Goal: Transaction & Acquisition: Subscribe to service/newsletter

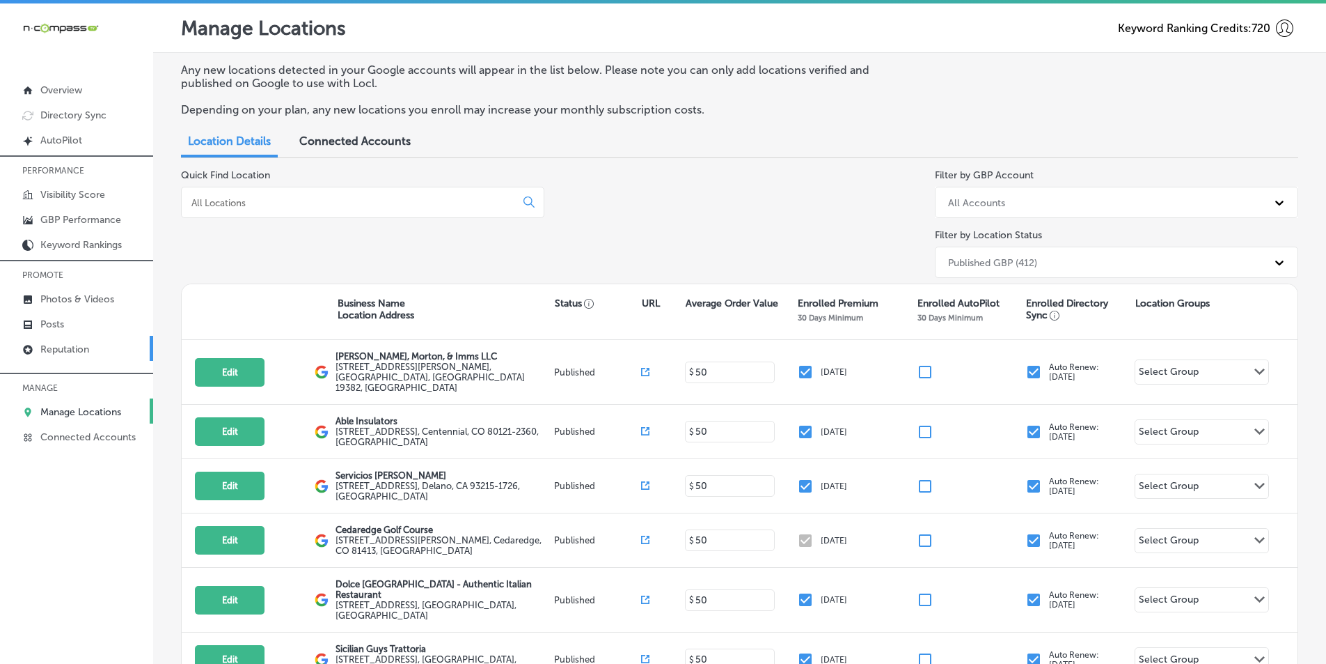
click at [60, 347] on p "Reputation" at bounding box center [64, 349] width 49 height 12
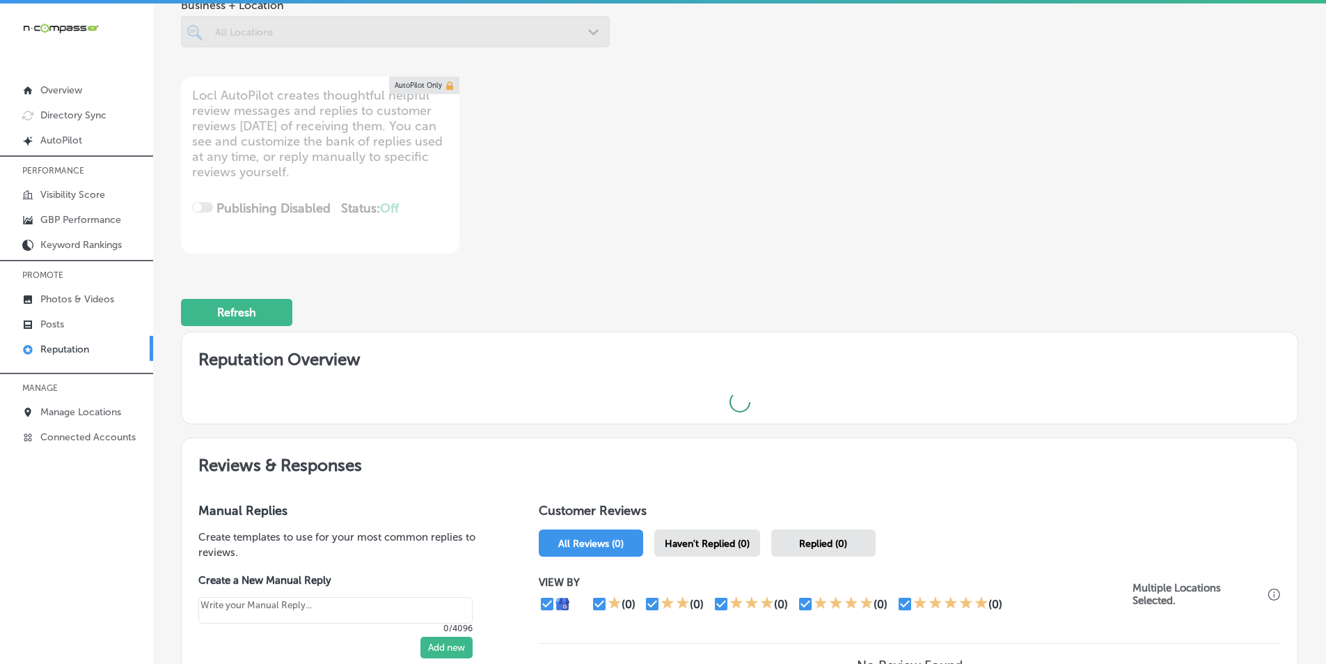
scroll to position [98, 0]
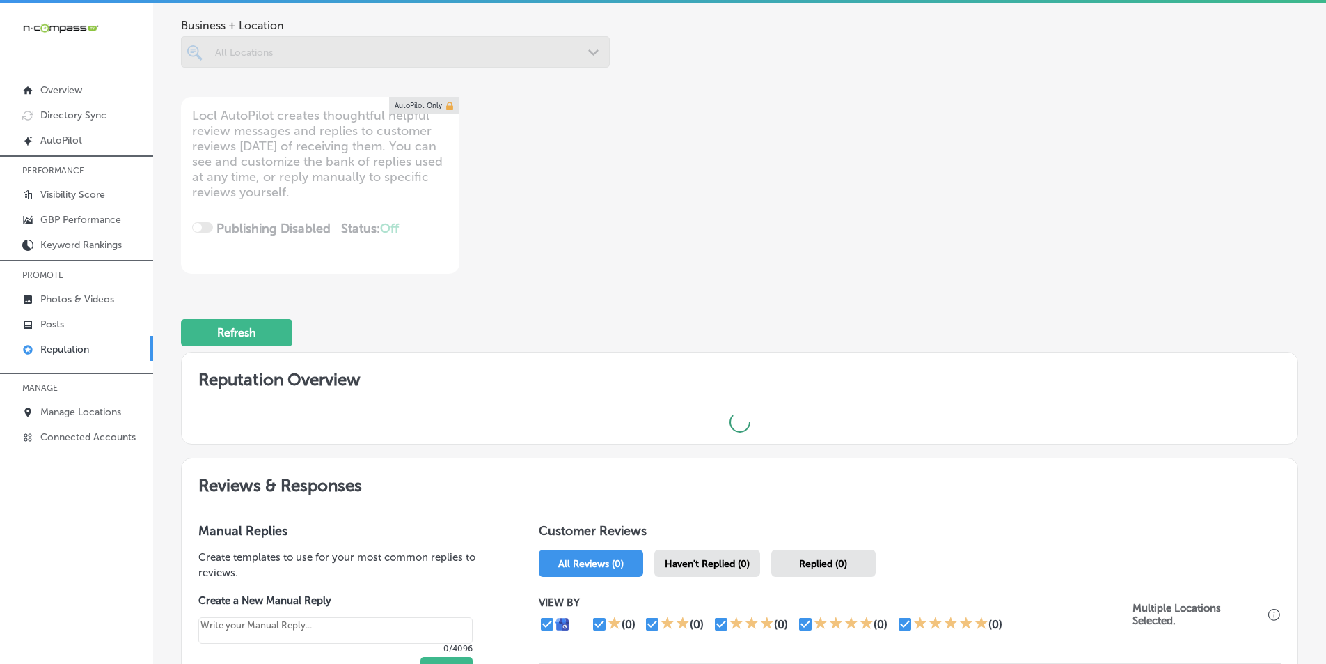
type textarea "x"
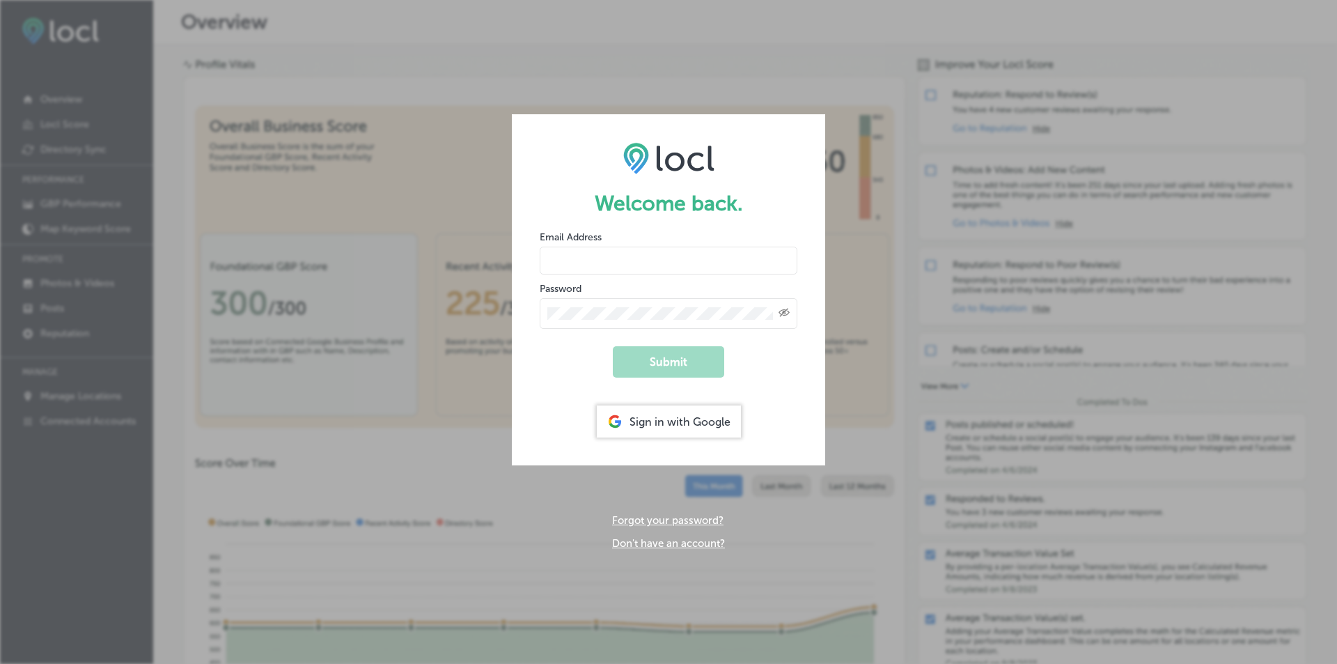
click at [588, 263] on input "email" at bounding box center [669, 260] width 258 height 28
click at [866, 356] on div "Welcome back. Email Address Password Created with Sketch. Submit Sign in with G…" at bounding box center [668, 332] width 1337 height 664
click at [638, 264] on input "email" at bounding box center [669, 260] width 258 height 28
drag, startPoint x: 947, startPoint y: 407, endPoint x: 915, endPoint y: 402, distance: 32.4
click at [937, 406] on div "Welcome back. Email Address Password Created with Sketch. Submit Sign in with G…" at bounding box center [668, 332] width 1337 height 664
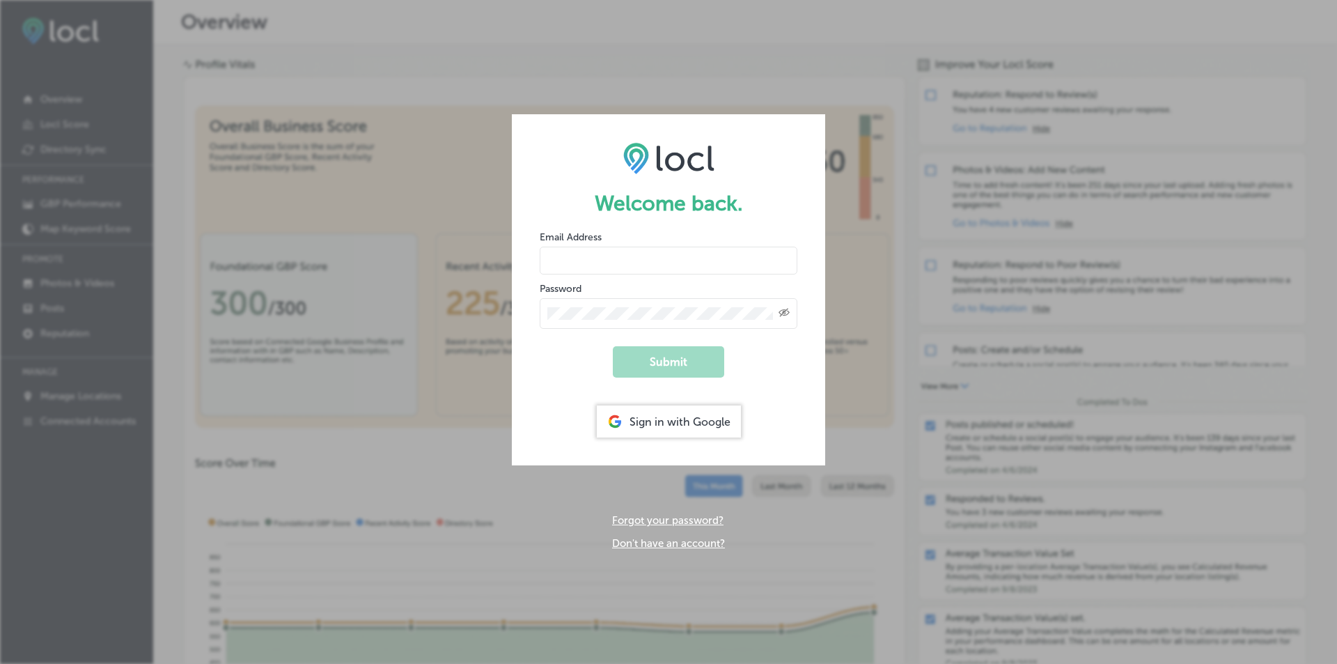
click at [677, 417] on div "Sign in with Google" at bounding box center [669, 421] width 144 height 32
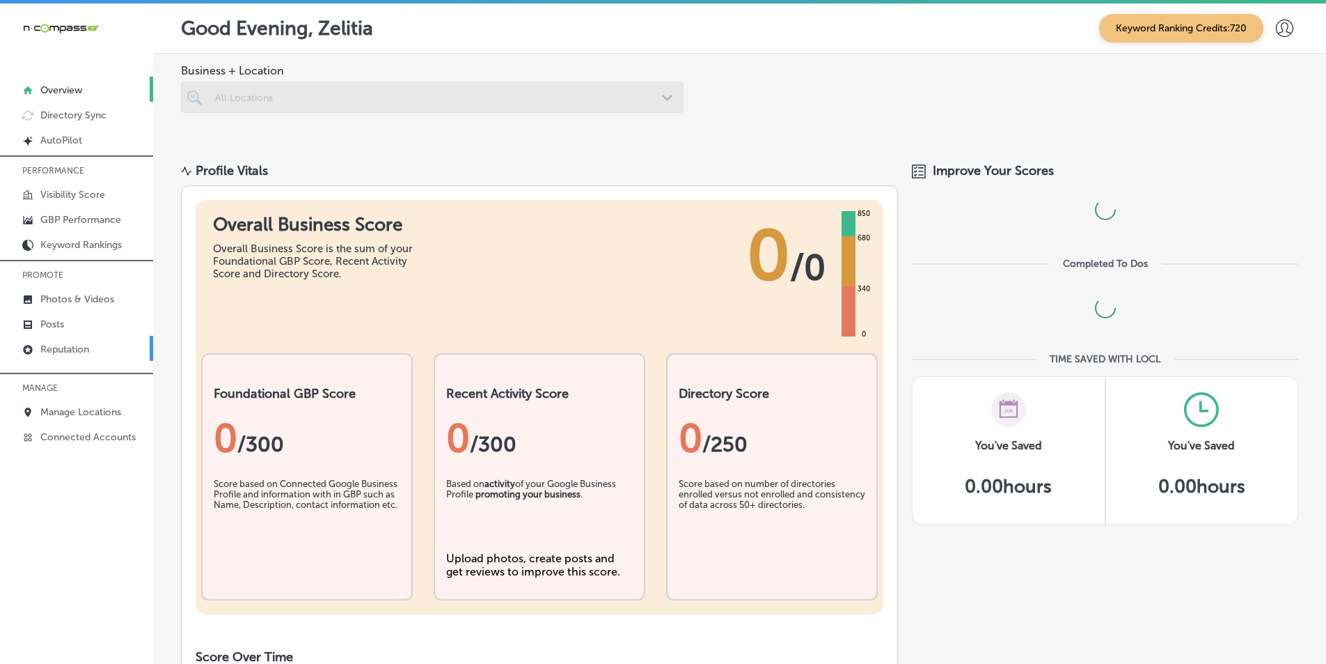
click at [79, 347] on p "Reputation" at bounding box center [64, 349] width 49 height 12
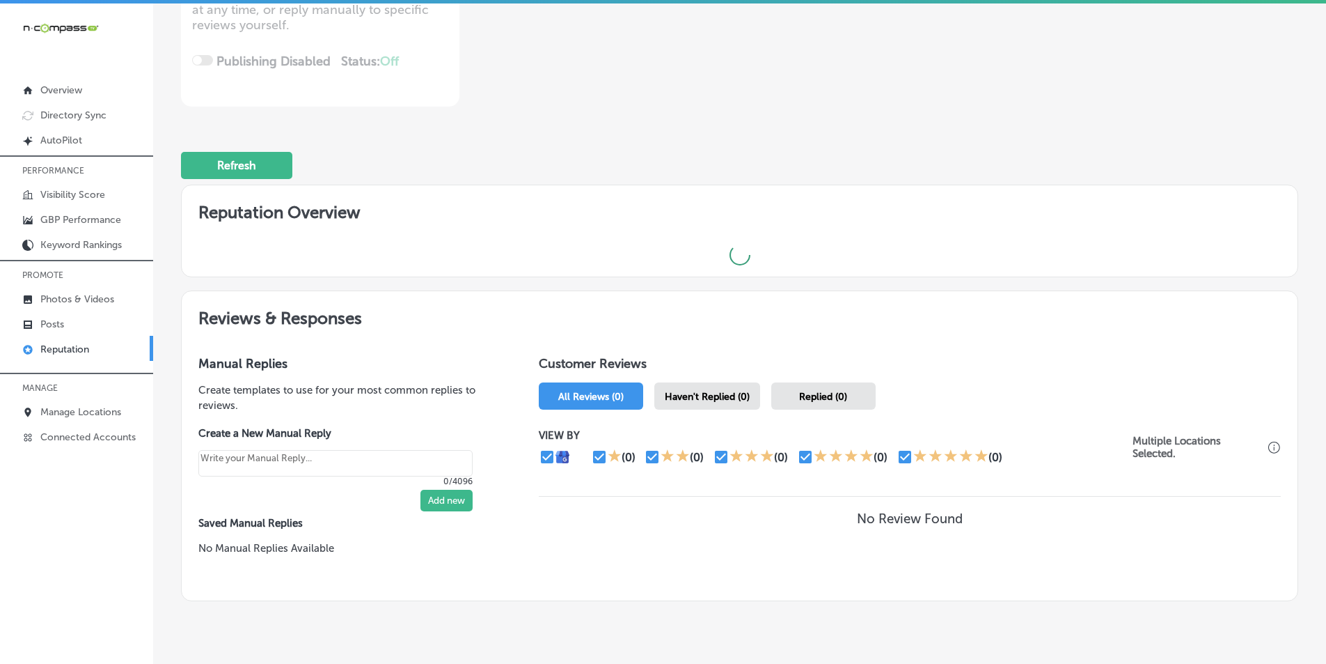
scroll to position [279, 0]
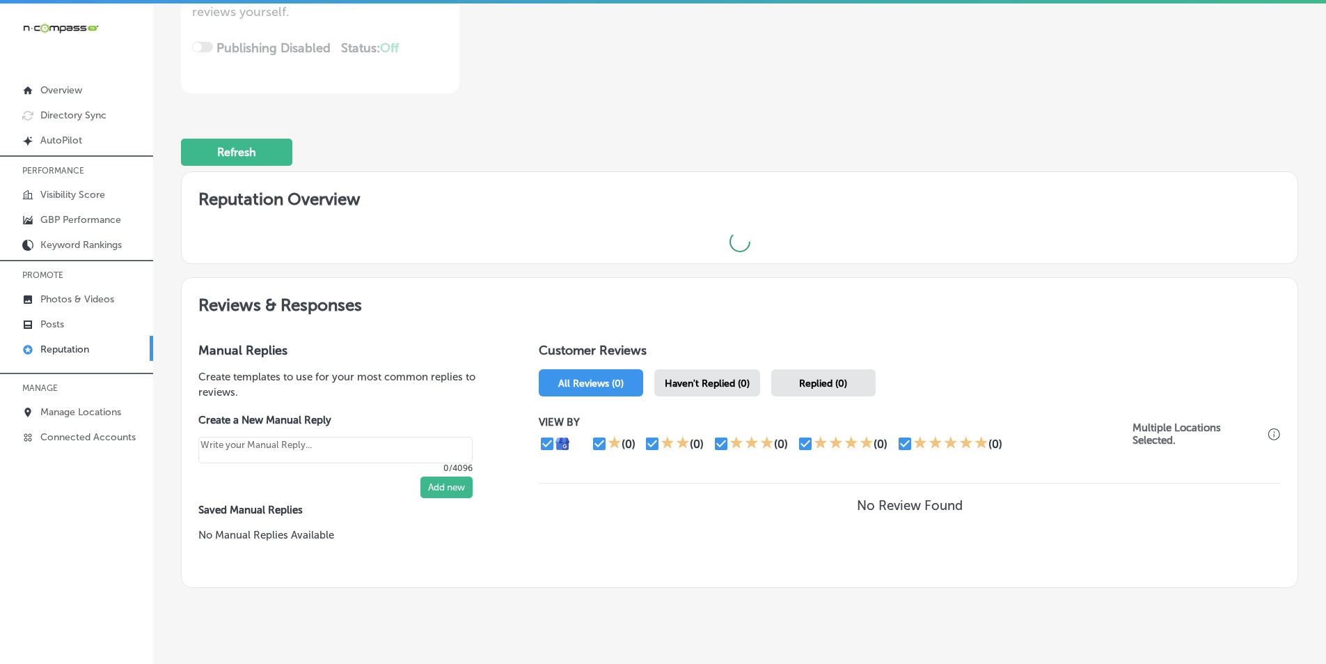
click at [714, 384] on span "Haven't Replied (0)" at bounding box center [707, 383] width 85 height 12
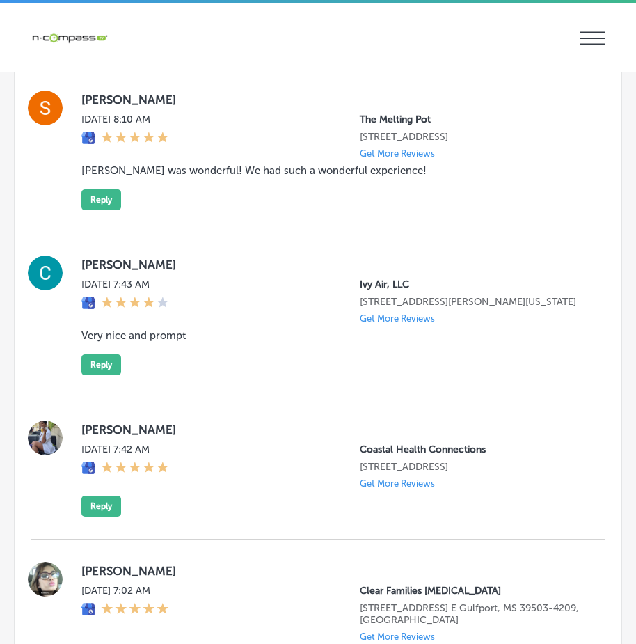
scroll to position [2842, 0]
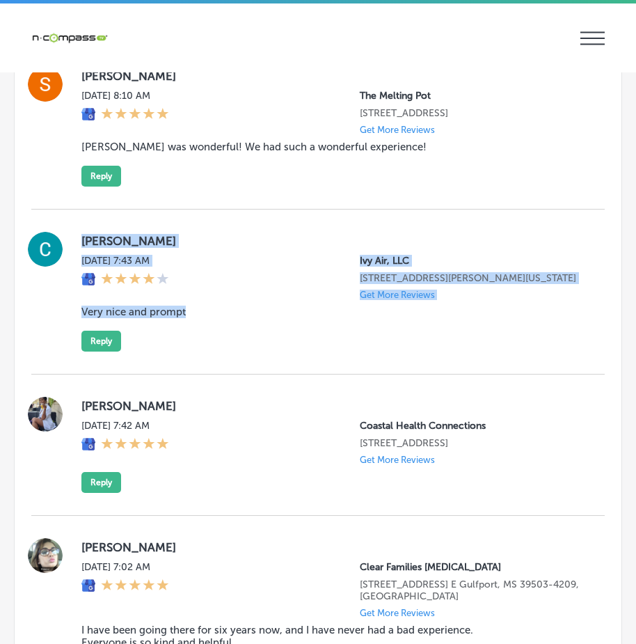
drag, startPoint x: 203, startPoint y: 320, endPoint x: 344, endPoint y: 370, distance: 149.3
click at [345, 352] on div "Clayton Wilkerson Tue, Sep 16, 2025 7:43 AM Ivy Air, LLC 2838 Farm to Market Ro…" at bounding box center [318, 292] width 574 height 120
copy div "Clayton Wilkerson Tue, Sep 16, 2025 7:43 AM Ivy Air, LLC 2838 Farm to Market Ro…"
click at [93, 352] on button "Reply" at bounding box center [101, 341] width 40 height 21
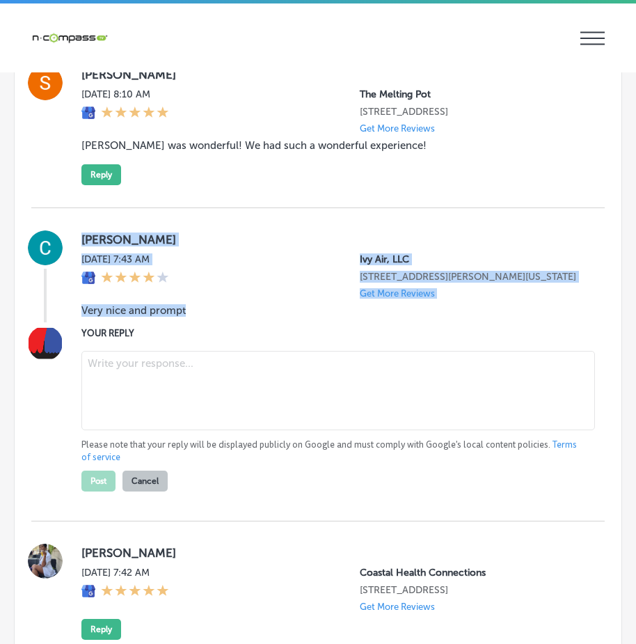
type textarea "x"
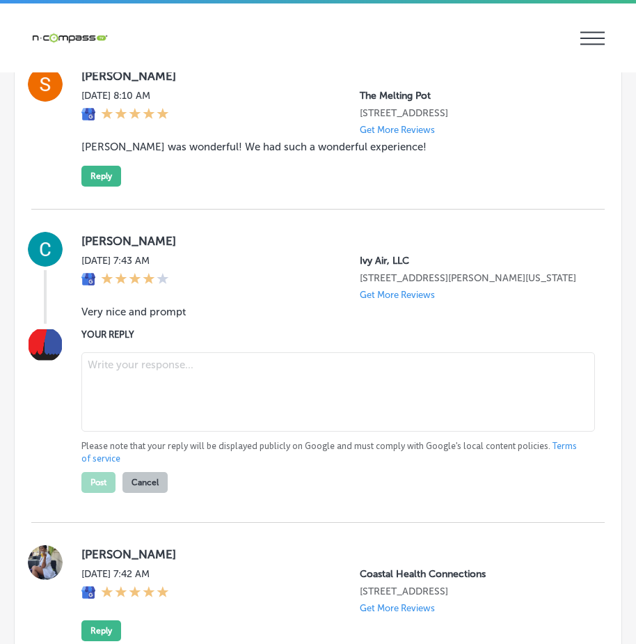
click at [148, 423] on textarea at bounding box center [338, 391] width 514 height 79
paste textarea "Thank you for the great review, Clayton! We’re glad to hear that you found our …"
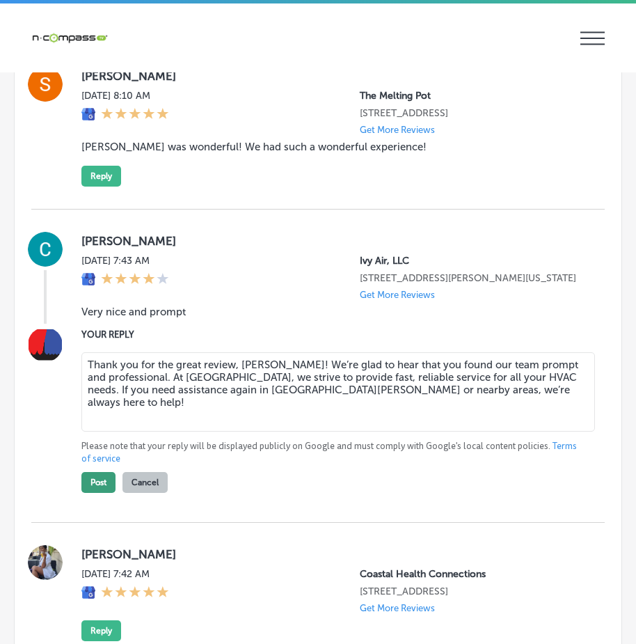
type textarea "Thank you for the great review, Clayton! We’re glad to hear that you found our …"
drag, startPoint x: 98, startPoint y: 530, endPoint x: 105, endPoint y: 528, distance: 7.1
click at [99, 493] on button "Post" at bounding box center [98, 482] width 34 height 21
type textarea "x"
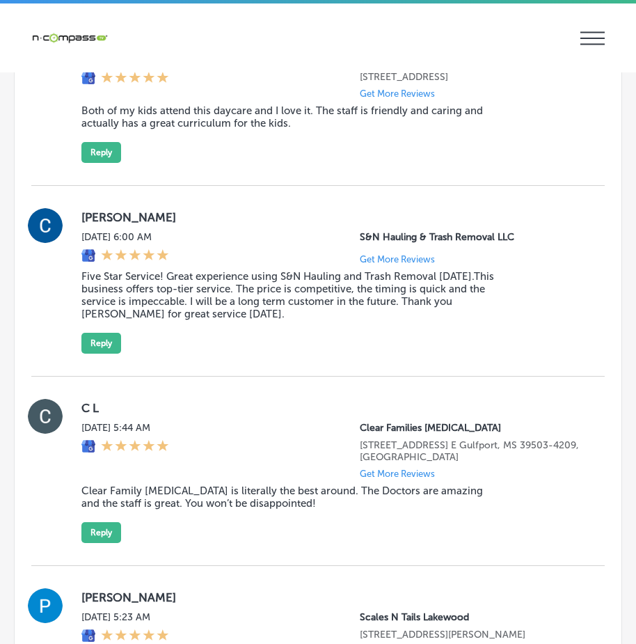
scroll to position [4999, 0]
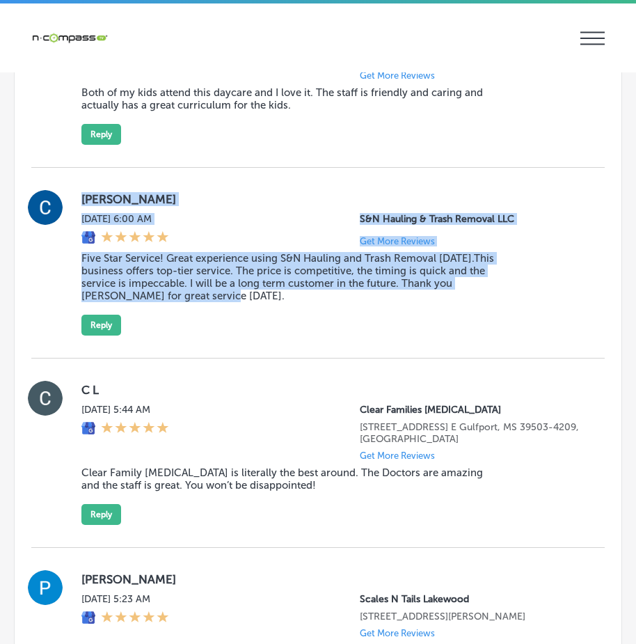
drag, startPoint x: 79, startPoint y: 217, endPoint x: 351, endPoint y: 326, distance: 293.4
click at [351, 326] on div "Carol Griffin Tue, Sep 16, 2025 6:00 AM S&N Hauling & Trash Removal LLC Get Mor…" at bounding box center [318, 263] width 574 height 146
copy div "Carol Griffin Tue, Sep 16, 2025 6:00 AM S&N Hauling & Trash Removal LLC Get Mor…"
click at [100, 336] on button "Reply" at bounding box center [101, 325] width 40 height 21
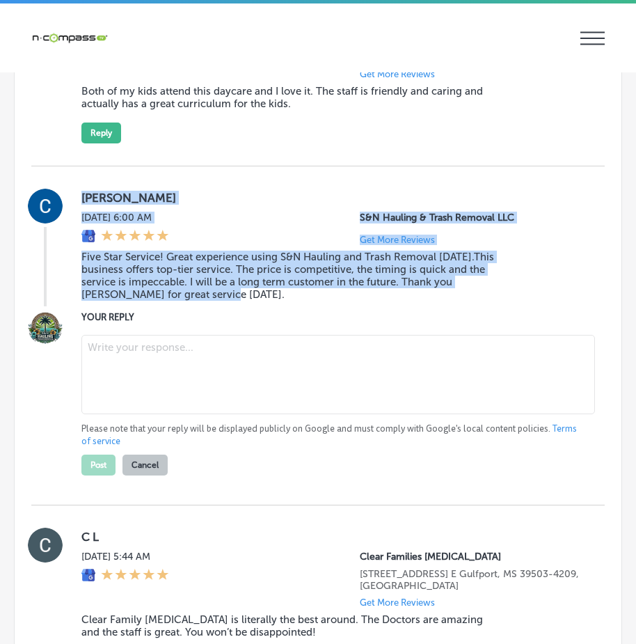
scroll to position [4997, 0]
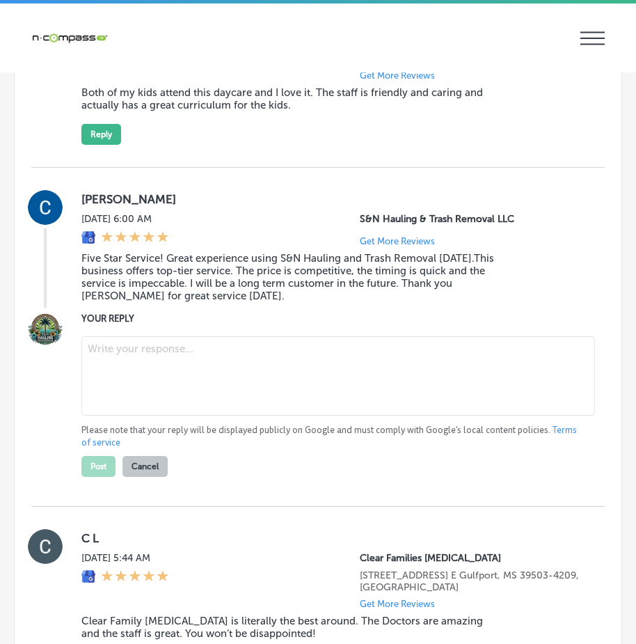
click at [180, 390] on textarea at bounding box center [338, 375] width 514 height 79
paste textarea "Thank you so much for the fantastic review, Carol! We’re thrilled to hear you h…"
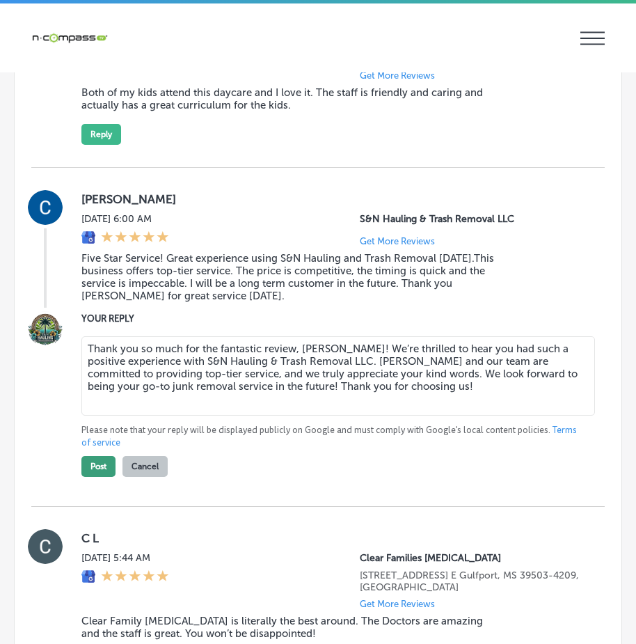
type textarea "Thank you so much for the fantastic review, Carol! We’re thrilled to hear you h…"
click at [102, 477] on button "Post" at bounding box center [98, 466] width 34 height 21
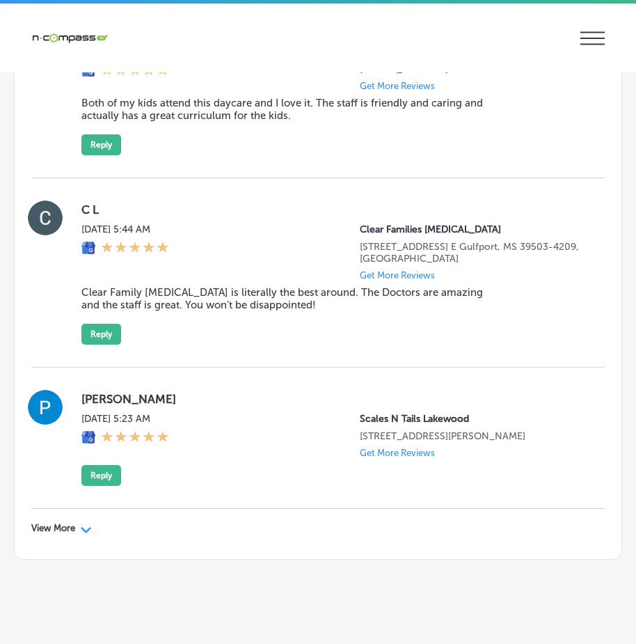
scroll to position [5032, 0]
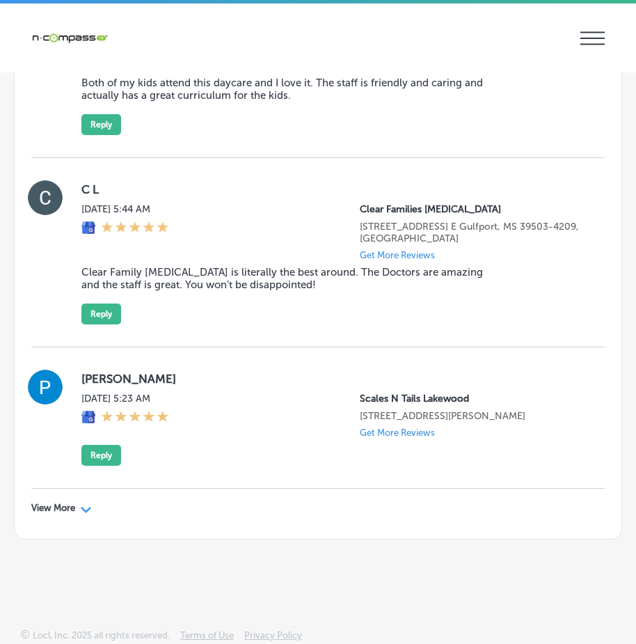
click at [79, 503] on div "View More Path Created with Sketch." at bounding box center [61, 508] width 61 height 11
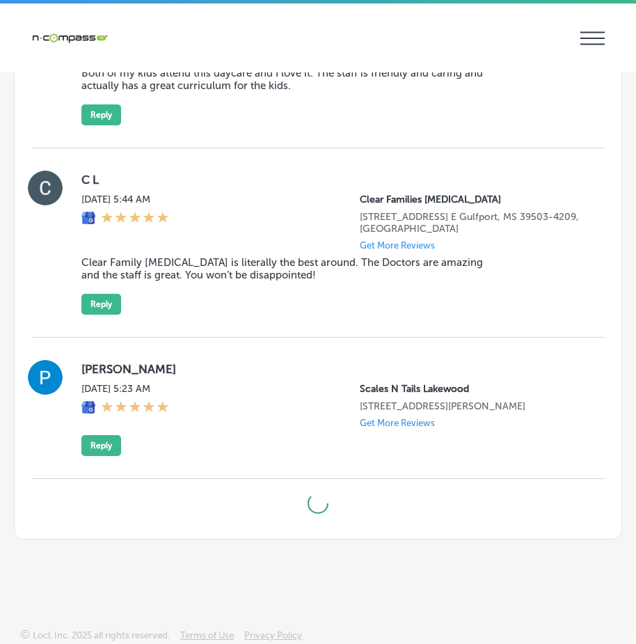
type textarea "x"
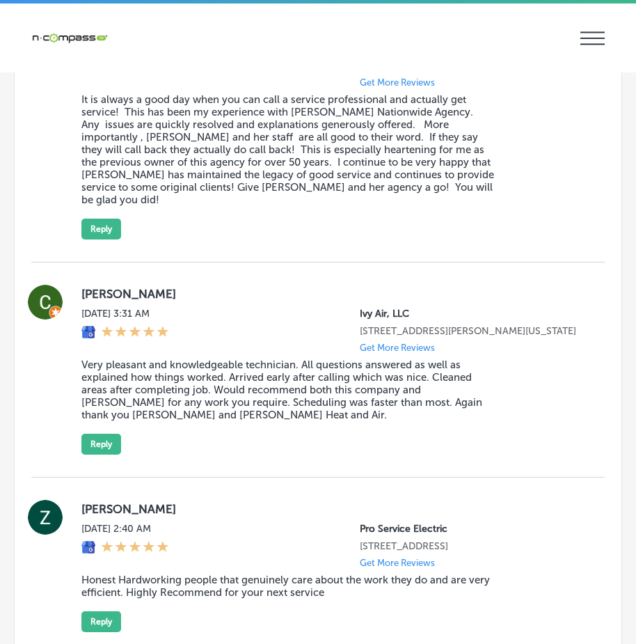
scroll to position [5798, 0]
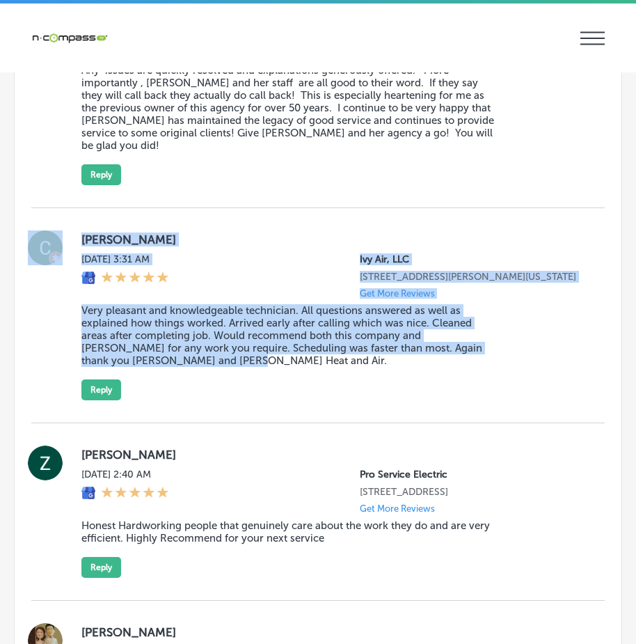
drag, startPoint x: 70, startPoint y: 237, endPoint x: 406, endPoint y: 412, distance: 379.0
click at [407, 400] on div "Carolyn Cole Tue, Sep 16, 2025 3:31 AM Ivy Air, LLC 2838 Farm to Market Road Ca…" at bounding box center [318, 315] width 574 height 170
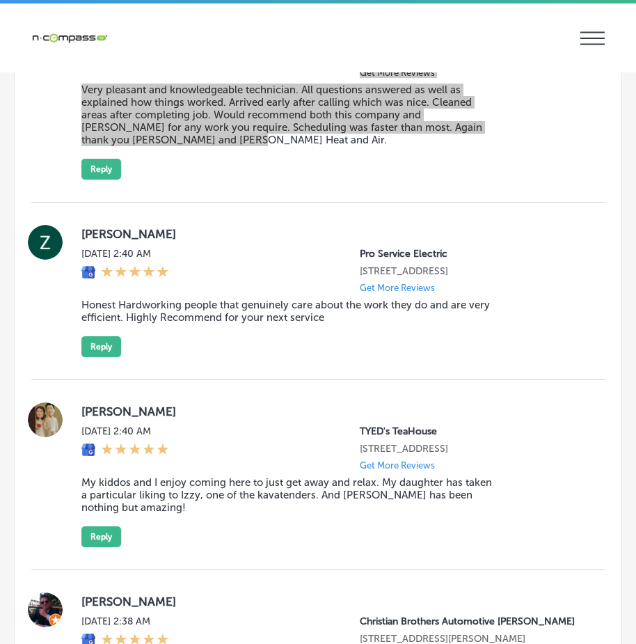
scroll to position [5937, 0]
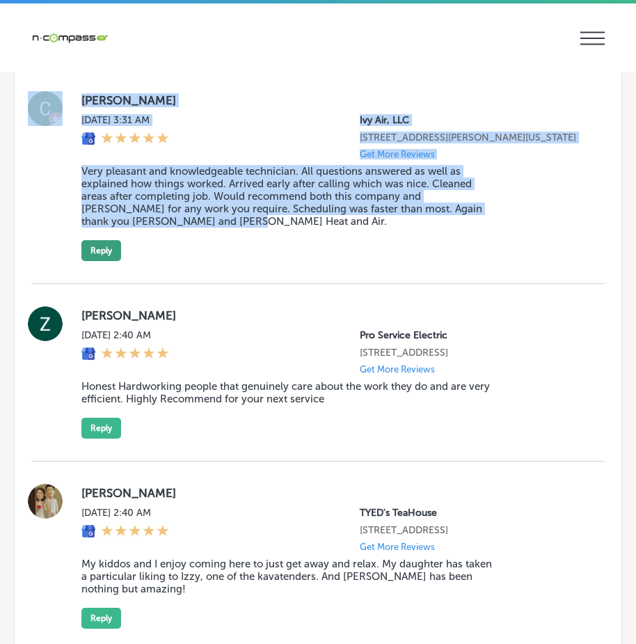
click at [97, 259] on button "Reply" at bounding box center [101, 250] width 40 height 21
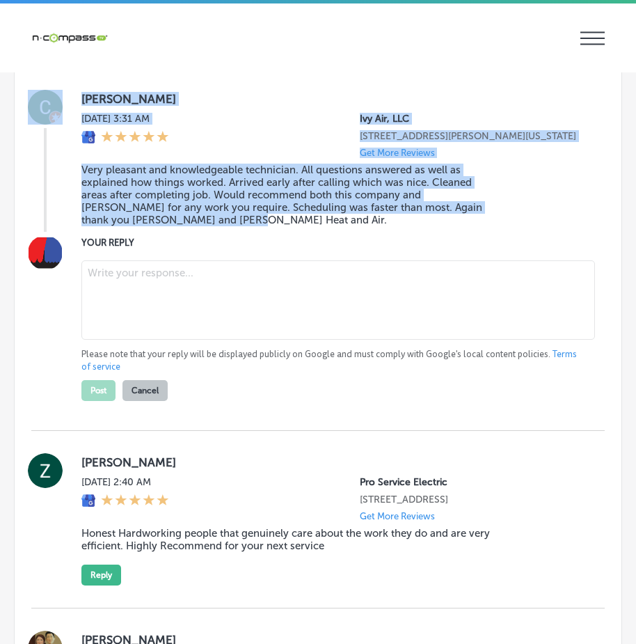
scroll to position [5936, 0]
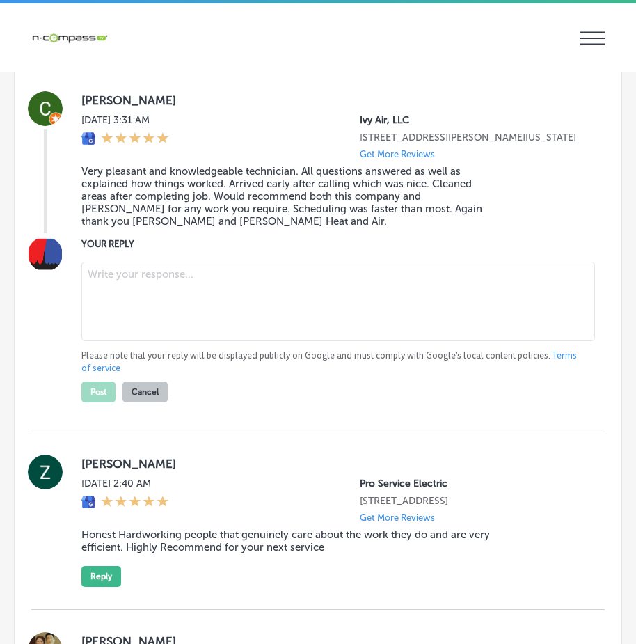
click at [202, 290] on textarea at bounding box center [338, 301] width 514 height 79
paste textarea "Thank you for the wonderful review, Carolyn! We're so glad to hear that Charlie…"
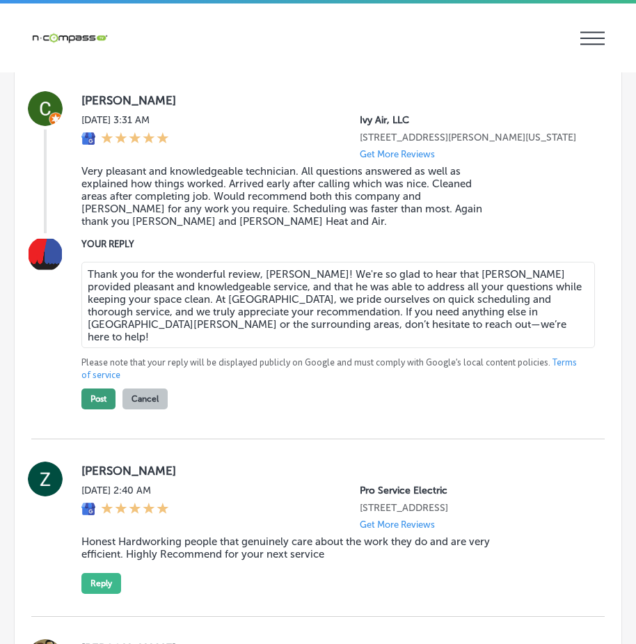
type textarea "Thank you for the wonderful review, Carolyn! We're so glad to hear that Charlie…"
drag, startPoint x: 105, startPoint y: 406, endPoint x: 141, endPoint y: 393, distance: 38.3
click at [106, 406] on button "Post" at bounding box center [98, 399] width 34 height 21
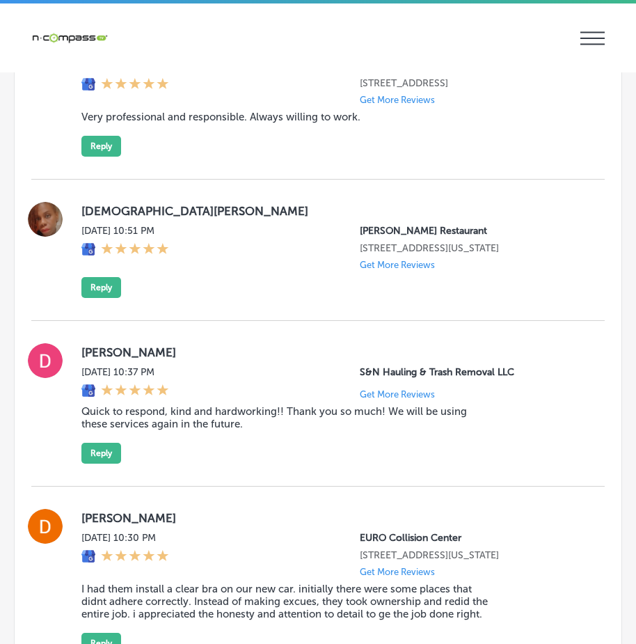
scroll to position [8617, 0]
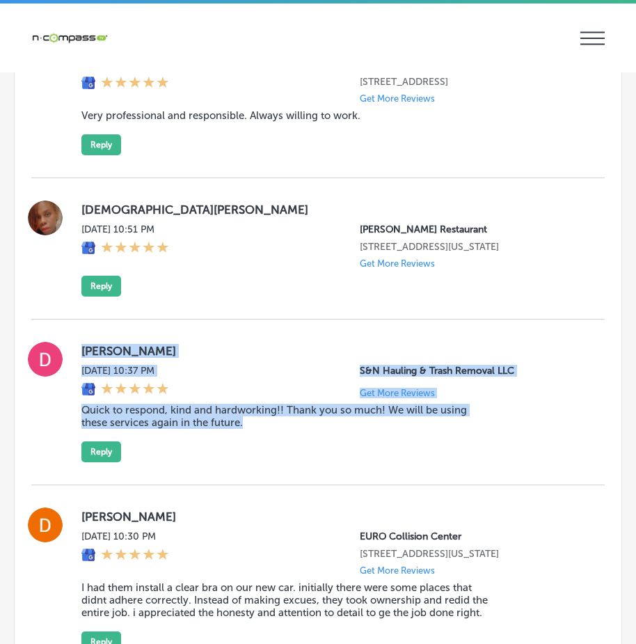
drag, startPoint x: 77, startPoint y: 359, endPoint x: 326, endPoint y: 454, distance: 266.9
click at [326, 454] on div "Dianne Contreras Mon, Sep 15, 2025 10:37 PM S&N Hauling & Trash Removal LLC Get…" at bounding box center [318, 402] width 574 height 120
copy div "Dianne Contreras Mon, Sep 15, 2025 10:37 PM S&N Hauling & Trash Removal LLC Get…"
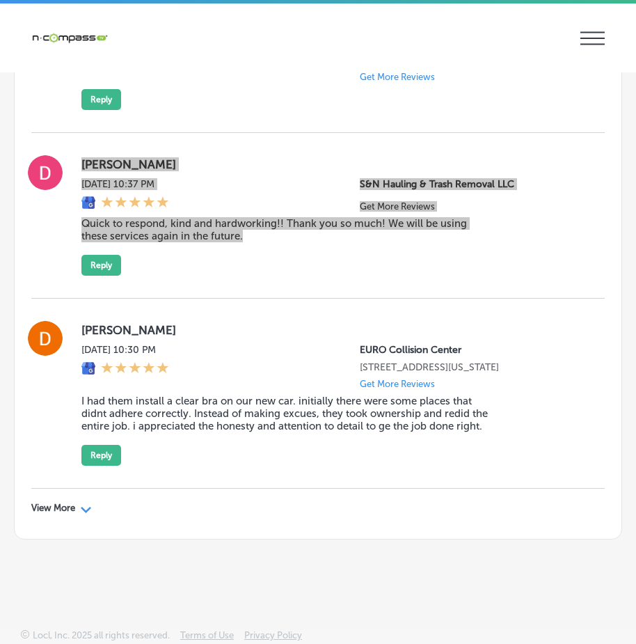
scroll to position [8826, 0]
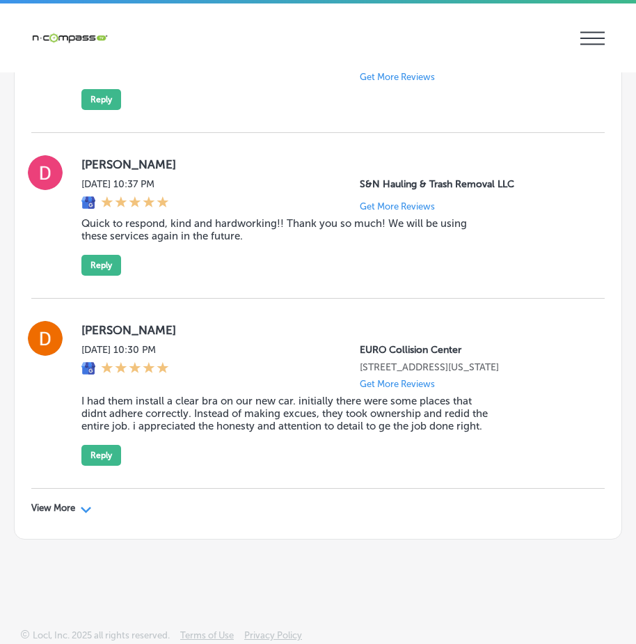
click at [91, 508] on polygon at bounding box center [86, 510] width 10 height 6
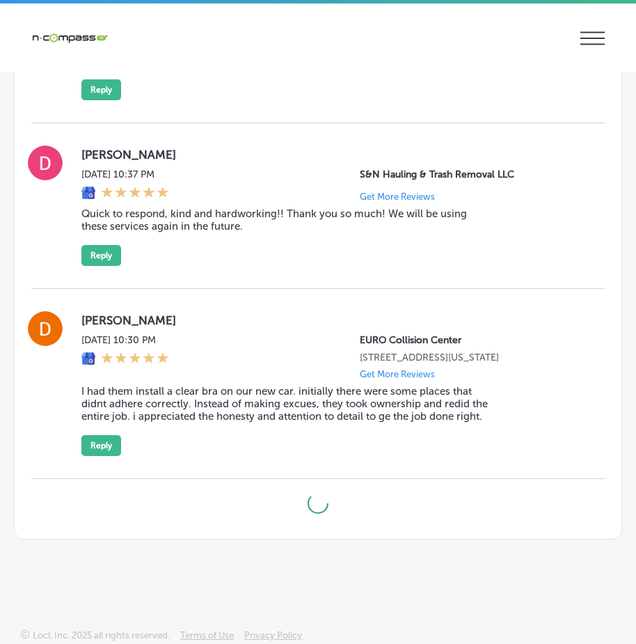
type textarea "x"
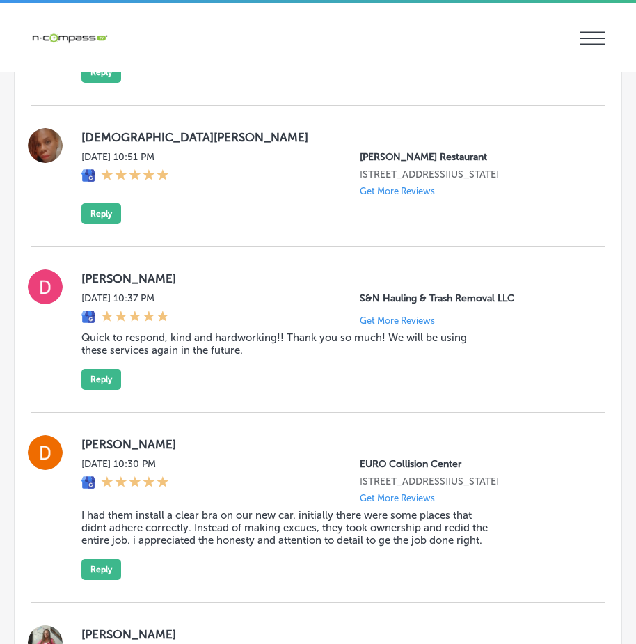
scroll to position [8687, 0]
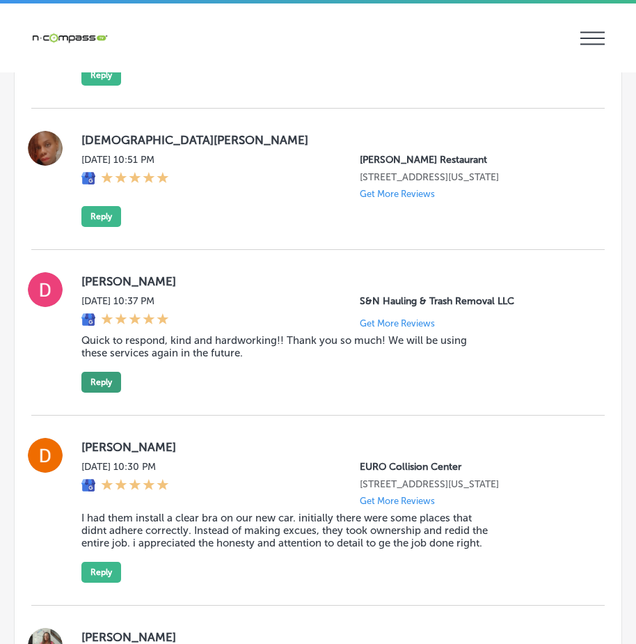
click at [98, 391] on button "Reply" at bounding box center [101, 382] width 40 height 21
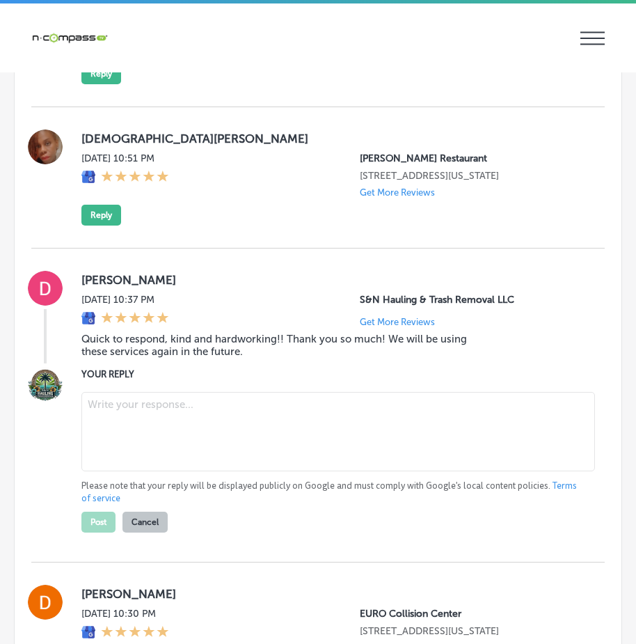
scroll to position [8686, 0]
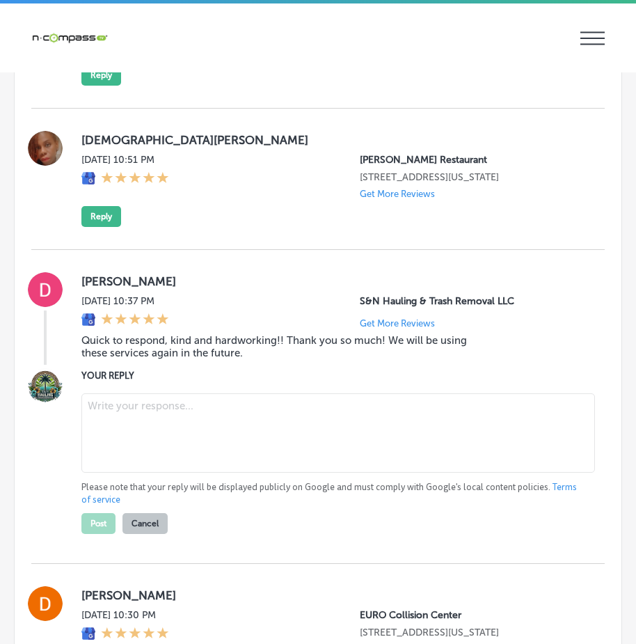
click at [122, 435] on textarea at bounding box center [338, 432] width 514 height 79
paste textarea "Thank you, Dianne, for your kind words! We're so glad to hear that you had a po…"
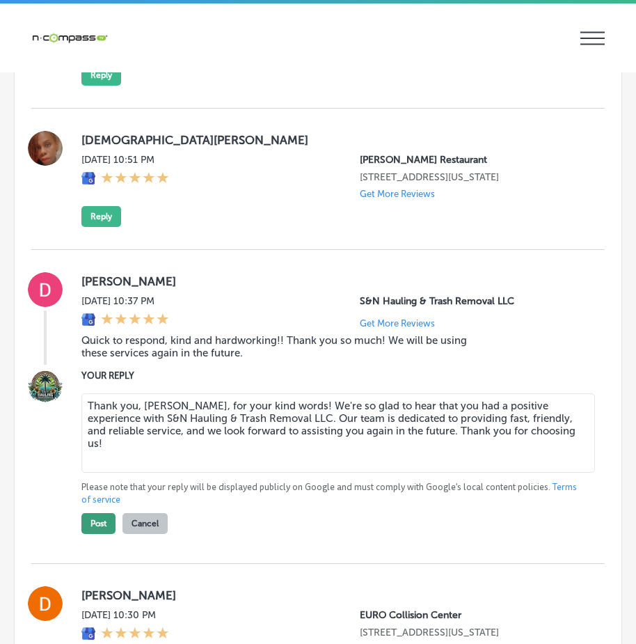
type textarea "Thank you, Dianne, for your kind words! We're so glad to hear that you had a po…"
click at [100, 528] on button "Post" at bounding box center [98, 523] width 34 height 21
type textarea "x"
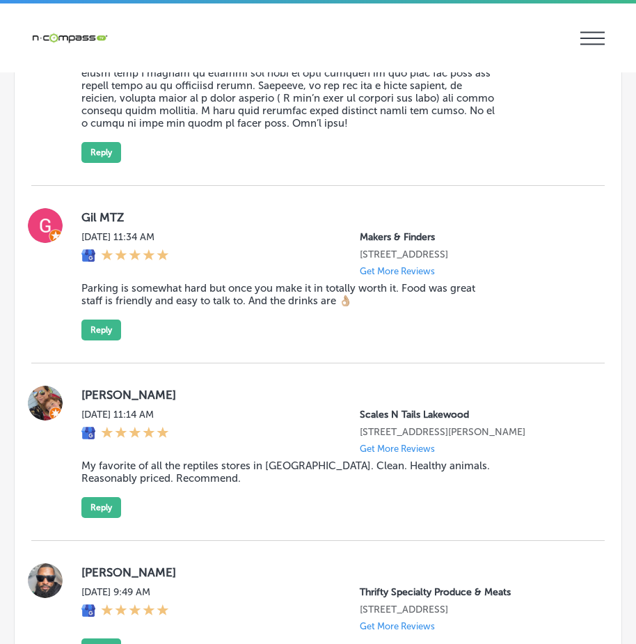
scroll to position [9939, 0]
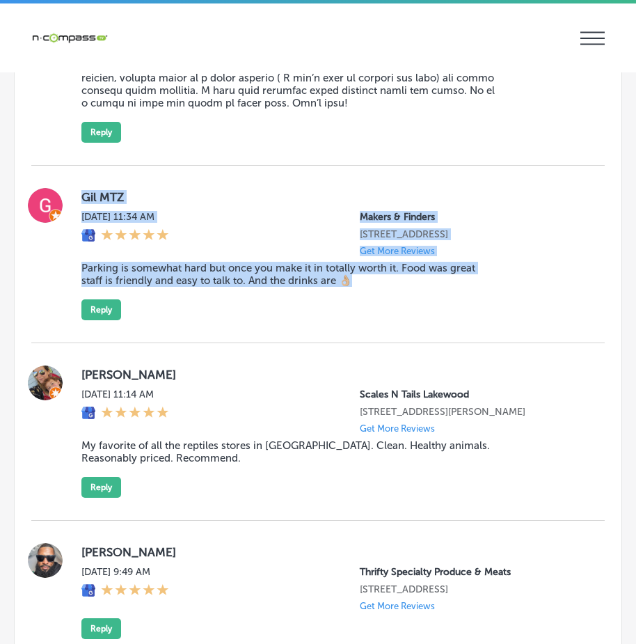
drag, startPoint x: 72, startPoint y: 219, endPoint x: 368, endPoint y: 360, distance: 327.7
click at [368, 343] on div "Gil MTZ Mon, Sep 15, 2025 11:34 AM Makers & Finders 1120 S Main St. Suite 110 L…" at bounding box center [318, 255] width 574 height 178
copy div "Gil MTZ Mon, Sep 15, 2025 11:34 AM Makers & Finders 1120 S Main St. Suite 110 L…"
click at [99, 320] on button "Reply" at bounding box center [101, 309] width 40 height 21
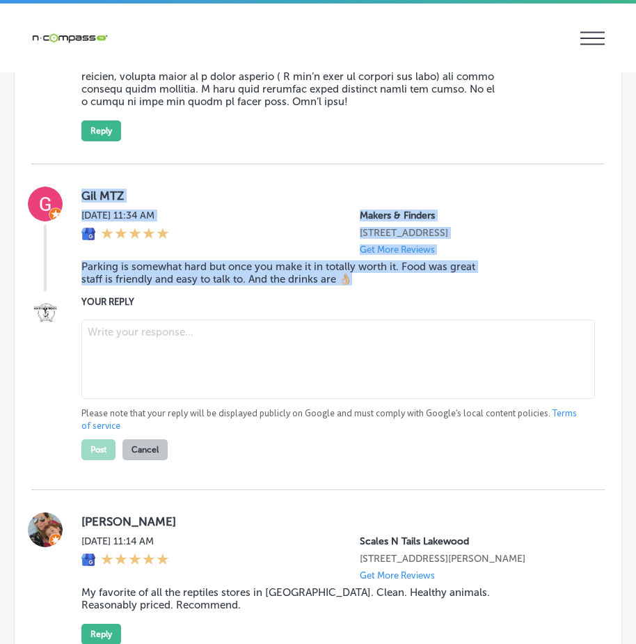
scroll to position [9938, 0]
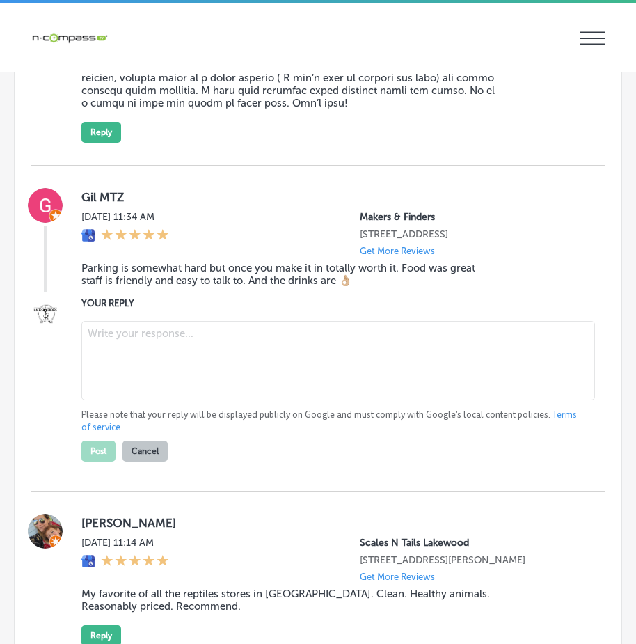
click at [132, 382] on textarea at bounding box center [338, 360] width 514 height 79
paste textarea "Thank you for the great review, Gil! We're so glad to hear you enjoyed the food…"
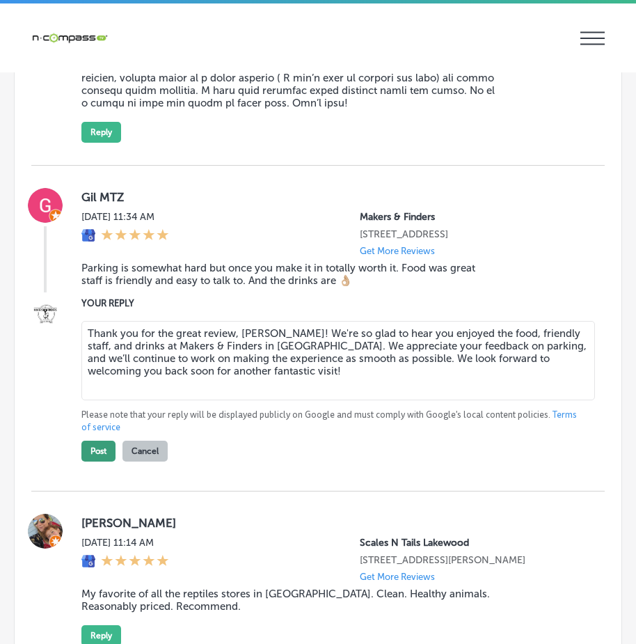
type textarea "Thank you for the great review, Gil! We're so glad to hear you enjoyed the food…"
click at [104, 462] on button "Post" at bounding box center [98, 451] width 34 height 21
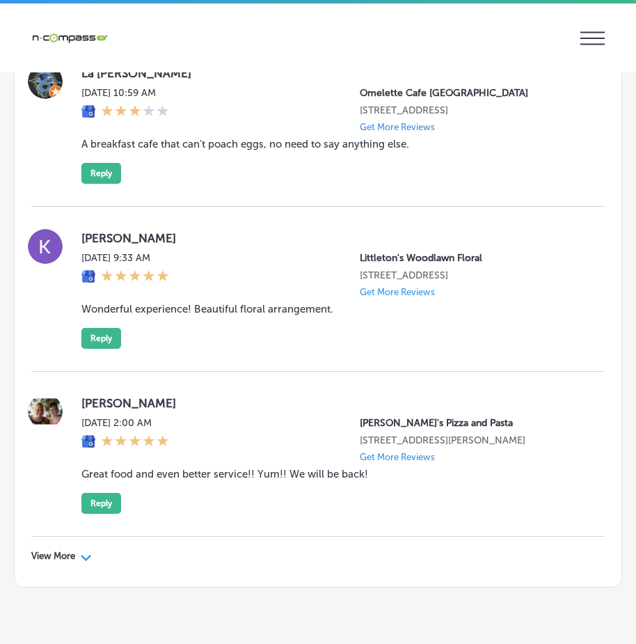
scroll to position [13270, 0]
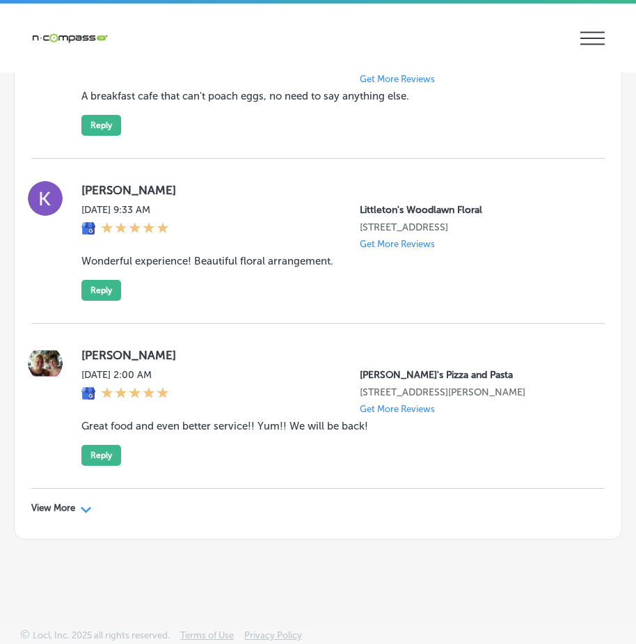
click at [90, 504] on div "Path Created with Sketch." at bounding box center [86, 508] width 11 height 11
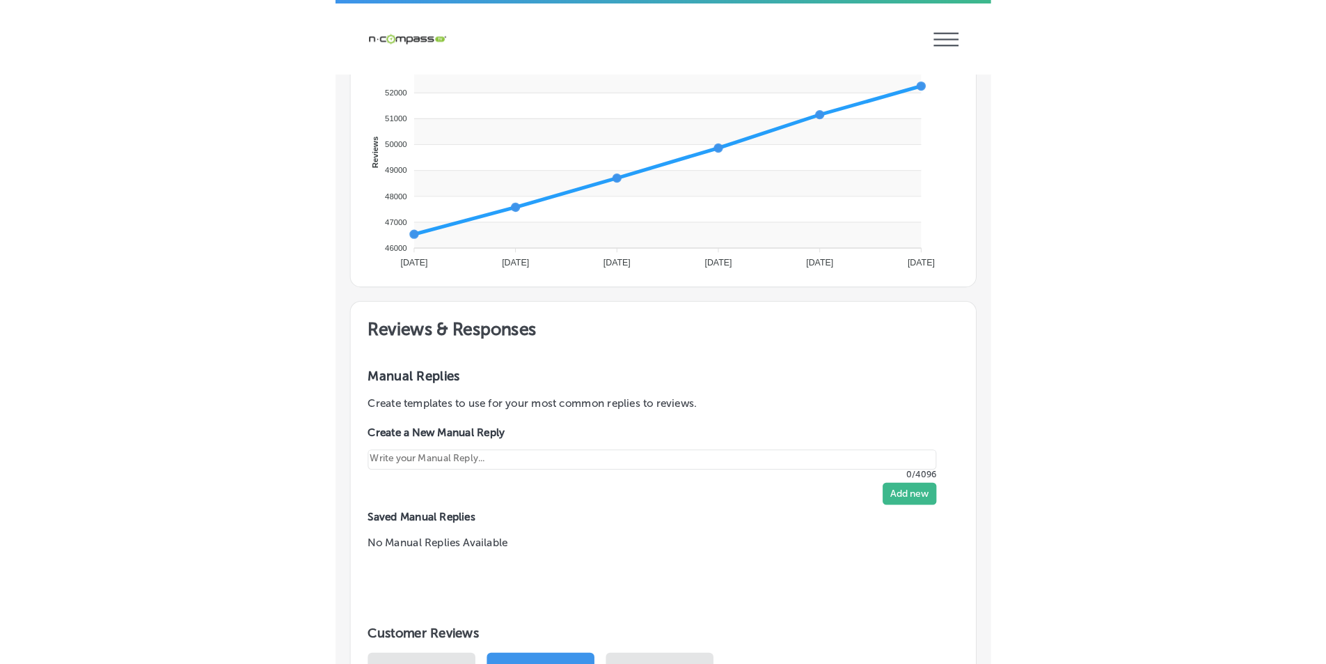
scroll to position [806, 0]
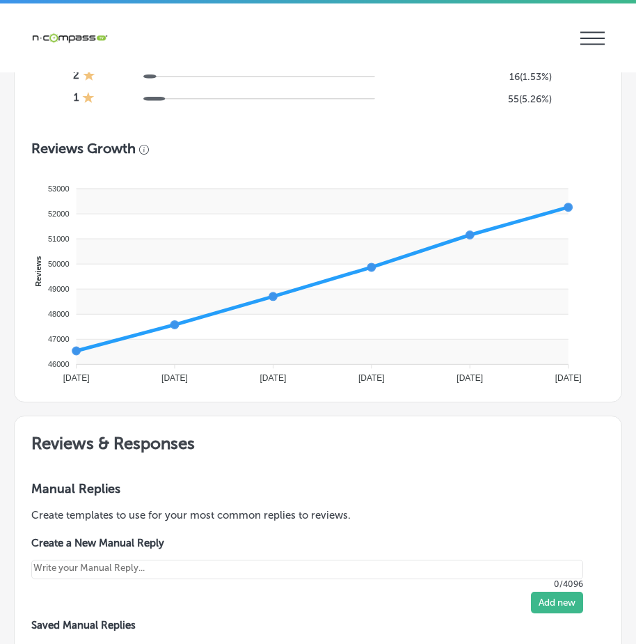
type textarea "x"
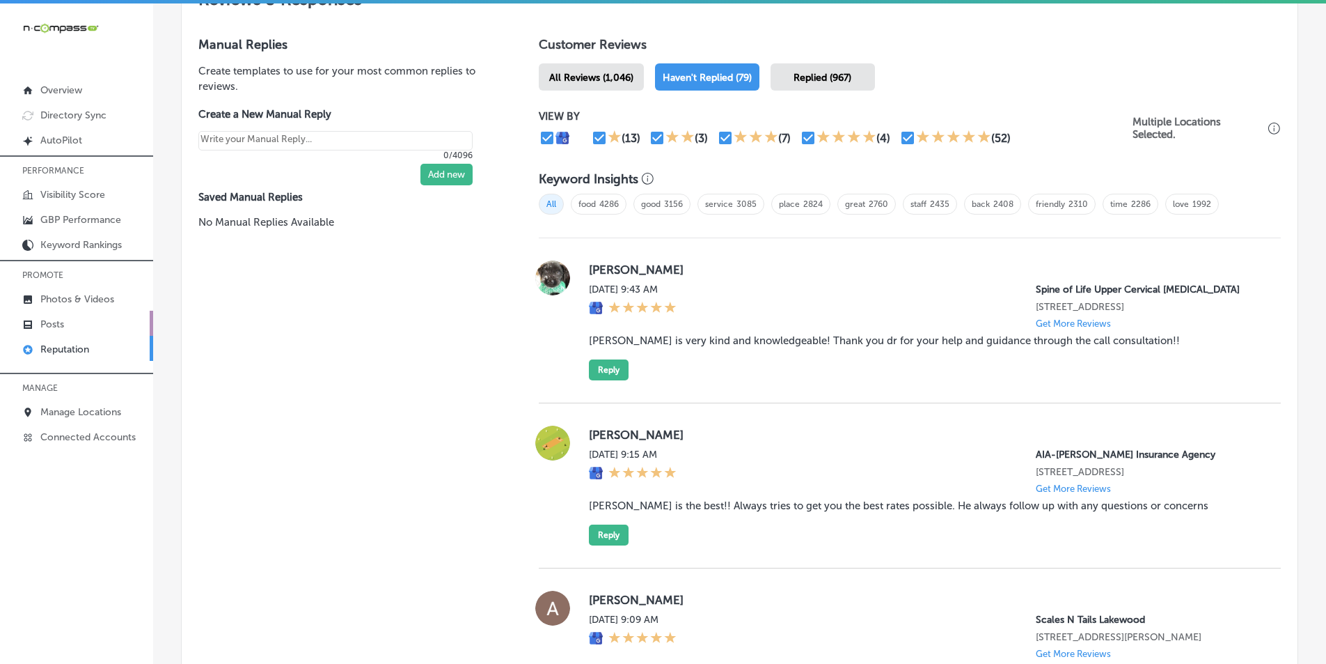
scroll to position [793, 0]
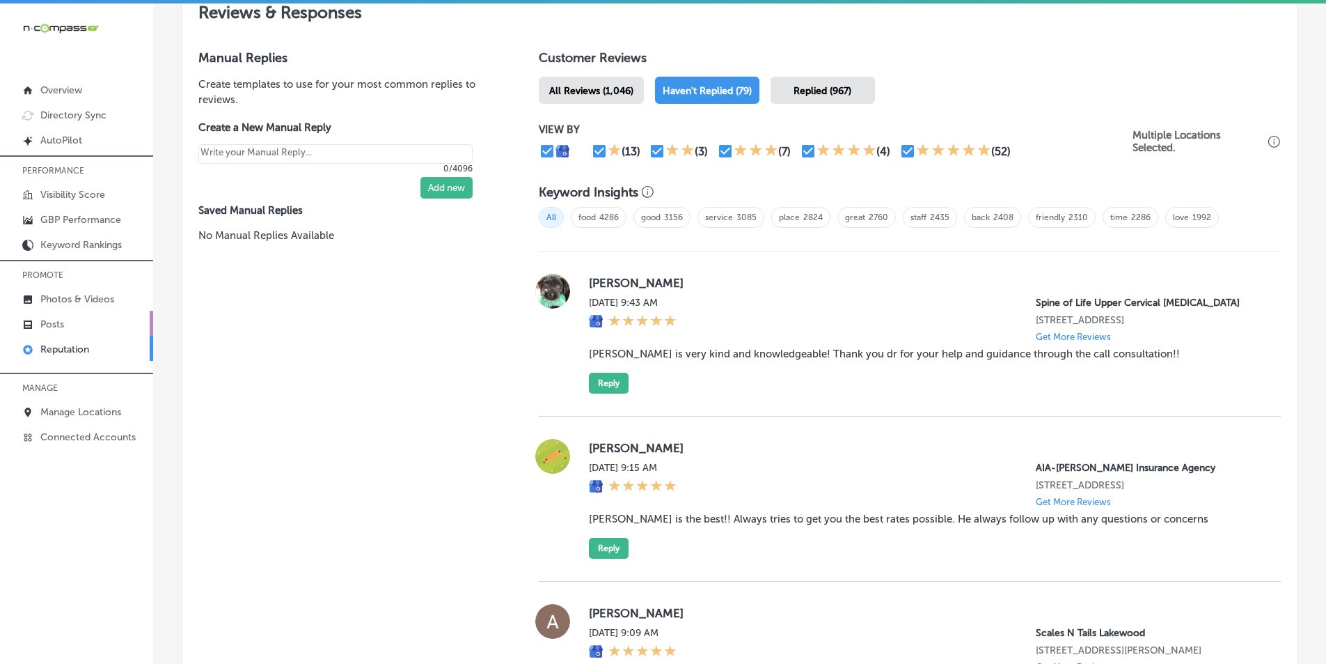
click at [73, 325] on link "Posts" at bounding box center [76, 323] width 153 height 25
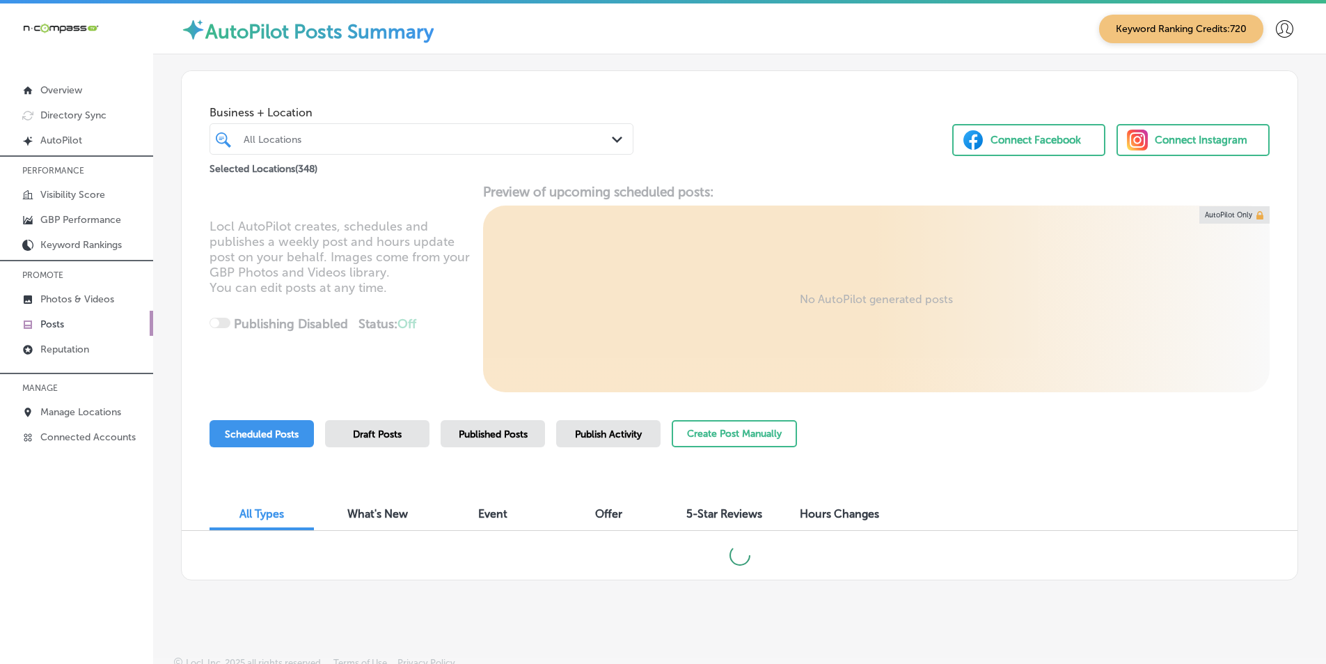
click at [391, 139] on div "All Locations" at bounding box center [429, 139] width 370 height 12
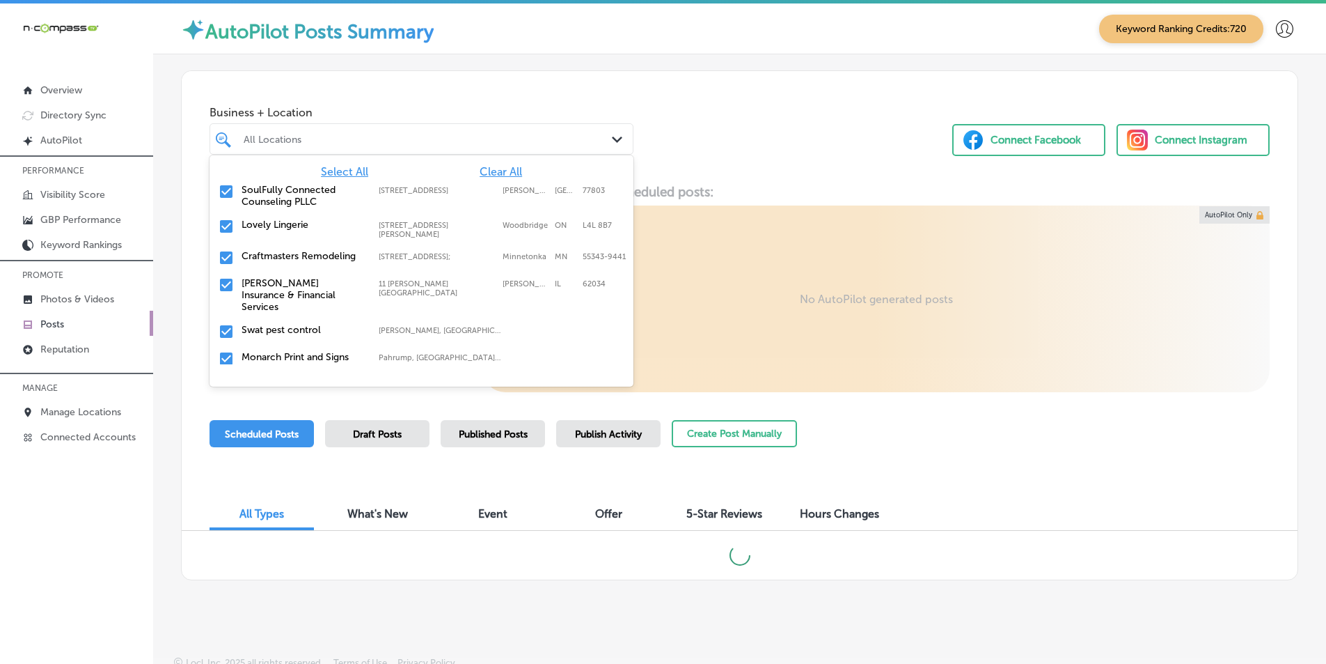
click at [487, 170] on span "Clear All" at bounding box center [501, 171] width 42 height 13
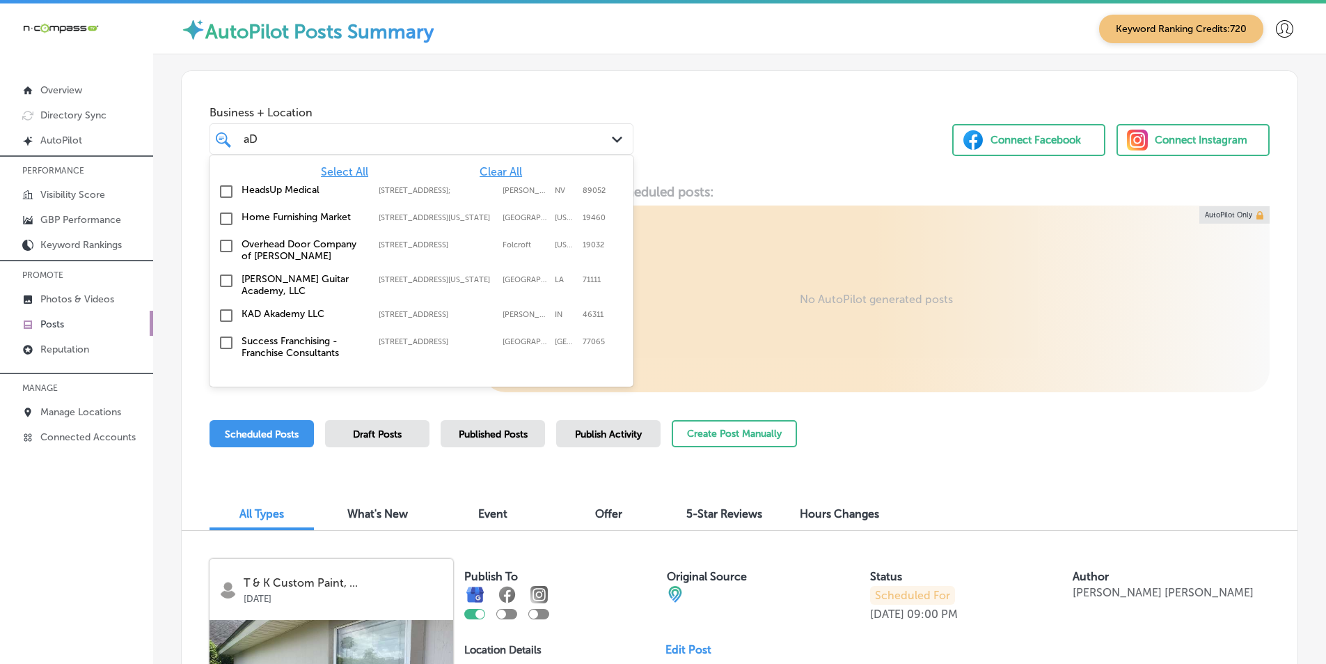
type input "a"
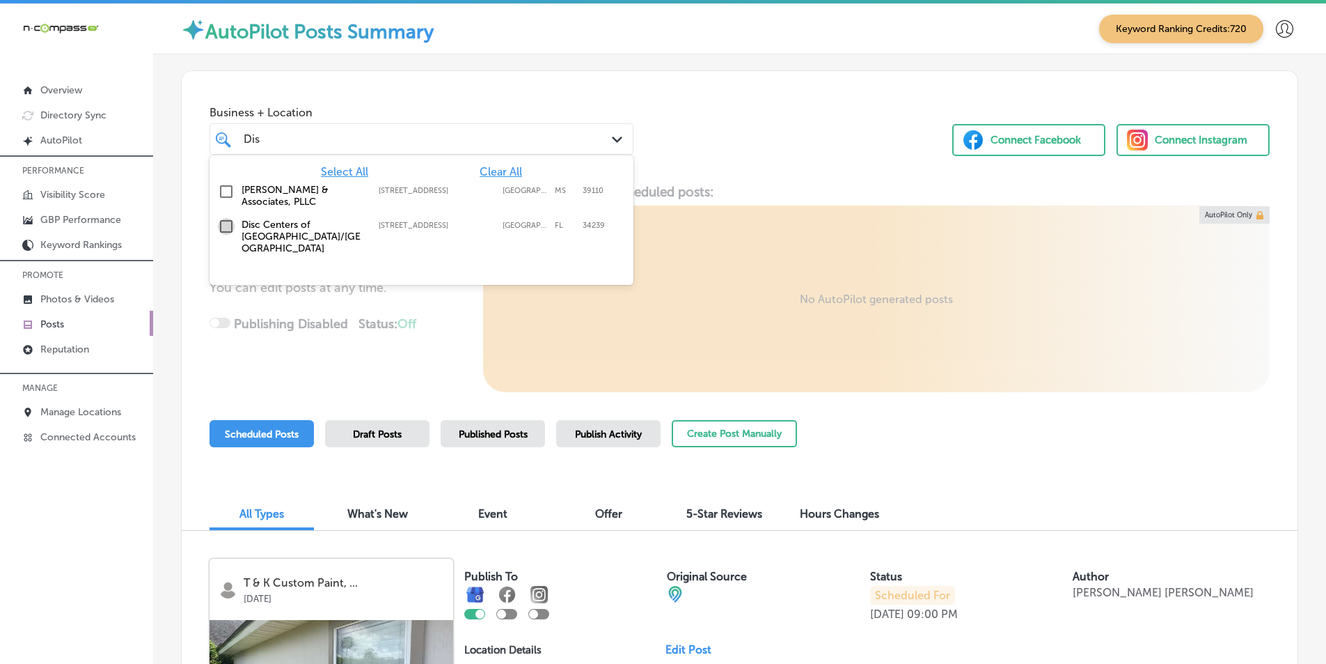
click at [230, 225] on input "checkbox" at bounding box center [226, 226] width 17 height 17
drag, startPoint x: 691, startPoint y: 265, endPoint x: 683, endPoint y: 264, distance: 7.7
click at [691, 265] on div "Locl AutoPilot creates, schedules and publishes a weekly post and hours update …" at bounding box center [740, 288] width 1116 height 208
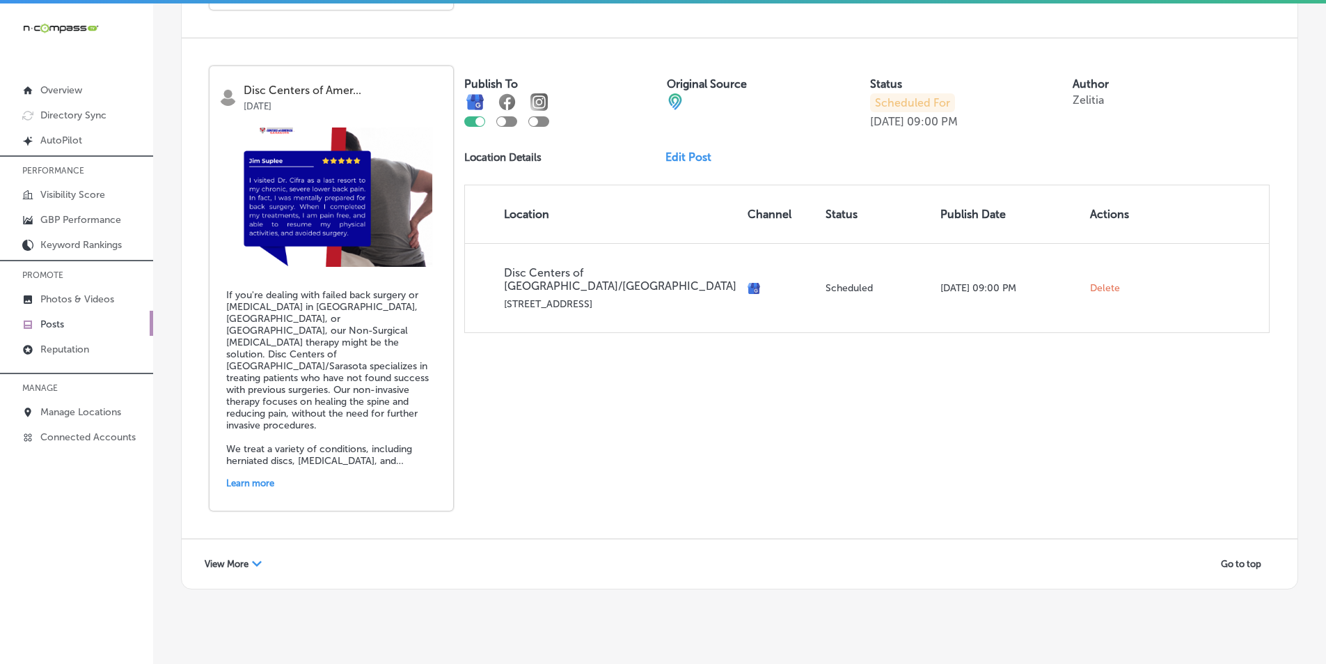
scroll to position [3012, 0]
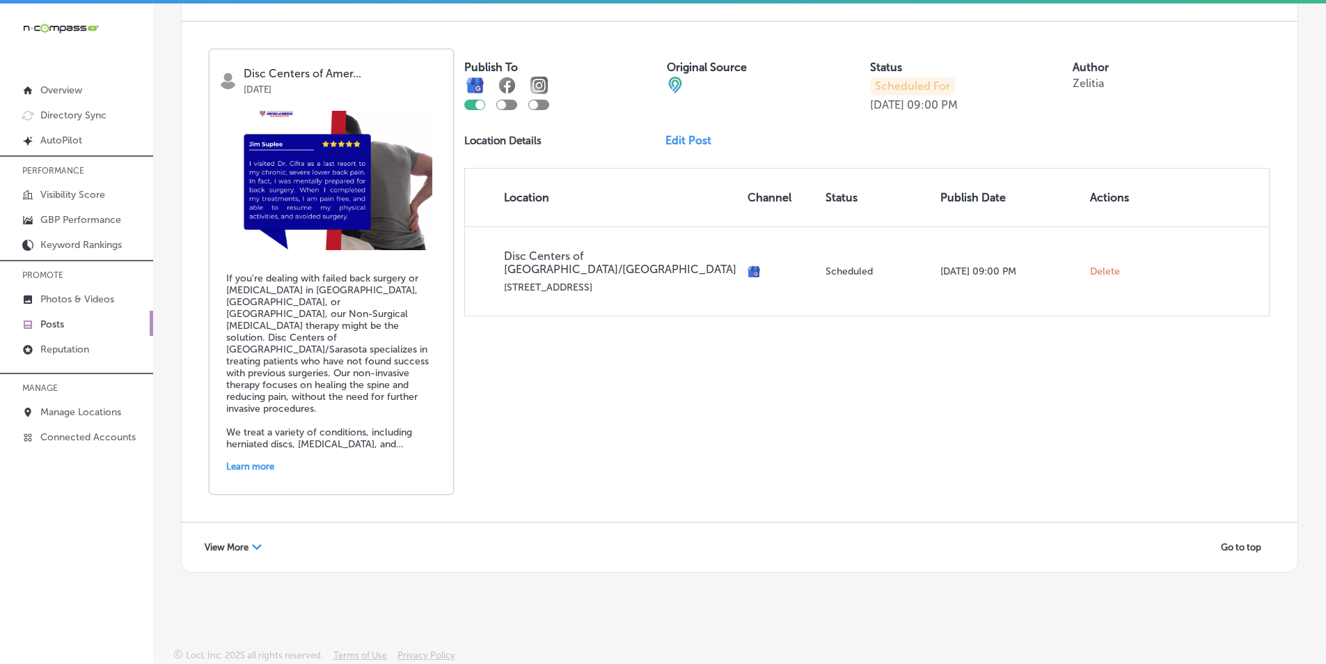
click at [258, 548] on polygon at bounding box center [257, 547] width 10 height 6
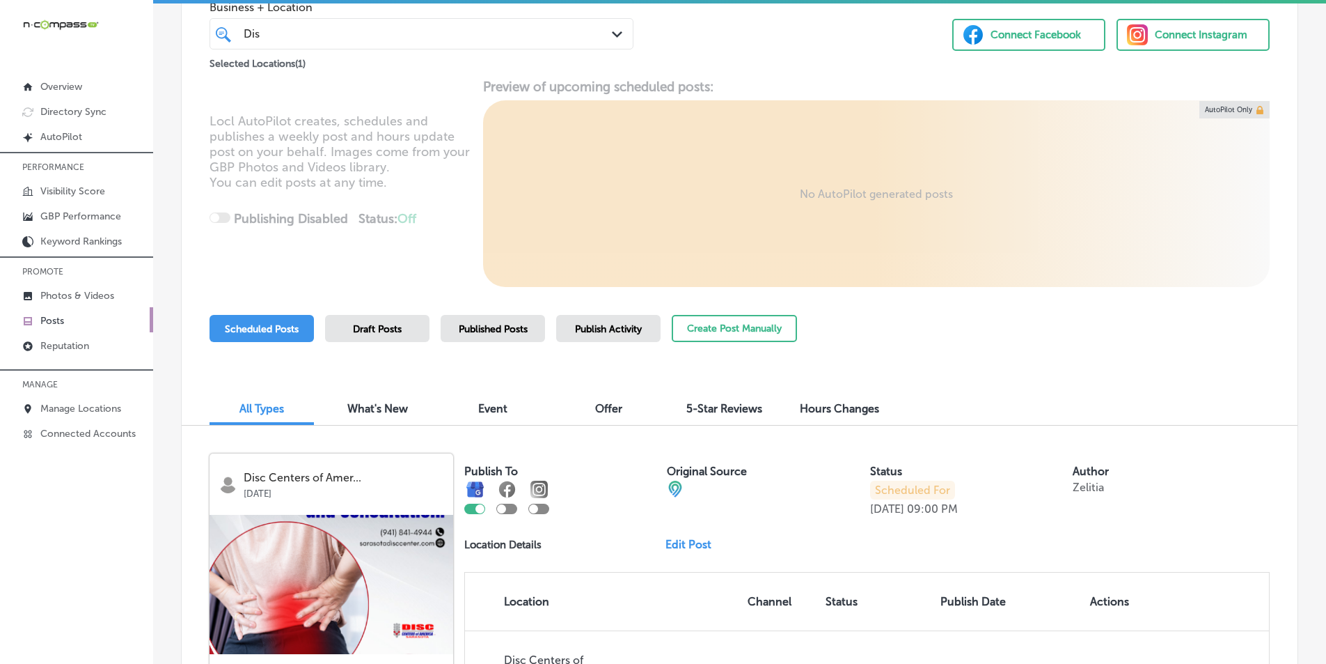
scroll to position [1, 0]
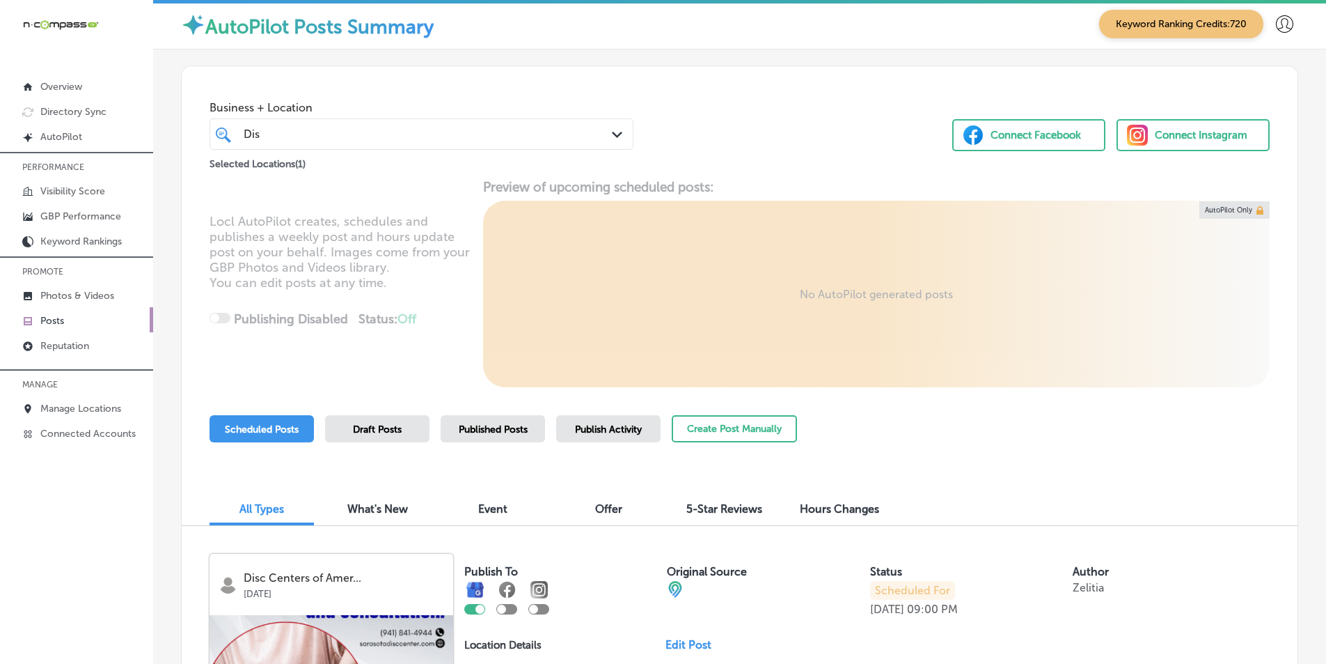
click at [606, 132] on div "Dis Dis Path Created with Sketch." at bounding box center [421, 134] width 423 height 22
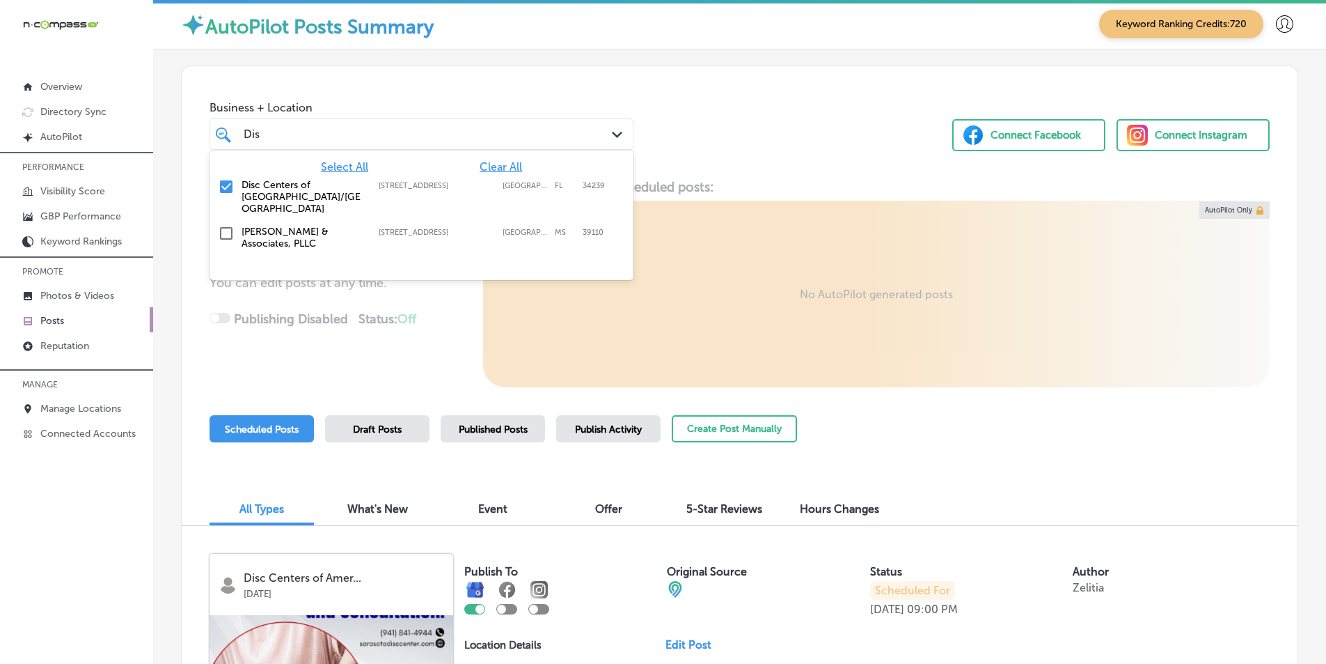
click at [225, 185] on input "checkbox" at bounding box center [226, 186] width 17 height 17
type input "D"
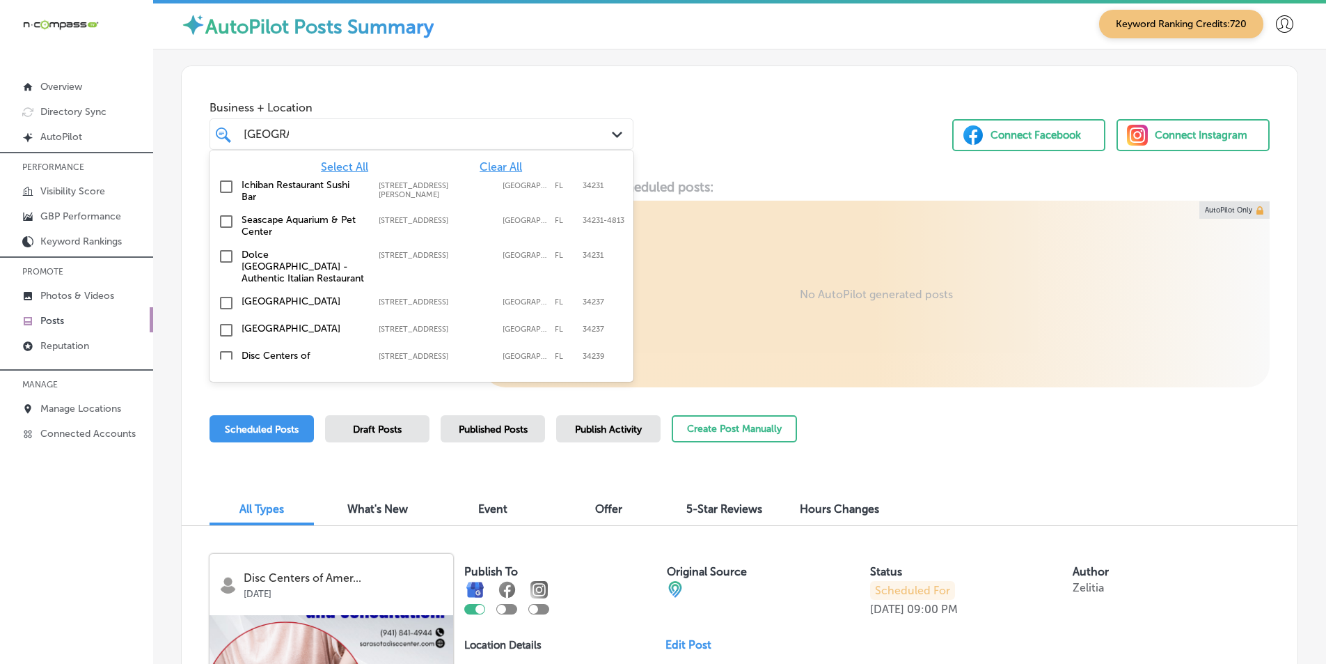
click at [226, 322] on input "checkbox" at bounding box center [226, 330] width 17 height 17
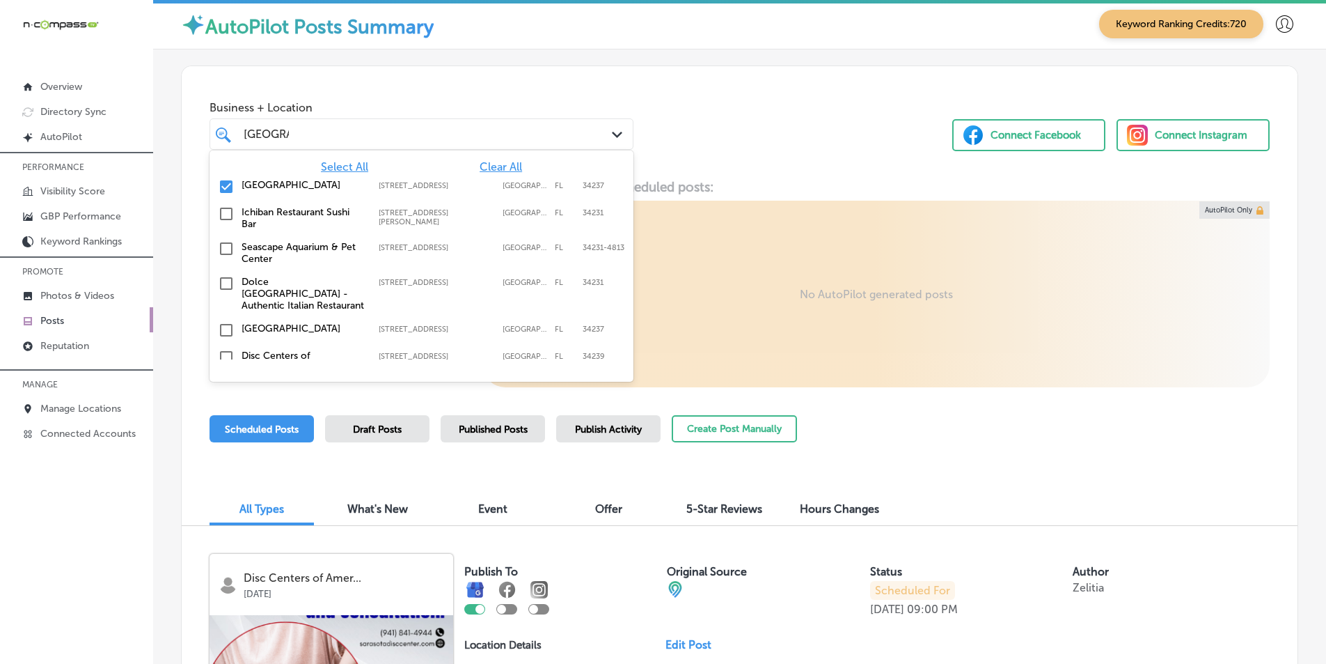
click at [704, 152] on div "Business + Location option 3000 Ringling Boulevard, selected. option 2162 Gulf …" at bounding box center [740, 119] width 1116 height 106
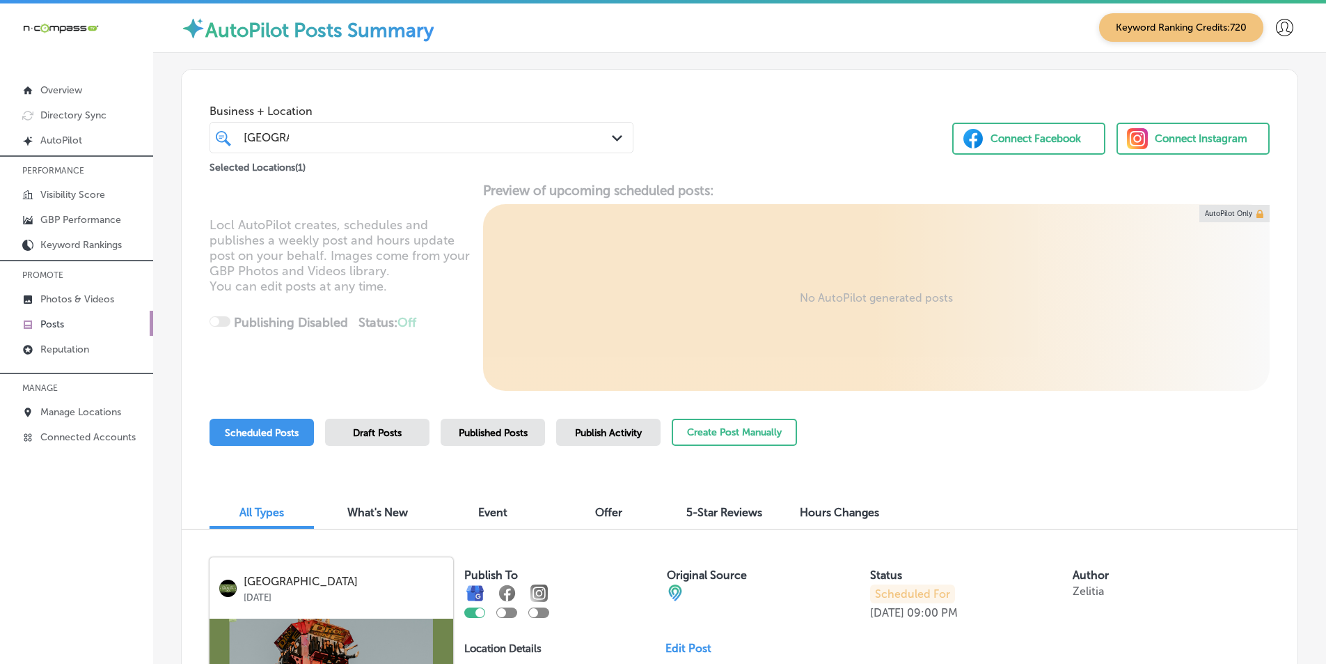
scroll to position [0, 0]
click at [338, 132] on div "Sarasota Sarasota" at bounding box center [403, 139] width 323 height 19
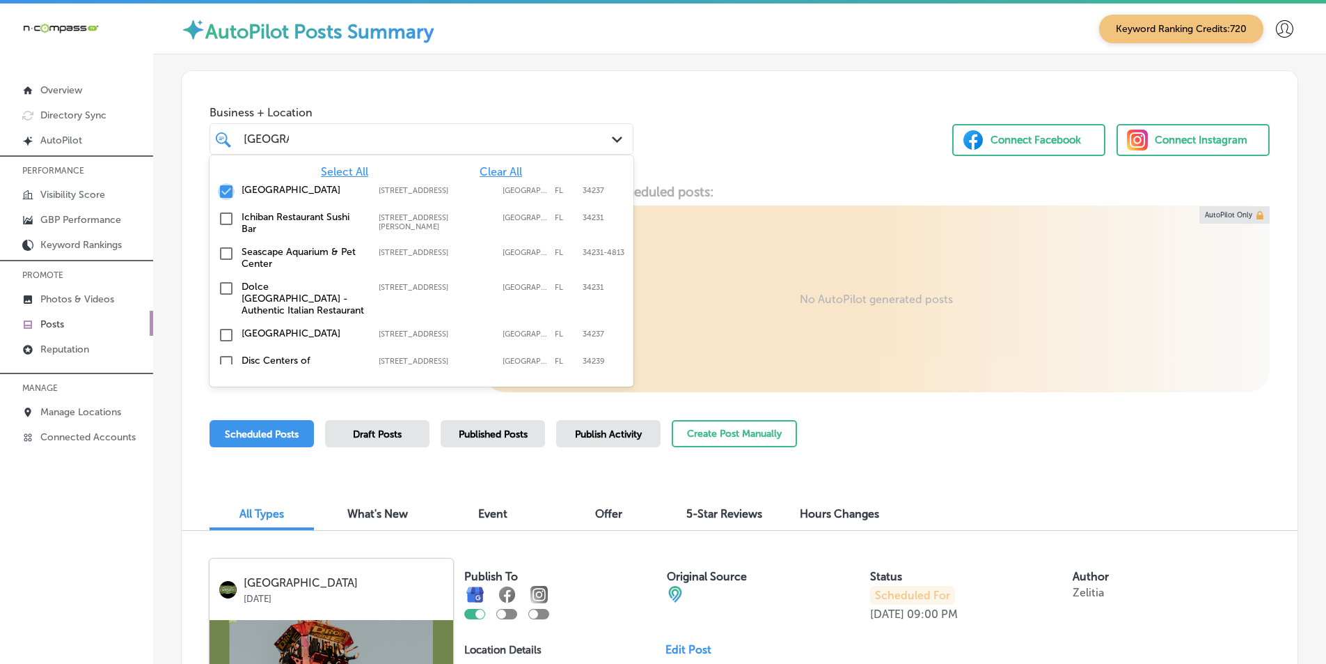
click at [226, 188] on input "checkbox" at bounding box center [226, 191] width 17 height 17
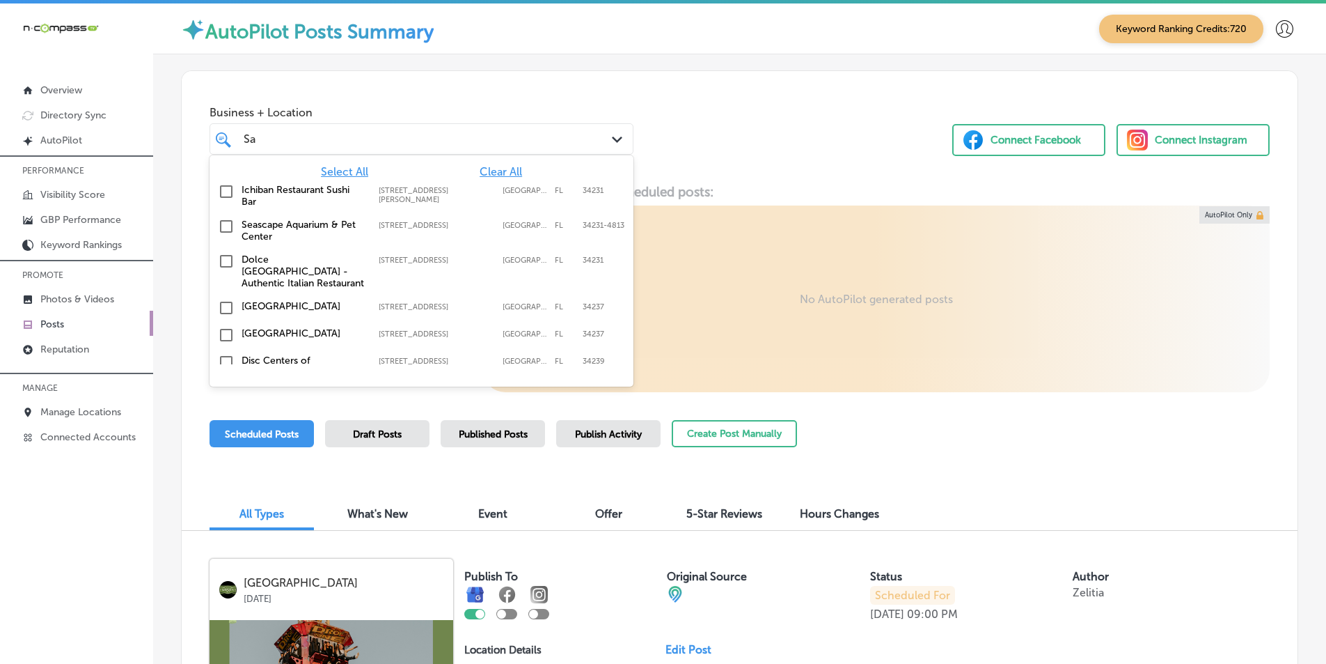
type input "S"
type input "q"
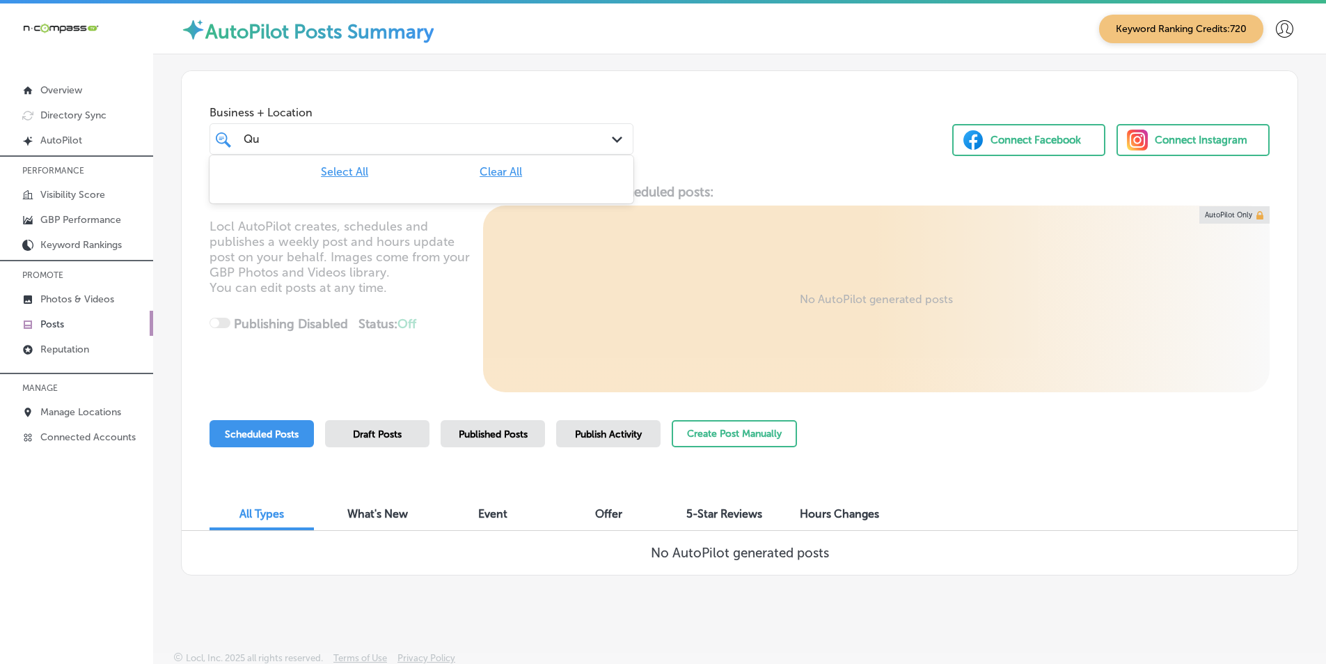
type input "Q"
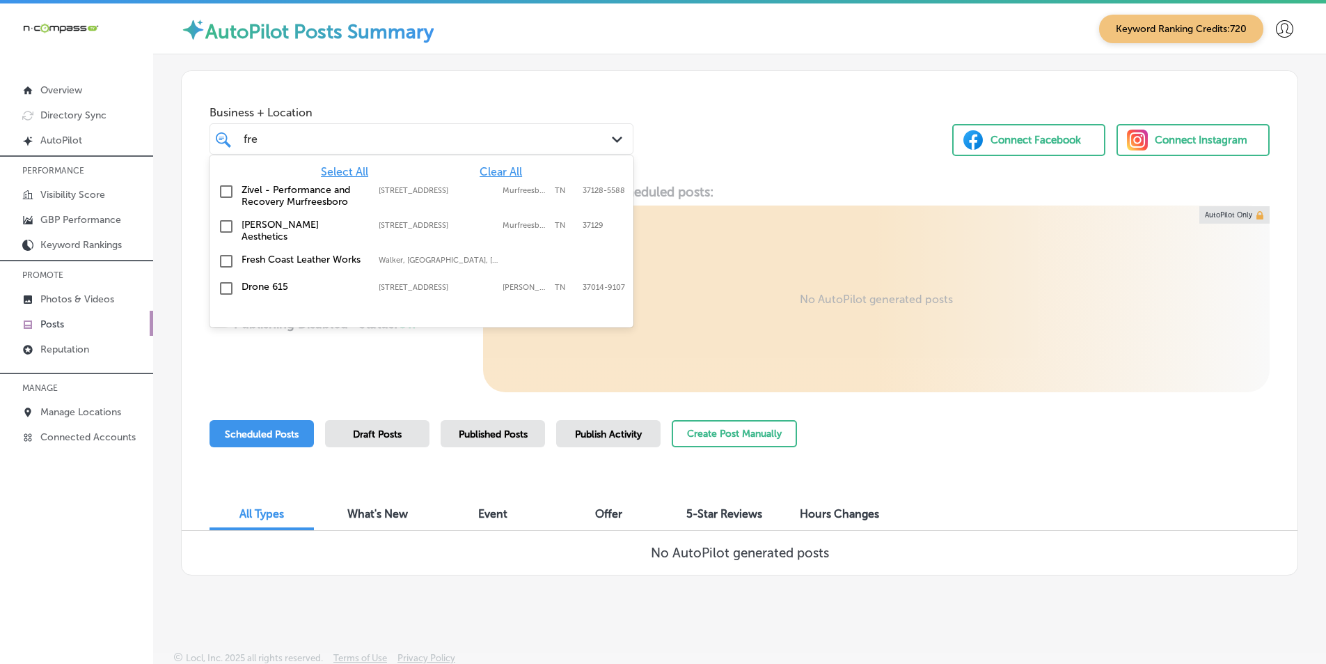
click at [224, 257] on input "checkbox" at bounding box center [226, 261] width 17 height 17
click at [556, 94] on div "Business + Location option focused, 2 of 349. 5 results available for search te…" at bounding box center [740, 124] width 1116 height 106
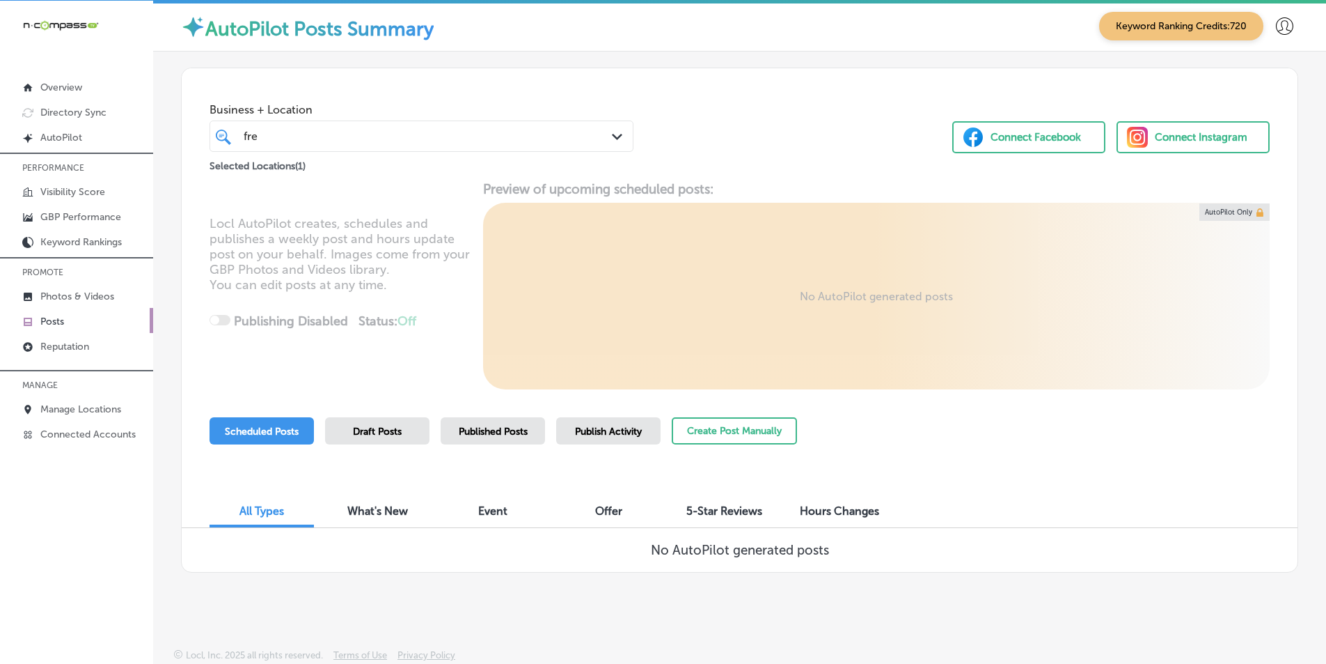
scroll to position [3, 0]
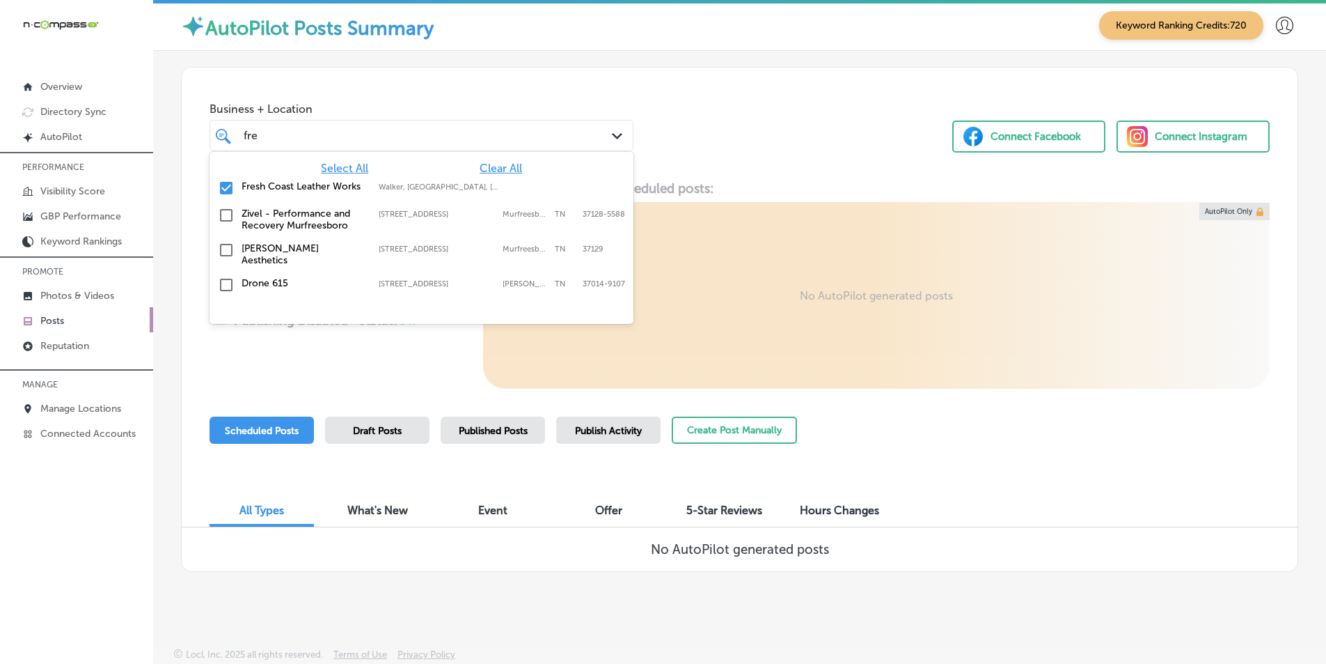
click at [294, 130] on div "fre fre" at bounding box center [403, 135] width 323 height 19
type input "f"
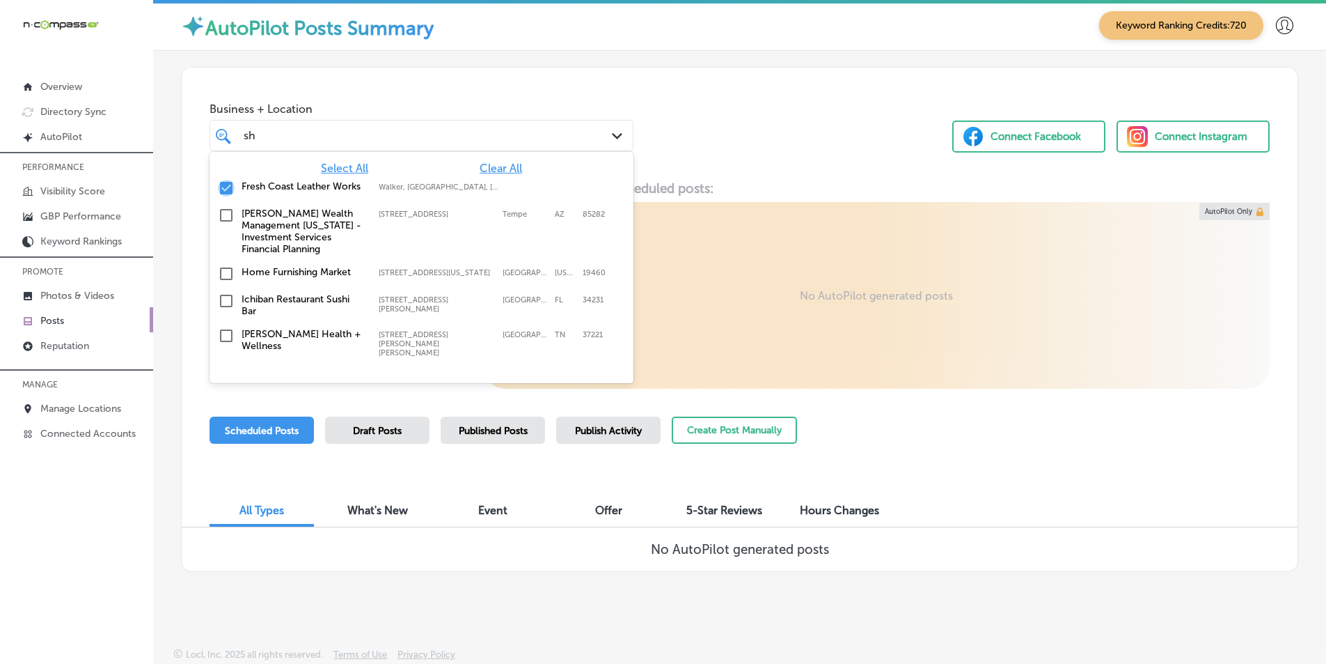
click at [225, 185] on input "checkbox" at bounding box center [226, 188] width 17 height 17
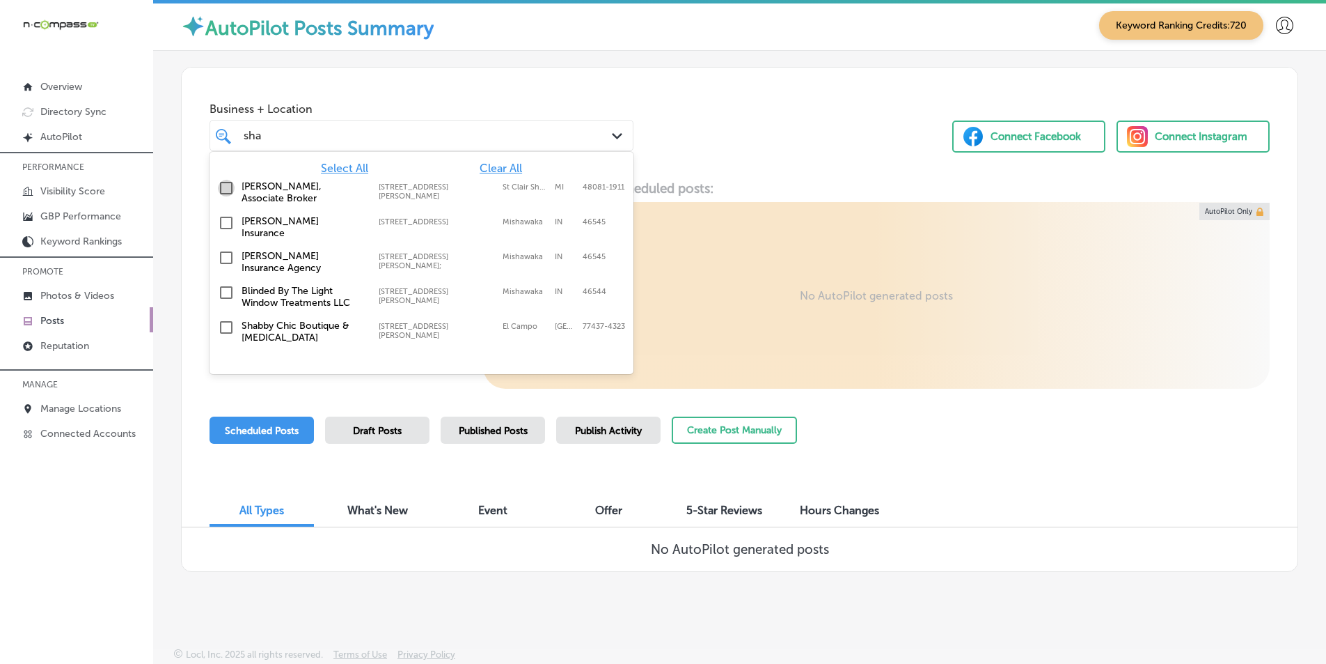
click at [224, 184] on input "checkbox" at bounding box center [226, 188] width 17 height 17
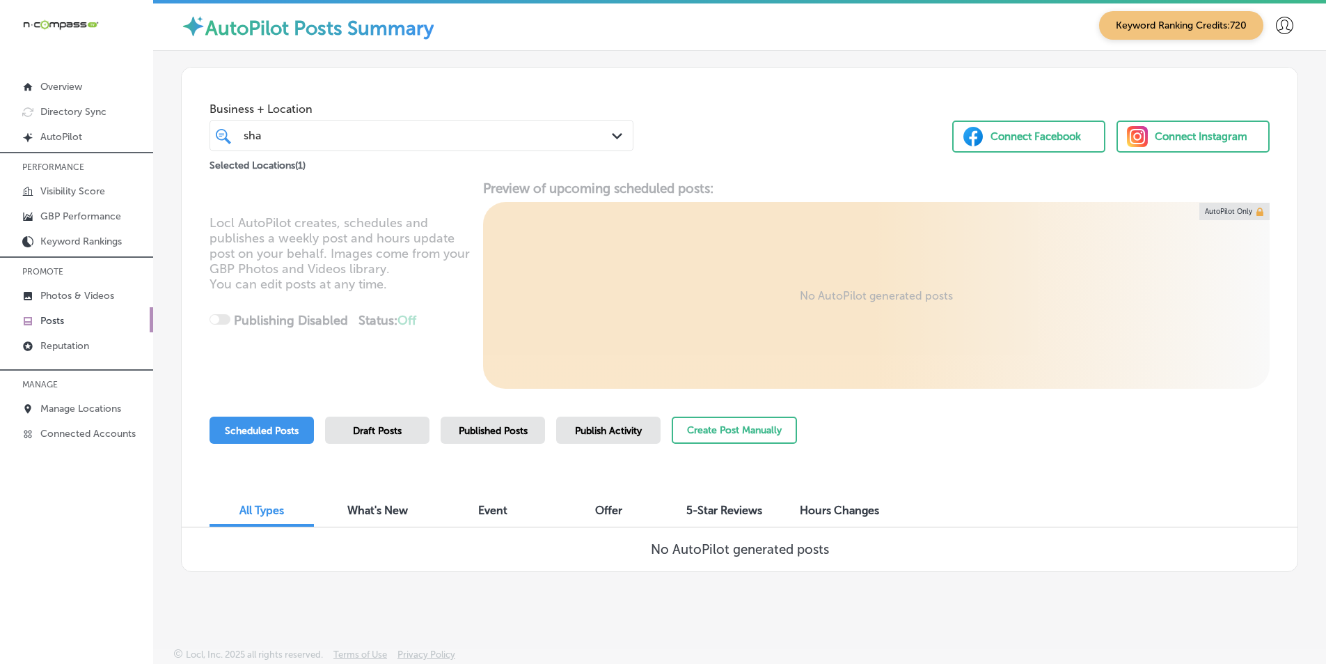
click at [682, 267] on div "Locl AutoPilot creates, schedules and publishes a weekly post and hours update …" at bounding box center [740, 284] width 1116 height 208
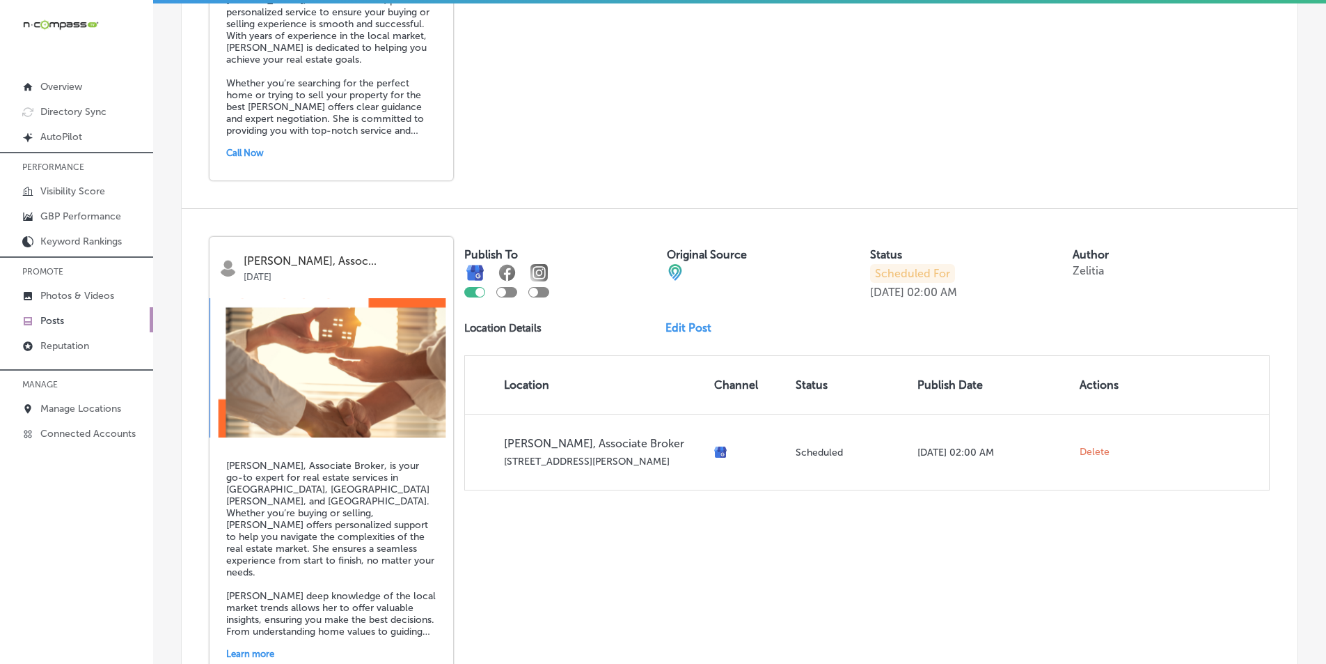
scroll to position [3012, 0]
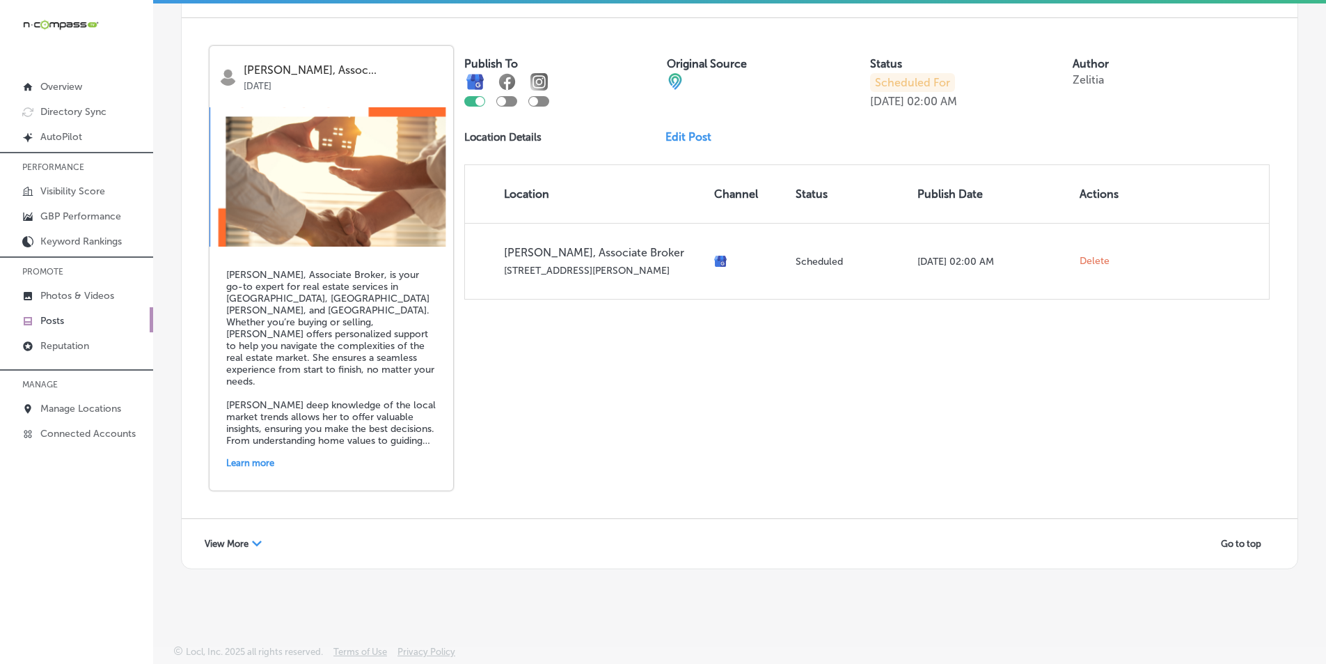
click at [253, 540] on icon "Path Created with Sketch." at bounding box center [257, 543] width 10 height 6
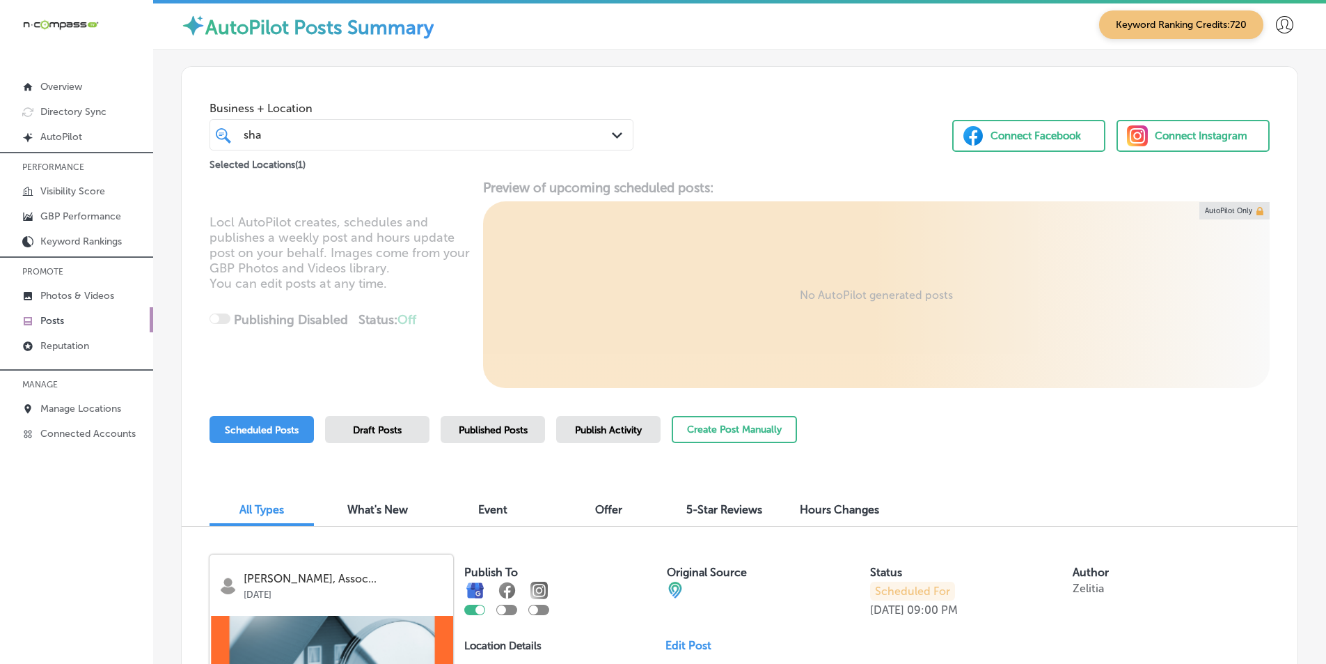
scroll to position [0, 0]
click at [271, 130] on div "sha sha" at bounding box center [403, 135] width 323 height 19
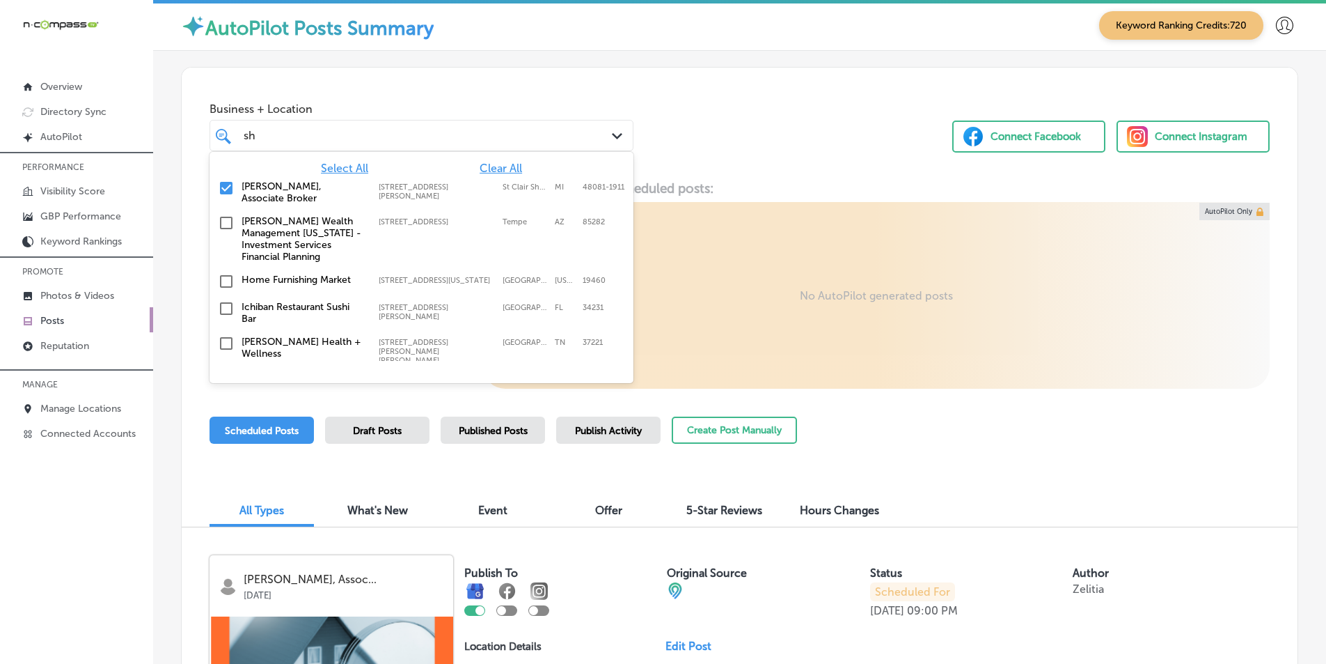
type input "s"
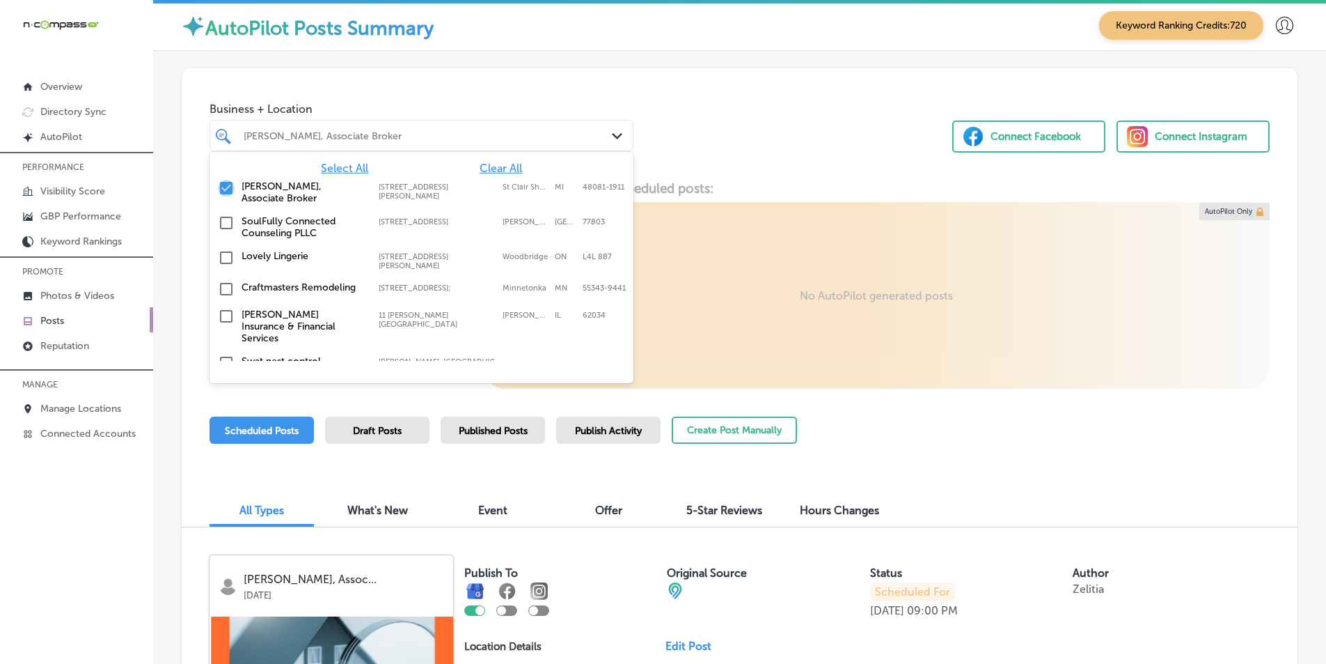
click at [224, 185] on input "checkbox" at bounding box center [226, 188] width 17 height 17
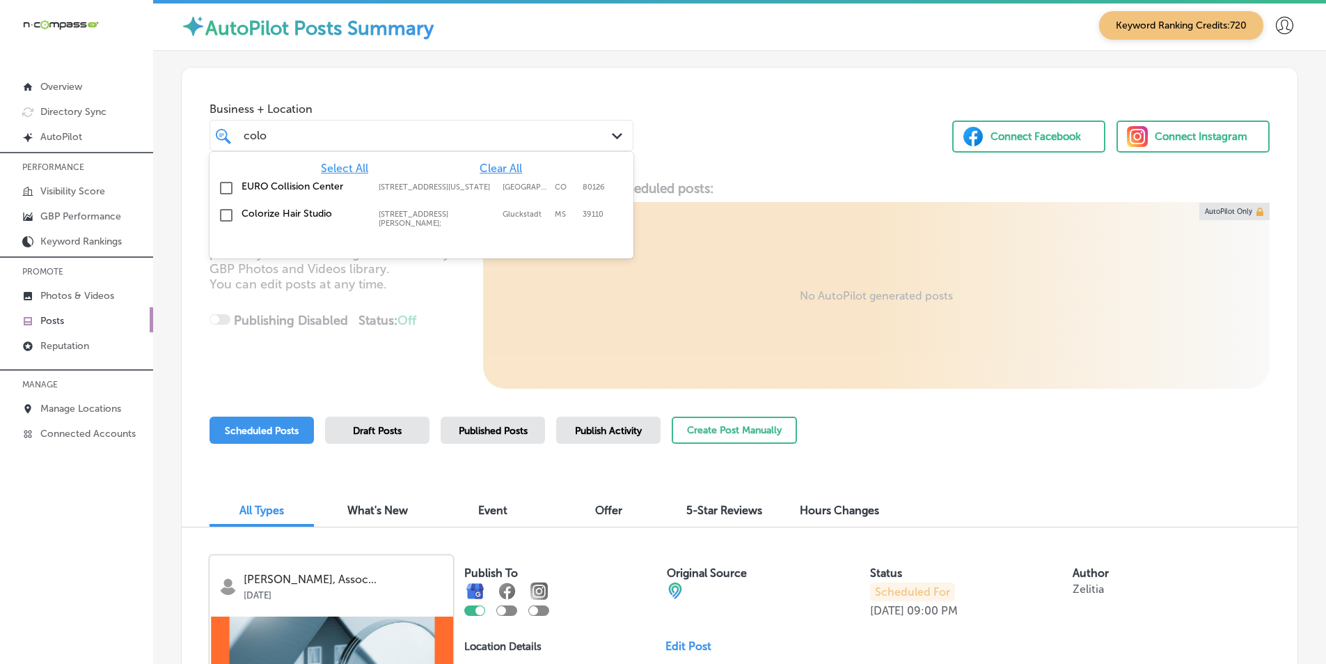
click at [228, 213] on input "checkbox" at bounding box center [226, 215] width 17 height 17
type input "colo"
click at [545, 308] on div "Locl AutoPilot creates, schedules and publishes a weekly post and hours update …" at bounding box center [740, 284] width 1116 height 208
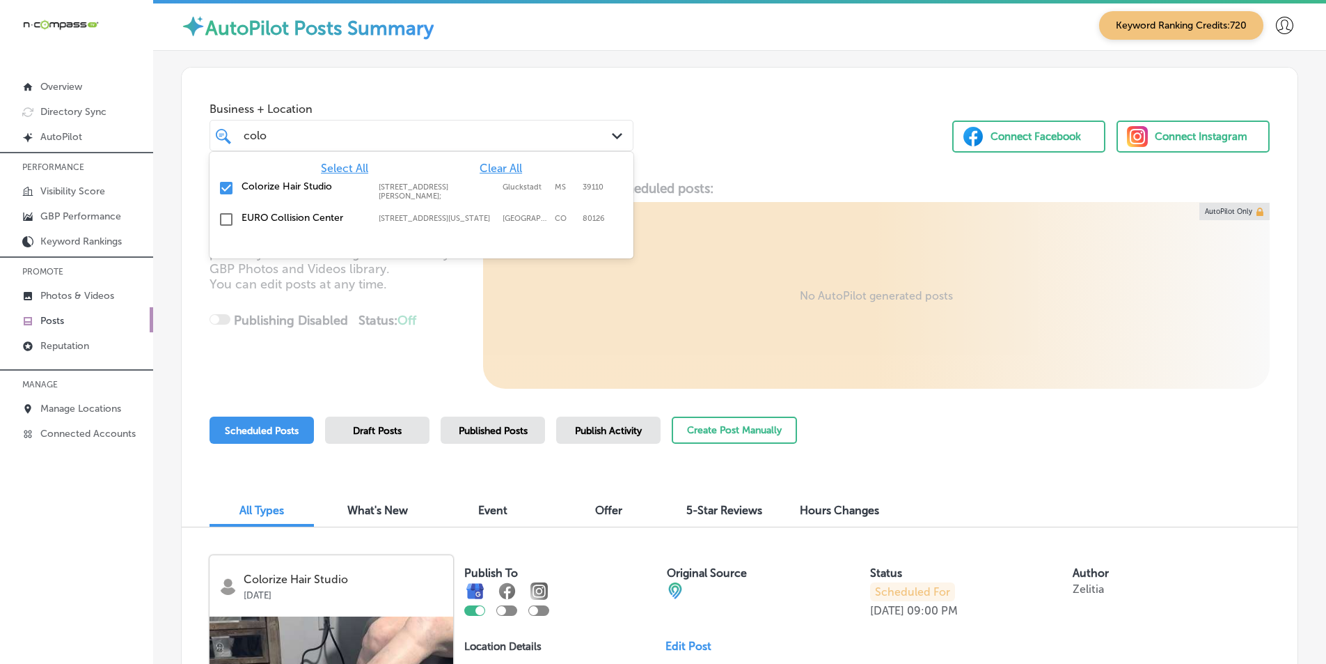
click at [345, 137] on div "colo colo" at bounding box center [403, 135] width 323 height 19
drag, startPoint x: 219, startPoint y: 186, endPoint x: 102, endPoint y: 207, distance: 119.6
click at [219, 186] on input "checkbox" at bounding box center [226, 188] width 17 height 17
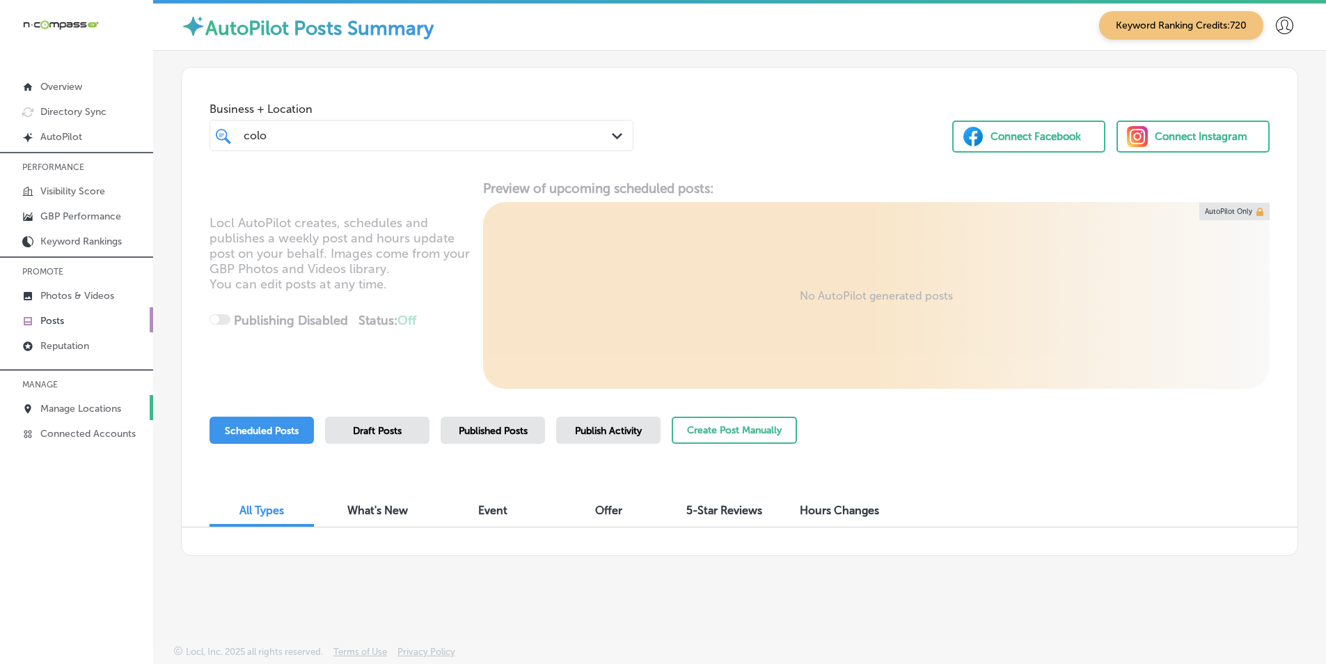
click at [98, 404] on p "Manage Locations" at bounding box center [80, 408] width 81 height 12
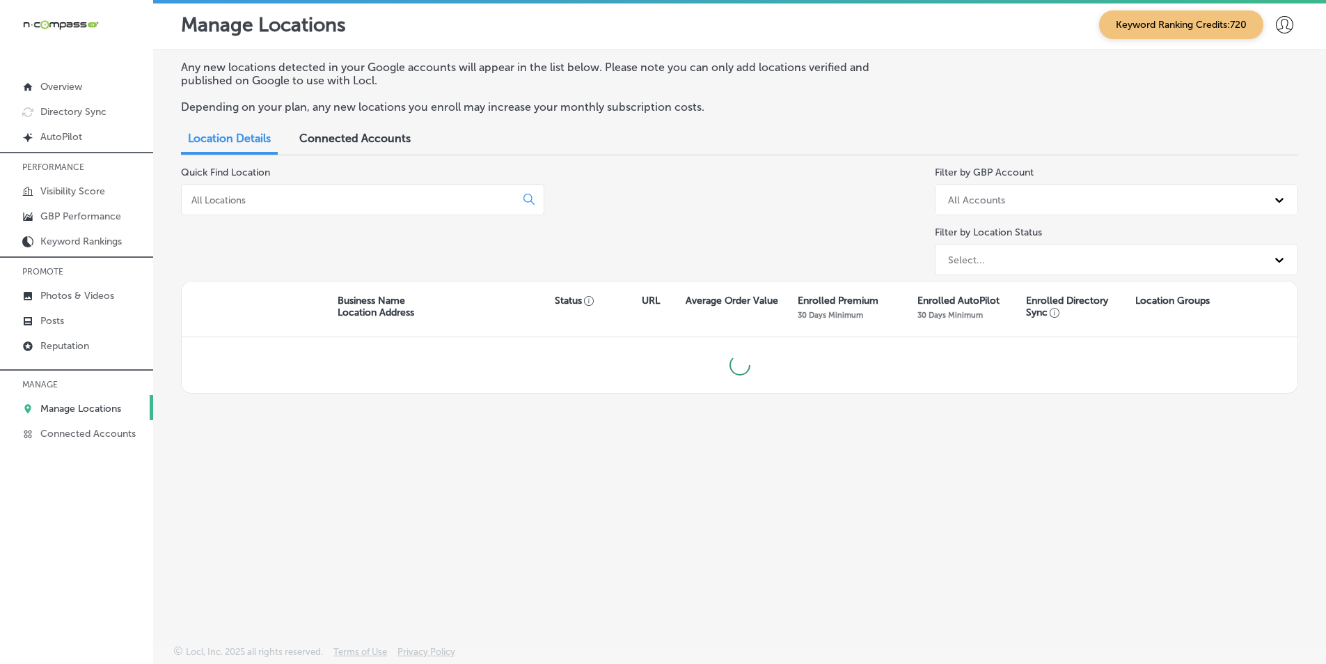
click at [292, 194] on input at bounding box center [351, 200] width 322 height 13
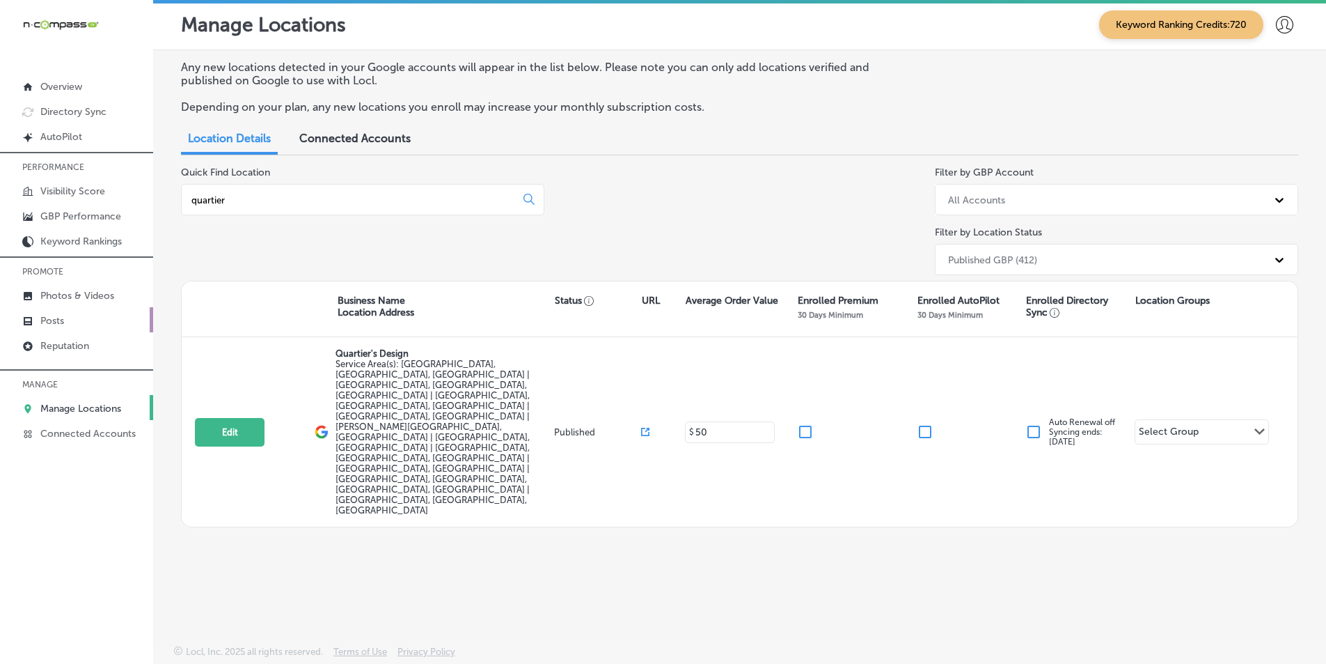
type input "quartier"
click at [63, 319] on p "Posts" at bounding box center [52, 321] width 24 height 12
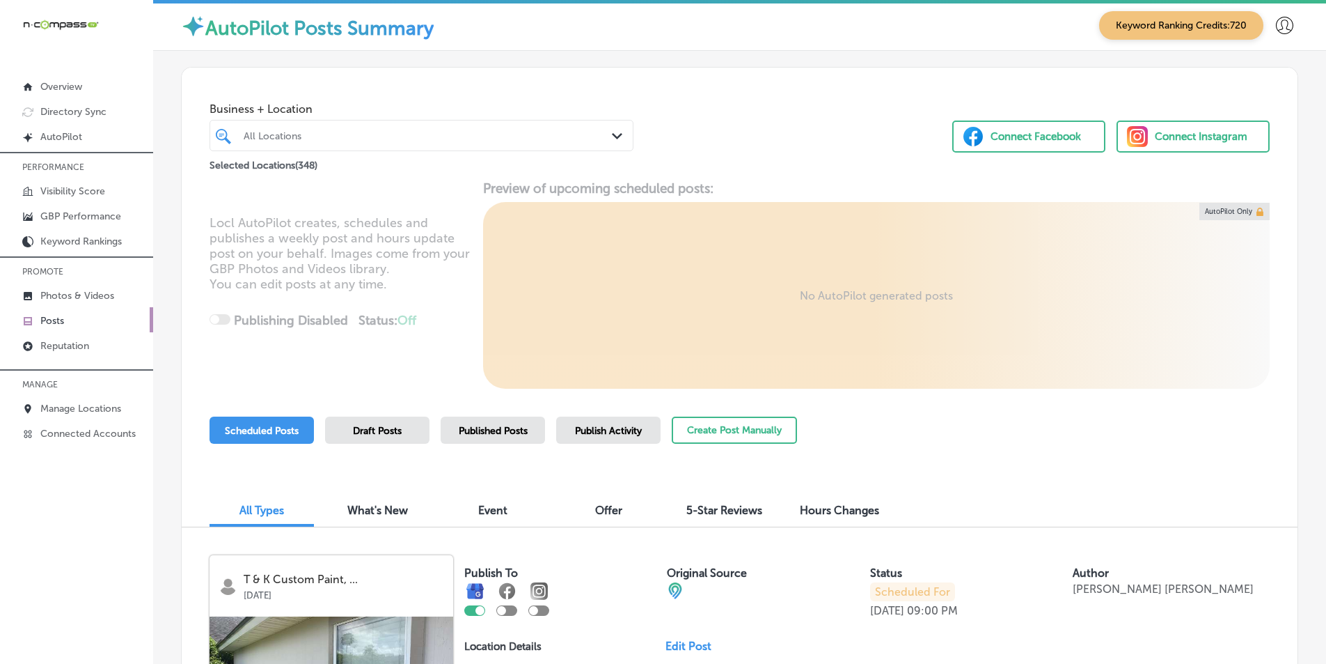
click at [52, 319] on p "Posts" at bounding box center [52, 321] width 24 height 12
click at [285, 136] on div "All Locations" at bounding box center [429, 136] width 370 height 12
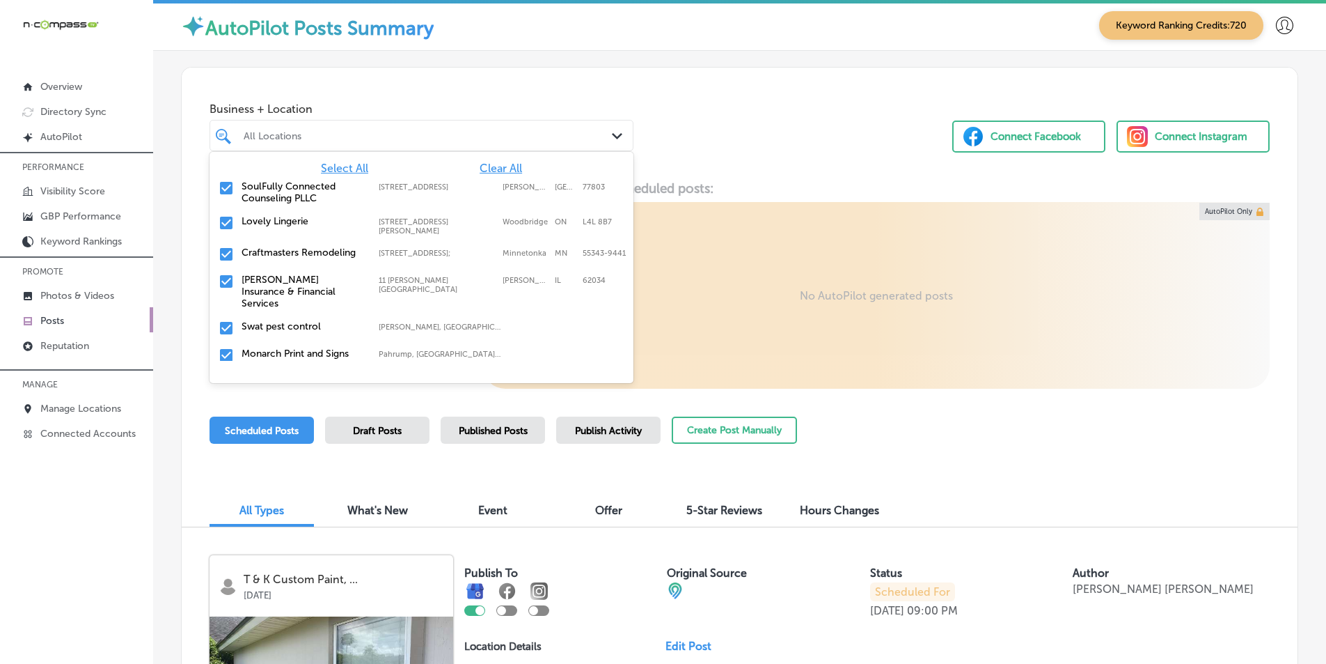
click at [487, 169] on span "Clear All" at bounding box center [501, 168] width 42 height 13
click at [245, 134] on input "[GEOGRAPHIC_DATA]" at bounding box center [244, 135] width 1 height 13
click at [245, 133] on input "[GEOGRAPHIC_DATA]" at bounding box center [244, 135] width 1 height 13
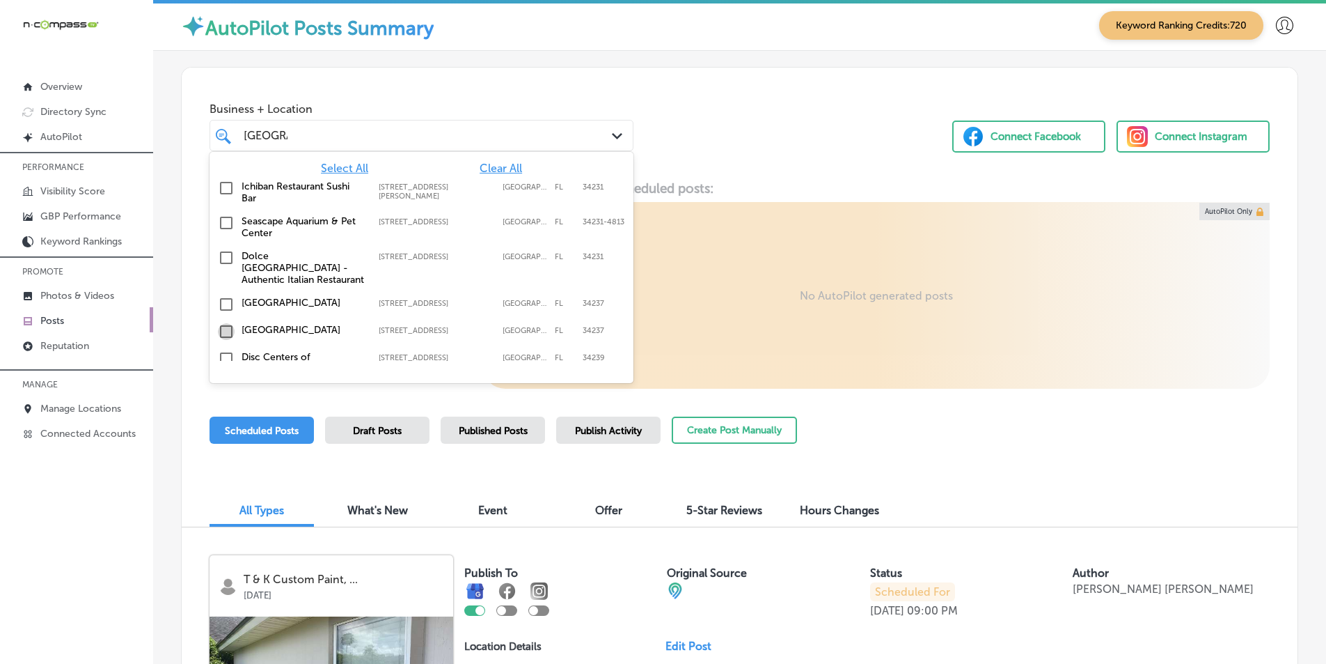
click at [224, 323] on input "checkbox" at bounding box center [226, 331] width 17 height 17
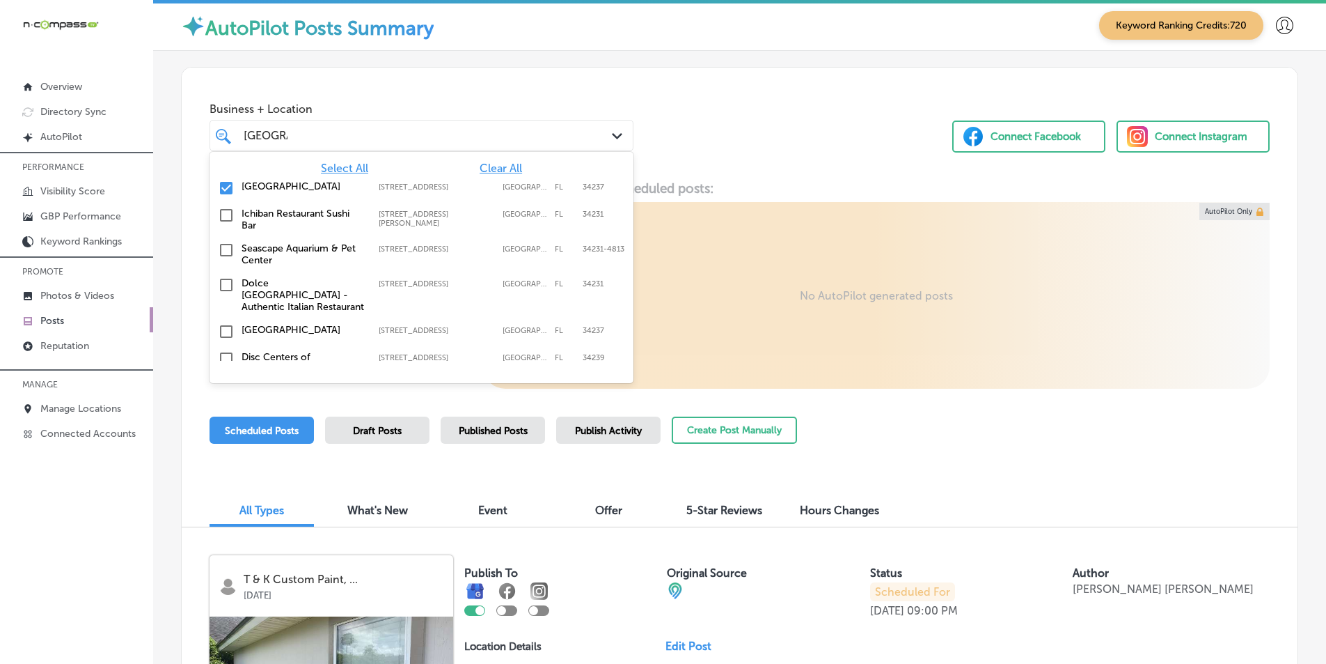
click at [673, 283] on div "Locl AutoPilot creates, schedules and publishes a weekly post and hours update …" at bounding box center [740, 284] width 1116 height 208
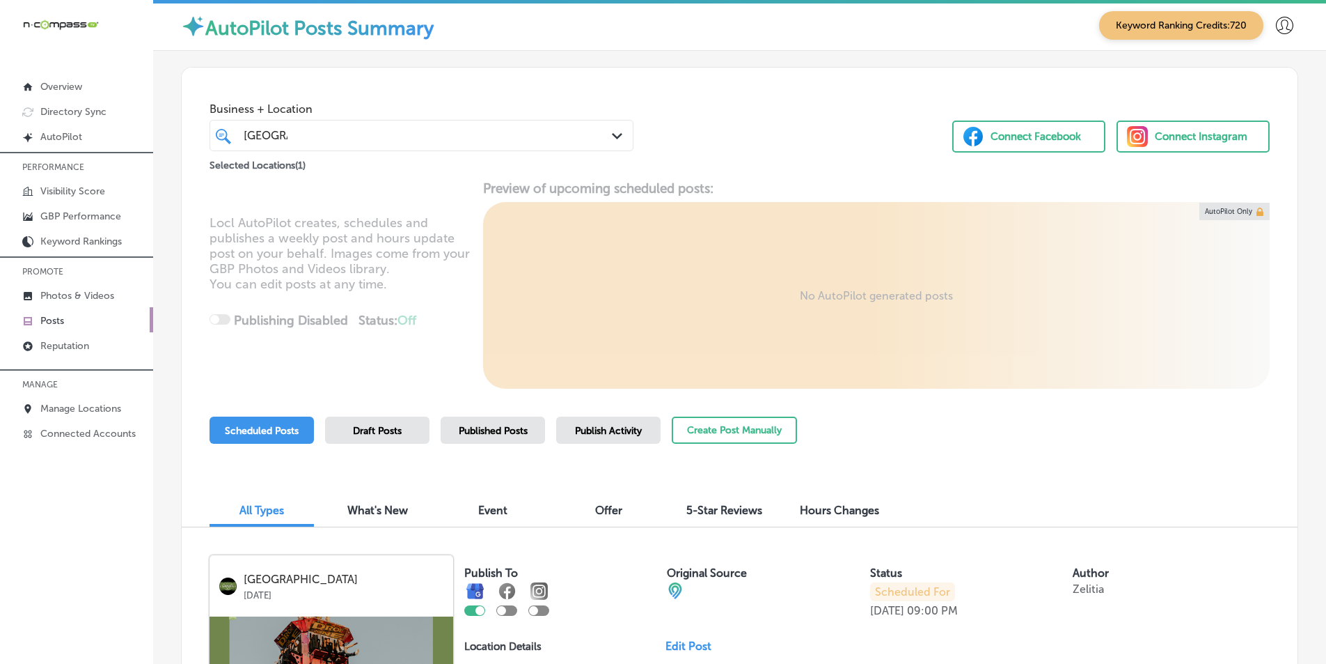
click at [318, 131] on div "sarasota sarasota" at bounding box center [403, 135] width 323 height 19
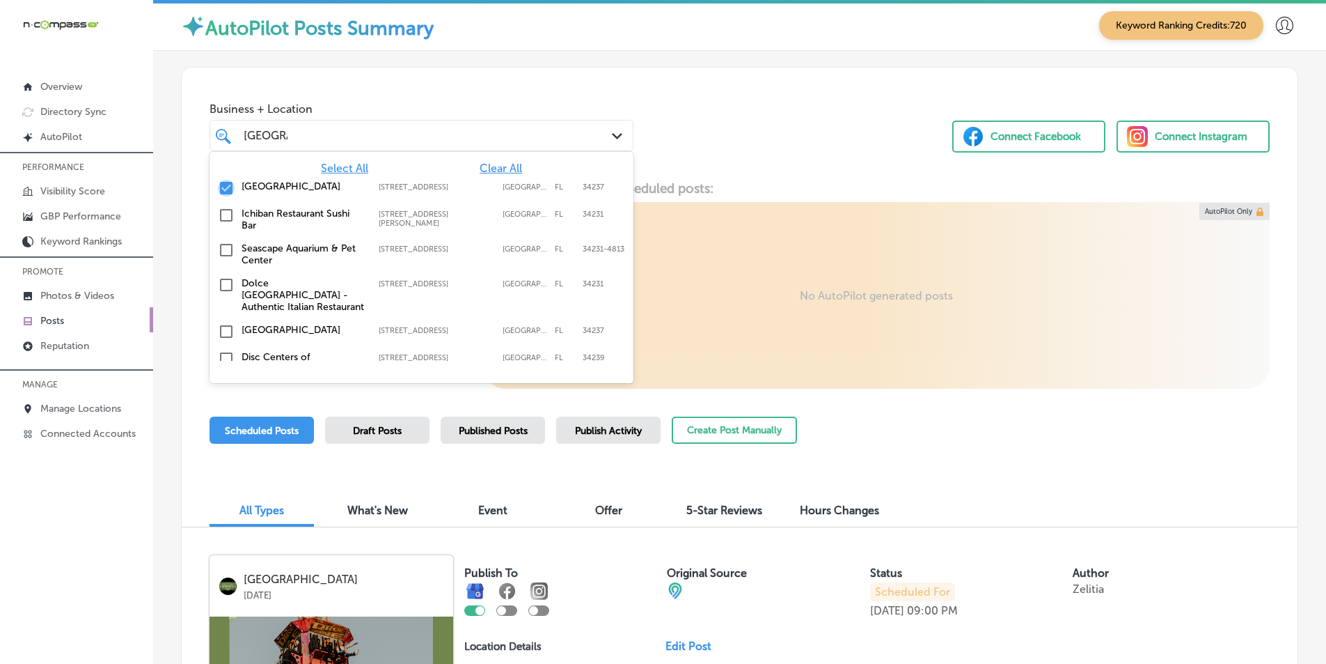
click at [228, 185] on input "checkbox" at bounding box center [226, 188] width 17 height 17
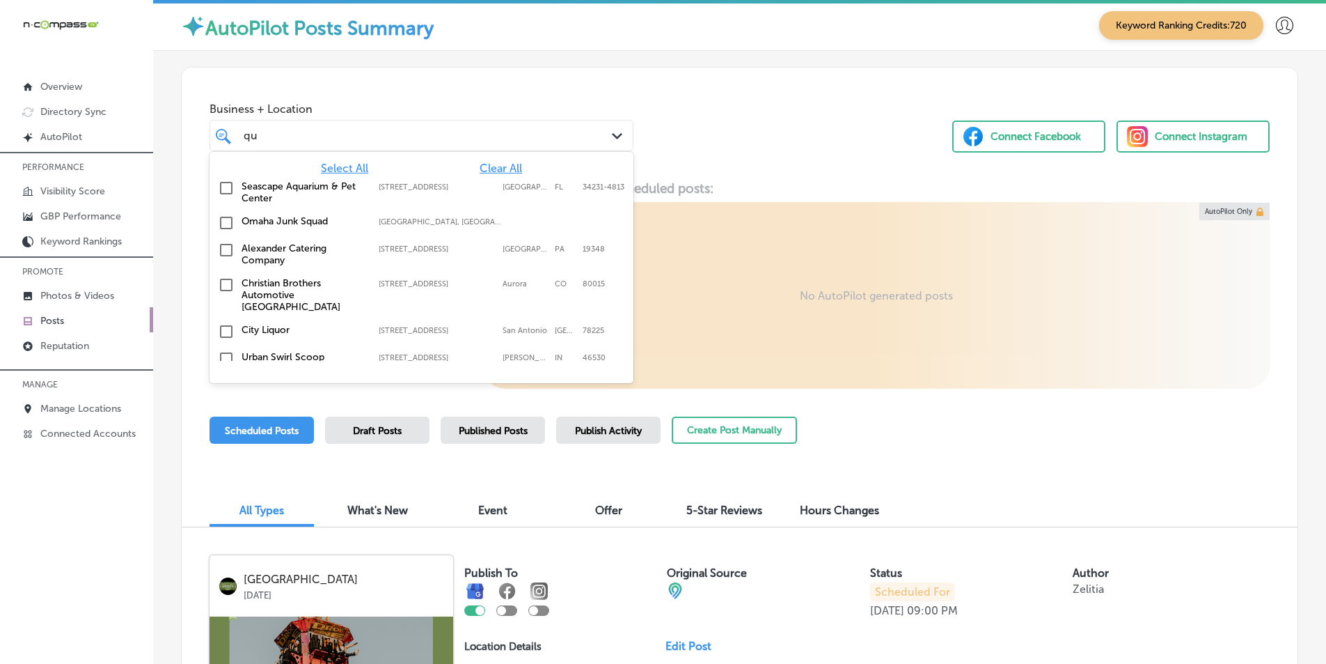
type input "q"
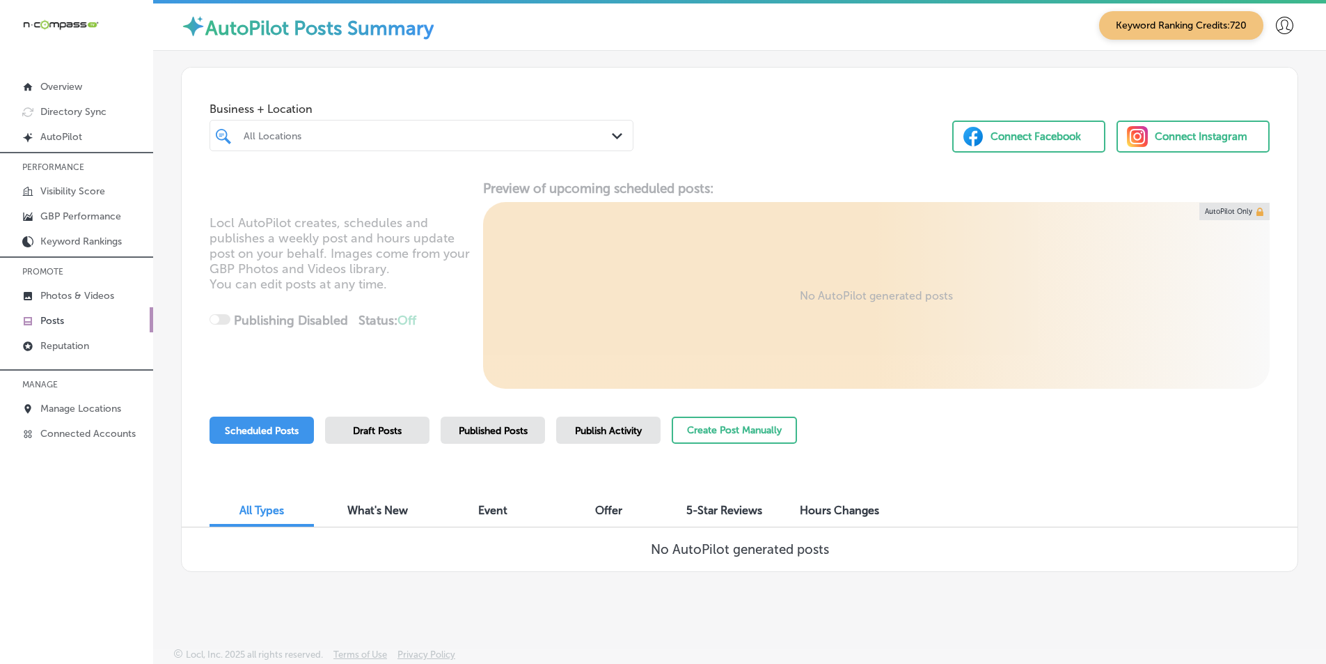
drag, startPoint x: 283, startPoint y: 132, endPoint x: 269, endPoint y: 116, distance: 20.7
click at [283, 132] on div "All Locations" at bounding box center [429, 136] width 370 height 12
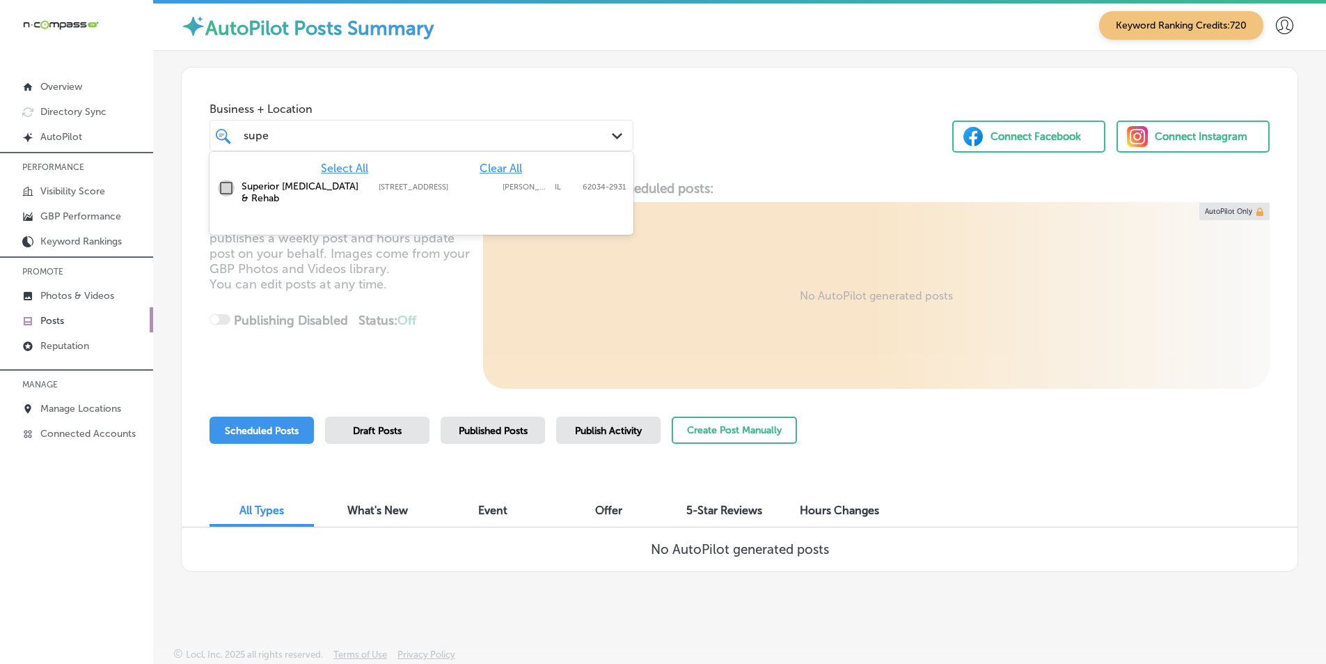
click at [228, 187] on input "checkbox" at bounding box center [226, 188] width 17 height 17
type input "supe"
click at [414, 311] on div "Locl AutoPilot creates, schedules and publishes a weekly post and hours update …" at bounding box center [740, 284] width 1116 height 208
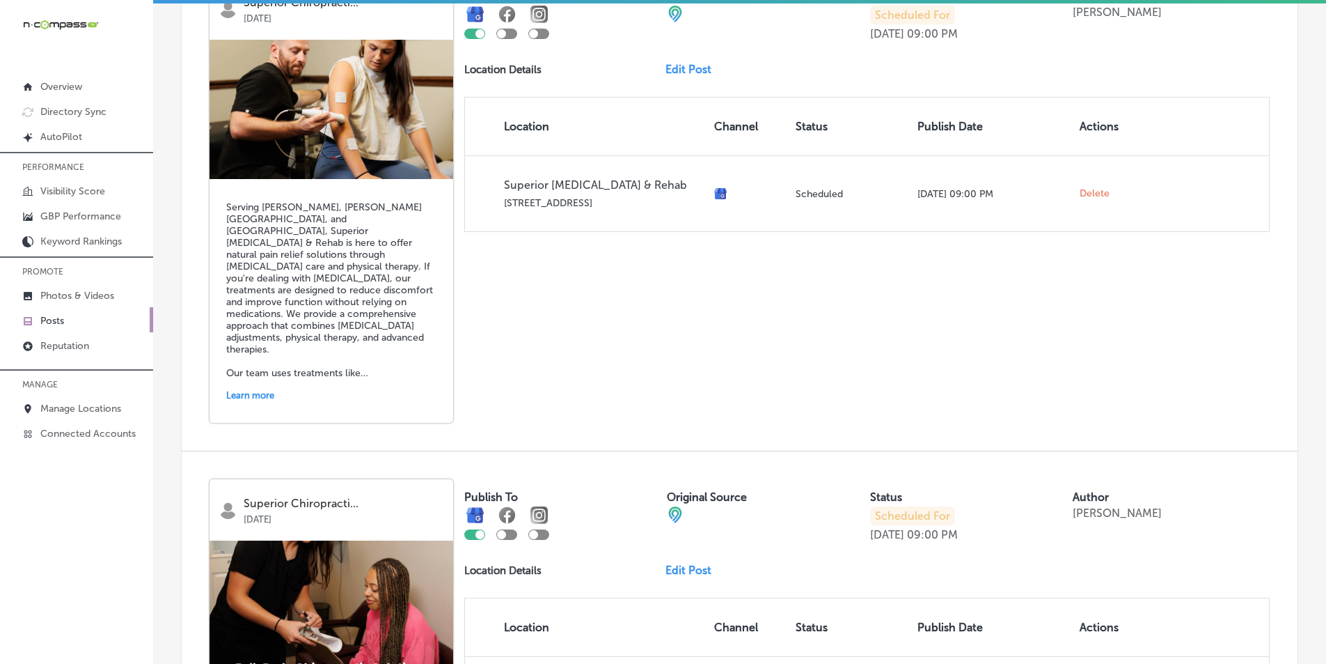
scroll to position [570, 0]
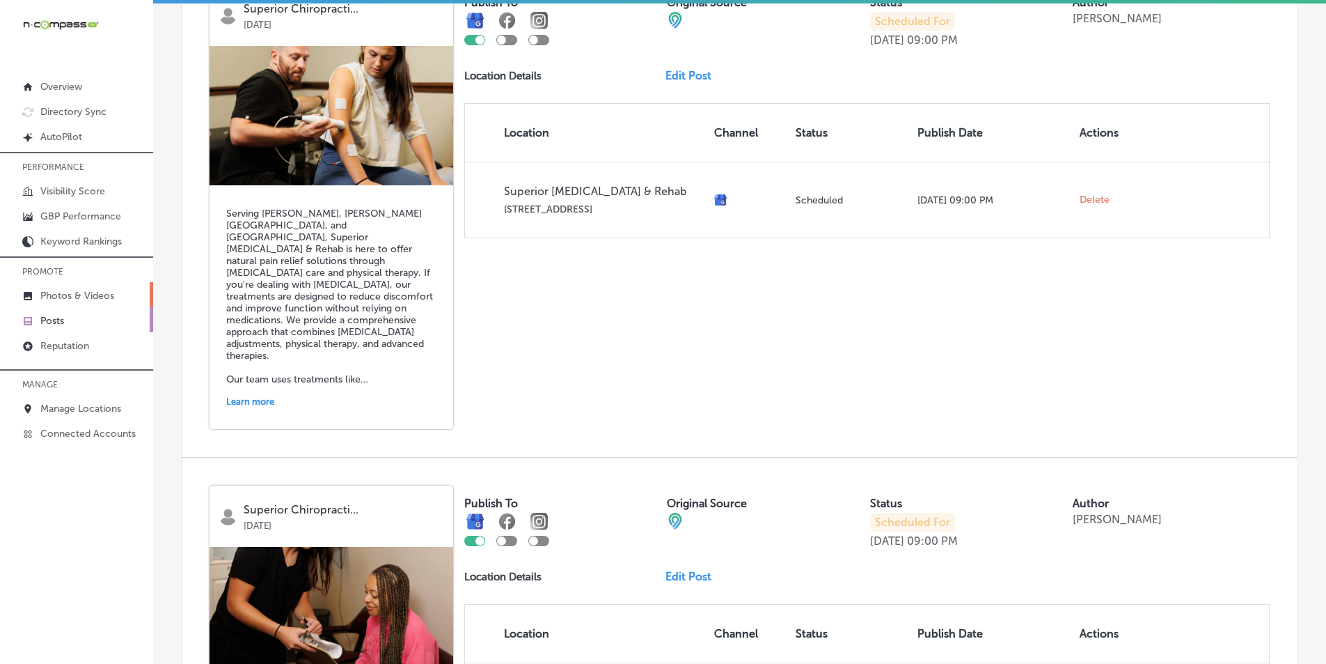
click at [68, 295] on p "Photos & Videos" at bounding box center [77, 296] width 74 height 12
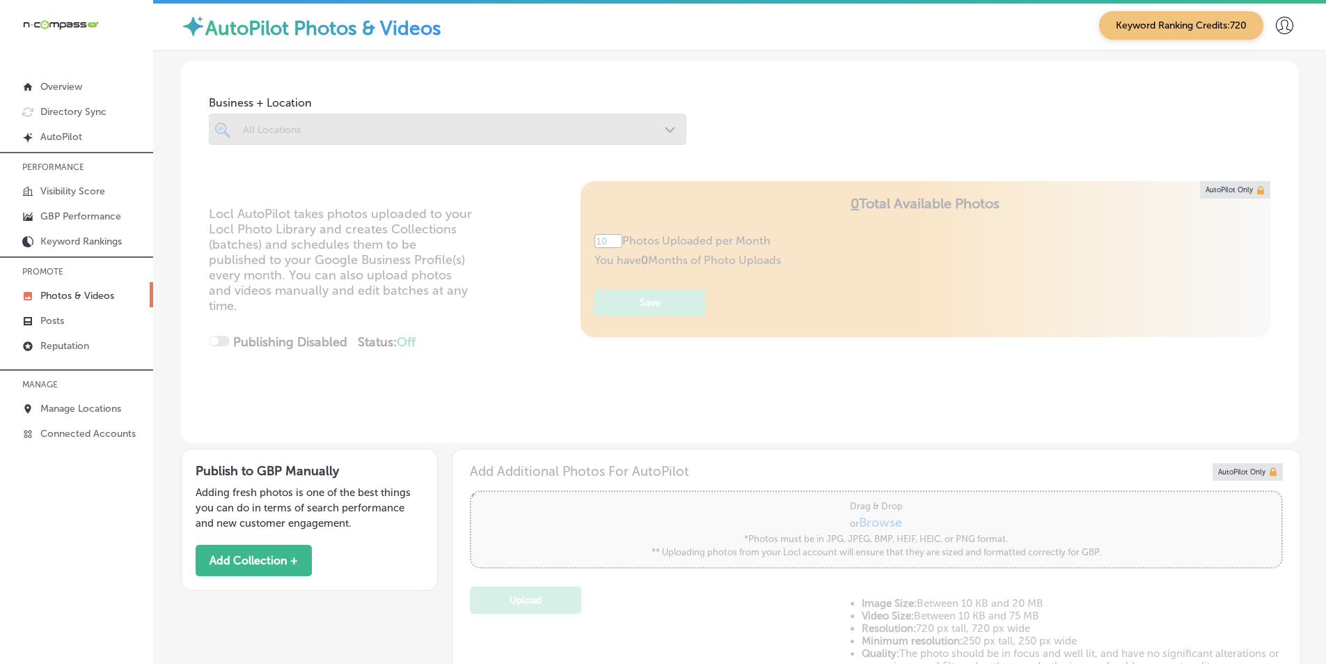
type input "5"
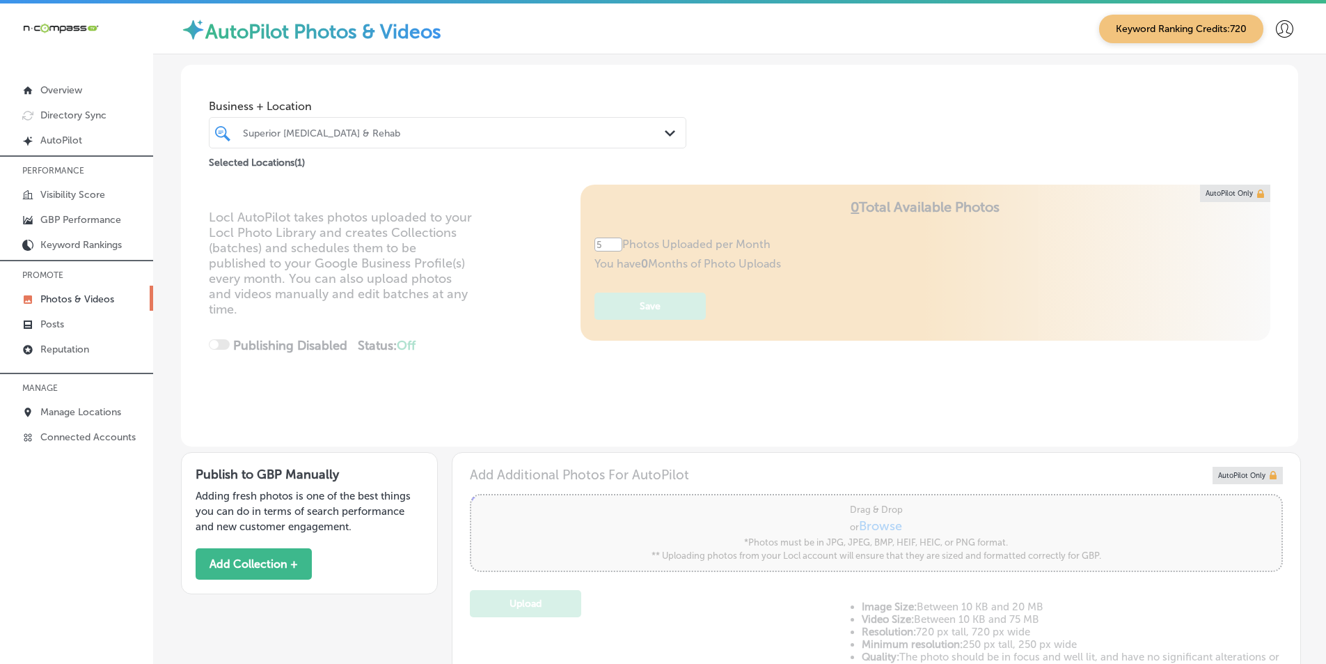
click at [398, 134] on div "Superior [MEDICAL_DATA] & Rehab" at bounding box center [454, 133] width 423 height 12
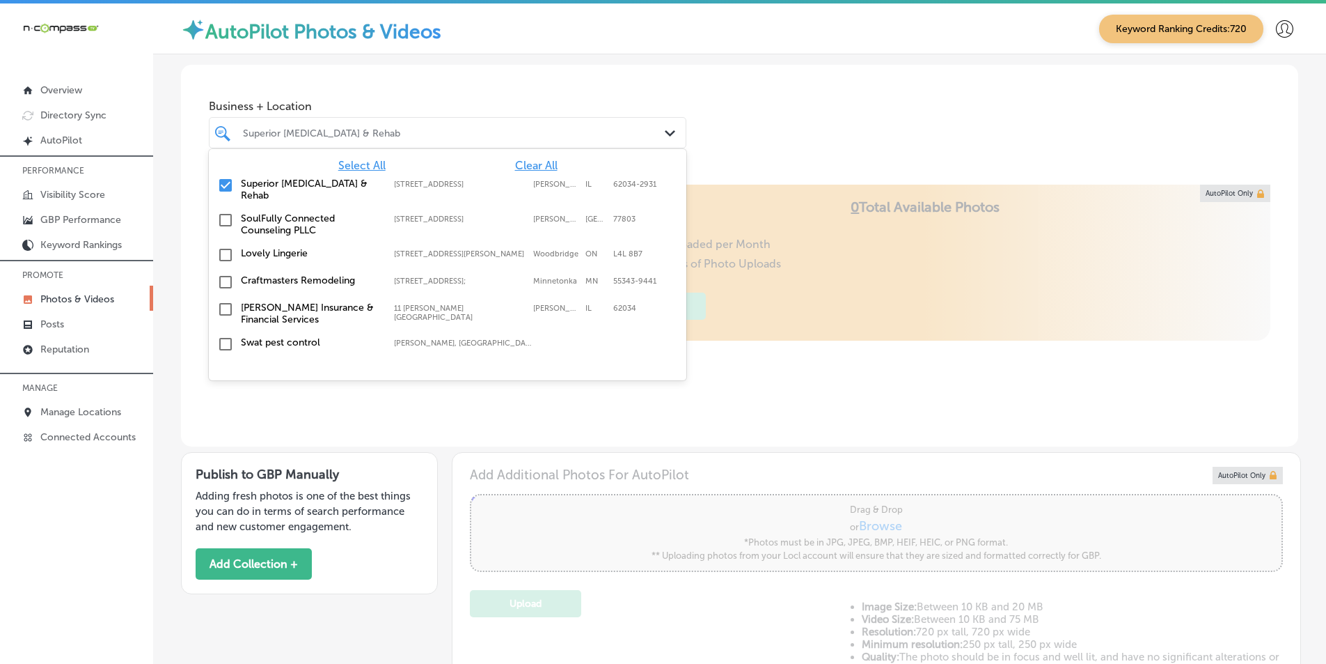
click at [224, 183] on input "checkbox" at bounding box center [225, 185] width 17 height 17
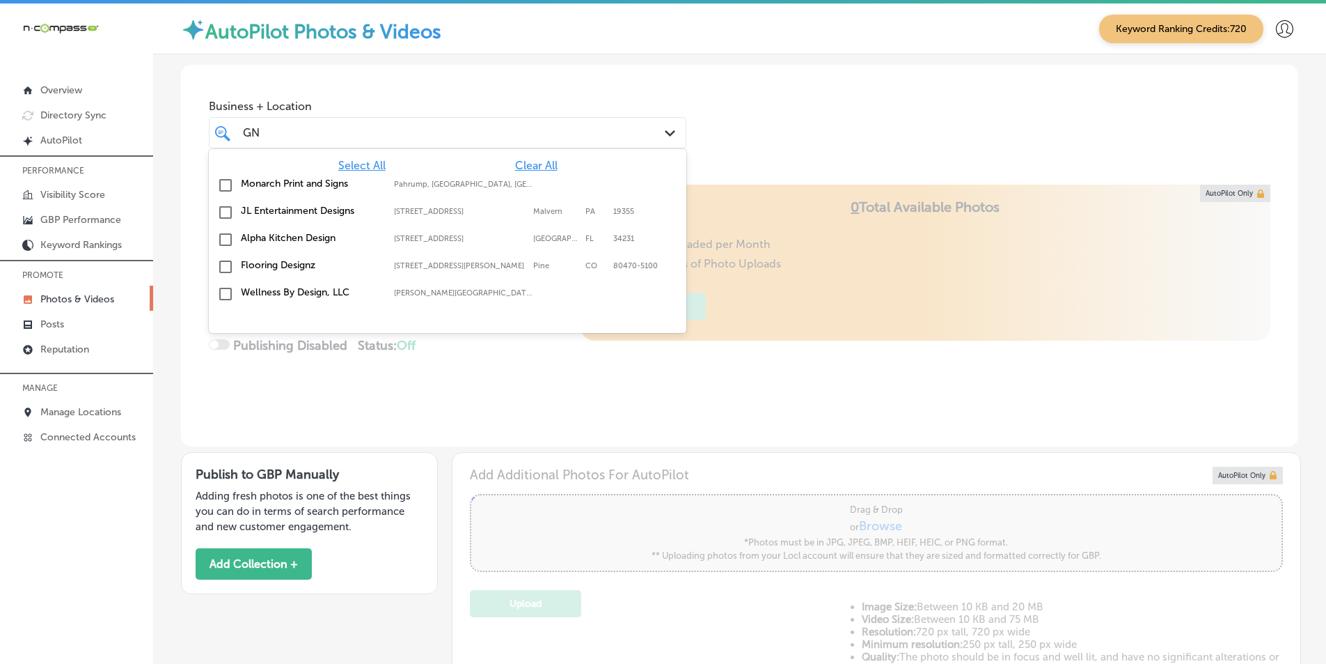
type input "GNC"
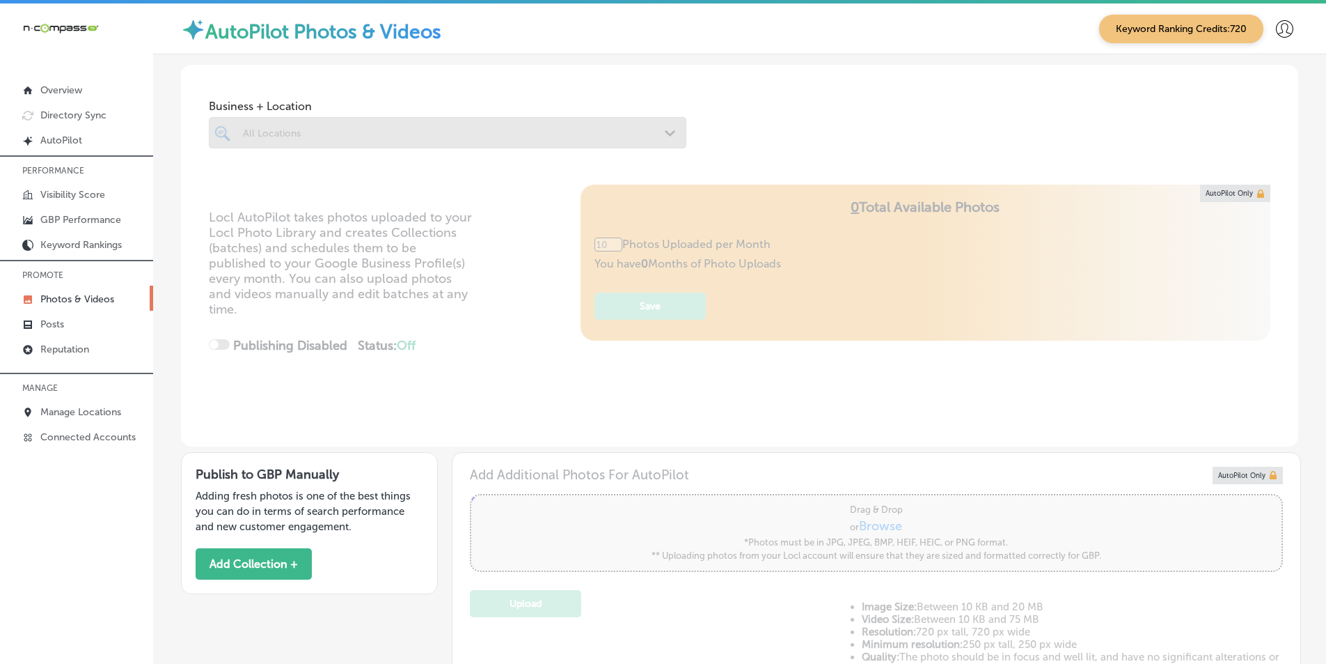
click at [84, 292] on link "Photos & Videos" at bounding box center [76, 297] width 153 height 25
click at [274, 128] on div at bounding box center [448, 132] width 478 height 31
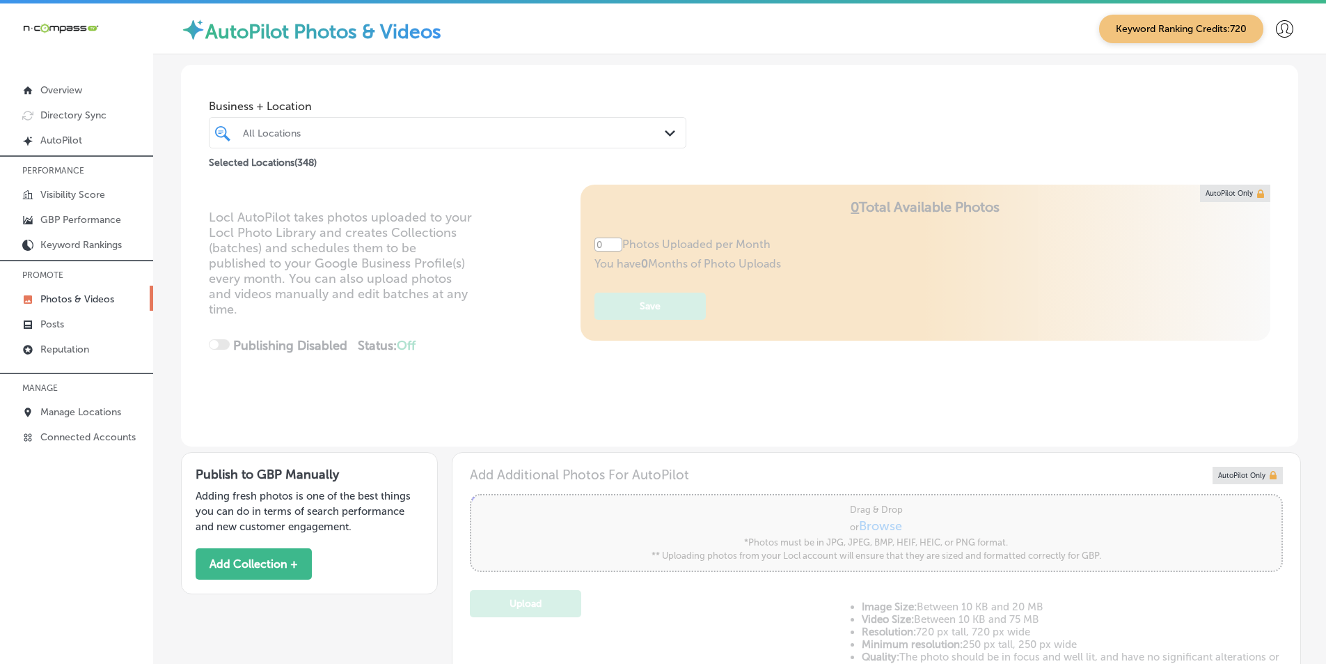
click at [267, 132] on div "All Locations" at bounding box center [454, 133] width 423 height 12
type input "5"
click at [746, 157] on div "Business + Location option focused, 1 of 349. 1 result available for search ter…" at bounding box center [740, 118] width 1118 height 106
click at [281, 135] on div "GNC GNC" at bounding box center [427, 132] width 371 height 19
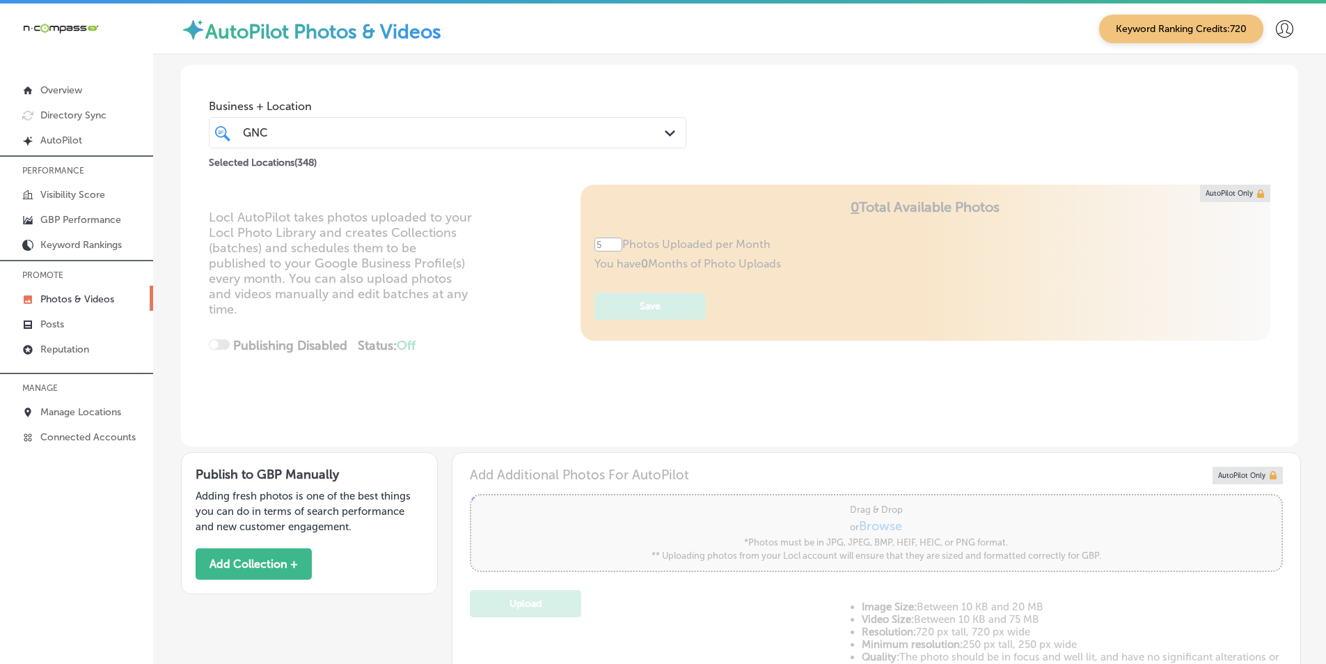
click at [748, 136] on div "Business + Location GNC GNC Path Created with Sketch. Selected Locations ( 348 )" at bounding box center [740, 118] width 1118 height 106
click at [307, 130] on div "GNC GNC" at bounding box center [427, 132] width 371 height 19
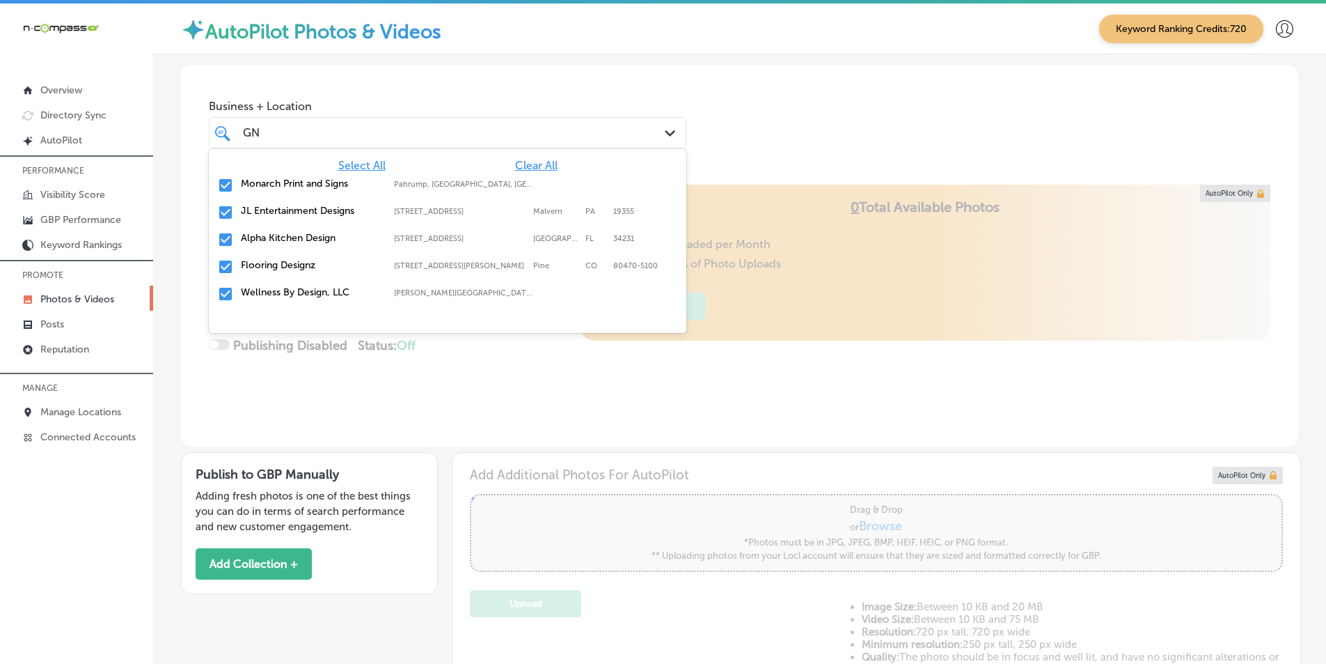
type input "G"
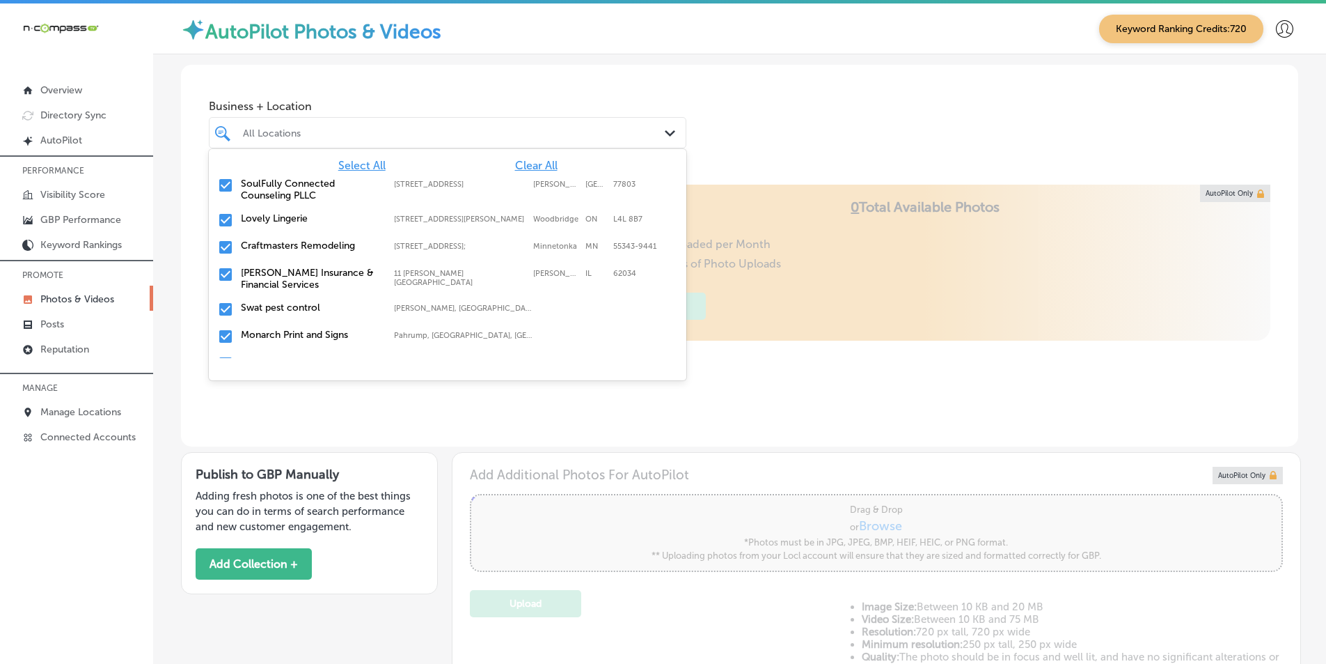
click at [516, 164] on span "Clear All" at bounding box center [536, 165] width 42 height 13
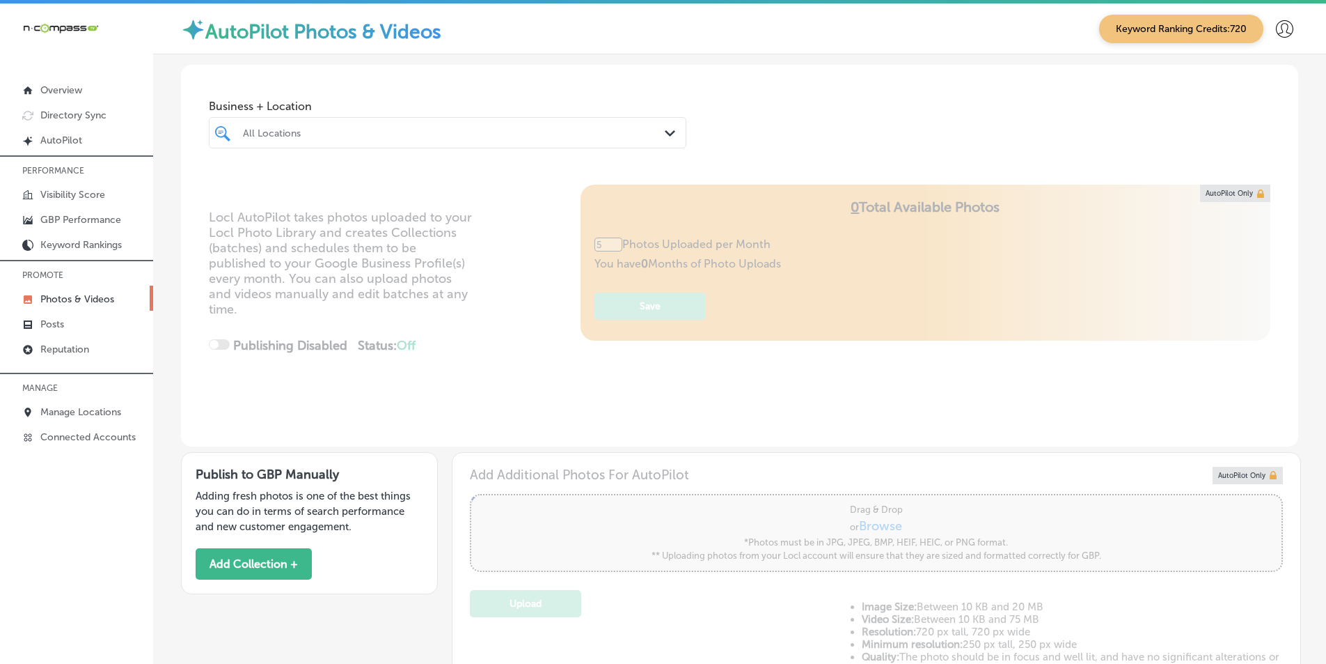
type input "0"
click at [592, 130] on div "All Locations" at bounding box center [454, 133] width 423 height 12
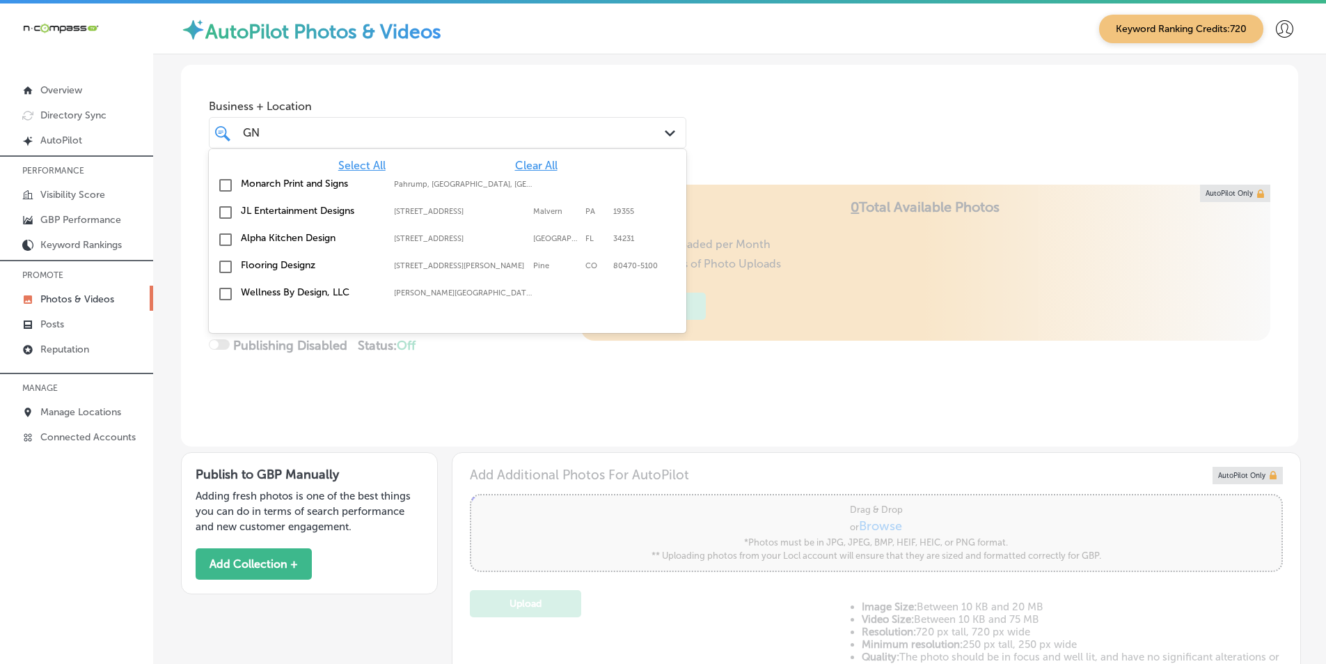
click at [289, 136] on div "GN GN" at bounding box center [427, 132] width 371 height 19
type input "G"
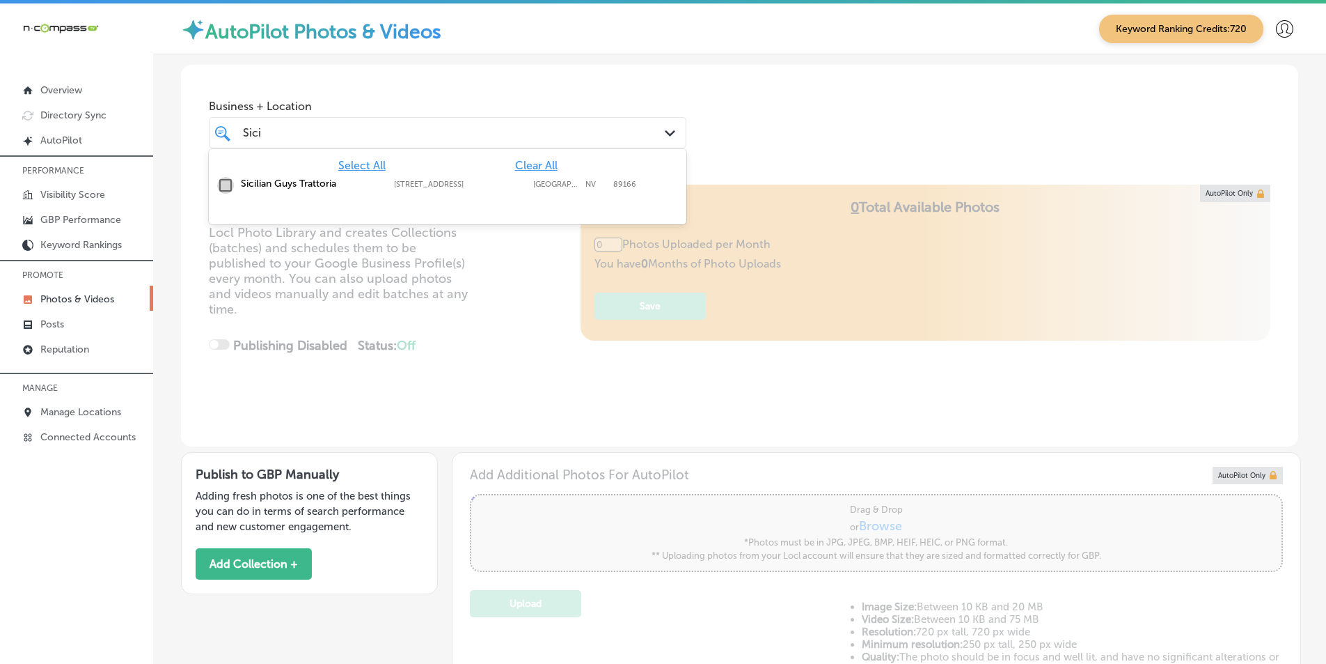
click at [226, 180] on input "checkbox" at bounding box center [225, 185] width 17 height 17
type input "Sici"
click at [516, 265] on div "Locl AutoPilot takes photos uploaded to your Locl Photo Library and creates Col…" at bounding box center [740, 316] width 1118 height 262
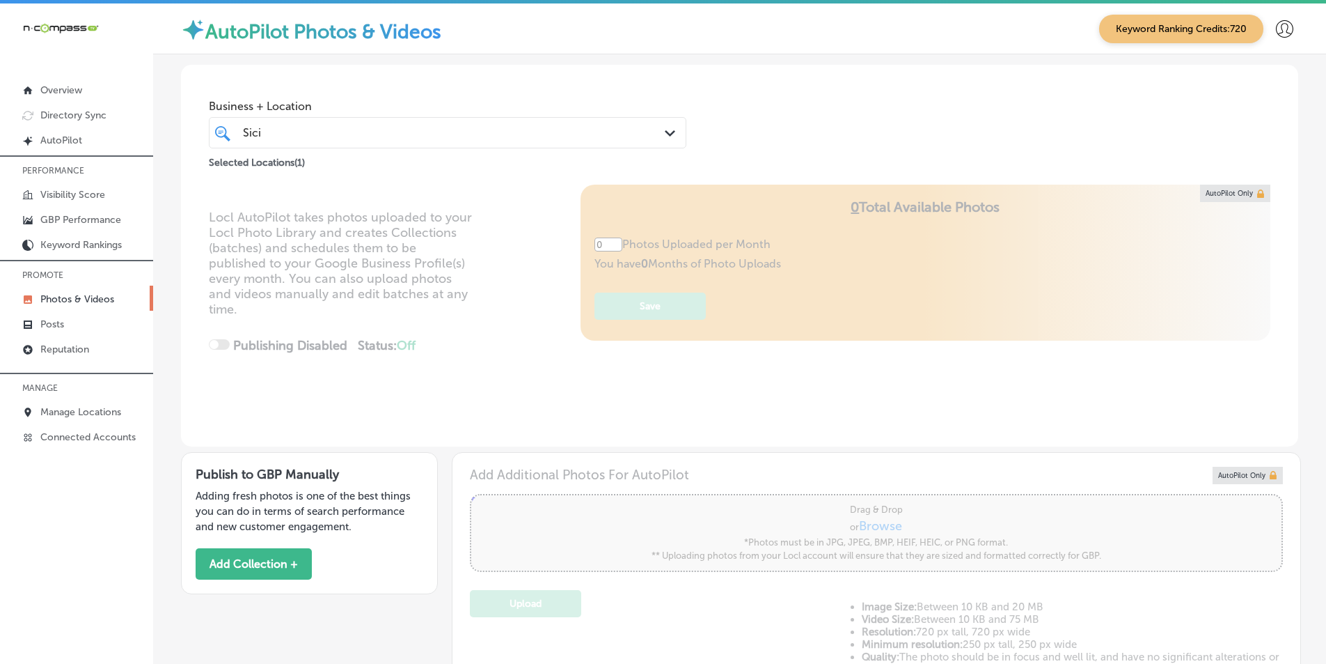
type input "5"
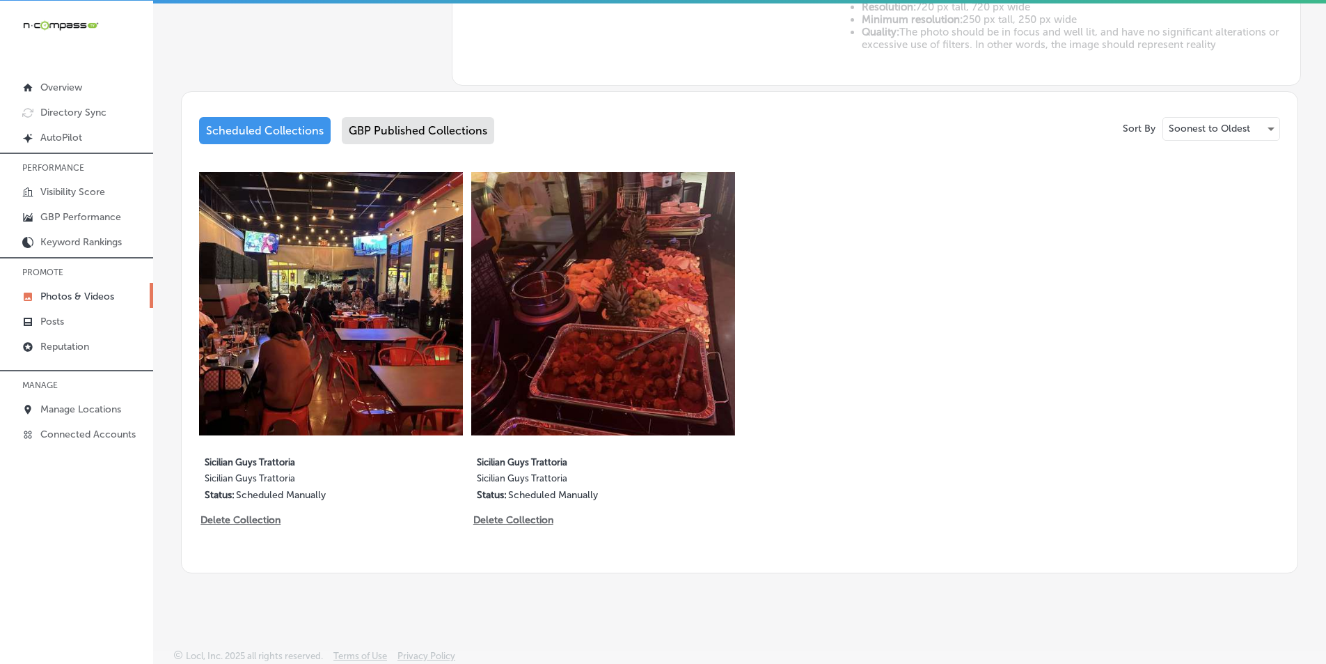
scroll to position [3, 0]
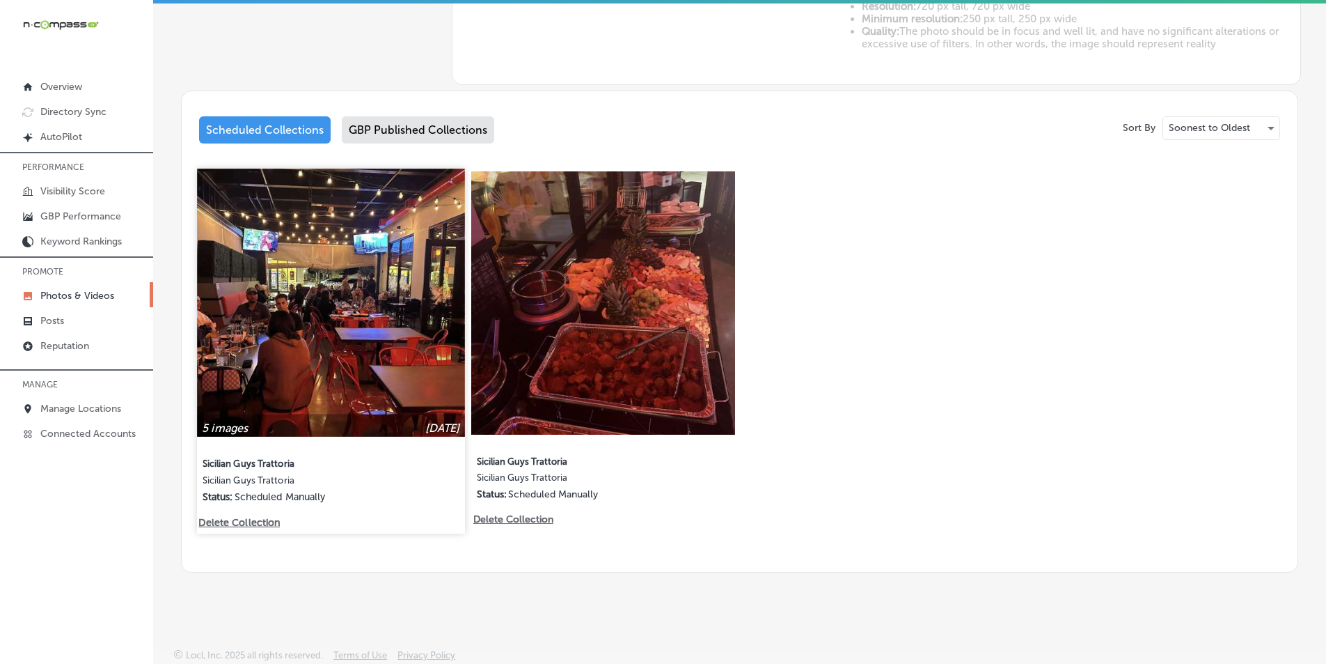
click at [356, 252] on img at bounding box center [330, 302] width 267 height 267
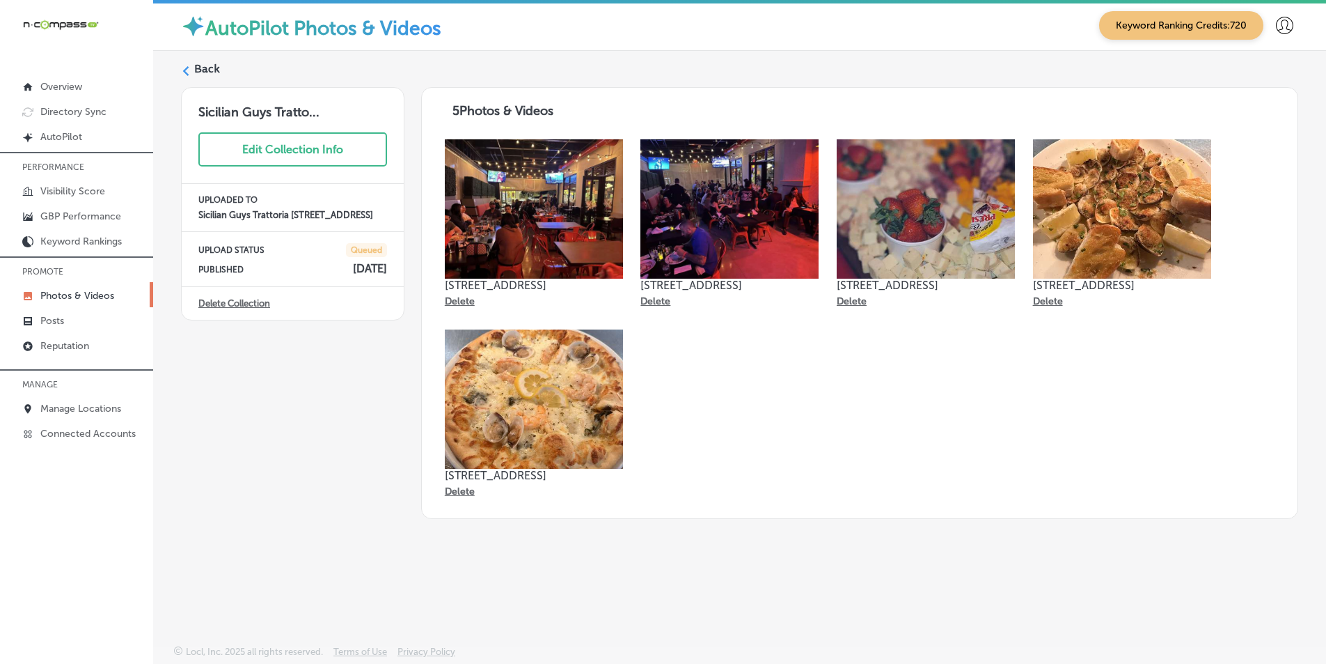
click at [212, 64] on label "Back" at bounding box center [207, 68] width 26 height 15
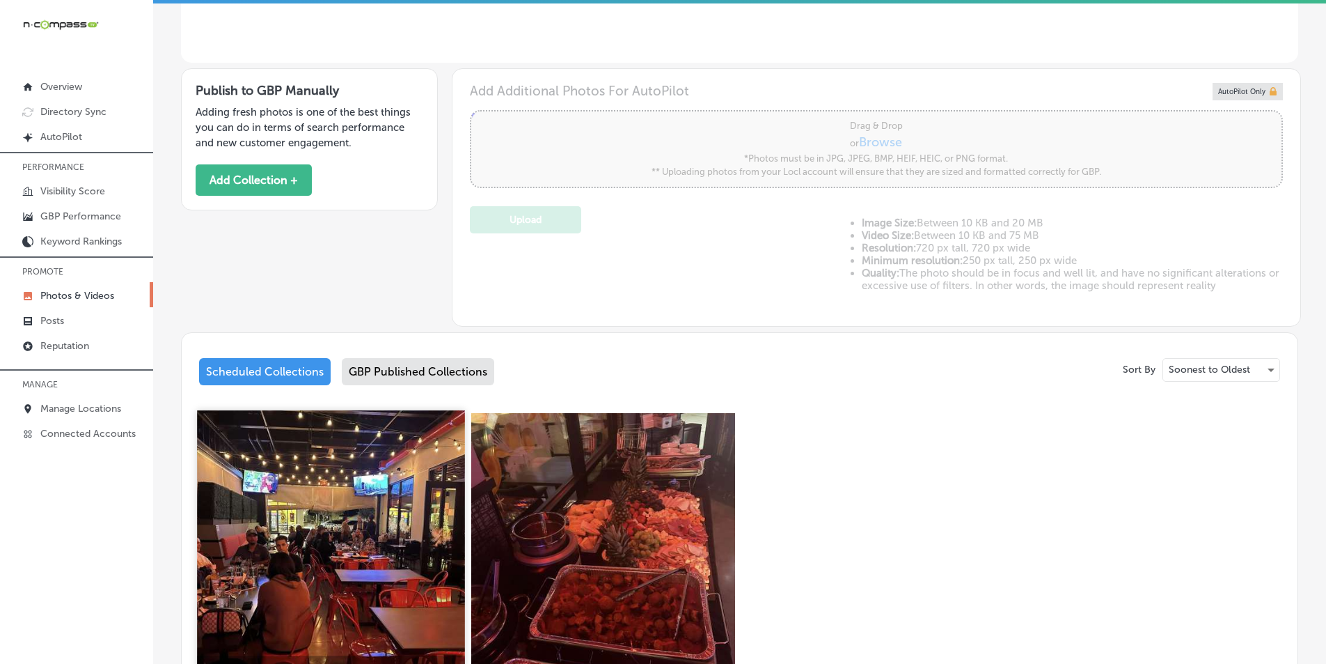
scroll to position [622, 0]
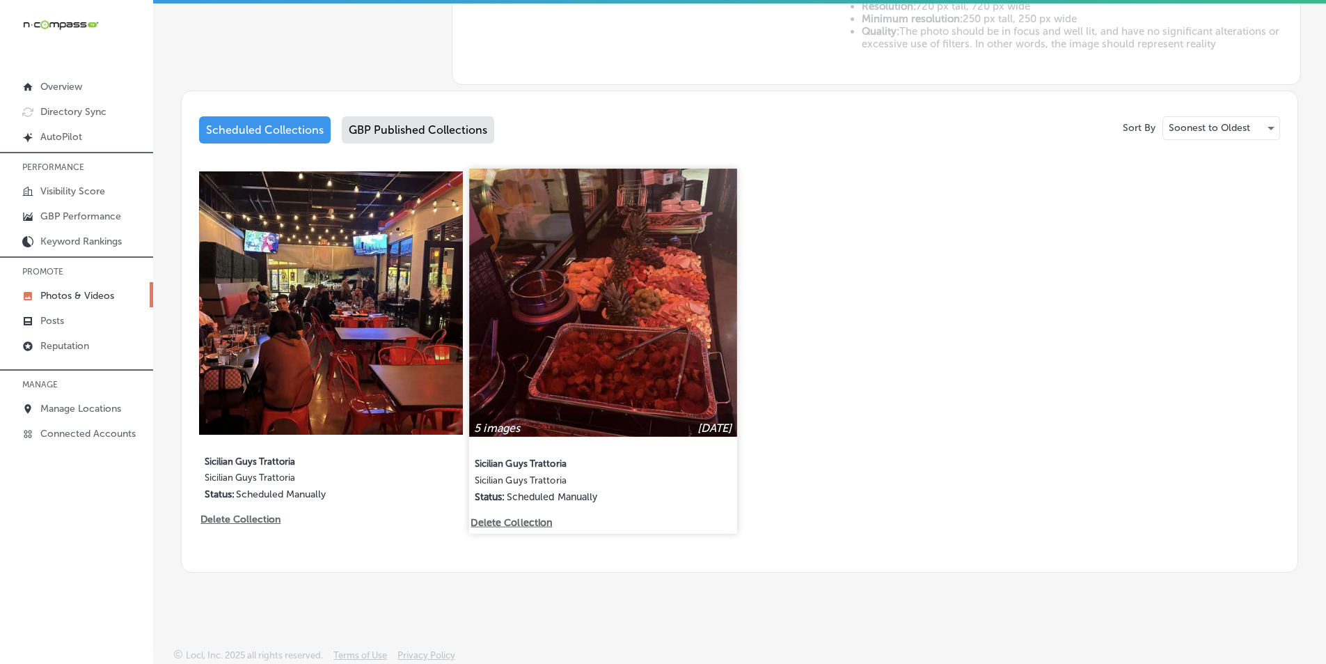
click at [652, 370] on img at bounding box center [603, 302] width 267 height 267
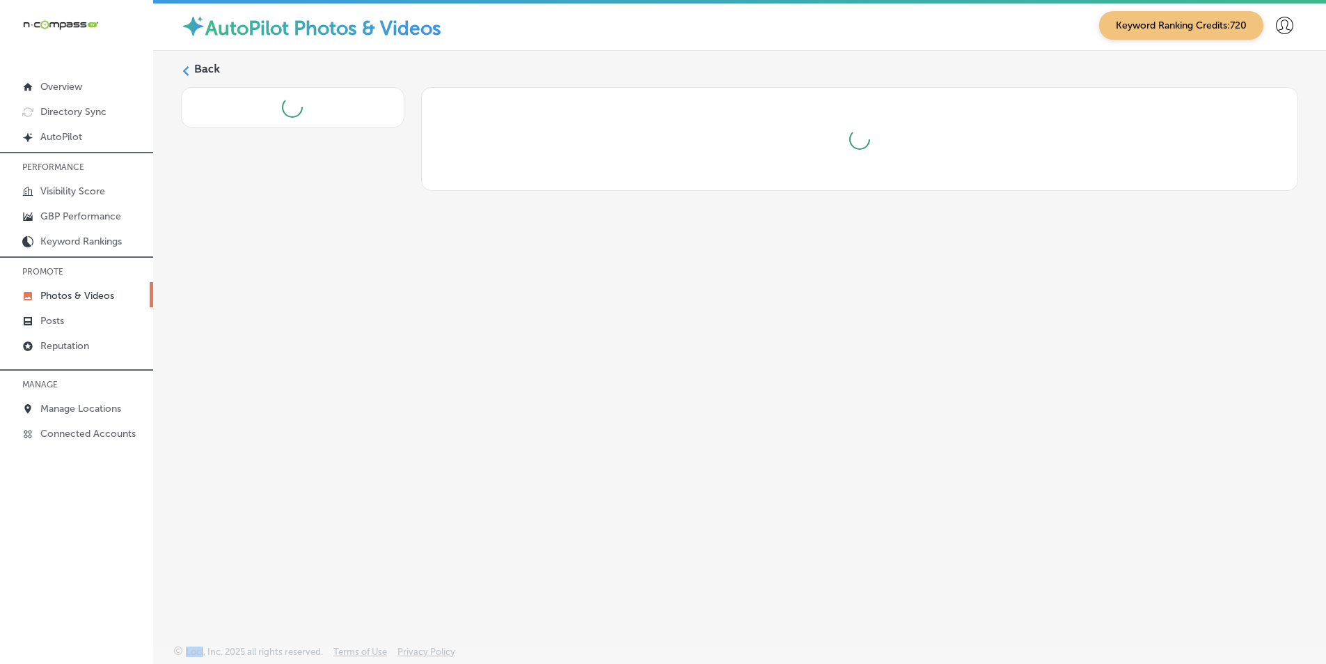
click at [652, 370] on div "Back" at bounding box center [739, 315] width 1173 height 528
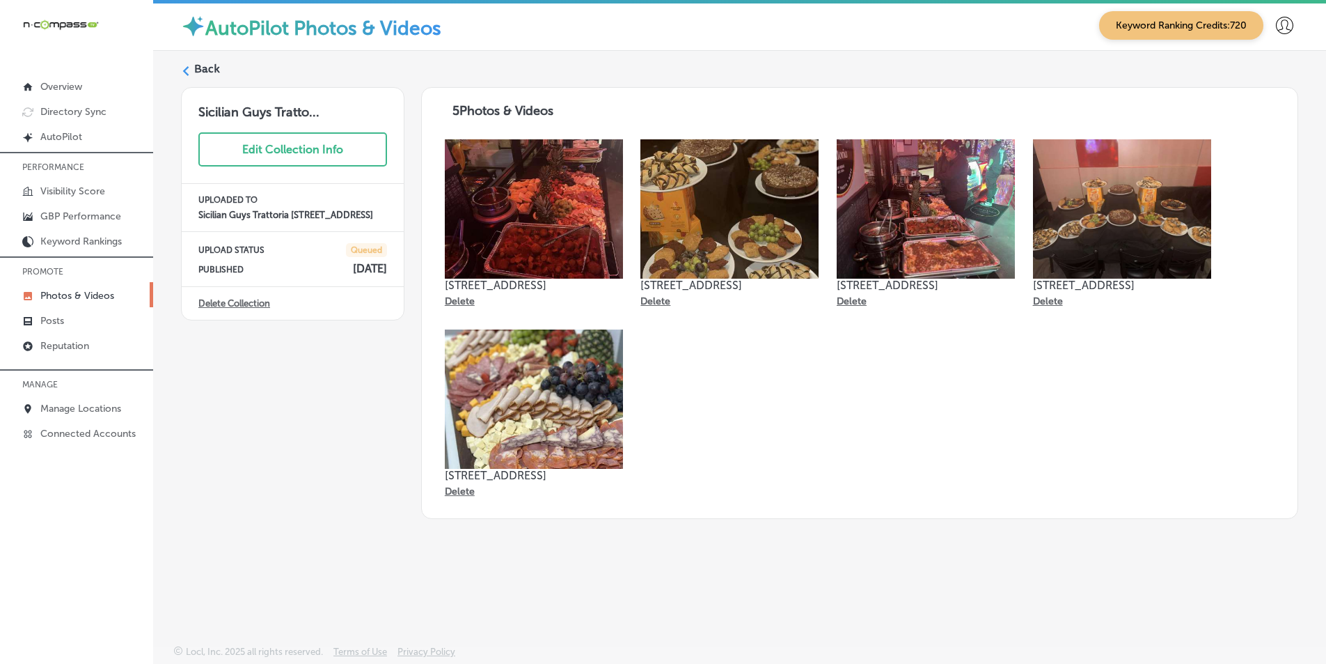
click at [209, 63] on label "Back" at bounding box center [207, 68] width 26 height 15
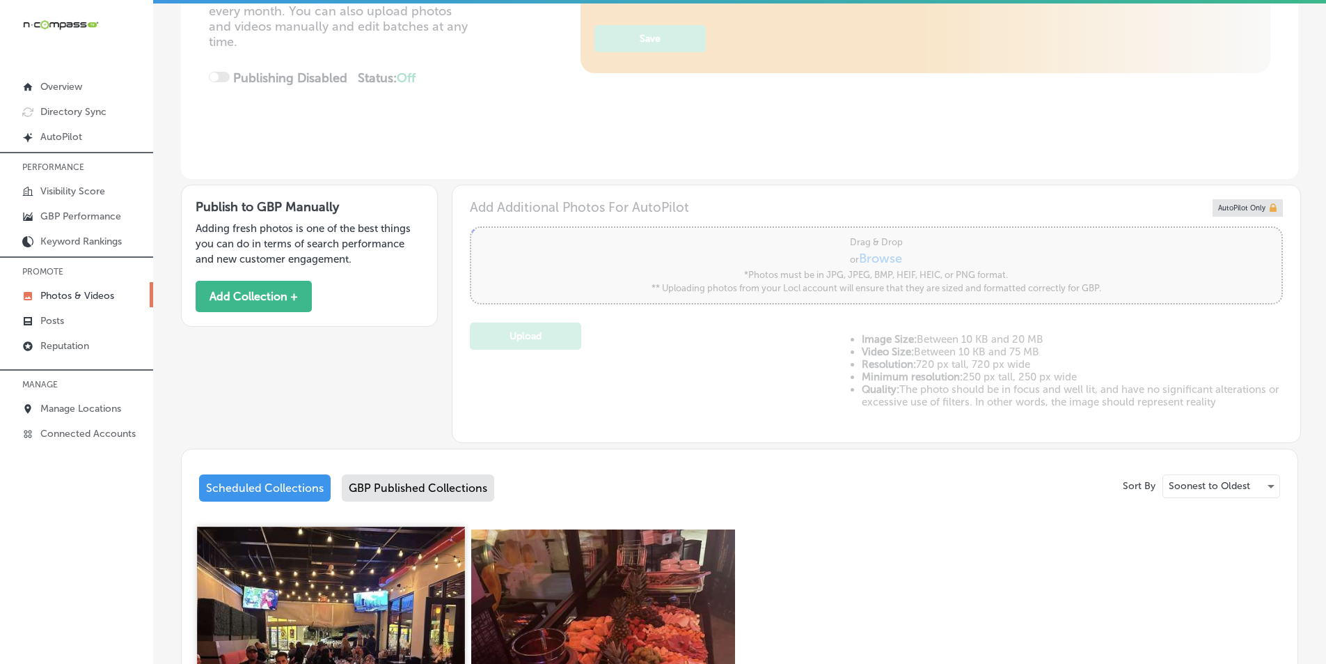
scroll to position [418, 0]
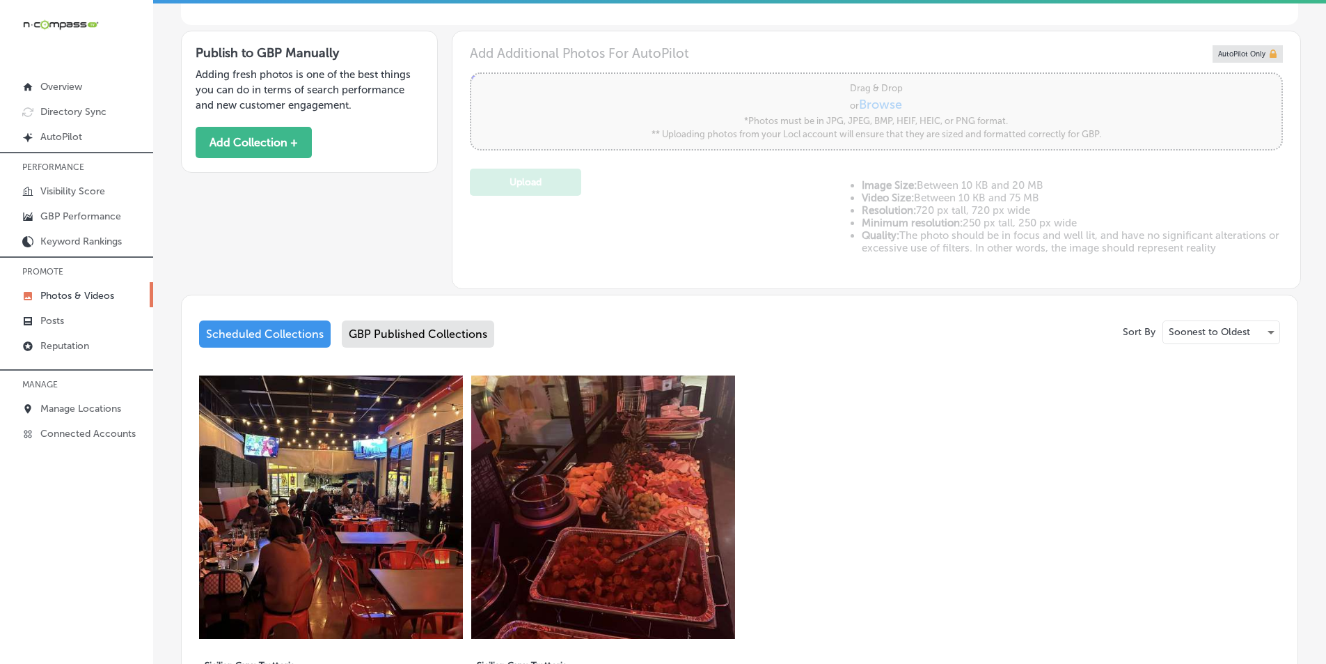
click at [432, 330] on div "GBP Published Collections" at bounding box center [418, 333] width 152 height 27
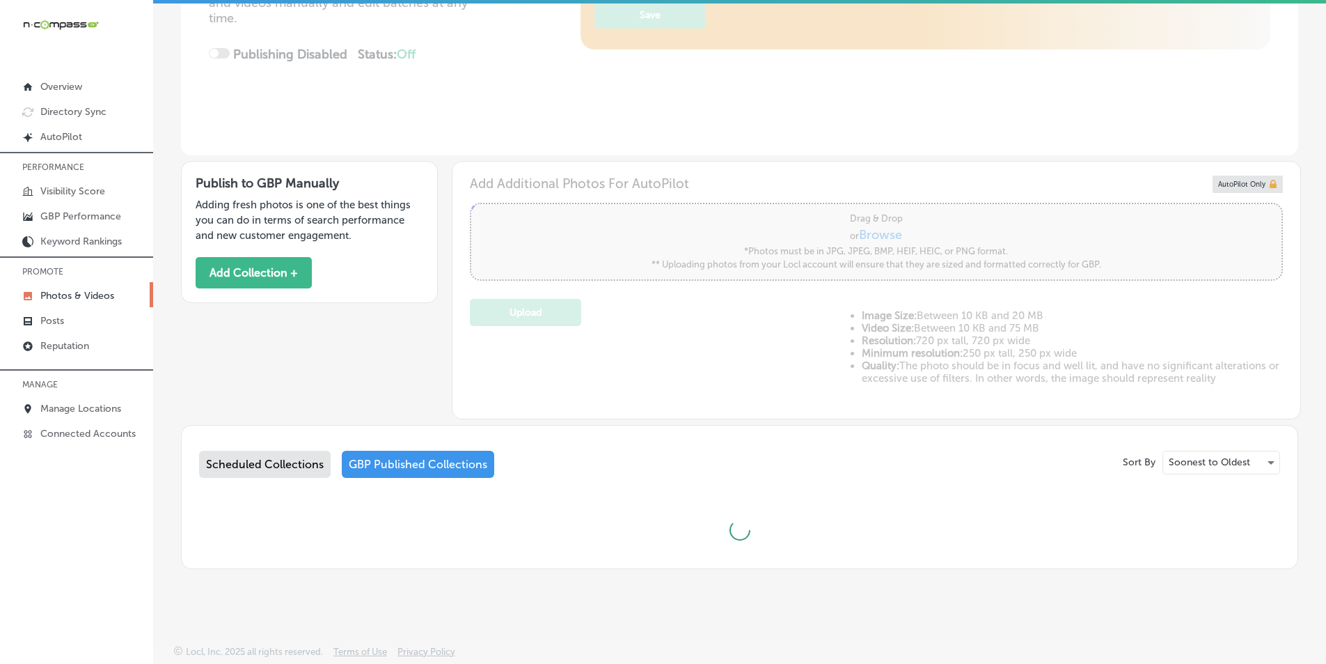
scroll to position [287, 0]
type input "5"
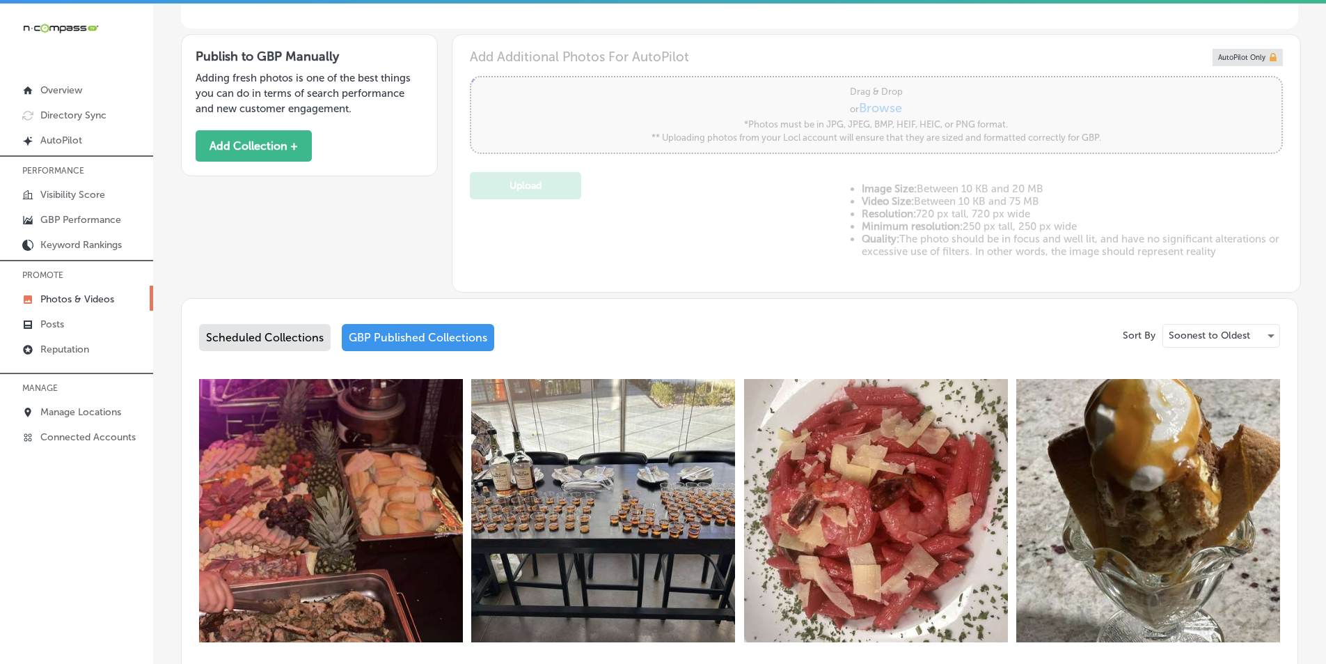
scroll to position [487, 0]
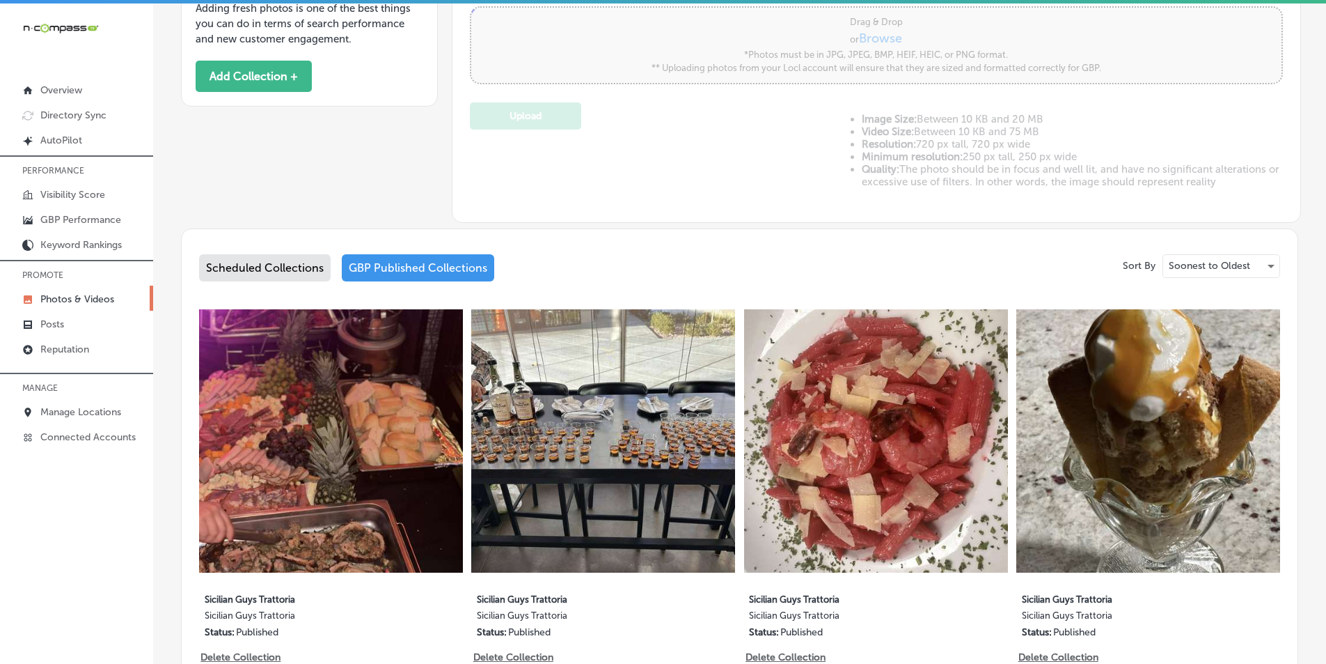
click at [283, 265] on div "Scheduled Collections" at bounding box center [265, 267] width 132 height 27
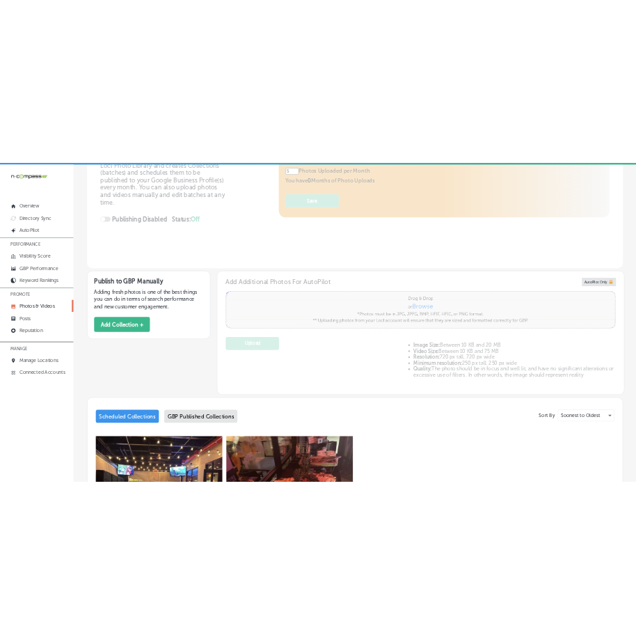
scroll to position [209, 0]
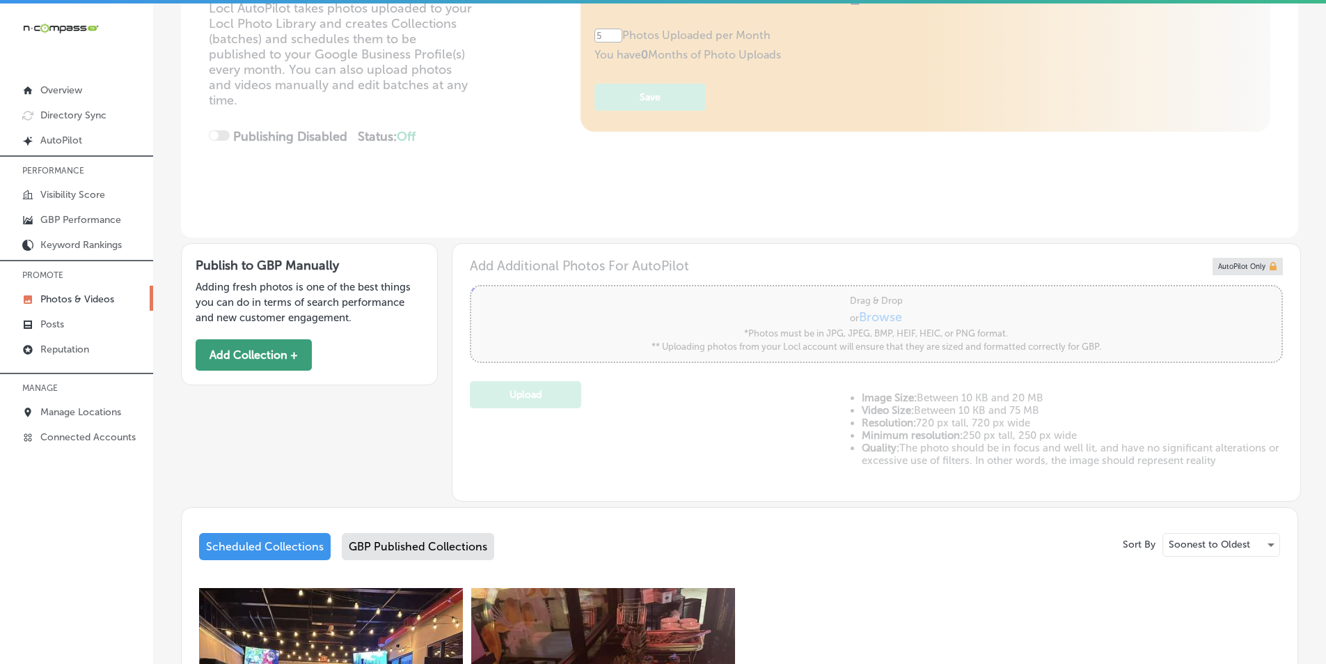
click at [256, 356] on button "Add Collection +" at bounding box center [254, 354] width 116 height 31
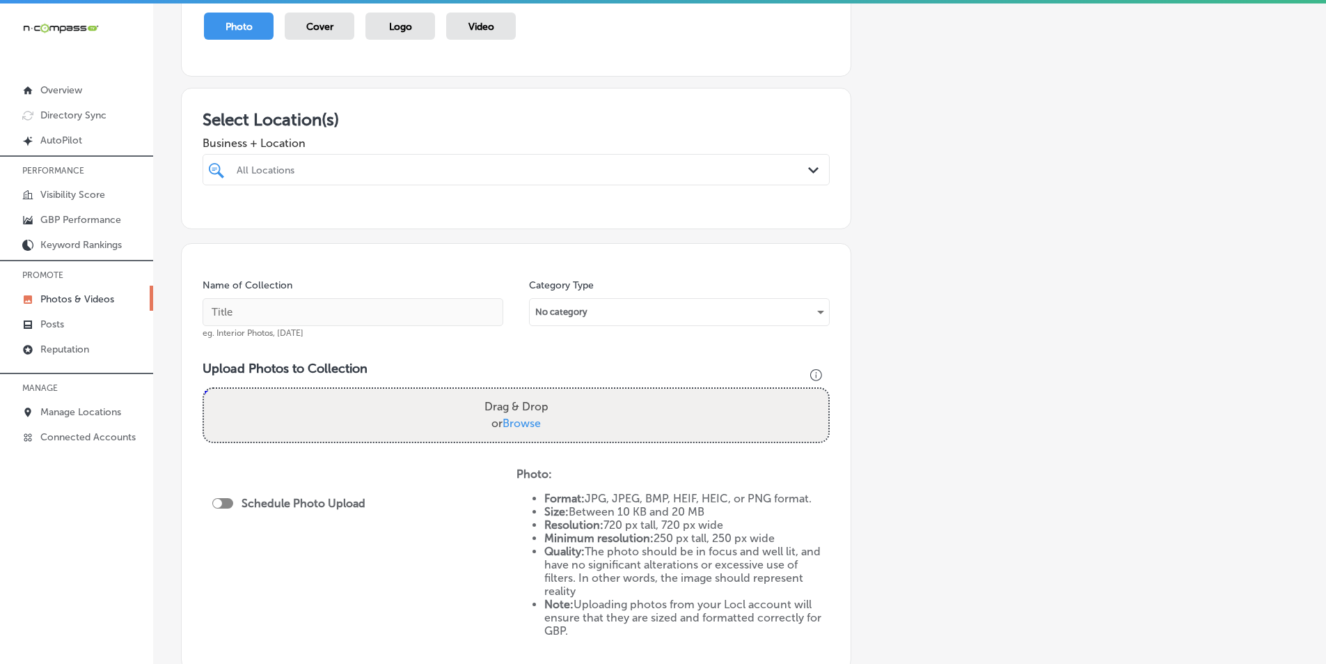
scroll to position [139, 0]
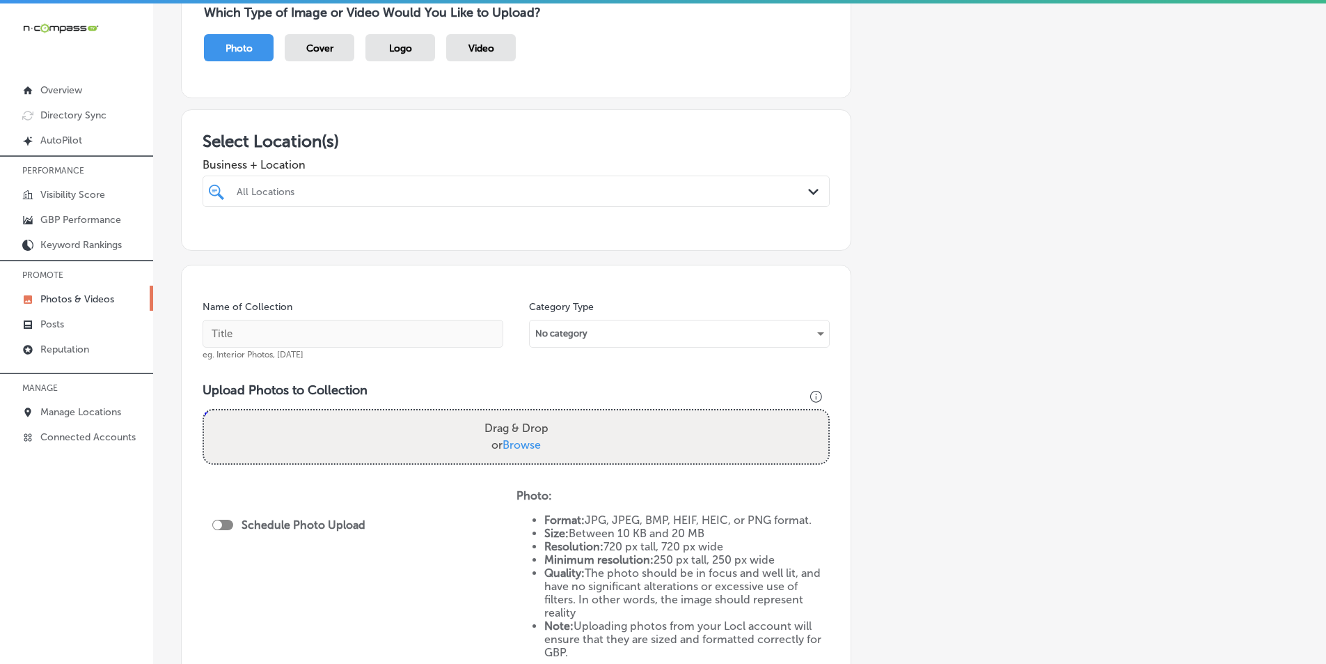
click at [303, 189] on div "All Locations" at bounding box center [523, 191] width 573 height 12
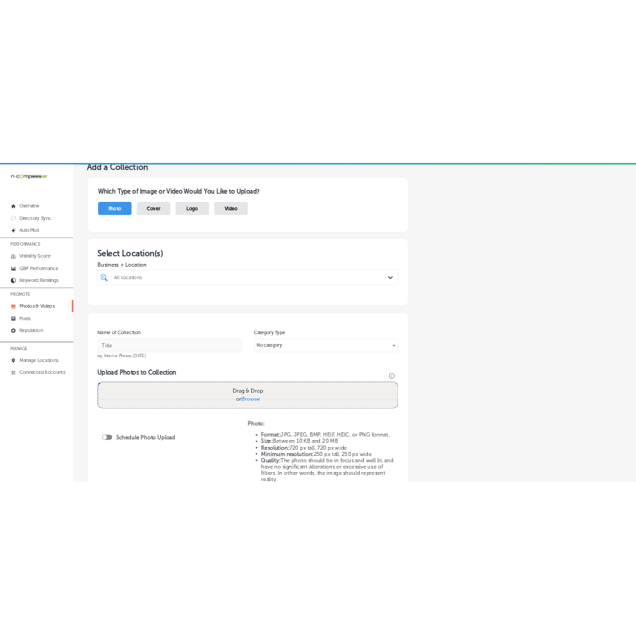
scroll to position [70, 0]
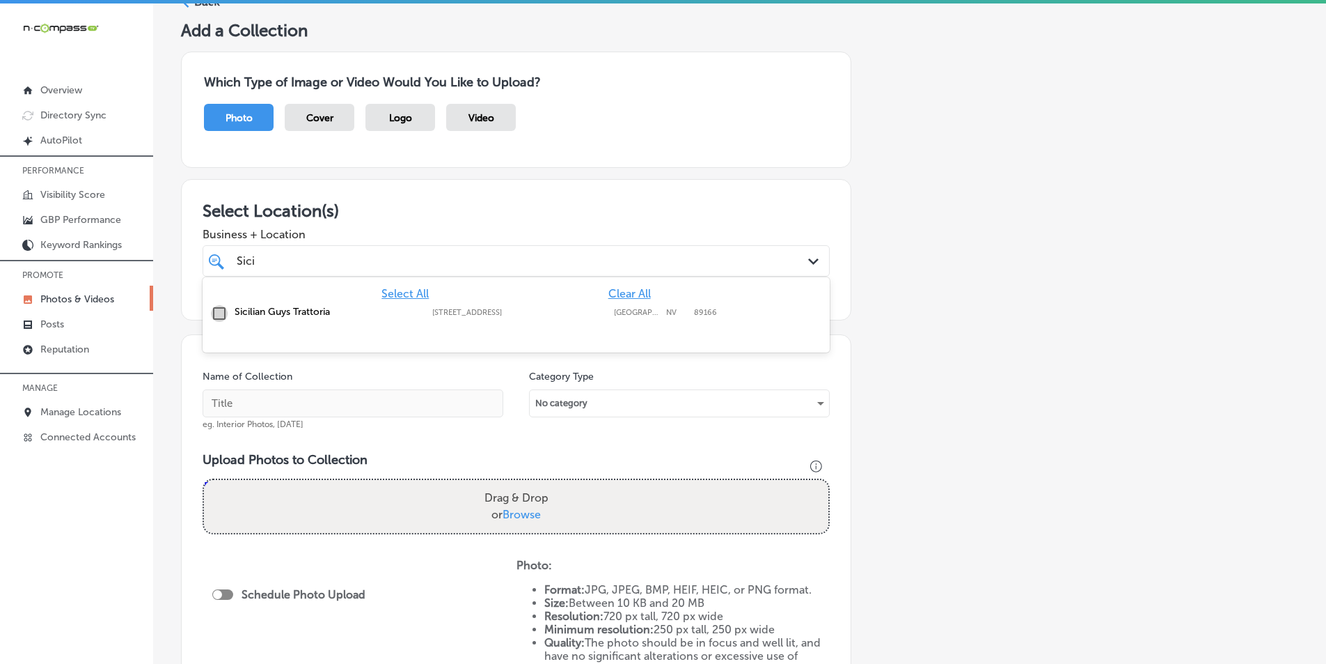
click at [215, 313] on input "checkbox" at bounding box center [219, 313] width 17 height 17
type input "Sici"
click at [357, 405] on input "text" at bounding box center [353, 403] width 301 height 28
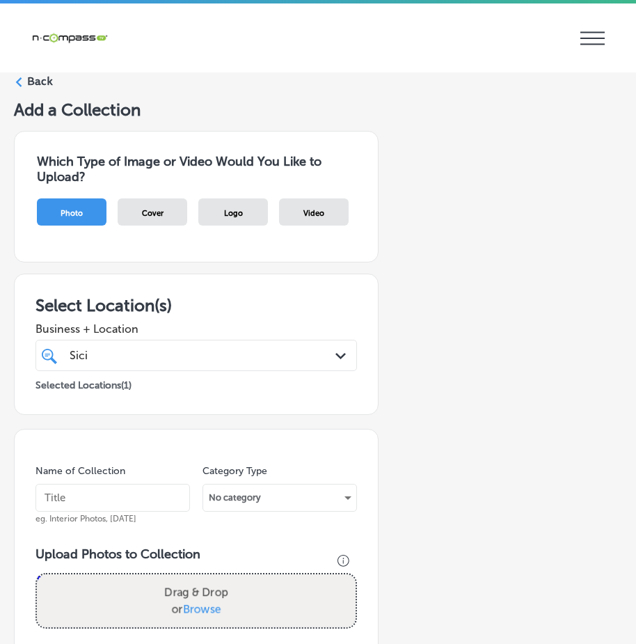
click at [91, 496] on input "text" at bounding box center [113, 498] width 155 height 28
paste input "restaurants"
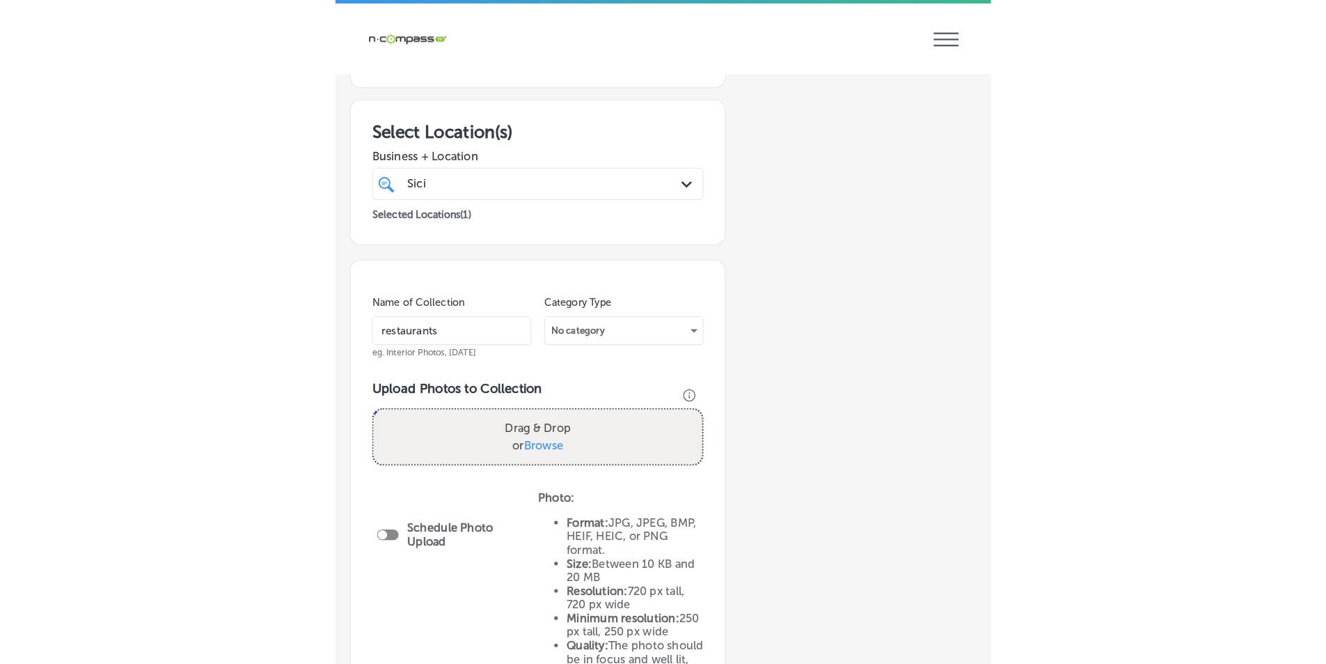
scroll to position [279, 0]
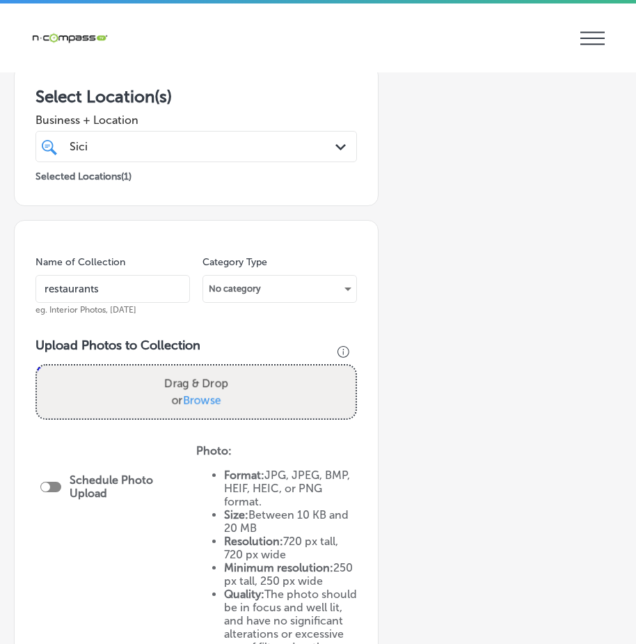
type input "restaurants"
click at [97, 389] on div "Drag & Drop or Browse" at bounding box center [196, 392] width 319 height 53
click at [37, 366] on input "Drag & Drop or Browse" at bounding box center [196, 368] width 319 height 4
type input "C:\fakepath\528020343_122169027698501415_2168708096327594040_n.jpg"
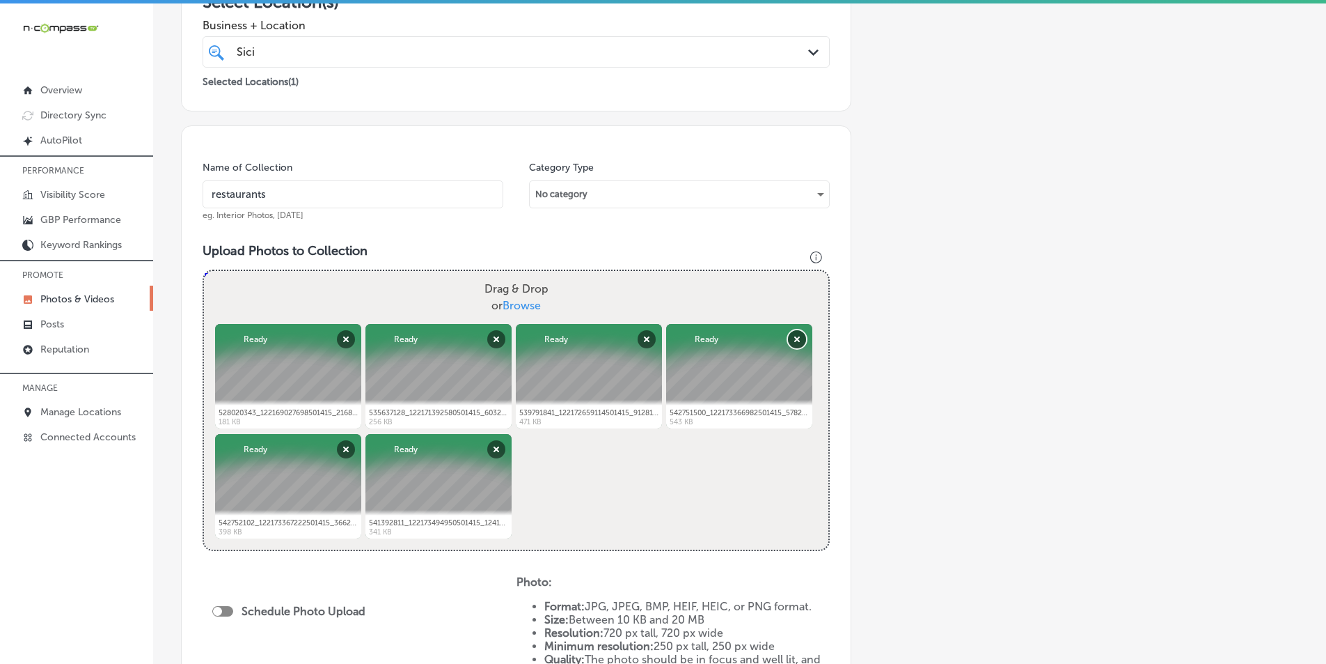
click at [792, 336] on button "Remove" at bounding box center [797, 339] width 18 height 18
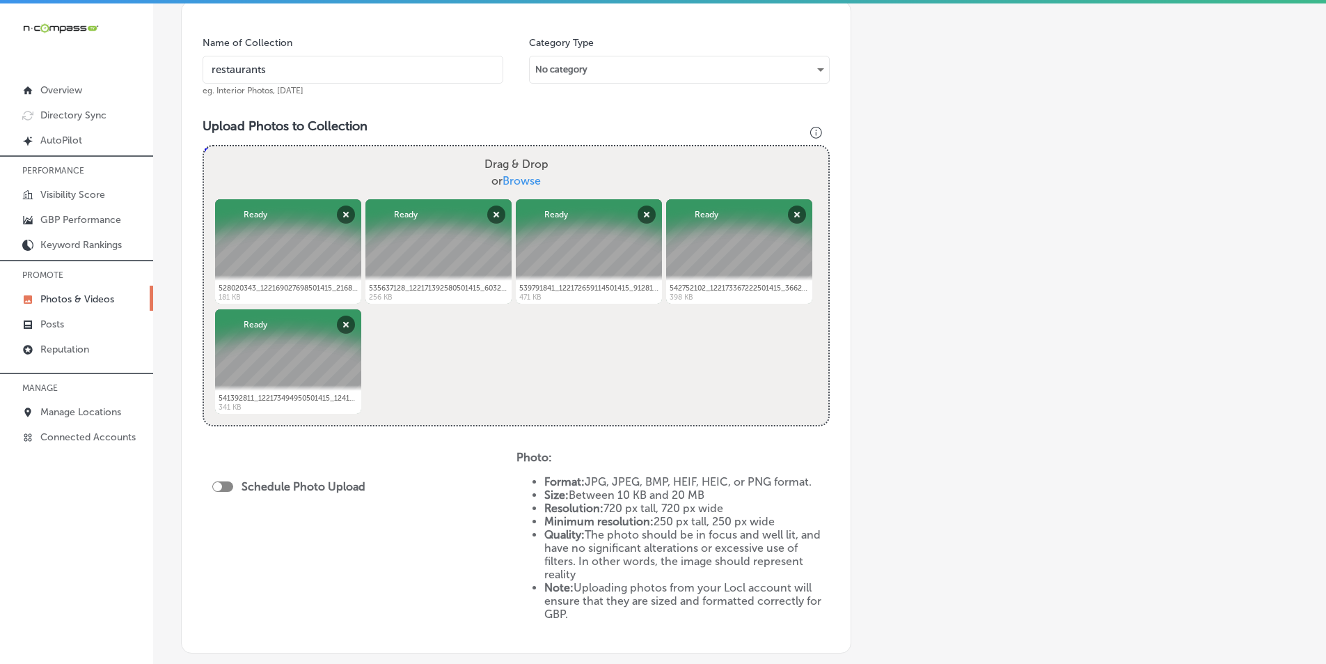
scroll to position [418, 0]
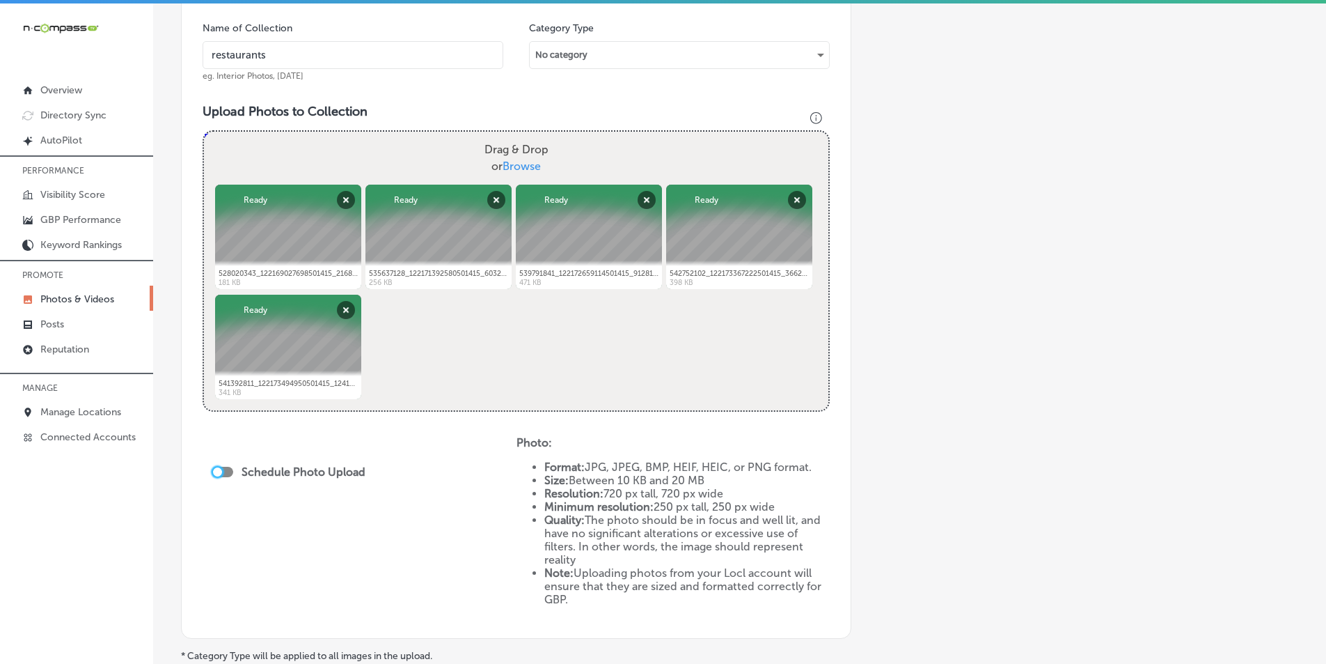
click at [217, 471] on div at bounding box center [217, 471] width 9 height 9
checkbox input "true"
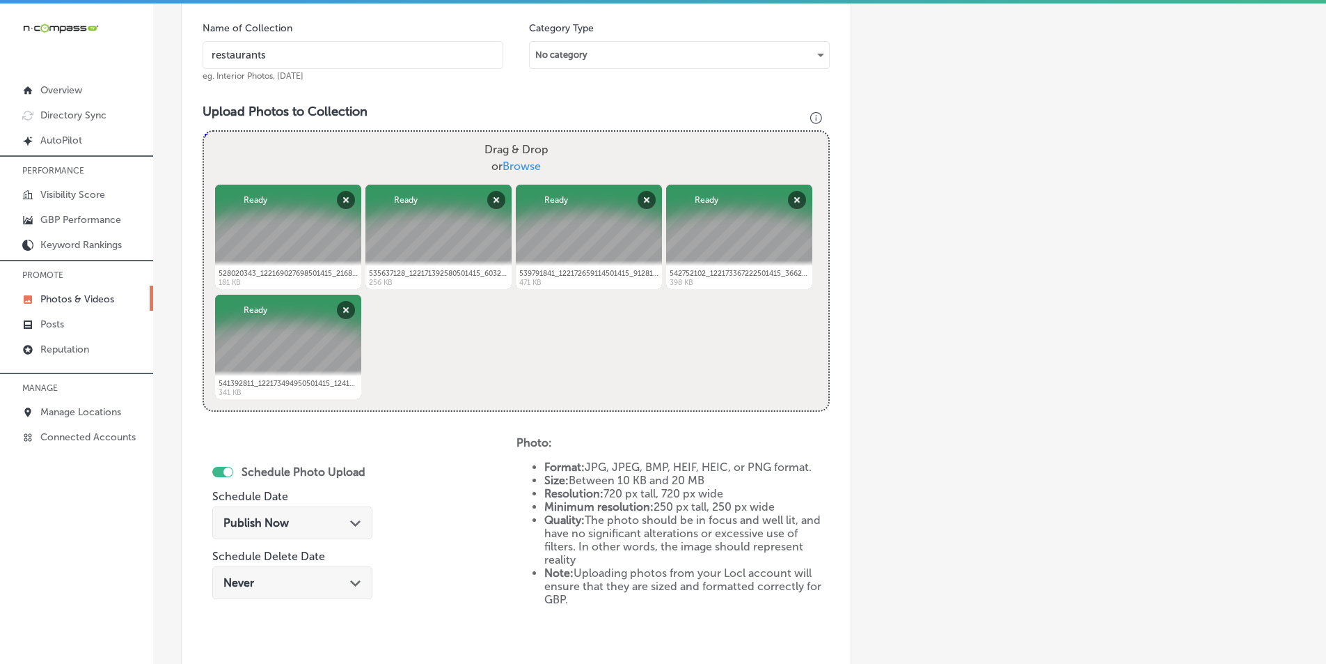
click at [302, 517] on div "Publish Now Path Created with Sketch." at bounding box center [293, 522] width 138 height 13
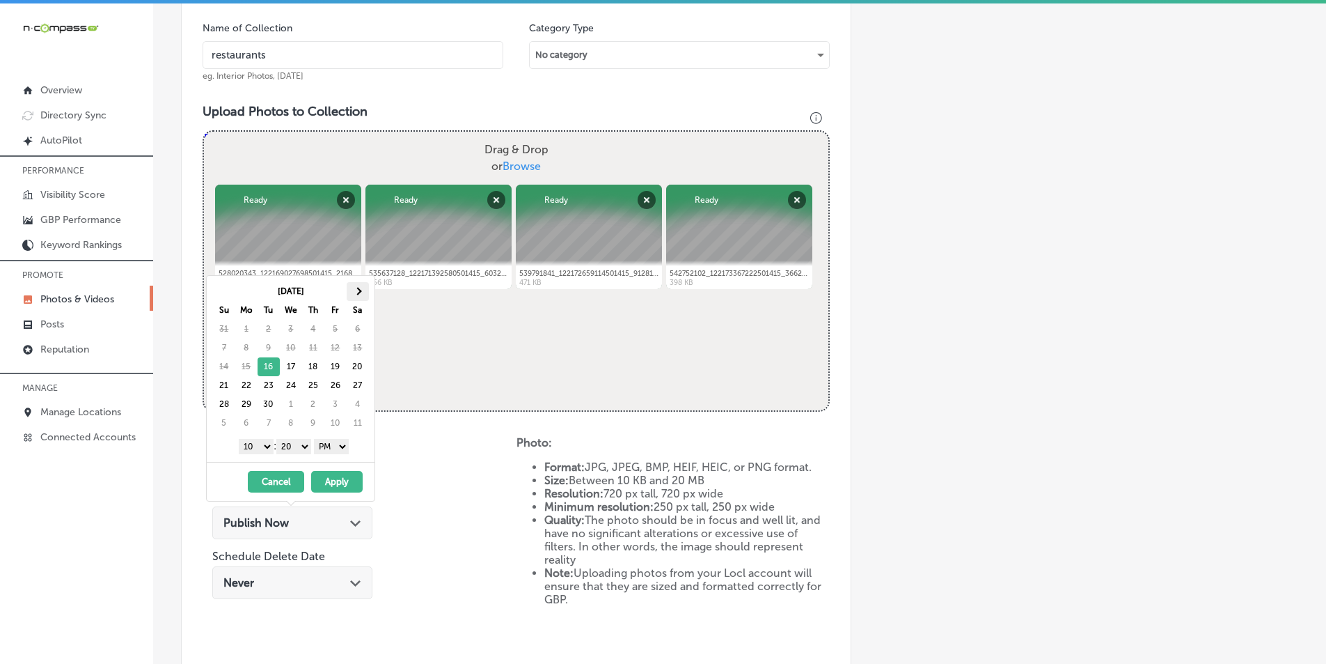
click at [357, 288] on span at bounding box center [358, 291] width 8 height 8
click at [265, 446] on select "1 2 3 4 5 6 7 8 9 10 11 12" at bounding box center [256, 446] width 35 height 15
click at [307, 444] on select "00 10 20 30 40 50" at bounding box center [293, 446] width 35 height 15
click at [336, 474] on button "Apply" at bounding box center [337, 482] width 52 height 22
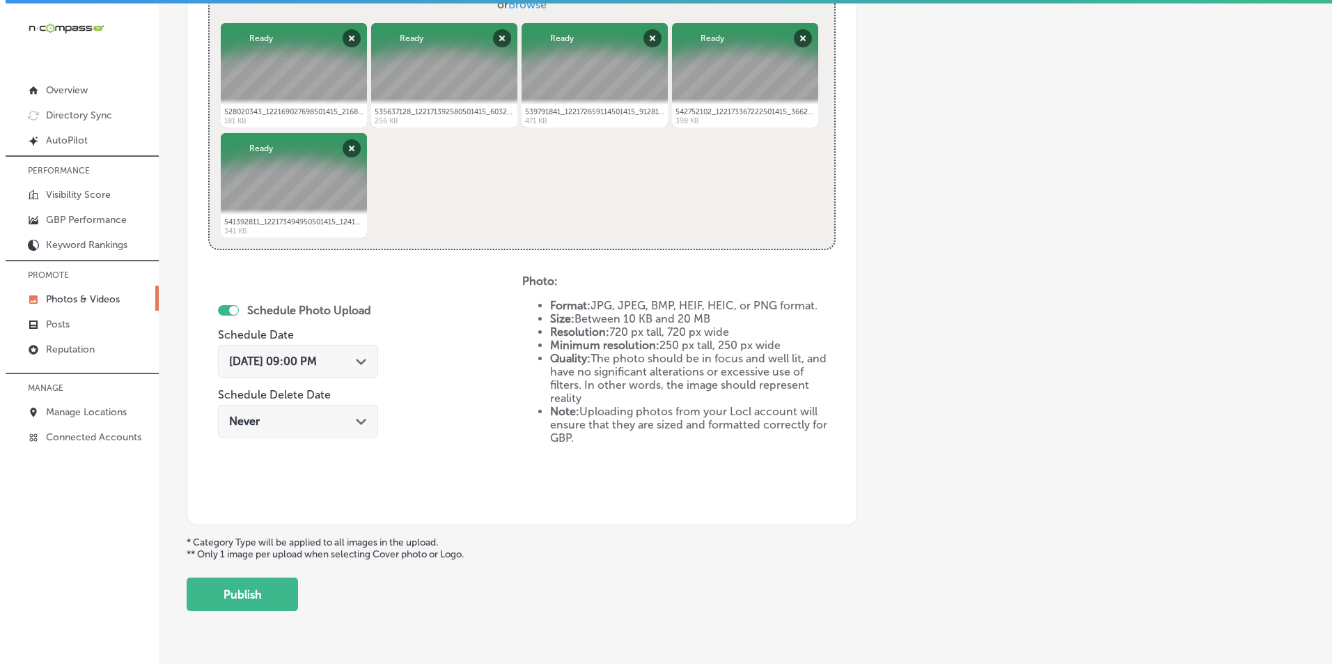
scroll to position [618, 0]
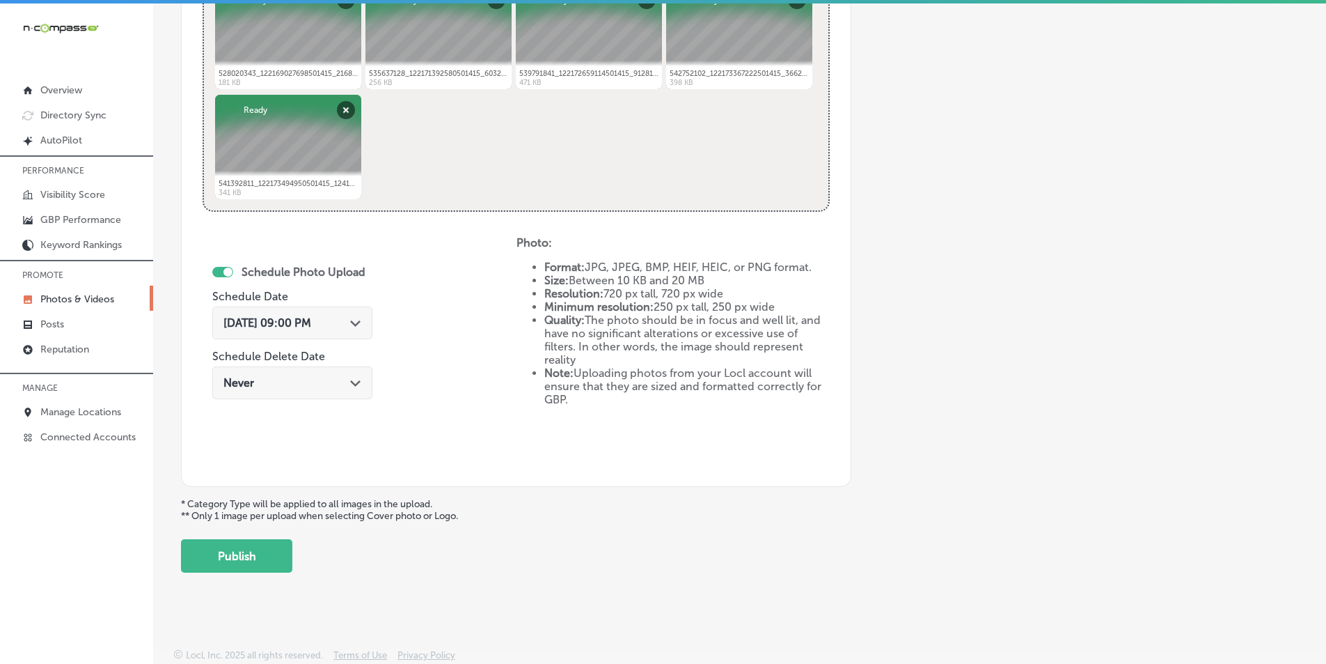
click at [240, 552] on button "Publish" at bounding box center [236, 555] width 111 height 33
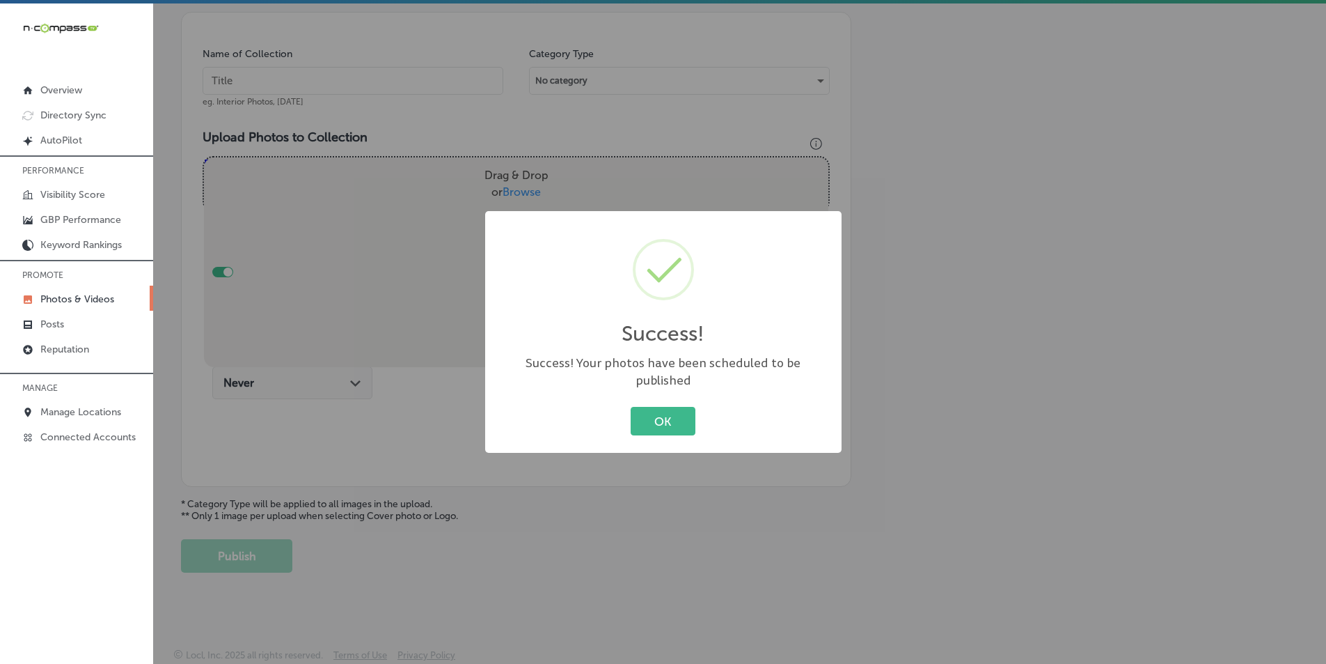
scroll to position [392, 0]
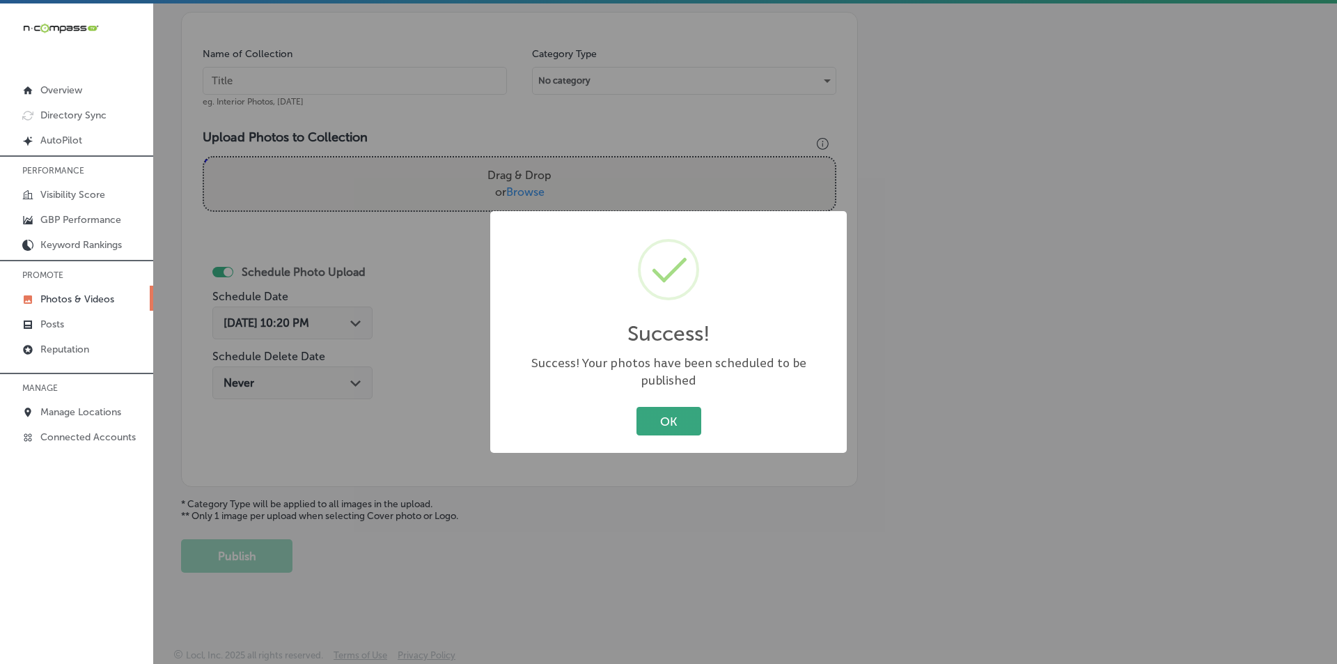
click at [664, 407] on button "OK" at bounding box center [668, 421] width 65 height 29
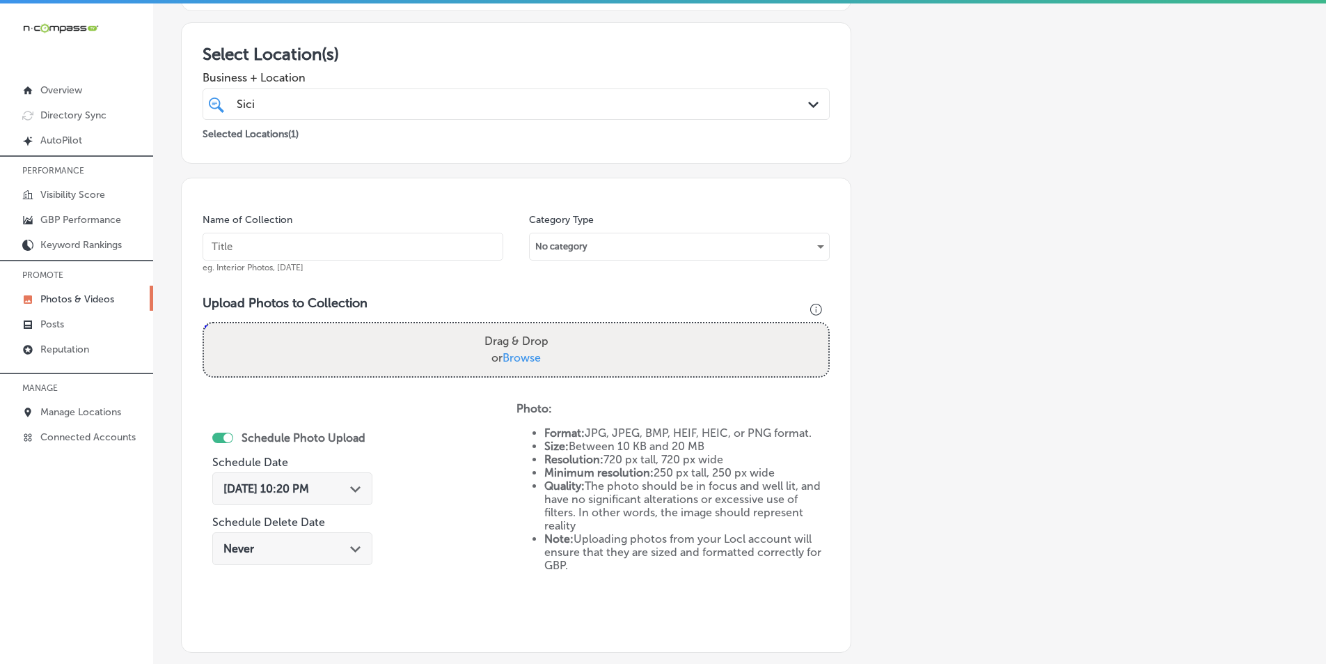
scroll to position [183, 0]
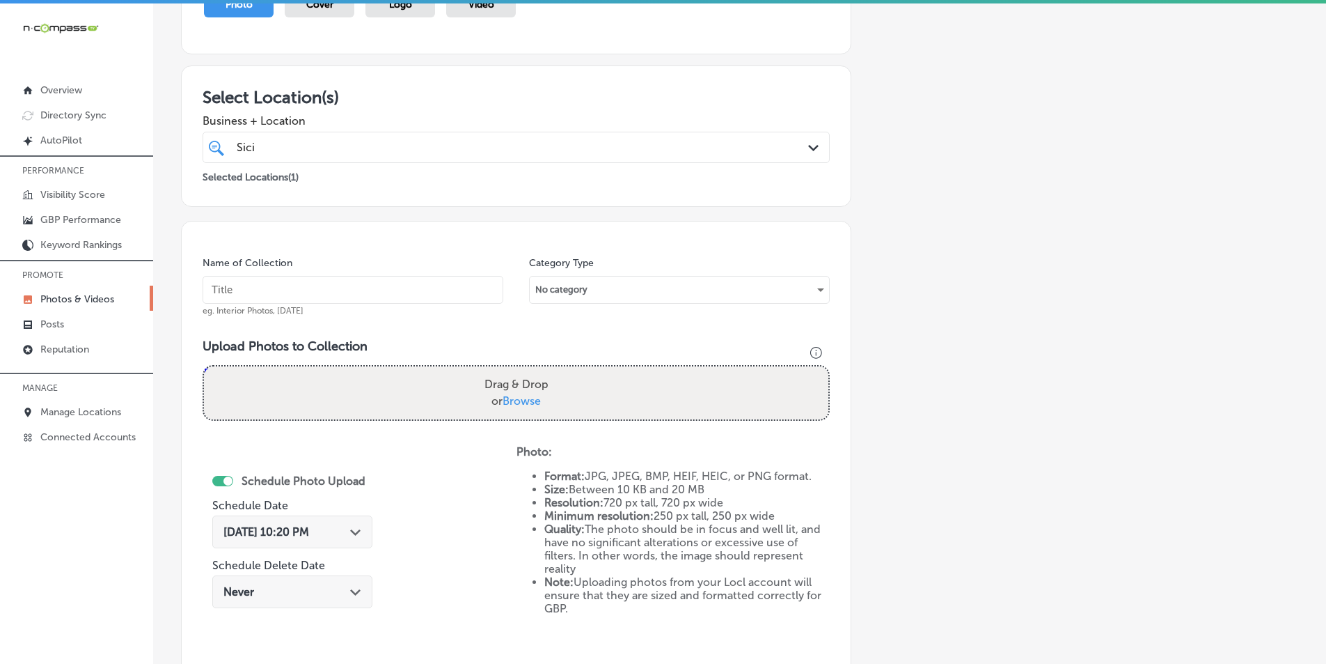
click at [259, 288] on input "text" at bounding box center [353, 290] width 301 height 28
paste input "food near me"
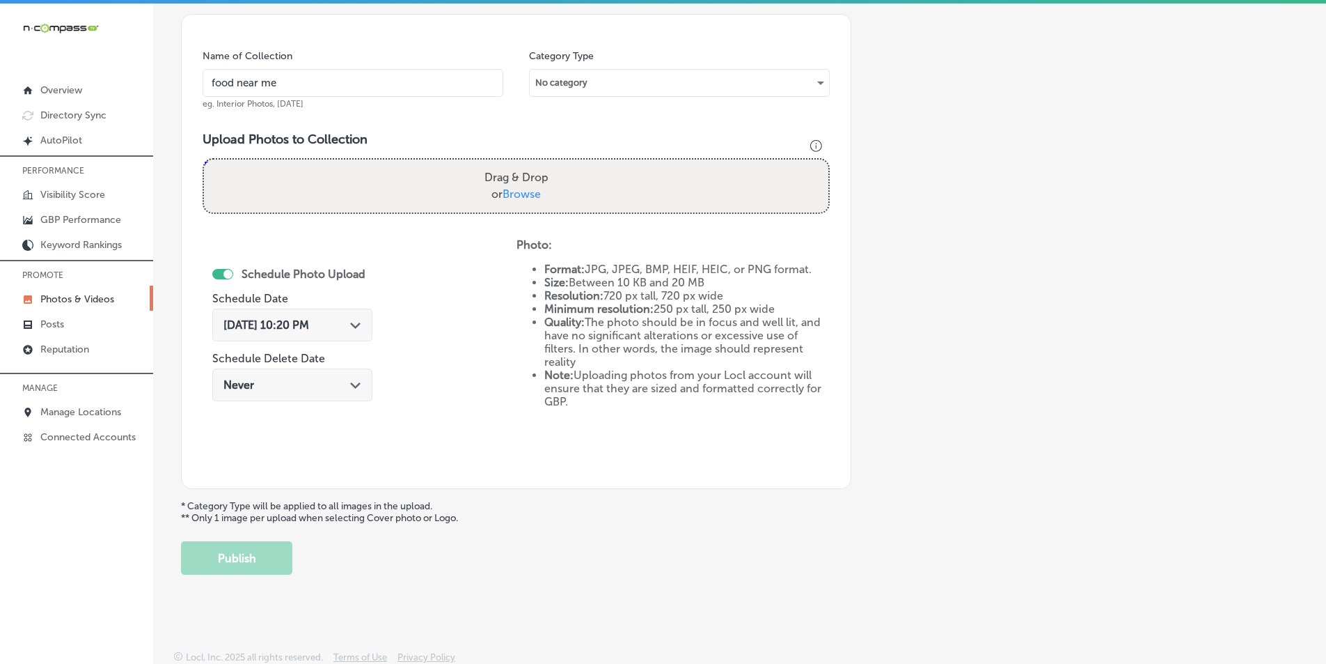
scroll to position [392, 0]
type input "food near me"
click at [323, 178] on div "Drag & Drop or Browse" at bounding box center [516, 183] width 625 height 53
click at [204, 157] on input "Drag & Drop or Browse" at bounding box center [516, 159] width 625 height 4
type input "C:\fakepath\514257640_122164017308501415_7275881660660327039_n (1).jpg"
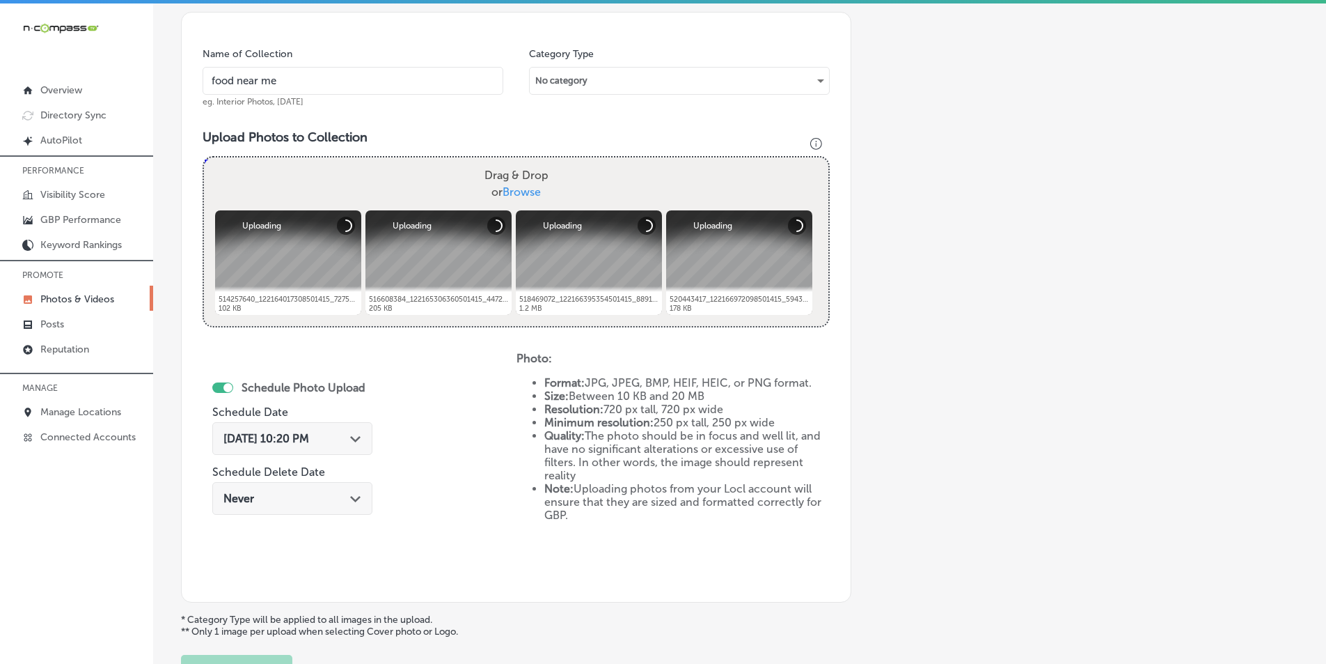
click at [311, 172] on div "Drag & Drop or Browse" at bounding box center [516, 183] width 625 height 53
click at [204, 157] on input "Drag & Drop or Browse" at bounding box center [516, 159] width 625 height 4
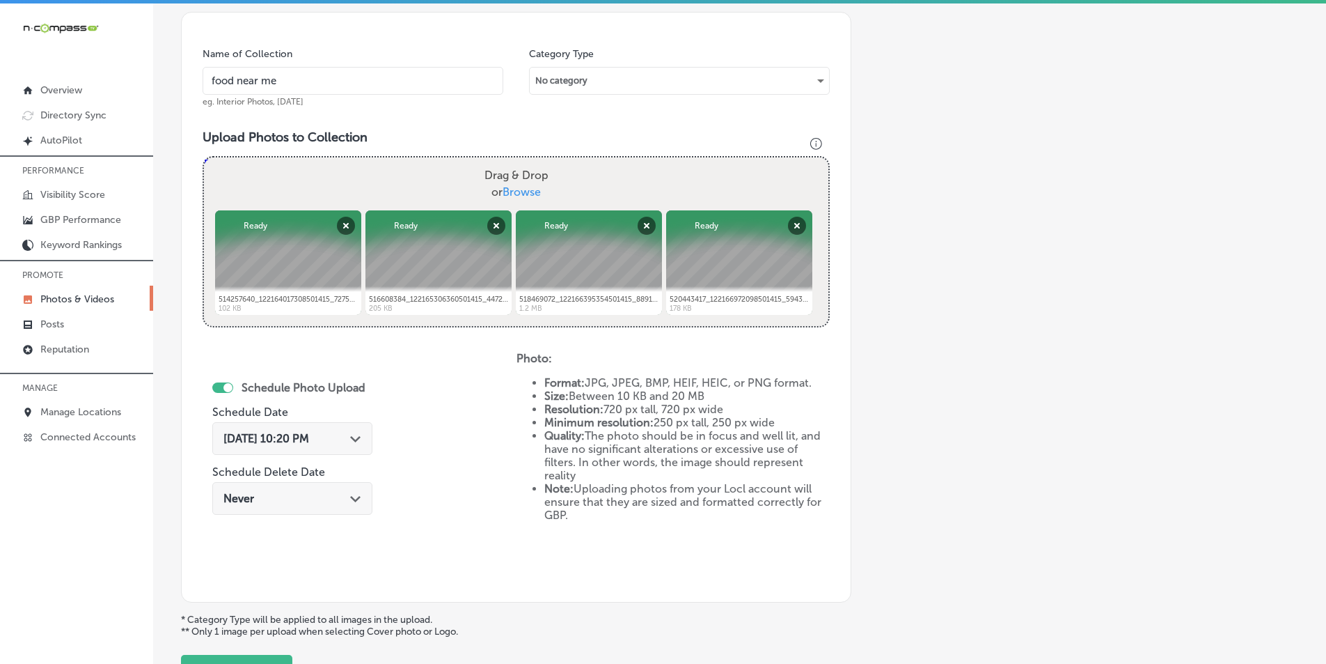
type input "C:\fakepath\540897018_122173366562501415_4404680294359851253_n.jpg"
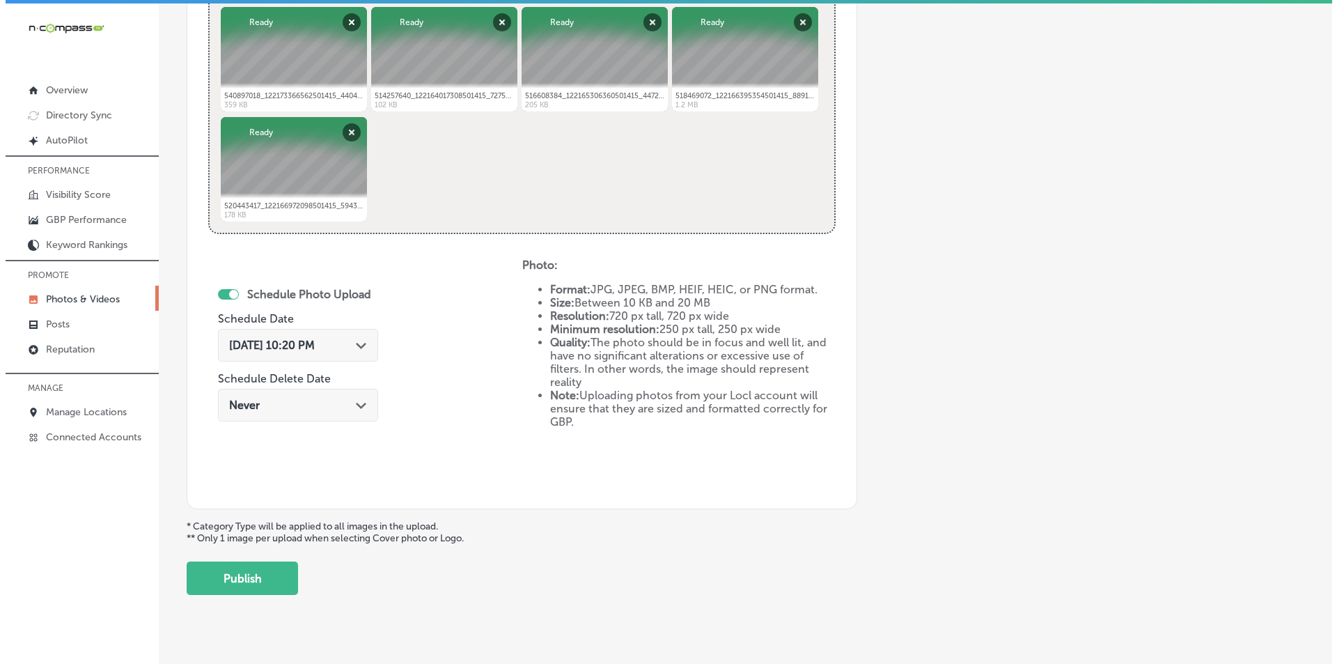
scroll to position [601, 0]
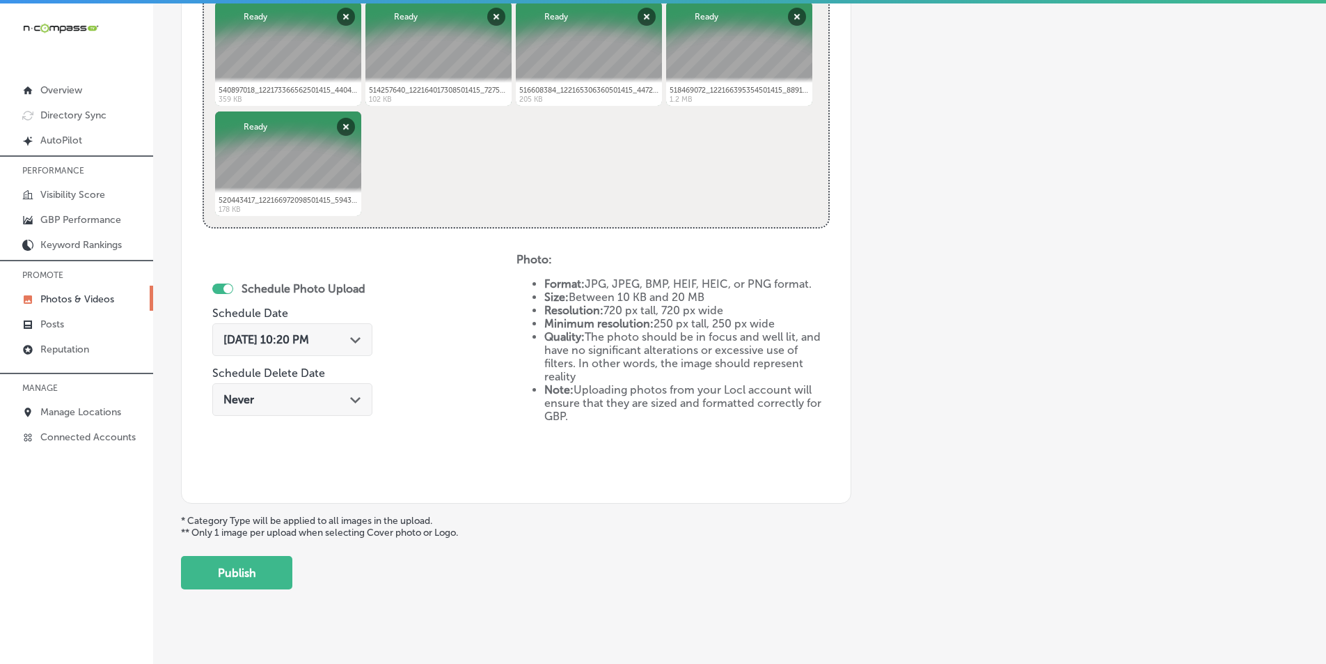
click at [361, 341] on icon "Path Created with Sketch." at bounding box center [355, 340] width 10 height 6
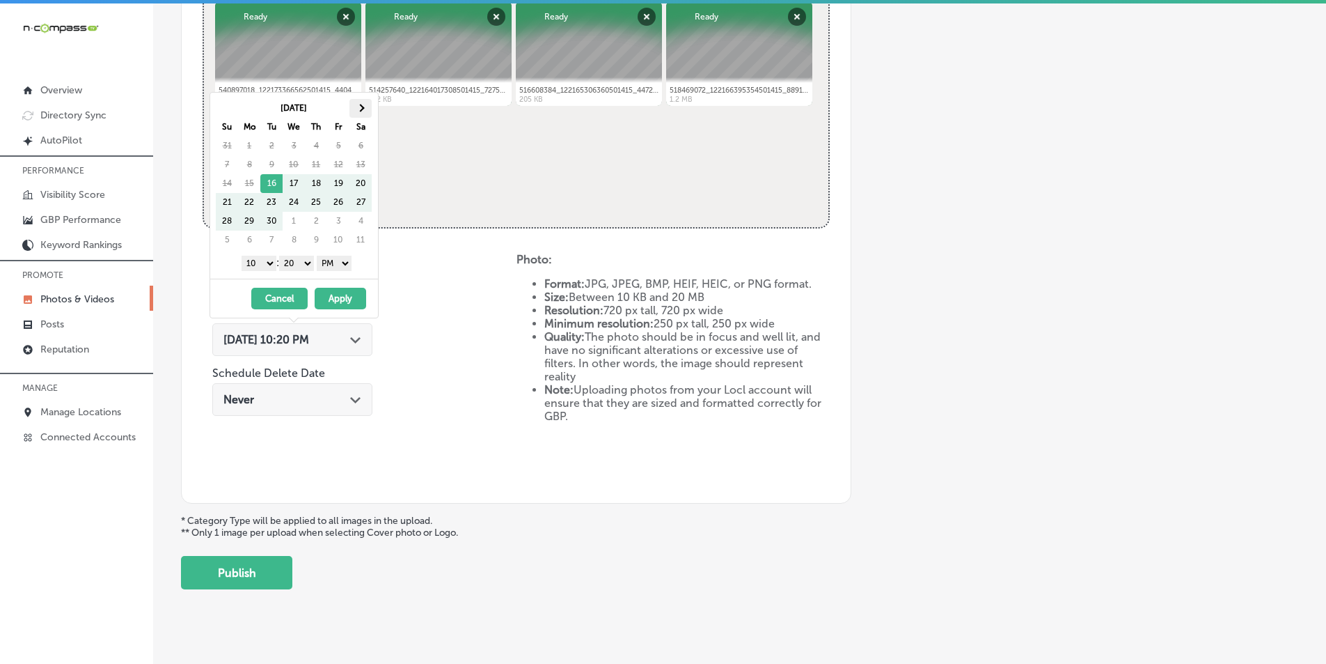
click at [361, 109] on span at bounding box center [361, 108] width 8 height 8
drag, startPoint x: 271, startPoint y: 182, endPoint x: 272, endPoint y: 191, distance: 9.8
click at [267, 265] on select "1 2 3 4 5 6 7 8 9 10 11 12" at bounding box center [259, 263] width 35 height 15
click at [313, 264] on select "00 10 20 30 40 50" at bounding box center [296, 263] width 35 height 15
click at [343, 292] on button "Apply" at bounding box center [341, 299] width 52 height 22
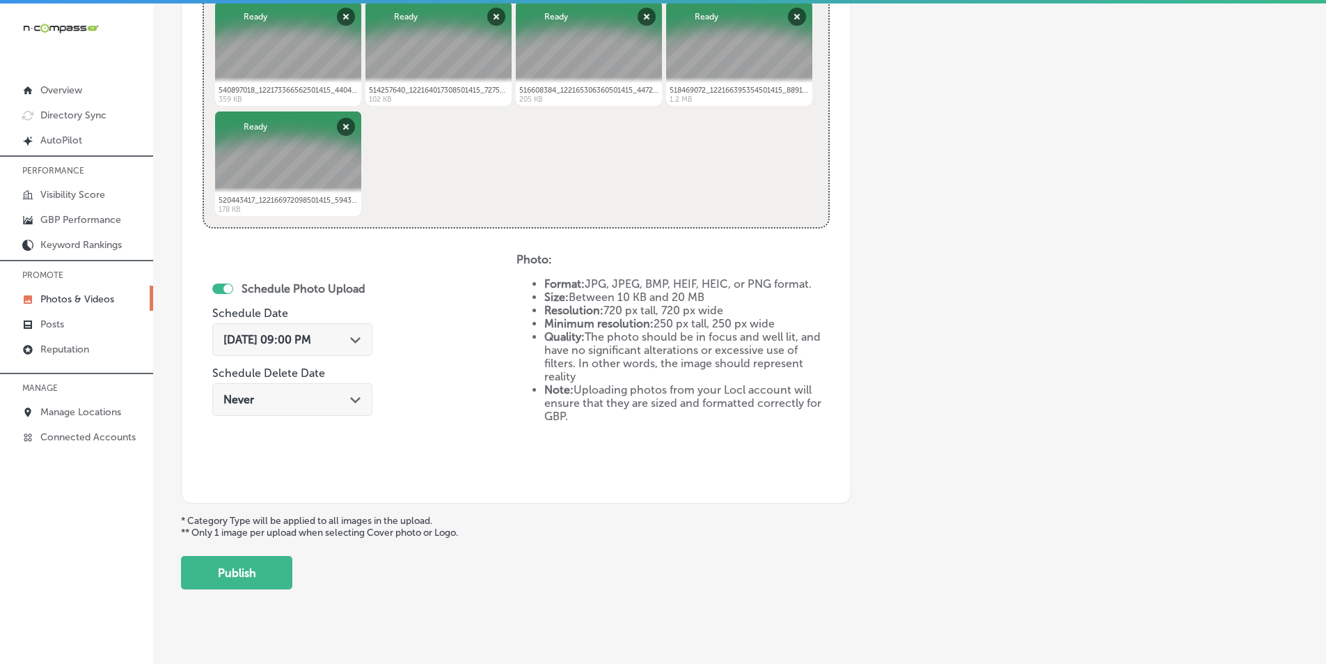
drag, startPoint x: 232, startPoint y: 570, endPoint x: 258, endPoint y: 549, distance: 33.6
click at [238, 567] on button "Publish" at bounding box center [236, 572] width 111 height 33
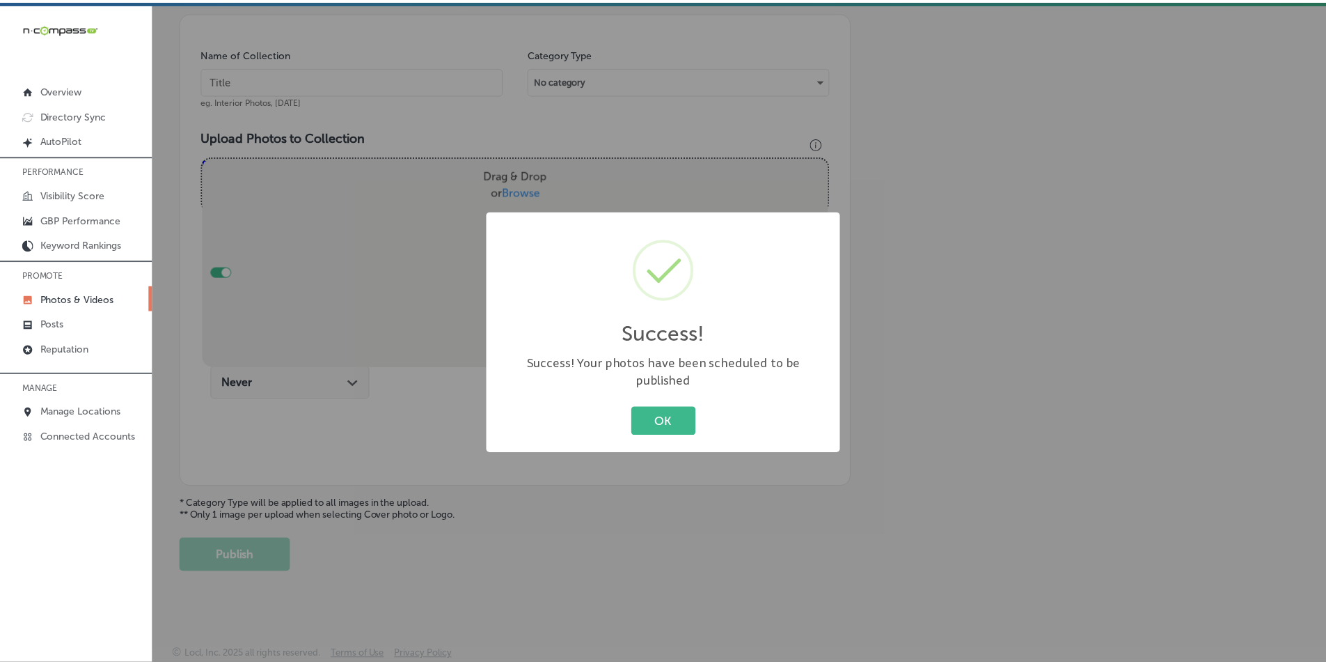
scroll to position [392, 0]
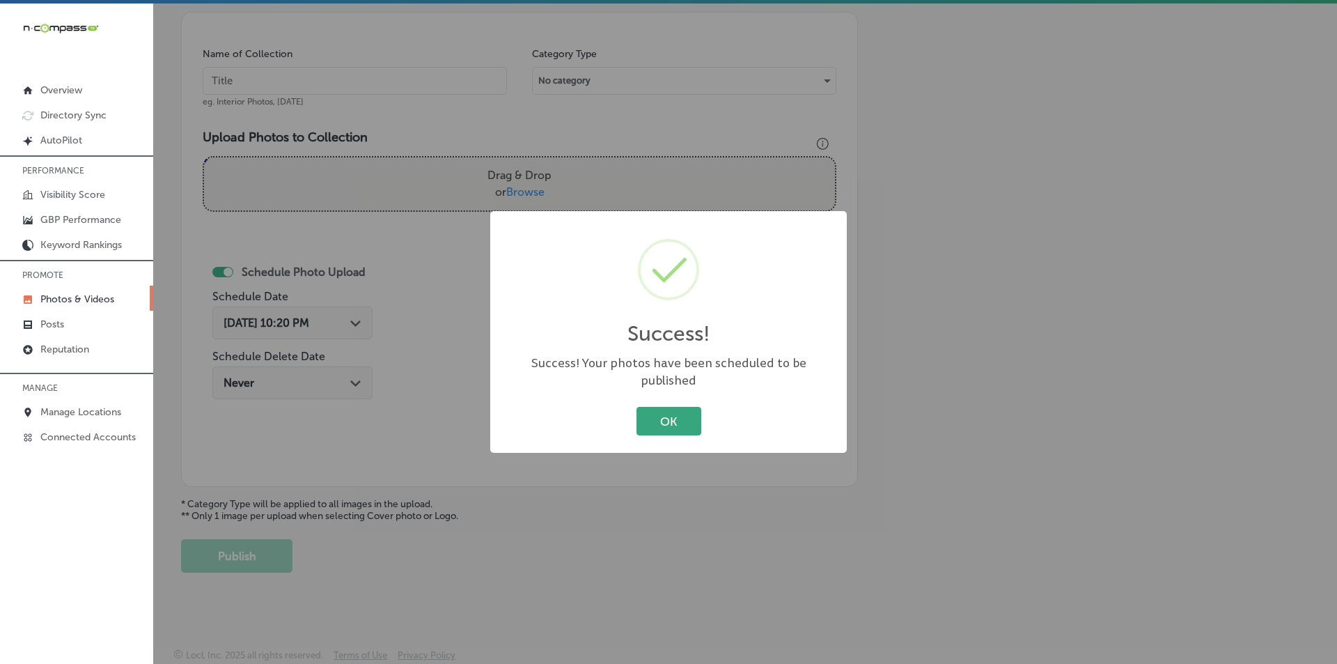
click at [675, 407] on button "OK" at bounding box center [668, 421] width 65 height 29
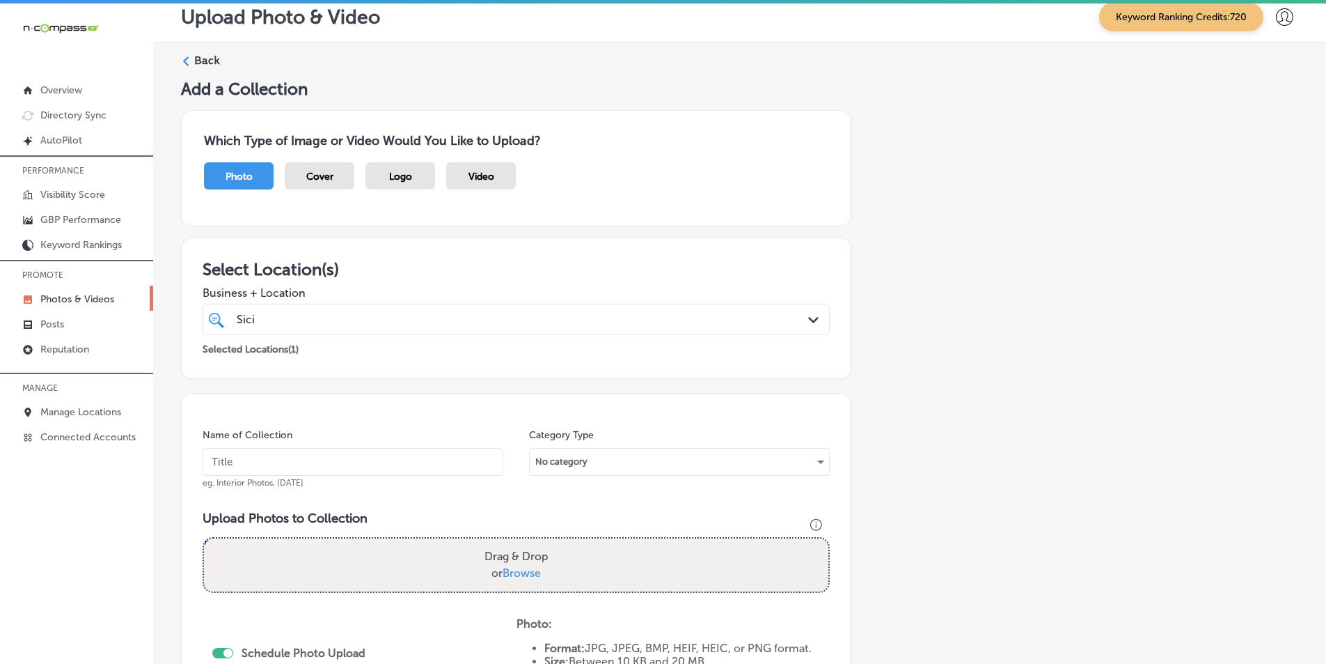
scroll to position [0, 0]
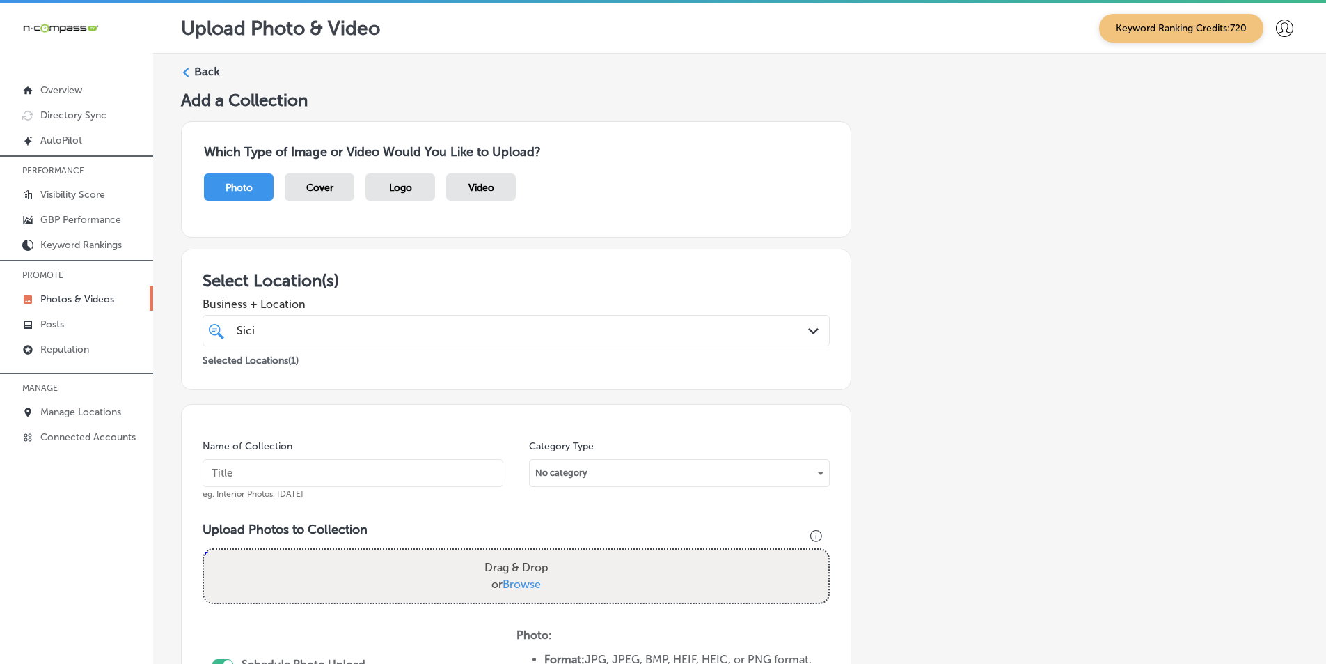
click at [189, 71] on icon at bounding box center [186, 73] width 10 height 10
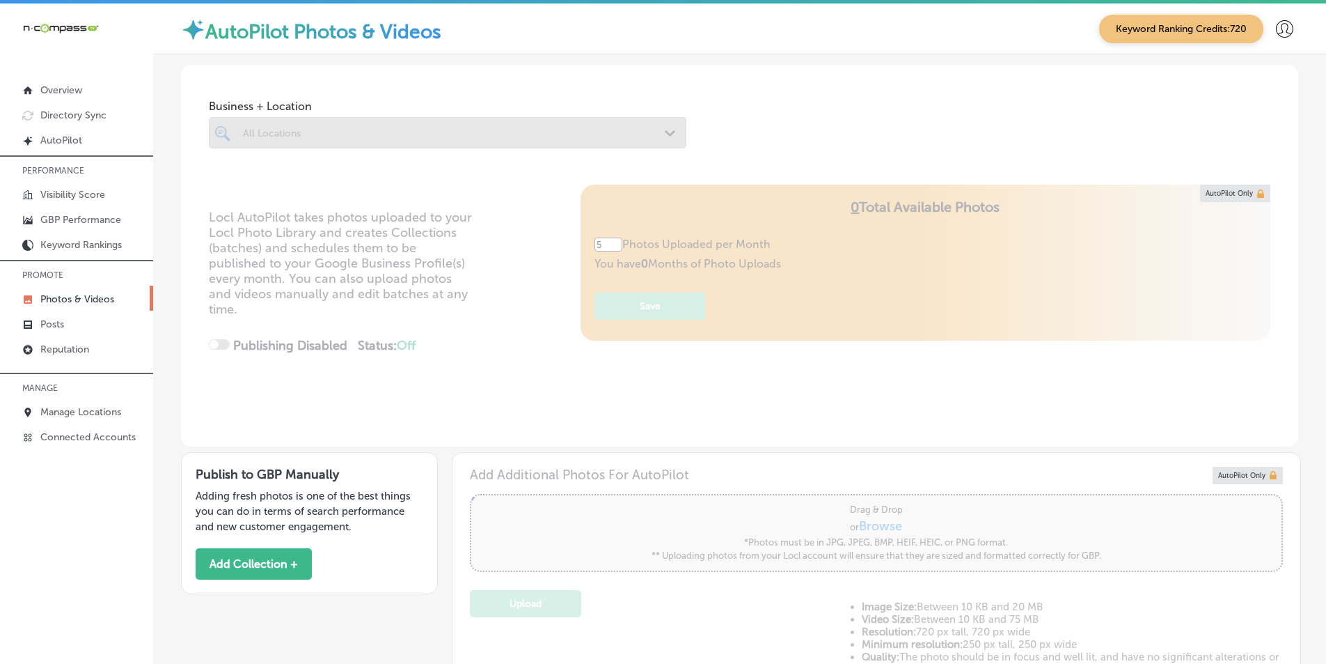
type input "5"
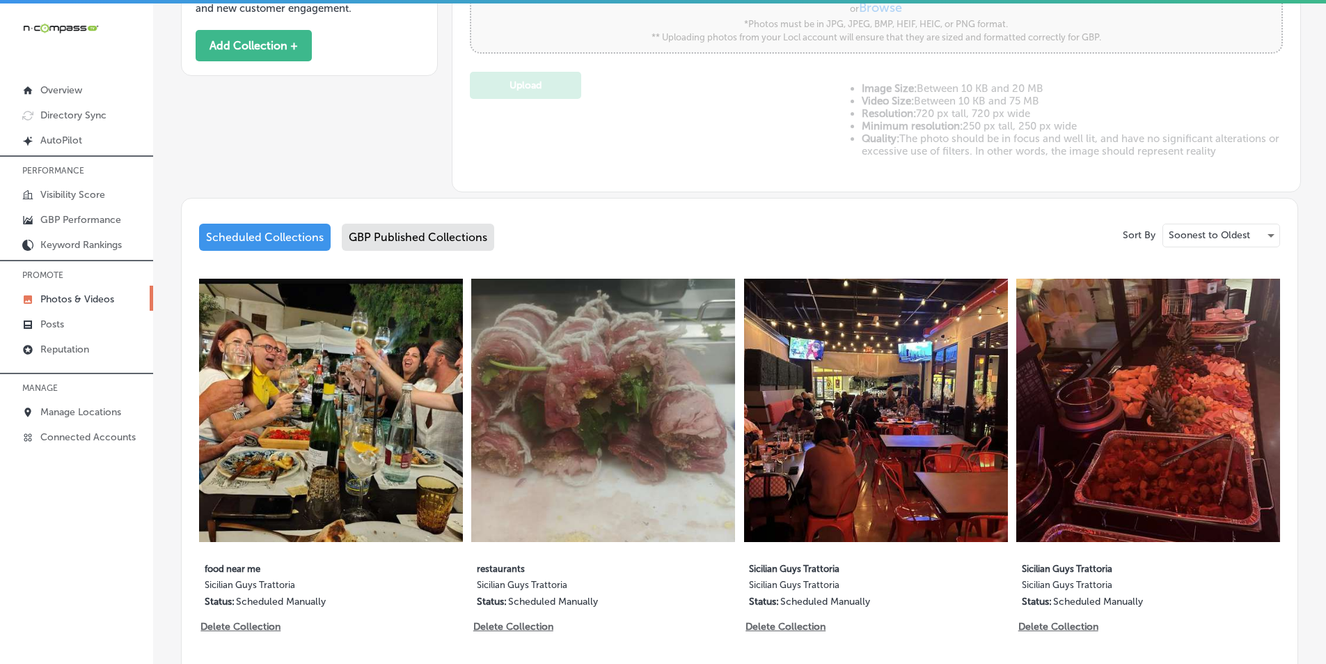
scroll to position [557, 0]
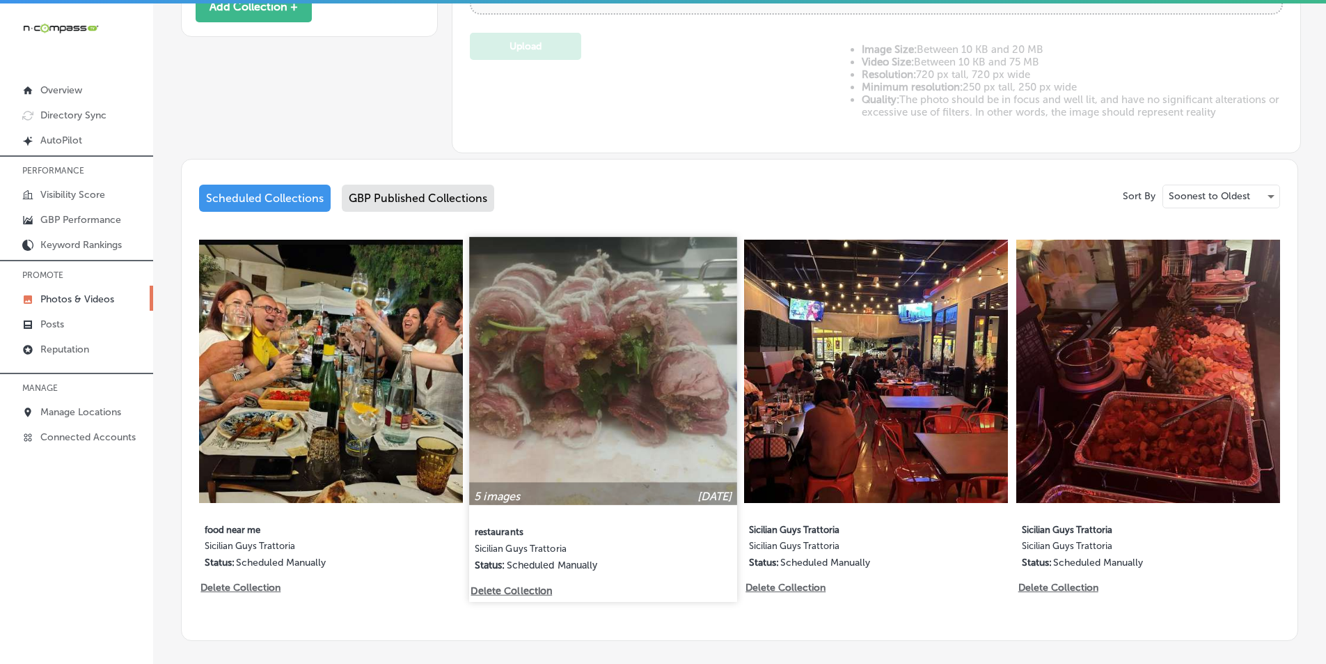
click at [570, 352] on img at bounding box center [603, 370] width 267 height 267
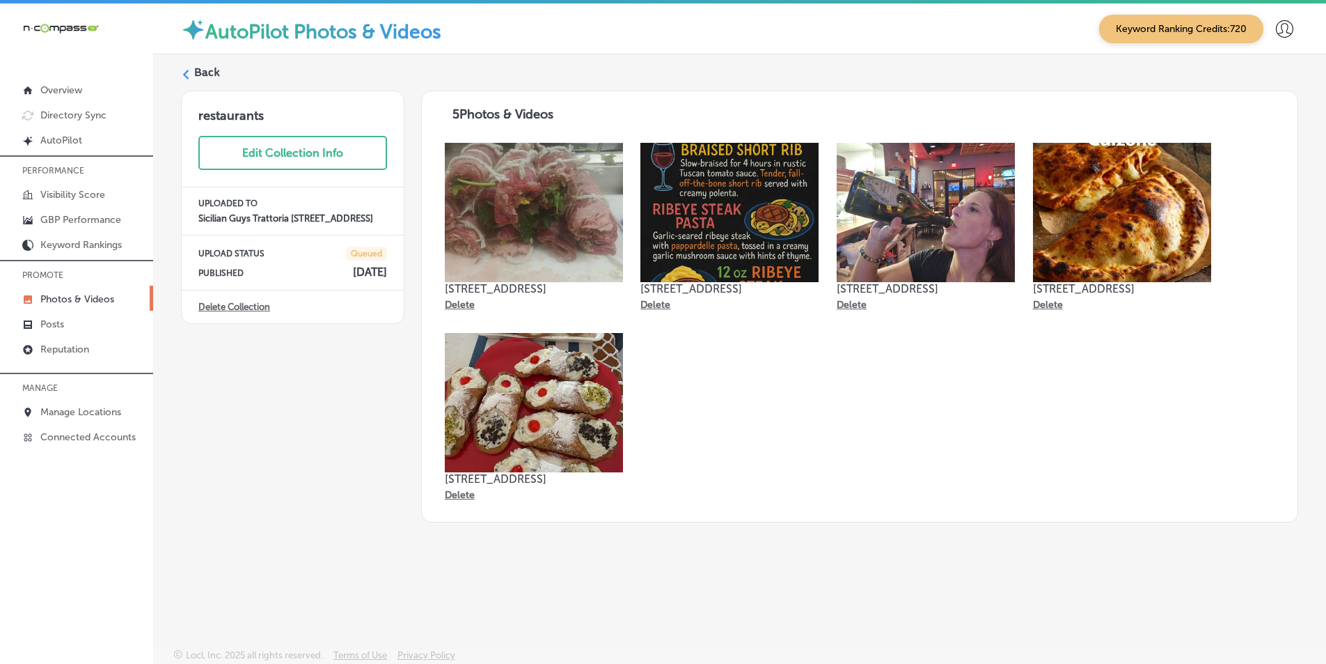
click at [192, 71] on div "Back" at bounding box center [740, 78] width 1118 height 26
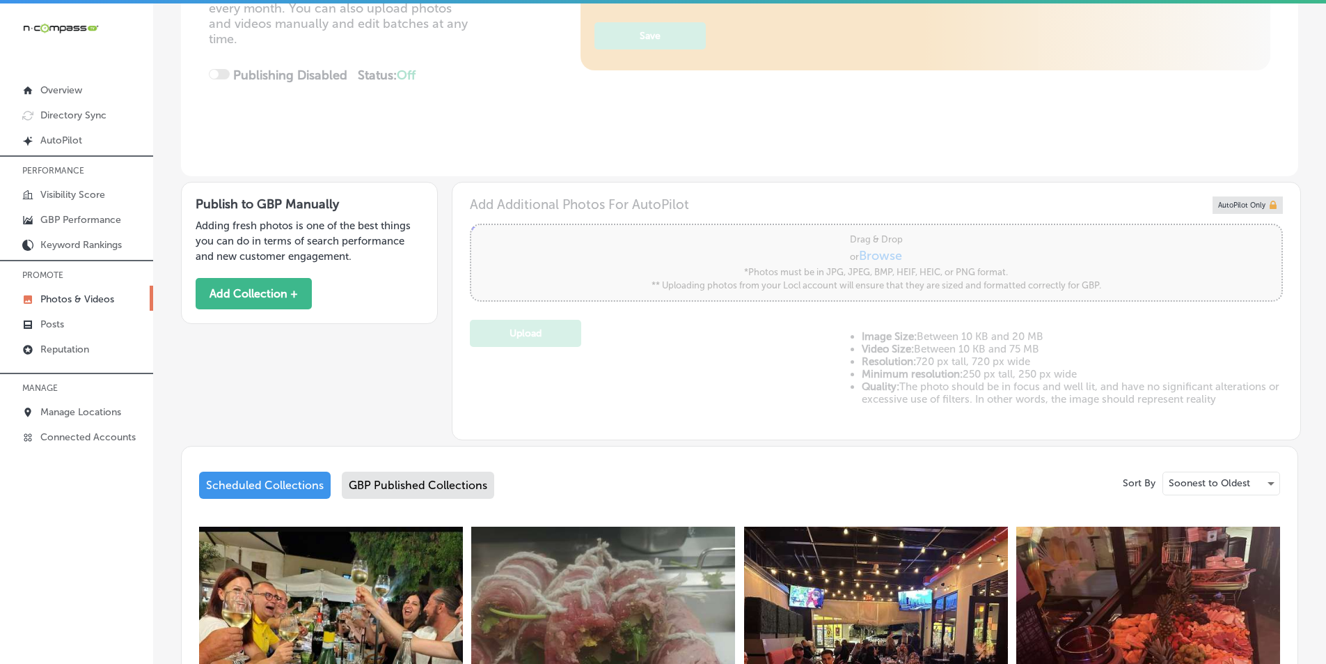
scroll to position [348, 0]
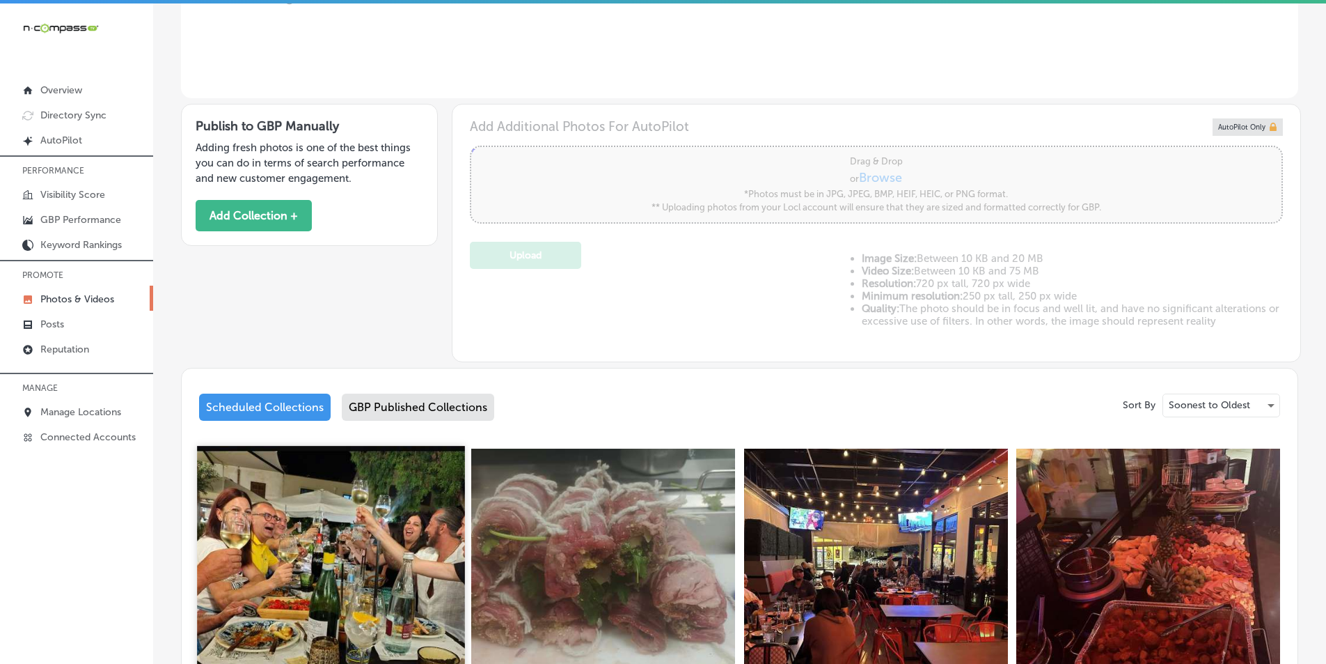
type input "5"
click at [364, 492] on img at bounding box center [330, 579] width 267 height 267
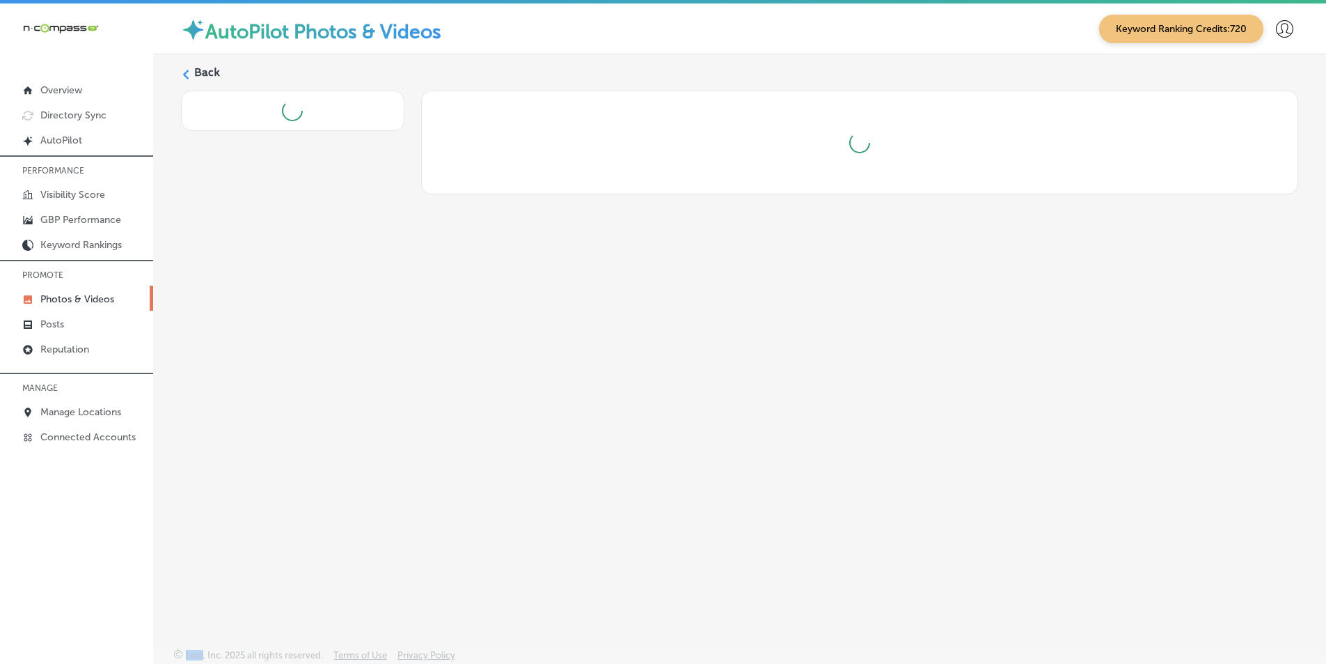
click at [364, 492] on div "Back" at bounding box center [739, 318] width 1173 height 528
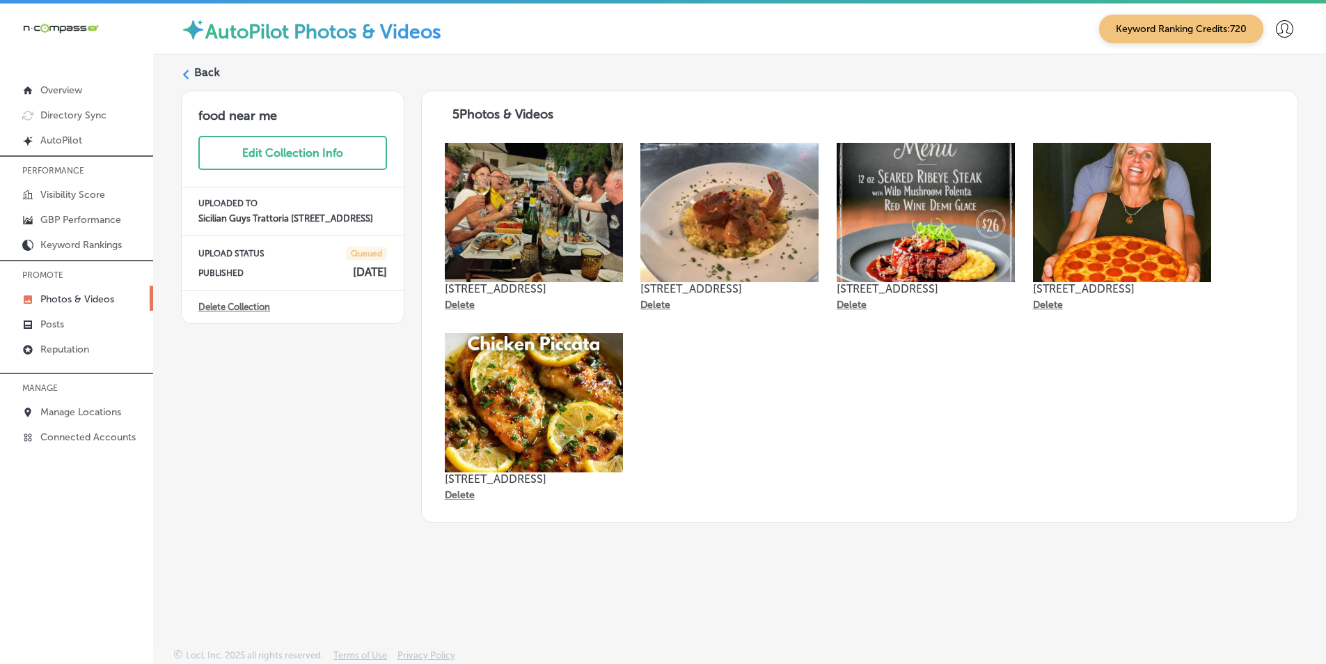
click at [180, 71] on div "Back food near me Edit Collection Info UPLOADED TO Sicilian Guys Trattoria 9800…" at bounding box center [739, 318] width 1173 height 528
click at [193, 71] on div "Back" at bounding box center [740, 78] width 1118 height 26
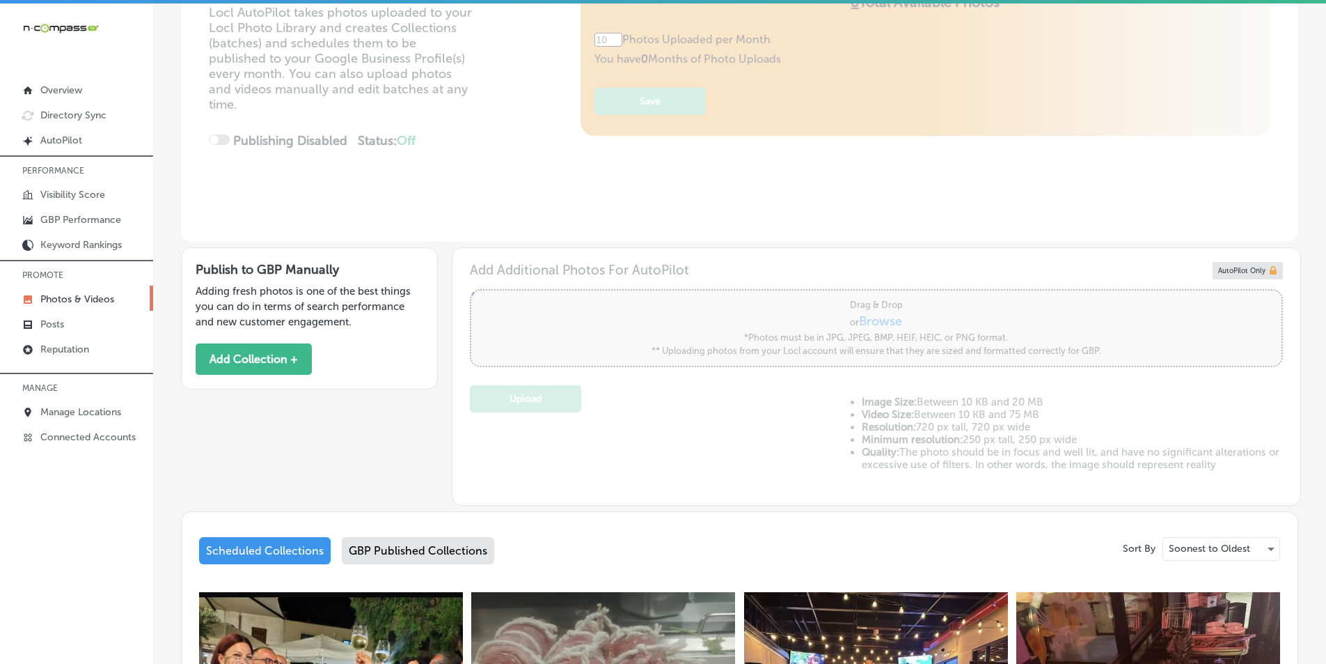
scroll to position [209, 0]
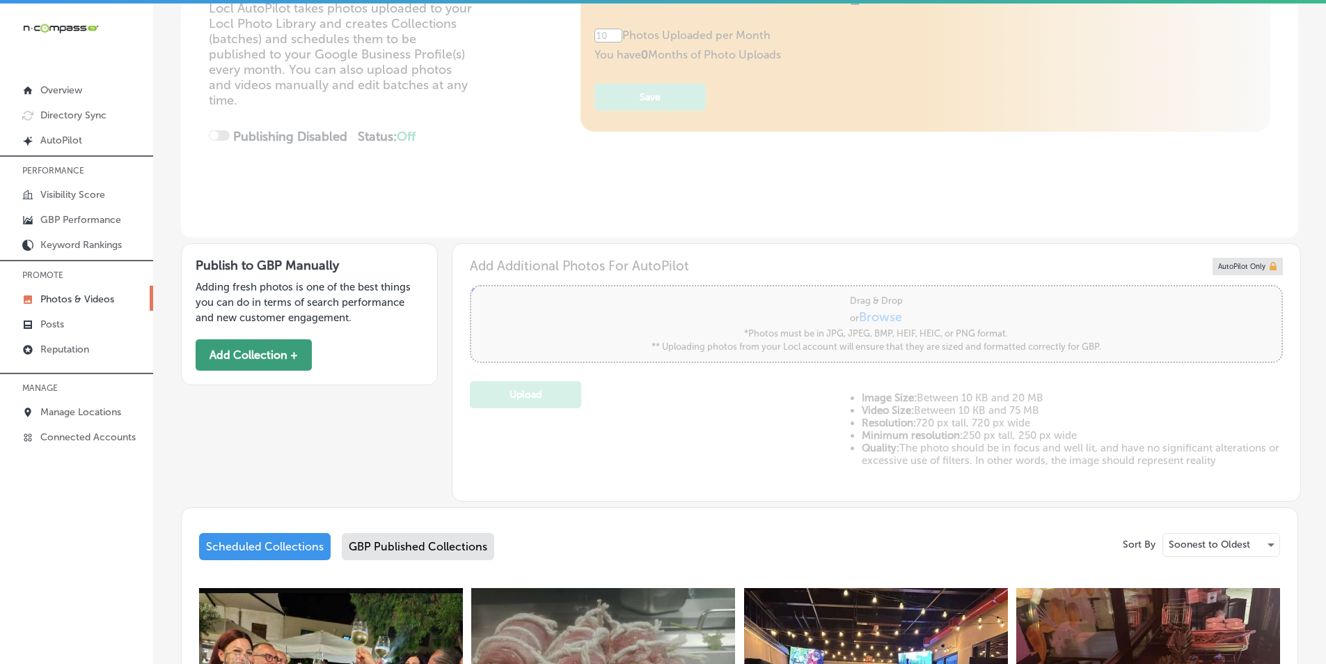
type input "5"
click at [276, 352] on button "Add Collection +" at bounding box center [254, 354] width 116 height 31
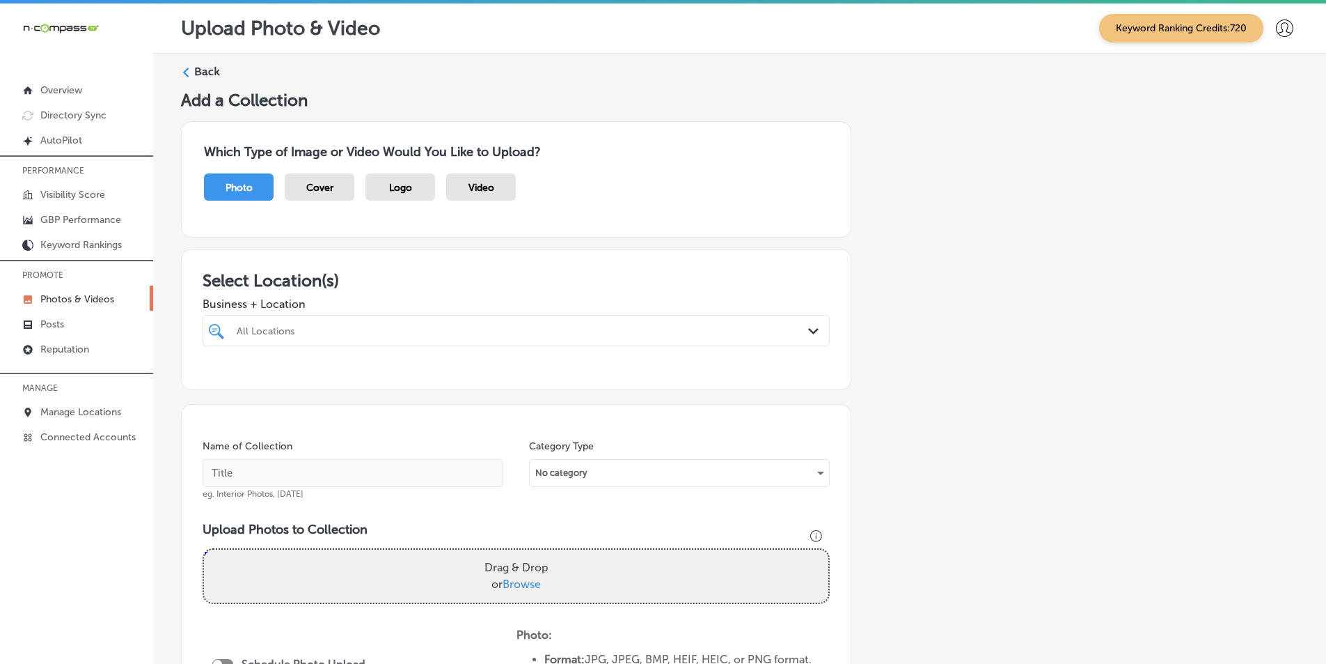
click at [283, 327] on div "All Locations" at bounding box center [523, 330] width 573 height 12
click at [216, 379] on input "checkbox" at bounding box center [219, 383] width 17 height 17
type input "sici"
click at [471, 430] on div "Name of Collection eg. Interior Photos, [DATE] Category Type No category Upload…" at bounding box center [516, 617] width 671 height 427
click at [338, 471] on input "text" at bounding box center [353, 473] width 301 height 28
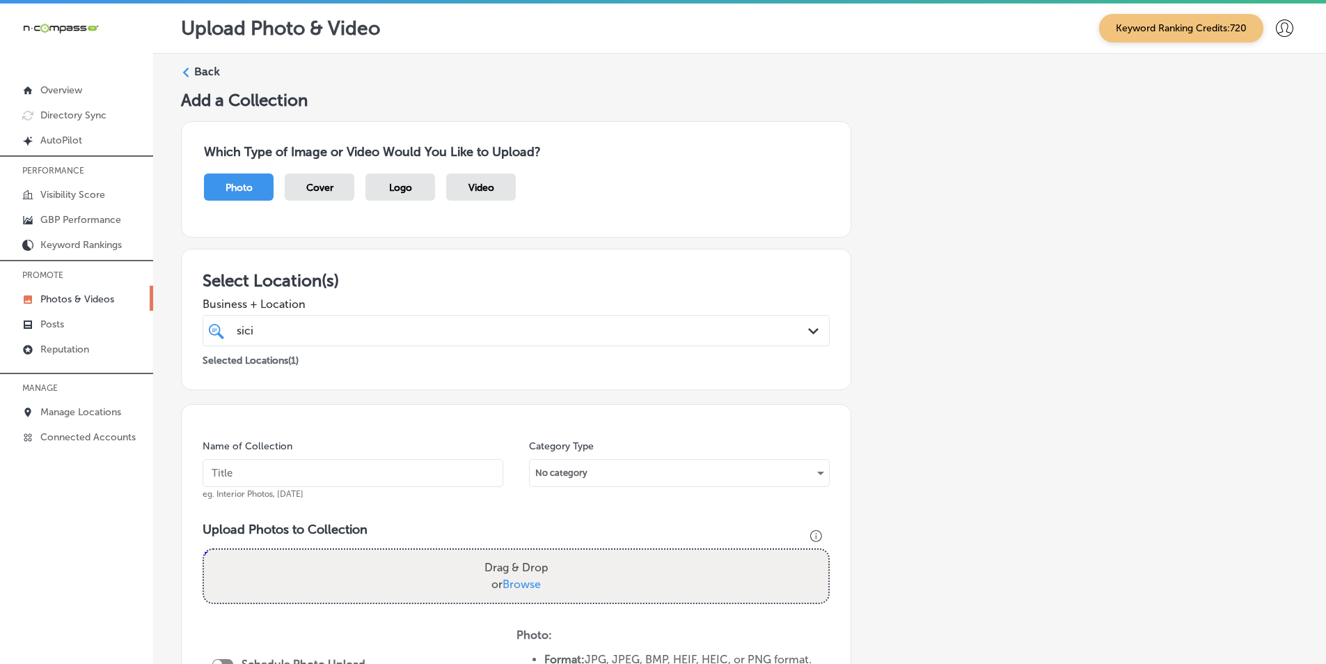
click at [237, 471] on input "text" at bounding box center [353, 473] width 301 height 28
paste input "restaurants near me"
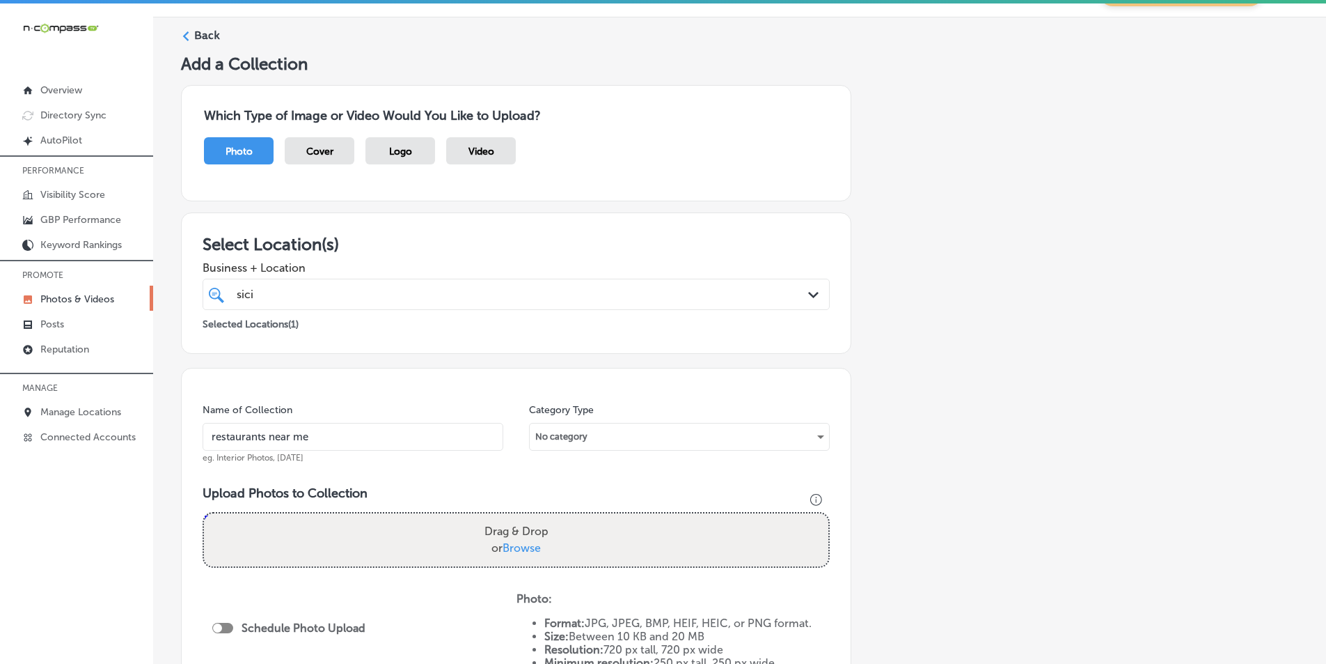
scroll to position [70, 0]
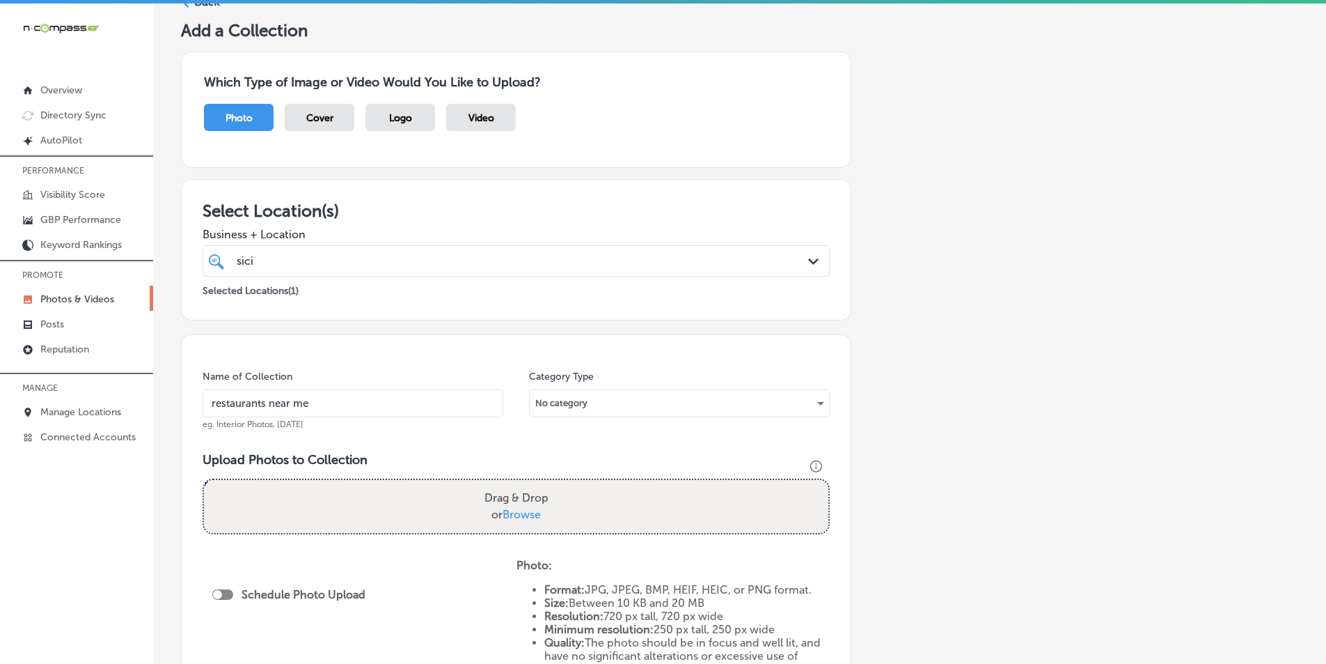
type input "restaurants near me"
click at [317, 496] on div "Drag & Drop or Browse" at bounding box center [516, 506] width 625 height 53
click at [204, 480] on input "Drag & Drop or Browse" at bounding box center [516, 482] width 625 height 4
type input "C:\fakepath\506865243_122161481702501415_5382525724569161960_n.jpg"
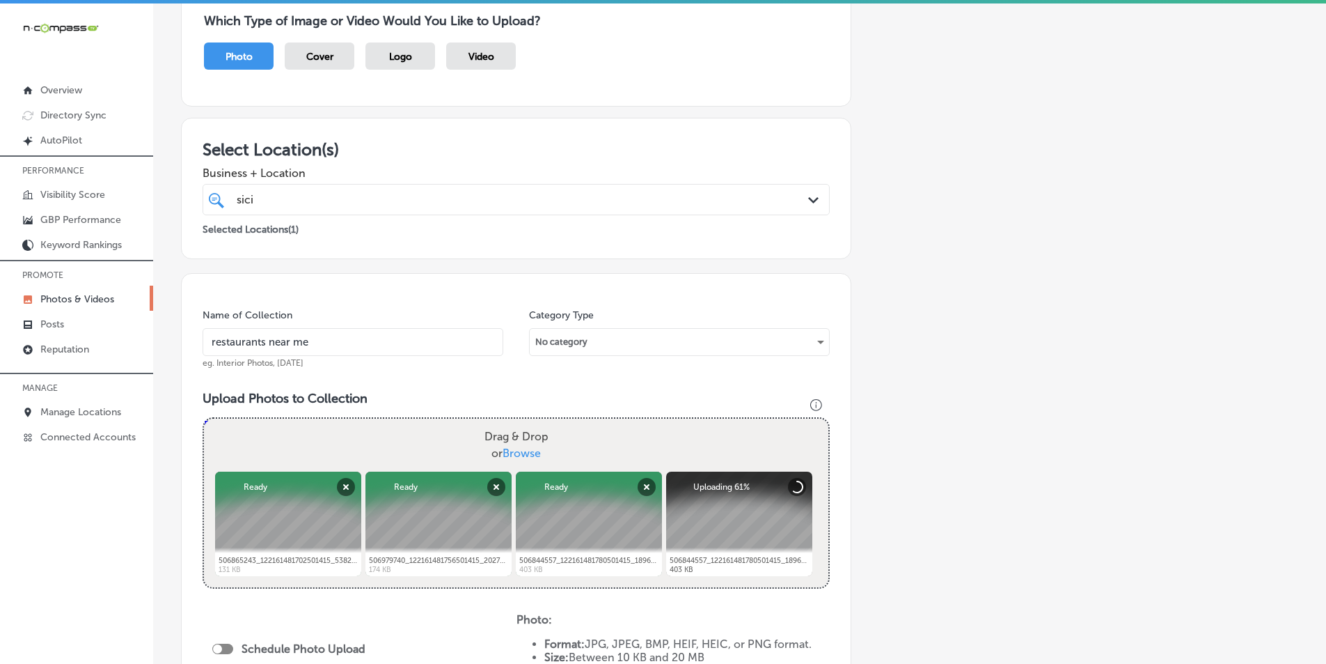
scroll to position [139, 0]
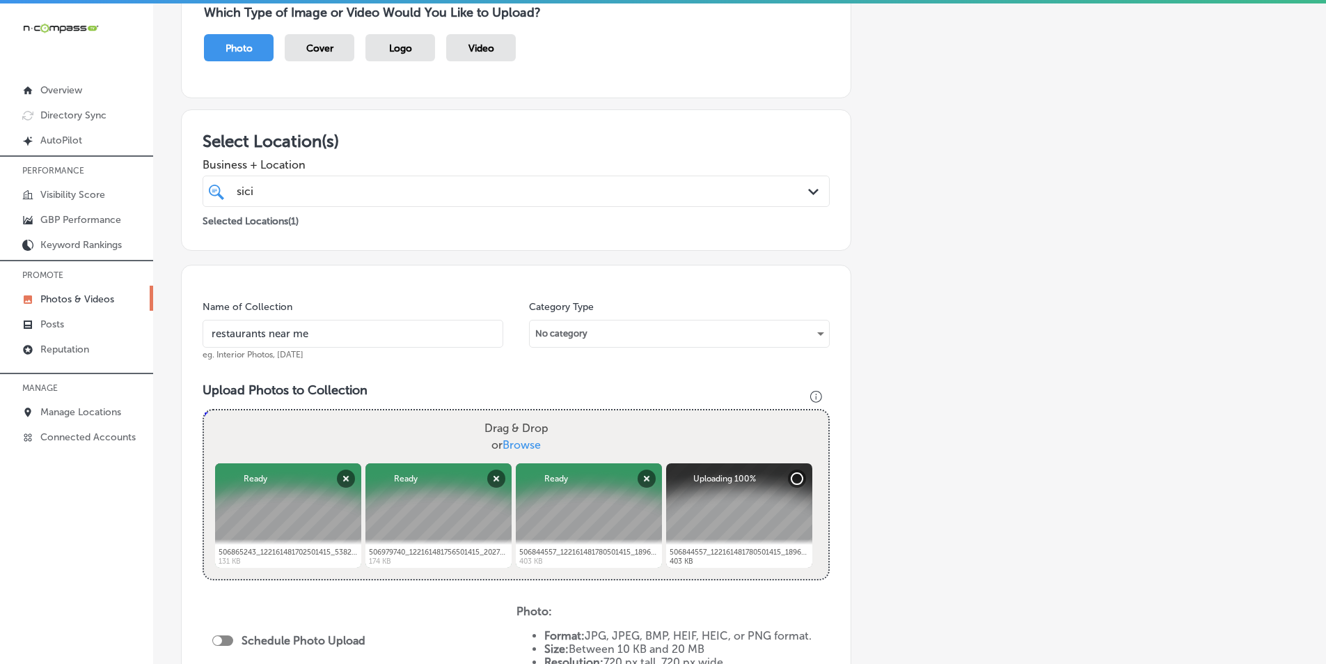
click at [389, 432] on div "Drag & Drop or Browse" at bounding box center [516, 436] width 625 height 53
click at [204, 410] on input "Drag & Drop or Browse" at bounding box center [516, 412] width 625 height 4
type input "C:\fakepath\500738375_122158135688501415_4922028865310879127_n.jpg"
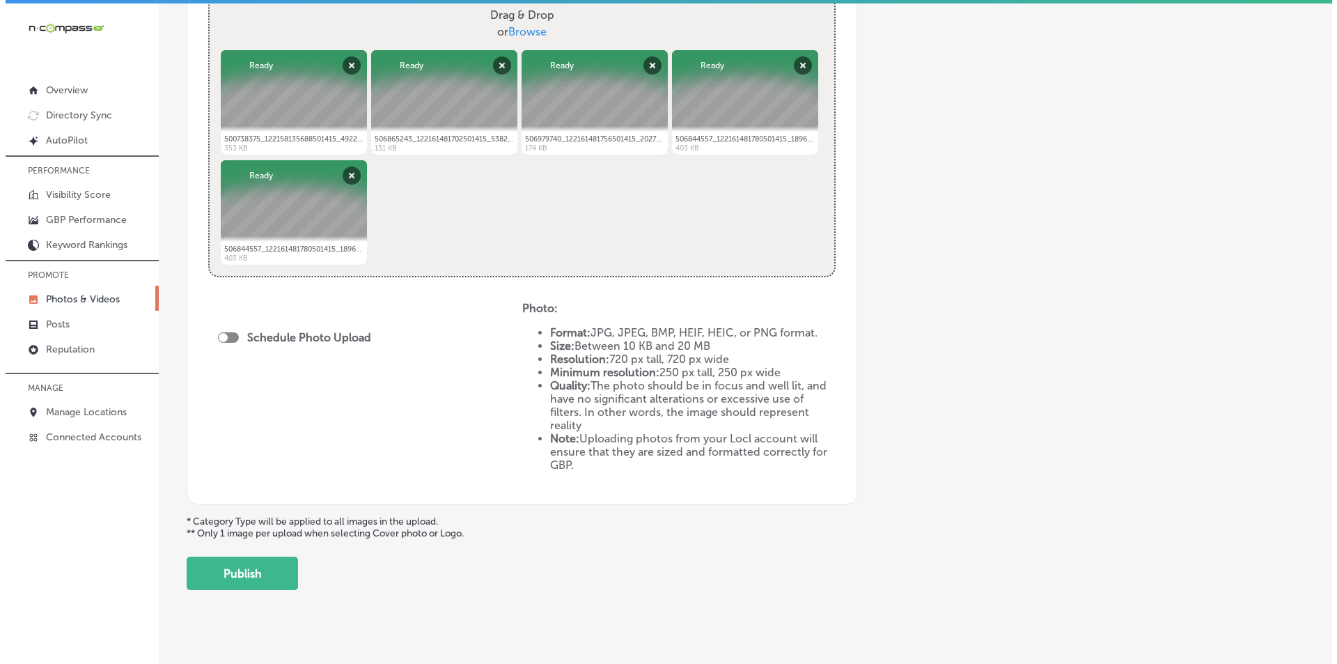
scroll to position [557, 0]
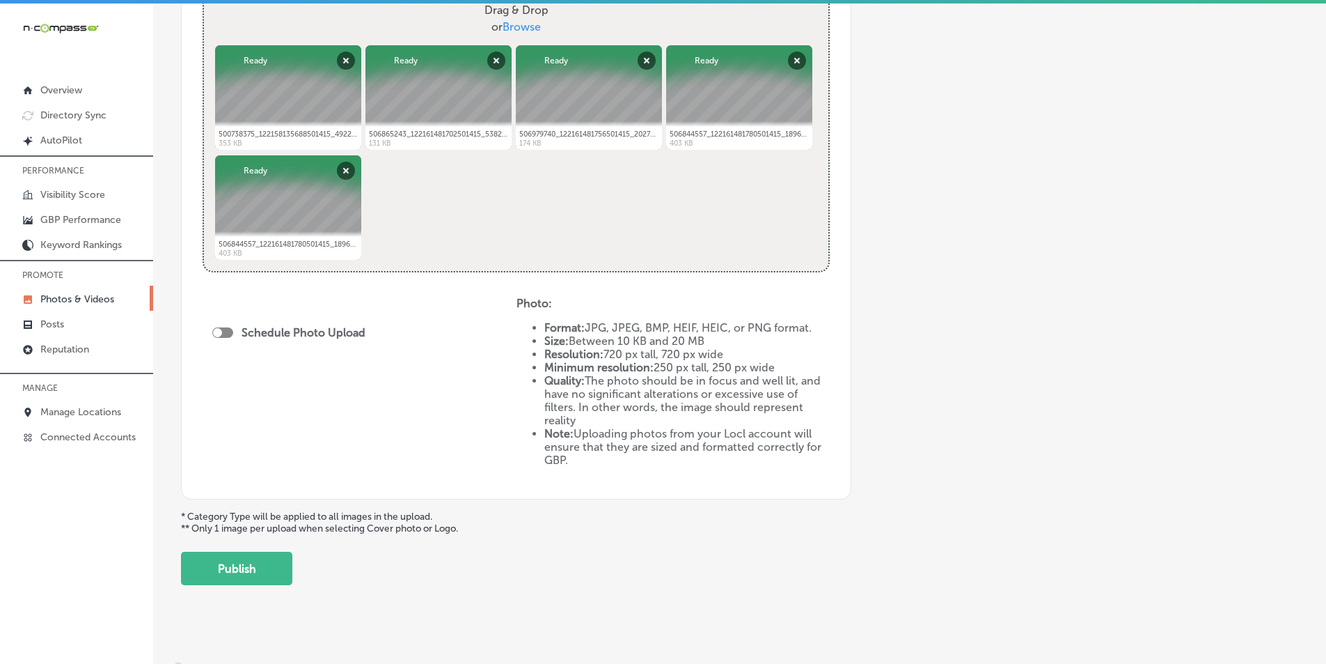
click at [224, 330] on div at bounding box center [222, 332] width 21 height 10
checkbox input "true"
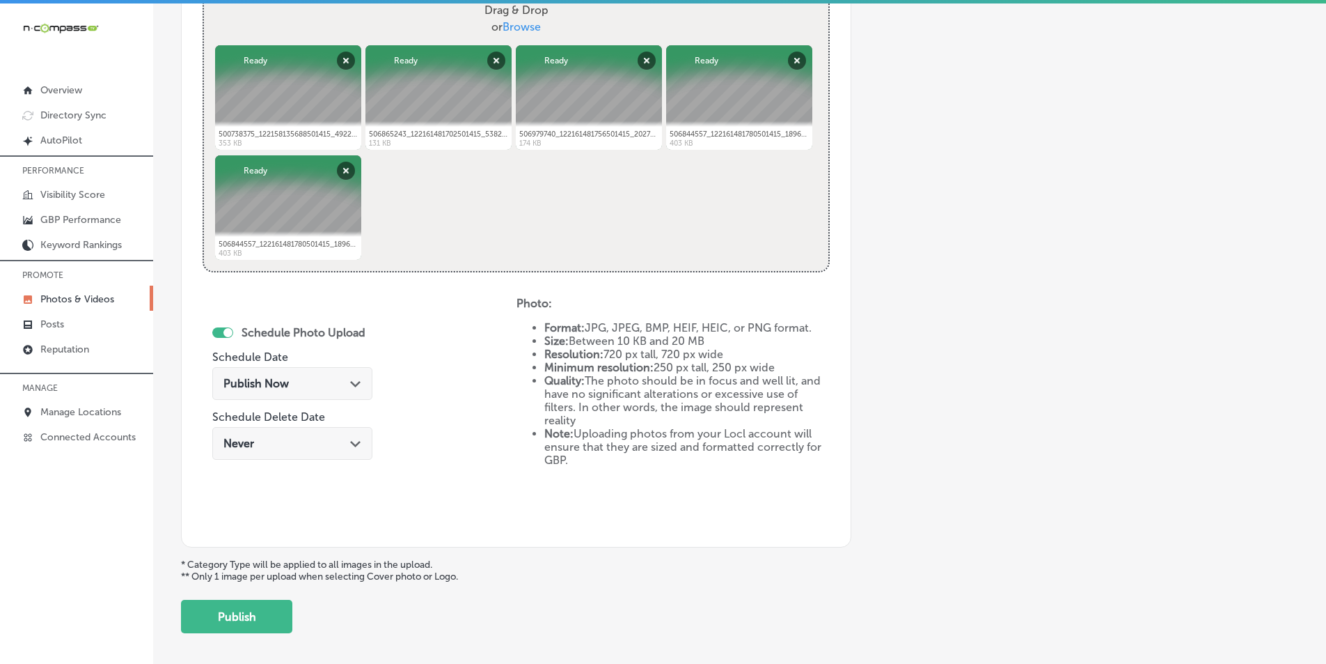
click at [345, 383] on div "Publish Now Path Created with Sketch." at bounding box center [293, 383] width 138 height 13
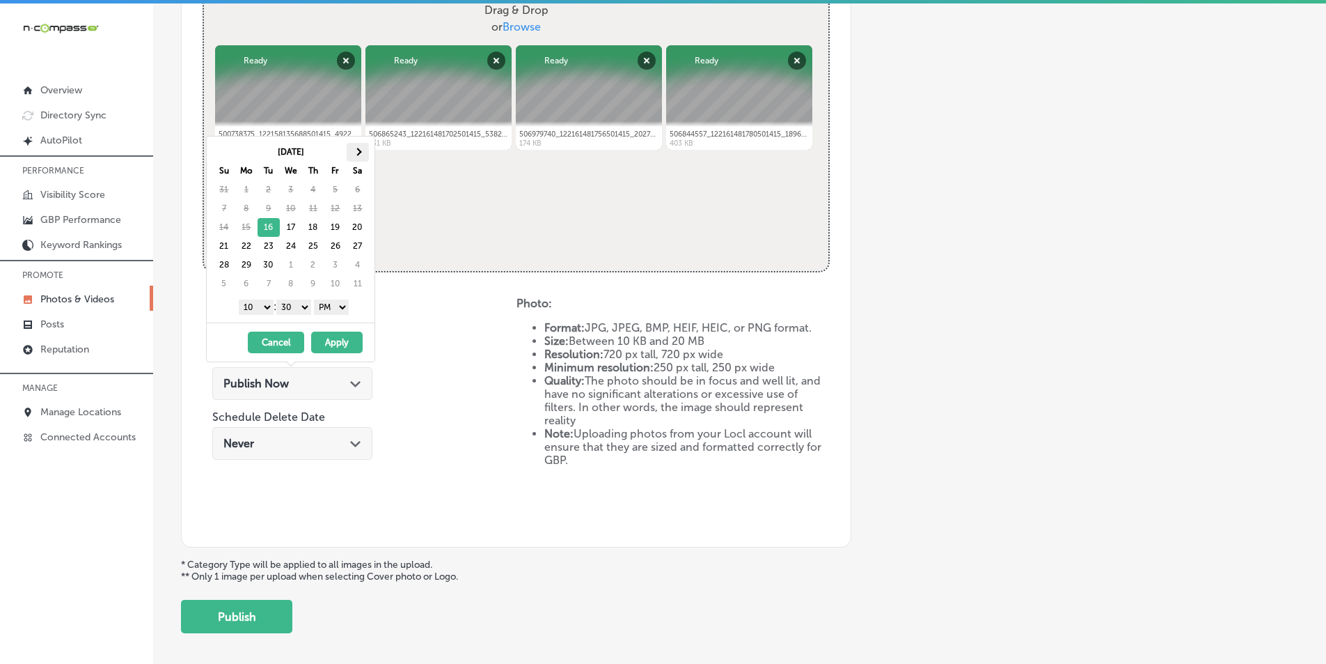
click at [360, 155] on th at bounding box center [358, 152] width 22 height 19
click at [266, 306] on select "1 2 3 4 5 6 7 8 9 10 11 12" at bounding box center [256, 306] width 35 height 15
click at [305, 306] on select "00 10 20 30 40 50" at bounding box center [293, 306] width 35 height 15
click at [333, 340] on button "Apply" at bounding box center [337, 342] width 52 height 22
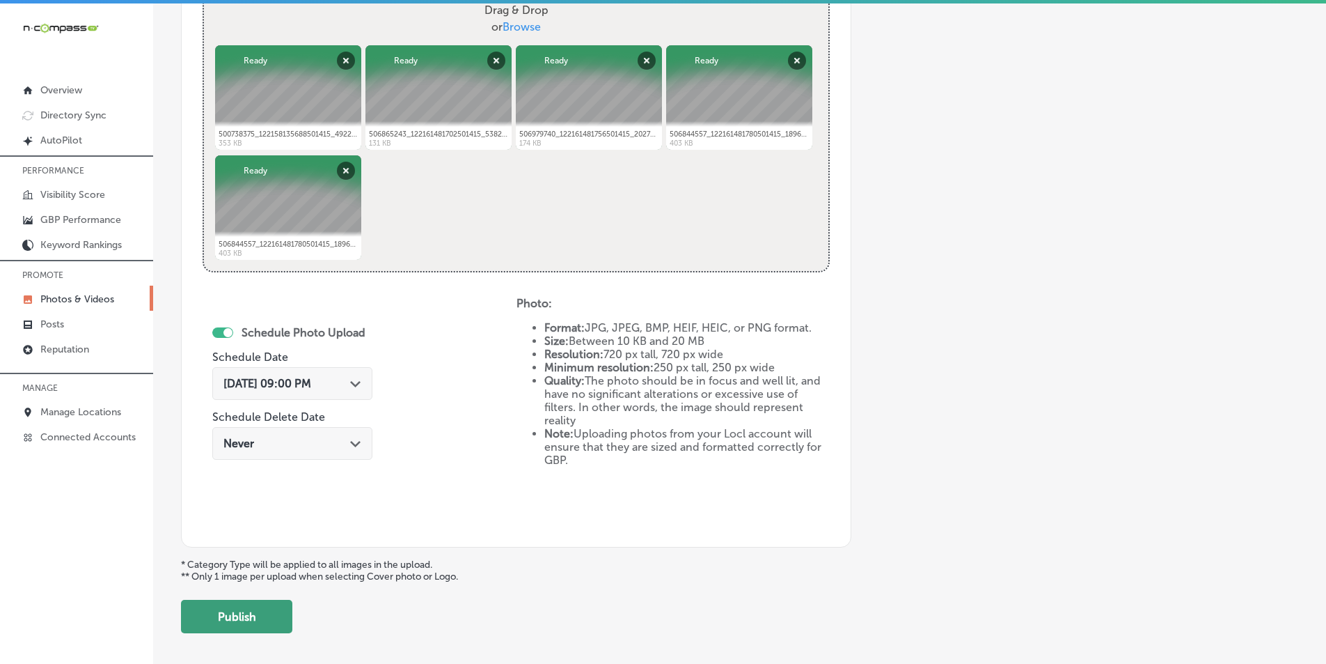
click at [262, 611] on button "Publish" at bounding box center [236, 616] width 111 height 33
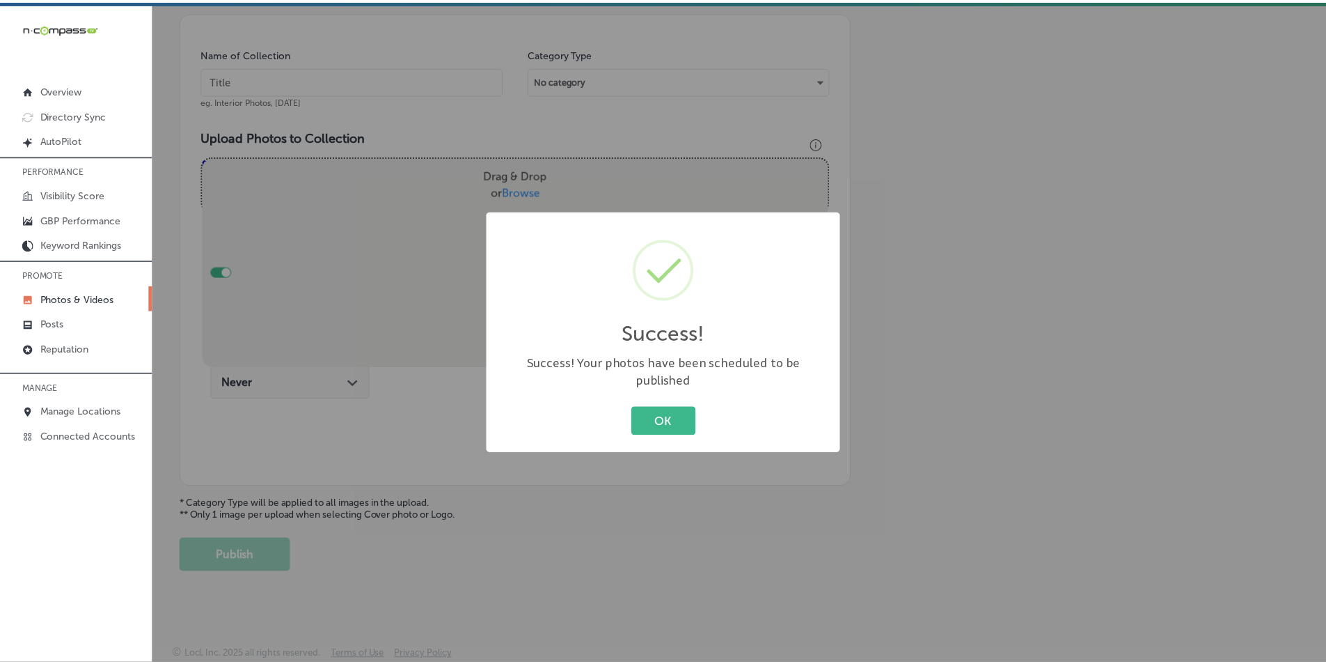
scroll to position [392, 0]
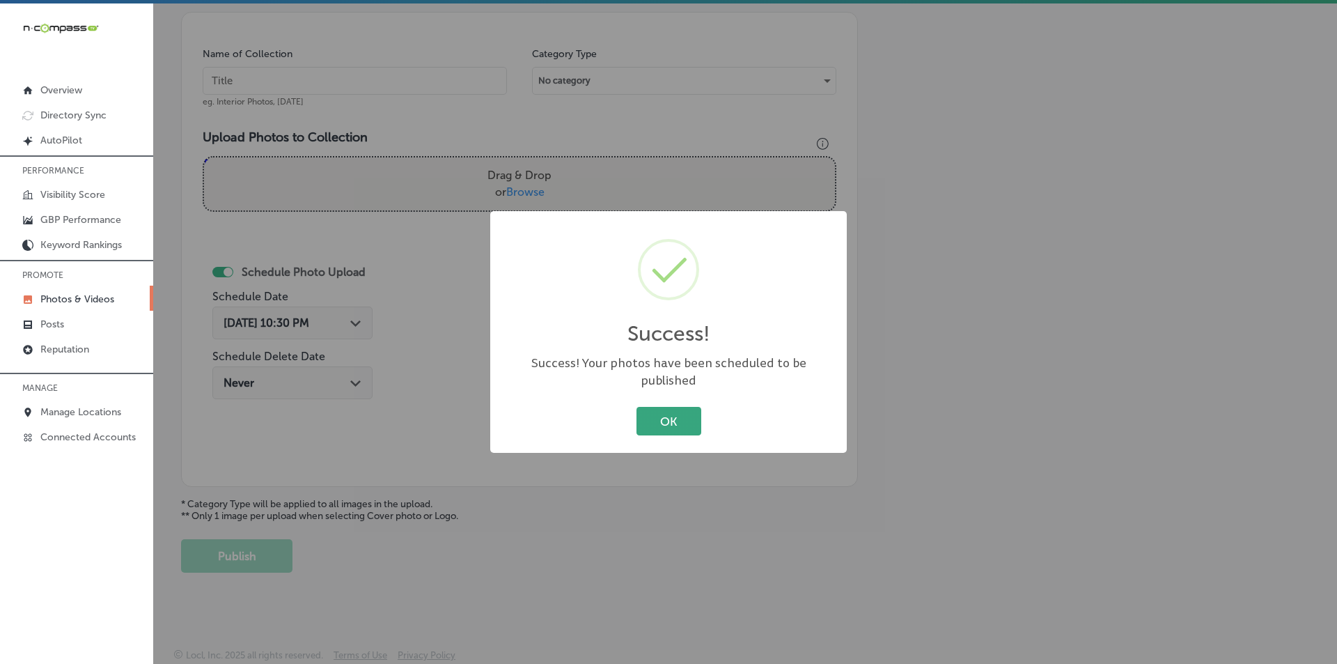
click at [655, 416] on button "OK" at bounding box center [668, 421] width 65 height 29
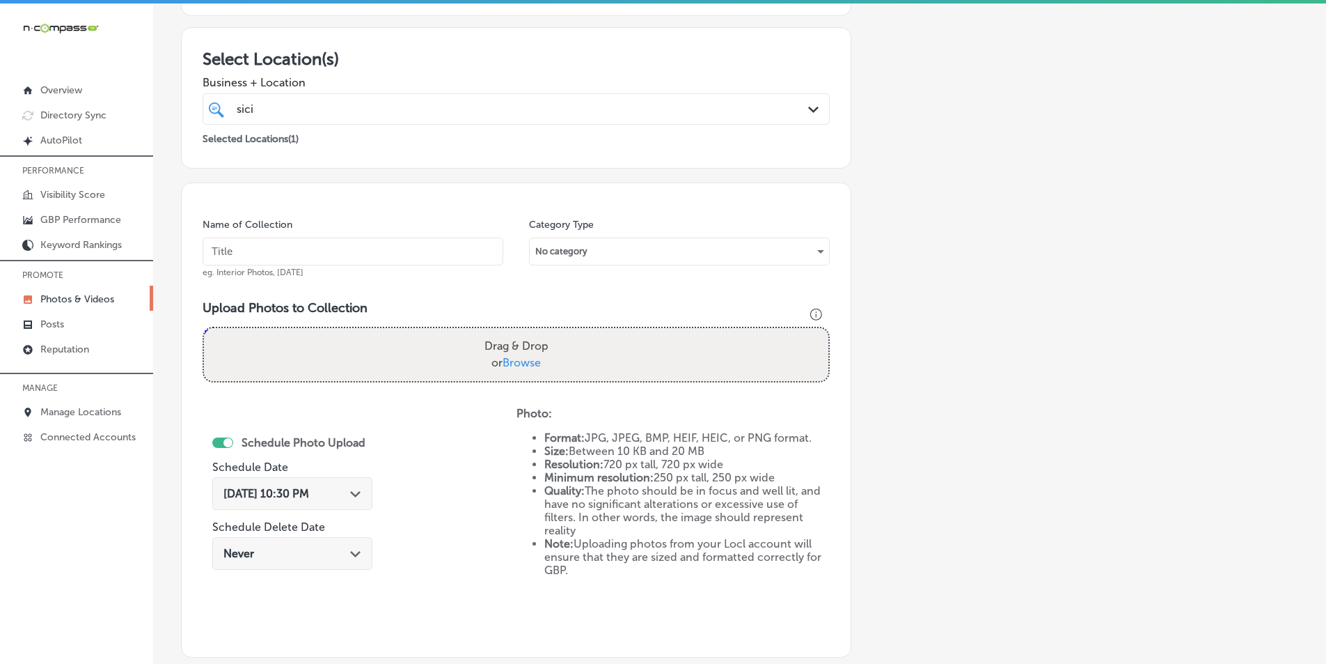
scroll to position [253, 0]
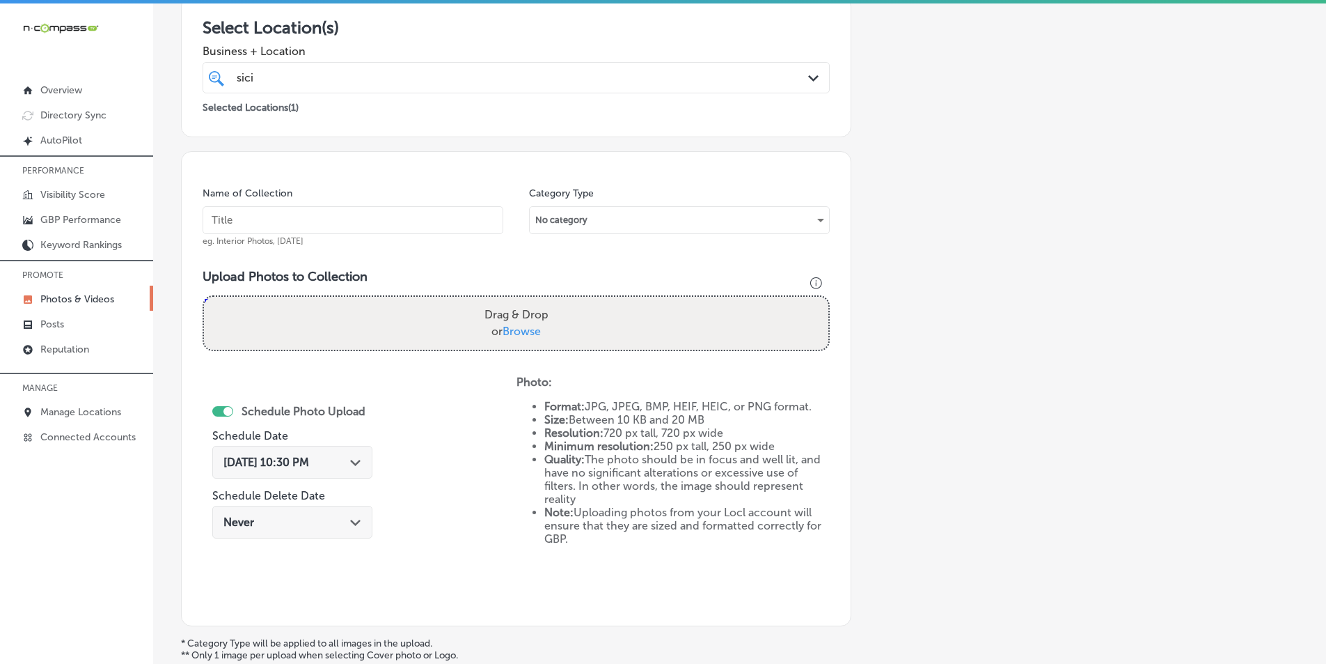
click at [347, 225] on input "text" at bounding box center [353, 220] width 301 height 28
click at [243, 217] on input "text" at bounding box center [353, 220] width 301 height 28
paste input "pizza near me"
type input "pizza near me"
click at [311, 306] on div "Drag & Drop or Browse" at bounding box center [516, 323] width 625 height 53
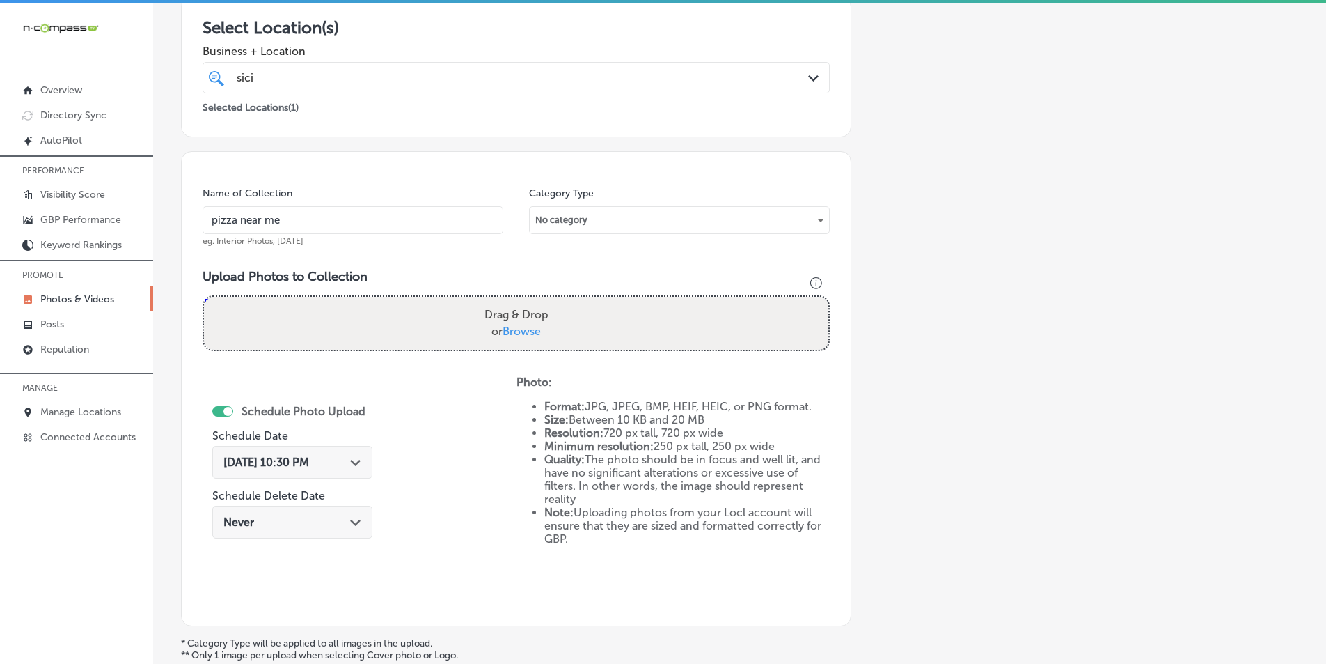
click at [204, 297] on input "Drag & Drop or Browse" at bounding box center [516, 299] width 625 height 4
type input "C:\fakepath\500706875_122158135700501415_29004404825015427_n.jpg"
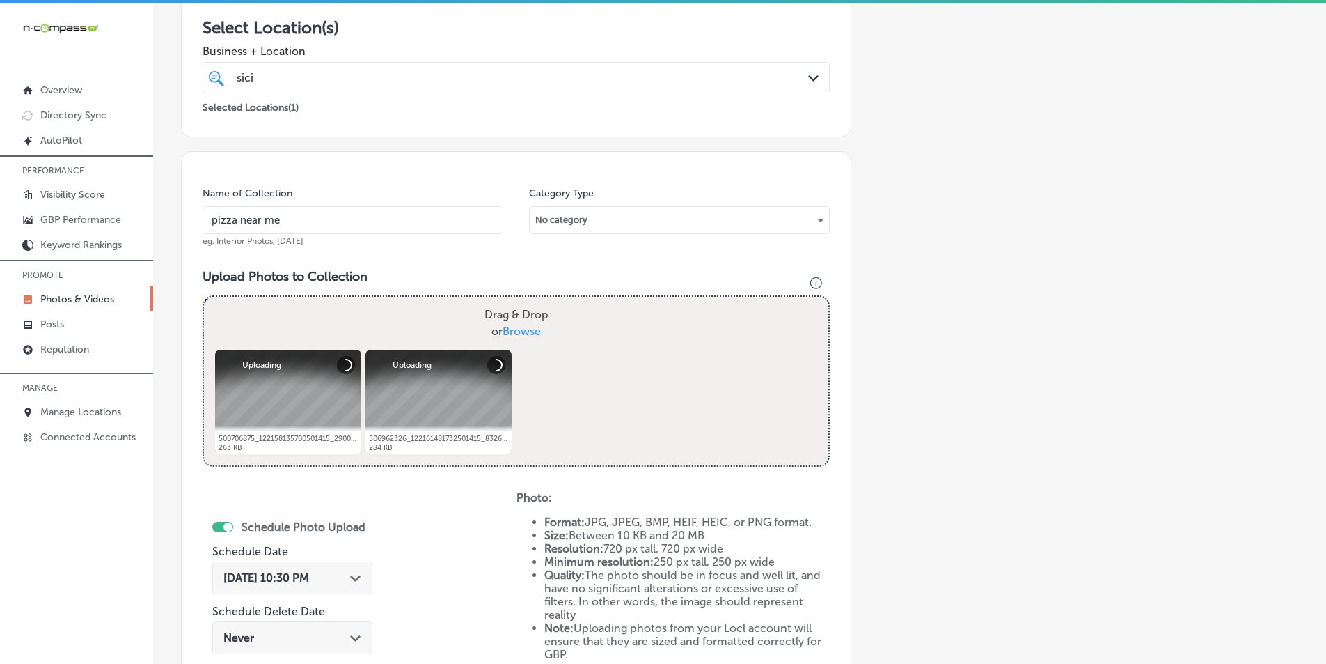
click at [427, 325] on div "Drag & Drop or Browse" at bounding box center [516, 323] width 625 height 53
click at [204, 297] on input "Drag & Drop or Browse" at bounding box center [516, 299] width 625 height 4
type input "C:\fakepath\499424874_122158135622501415_7945312139311681856_n (1).jpg"
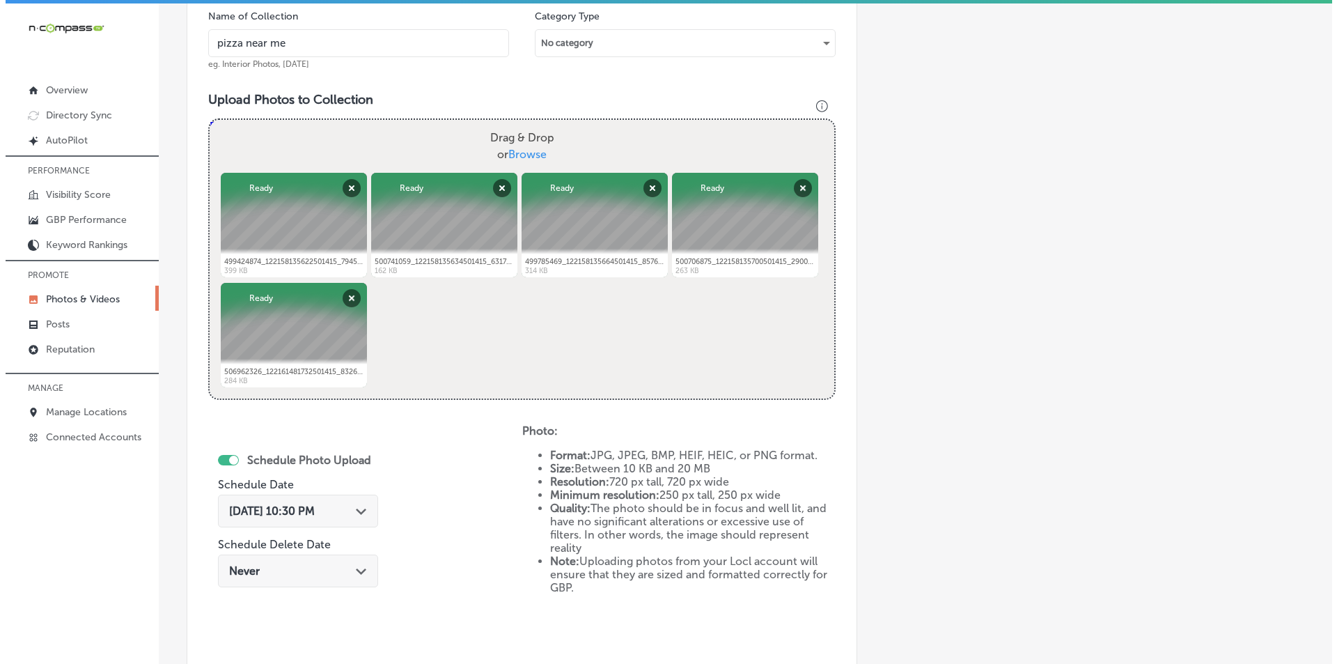
scroll to position [531, 0]
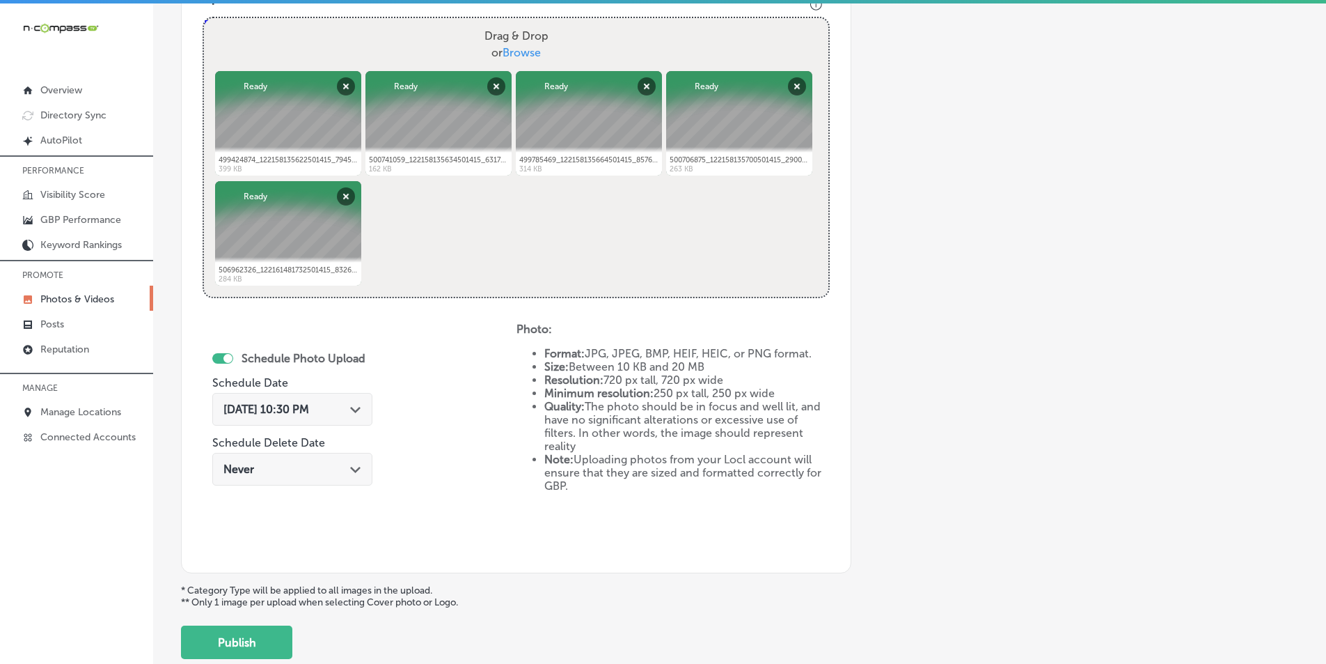
click at [361, 407] on polygon at bounding box center [355, 410] width 10 height 6
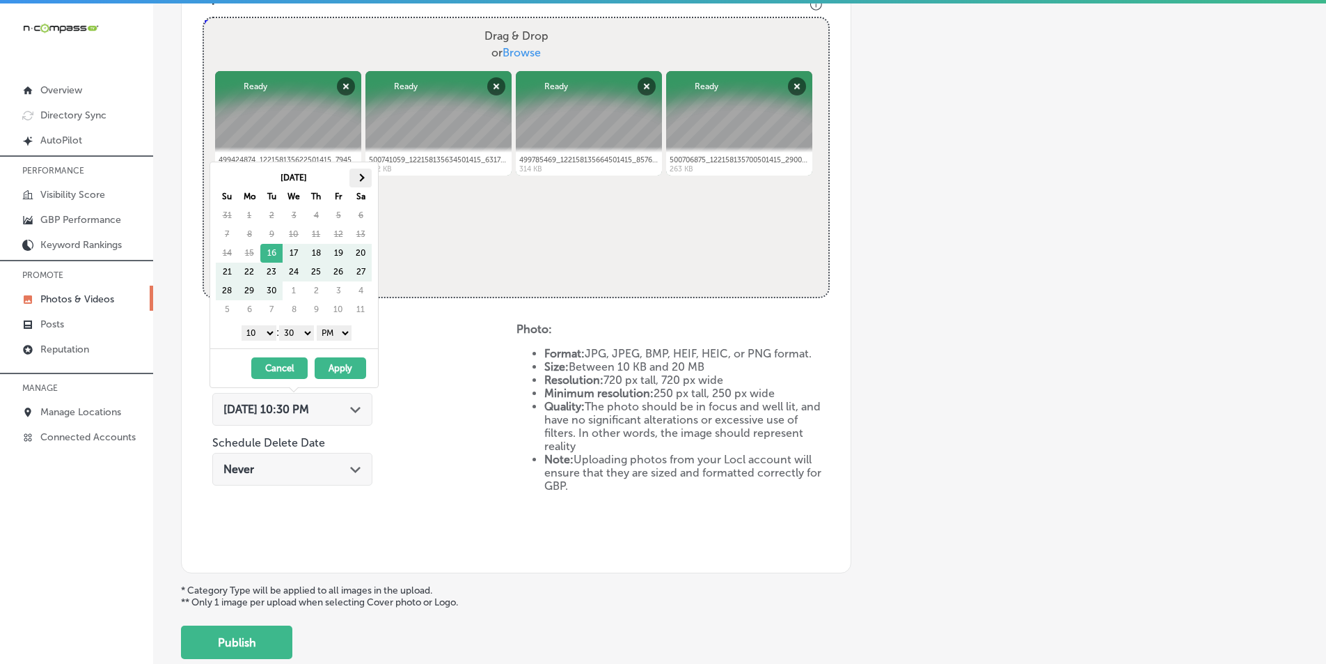
click at [359, 172] on th at bounding box center [361, 178] width 22 height 19
click at [265, 336] on select "1 2 3 4 5 6 7 8 9 10 11 12" at bounding box center [259, 332] width 35 height 15
click at [311, 330] on select "00 10 20 30 40 50" at bounding box center [296, 332] width 35 height 15
click at [331, 365] on button "Apply" at bounding box center [341, 368] width 52 height 22
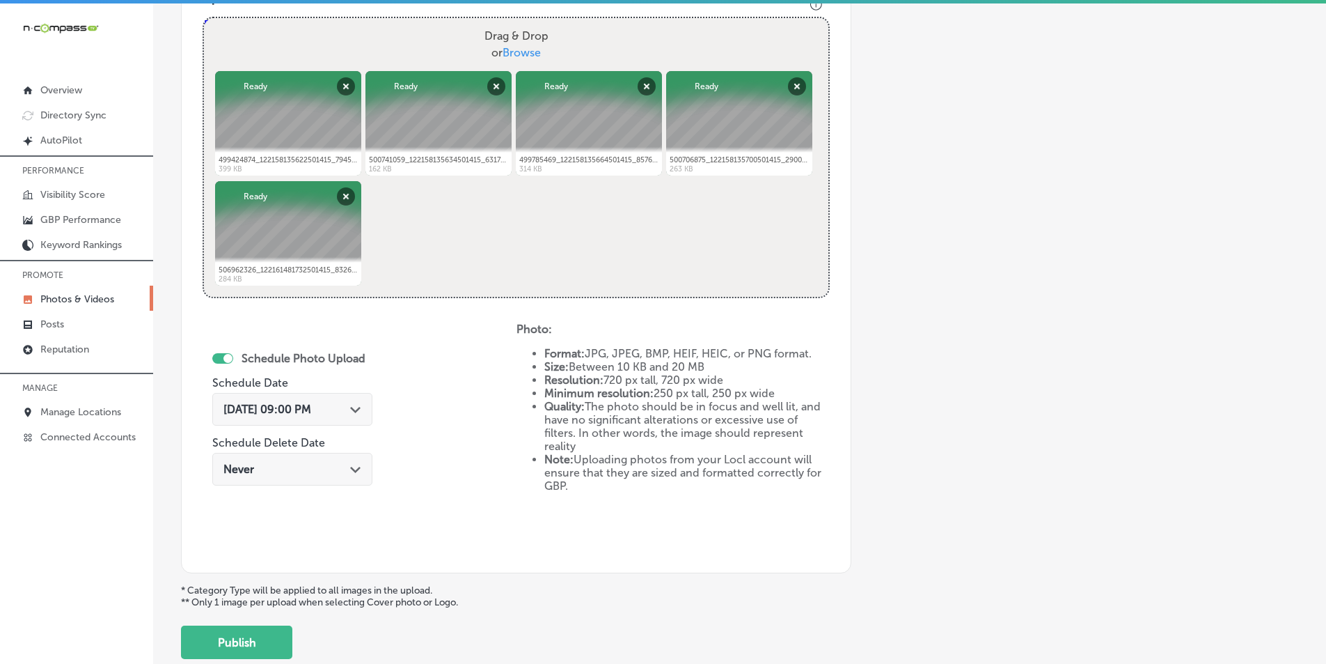
click at [246, 634] on button "Publish" at bounding box center [236, 641] width 111 height 33
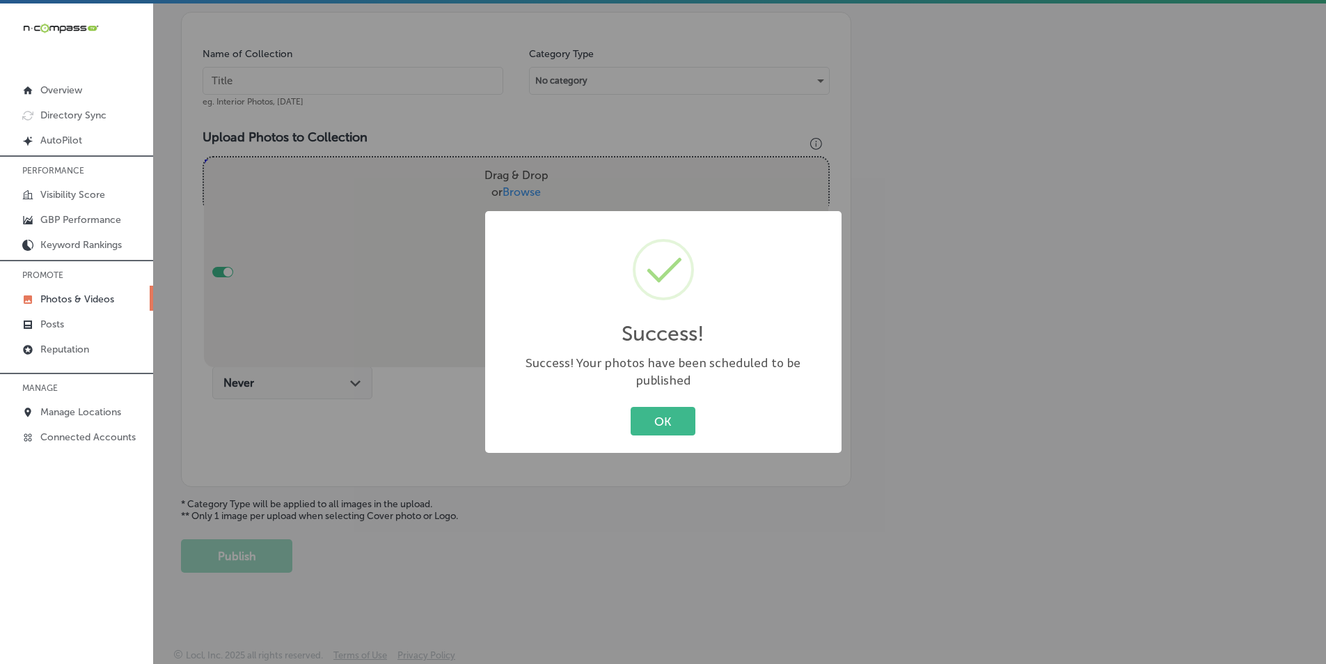
scroll to position [392, 0]
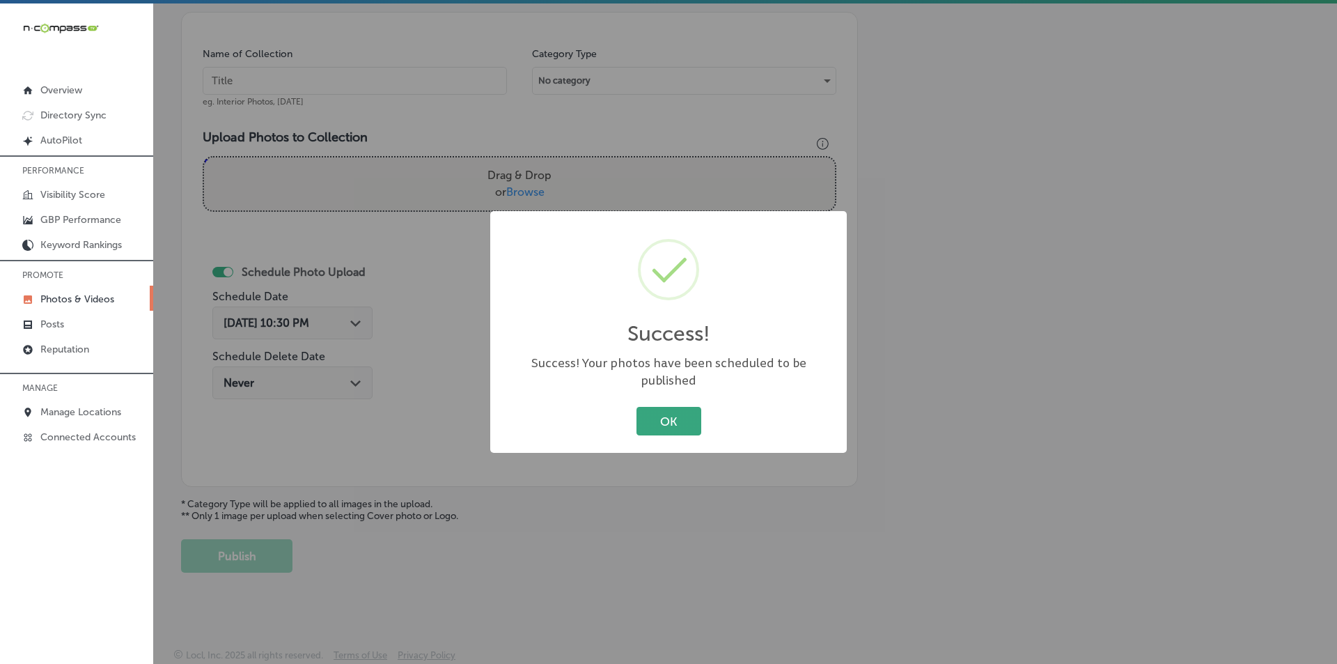
click at [663, 409] on button "OK" at bounding box center [668, 421] width 65 height 29
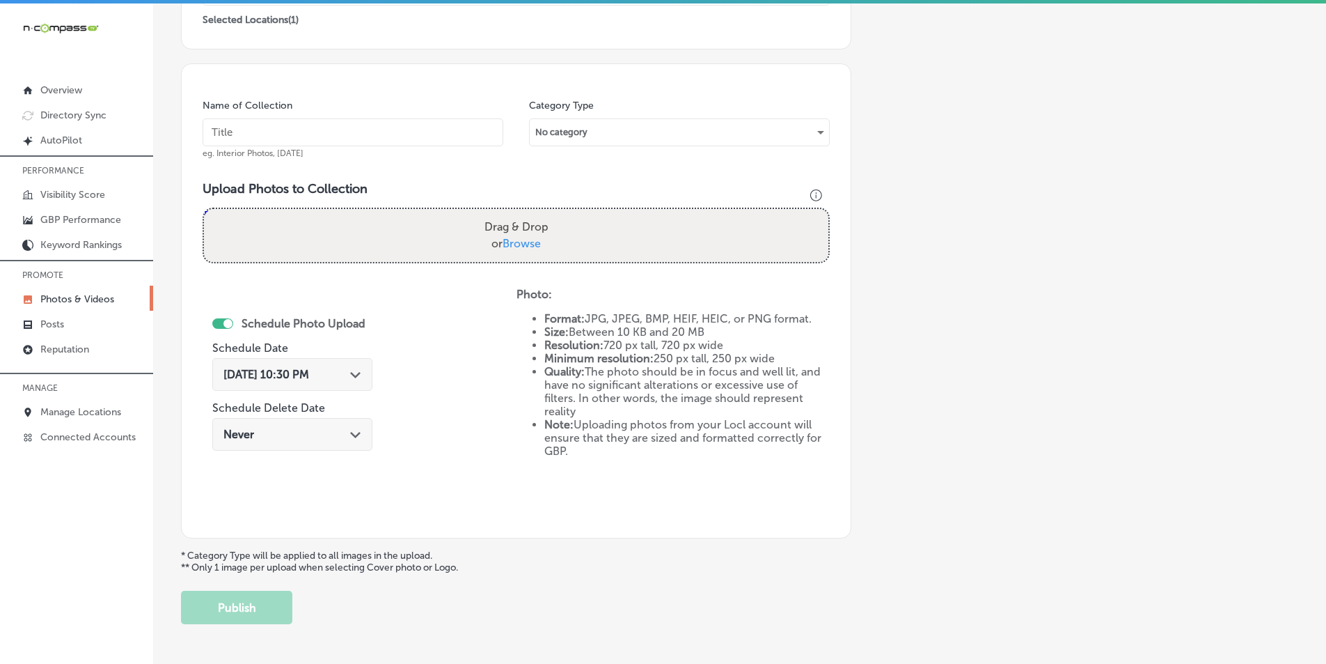
scroll to position [253, 0]
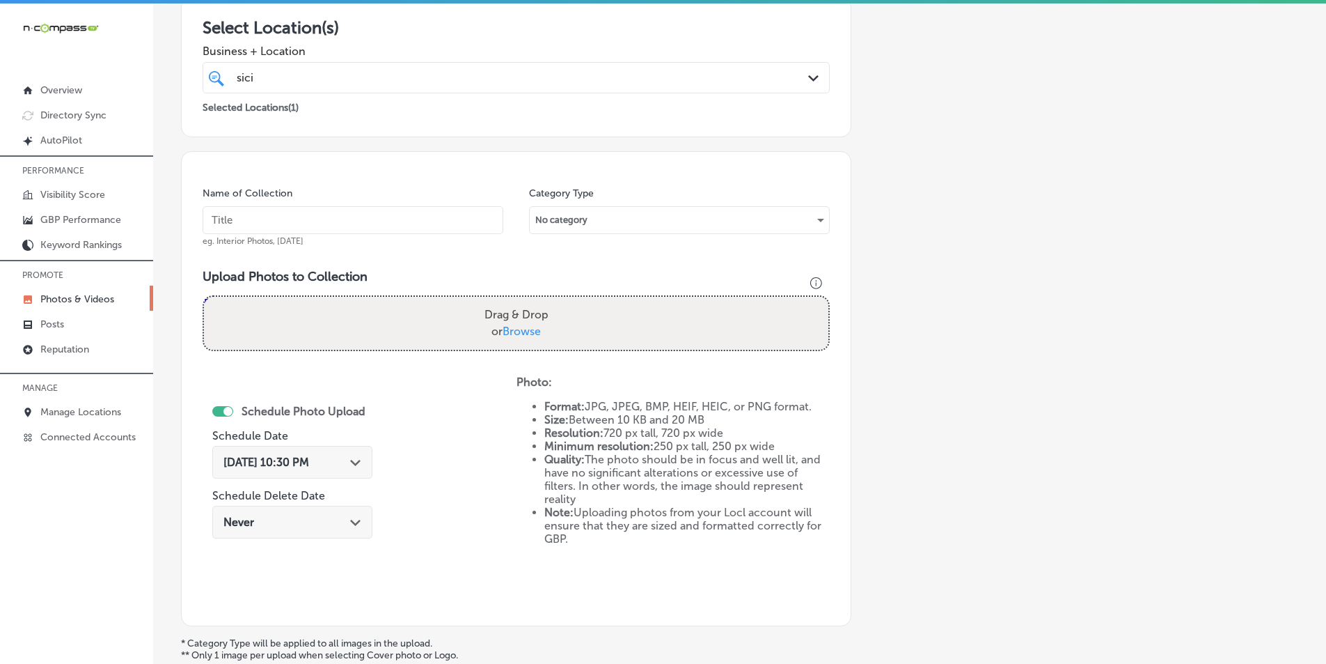
drag, startPoint x: 423, startPoint y: 221, endPoint x: 423, endPoint y: 233, distance: 11.1
click at [423, 221] on input "text" at bounding box center [353, 220] width 301 height 28
click at [237, 220] on input "text" at bounding box center [353, 220] width 301 height 28
paste input "italian food near me"
type input "italian food near me"
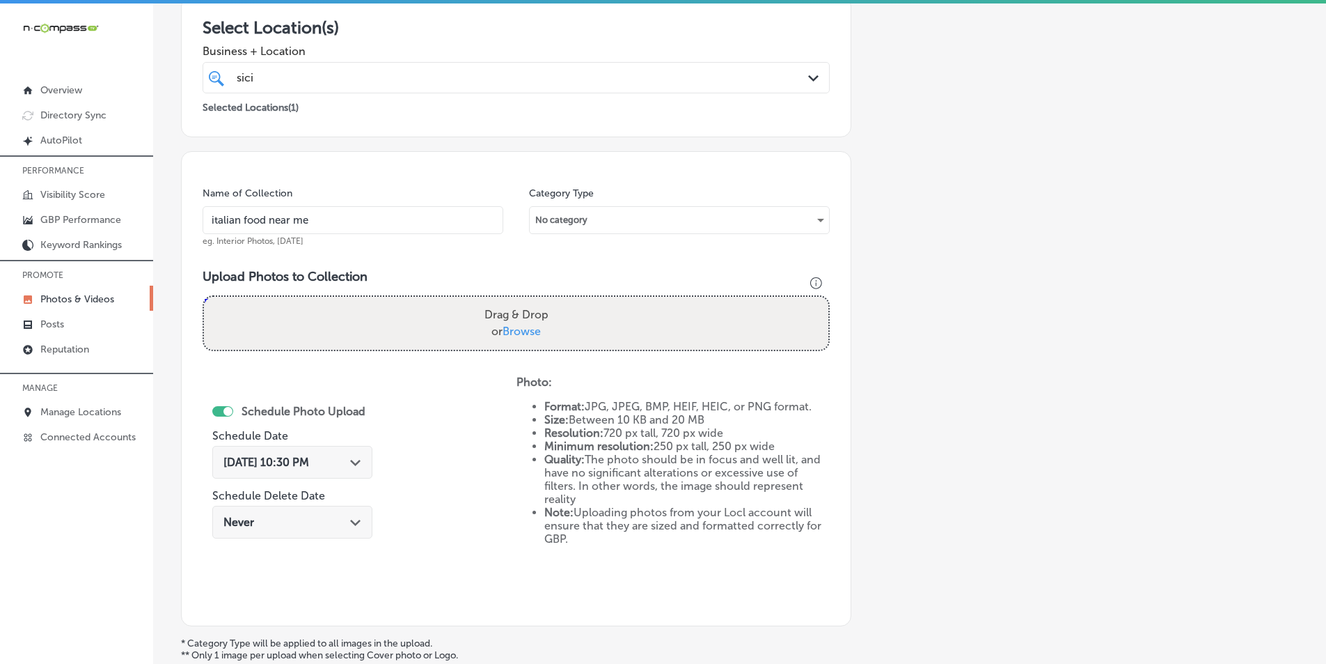
click at [421, 369] on div "Name of Collection italian food near me eg. Interior Photos, March 2020 Categor…" at bounding box center [516, 388] width 671 height 475
click at [391, 308] on div "Drag & Drop or Browse" at bounding box center [516, 323] width 625 height 53
click at [204, 297] on input "Drag & Drop or Browse" at bounding box center [516, 299] width 625 height 4
type input "C:\fakepath\497917353_122157324152501415_7193015061784007767_n.jpg"
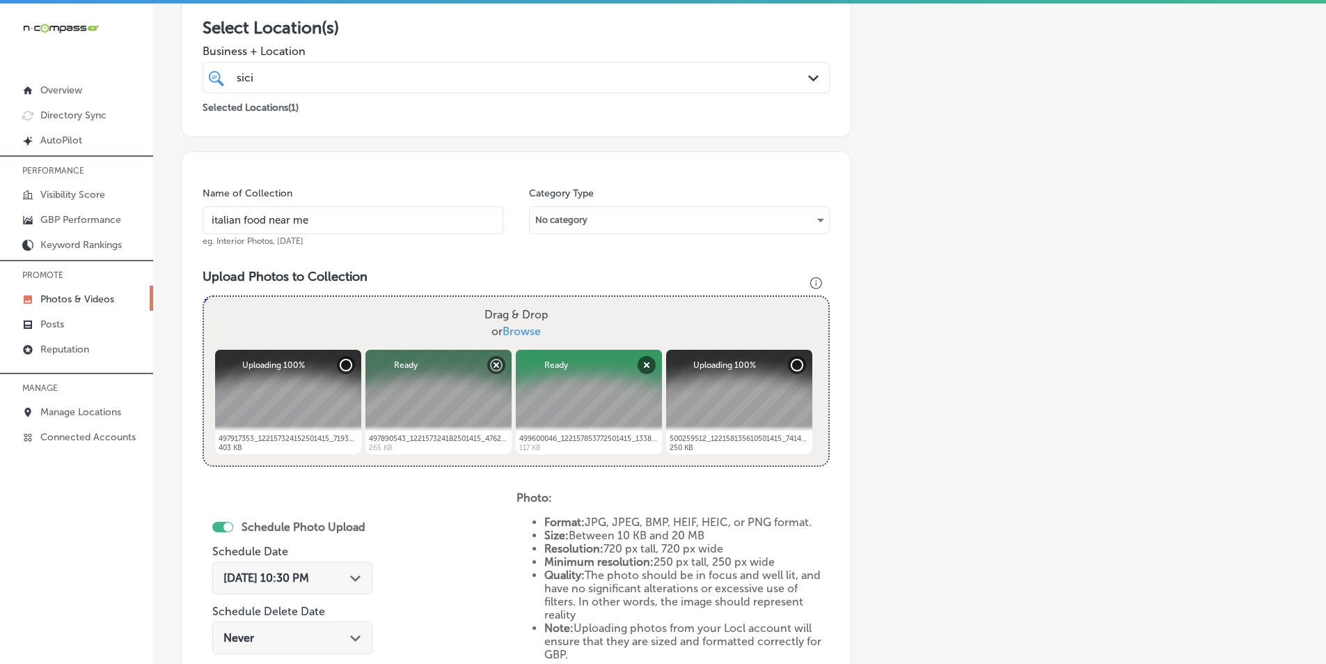
click at [370, 313] on div "Drag & Drop or Browse" at bounding box center [516, 323] width 625 height 53
click at [204, 297] on input "Drag & Drop or Browse" at bounding box center [516, 299] width 625 height 4
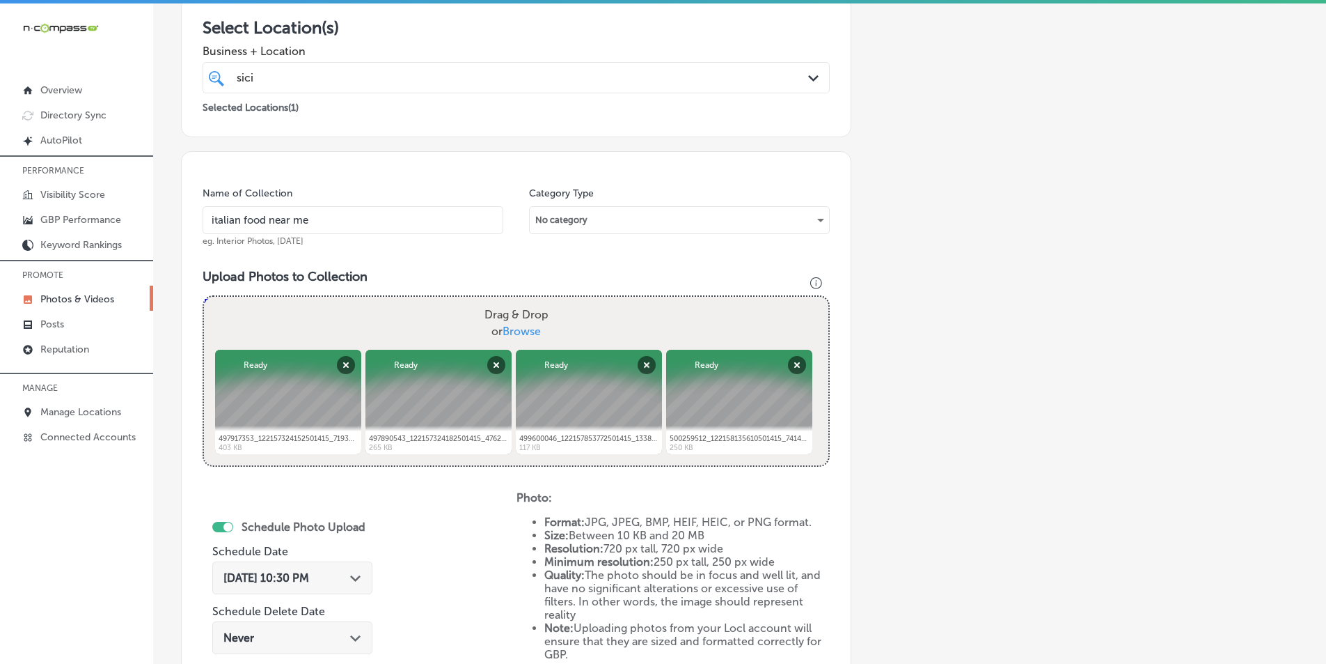
type input "C:\fakepath\497879887_122157324140501415_930039510579105137_n.jpg"
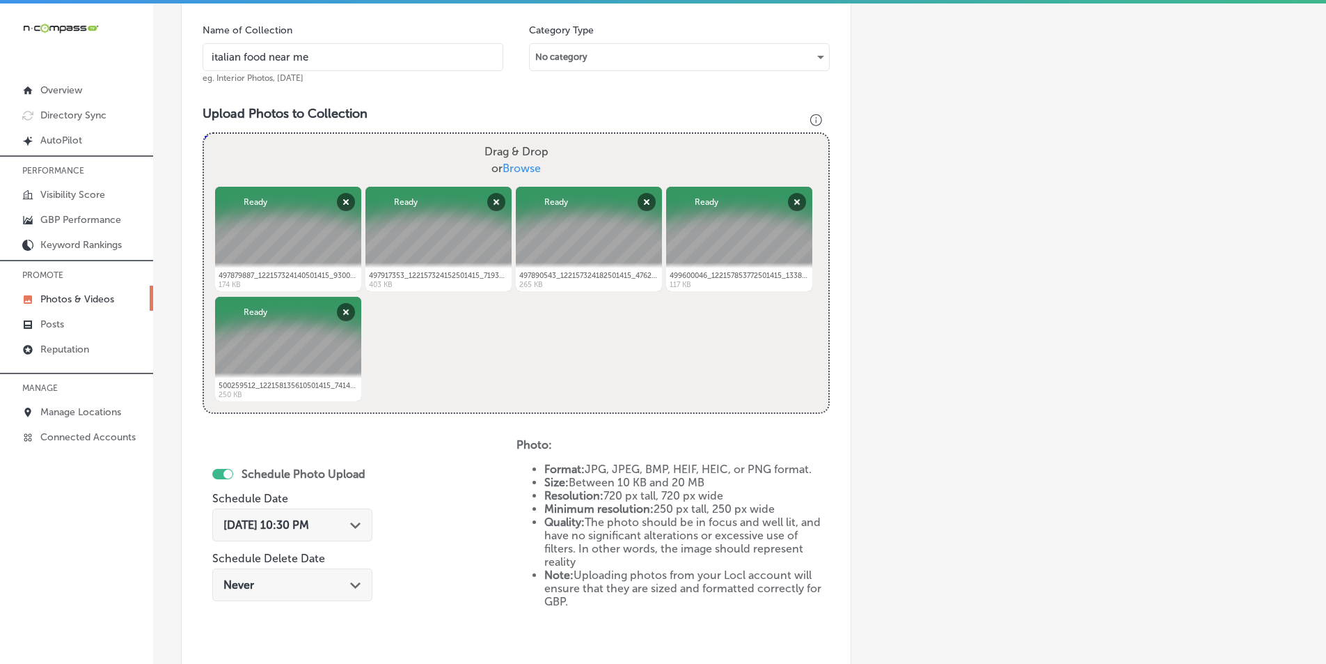
scroll to position [462, 0]
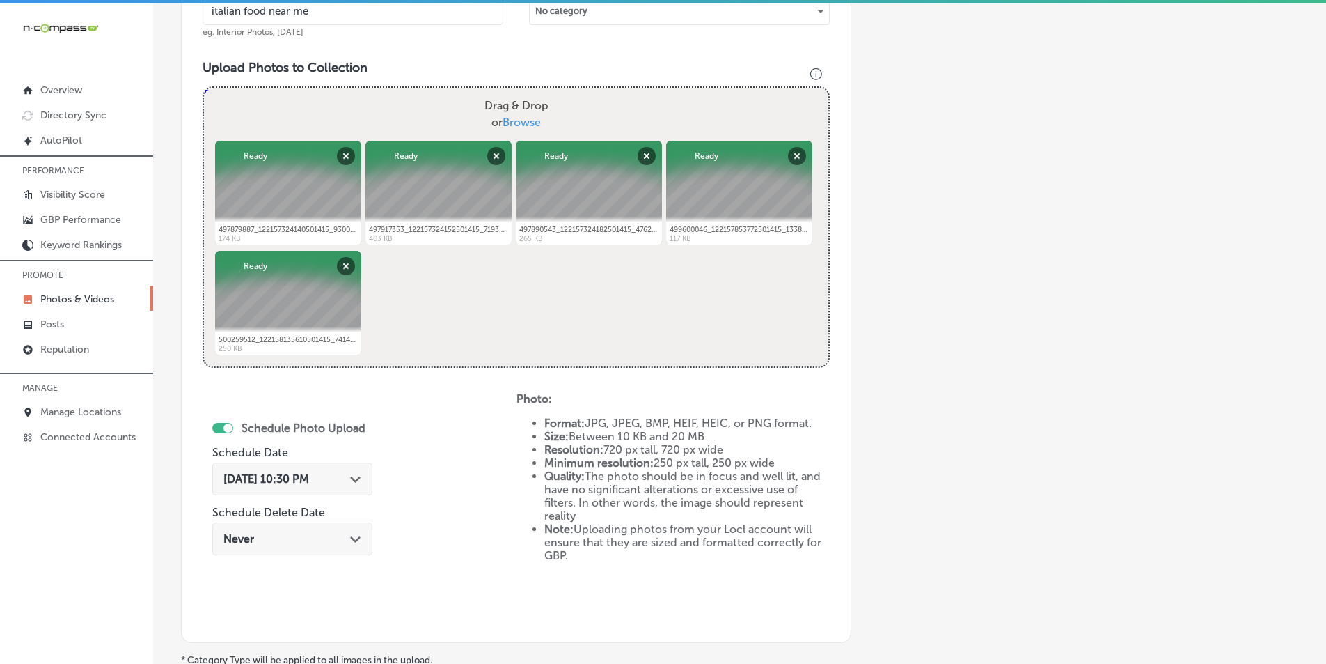
click at [354, 477] on icon "Path Created with Sketch." at bounding box center [355, 479] width 10 height 6
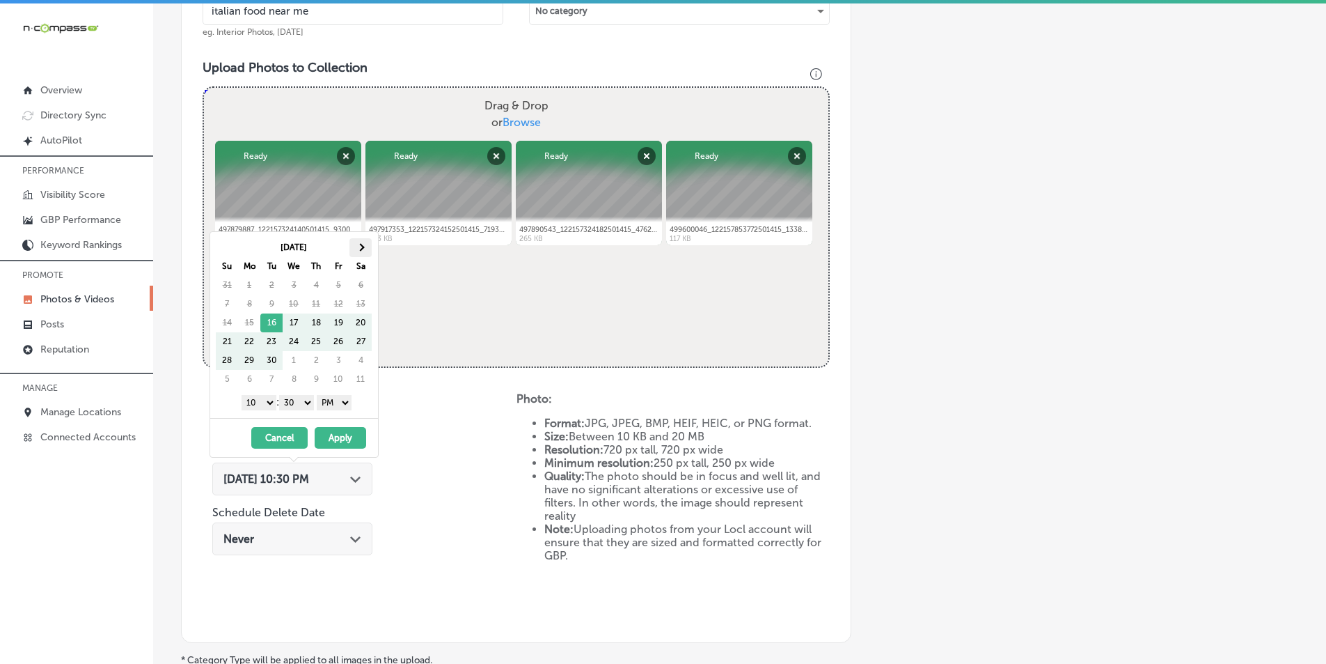
click at [360, 245] on span at bounding box center [361, 247] width 8 height 8
click at [266, 403] on select "1 2 3 4 5 6 7 8 9 10 11 12" at bounding box center [259, 402] width 35 height 15
click at [314, 402] on select "00 10 20 30 40 50" at bounding box center [296, 402] width 35 height 15
click at [327, 437] on button "Apply" at bounding box center [341, 438] width 52 height 22
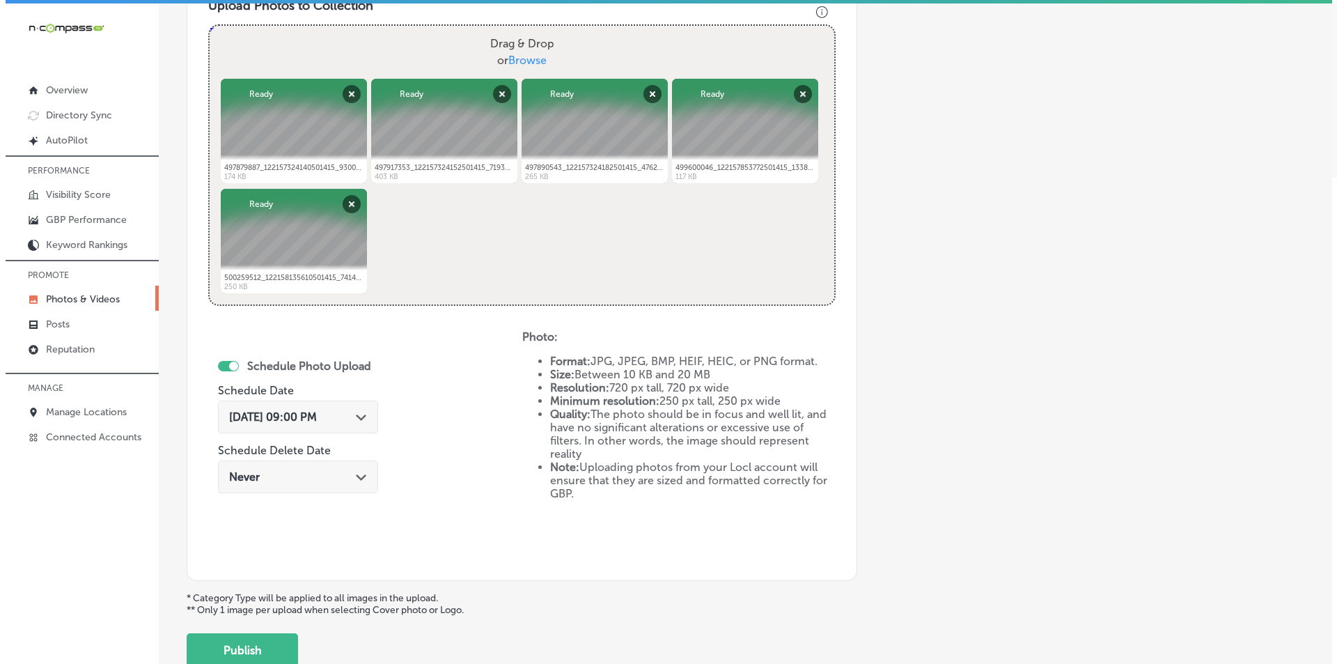
scroll to position [601, 0]
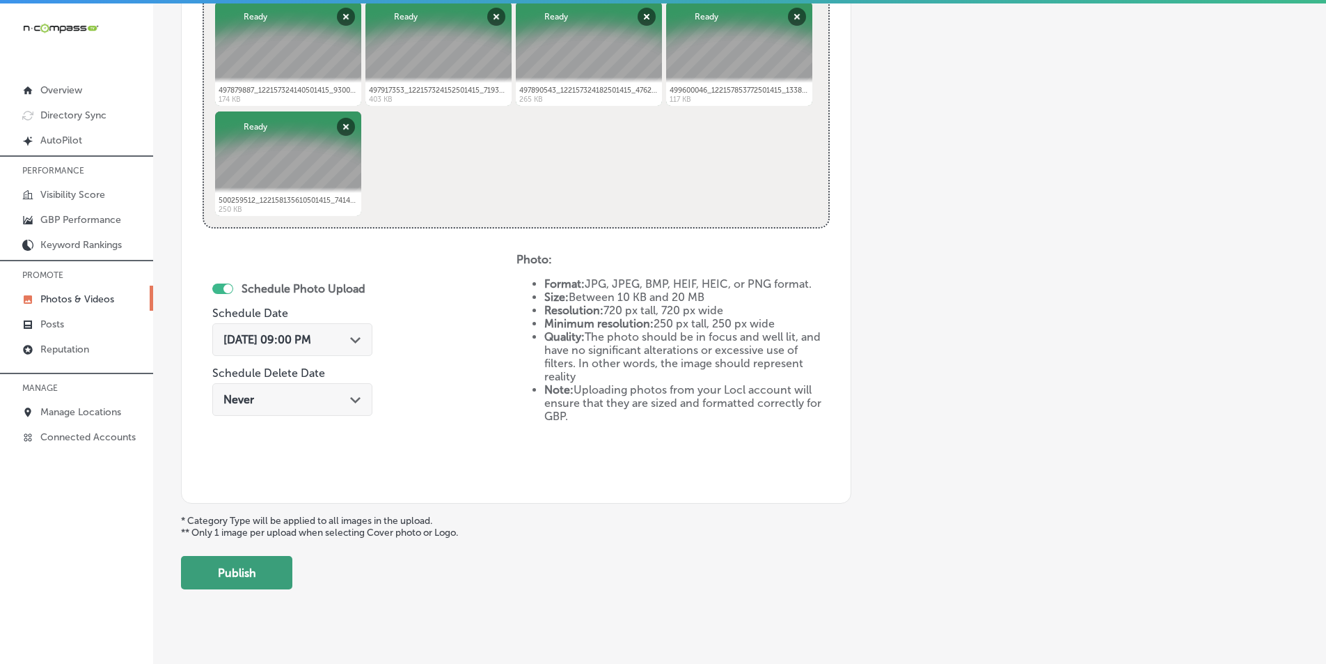
click at [249, 572] on button "Publish" at bounding box center [236, 572] width 111 height 33
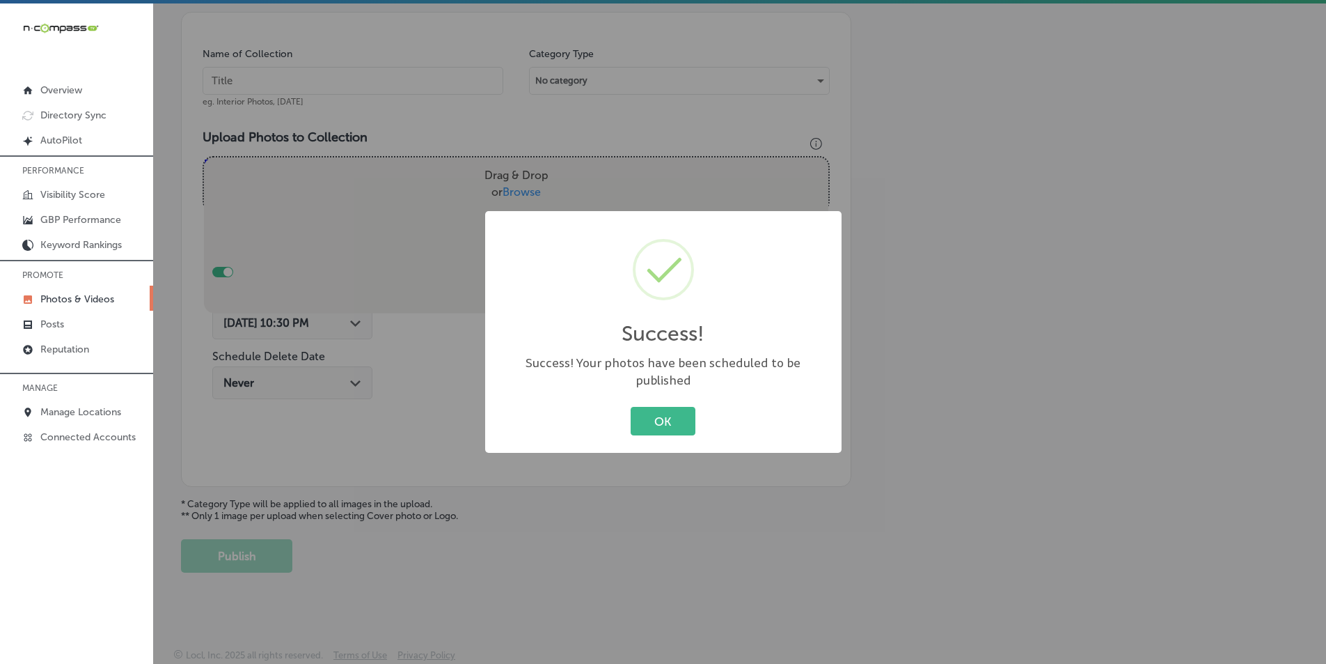
scroll to position [392, 0]
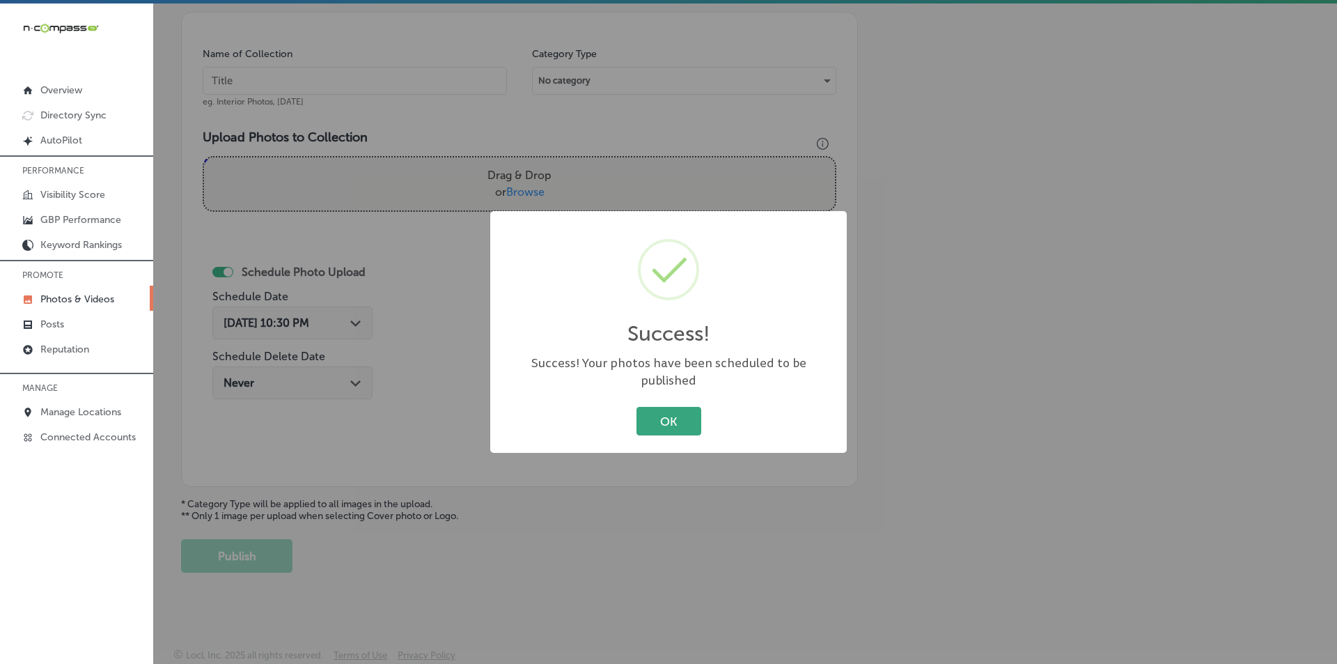
click at [647, 415] on button "OK" at bounding box center [668, 421] width 65 height 29
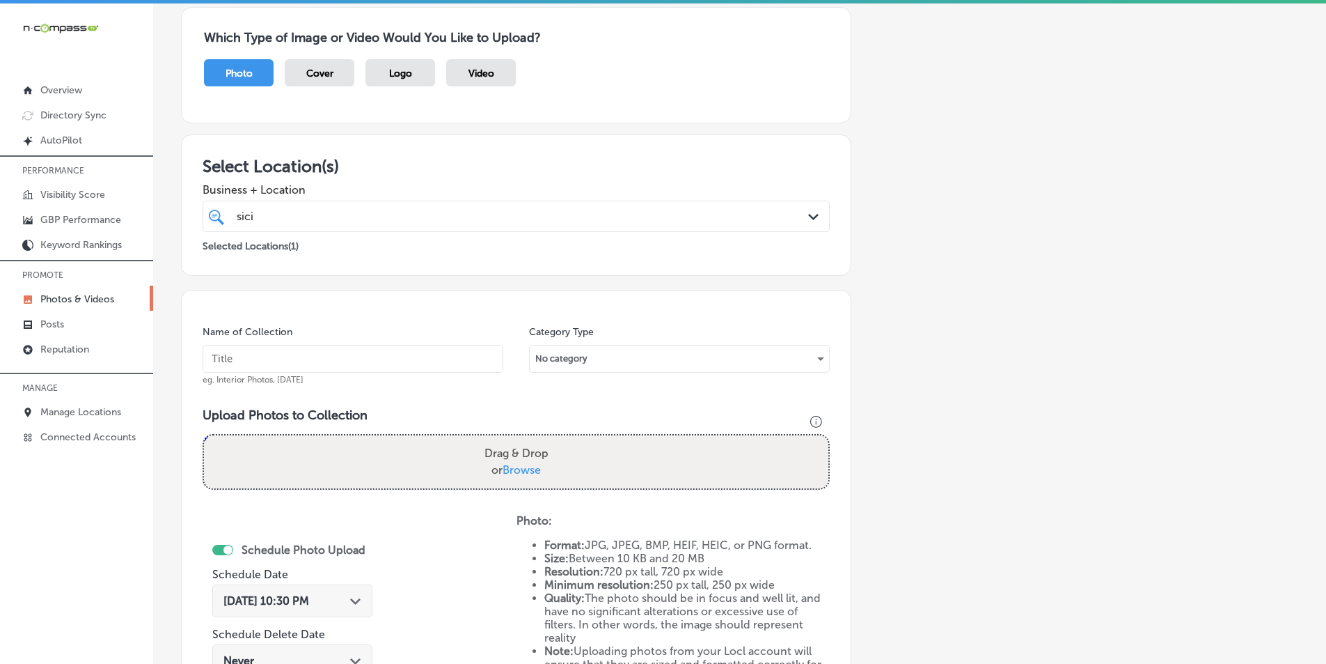
scroll to position [113, 0]
click at [329, 356] on input "text" at bounding box center [353, 359] width 301 height 28
click at [329, 354] on input "text" at bounding box center [353, 359] width 301 height 28
paste input "restaurants"
type input "restaurants"
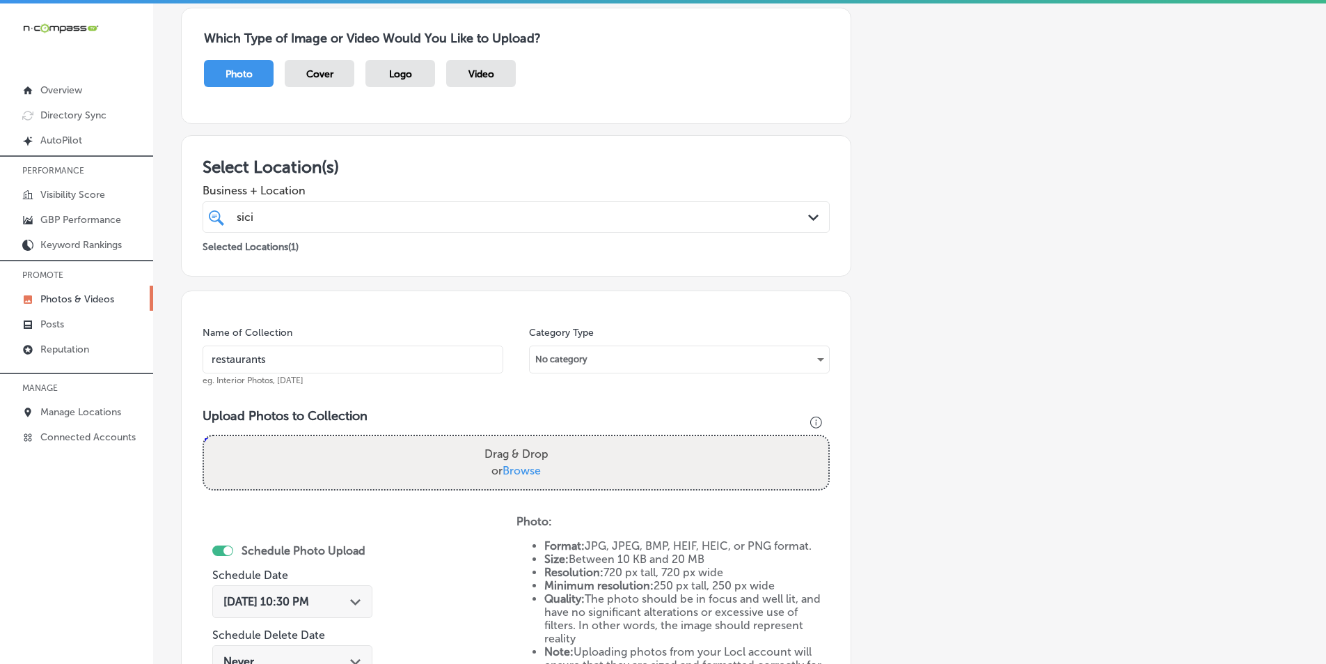
click at [375, 454] on div "Drag & Drop or Browse" at bounding box center [516, 462] width 625 height 53
click at [204, 436] on input "Drag & Drop or Browse" at bounding box center [516, 438] width 625 height 4
type input "C:\fakepath\485100866_122148707996501415_23278926497834424_n.jpg"
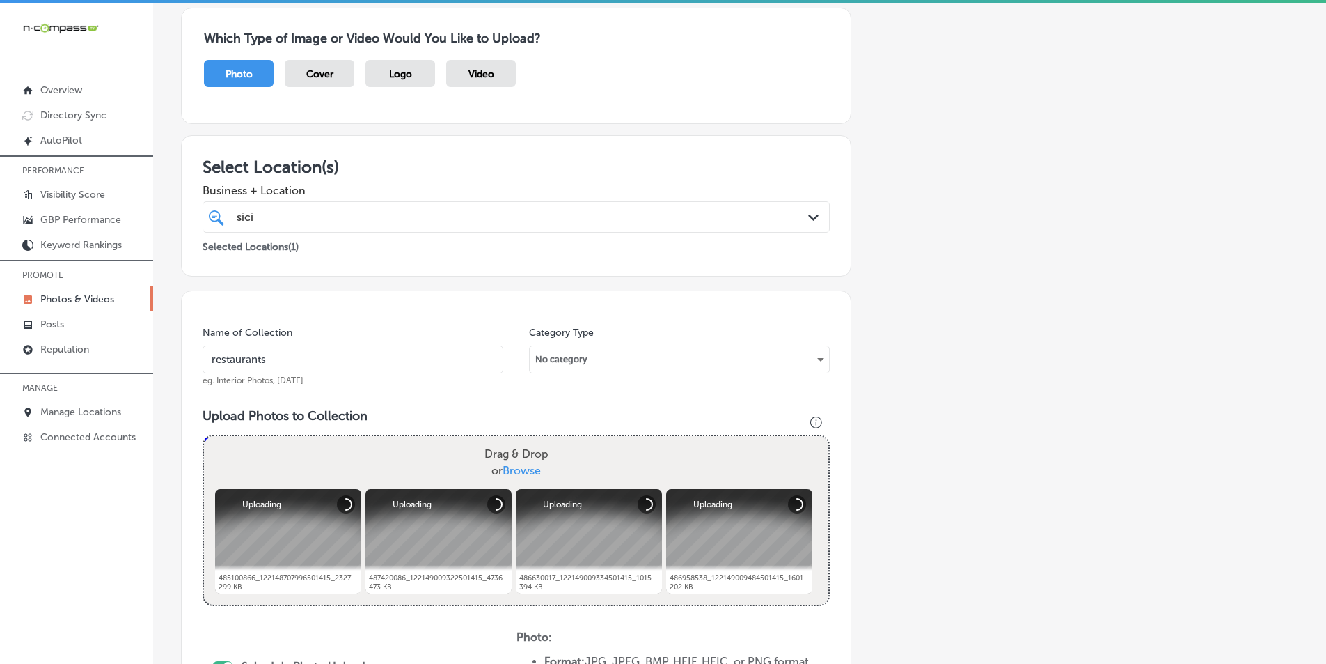
click at [341, 460] on div "Drag & Drop or Browse" at bounding box center [516, 462] width 625 height 53
click at [204, 436] on input "Drag & Drop or Browse" at bounding box center [516, 438] width 625 height 4
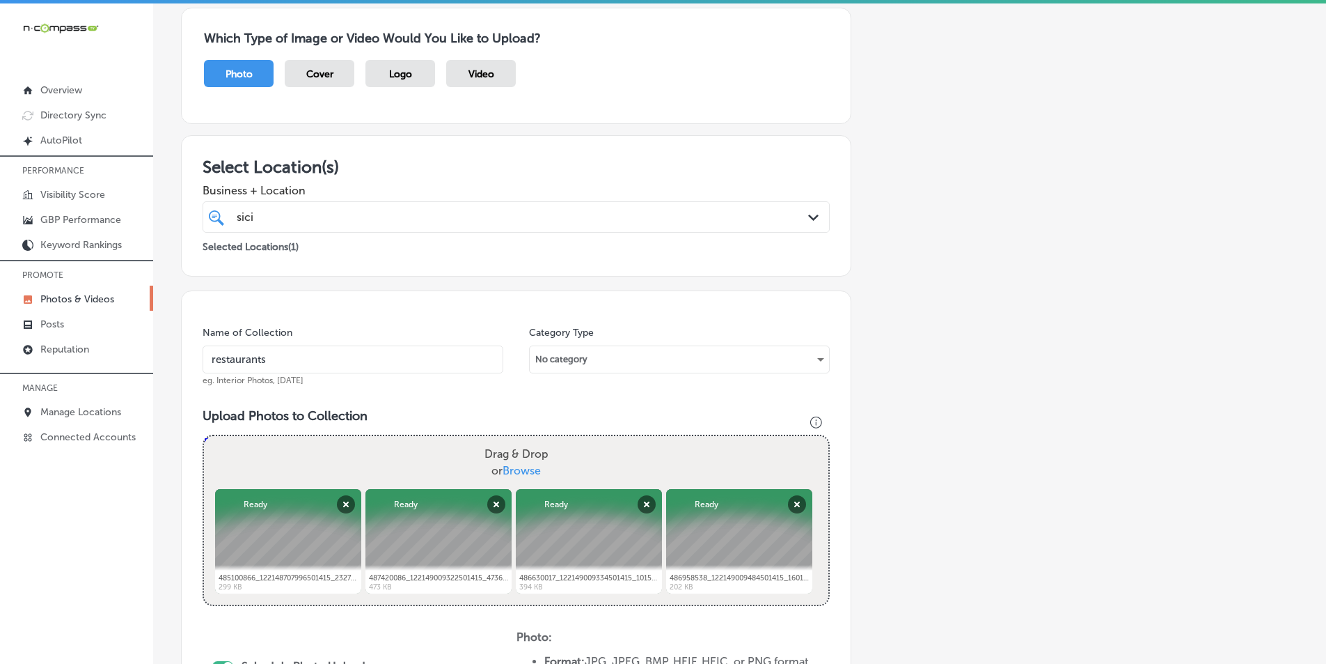
type input "C:\fakepath\492074040_122153109554501415_6625142036338985834_n.jpg"
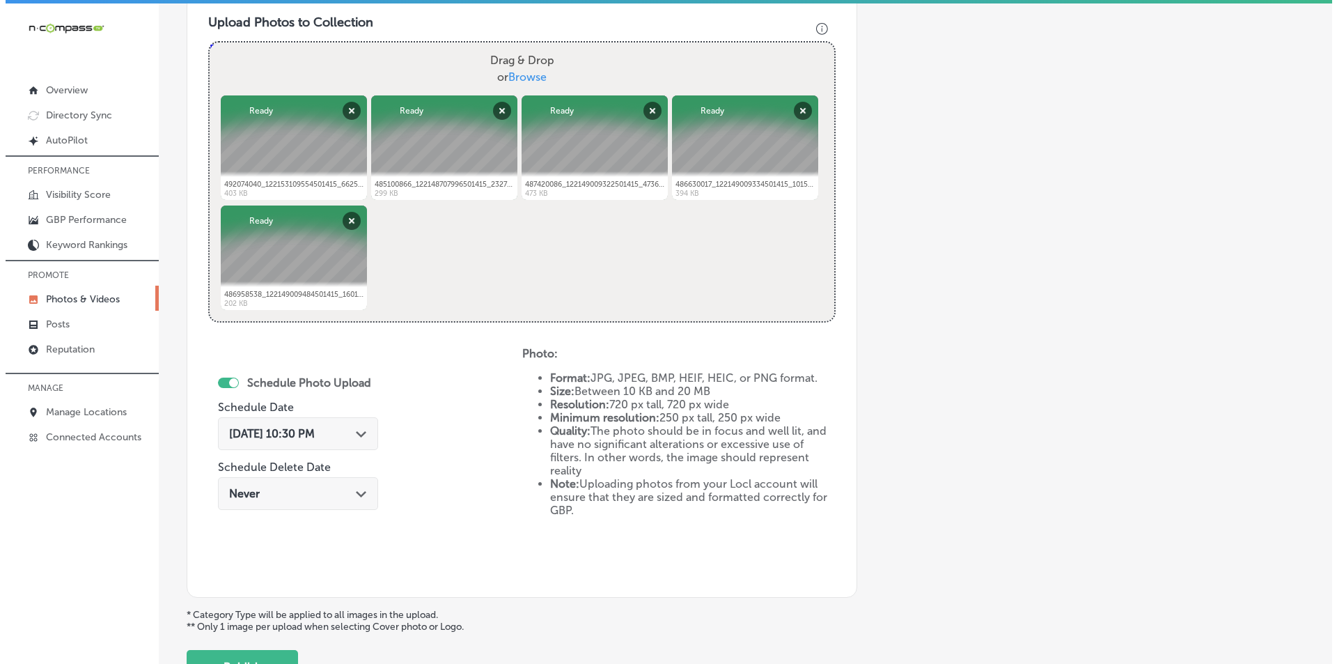
scroll to position [531, 0]
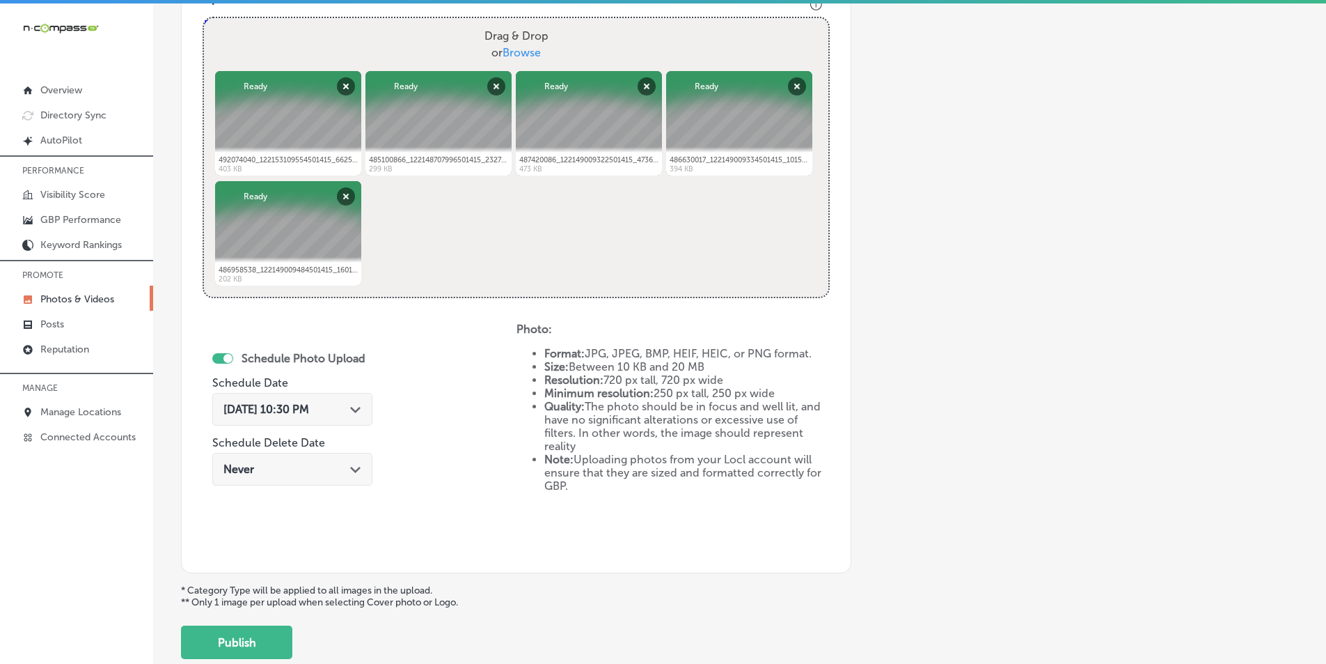
click at [361, 409] on polygon at bounding box center [355, 410] width 10 height 6
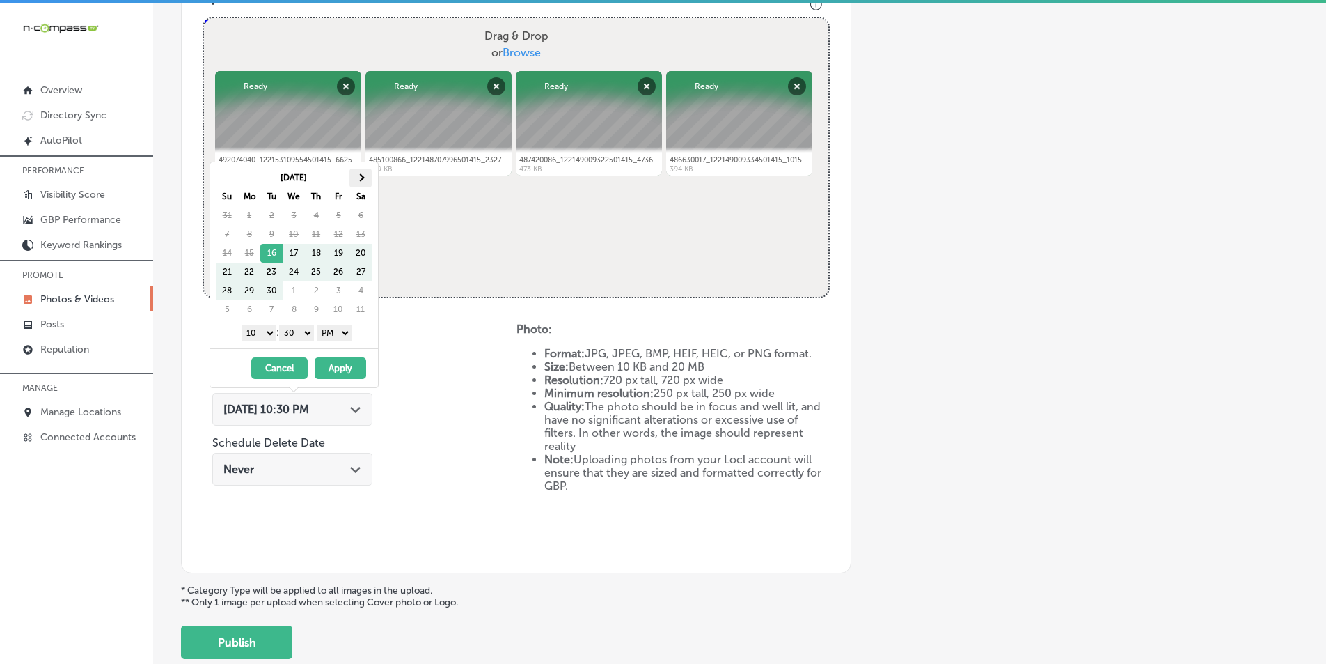
click at [357, 177] on span at bounding box center [361, 177] width 8 height 8
click at [356, 178] on th at bounding box center [361, 178] width 22 height 19
click at [262, 330] on select "1 2 3 4 5 6 7 8 9 10 11 12" at bounding box center [259, 332] width 35 height 15
click at [310, 334] on select "00 10 20 30 40 50" at bounding box center [296, 332] width 35 height 15
click at [336, 365] on button "Apply" at bounding box center [341, 368] width 52 height 22
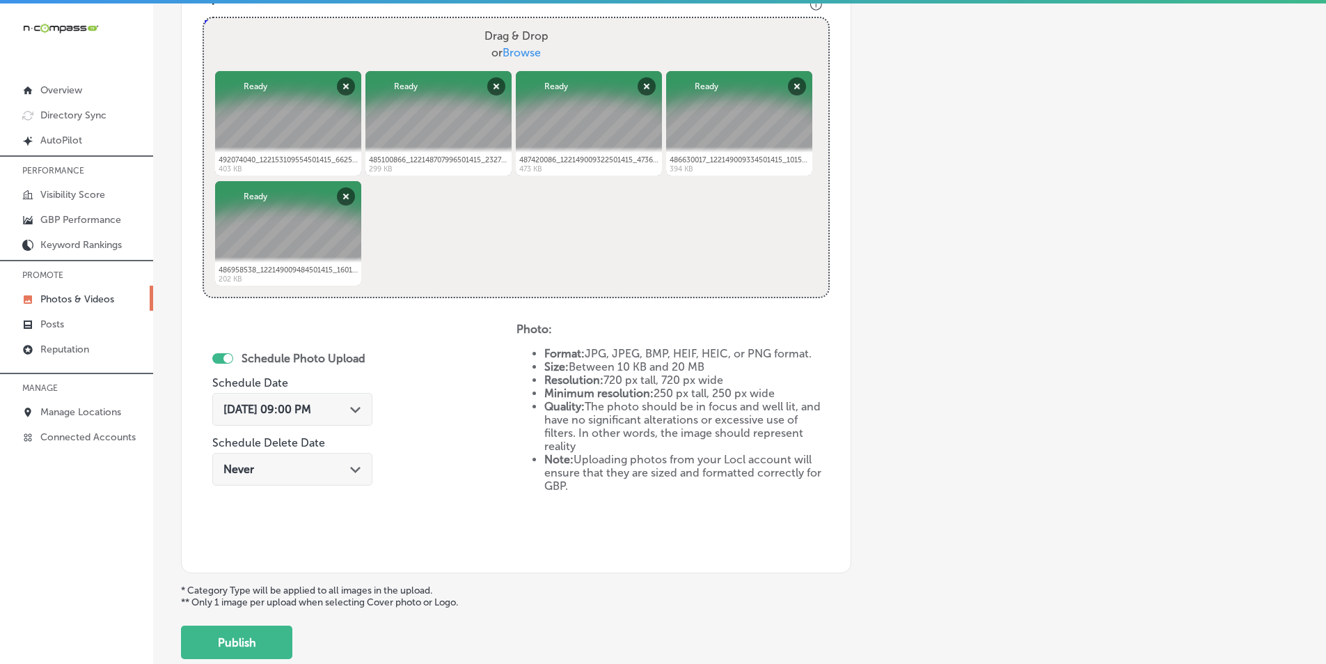
click at [231, 642] on button "Publish" at bounding box center [236, 641] width 111 height 33
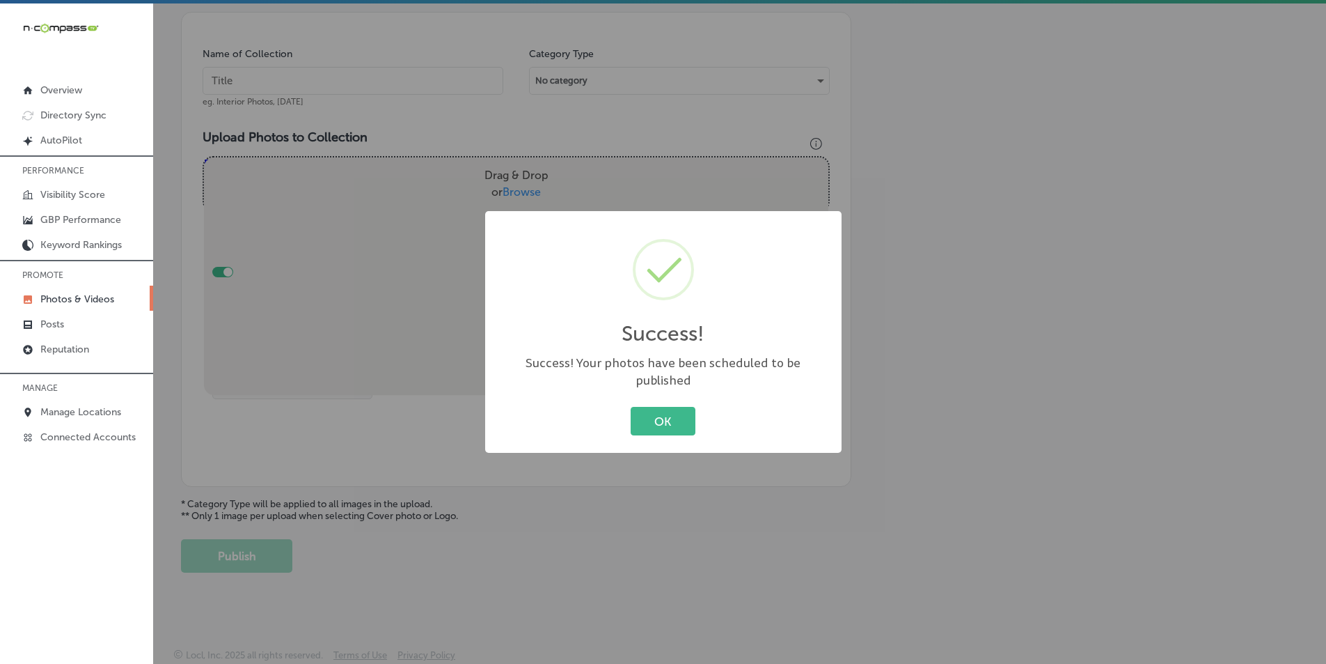
scroll to position [392, 0]
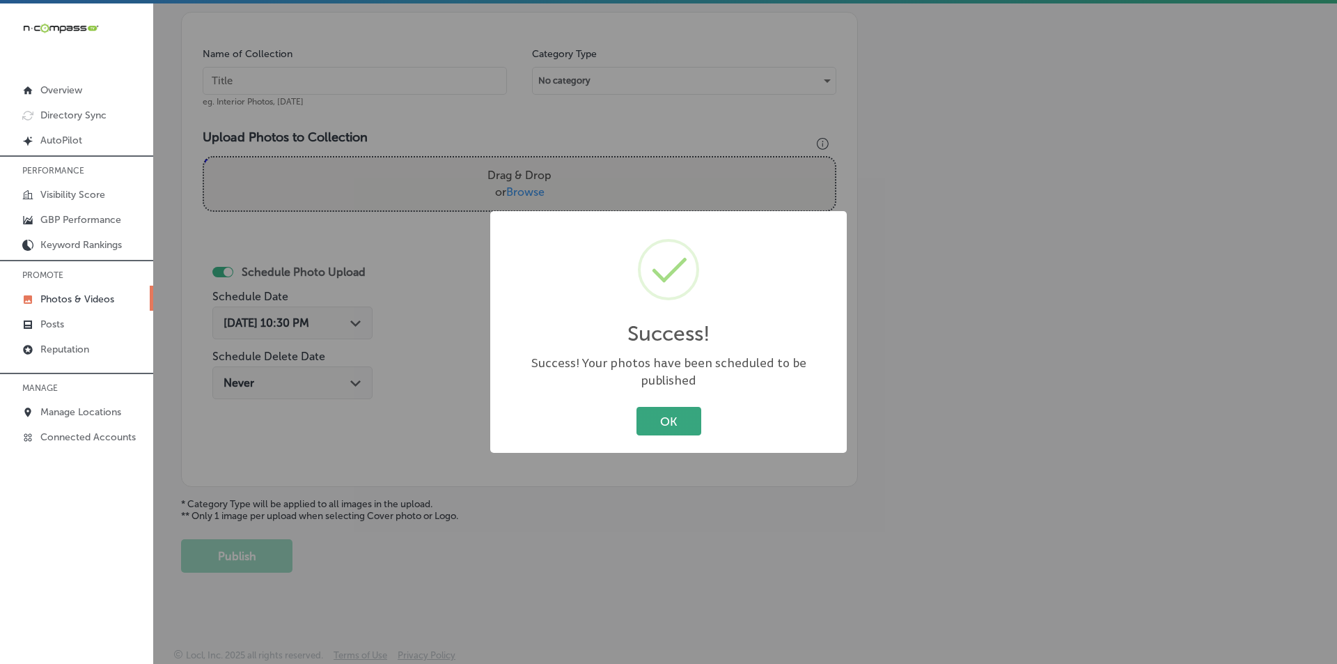
click at [664, 414] on button "OK" at bounding box center [668, 421] width 65 height 29
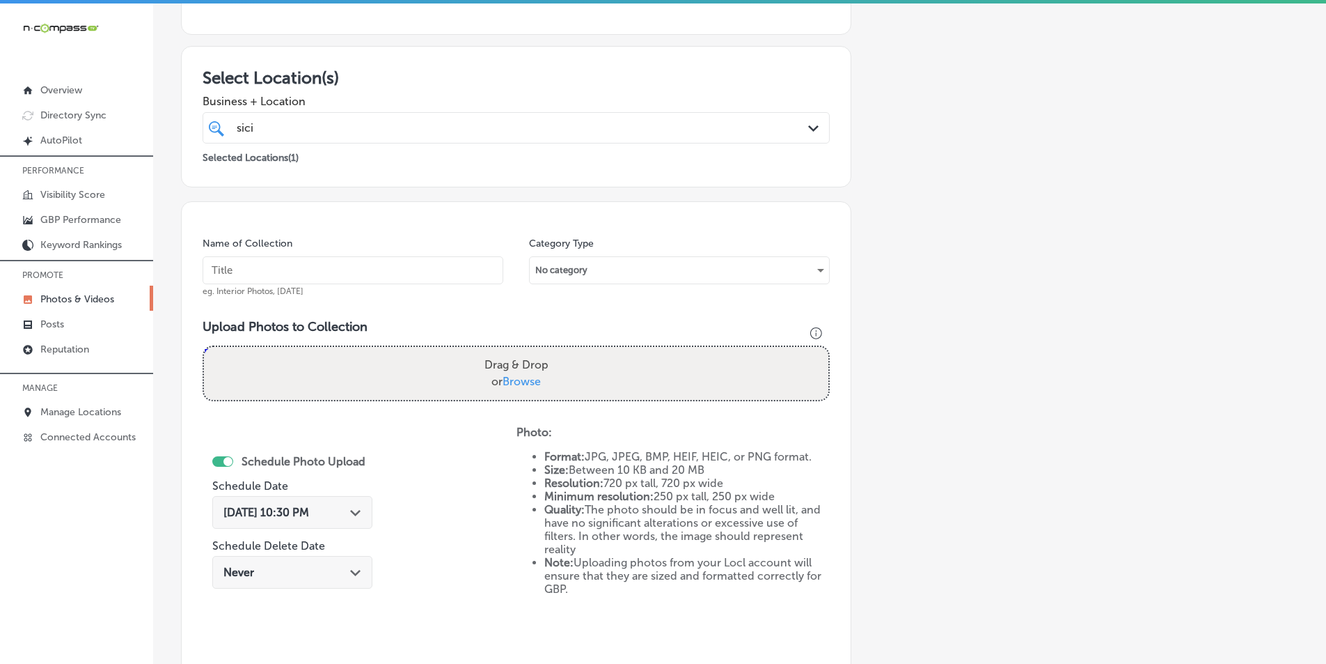
scroll to position [183, 0]
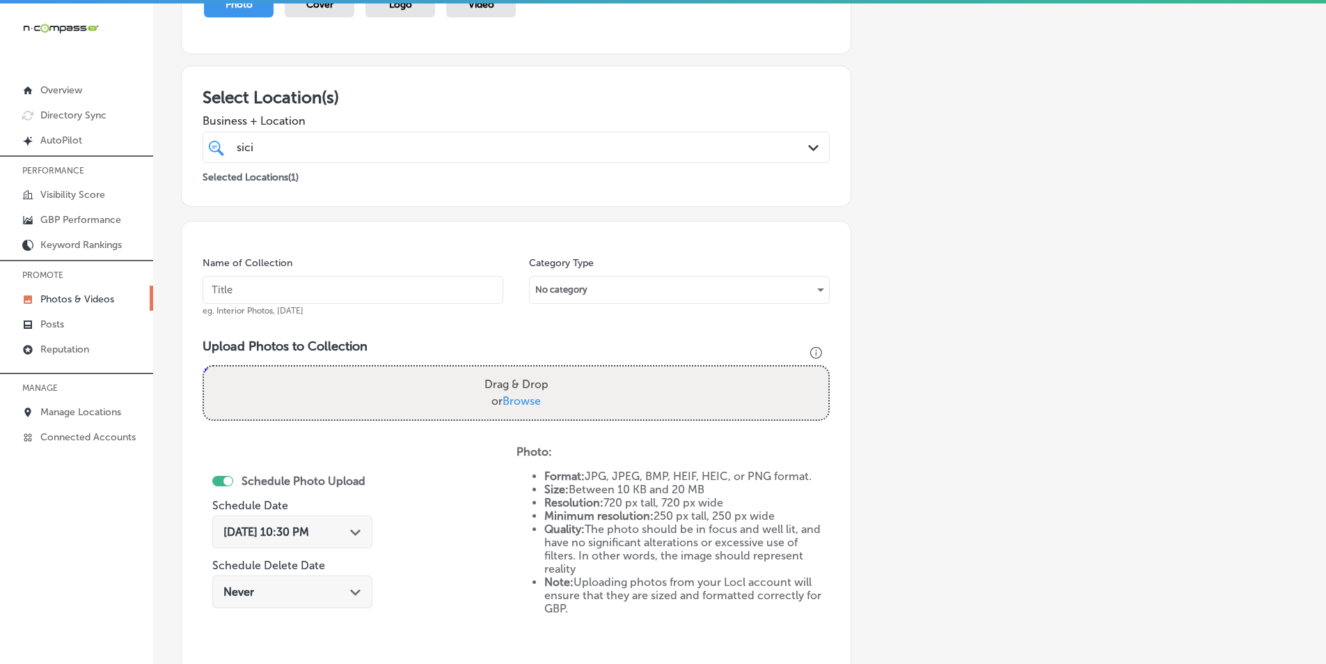
click at [344, 285] on input "text" at bounding box center [353, 290] width 301 height 28
click at [324, 290] on input "text" at bounding box center [353, 290] width 301 height 28
paste input "food near me"
type input "food near me"
click at [402, 378] on div "Drag & Drop or Browse" at bounding box center [516, 392] width 625 height 53
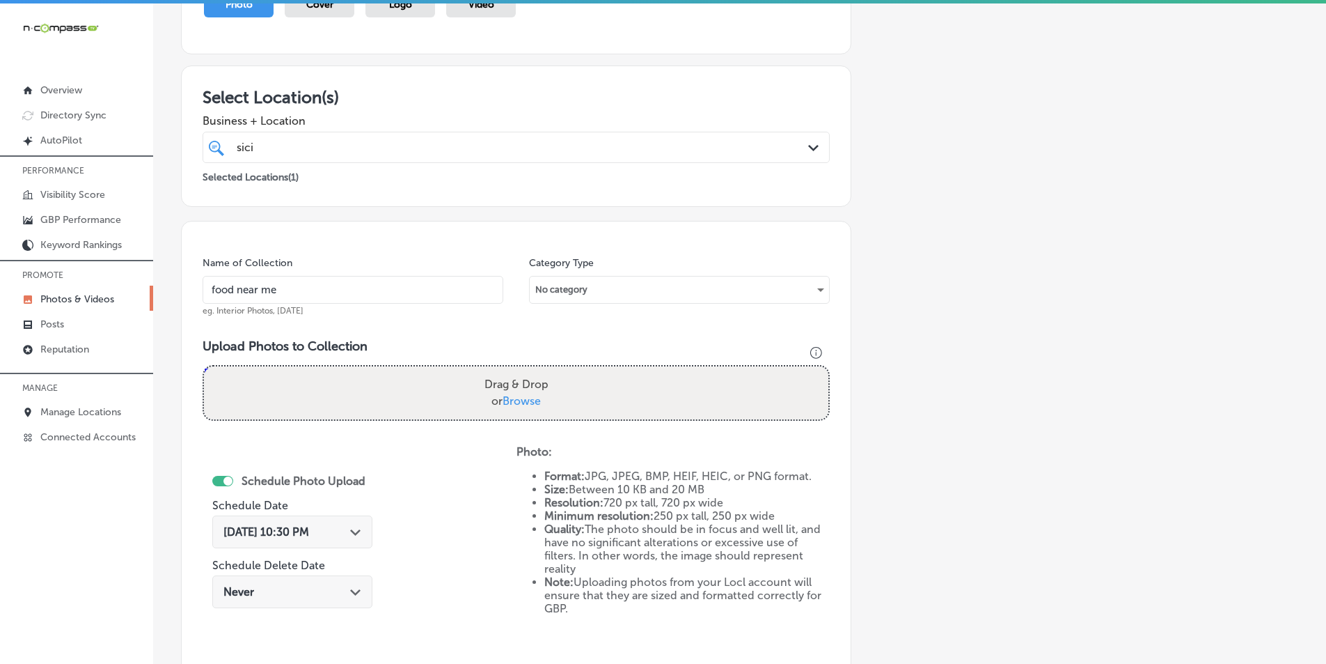
click at [204, 366] on input "Drag & Drop or Browse" at bounding box center [516, 368] width 625 height 4
type input "C:\fakepath\480291603_122141352344501415_6310416019201309871_n.jpg"
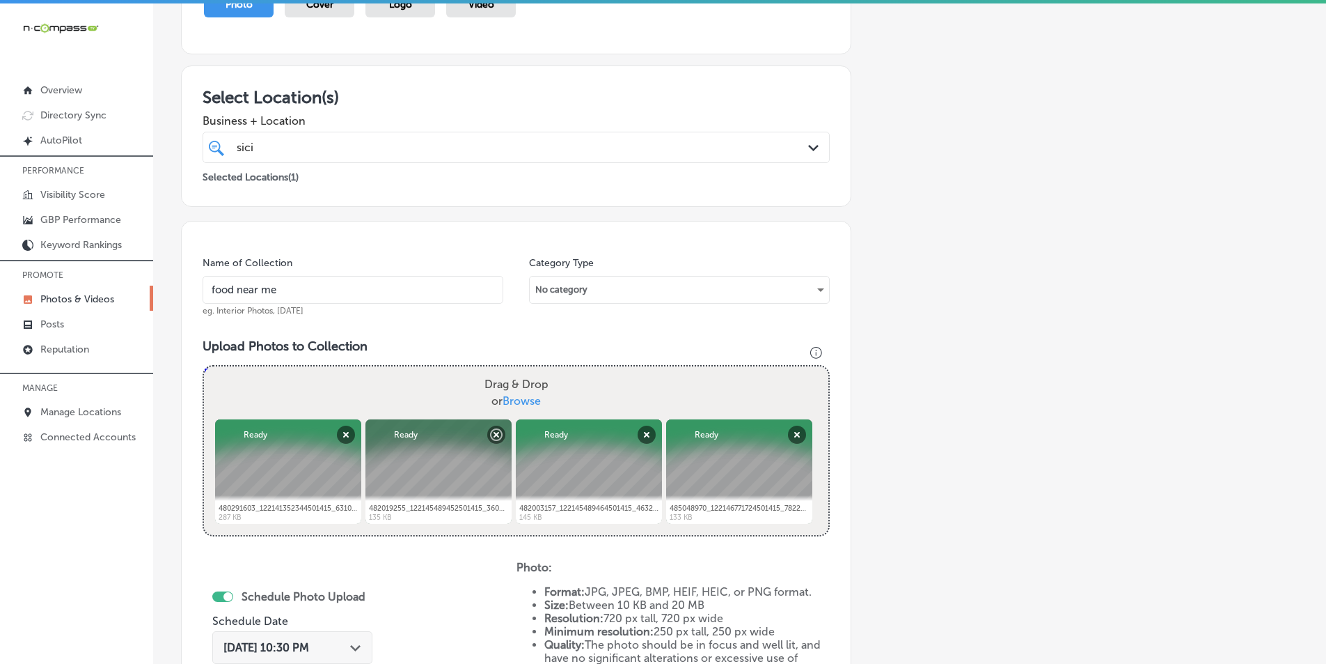
click at [341, 383] on div "Drag & Drop or Browse" at bounding box center [516, 392] width 625 height 53
click at [204, 366] on input "Drag & Drop or Browse" at bounding box center [516, 368] width 625 height 4
type input "C:\fakepath\486630017_122149009334501415_1015757362102936994_n.jpg"
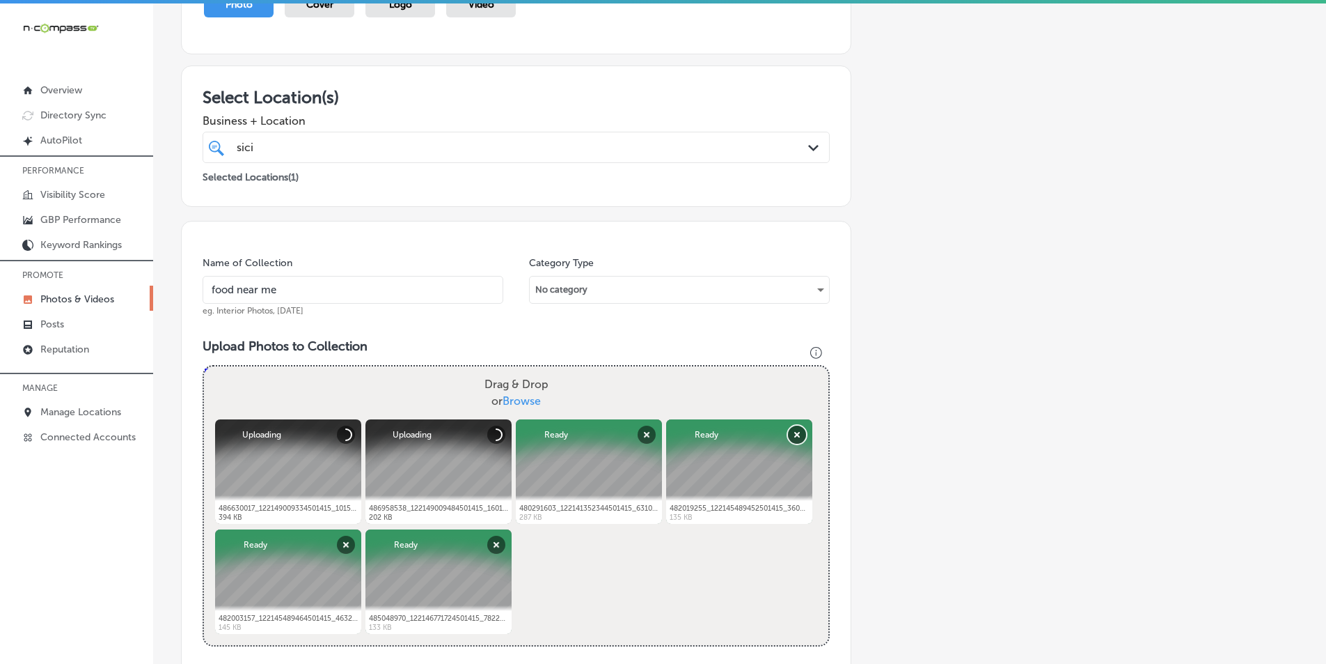
click at [794, 430] on button "Remove" at bounding box center [797, 434] width 18 height 18
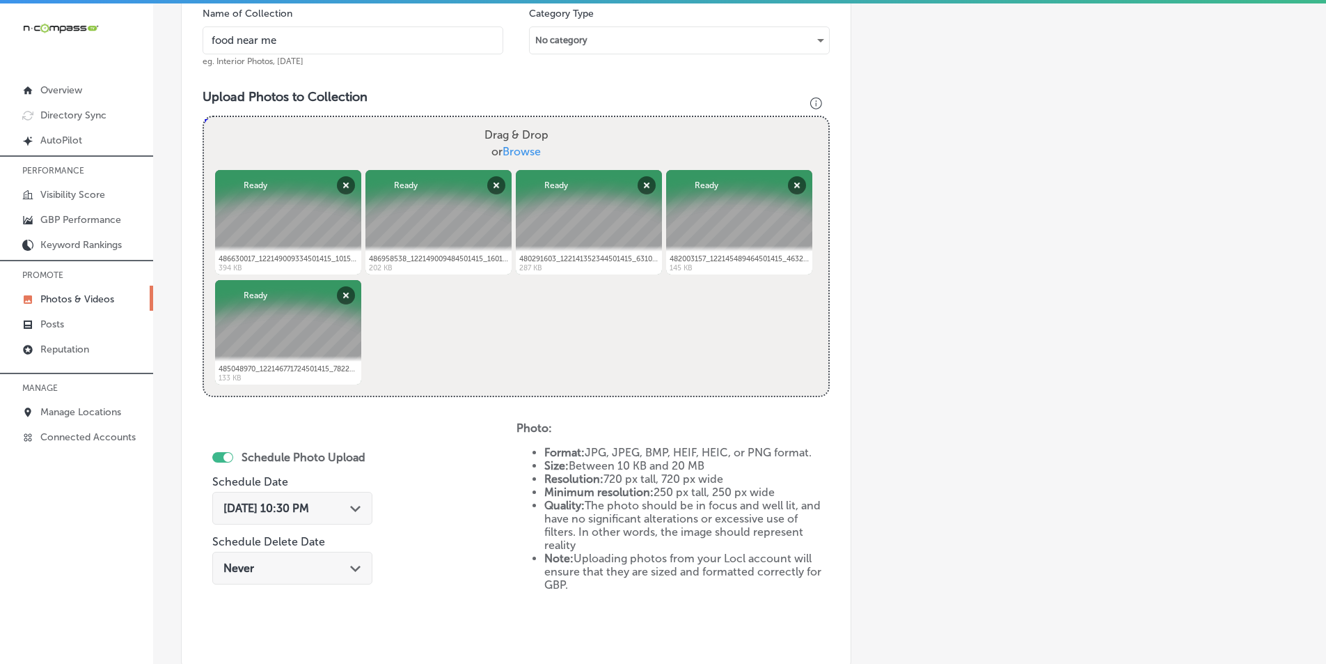
scroll to position [462, 0]
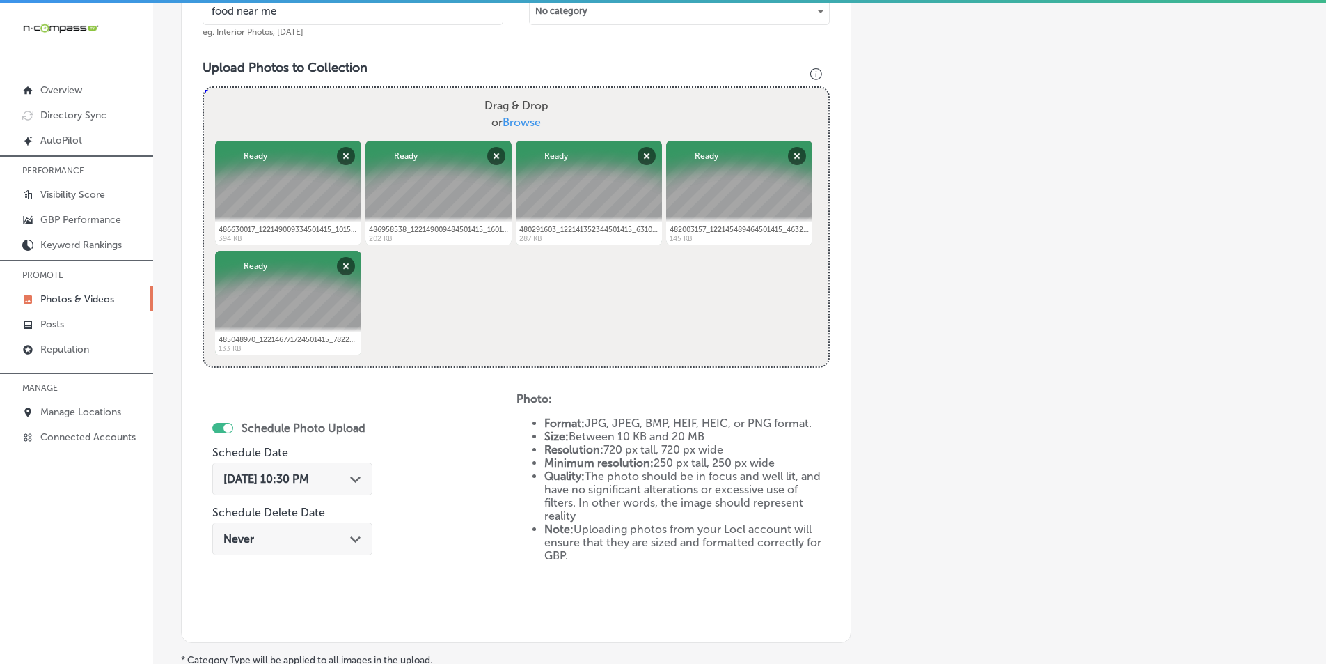
click at [356, 478] on polygon at bounding box center [355, 479] width 10 height 6
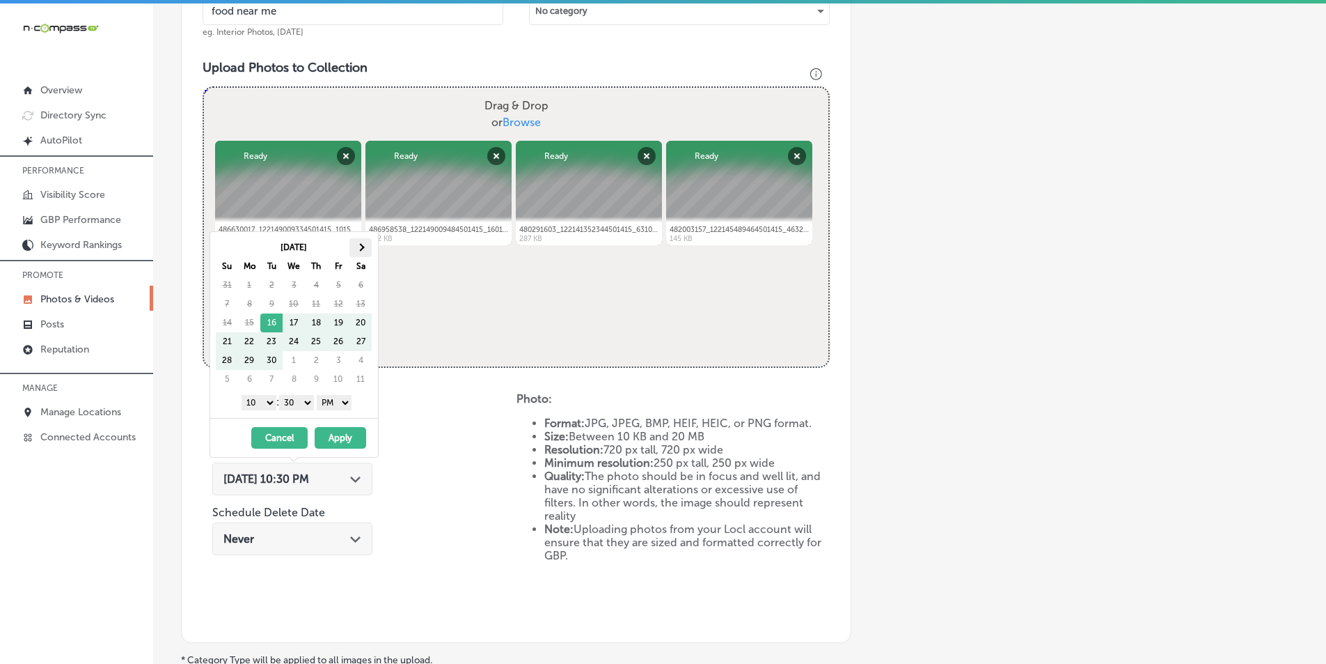
click at [362, 242] on th at bounding box center [361, 247] width 22 height 19
click at [268, 400] on select "1 2 3 4 5 6 7 8 9 10 11 12" at bounding box center [259, 402] width 35 height 15
click at [311, 402] on select "00 10 20 30 40 50" at bounding box center [296, 402] width 35 height 15
click at [339, 437] on button "Apply" at bounding box center [341, 438] width 52 height 22
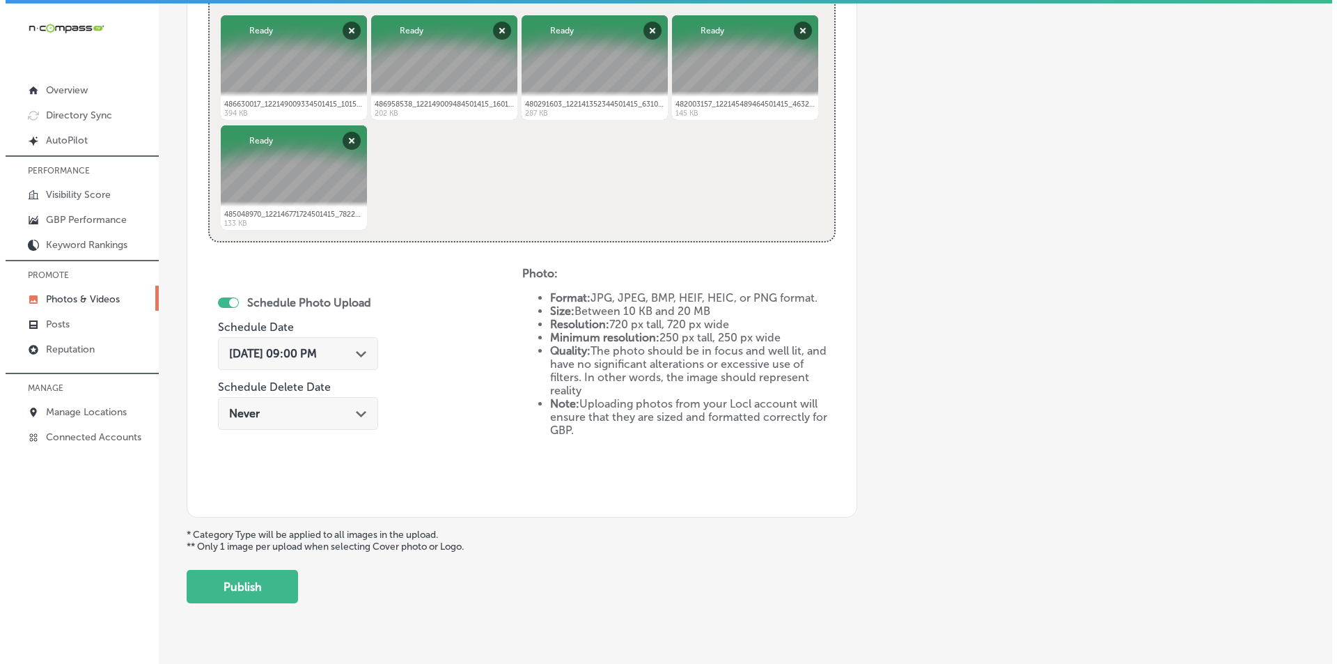
scroll to position [618, 0]
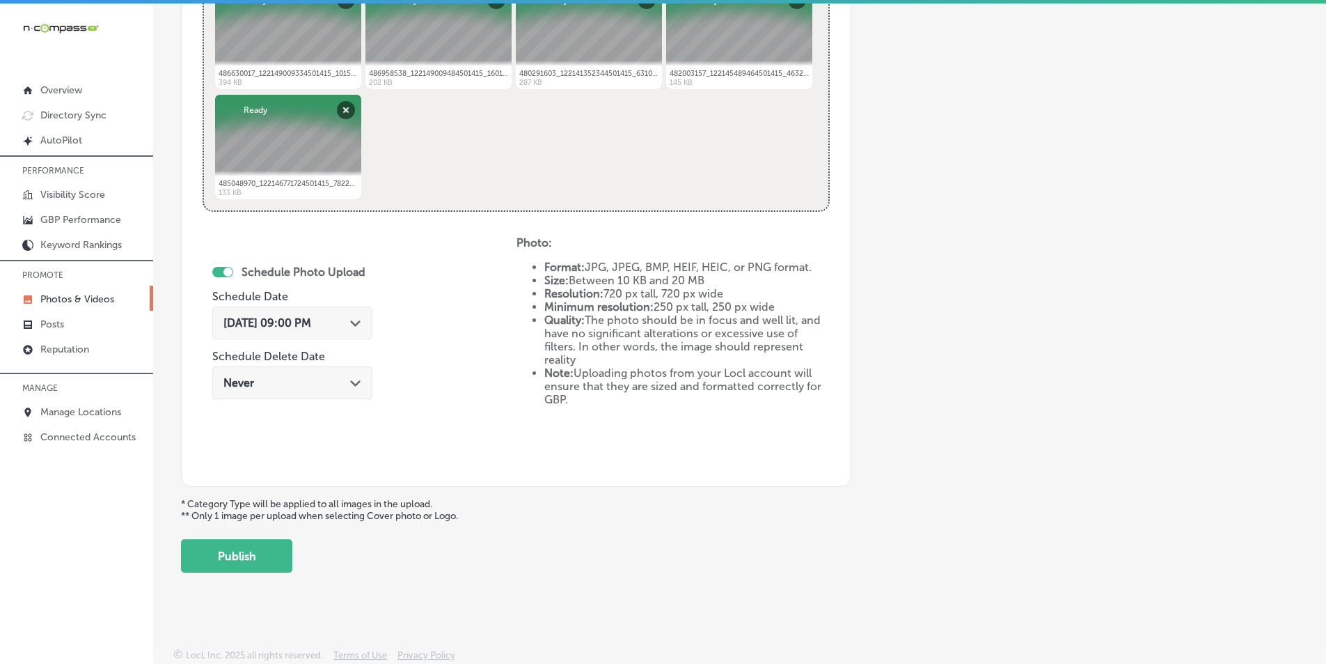
drag, startPoint x: 251, startPoint y: 551, endPoint x: 301, endPoint y: 547, distance: 51.0
click at [253, 549] on button "Publish" at bounding box center [236, 555] width 111 height 33
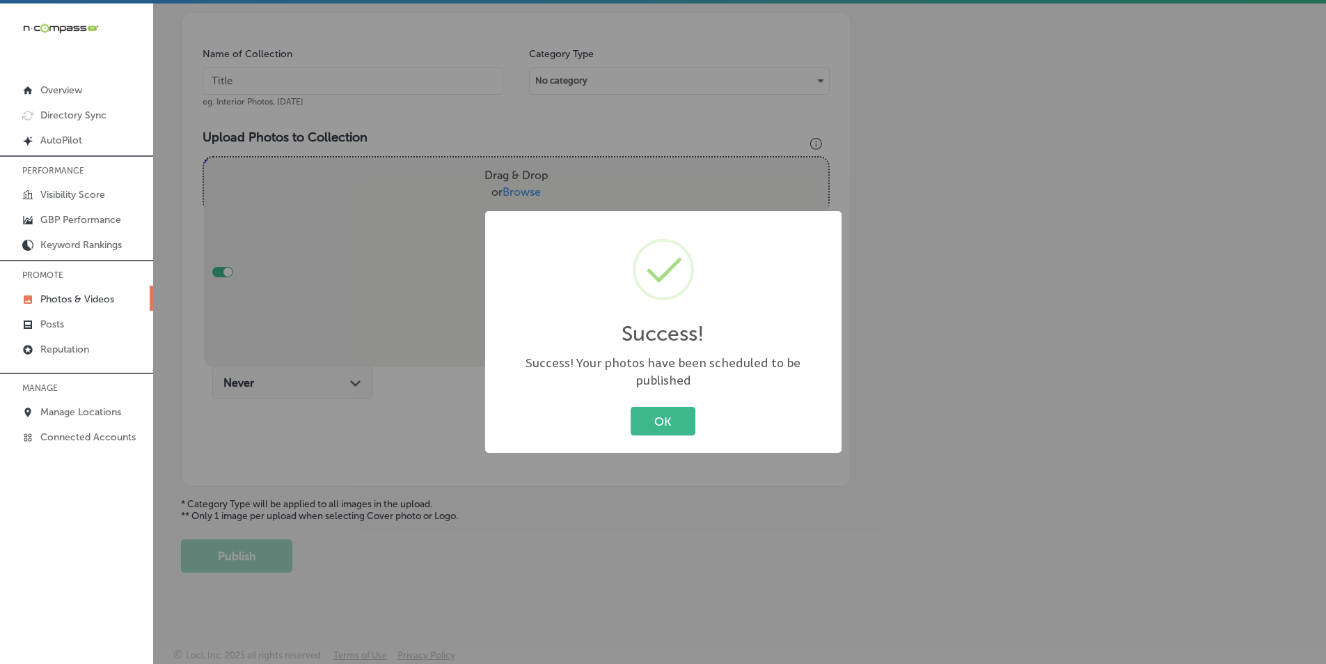
scroll to position [392, 0]
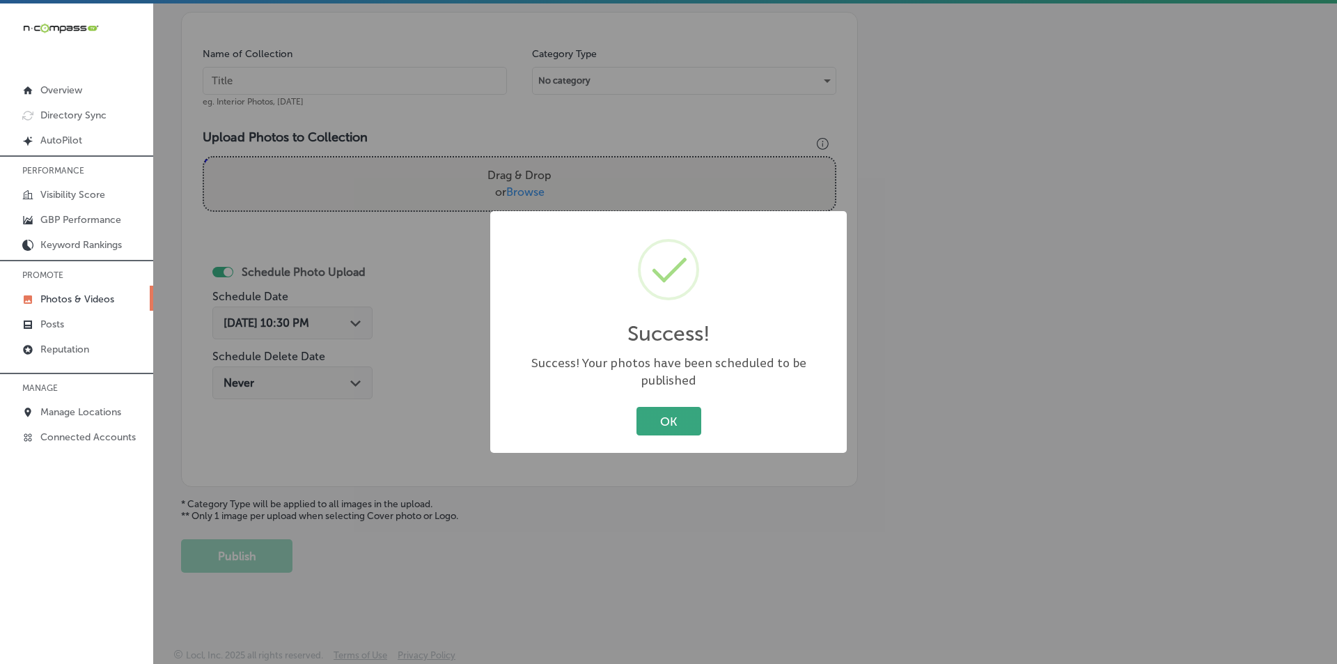
click at [671, 407] on button "OK" at bounding box center [668, 421] width 65 height 29
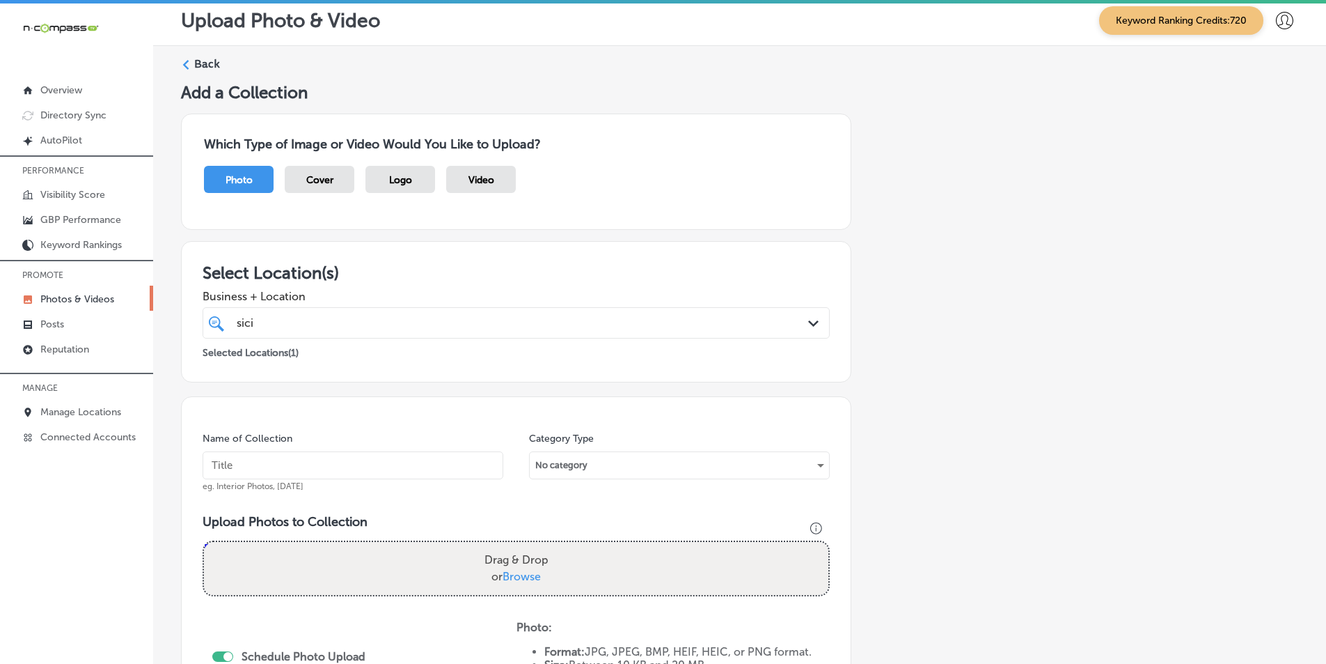
scroll to position [0, 0]
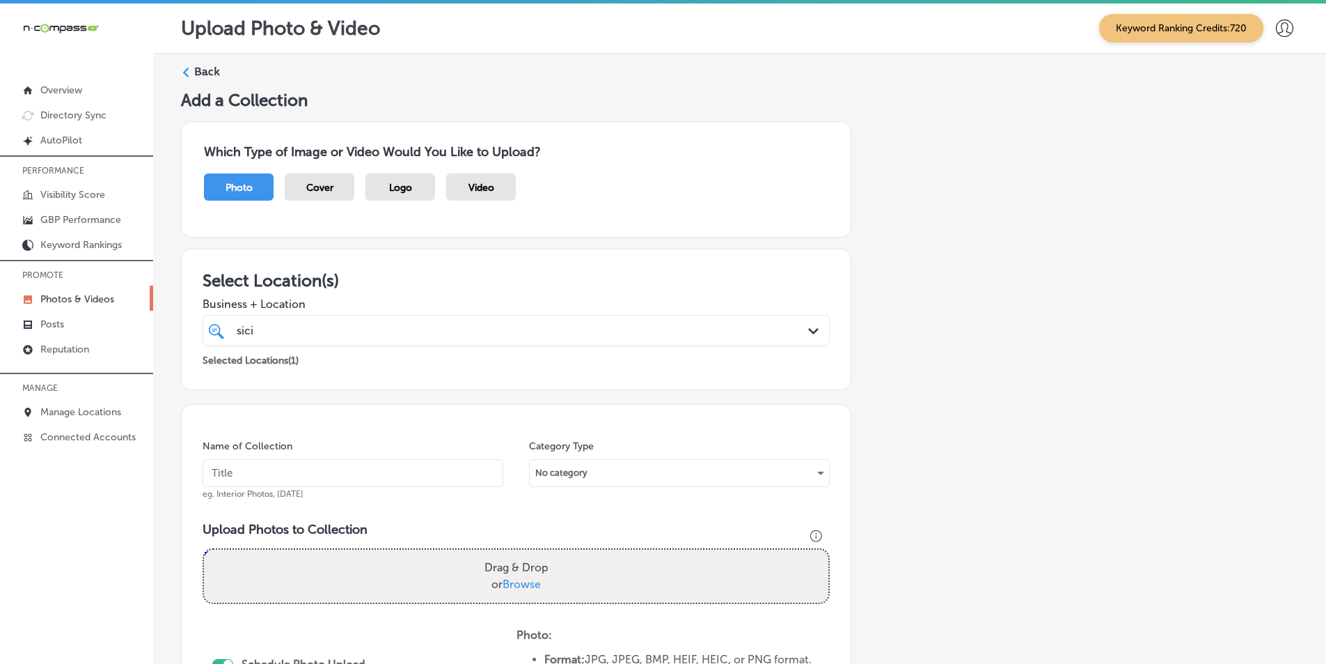
click at [185, 71] on polygon at bounding box center [186, 73] width 6 height 10
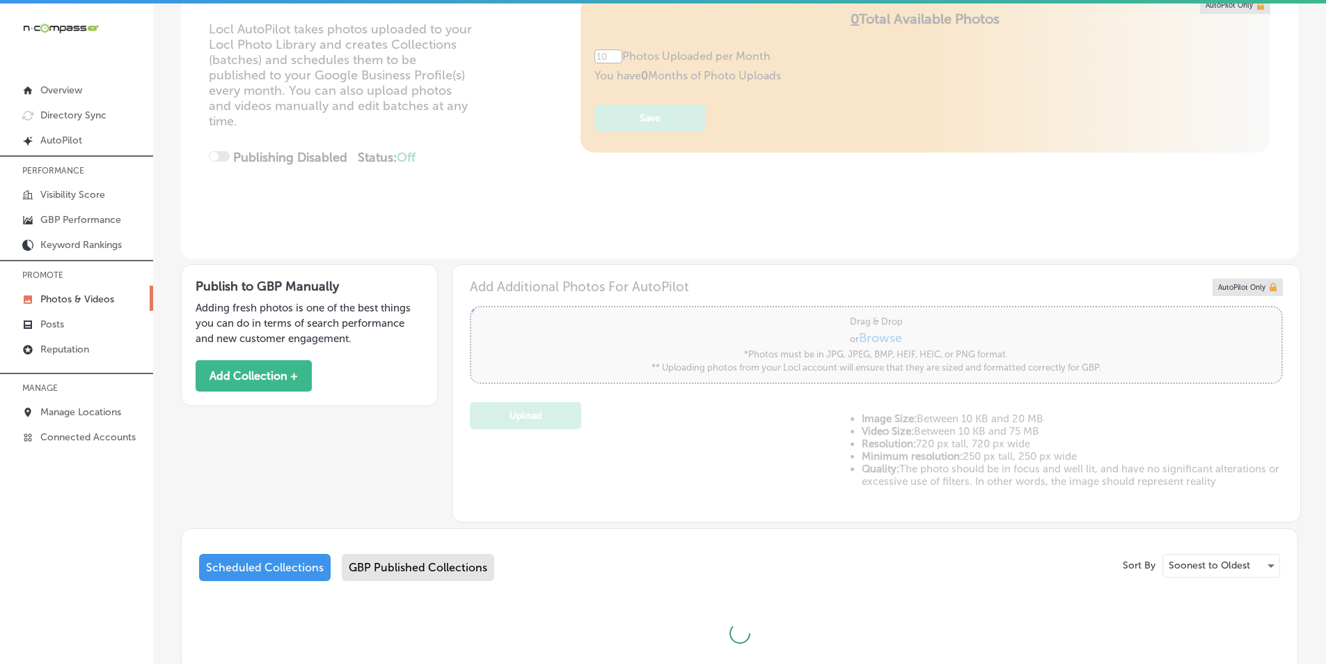
scroll to position [287, 0]
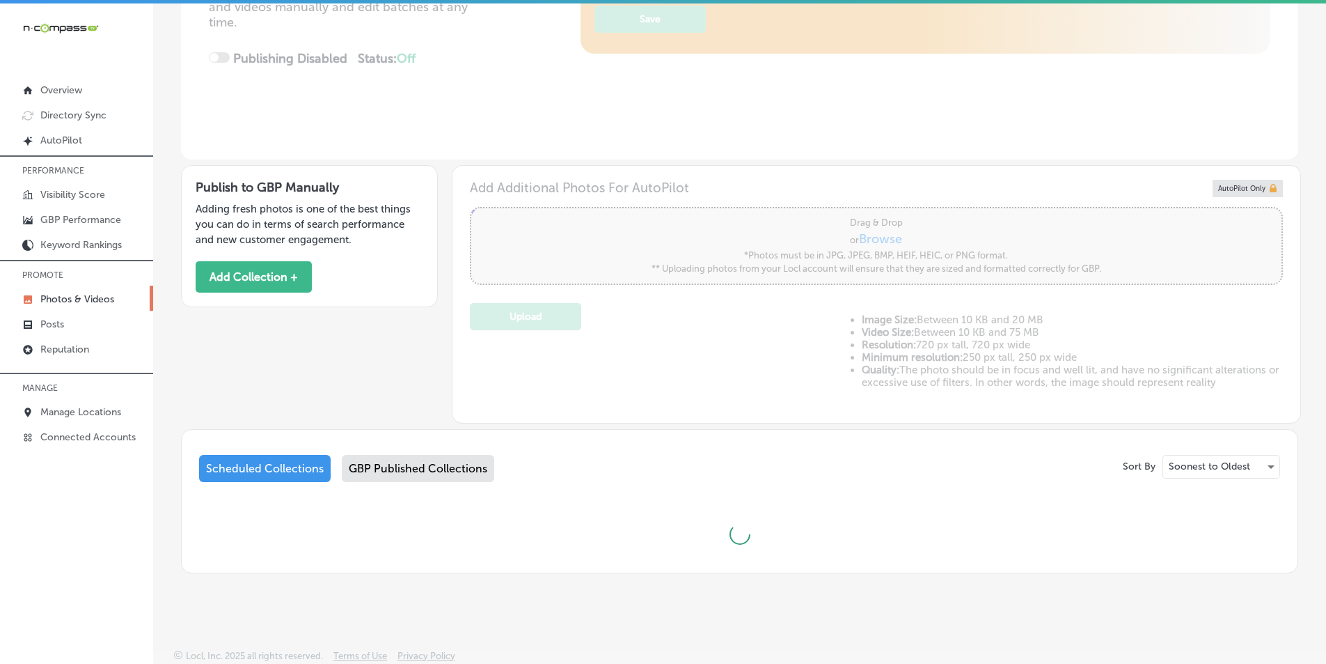
type input "5"
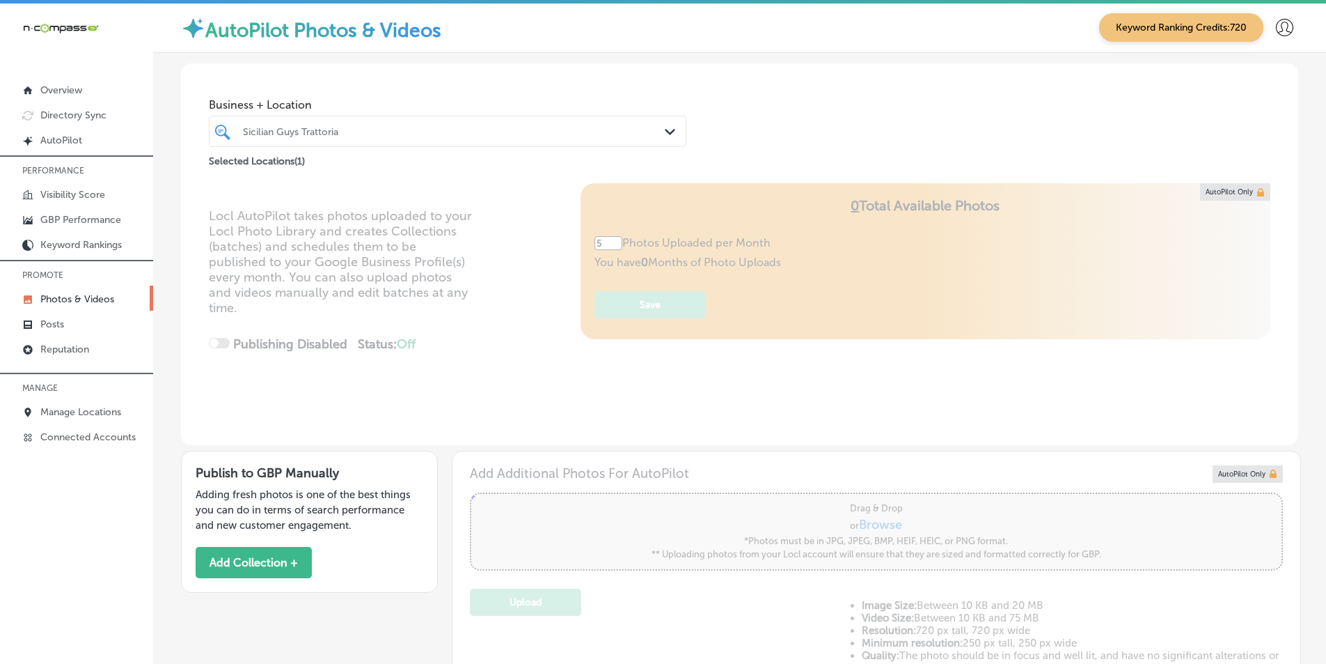
scroll to position [0, 0]
click at [358, 136] on div "Sicilian Guys Trattoria" at bounding box center [454, 133] width 423 height 12
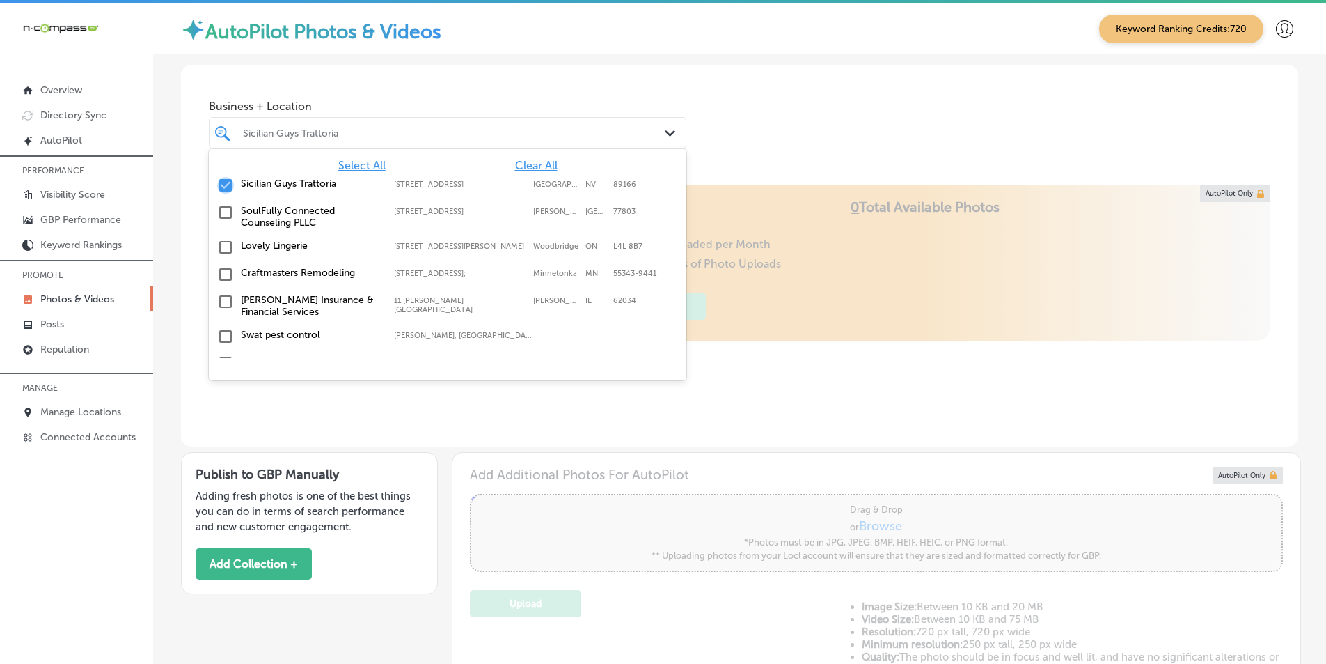
click at [223, 185] on input "checkbox" at bounding box center [225, 185] width 17 height 17
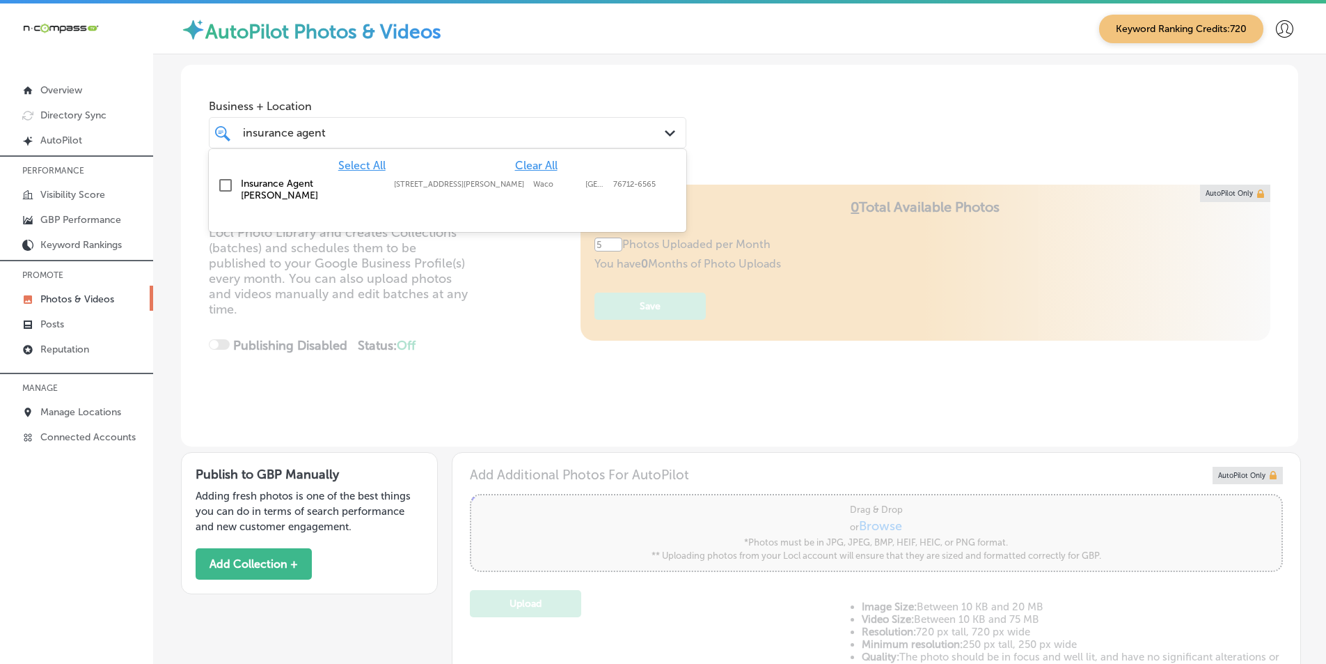
click at [224, 187] on input "checkbox" at bounding box center [225, 185] width 17 height 17
type input "insurance agent"
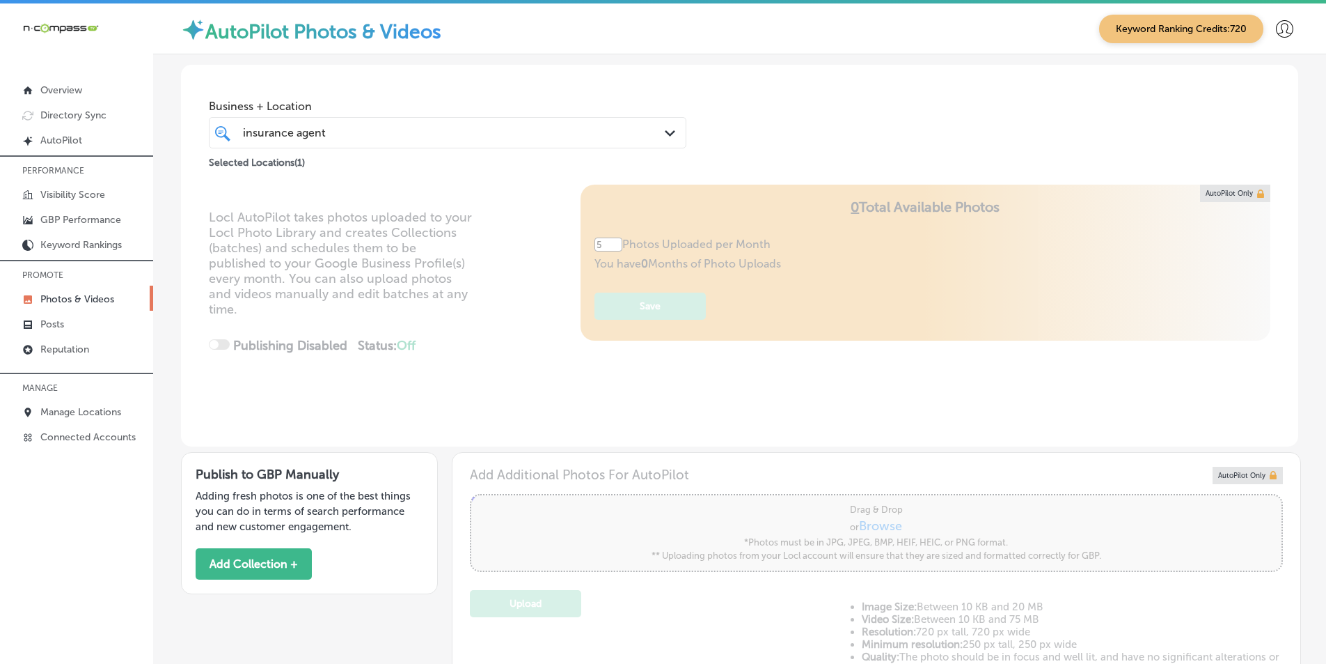
click at [478, 293] on div "Locl AutoPilot takes photos uploaded to your Locl Photo Library and creates Col…" at bounding box center [740, 316] width 1118 height 262
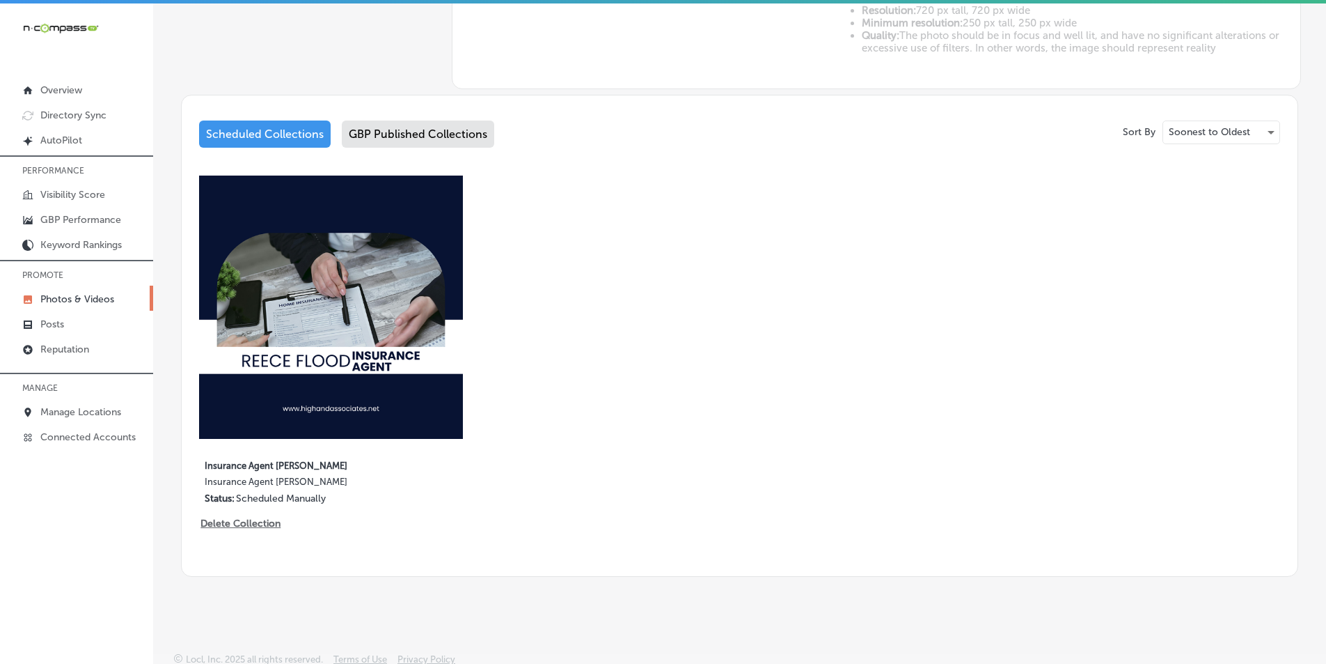
scroll to position [622, 0]
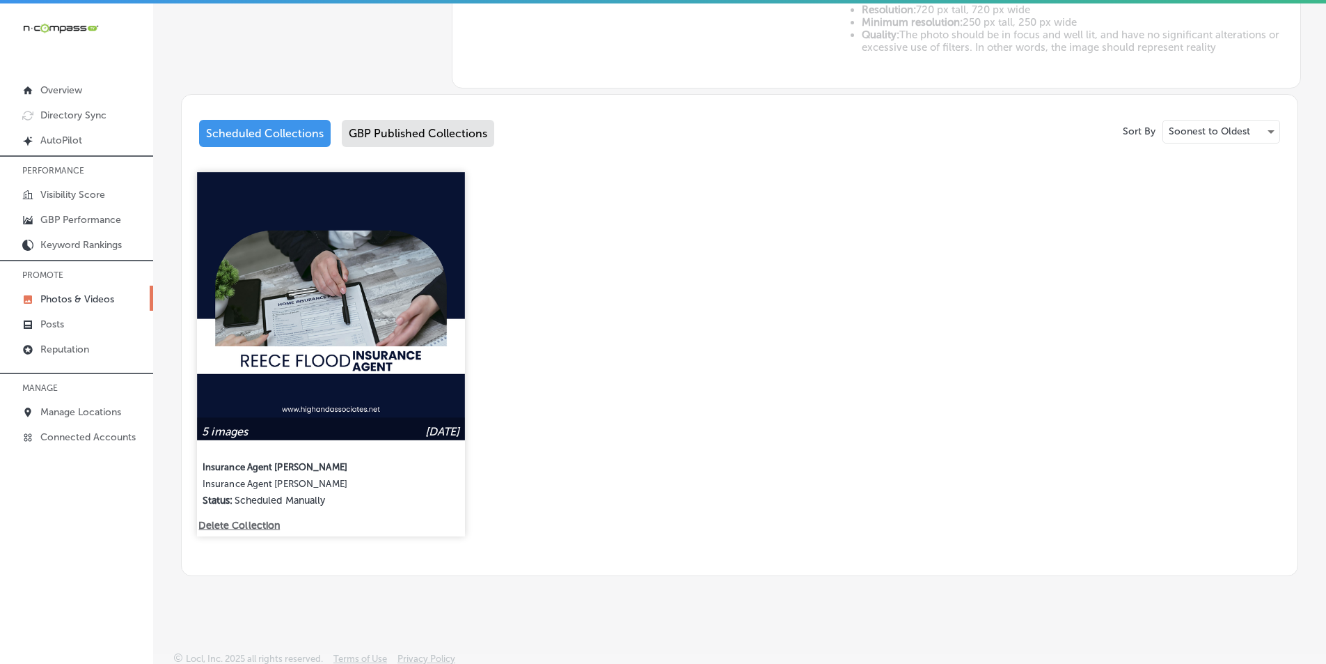
click at [359, 283] on img at bounding box center [330, 305] width 267 height 267
click at [359, 283] on div "Business + Location insurance agent insurance agent Path Created with Sketch. S…" at bounding box center [739, 10] width 1173 height 1154
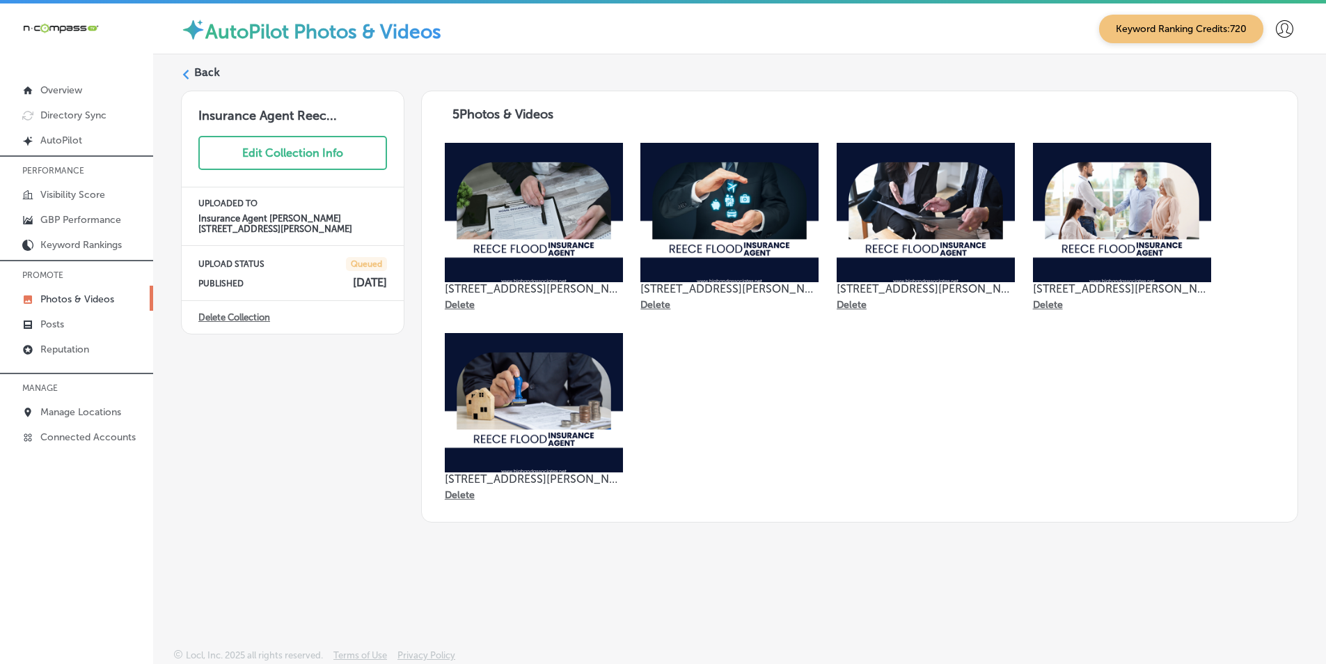
click at [194, 72] on label "Back" at bounding box center [207, 72] width 26 height 15
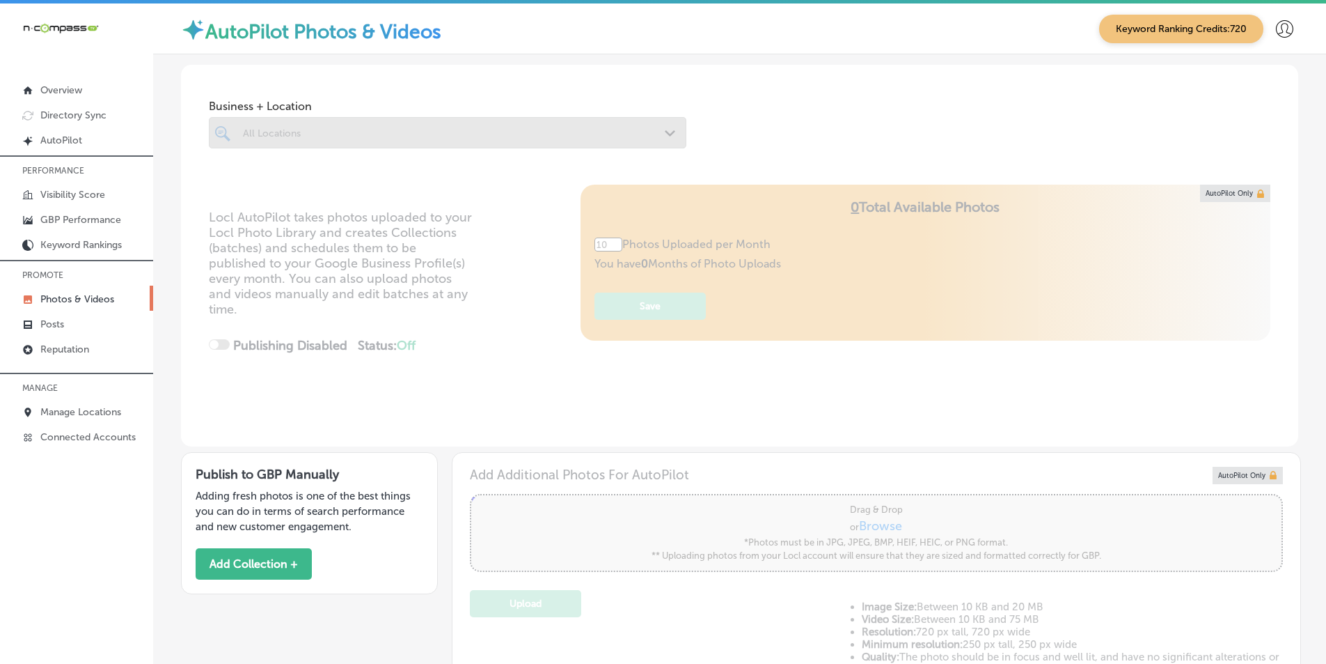
type input "5"
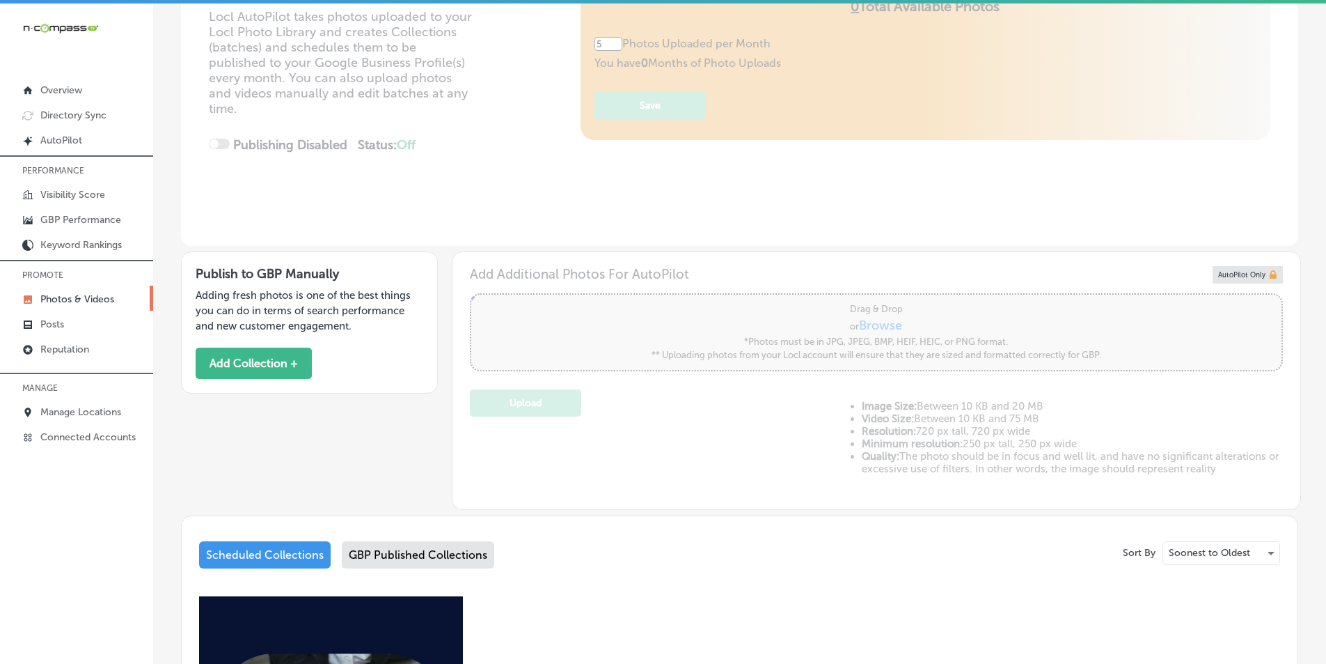
scroll to position [209, 0]
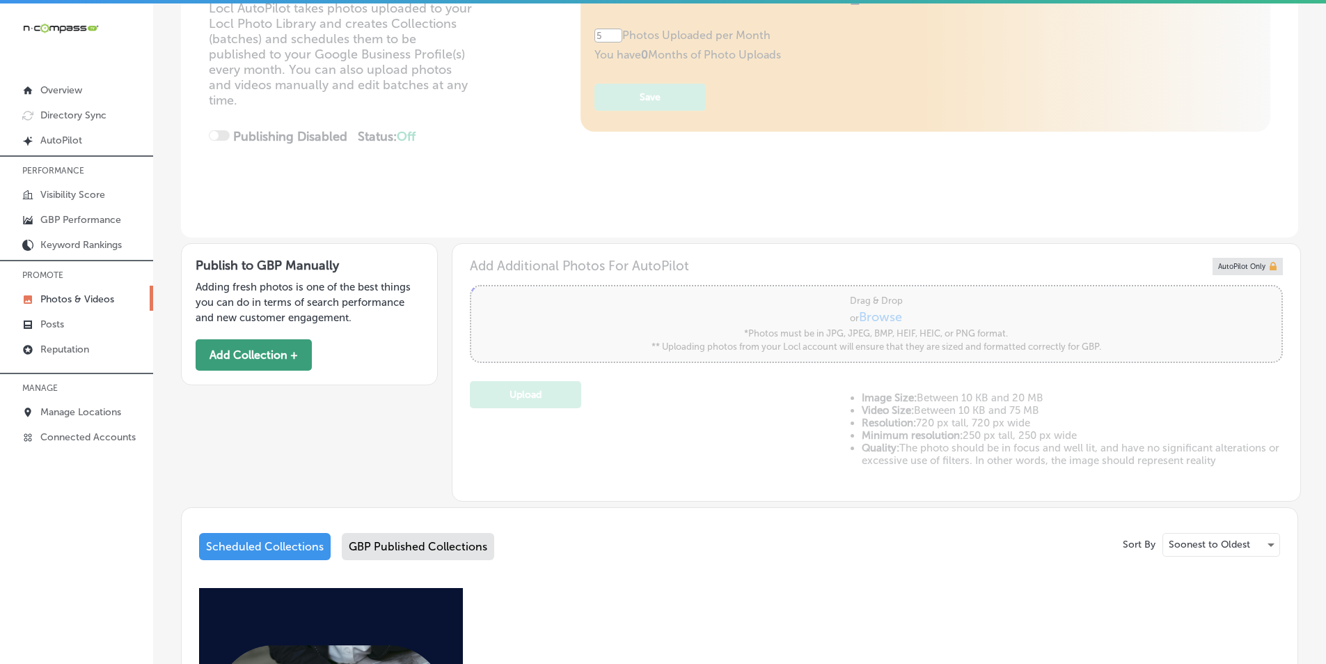
click at [227, 352] on button "Add Collection +" at bounding box center [254, 354] width 116 height 31
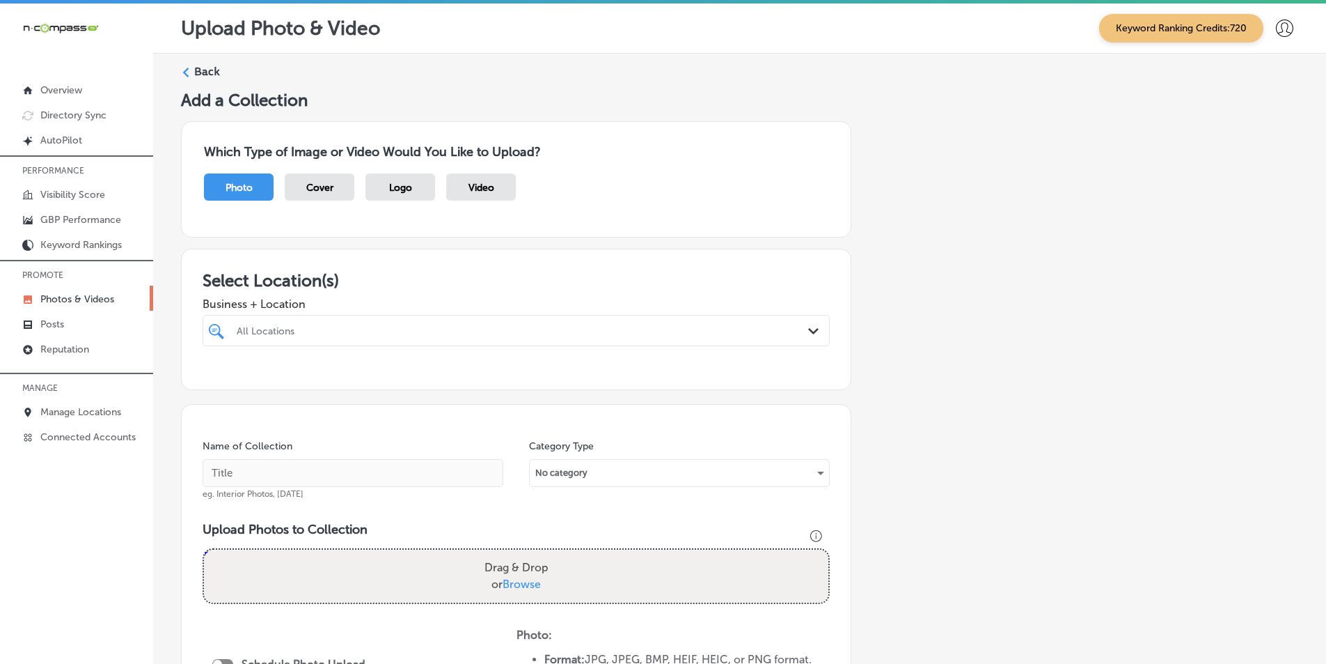
click at [456, 328] on div "All Locations" at bounding box center [523, 330] width 573 height 12
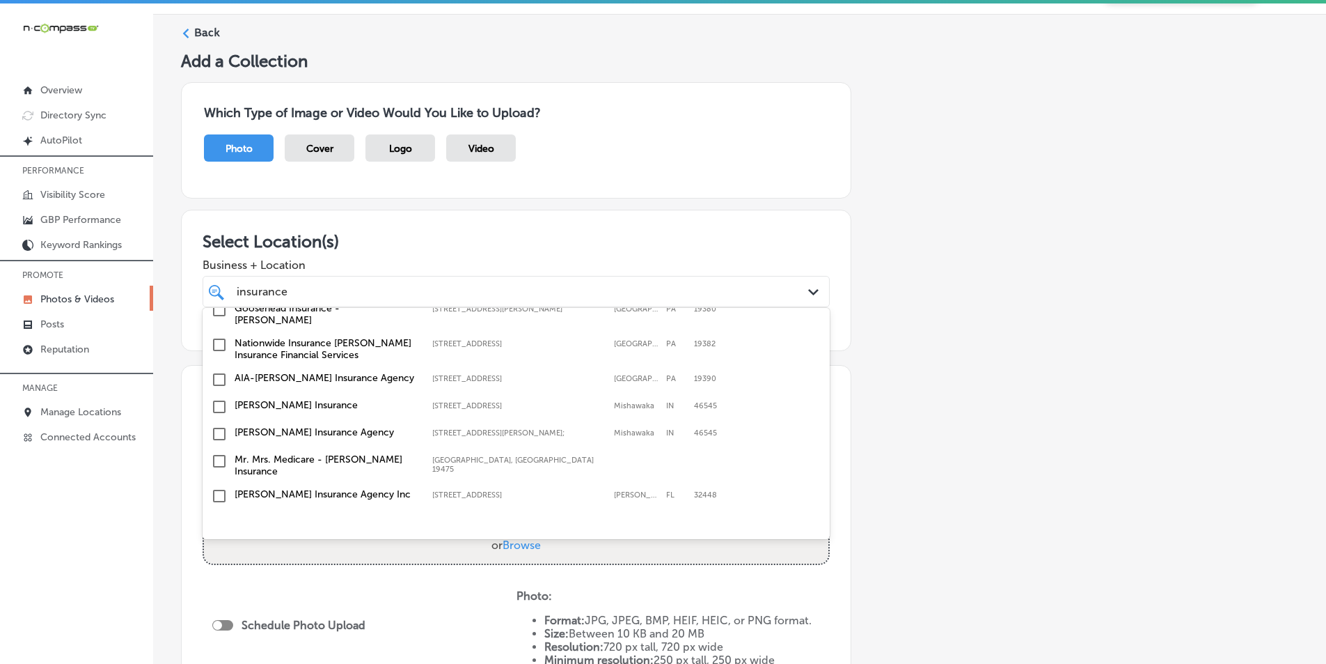
scroll to position [70, 0]
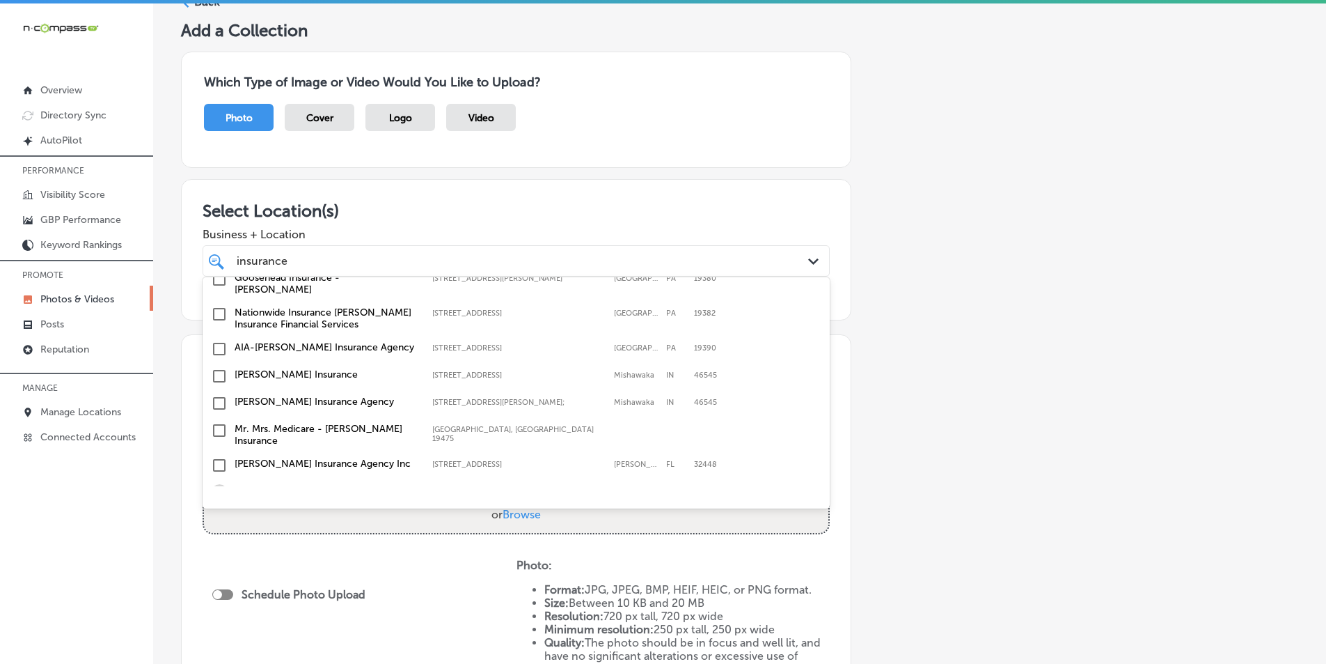
click at [224, 484] on input "checkbox" at bounding box center [219, 492] width 17 height 17
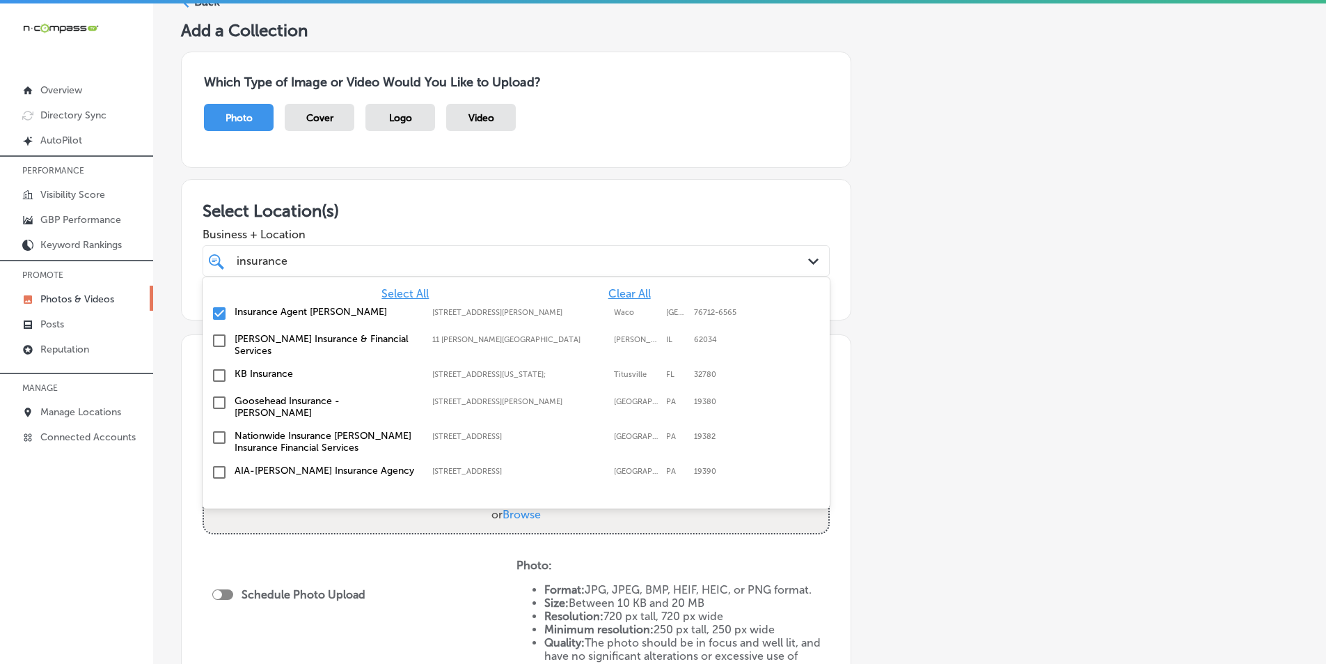
type input "insurance"
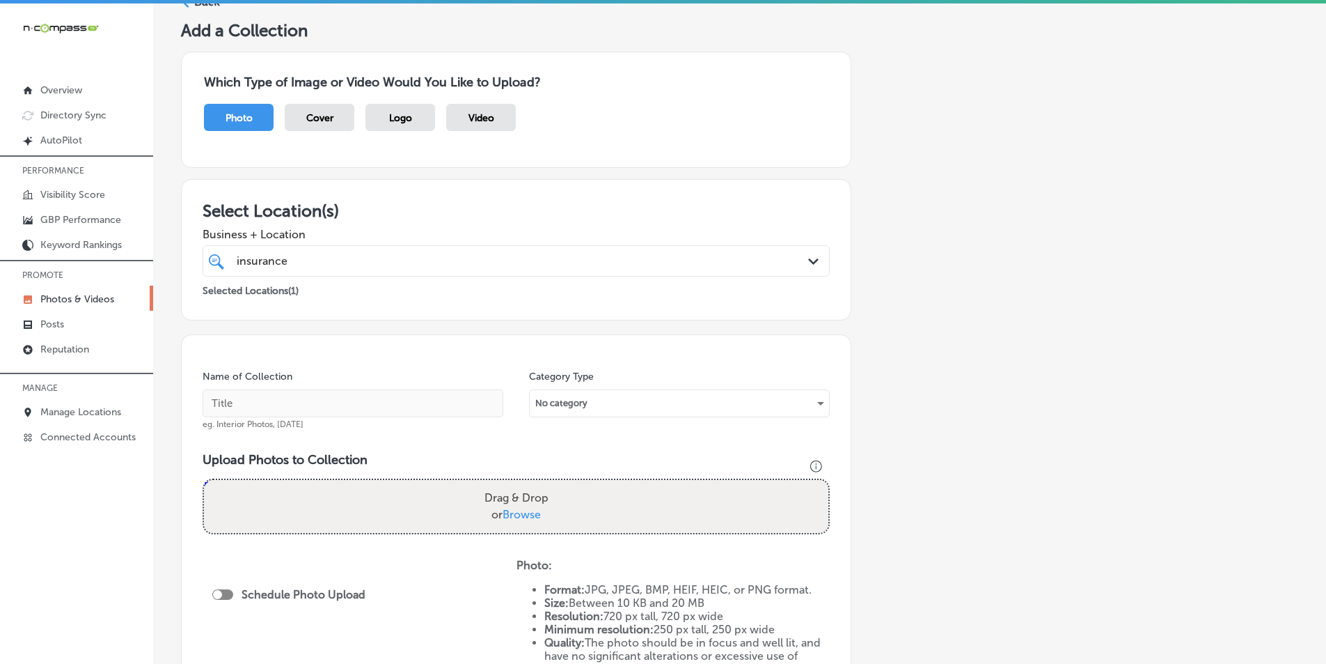
click at [391, 547] on div "Name of Collection eg. Interior Photos, [DATE] Category Type No category Upload…" at bounding box center [516, 547] width 671 height 427
click at [444, 260] on div "insurance insurance" at bounding box center [488, 260] width 506 height 19
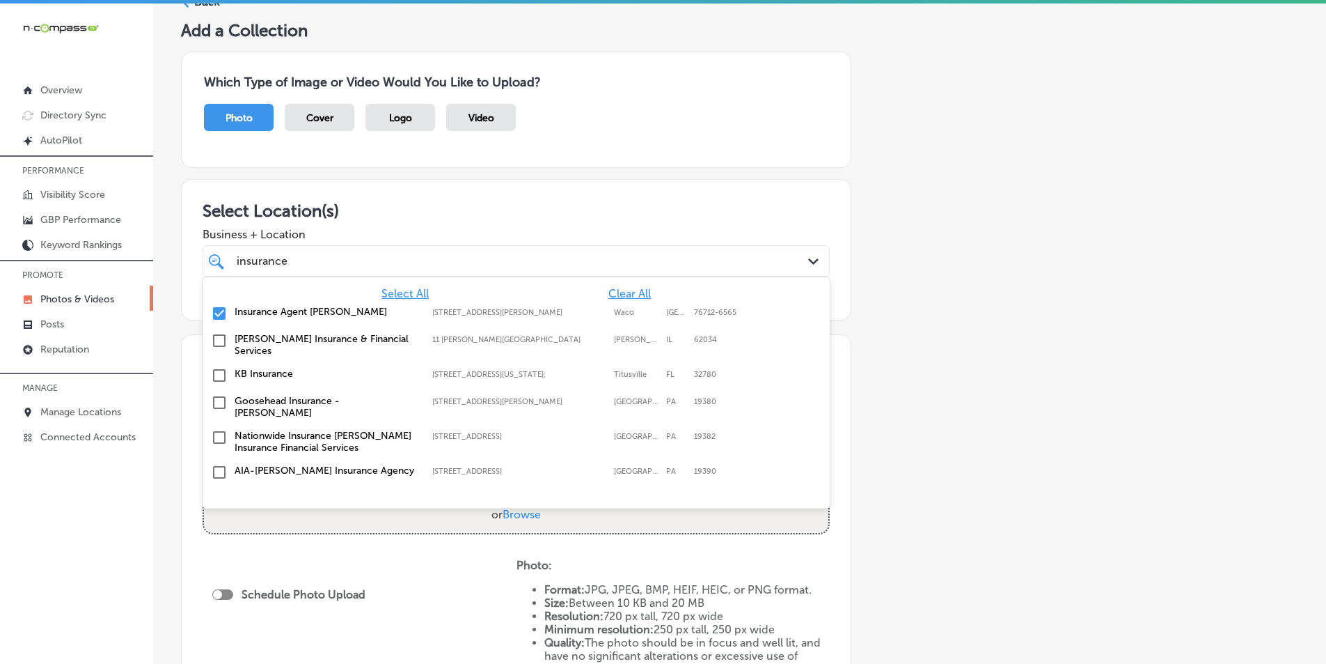
click at [445, 261] on div "insurance insurance" at bounding box center [488, 260] width 506 height 19
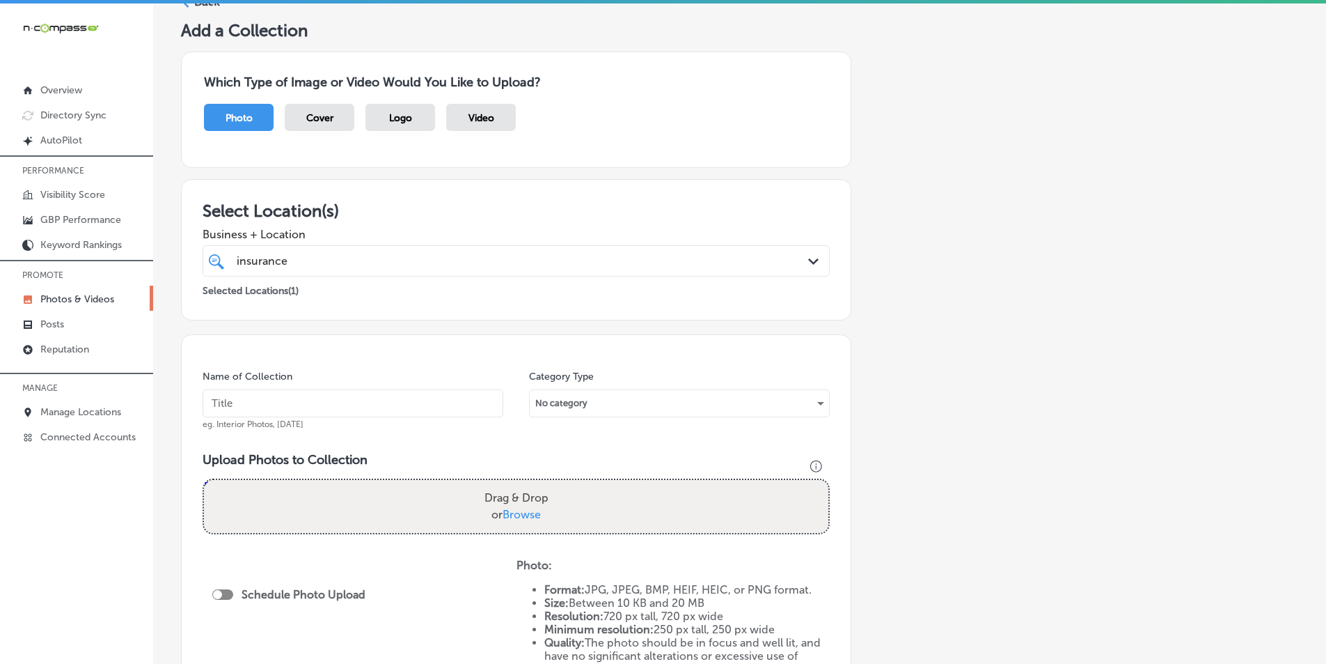
click at [487, 263] on div "insurance insurance" at bounding box center [488, 260] width 506 height 19
click at [281, 401] on input "text" at bounding box center [353, 403] width 301 height 28
paste input "floods"
type input "floods"
click at [300, 496] on div "Drag & Drop or Browse" at bounding box center [516, 506] width 625 height 53
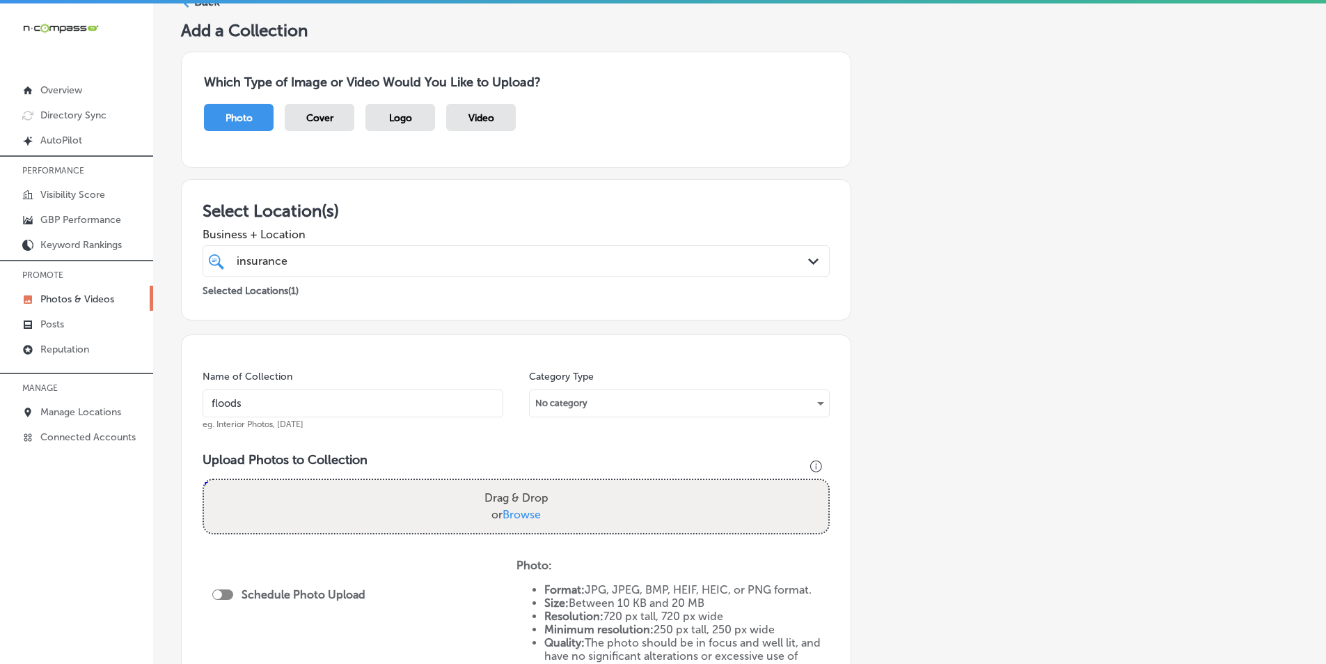
click at [204, 480] on input "Drag & Drop or Browse" at bounding box center [516, 482] width 625 height 4
type input "C:\fakepath\Photo Collection (2).png"
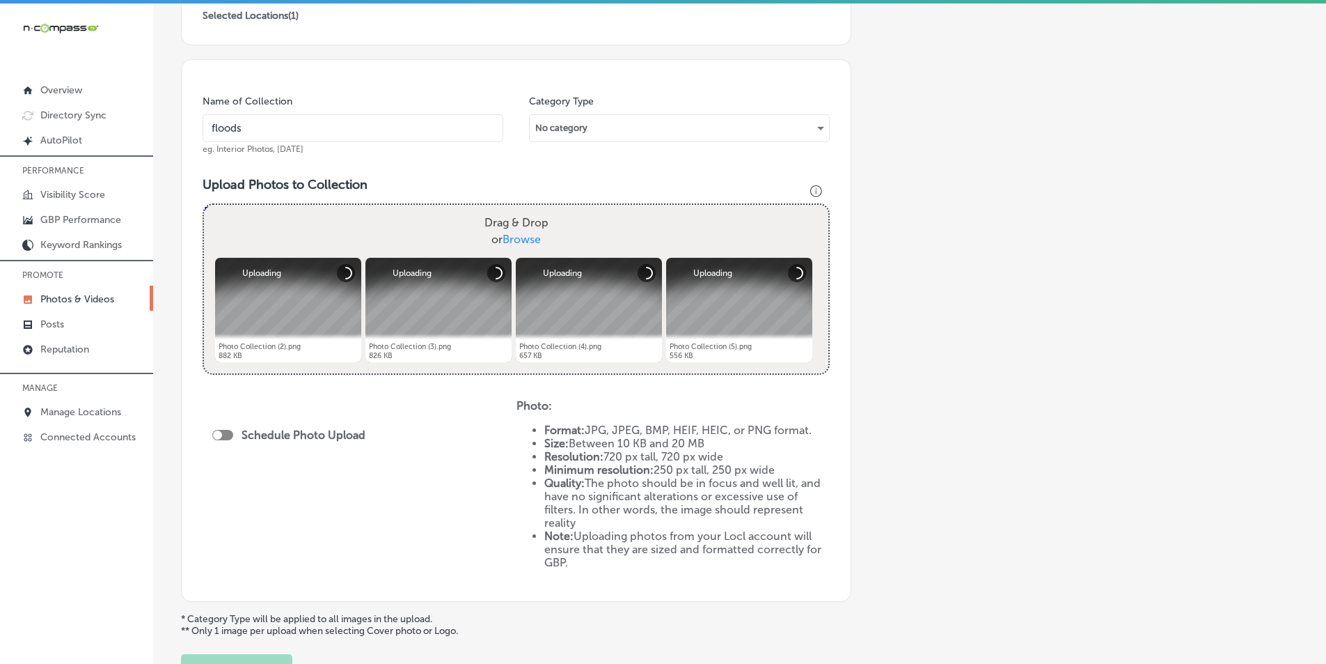
scroll to position [348, 0]
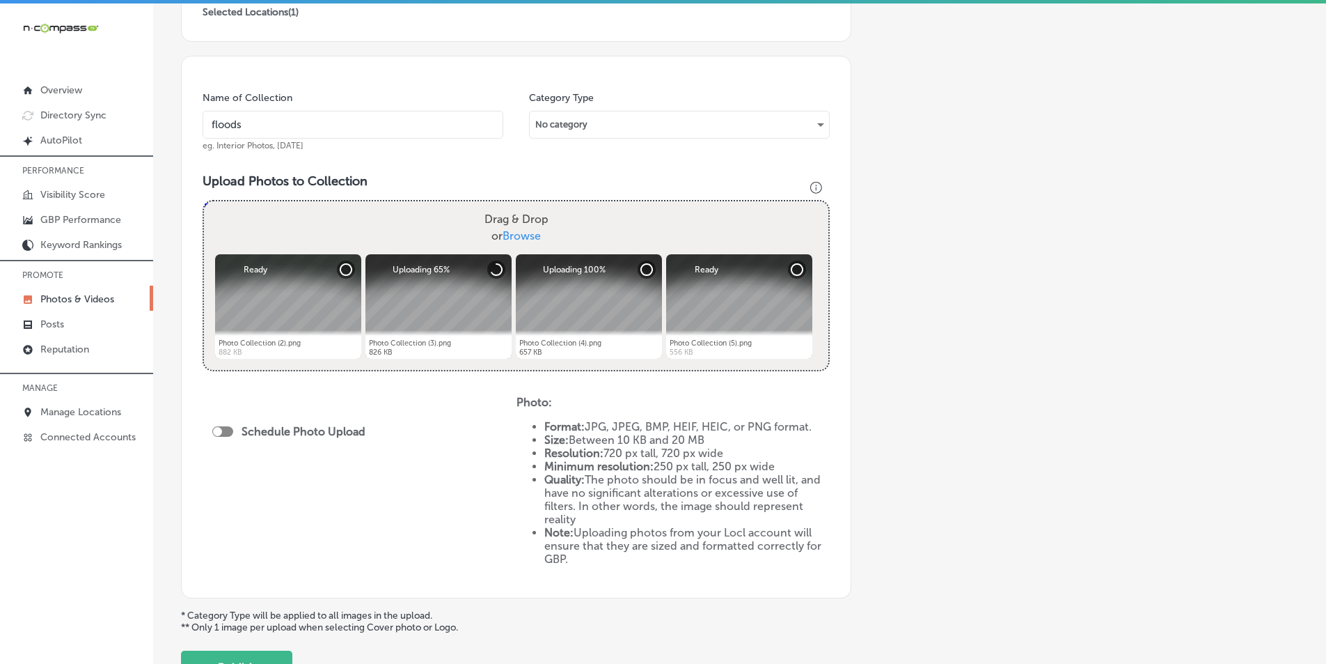
click at [363, 230] on div "Drag & Drop or Browse" at bounding box center [516, 227] width 625 height 53
click at [204, 201] on input "Drag & Drop or Browse" at bounding box center [516, 203] width 625 height 4
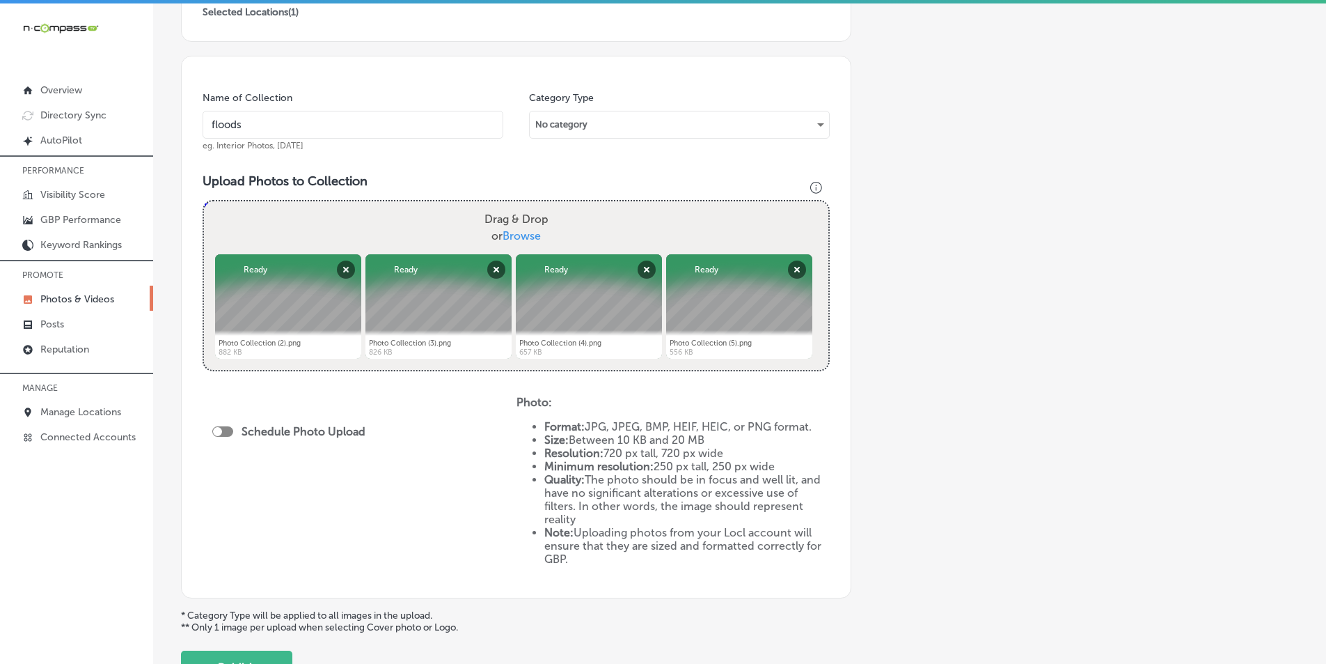
type input "C:\fakepath\Photo Collection (6).png"
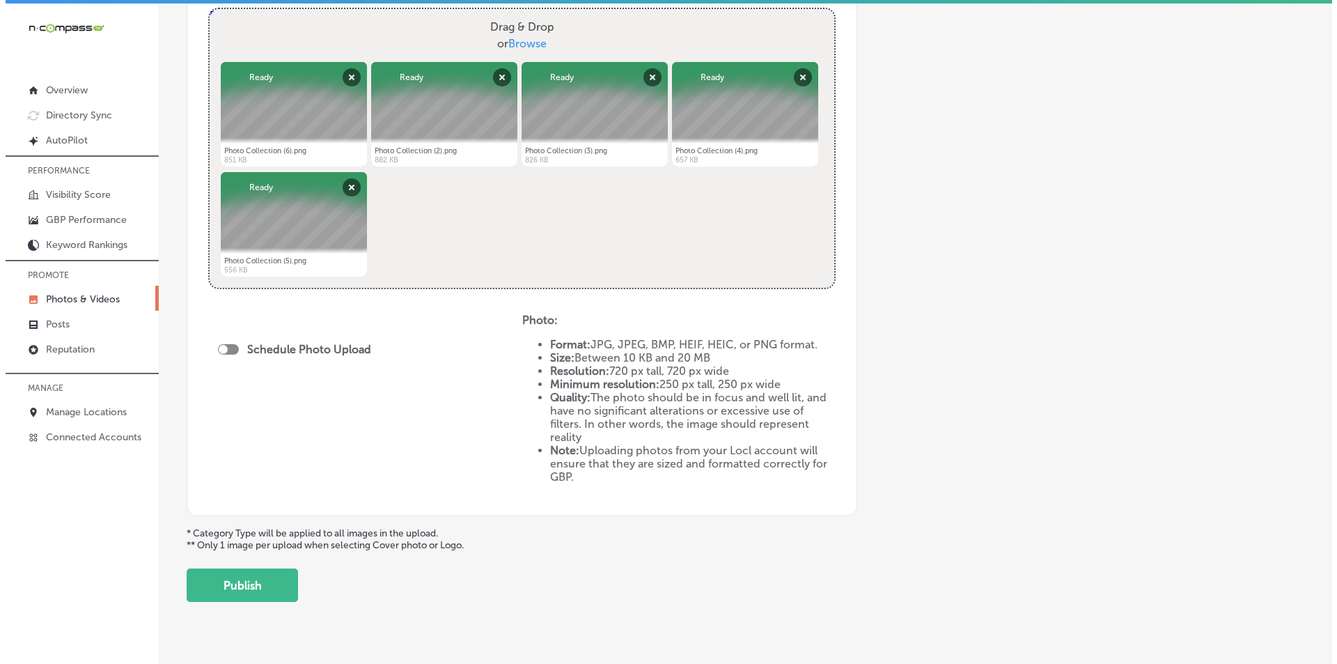
scroll to position [557, 0]
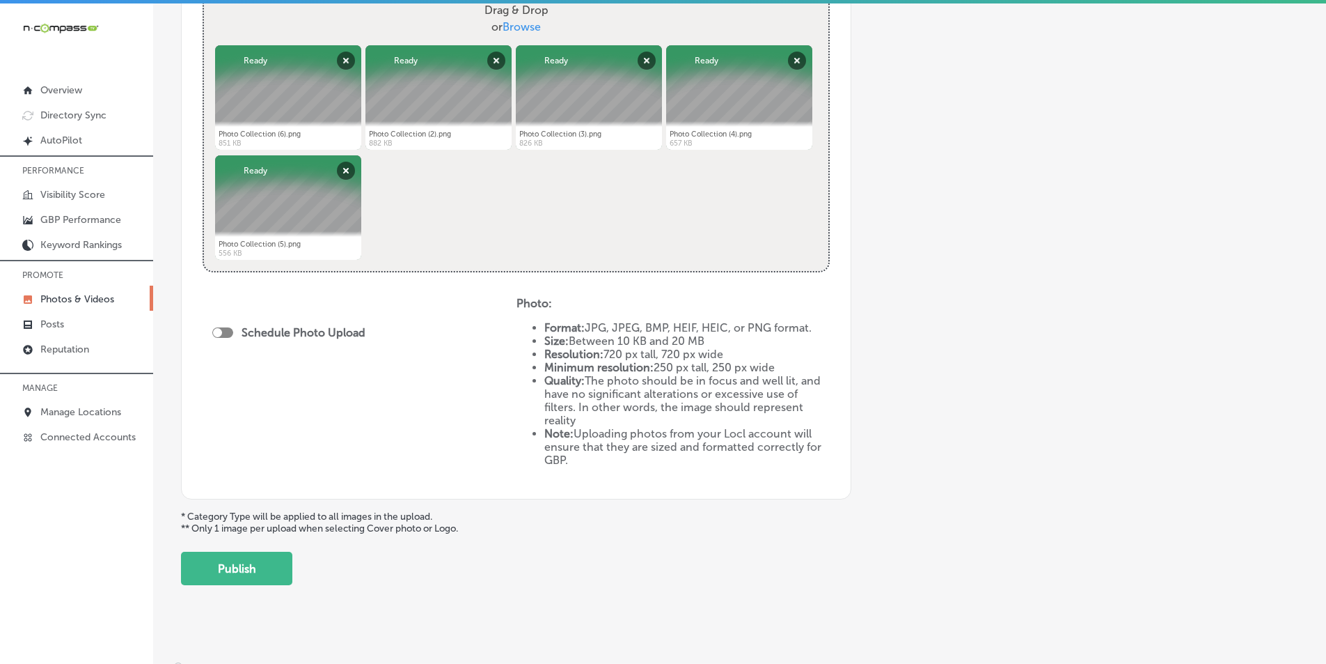
click at [228, 334] on div at bounding box center [222, 332] width 21 height 10
checkbox input "true"
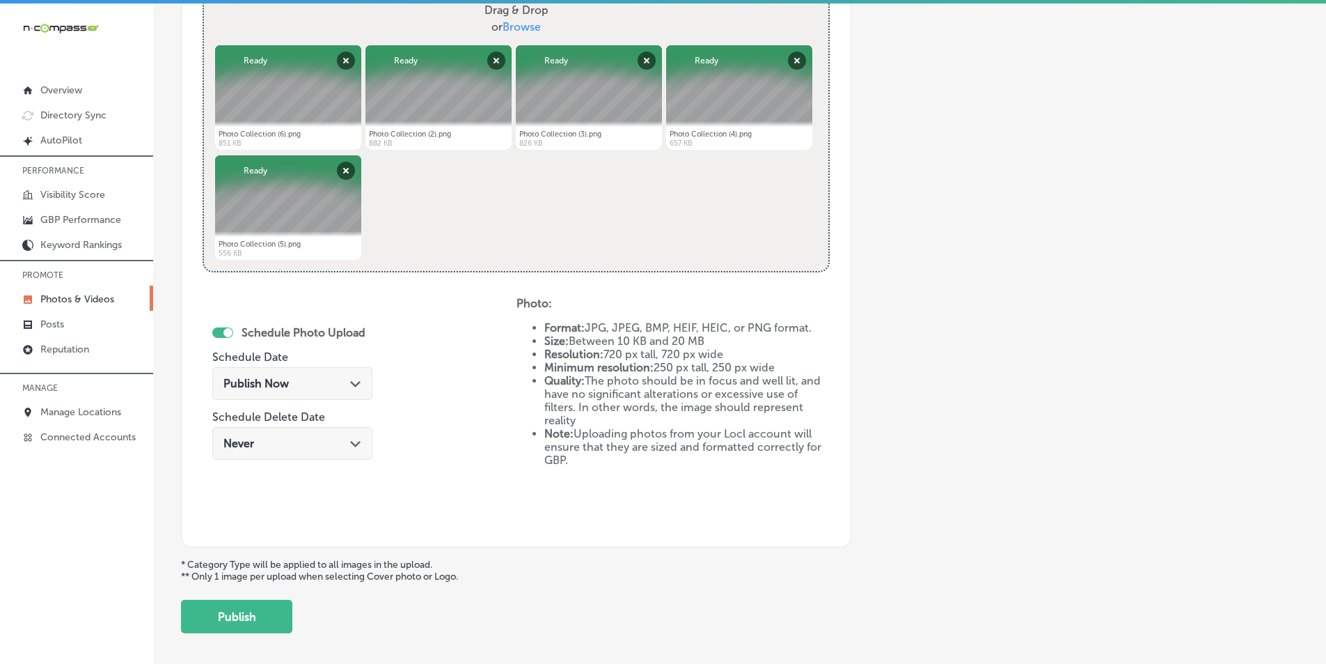
click at [325, 379] on div "Publish Now Path Created with Sketch." at bounding box center [293, 383] width 138 height 13
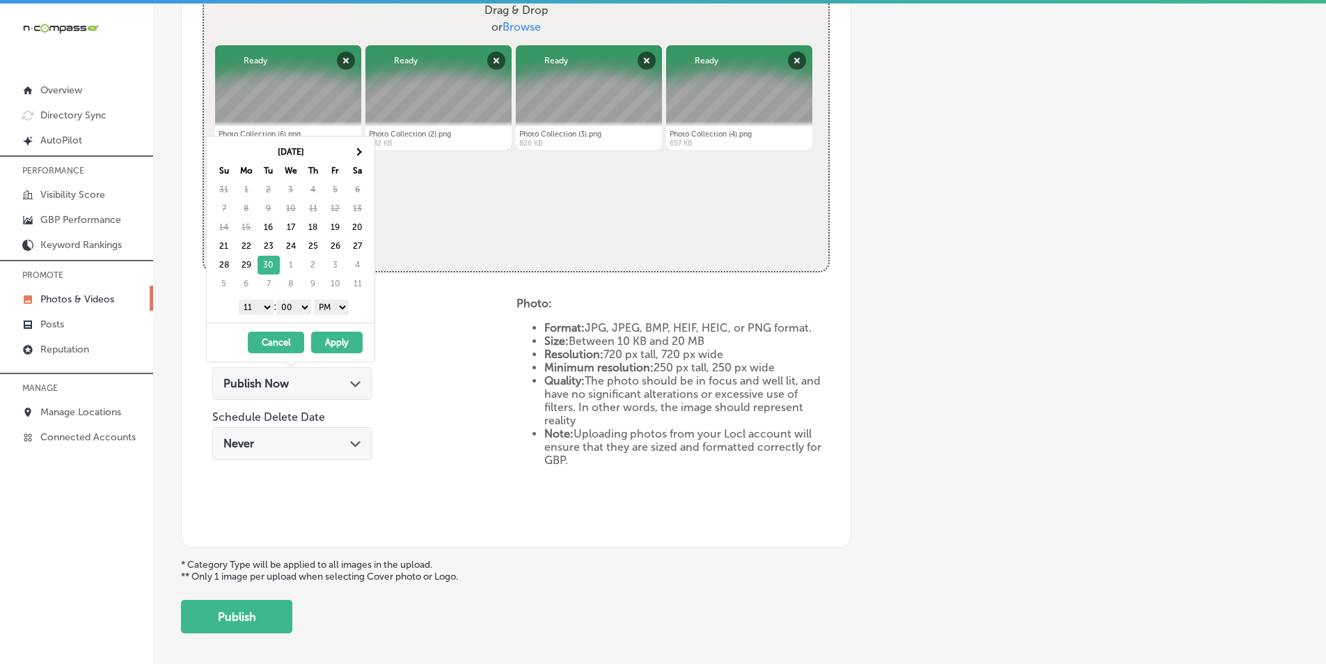
click at [263, 308] on select "1 2 3 4 5 6 7 8 9 10 11 12" at bounding box center [256, 306] width 35 height 15
click at [340, 339] on button "Apply" at bounding box center [337, 342] width 52 height 22
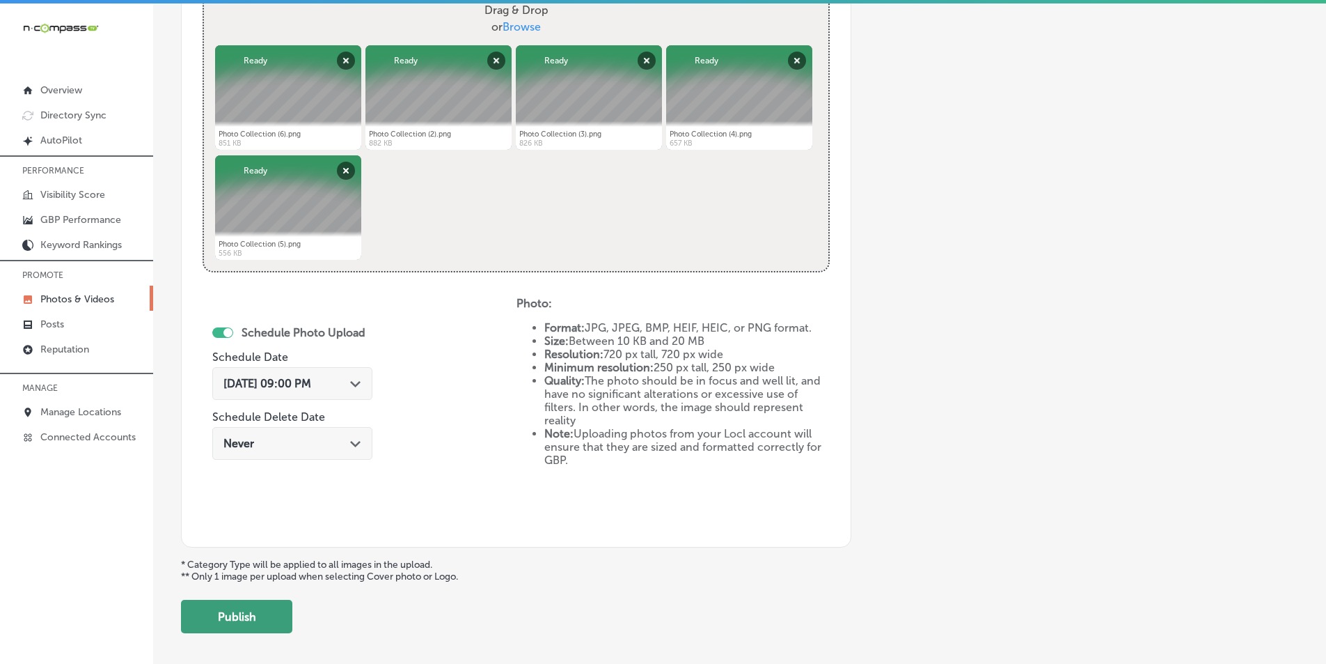
click at [249, 607] on button "Publish" at bounding box center [236, 616] width 111 height 33
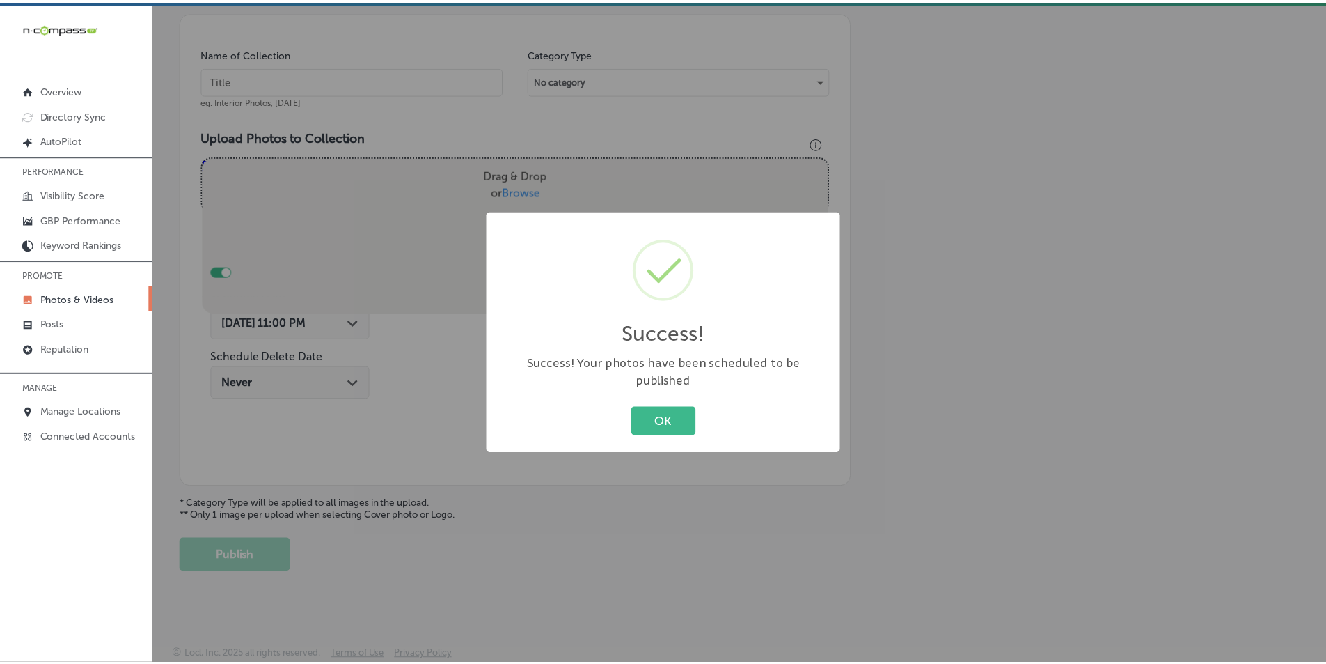
scroll to position [392, 0]
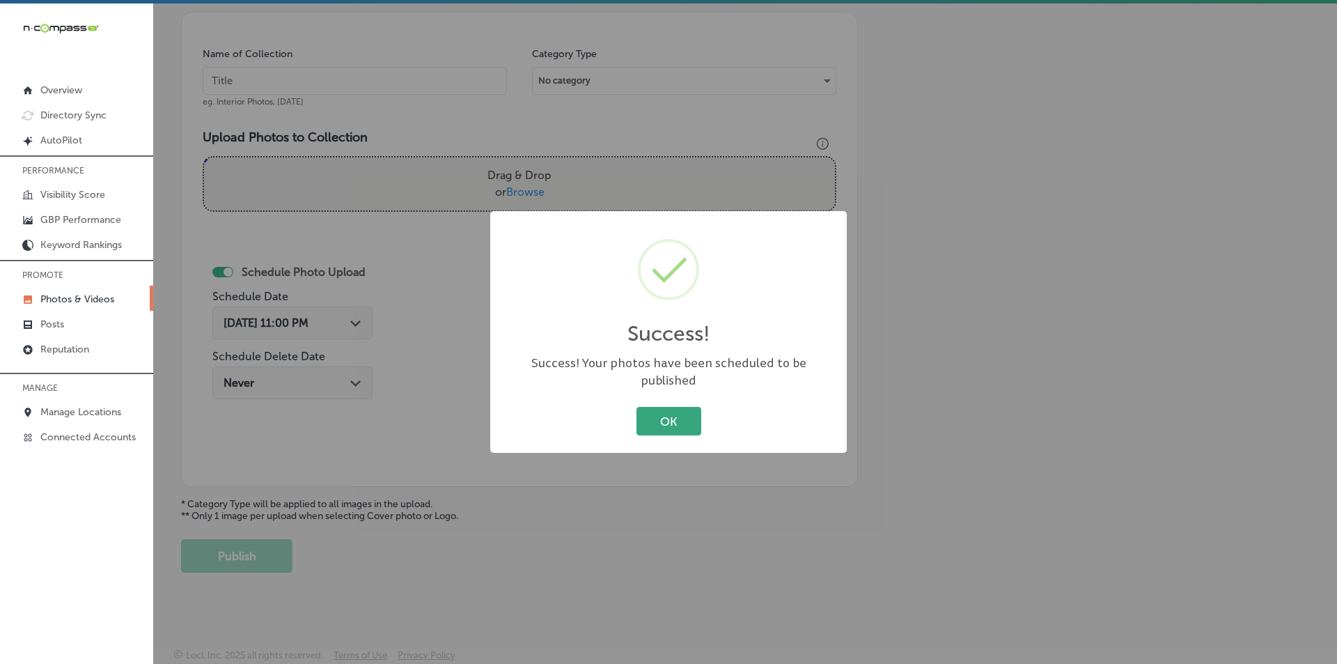
click at [683, 407] on button "OK" at bounding box center [668, 421] width 65 height 29
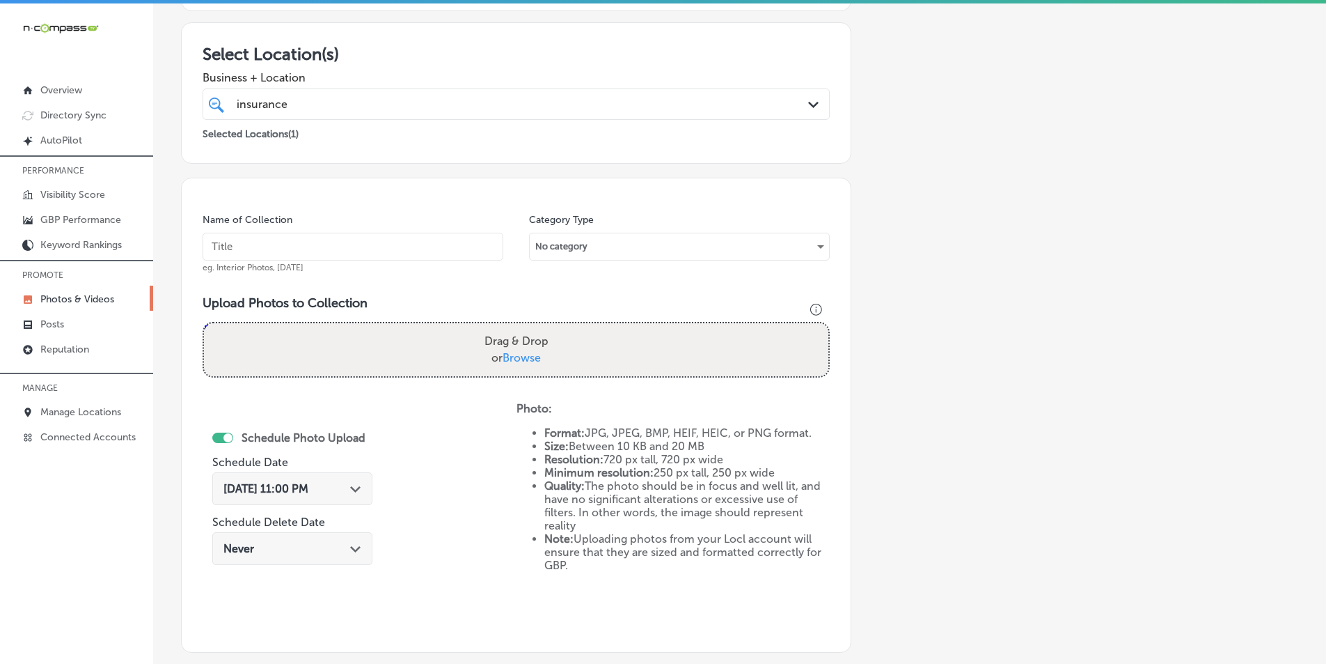
scroll to position [183, 0]
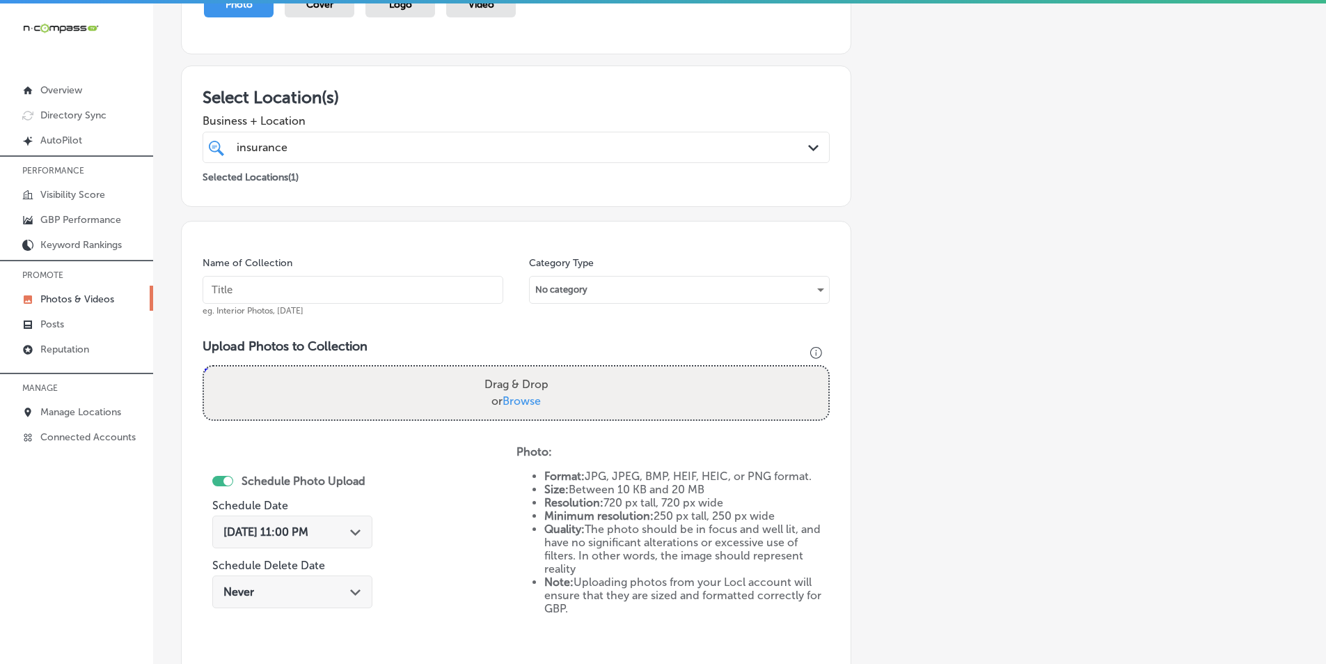
click at [343, 285] on input "text" at bounding box center [353, 290] width 301 height 28
click at [312, 287] on input "text" at bounding box center [353, 290] width 301 height 28
paste input "reece"
type input "reece"
click at [481, 318] on div "Name of Collection reece eg. Interior Photos, March 2020 Category Type No categ…" at bounding box center [516, 458] width 671 height 475
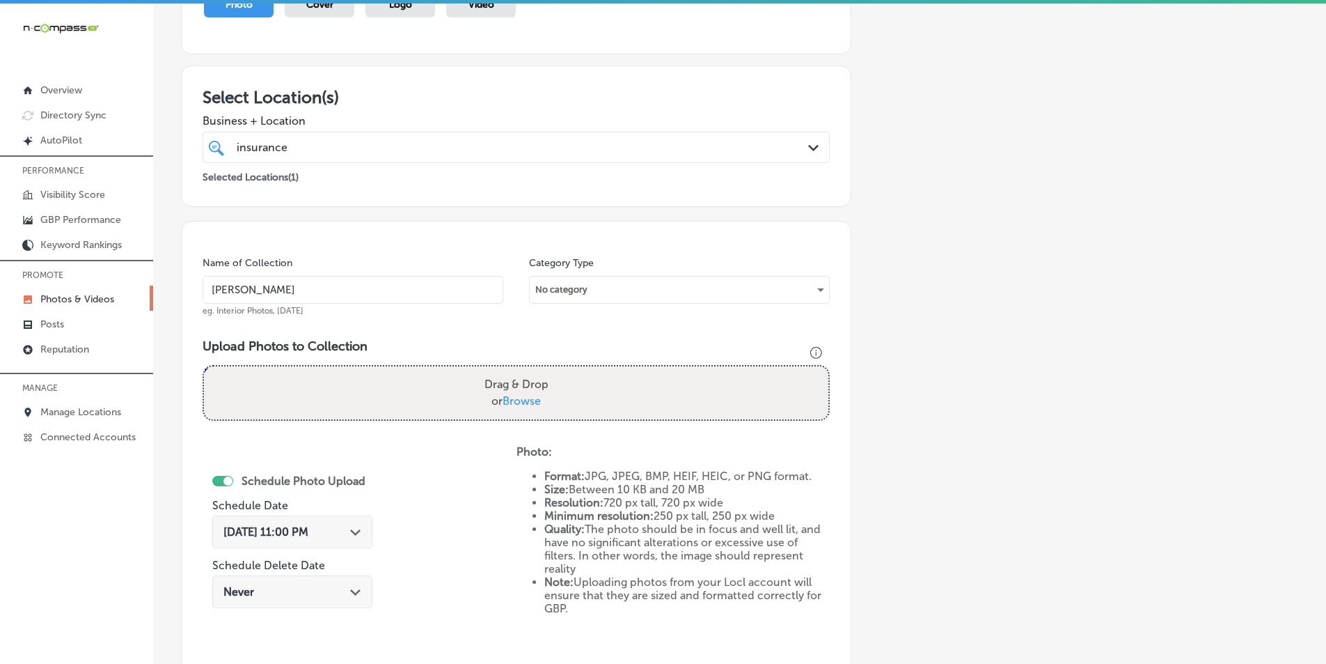
click at [387, 389] on div "Drag & Drop or Browse" at bounding box center [516, 392] width 625 height 53
click at [204, 366] on input "Drag & Drop or Browse" at bounding box center [516, 368] width 625 height 4
type input "C:\fakepath\Photo Collection (7).png"
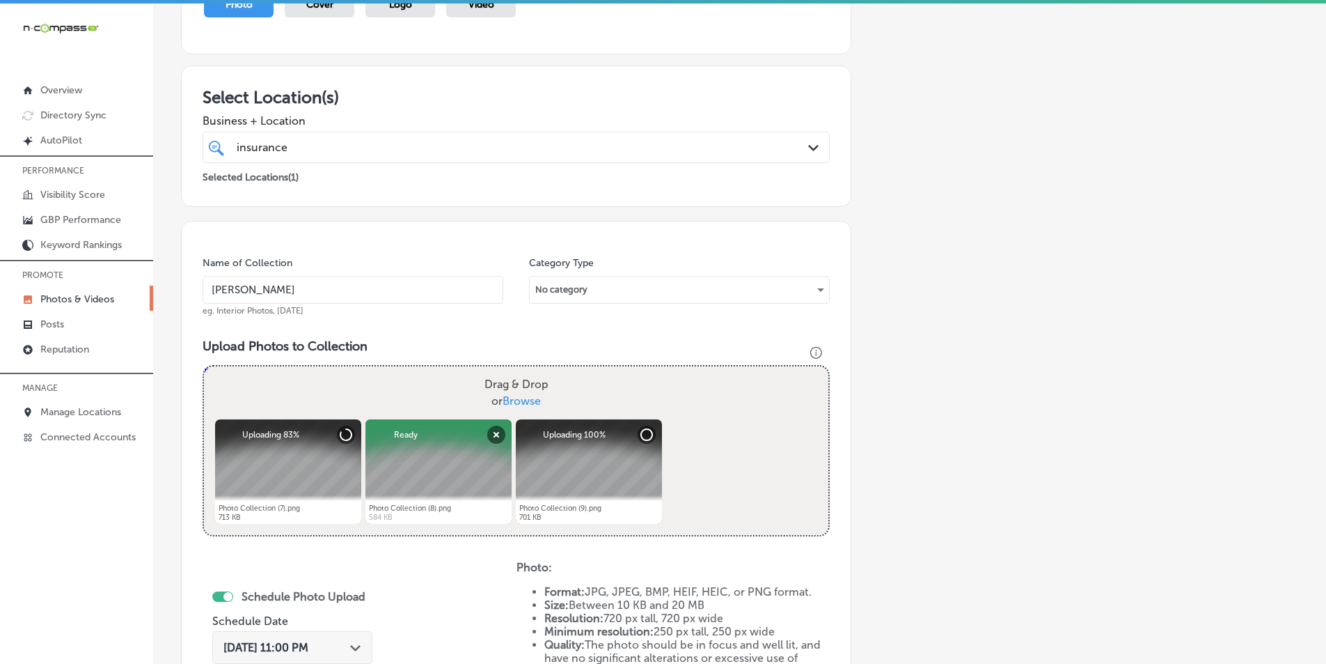
click at [707, 421] on div "Powered by PQINA Drag & Drop or Browse Photo Collection (7).png Abort Retry Rem…" at bounding box center [516, 450] width 625 height 169
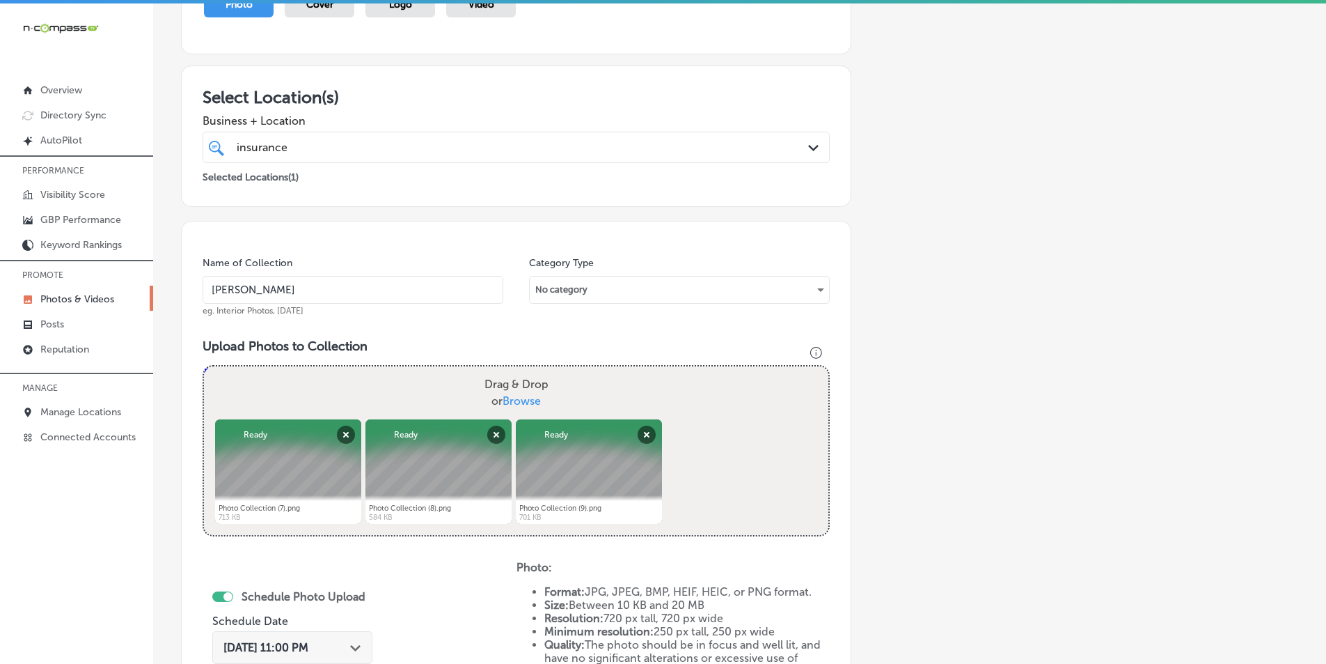
click at [350, 386] on div "Drag & Drop or Browse" at bounding box center [516, 392] width 625 height 53
click at [204, 366] on input "Drag & Drop or Browse" at bounding box center [516, 368] width 625 height 4
type input "C:\fakepath\Photo Collection (10).png"
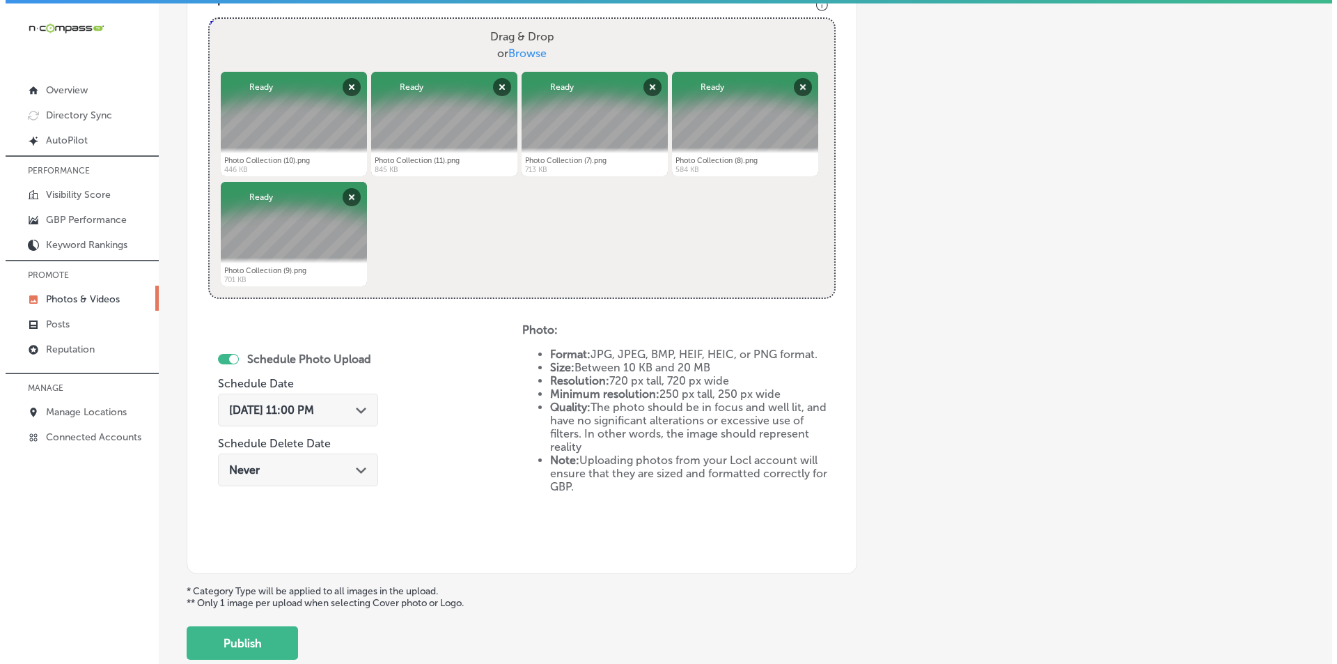
scroll to position [531, 0]
click at [353, 406] on div "Path Created with Sketch." at bounding box center [355, 407] width 11 height 11
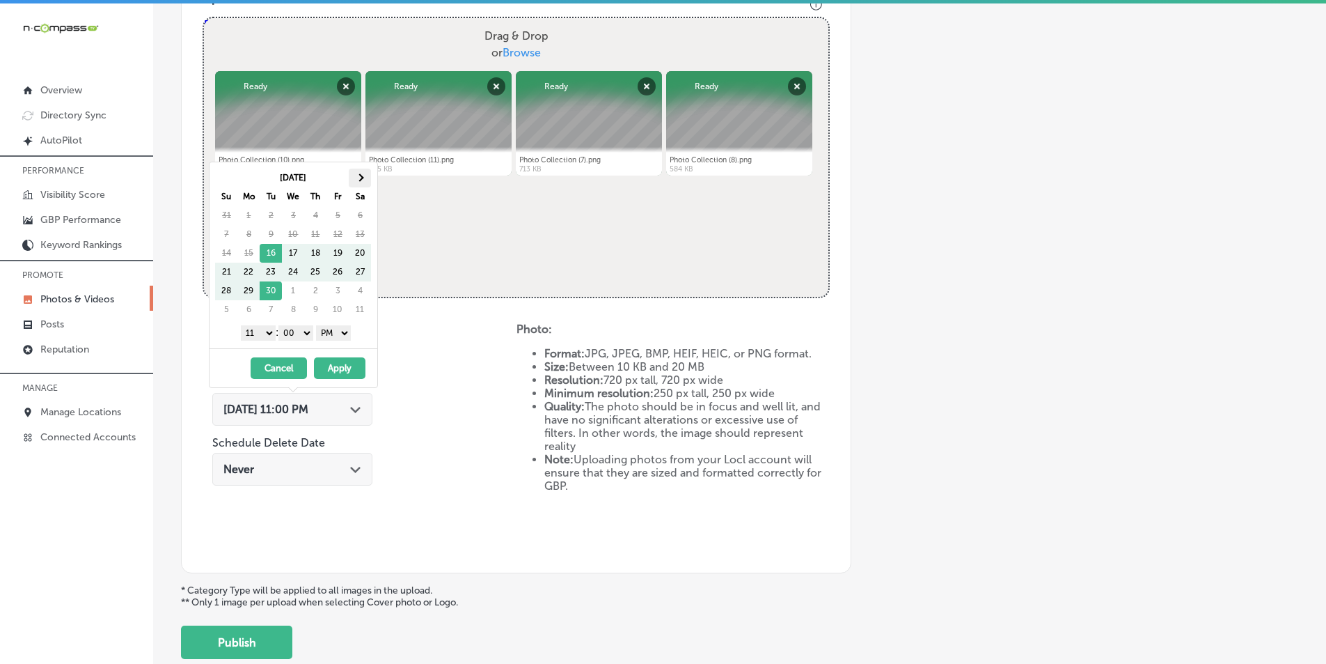
click at [363, 179] on th at bounding box center [360, 178] width 22 height 19
click at [267, 334] on select "1 2 3 4 5 6 7 8 9 10 11 12" at bounding box center [258, 332] width 35 height 15
click at [331, 368] on button "Apply" at bounding box center [340, 368] width 52 height 22
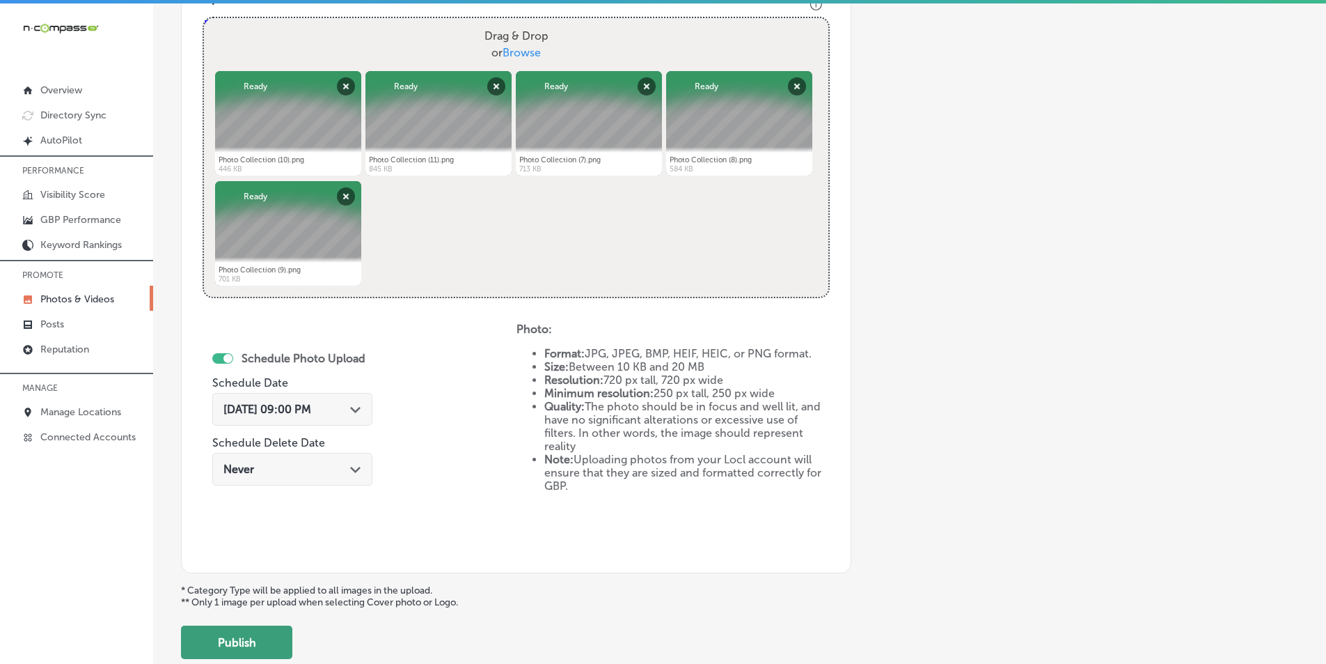
click at [252, 642] on button "Publish" at bounding box center [236, 641] width 111 height 33
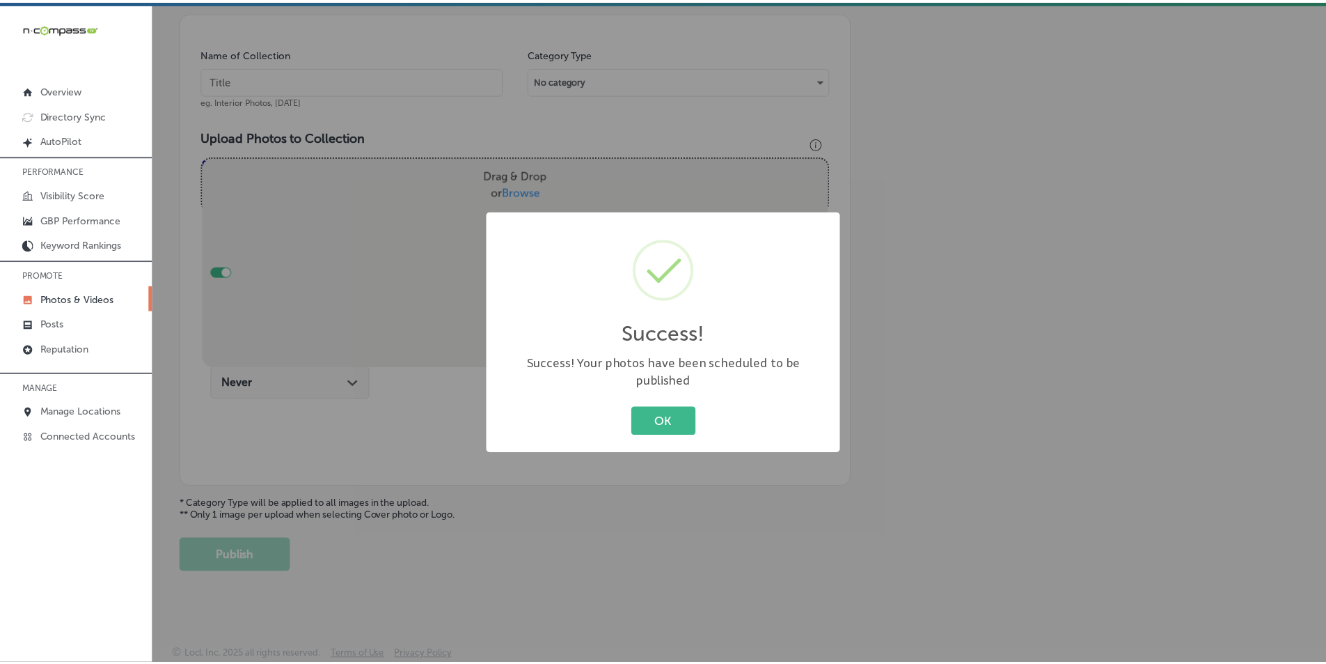
scroll to position [392, 0]
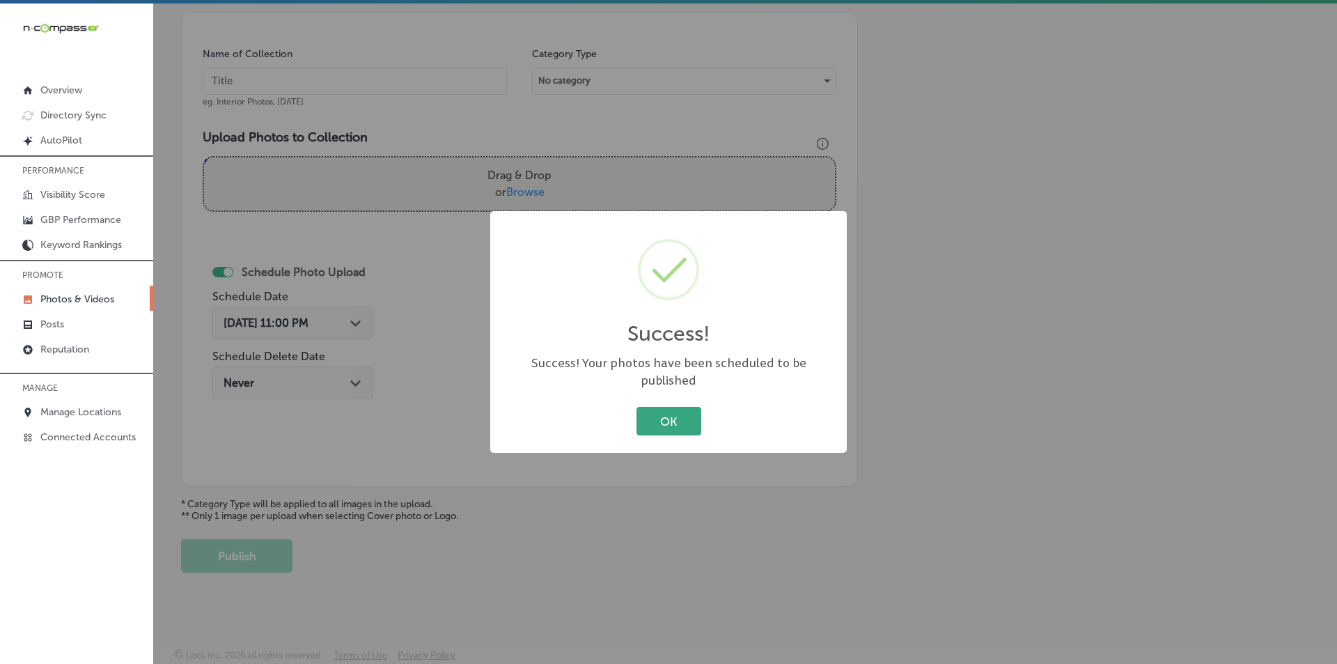
click at [646, 409] on button "OK" at bounding box center [668, 421] width 65 height 29
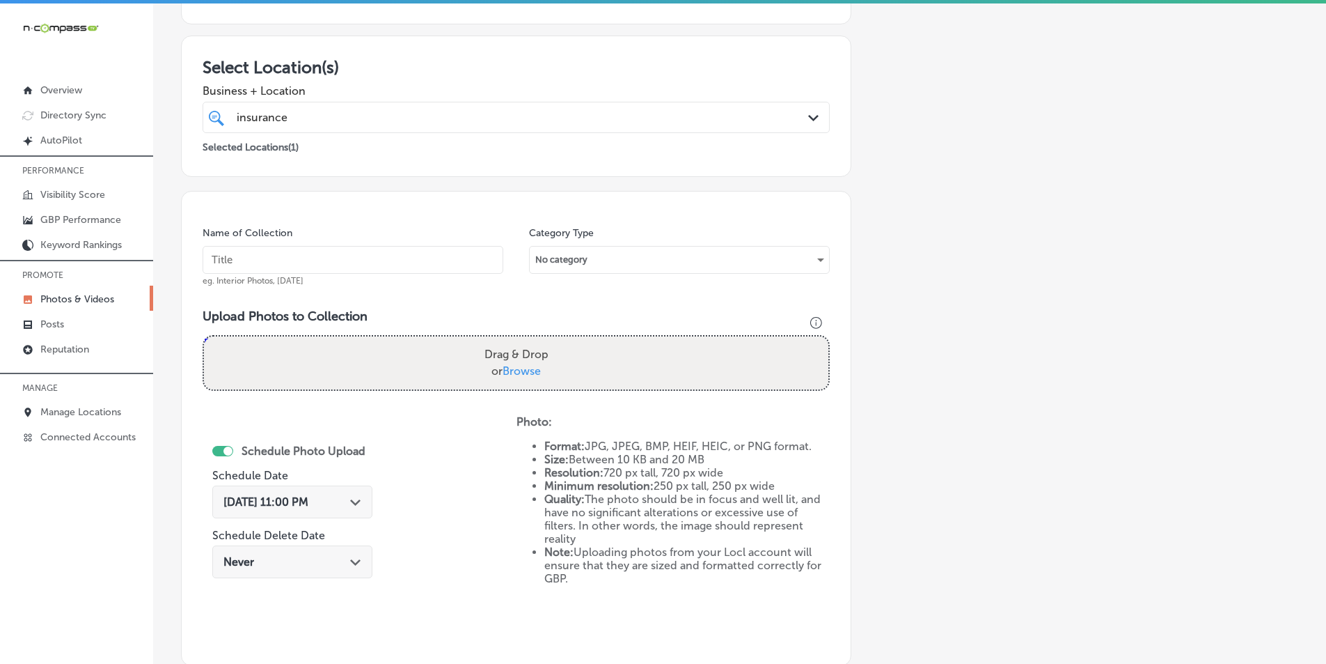
scroll to position [183, 0]
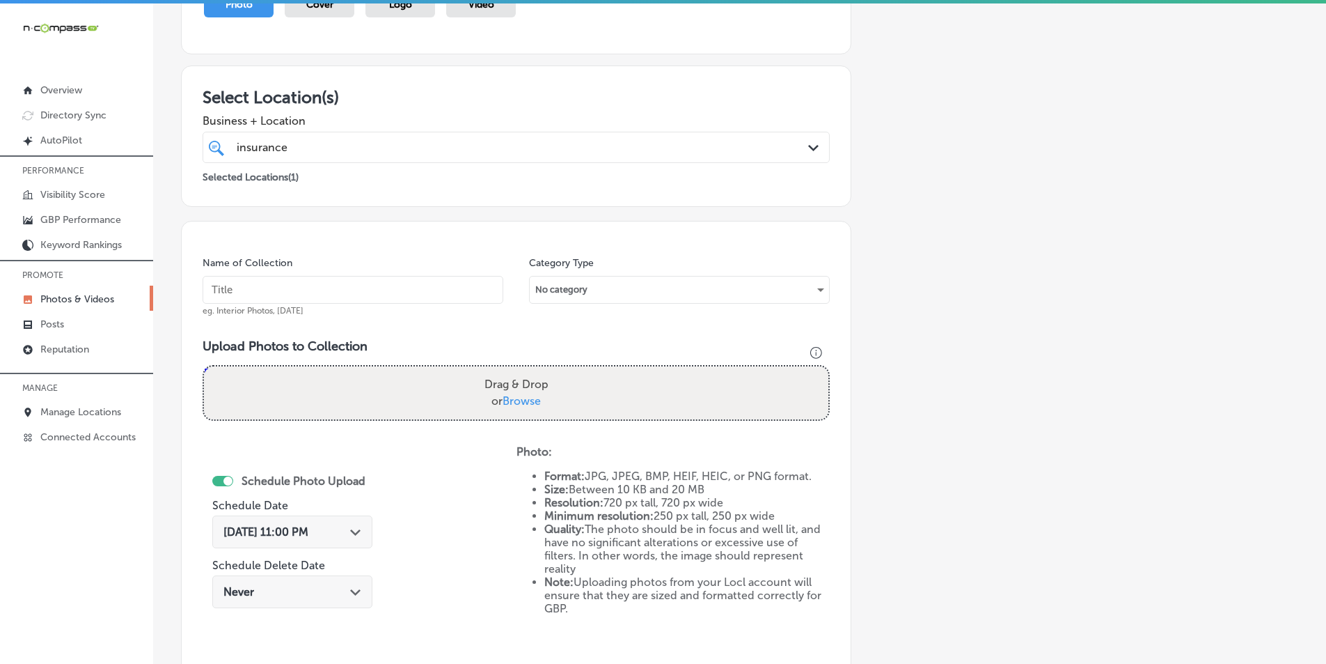
click at [259, 290] on input "text" at bounding box center [353, 290] width 301 height 28
paste input "bloomington, tx, usa"
type input "bloomington, tx, usa"
click at [347, 381] on div "Drag & Drop or Browse" at bounding box center [516, 392] width 625 height 53
click at [204, 366] on input "Drag & Drop or Browse" at bounding box center [516, 368] width 625 height 4
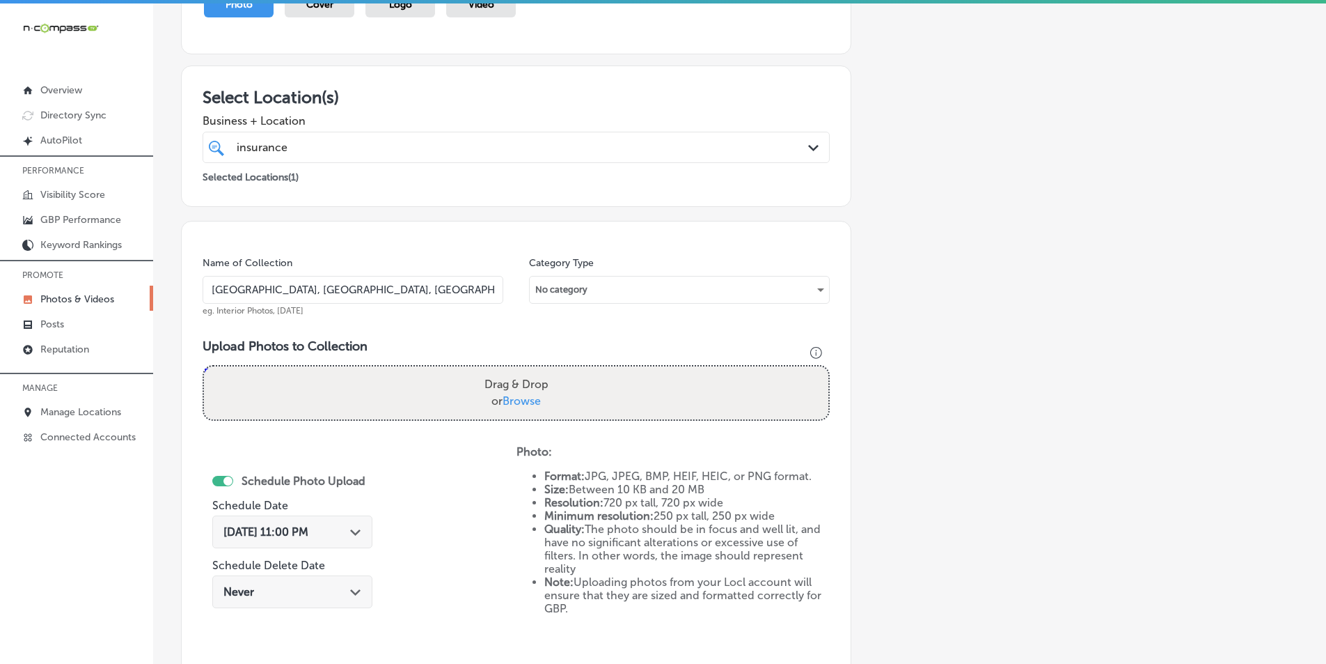
type input "C:\fakepath\Photo Collection (12).png"
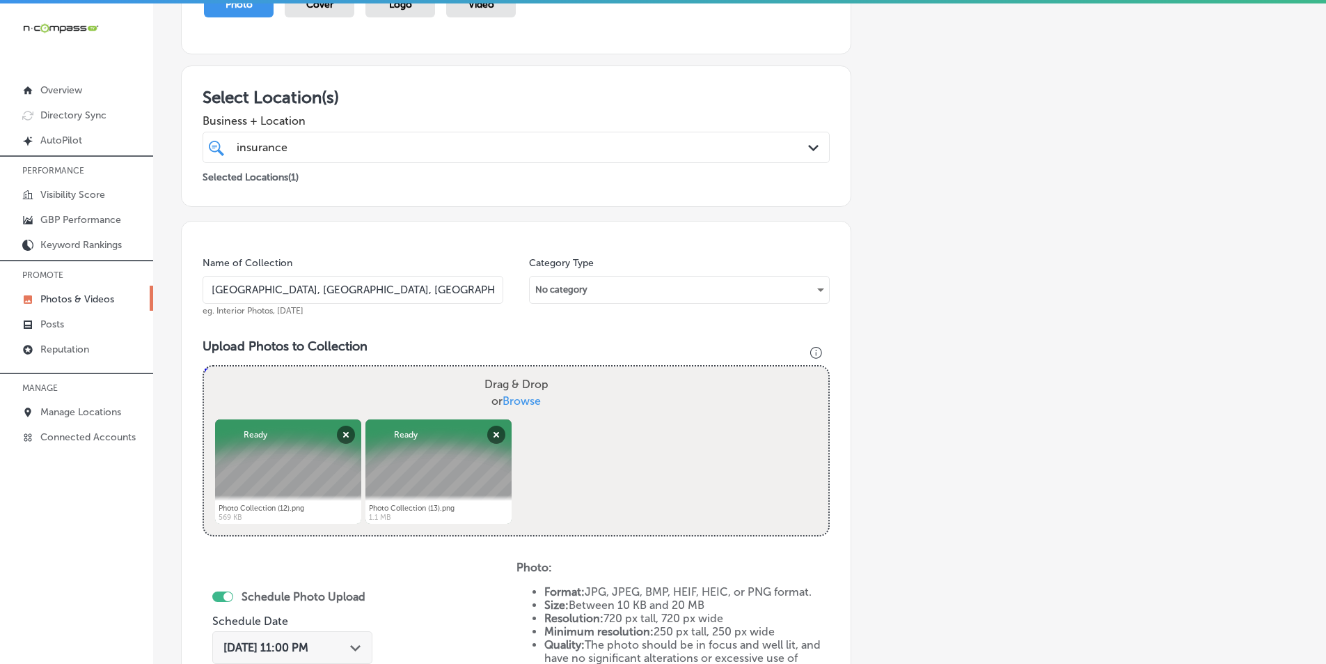
click at [337, 386] on div "Drag & Drop or Browse" at bounding box center [516, 392] width 625 height 53
click at [204, 366] on input "Drag & Drop or Browse" at bounding box center [516, 368] width 625 height 4
type input "C:\fakepath\Photo Collection (14).png"
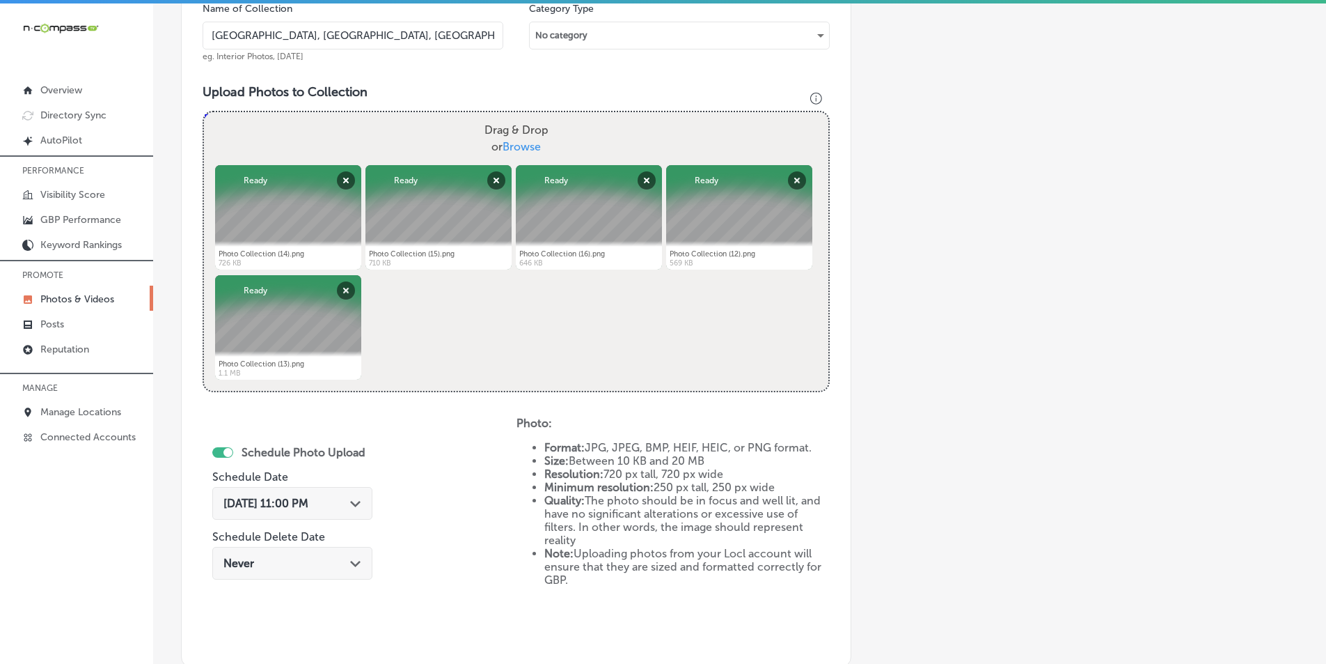
scroll to position [462, 0]
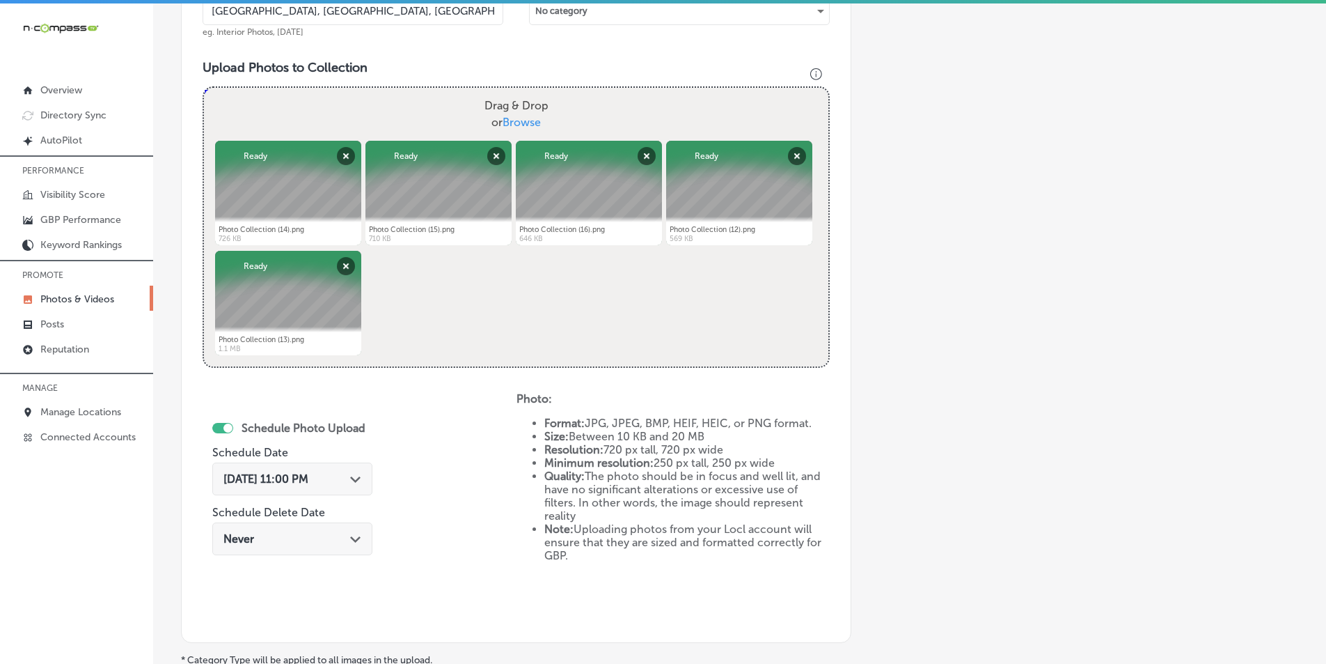
click at [354, 480] on icon "Path Created with Sketch." at bounding box center [355, 479] width 10 height 6
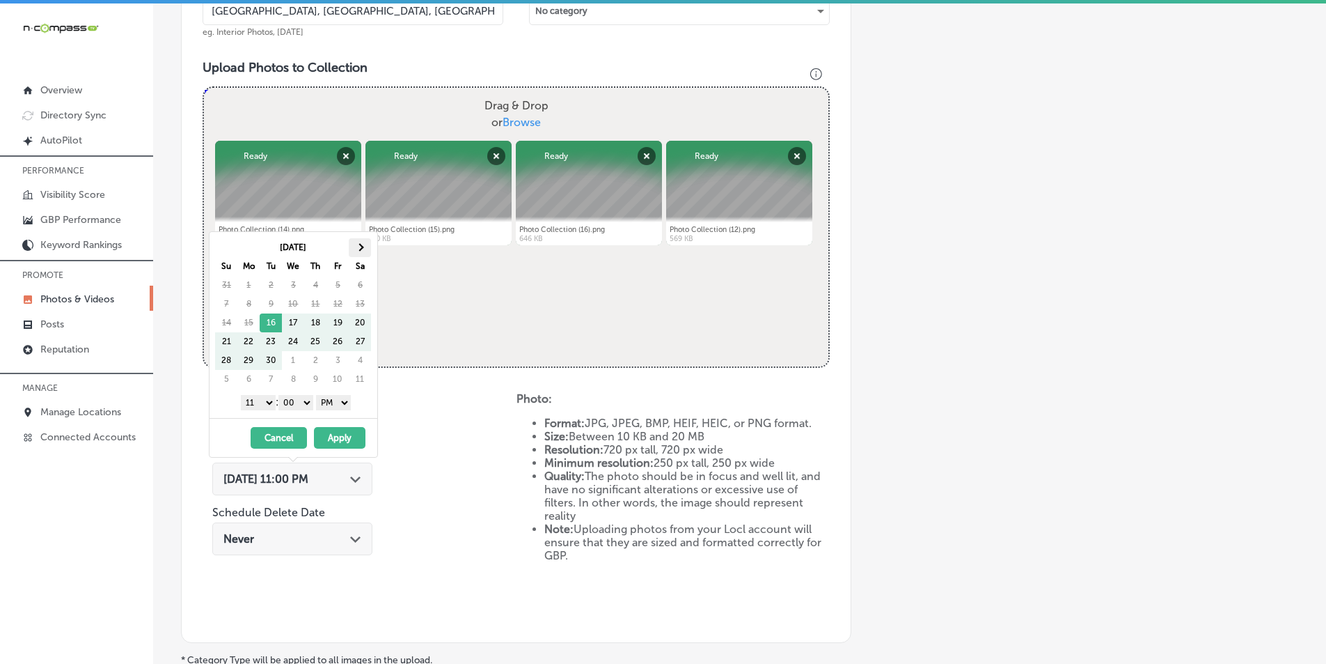
click at [356, 244] on th at bounding box center [360, 247] width 22 height 19
click at [268, 402] on select "1 2 3 4 5 6 7 8 9 10 11 12" at bounding box center [258, 402] width 35 height 15
click at [325, 436] on button "Apply" at bounding box center [340, 438] width 52 height 22
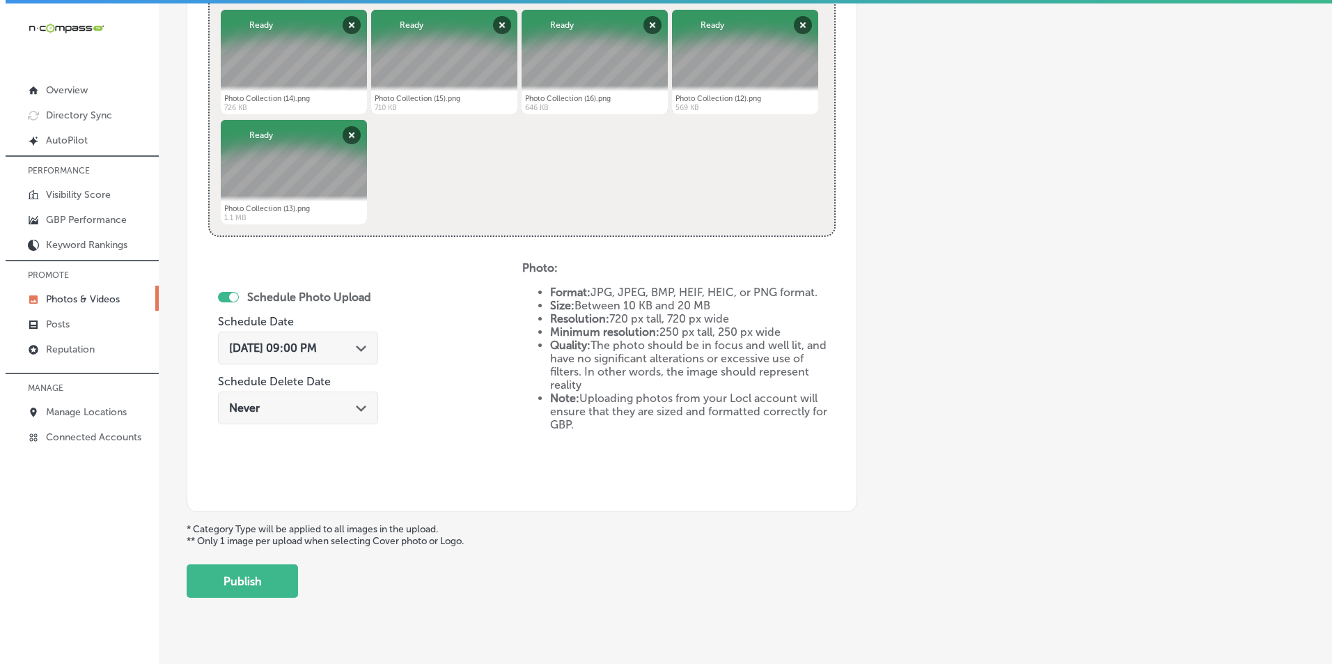
scroll to position [618, 0]
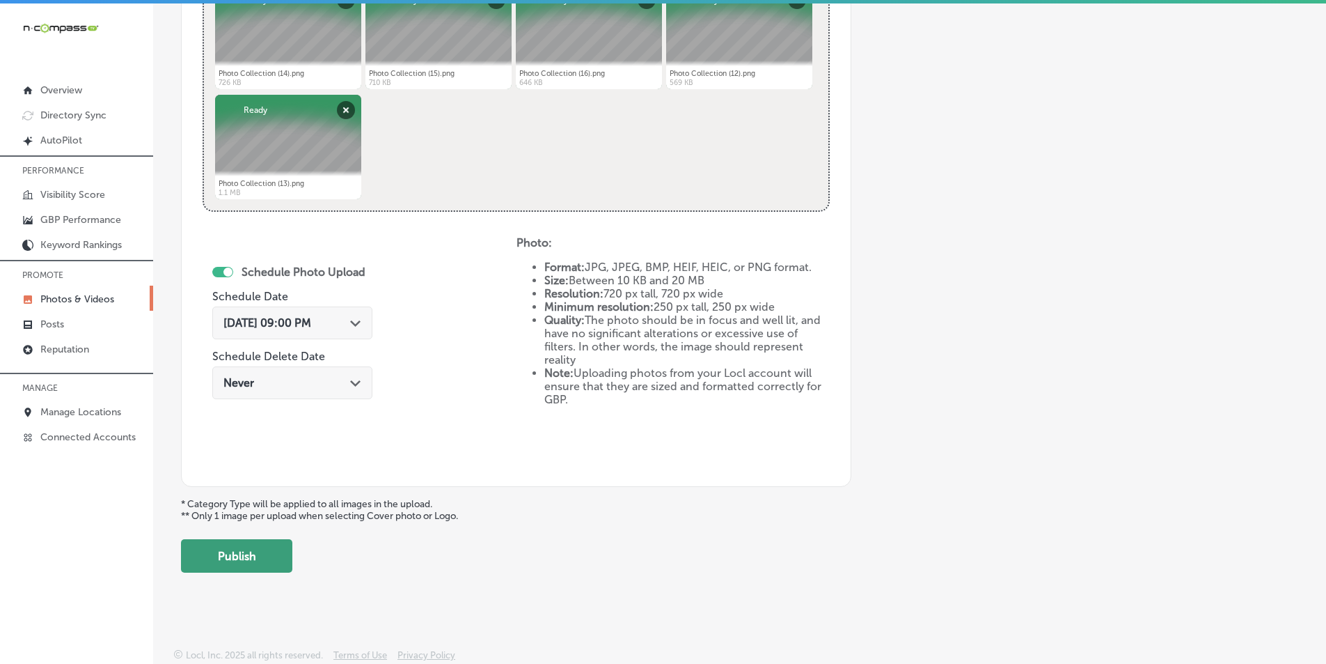
click at [259, 556] on button "Publish" at bounding box center [236, 555] width 111 height 33
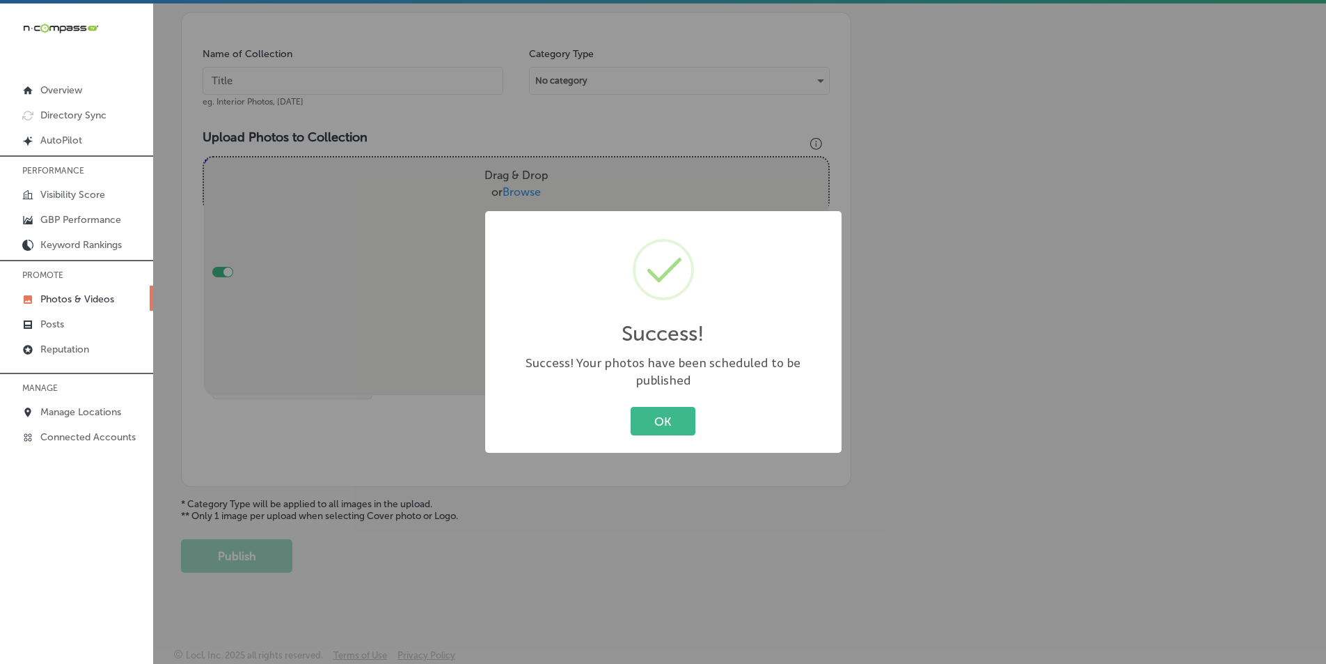
scroll to position [392, 0]
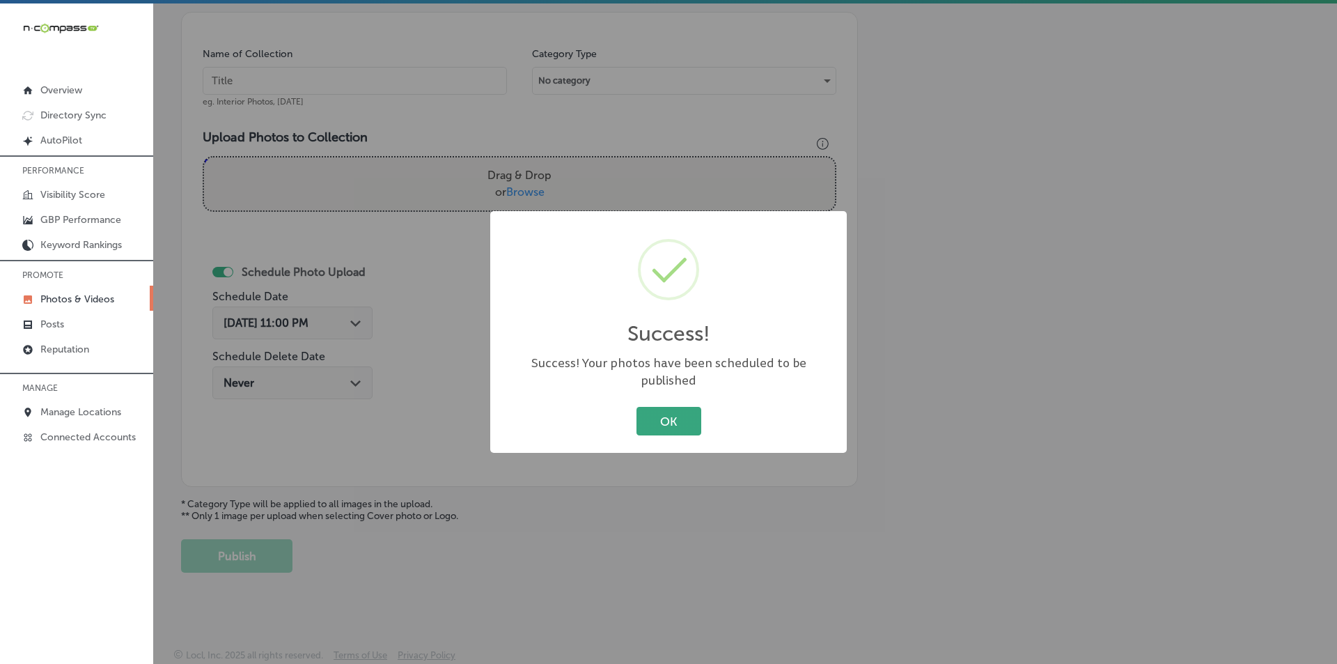
click at [658, 407] on button "OK" at bounding box center [668, 421] width 65 height 29
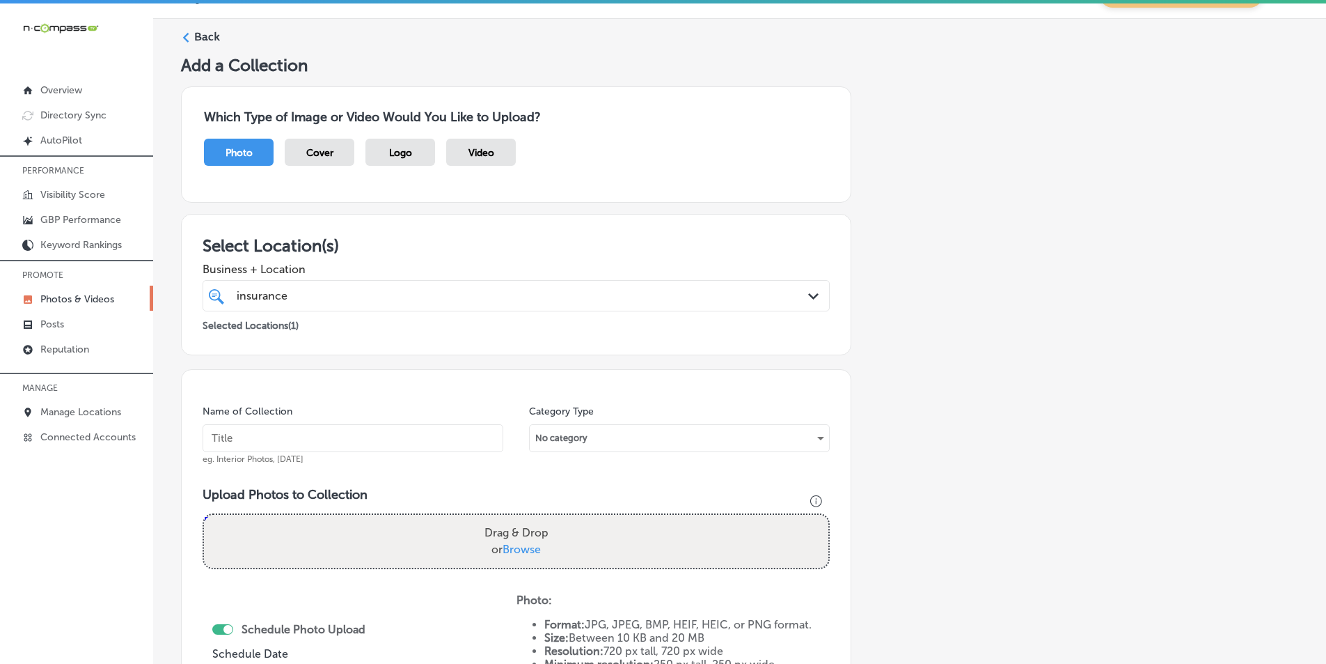
scroll to position [0, 0]
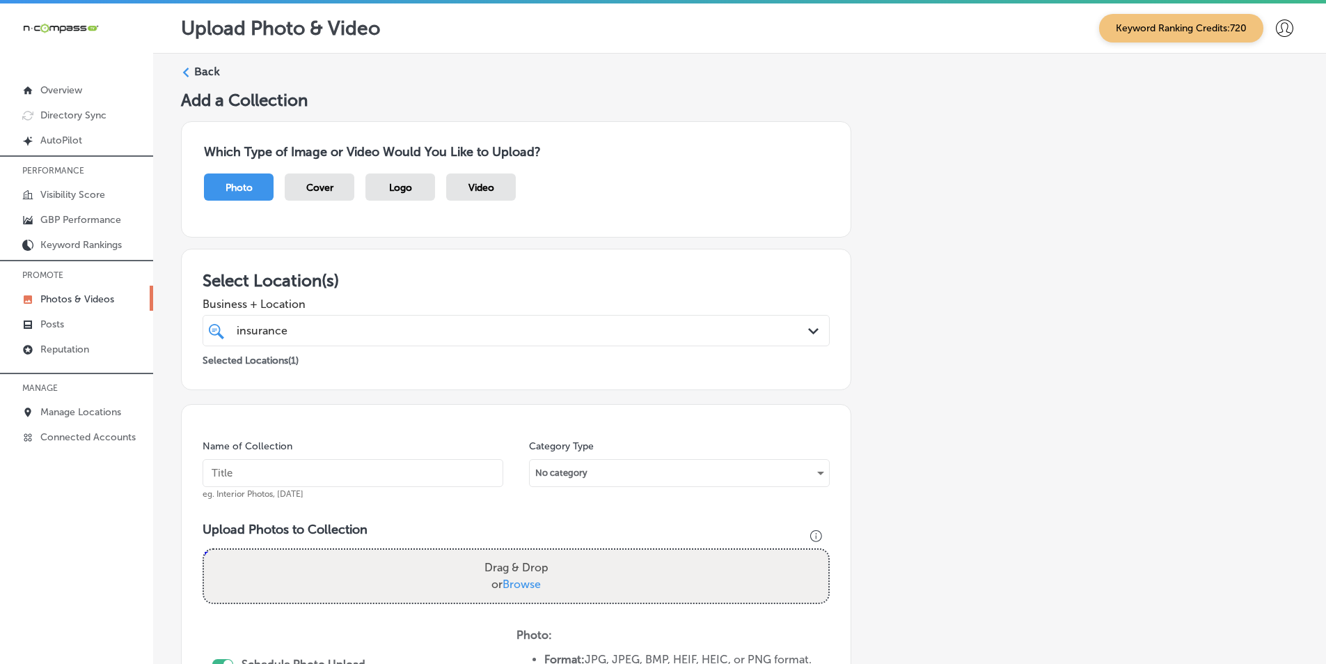
click at [269, 472] on input "text" at bounding box center [353, 473] width 301 height 28
click at [260, 468] on input "text" at bounding box center [353, 473] width 301 height 28
paste input "flooding"
type input "flooding"
click at [380, 561] on div "Drag & Drop or Browse" at bounding box center [516, 575] width 625 height 53
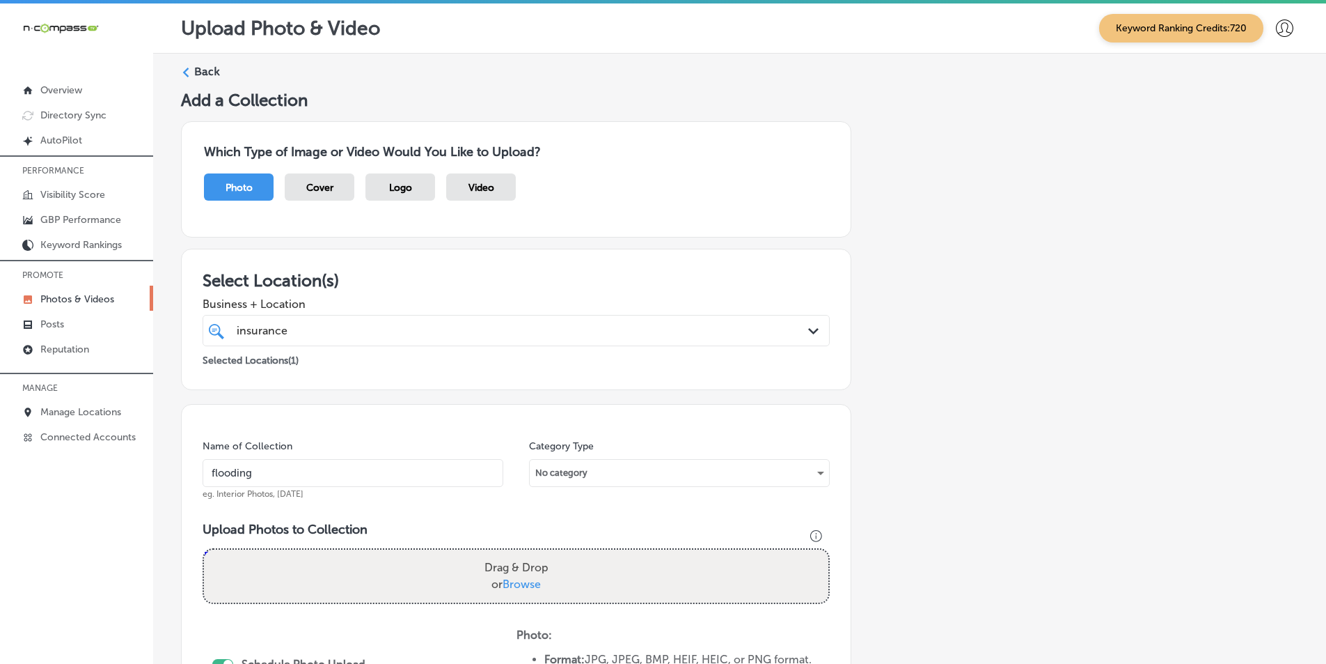
click at [204, 549] on input "Drag & Drop or Browse" at bounding box center [516, 551] width 625 height 4
type input "C:\fakepath\Photo Collection (18).png"
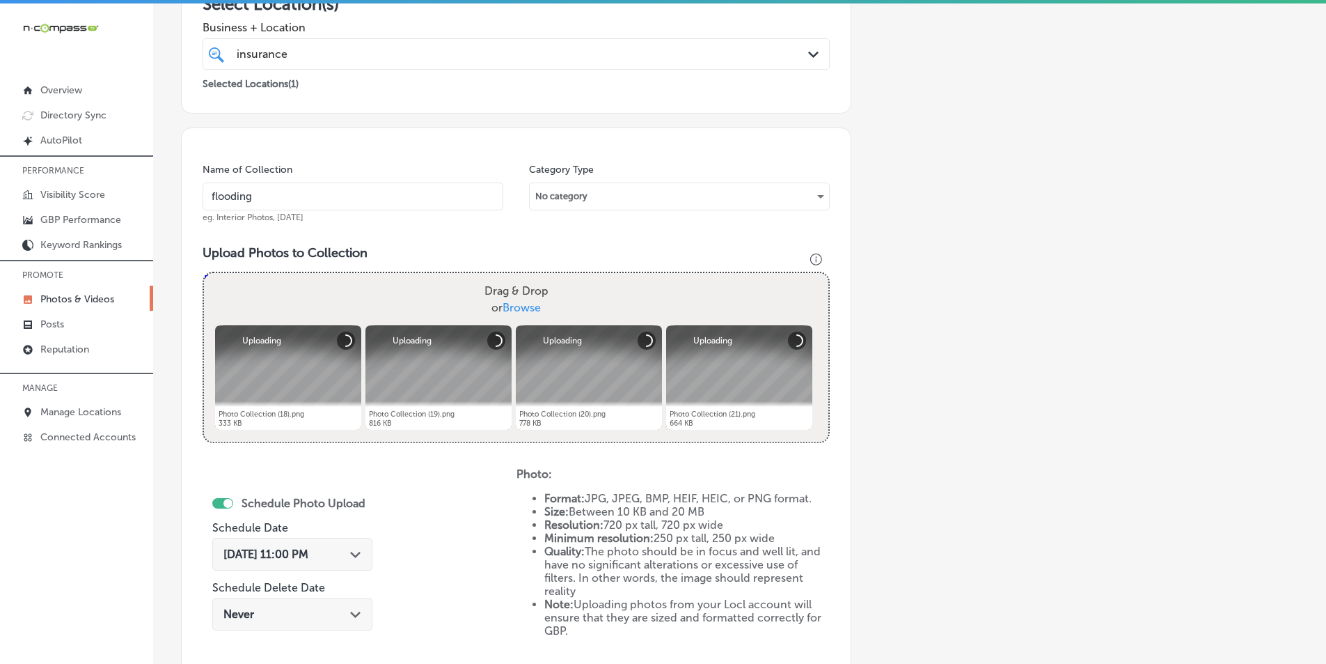
scroll to position [279, 0]
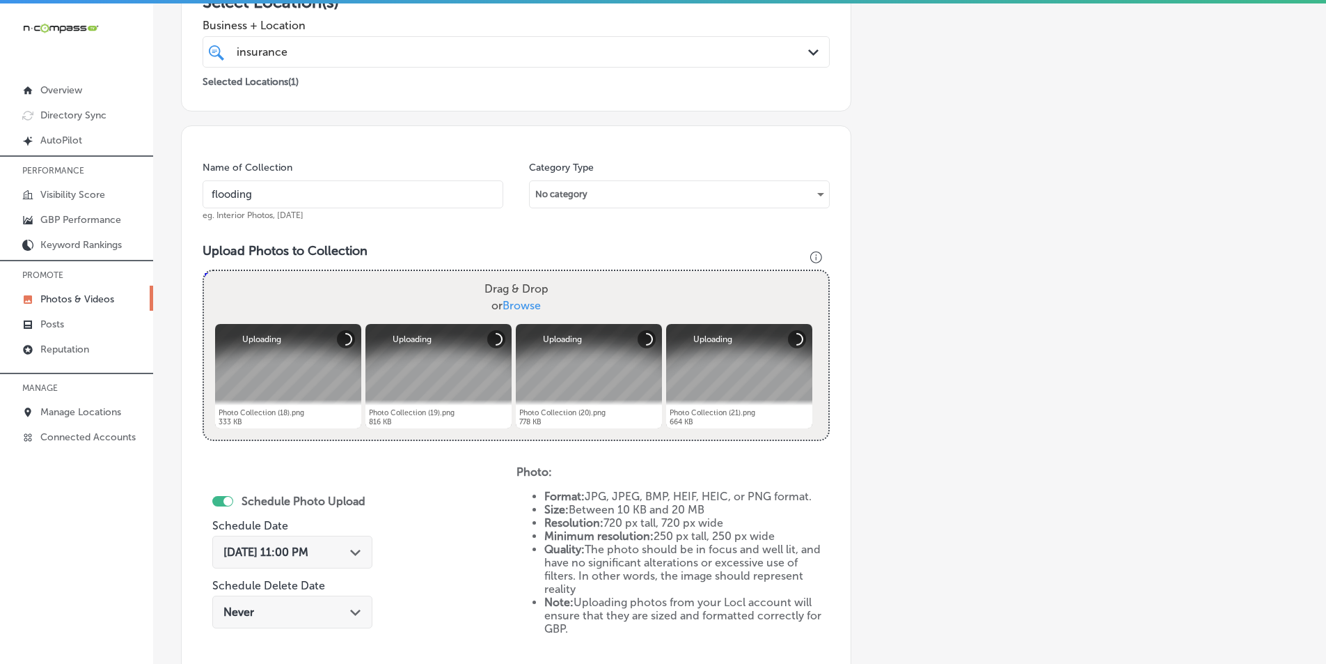
drag, startPoint x: 375, startPoint y: 293, endPoint x: 379, endPoint y: 285, distance: 9.1
click at [376, 292] on div "Drag & Drop or Browse" at bounding box center [516, 297] width 625 height 53
click at [204, 271] on input "Drag & Drop or Browse" at bounding box center [516, 273] width 625 height 4
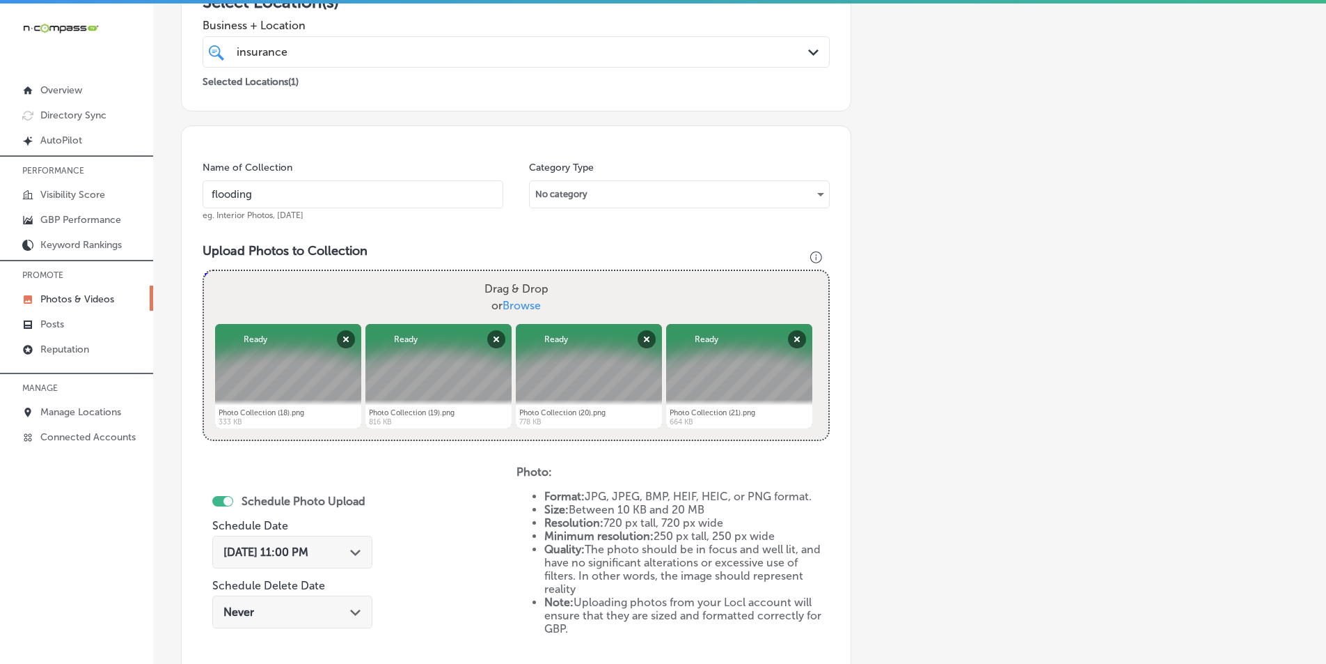
type input "C:\fakepath\Photo Collection (17).png"
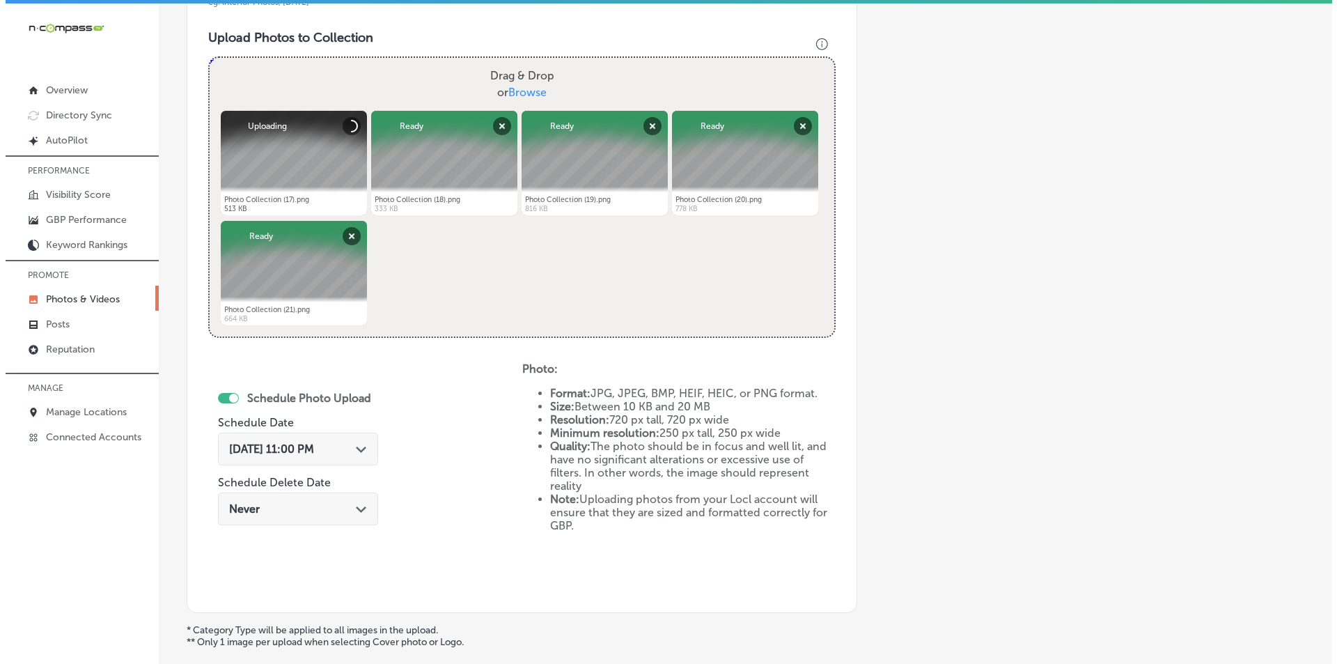
scroll to position [557, 0]
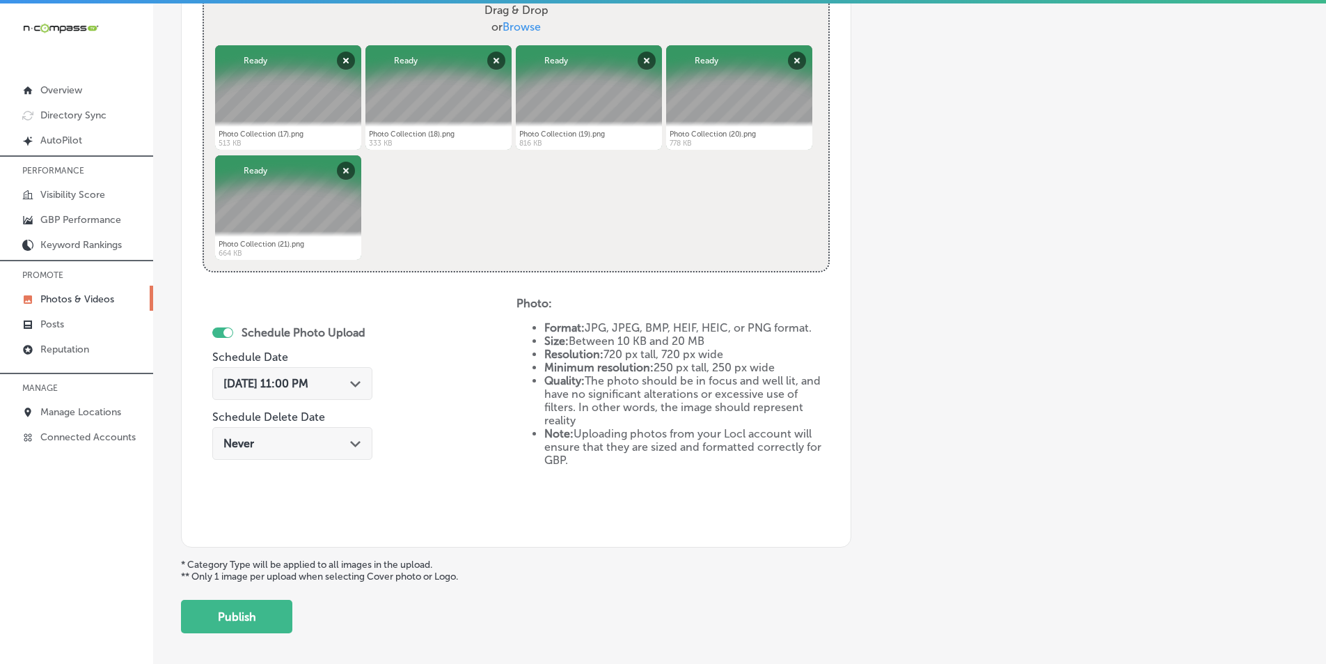
click at [359, 378] on div "Path Created with Sketch." at bounding box center [355, 382] width 11 height 11
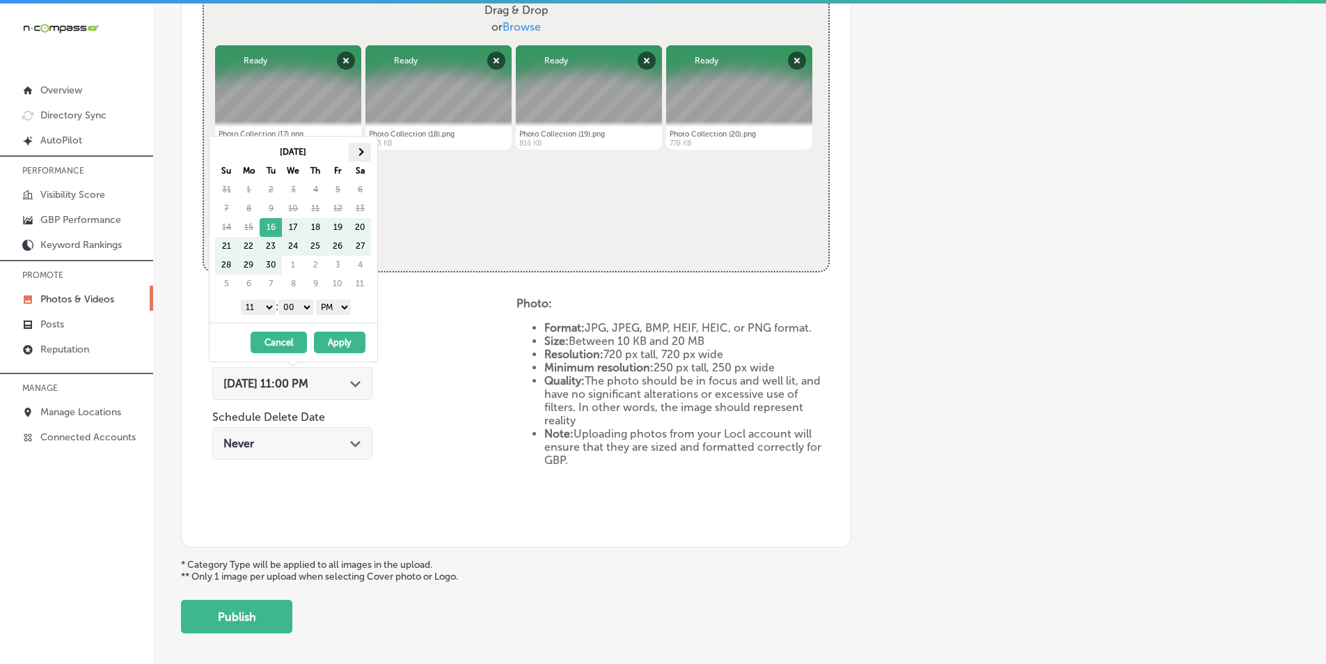
click at [362, 150] on th at bounding box center [360, 152] width 22 height 19
click at [266, 308] on select "1 2 3 4 5 6 7 8 9 10 11 12" at bounding box center [258, 306] width 35 height 15
click at [341, 341] on button "Apply" at bounding box center [340, 342] width 52 height 22
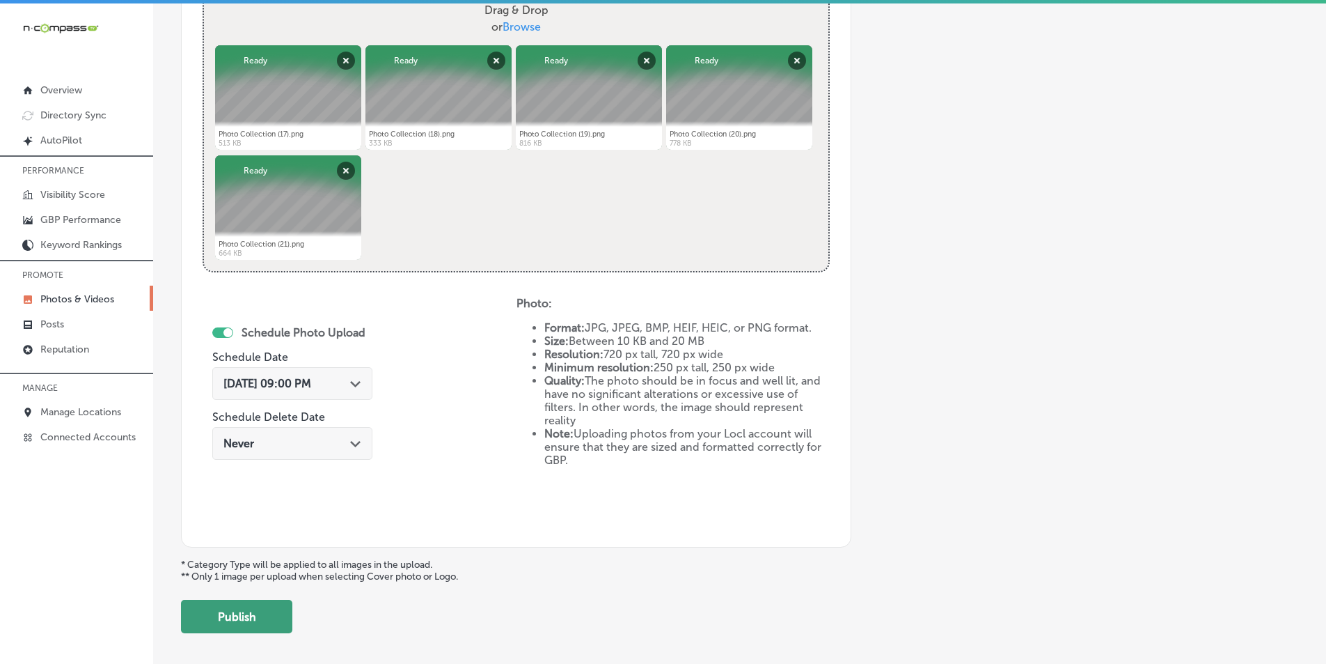
click at [253, 611] on button "Publish" at bounding box center [236, 616] width 111 height 33
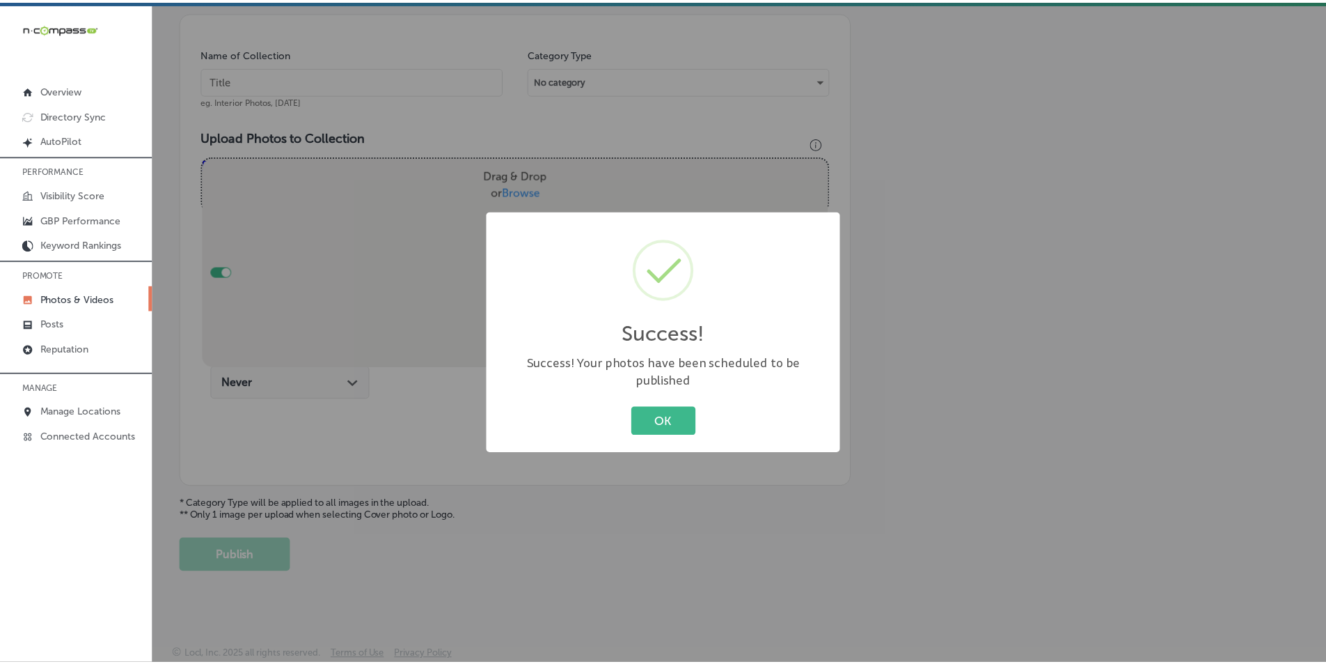
scroll to position [392, 0]
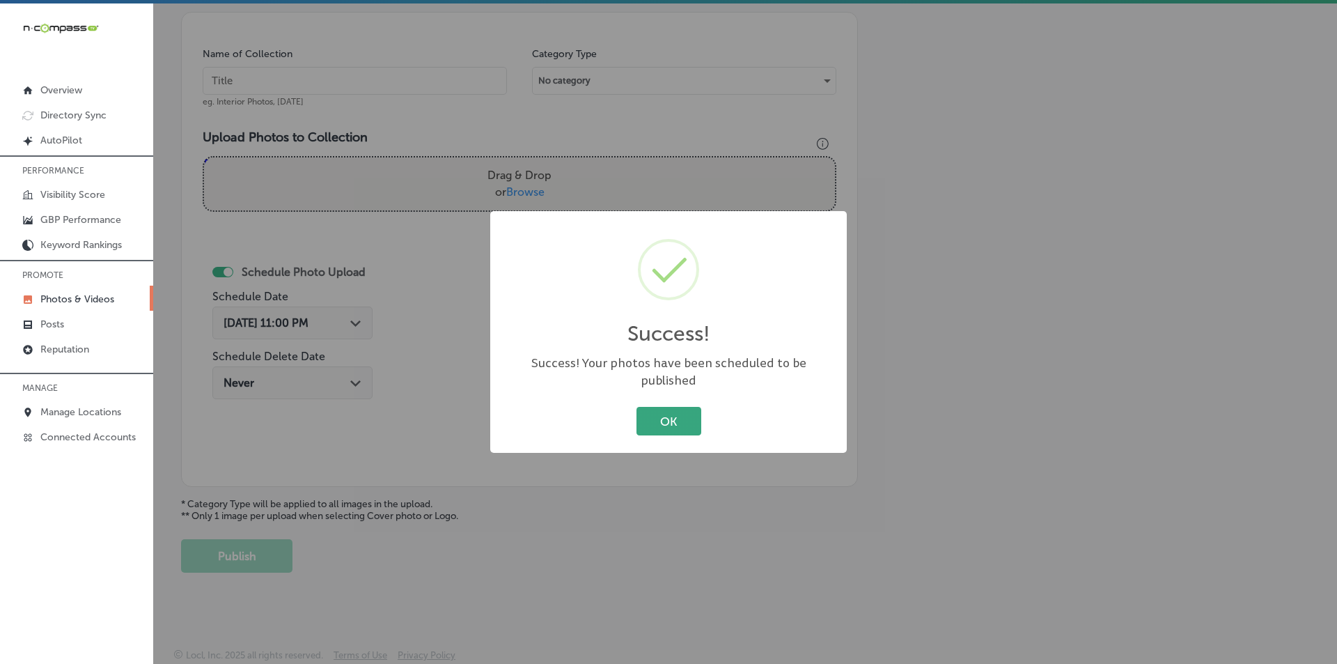
click at [666, 412] on button "OK" at bounding box center [668, 421] width 65 height 29
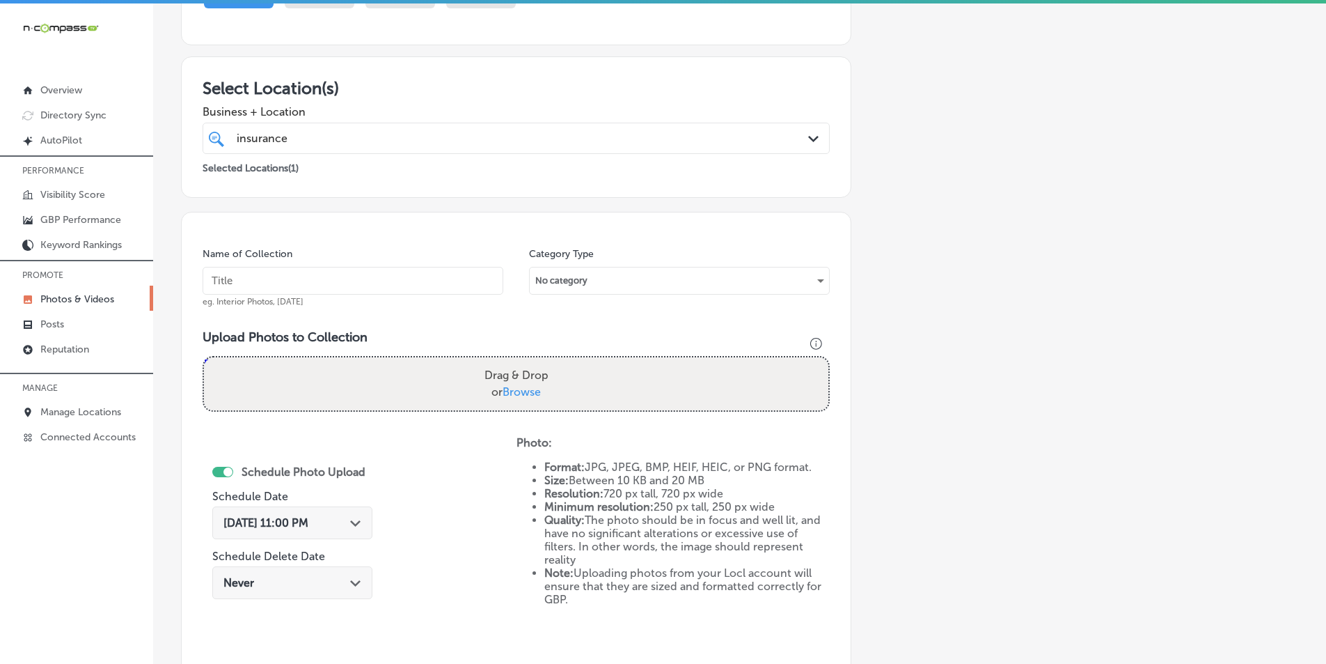
scroll to position [209, 0]
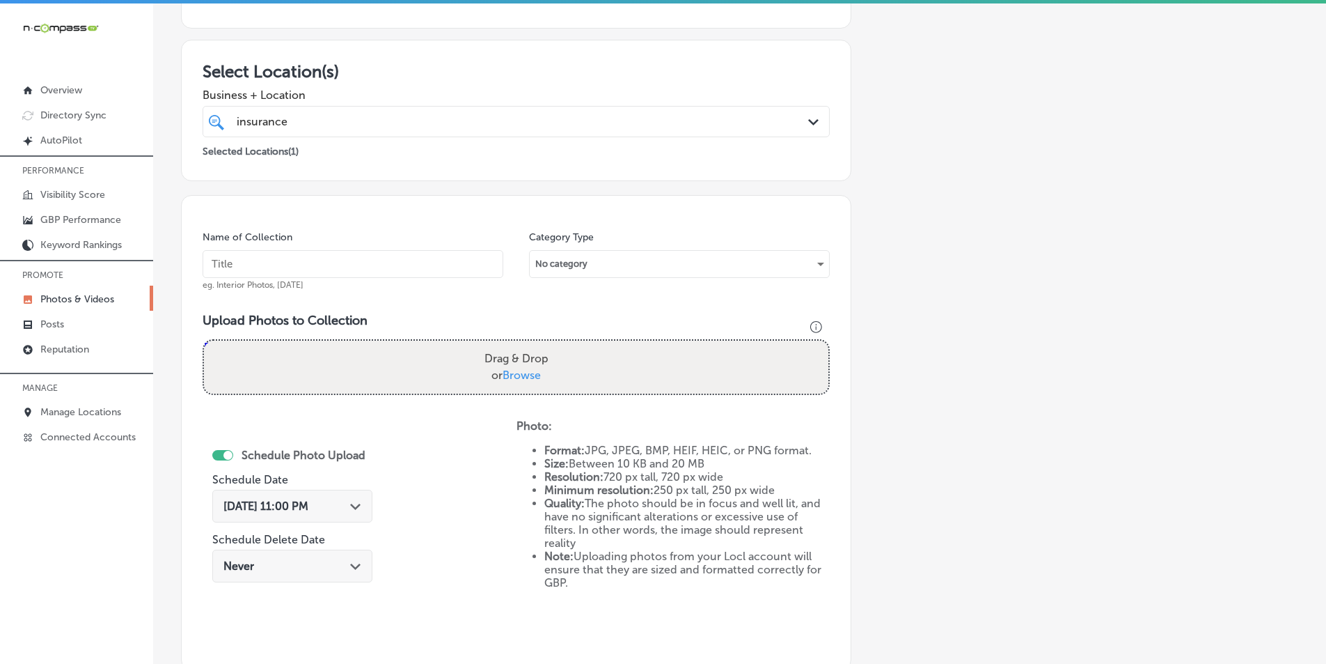
click at [276, 265] on input "text" at bounding box center [353, 264] width 301 height 28
type input "food near me"
click at [441, 357] on div "Drag & Drop or Browse" at bounding box center [516, 366] width 625 height 53
click at [204, 340] on input "Drag & Drop or Browse" at bounding box center [516, 342] width 625 height 4
type input "C:\fakepath\Photo Collection (22).png"
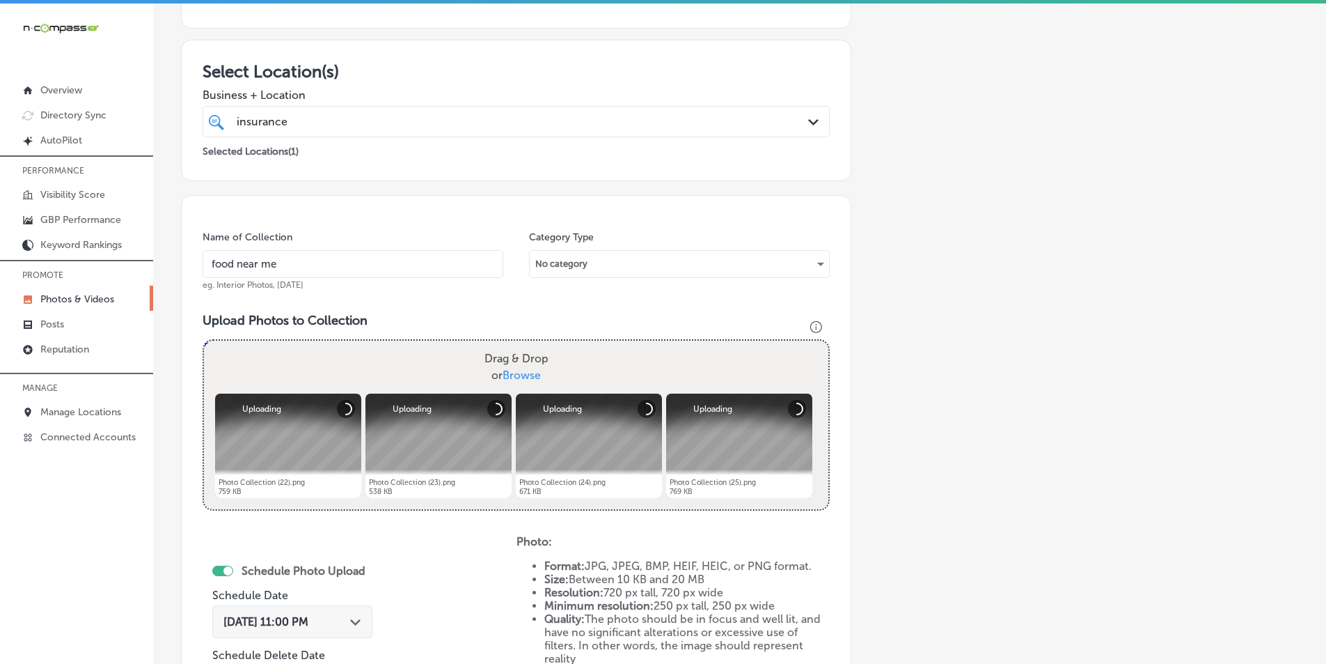
drag, startPoint x: 283, startPoint y: 265, endPoint x: 206, endPoint y: 279, distance: 77.8
click at [205, 280] on div "Name of Collection food near me eg. Interior Photos, March 2020" at bounding box center [353, 260] width 301 height 60
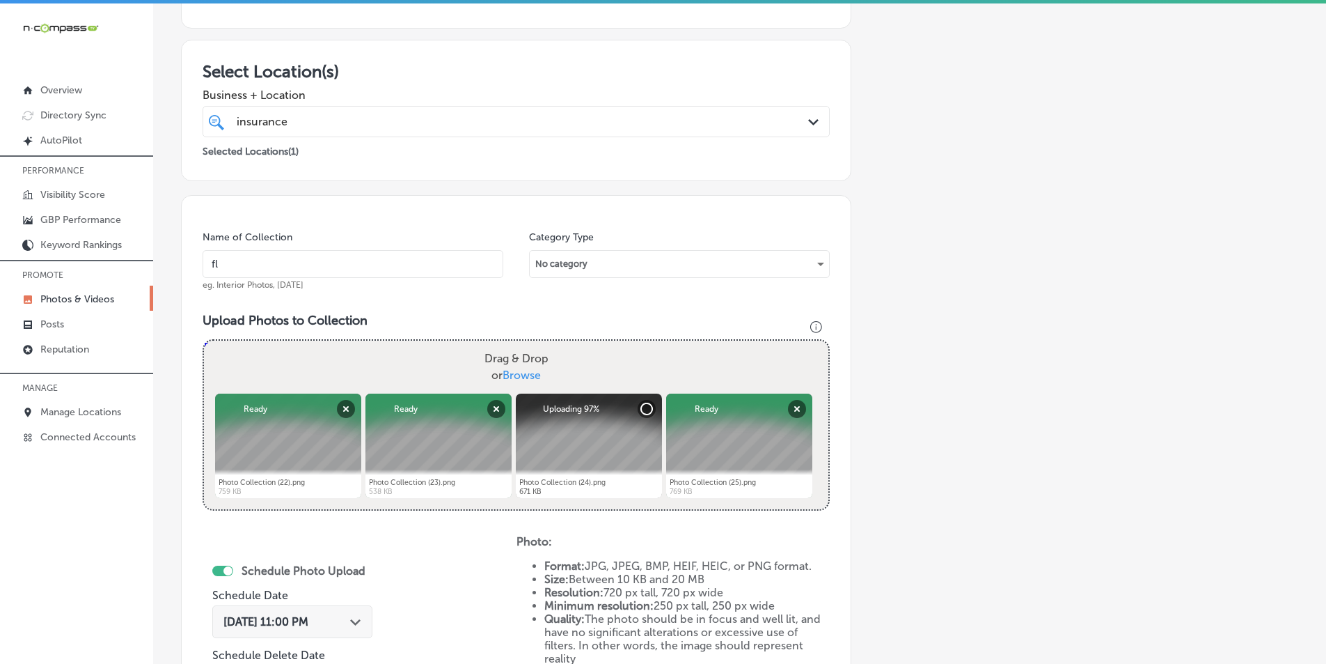
type input "flooding"
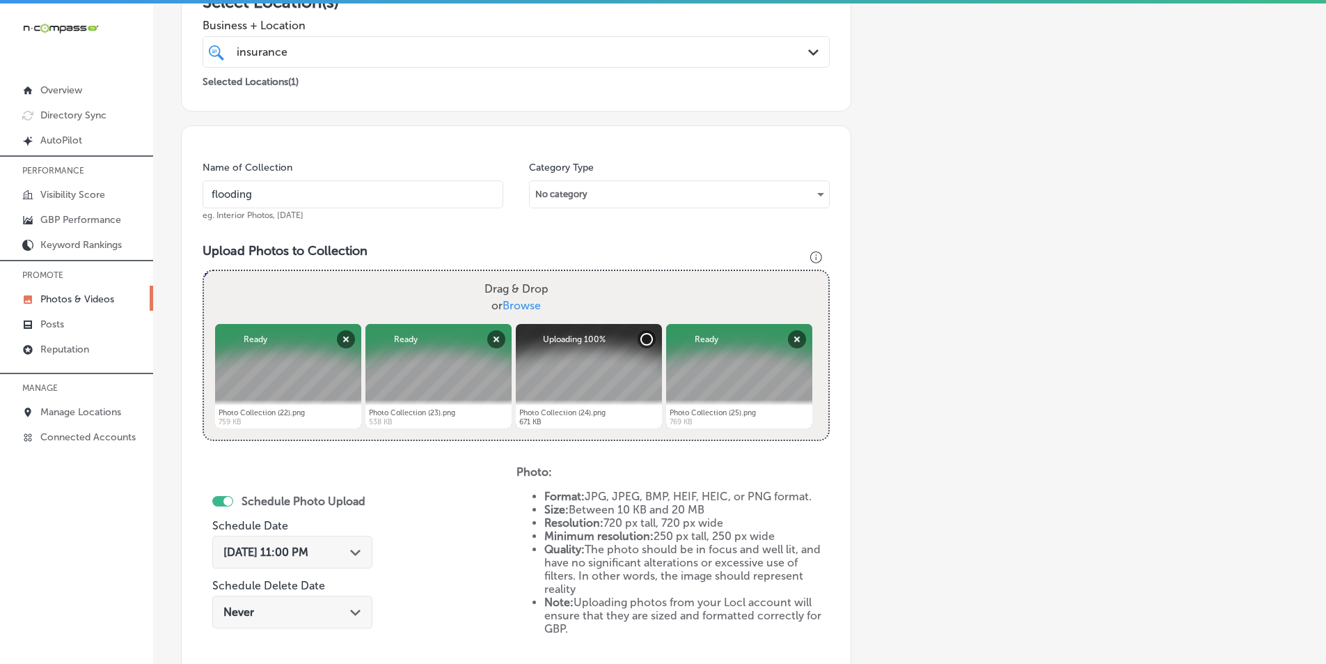
click at [390, 296] on div "Drag & Drop or Browse" at bounding box center [516, 297] width 625 height 53
click at [204, 271] on input "Drag & Drop or Browse" at bounding box center [516, 273] width 625 height 4
type input "C:\fakepath\Photo Collection (26).png"
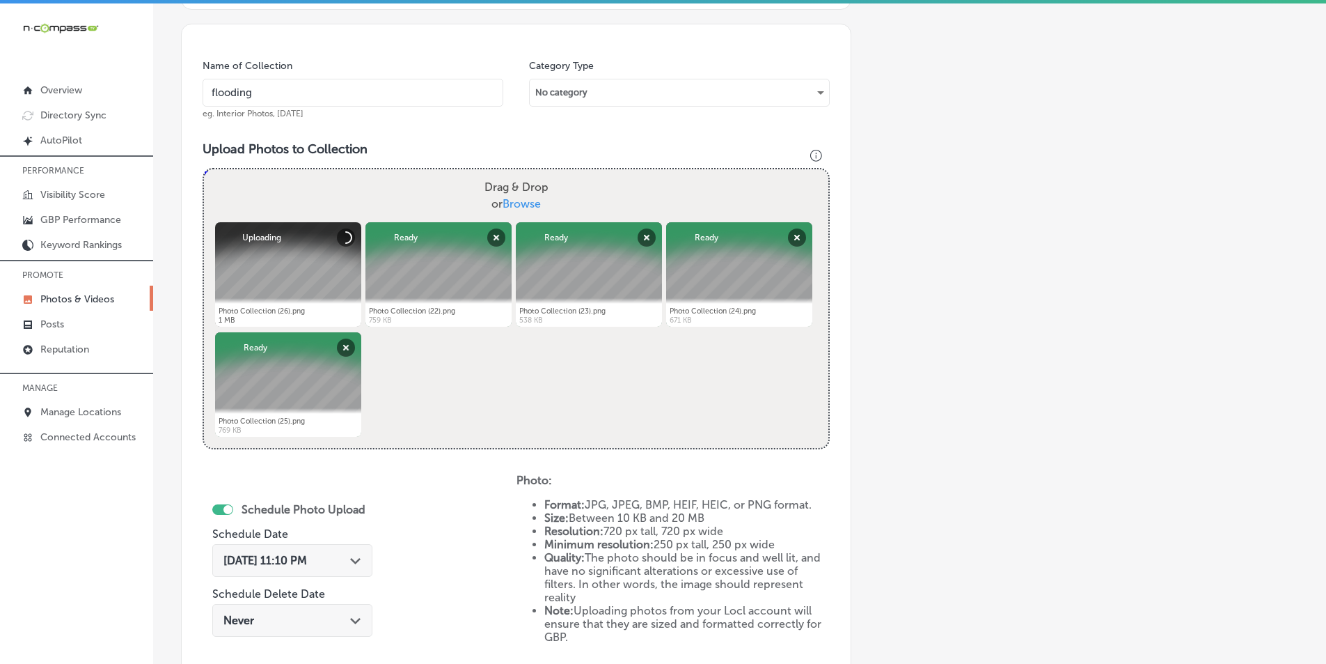
scroll to position [418, 0]
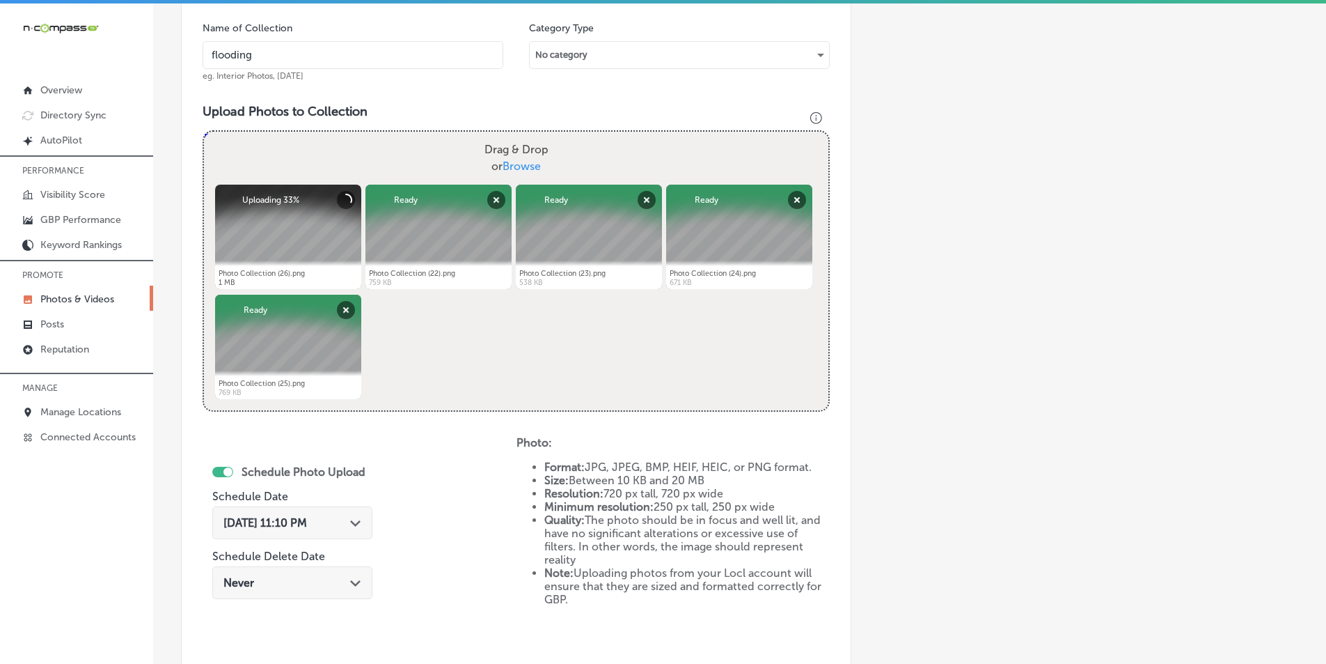
click at [358, 523] on polygon at bounding box center [355, 523] width 10 height 6
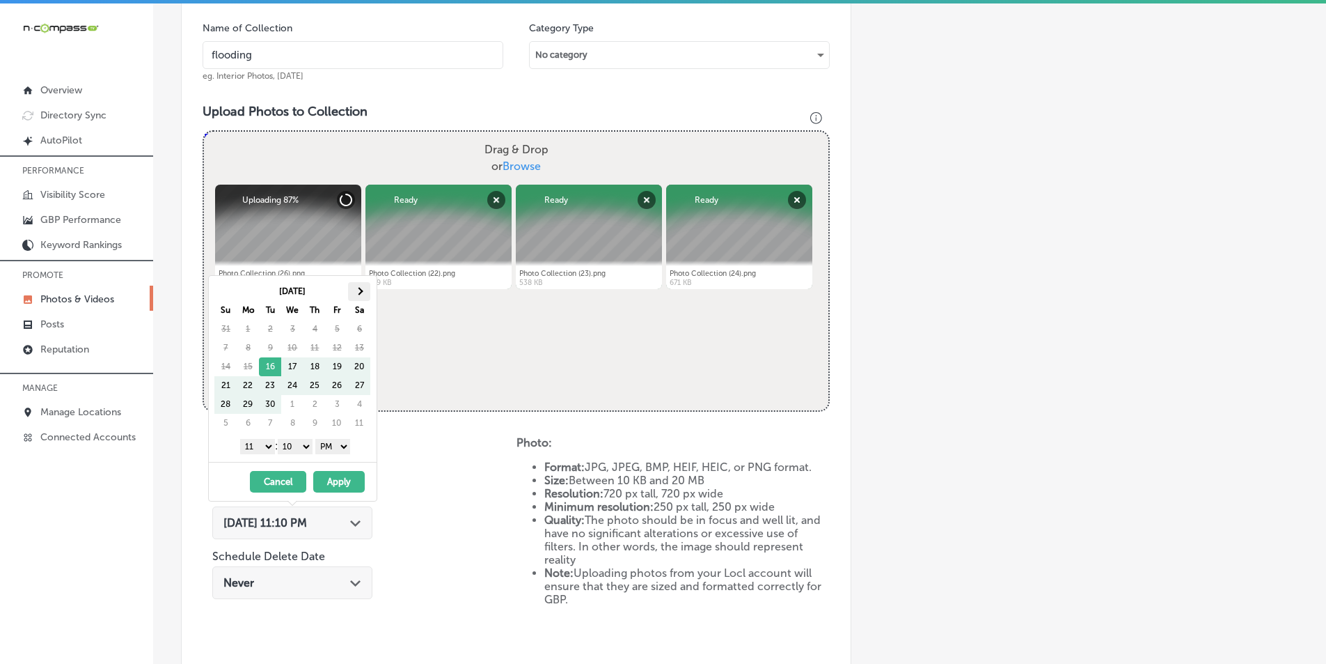
click at [360, 290] on span at bounding box center [360, 291] width 8 height 8
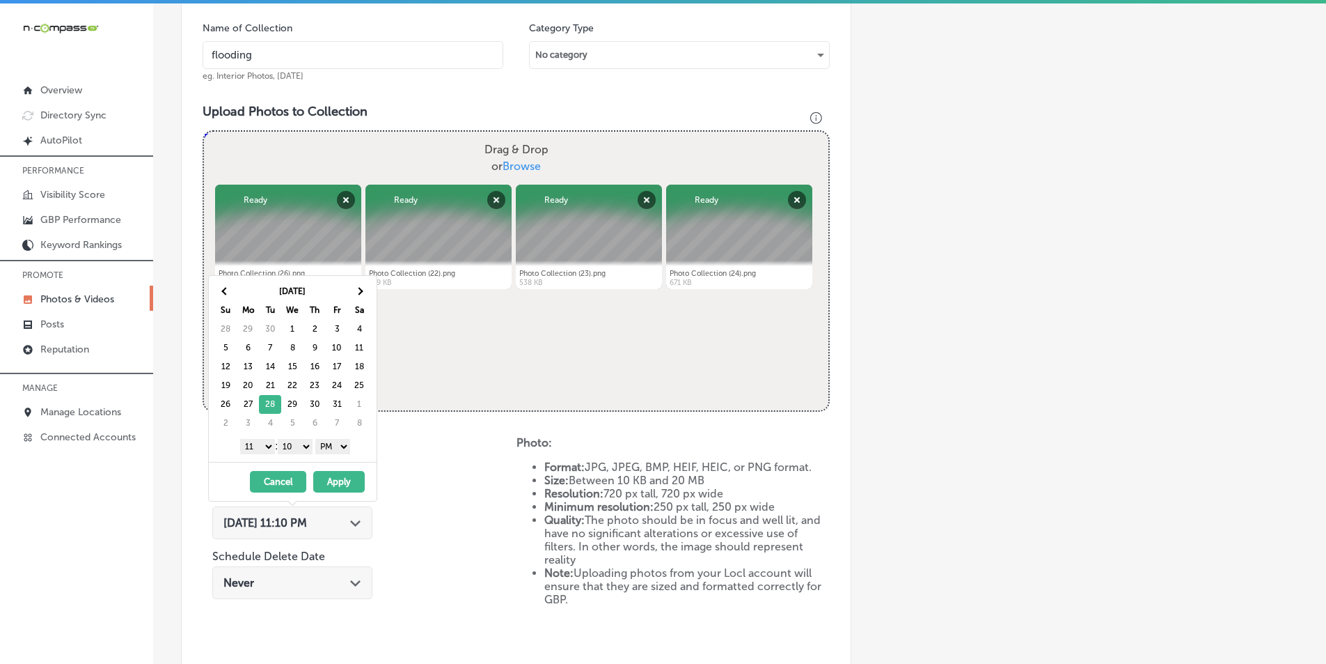
click at [268, 443] on select "1 2 3 4 5 6 7 8 9 10 11 12" at bounding box center [257, 446] width 35 height 15
click at [308, 443] on select "00 10 20 30 40 50" at bounding box center [295, 446] width 35 height 15
click at [333, 476] on button "Apply" at bounding box center [339, 482] width 52 height 22
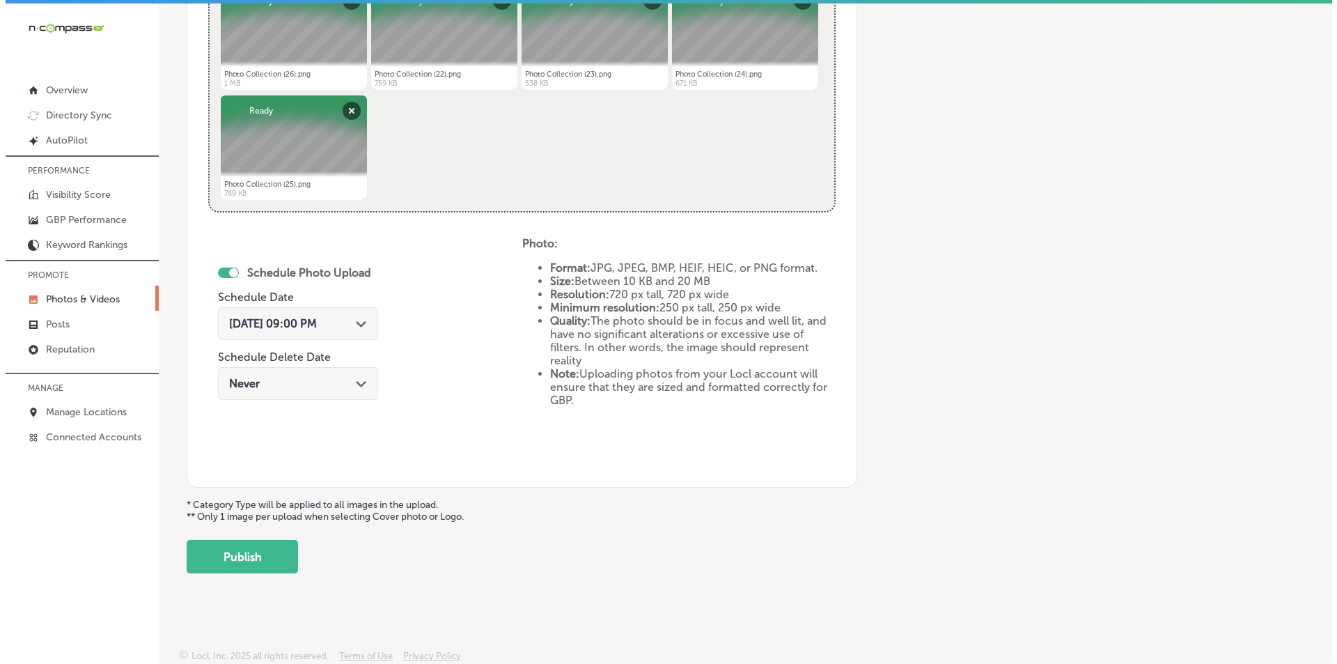
scroll to position [618, 0]
click at [260, 555] on button "Publish" at bounding box center [236, 555] width 111 height 33
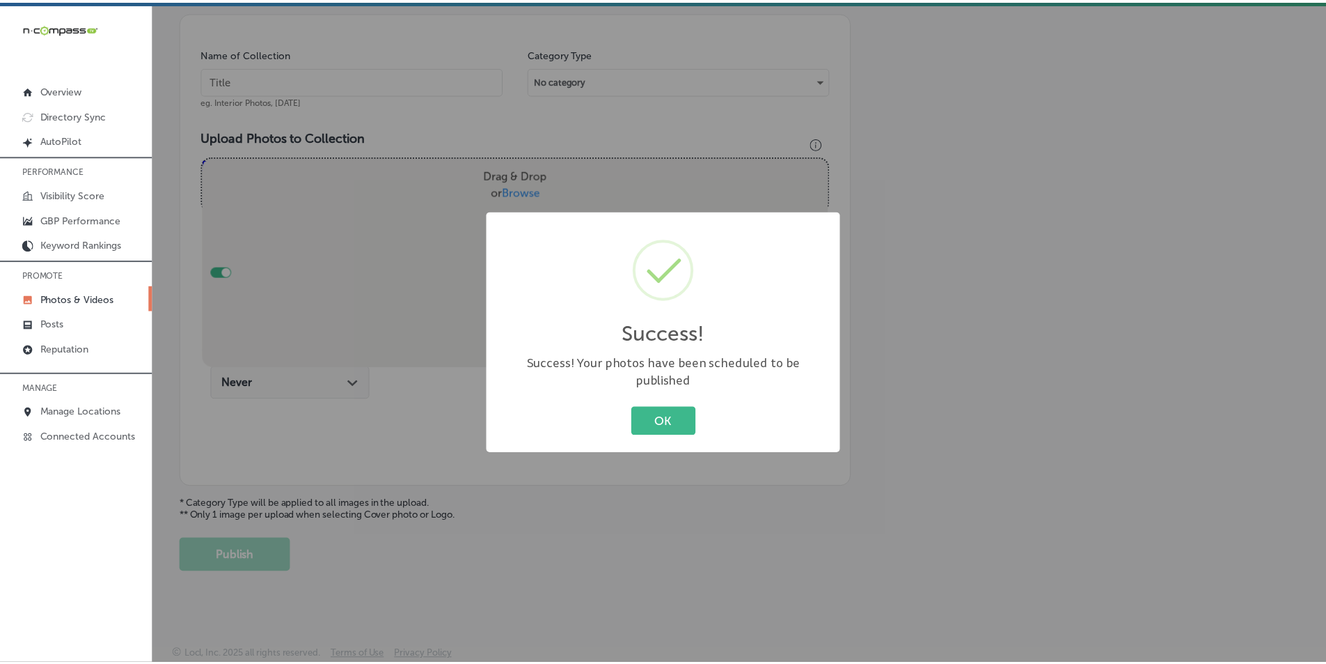
scroll to position [392, 0]
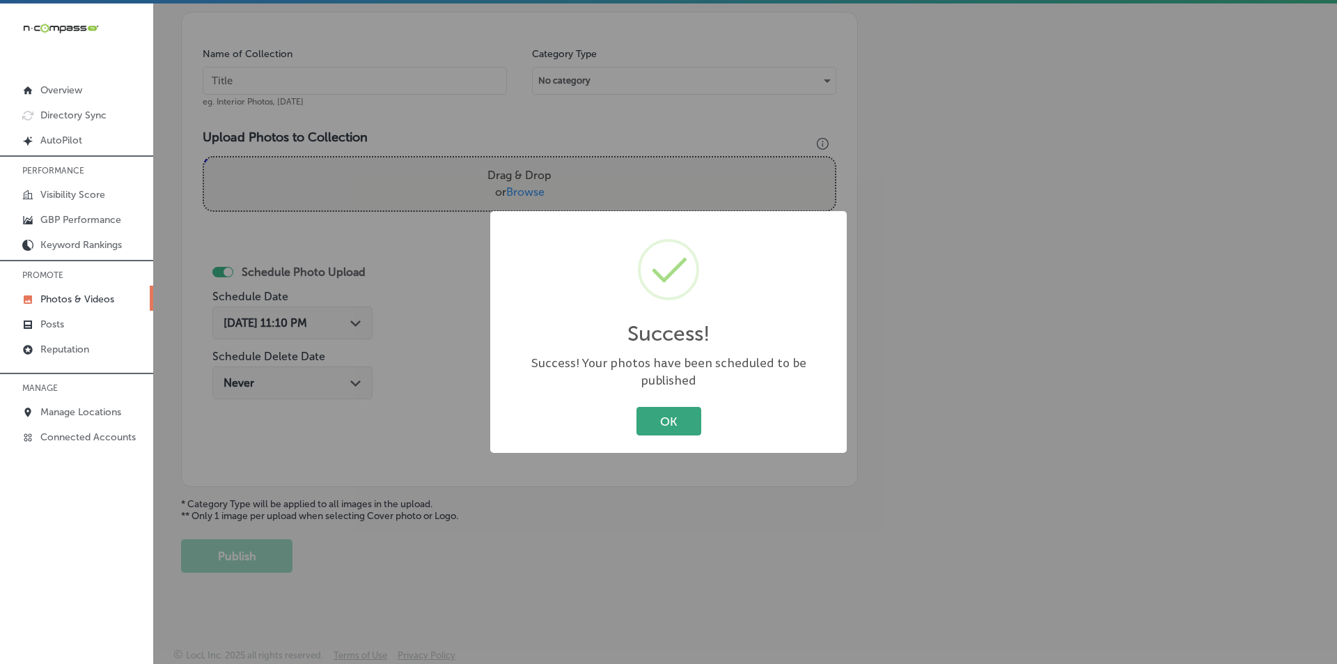
click at [682, 409] on button "OK" at bounding box center [668, 421] width 65 height 29
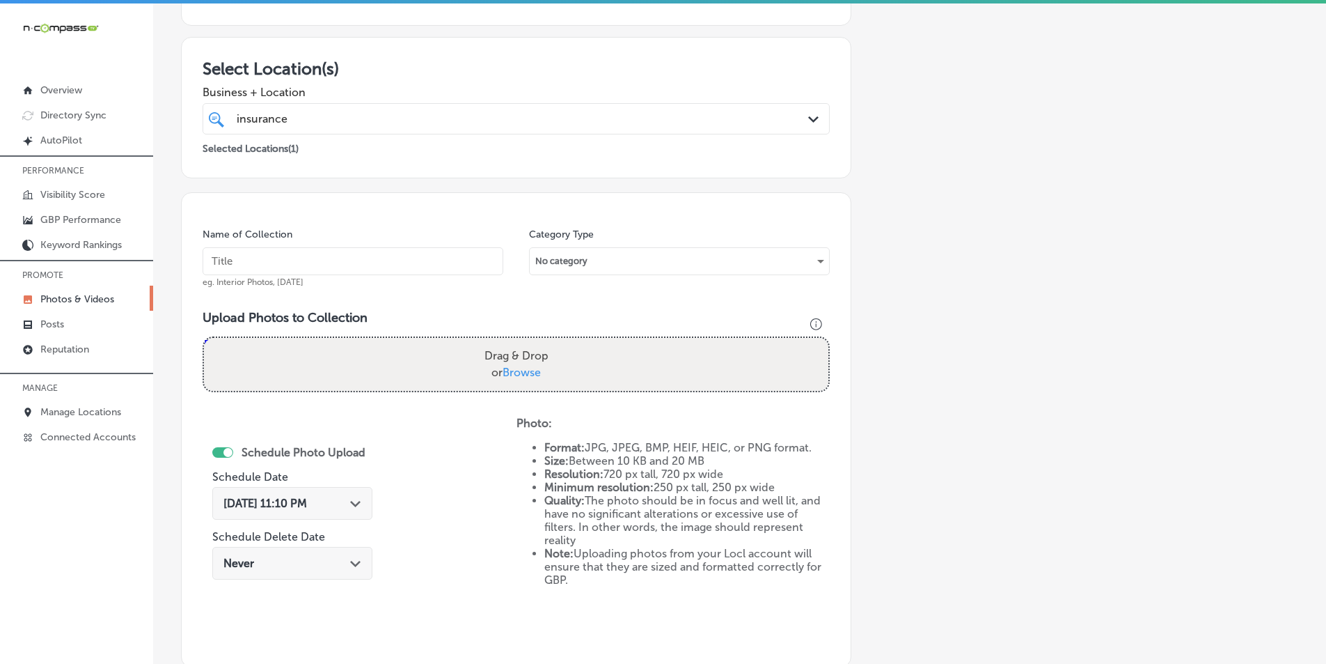
scroll to position [183, 0]
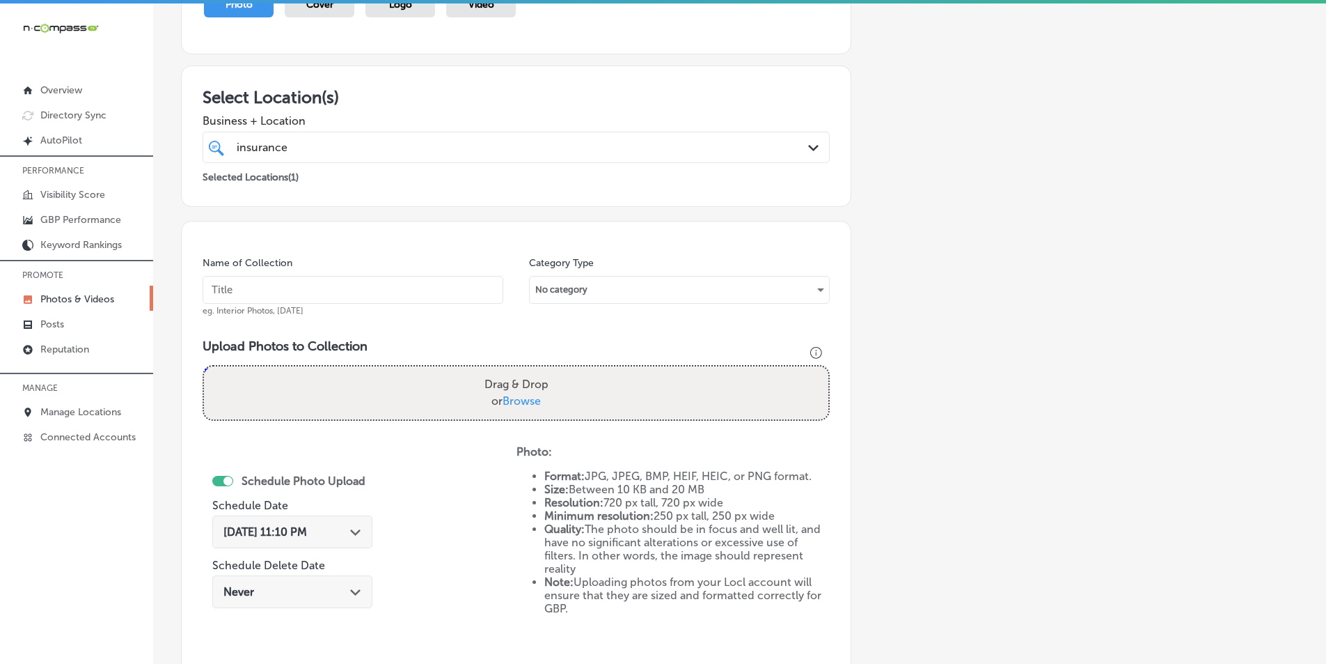
drag, startPoint x: 377, startPoint y: 284, endPoint x: 383, endPoint y: 300, distance: 17.2
click at [376, 285] on input "text" at bounding box center [353, 290] width 301 height 28
click at [378, 285] on input "text" at bounding box center [353, 290] width 301 height 28
paste input "bloomington, tx, usa"
type input "bloomington, tx, usa"
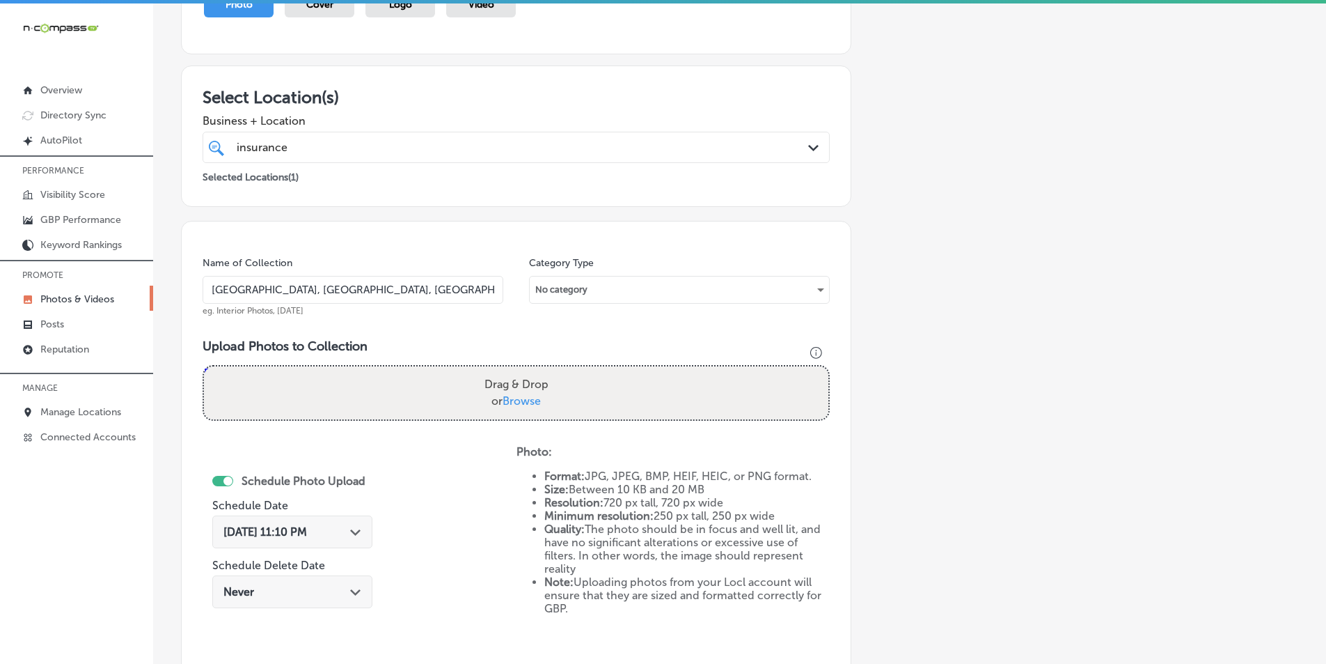
click at [373, 381] on div "Drag & Drop or Browse" at bounding box center [516, 392] width 625 height 53
click at [204, 366] on input "Drag & Drop or Browse" at bounding box center [516, 368] width 625 height 4
type input "C:\fakepath\Photo Collection (27).png"
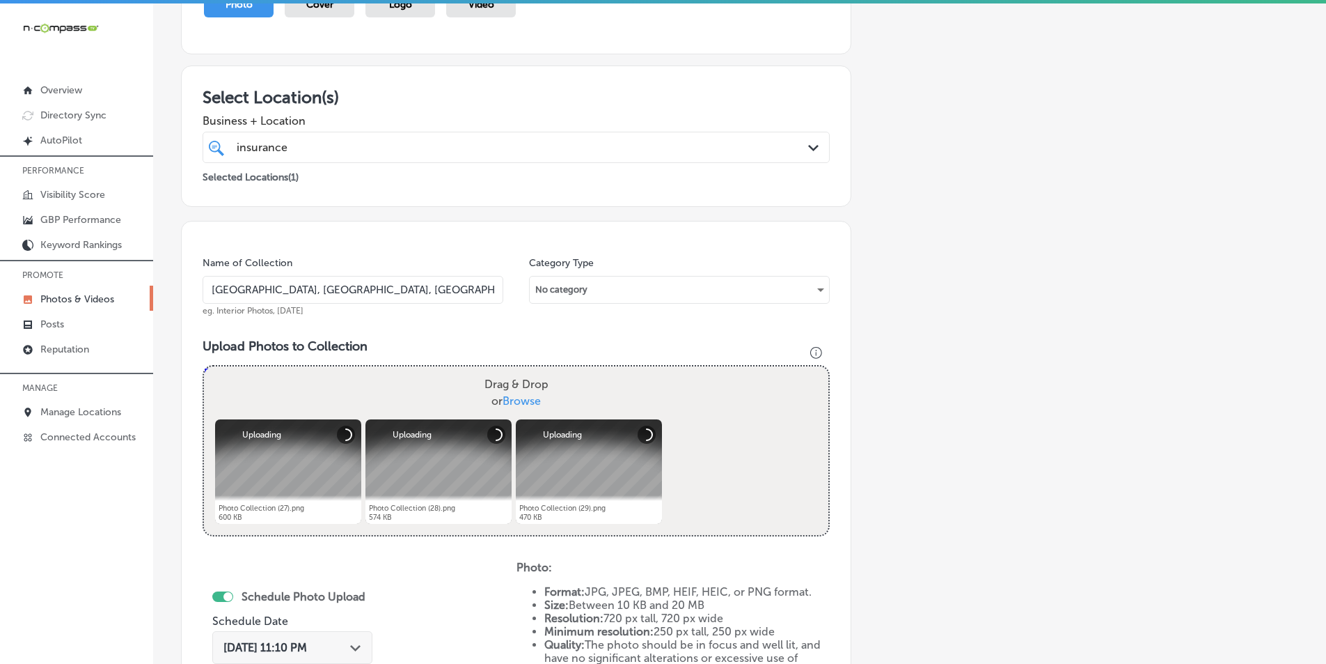
click at [343, 396] on div "Drag & Drop or Browse" at bounding box center [516, 392] width 625 height 53
click at [204, 366] on input "Drag & Drop or Browse" at bounding box center [516, 368] width 625 height 4
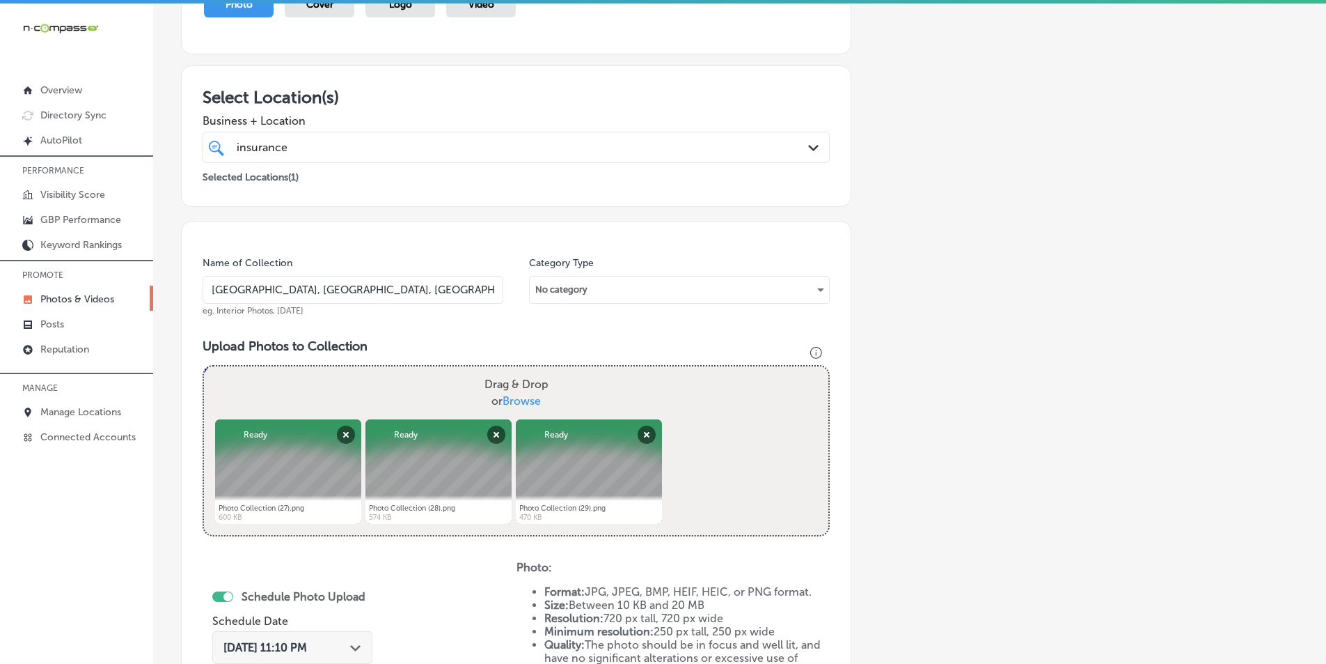
type input "C:\fakepath\Photo Collection (30).png"
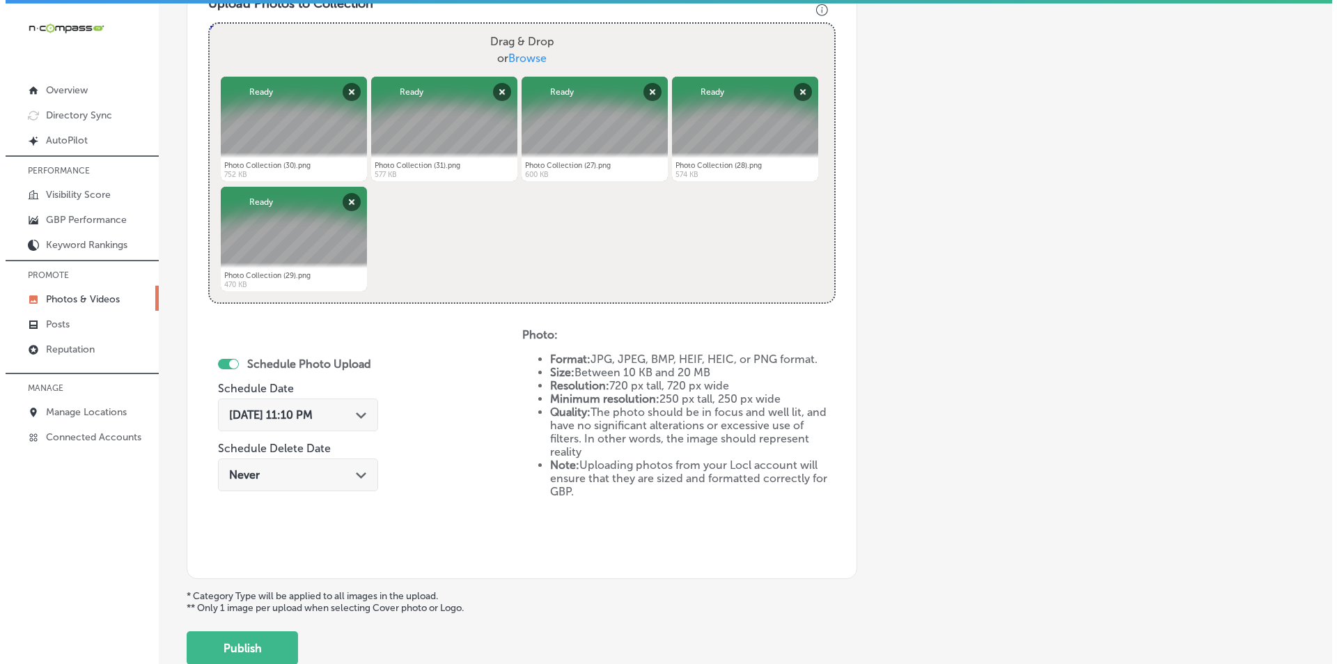
scroll to position [531, 0]
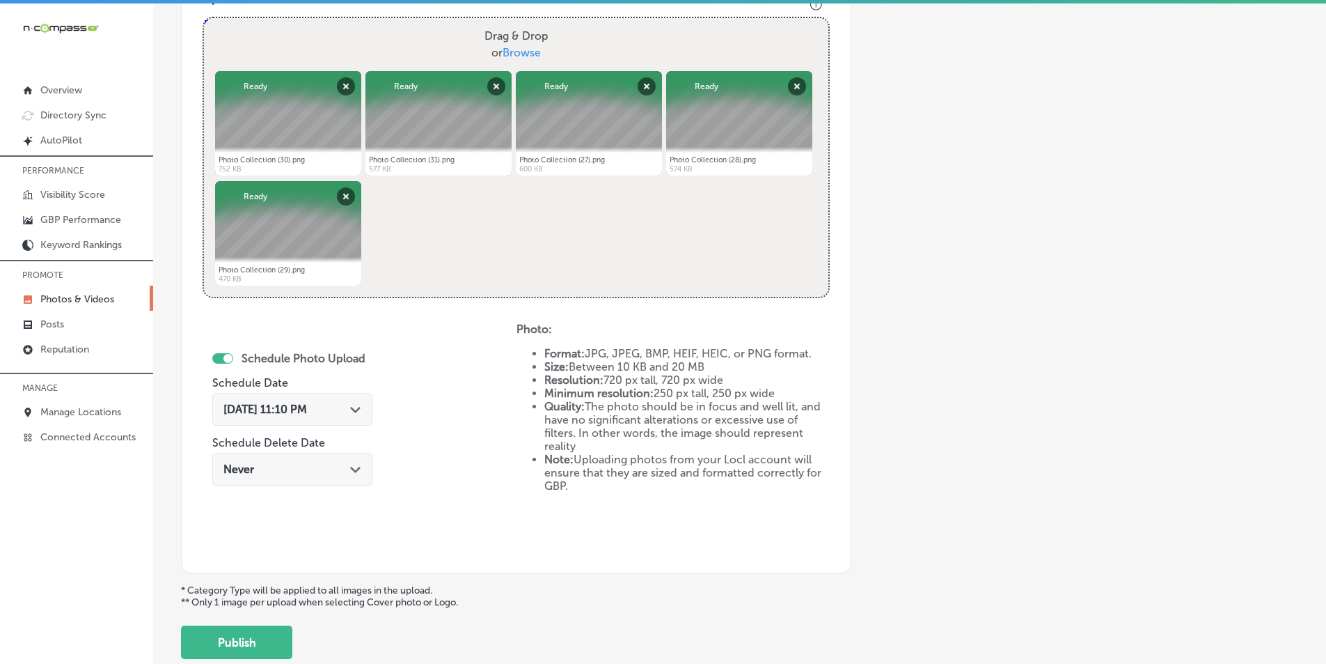
click at [355, 410] on polygon at bounding box center [355, 410] width 10 height 6
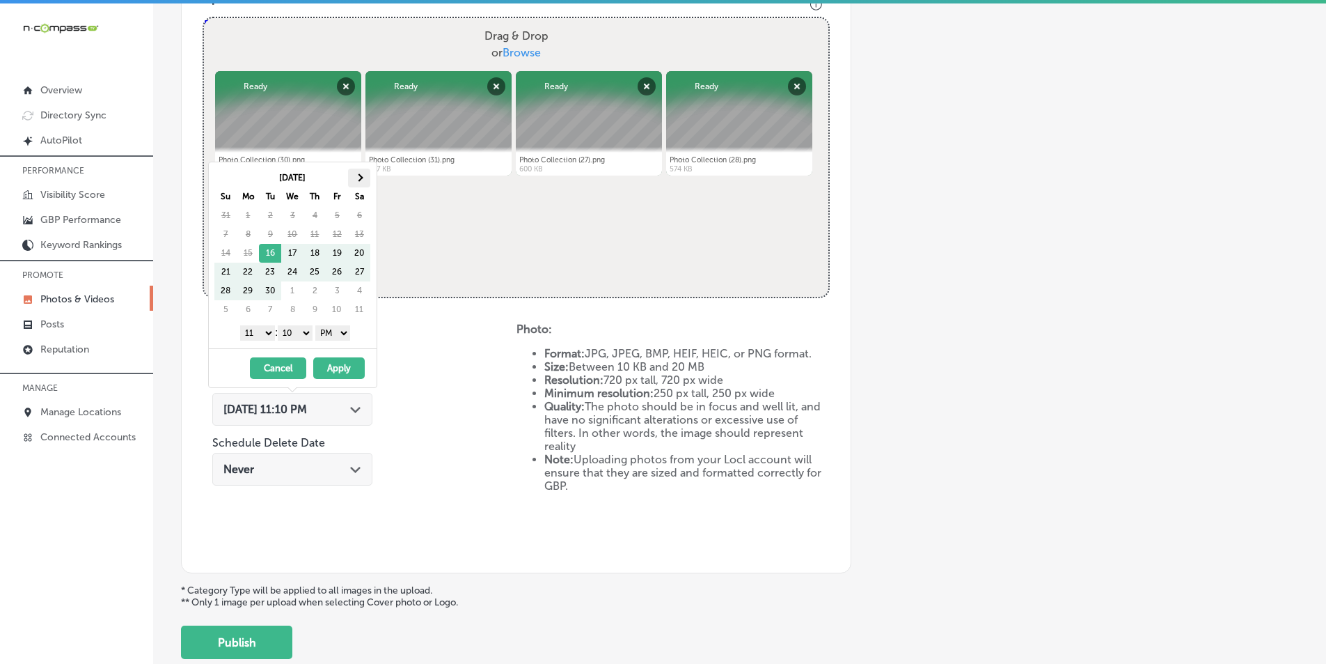
click at [364, 176] on th at bounding box center [359, 178] width 22 height 19
click at [363, 176] on th at bounding box center [359, 178] width 22 height 19
click at [265, 330] on select "1 2 3 4 5 6 7 8 9 10 11 12" at bounding box center [257, 332] width 35 height 15
click at [306, 331] on select "00 10 20 30 40 50" at bounding box center [295, 332] width 35 height 15
click at [329, 363] on button "Apply" at bounding box center [339, 368] width 52 height 22
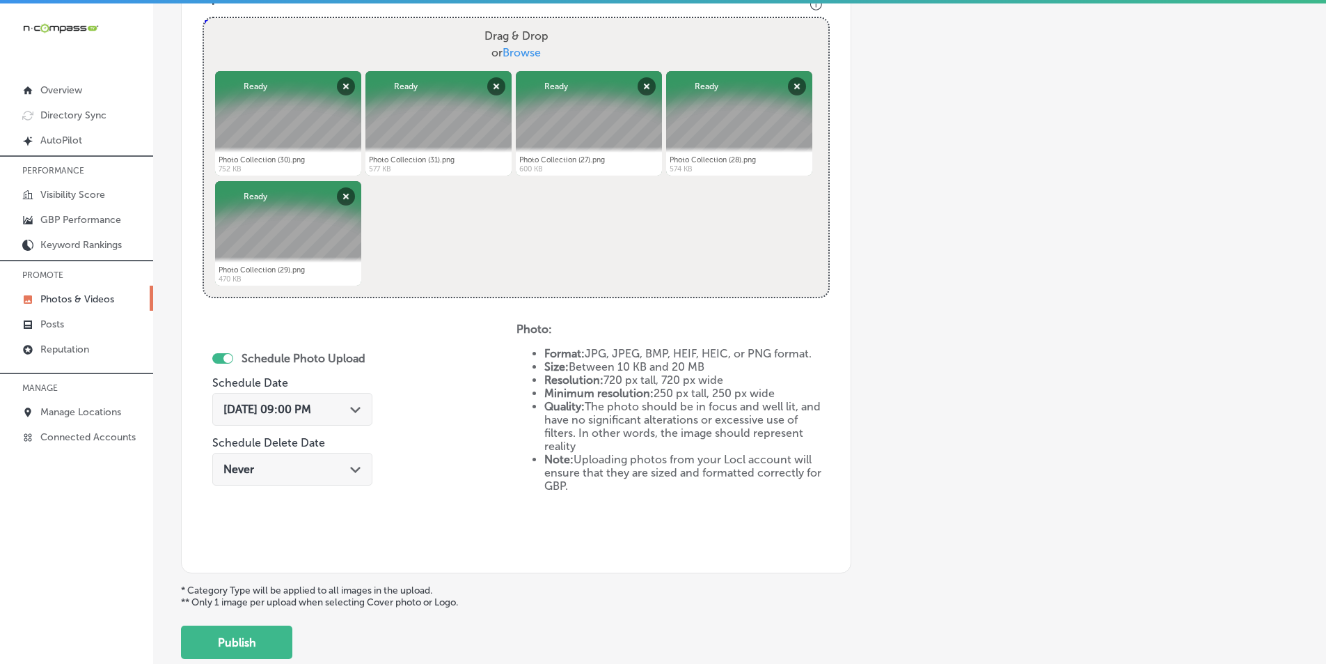
click at [249, 641] on button "Publish" at bounding box center [236, 641] width 111 height 33
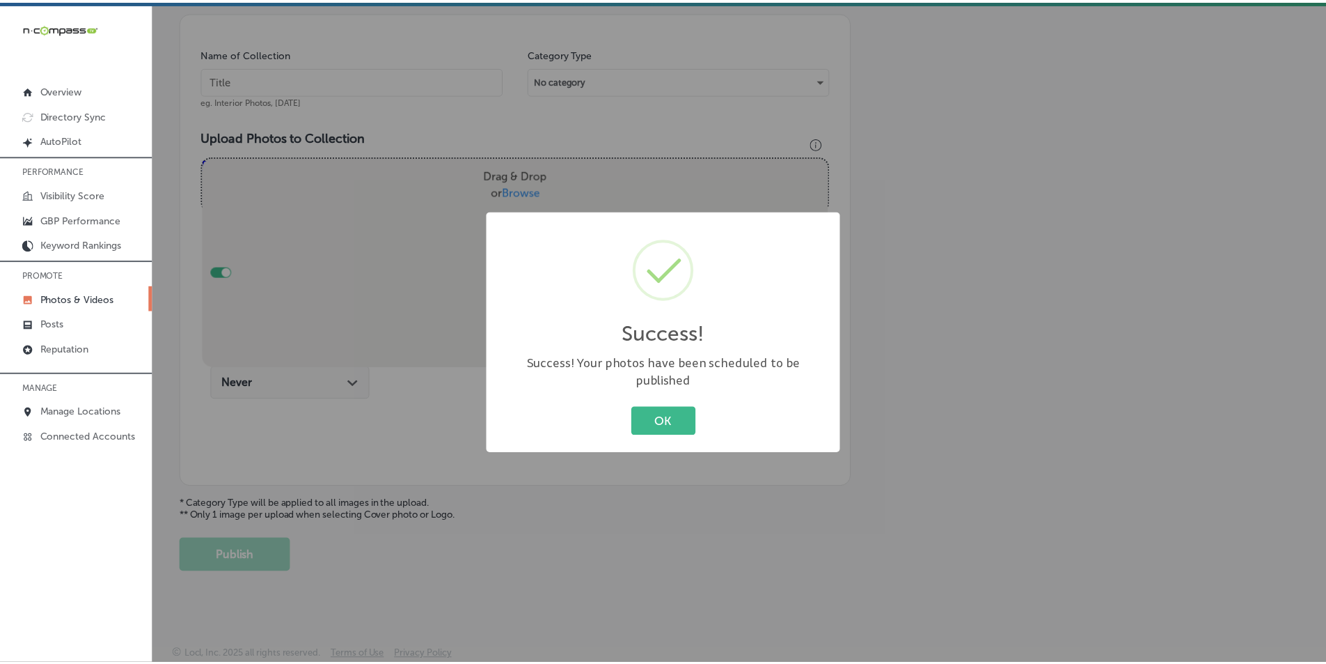
scroll to position [392, 0]
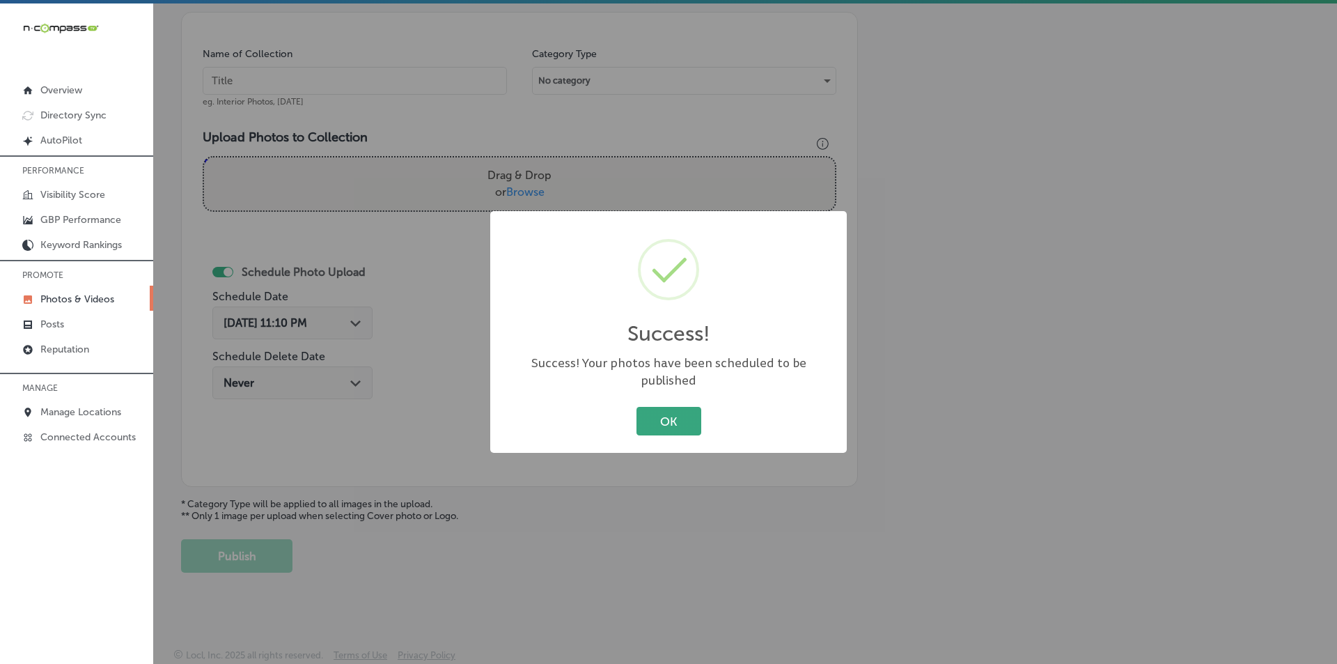
drag, startPoint x: 653, startPoint y: 405, endPoint x: 647, endPoint y: 401, distance: 7.2
click at [653, 407] on button "OK" at bounding box center [668, 421] width 65 height 29
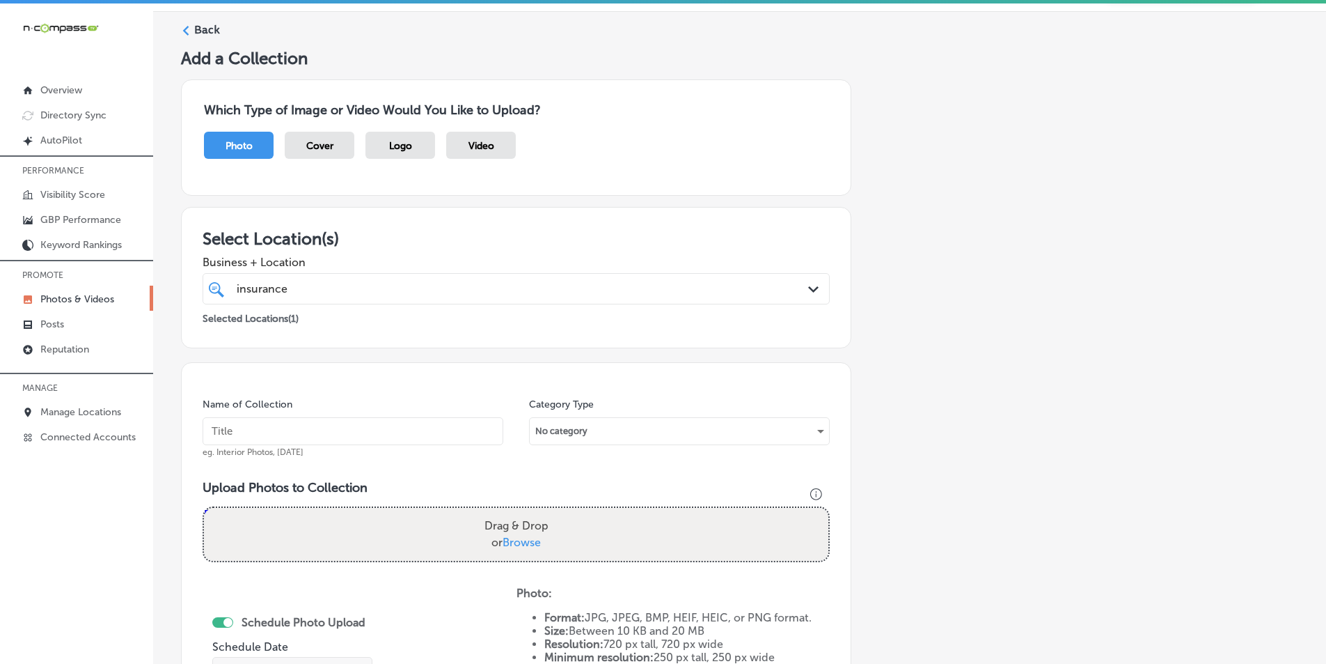
scroll to position [0, 0]
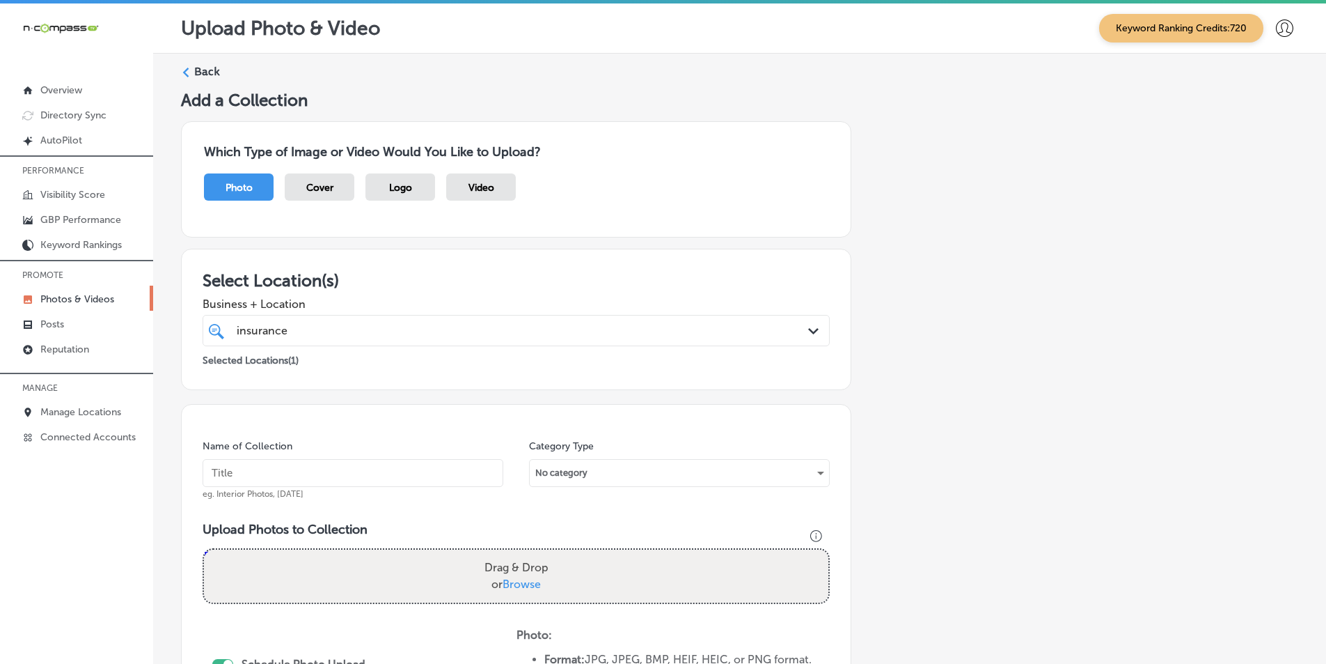
click at [195, 74] on label "Back" at bounding box center [207, 71] width 26 height 15
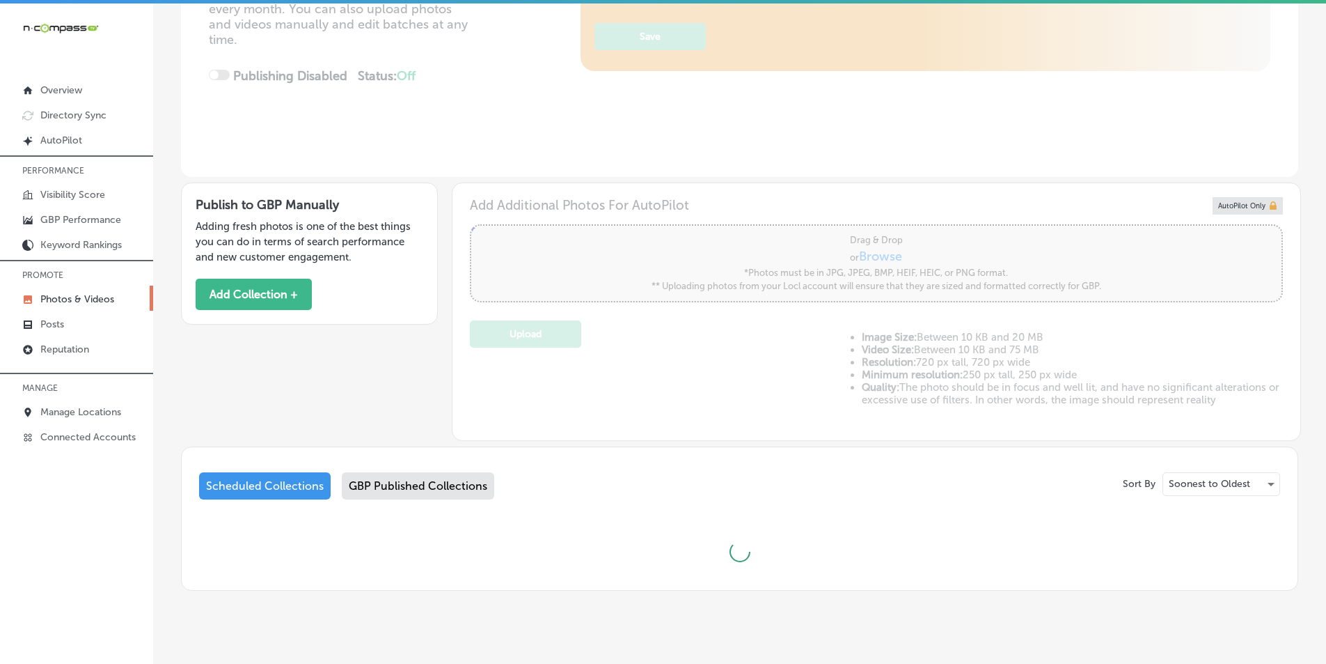
scroll to position [279, 0]
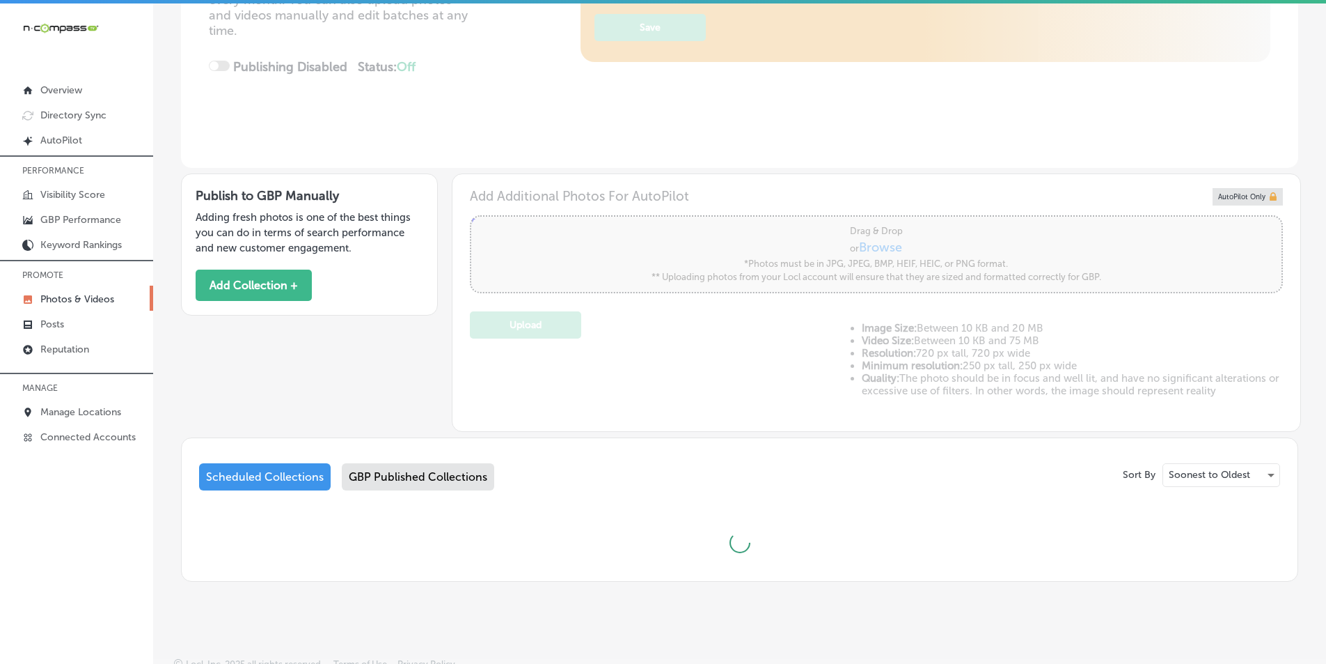
type input "5"
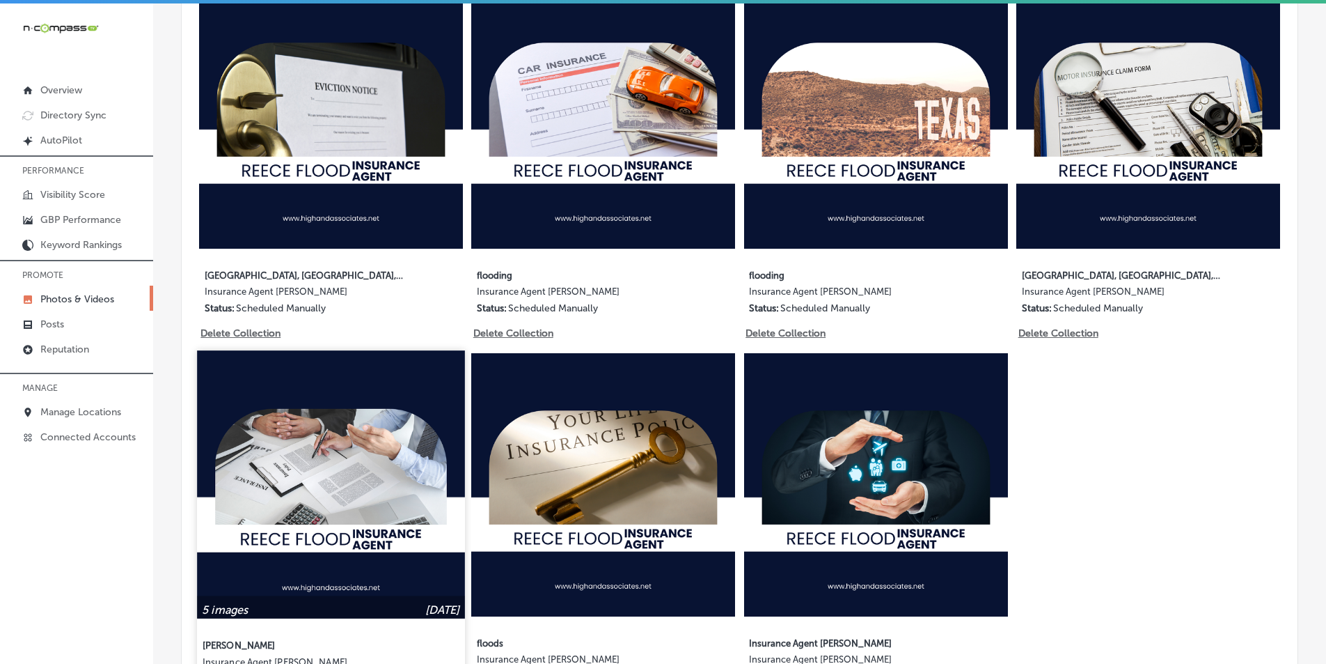
scroll to position [836, 0]
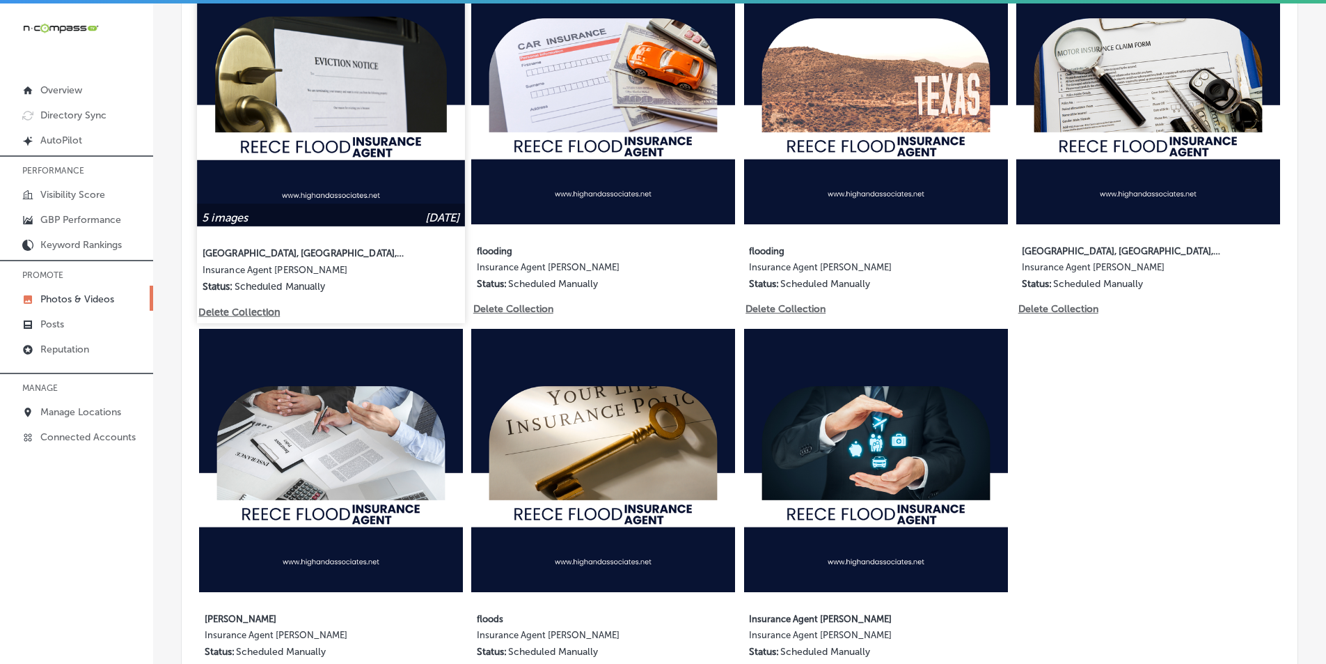
click at [387, 91] on img at bounding box center [330, 91] width 267 height 267
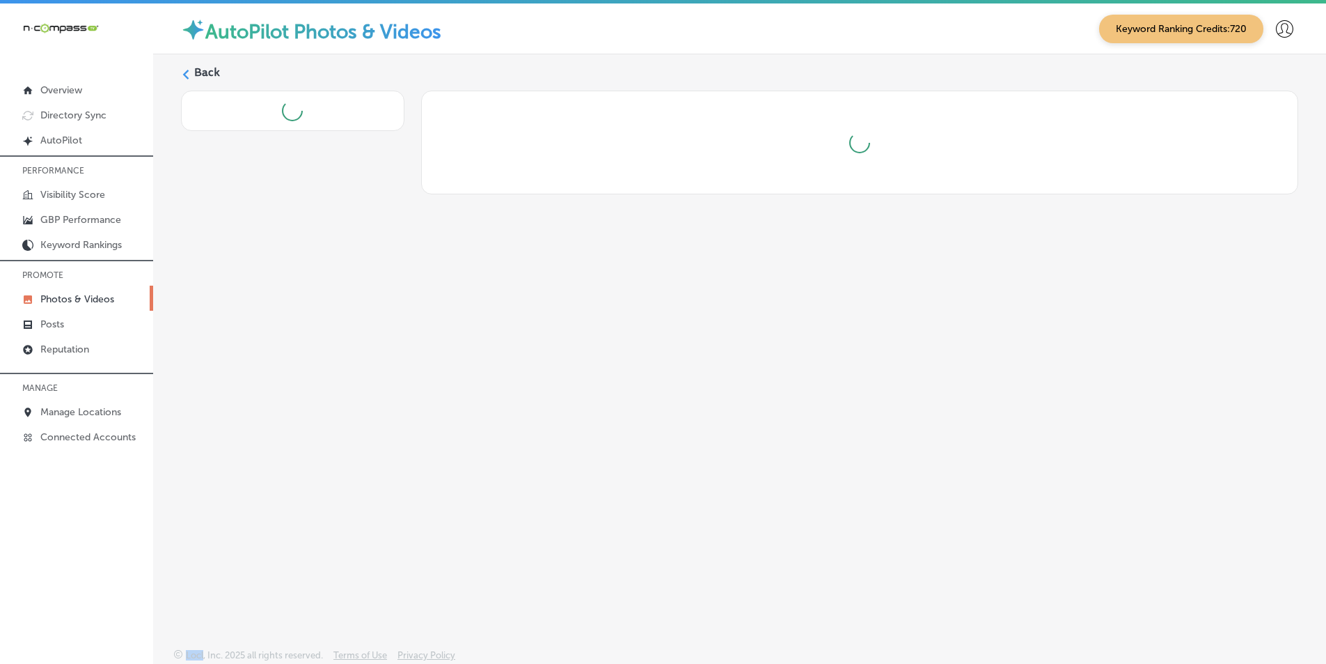
click at [387, 91] on div at bounding box center [293, 111] width 224 height 40
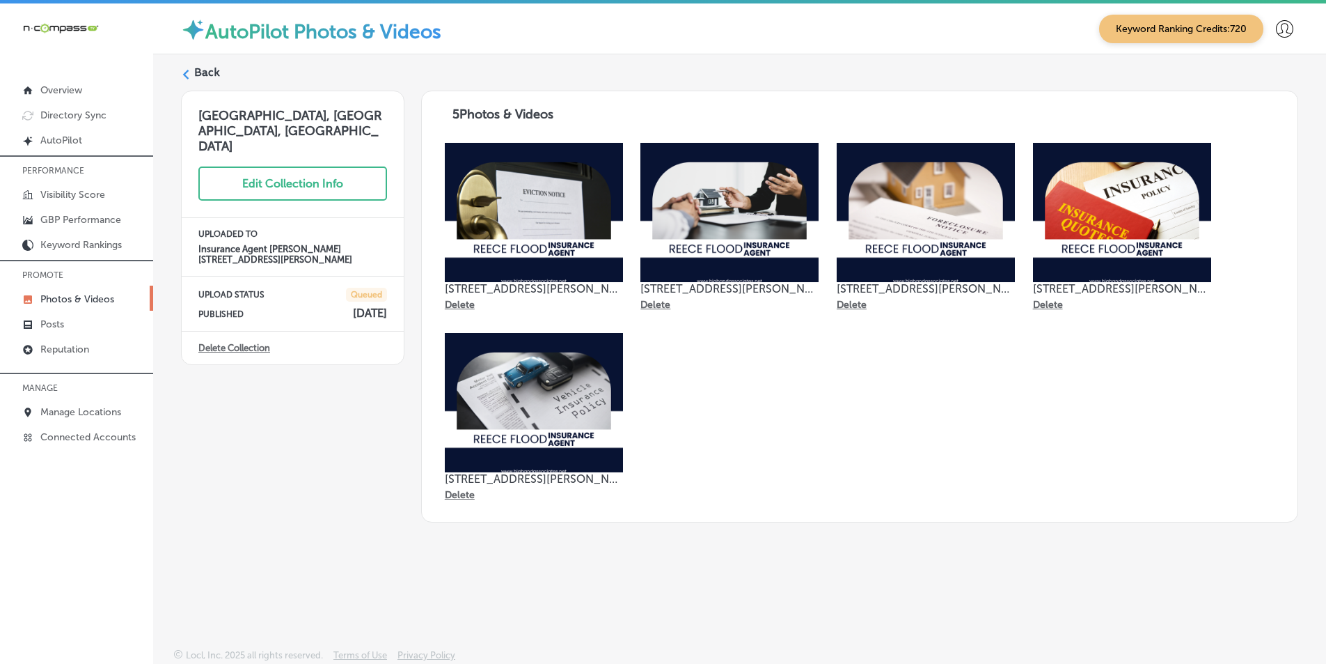
click at [197, 70] on label "Back" at bounding box center [207, 72] width 26 height 15
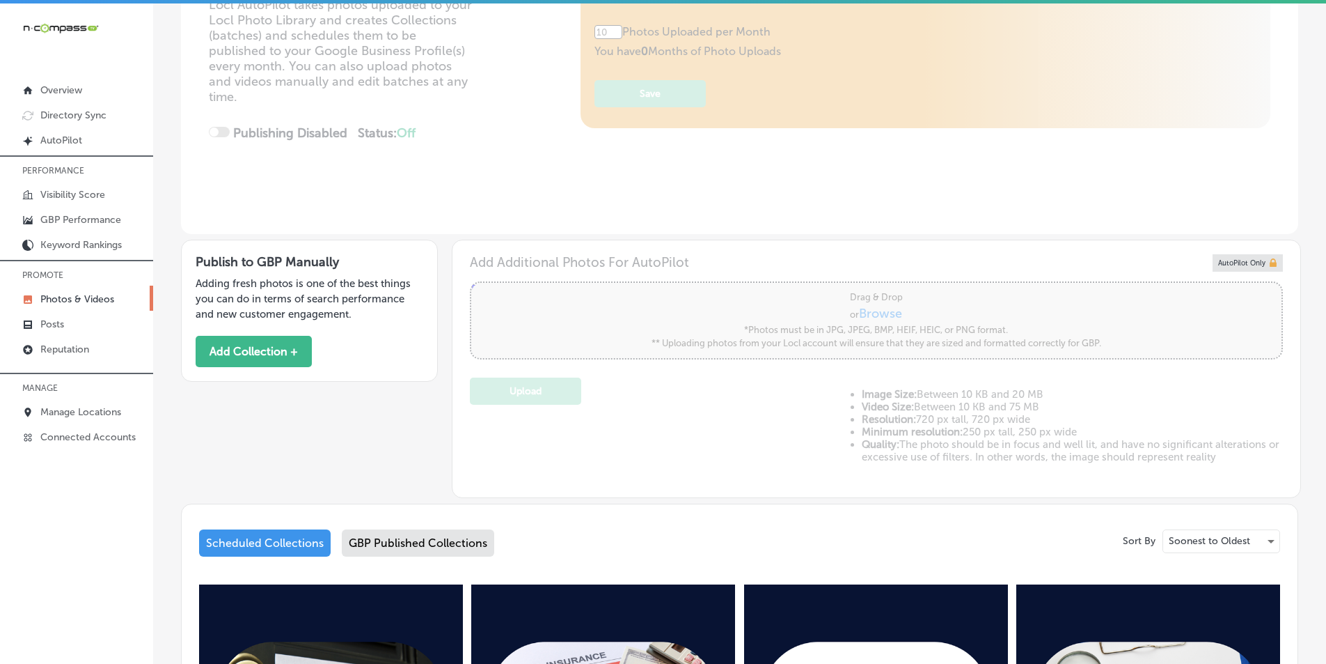
type input "5"
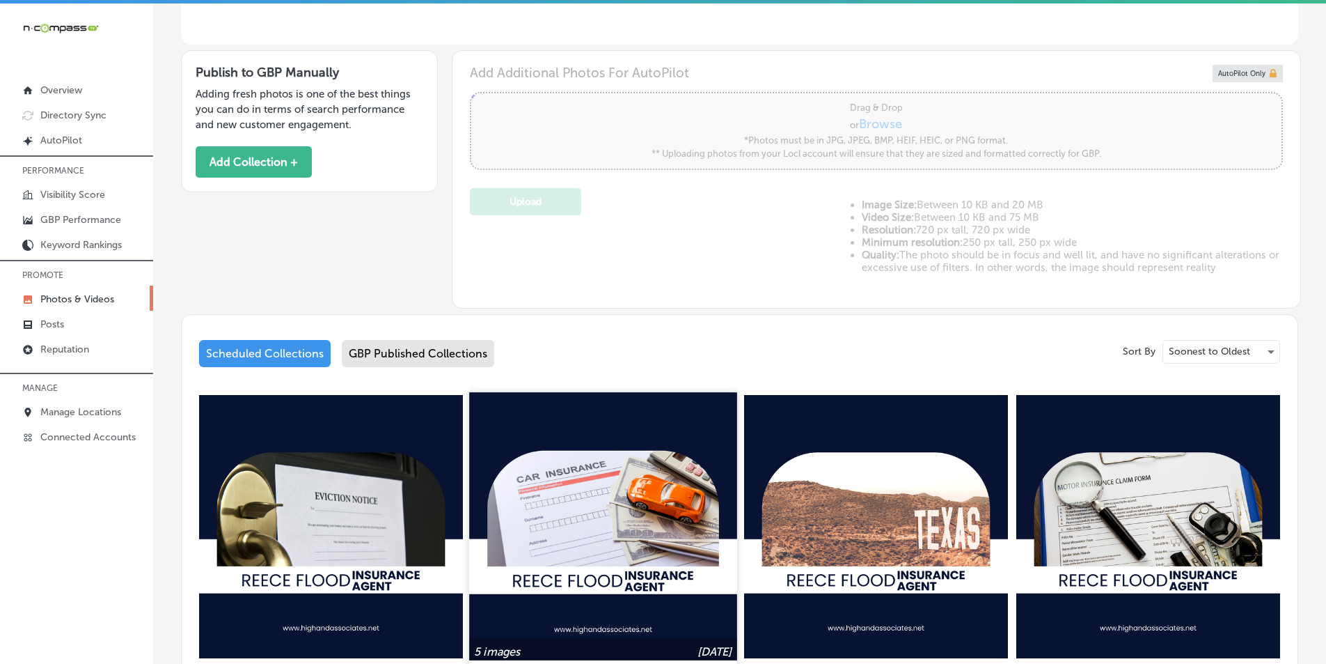
scroll to position [487, 0]
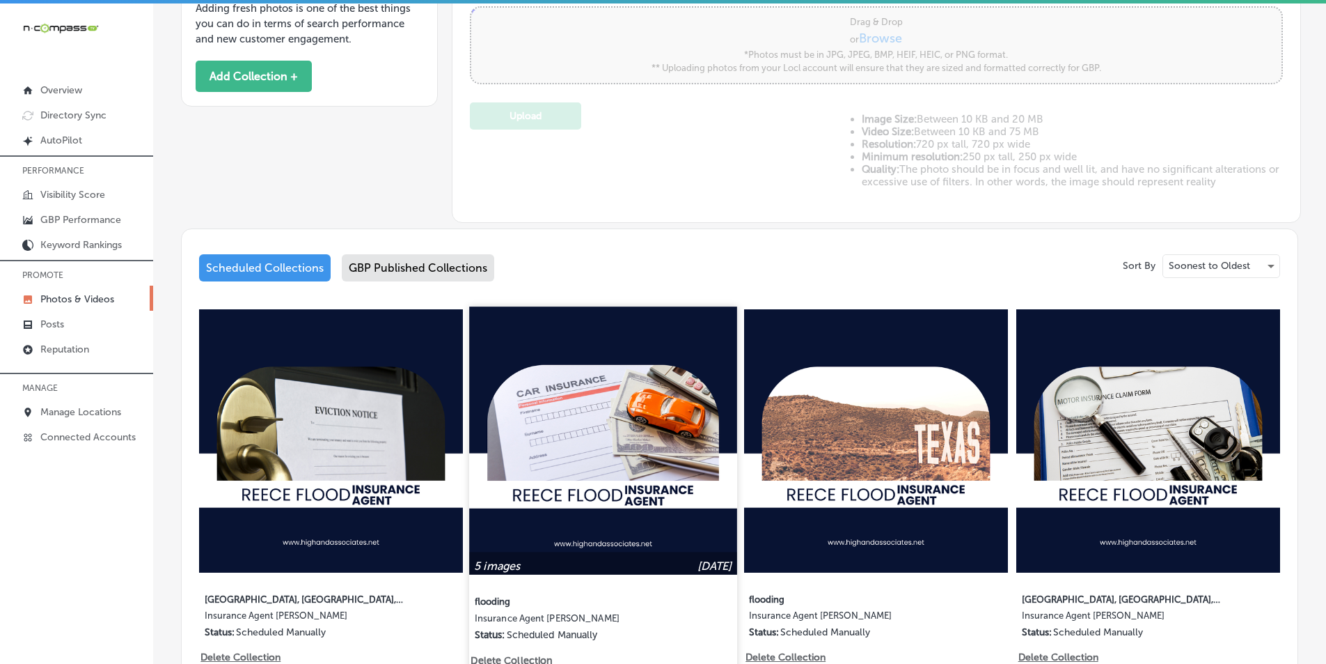
click at [572, 407] on img at bounding box center [603, 439] width 267 height 267
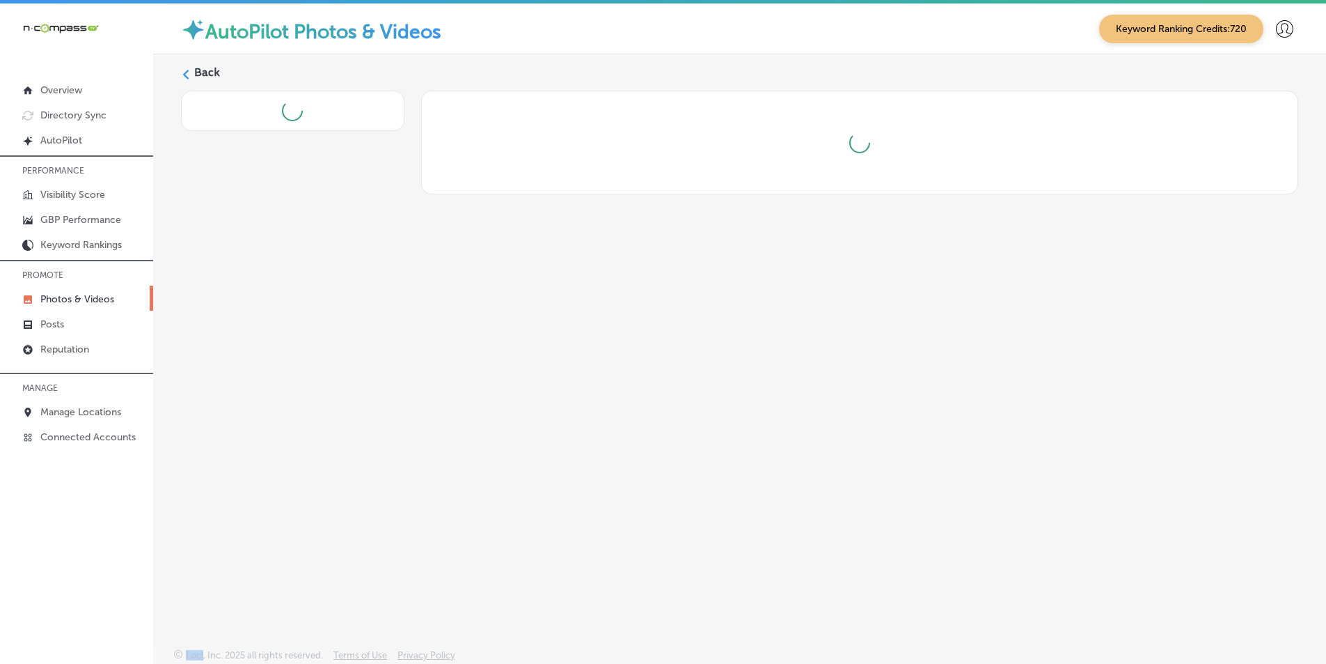
click at [572, 407] on div "Back" at bounding box center [739, 318] width 1173 height 528
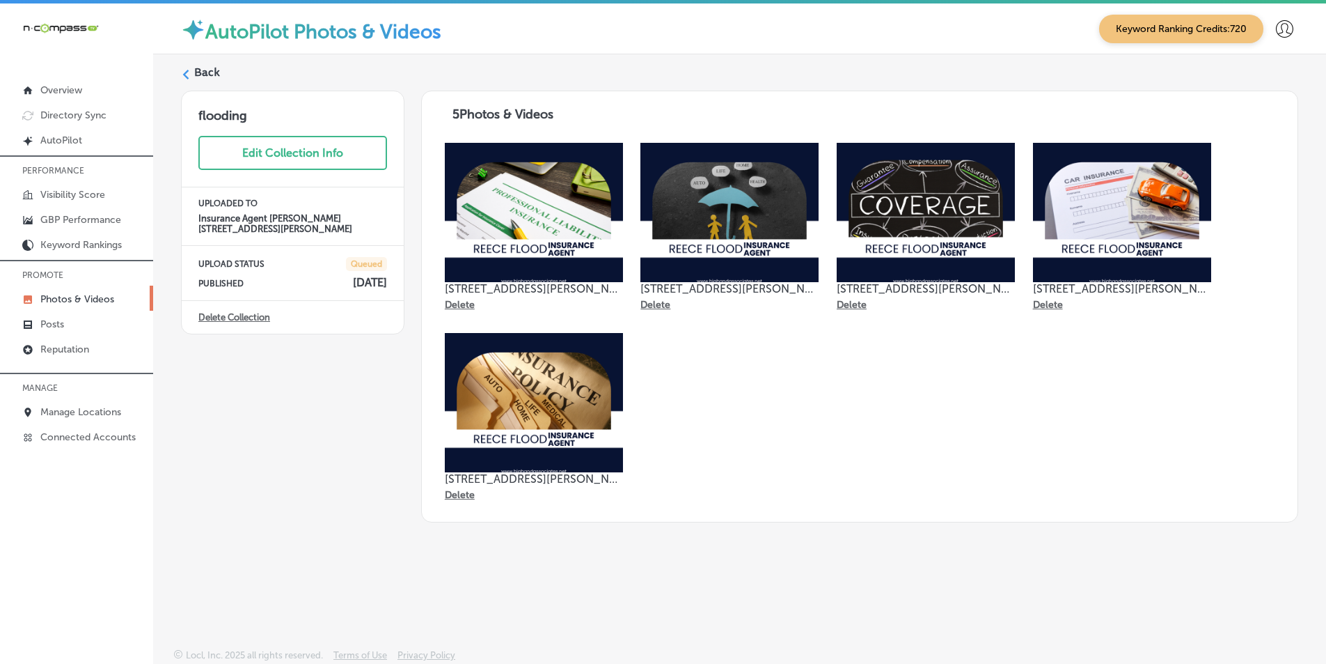
click at [207, 72] on label "Back" at bounding box center [207, 72] width 26 height 15
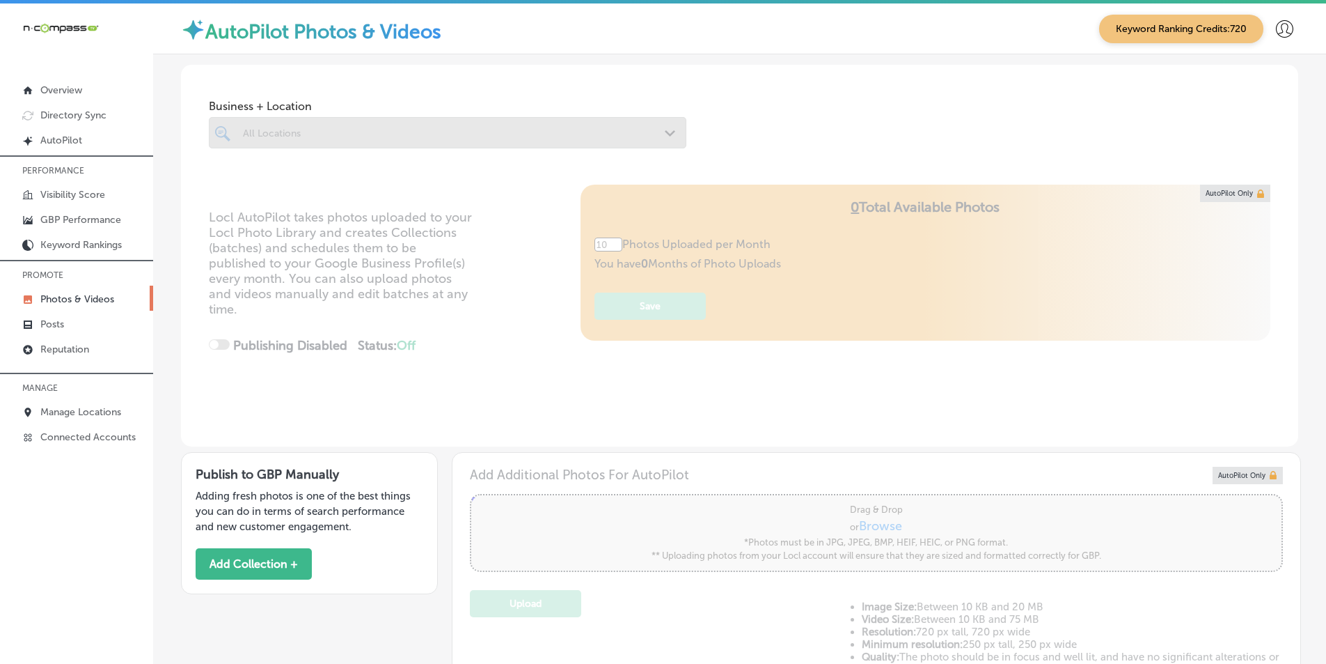
type input "5"
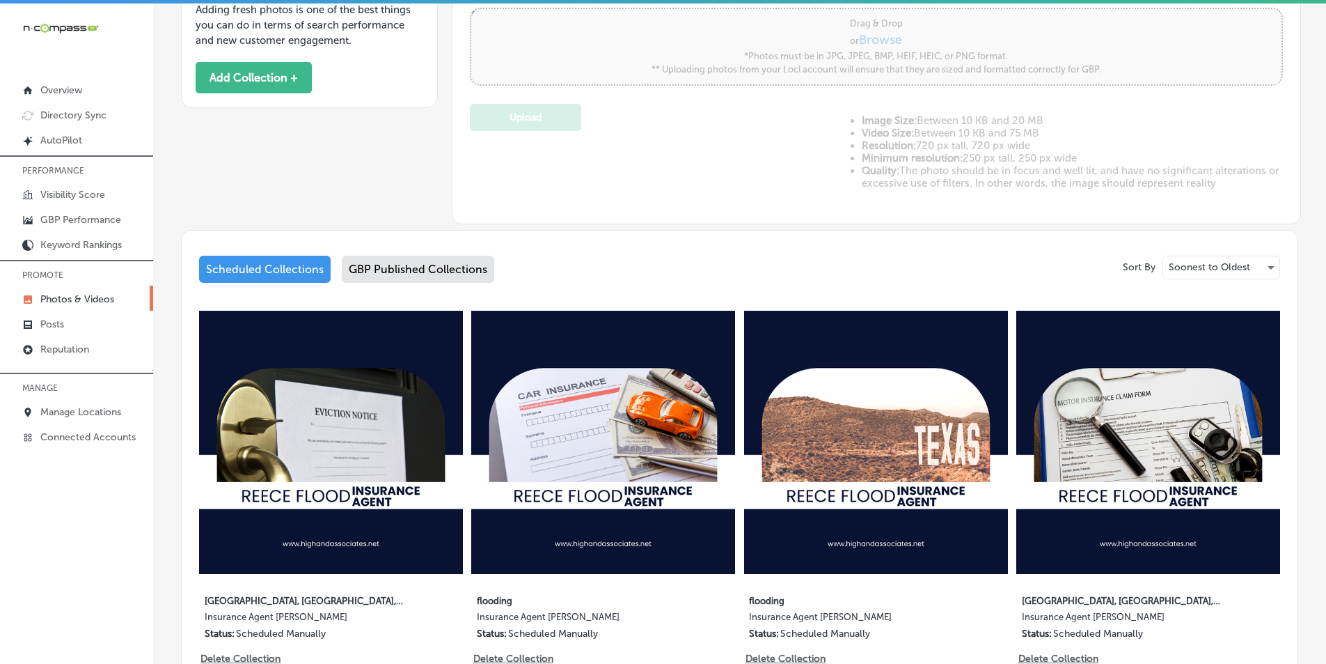
scroll to position [487, 0]
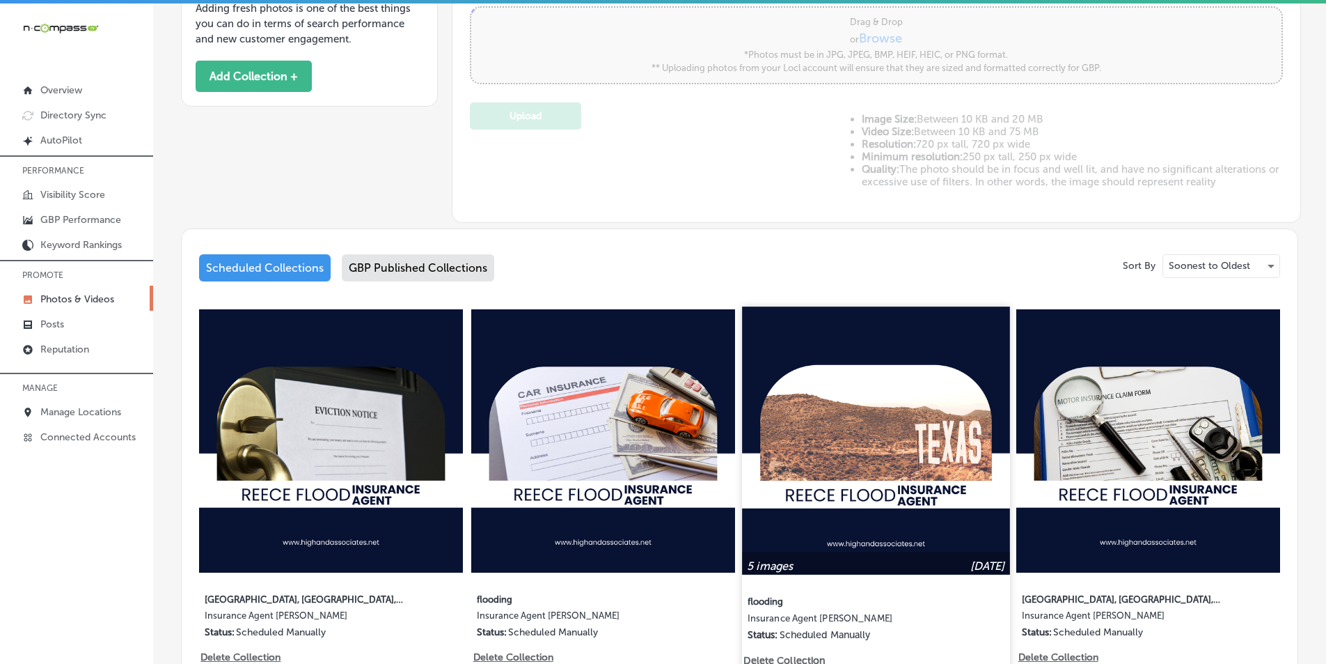
click at [838, 420] on img at bounding box center [875, 439] width 267 height 267
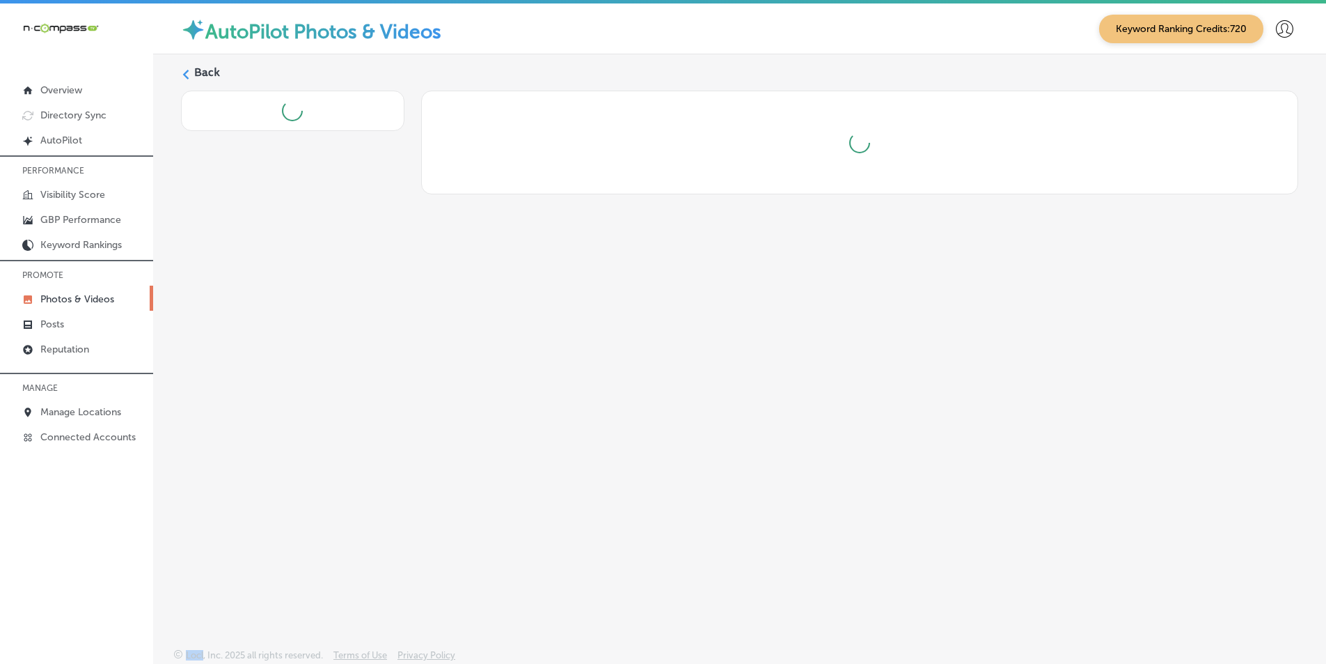
click at [838, 421] on div "Back" at bounding box center [739, 318] width 1173 height 528
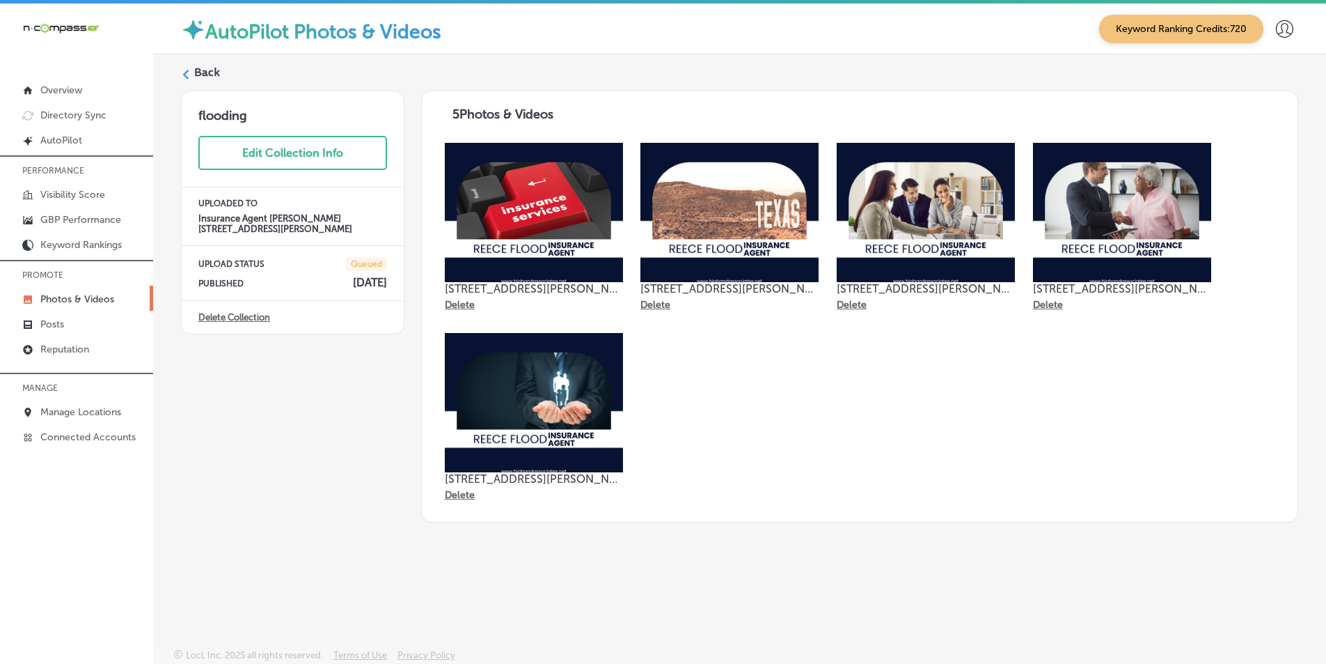
click at [195, 65] on label "Back" at bounding box center [207, 72] width 26 height 15
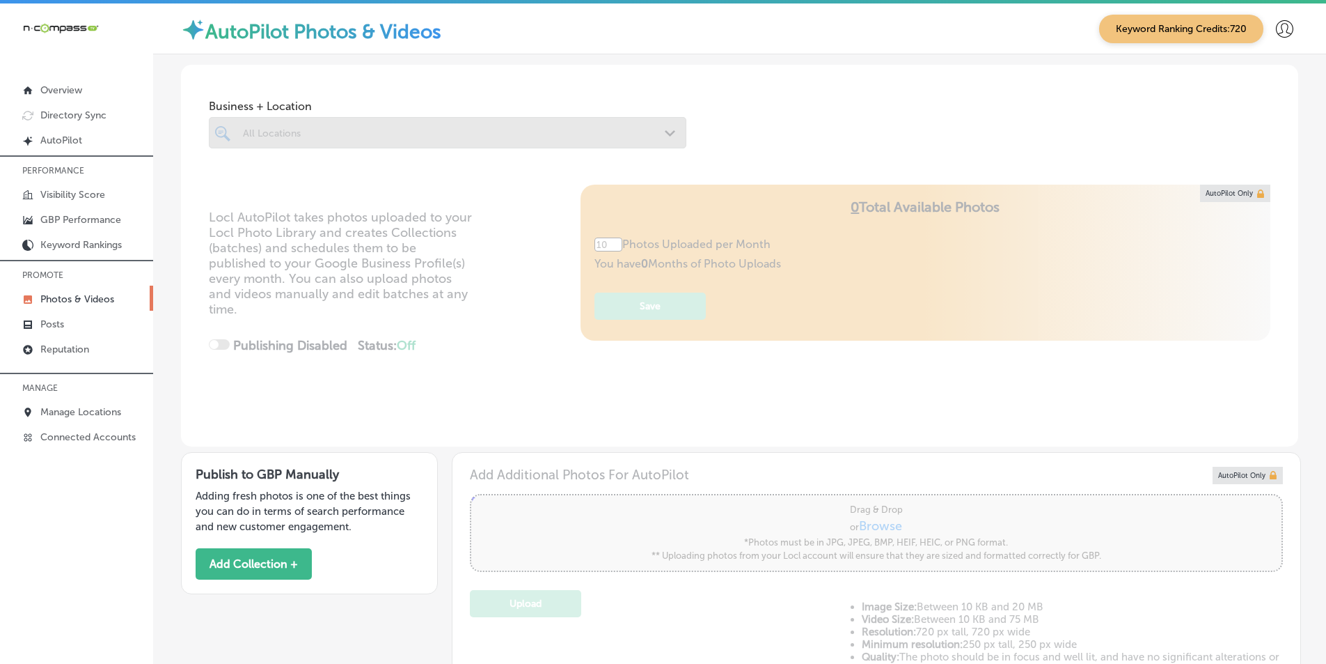
type input "5"
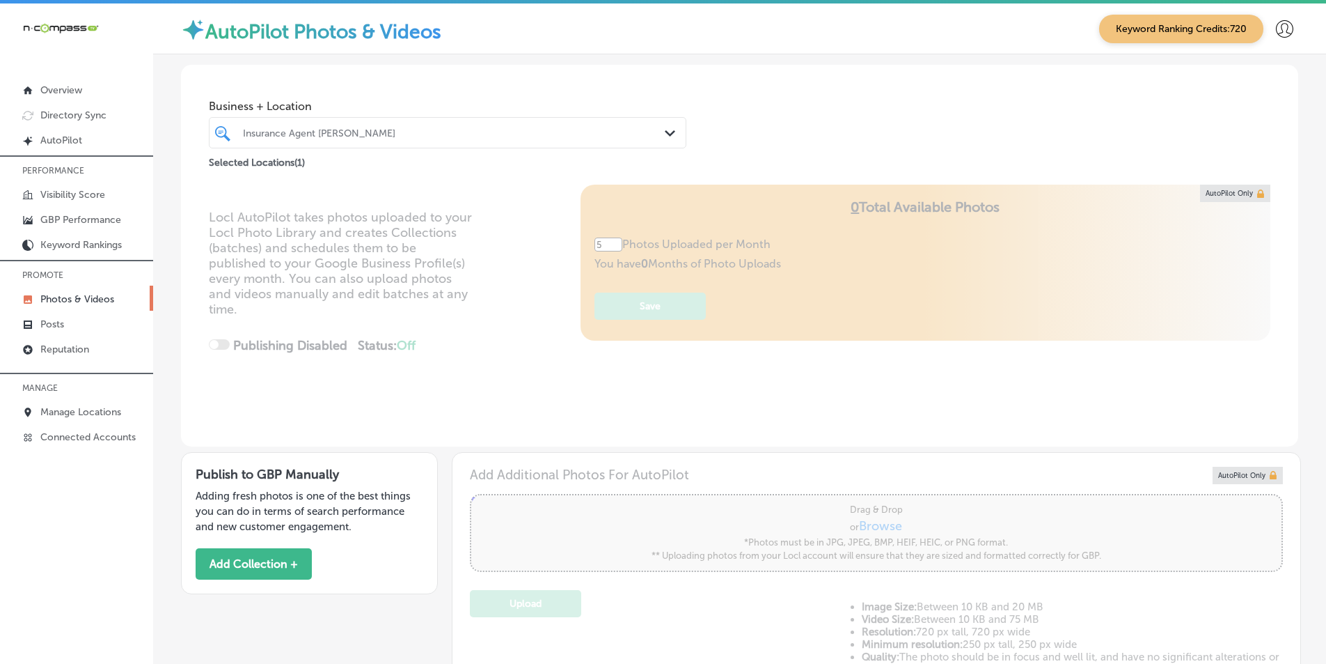
drag, startPoint x: 285, startPoint y: 127, endPoint x: 347, endPoint y: 128, distance: 61.3
click at [288, 127] on div "Insurance Agent [PERSON_NAME]" at bounding box center [454, 133] width 423 height 12
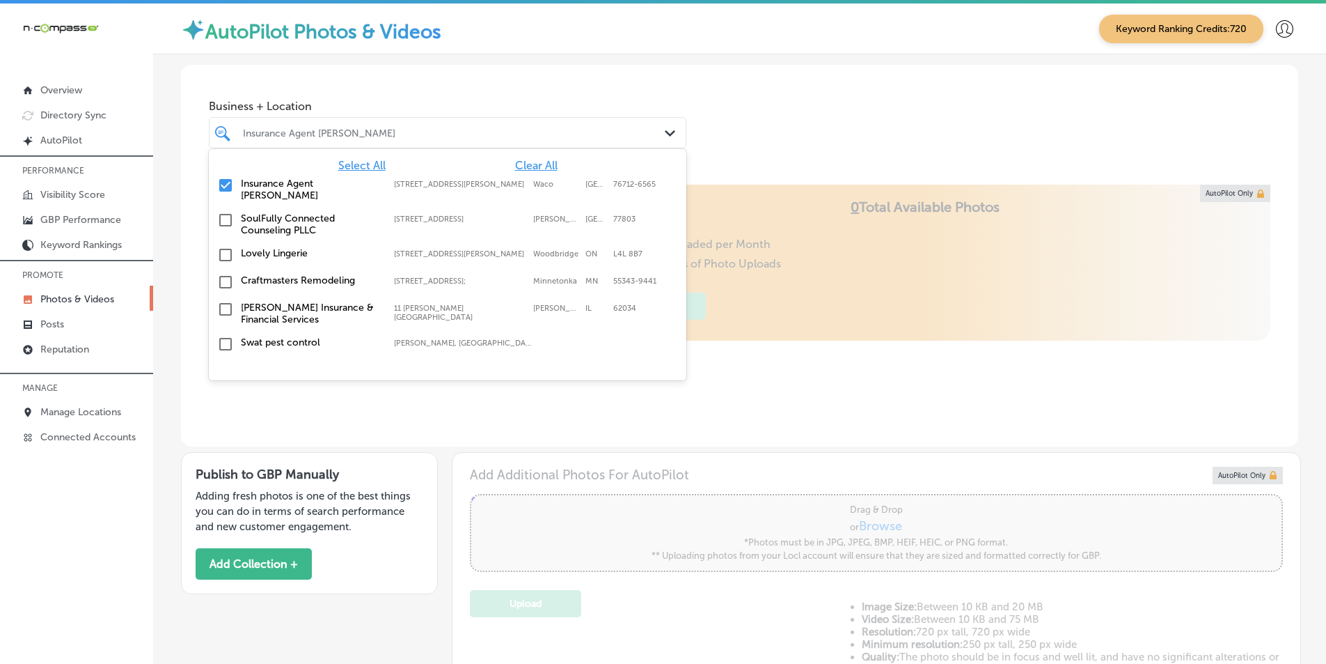
click at [226, 180] on input "checkbox" at bounding box center [225, 185] width 17 height 17
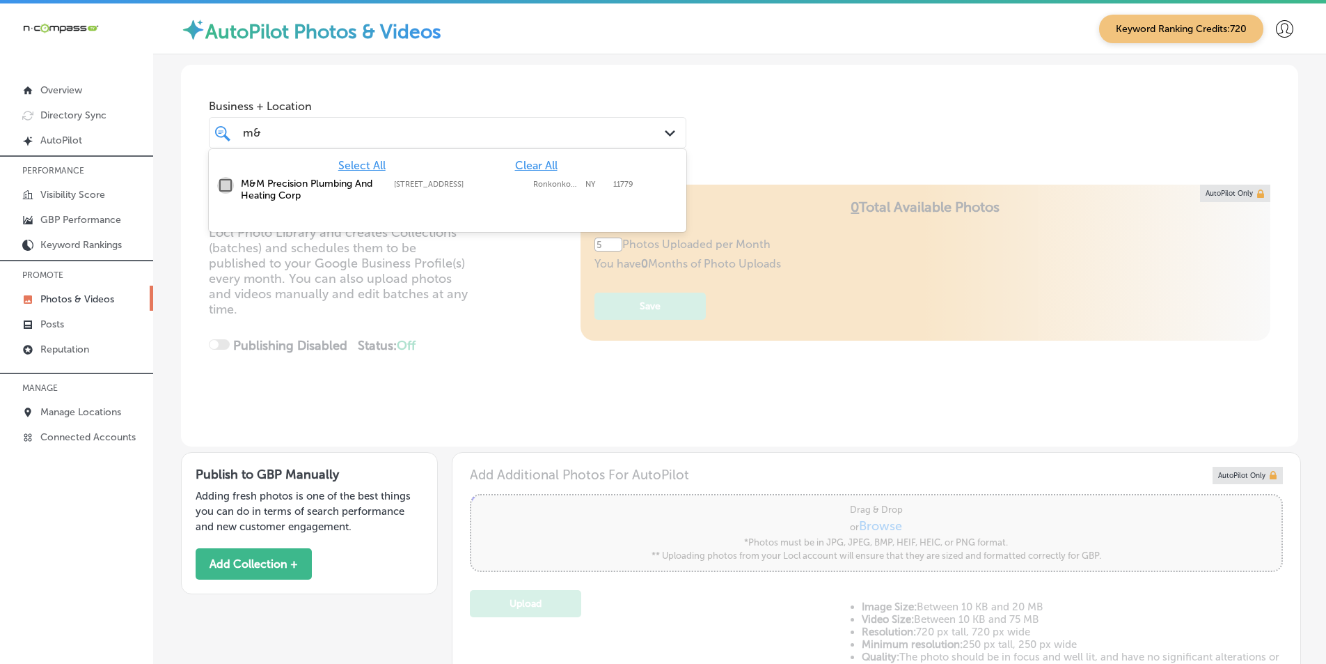
click at [228, 185] on input "checkbox" at bounding box center [225, 185] width 17 height 17
click at [513, 298] on div "Locl AutoPilot takes photos uploaded to your Locl Photo Library and creates Col…" at bounding box center [740, 316] width 1118 height 262
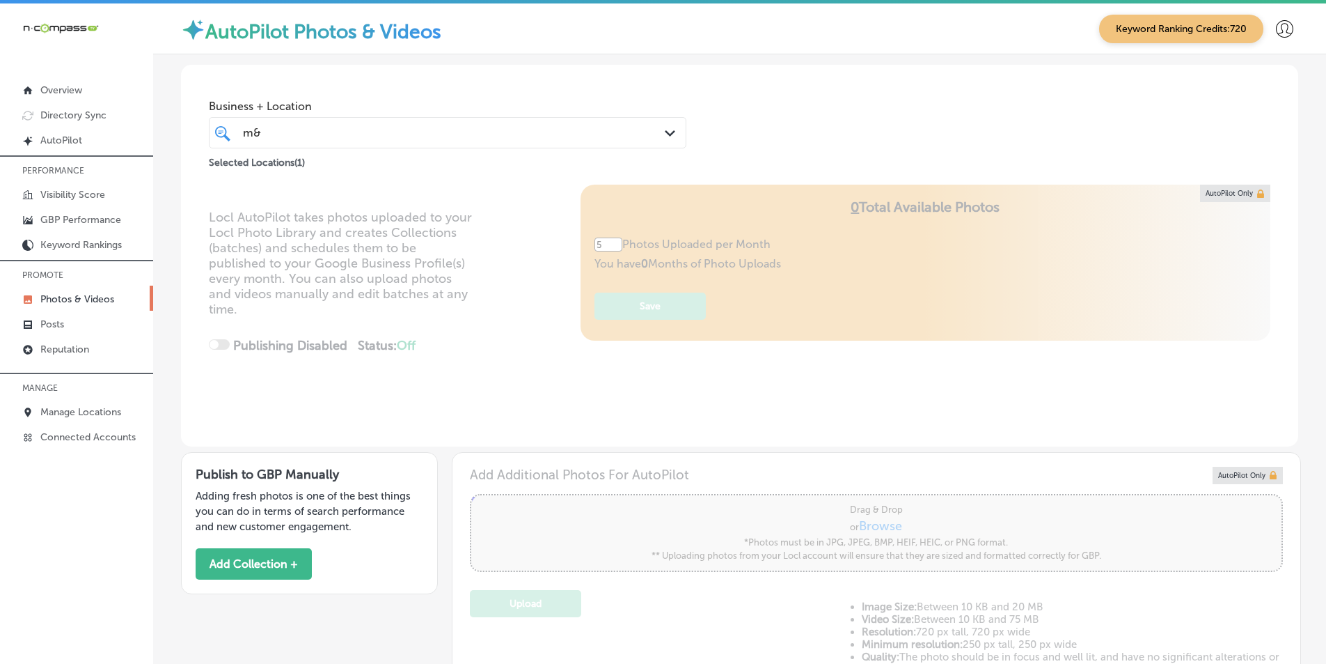
click at [290, 134] on div "m& m&" at bounding box center [427, 132] width 371 height 19
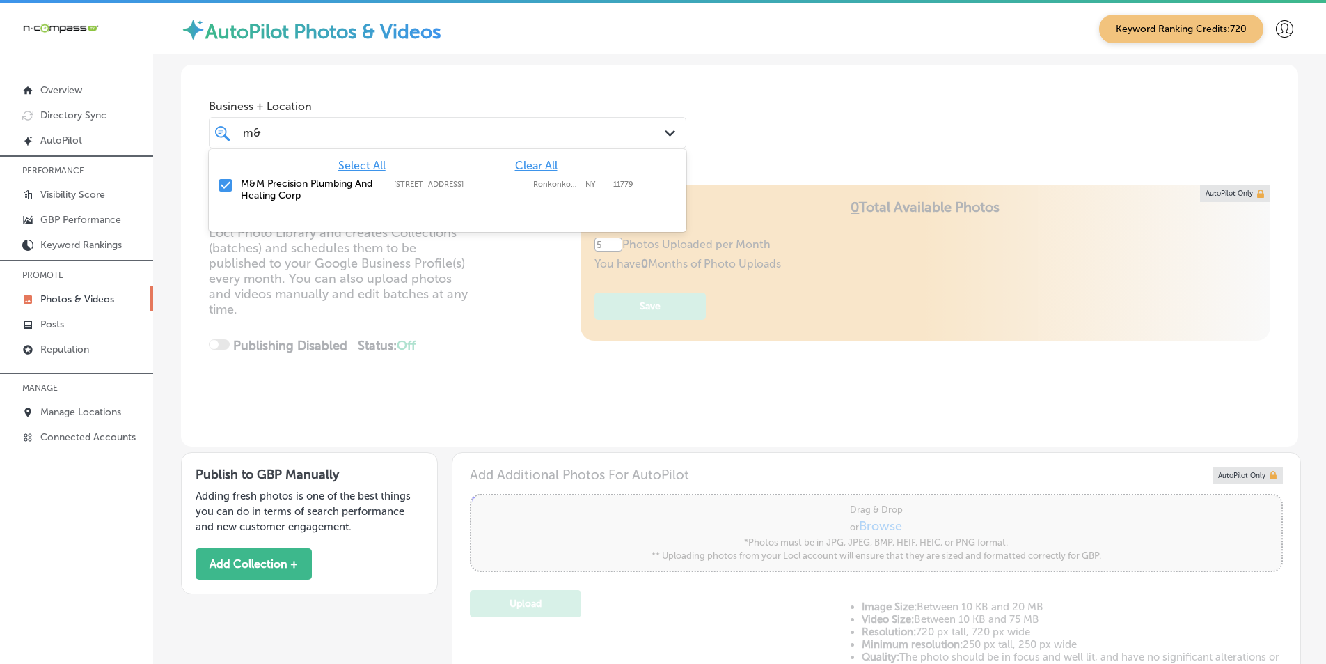
click at [227, 185] on input "checkbox" at bounding box center [225, 185] width 17 height 17
type input "m"
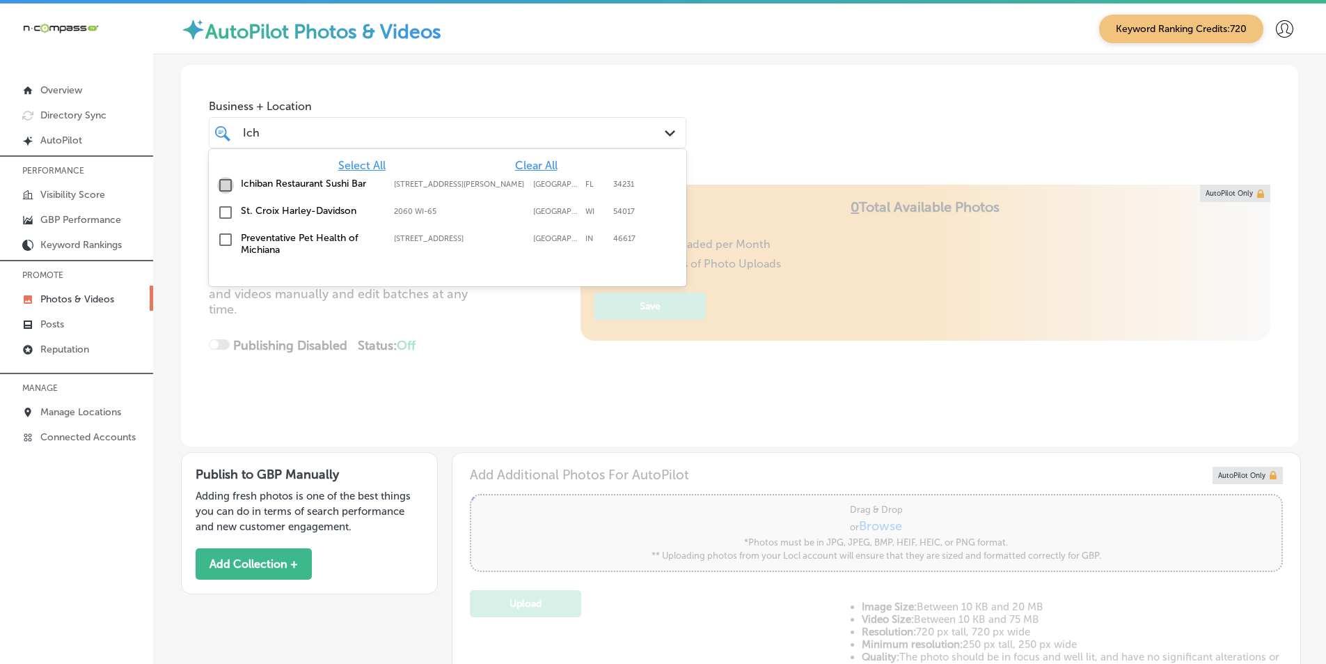
click at [221, 182] on input "checkbox" at bounding box center [225, 185] width 17 height 17
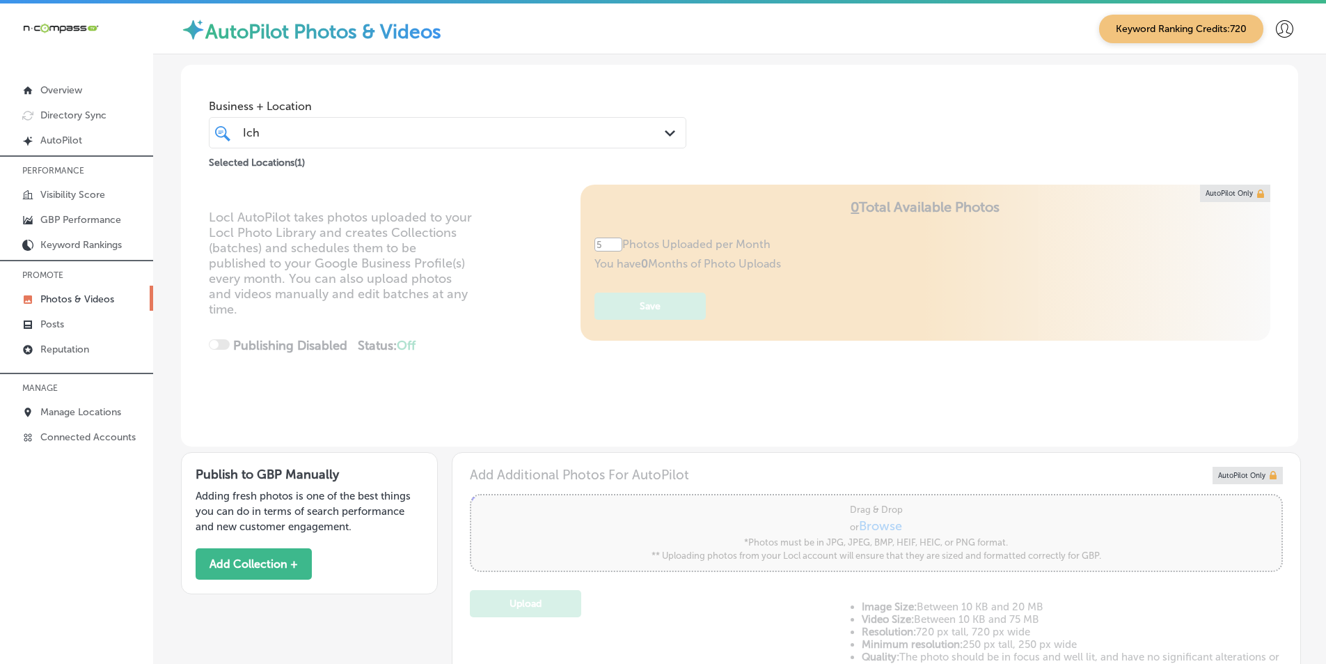
click at [455, 327] on div "Locl AutoPilot takes photos uploaded to your Locl Photo Library and creates Col…" at bounding box center [740, 316] width 1118 height 262
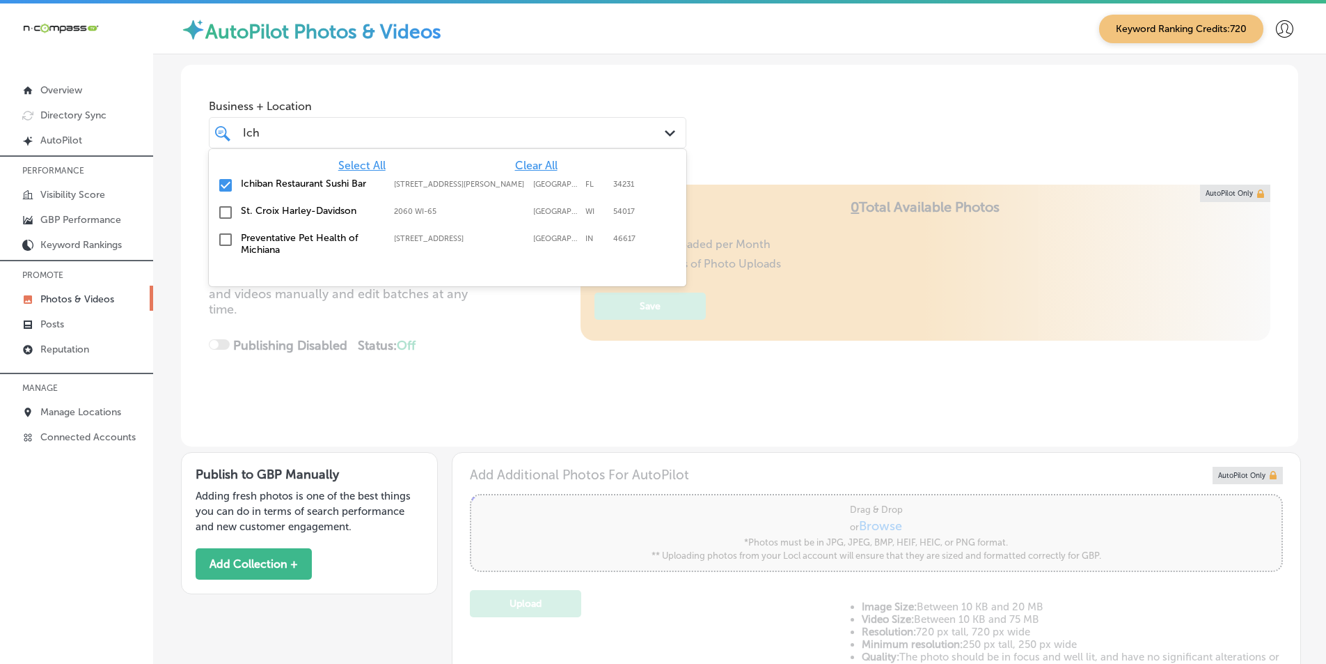
click at [273, 130] on div "Ich Ich" at bounding box center [427, 132] width 371 height 19
click at [223, 182] on input "checkbox" at bounding box center [225, 185] width 17 height 17
type input "I"
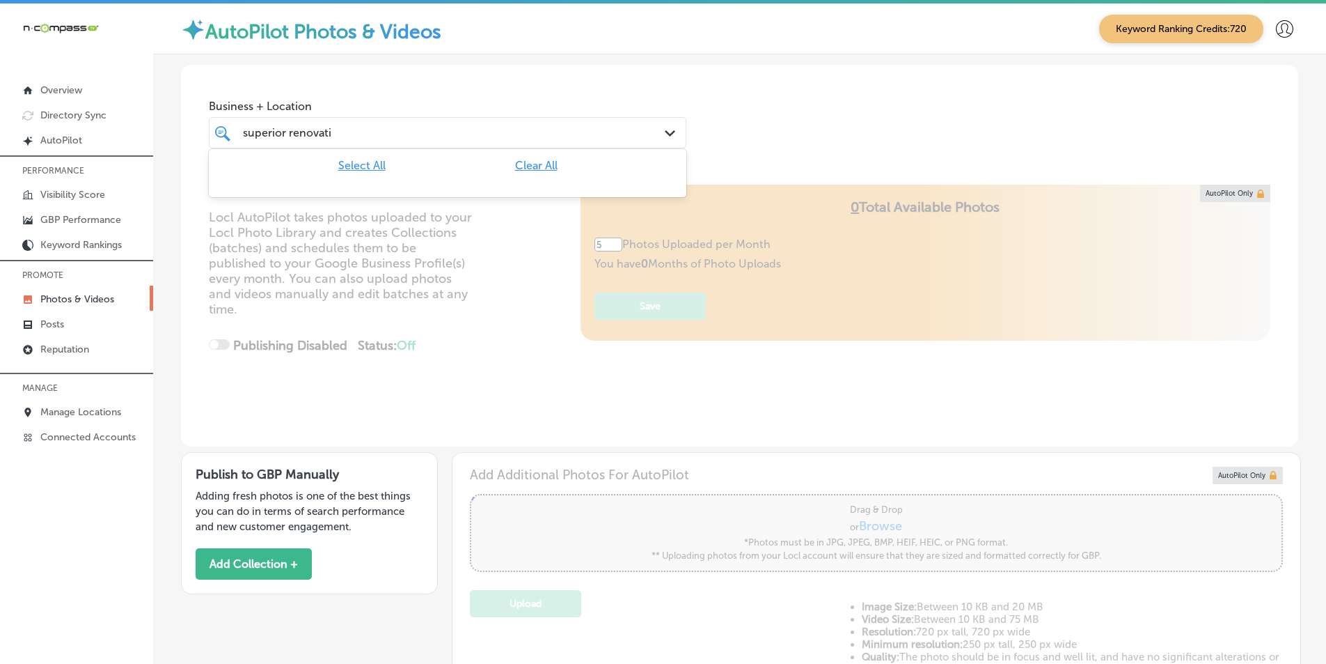
type input "superior renovatio"
click at [363, 137] on div "superior renovatio superior renovatio" at bounding box center [427, 132] width 371 height 19
type input "0"
type input "superior renovatio"
click at [76, 410] on p "Manage Locations" at bounding box center [80, 412] width 81 height 12
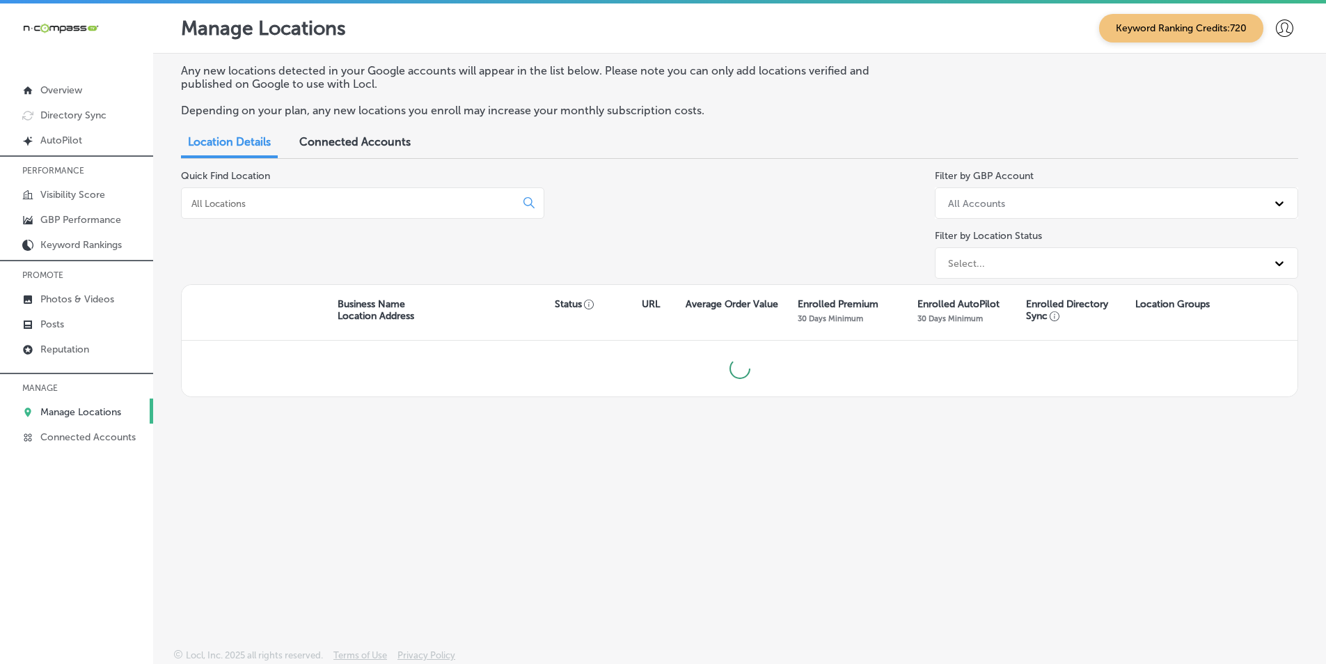
click at [239, 204] on input at bounding box center [351, 203] width 322 height 13
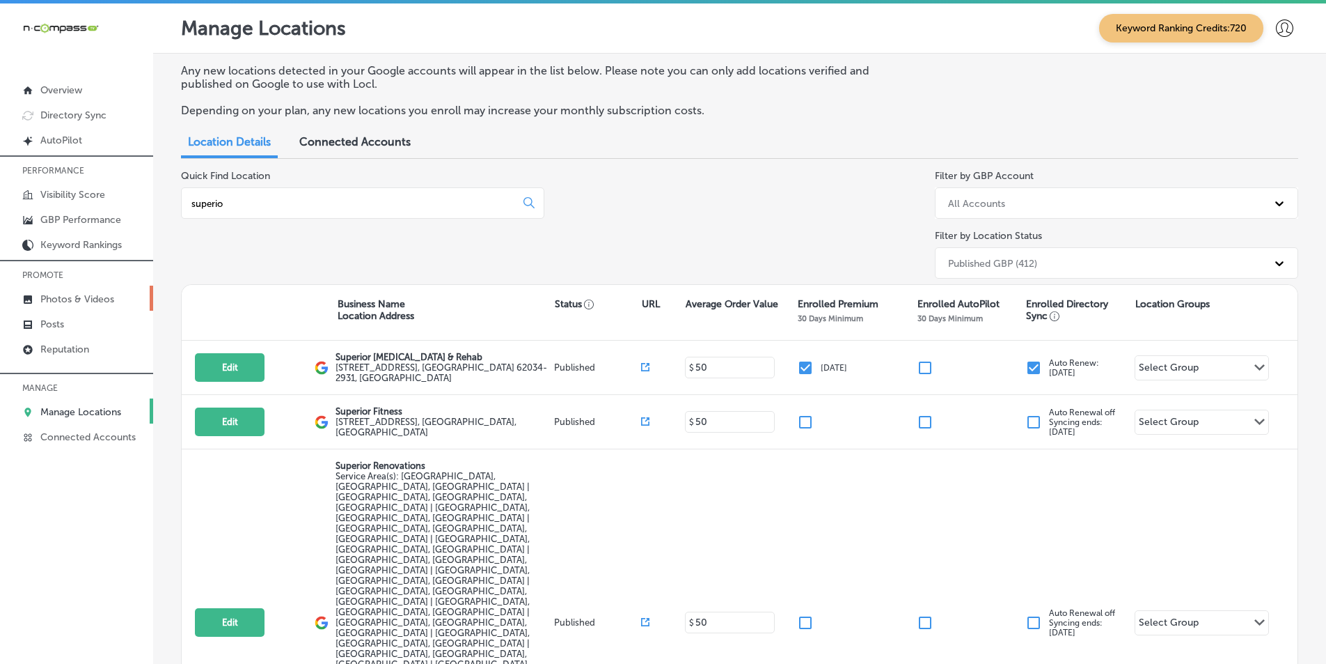
type input "superio"
click at [77, 295] on p "Photos & Videos" at bounding box center [77, 299] width 74 height 12
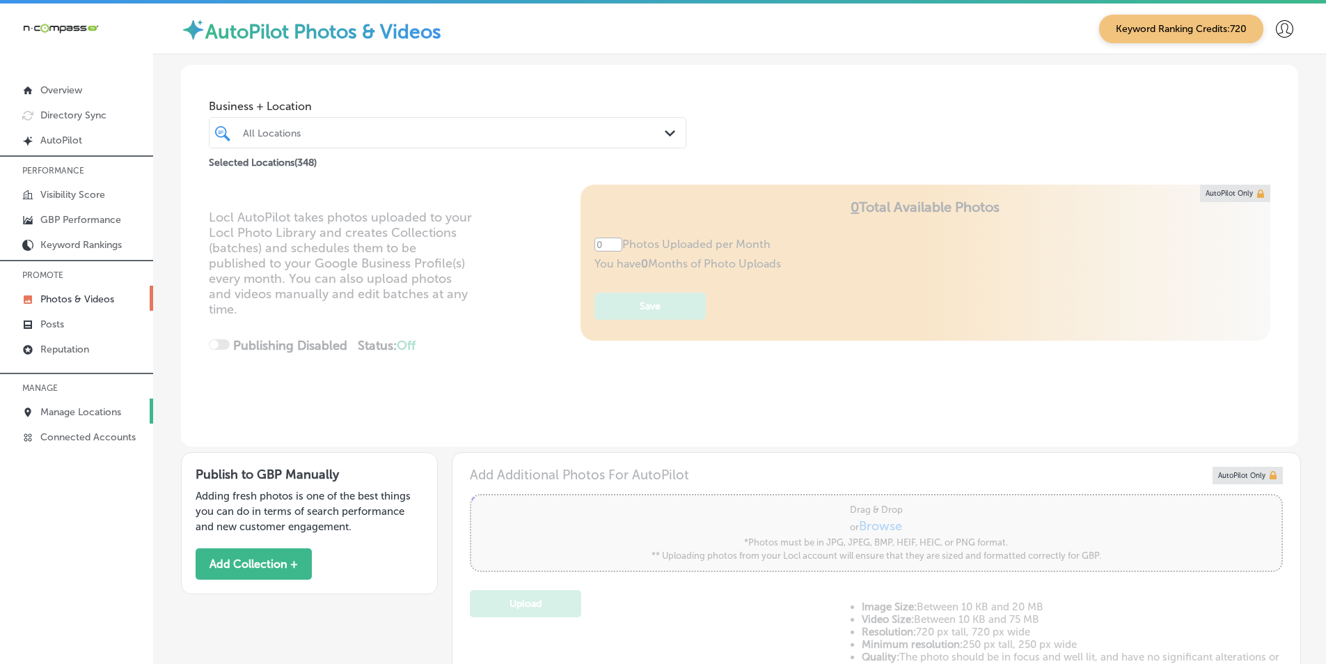
type input "5"
click at [98, 412] on p "Manage Locations" at bounding box center [80, 412] width 81 height 12
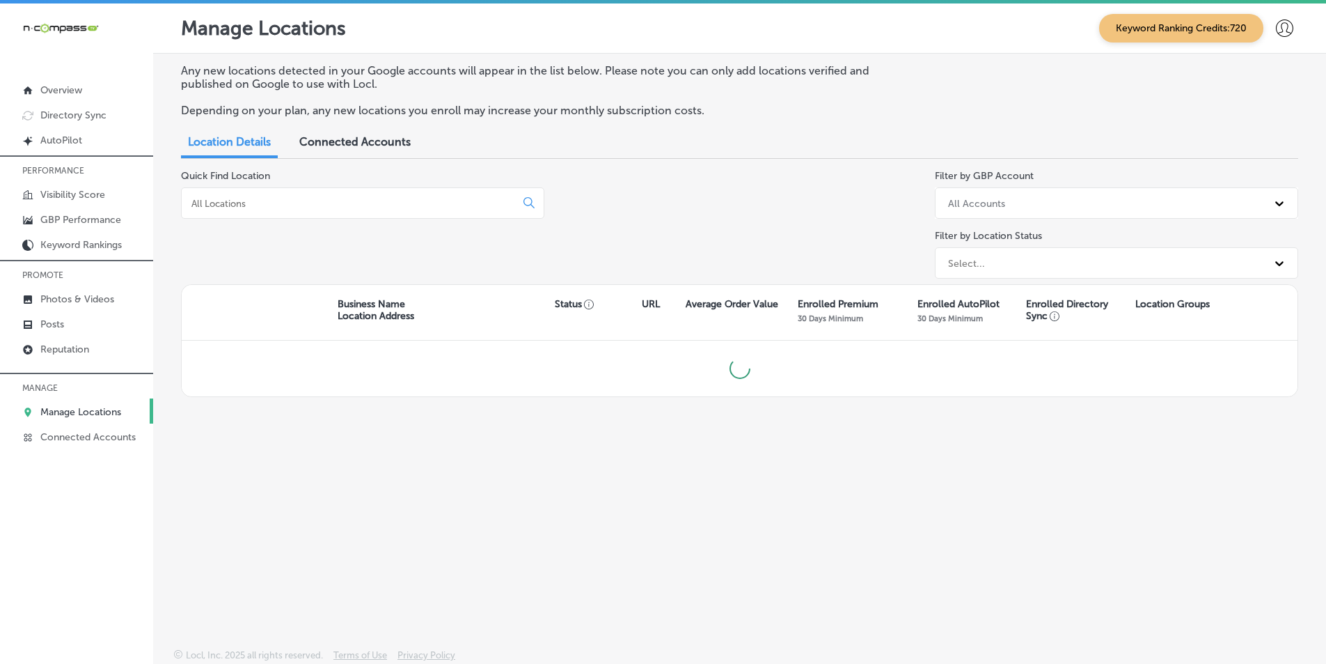
click at [254, 201] on input at bounding box center [351, 203] width 322 height 13
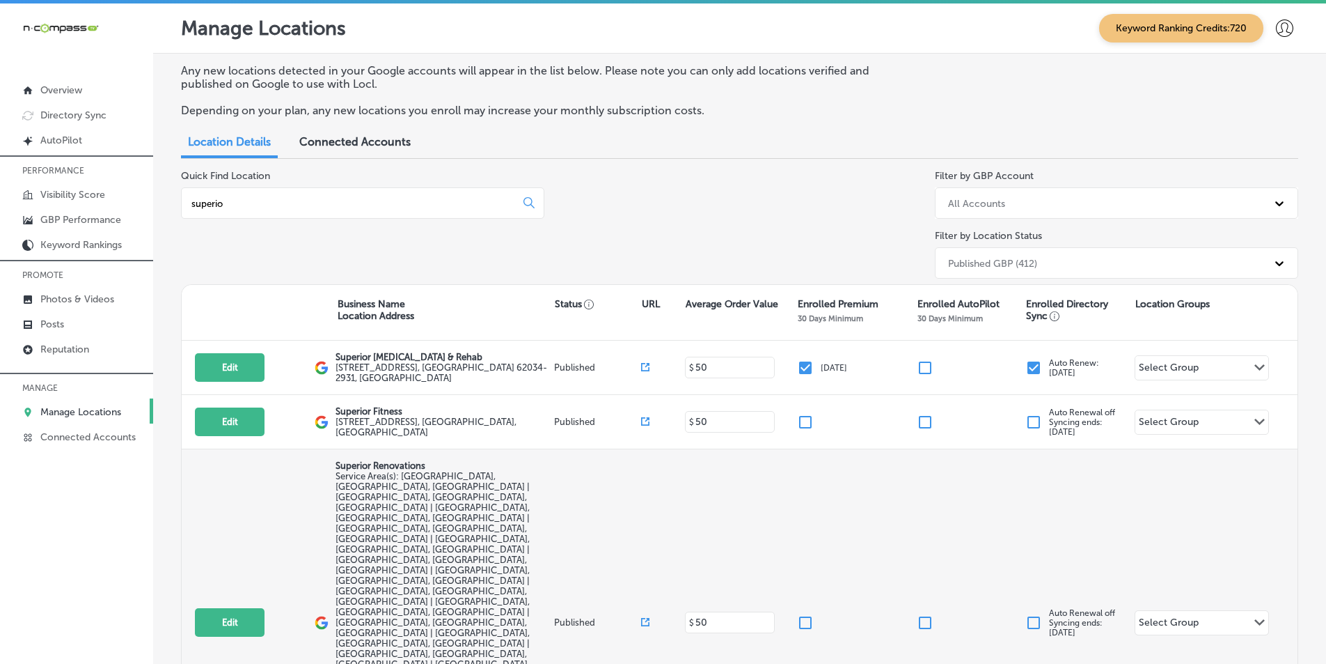
type input "superio"
drag, startPoint x: 335, startPoint y: 460, endPoint x: 450, endPoint y: 469, distance: 115.2
click at [450, 469] on p "Superior Renovations" at bounding box center [443, 465] width 214 height 10
copy p "Superior Renovations"
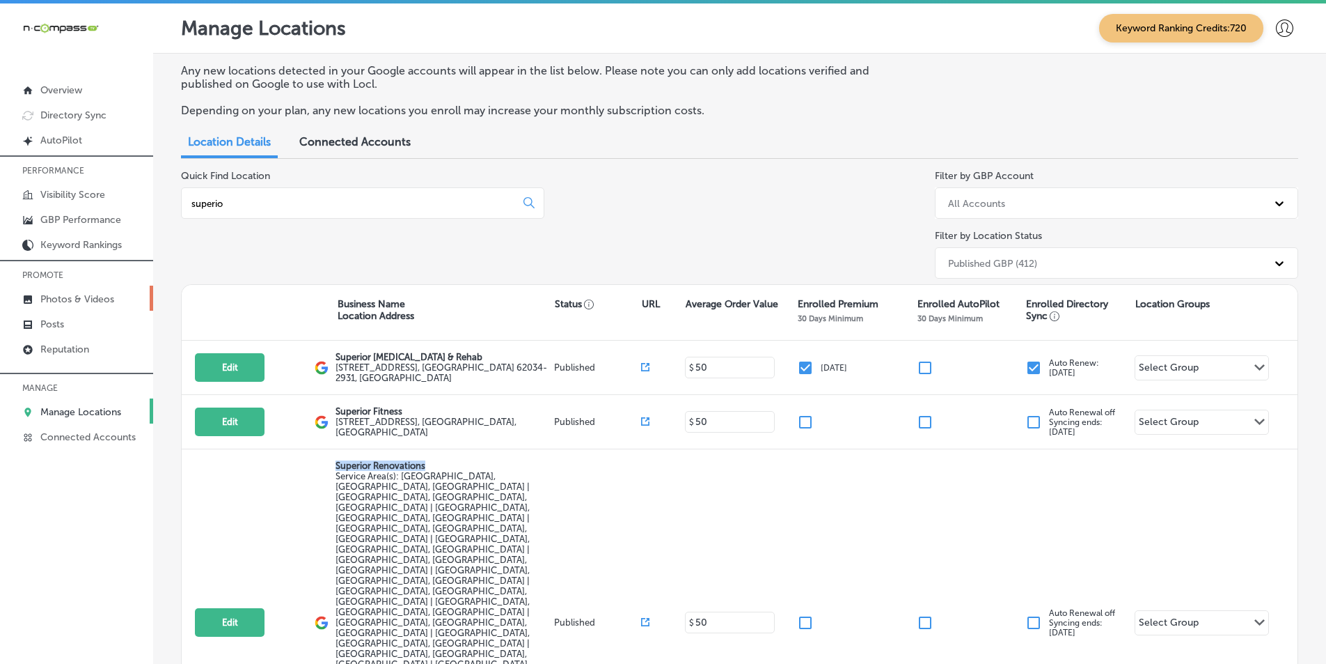
click at [75, 295] on p "Photos & Videos" at bounding box center [77, 299] width 74 height 12
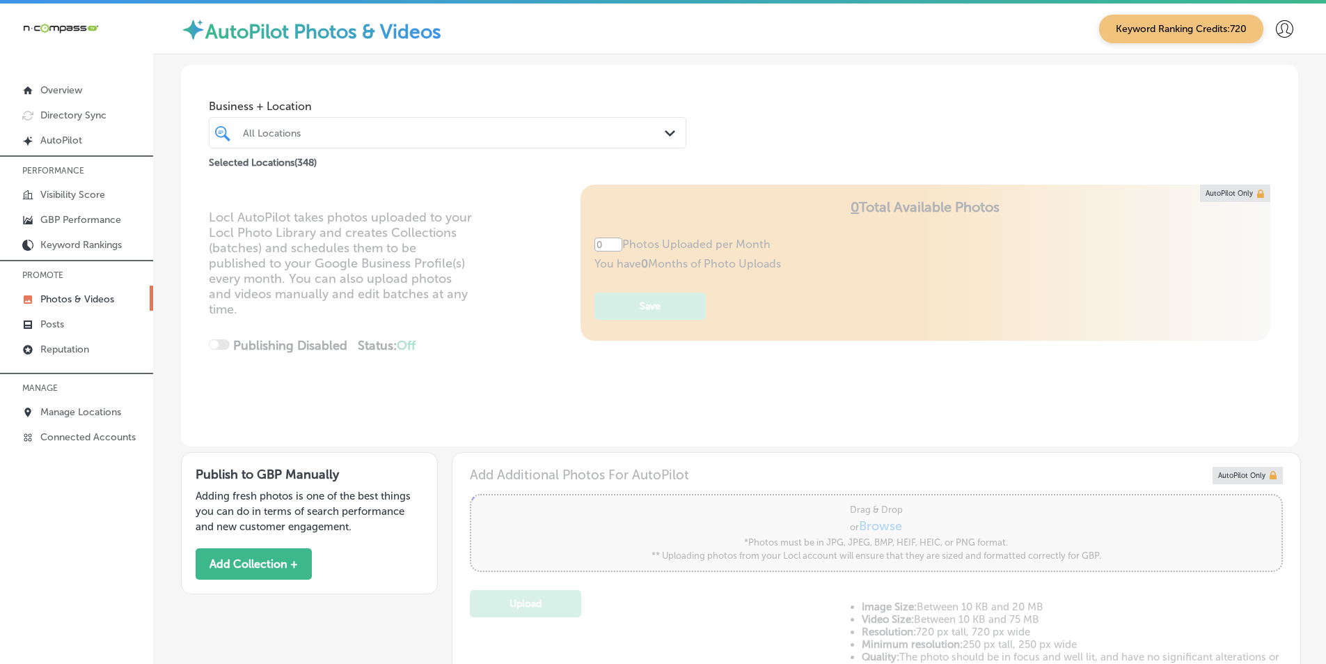
click at [285, 123] on div at bounding box center [427, 132] width 371 height 19
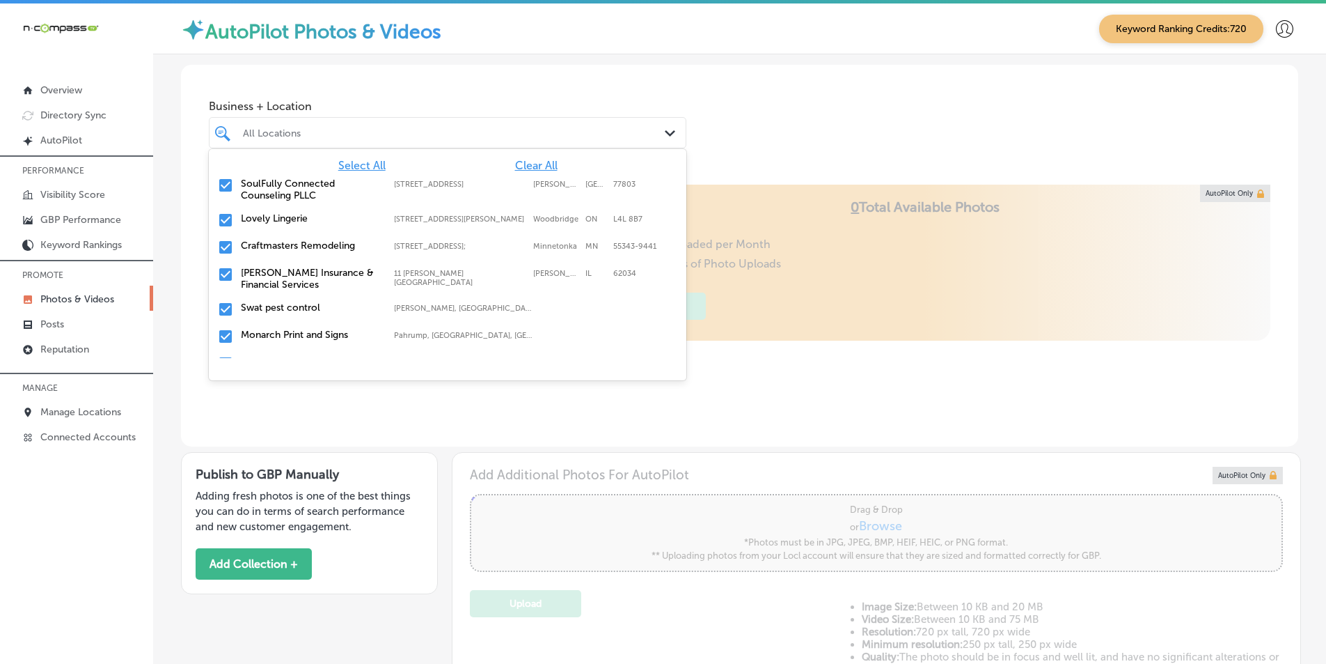
click at [515, 163] on span "Clear All" at bounding box center [536, 165] width 42 height 13
click at [268, 130] on div "All Locations" at bounding box center [454, 133] width 423 height 12
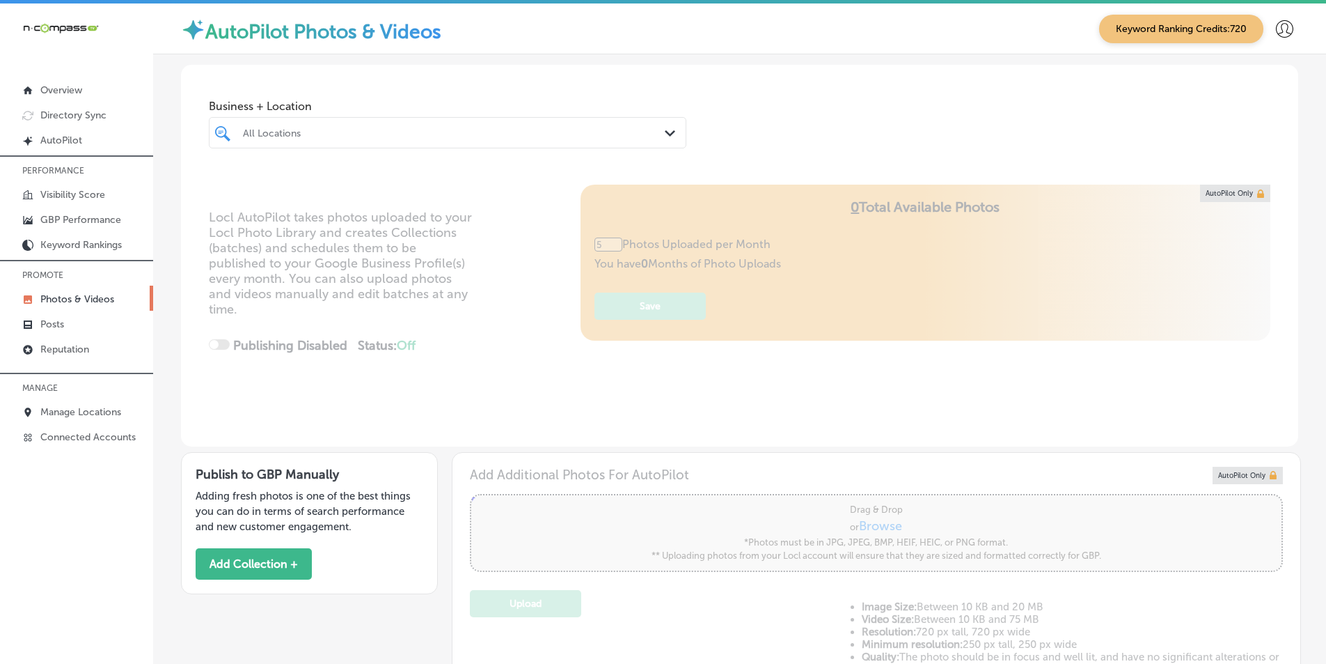
type input "0"
paste input "Superior Renovations"
click at [385, 132] on div "Superior Renovations Superior Renovations" at bounding box center [427, 132] width 371 height 19
drag, startPoint x: 276, startPoint y: 130, endPoint x: 354, endPoint y: 136, distance: 79.0
click at [354, 136] on div "Superior Renovations Superior Renovations" at bounding box center [447, 133] width 423 height 22
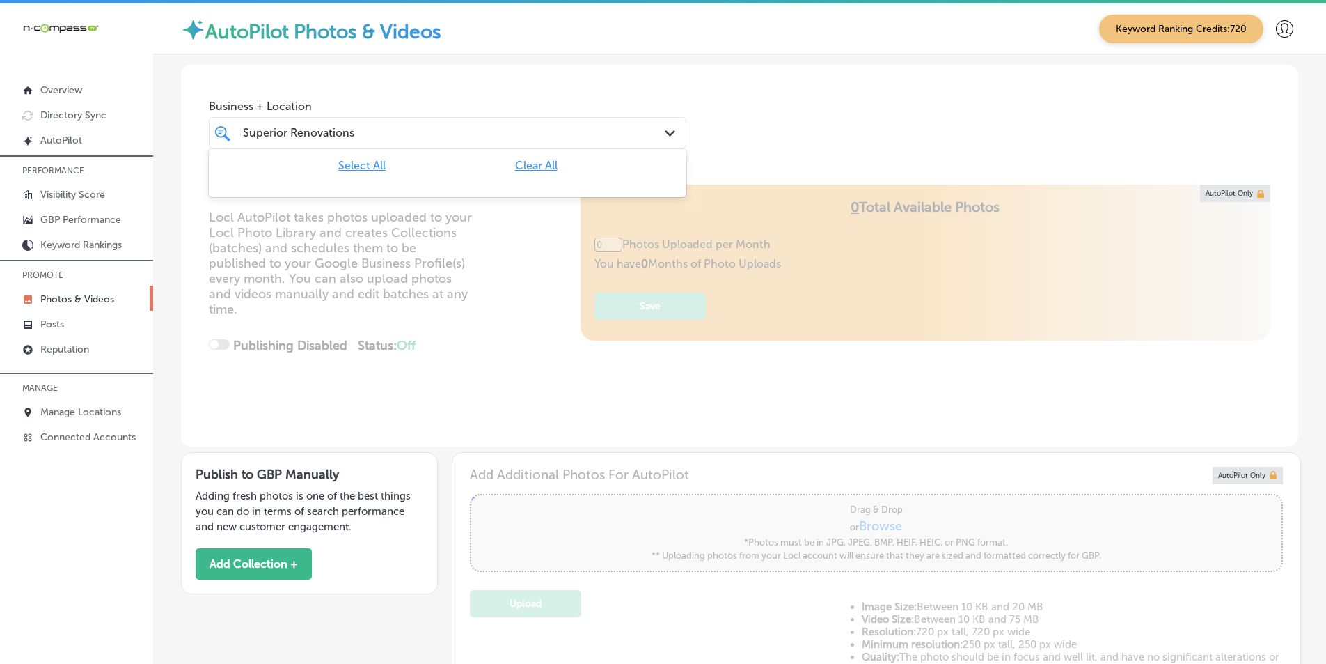
drag, startPoint x: 357, startPoint y: 136, endPoint x: 274, endPoint y: 137, distance: 82.2
click at [273, 138] on div "Superior Renovations Superior Renovations" at bounding box center [427, 132] width 371 height 19
click at [372, 129] on div "Superior Renovations Superior Renovations" at bounding box center [427, 132] width 371 height 19
click at [368, 128] on div "Superior Renovations Superior Renovations" at bounding box center [427, 132] width 371 height 19
type input "S"
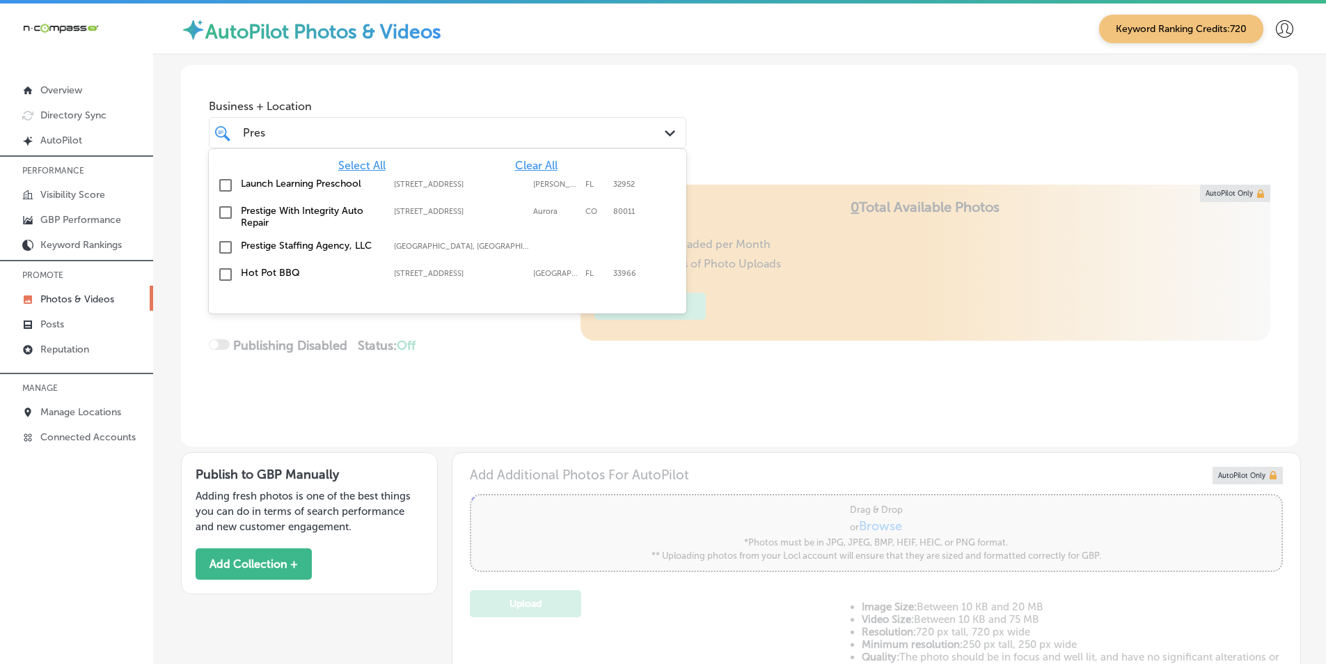
click at [226, 208] on input "checkbox" at bounding box center [225, 212] width 17 height 17
type input "Pres"
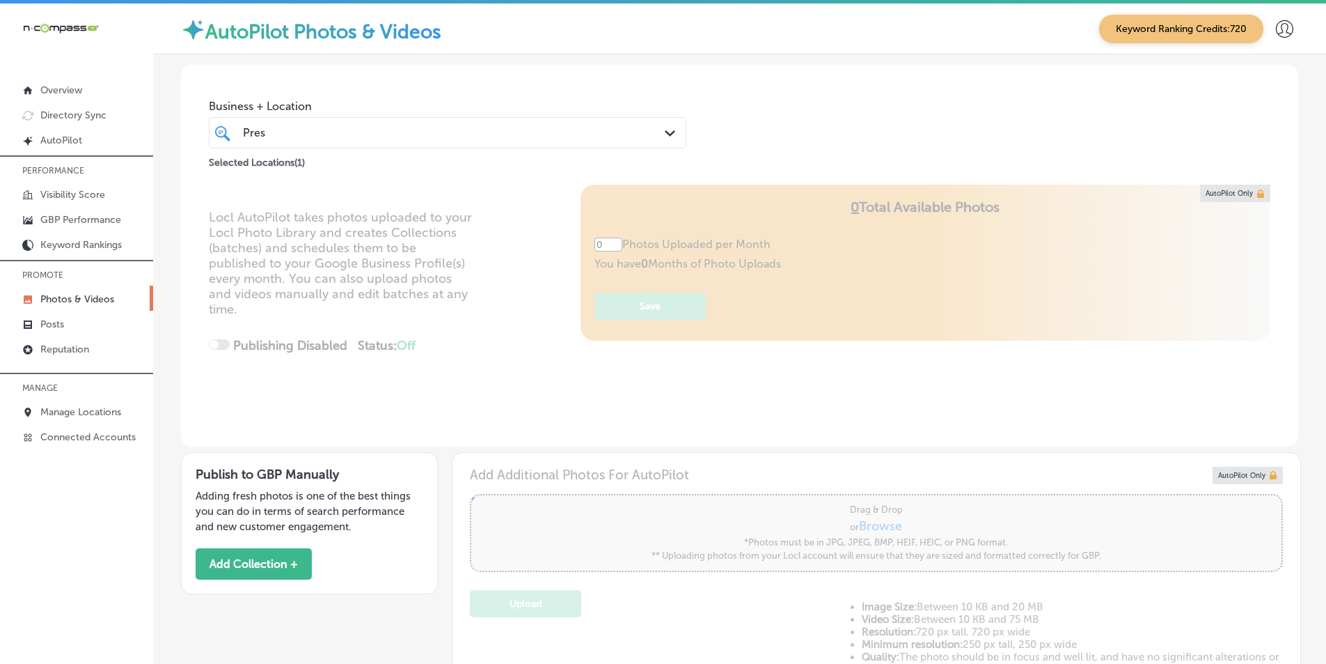
drag, startPoint x: 360, startPoint y: 327, endPoint x: 363, endPoint y: 338, distance: 12.2
click at [361, 327] on div "Locl AutoPilot takes photos uploaded to your Locl Photo Library and creates Col…" at bounding box center [740, 316] width 1118 height 262
type input "5"
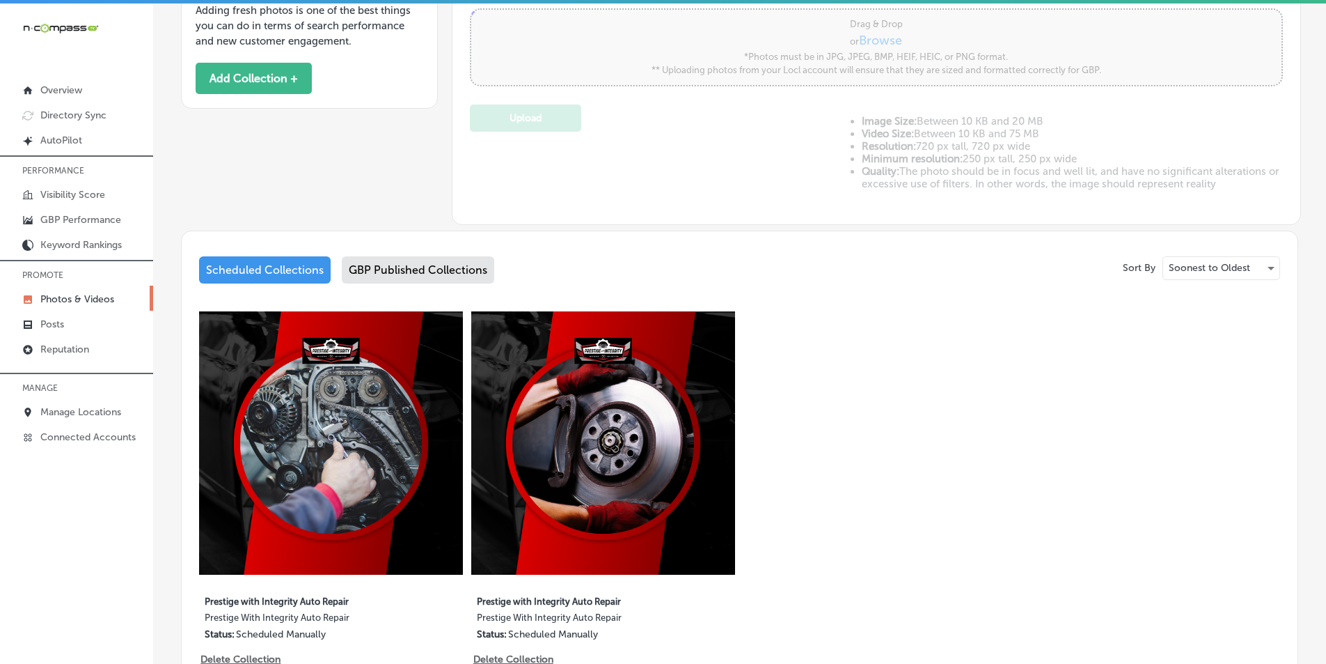
scroll to position [557, 0]
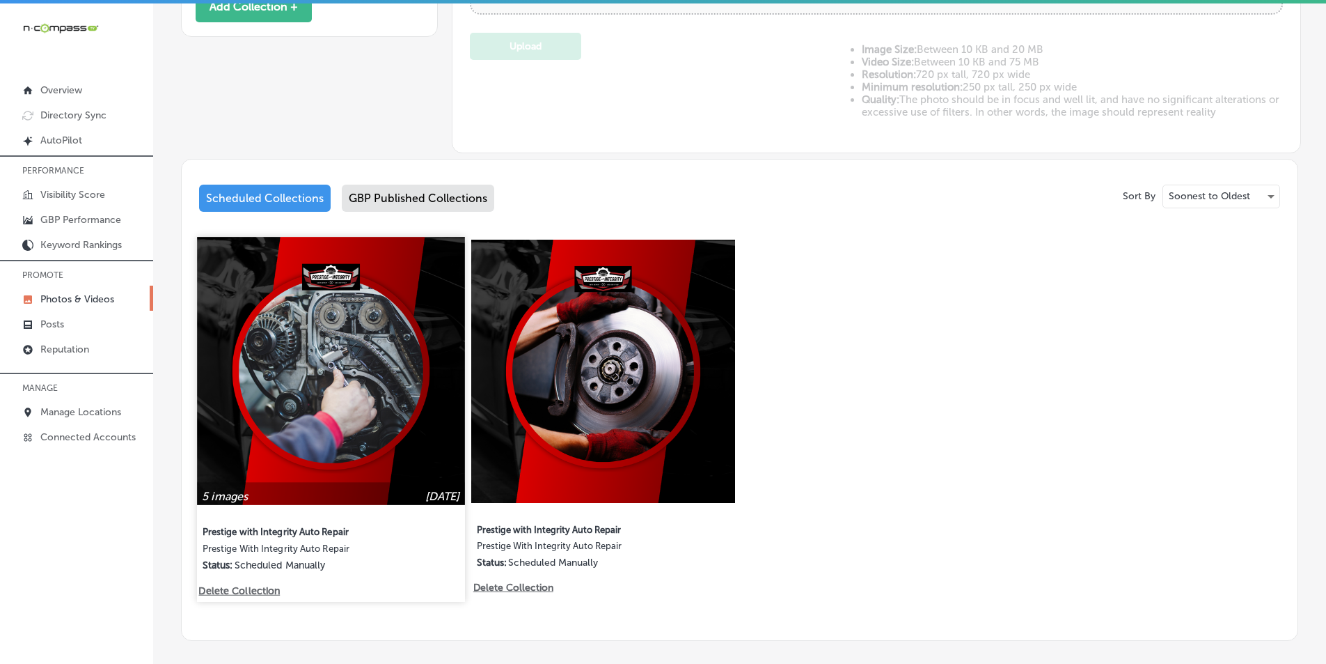
click at [288, 421] on img at bounding box center [330, 370] width 267 height 267
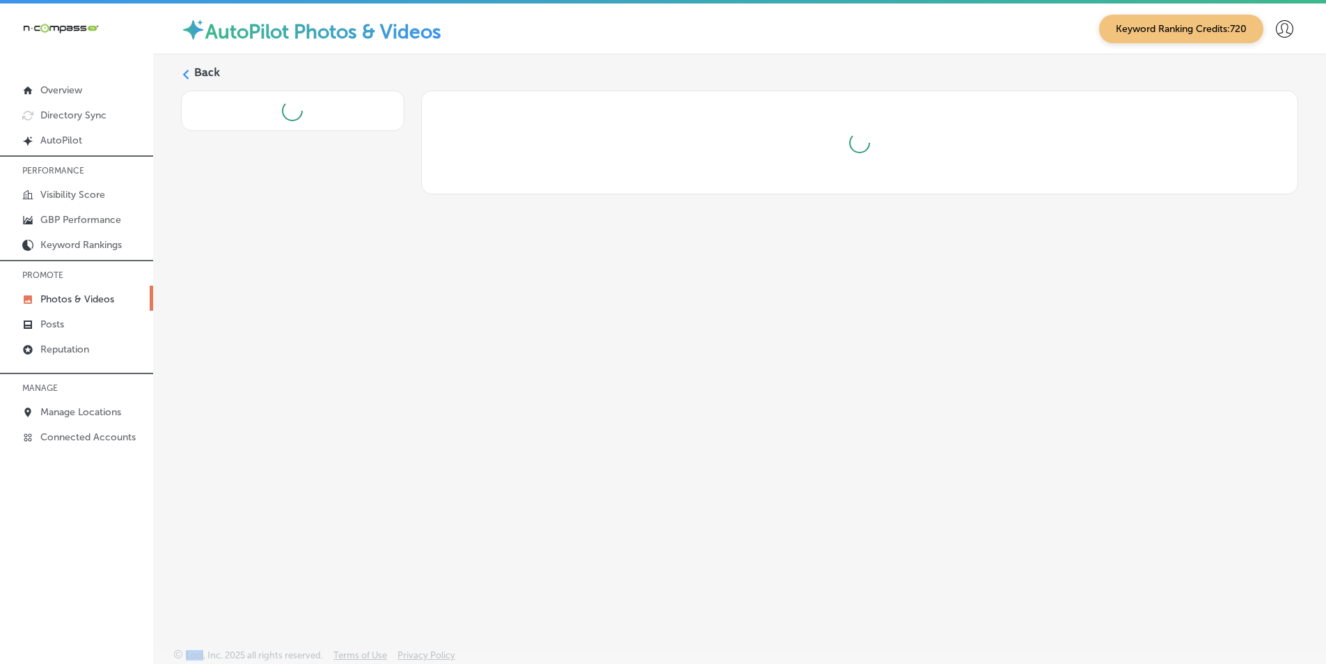
click at [288, 421] on div "Back" at bounding box center [739, 318] width 1173 height 528
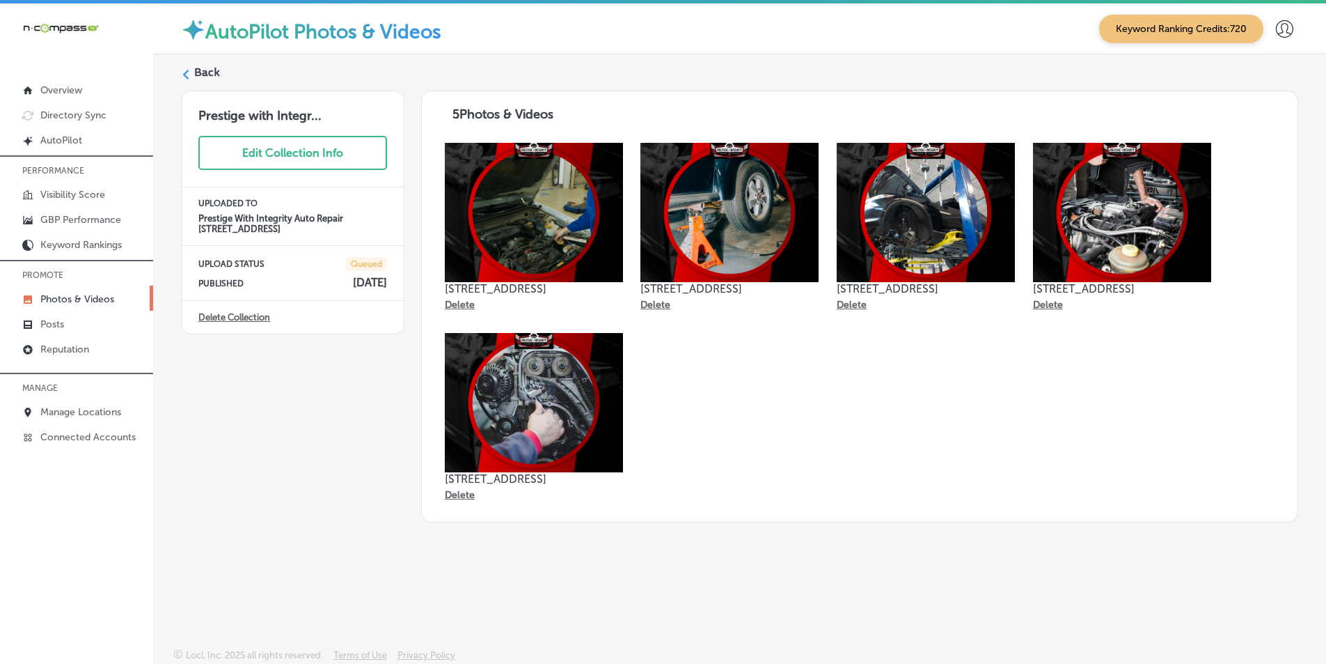
click at [198, 73] on label "Back" at bounding box center [207, 72] width 26 height 15
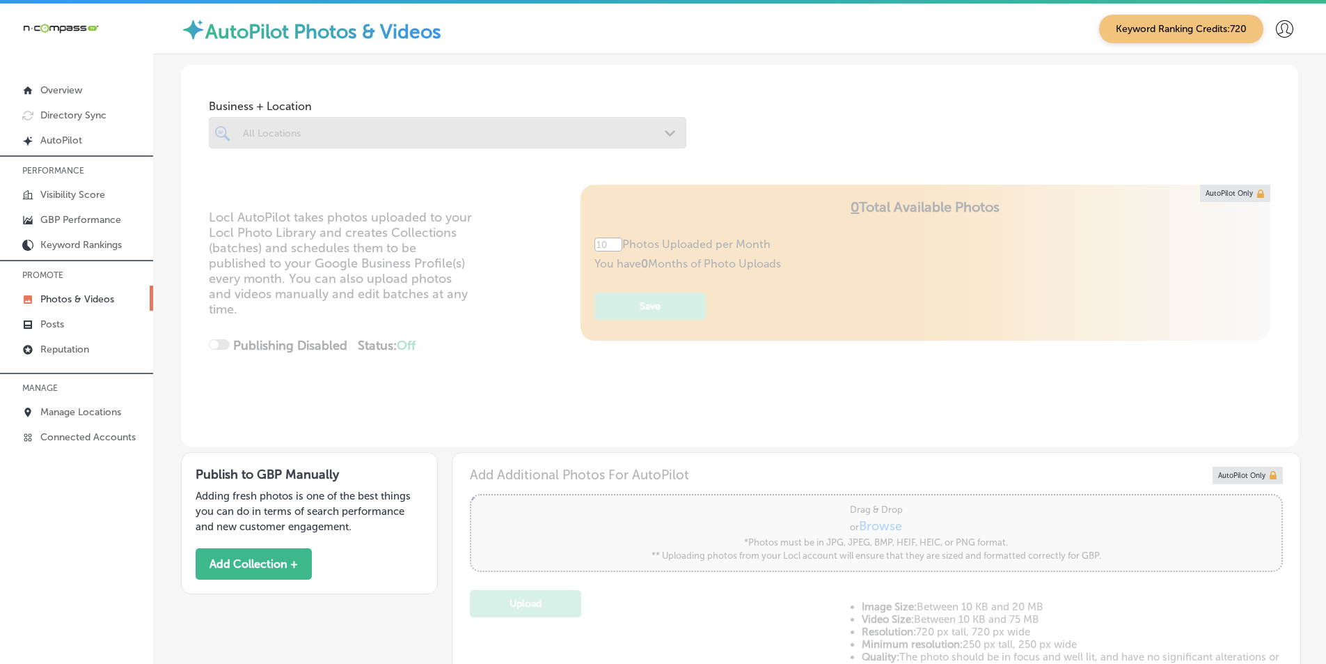
type input "5"
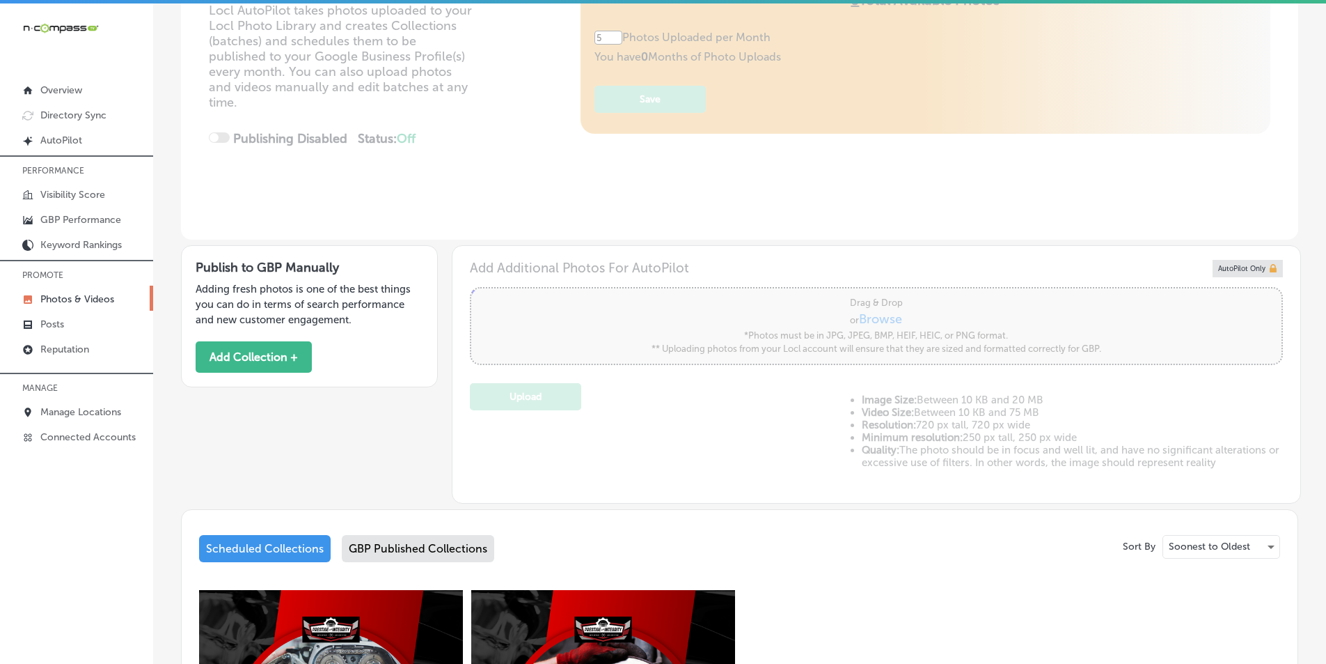
scroll to position [209, 0]
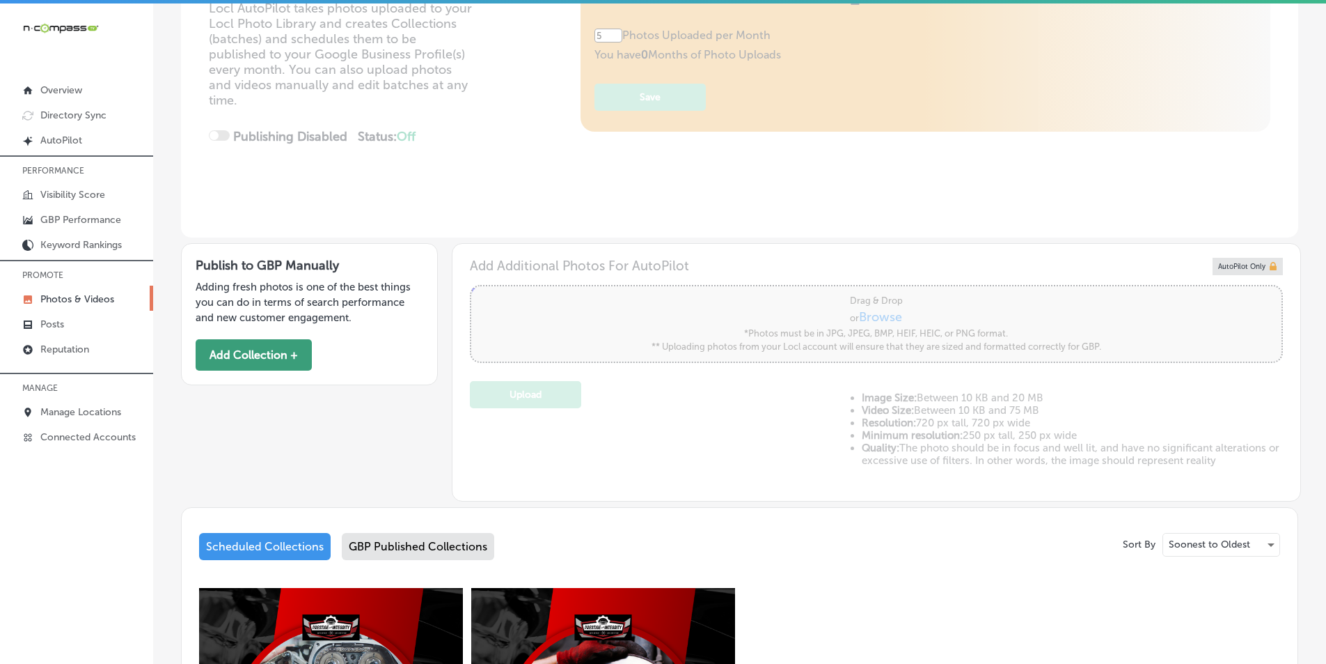
click at [285, 350] on button "Add Collection +" at bounding box center [254, 354] width 116 height 31
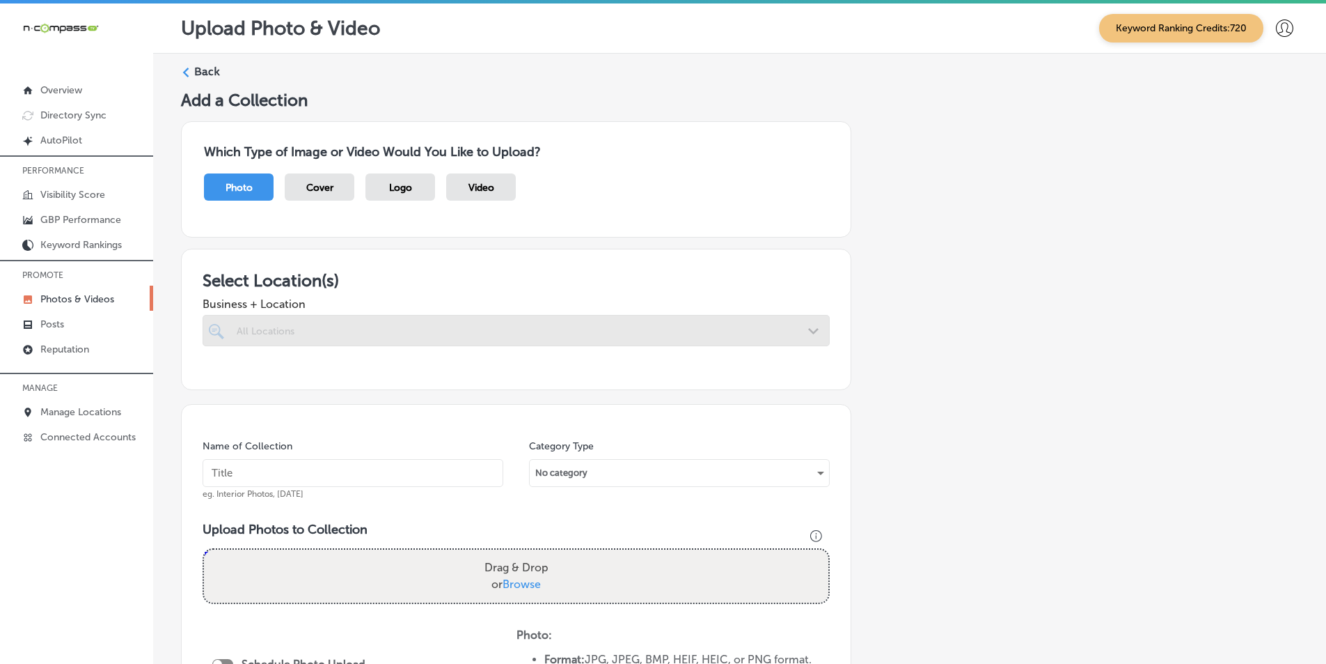
click at [350, 331] on div "All Locations" at bounding box center [523, 330] width 573 height 12
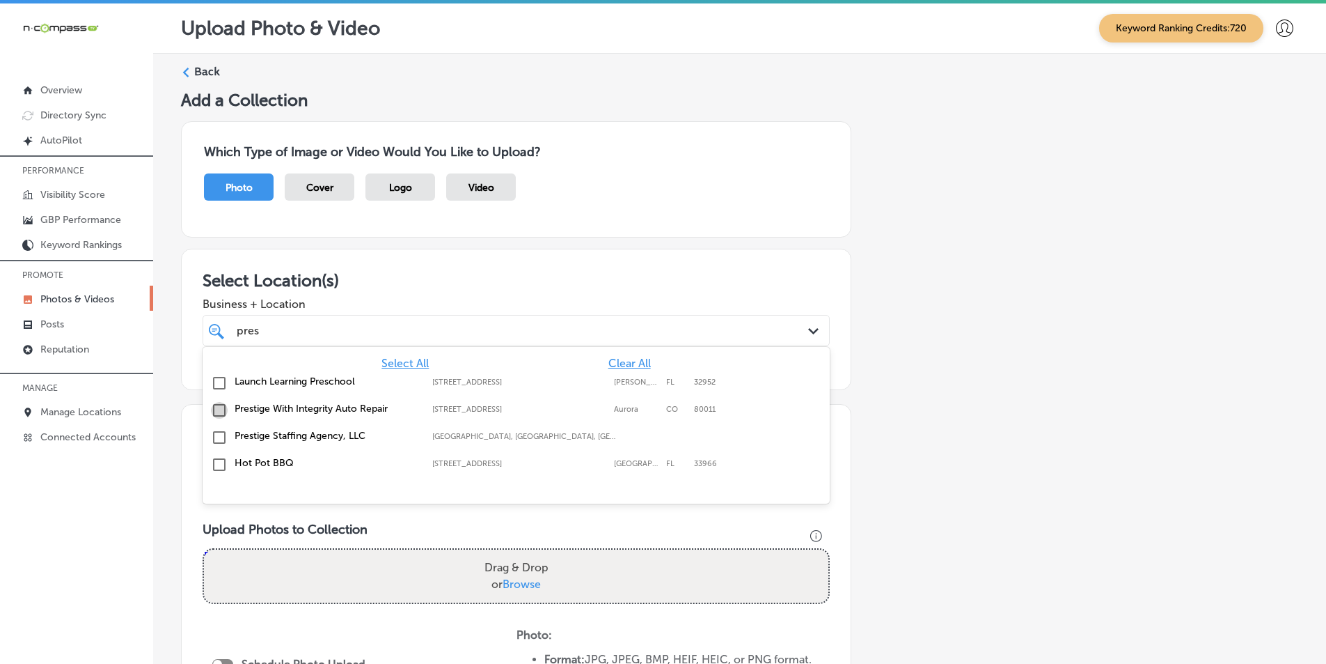
click at [221, 408] on input "checkbox" at bounding box center [219, 410] width 17 height 17
type input "pres"
click at [373, 526] on h3 "Upload Photos to Collection" at bounding box center [516, 529] width 627 height 15
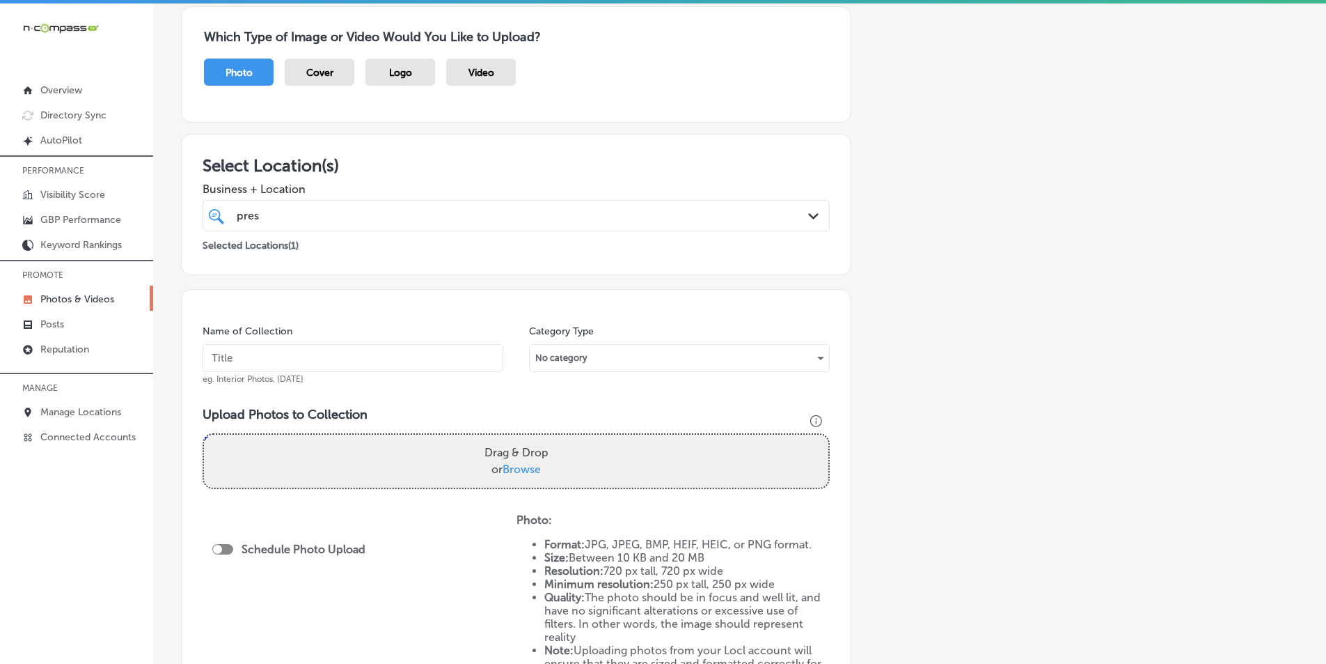
scroll to position [139, 0]
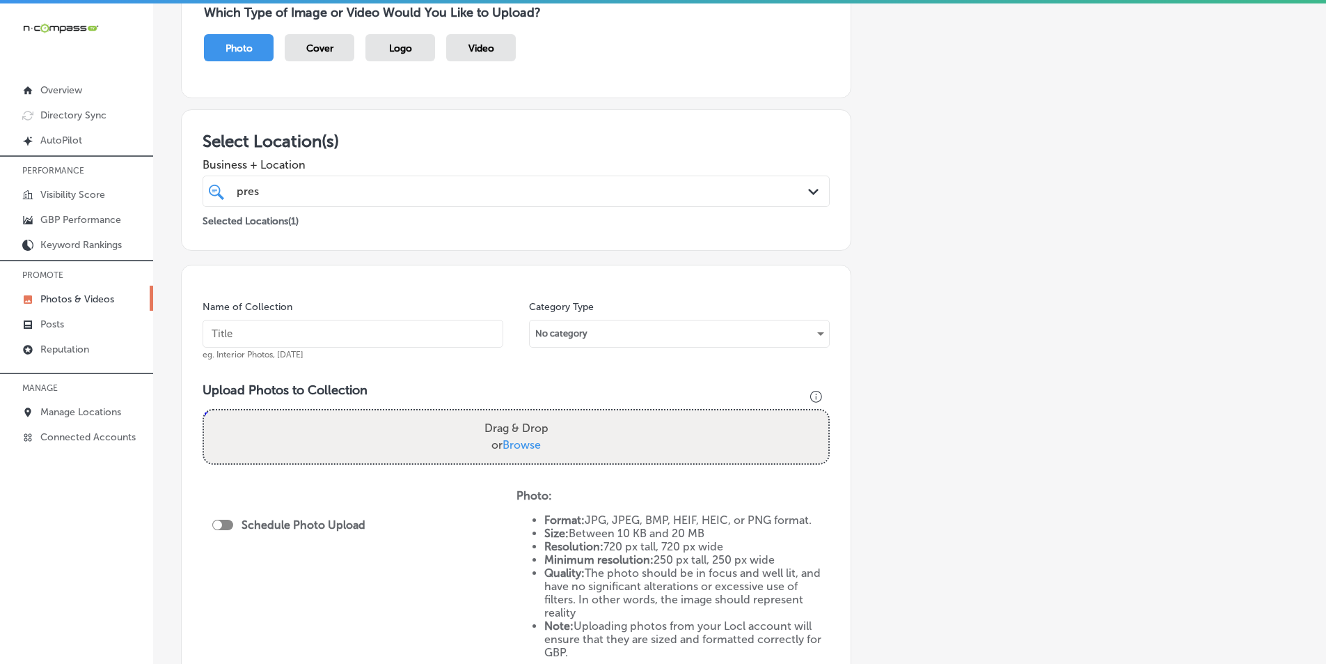
drag, startPoint x: 270, startPoint y: 330, endPoint x: 258, endPoint y: 331, distance: 11.9
click at [258, 331] on input "text" at bounding box center [353, 334] width 301 height 28
click at [311, 331] on input "text" at bounding box center [353, 334] width 301 height 28
paste input "integrity"
type input "integrity"
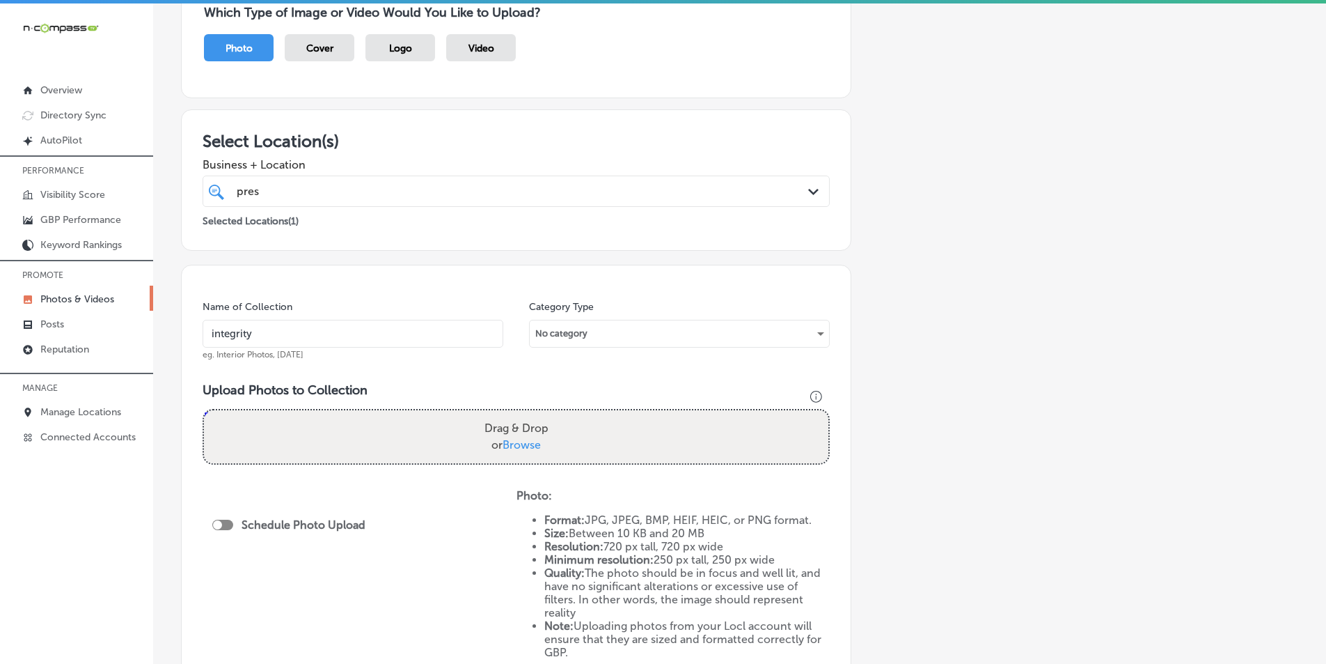
click at [268, 421] on div "Drag & Drop or Browse" at bounding box center [516, 436] width 625 height 53
click at [204, 410] on input "Drag & Drop or Browse" at bounding box center [516, 412] width 625 height 4
type input "C:\fakepath\2.png"
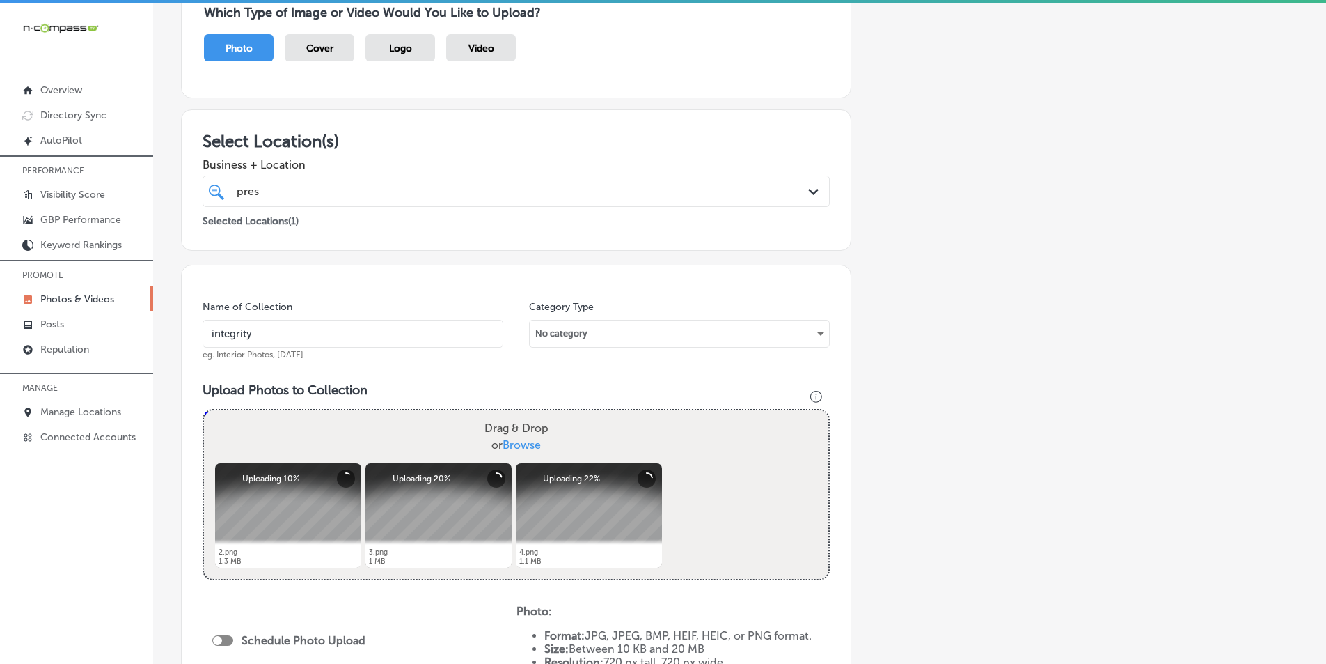
click at [379, 433] on div "Drag & Drop or Browse" at bounding box center [516, 436] width 625 height 53
click at [204, 410] on input "Drag & Drop or Browse" at bounding box center [516, 412] width 625 height 4
type input "C:\fakepath\5.png"
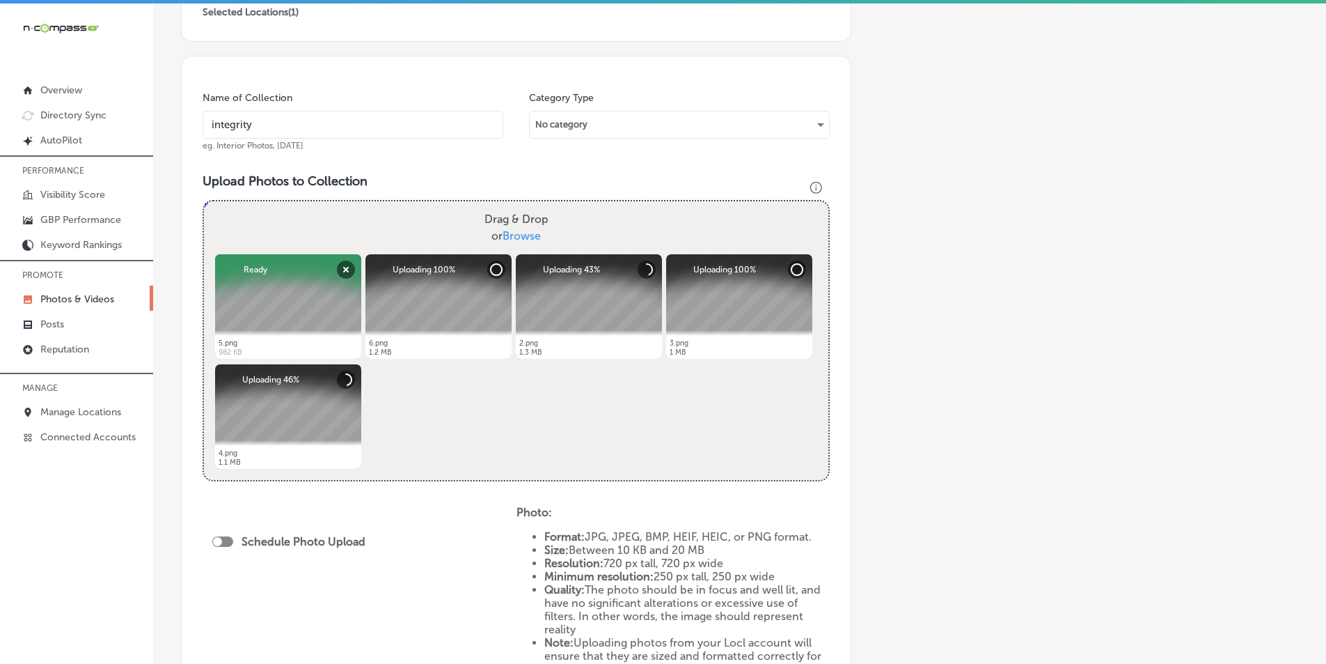
scroll to position [279, 0]
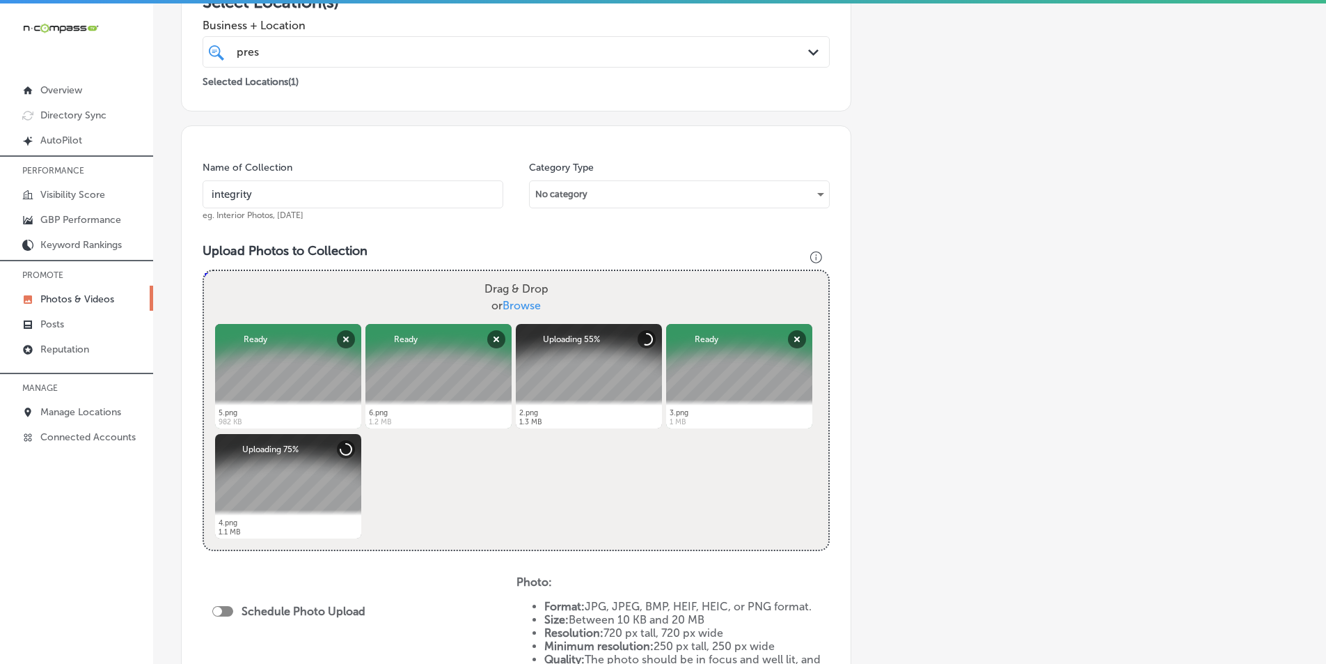
click at [1042, 554] on div "Add a Collection Which Type of Image or Video Would You Like to Upload? Photo C…" at bounding box center [740, 337] width 1118 height 1052
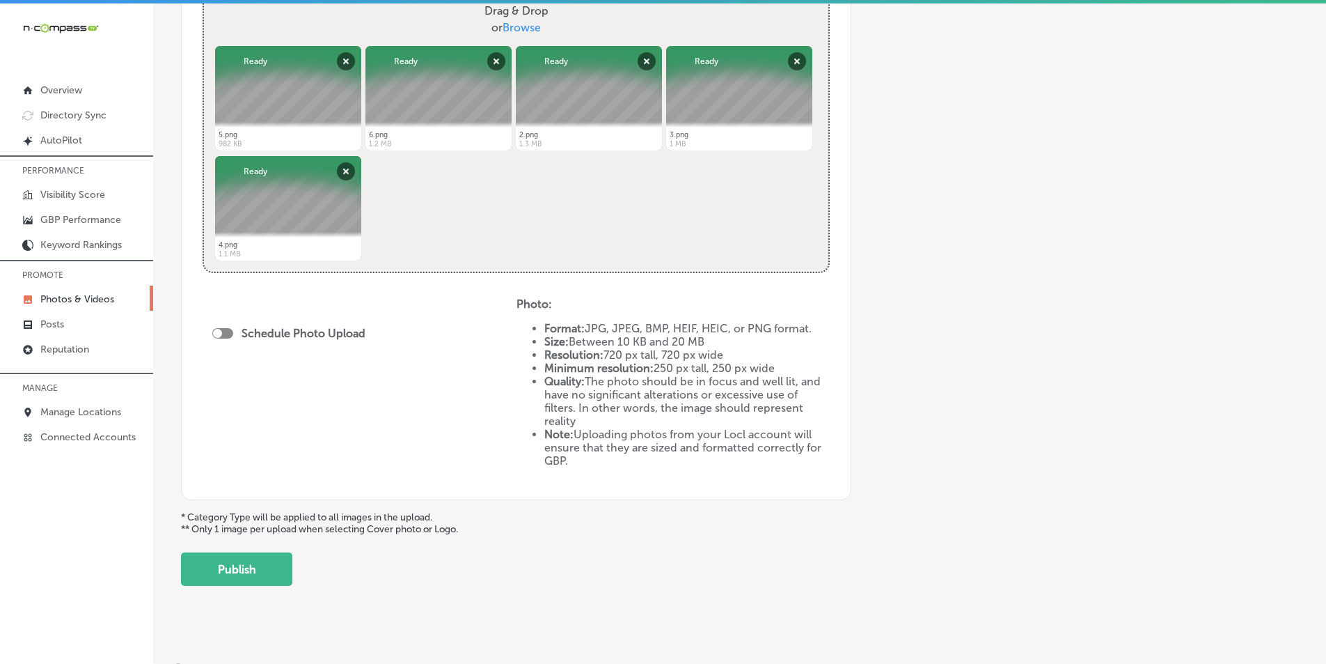
scroll to position [557, 0]
click at [219, 329] on div at bounding box center [217, 332] width 9 height 9
checkbox input "true"
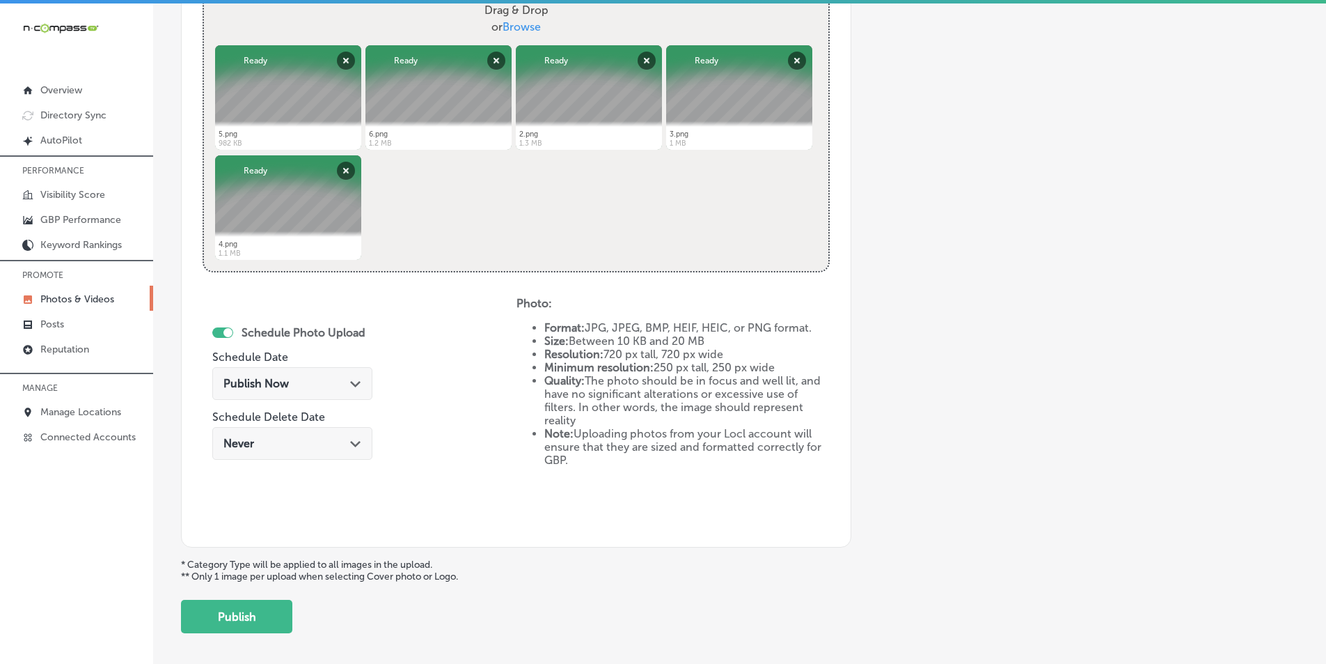
click at [249, 380] on span "Publish Now" at bounding box center [256, 383] width 65 height 13
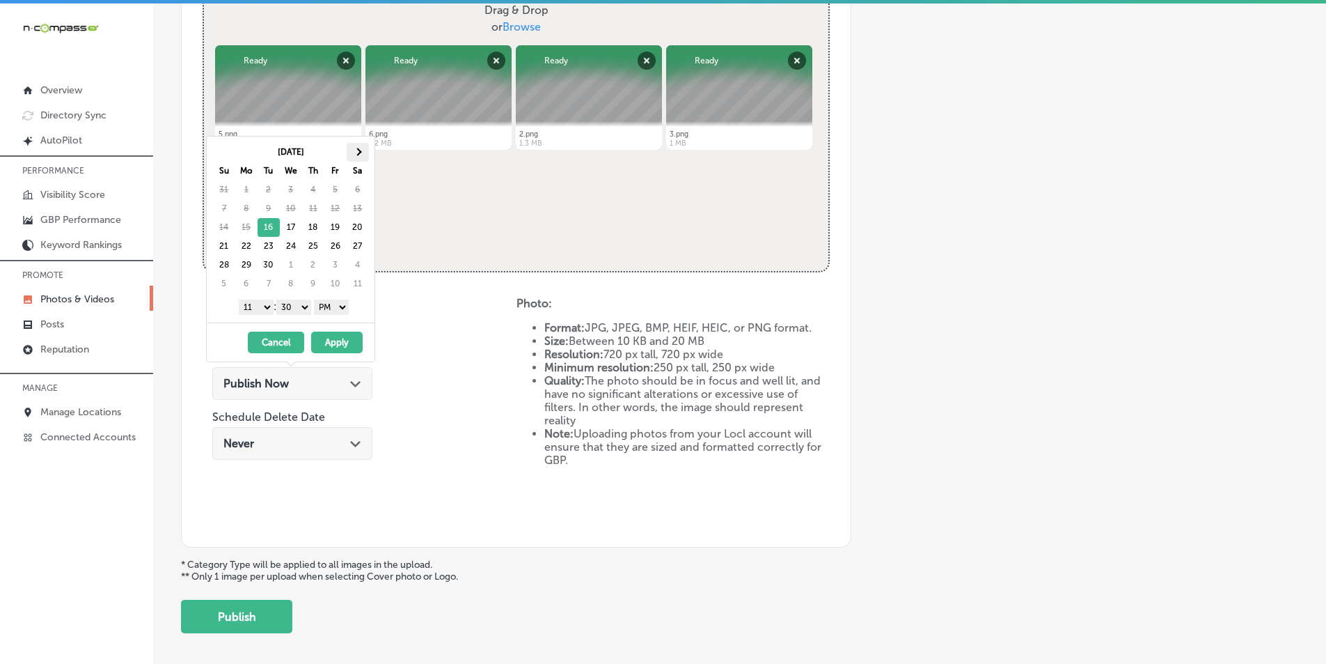
click at [354, 152] on span at bounding box center [358, 152] width 8 height 8
click at [336, 340] on button "Apply" at bounding box center [337, 342] width 52 height 22
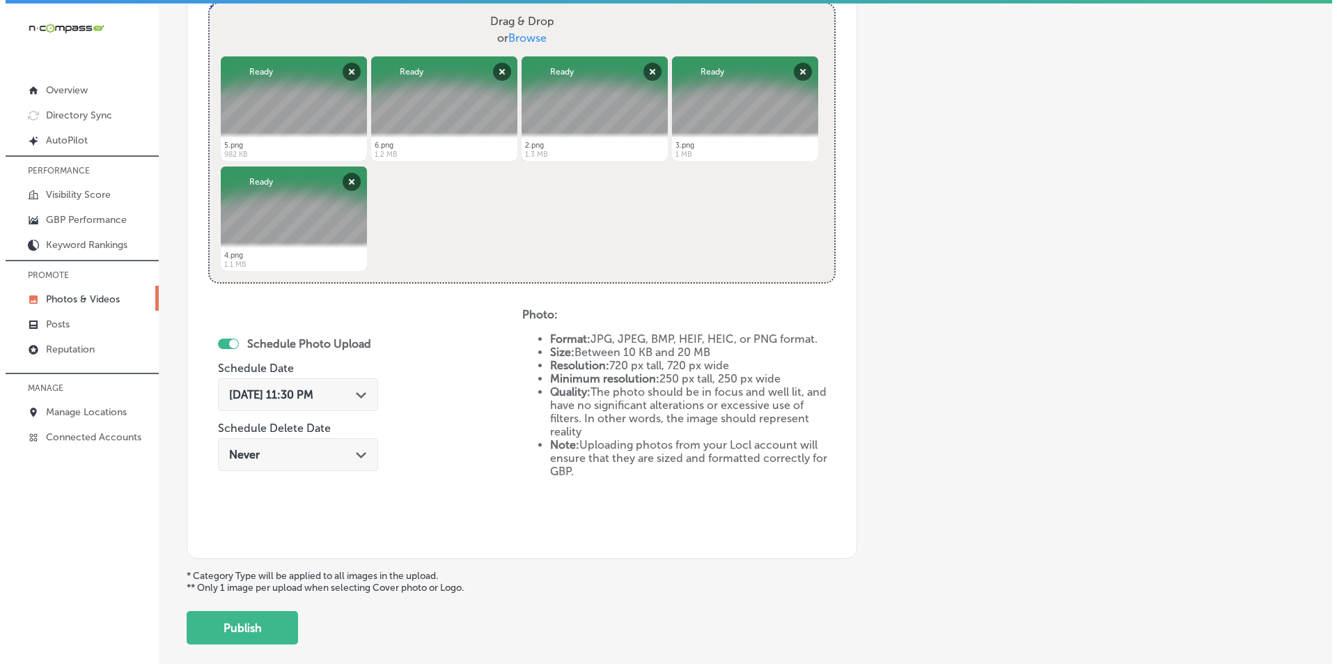
scroll to position [618, 0]
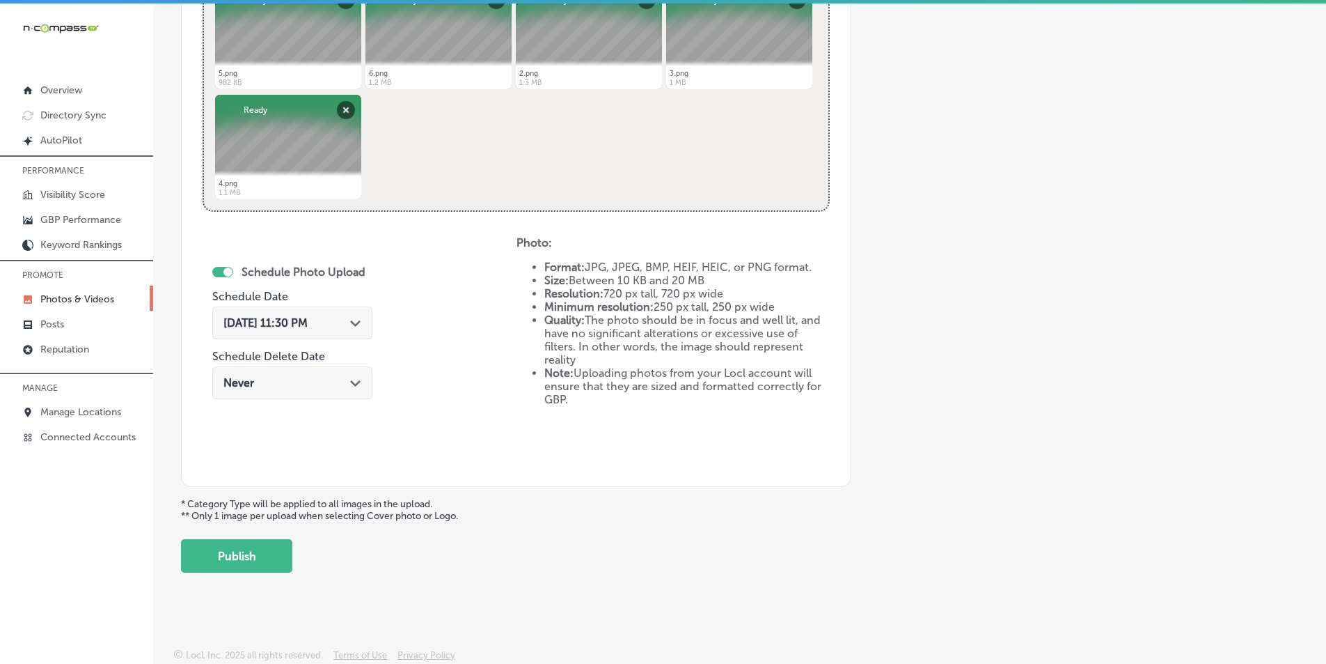
click at [350, 323] on icon "Path Created with Sketch." at bounding box center [355, 323] width 10 height 6
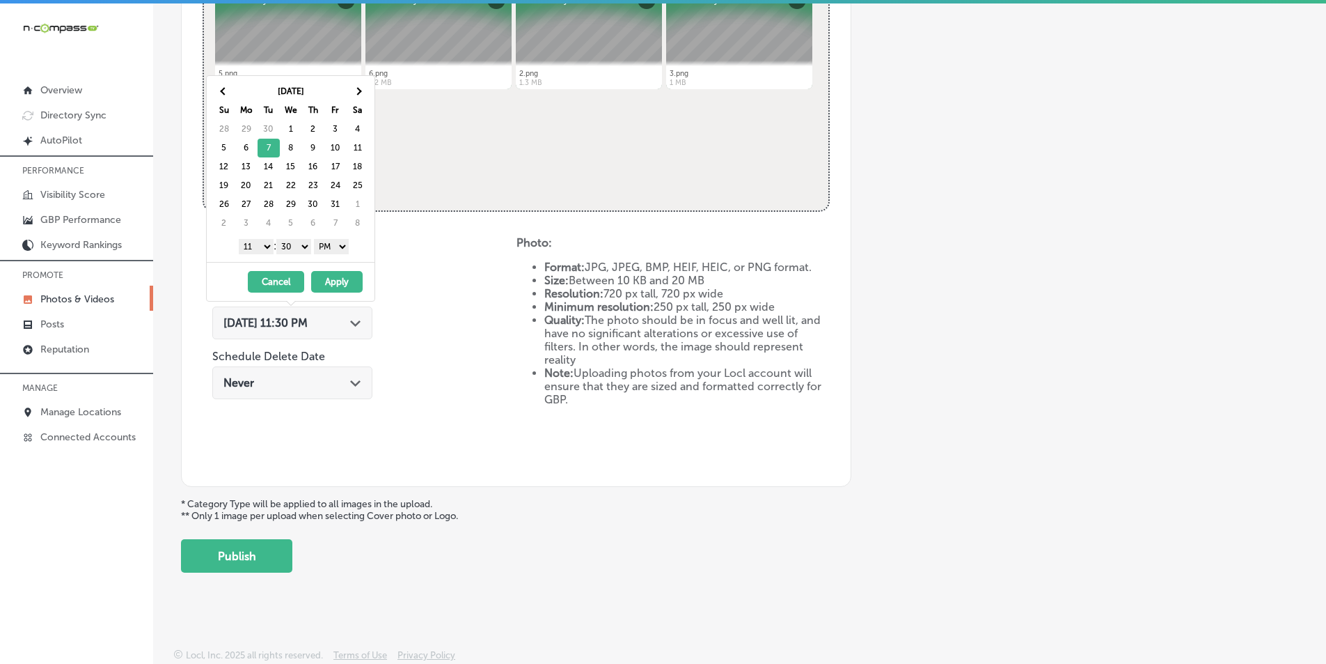
click at [263, 246] on select "1 2 3 4 5 6 7 8 9 10 11 12" at bounding box center [256, 246] width 35 height 15
click at [305, 244] on select "00 10 20 30 40 50" at bounding box center [293, 246] width 35 height 15
click at [334, 277] on button "Apply" at bounding box center [337, 282] width 52 height 22
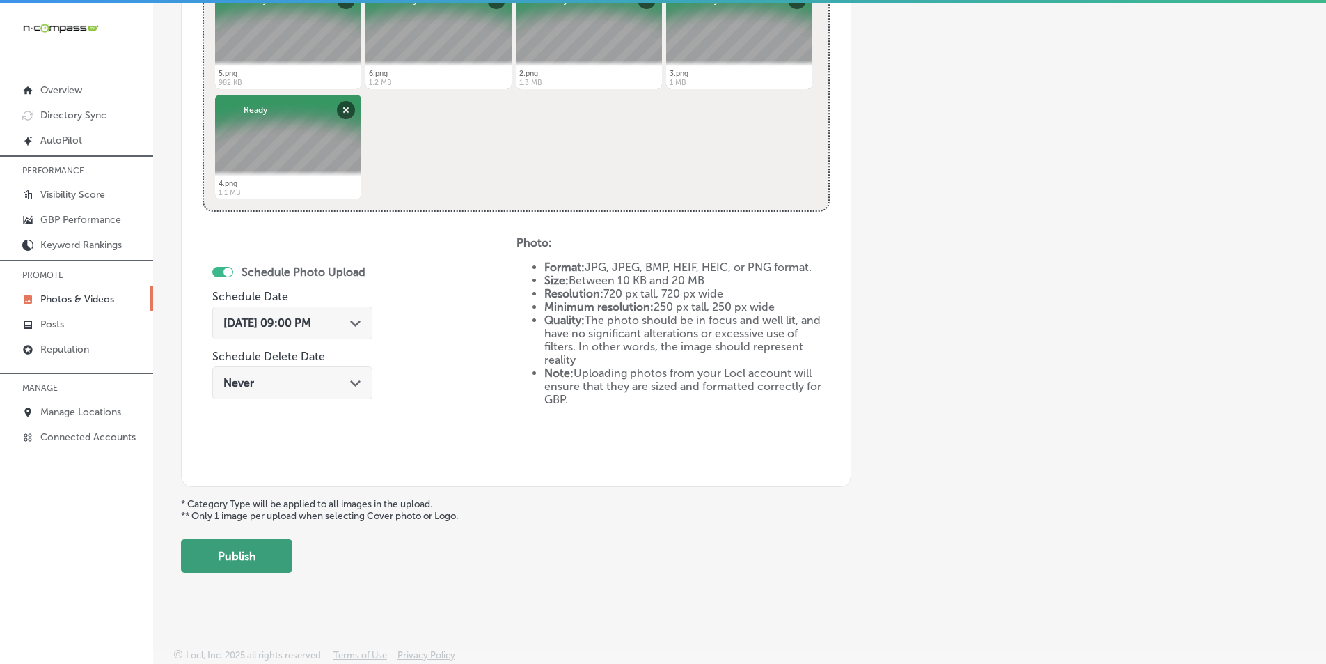
click at [253, 549] on button "Publish" at bounding box center [236, 555] width 111 height 33
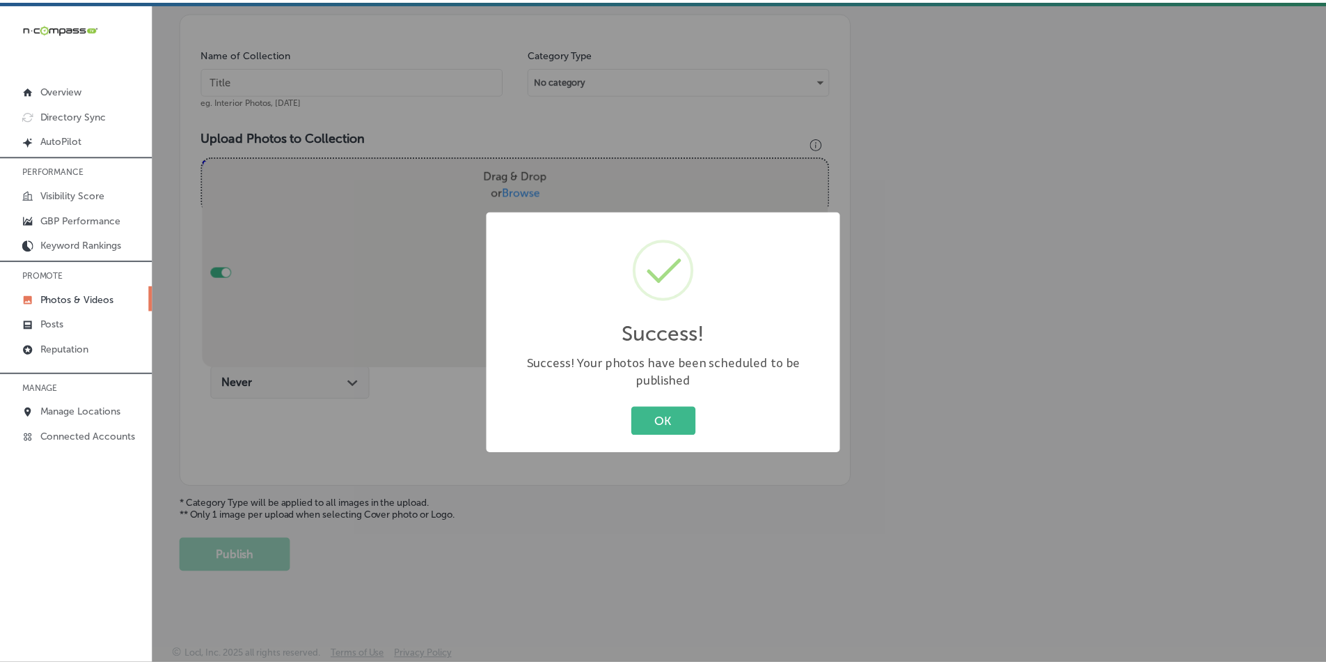
scroll to position [392, 0]
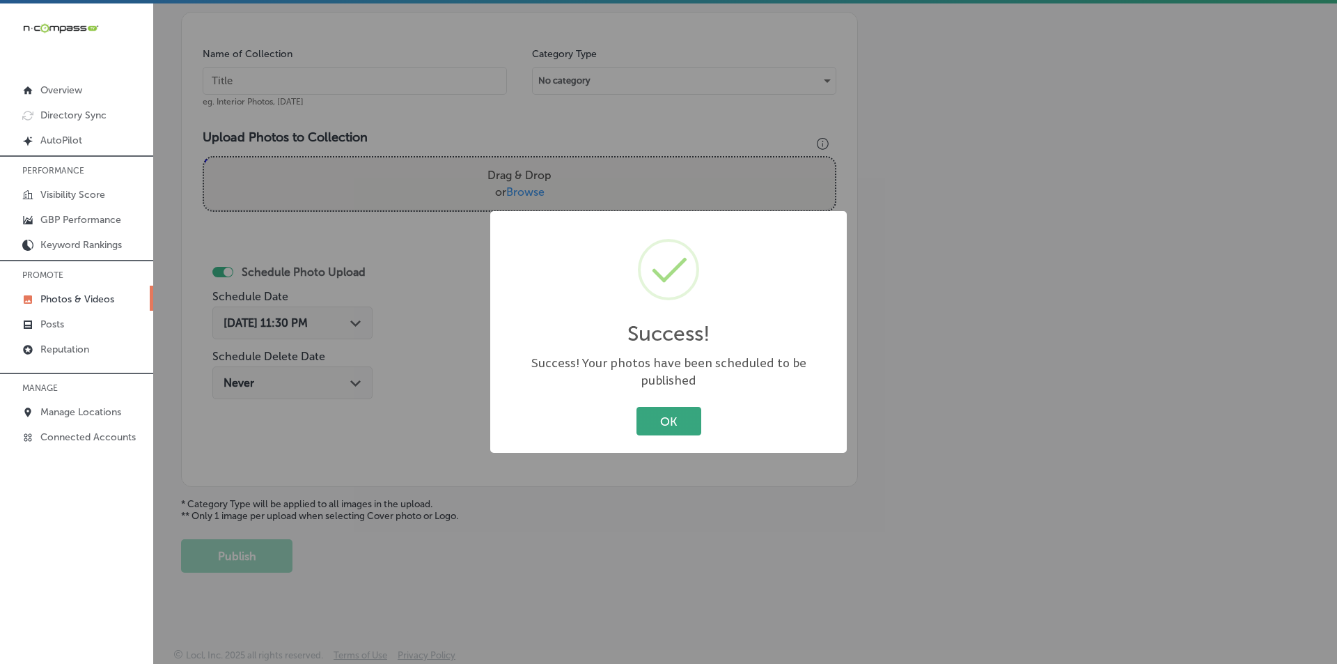
click at [657, 407] on button "OK" at bounding box center [668, 421] width 65 height 29
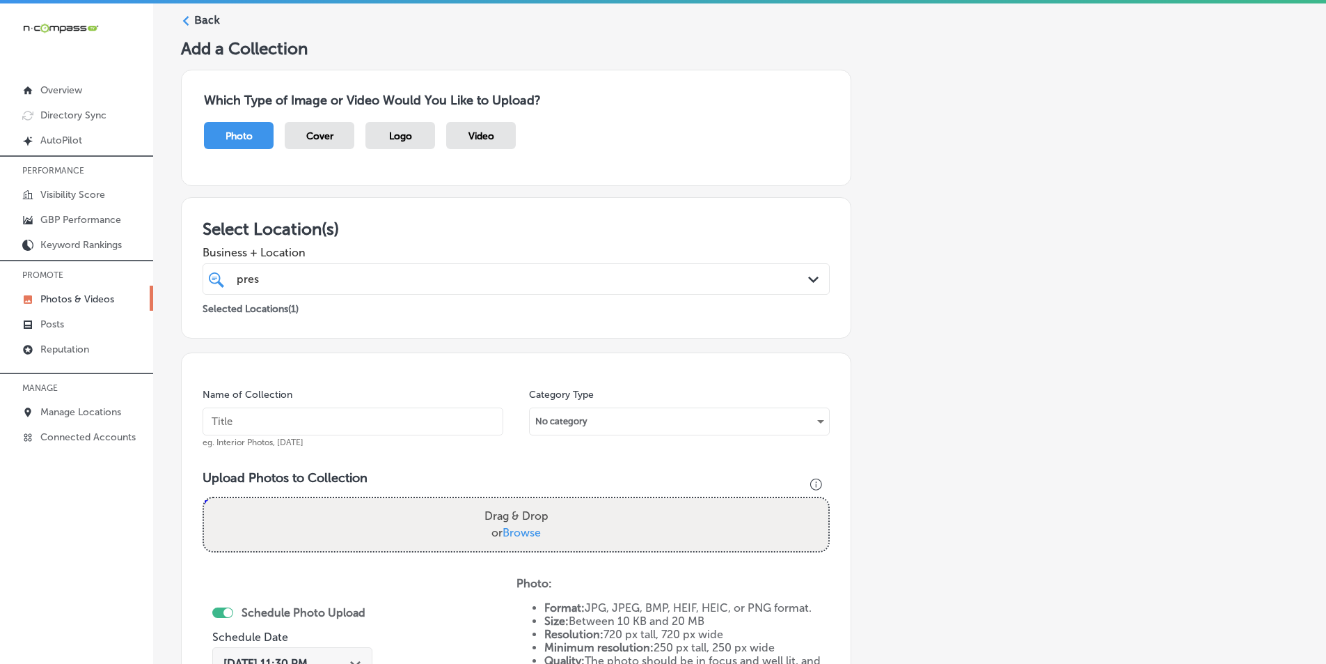
scroll to position [44, 0]
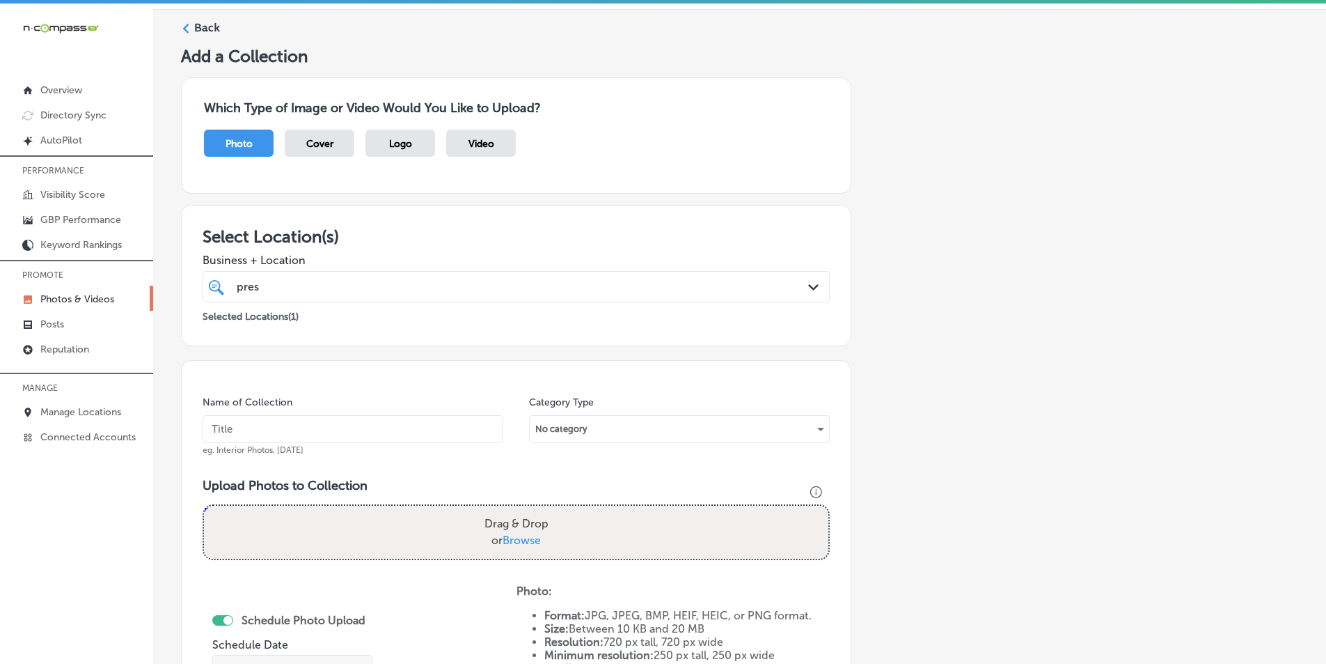
click at [197, 24] on label "Back" at bounding box center [207, 27] width 26 height 15
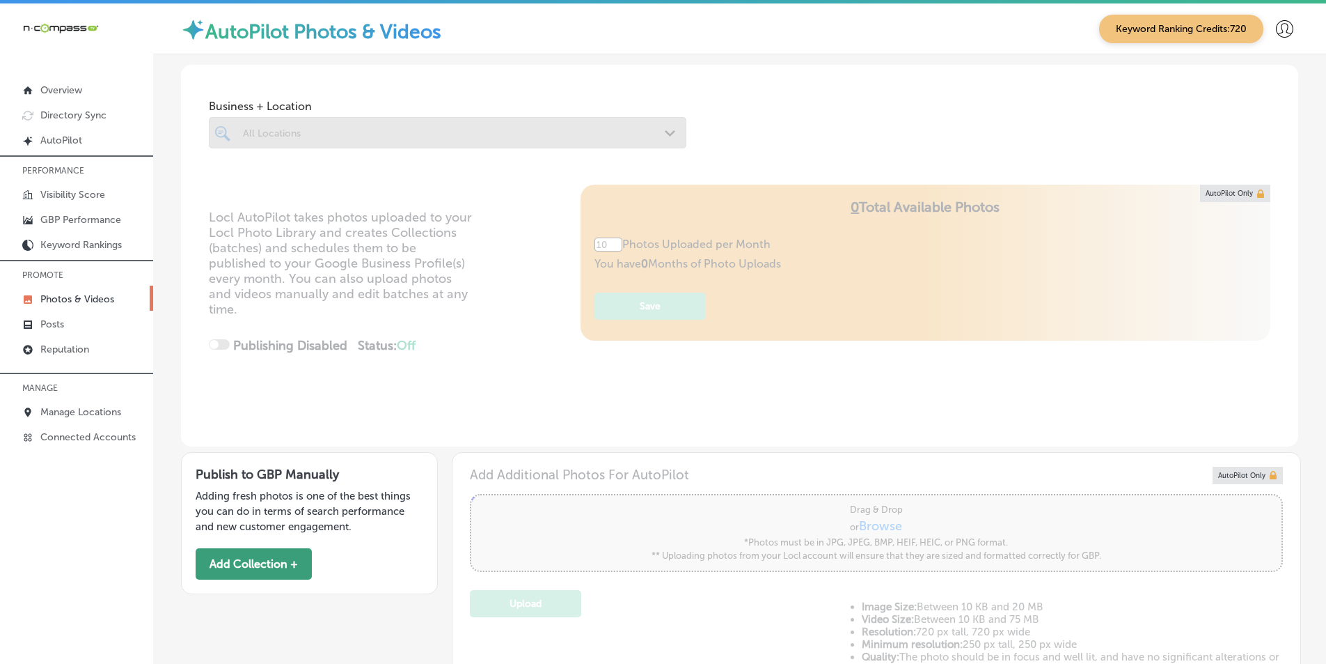
type input "5"
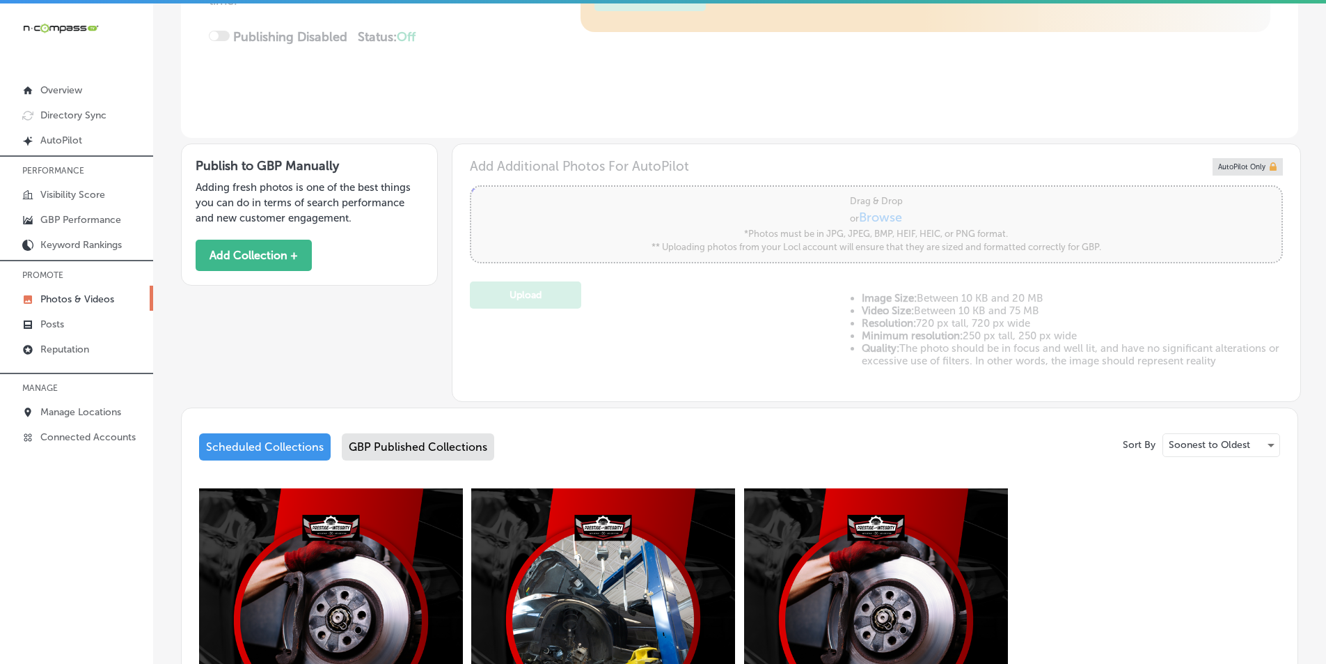
scroll to position [279, 0]
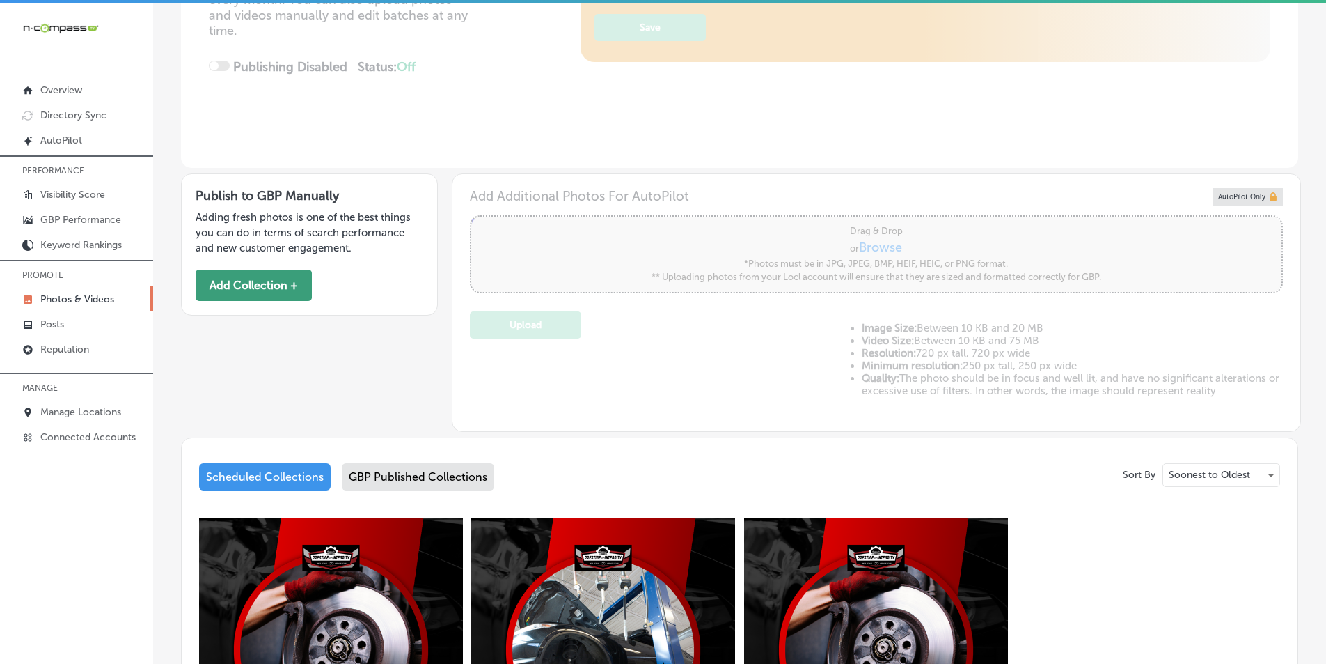
click at [279, 285] on button "Add Collection +" at bounding box center [254, 284] width 116 height 31
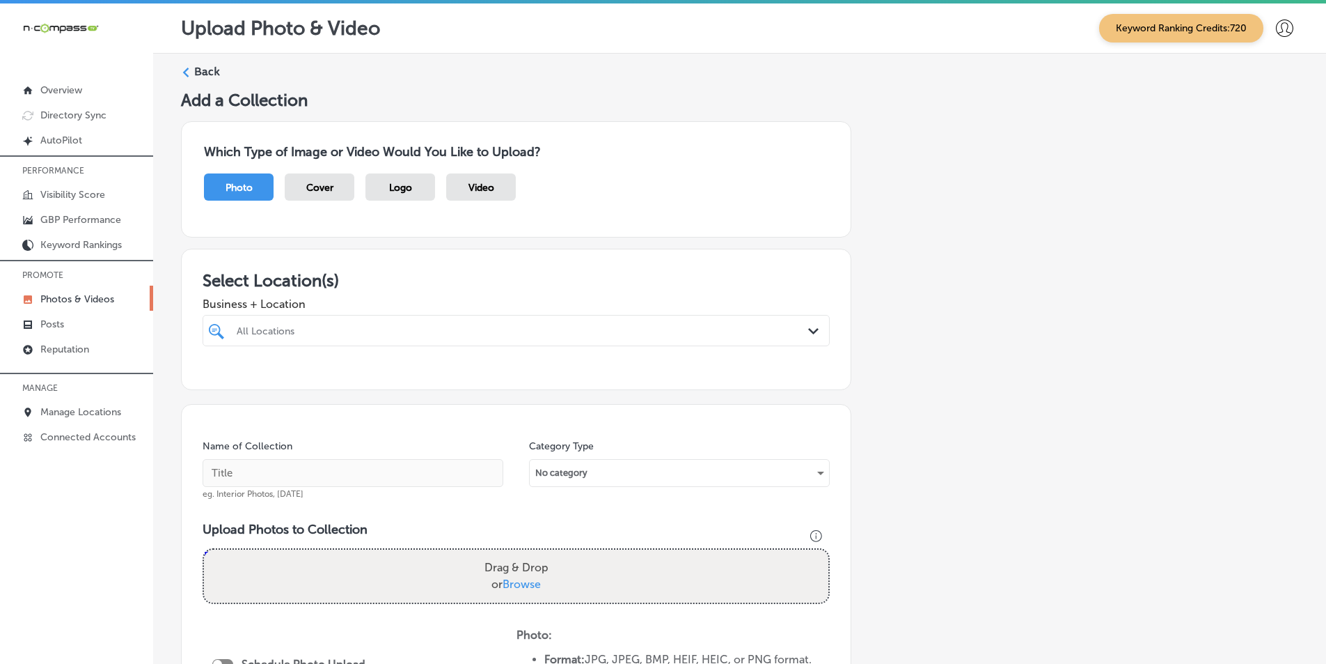
click at [272, 329] on div "All Locations" at bounding box center [523, 330] width 573 height 12
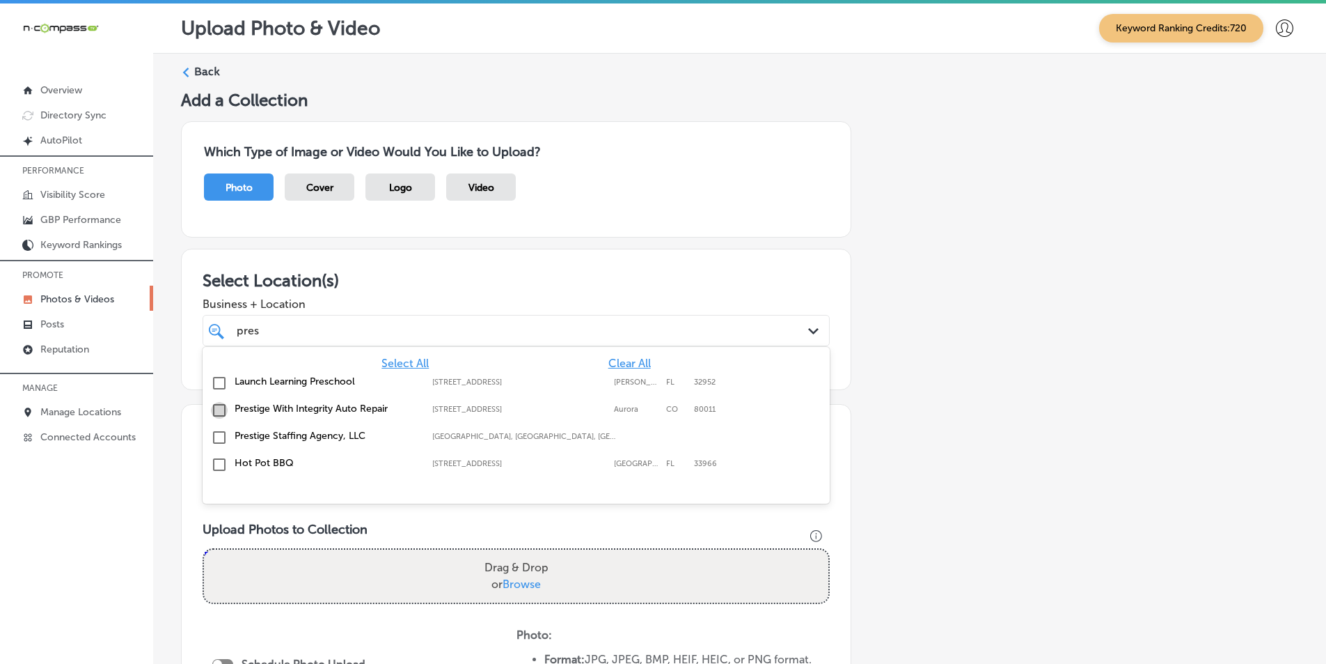
click at [217, 408] on input "checkbox" at bounding box center [219, 410] width 17 height 17
type input "pres"
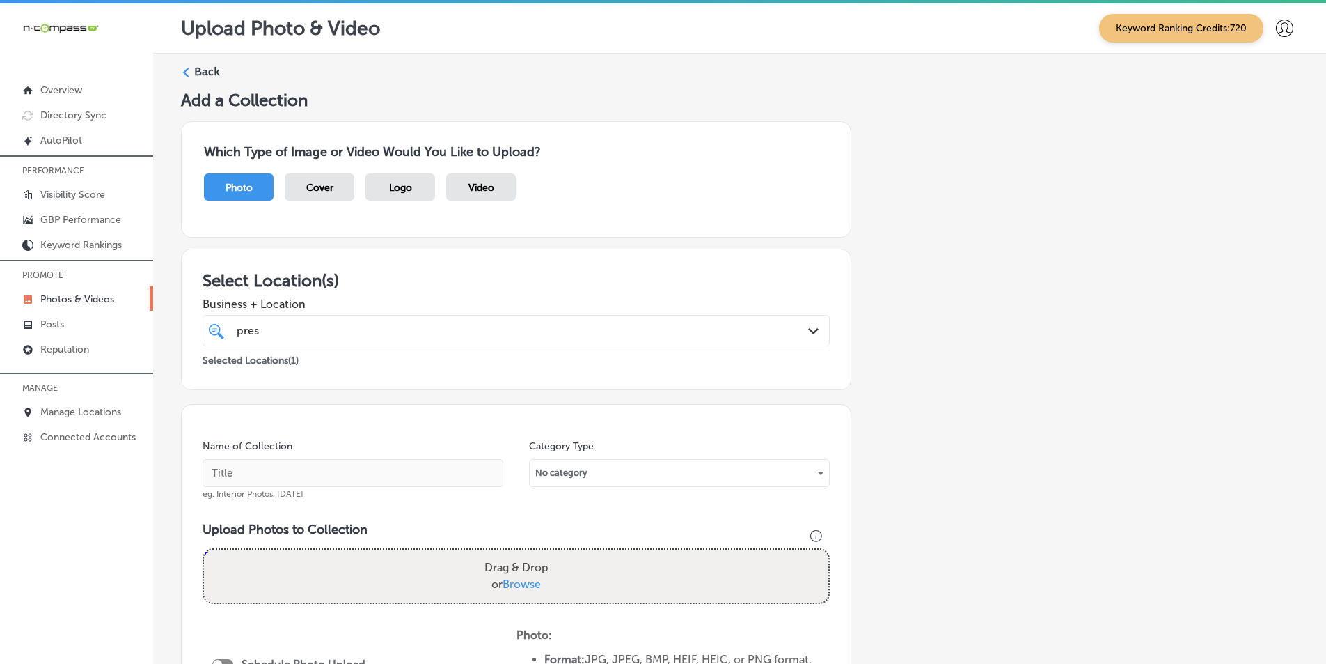
click at [327, 519] on div "Name of Collection eg. Interior Photos, March 2020 Category Type No category Up…" at bounding box center [516, 617] width 671 height 427
click at [313, 476] on input "text" at bounding box center [353, 473] width 301 height 28
click at [249, 471] on input "text" at bounding box center [353, 473] width 301 height 28
paste input "prestige auto"
type input "prestige auto"
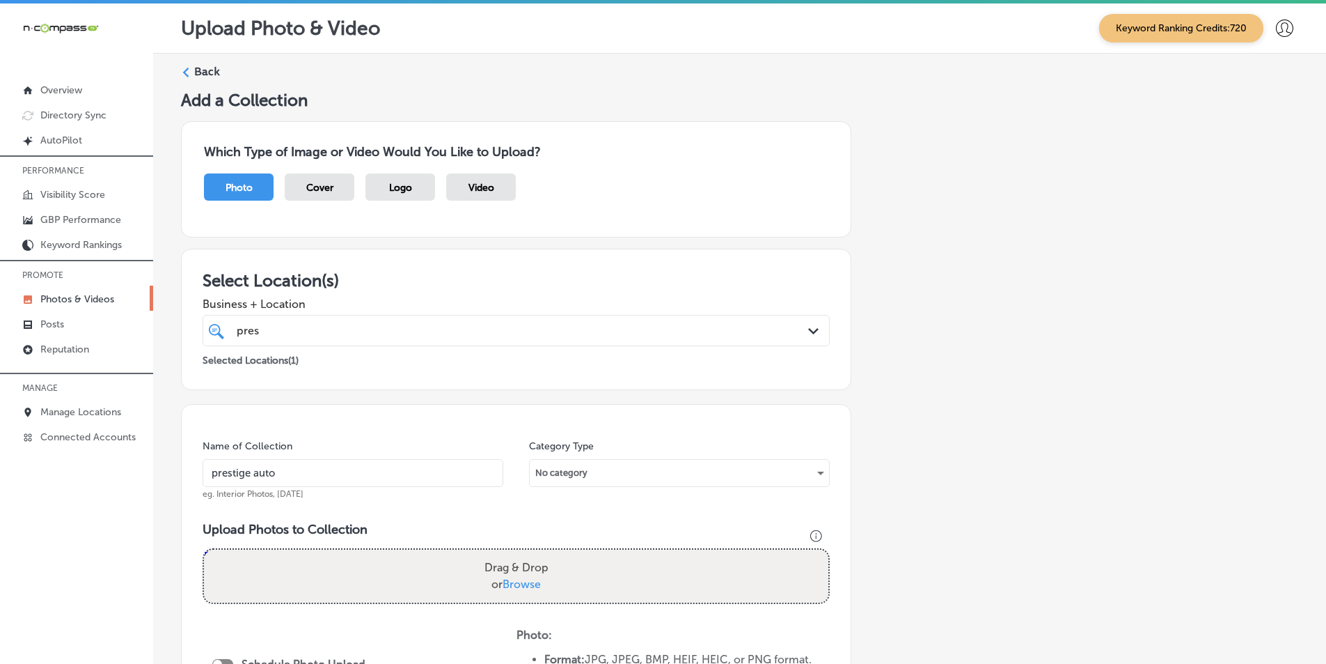
click at [351, 579] on div "Drag & Drop or Browse" at bounding box center [516, 575] width 625 height 53
click at [204, 549] on input "Drag & Drop or Browse" at bounding box center [516, 551] width 625 height 4
type input "C:\fakepath\7.png"
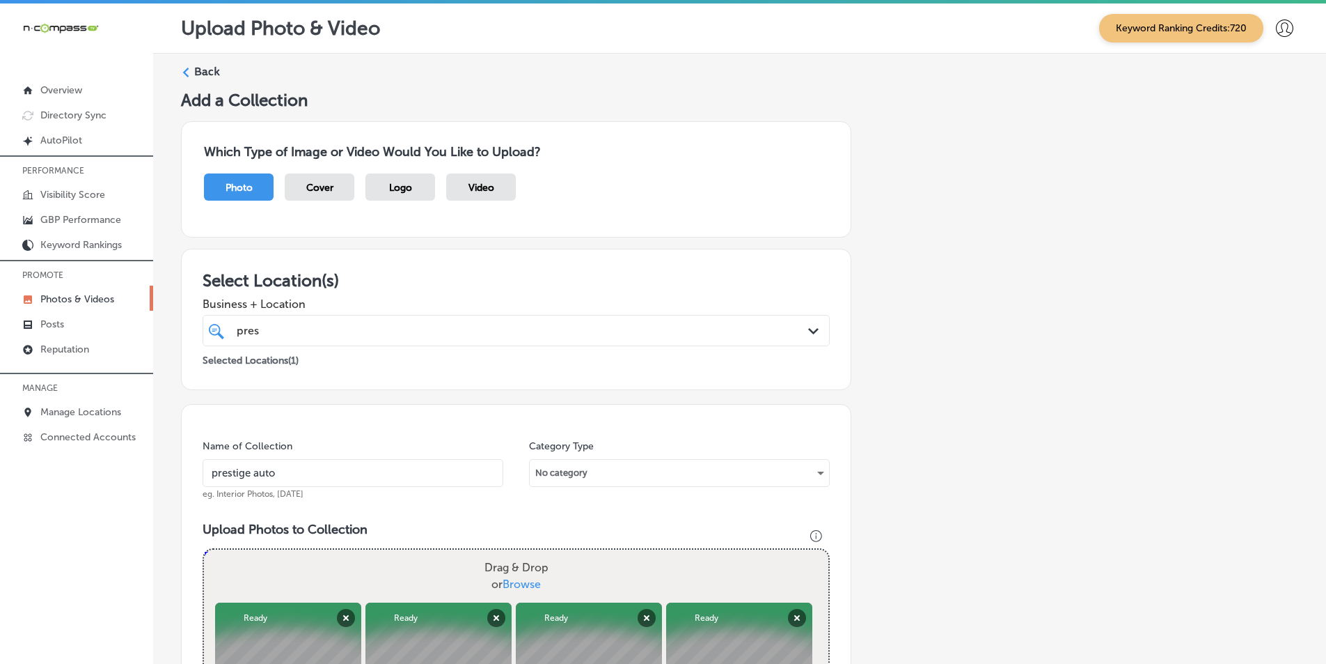
click at [301, 564] on div "Drag & Drop or Browse" at bounding box center [516, 575] width 625 height 53
click at [204, 549] on input "Drag & Drop or Browse" at bounding box center [516, 551] width 625 height 4
type input "C:\fakepath\14.png"
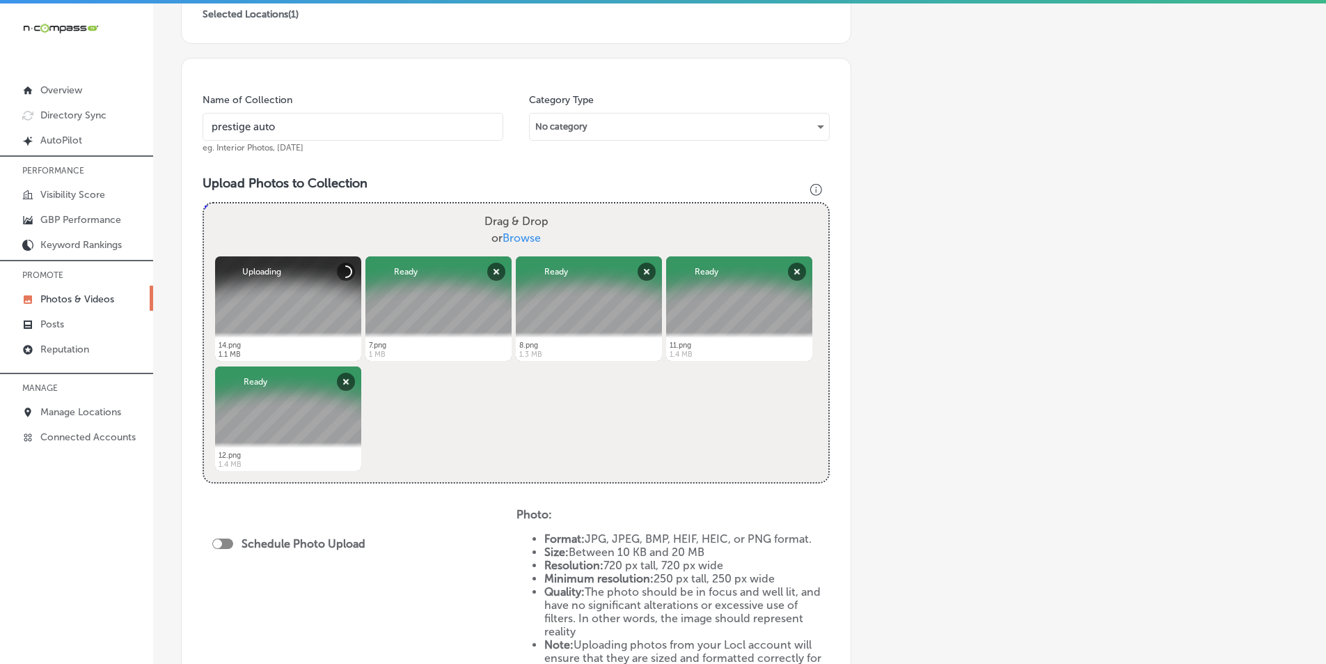
scroll to position [348, 0]
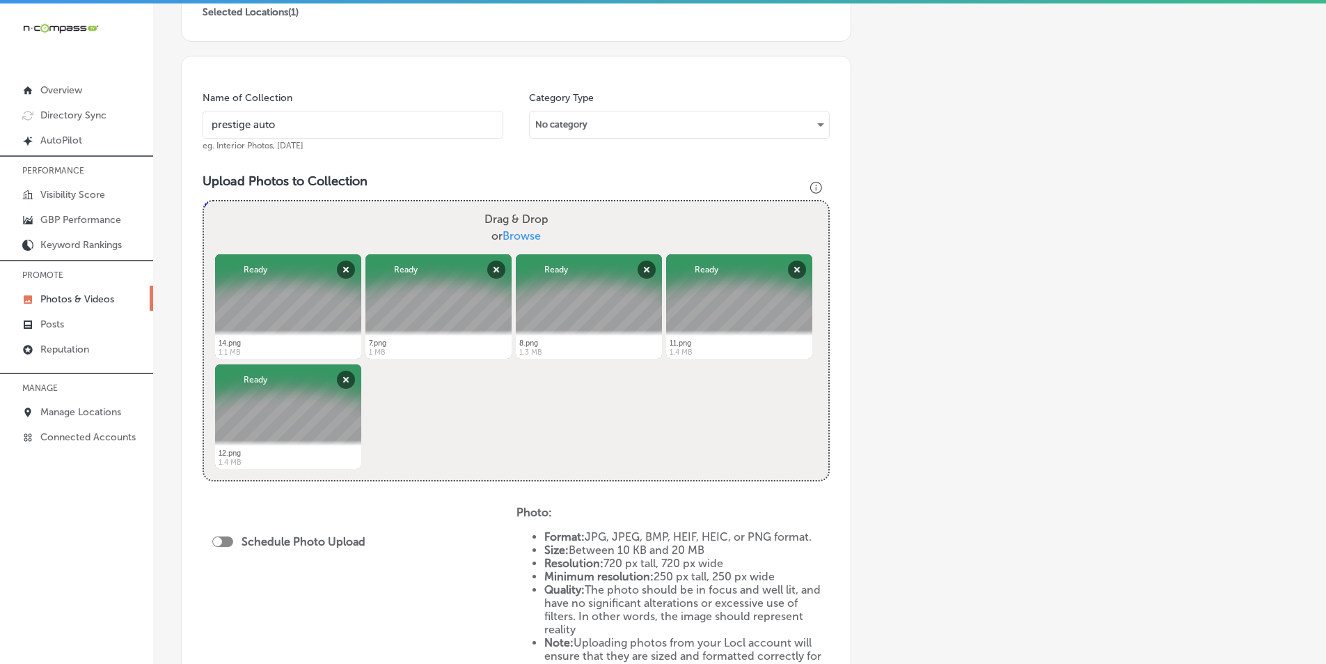
click at [226, 541] on div at bounding box center [222, 541] width 21 height 10
checkbox input "true"
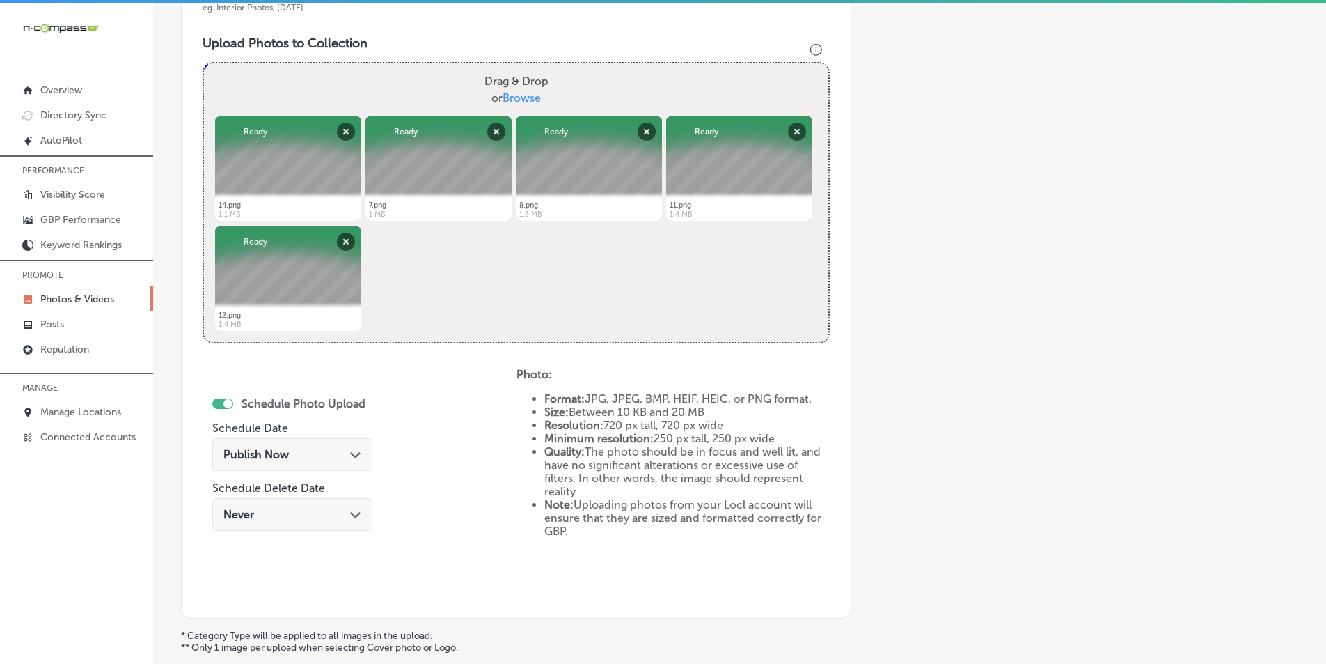
scroll to position [487, 0]
click at [345, 454] on div "Publish Now Path Created with Sketch." at bounding box center [293, 452] width 138 height 13
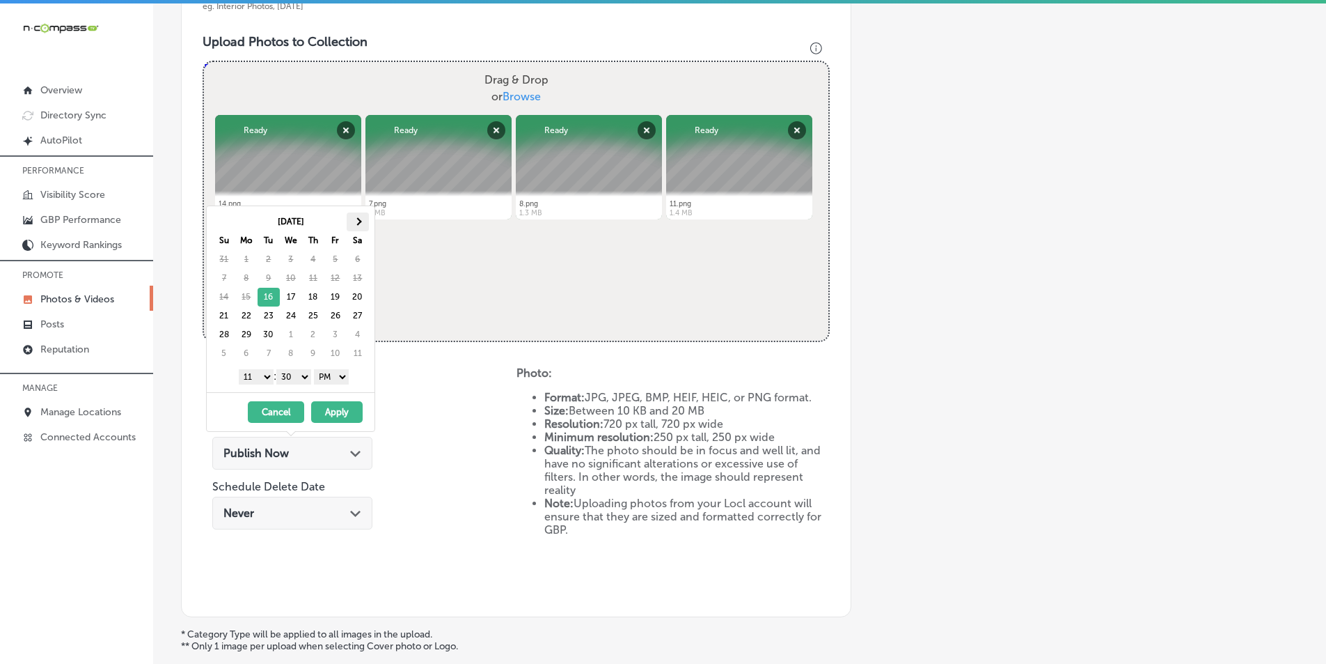
click at [358, 219] on span at bounding box center [358, 221] width 8 height 8
click at [264, 377] on select "1 2 3 4 5 6 7 8 9 10 11 12" at bounding box center [256, 376] width 35 height 15
click at [308, 375] on select "00 10 20 30 40 50" at bounding box center [293, 376] width 35 height 15
drag, startPoint x: 336, startPoint y: 408, endPoint x: 320, endPoint y: 440, distance: 35.8
click at [337, 408] on button "Apply" at bounding box center [337, 412] width 52 height 22
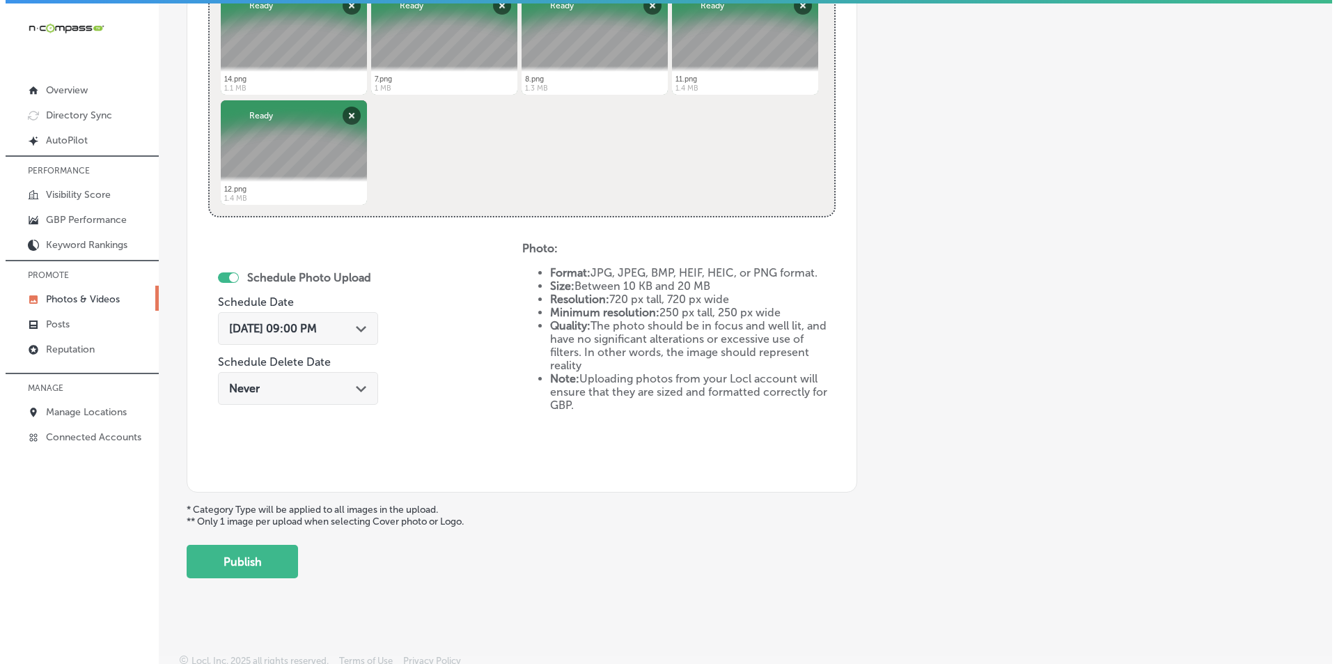
scroll to position [618, 0]
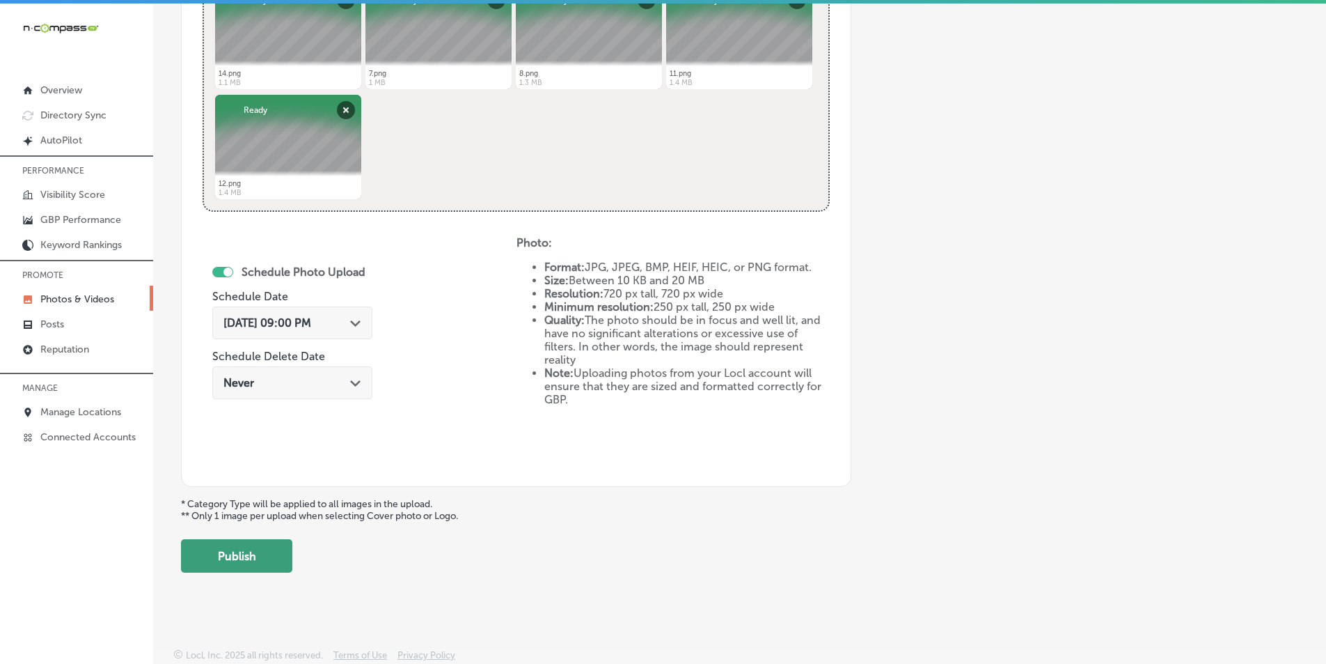
click at [249, 558] on button "Publish" at bounding box center [236, 555] width 111 height 33
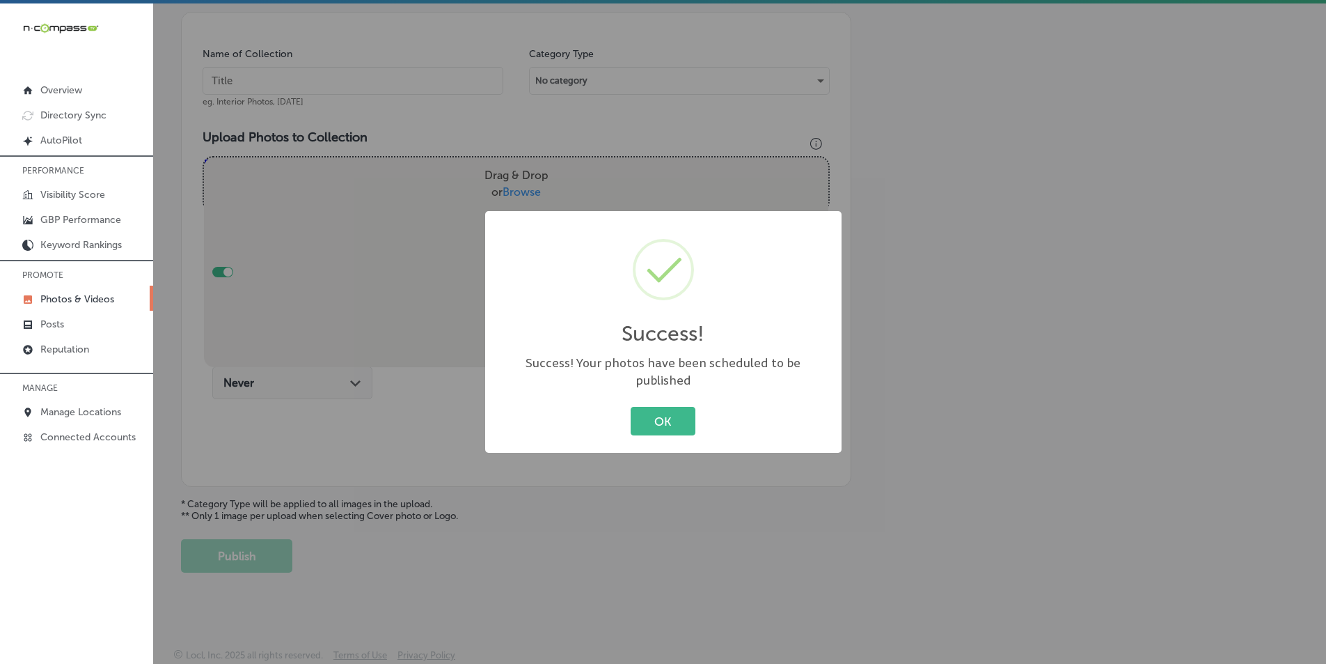
scroll to position [392, 0]
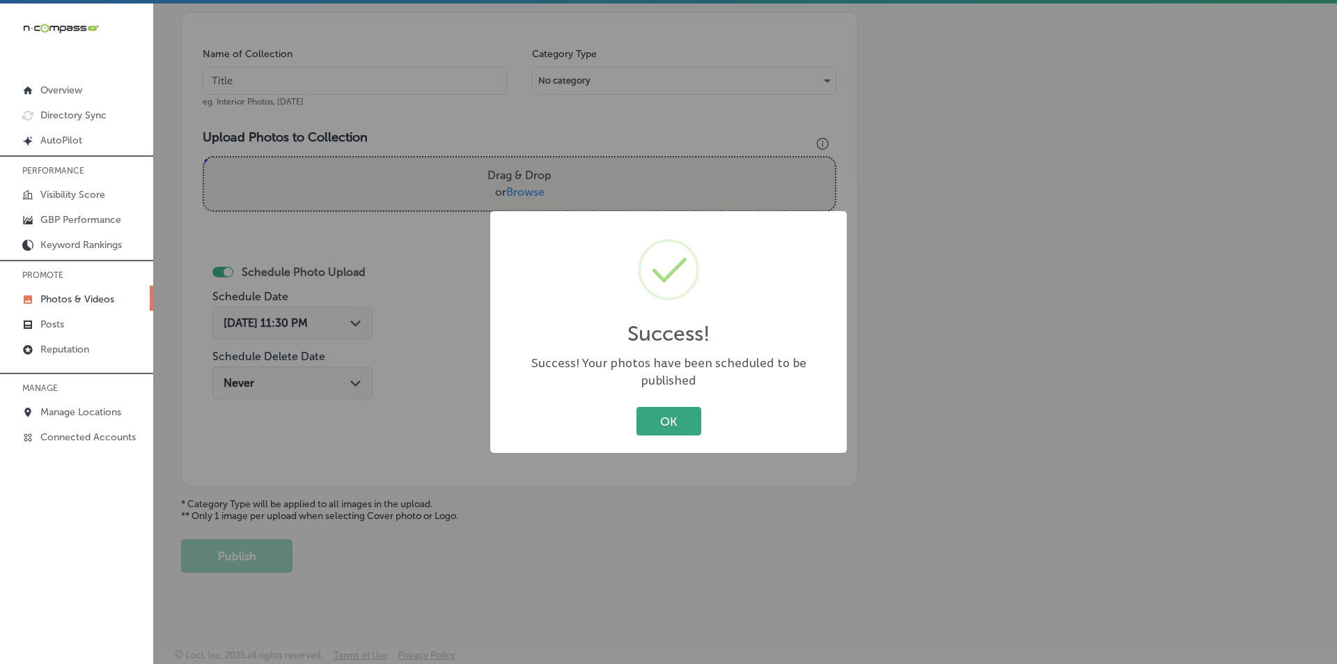
click at [657, 412] on button "OK" at bounding box center [668, 421] width 65 height 29
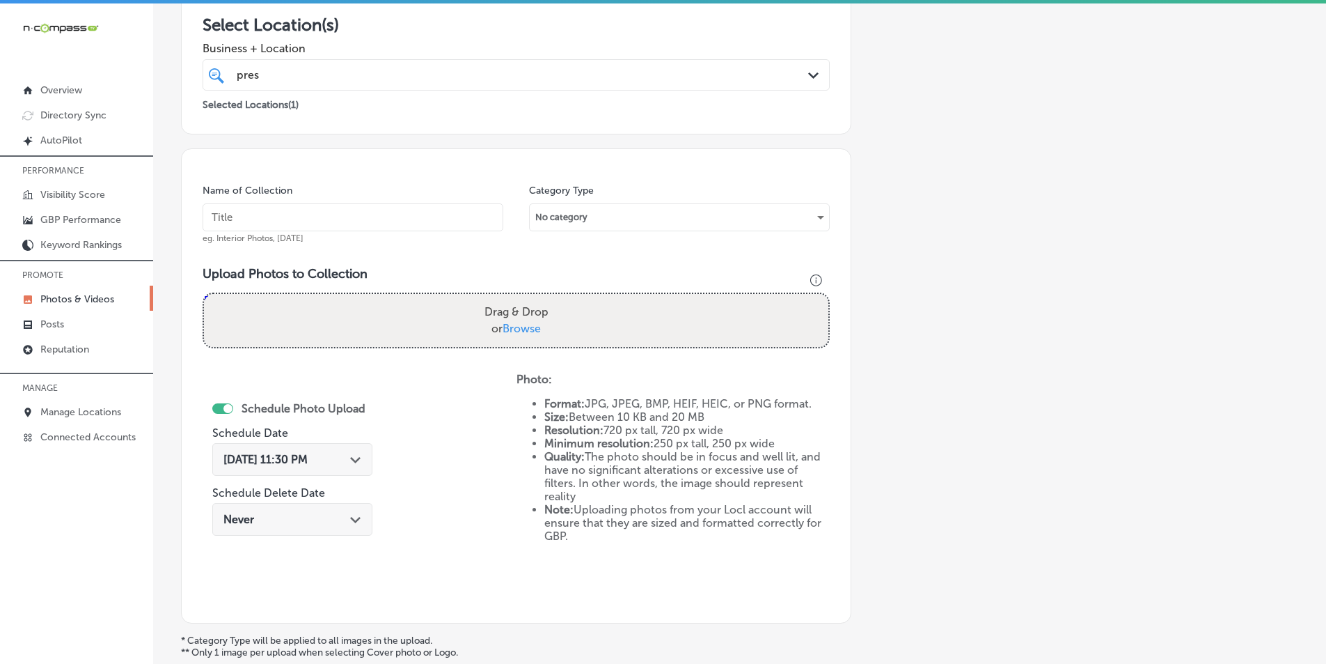
scroll to position [253, 0]
click at [250, 222] on input "text" at bounding box center [353, 220] width 301 height 28
paste input "prestige"
type input "prestige"
click at [299, 322] on div "Drag & Drop or Browse" at bounding box center [516, 323] width 625 height 53
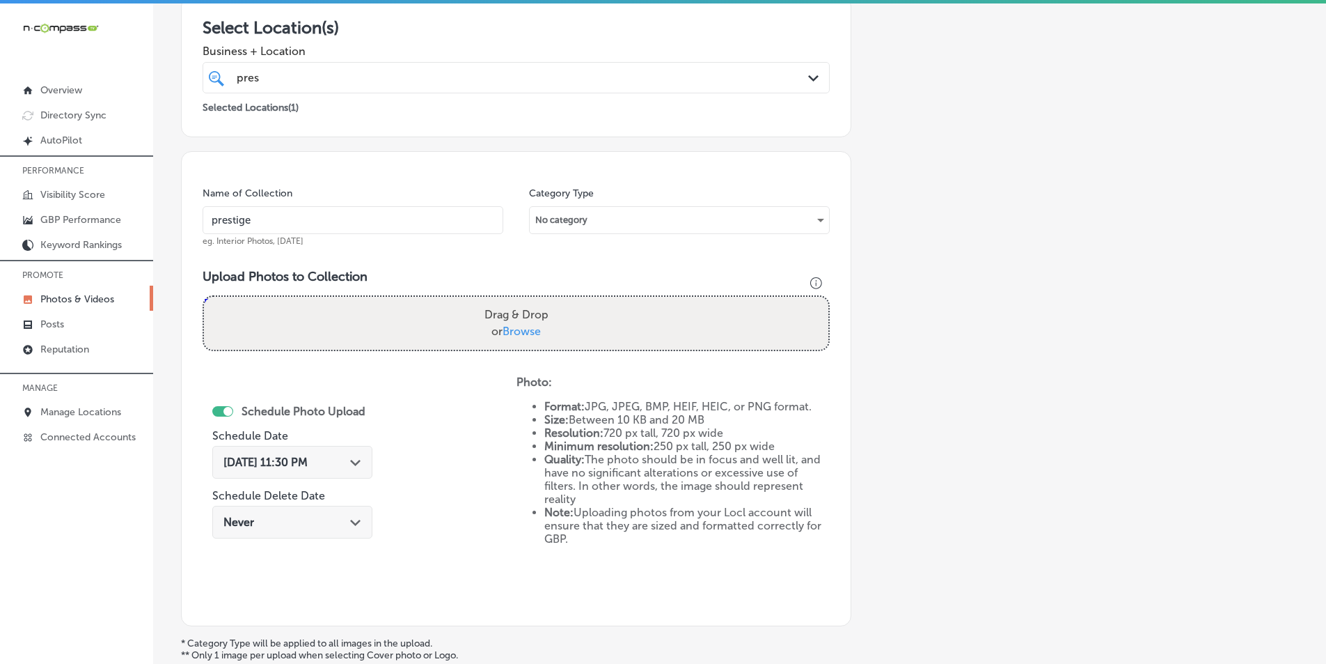
click at [204, 297] on input "Drag & Drop or Browse" at bounding box center [516, 299] width 625 height 4
type input "C:\fakepath\17.png"
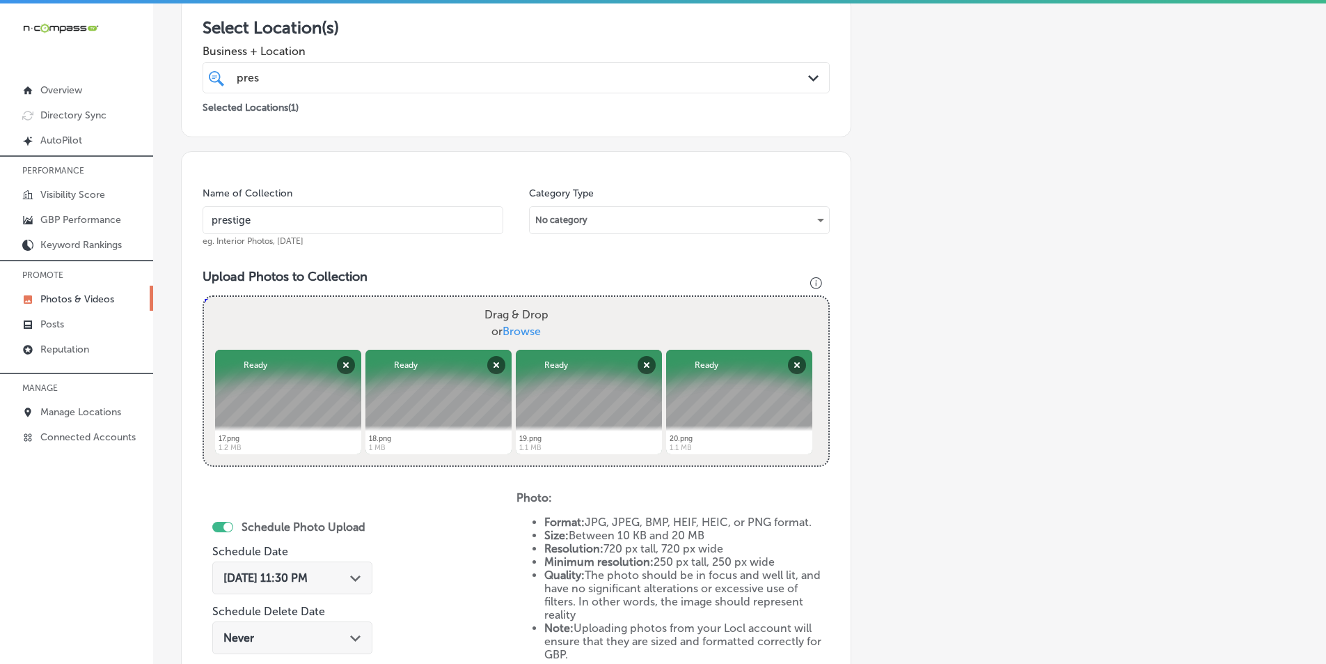
click at [322, 319] on div "Drag & Drop or Browse" at bounding box center [516, 323] width 625 height 53
click at [204, 297] on input "Drag & Drop or Browse" at bounding box center [516, 299] width 625 height 4
type input "C:\fakepath\13.png"
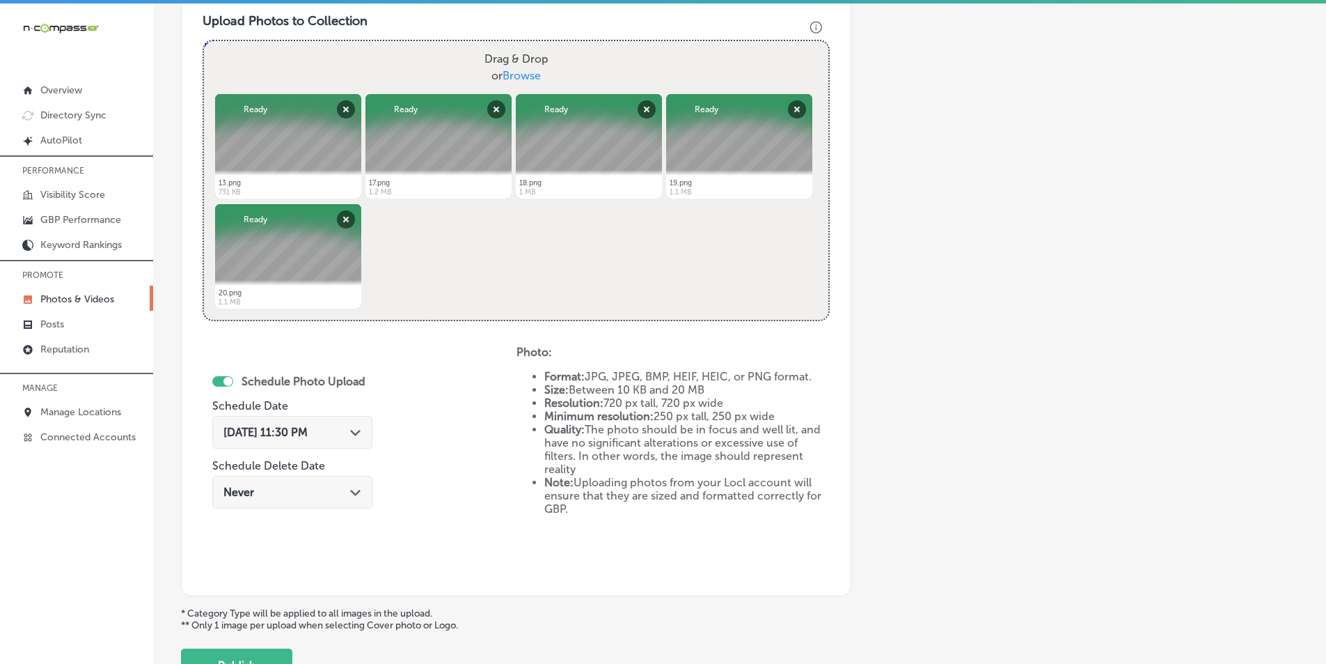
scroll to position [531, 0]
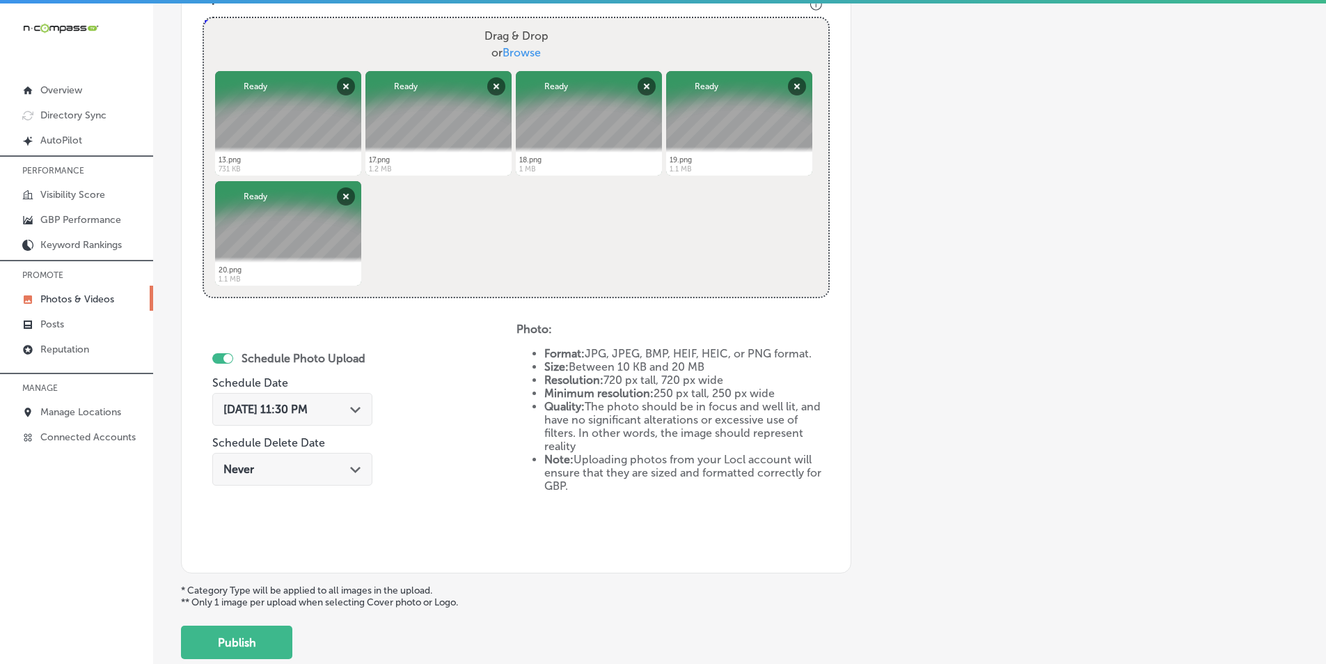
click at [352, 401] on div "Sep 16, 2025 11:30 PM Path Created with Sketch." at bounding box center [292, 409] width 160 height 33
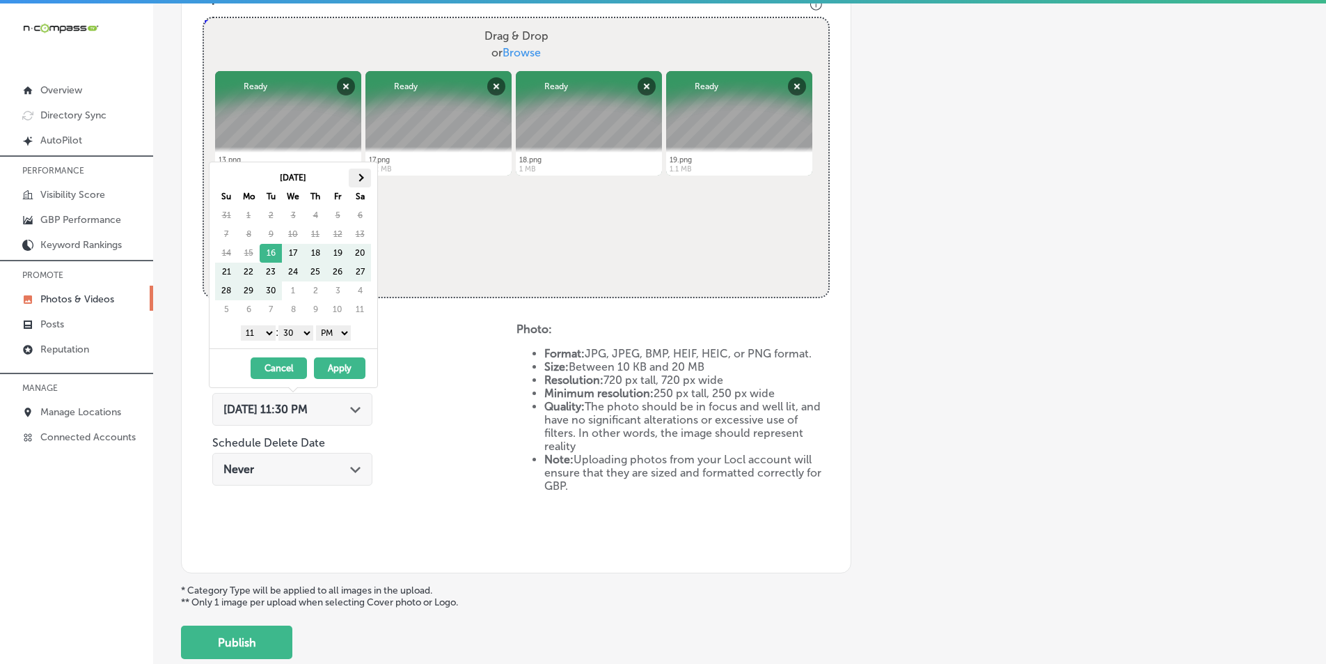
click at [362, 174] on th at bounding box center [360, 178] width 22 height 19
click at [266, 335] on select "1 2 3 4 5 6 7 8 9 10 11 12" at bounding box center [258, 332] width 35 height 15
click at [305, 334] on select "00 10 20 30 40 50" at bounding box center [296, 332] width 35 height 15
drag, startPoint x: 331, startPoint y: 367, endPoint x: 324, endPoint y: 386, distance: 20.0
click at [330, 367] on button "Apply" at bounding box center [340, 368] width 52 height 22
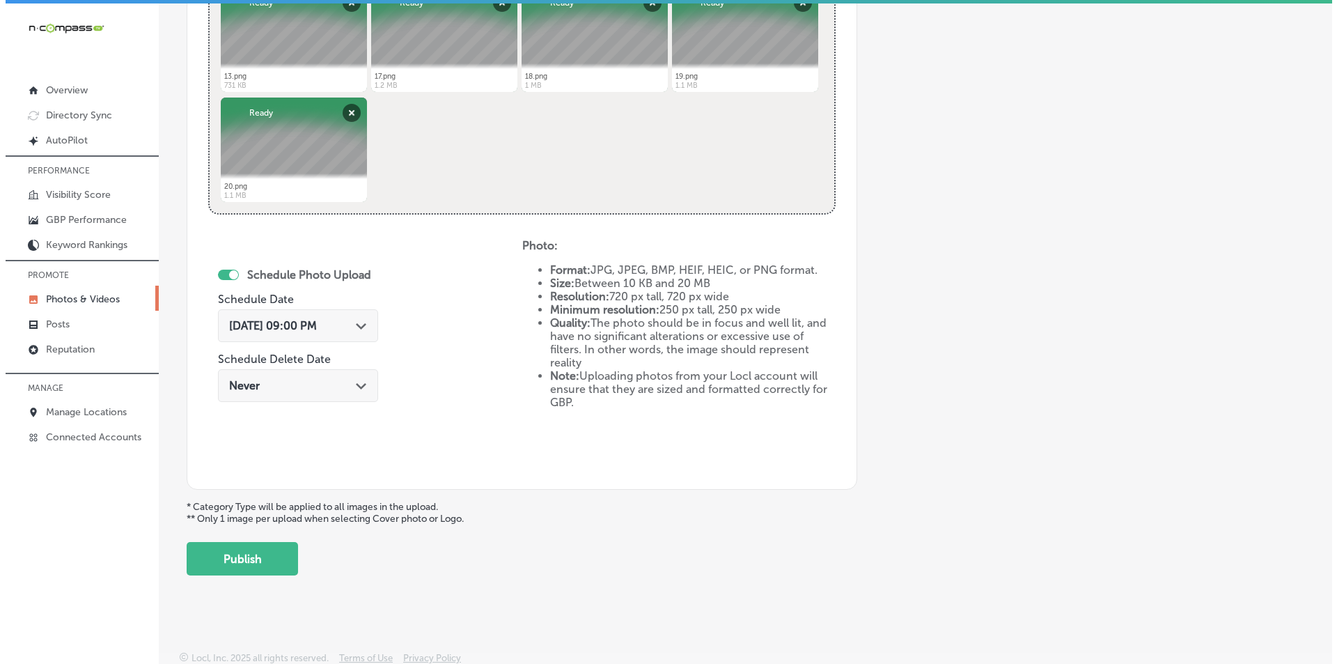
scroll to position [618, 0]
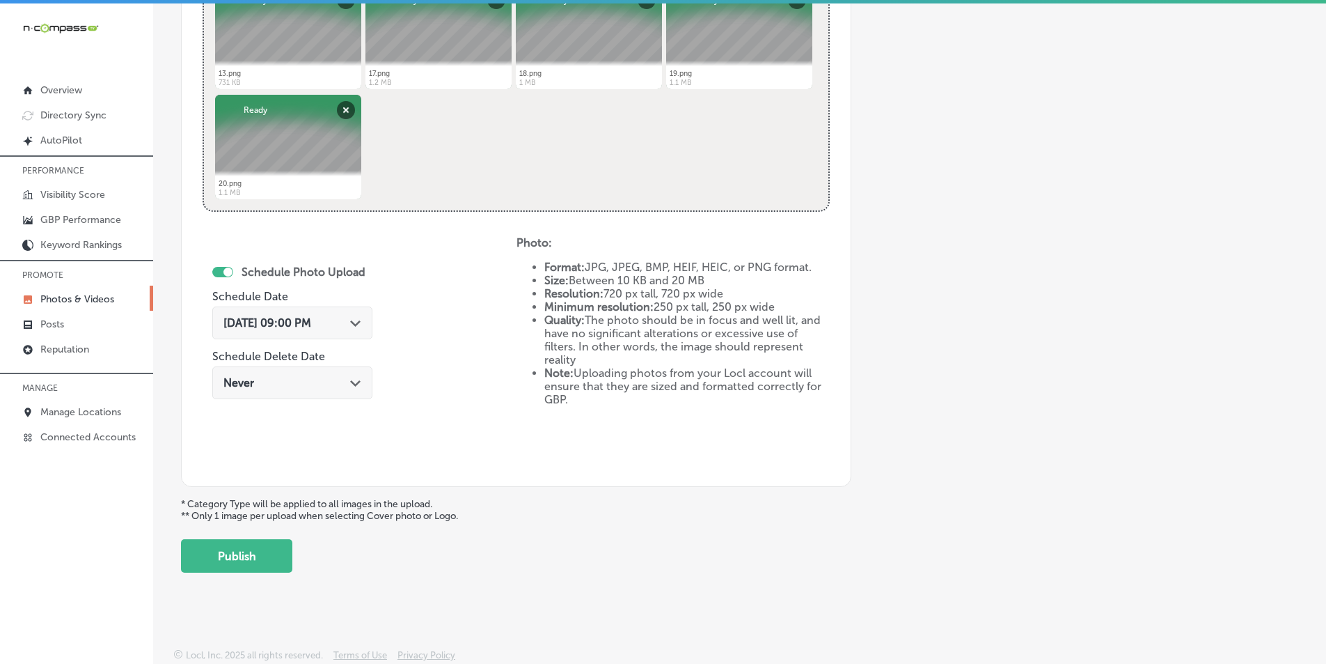
click at [246, 553] on button "Publish" at bounding box center [236, 555] width 111 height 33
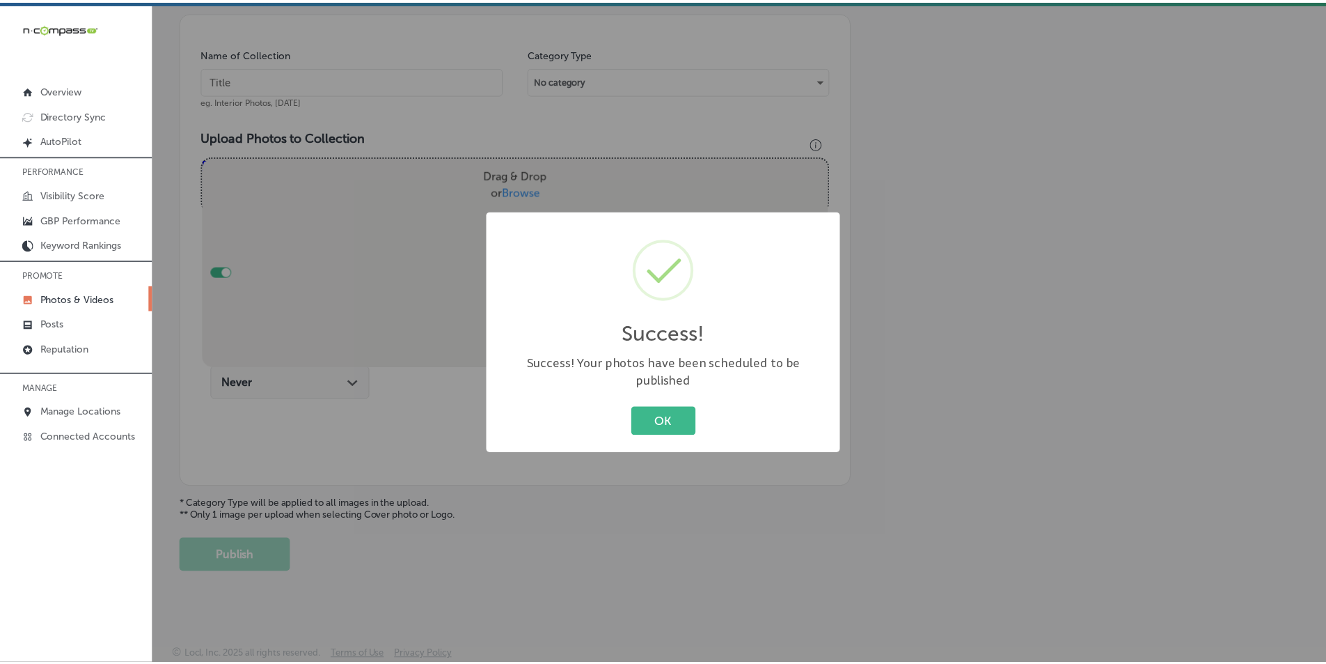
scroll to position [392, 0]
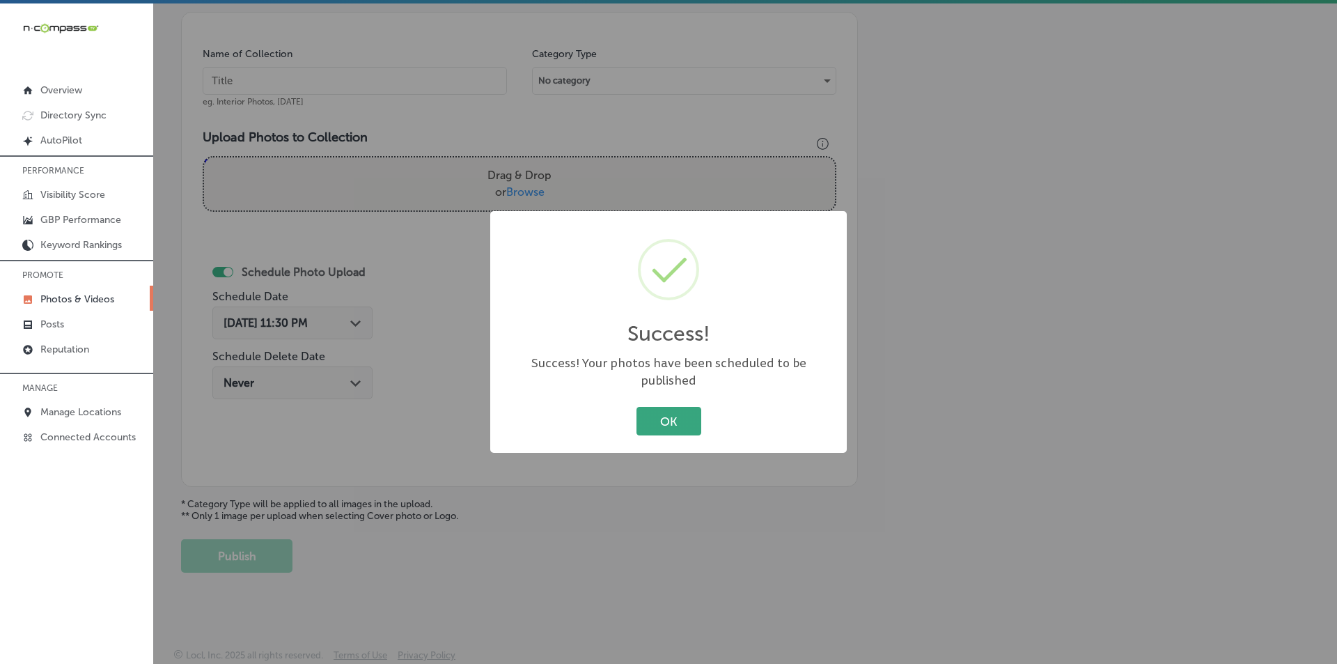
click at [667, 409] on button "OK" at bounding box center [668, 421] width 65 height 29
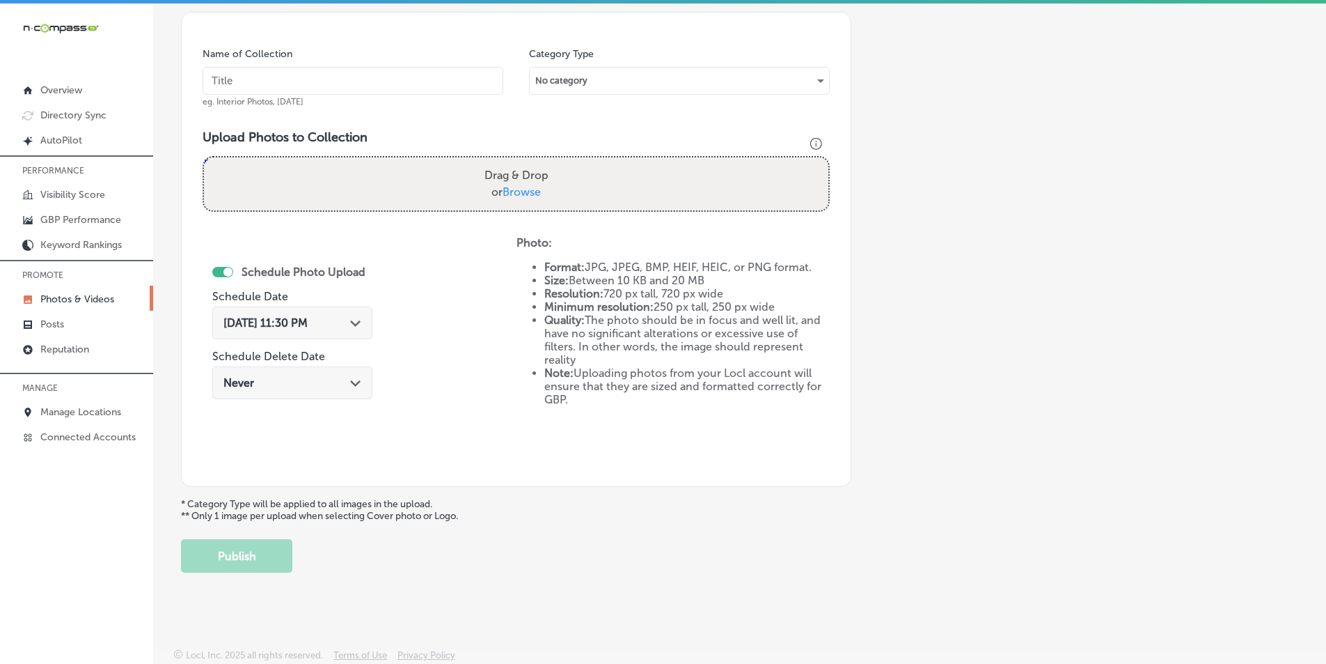
click at [425, 78] on input "text" at bounding box center [353, 81] width 301 height 28
click at [304, 75] on input "text" at bounding box center [353, 81] width 301 height 28
paste input "prestige motors"
type input "prestige motors"
click at [377, 186] on div "Drag & Drop or Browse" at bounding box center [516, 183] width 625 height 53
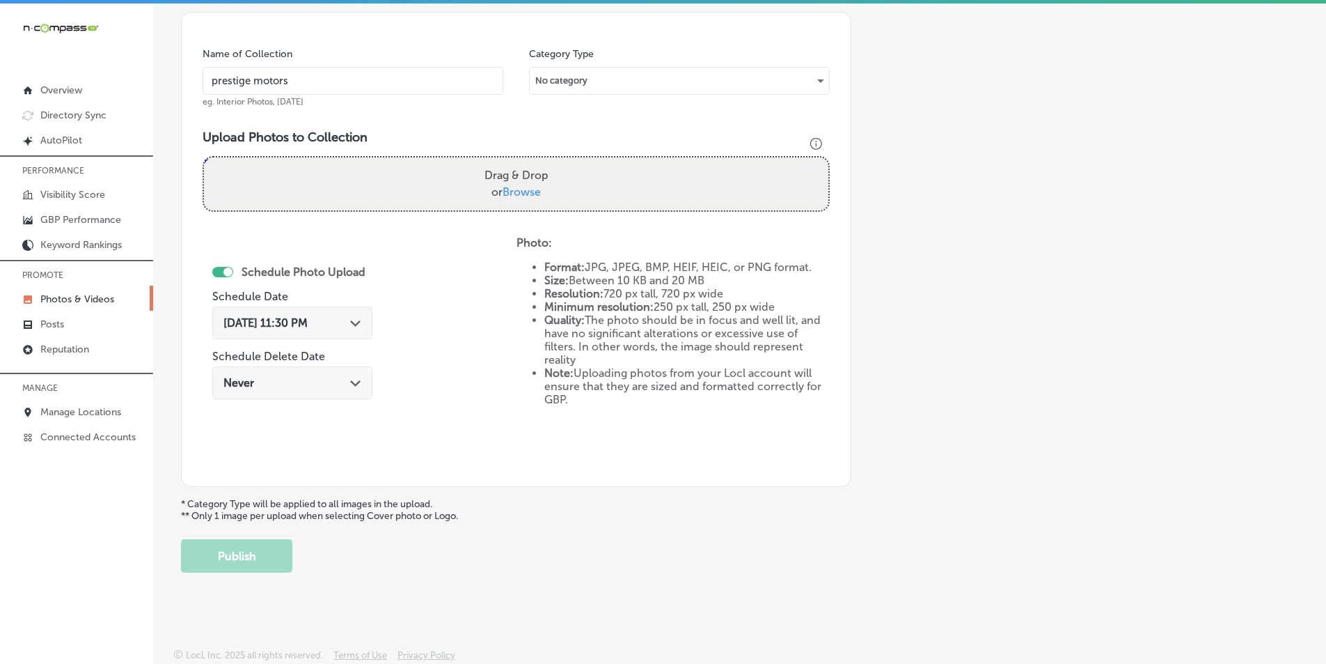
click at [204, 157] on input "Drag & Drop or Browse" at bounding box center [516, 159] width 625 height 4
type input "C:\fakepath\21.png"
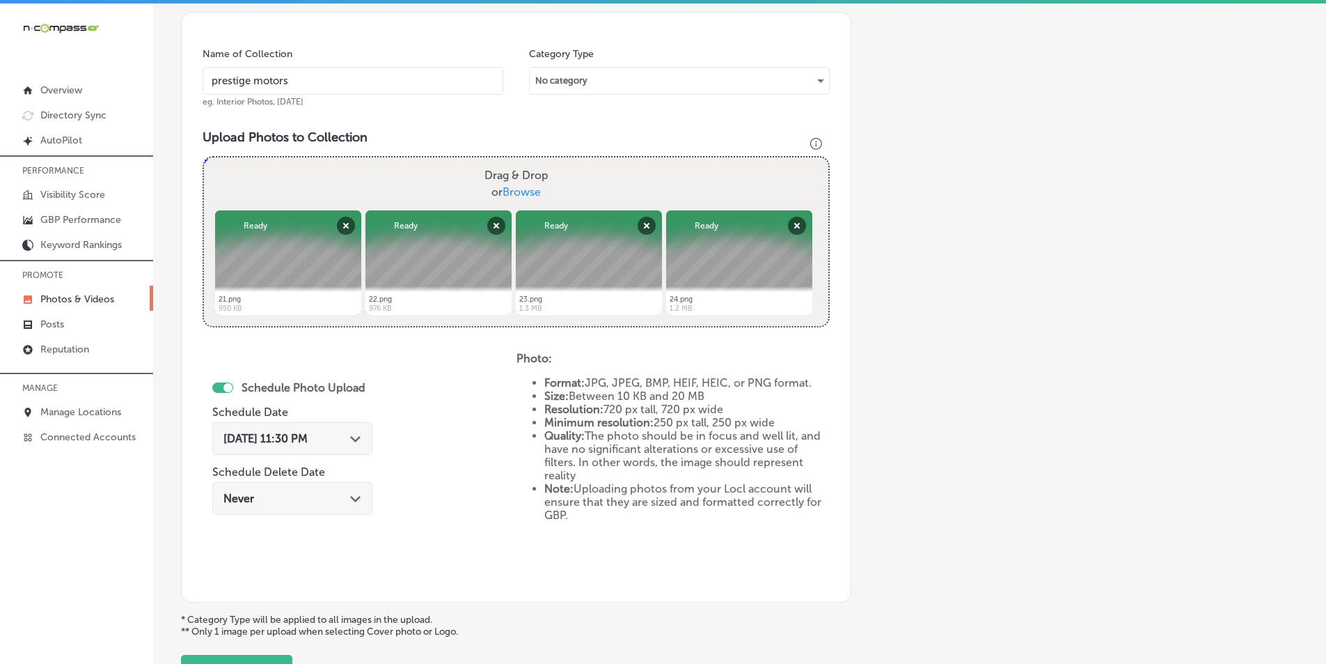
click at [274, 182] on div "Drag & Drop or Browse" at bounding box center [516, 183] width 625 height 53
click at [204, 157] on input "Drag & Drop or Browse" at bounding box center [516, 159] width 625 height 4
type input "C:\fakepath\21.png"
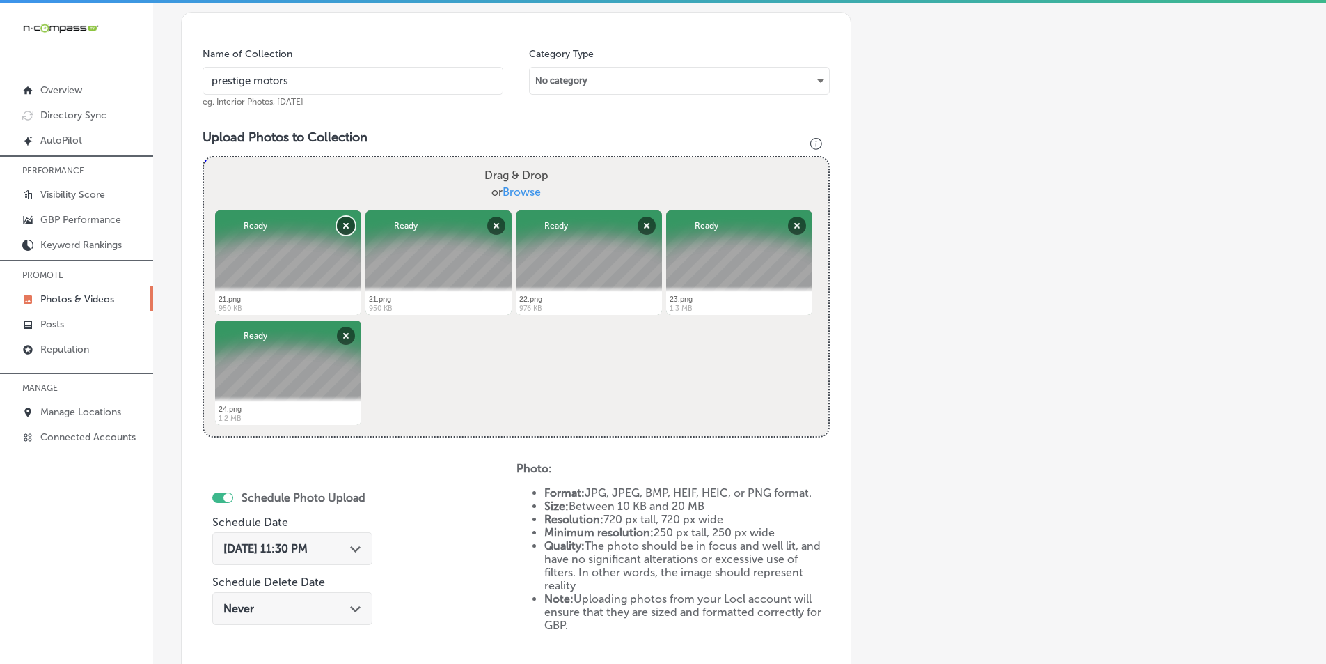
click at [347, 221] on button "Remove" at bounding box center [346, 226] width 18 height 18
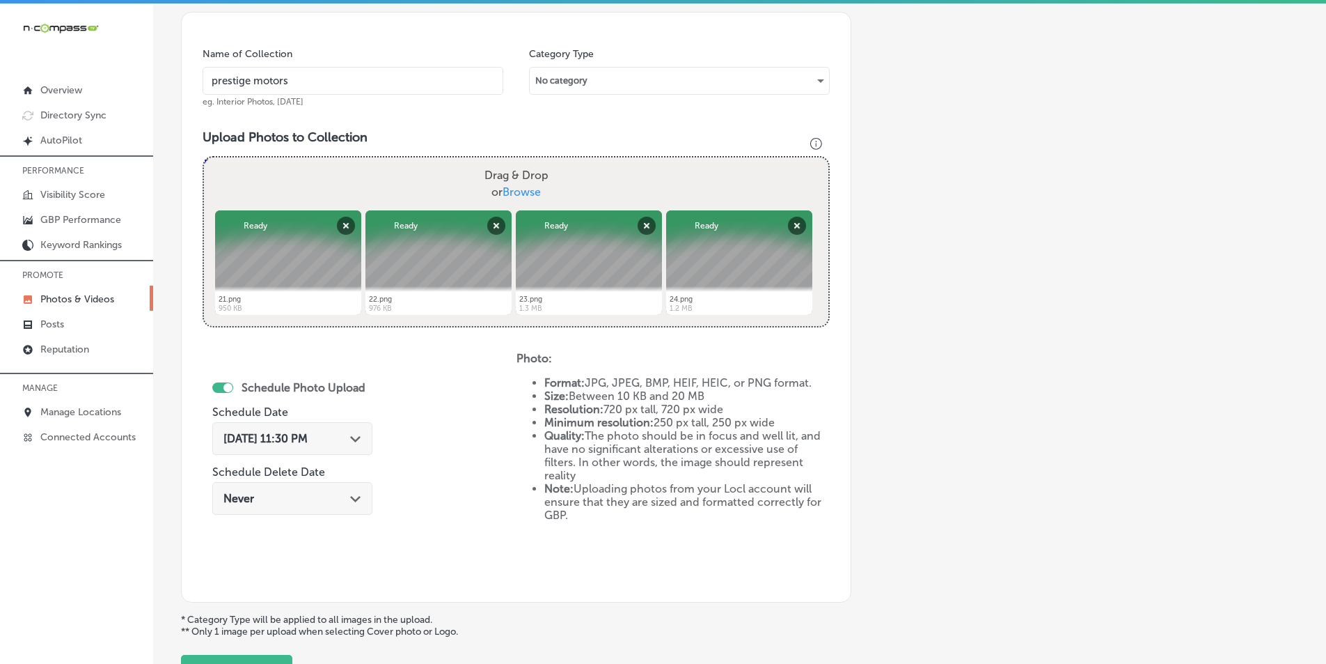
click at [304, 191] on div "Drag & Drop or Browse" at bounding box center [516, 183] width 625 height 53
click at [204, 157] on input "Drag & Drop or Browse" at bounding box center [516, 159] width 625 height 4
type input "C:\fakepath\25.png"
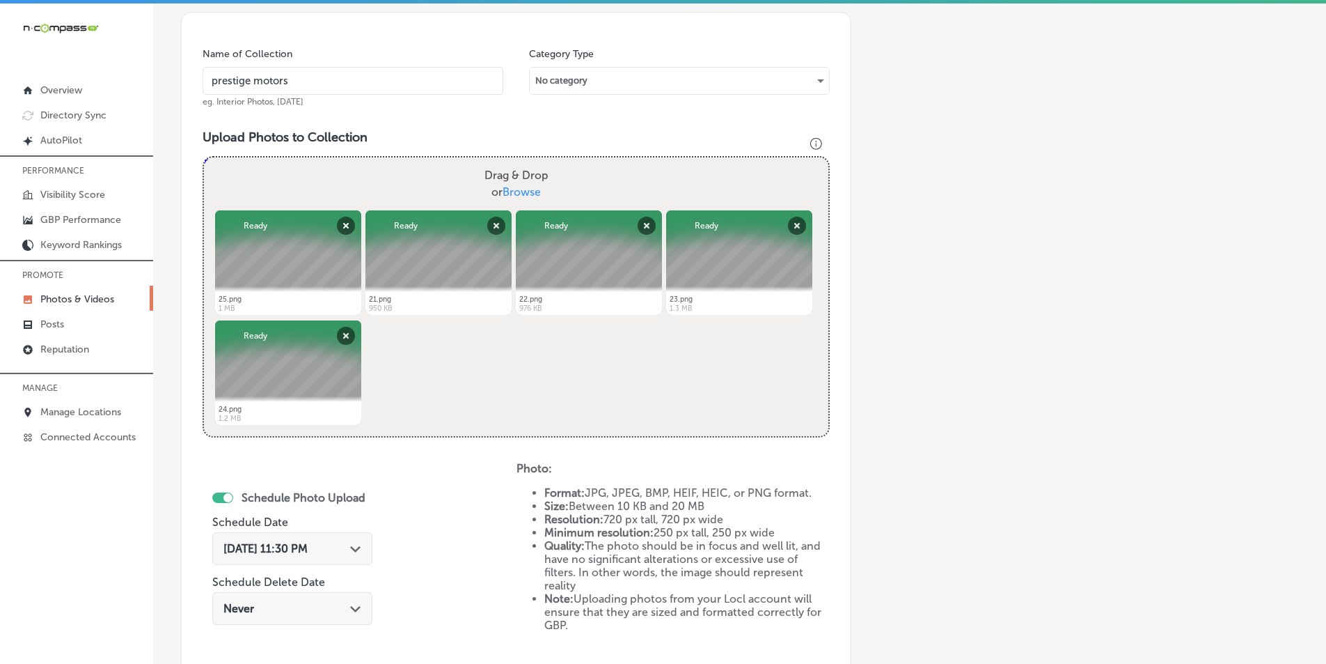
click at [362, 541] on div "Sep 16, 2025 11:30 PM Path Created with Sketch." at bounding box center [292, 548] width 160 height 33
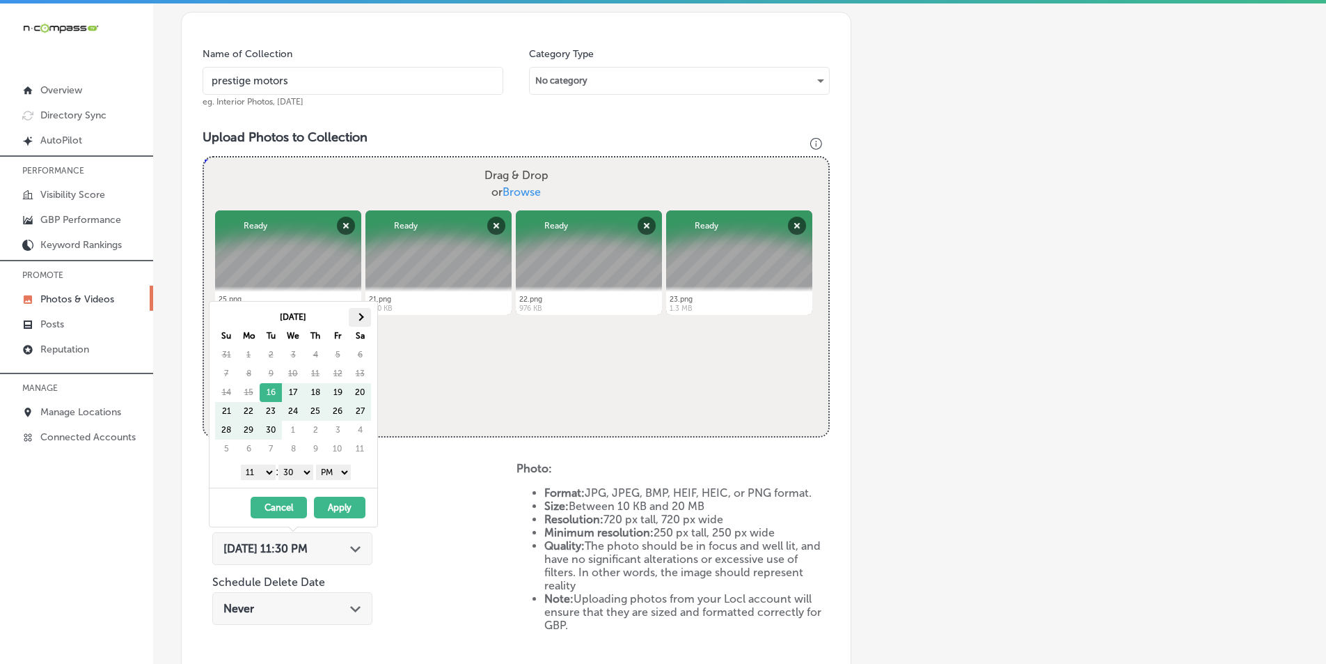
click at [363, 314] on th at bounding box center [360, 317] width 22 height 19
click at [265, 474] on select "1 2 3 4 5 6 7 8 9 10 11 12" at bounding box center [258, 471] width 35 height 15
click at [311, 469] on select "00 10 20 30 40 50" at bounding box center [296, 471] width 35 height 15
drag, startPoint x: 334, startPoint y: 502, endPoint x: 310, endPoint y: 536, distance: 41.5
click at [334, 503] on button "Apply" at bounding box center [340, 507] width 52 height 22
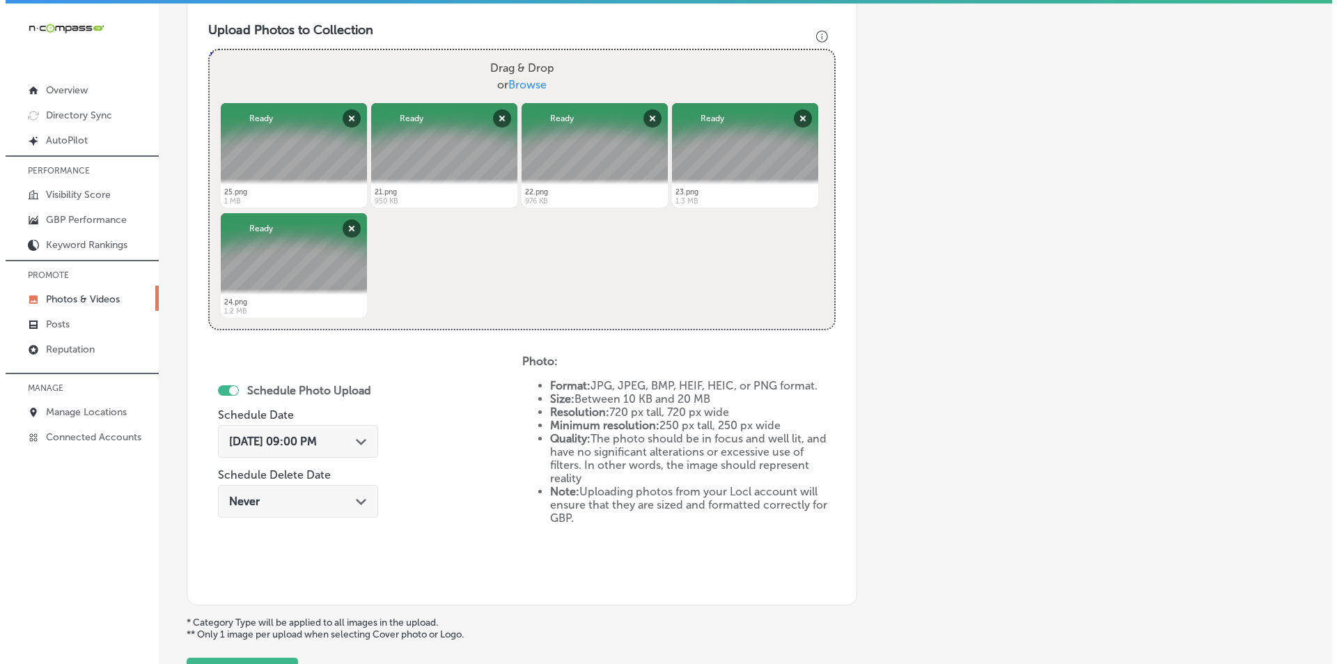
scroll to position [531, 0]
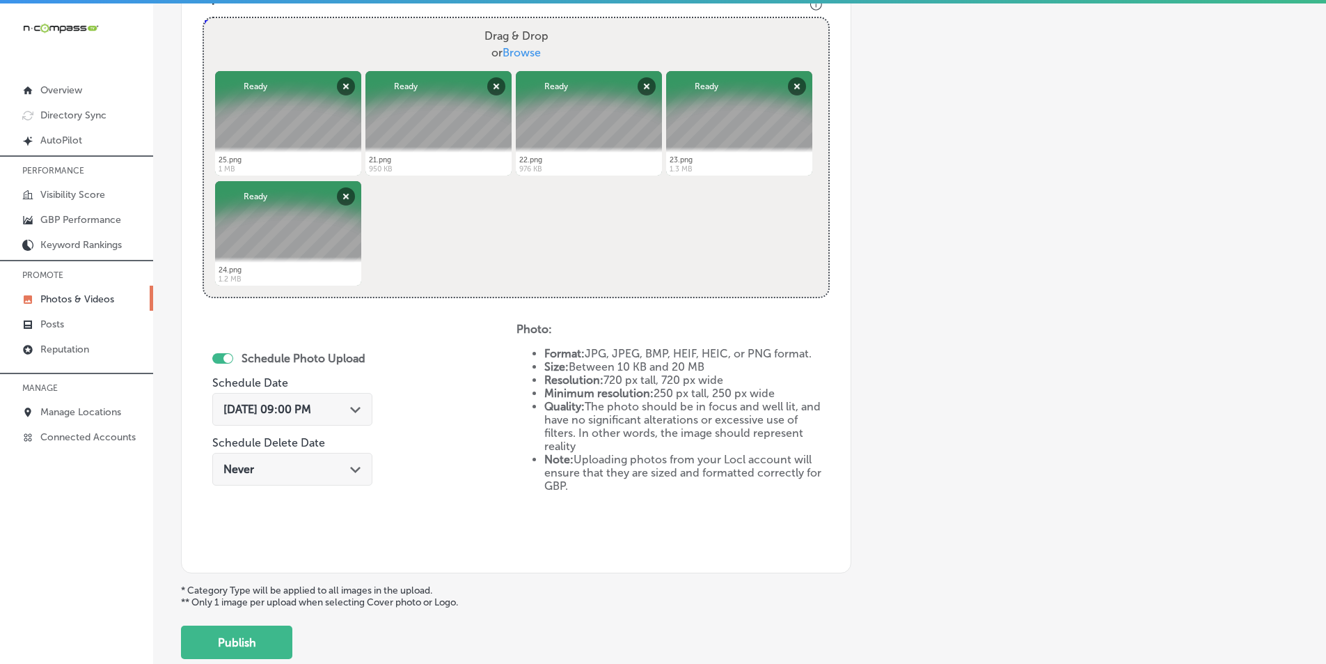
drag, startPoint x: 259, startPoint y: 635, endPoint x: 263, endPoint y: 623, distance: 12.3
click at [260, 634] on button "Publish" at bounding box center [236, 641] width 111 height 33
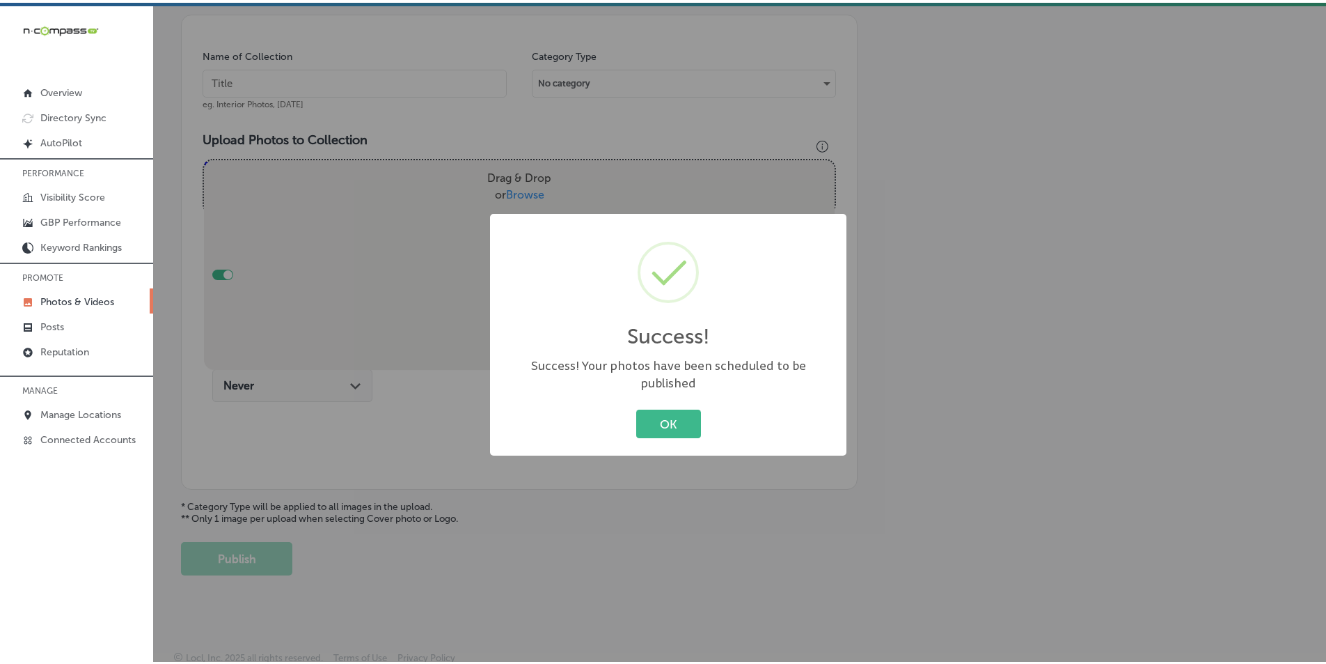
scroll to position [392, 0]
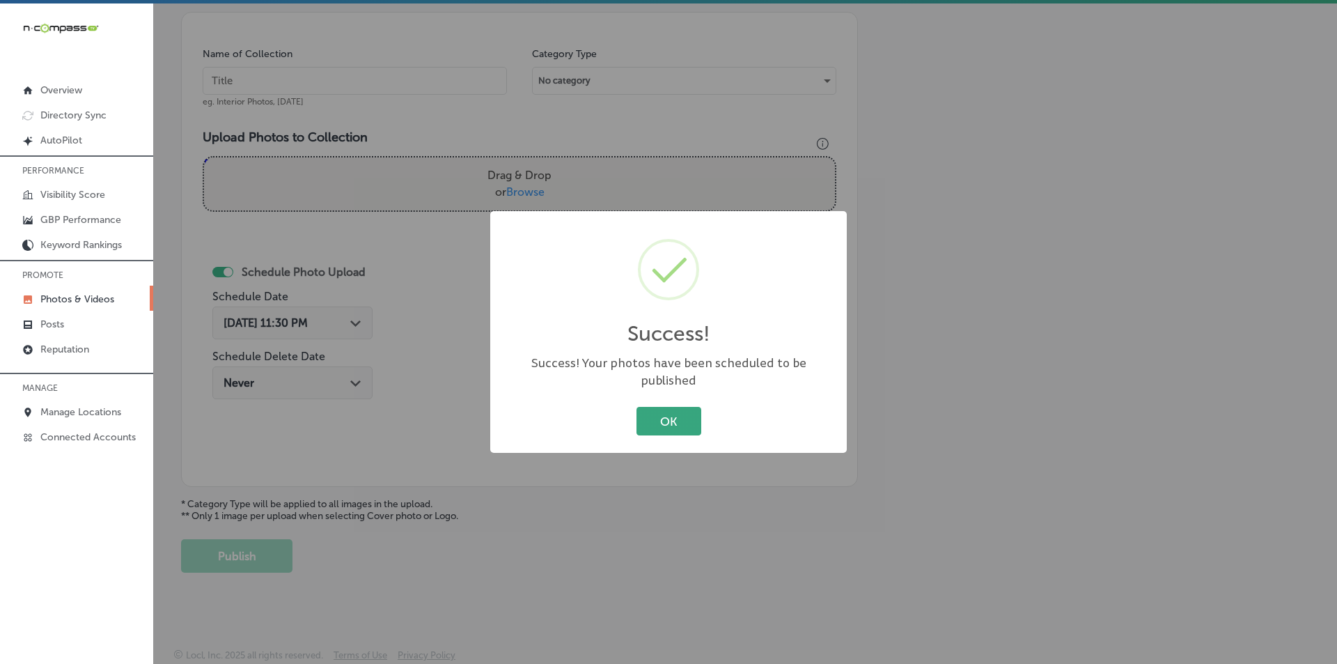
click at [658, 407] on button "OK" at bounding box center [668, 421] width 65 height 29
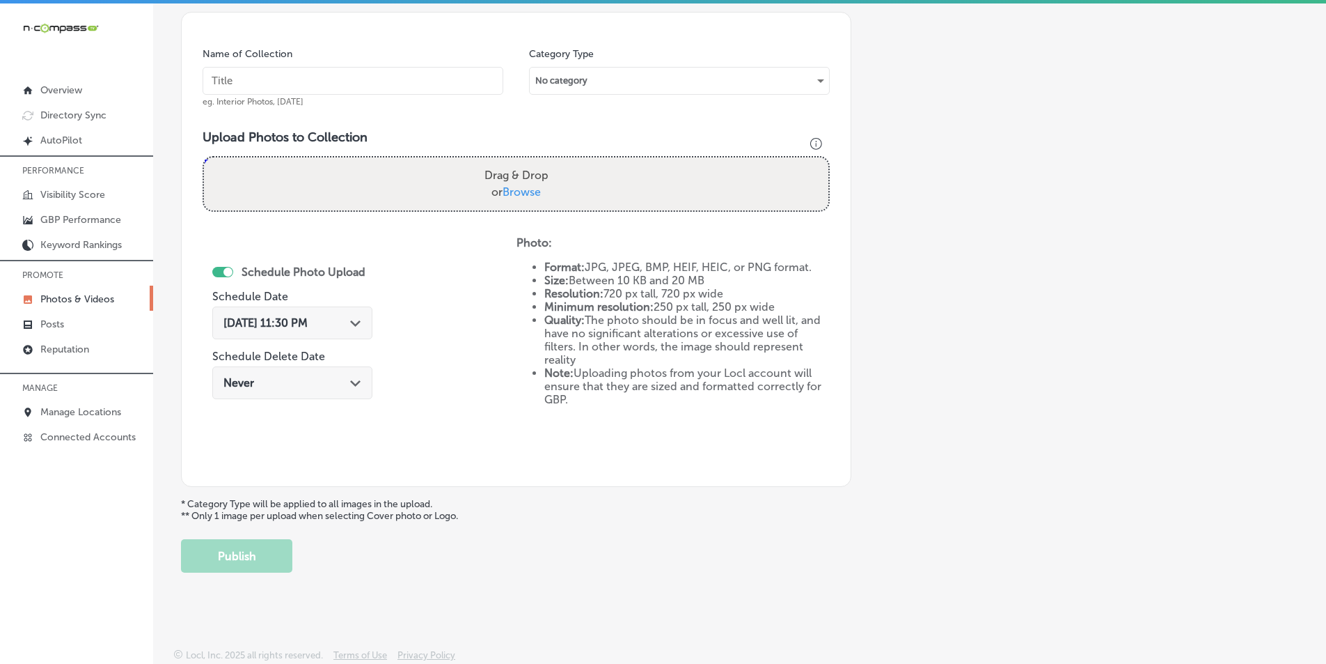
click at [343, 164] on div "Drag & Drop or Browse" at bounding box center [516, 183] width 625 height 53
click at [204, 157] on input "Drag & Drop or Browse" at bounding box center [516, 159] width 625 height 4
type input "C:\fakepath\26.png"
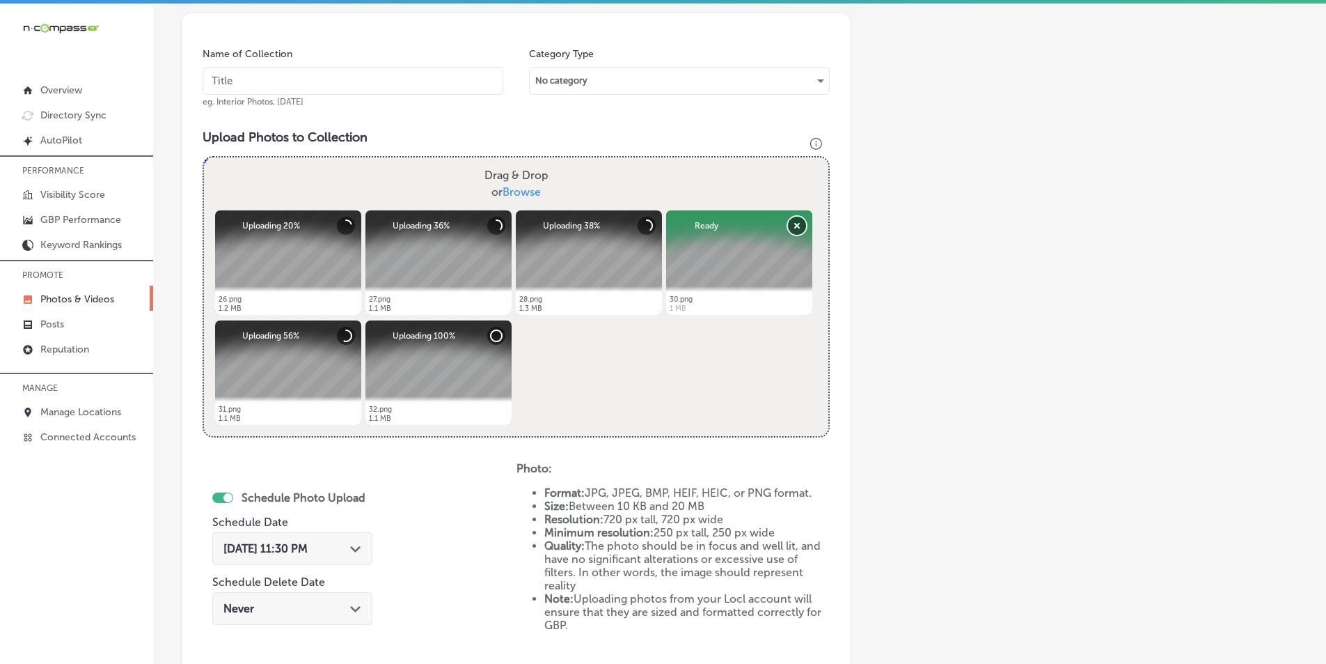
click at [794, 224] on button "Remove" at bounding box center [797, 226] width 18 height 18
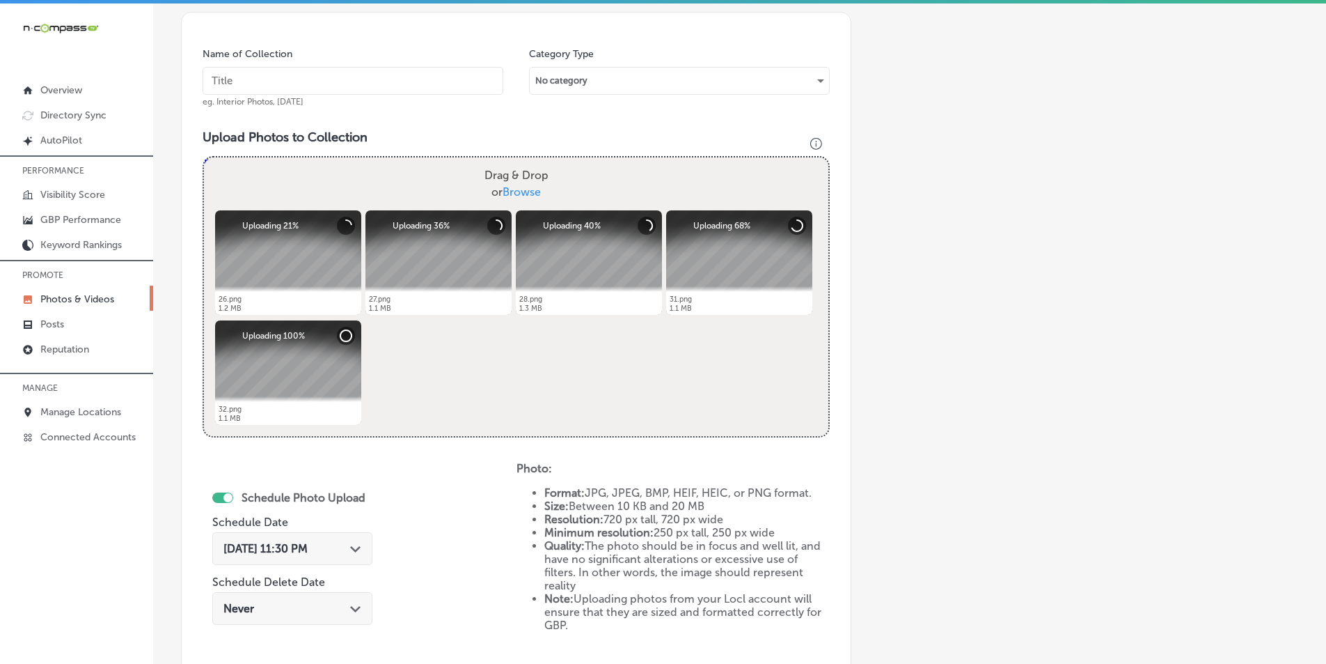
click at [369, 81] on input "text" at bounding box center [353, 81] width 301 height 28
paste input "mechanic"
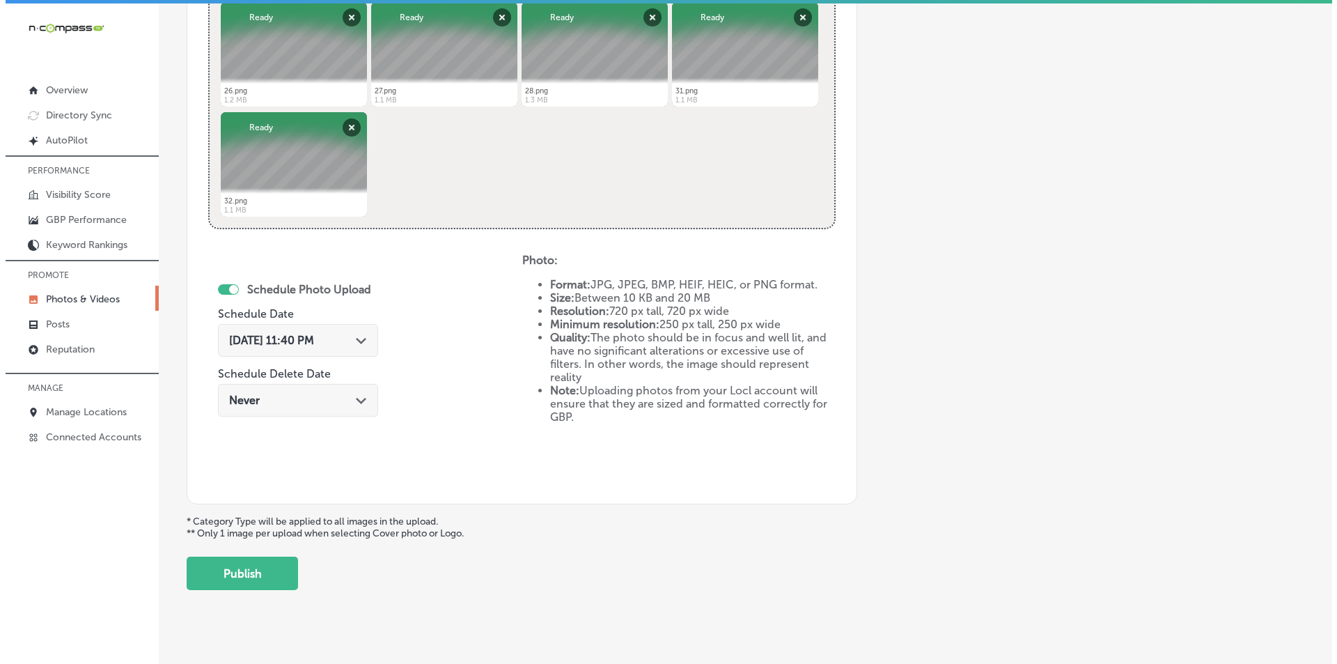
scroll to position [601, 0]
type input "mechanic"
click at [353, 336] on div "Path Created with Sketch." at bounding box center [355, 338] width 11 height 11
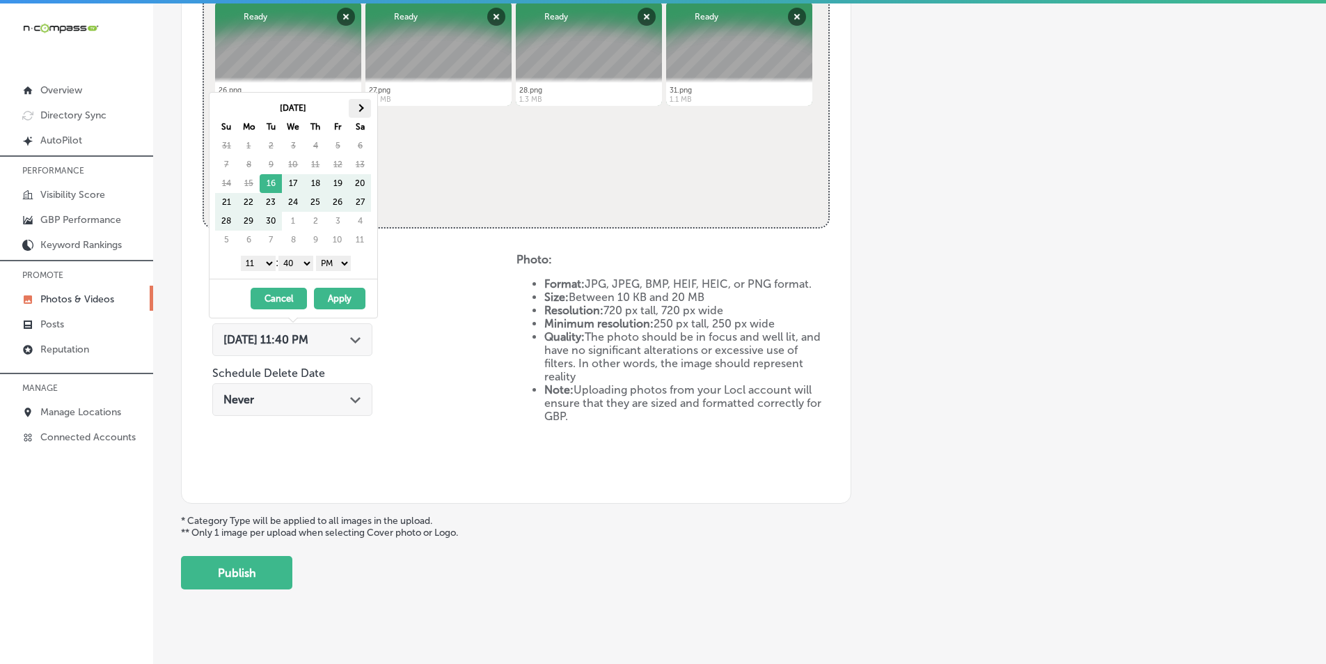
click at [358, 107] on span at bounding box center [361, 108] width 8 height 8
click at [357, 108] on span at bounding box center [361, 108] width 8 height 8
click at [266, 261] on select "1 2 3 4 5 6 7 8 9 10 11 12" at bounding box center [258, 263] width 35 height 15
click at [308, 263] on select "00 10 20 30 40 50" at bounding box center [296, 263] width 35 height 15
click at [336, 295] on button "Apply" at bounding box center [340, 299] width 52 height 22
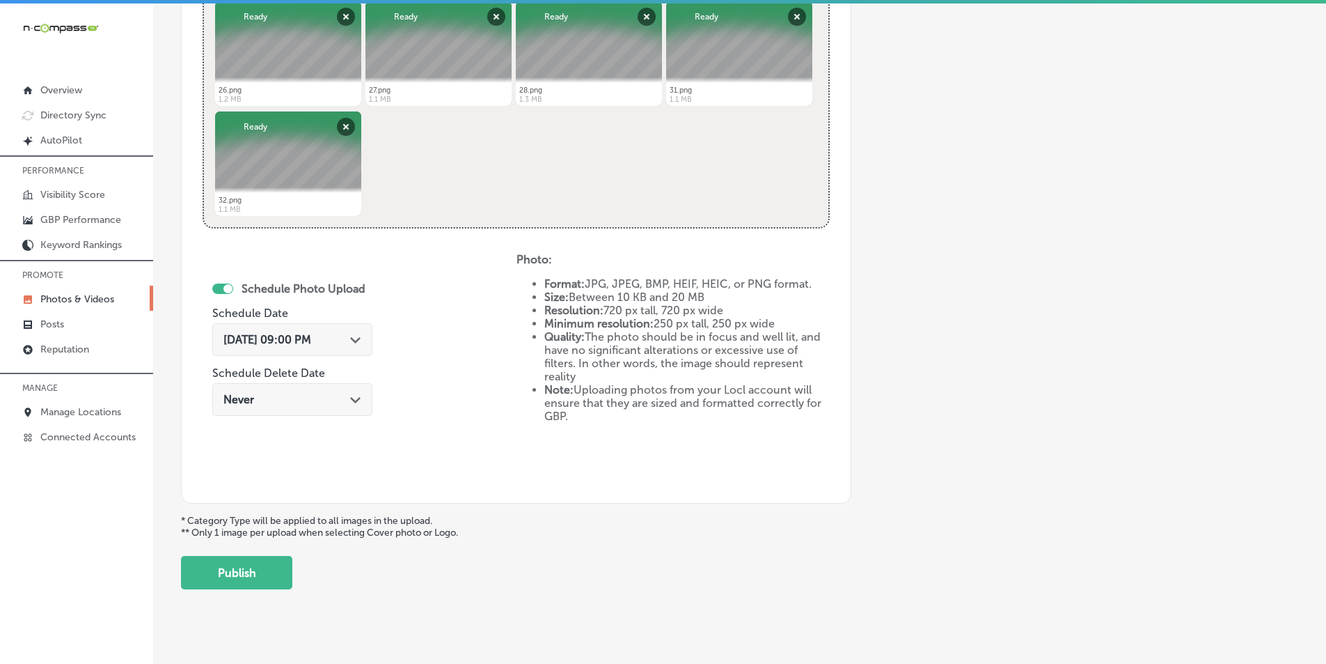
drag, startPoint x: 230, startPoint y: 575, endPoint x: 236, endPoint y: 572, distance: 7.2
click at [233, 573] on button "Publish" at bounding box center [236, 572] width 111 height 33
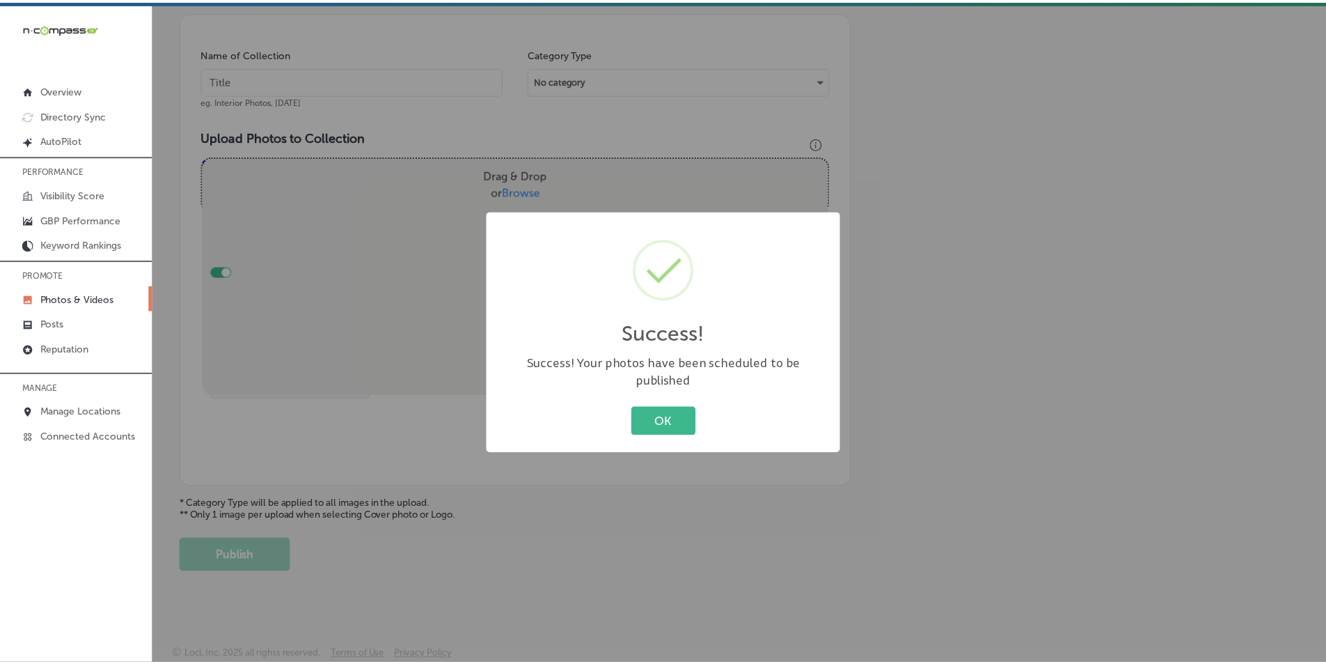
scroll to position [392, 0]
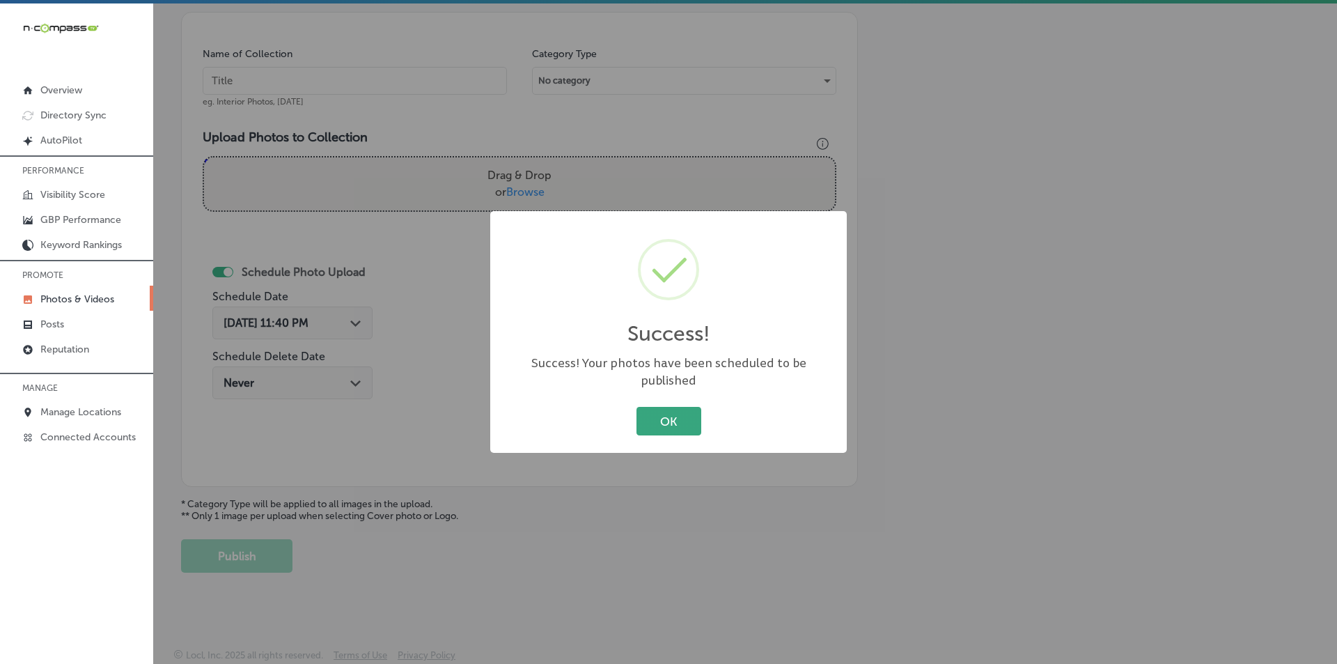
click at [650, 407] on button "OK" at bounding box center [668, 421] width 65 height 29
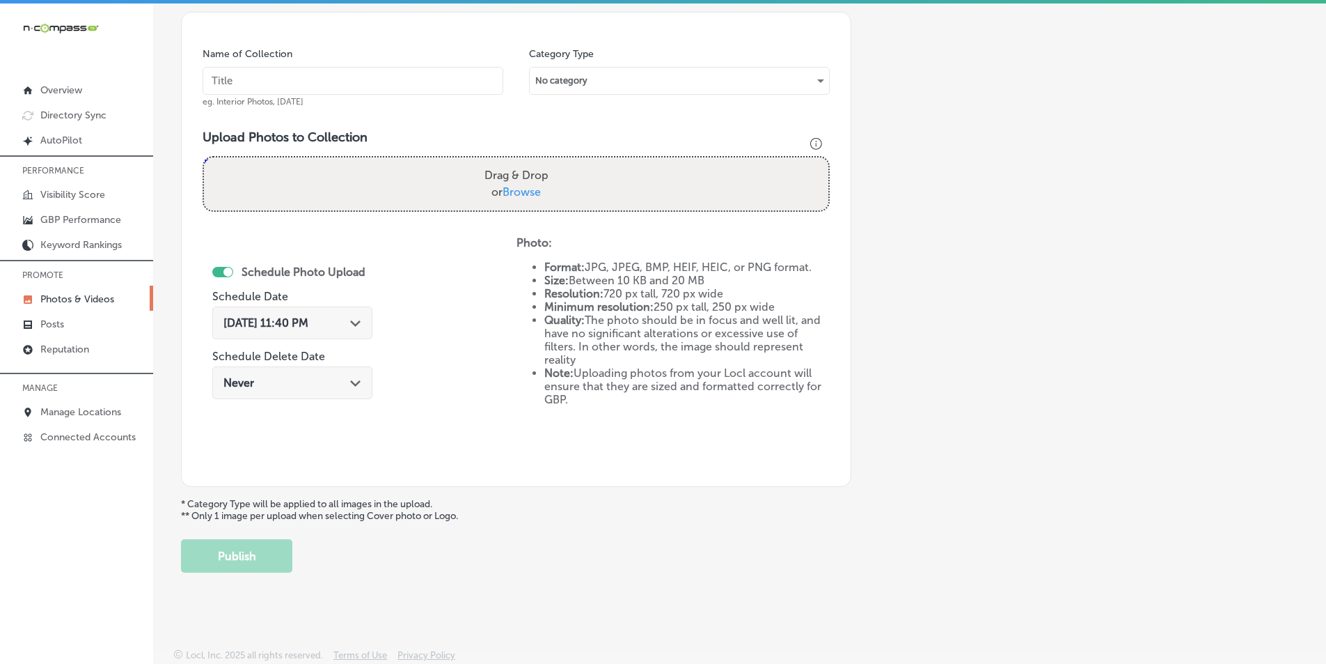
click at [407, 72] on input "text" at bounding box center [353, 81] width 301 height 28
click at [237, 79] on input "text" at bounding box center [353, 81] width 301 height 28
paste input "integrity"
type input "integrity"
click at [308, 177] on div "Drag & Drop or Browse" at bounding box center [516, 183] width 625 height 53
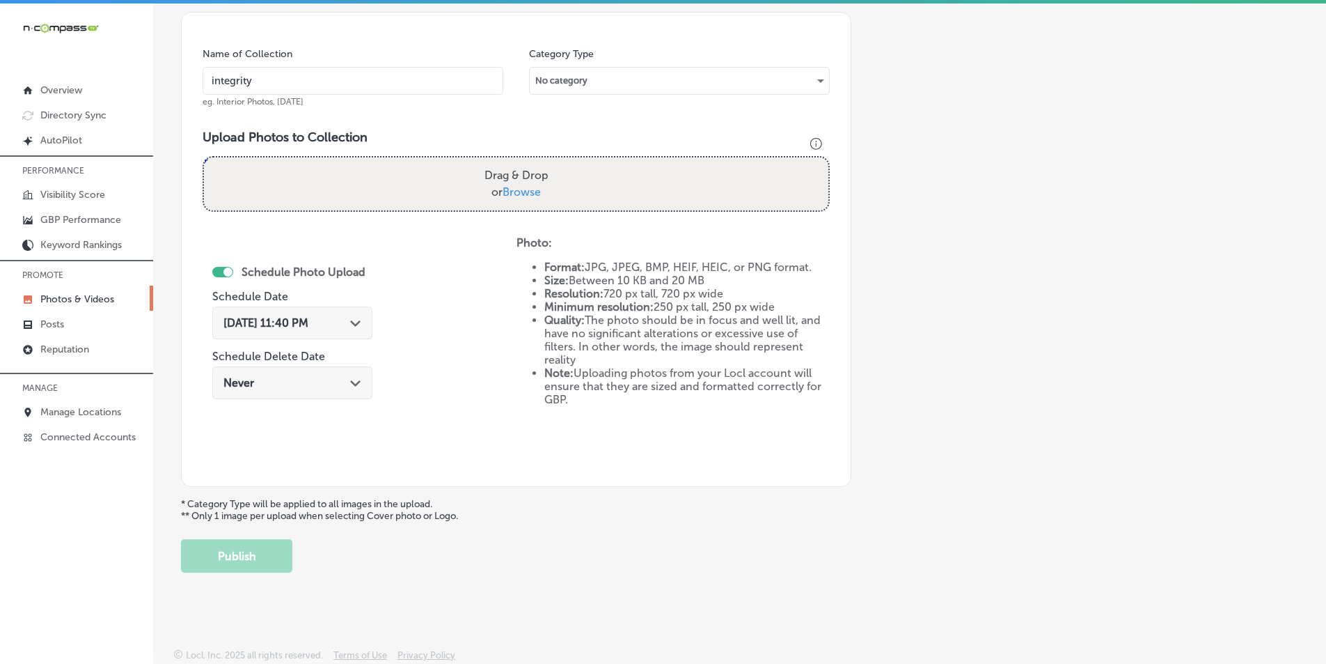
click at [204, 157] on input "Drag & Drop or Browse" at bounding box center [516, 159] width 625 height 4
type input "C:\fakepath\29.png"
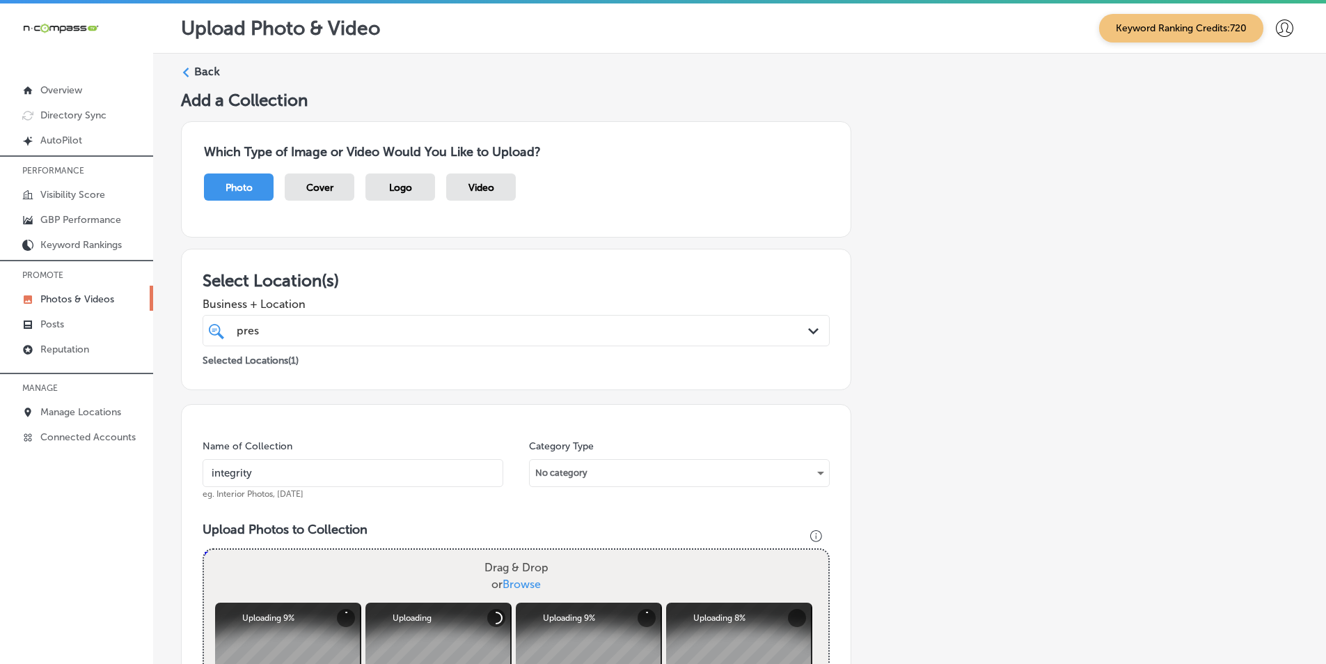
scroll to position [392, 0]
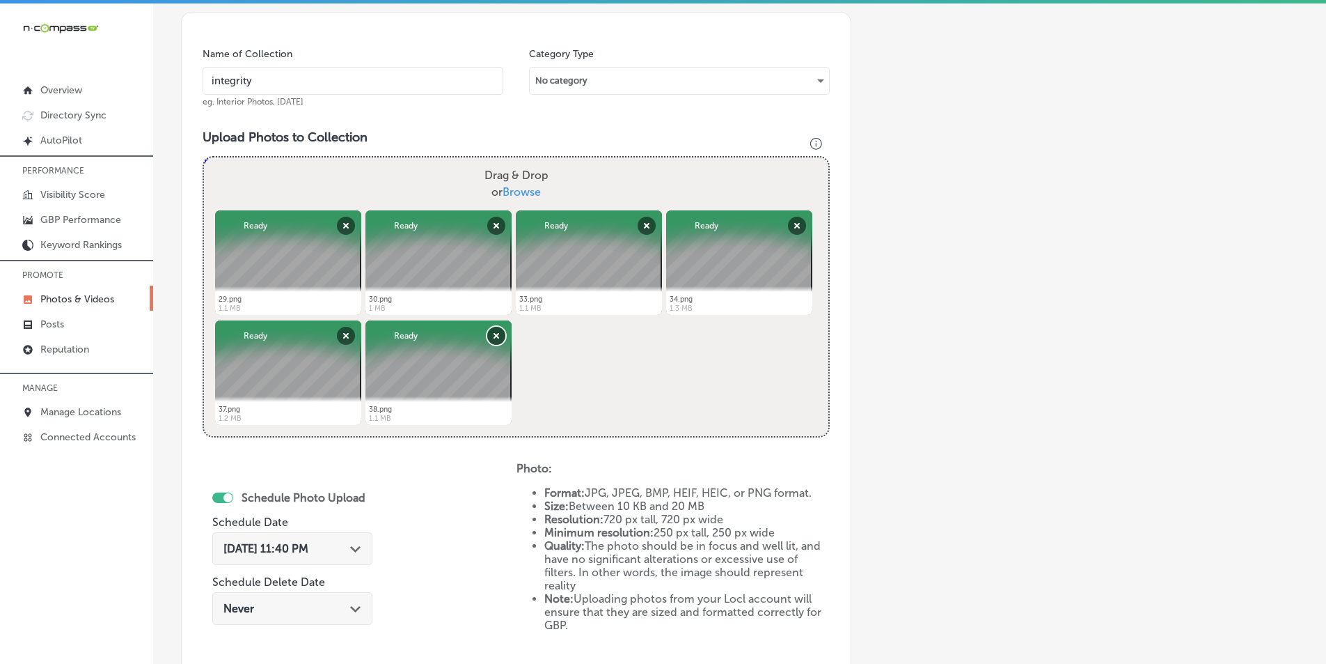
click at [503, 334] on button "Remove" at bounding box center [496, 336] width 18 height 18
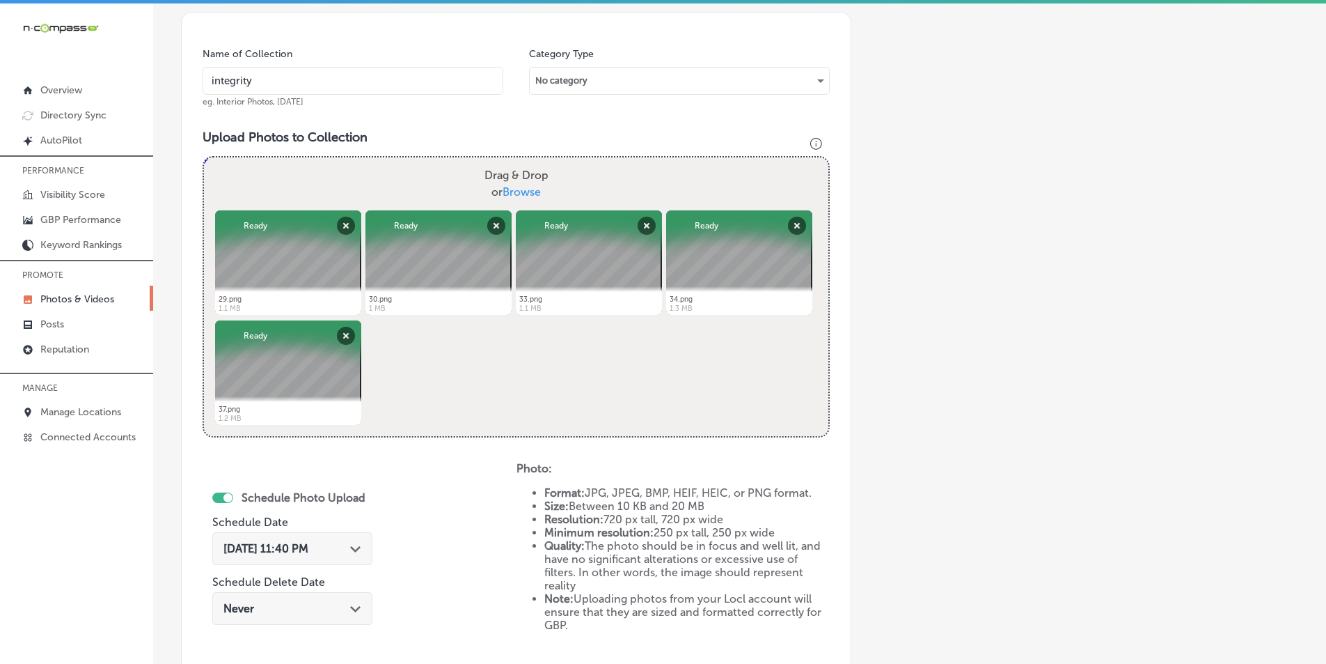
click at [356, 547] on icon "Path Created with Sketch." at bounding box center [355, 549] width 10 height 6
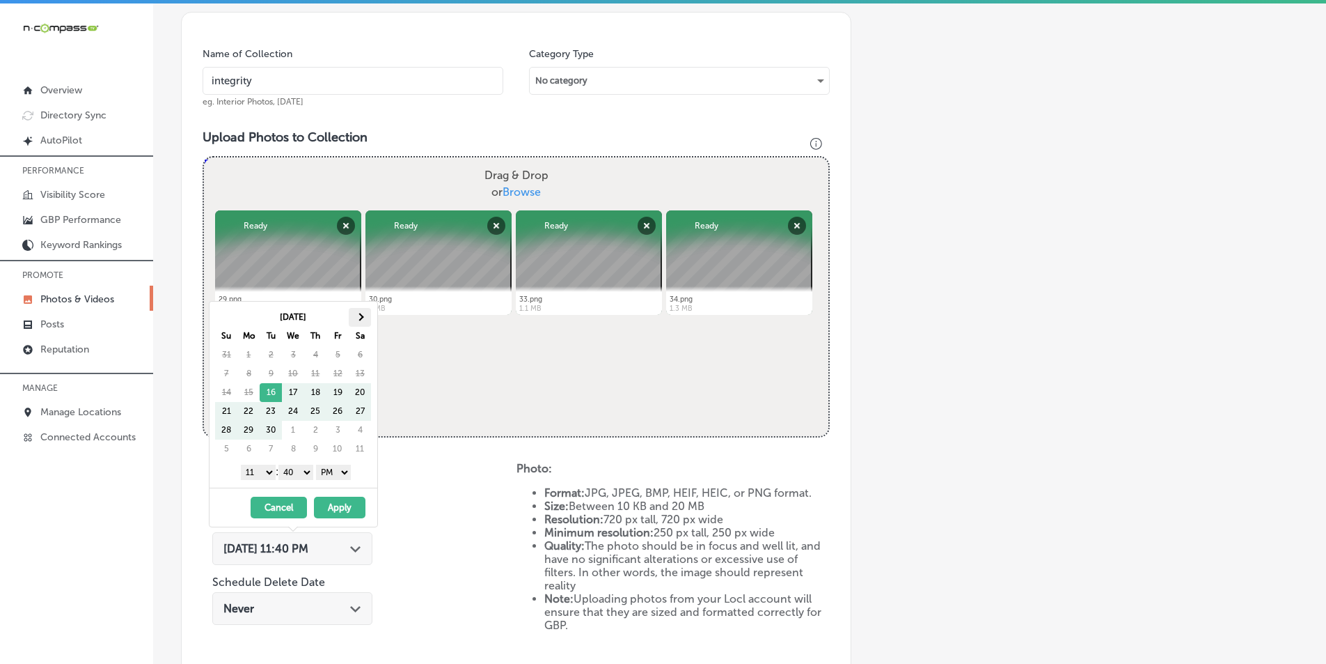
click at [361, 320] on span at bounding box center [361, 317] width 8 height 8
click at [267, 470] on select "1 2 3 4 5 6 7 8 9 10 11 12" at bounding box center [258, 471] width 35 height 15
click at [309, 470] on select "00 10 20 30 40 50" at bounding box center [296, 471] width 35 height 15
click at [336, 502] on button "Apply" at bounding box center [340, 507] width 52 height 22
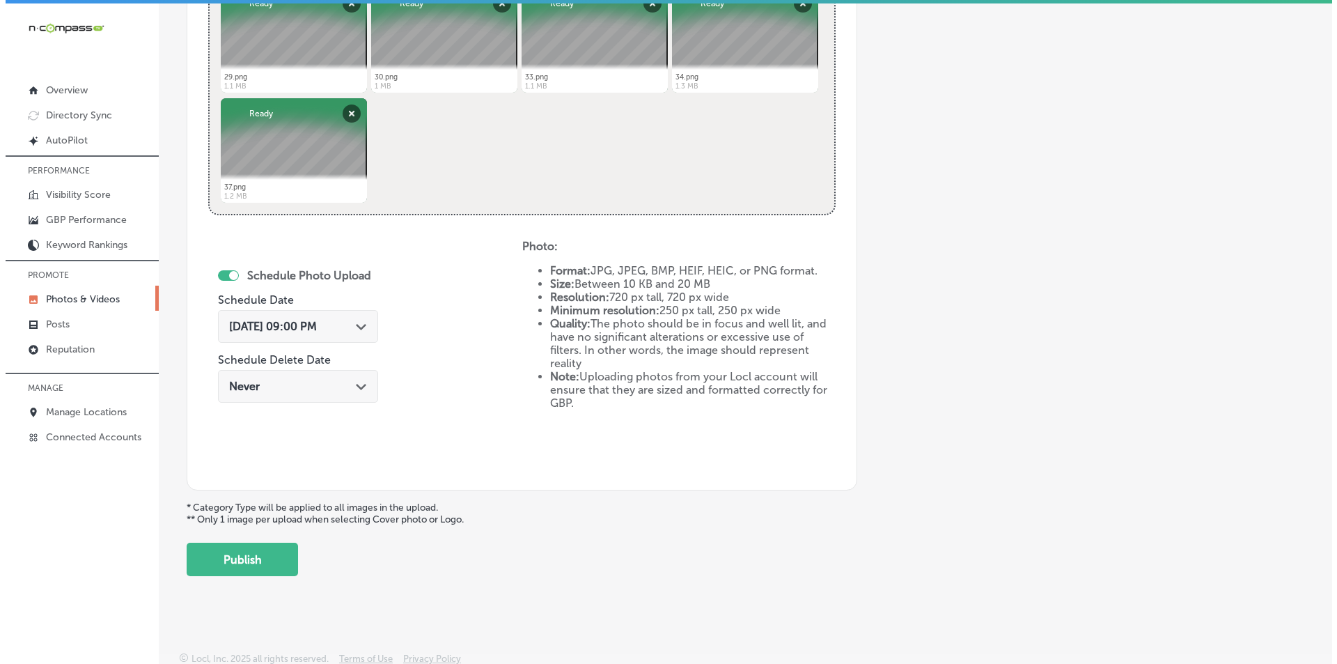
scroll to position [618, 0]
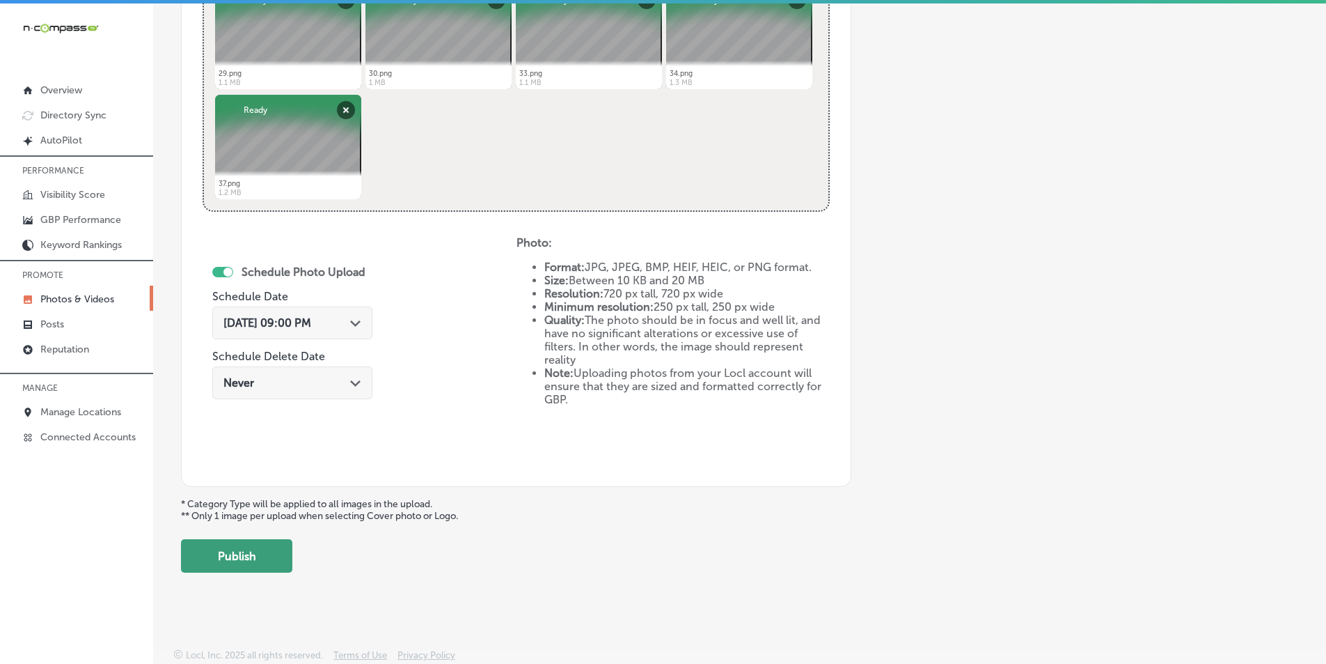
click at [260, 549] on button "Publish" at bounding box center [236, 555] width 111 height 33
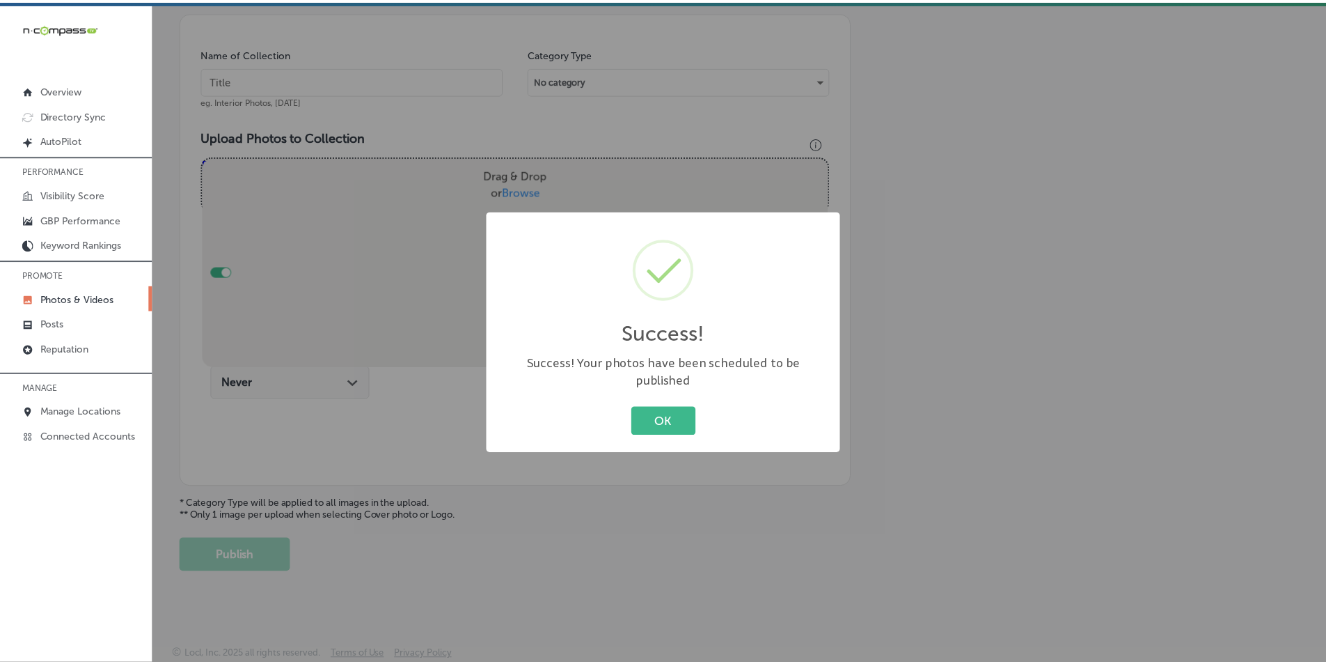
scroll to position [392, 0]
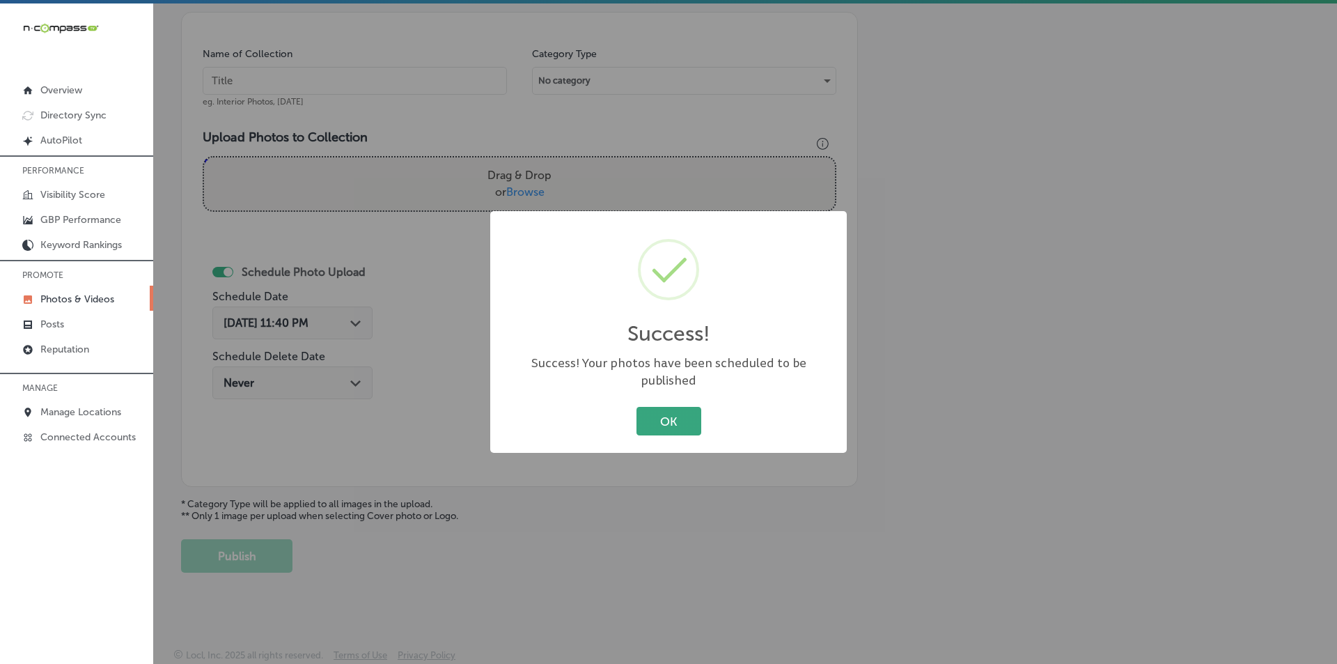
click at [676, 407] on button "OK" at bounding box center [668, 421] width 65 height 29
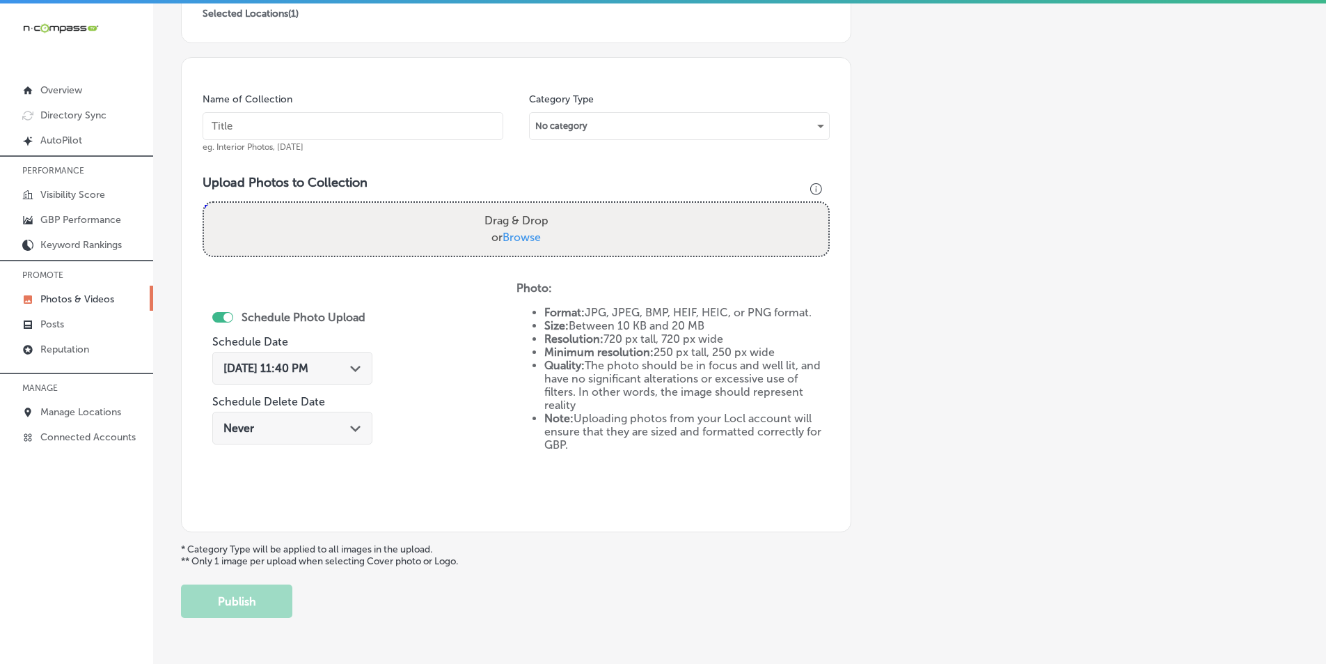
scroll to position [322, 0]
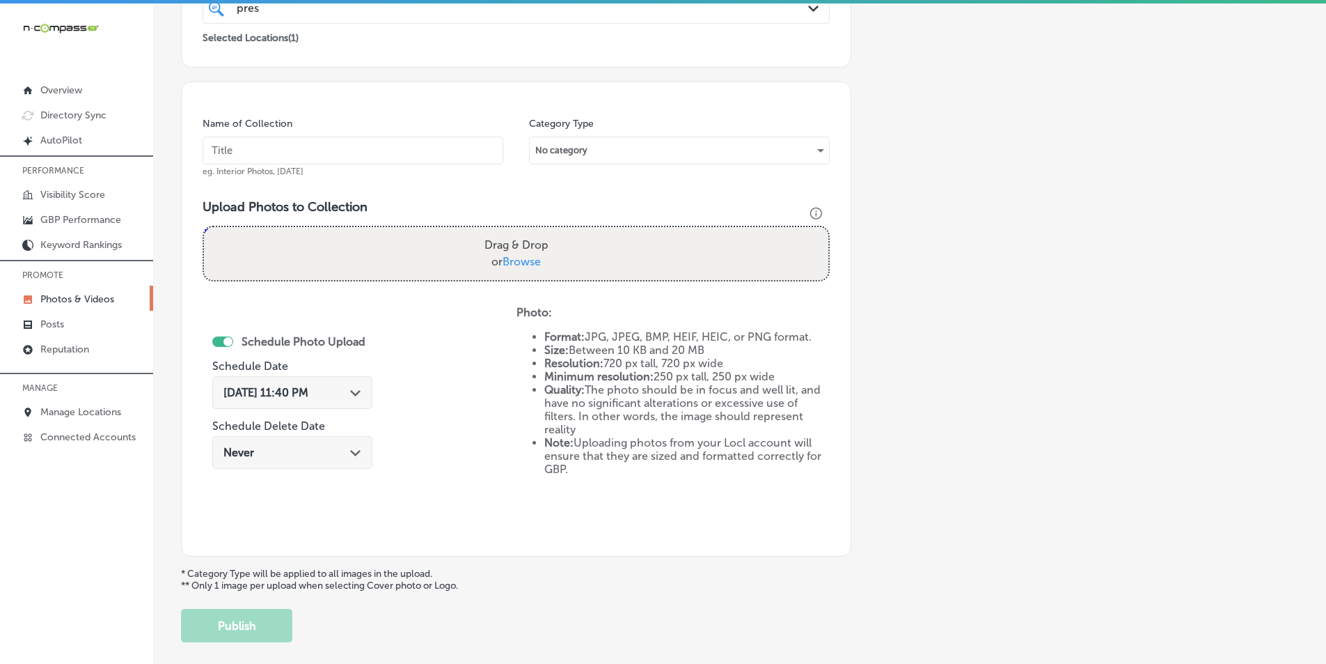
click at [281, 146] on input "text" at bounding box center [353, 150] width 301 height 28
click at [240, 148] on input "text" at bounding box center [353, 150] width 301 height 28
paste input "prestige auto"
type input "prestige auto"
click at [265, 247] on div "Drag & Drop or Browse" at bounding box center [516, 253] width 625 height 53
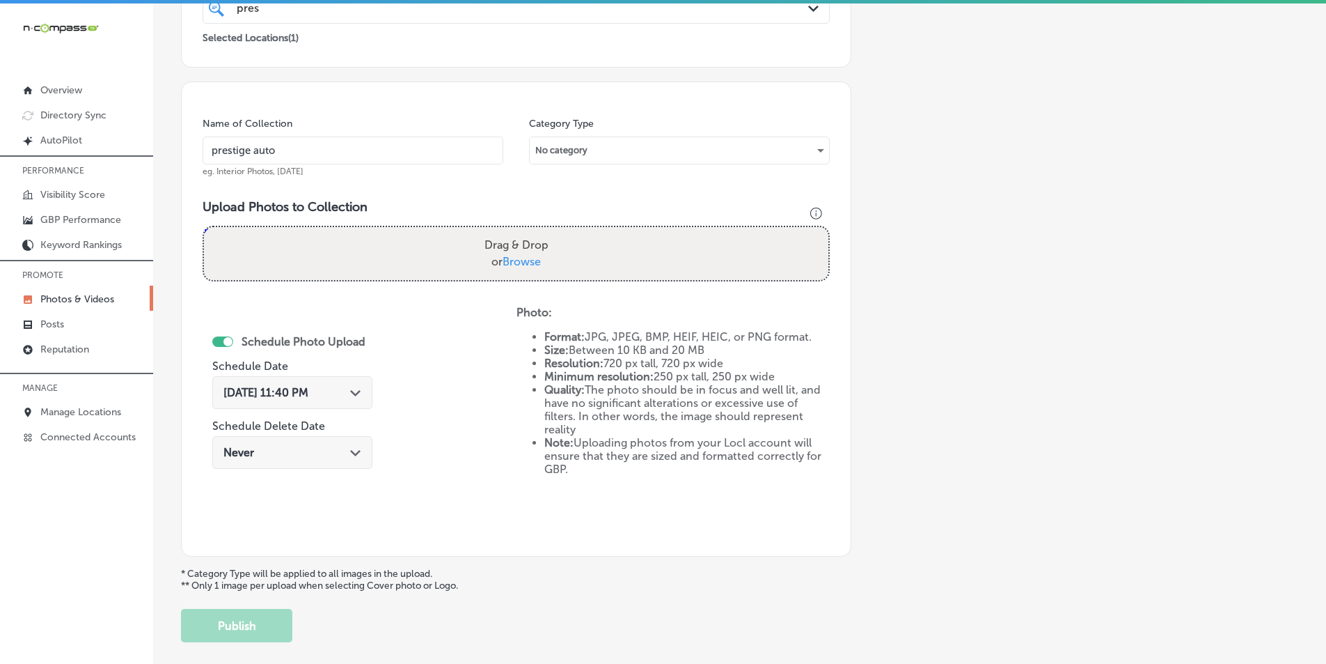
click at [204, 227] on input "Drag & Drop or Browse" at bounding box center [516, 229] width 625 height 4
type input "C:\fakepath\34.png"
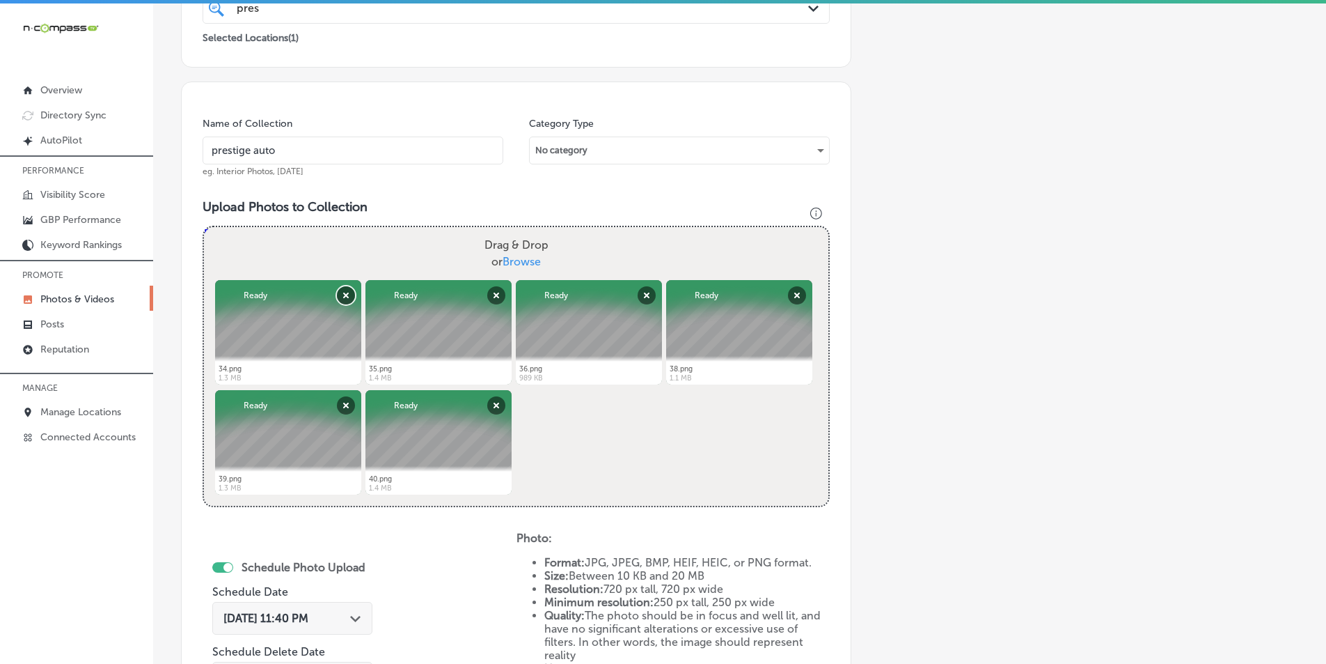
click at [341, 296] on button "Remove" at bounding box center [346, 295] width 18 height 18
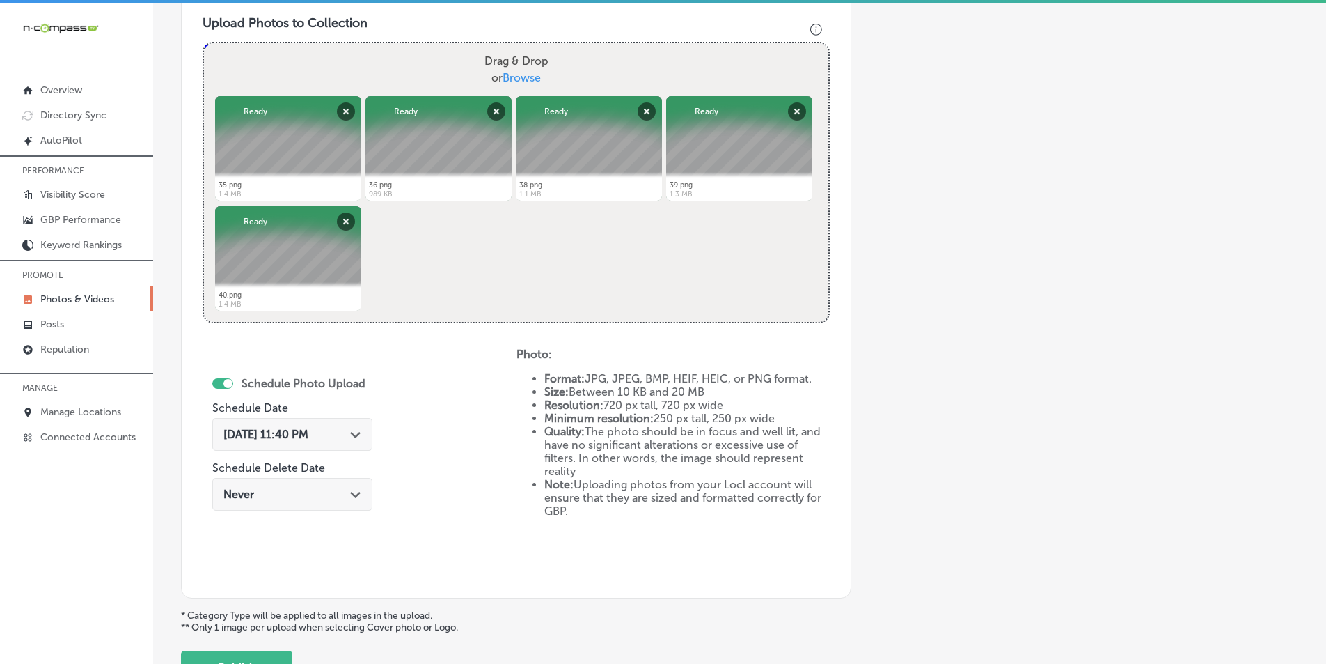
scroll to position [531, 0]
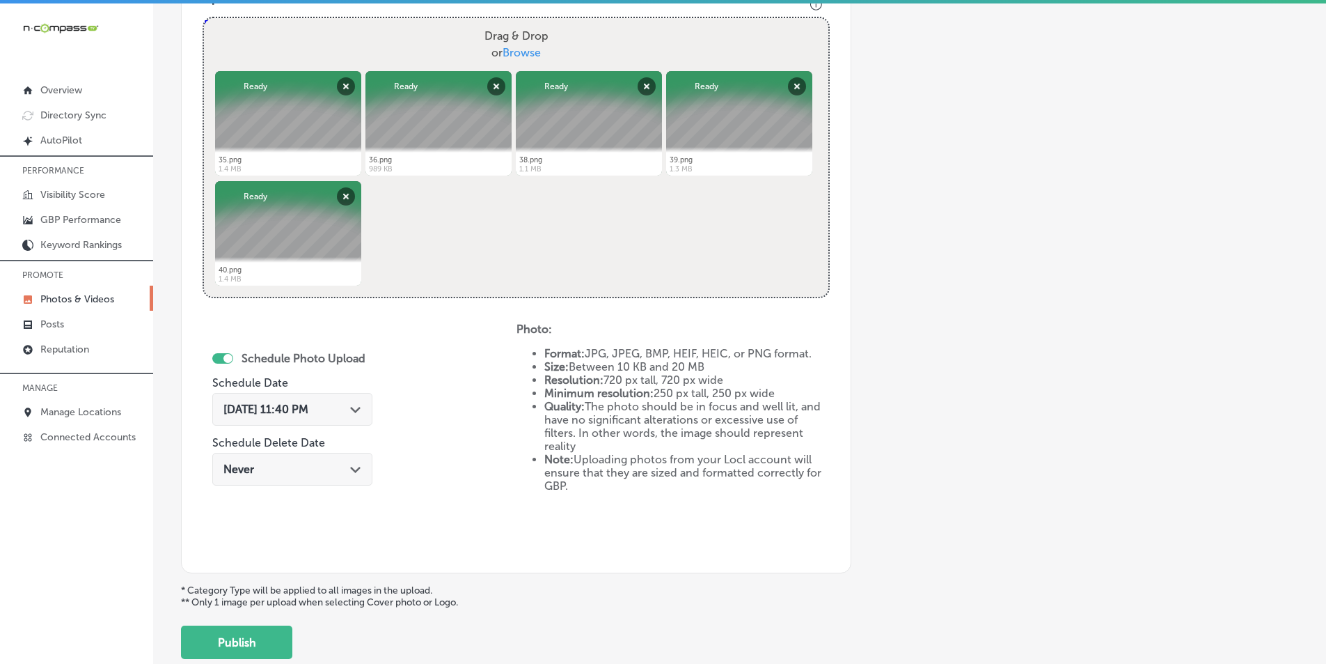
click at [359, 405] on div "Path Created with Sketch." at bounding box center [355, 407] width 11 height 11
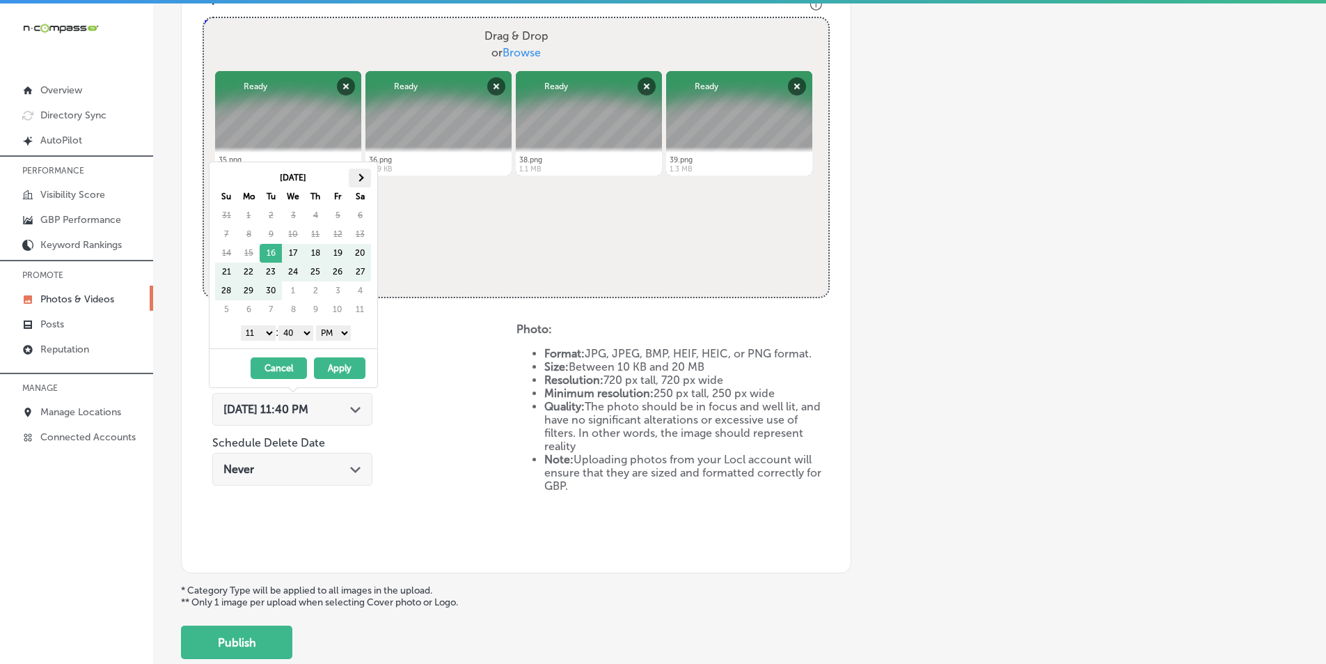
click at [361, 173] on th at bounding box center [360, 178] width 22 height 19
click at [267, 334] on select "1 2 3 4 5 6 7 8 9 10 11 12" at bounding box center [258, 332] width 35 height 15
click at [309, 332] on select "00 10 20 30 40 50" at bounding box center [296, 332] width 35 height 15
click at [332, 368] on button "Apply" at bounding box center [340, 368] width 52 height 22
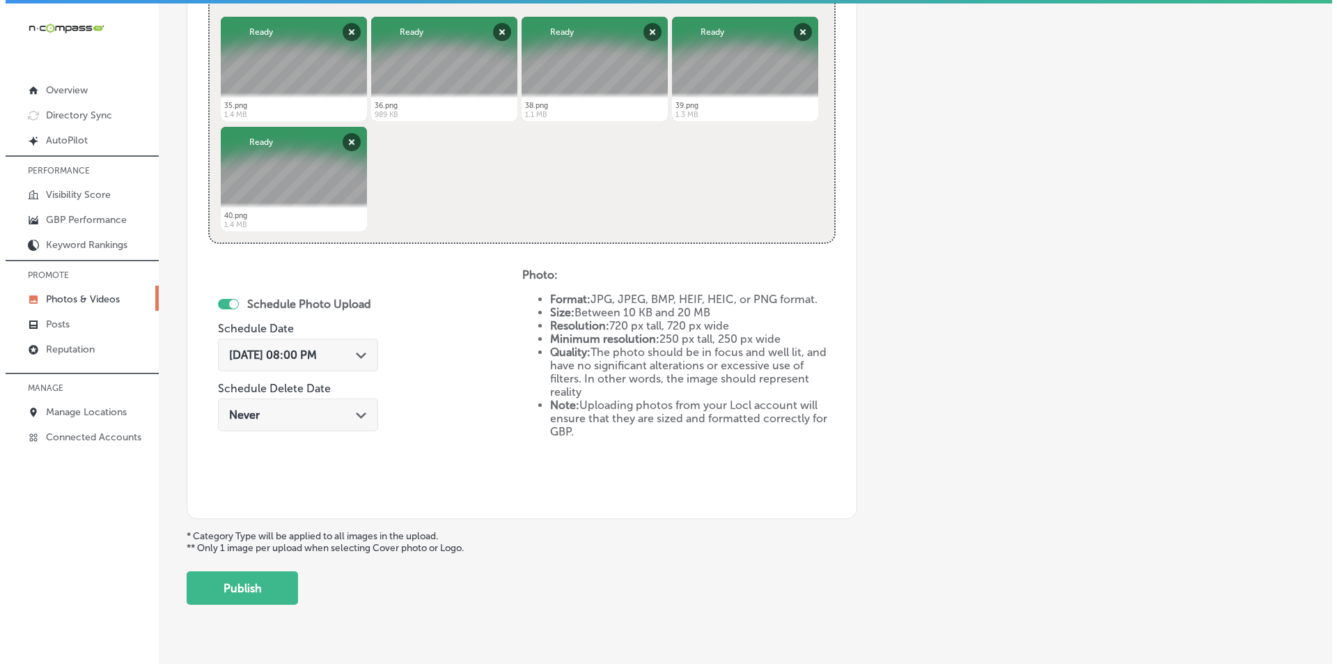
scroll to position [618, 0]
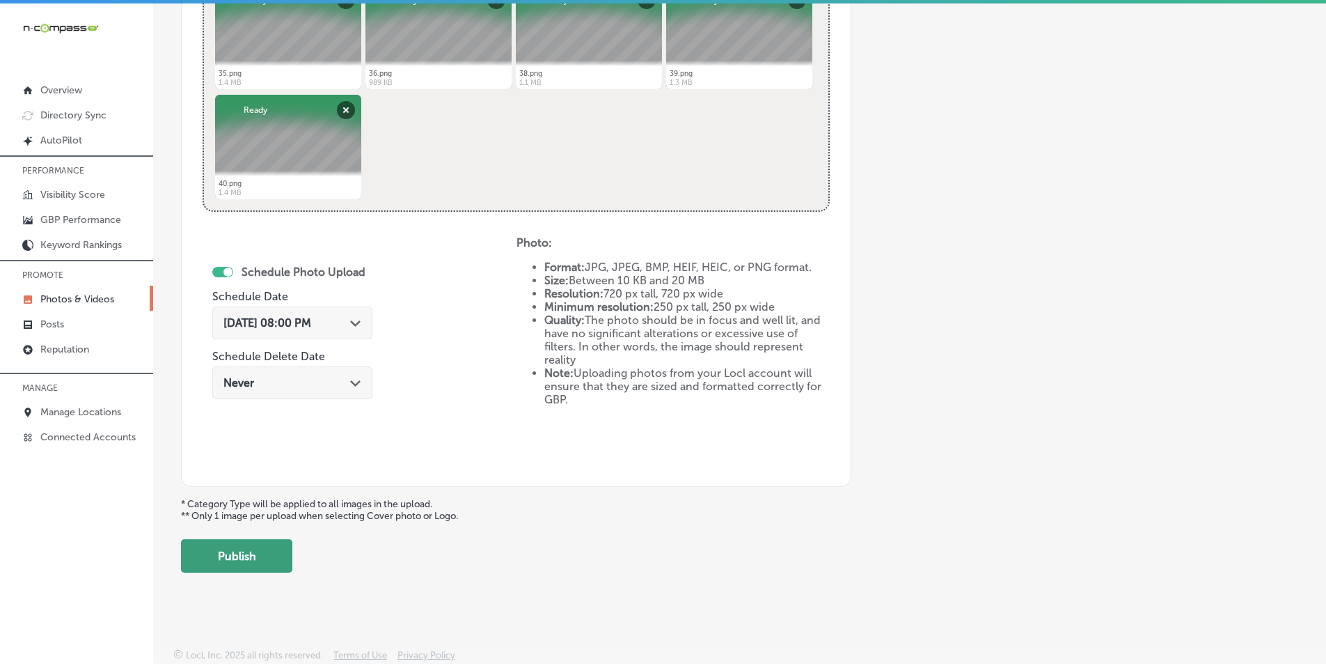
click at [220, 550] on button "Publish" at bounding box center [236, 555] width 111 height 33
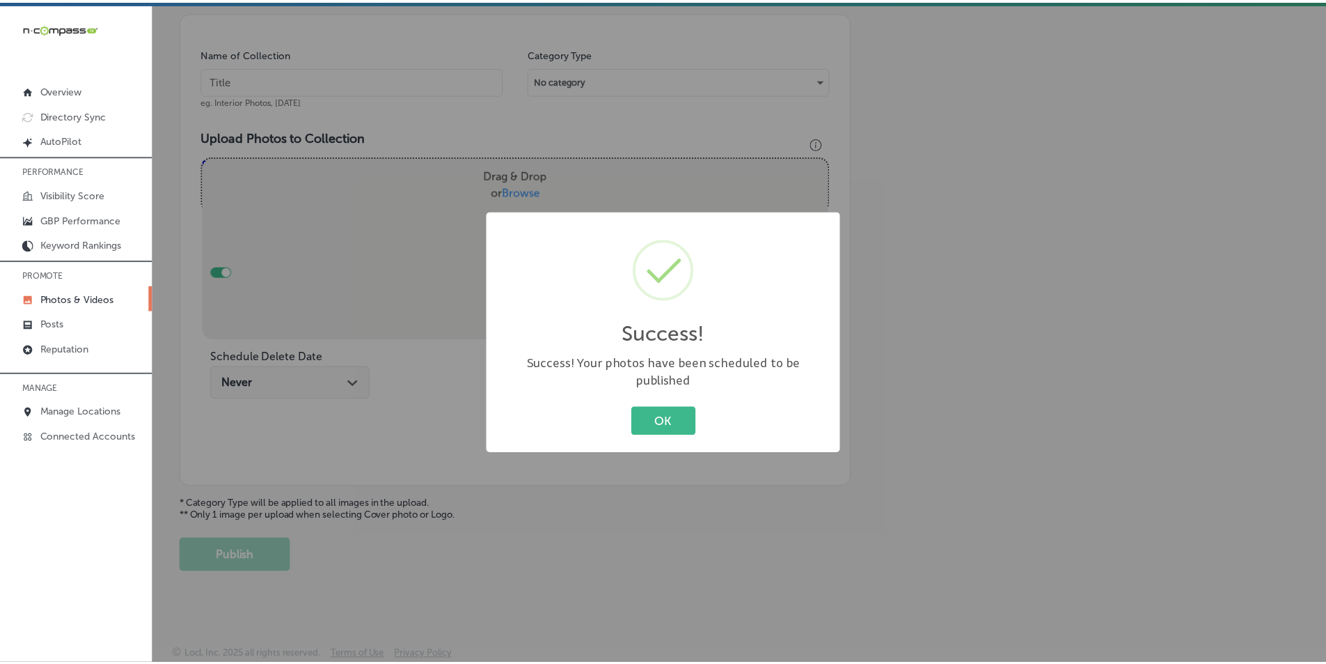
scroll to position [392, 0]
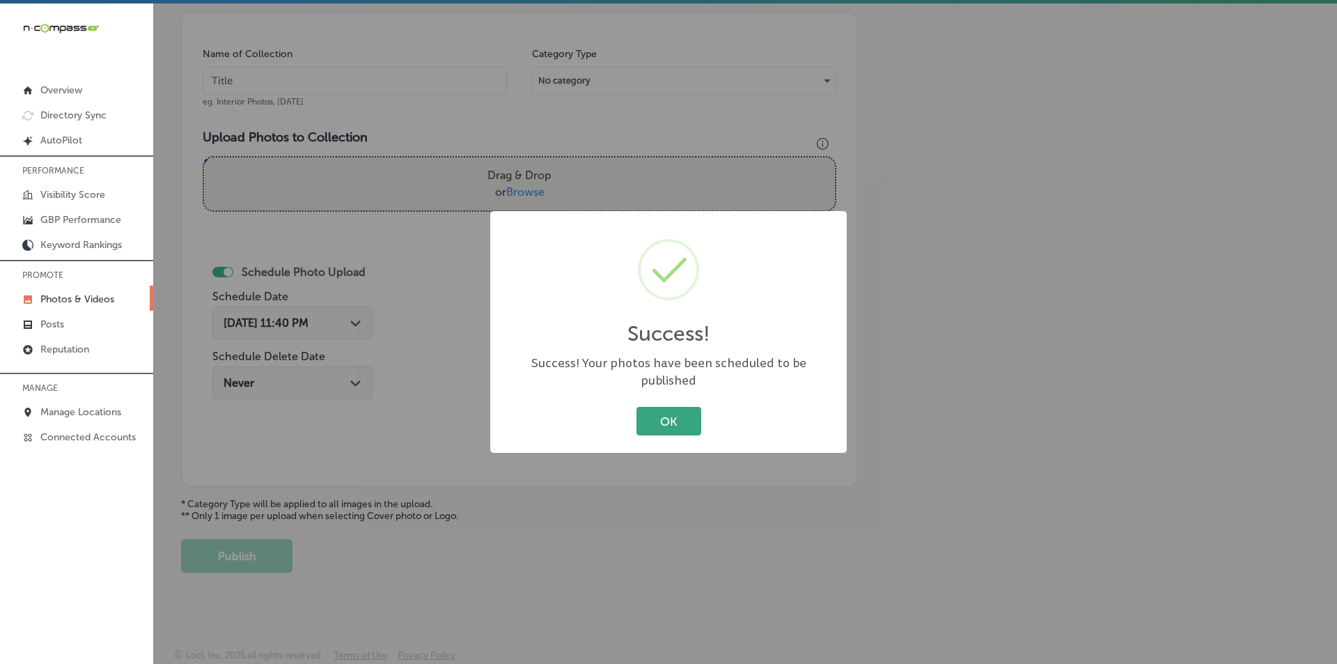
click at [650, 407] on button "OK" at bounding box center [668, 421] width 65 height 29
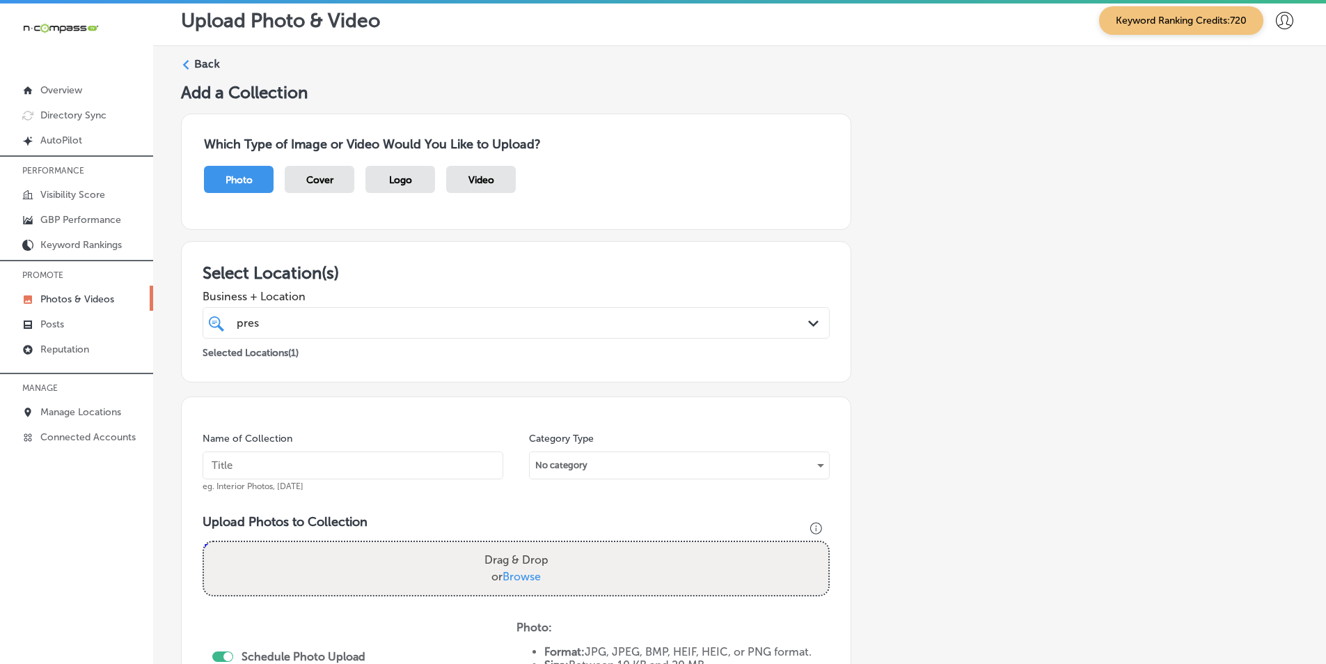
scroll to position [0, 0]
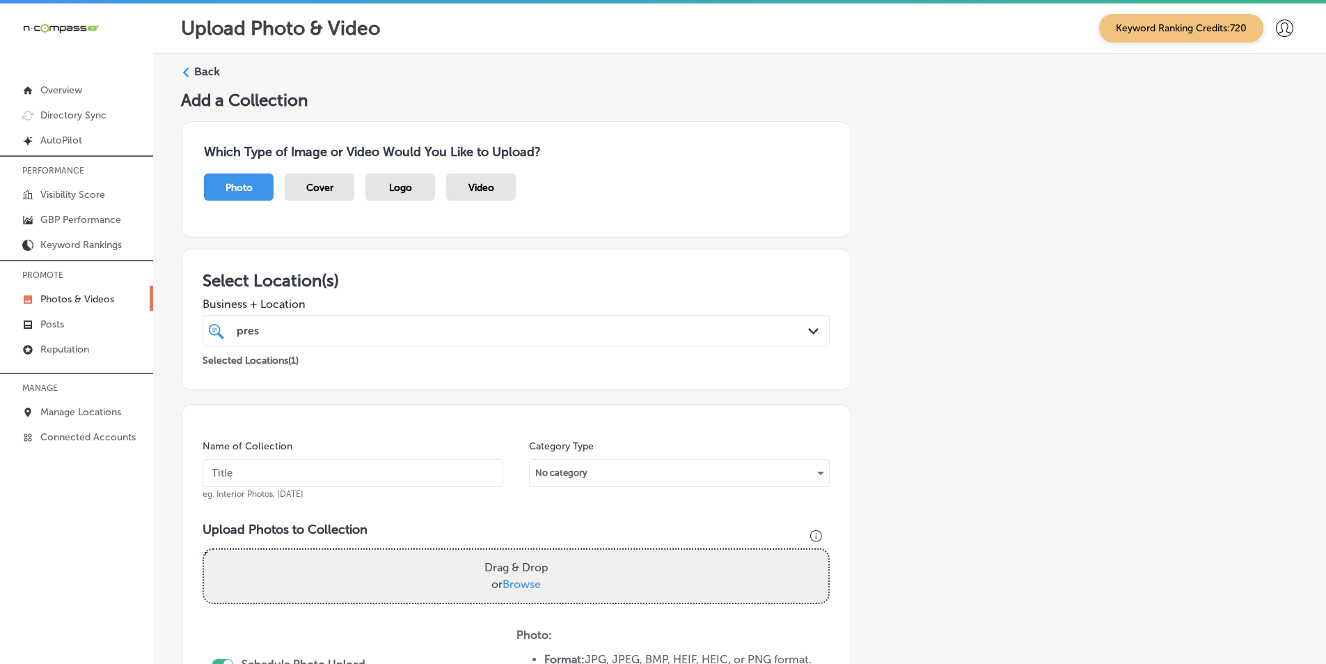
click at [193, 68] on div "Back" at bounding box center [740, 77] width 1118 height 26
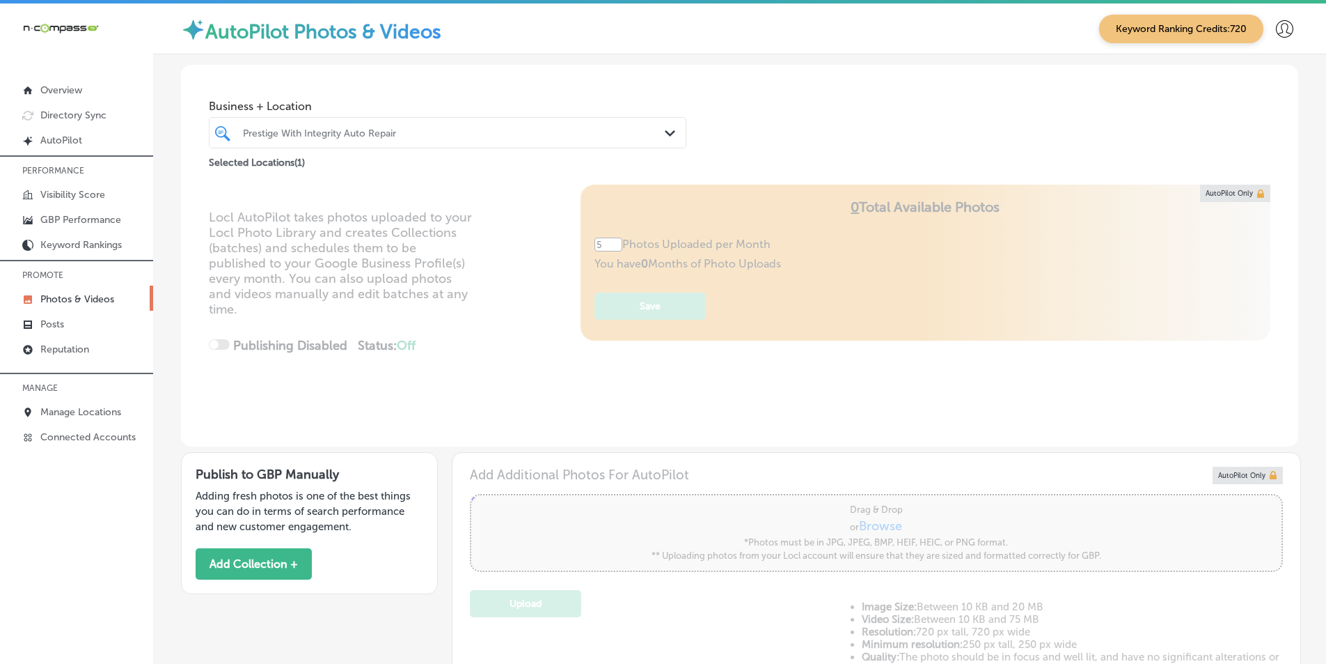
type input "5"
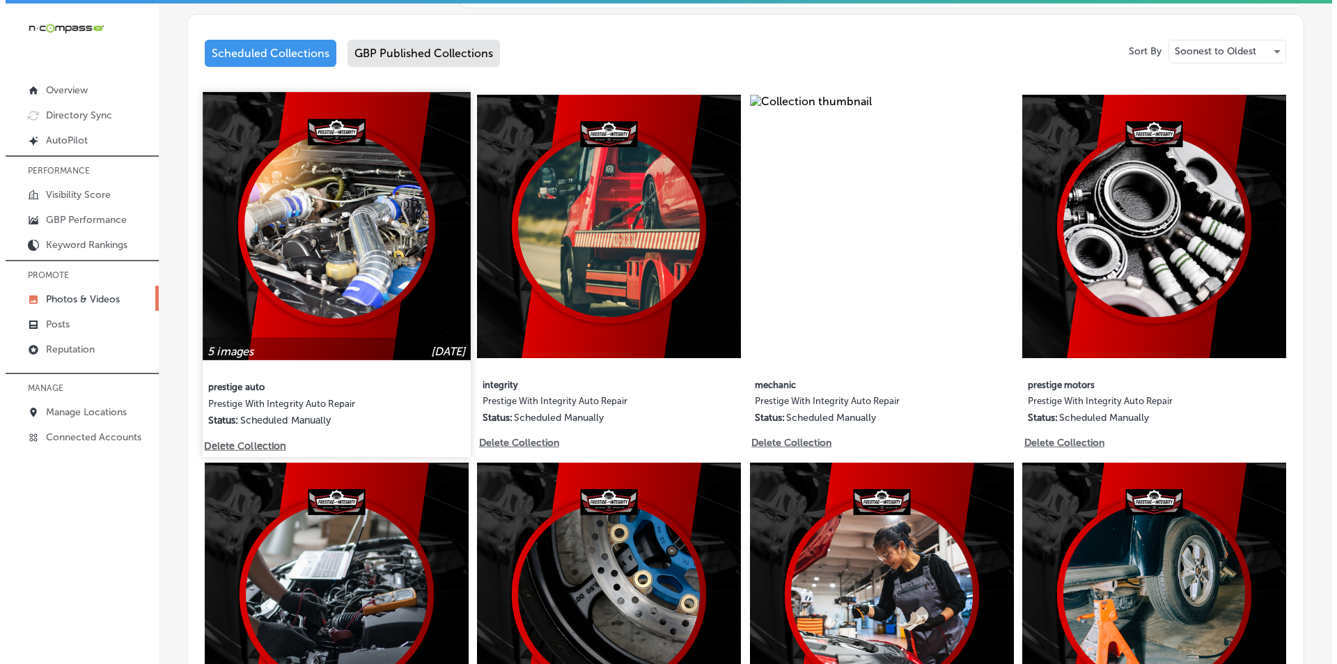
scroll to position [696, 0]
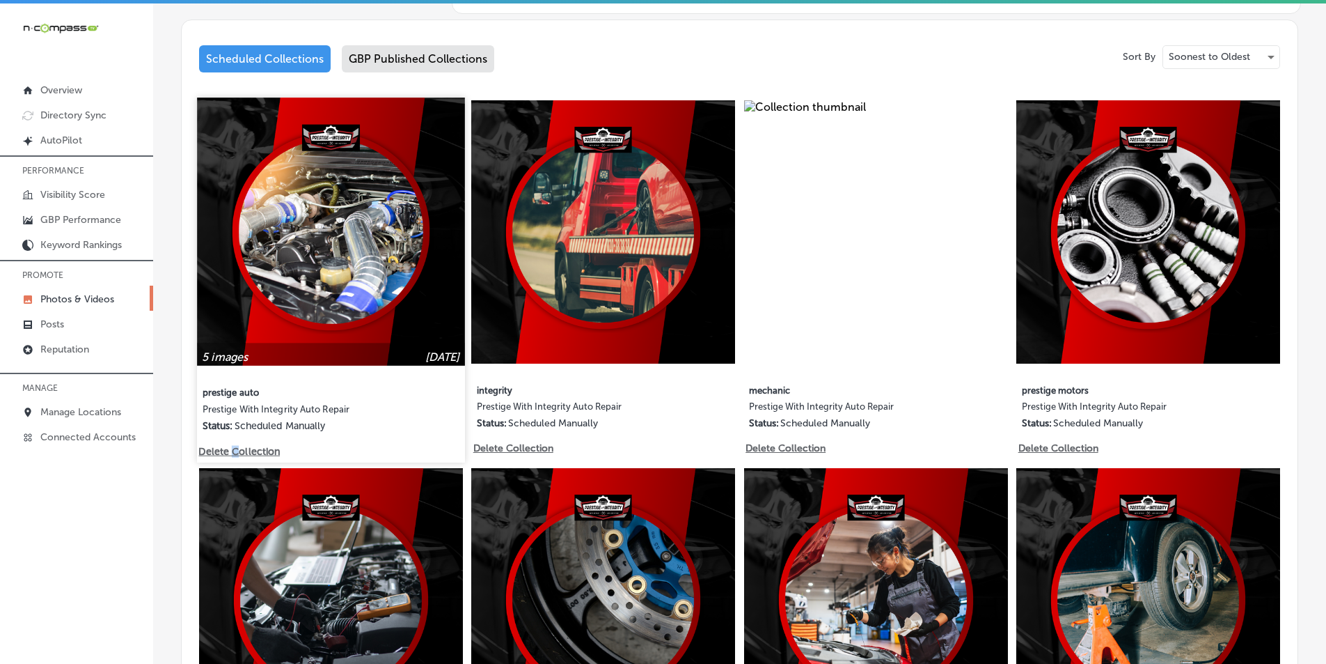
click at [235, 445] on p "Delete Collection" at bounding box center [237, 451] width 79 height 12
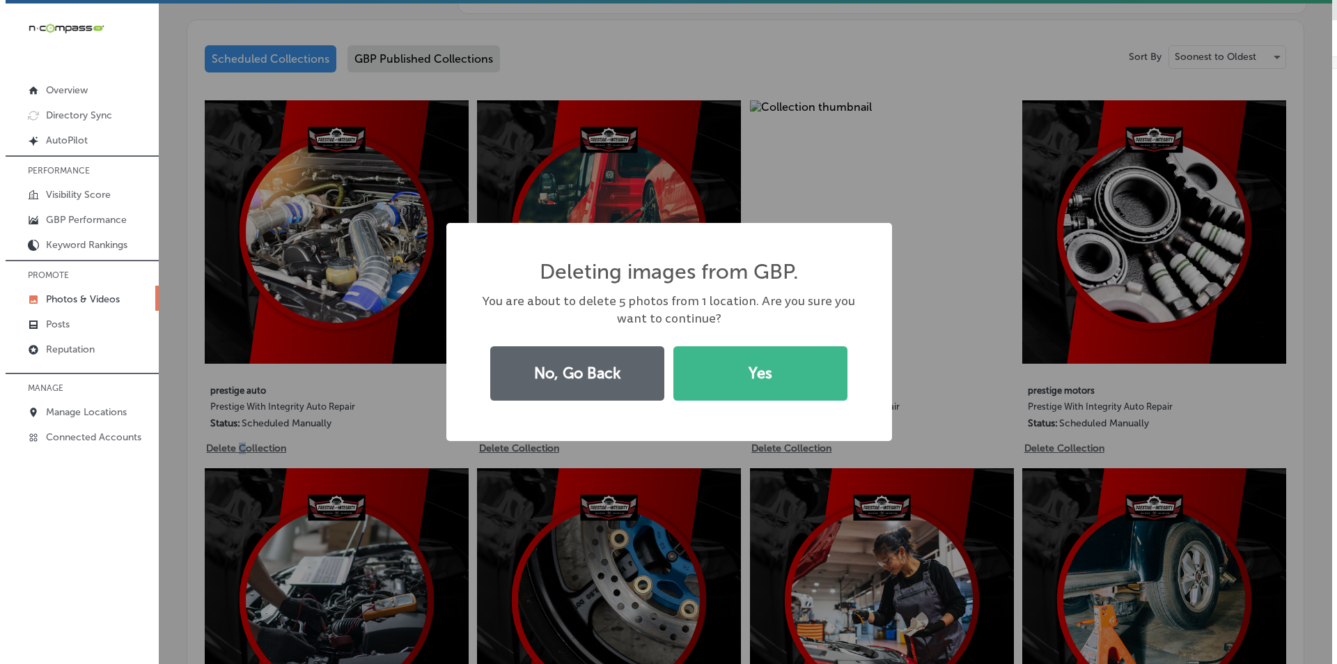
scroll to position [697, 0]
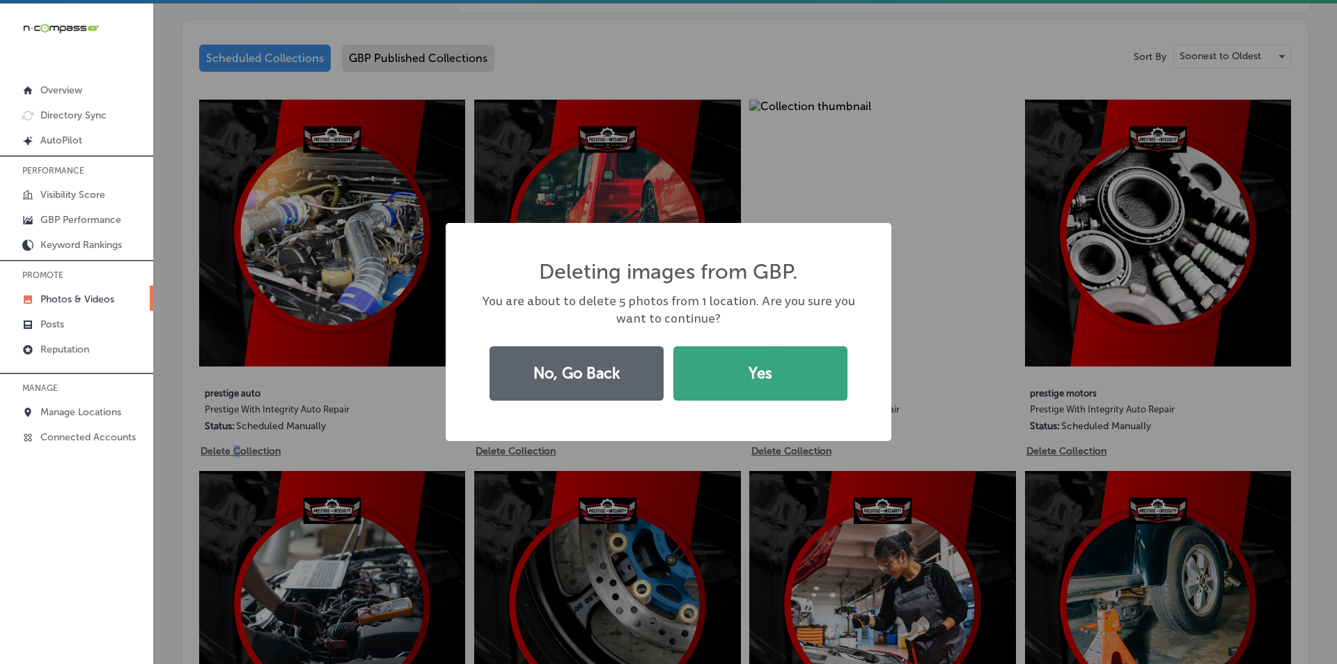
click at [780, 367] on button "Yes" at bounding box center [760, 373] width 174 height 54
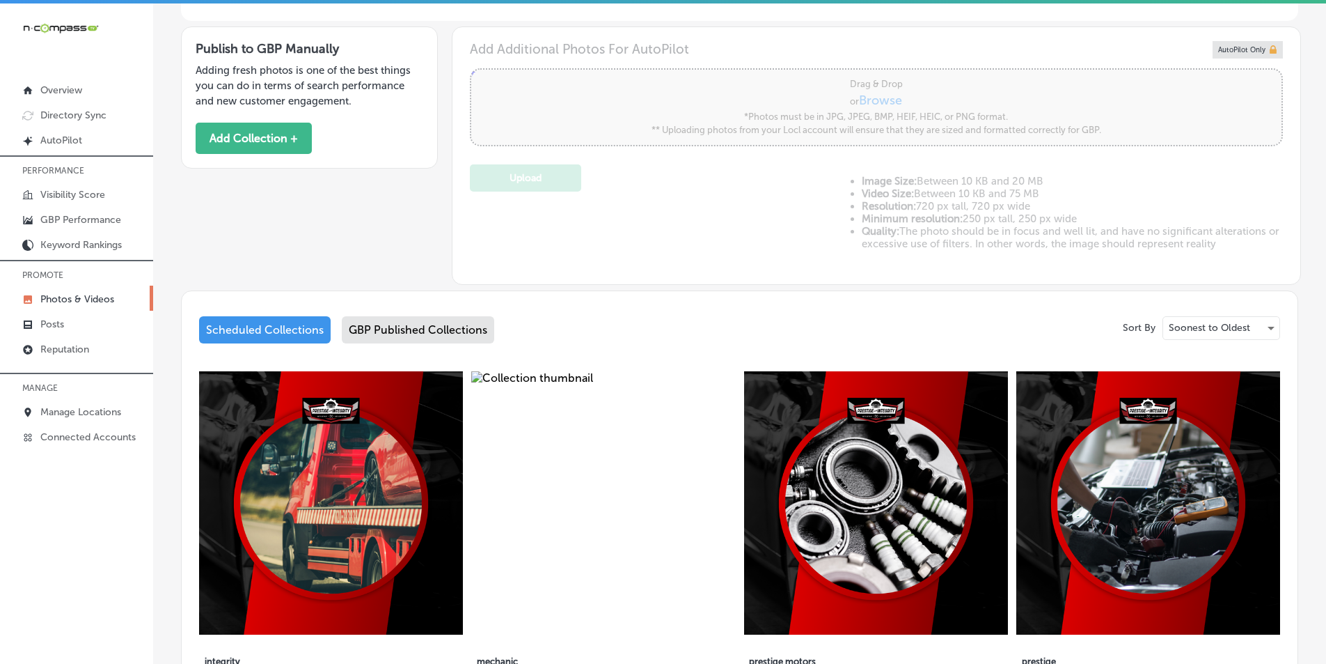
scroll to position [437, 0]
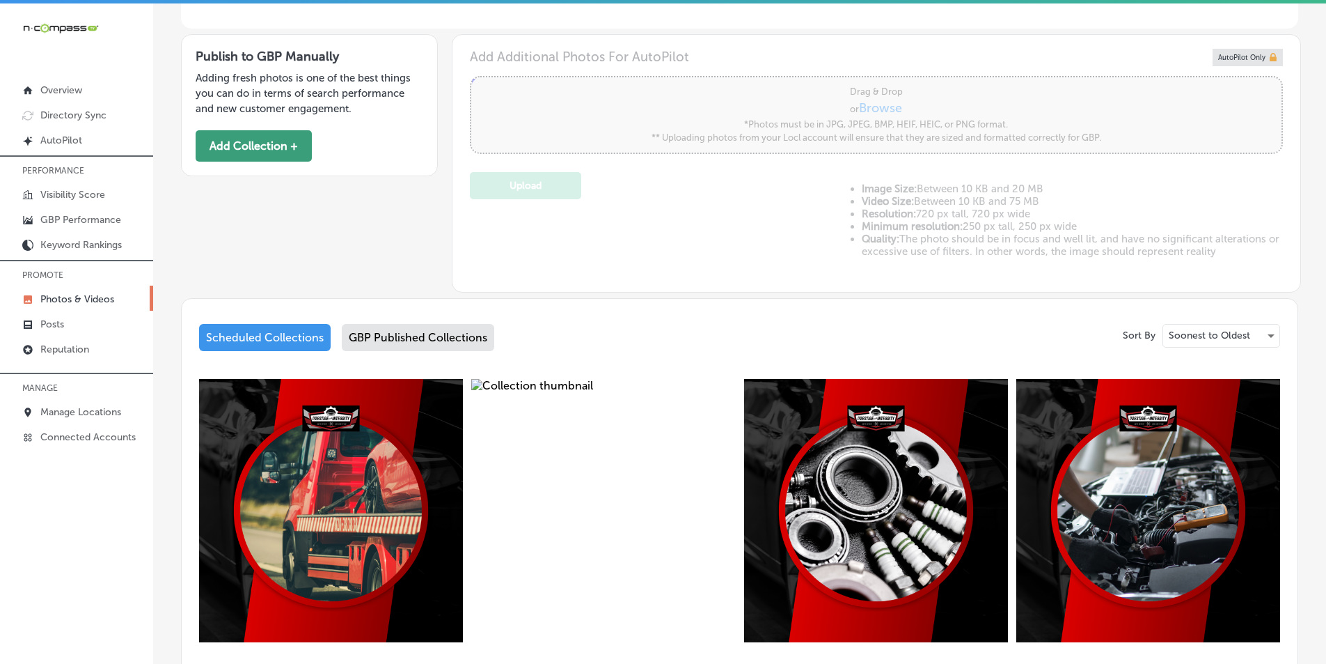
click at [249, 143] on button "Add Collection +" at bounding box center [254, 145] width 116 height 31
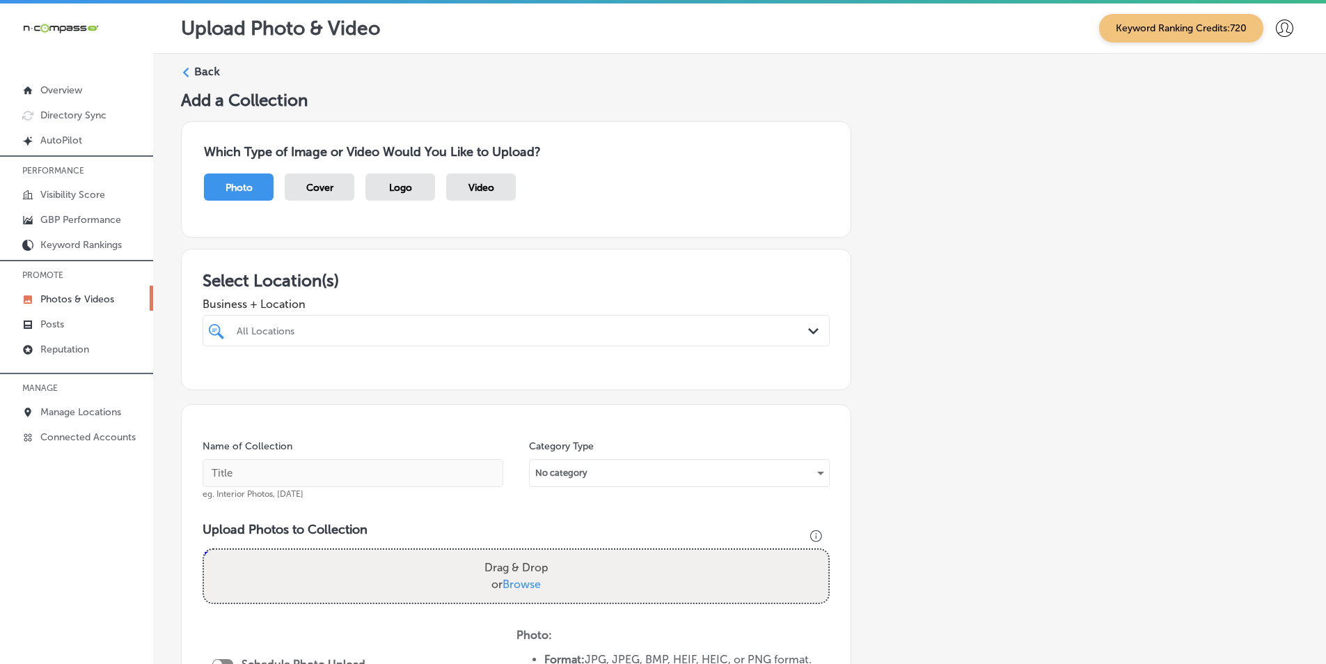
click at [282, 327] on div "All Locations" at bounding box center [523, 330] width 573 height 12
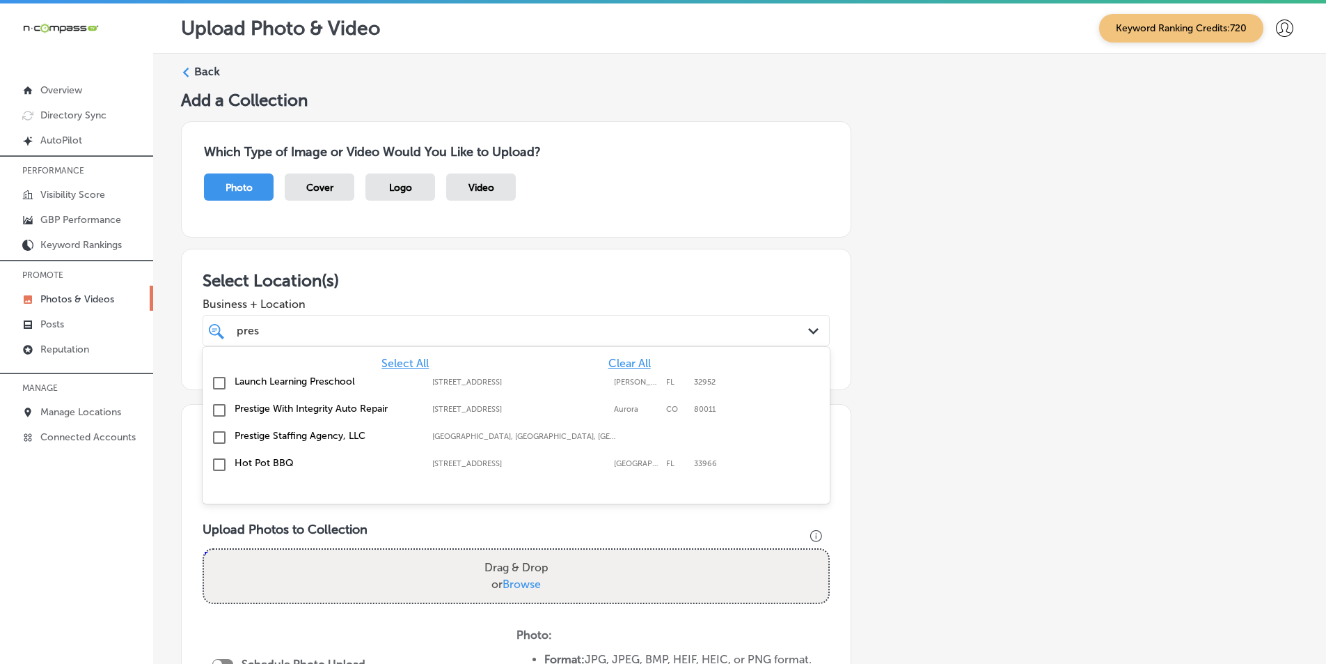
click at [216, 409] on input "checkbox" at bounding box center [219, 410] width 17 height 17
type input "pres"
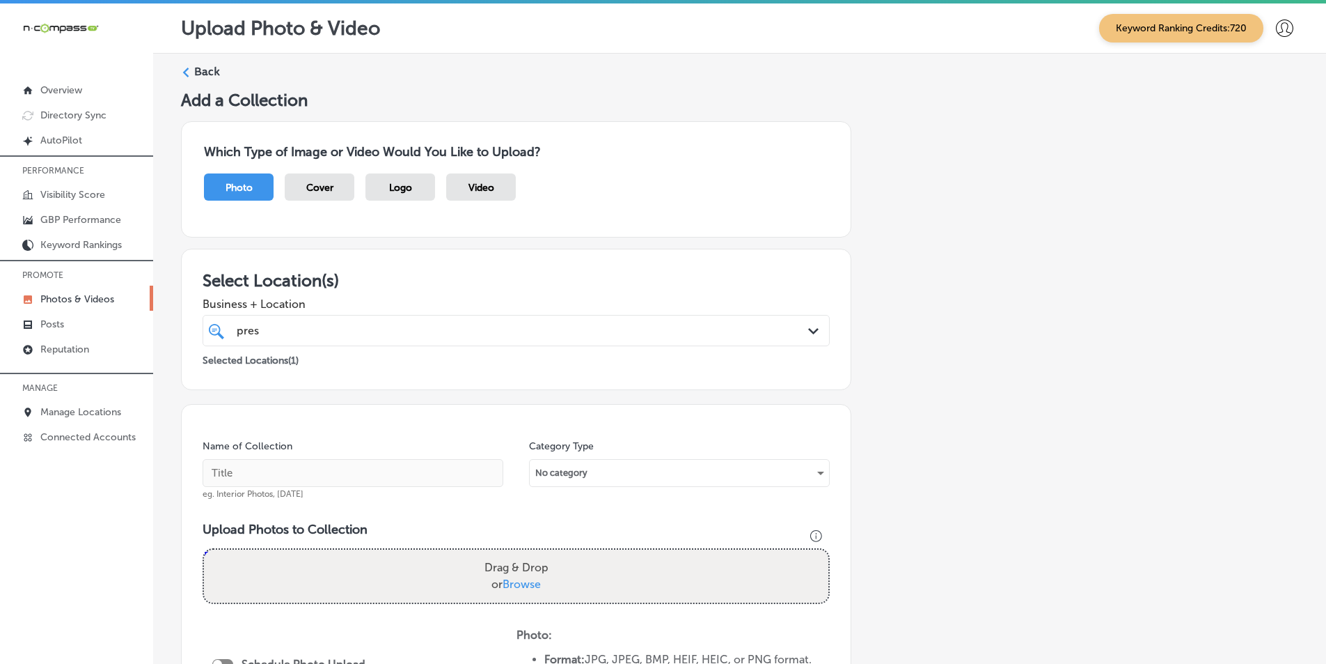
click at [427, 530] on h3 "Upload Photos to Collection" at bounding box center [516, 529] width 627 height 15
click at [386, 480] on input "text" at bounding box center [353, 473] width 301 height 28
click at [277, 470] on input "text" at bounding box center [353, 473] width 301 height 28
paste input "prestige auto"
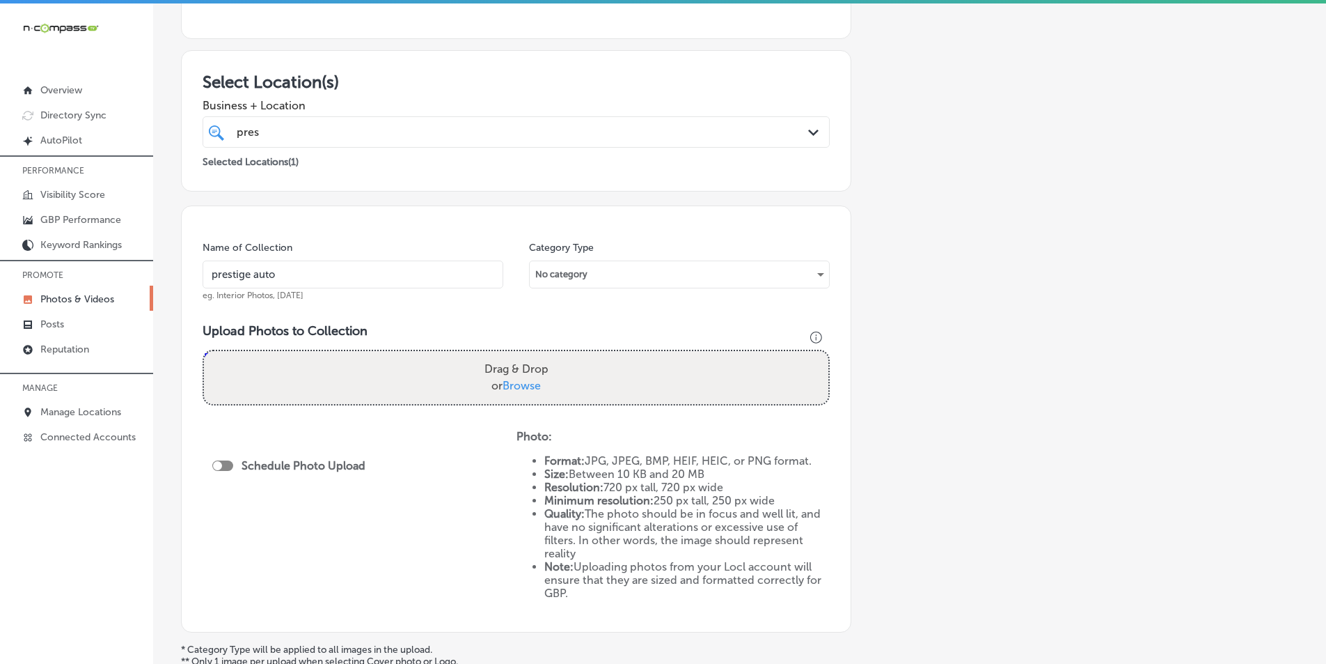
scroll to position [209, 0]
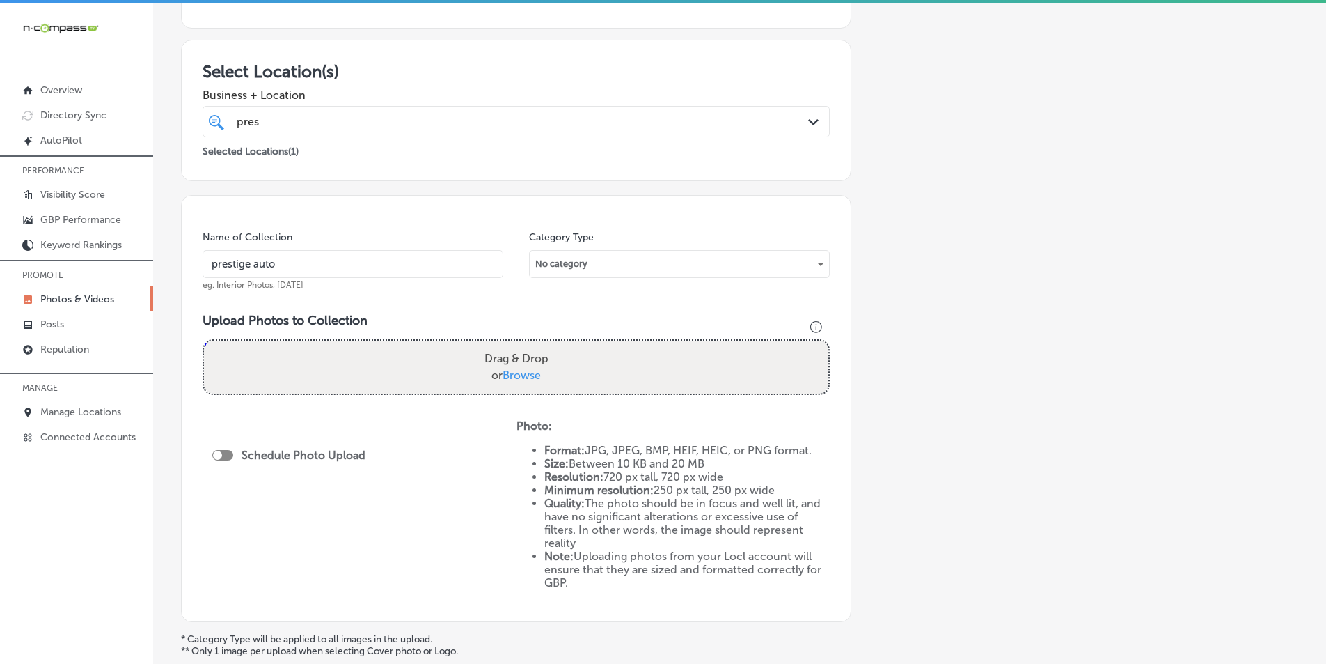
type input "prestige auto"
click at [293, 353] on div "Drag & Drop or Browse" at bounding box center [516, 366] width 625 height 53
click at [204, 340] on input "Drag & Drop or Browse" at bounding box center [516, 342] width 625 height 4
type input "C:\fakepath\34.png"
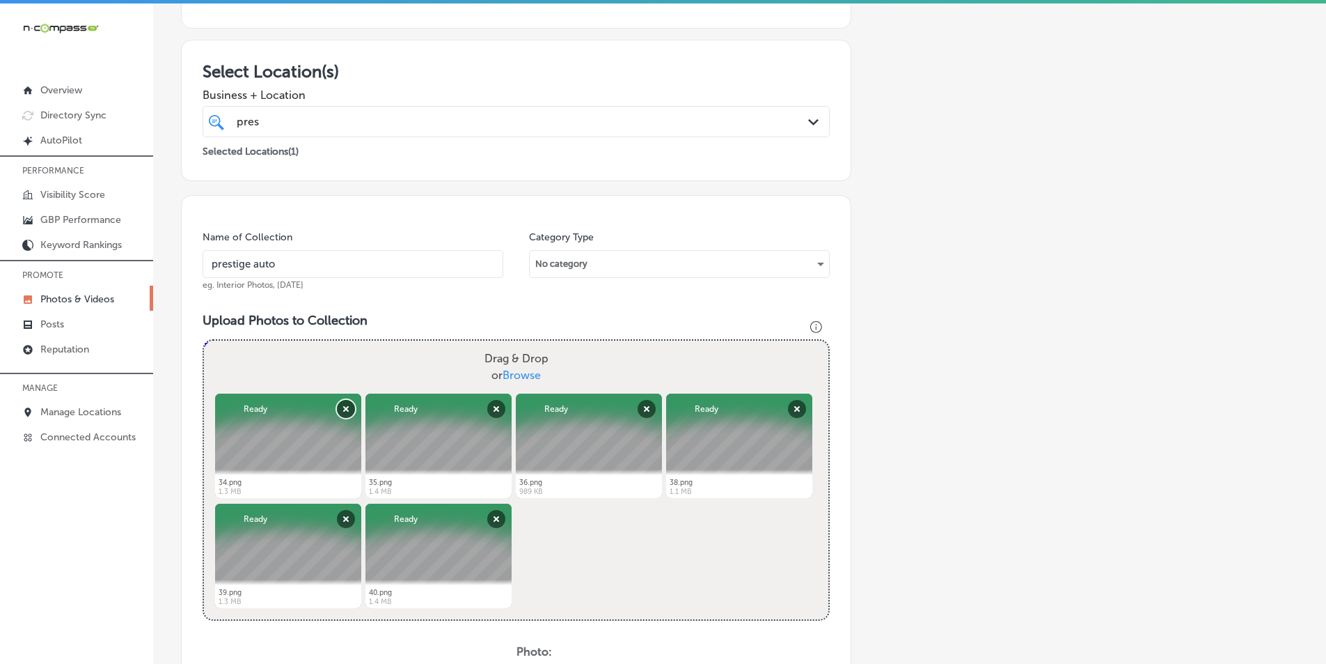
click at [346, 410] on button "Remove" at bounding box center [346, 409] width 18 height 18
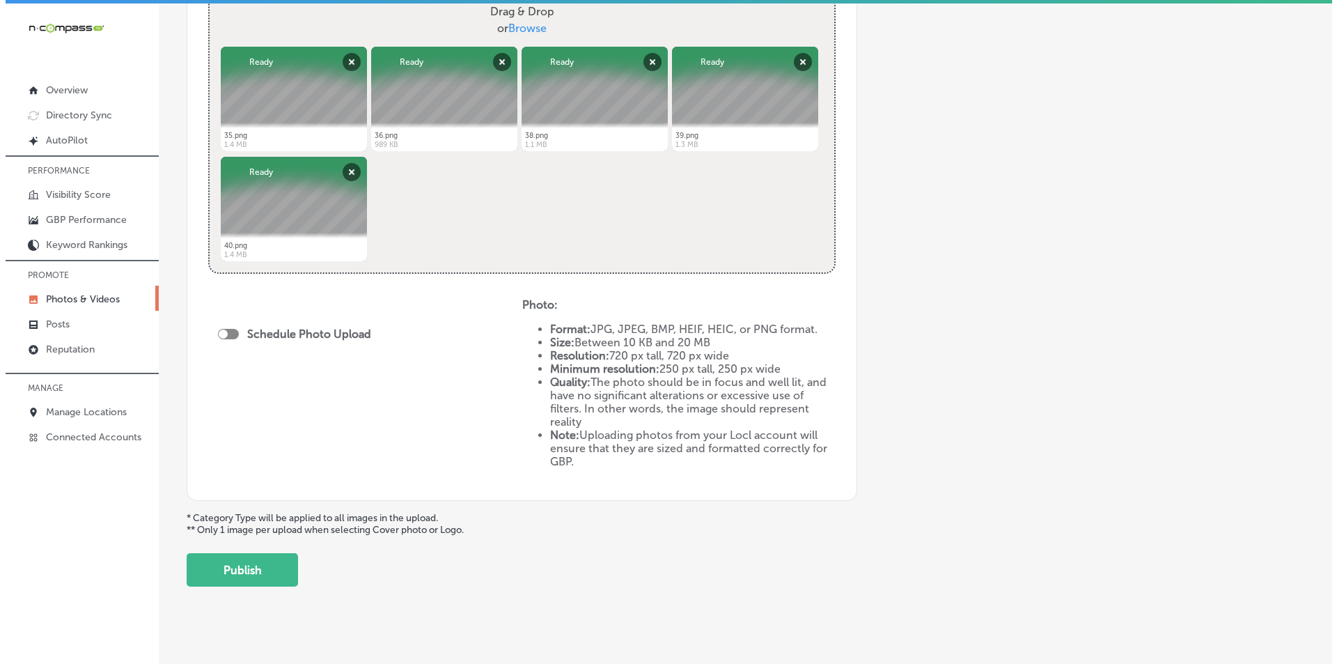
scroll to position [570, 0]
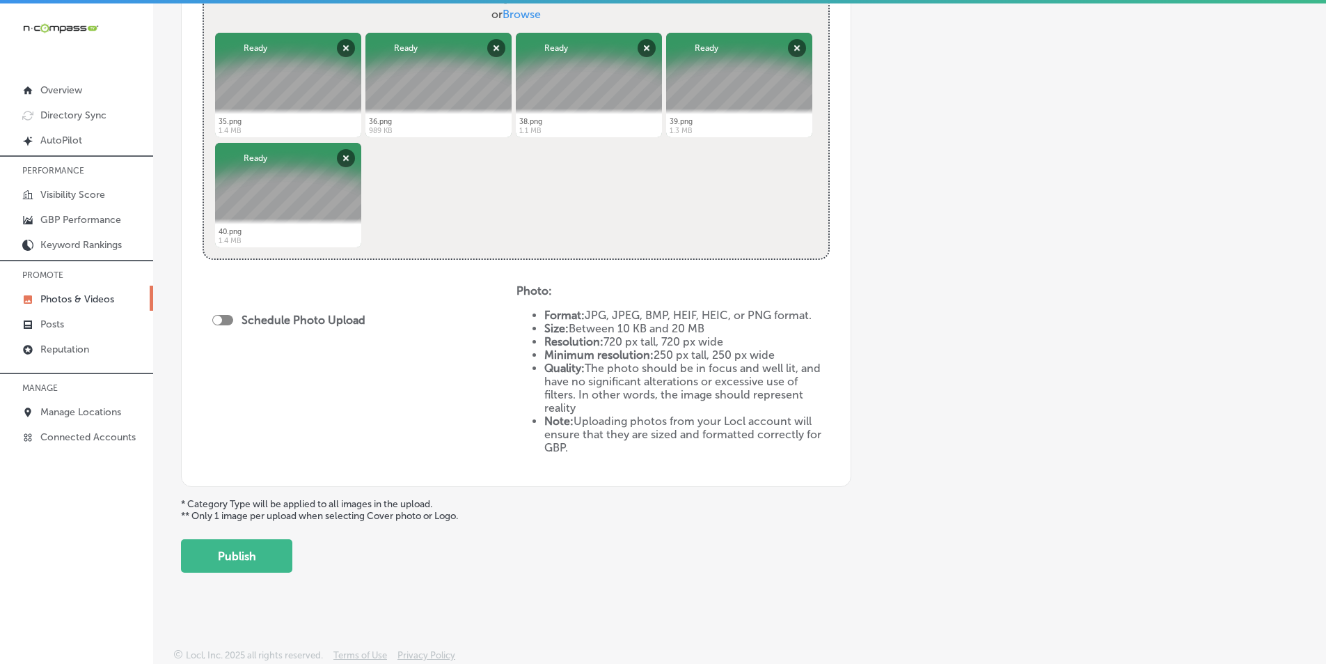
click at [226, 318] on div at bounding box center [222, 320] width 21 height 10
checkbox input "true"
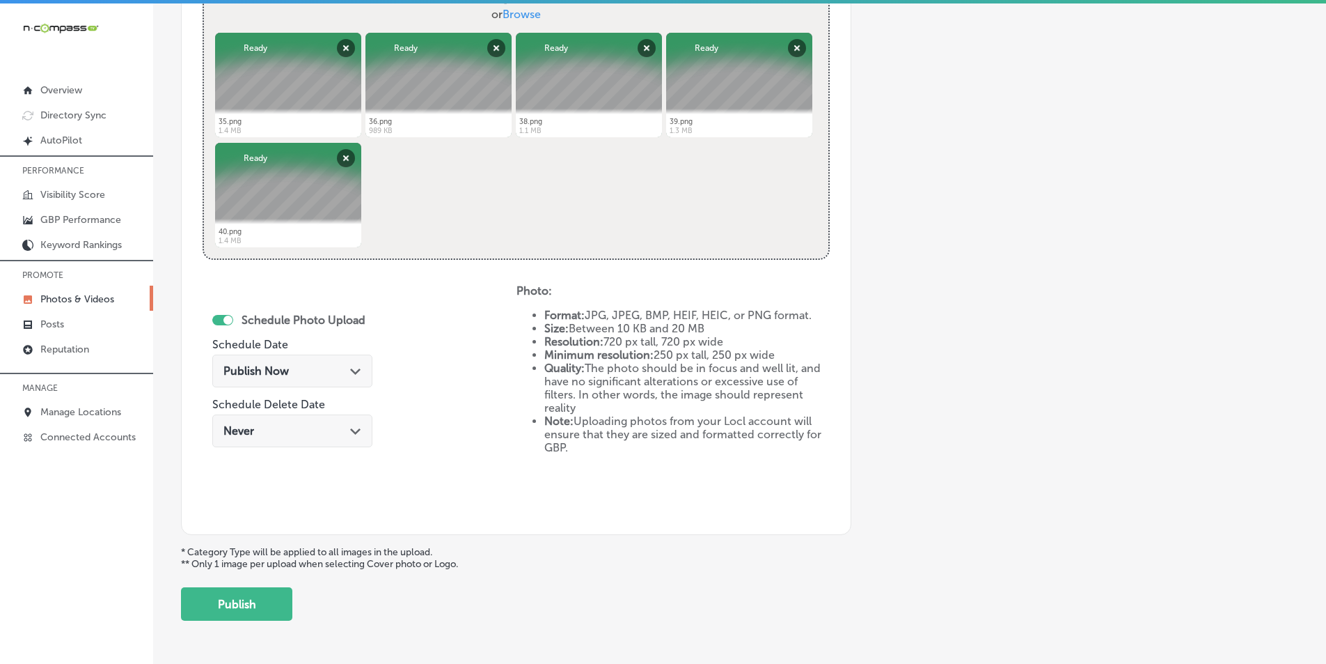
click at [334, 368] on div "Publish Now Path Created with Sketch." at bounding box center [293, 370] width 138 height 13
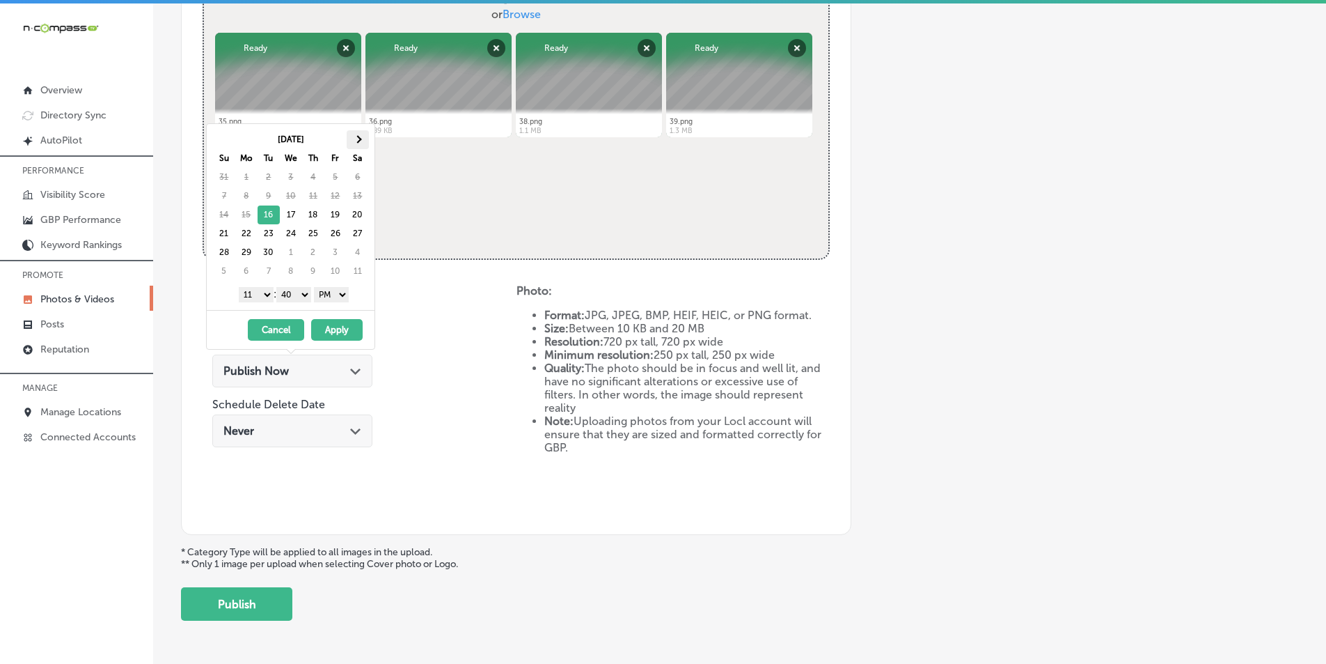
click at [362, 139] on th at bounding box center [358, 139] width 22 height 19
click at [360, 139] on th at bounding box center [358, 139] width 22 height 19
click at [266, 295] on select "1 2 3 4 5 6 7 8 9 10 11 12" at bounding box center [256, 294] width 35 height 15
click at [305, 296] on select "00 10 20 30 40 50" at bounding box center [293, 294] width 35 height 15
click at [325, 324] on button "Apply" at bounding box center [337, 330] width 52 height 22
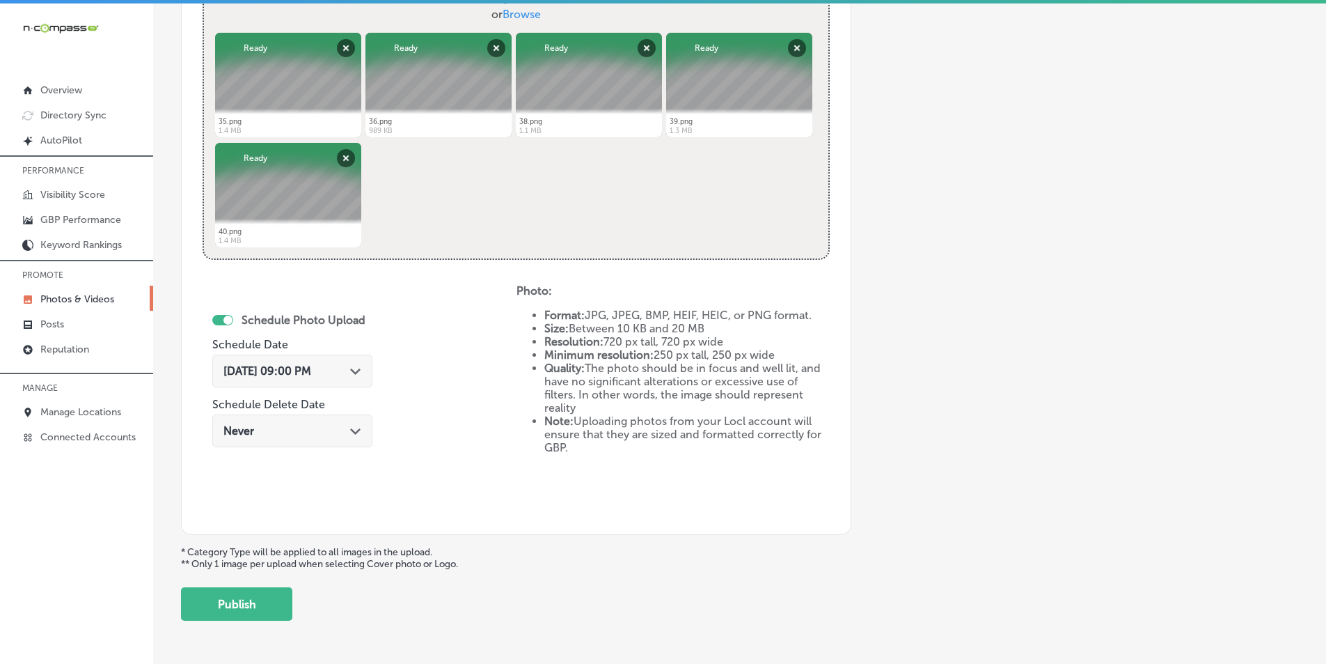
drag, startPoint x: 258, startPoint y: 604, endPoint x: 261, endPoint y: 595, distance: 10.1
click at [260, 601] on button "Publish" at bounding box center [236, 603] width 111 height 33
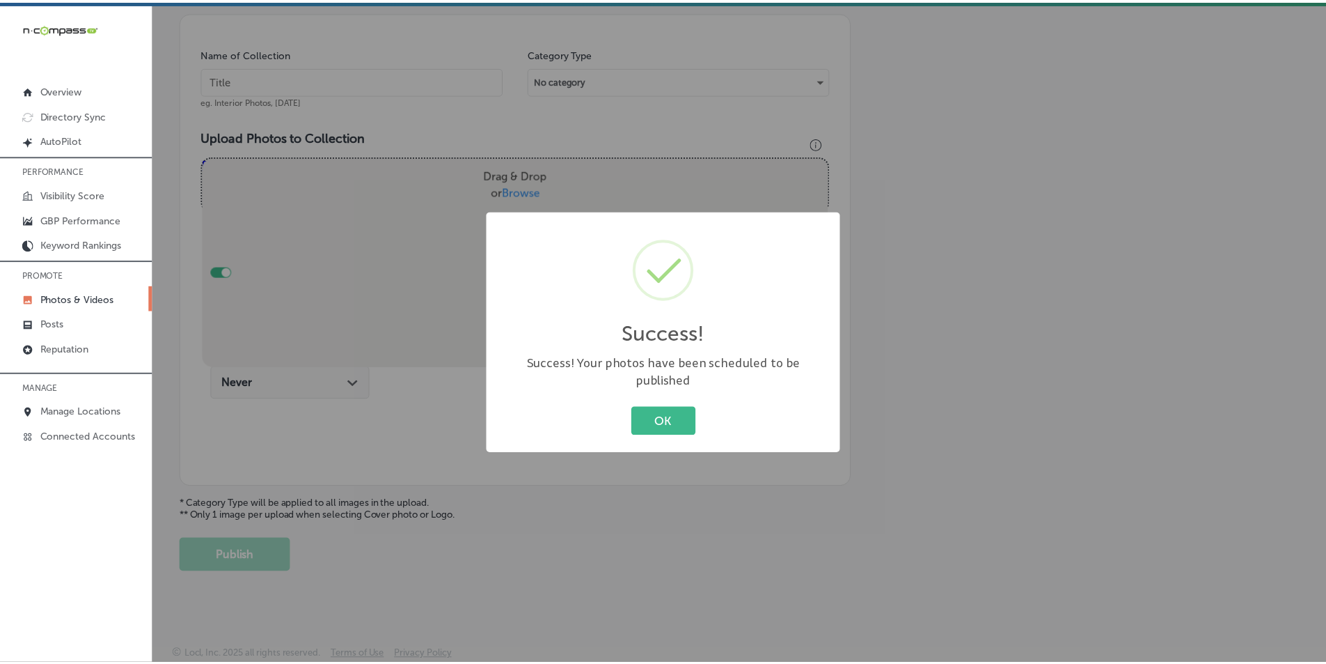
scroll to position [392, 0]
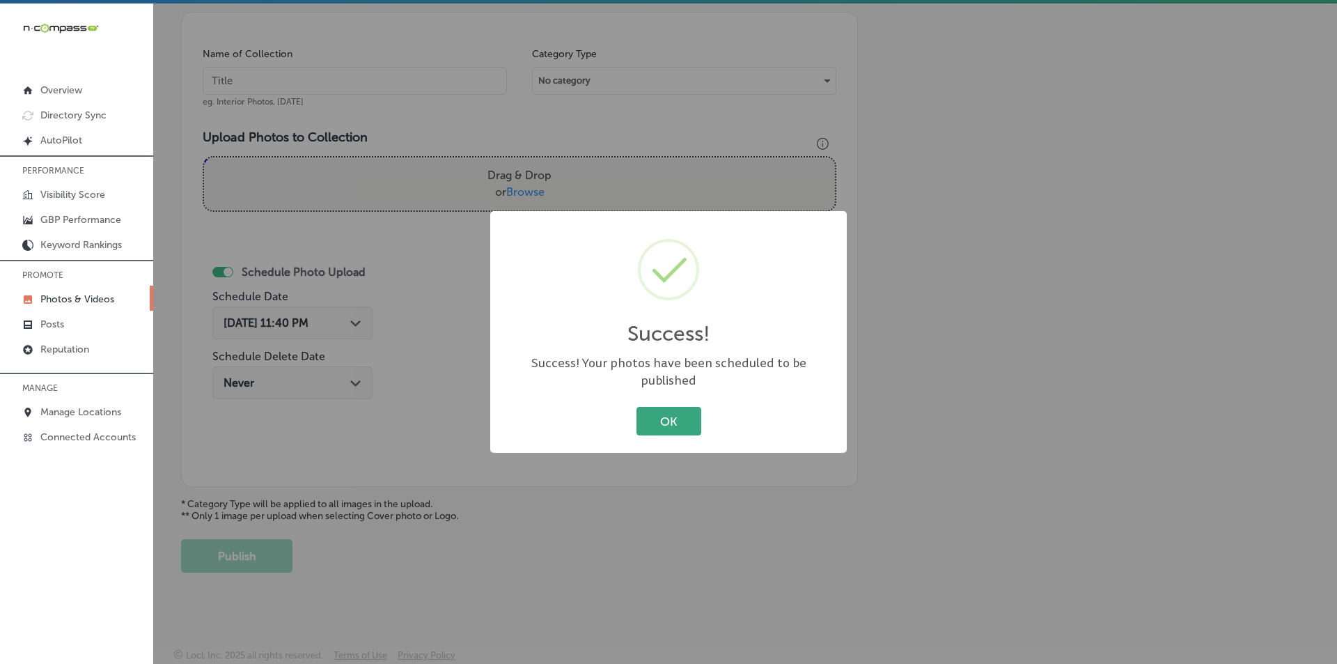
click at [661, 407] on button "OK" at bounding box center [668, 421] width 65 height 29
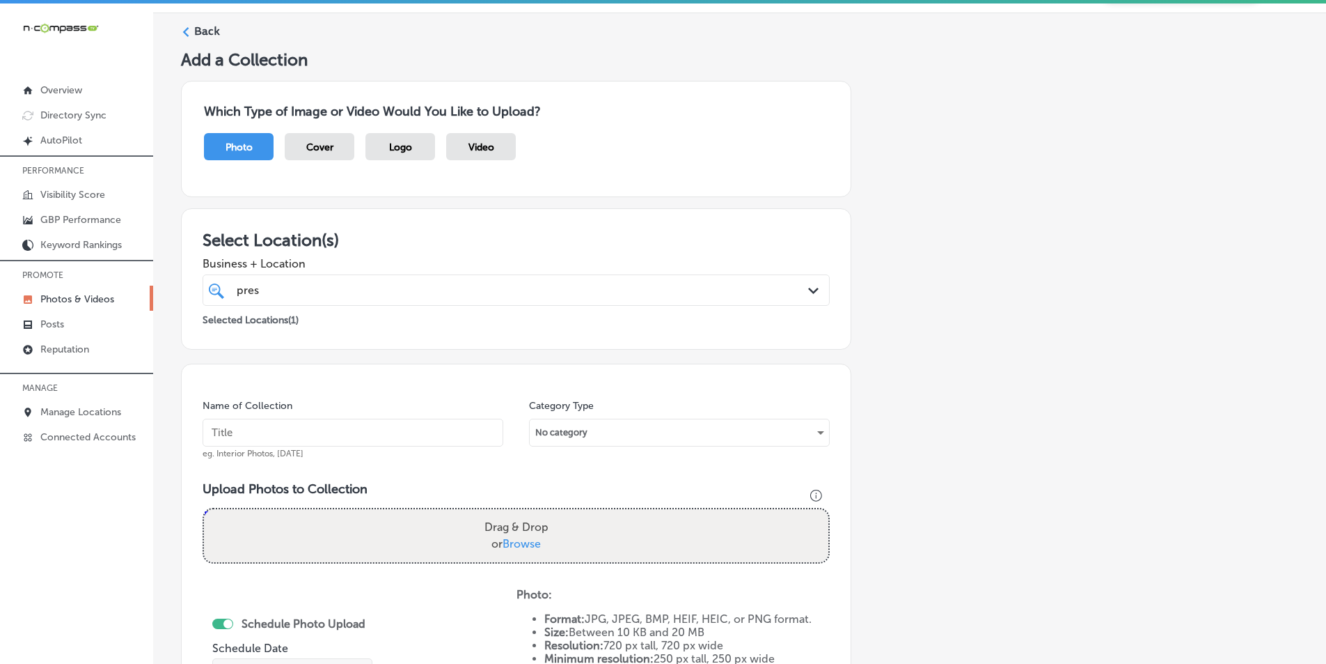
scroll to position [0, 0]
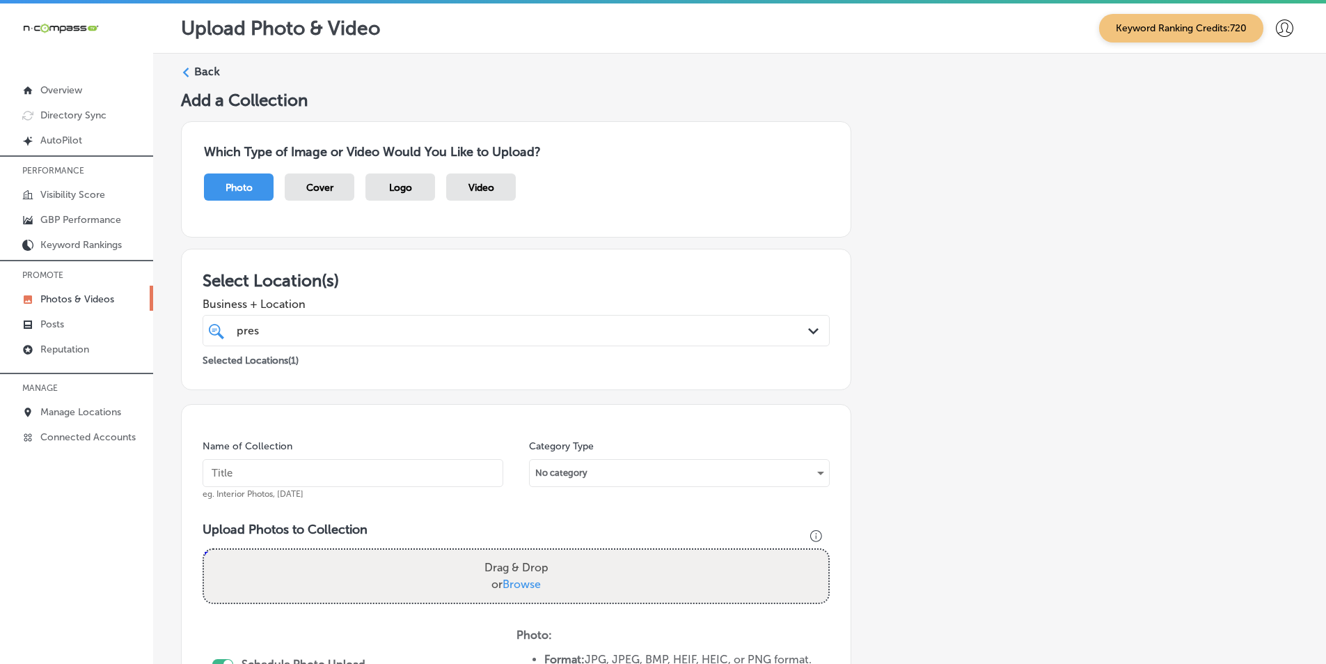
click at [194, 64] on div "Back" at bounding box center [740, 77] width 1118 height 26
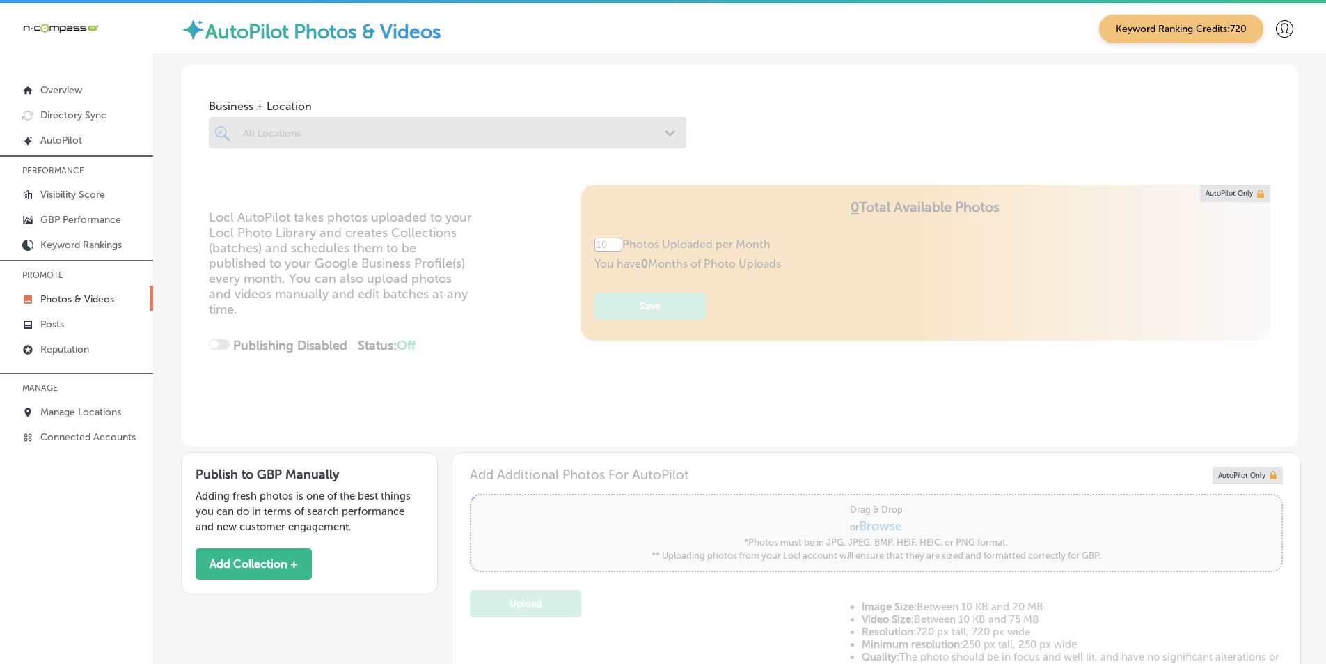
type input "5"
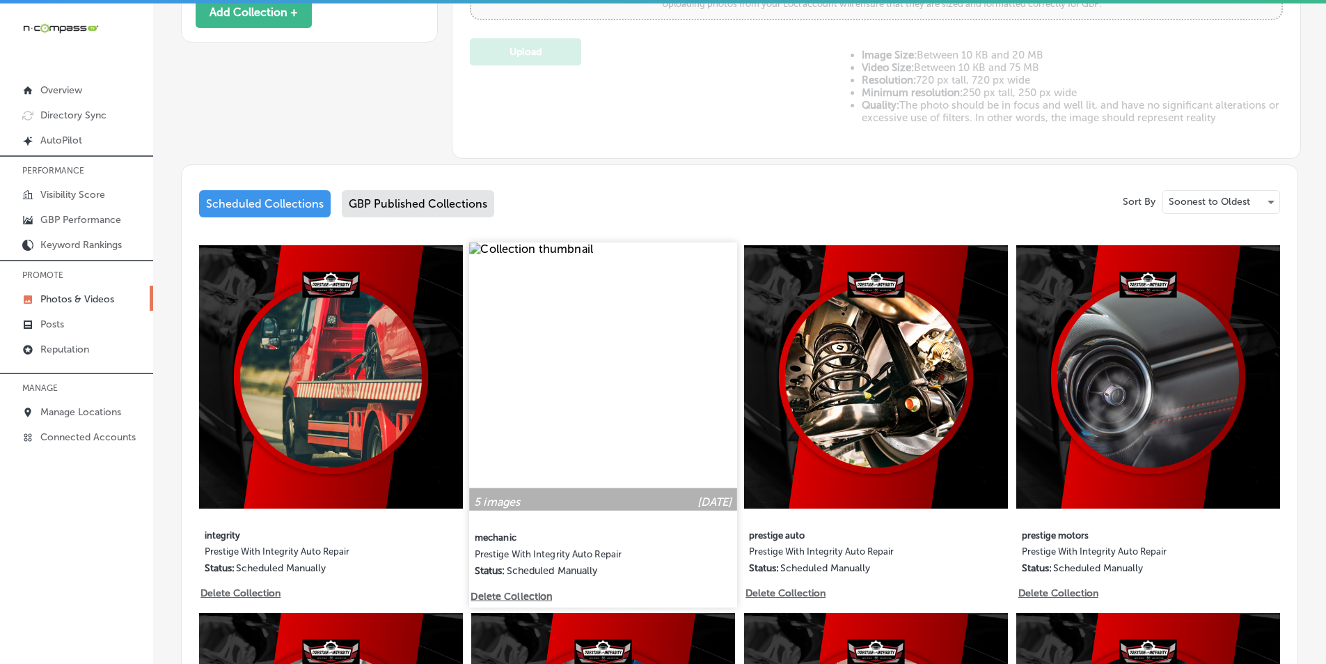
scroll to position [696, 0]
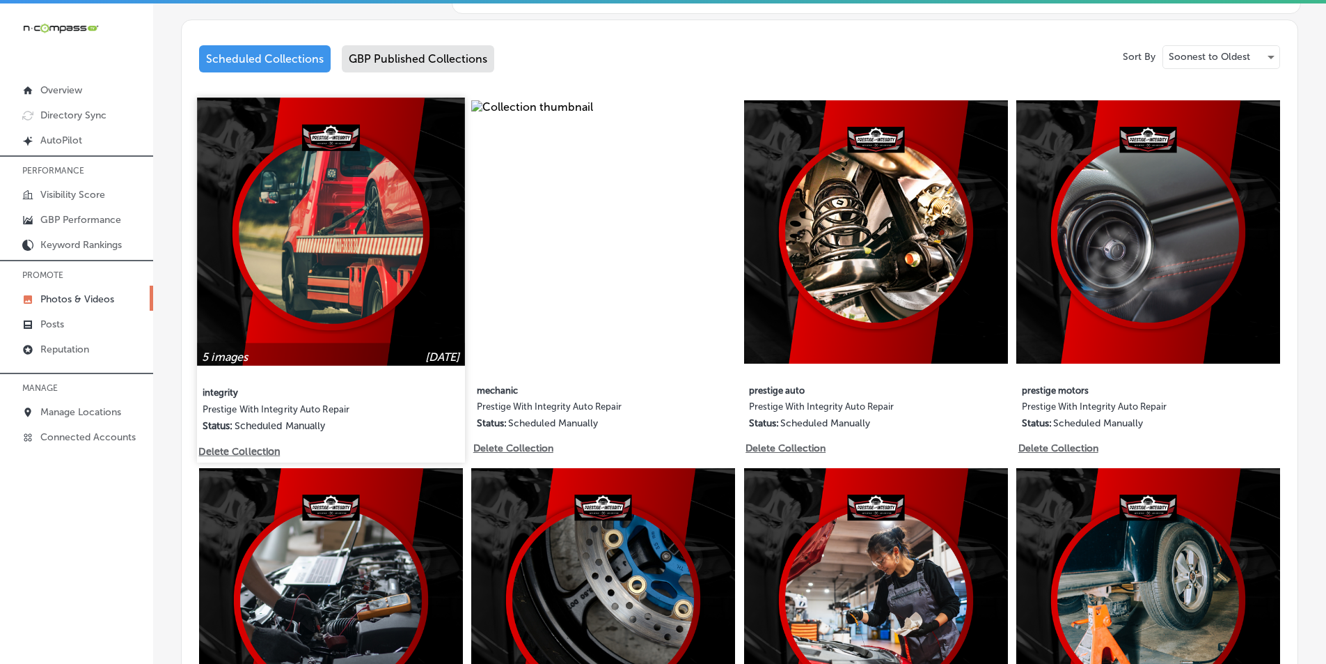
click at [347, 282] on img at bounding box center [330, 230] width 267 height 267
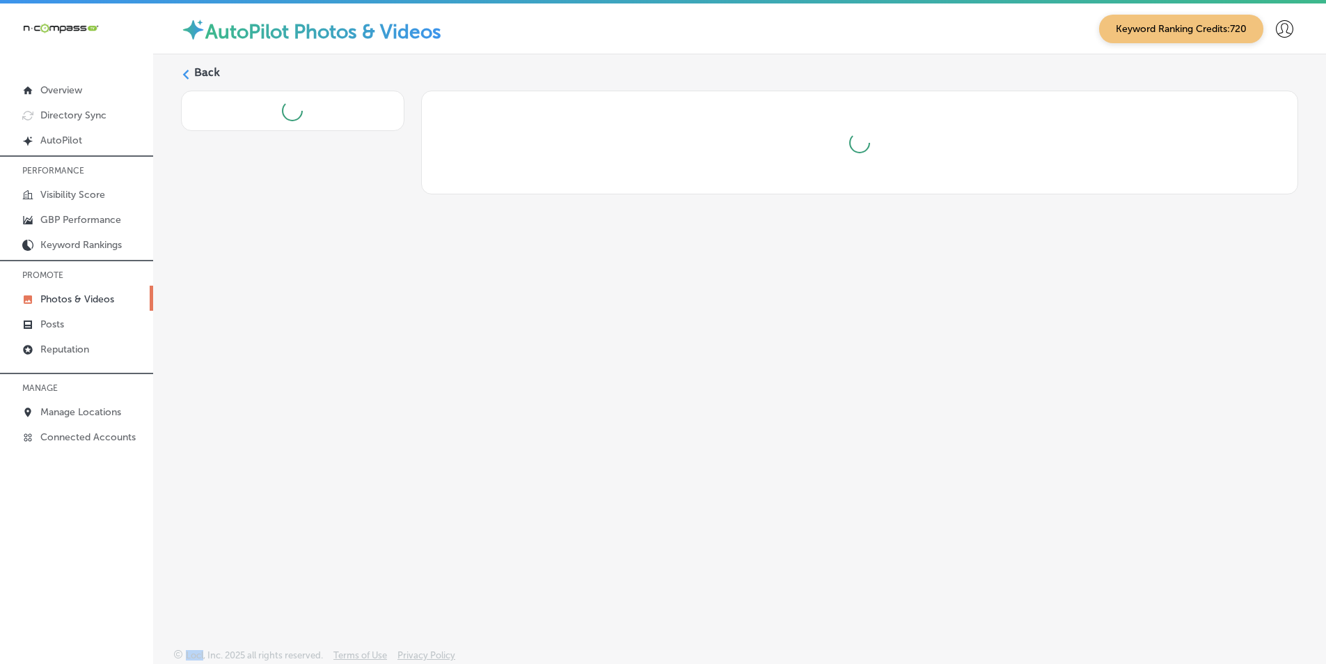
click at [348, 283] on div "Back" at bounding box center [739, 318] width 1173 height 528
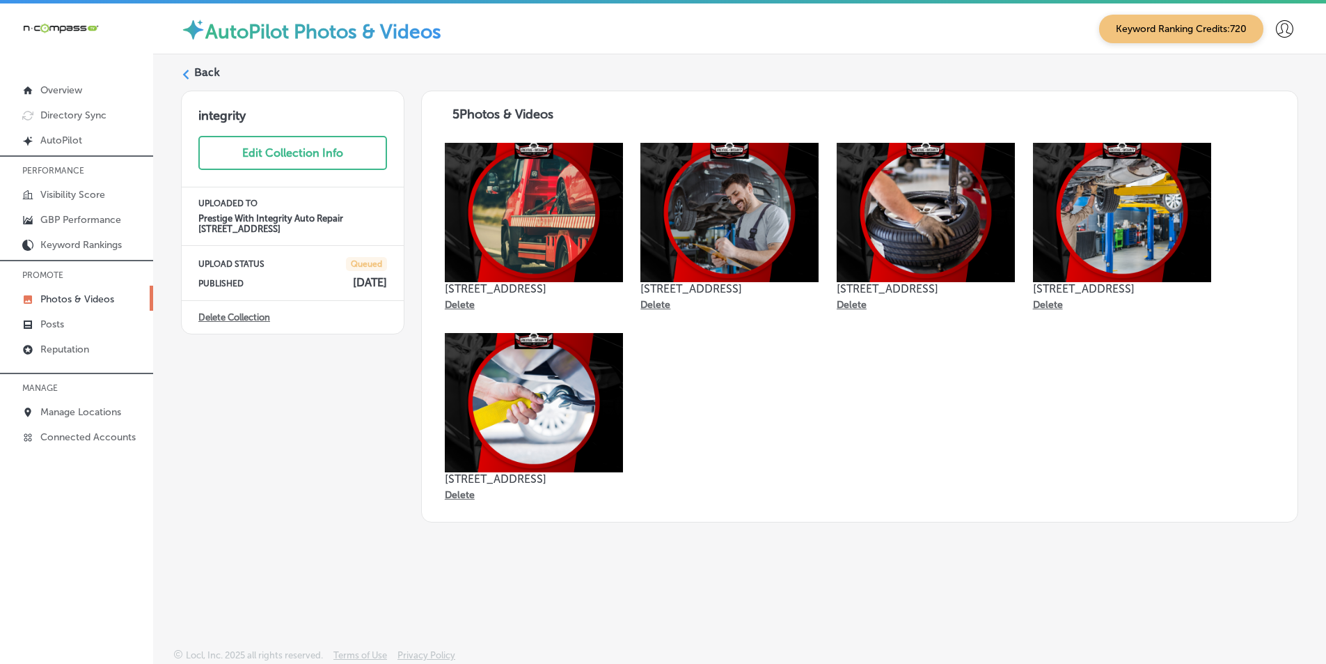
click at [187, 70] on icon at bounding box center [186, 75] width 10 height 10
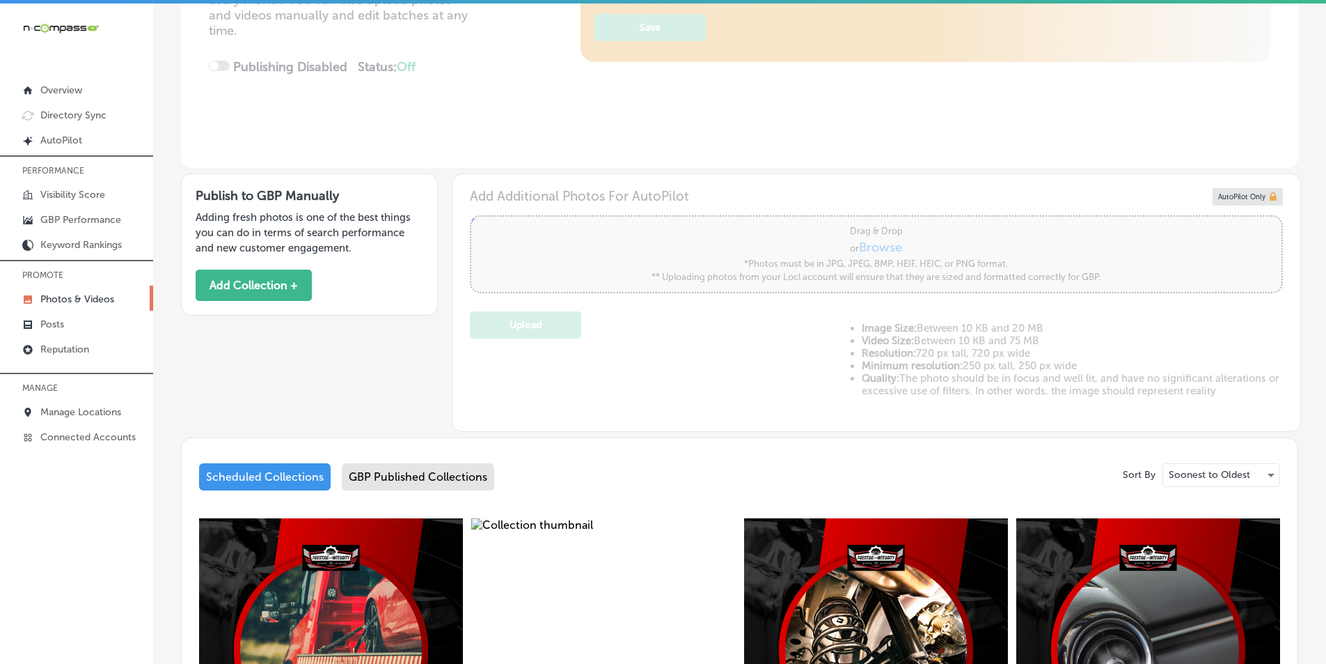
scroll to position [487, 0]
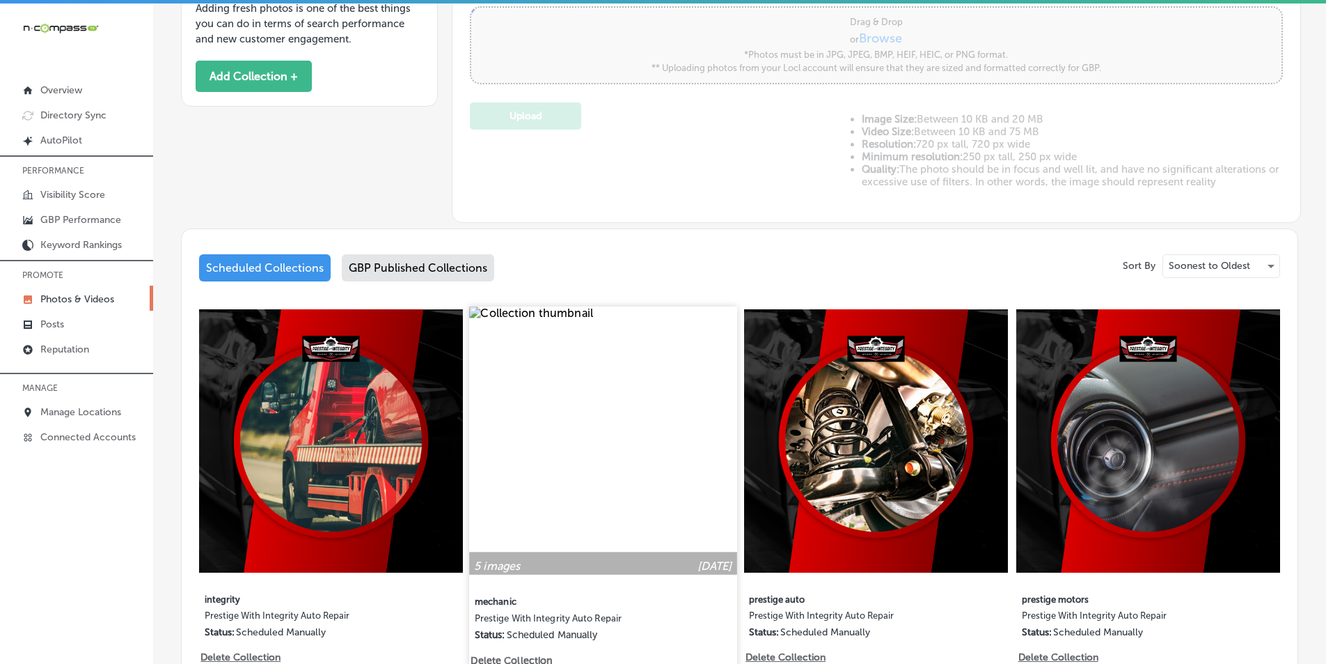
click at [557, 400] on img at bounding box center [603, 439] width 267 height 267
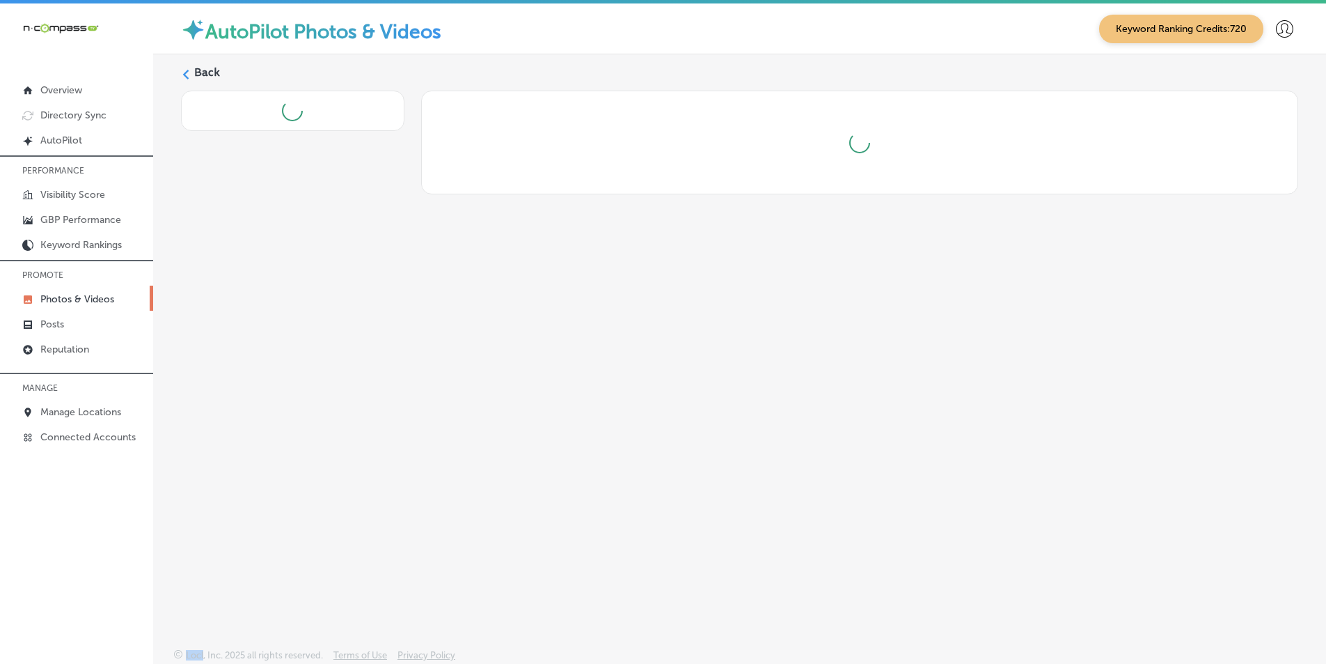
click at [558, 400] on div "Back" at bounding box center [739, 318] width 1173 height 528
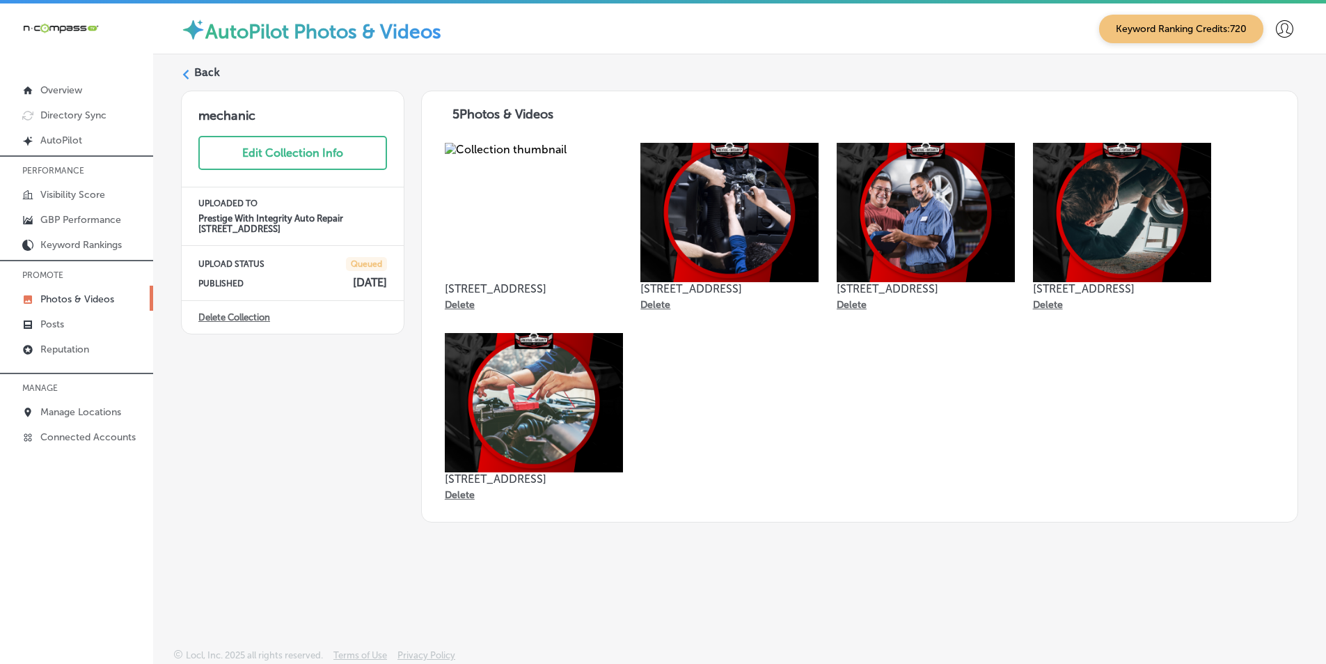
click at [196, 72] on label "Back" at bounding box center [207, 72] width 26 height 15
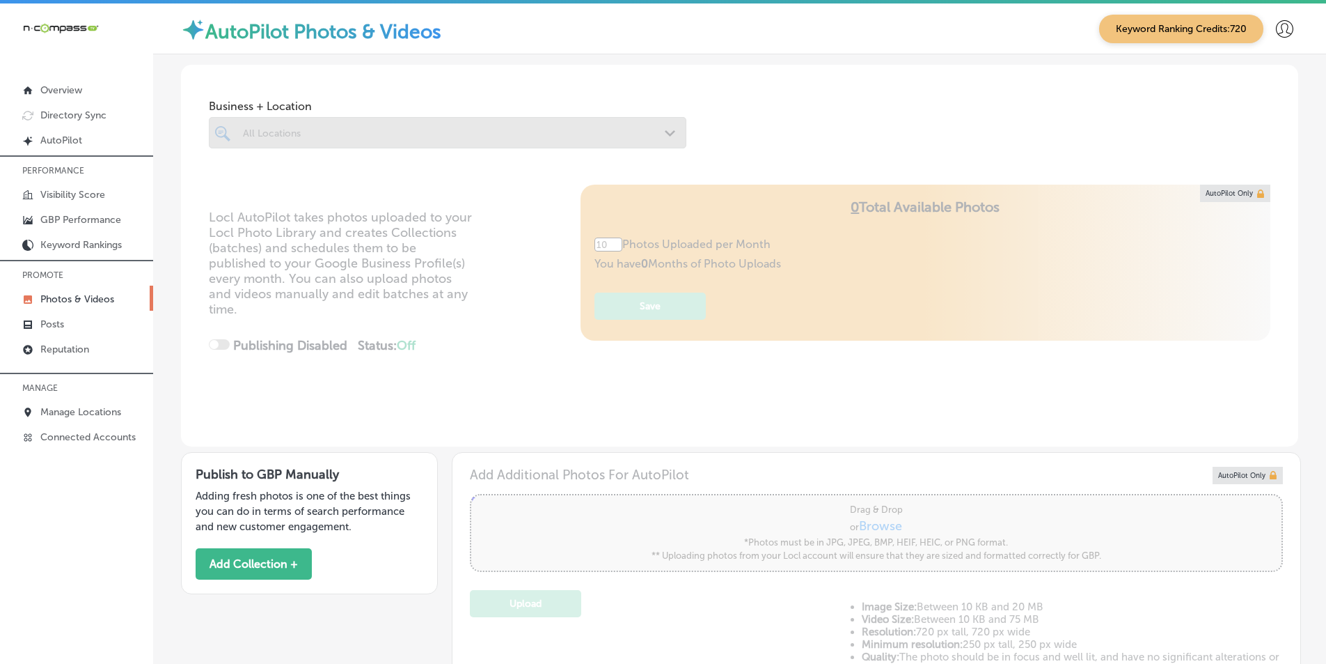
type input "5"
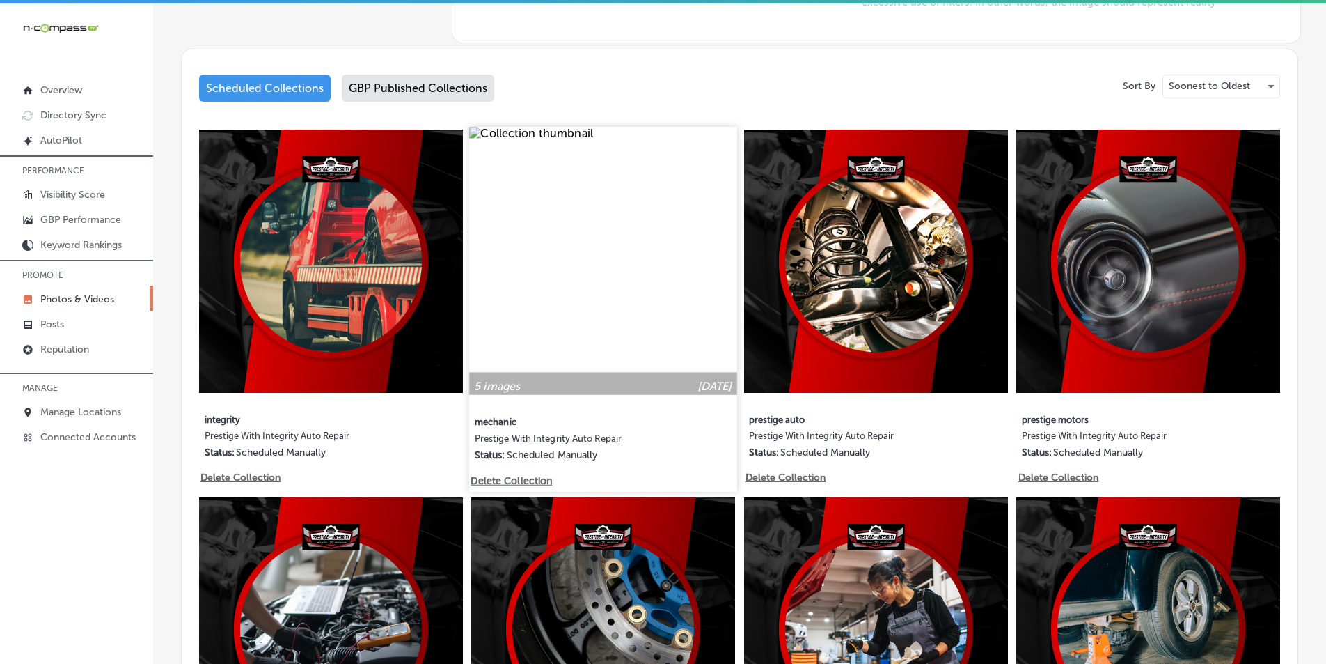
scroll to position [696, 0]
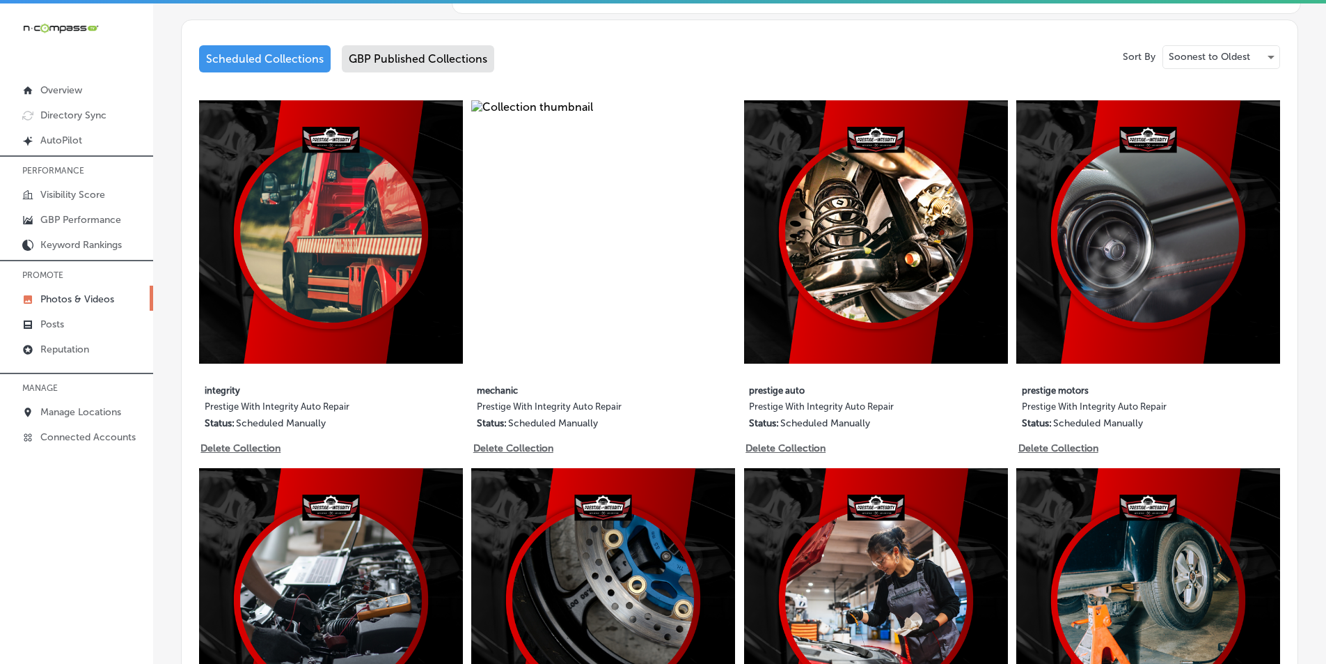
click at [891, 304] on img at bounding box center [876, 232] width 264 height 264
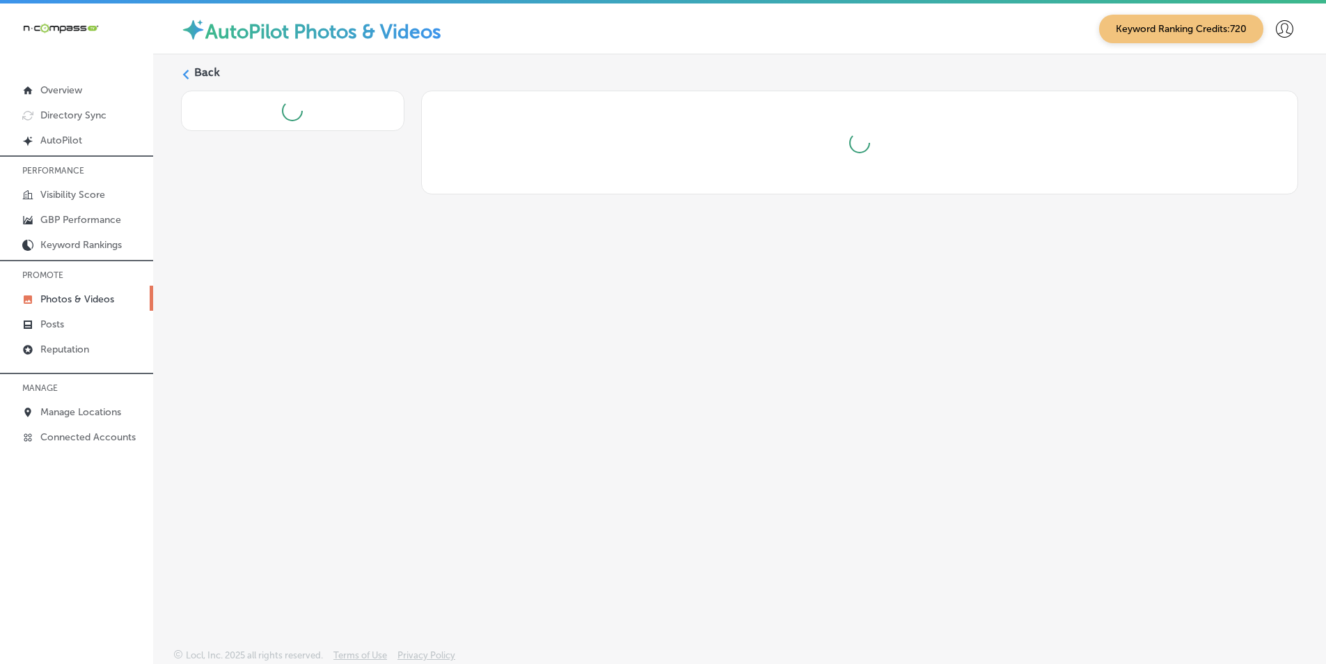
click at [891, 306] on div "Back" at bounding box center [739, 318] width 1173 height 528
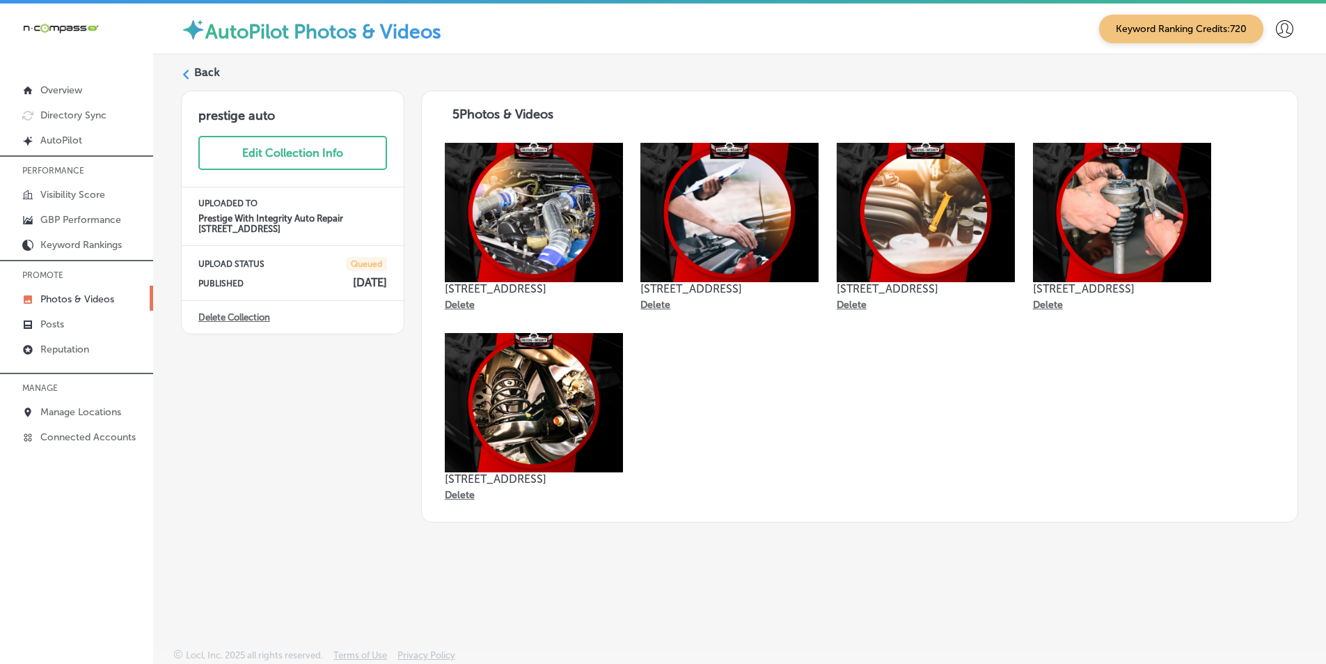
click at [200, 72] on label "Back" at bounding box center [207, 72] width 26 height 15
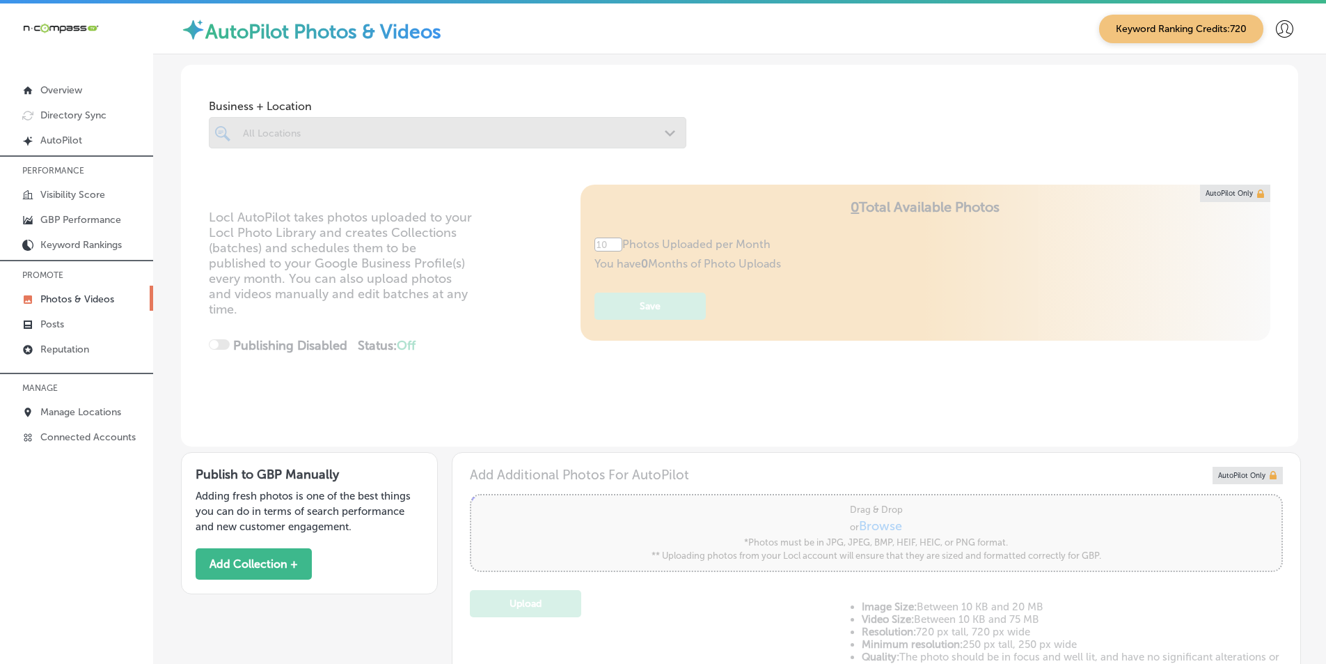
type input "5"
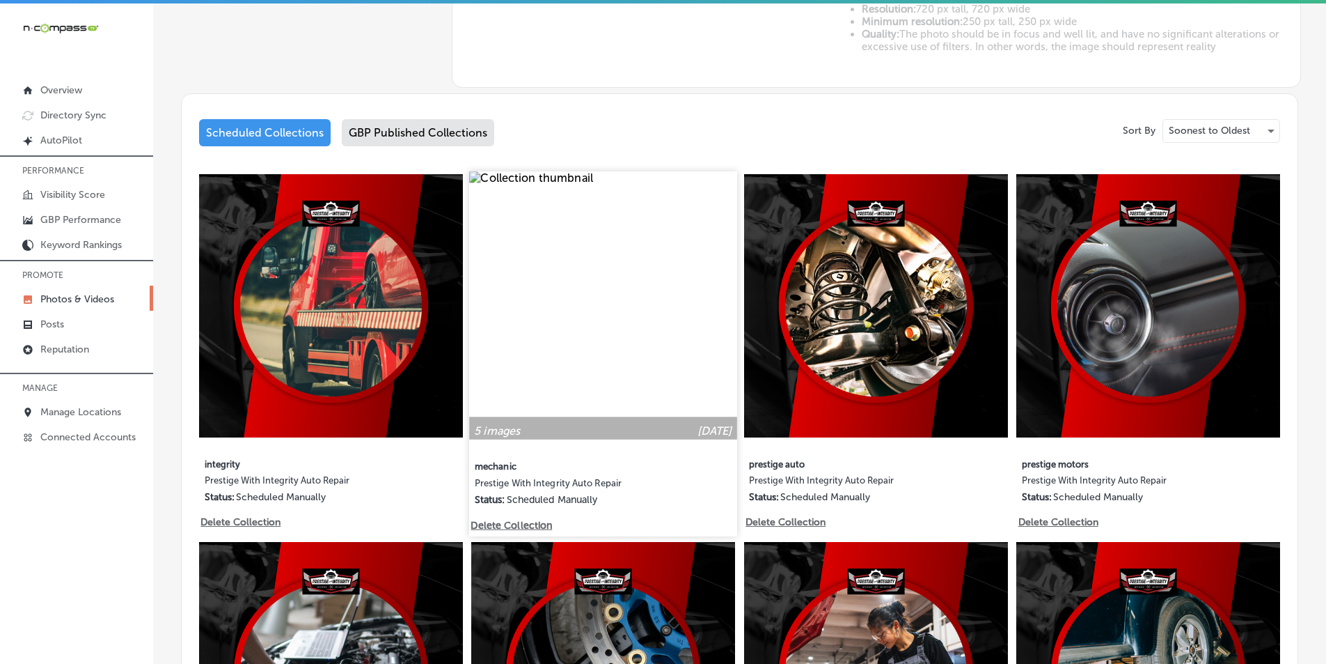
scroll to position [696, 0]
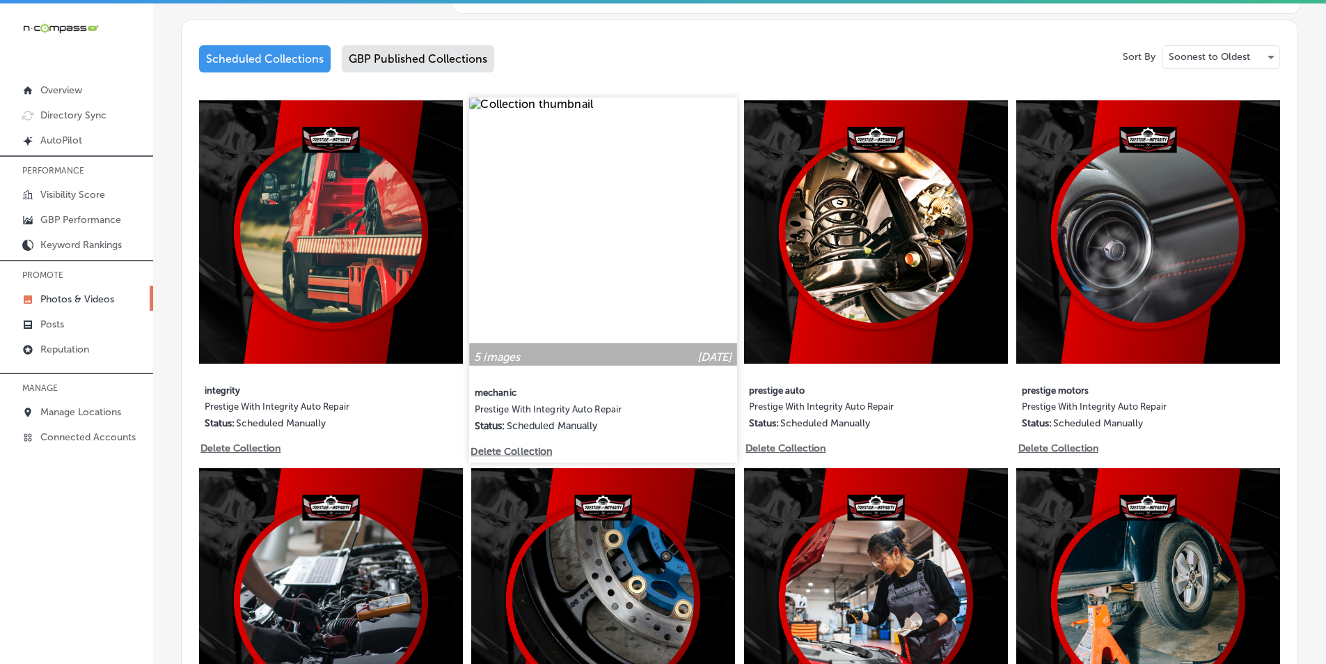
click at [539, 309] on img at bounding box center [603, 230] width 267 height 267
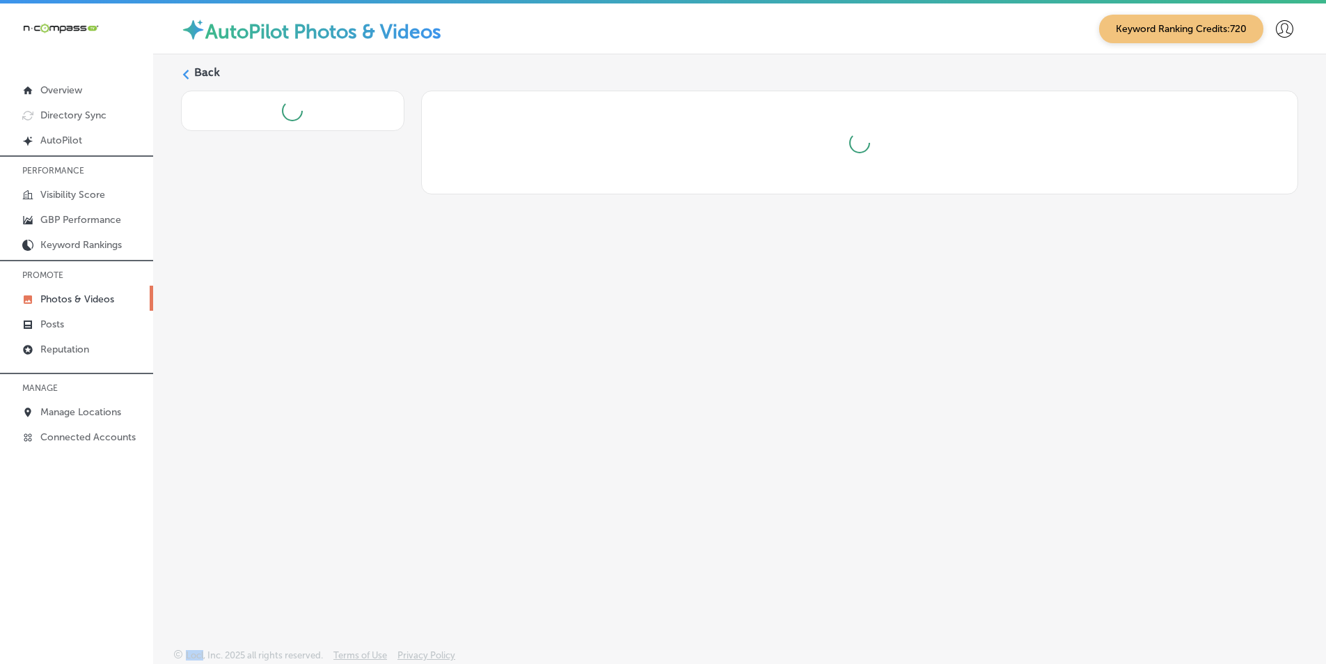
click at [539, 309] on div "Back" at bounding box center [739, 318] width 1173 height 528
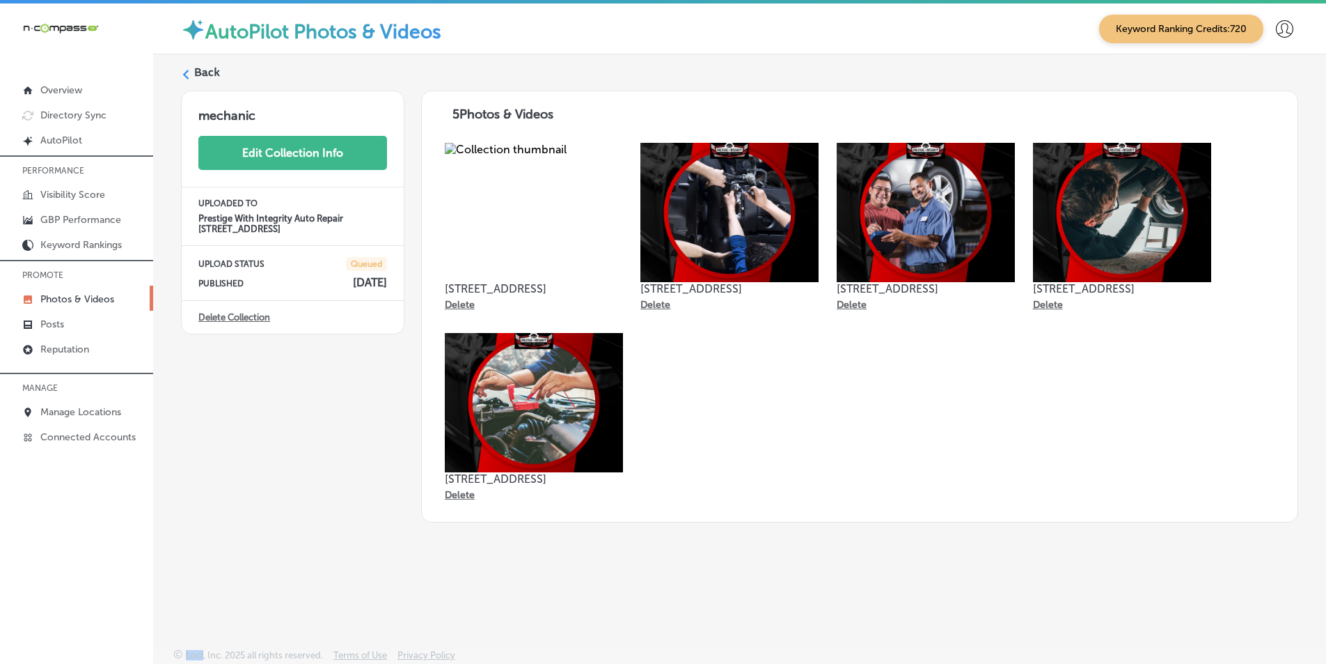
click at [295, 152] on button "Edit Collection Info" at bounding box center [292, 153] width 189 height 34
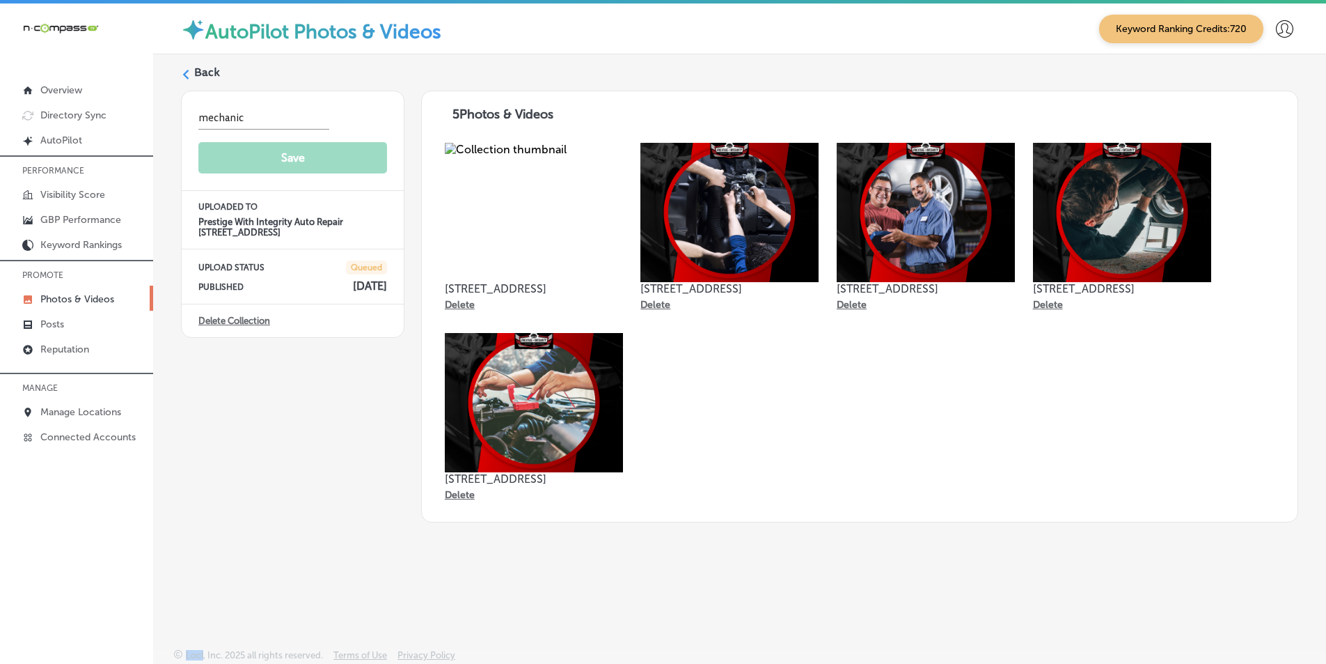
click at [517, 217] on img at bounding box center [534, 212] width 178 height 139
click at [714, 412] on div "15551 E 6th Ave #40 Delete 15551 E 6th Ave #40 Delete 15551 E 6th Ave #40 Delet…" at bounding box center [860, 324] width 848 height 381
click at [244, 379] on div "mechanic Save UPLOADED TO Prestige With Integrity Auto Repair 15551 E 6th Ave #…" at bounding box center [293, 307] width 224 height 432
click at [194, 70] on div "Back" at bounding box center [740, 78] width 1118 height 26
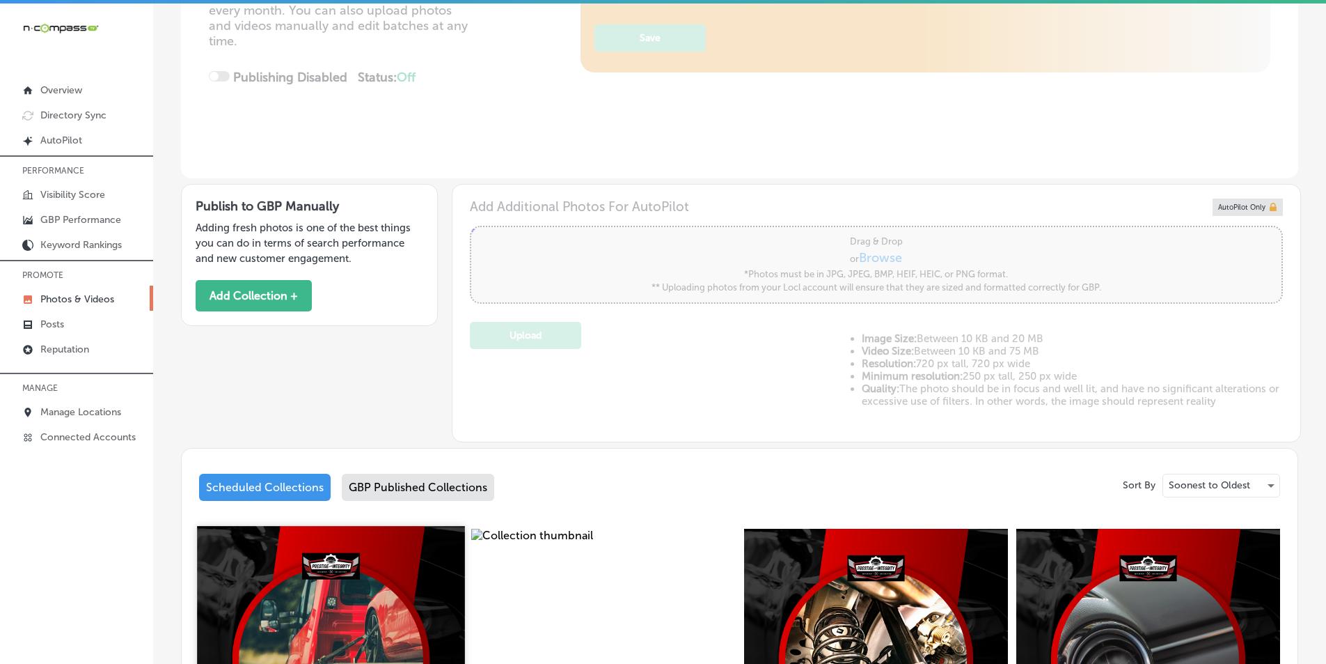
type input "5"
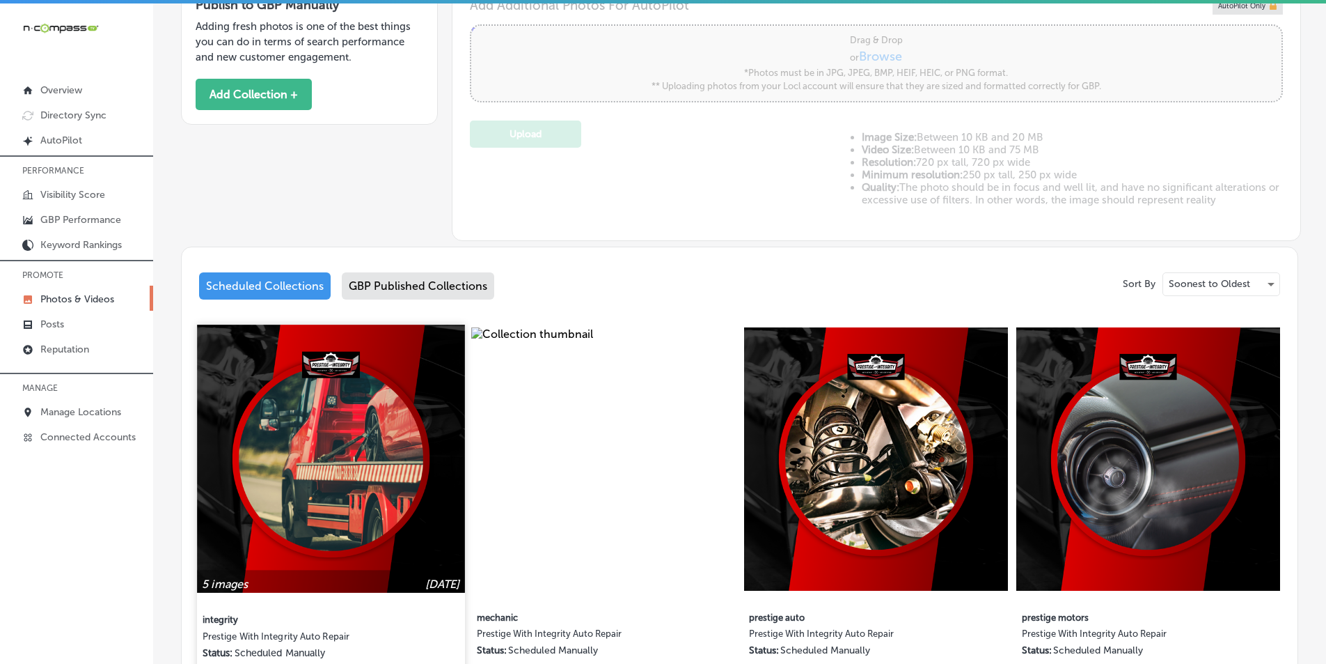
scroll to position [487, 0]
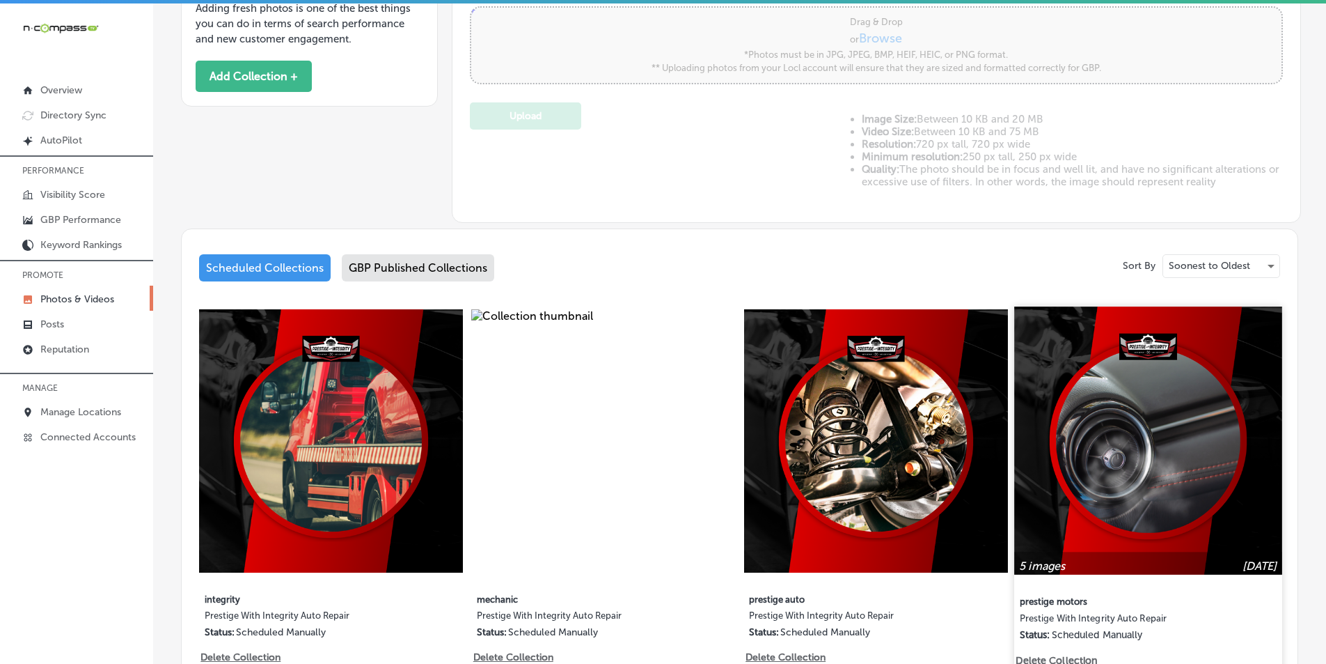
click at [1097, 497] on img at bounding box center [1148, 439] width 267 height 267
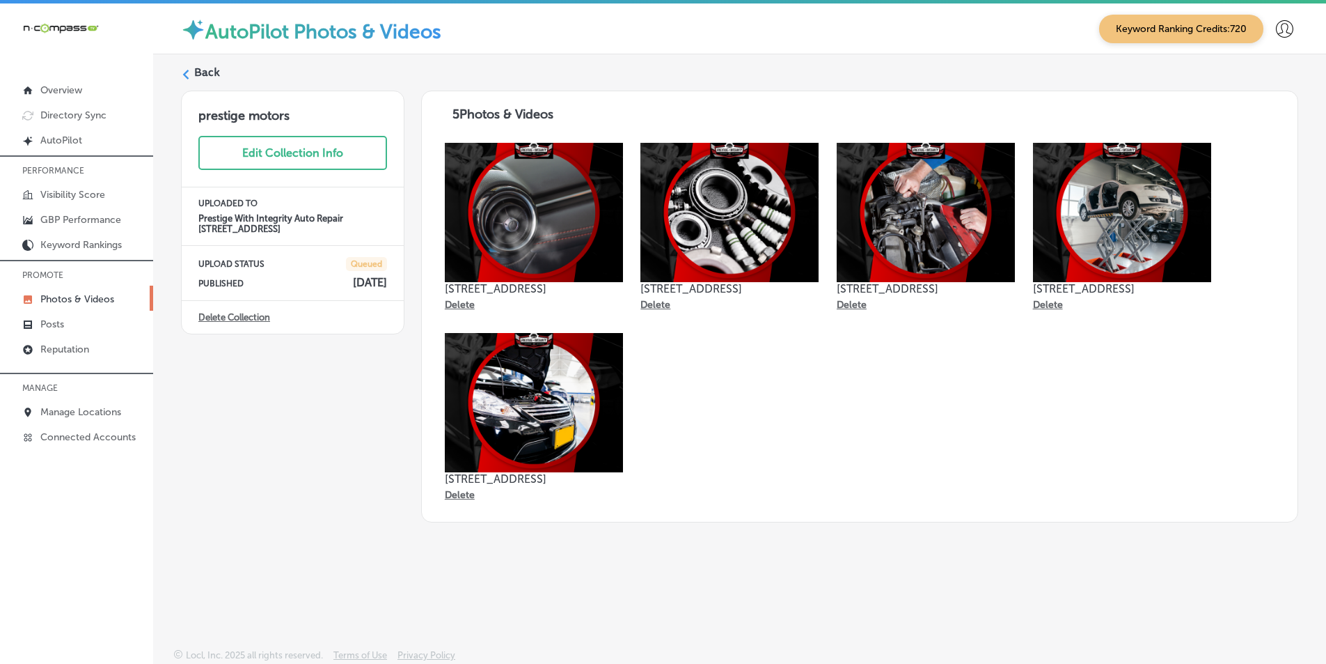
click at [203, 72] on label "Back" at bounding box center [207, 72] width 26 height 15
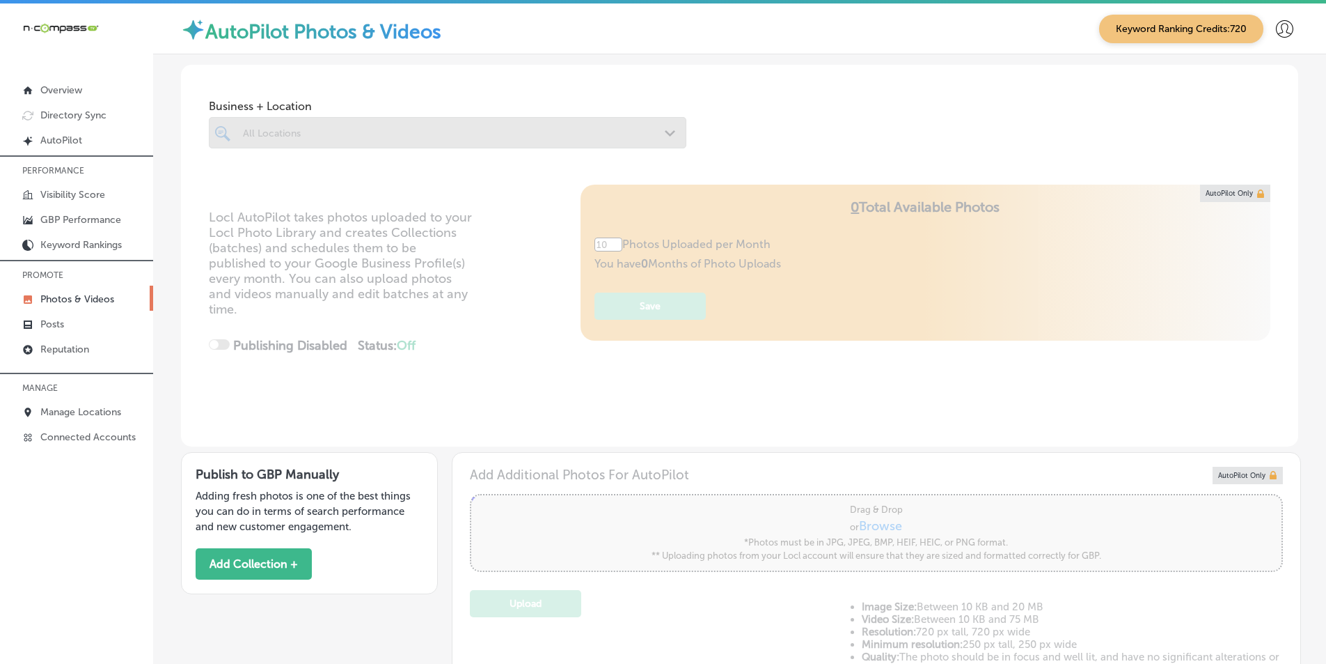
type input "5"
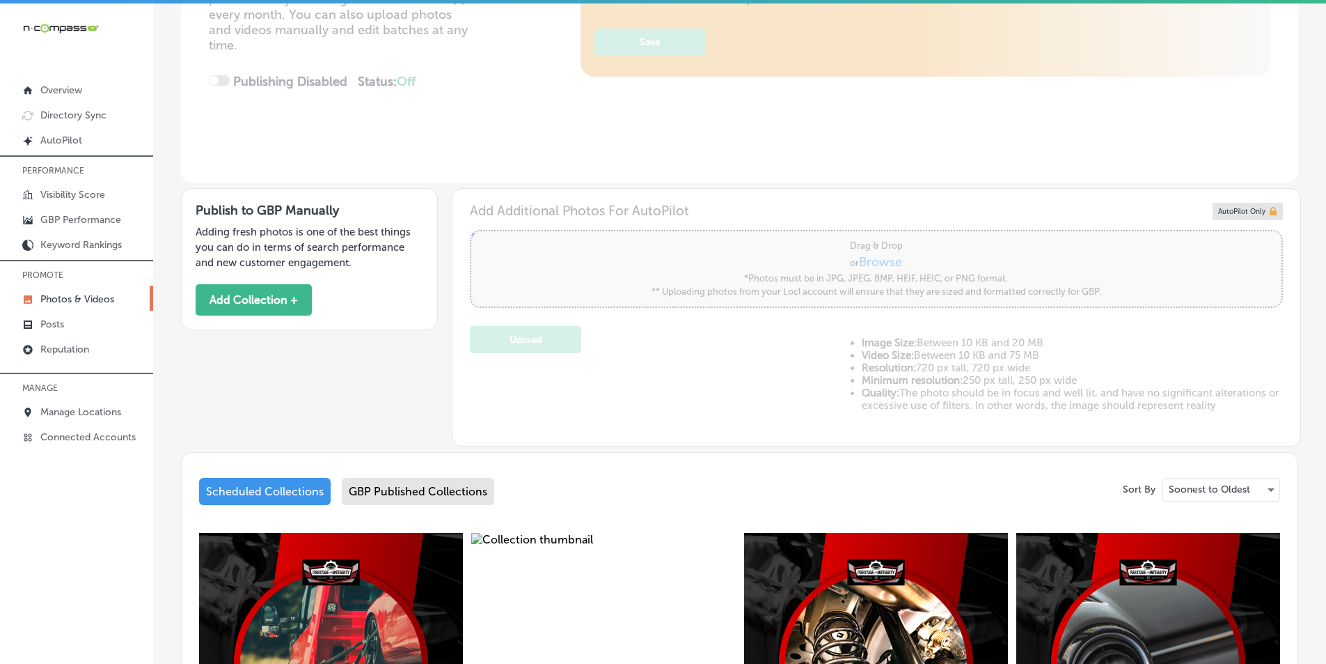
scroll to position [418, 0]
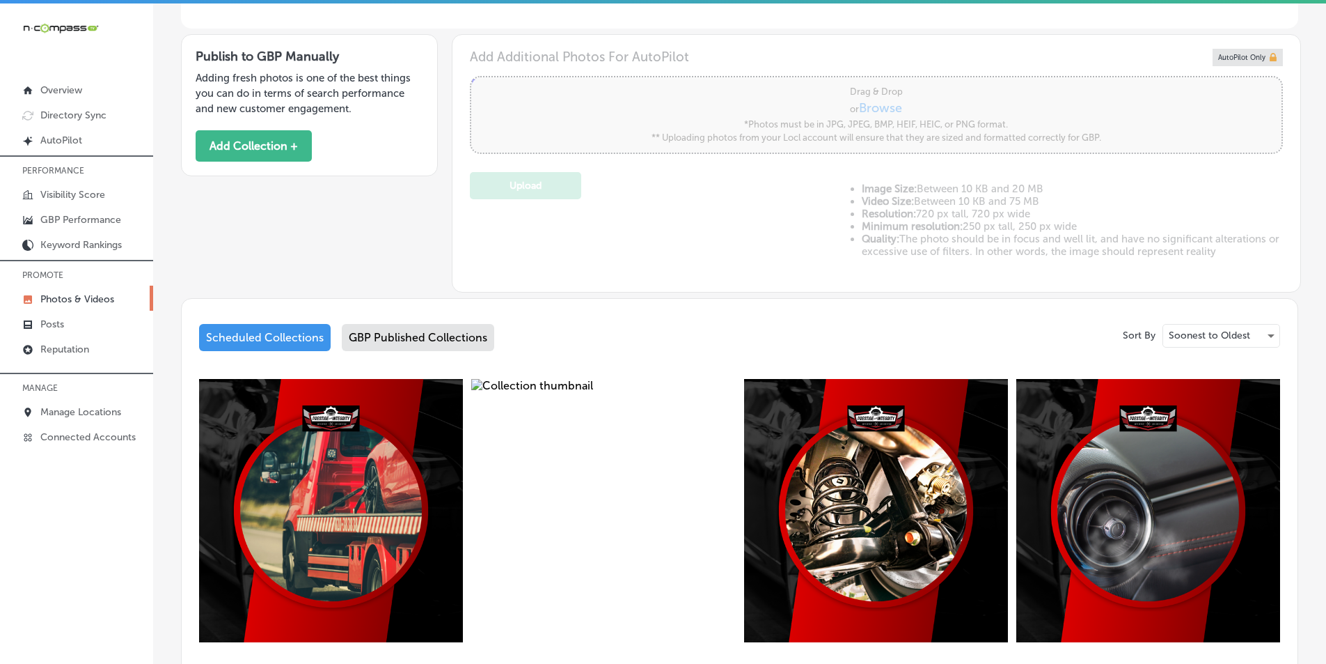
click at [557, 463] on img at bounding box center [603, 511] width 264 height 264
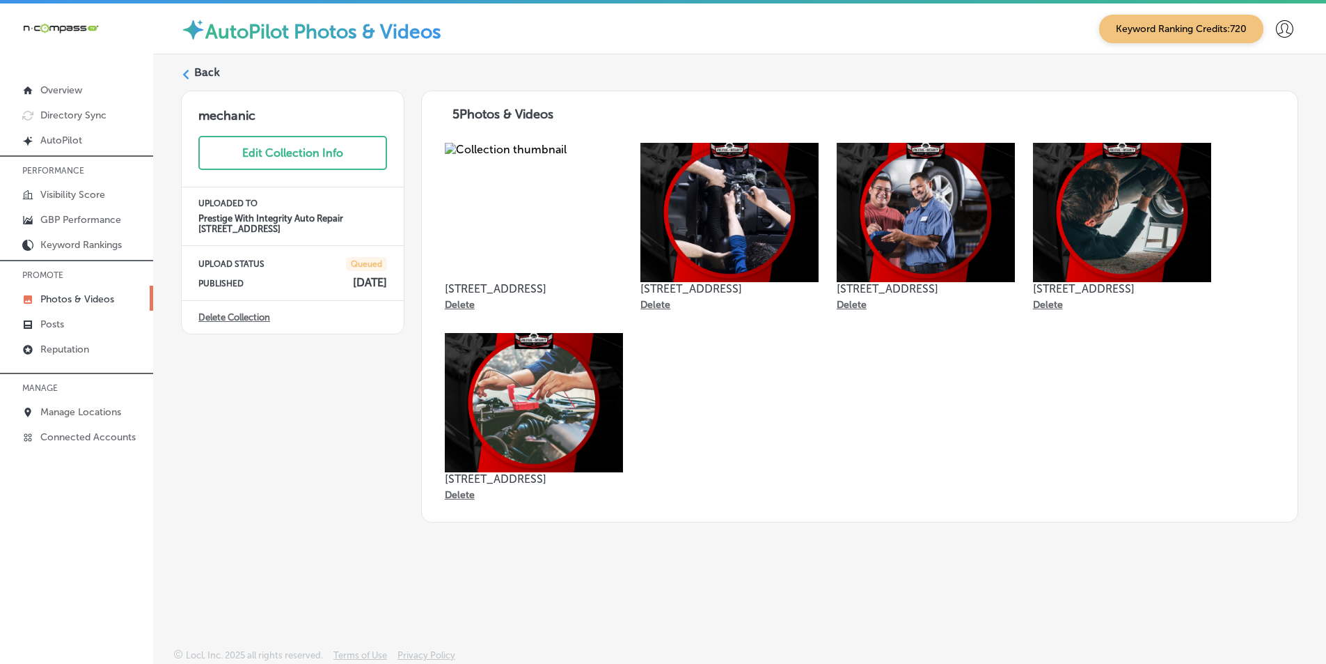
click at [195, 72] on label "Back" at bounding box center [207, 72] width 26 height 15
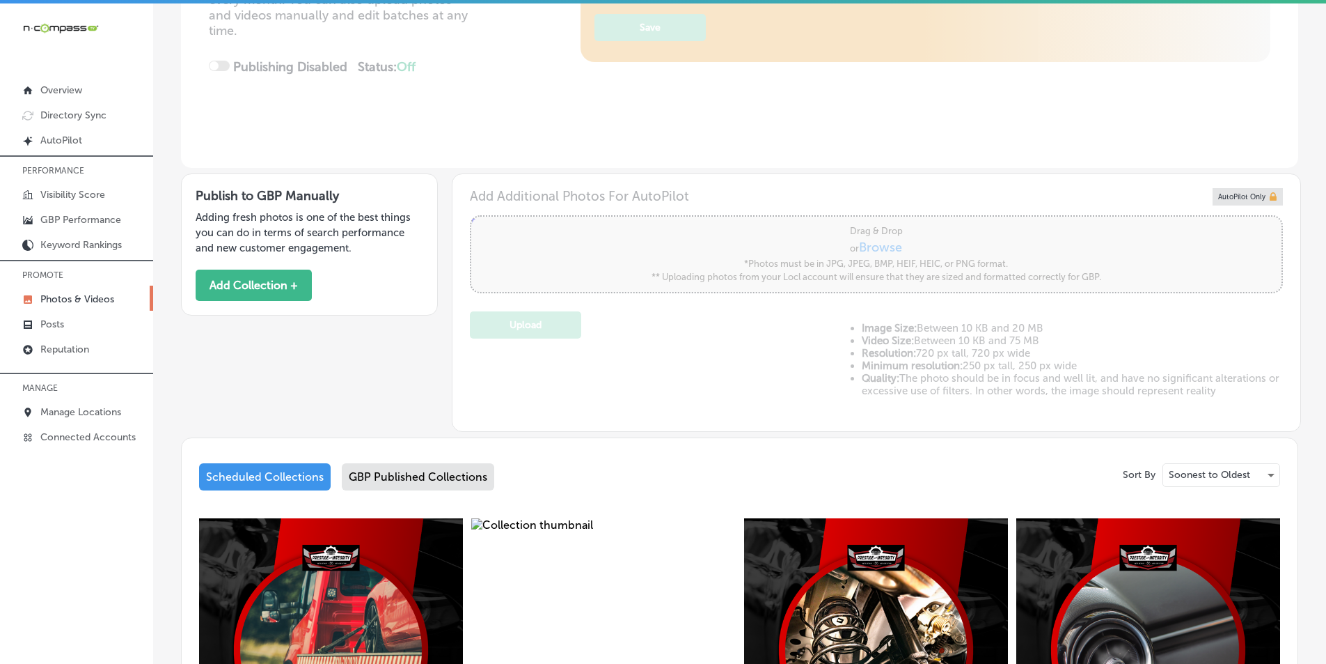
type input "5"
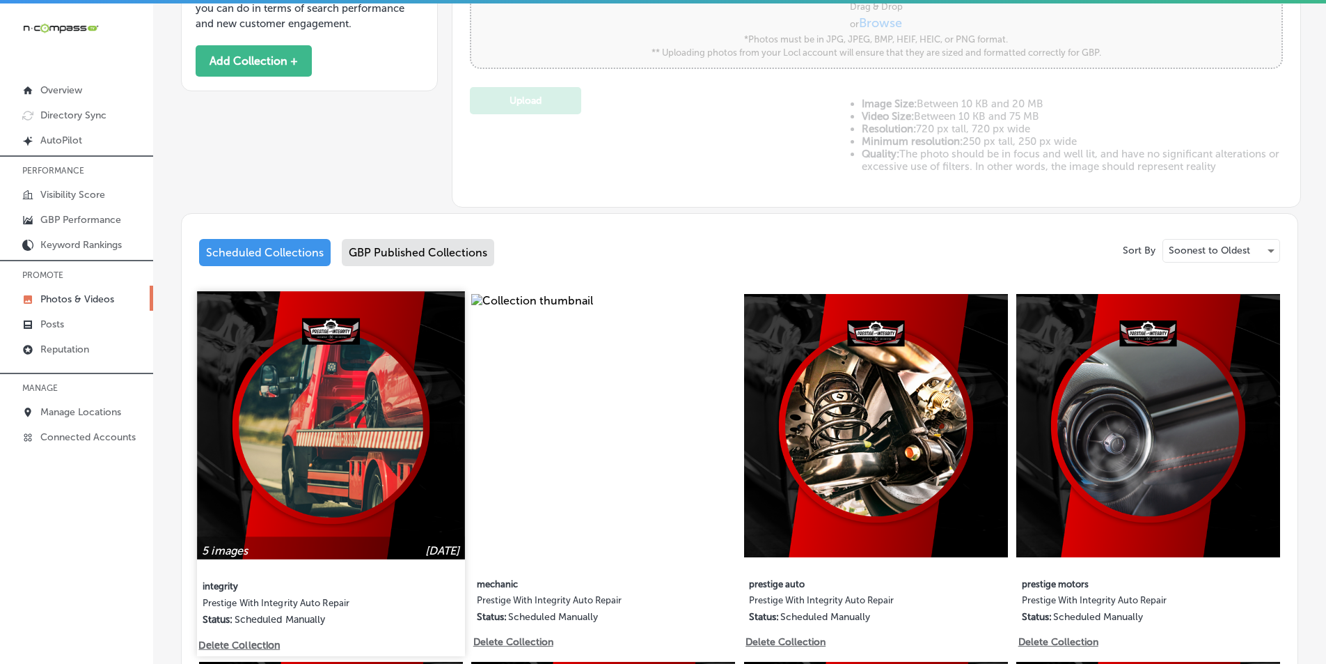
scroll to position [557, 0]
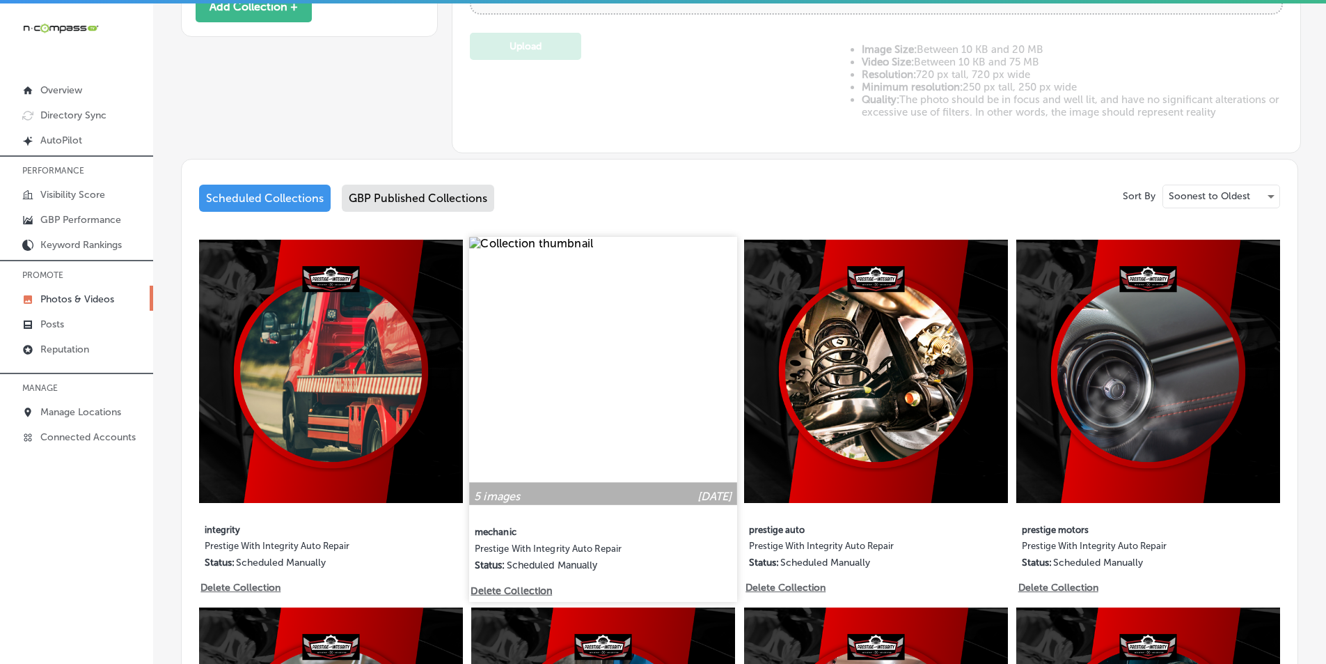
click at [648, 347] on img at bounding box center [603, 370] width 267 height 267
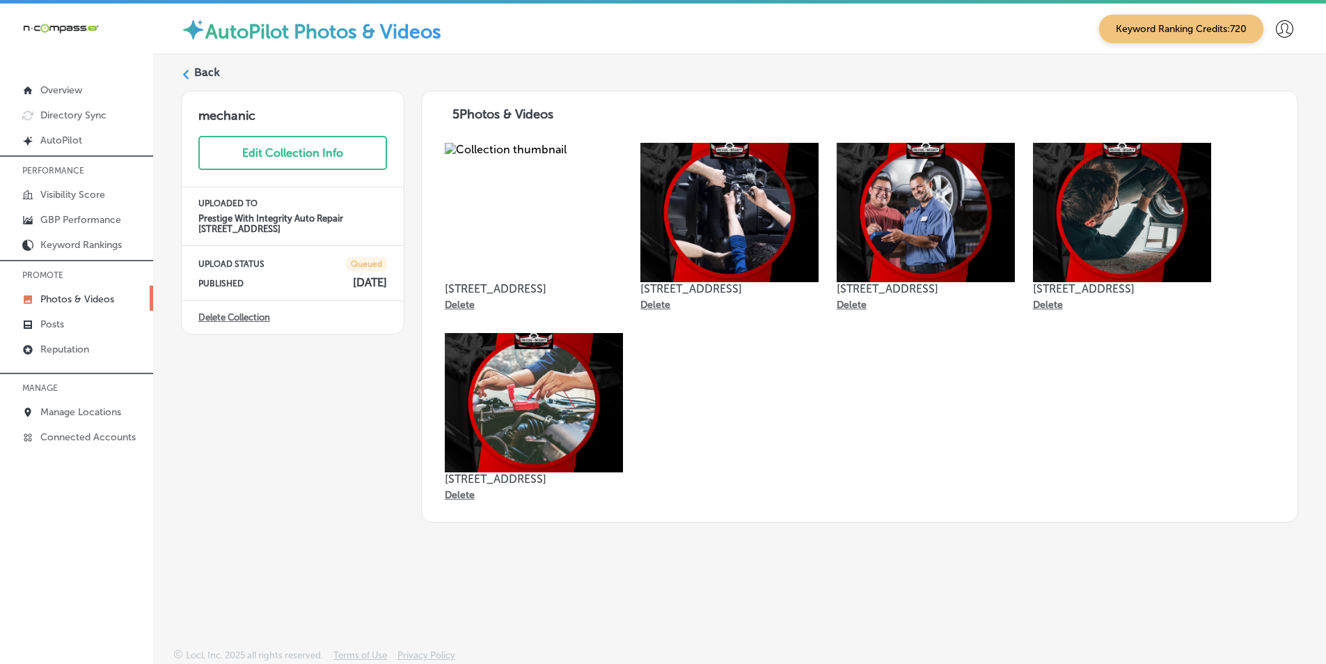
click at [253, 315] on link "Delete Collection" at bounding box center [234, 317] width 72 height 10
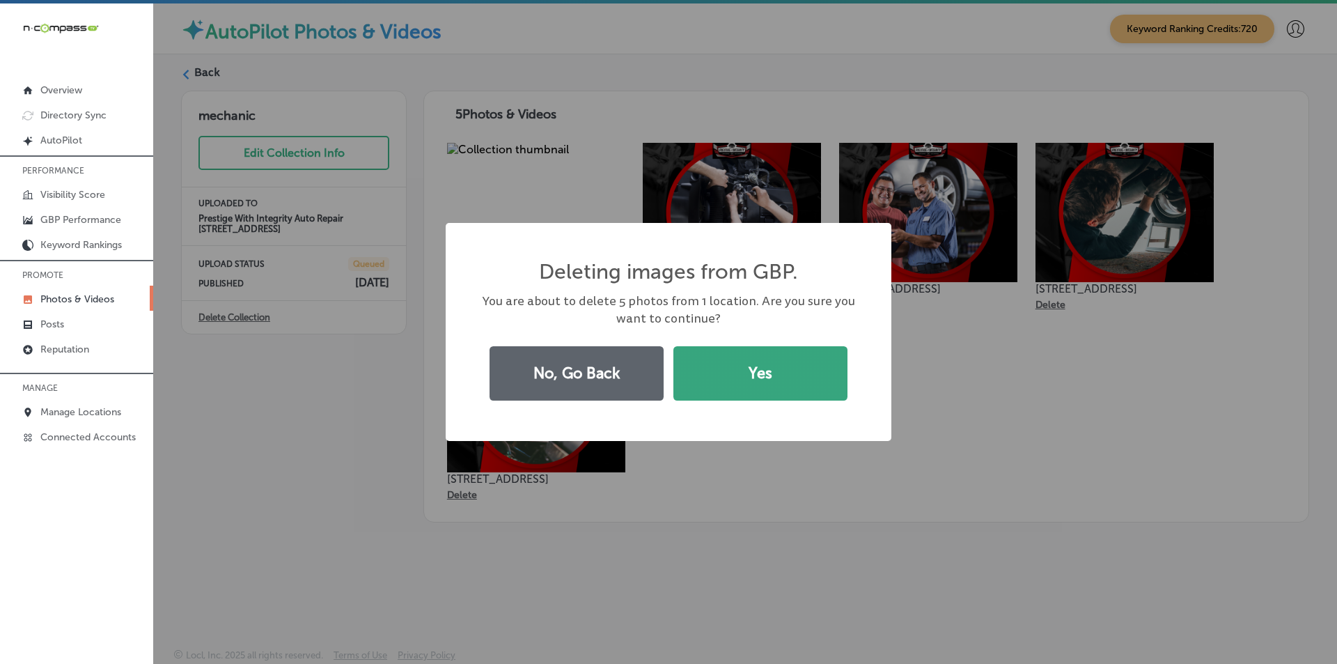
click at [706, 371] on button "Yes" at bounding box center [760, 373] width 174 height 54
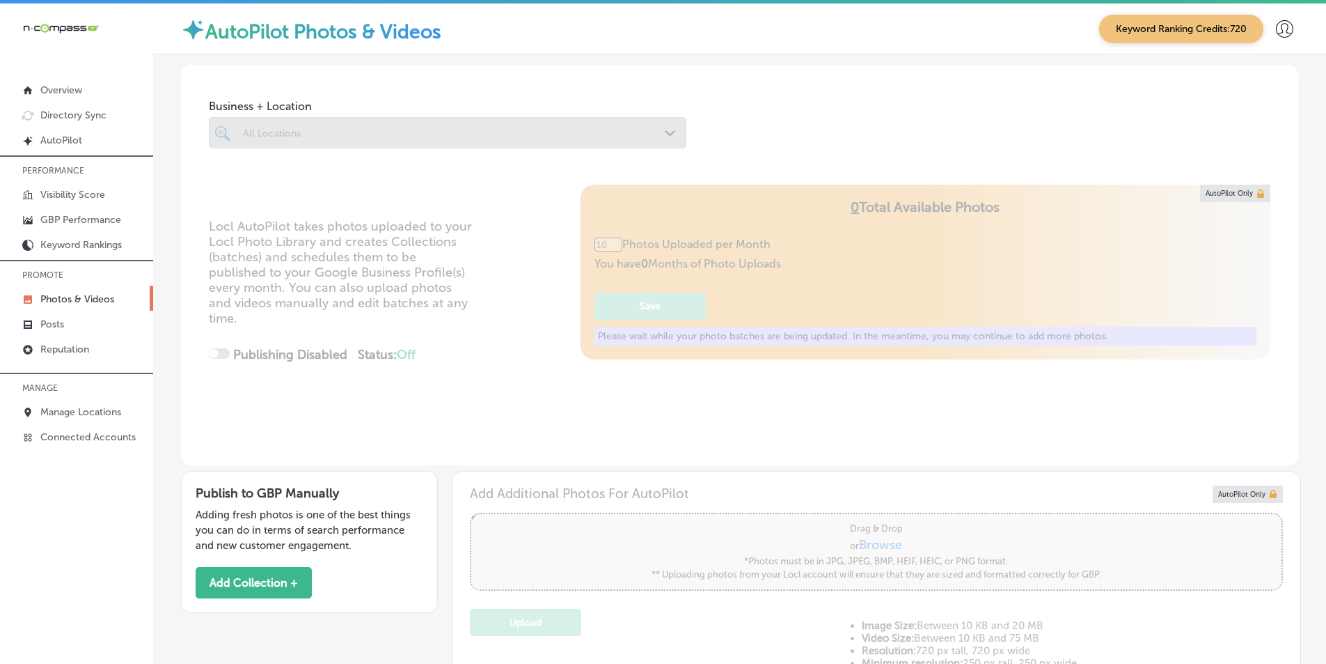
type input "5"
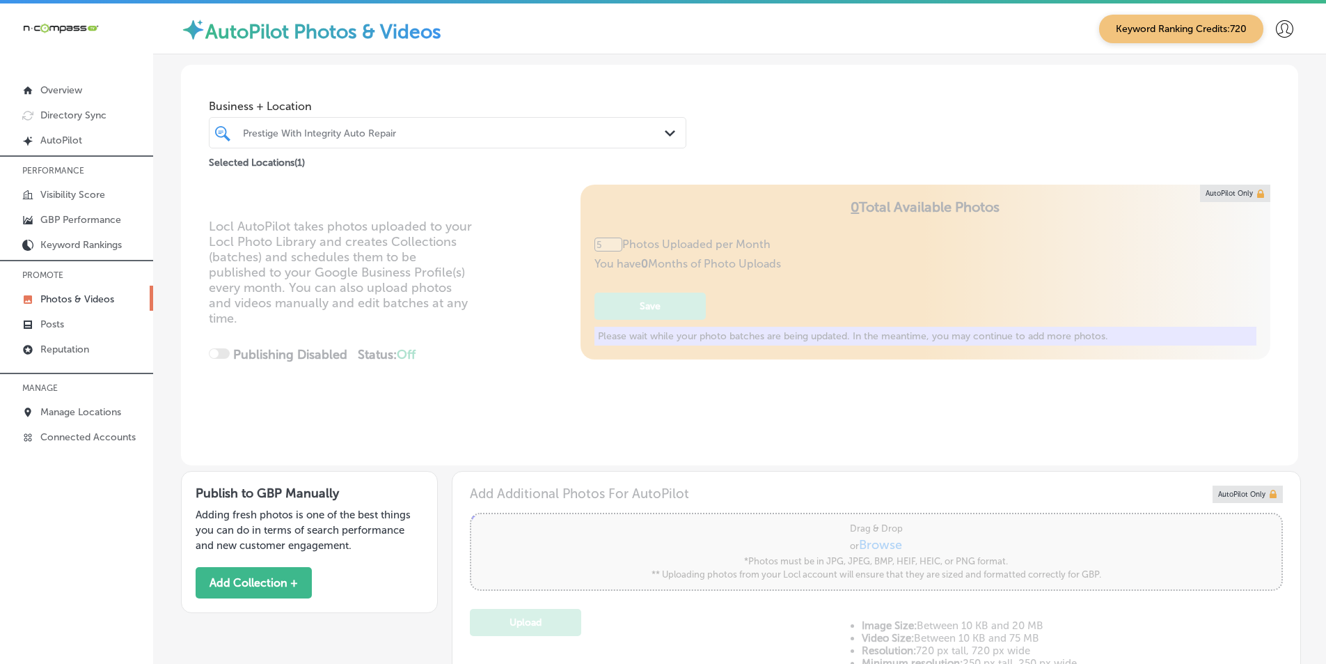
scroll to position [139, 0]
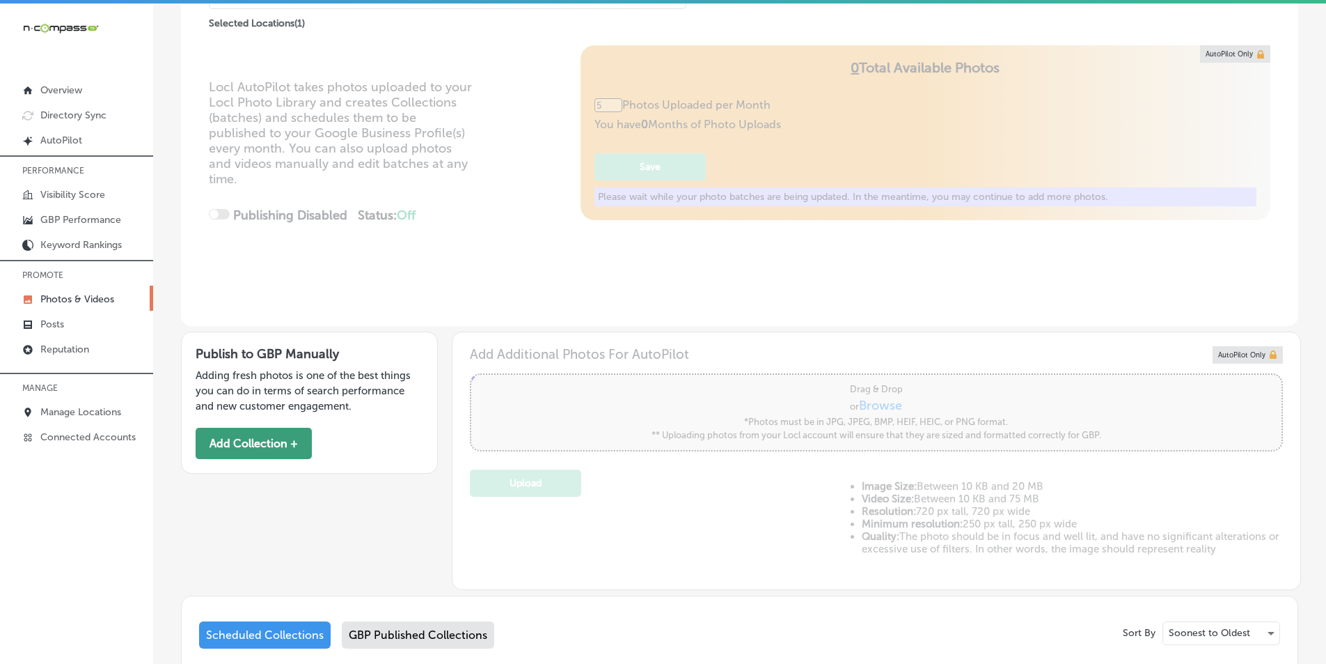
click at [275, 442] on button "Add Collection +" at bounding box center [254, 443] width 116 height 31
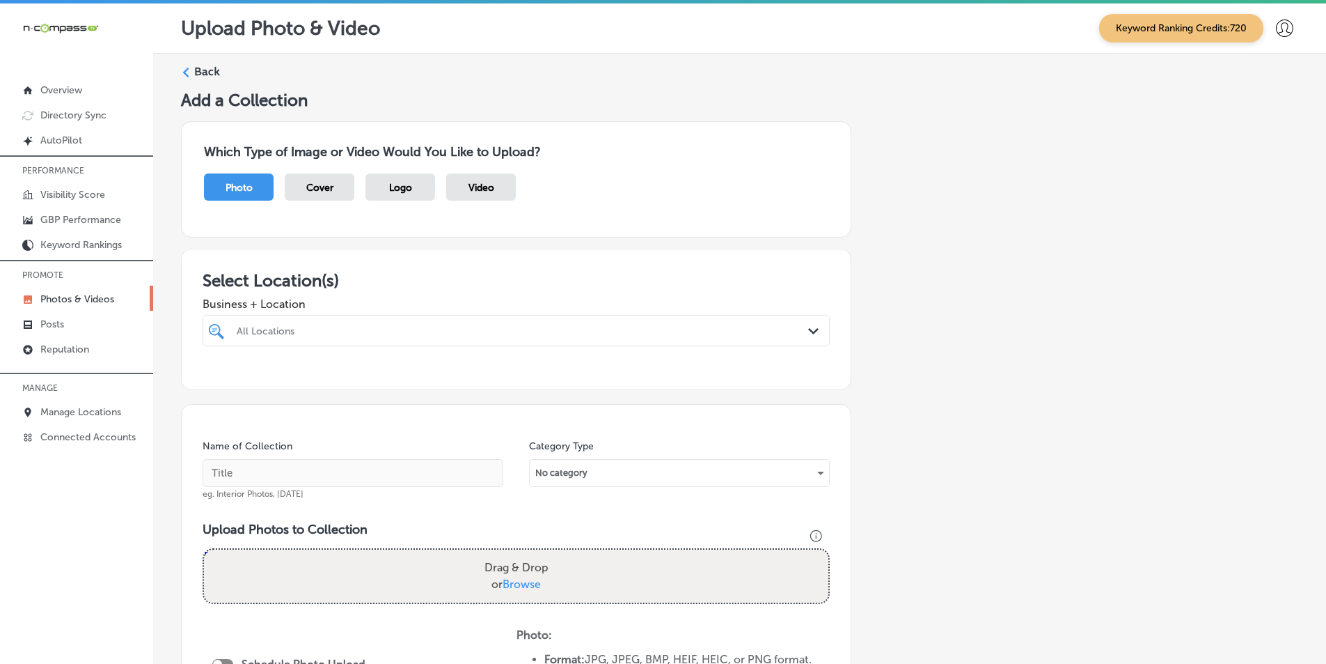
click at [321, 332] on div "All Locations" at bounding box center [523, 330] width 573 height 12
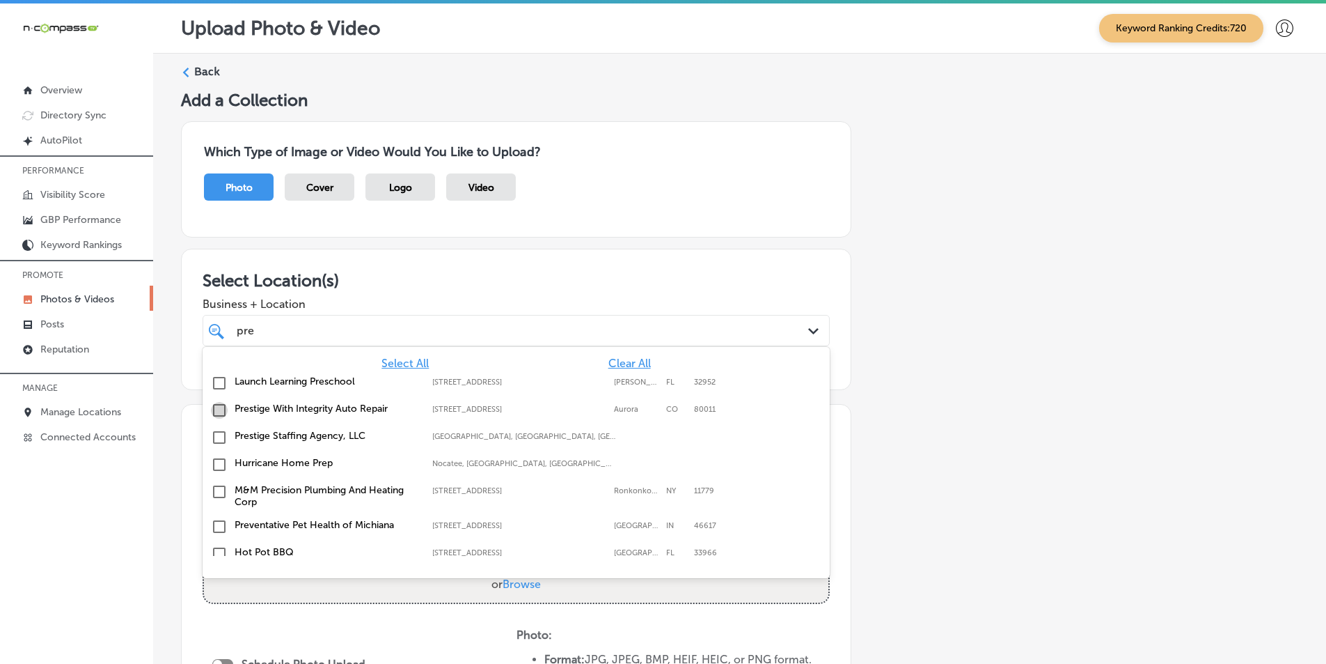
click at [219, 408] on input "checkbox" at bounding box center [219, 410] width 17 height 17
type input "pre"
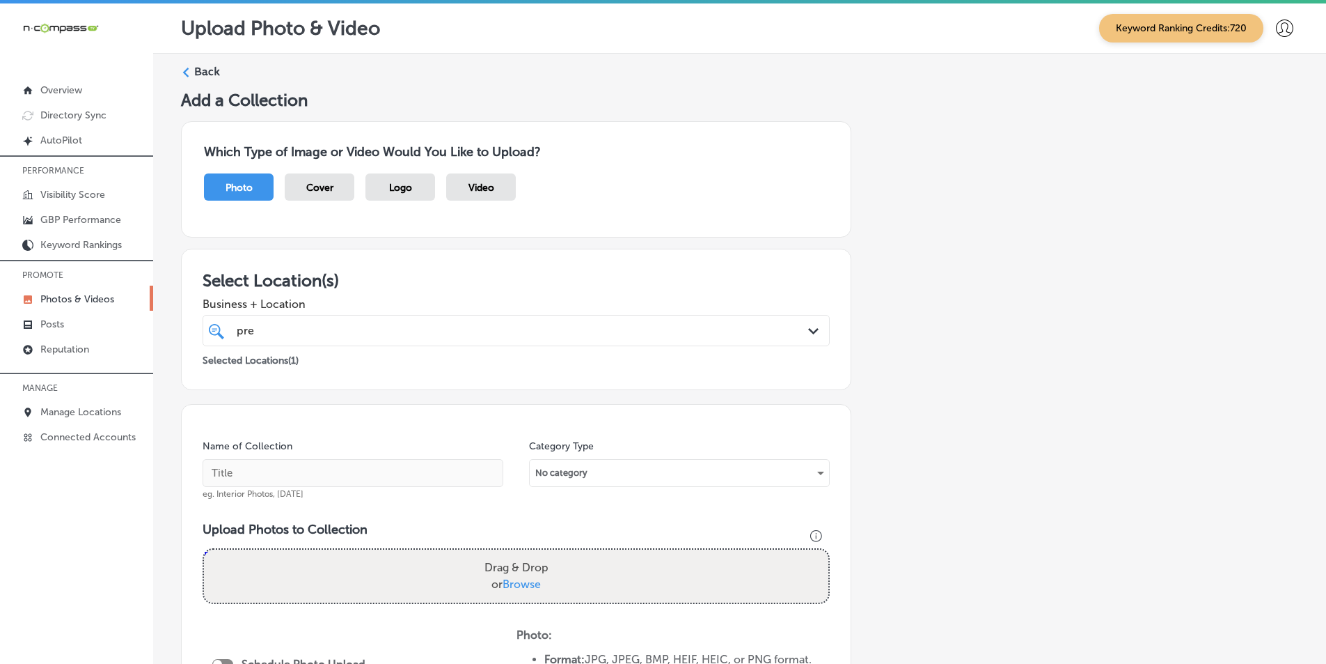
click at [393, 288] on h3 "Select Location(s)" at bounding box center [516, 280] width 627 height 20
drag, startPoint x: 307, startPoint y: 472, endPoint x: 320, endPoint y: 480, distance: 15.3
click at [308, 473] on input "text" at bounding box center [353, 473] width 301 height 28
click at [269, 468] on input "text" at bounding box center [353, 473] width 301 height 28
paste input "prestige motors"
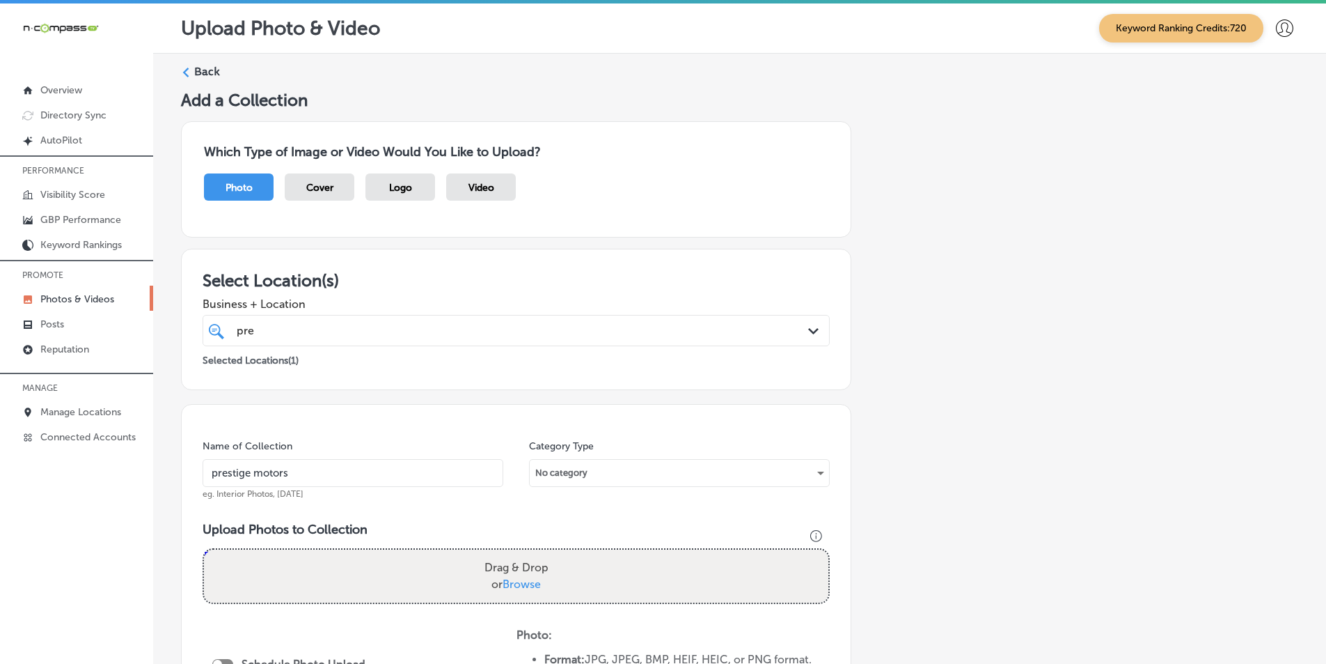
type input "prestige motors"
click at [288, 559] on div "Drag & Drop or Browse" at bounding box center [516, 575] width 625 height 53
click at [204, 549] on input "Drag & Drop or Browse" at bounding box center [516, 551] width 625 height 4
type input "C:\fakepath\26.png"
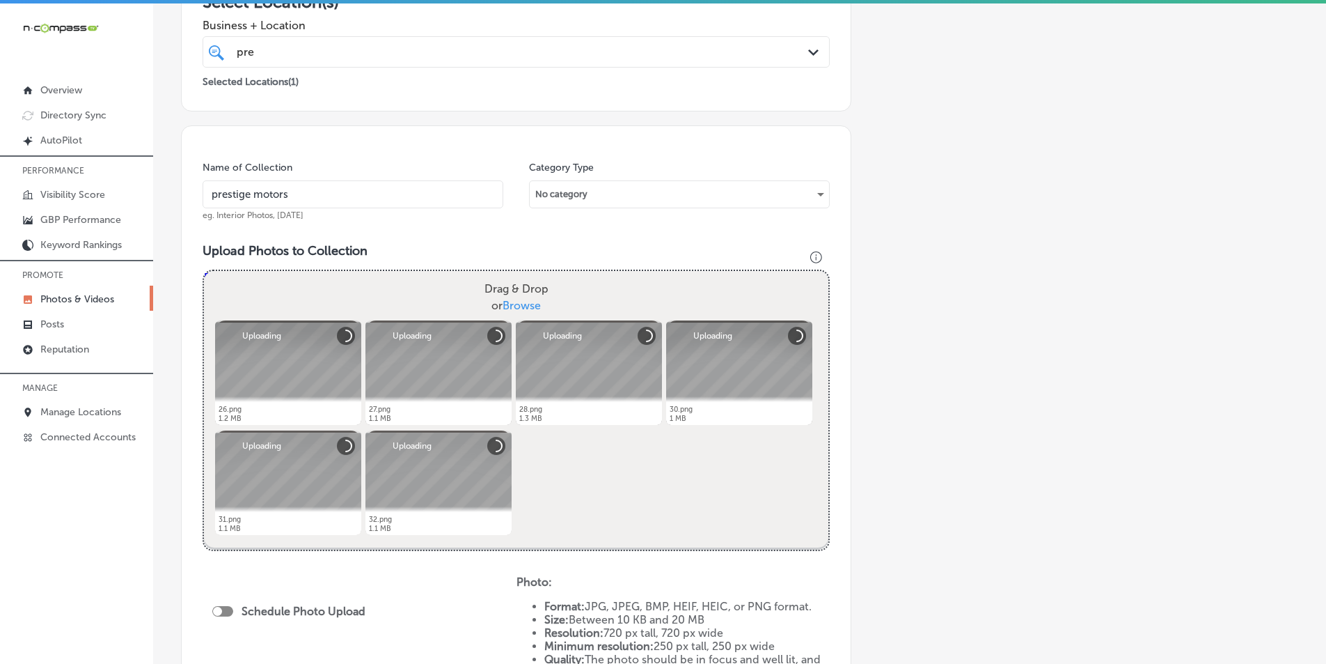
scroll to position [348, 0]
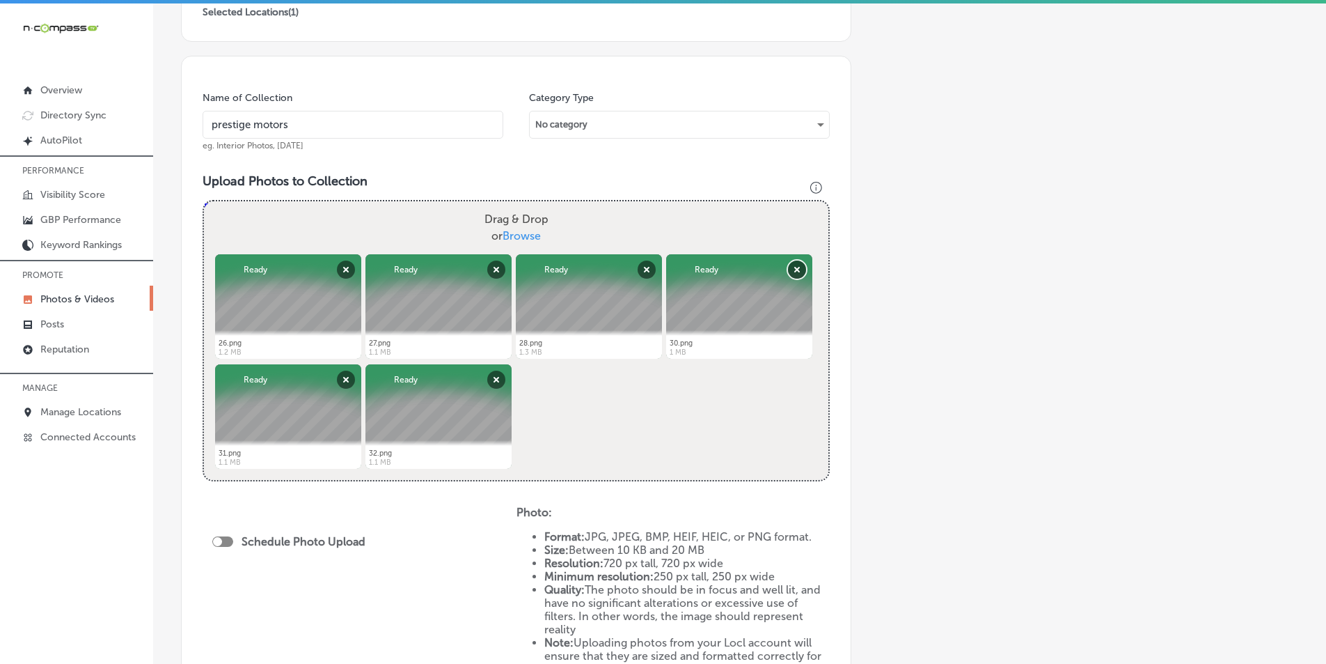
click at [793, 269] on button "Remove" at bounding box center [797, 269] width 18 height 18
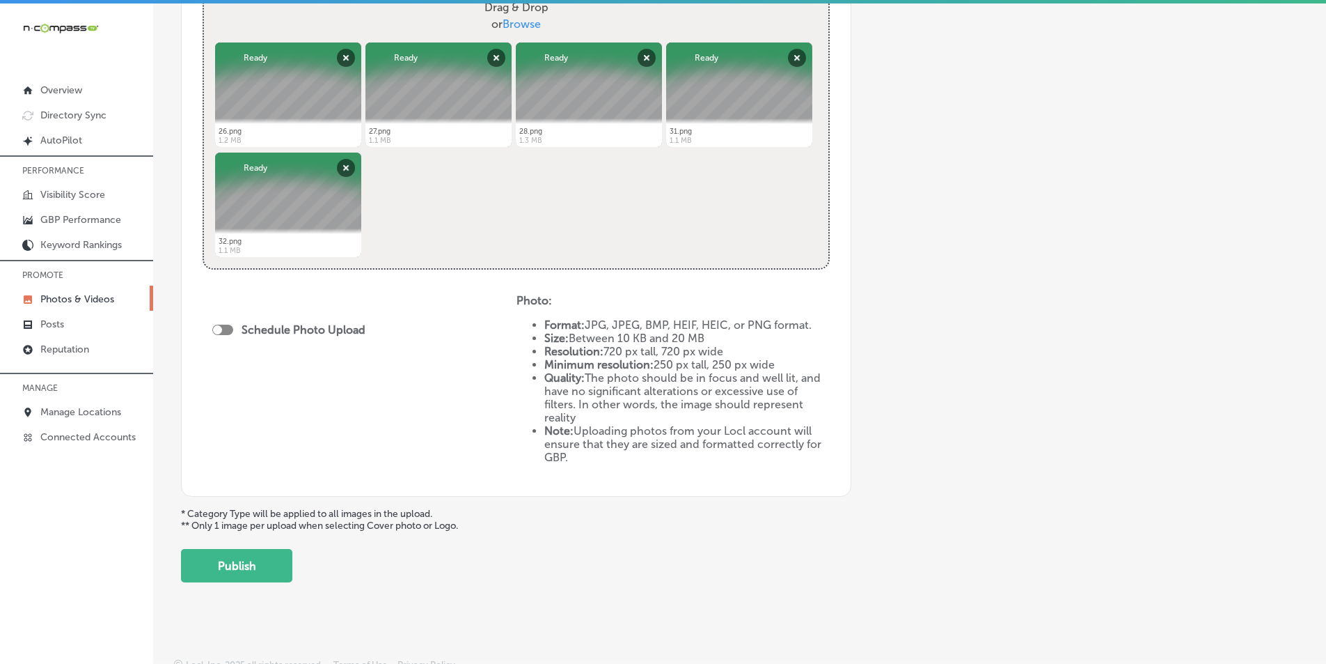
scroll to position [570, 0]
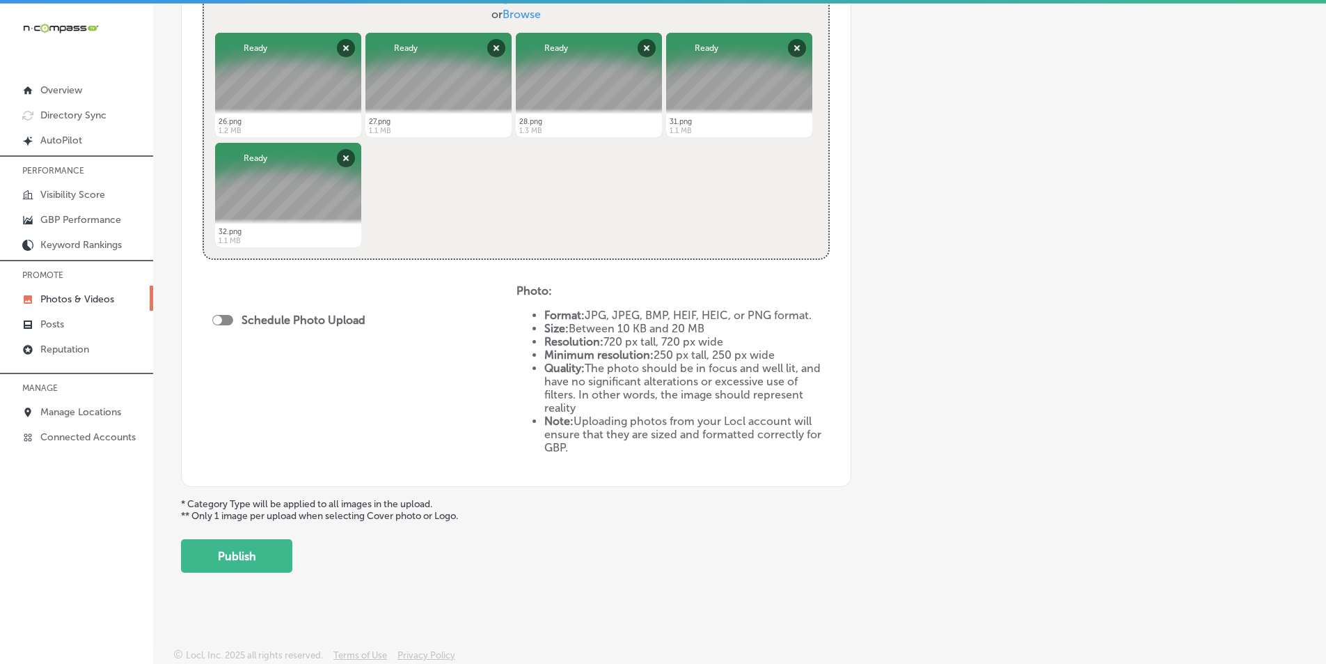
click at [215, 319] on div at bounding box center [217, 319] width 9 height 9
checkbox input "true"
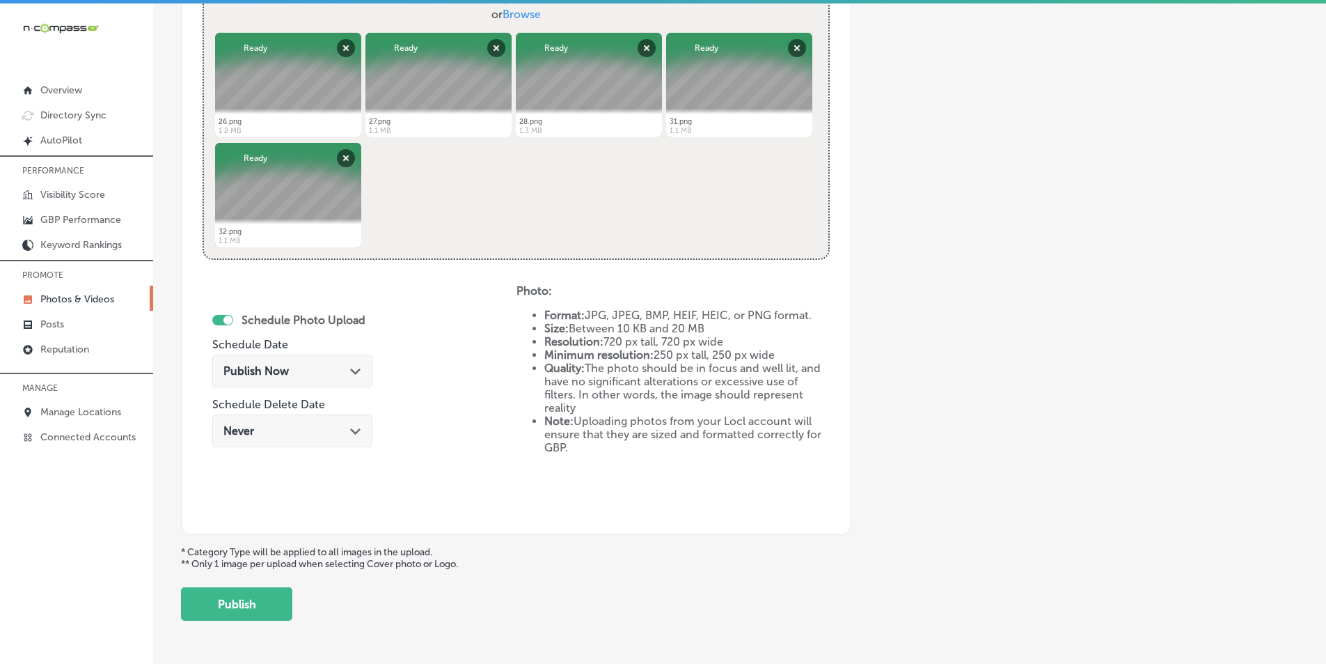
click at [338, 365] on div "Publish Now Path Created with Sketch." at bounding box center [293, 370] width 138 height 13
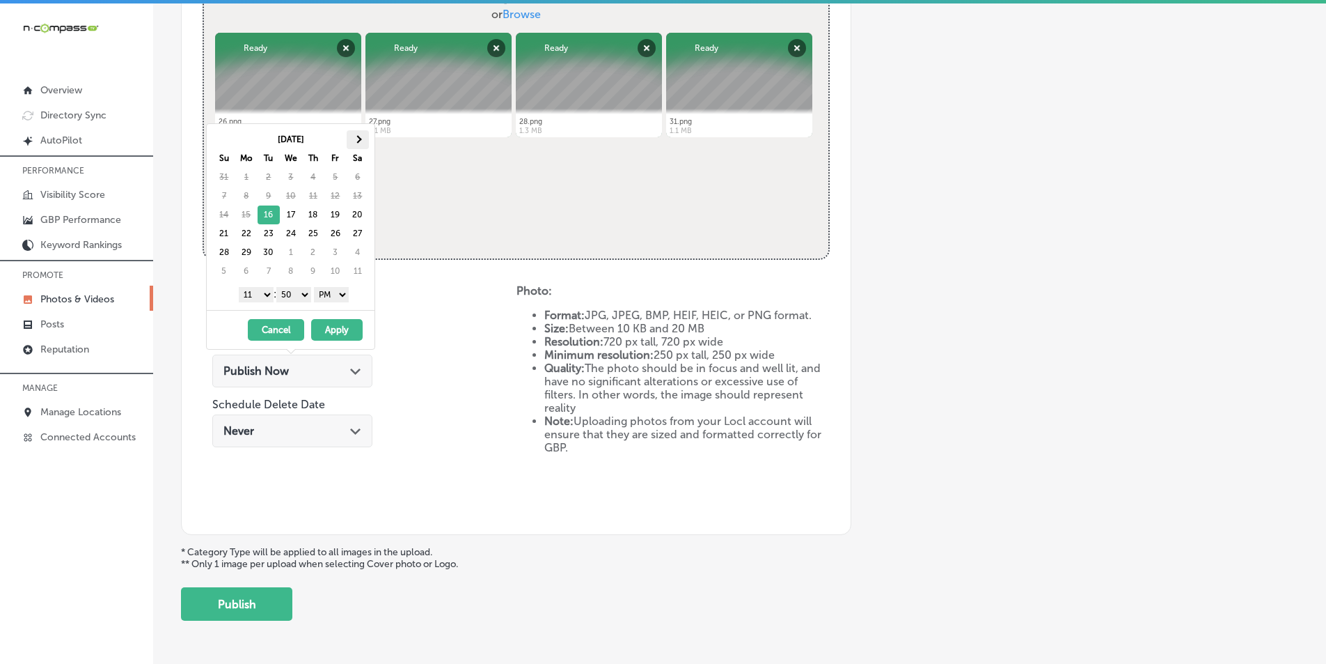
click at [359, 138] on span at bounding box center [358, 139] width 8 height 8
click at [263, 297] on select "1 2 3 4 5 6 7 8 9 10 11 12" at bounding box center [256, 294] width 35 height 15
click at [307, 293] on select "00 10 20 30 40 50" at bounding box center [293, 294] width 35 height 15
click at [329, 327] on button "Apply" at bounding box center [337, 330] width 52 height 22
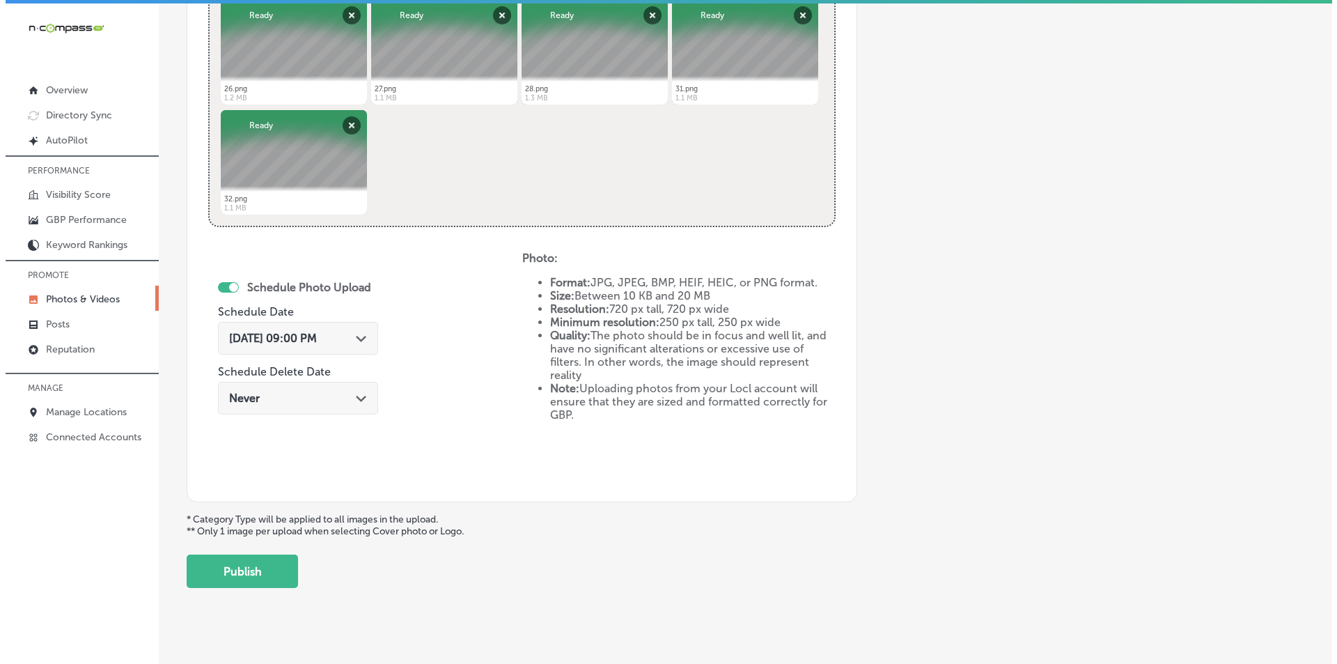
scroll to position [618, 0]
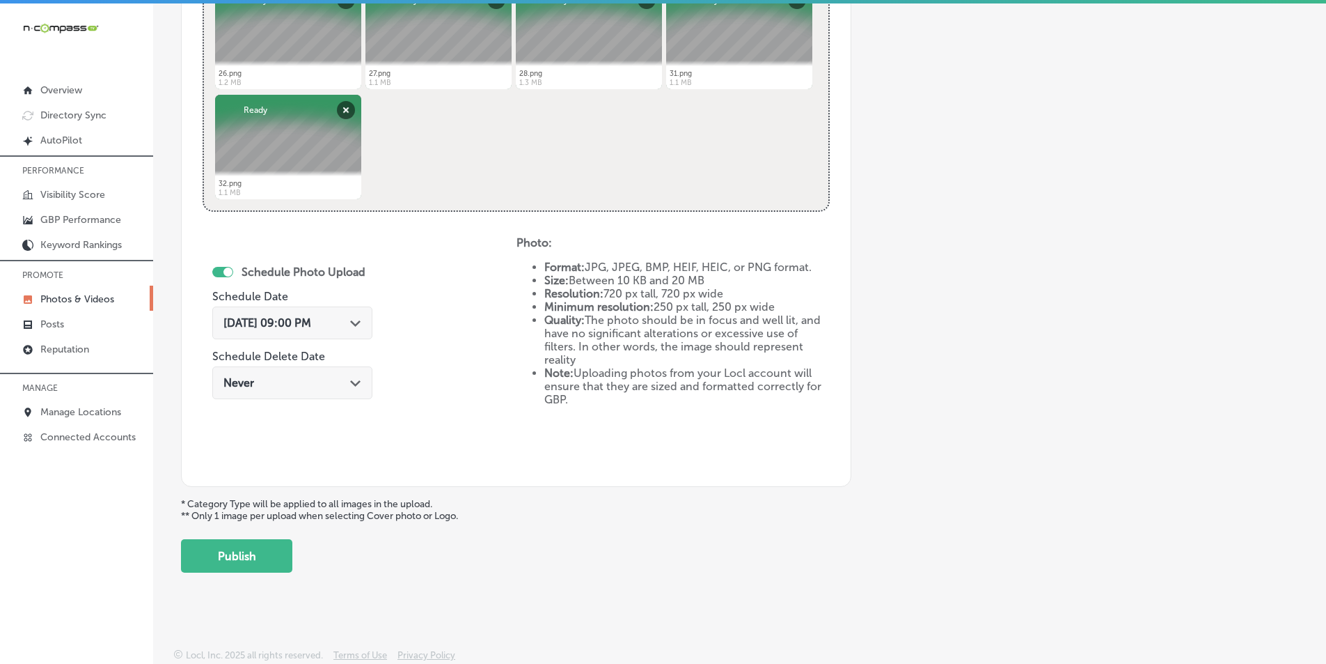
drag, startPoint x: 226, startPoint y: 547, endPoint x: 301, endPoint y: 530, distance: 76.5
click at [226, 547] on button "Publish" at bounding box center [236, 555] width 111 height 33
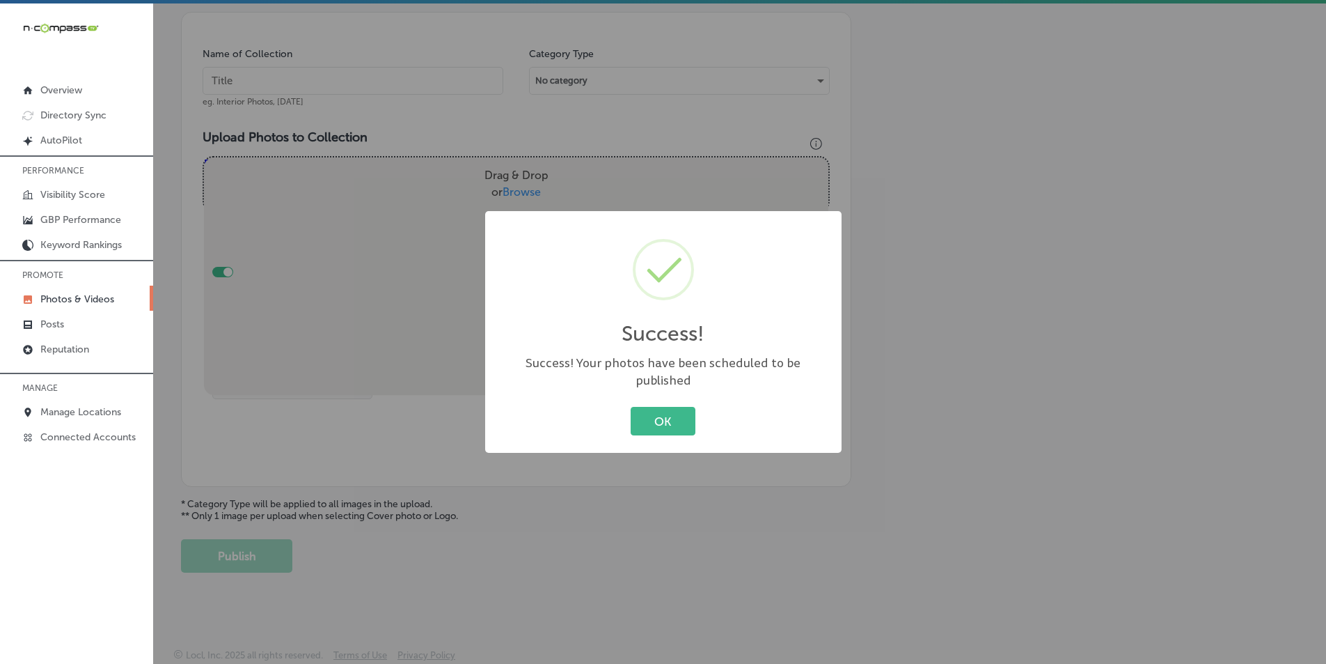
scroll to position [392, 0]
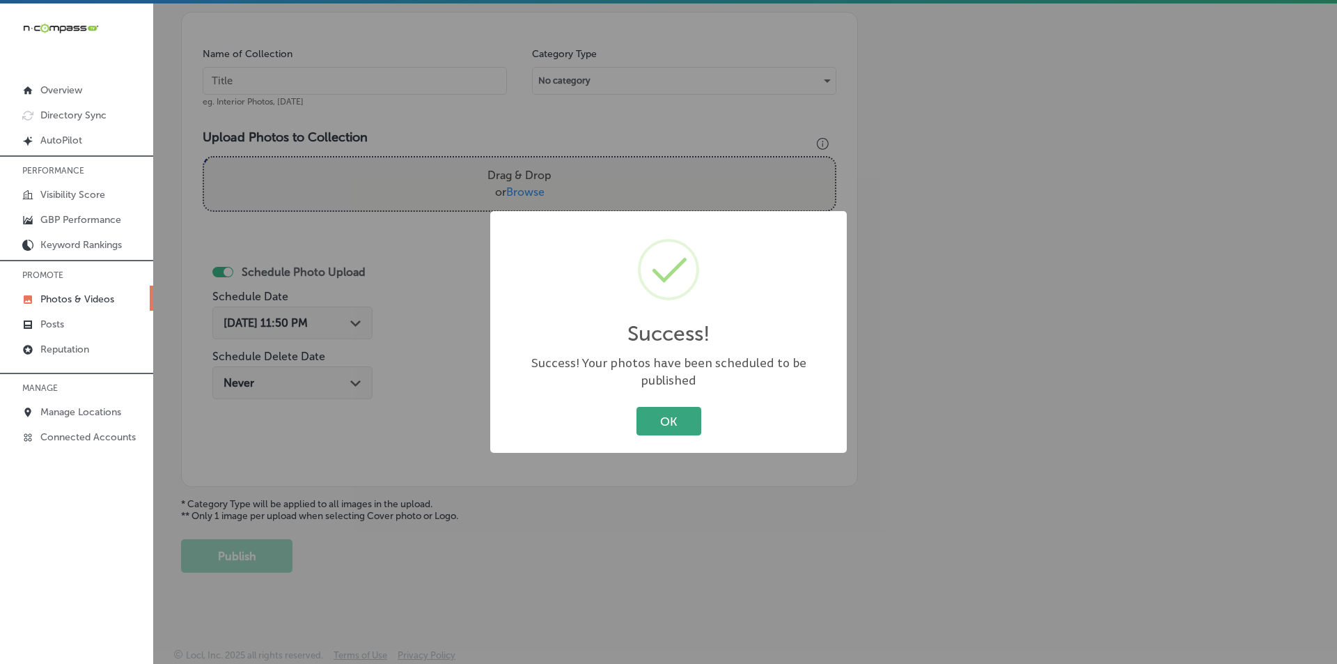
click at [659, 407] on button "OK" at bounding box center [668, 421] width 65 height 29
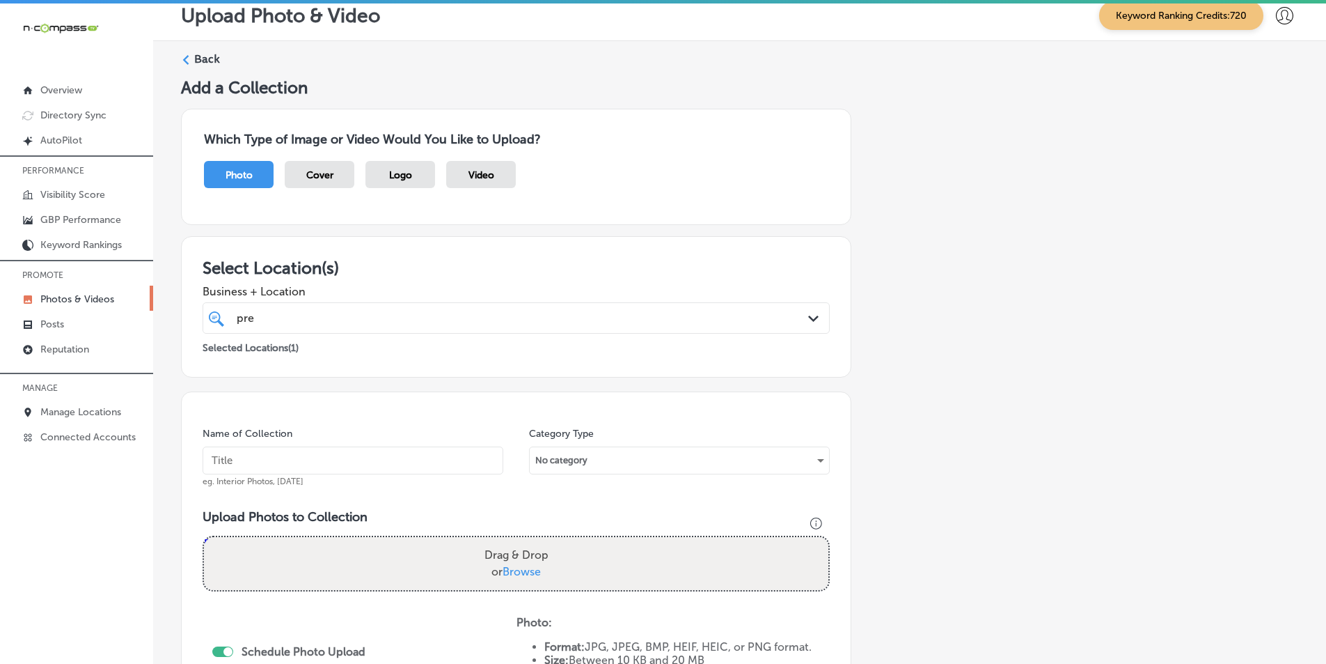
scroll to position [0, 0]
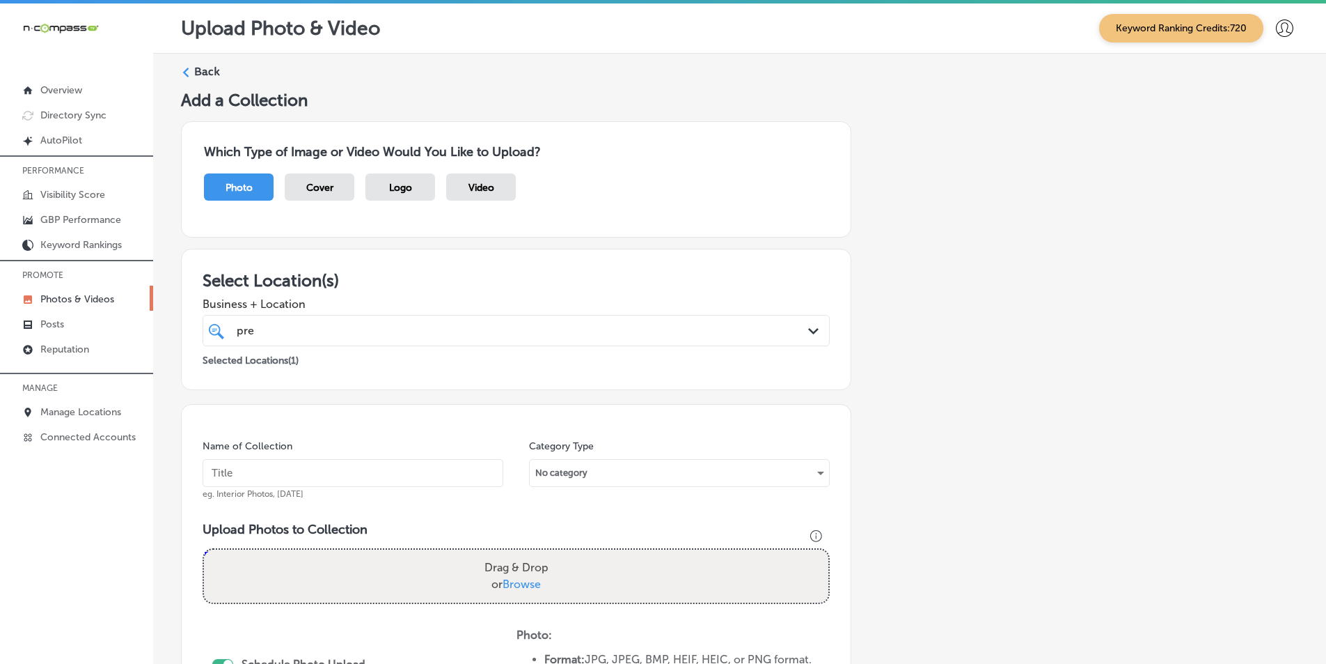
click at [189, 67] on div at bounding box center [186, 72] width 10 height 10
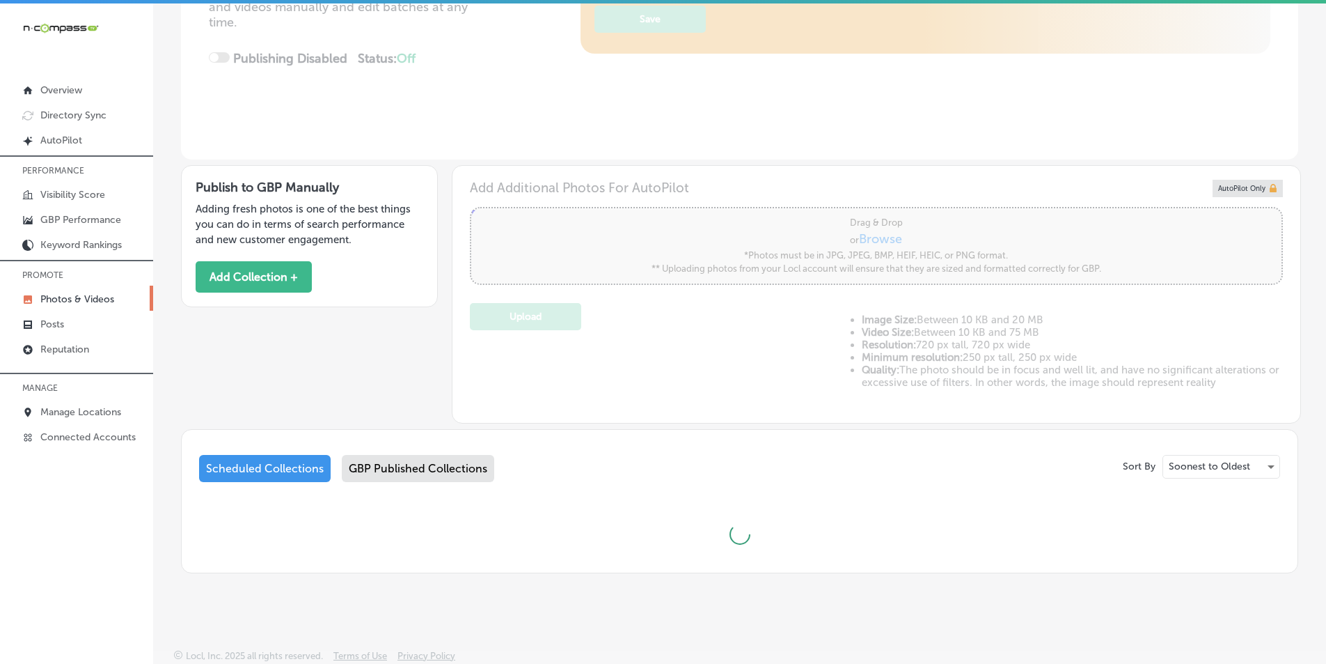
type input "5"
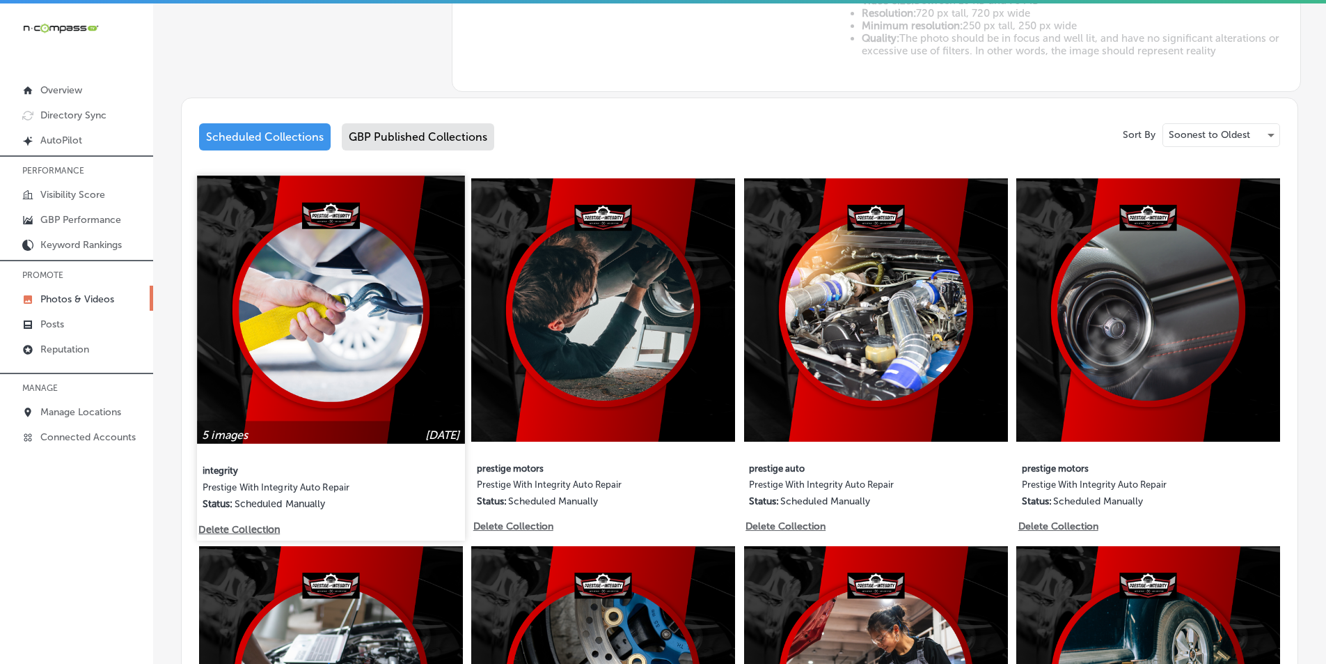
scroll to position [635, 0]
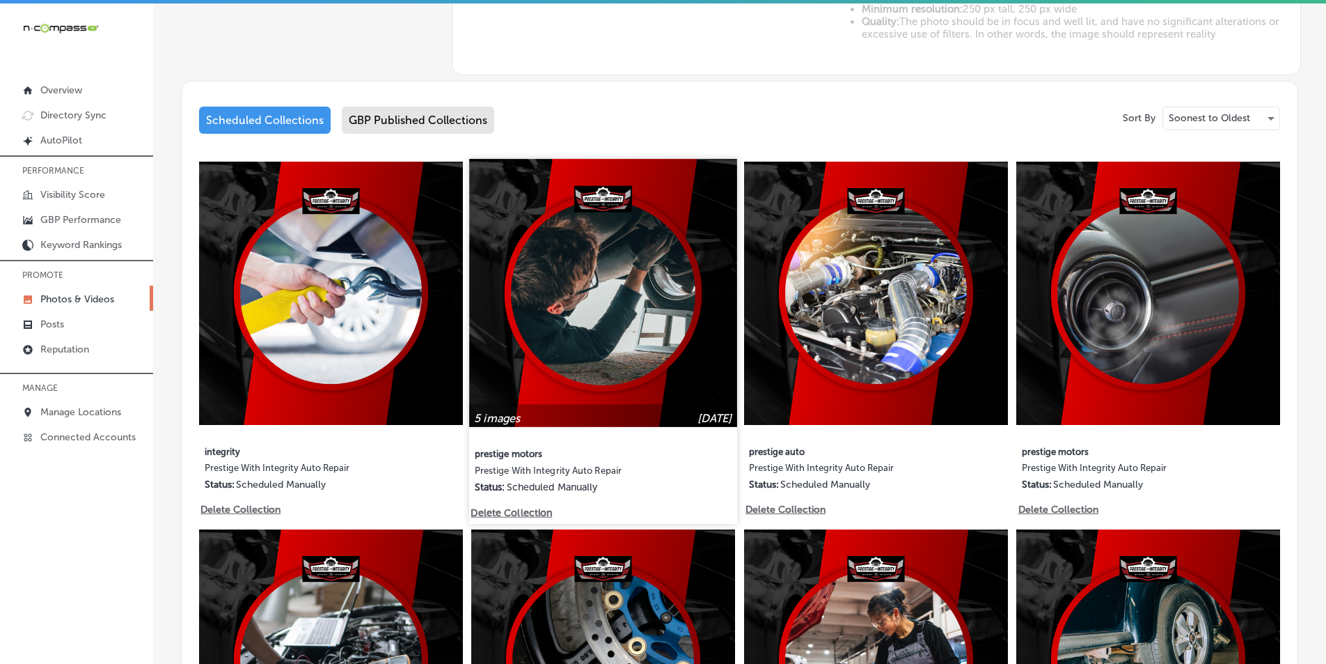
click at [611, 345] on img at bounding box center [603, 292] width 267 height 267
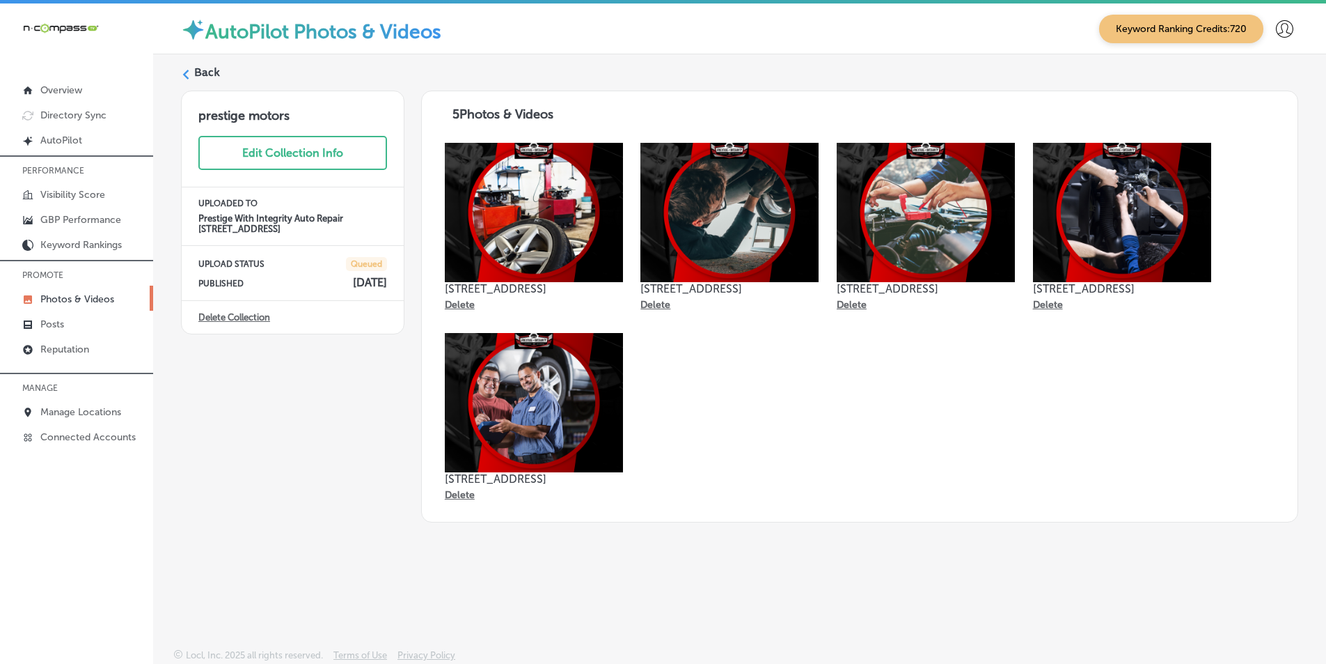
click at [201, 72] on label "Back" at bounding box center [207, 72] width 26 height 15
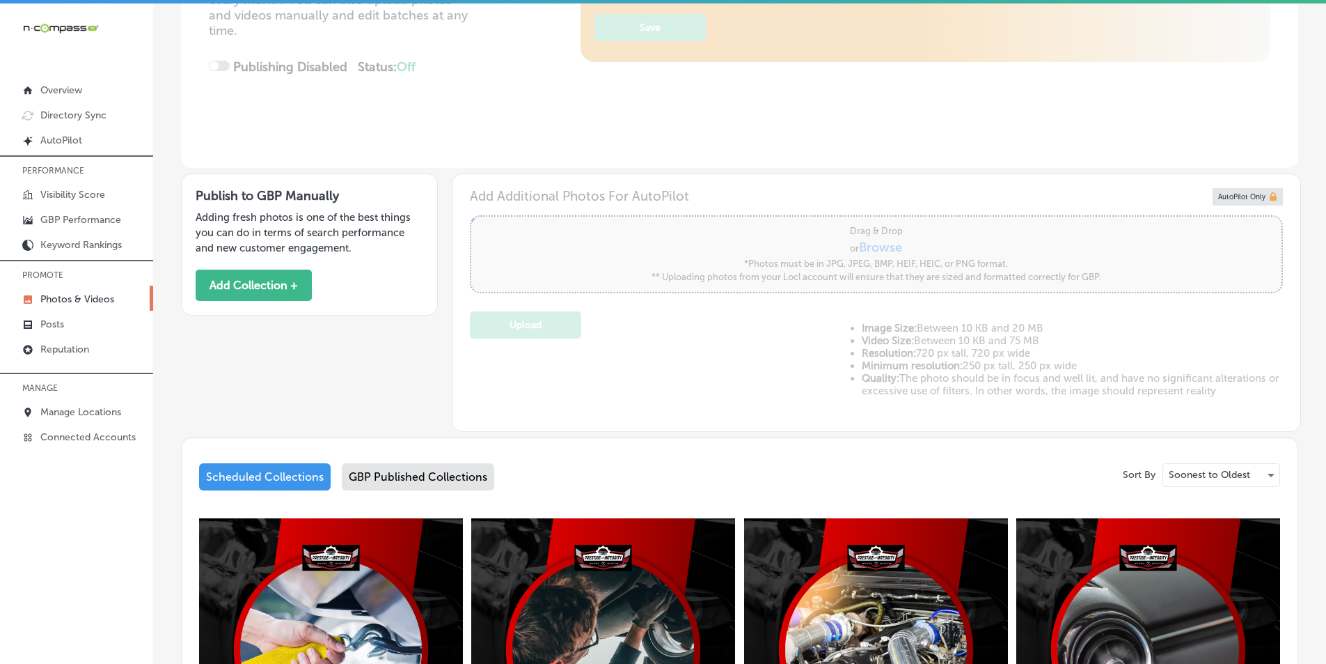
type input "5"
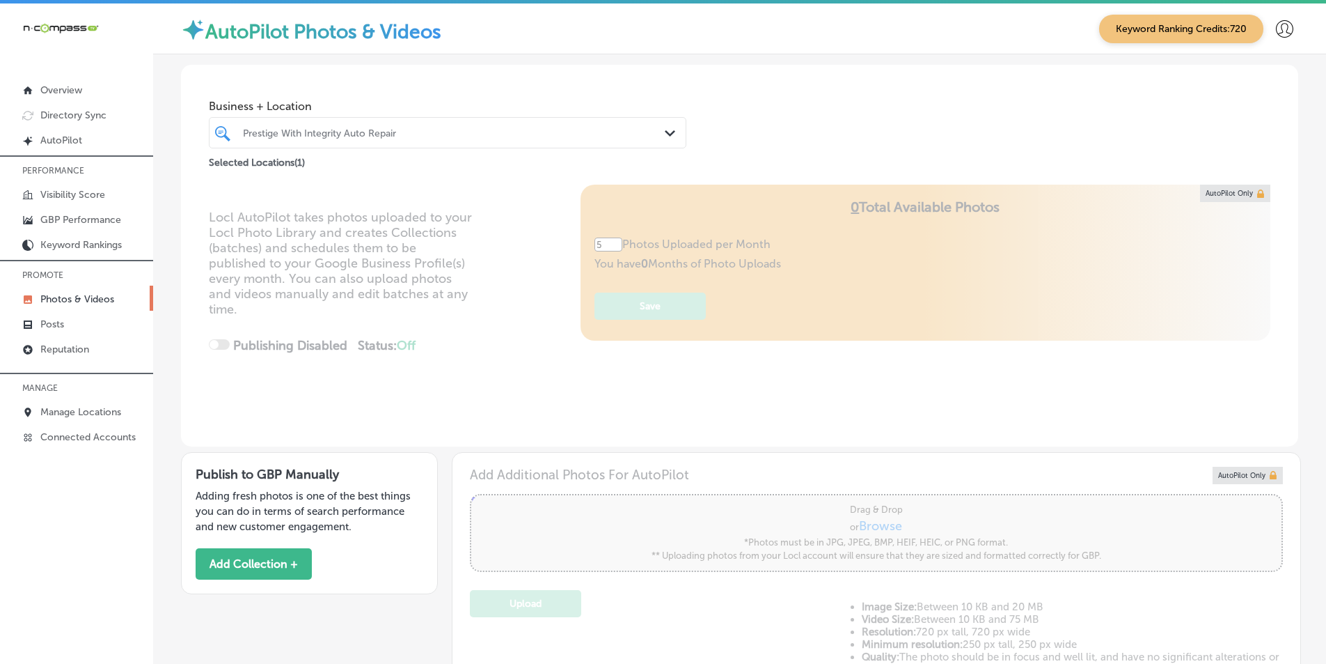
click at [407, 134] on div "Prestige With Integrity Auto Repair" at bounding box center [454, 133] width 423 height 12
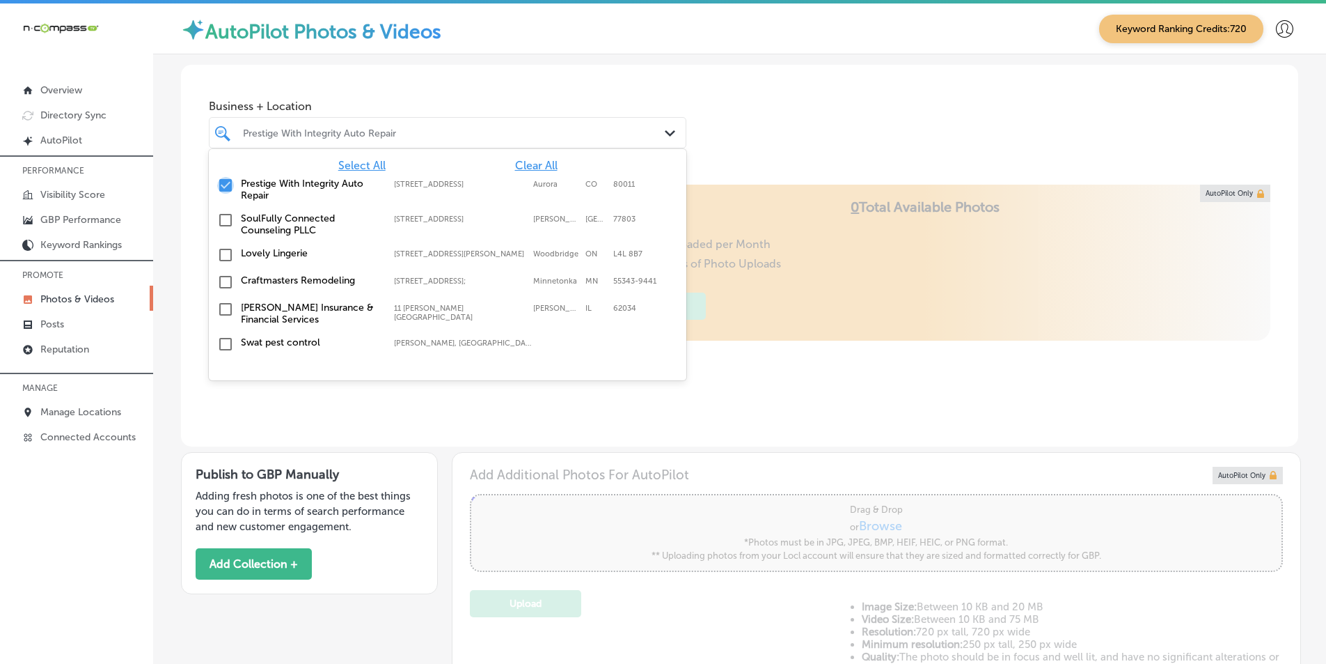
click at [226, 181] on input "checkbox" at bounding box center [225, 185] width 17 height 17
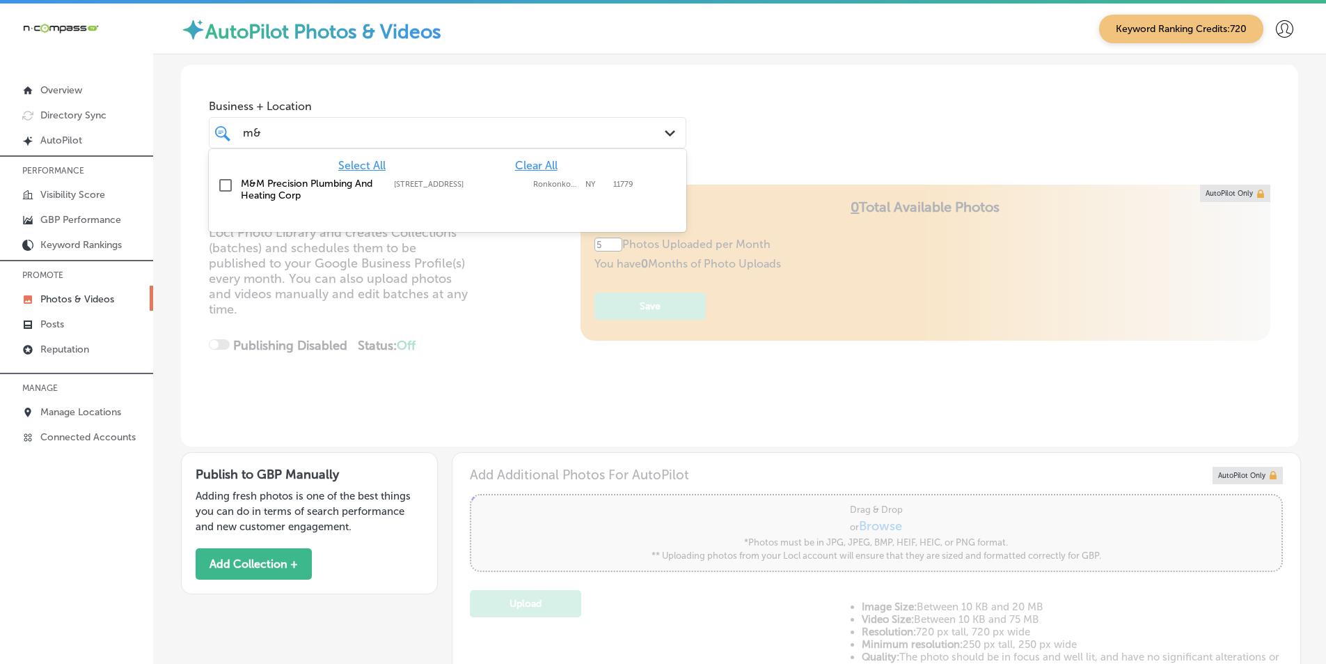
click at [225, 184] on input "checkbox" at bounding box center [225, 185] width 17 height 17
type input "m&"
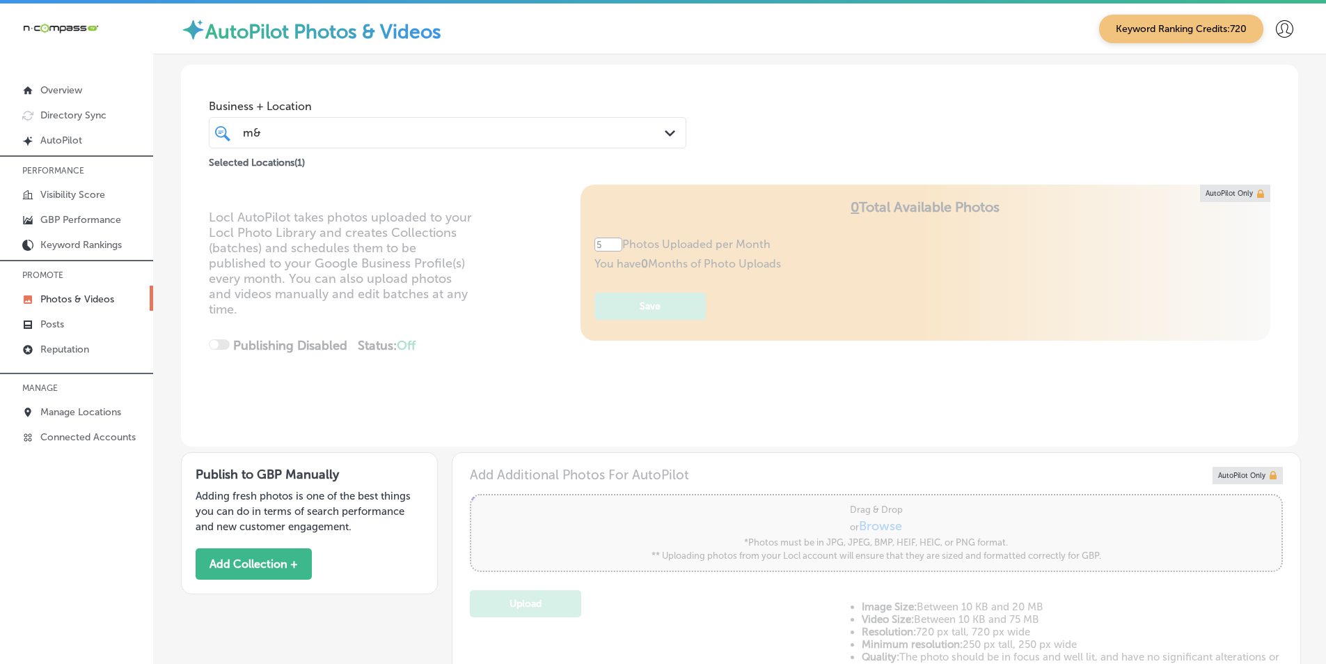
click at [531, 338] on div "Locl AutoPilot takes photos uploaded to your Locl Photo Library and creates Col…" at bounding box center [740, 316] width 1118 height 262
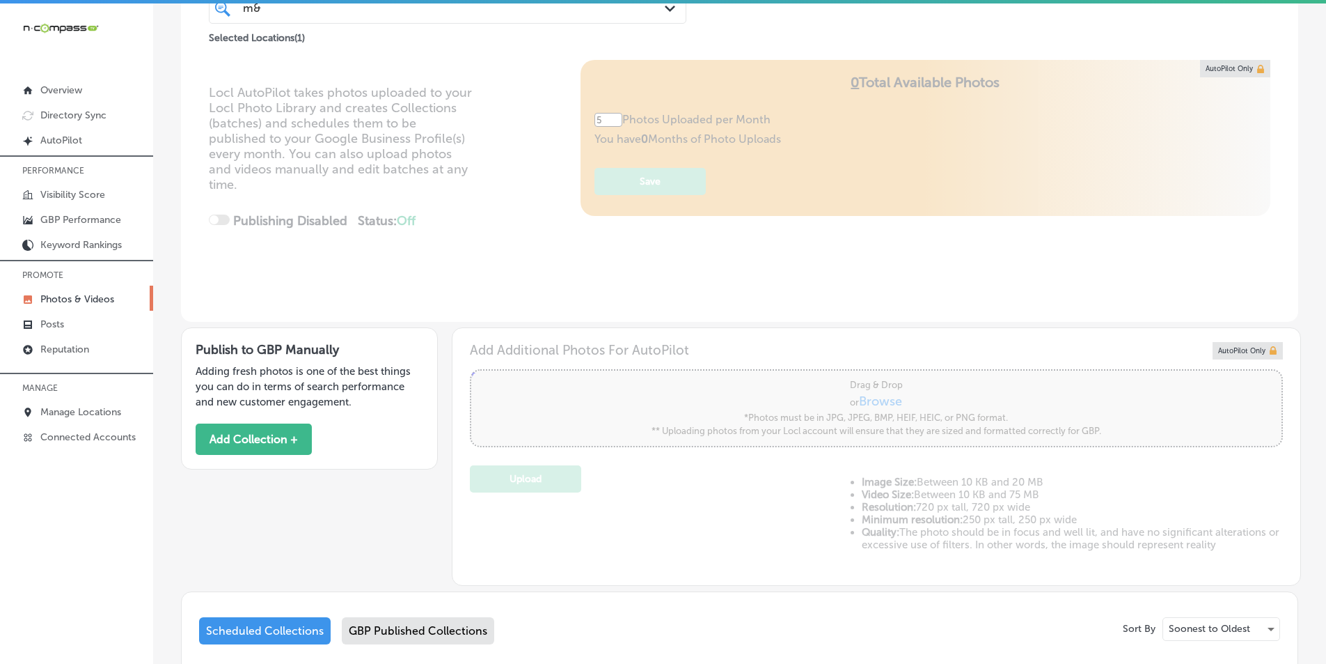
scroll to position [139, 0]
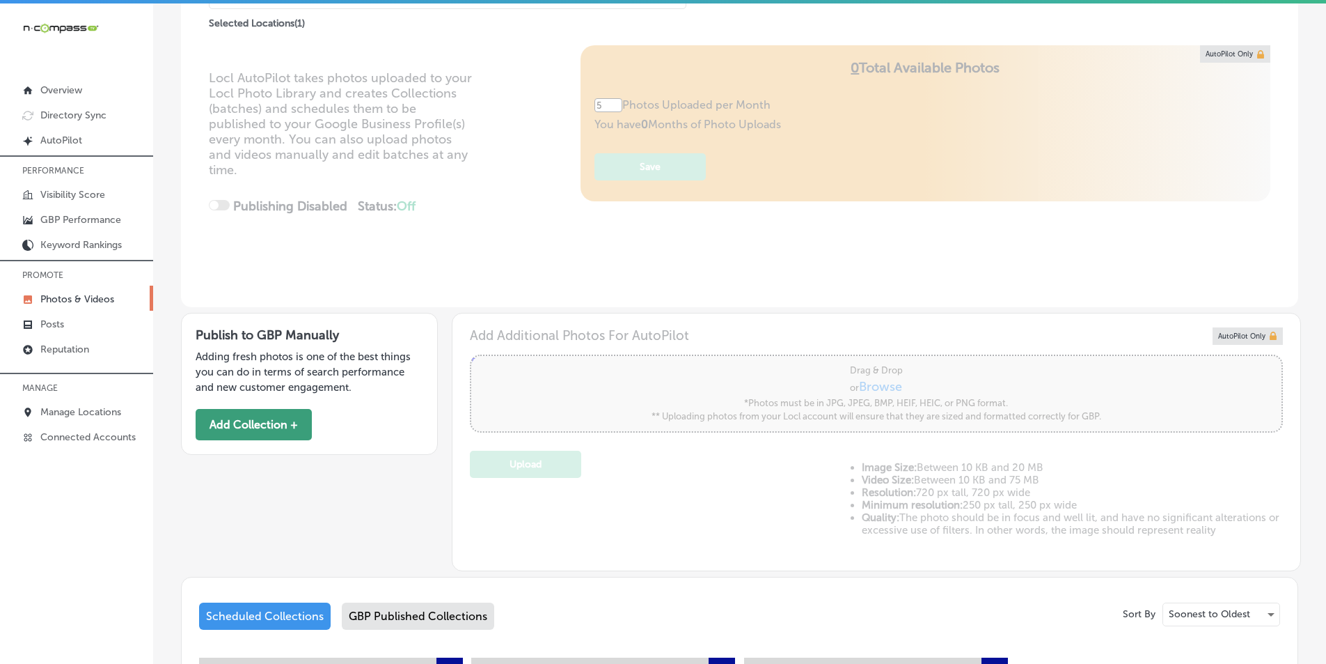
click at [261, 426] on button "Add Collection +" at bounding box center [254, 424] width 116 height 31
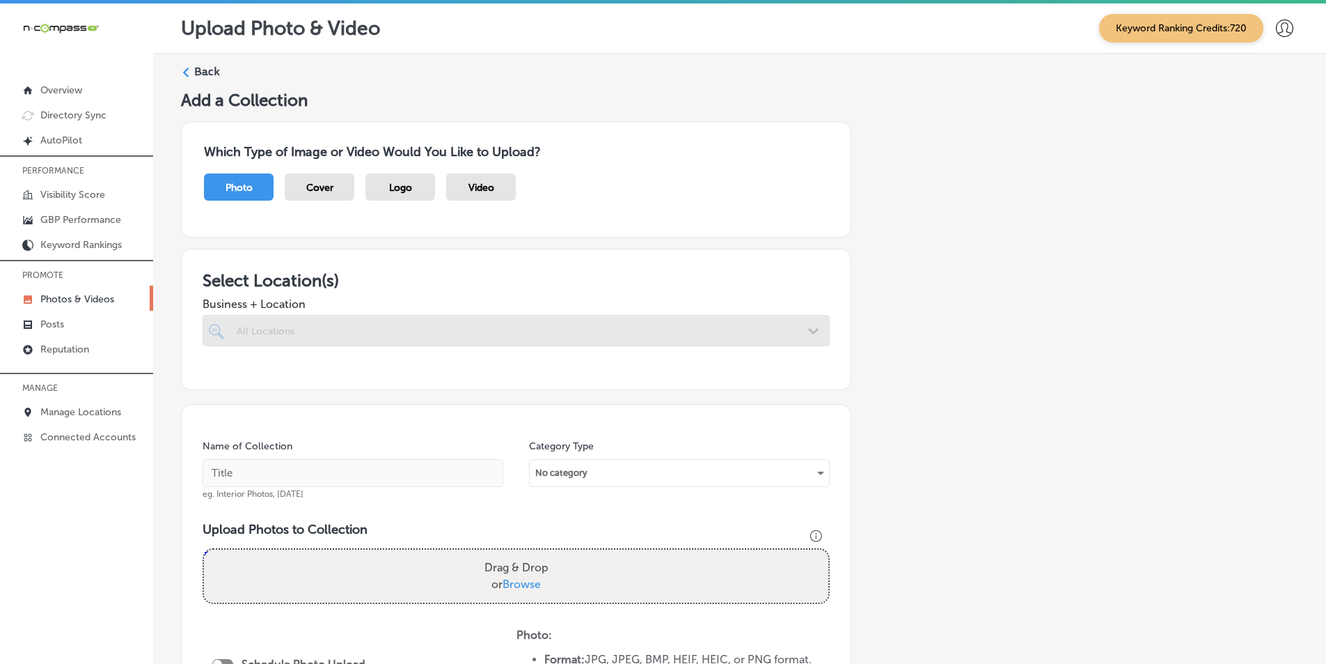
click at [322, 333] on div at bounding box center [516, 330] width 627 height 31
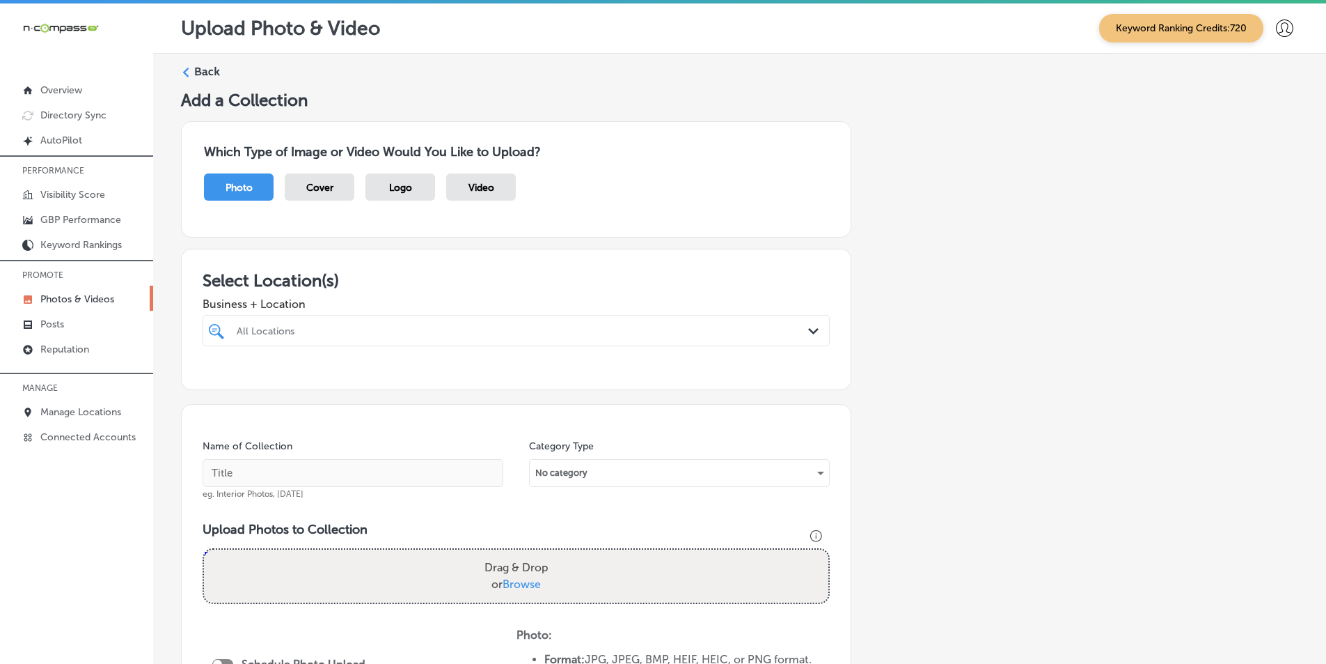
click at [429, 335] on div "All Locations" at bounding box center [523, 330] width 573 height 12
click at [216, 384] on input "checkbox" at bounding box center [219, 383] width 17 height 17
type input "M&M"
click at [472, 442] on div "Name of Collection eg. Interior Photos, March 2020" at bounding box center [353, 469] width 301 height 60
click at [327, 469] on input "text" at bounding box center [353, 473] width 301 height 28
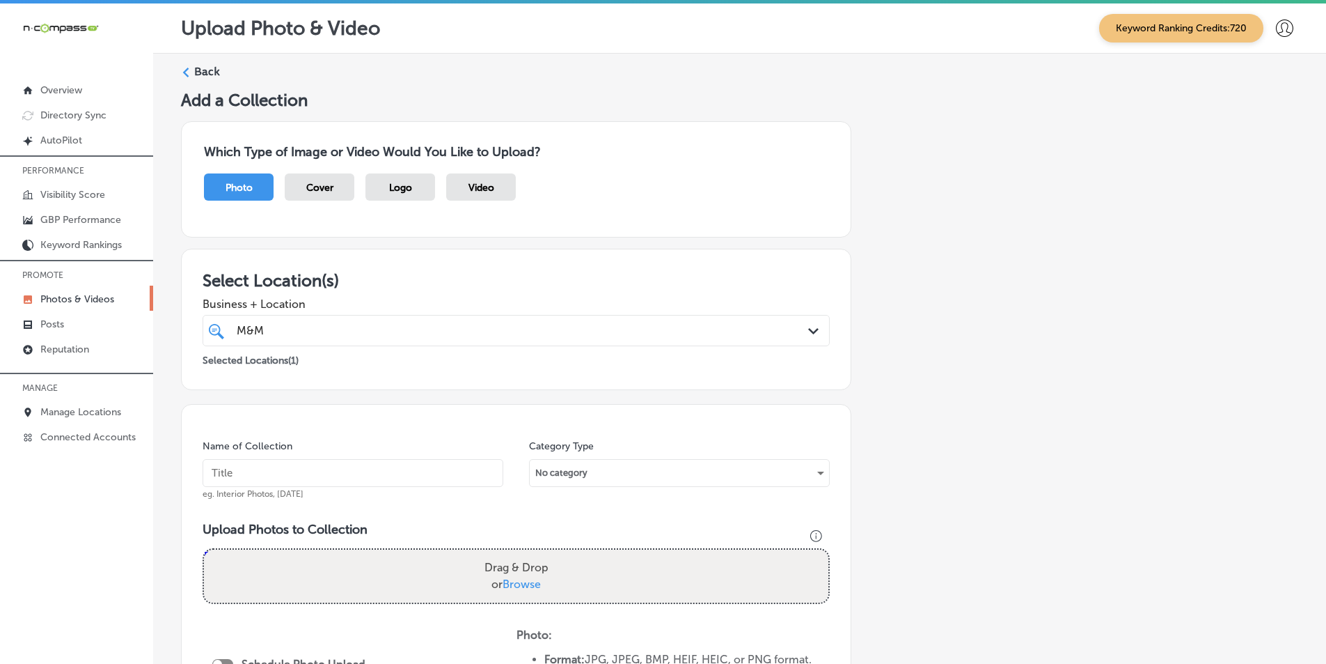
paste input "water line replacement ronkonkoma"
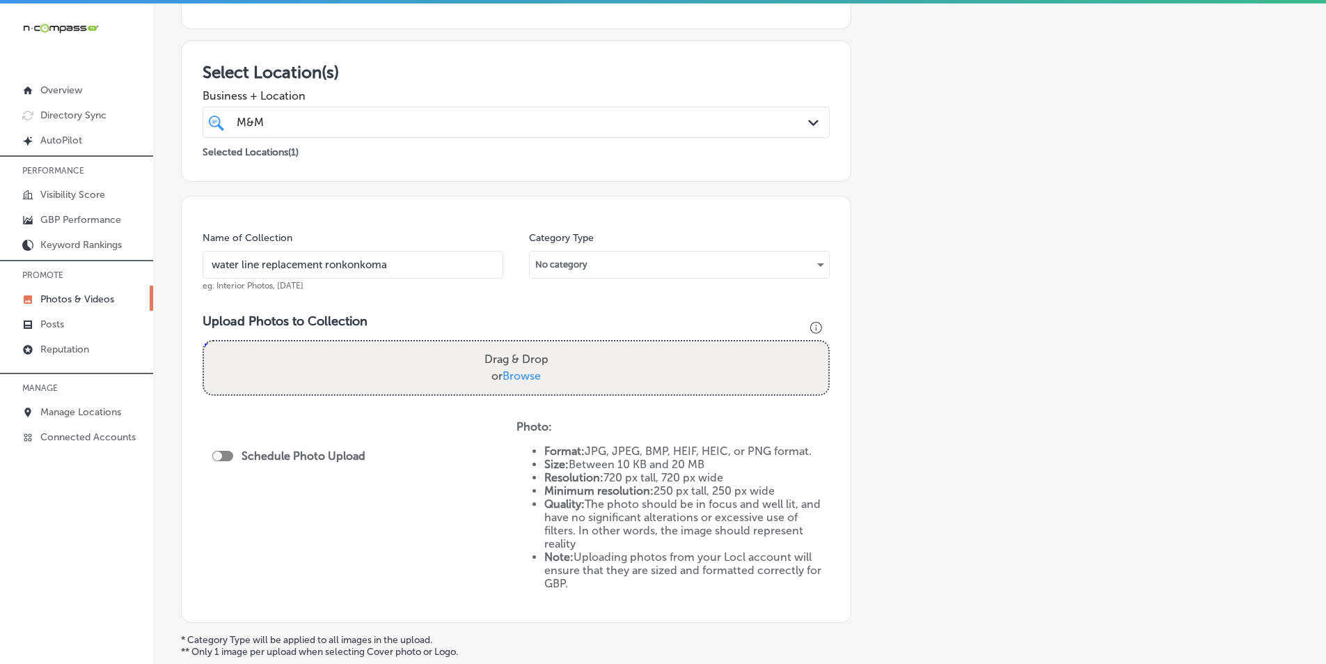
scroll to position [209, 0]
type input "water line replacement ronkonkoma"
click at [263, 357] on div "Drag & Drop or Browse" at bounding box center [516, 366] width 625 height 53
click at [204, 340] on input "Drag & Drop or Browse" at bounding box center [516, 342] width 625 height 4
type input "C:\fakepath\2.png"
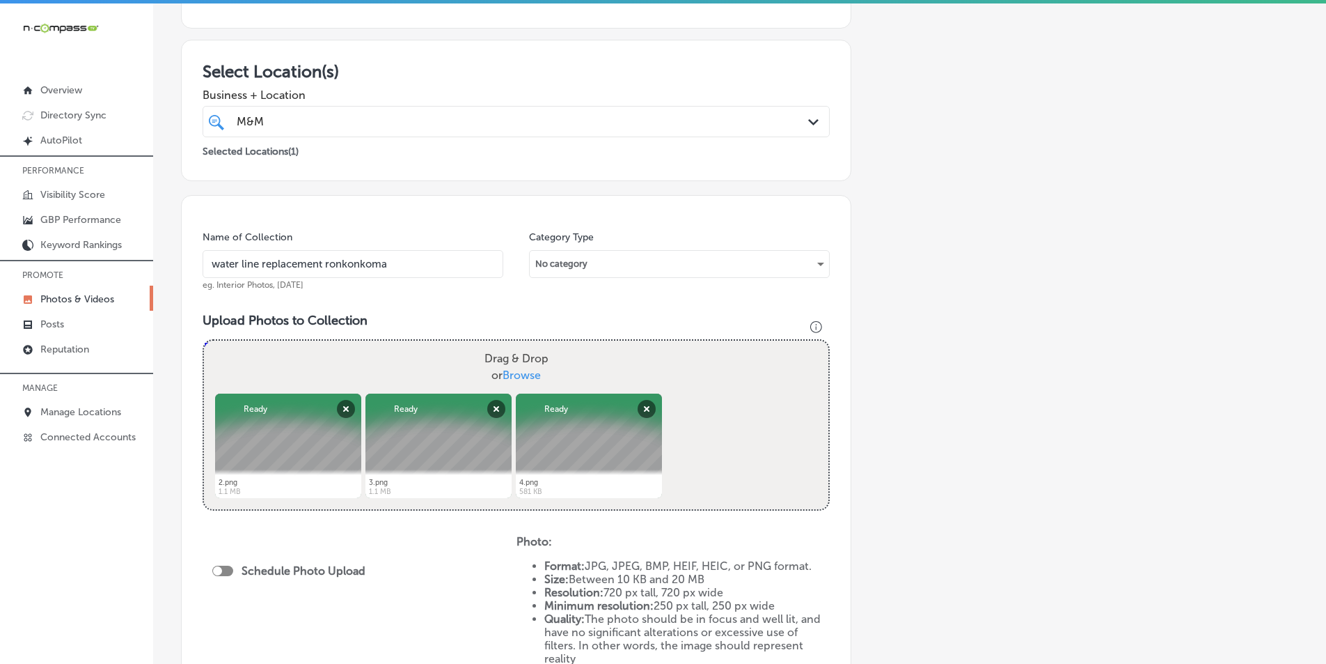
click at [412, 366] on div "Drag & Drop or Browse" at bounding box center [516, 366] width 625 height 53
click at [204, 340] on input "Drag & Drop or Browse" at bounding box center [516, 342] width 625 height 4
type input "C:\fakepath\5.png"
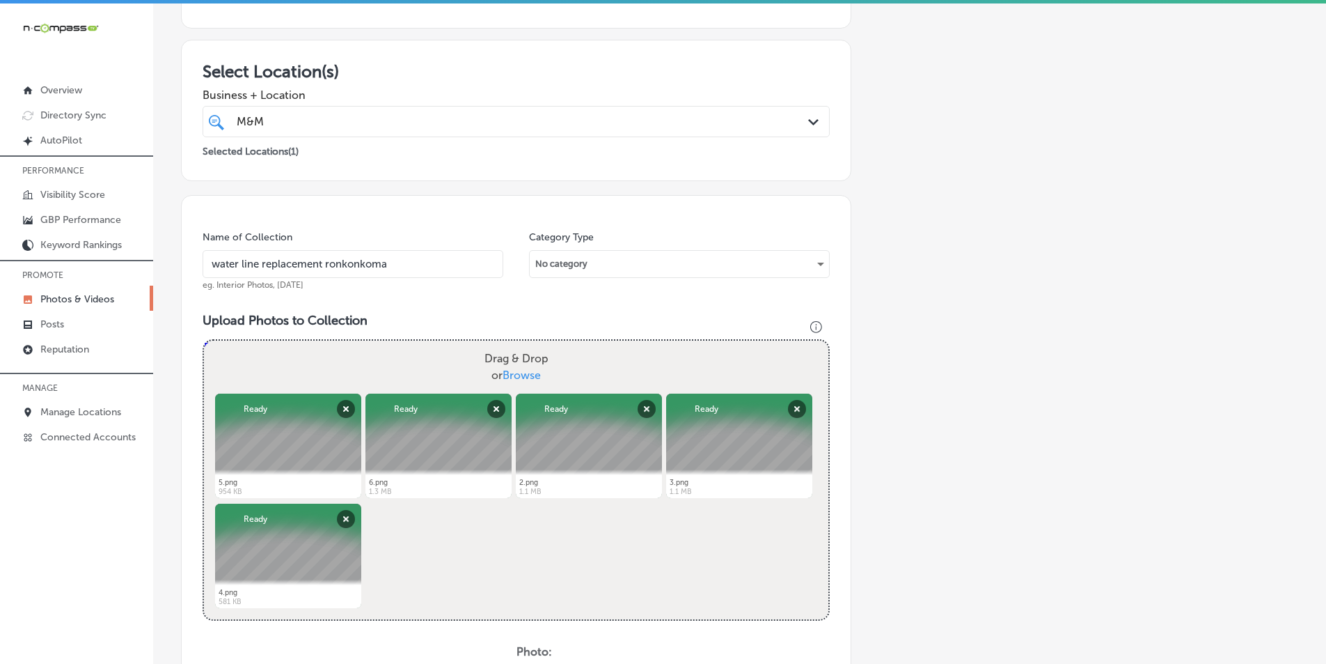
click at [582, 586] on div "Powered by PQINA Drag & Drop or Browse 5.png Abort Retry Remove Upload Cancel R…" at bounding box center [516, 479] width 625 height 279
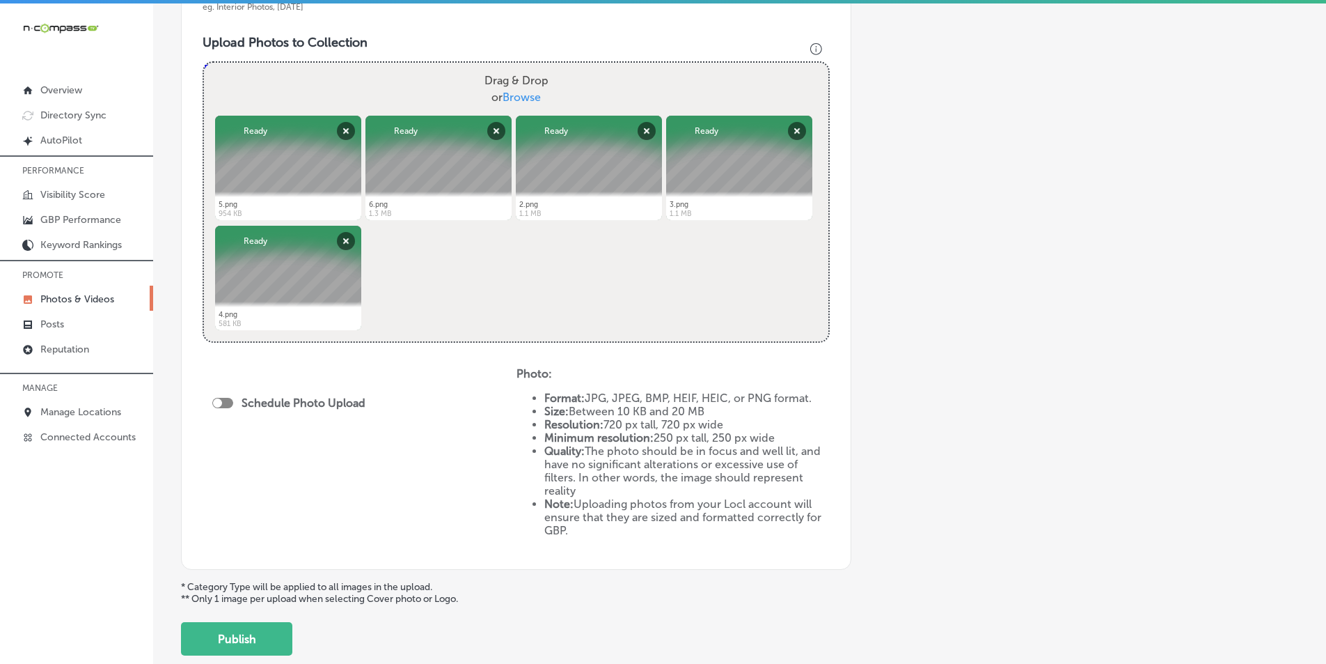
scroll to position [487, 0]
click at [220, 402] on div at bounding box center [217, 402] width 9 height 9
checkbox input "true"
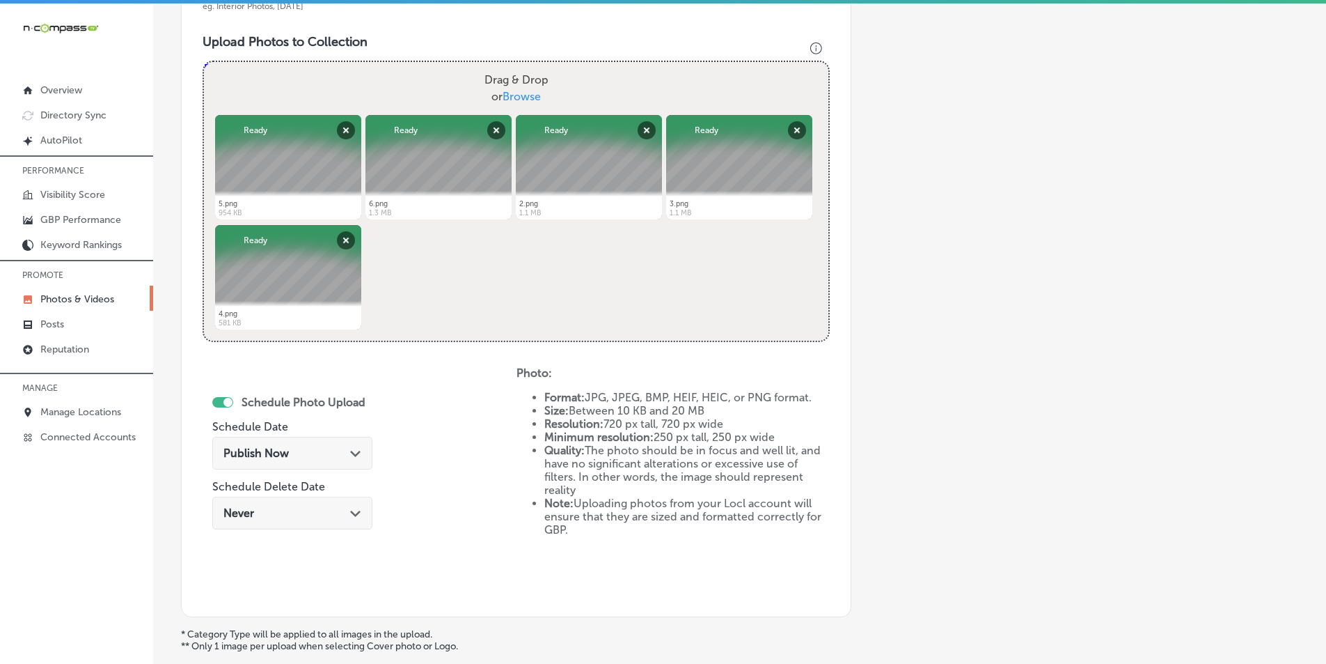
click at [314, 441] on div "Publish Now Path Created with Sketch." at bounding box center [292, 453] width 160 height 33
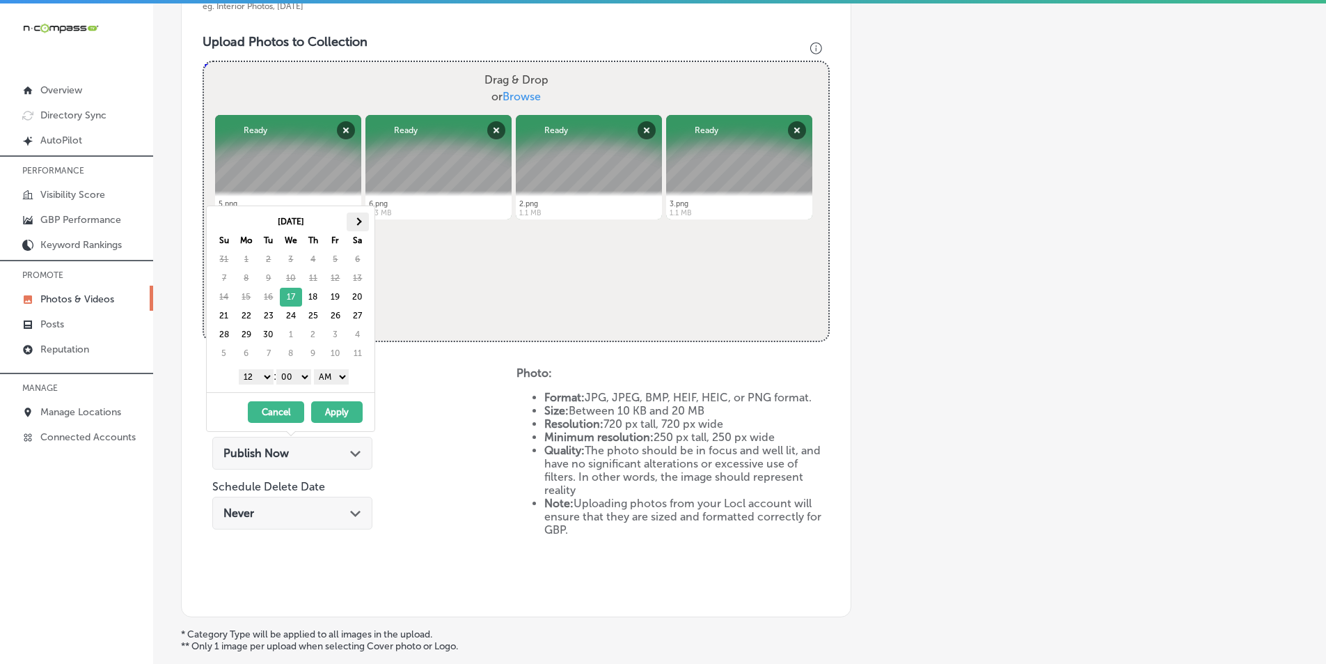
click at [357, 217] on span at bounding box center [358, 221] width 8 height 8
click at [261, 375] on select "1 2 3 4 5 6 7 8 9 10 11 12" at bounding box center [256, 376] width 35 height 15
click at [340, 372] on select "AM PM" at bounding box center [331, 376] width 35 height 15
click at [340, 412] on button "Apply" at bounding box center [337, 412] width 52 height 22
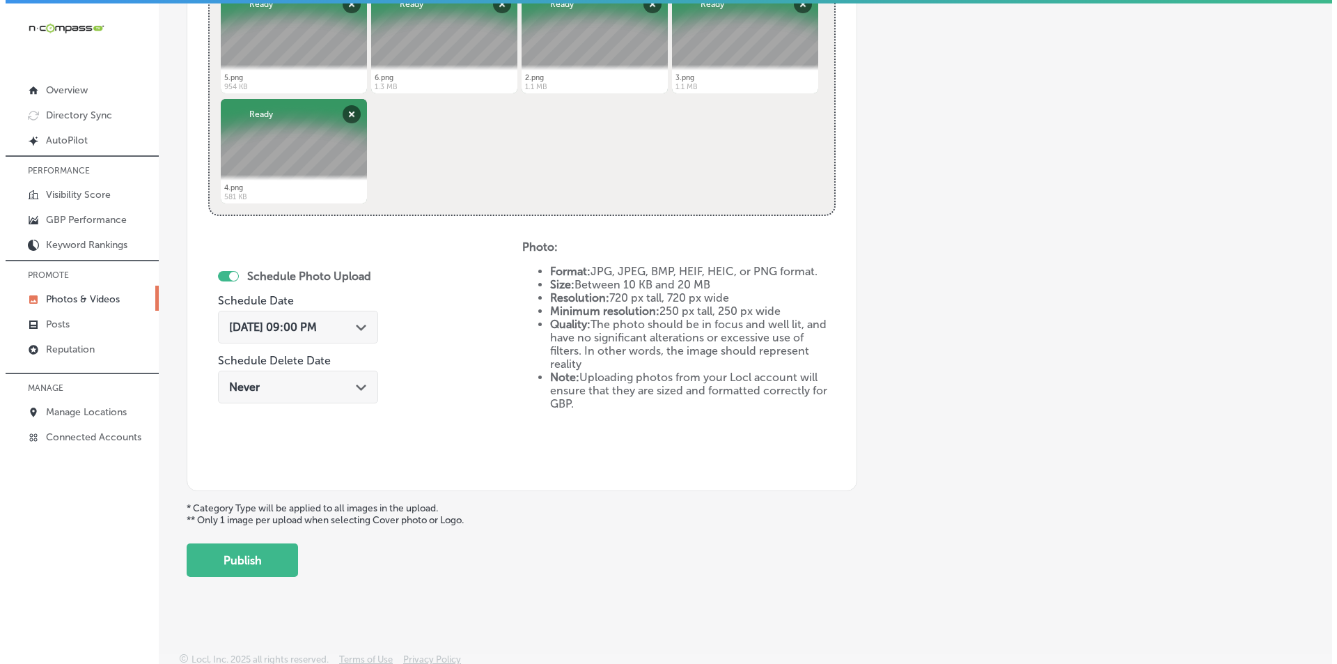
scroll to position [618, 0]
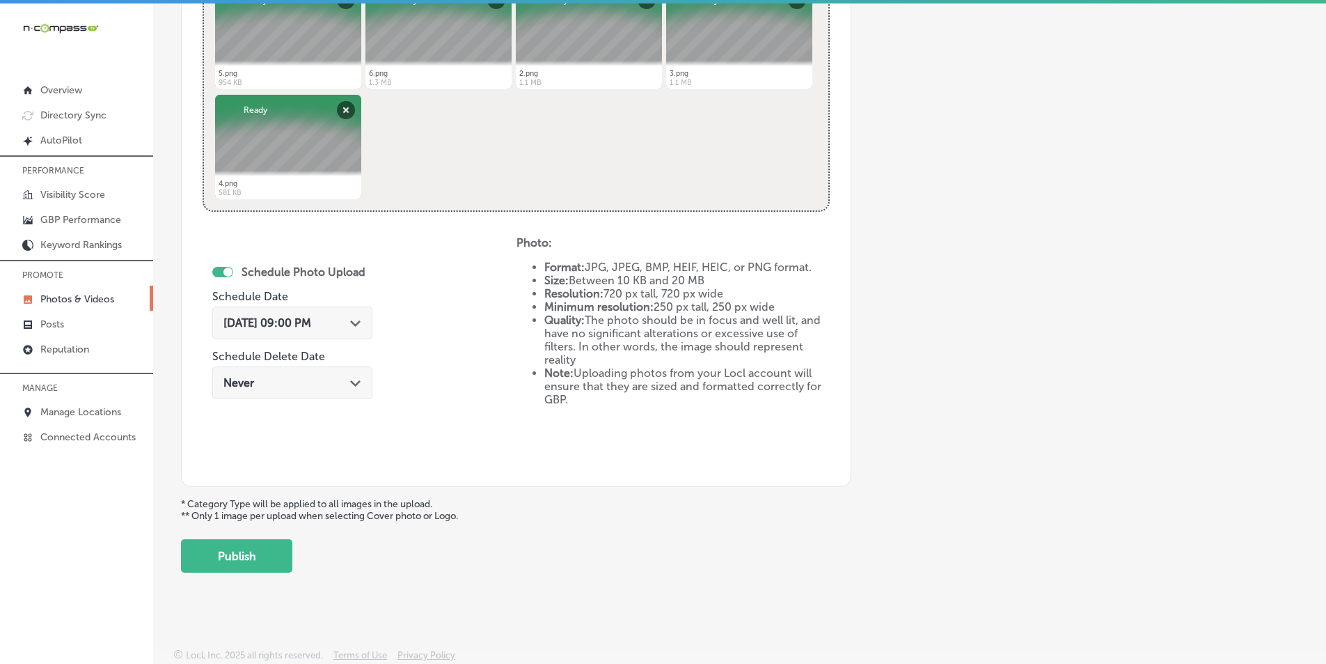
click at [263, 551] on button "Publish" at bounding box center [236, 555] width 111 height 33
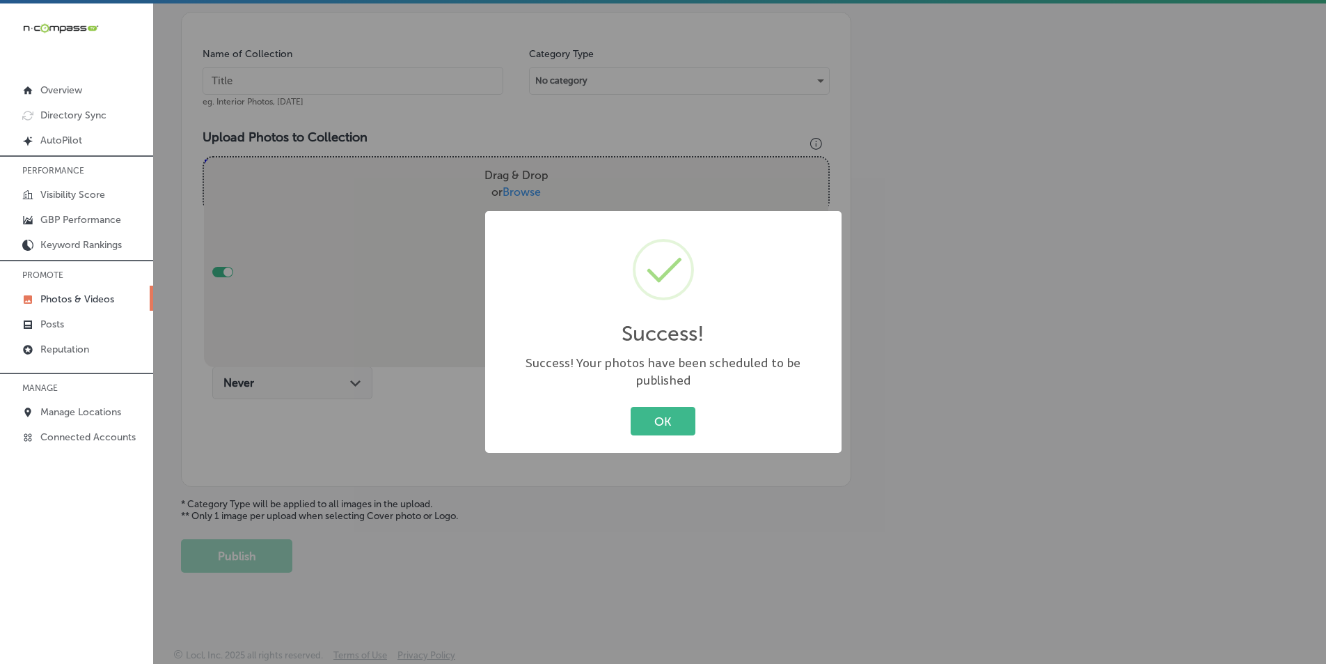
scroll to position [392, 0]
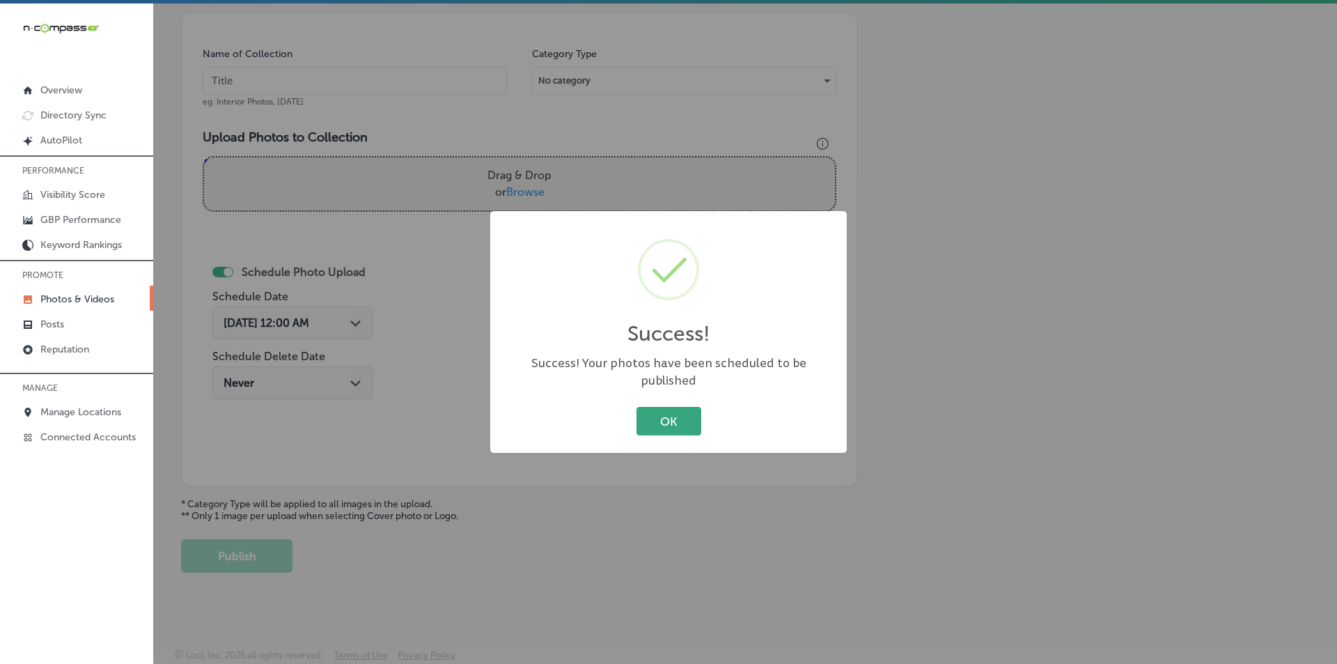
click at [648, 407] on button "OK" at bounding box center [668, 421] width 65 height 29
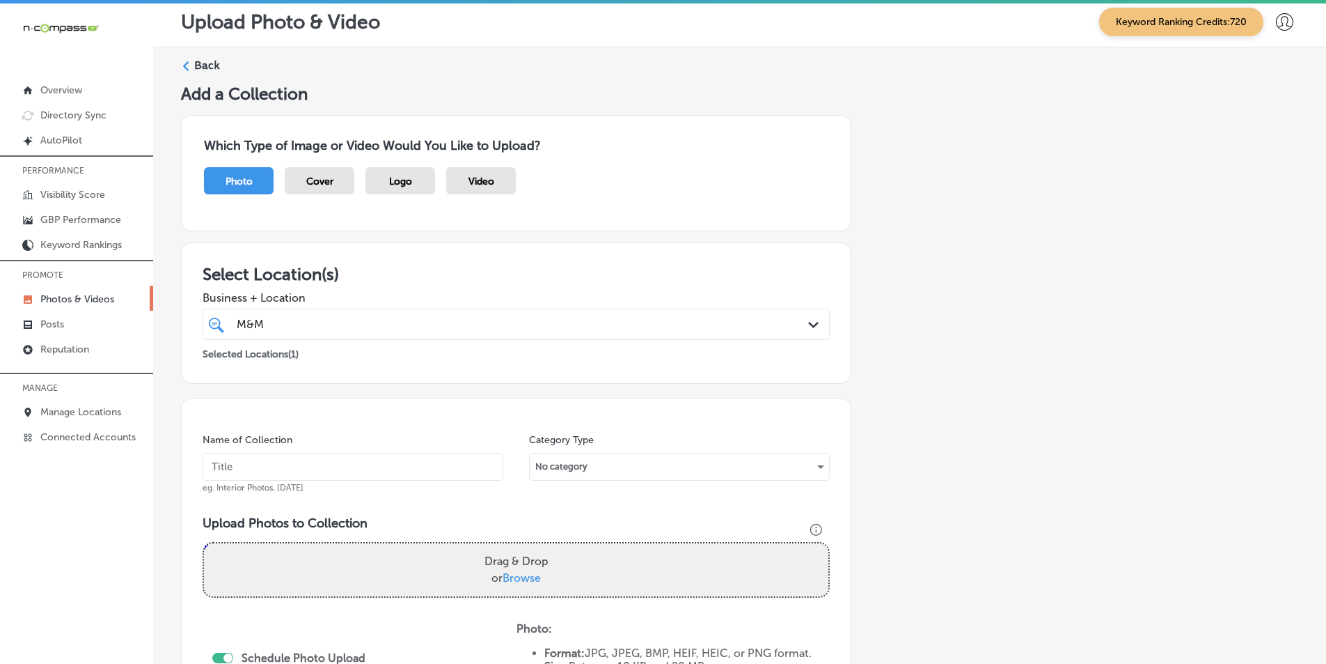
scroll to position [0, 0]
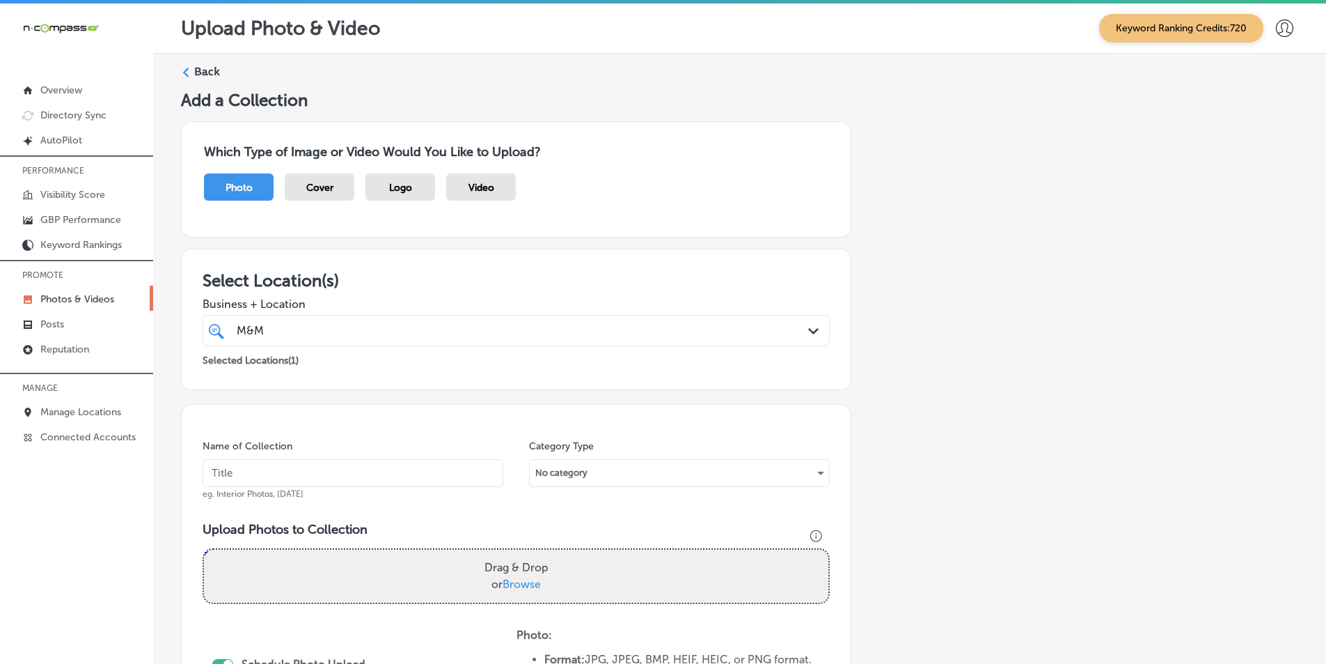
click at [185, 74] on polygon at bounding box center [186, 73] width 6 height 10
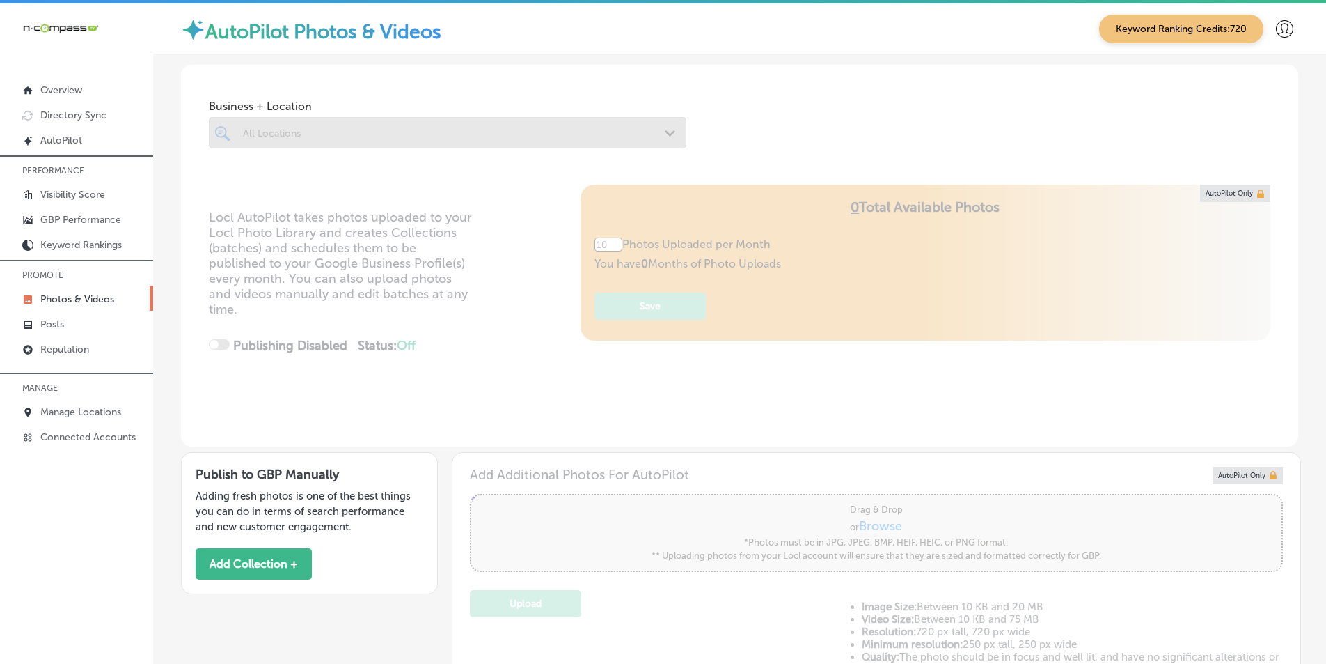
type input "5"
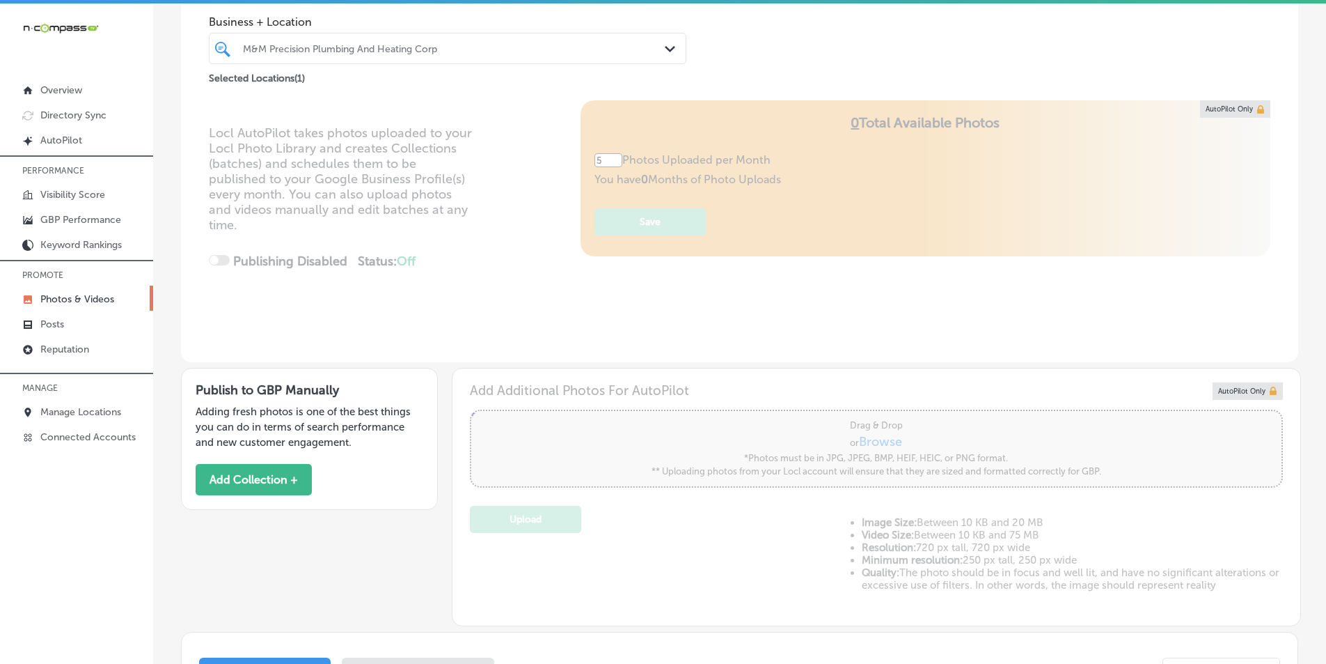
scroll to position [65, 0]
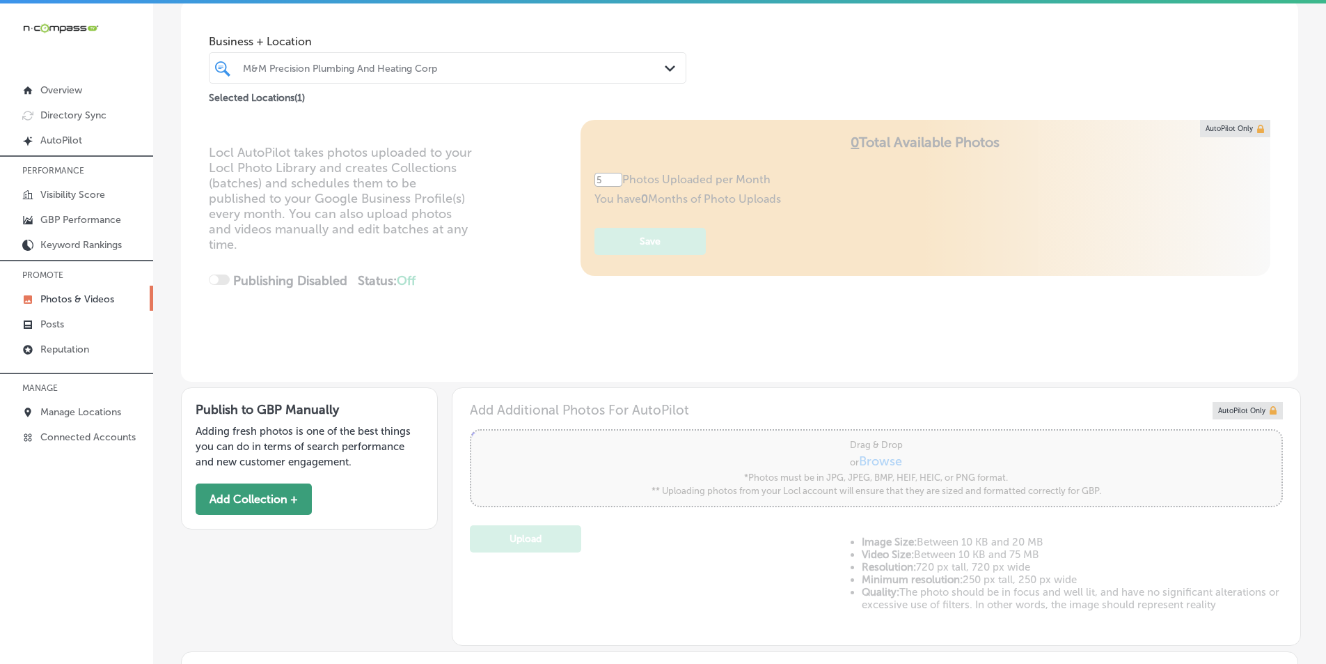
click at [280, 497] on button "Add Collection +" at bounding box center [254, 498] width 116 height 31
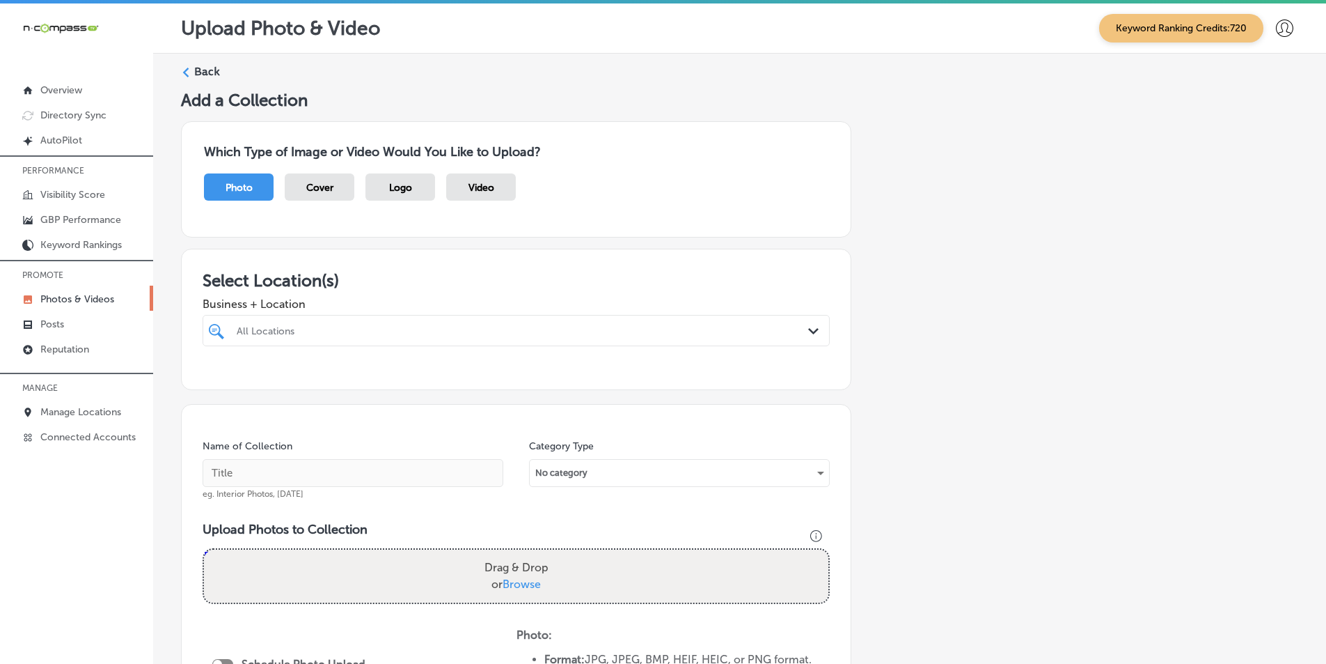
click at [357, 331] on div "All Locations" at bounding box center [523, 330] width 573 height 12
click at [216, 383] on input "checkbox" at bounding box center [219, 383] width 17 height 17
type input "m&"
click at [480, 444] on div "Name of Collection eg. Interior Photos, March 2020" at bounding box center [353, 469] width 301 height 60
click at [366, 469] on input "text" at bounding box center [353, 473] width 301 height 28
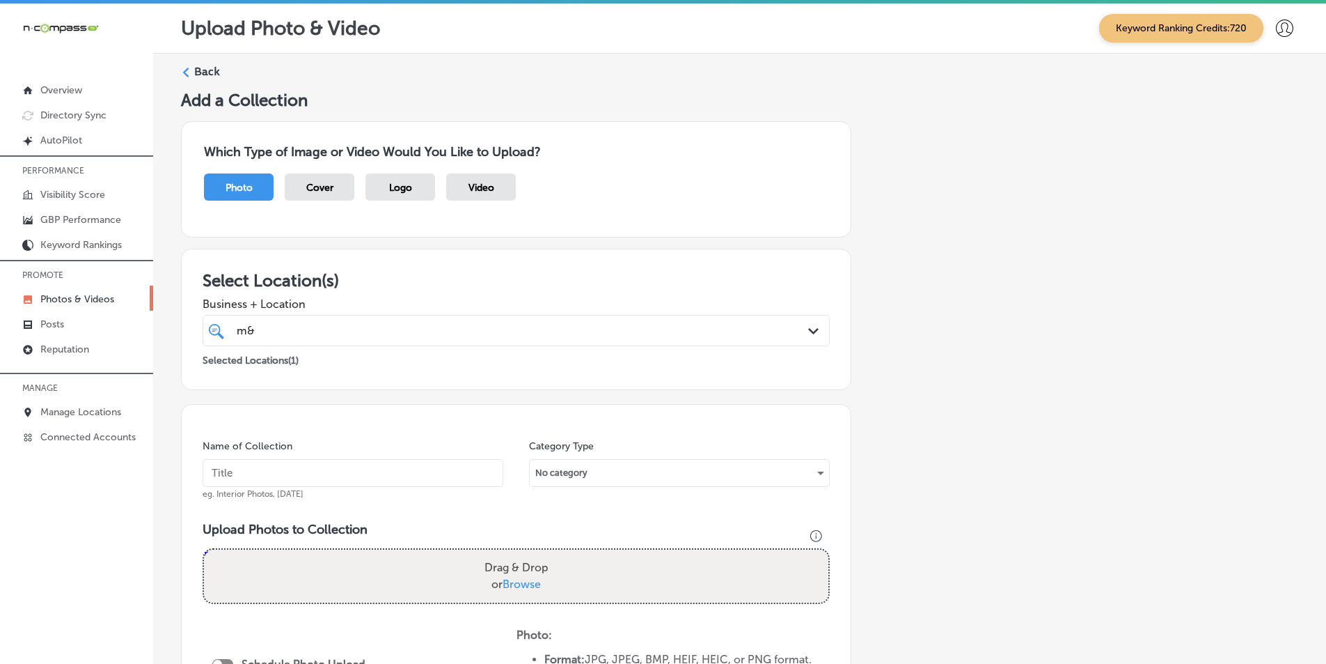
click at [282, 466] on input "text" at bounding box center [353, 473] width 301 height 28
paste input "\m7m plumboing"
type input "\m7m plumboing"
click at [324, 562] on div "Drag & Drop or Browse" at bounding box center [516, 575] width 625 height 53
click at [204, 549] on input "Drag & Drop or Browse" at bounding box center [516, 551] width 625 height 4
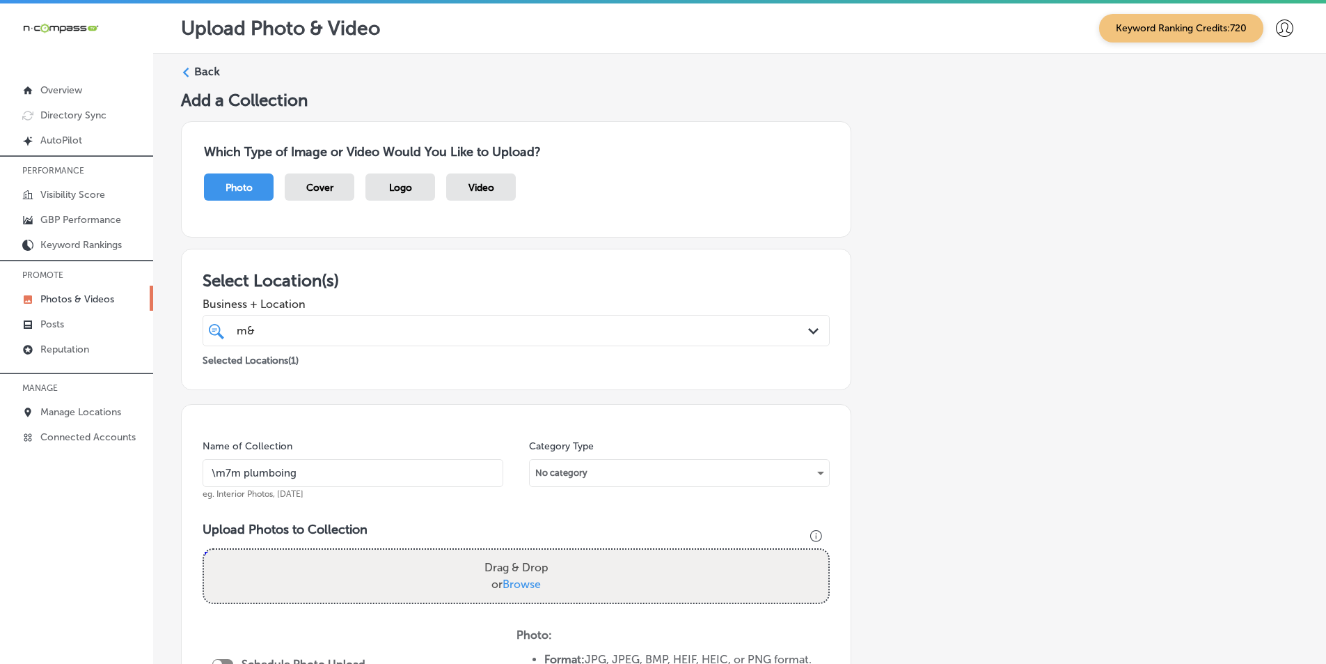
type input "C:\fakepath\9.png"
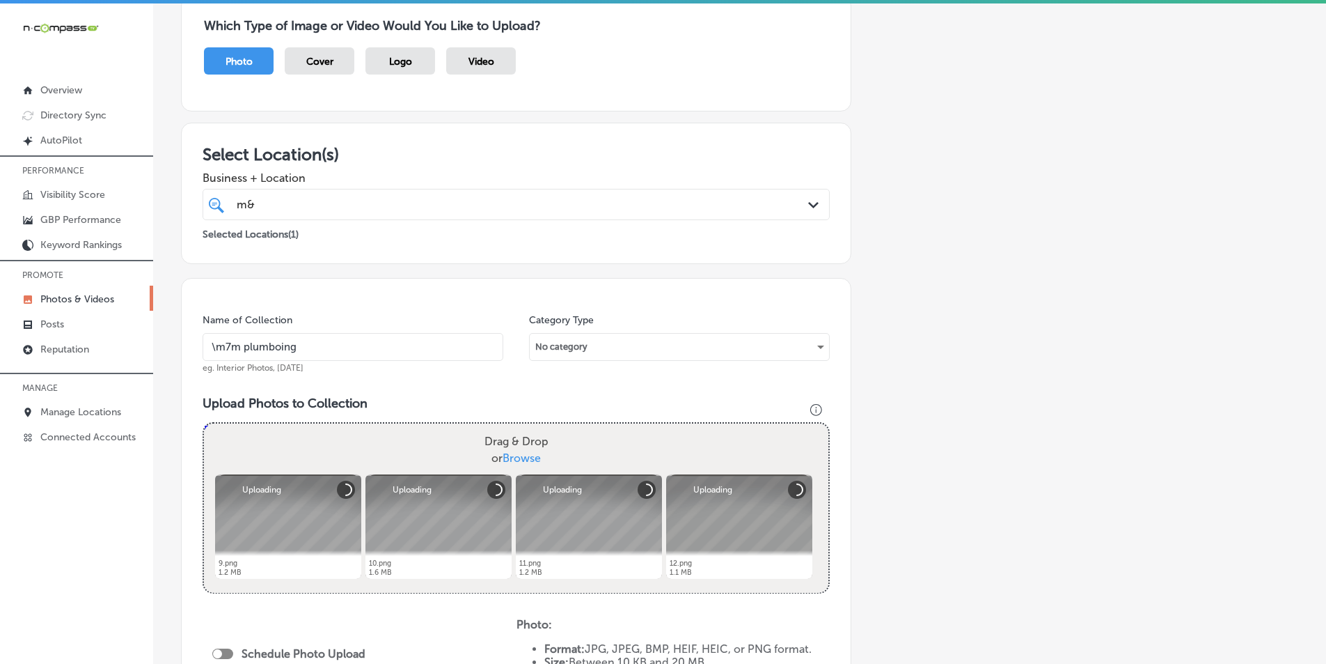
scroll to position [209, 0]
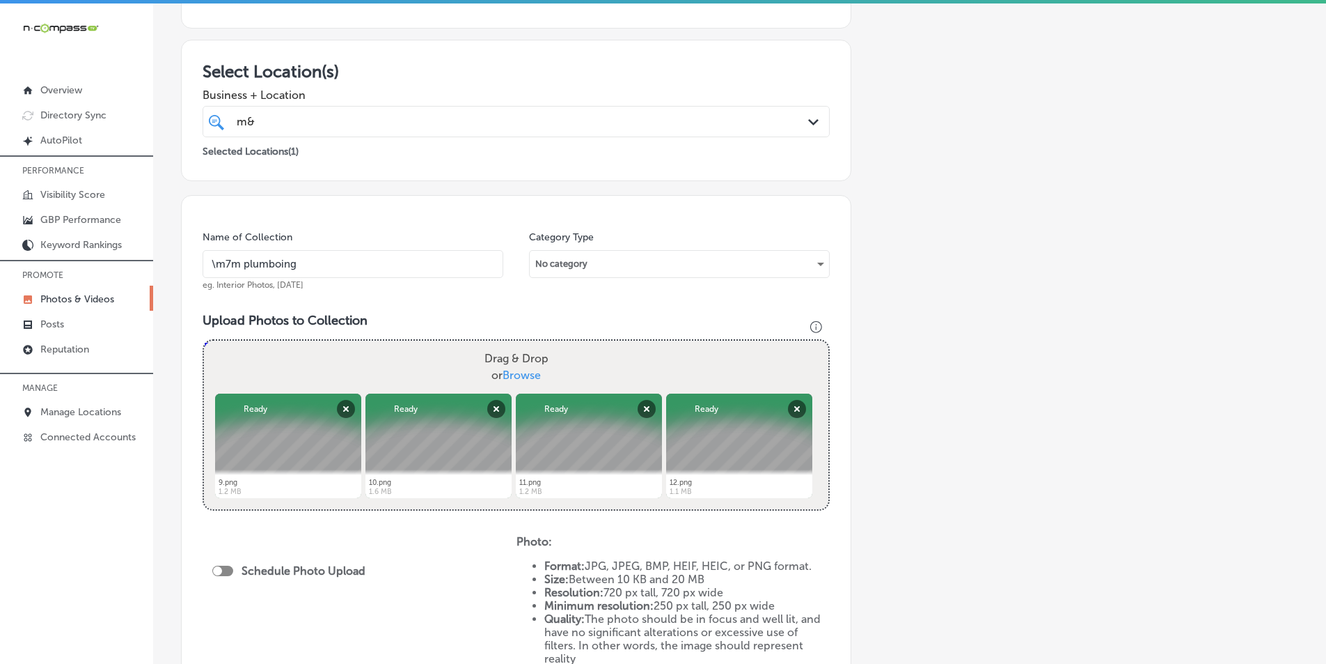
click at [377, 359] on div "Drag & Drop or Browse" at bounding box center [516, 366] width 625 height 53
click at [204, 340] on input "Drag & Drop or Browse" at bounding box center [516, 342] width 625 height 4
type input "C:\fakepath\7.png"
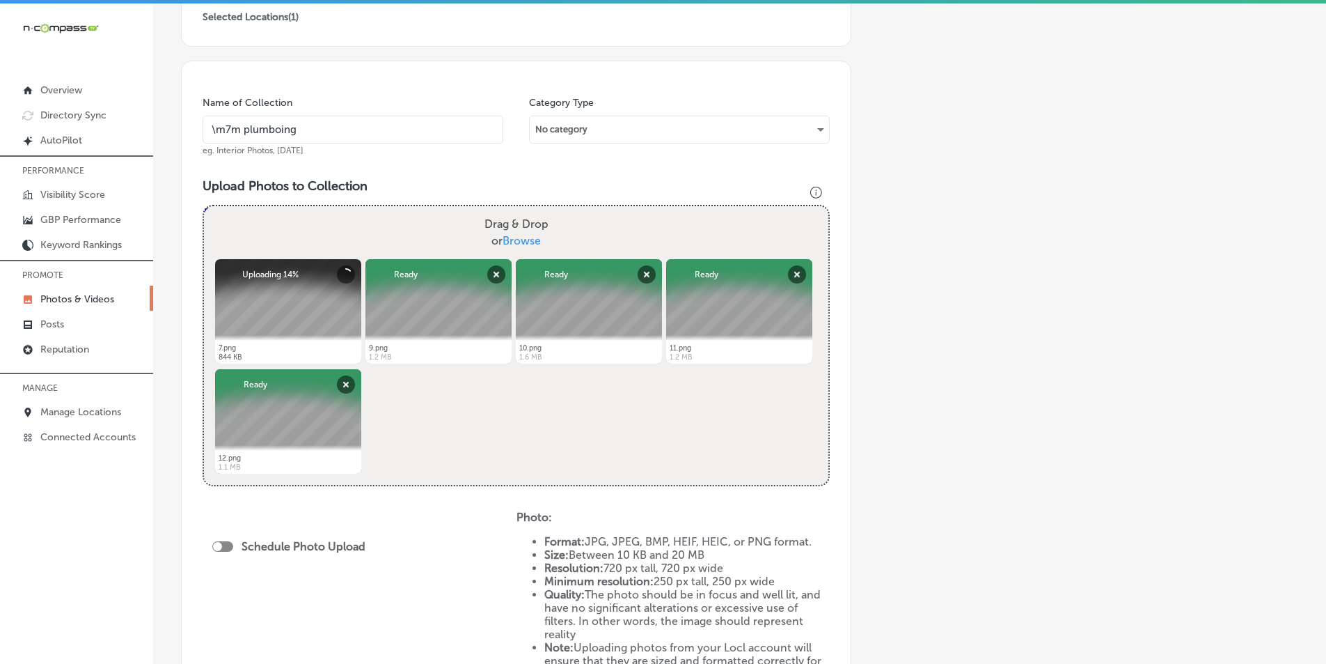
scroll to position [418, 0]
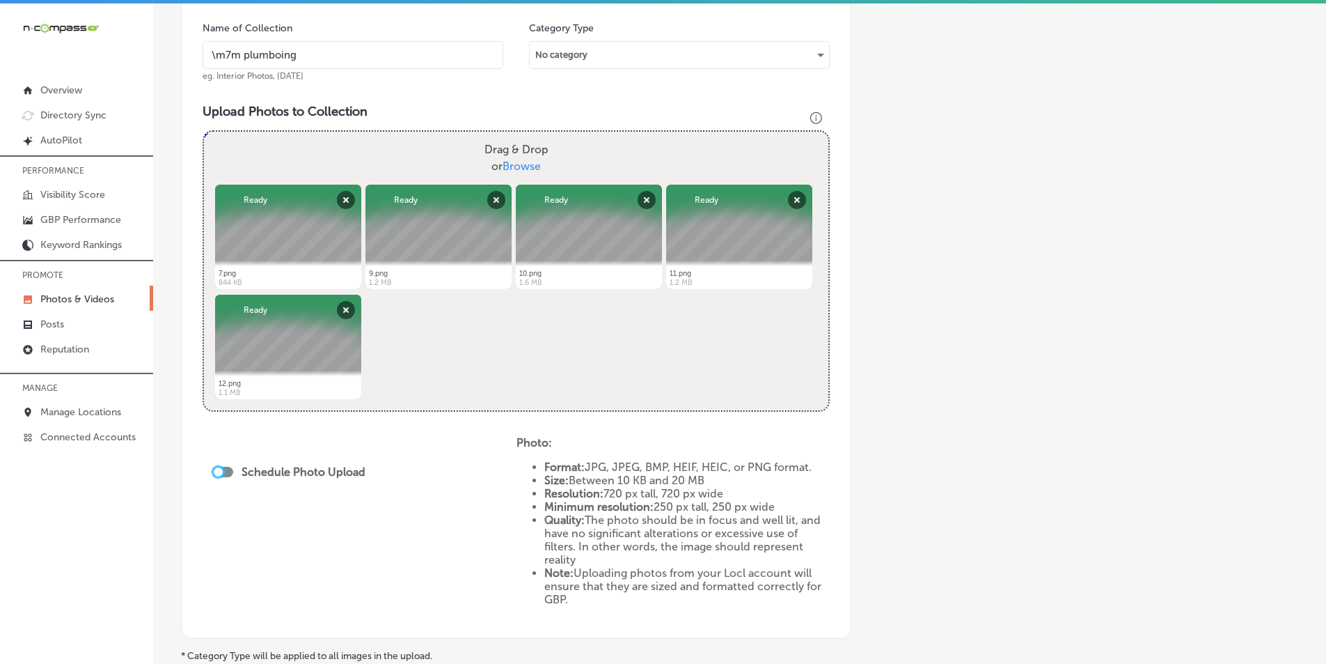
click at [217, 468] on div at bounding box center [218, 471] width 9 height 9
checkbox input "true"
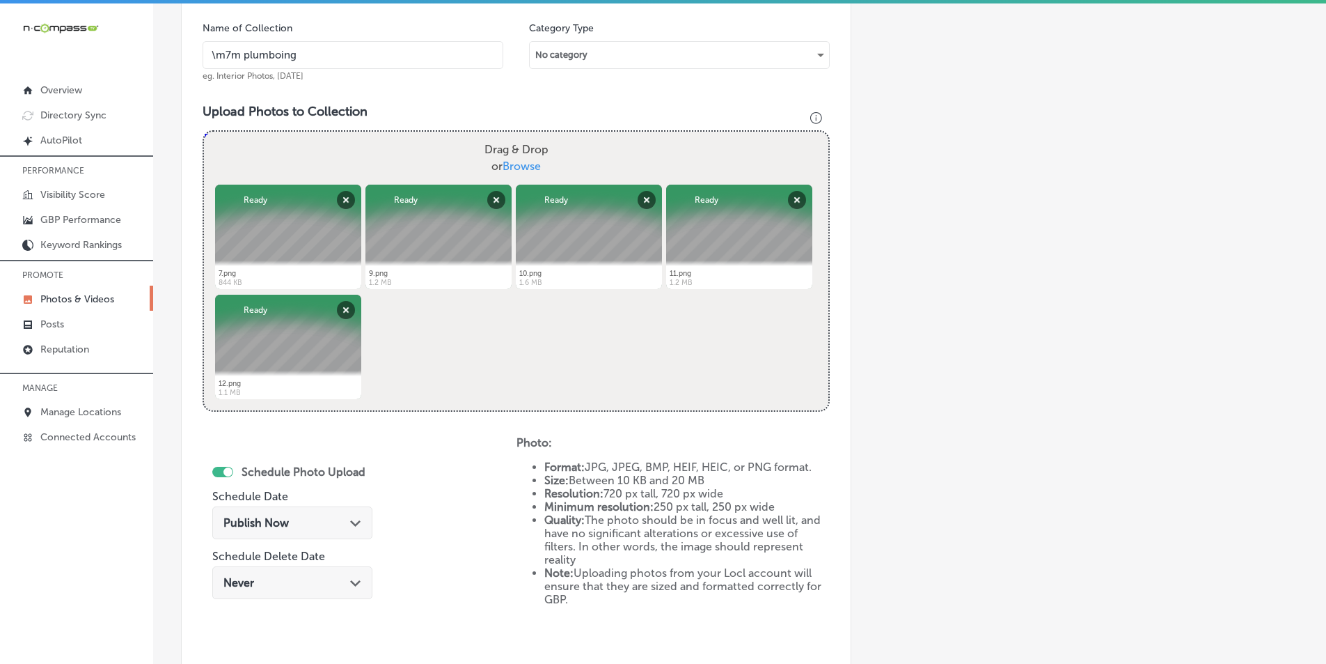
click at [305, 518] on div "Publish Now Path Created with Sketch." at bounding box center [293, 522] width 138 height 13
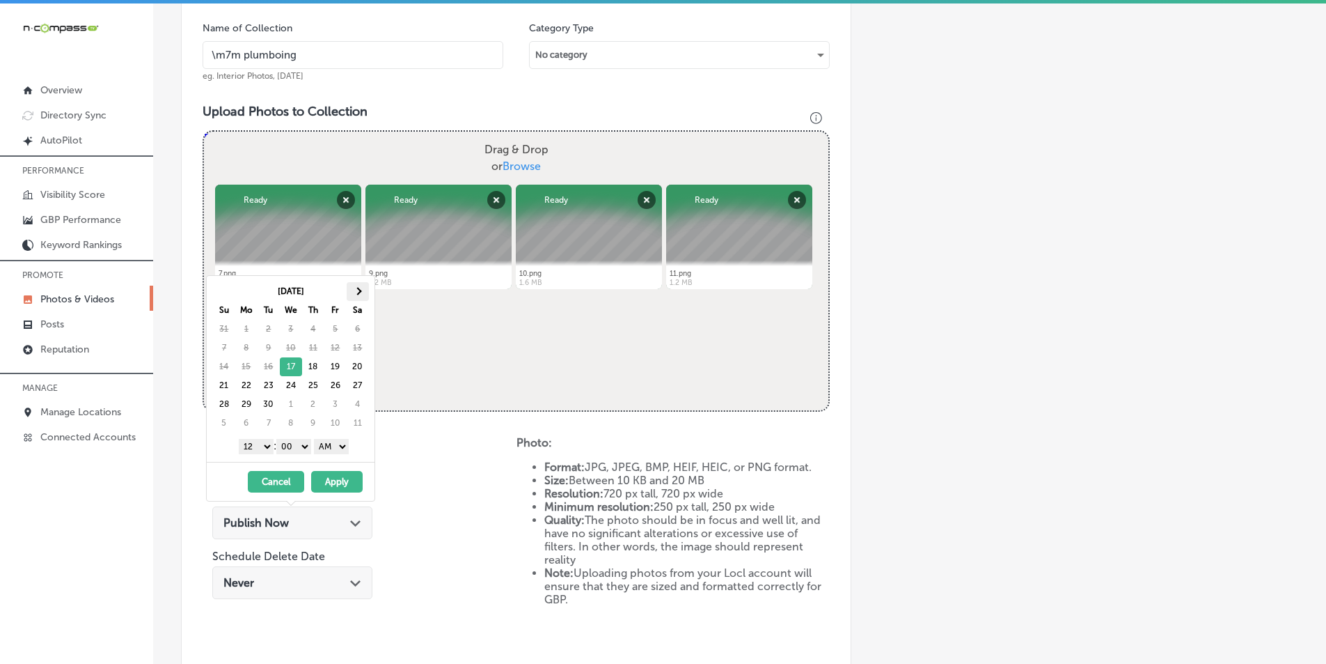
click at [361, 286] on th at bounding box center [358, 291] width 22 height 19
drag, startPoint x: 269, startPoint y: 382, endPoint x: 270, endPoint y: 421, distance: 39.0
click at [263, 443] on select "1 2 3 4 5 6 7 8 9 10 11 12" at bounding box center [256, 446] width 35 height 15
click at [345, 446] on select "AM PM" at bounding box center [331, 446] width 35 height 15
click at [338, 480] on button "Apply" at bounding box center [337, 482] width 52 height 22
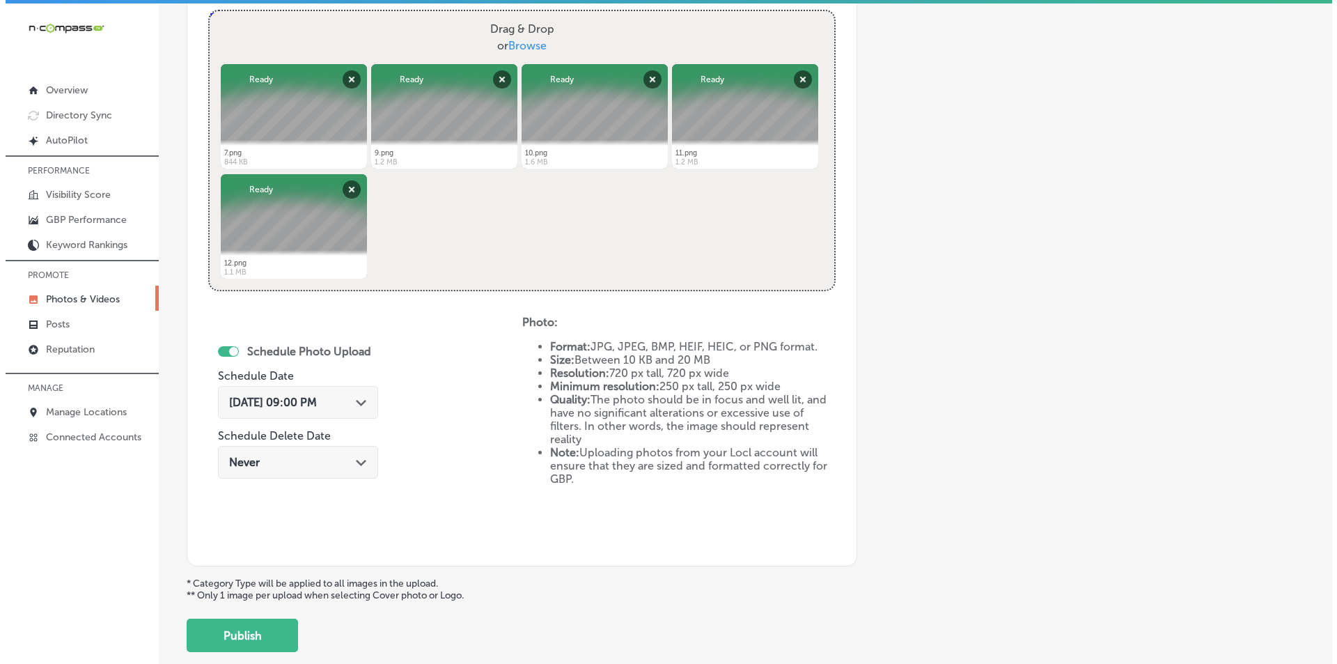
scroll to position [618, 0]
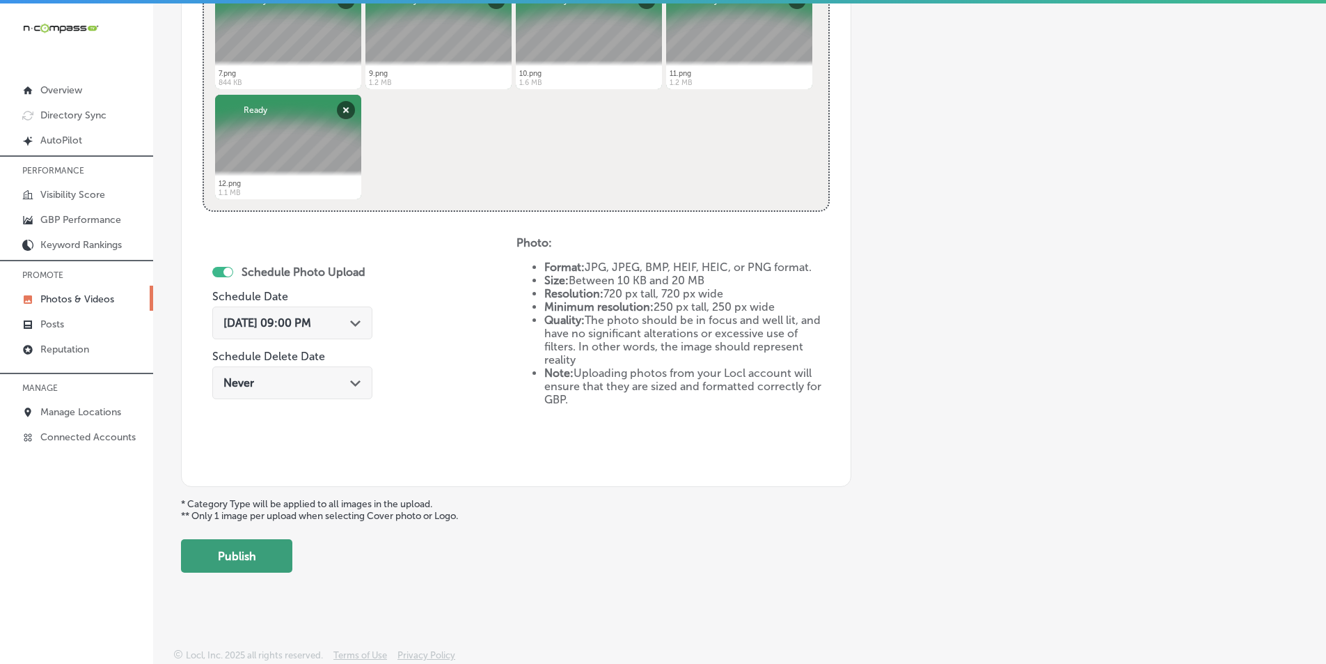
click at [260, 556] on button "Publish" at bounding box center [236, 555] width 111 height 33
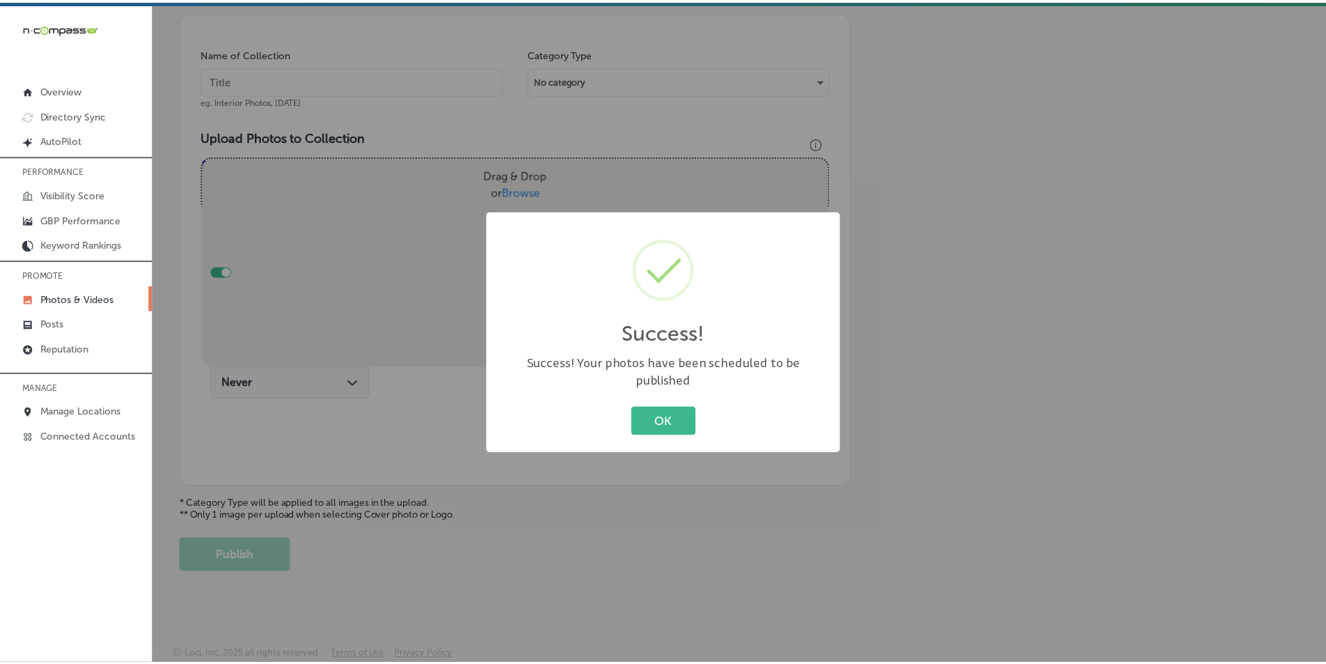
scroll to position [392, 0]
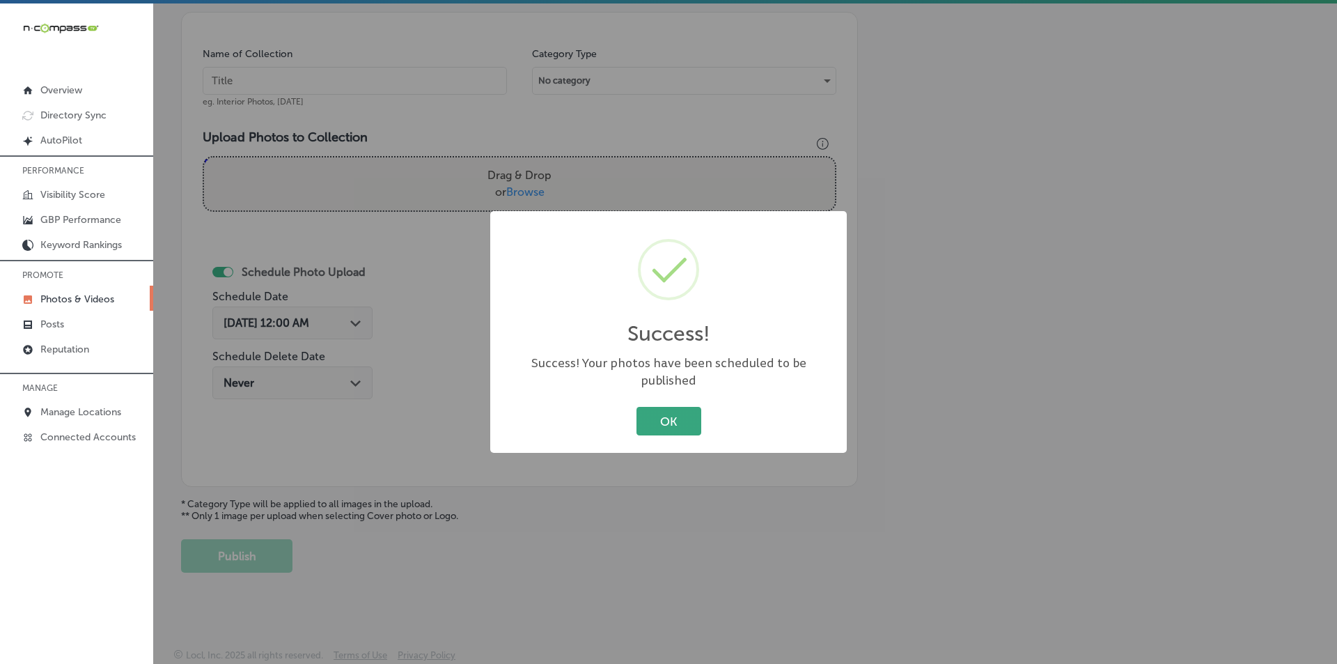
click at [674, 409] on button "OK" at bounding box center [668, 421] width 65 height 29
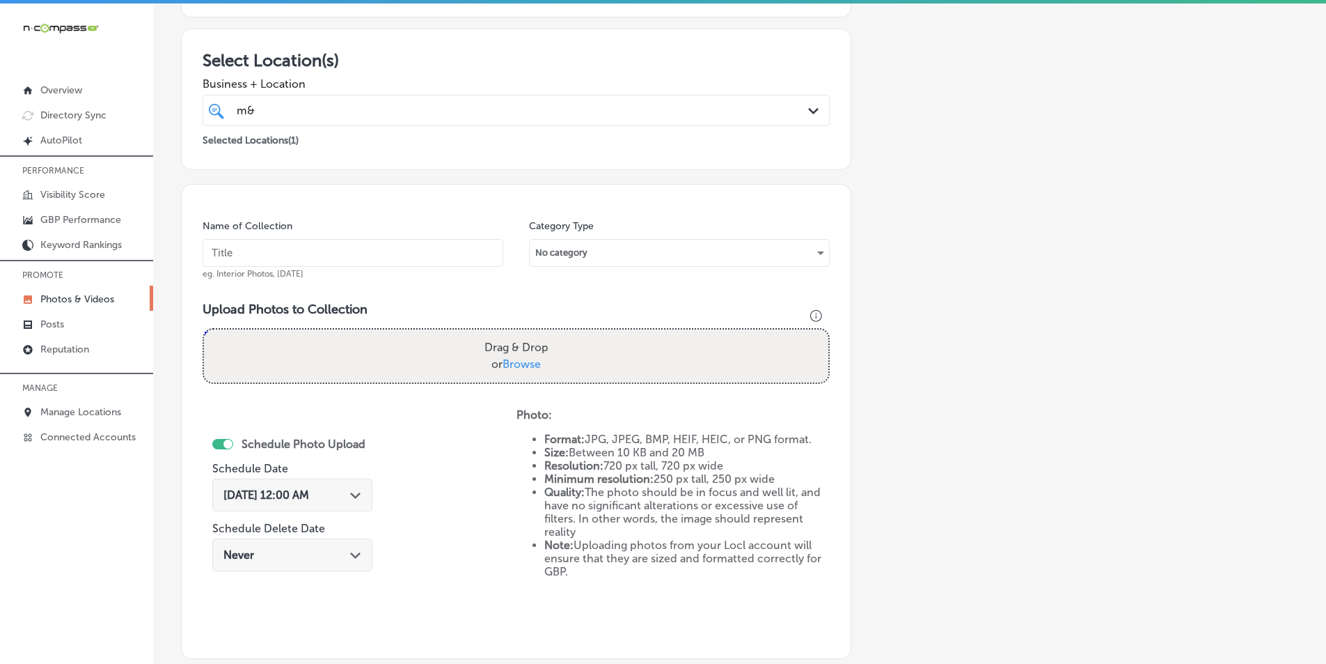
scroll to position [183, 0]
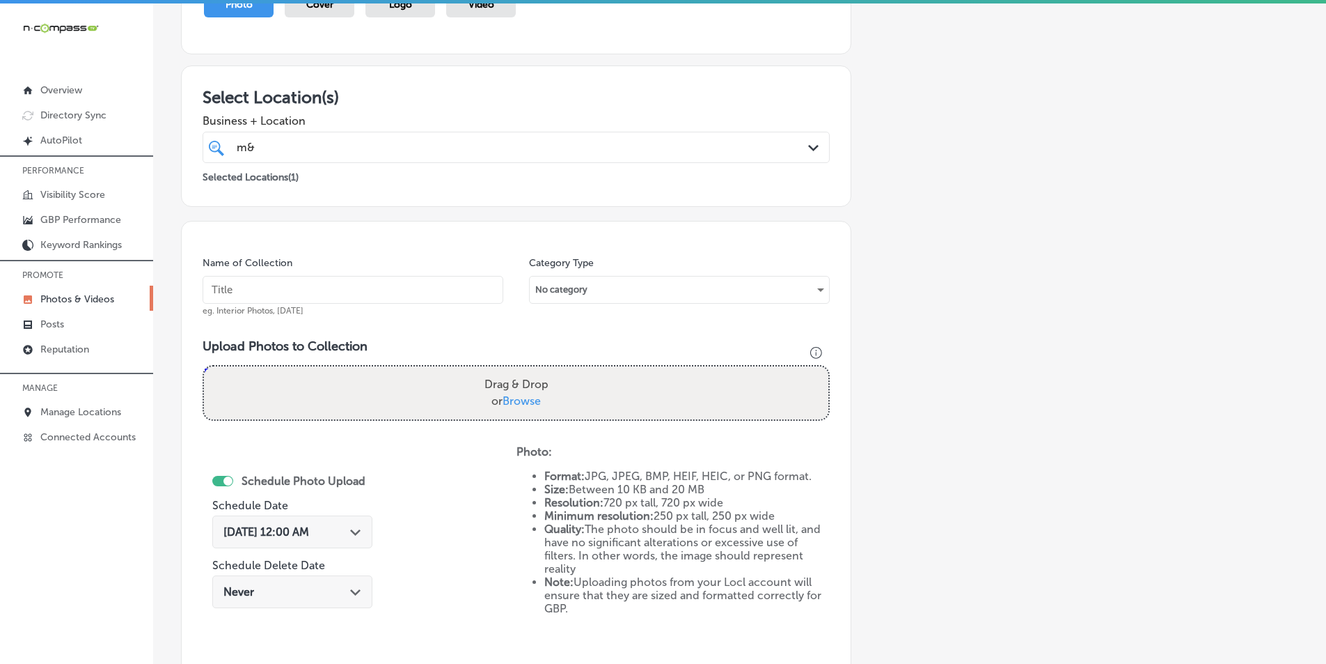
click at [252, 295] on input "text" at bounding box center [353, 290] width 301 height 28
paste input "heating contractor ronkonkoma"
type input "heating contractor ronkonkoma"
click at [274, 386] on div "Drag & Drop or Browse" at bounding box center [516, 392] width 625 height 53
click at [204, 366] on input "Drag & Drop or Browse" at bounding box center [516, 368] width 625 height 4
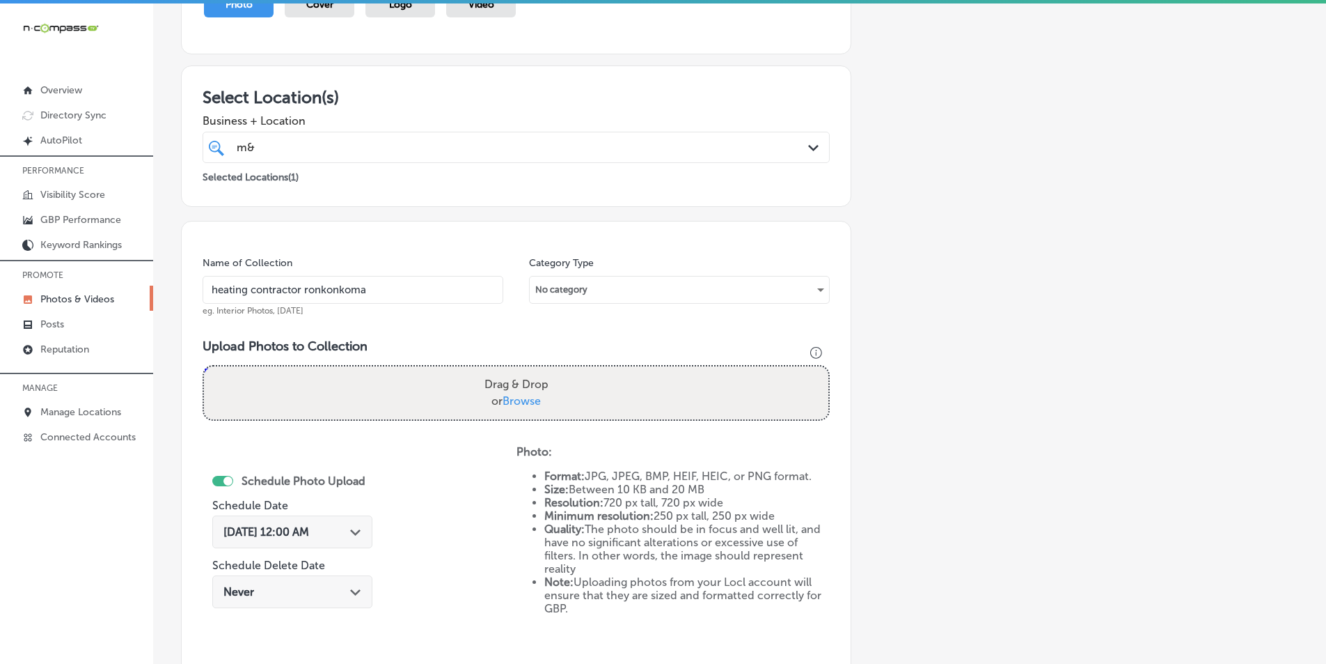
type input "C:\fakepath\13.png"
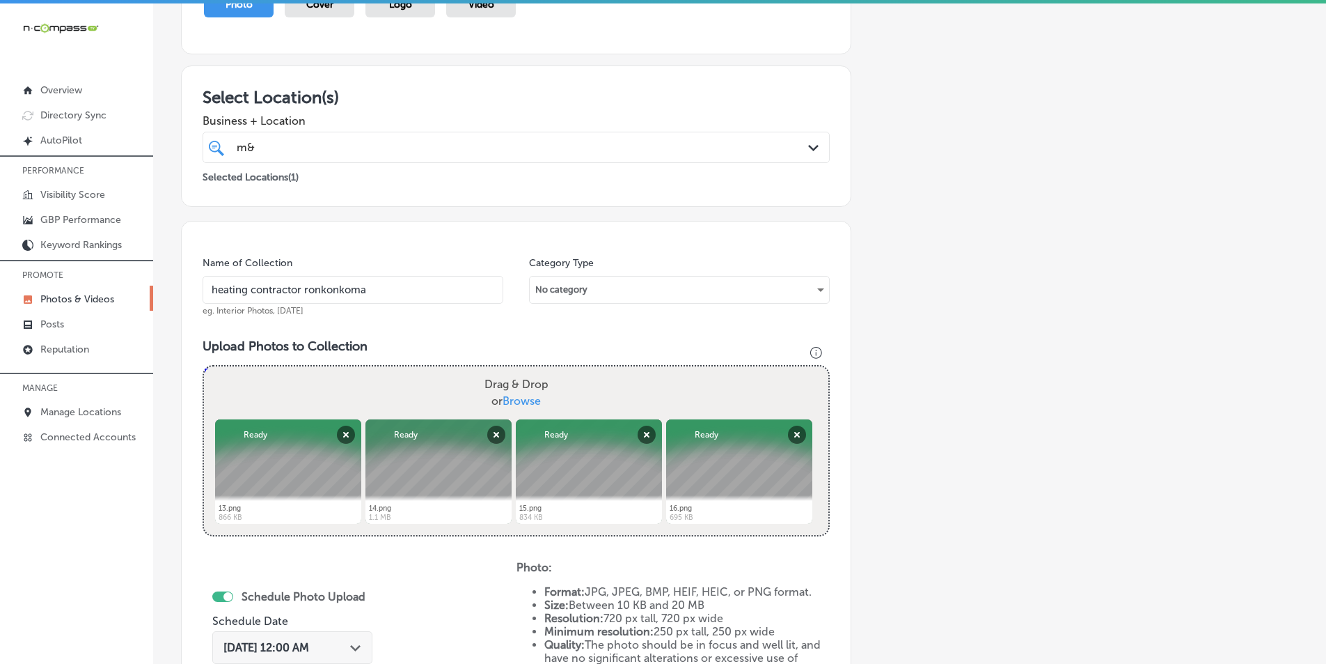
click at [386, 382] on div "Drag & Drop or Browse" at bounding box center [516, 392] width 625 height 53
click at [204, 366] on input "Drag & Drop or Browse" at bounding box center [516, 368] width 625 height 4
type input "C:\fakepath\7.png"
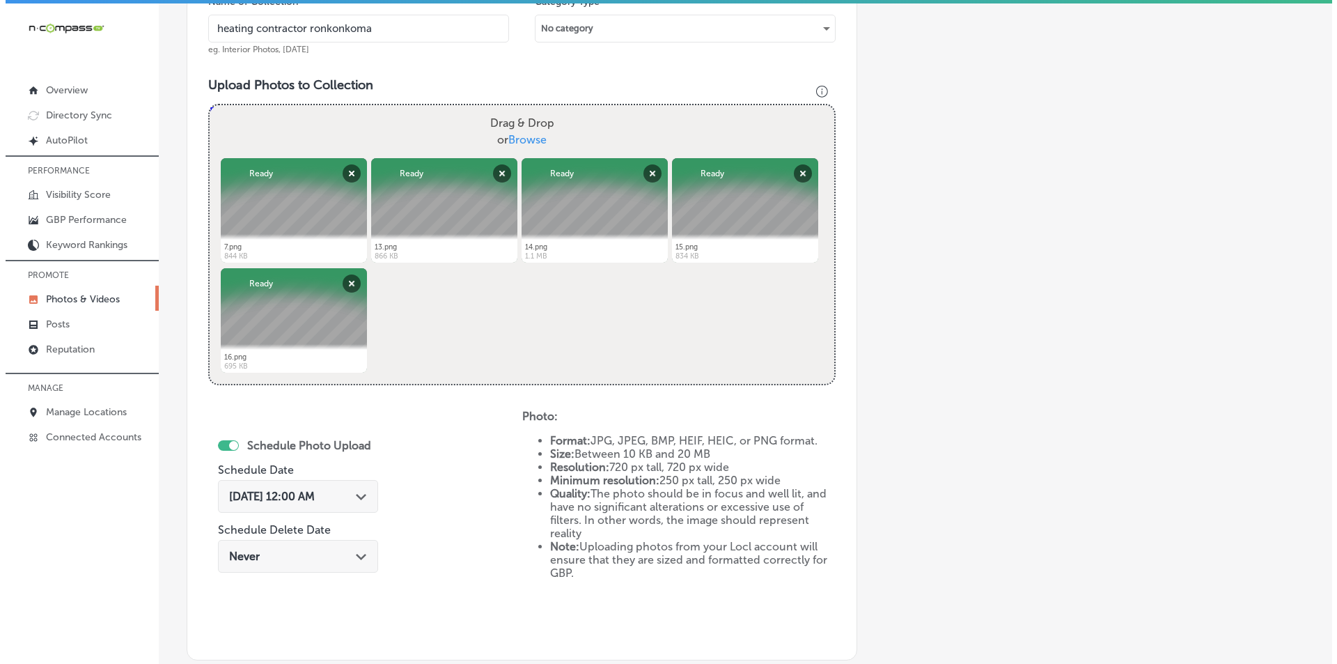
scroll to position [531, 0]
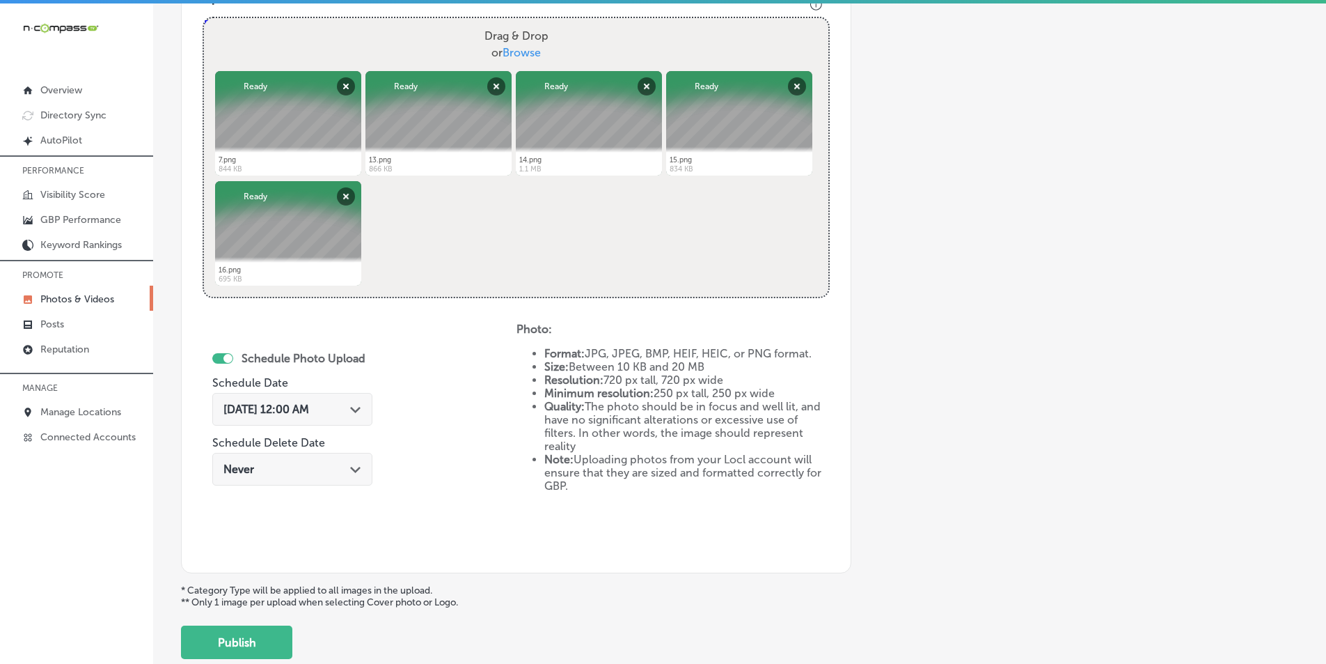
click at [355, 406] on div "Path Created with Sketch." at bounding box center [355, 407] width 11 height 11
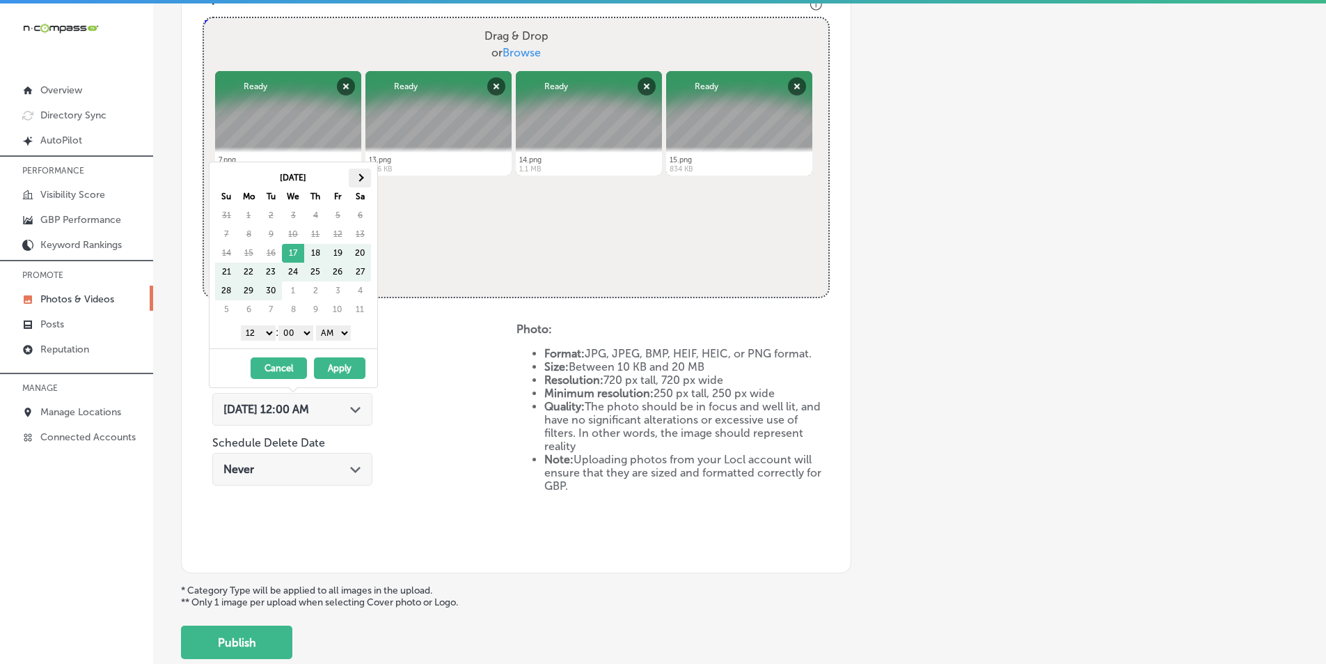
click at [358, 172] on th at bounding box center [360, 178] width 22 height 19
click at [262, 333] on select "1 2 3 4 5 6 7 8 9 10 11 12" at bounding box center [258, 332] width 35 height 15
click at [346, 334] on select "AM PM" at bounding box center [333, 332] width 35 height 15
click at [344, 369] on button "Apply" at bounding box center [340, 368] width 52 height 22
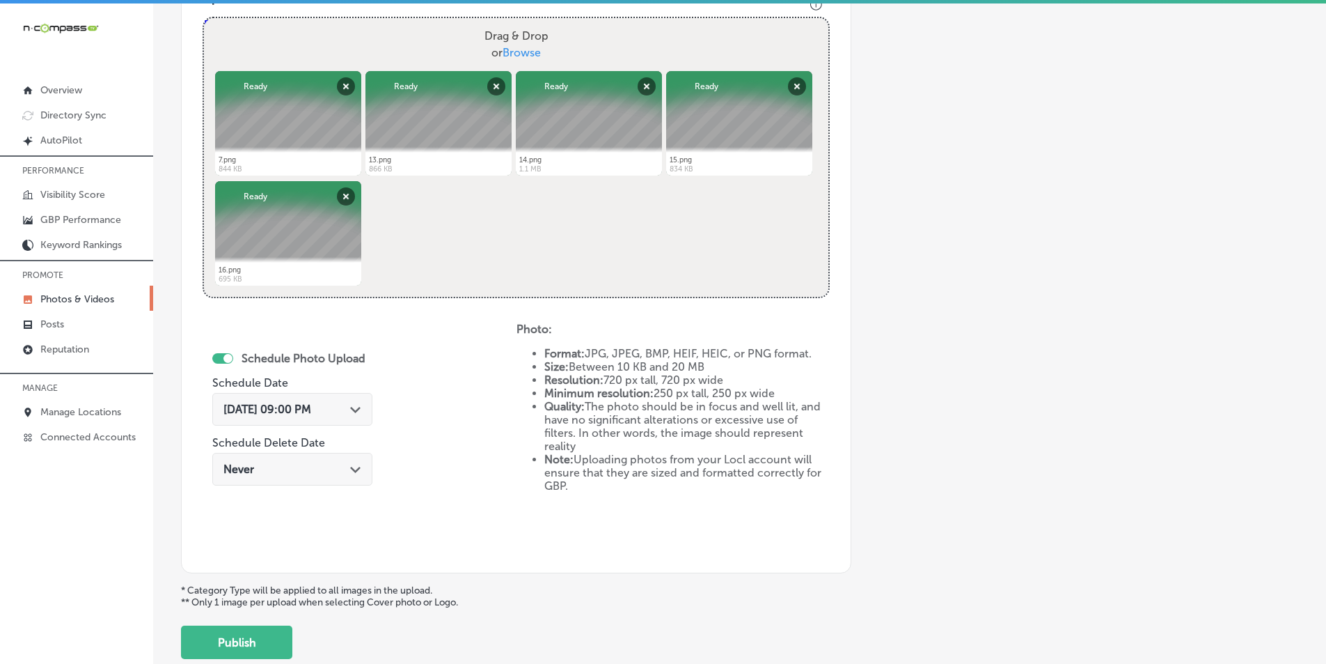
click at [233, 639] on button "Publish" at bounding box center [236, 641] width 111 height 33
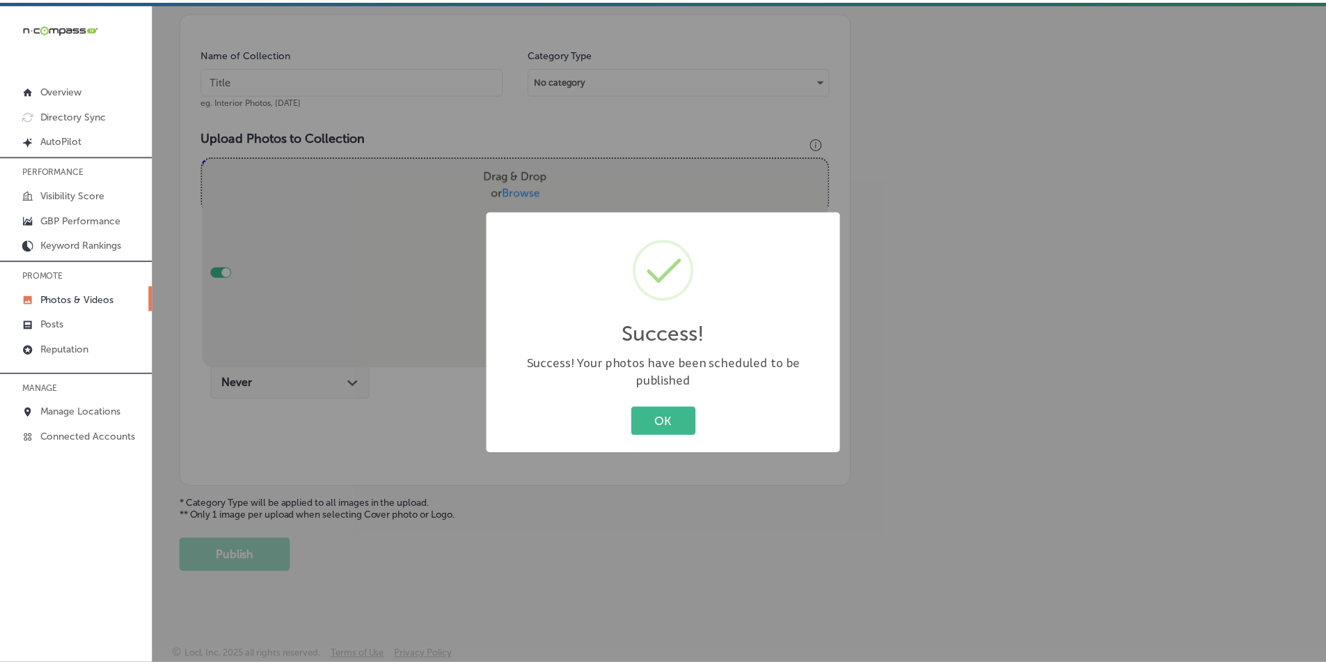
scroll to position [392, 0]
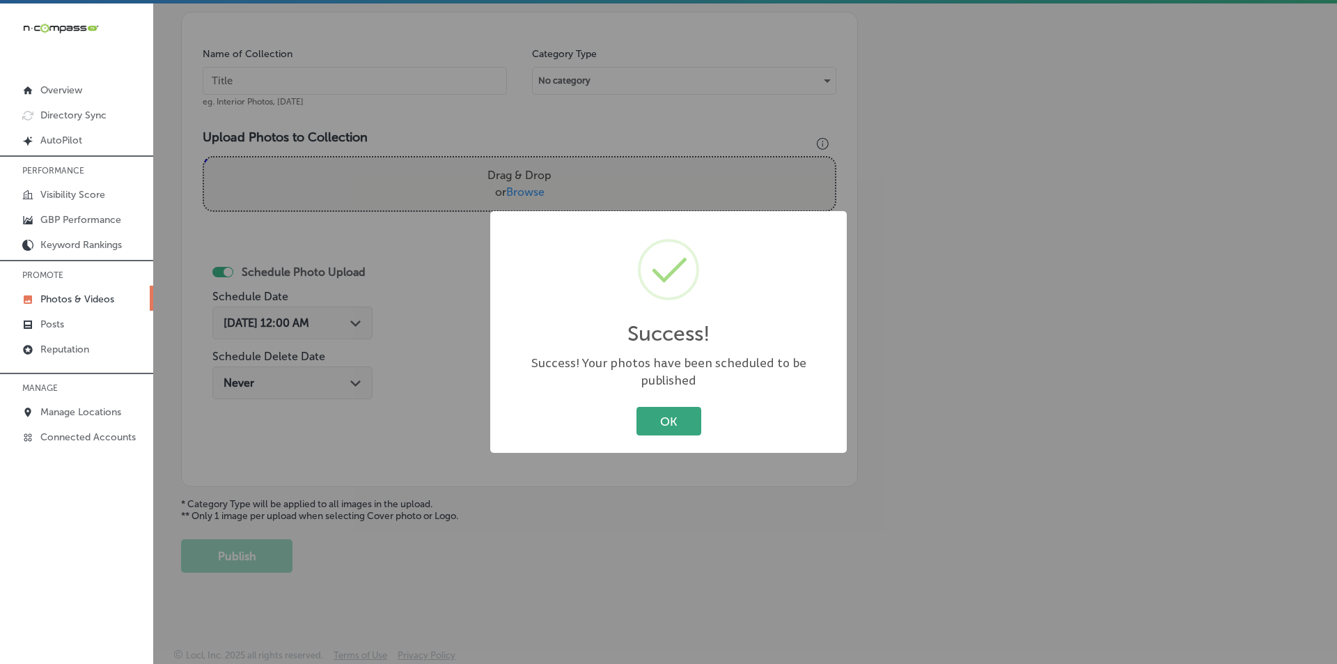
click at [674, 407] on button "OK" at bounding box center [668, 421] width 65 height 29
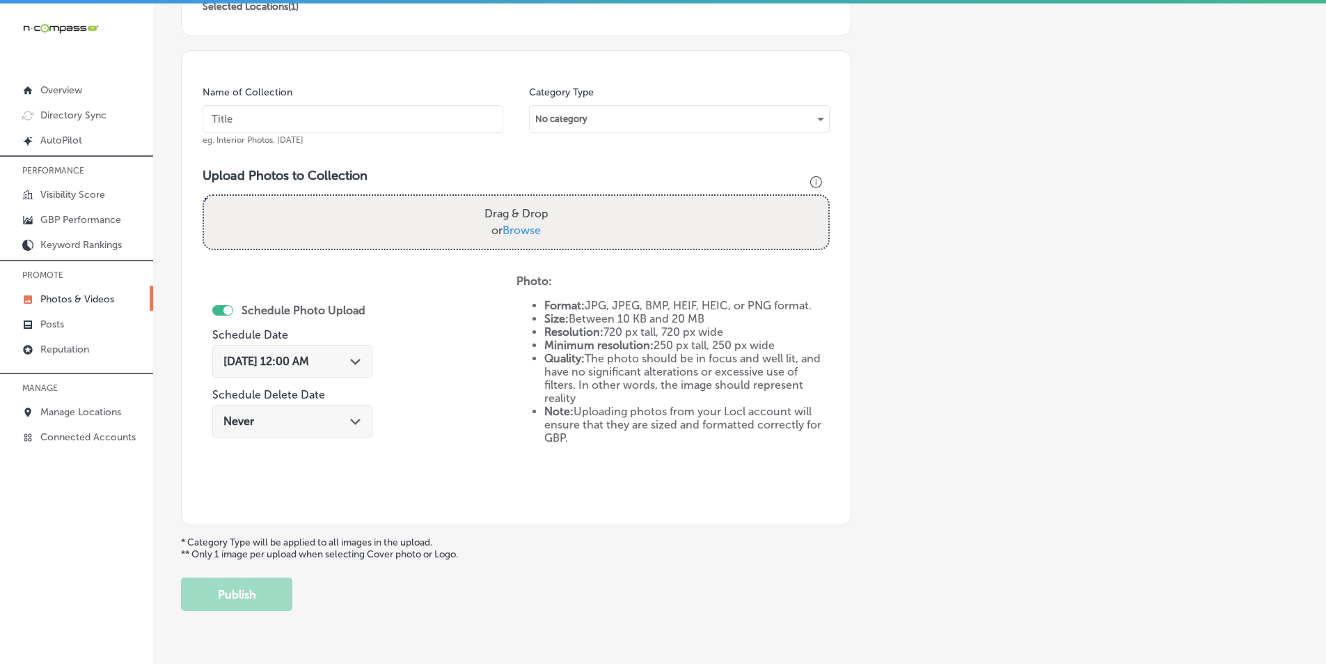
scroll to position [322, 0]
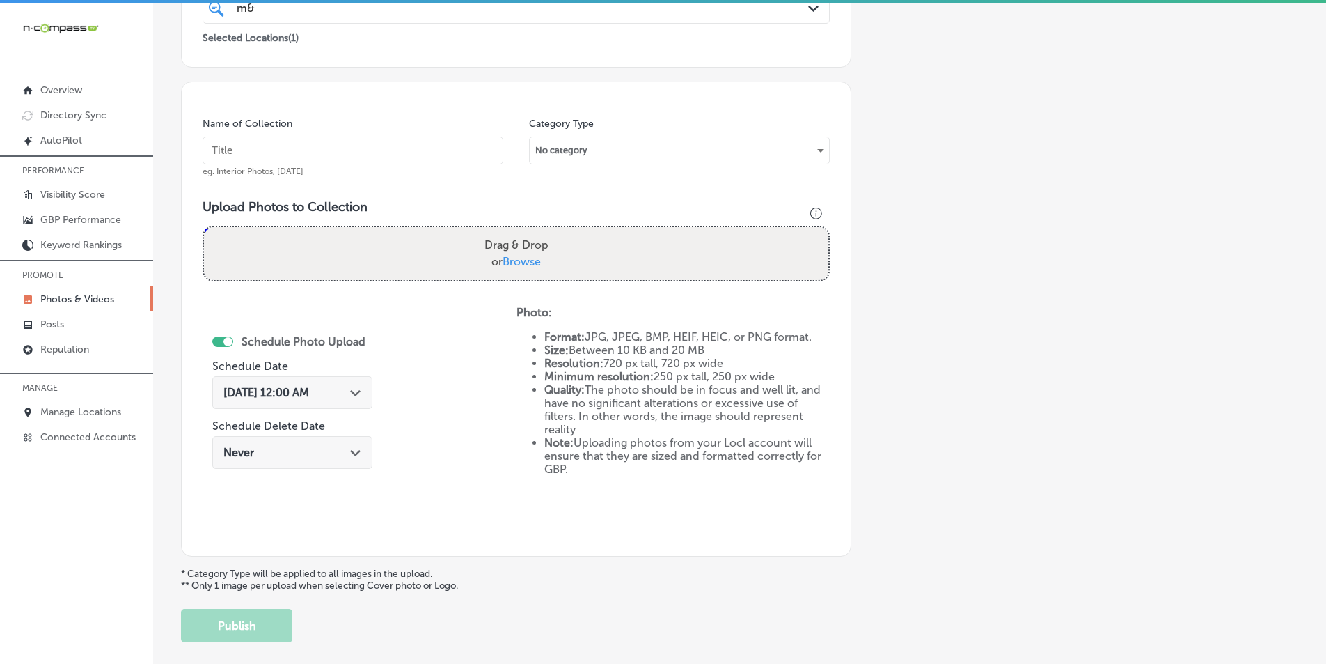
click at [413, 152] on input "text" at bounding box center [353, 150] width 301 height 28
click at [269, 152] on input "text" at bounding box center [353, 150] width 301 height 28
paste input "m and m ronkonkoma ny"
type input "m and m ronkonkoma ny"
click at [390, 255] on div "Drag & Drop or Browse" at bounding box center [516, 253] width 625 height 53
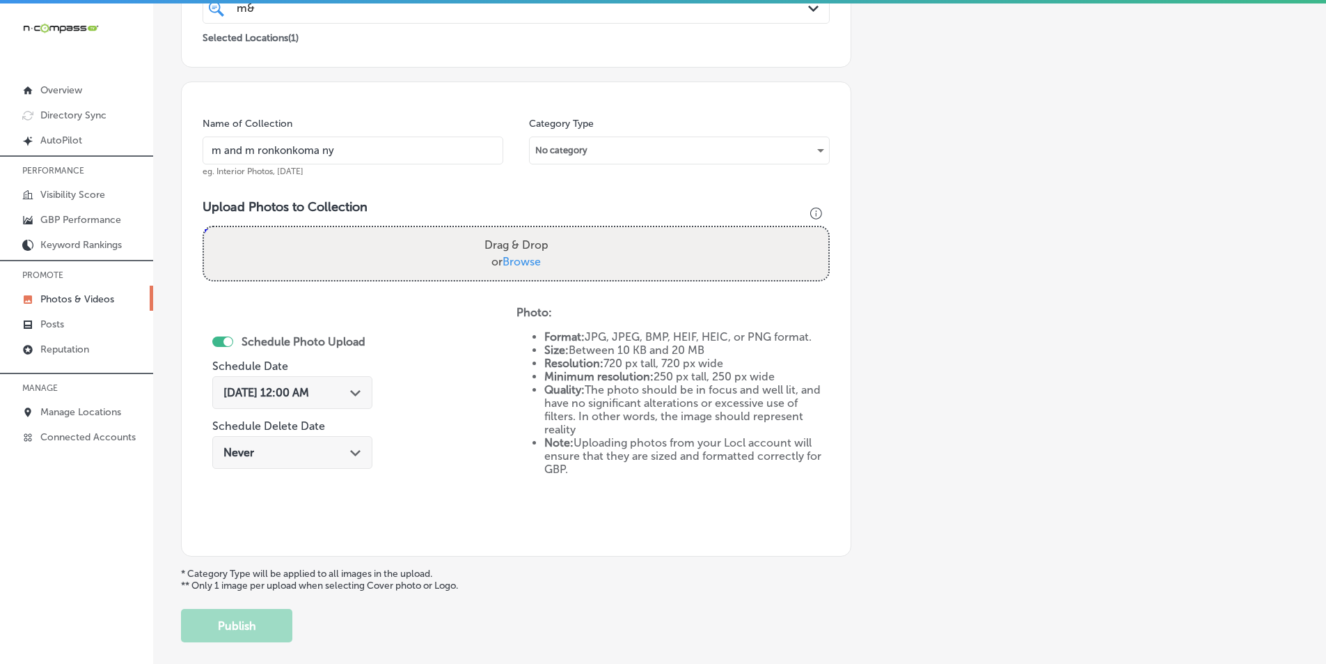
click at [204, 227] on input "Drag & Drop or Browse" at bounding box center [516, 229] width 625 height 4
type input "C:\fakepath\17.png"
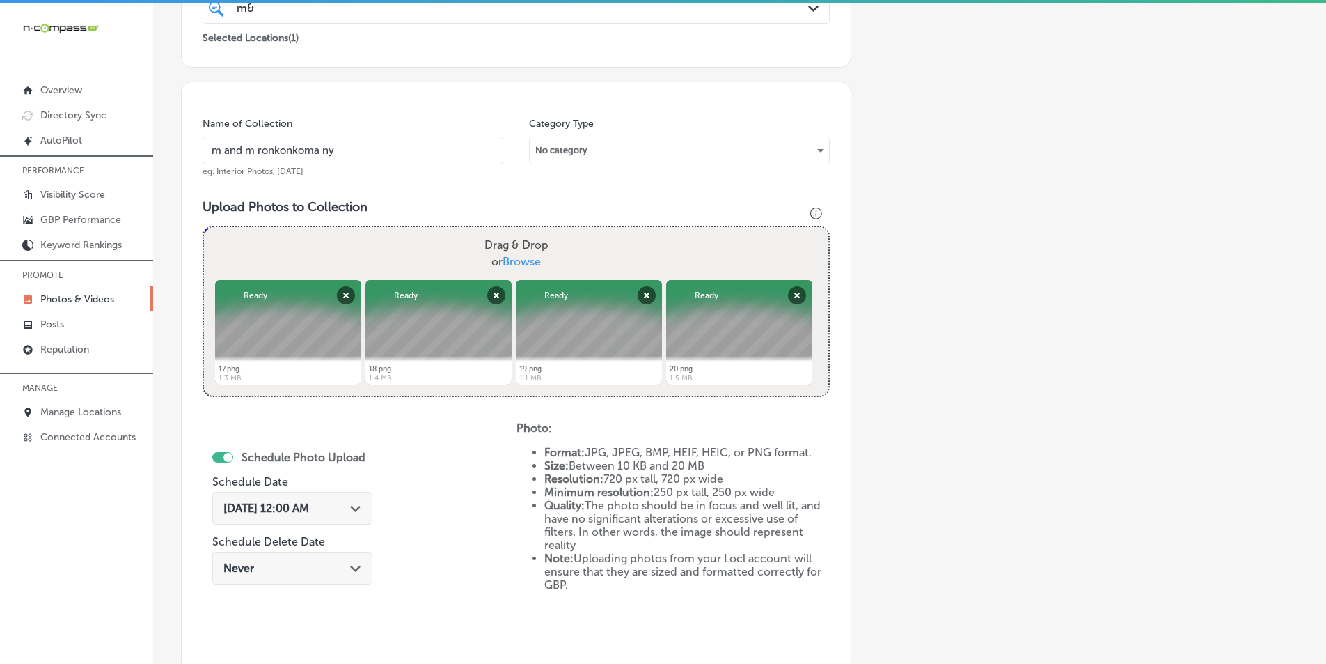
click at [392, 250] on div "Drag & Drop or Browse" at bounding box center [516, 253] width 625 height 53
click at [204, 227] on input "Drag & Drop or Browse" at bounding box center [516, 229] width 625 height 4
type input "C:\fakepath\21.png"
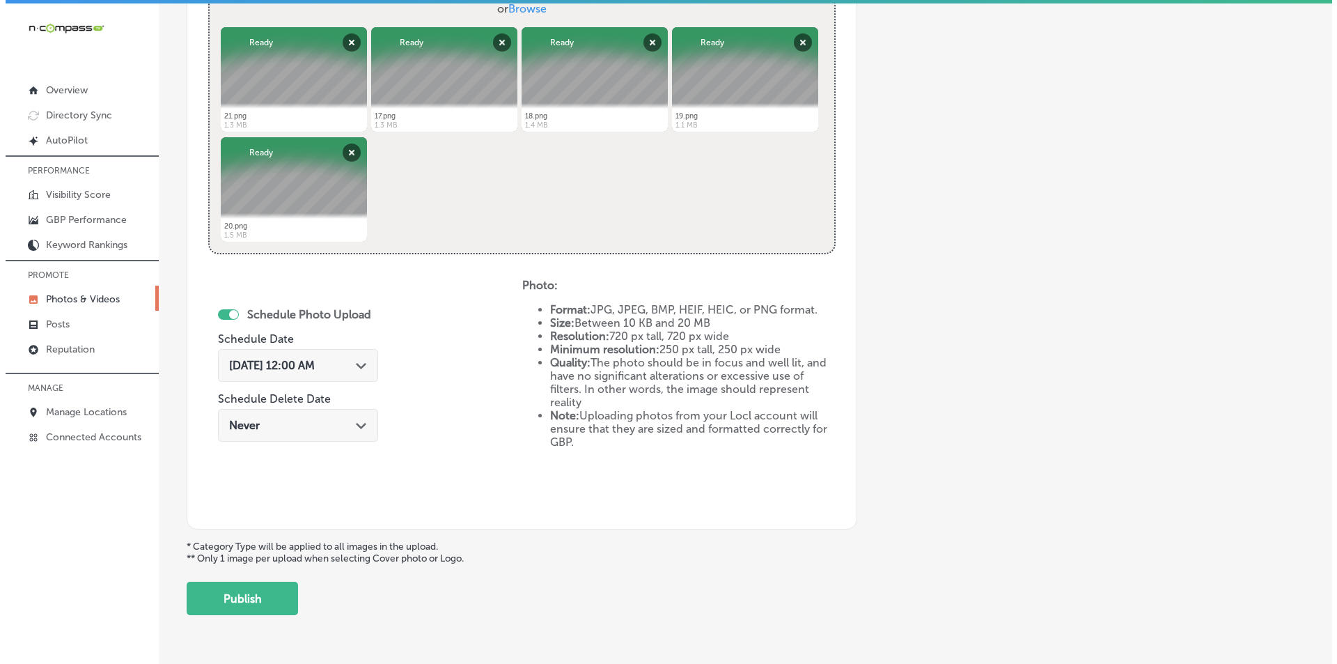
scroll to position [601, 0]
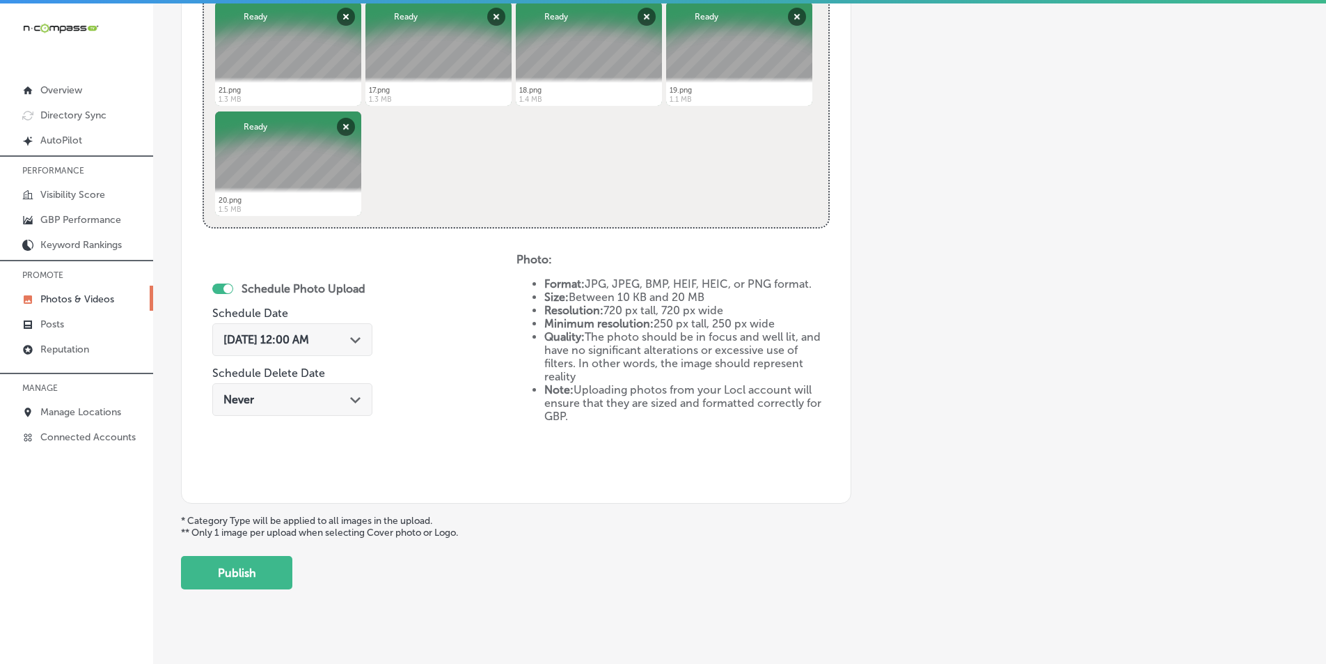
click at [357, 339] on icon "Path Created with Sketch." at bounding box center [355, 340] width 10 height 6
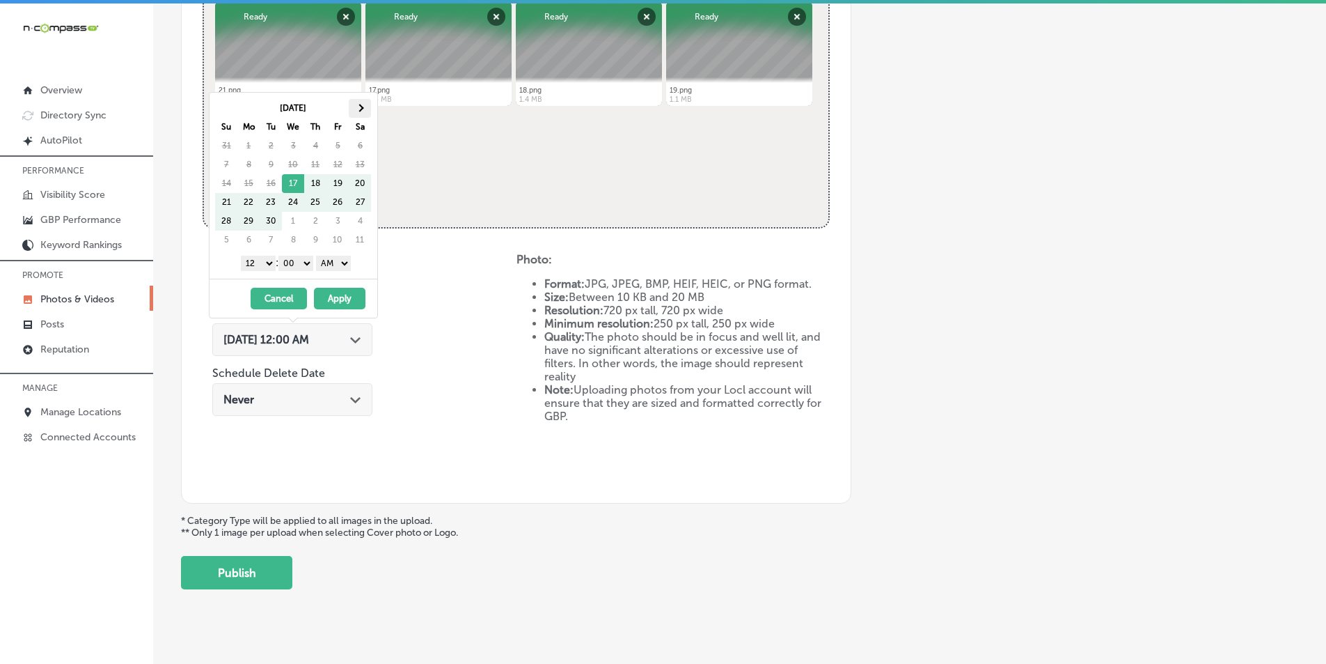
click at [363, 107] on span at bounding box center [361, 108] width 8 height 8
click at [361, 108] on span at bounding box center [361, 108] width 8 height 8
click at [266, 263] on select "1 2 3 4 5 6 7 8 9 10 11 12" at bounding box center [258, 263] width 35 height 15
click at [266, 264] on select "1 2 3 4 5 6 7 8 9 10 11 12" at bounding box center [258, 263] width 35 height 15
click at [343, 260] on select "AM PM" at bounding box center [333, 263] width 35 height 15
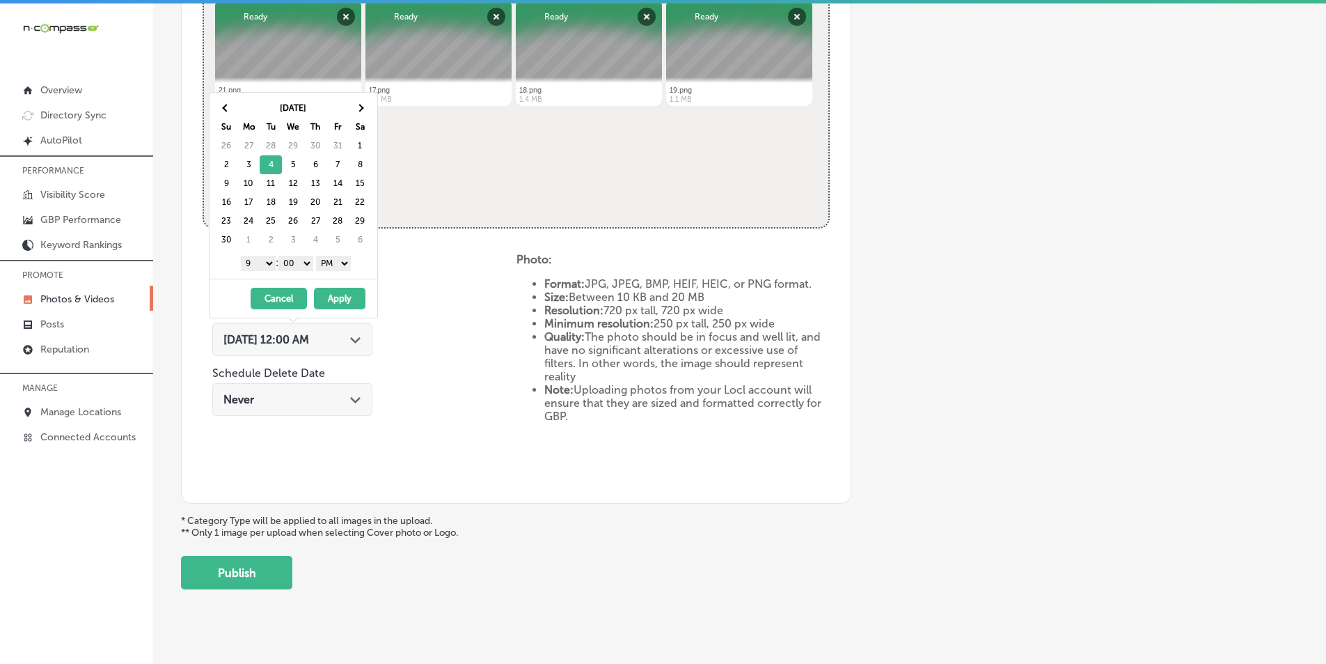
drag, startPoint x: 337, startPoint y: 291, endPoint x: 306, endPoint y: 367, distance: 82.1
click at [335, 295] on button "Apply" at bounding box center [340, 299] width 52 height 22
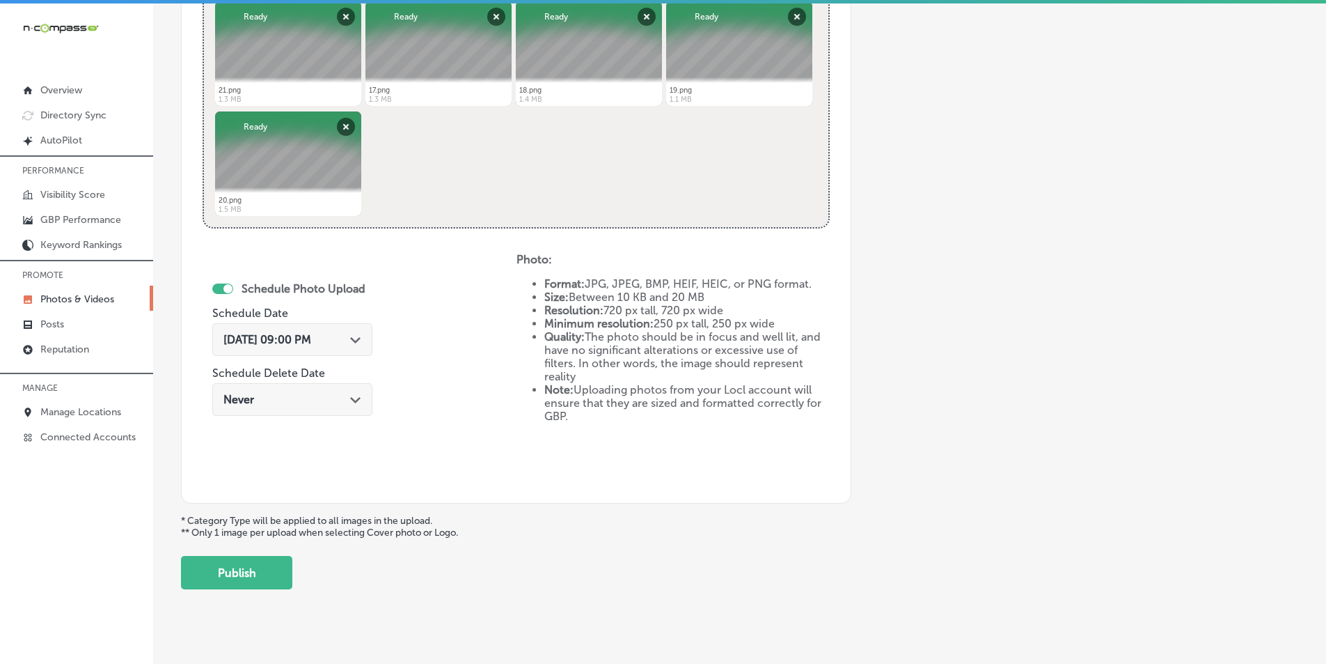
click at [253, 561] on button "Publish" at bounding box center [236, 572] width 111 height 33
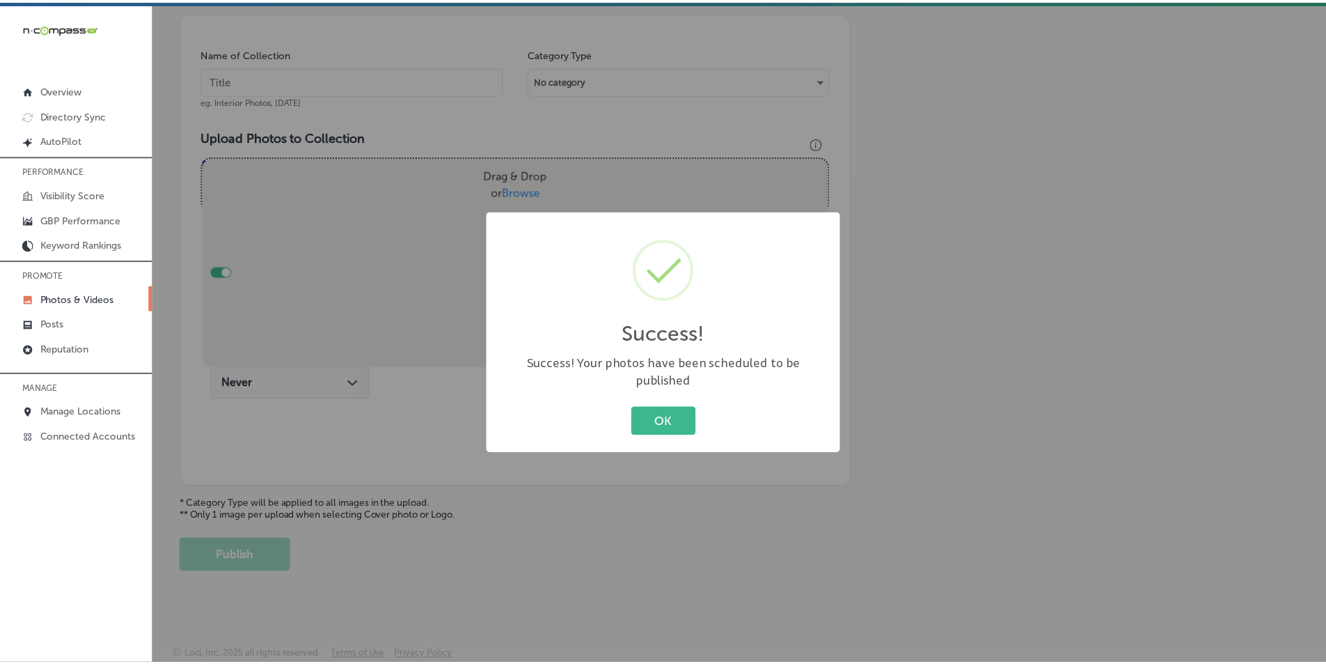
scroll to position [392, 0]
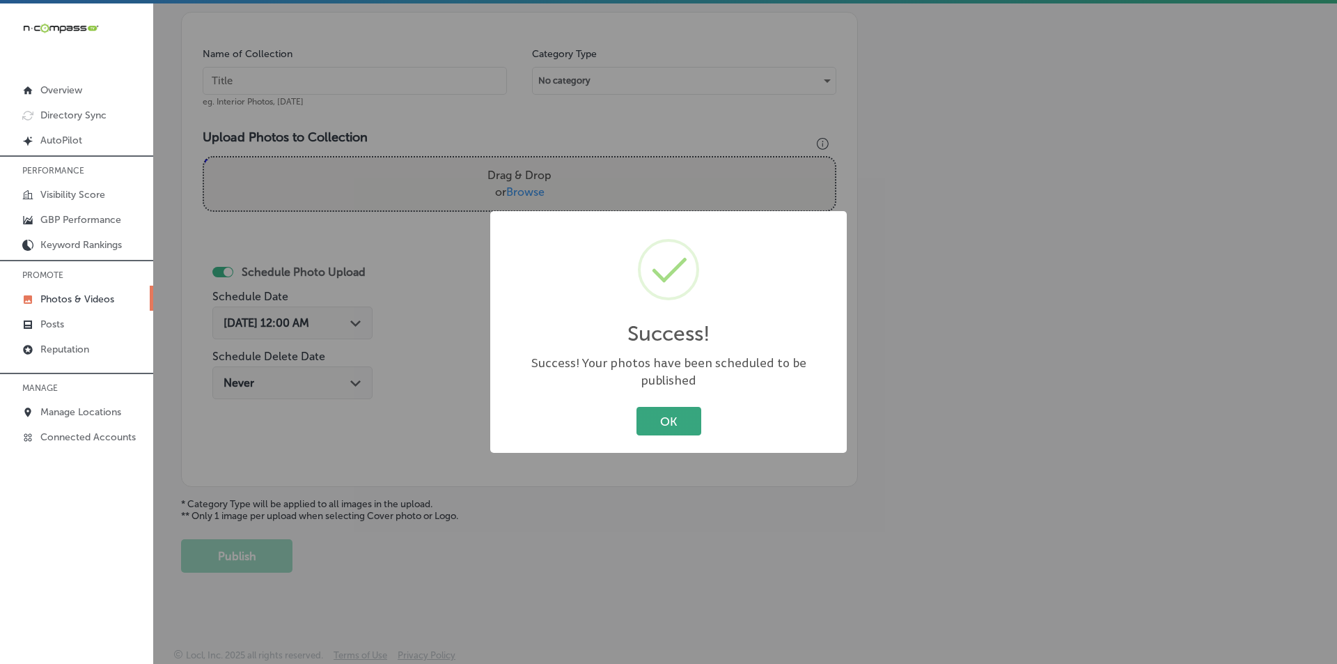
click at [676, 409] on button "OK" at bounding box center [668, 421] width 65 height 29
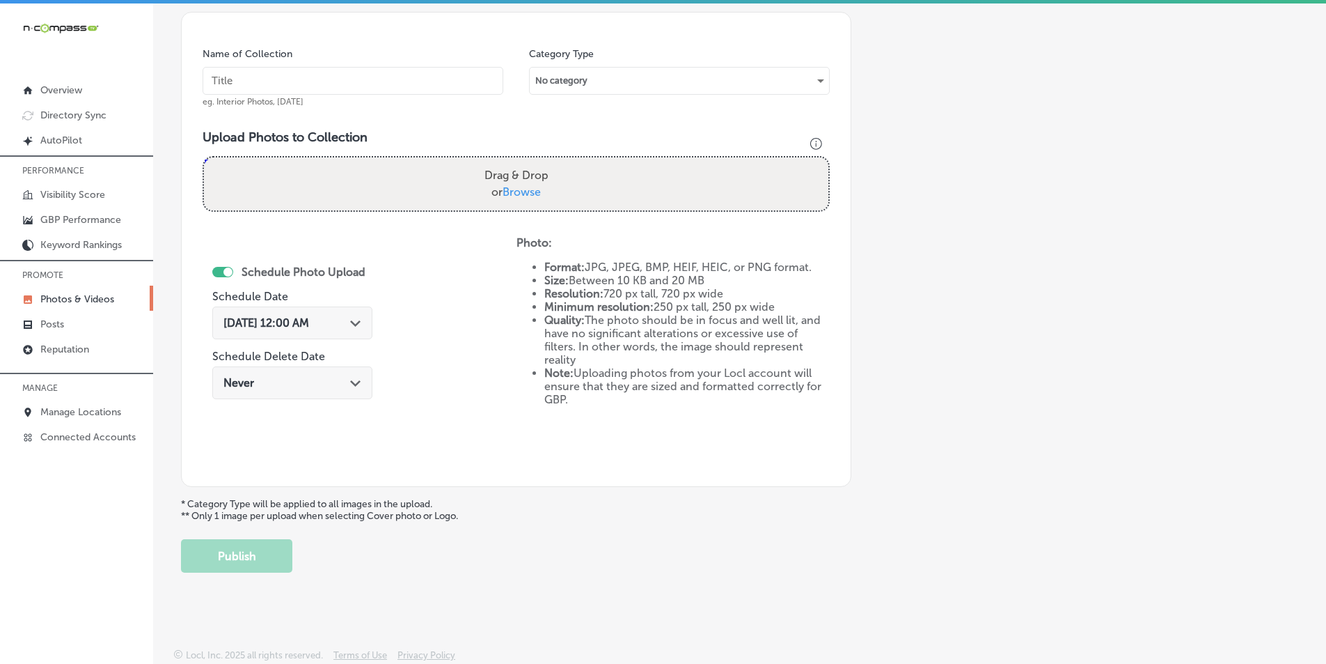
click at [373, 80] on input "text" at bounding box center [353, 81] width 301 height 28
click at [313, 69] on input "text" at bounding box center [353, 81] width 301 height 28
paste input "m&m precision plumbing and heating corp"
type input "m&m precision plumbing and heating corp"
click at [309, 178] on div "Drag & Drop or Browse" at bounding box center [516, 183] width 625 height 53
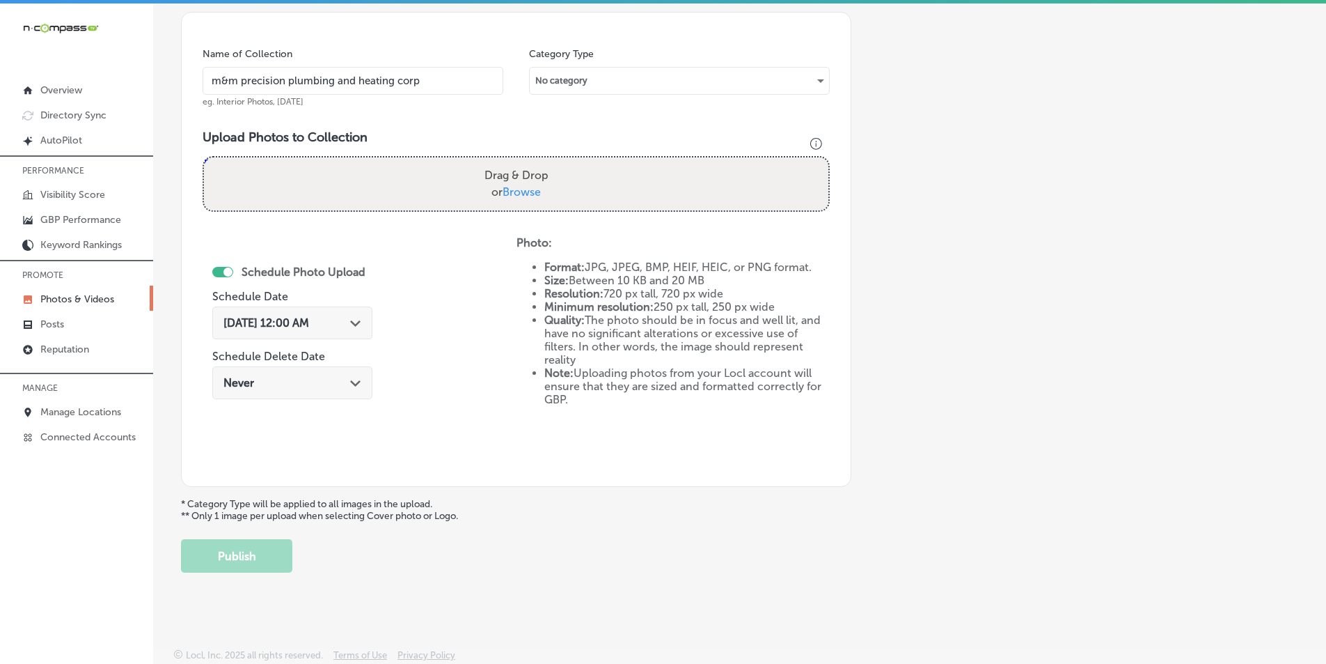
click at [204, 157] on input "Drag & Drop or Browse" at bounding box center [516, 159] width 625 height 4
type input "C:\fakepath\22.png"
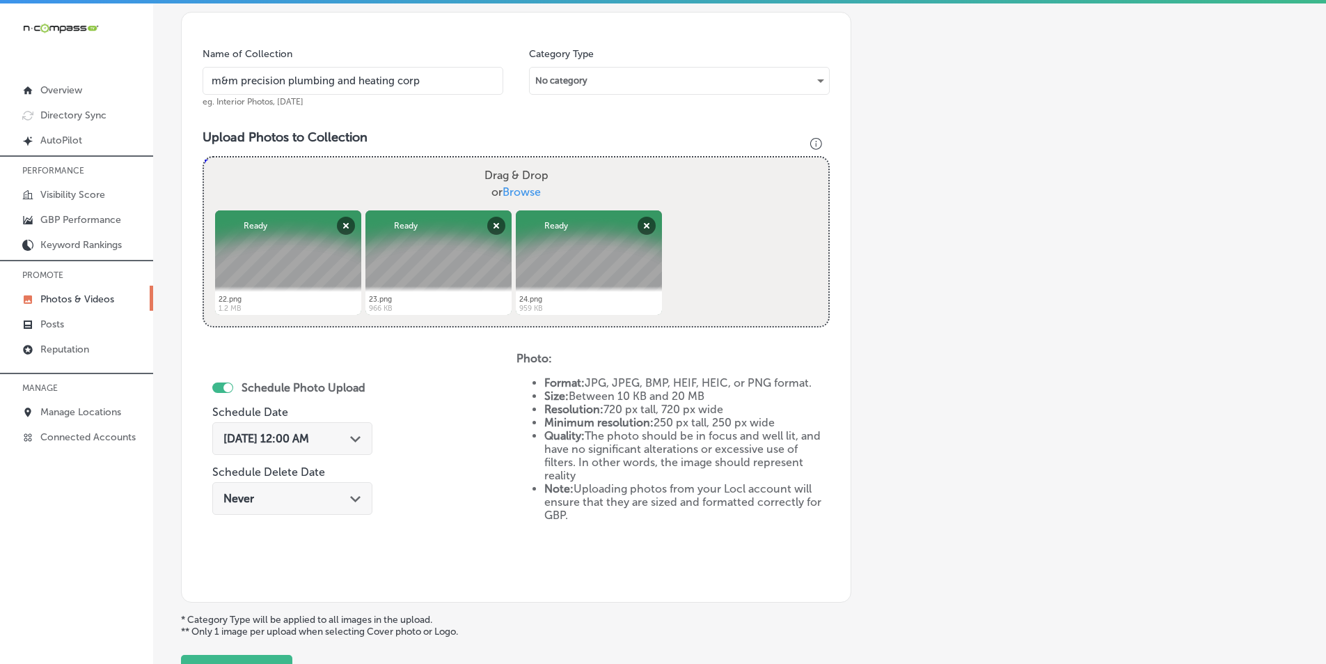
click at [398, 178] on div "Drag & Drop or Browse" at bounding box center [516, 183] width 625 height 53
click at [204, 157] on input "Drag & Drop or Browse" at bounding box center [516, 159] width 625 height 4
type input "C:\fakepath\25.png"
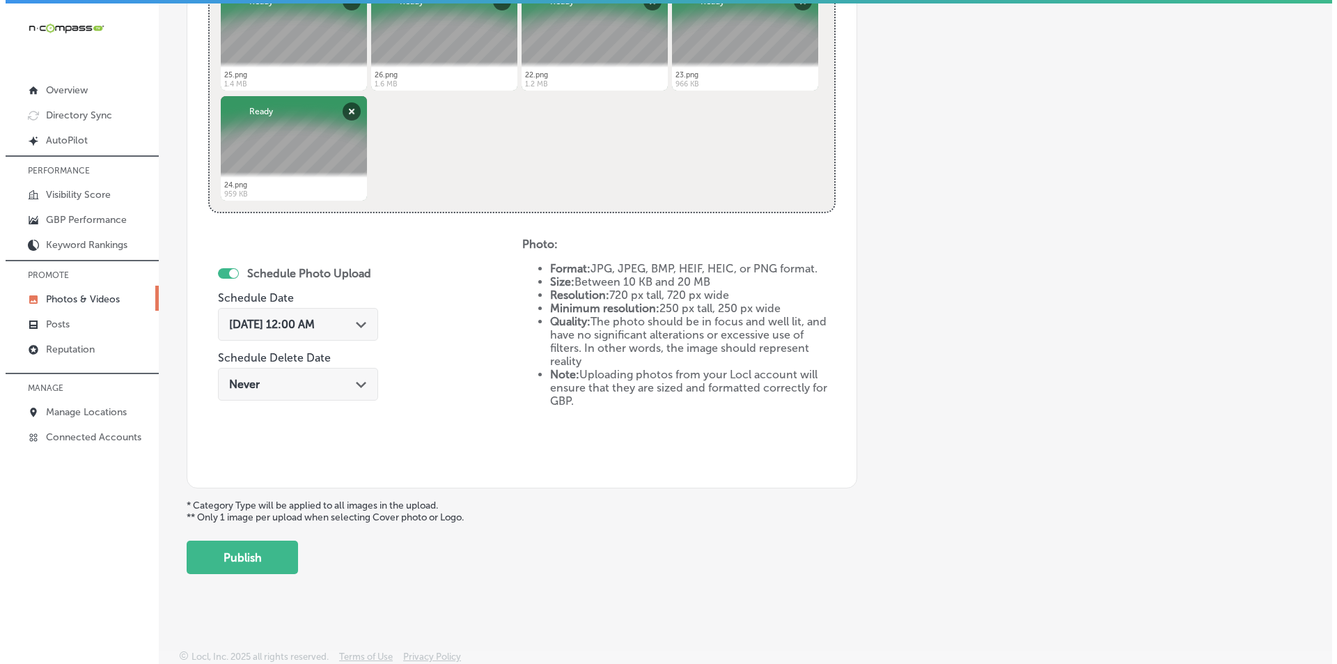
scroll to position [618, 0]
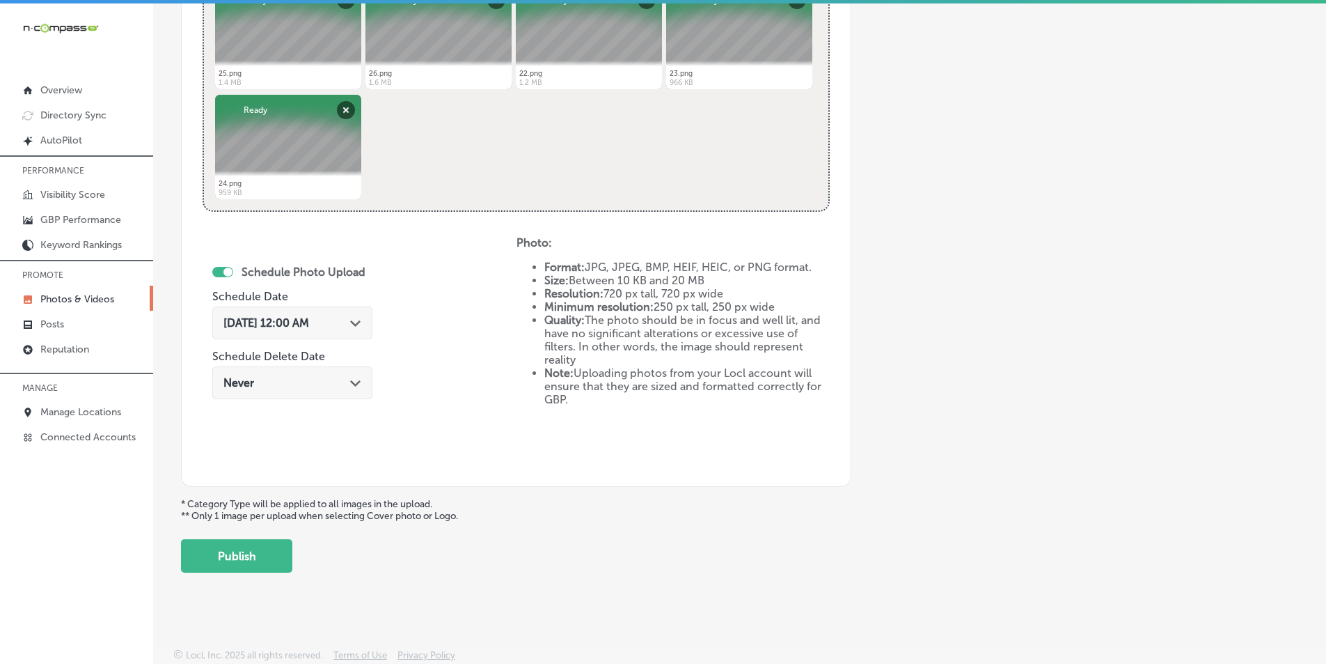
click at [351, 313] on div "Sep 17, 2025 12:00 AM Path Created with Sketch." at bounding box center [292, 322] width 160 height 33
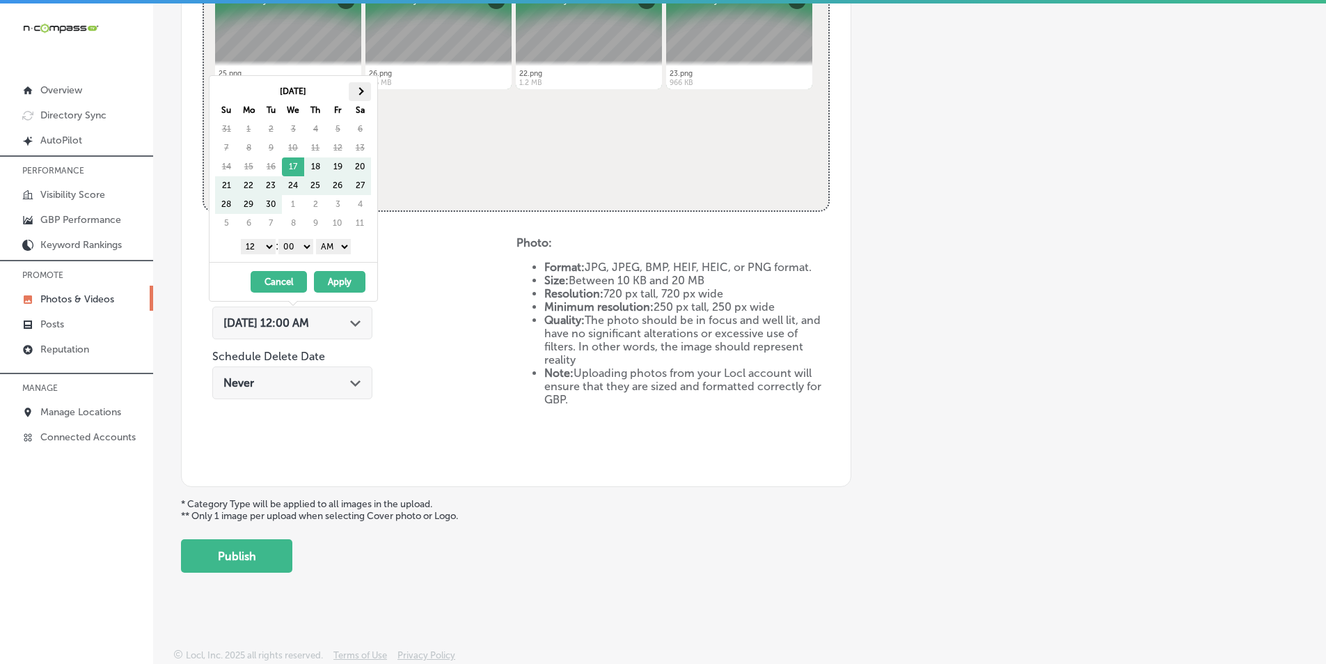
click at [364, 90] on th at bounding box center [360, 91] width 22 height 19
click at [362, 89] on span at bounding box center [361, 91] width 8 height 8
click at [265, 244] on select "1 2 3 4 5 6 7 8 9 10 11 12" at bounding box center [258, 246] width 35 height 15
click at [347, 244] on select "AM PM" at bounding box center [333, 246] width 35 height 15
click at [337, 281] on button "Apply" at bounding box center [340, 282] width 52 height 22
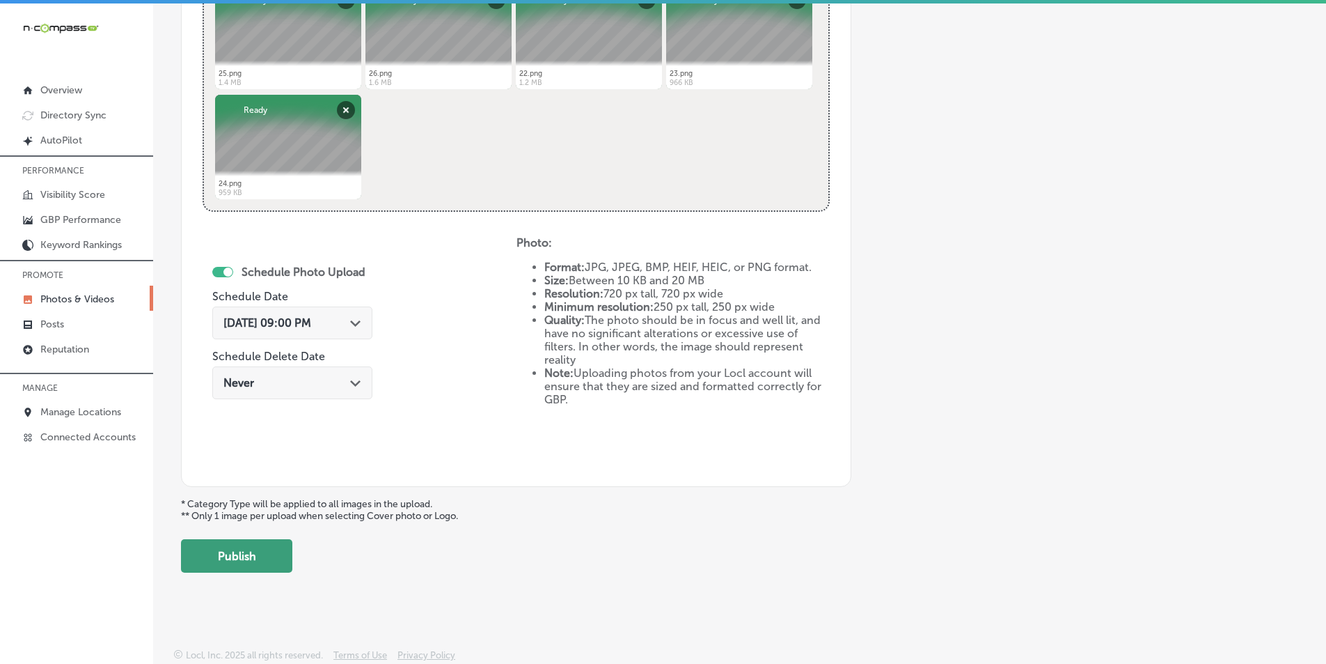
click at [246, 554] on button "Publish" at bounding box center [236, 555] width 111 height 33
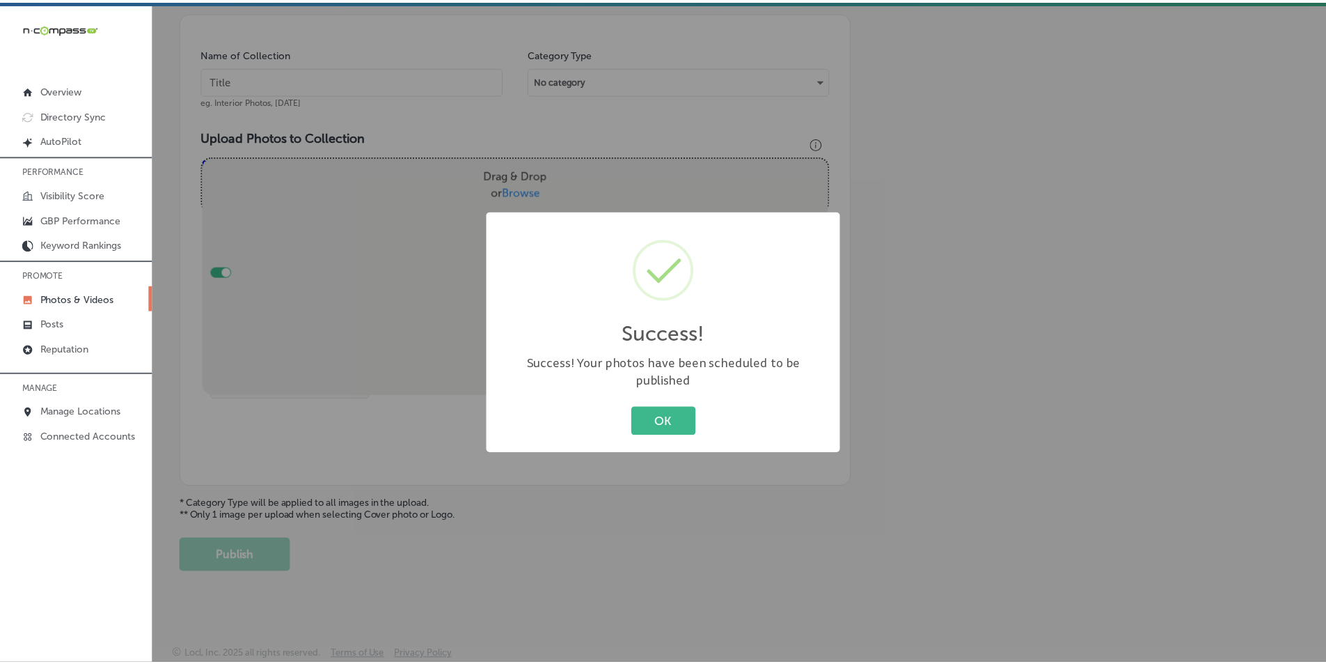
scroll to position [392, 0]
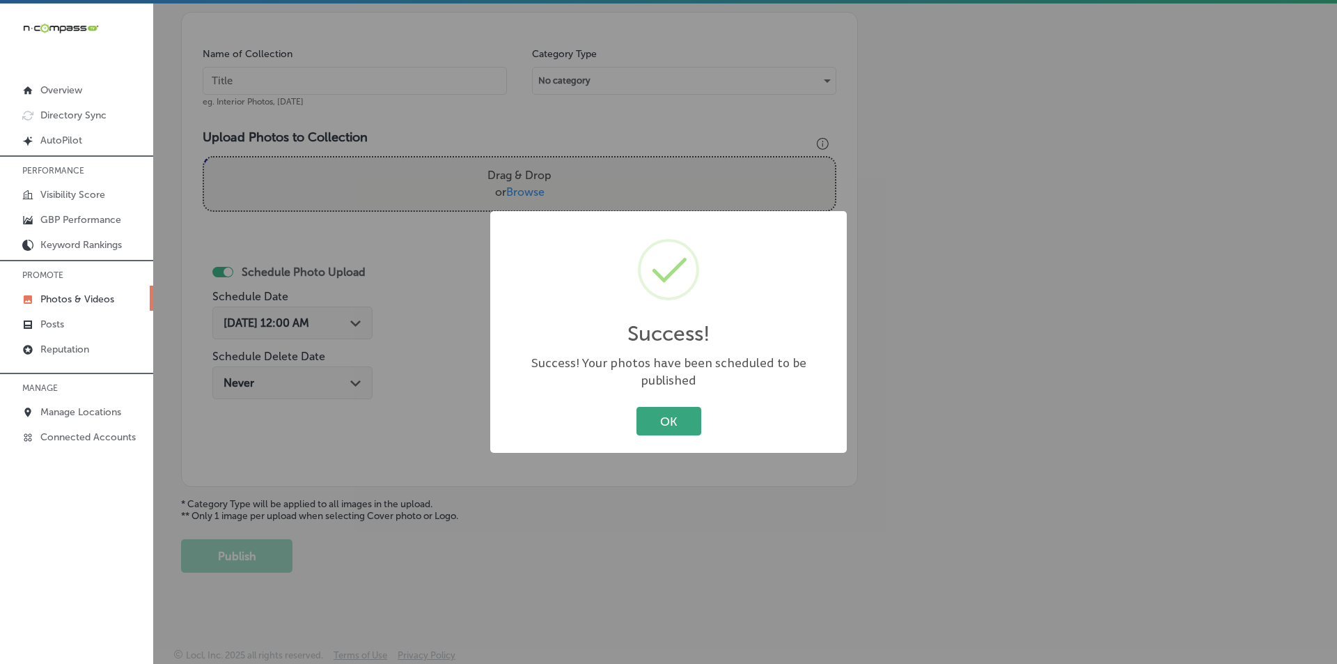
click at [654, 418] on button "OK" at bounding box center [668, 421] width 65 height 29
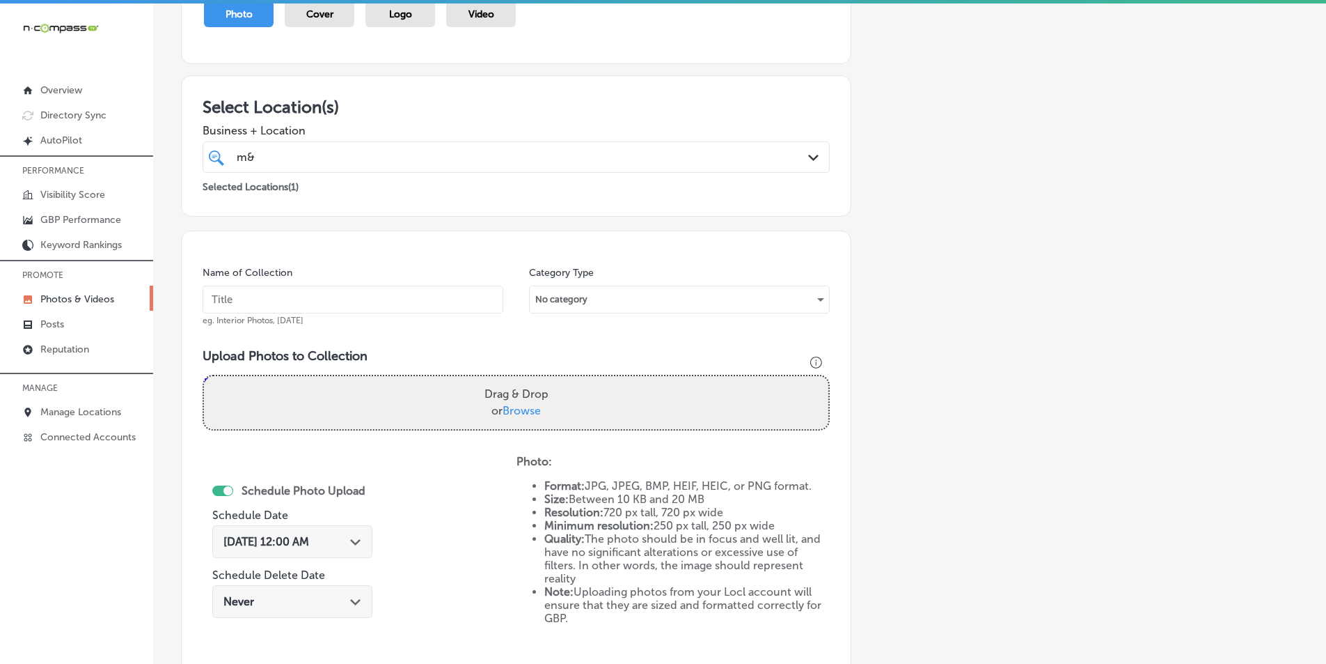
scroll to position [113, 0]
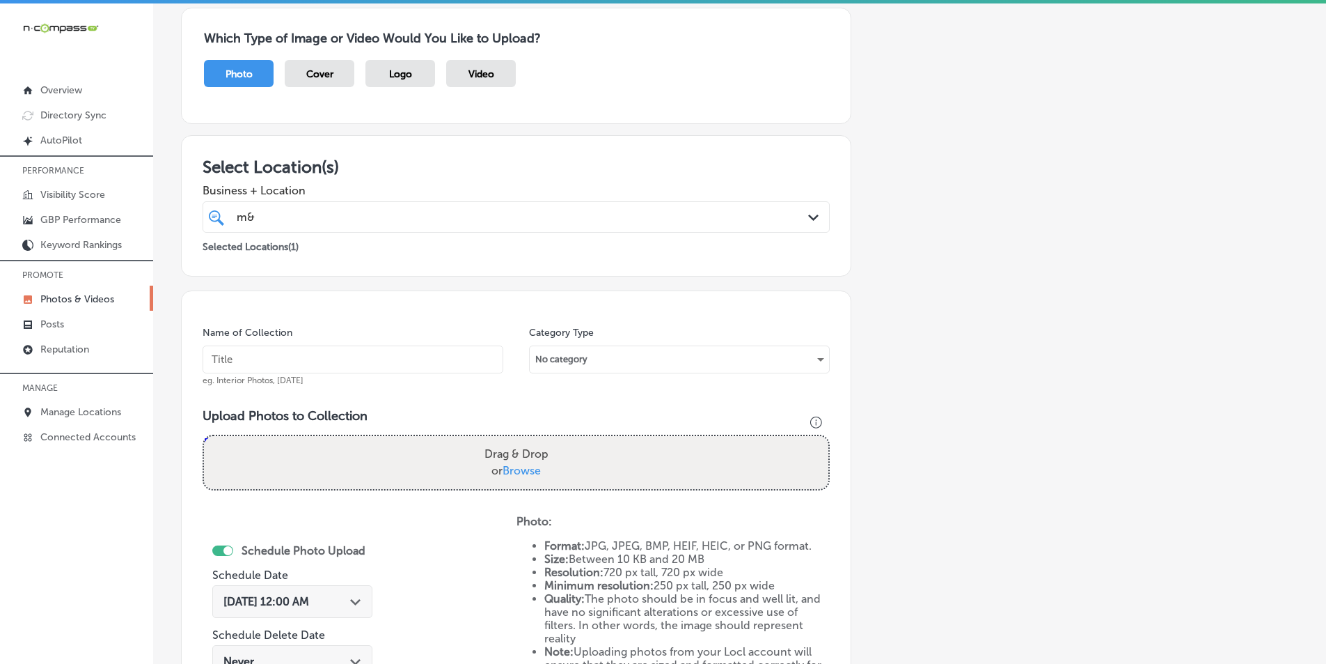
click at [243, 361] on input "text" at bounding box center [353, 359] width 301 height 28
paste input "water line replacement ronkonkoma"
type input "water line replacement ronkonkoma"
click at [268, 454] on div "Drag & Drop or Browse" at bounding box center [516, 462] width 625 height 53
click at [204, 436] on input "Drag & Drop or Browse" at bounding box center [516, 438] width 625 height 4
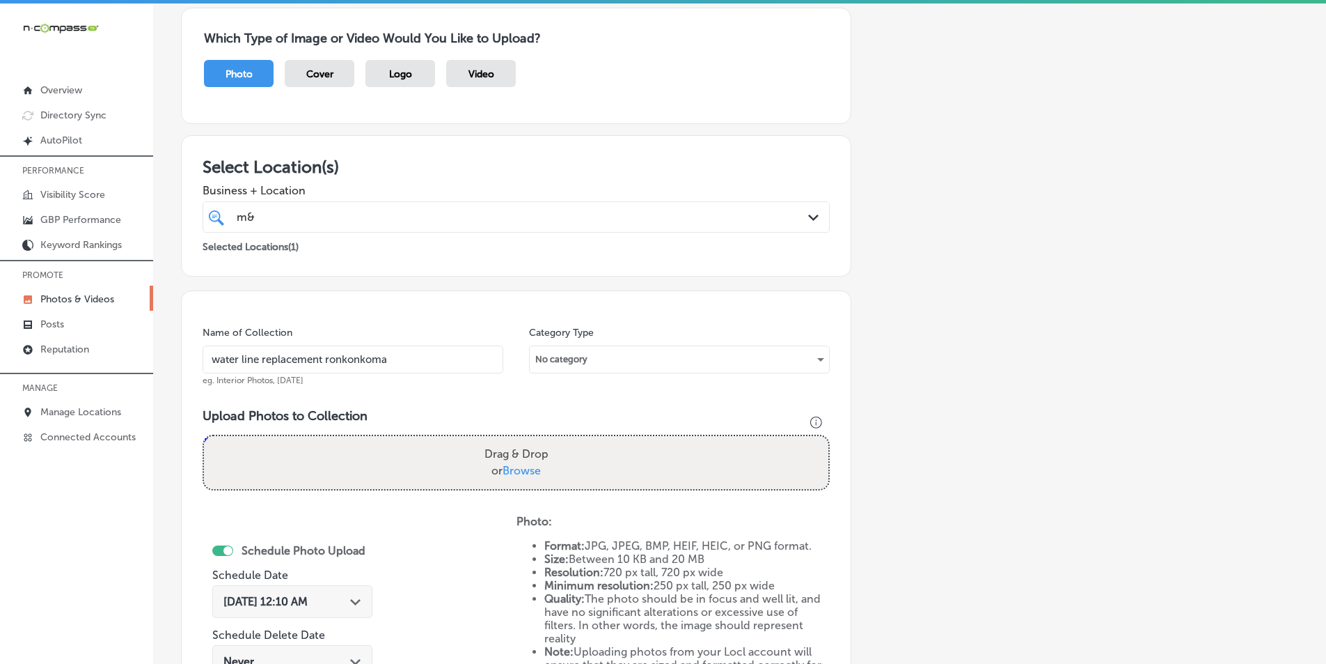
type input "C:\fakepath\27.png"
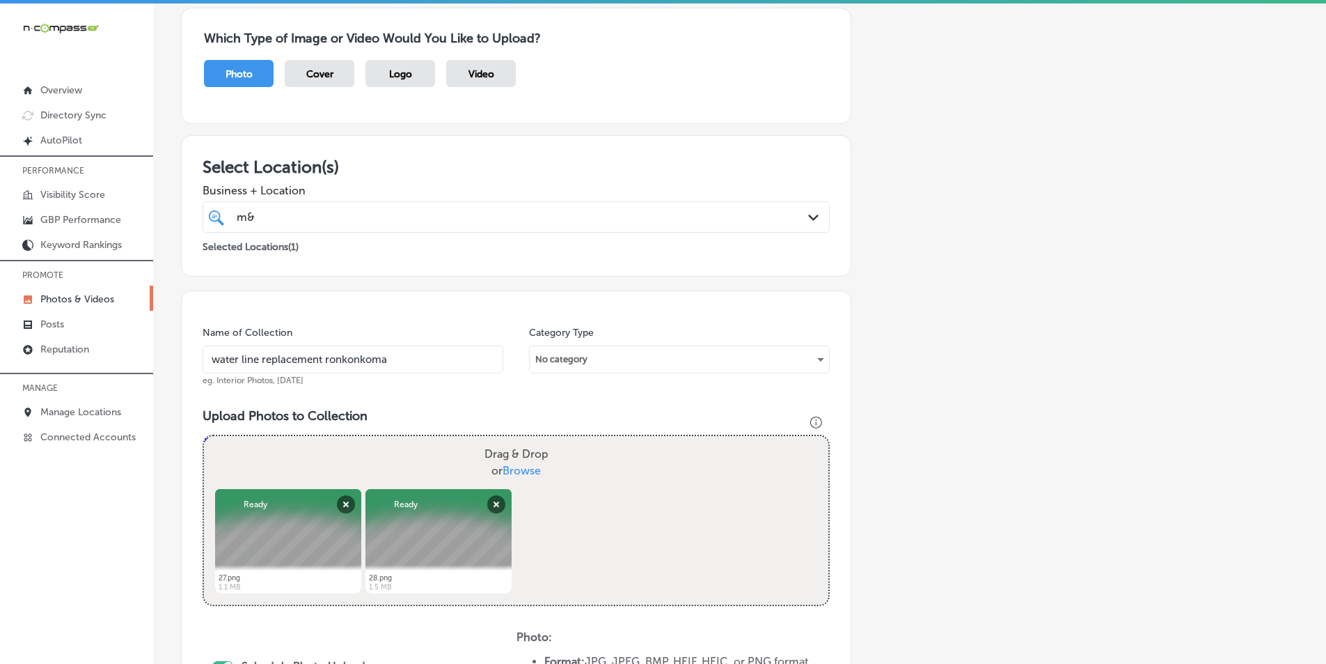
click at [414, 464] on div "Drag & Drop or Browse" at bounding box center [516, 462] width 625 height 53
click at [204, 436] on input "Drag & Drop or Browse" at bounding box center [516, 438] width 625 height 4
type input "C:\fakepath\29.png"
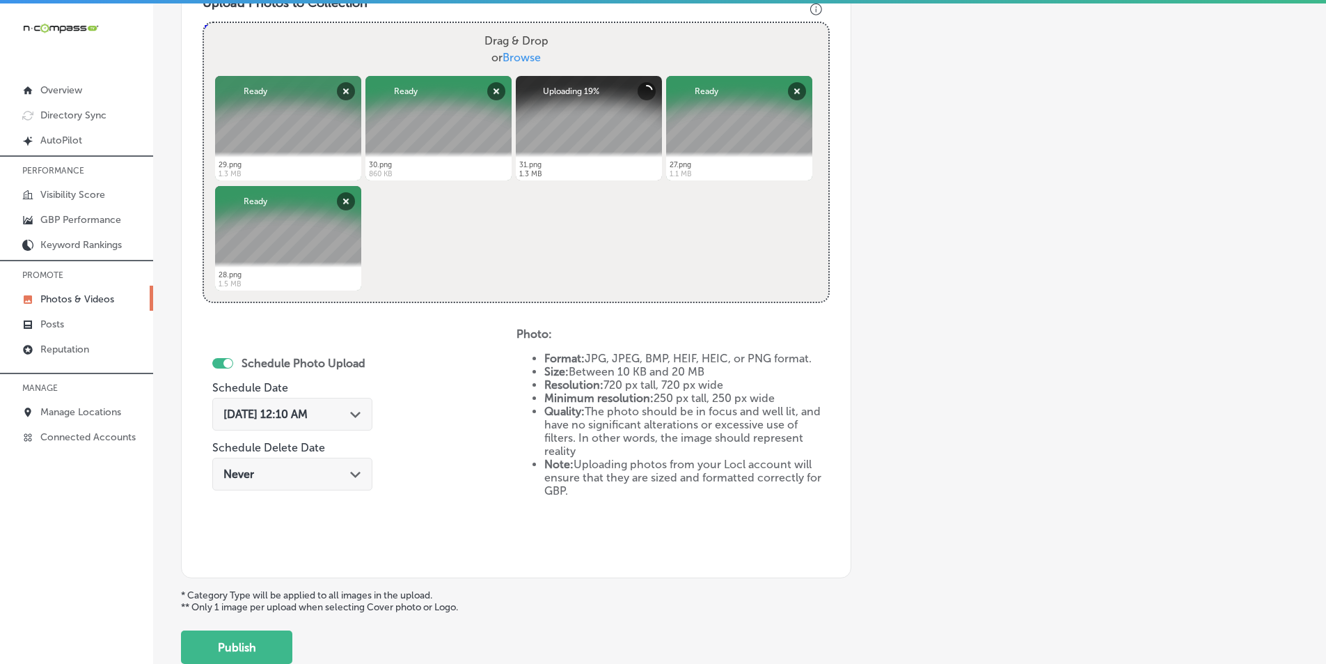
scroll to position [531, 0]
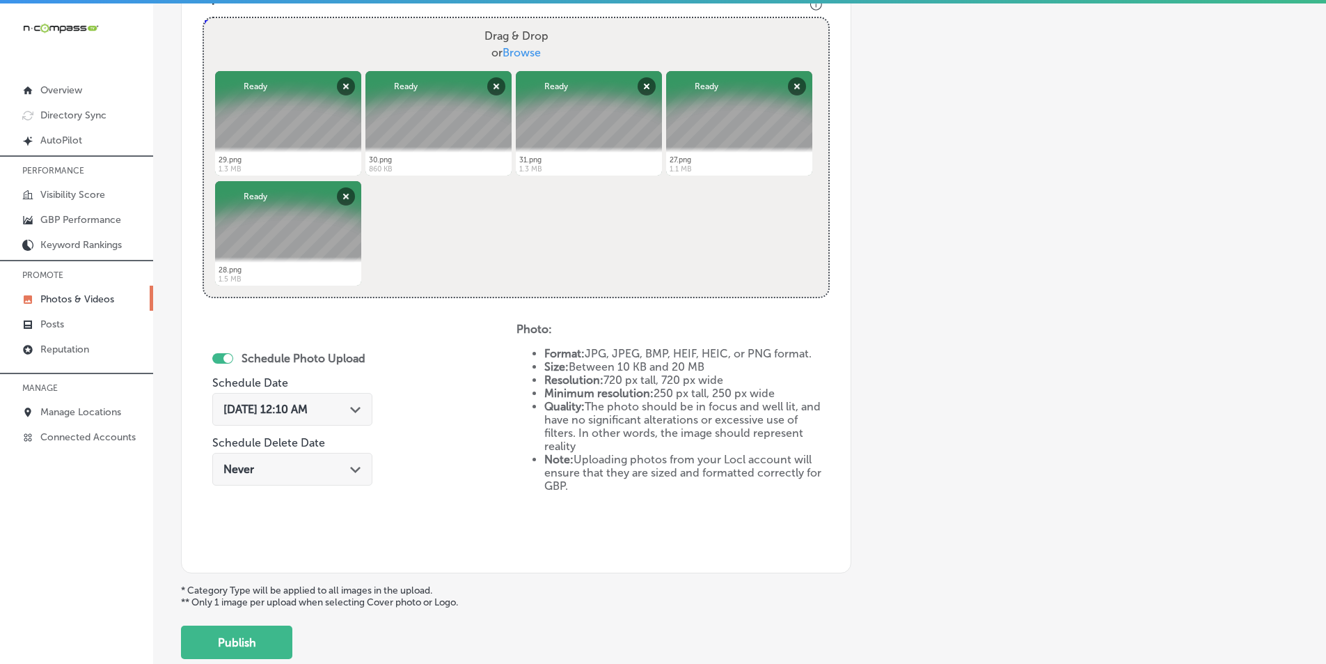
click at [361, 408] on div "Path Created with Sketch." at bounding box center [355, 407] width 11 height 11
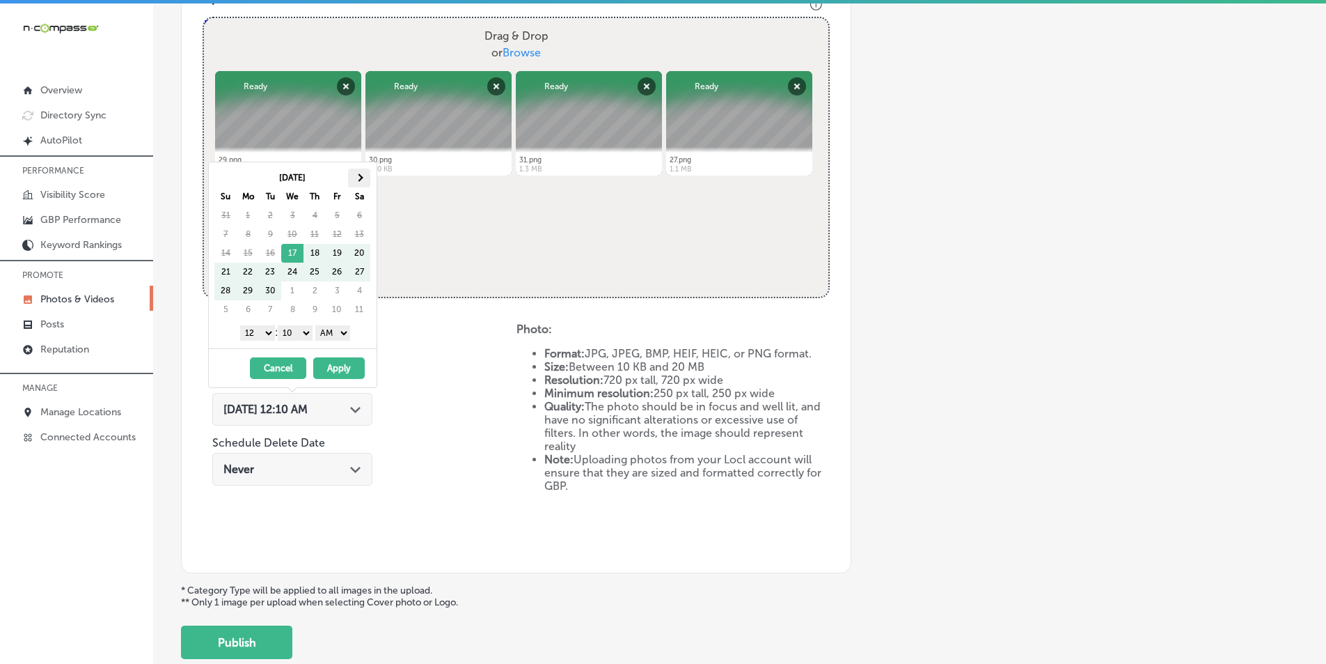
click at [360, 179] on span at bounding box center [360, 177] width 8 height 8
click at [265, 331] on select "1 2 3 4 5 6 7 8 9 10 11 12" at bounding box center [257, 332] width 35 height 15
click at [306, 332] on select "00 10 20 30 40 50" at bounding box center [295, 332] width 35 height 15
click at [340, 334] on select "AM PM" at bounding box center [332, 332] width 35 height 15
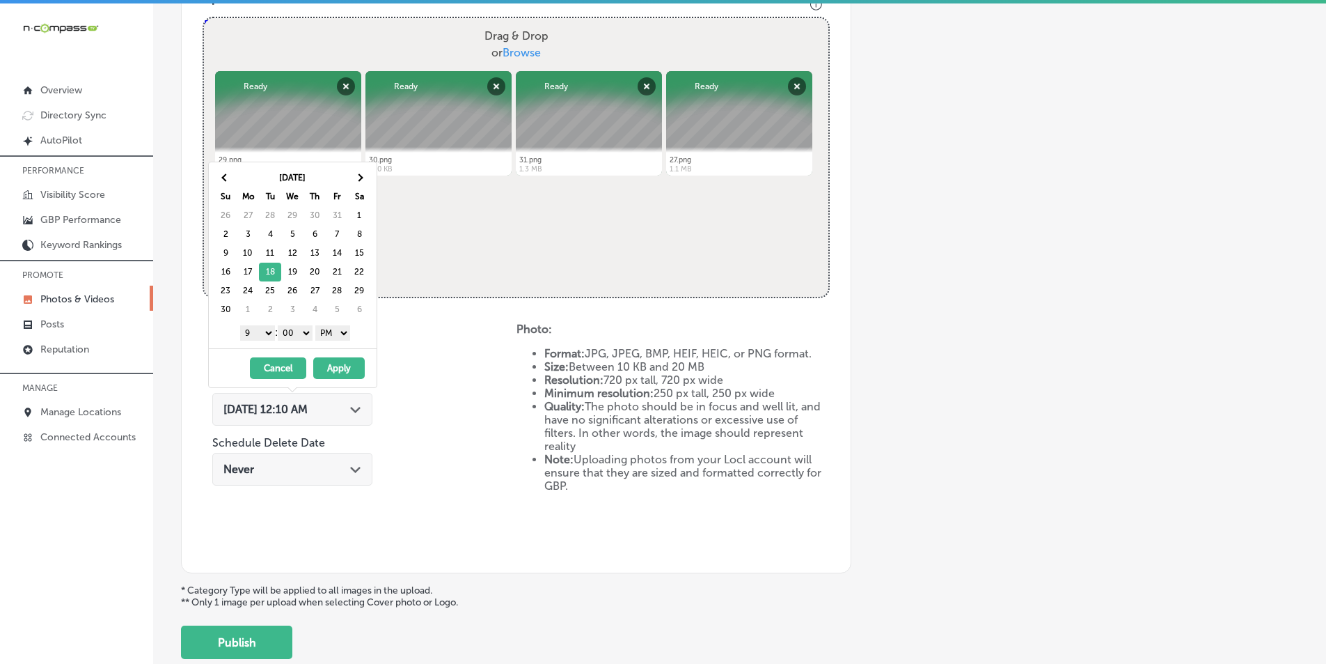
click at [337, 363] on button "Apply" at bounding box center [339, 368] width 52 height 22
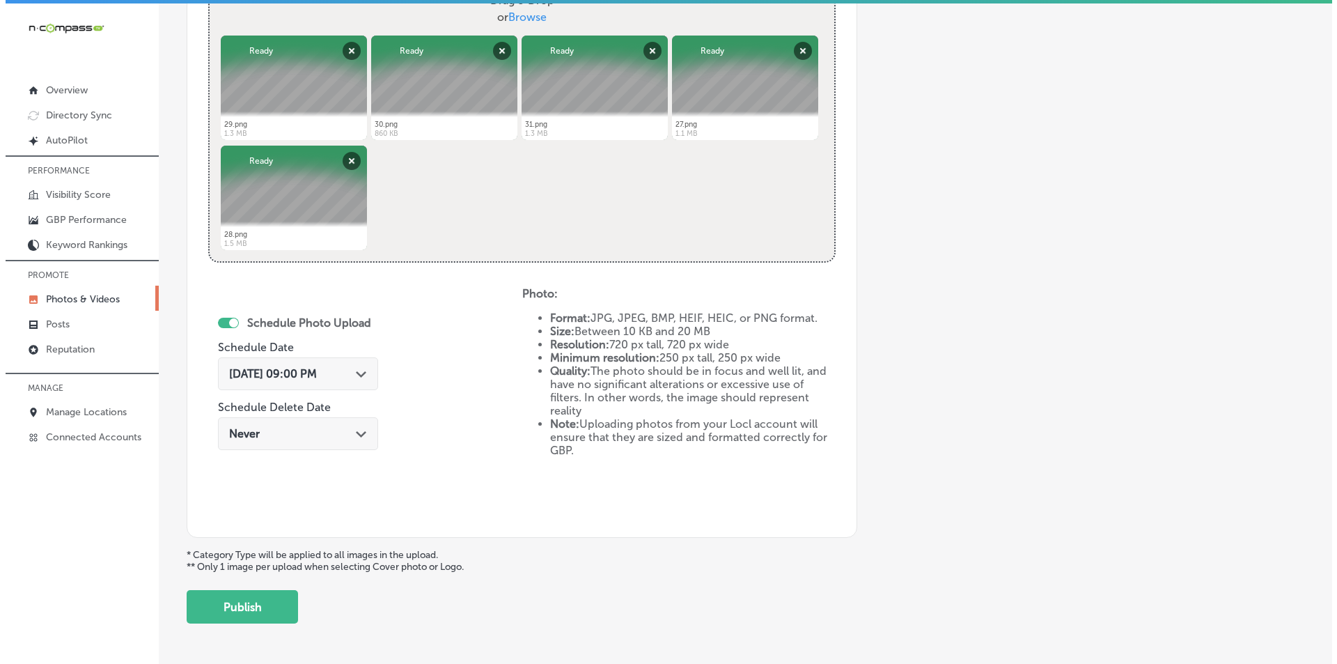
scroll to position [618, 0]
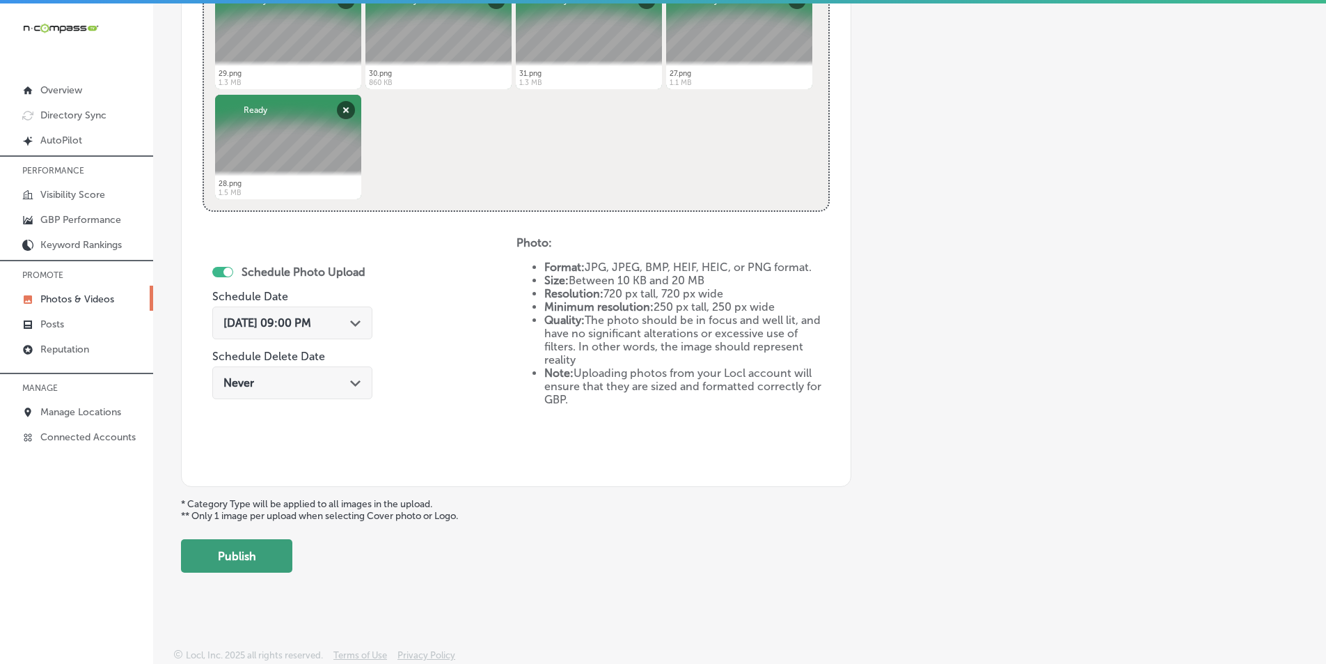
click at [231, 556] on button "Publish" at bounding box center [236, 555] width 111 height 33
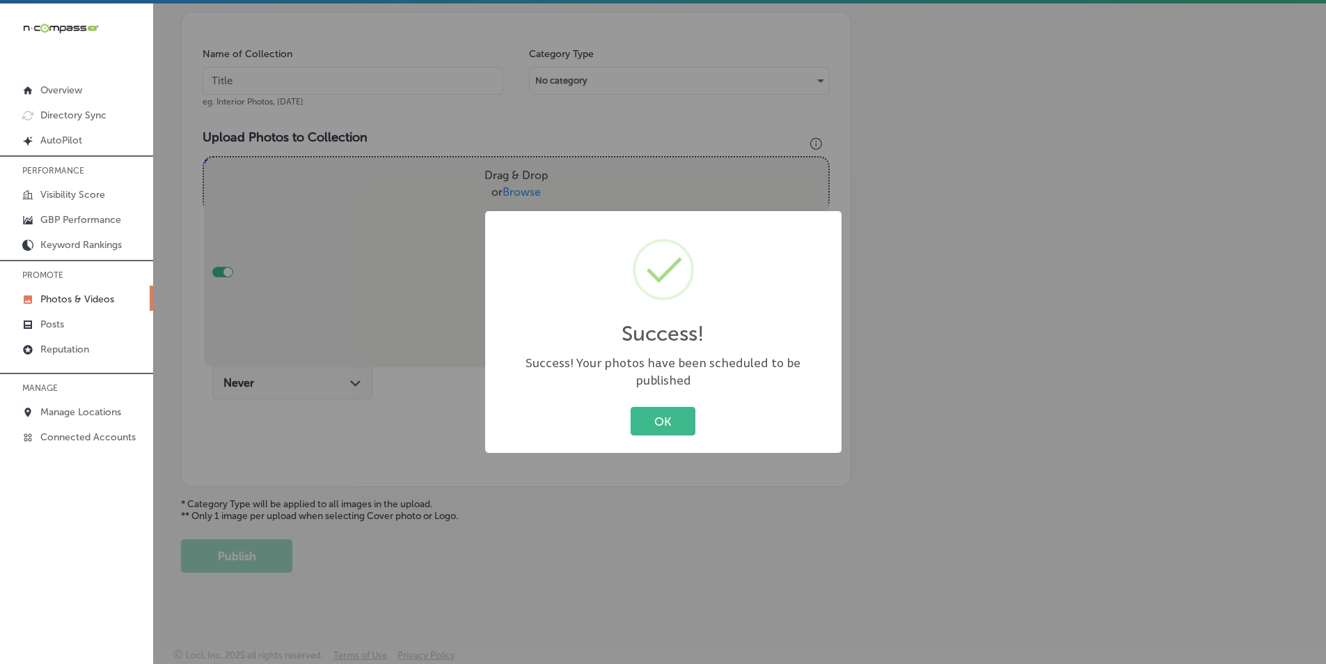
scroll to position [392, 0]
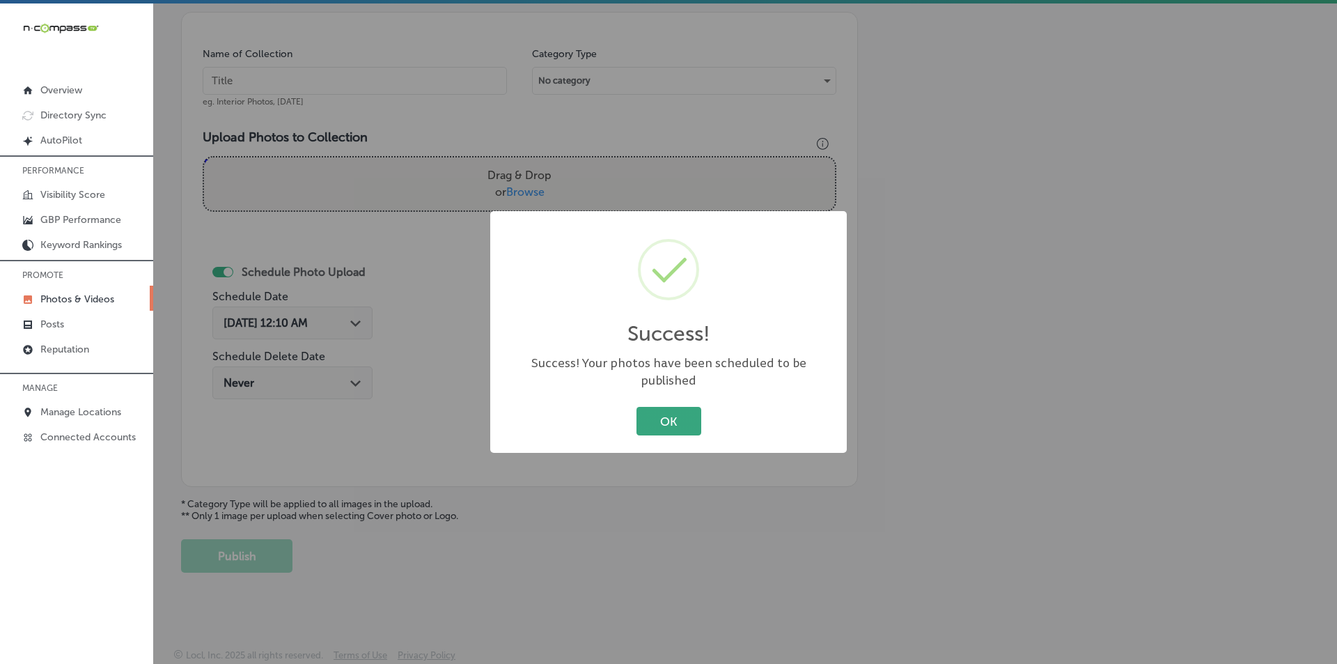
click at [649, 413] on button "OK" at bounding box center [668, 421] width 65 height 29
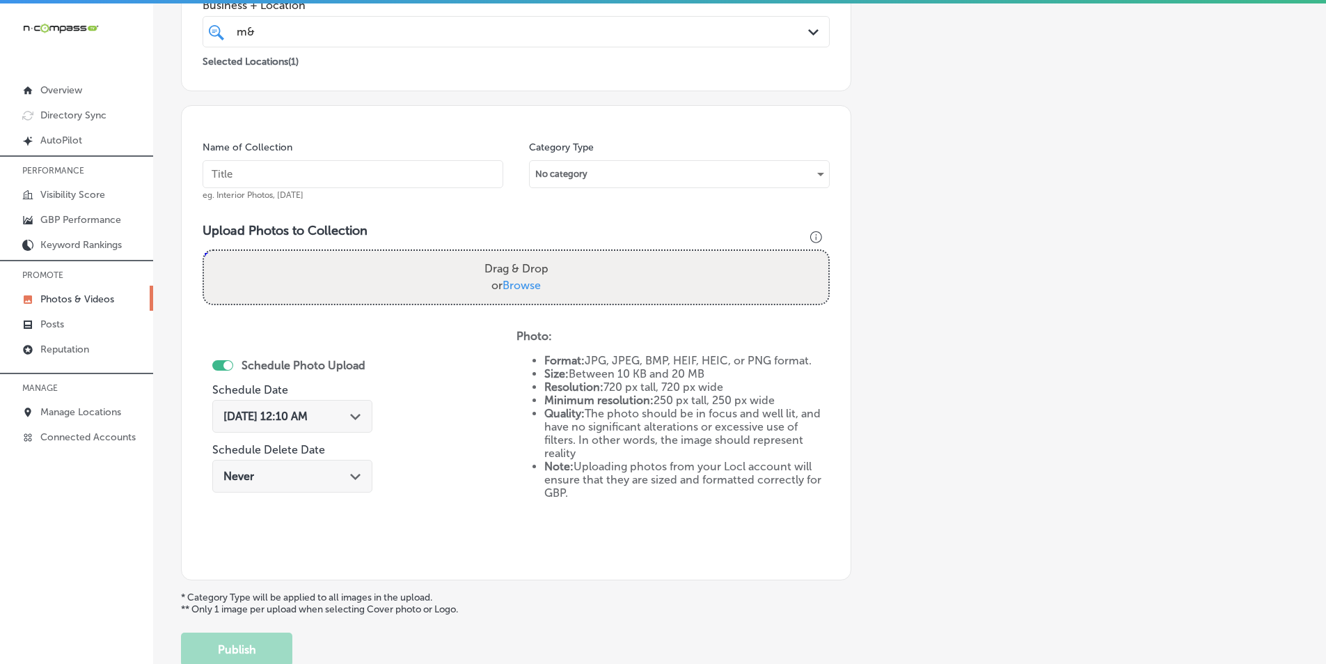
scroll to position [113, 0]
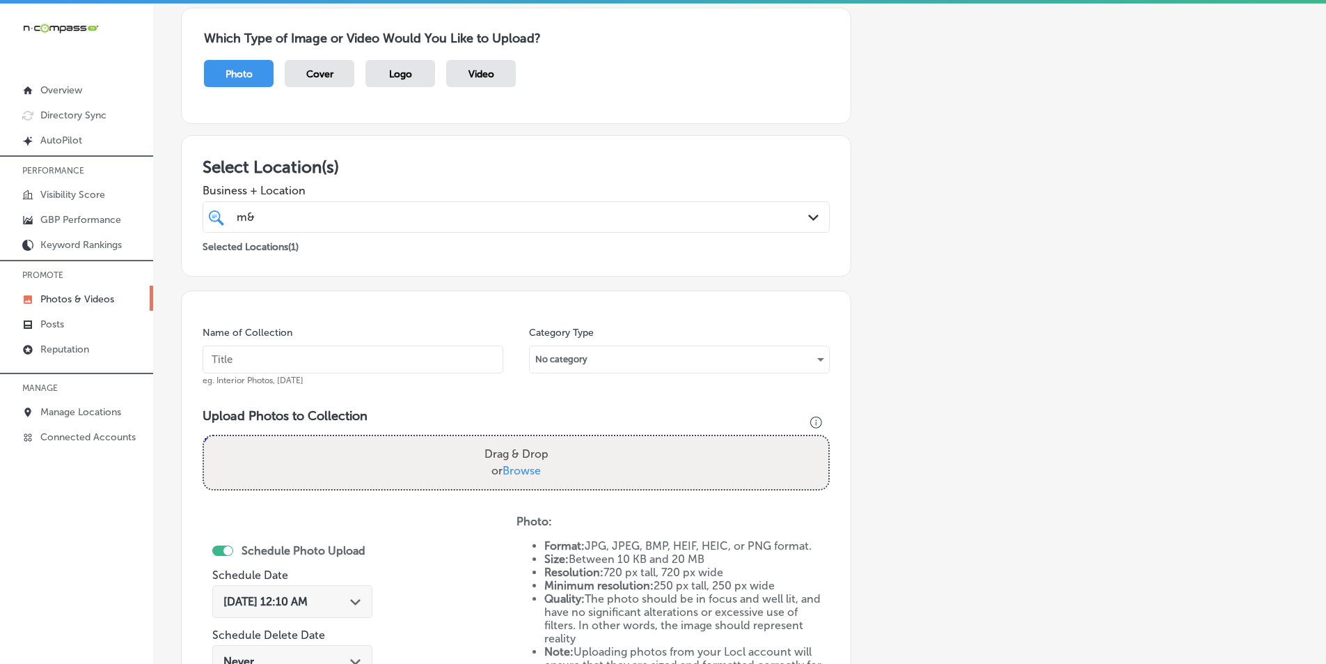
click at [256, 358] on input "text" at bounding box center [353, 359] width 301 height 28
paste input "\m7m plumboing"
type input "\m7m plumboing"
click at [352, 444] on div "Drag & Drop or Browse" at bounding box center [516, 462] width 625 height 53
click at [204, 436] on input "Drag & Drop or Browse" at bounding box center [516, 438] width 625 height 4
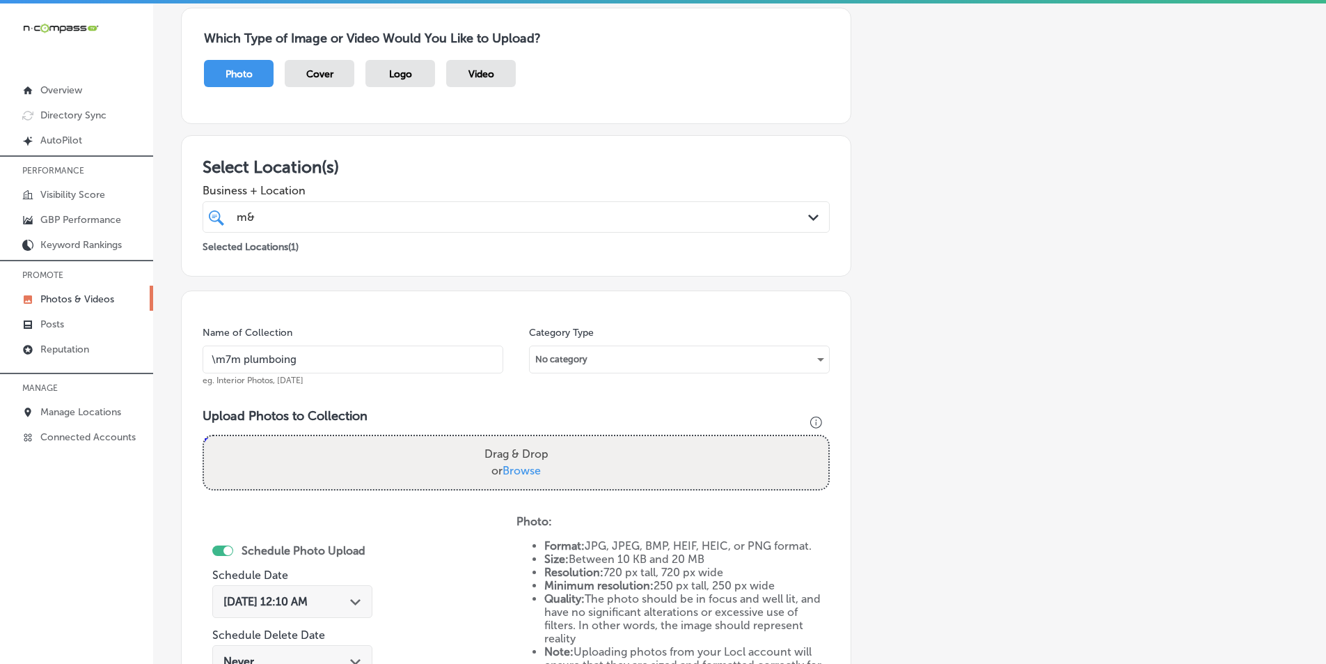
type input "C:\fakepath\33.png"
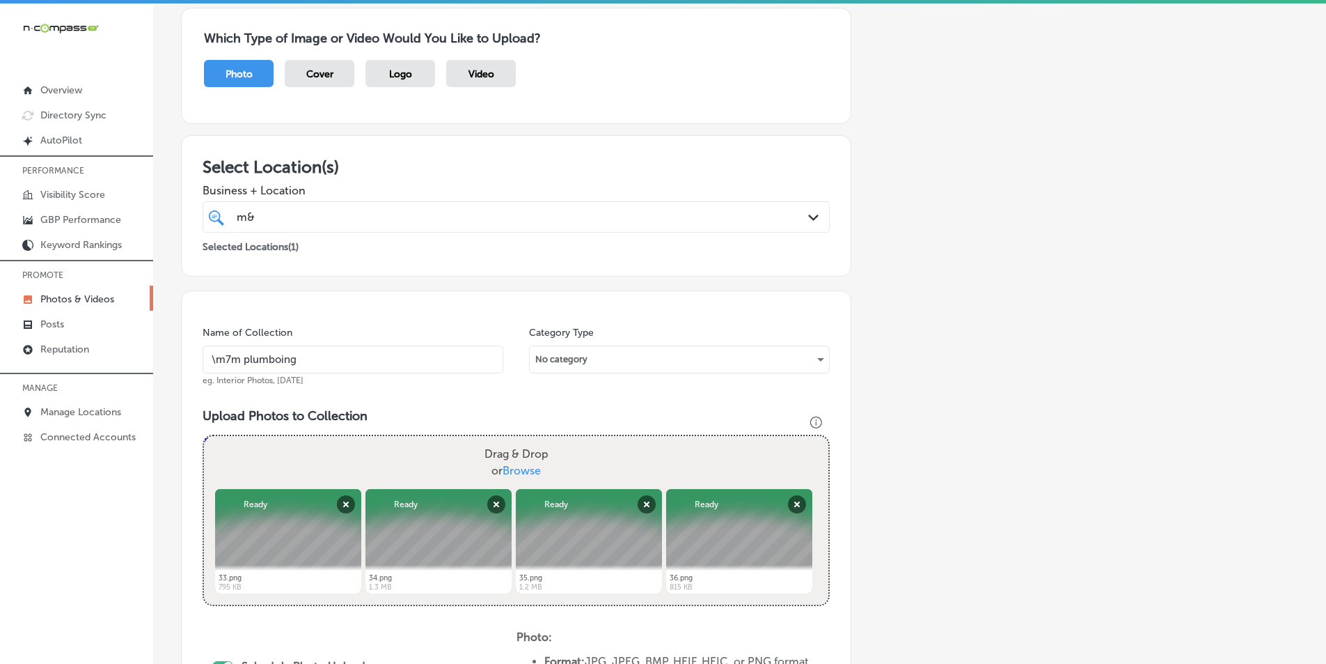
click at [435, 464] on div "Drag & Drop or Browse" at bounding box center [516, 462] width 625 height 53
click at [204, 436] on input "Drag & Drop or Browse" at bounding box center [516, 438] width 625 height 4
type input "C:\fakepath\32.png"
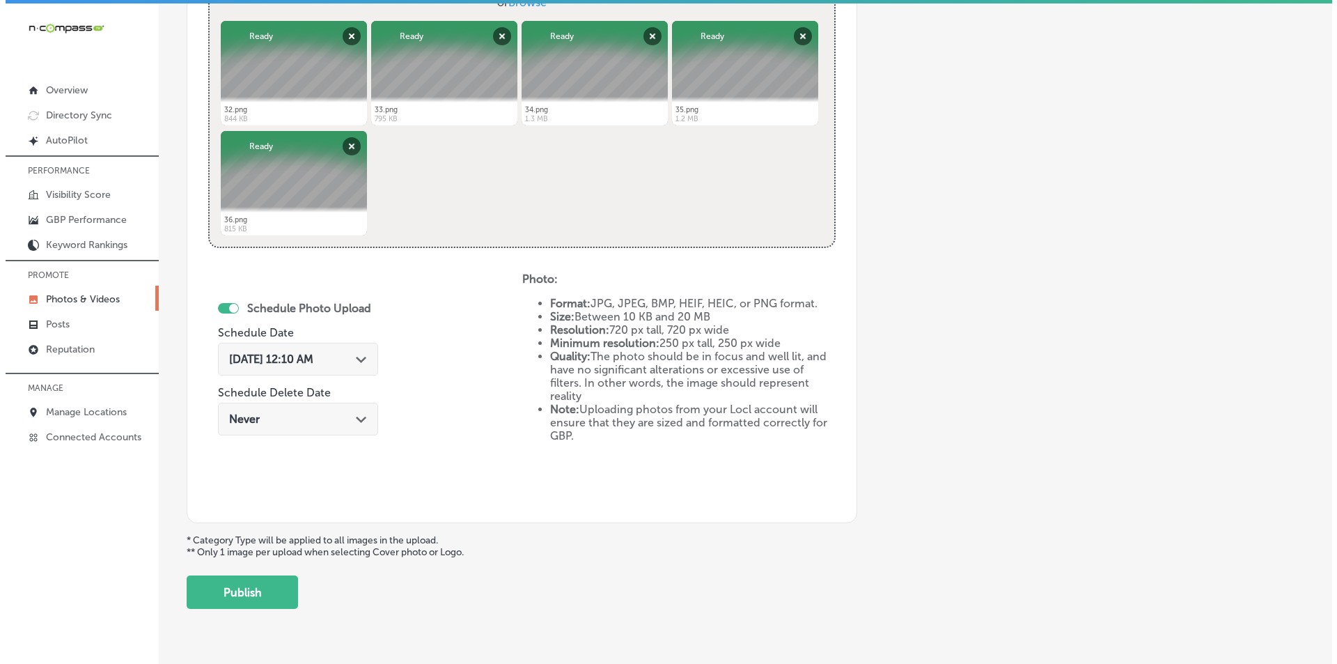
scroll to position [618, 0]
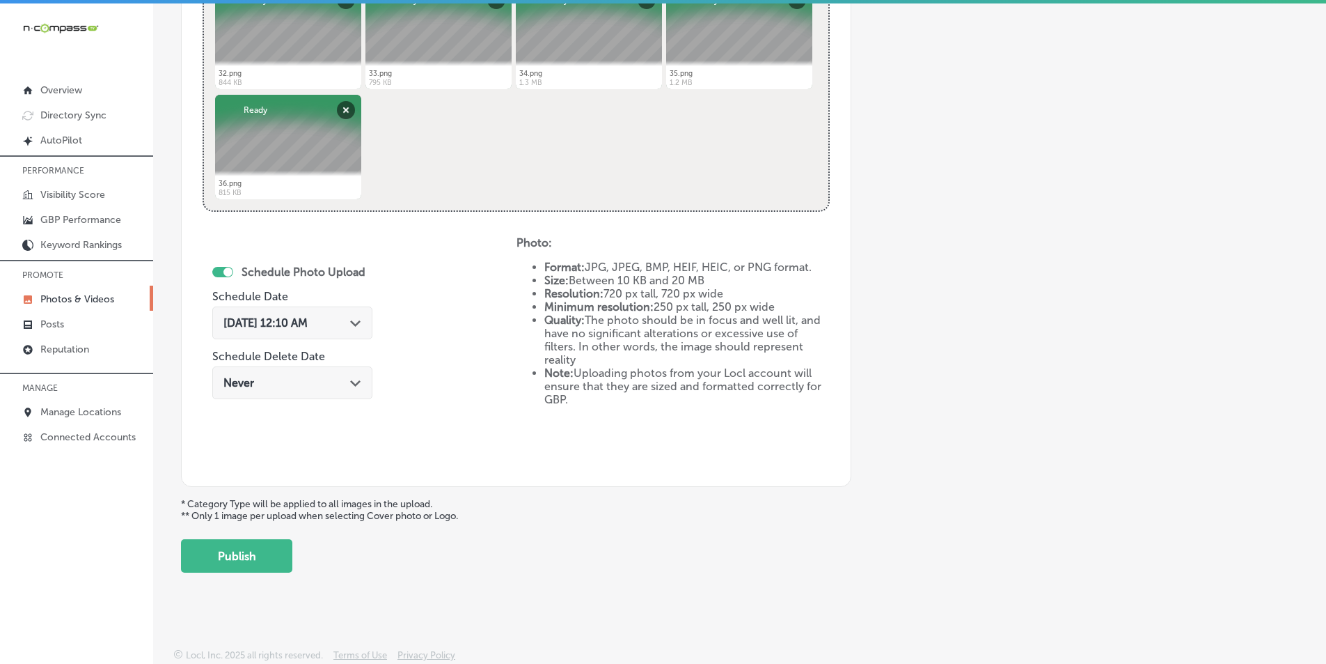
click at [359, 320] on icon "Path Created with Sketch." at bounding box center [355, 323] width 10 height 6
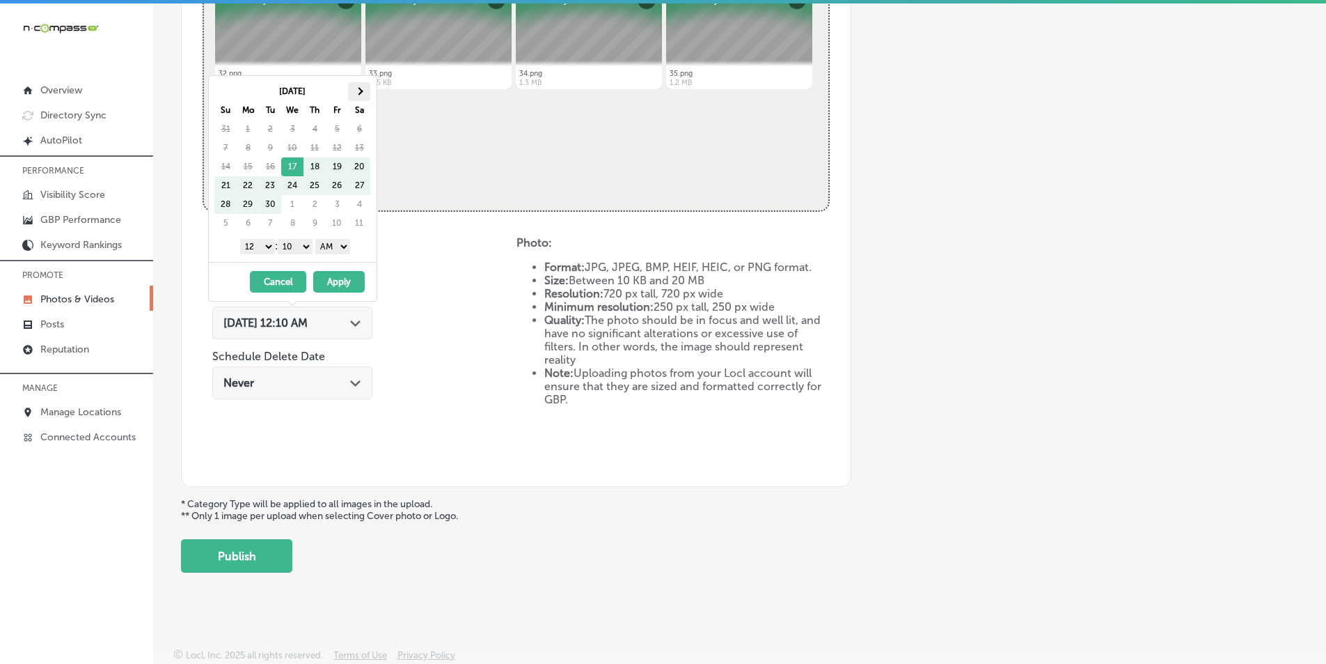
click at [359, 97] on th at bounding box center [359, 91] width 22 height 19
click at [266, 245] on select "1 2 3 4 5 6 7 8 9 10 11 12" at bounding box center [257, 246] width 35 height 15
click at [301, 242] on select "00 10 20 30 40 50" at bounding box center [295, 246] width 35 height 15
click at [348, 246] on select "AM PM" at bounding box center [332, 246] width 35 height 15
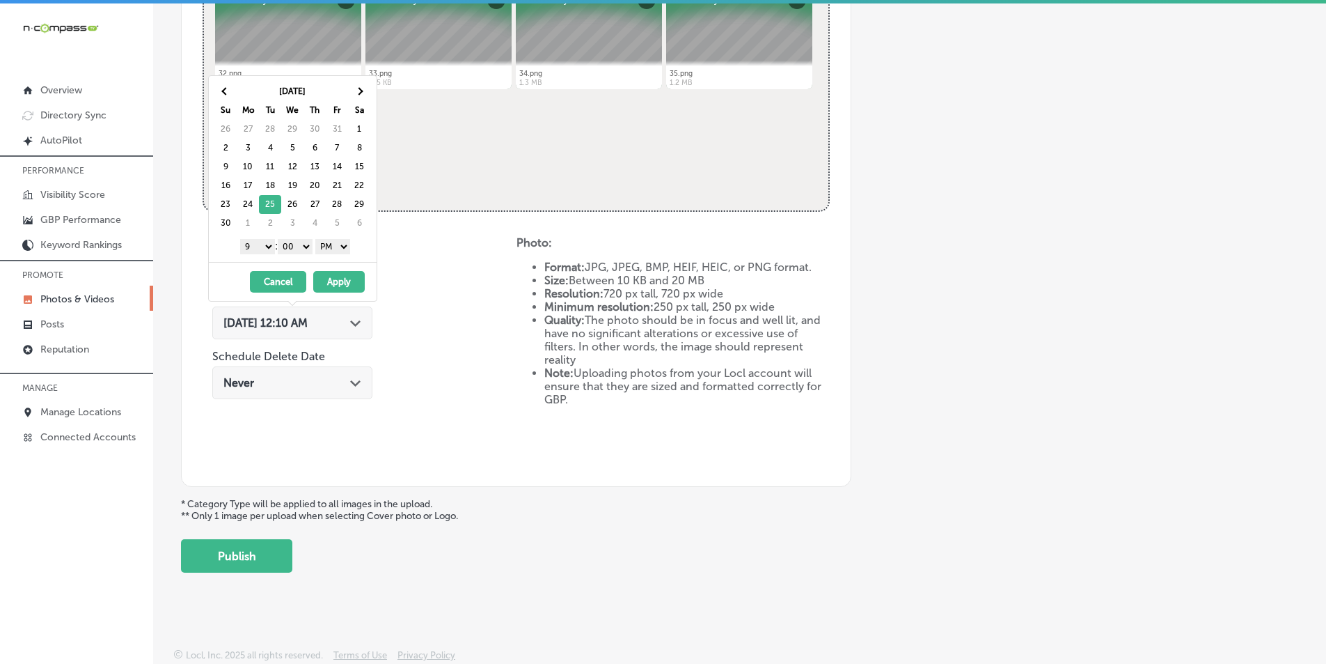
click at [331, 281] on button "Apply" at bounding box center [339, 282] width 52 height 22
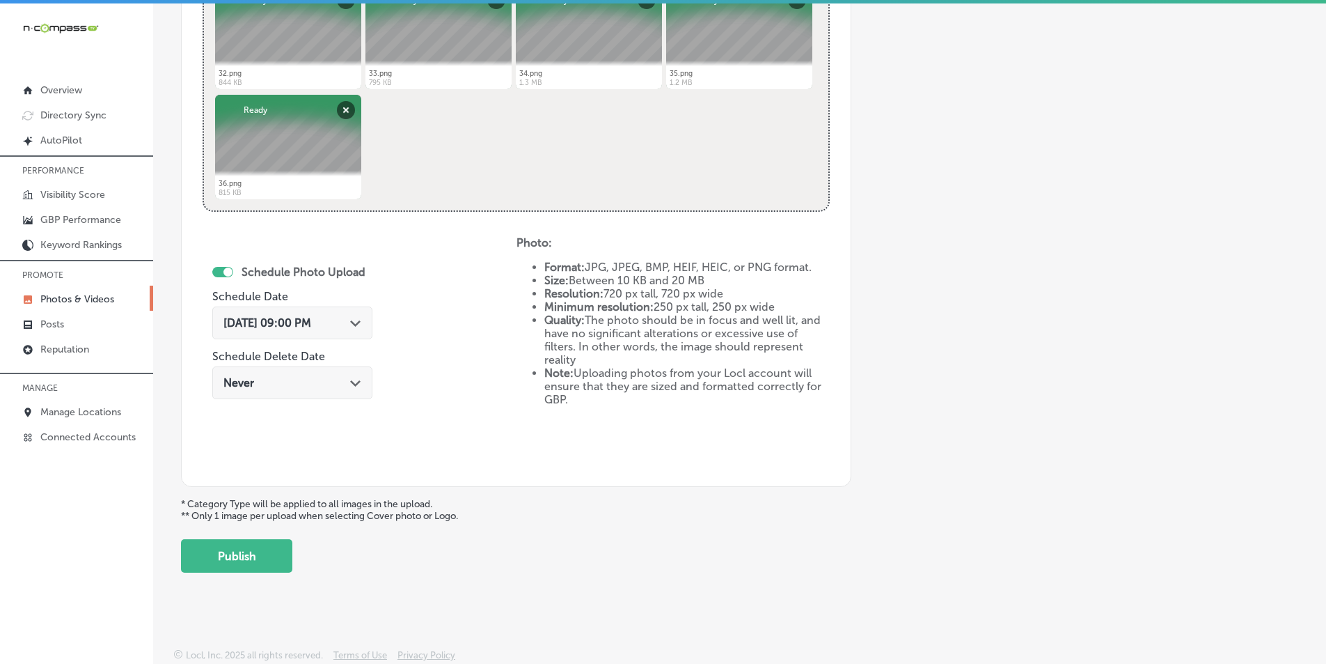
click at [257, 551] on button "Publish" at bounding box center [236, 555] width 111 height 33
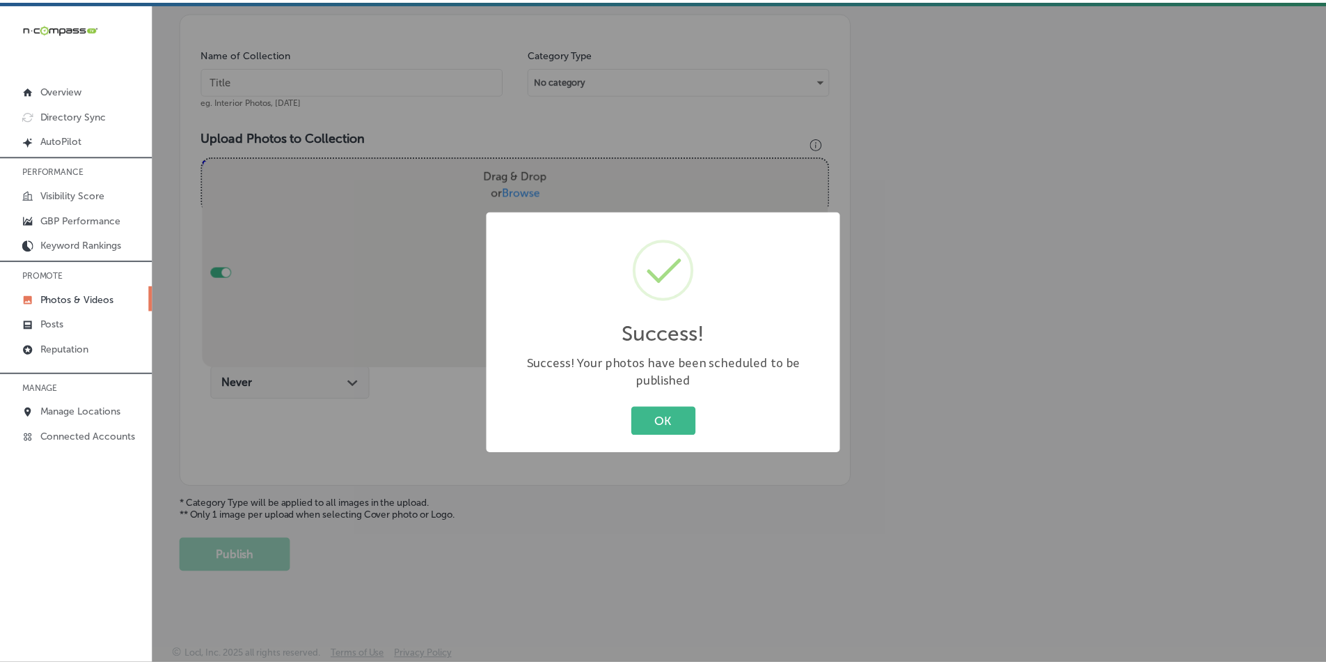
scroll to position [392, 0]
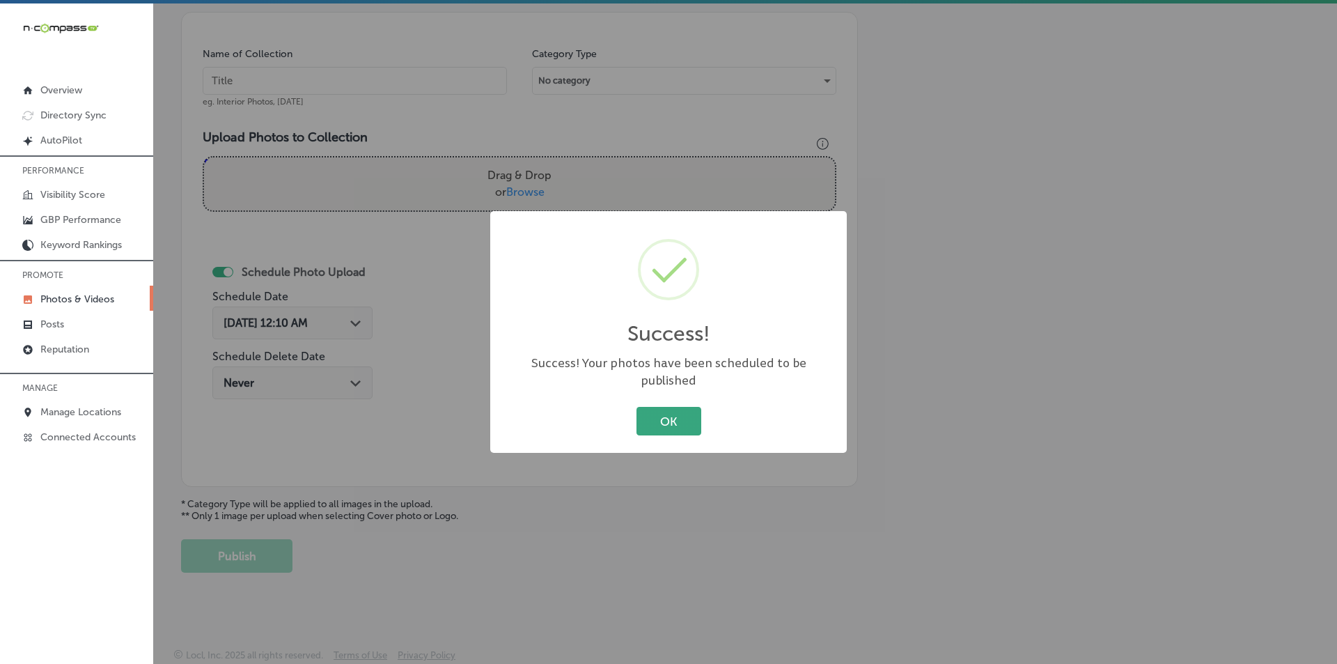
click at [655, 415] on button "OK" at bounding box center [668, 421] width 65 height 29
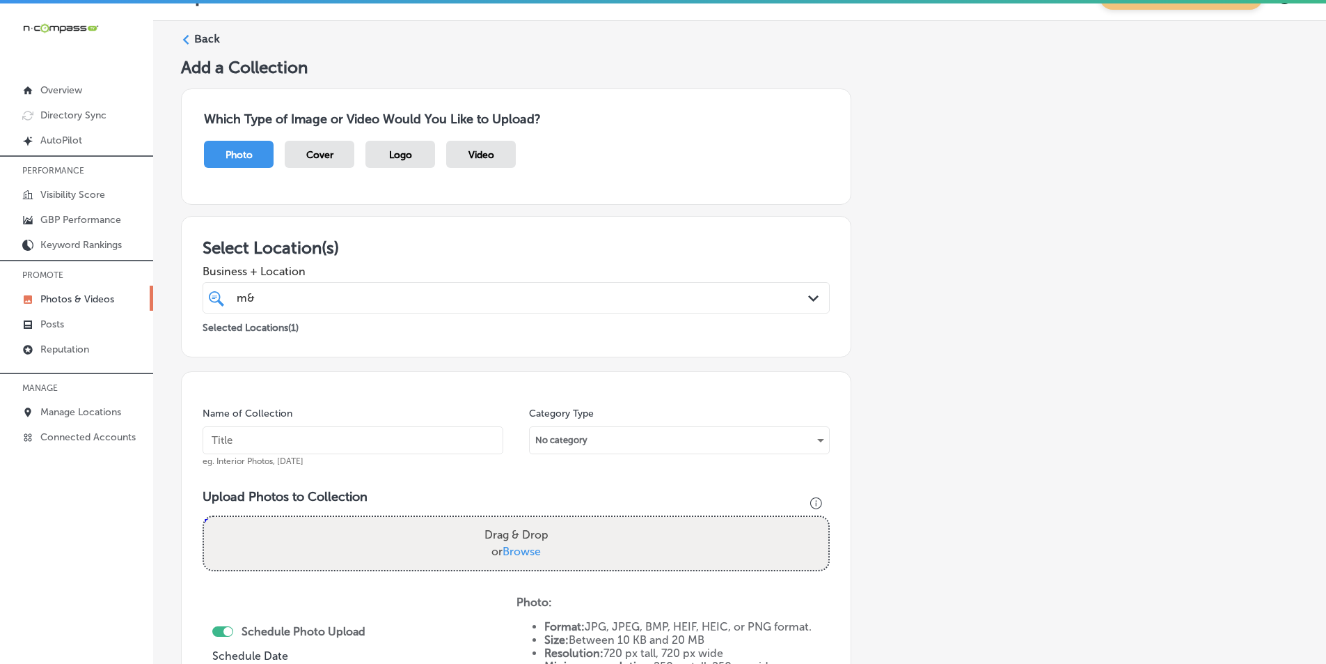
scroll to position [0, 0]
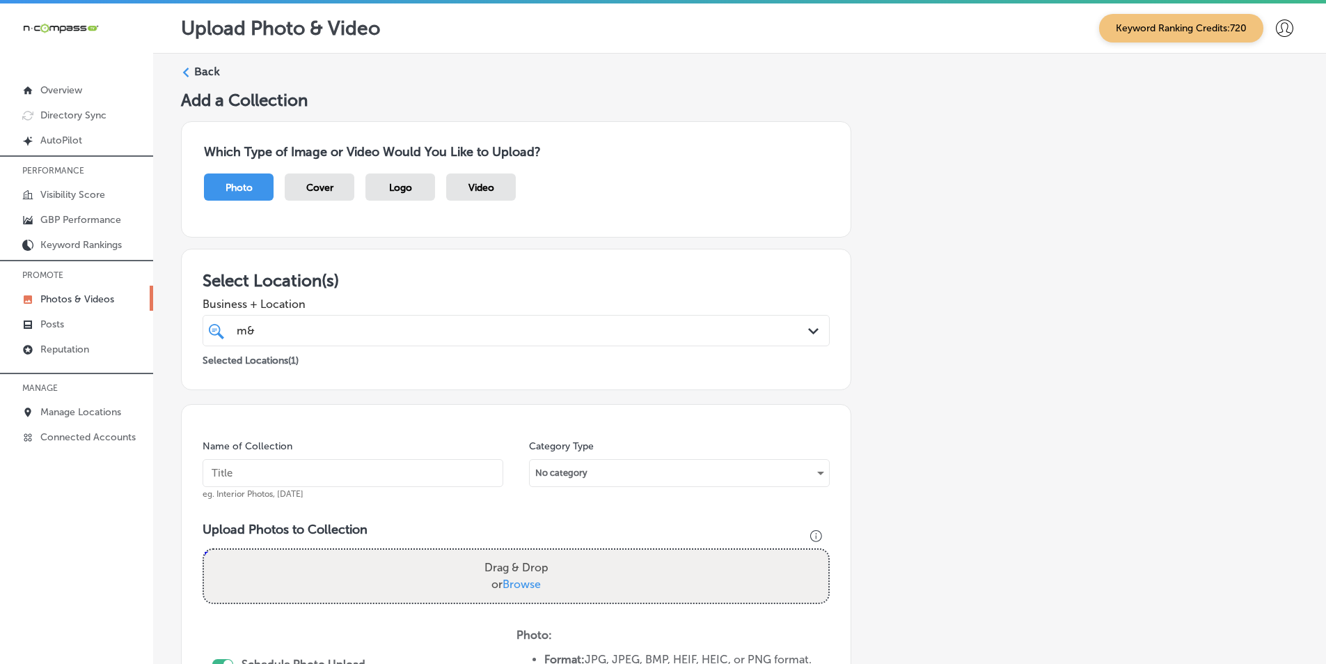
click at [187, 72] on icon at bounding box center [186, 73] width 10 height 10
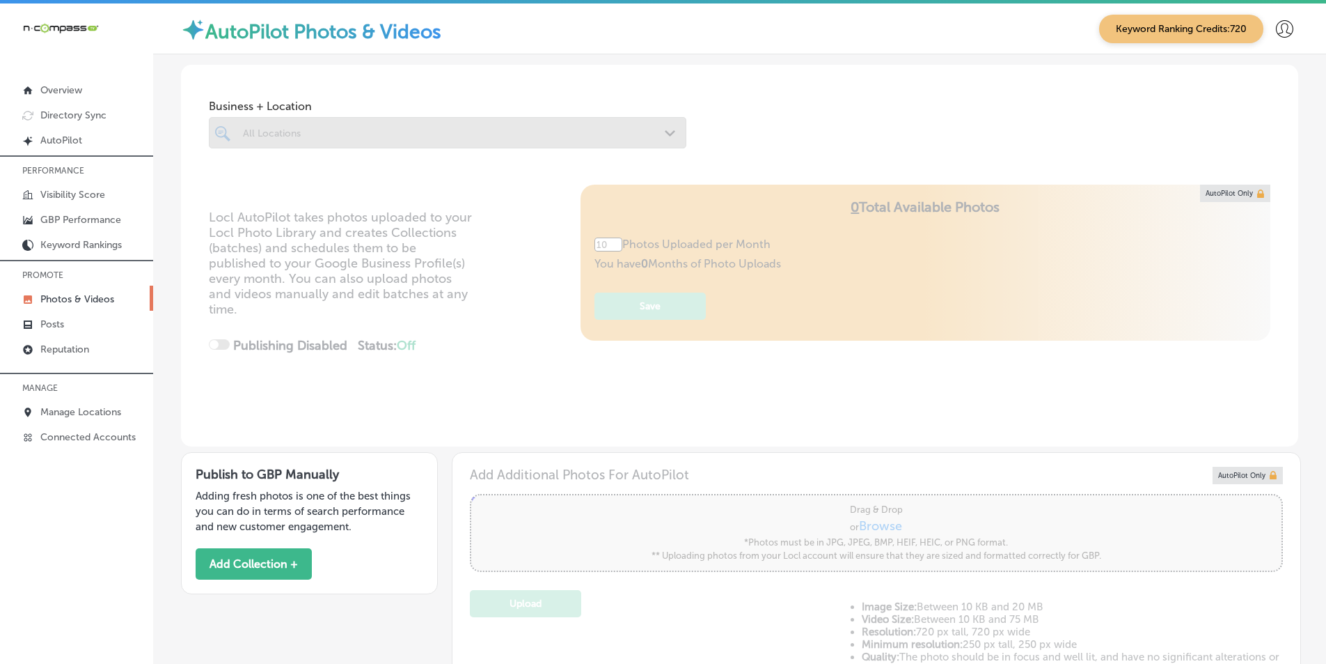
type input "5"
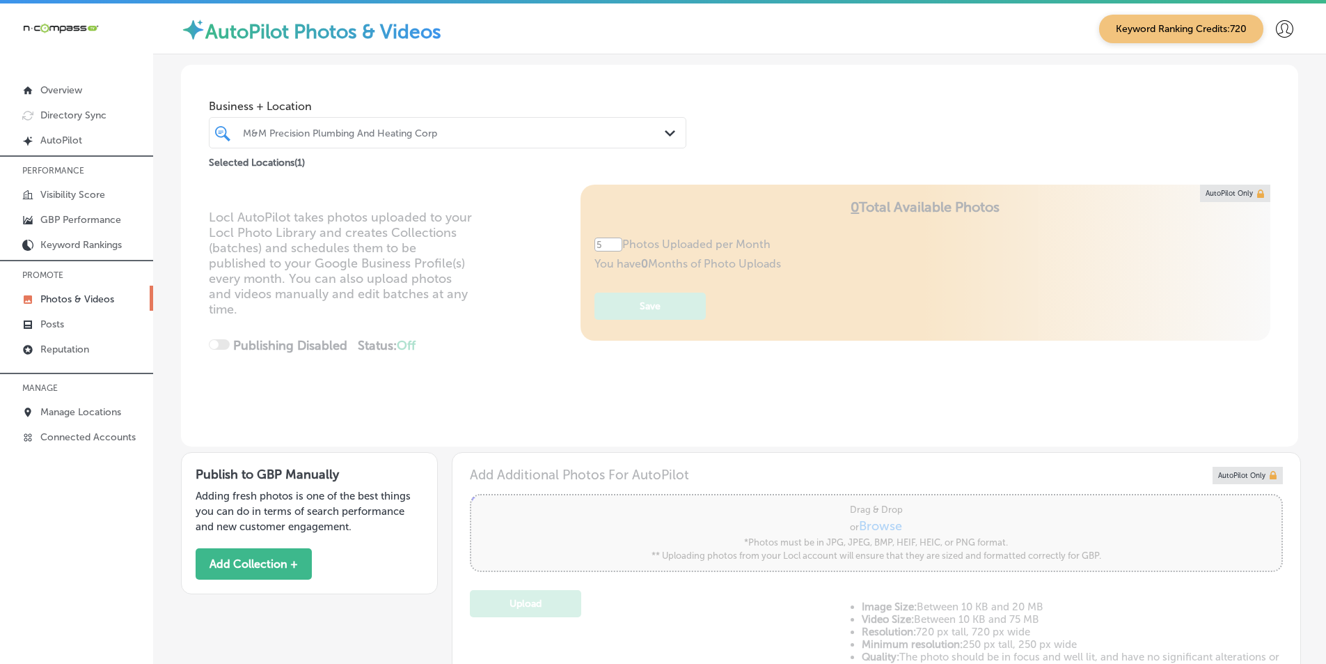
click at [386, 125] on div at bounding box center [427, 132] width 371 height 19
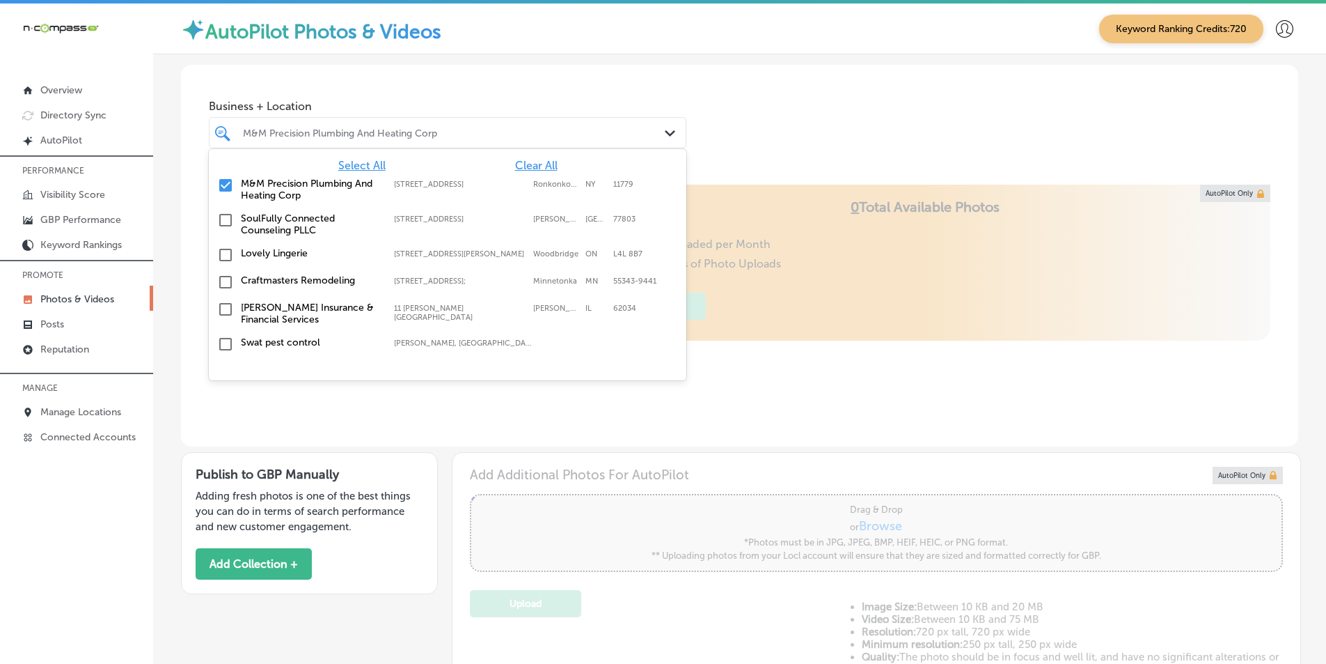
click at [223, 183] on input "checkbox" at bounding box center [225, 185] width 17 height 17
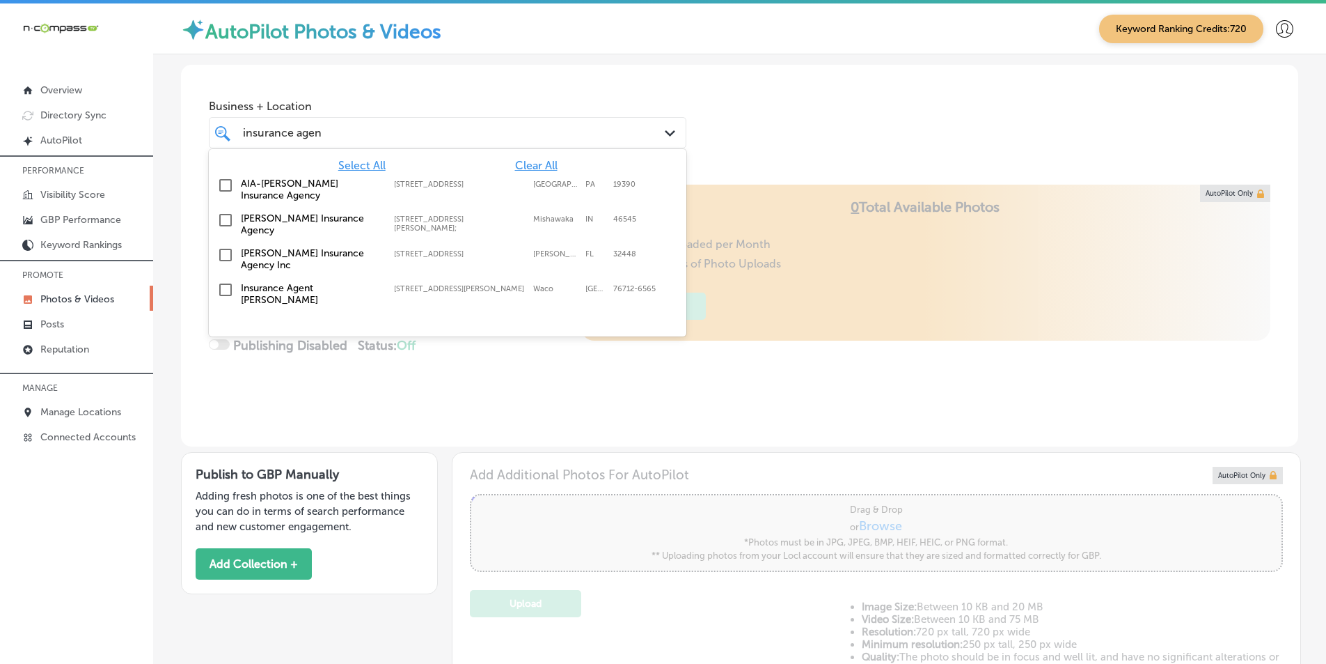
type input "insurance agent"
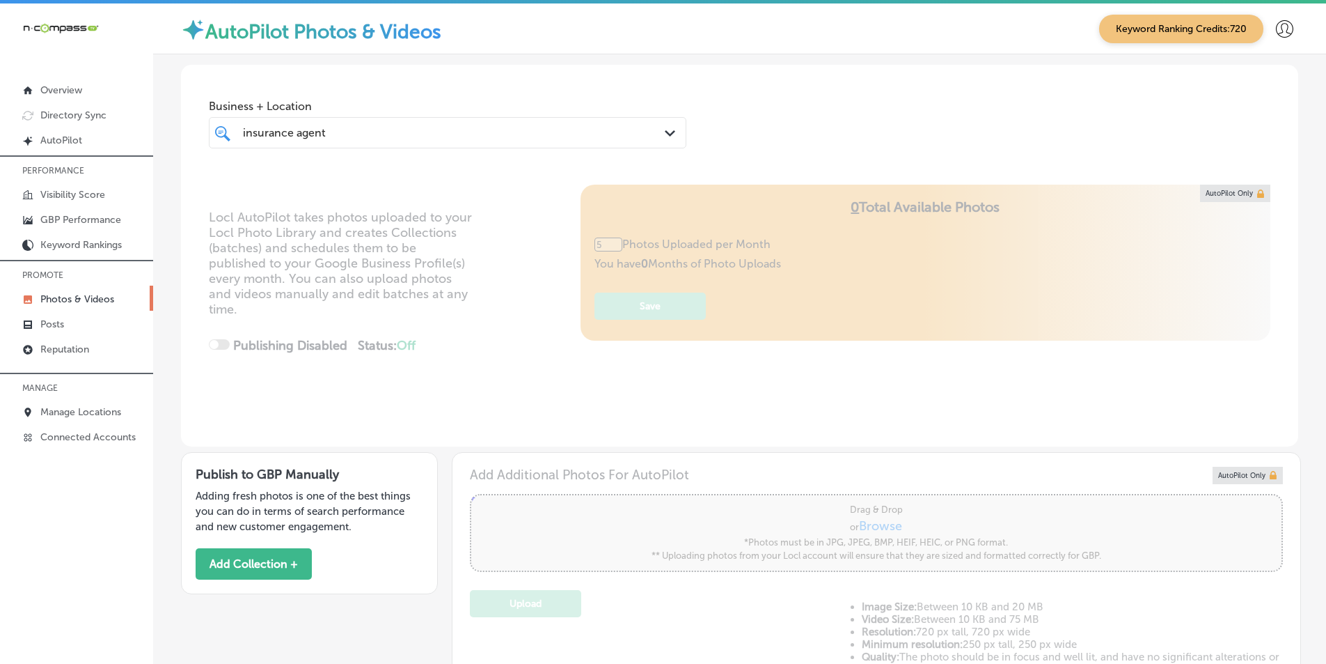
click at [347, 136] on div "insurance agent insurance agent" at bounding box center [427, 132] width 371 height 19
type input "0"
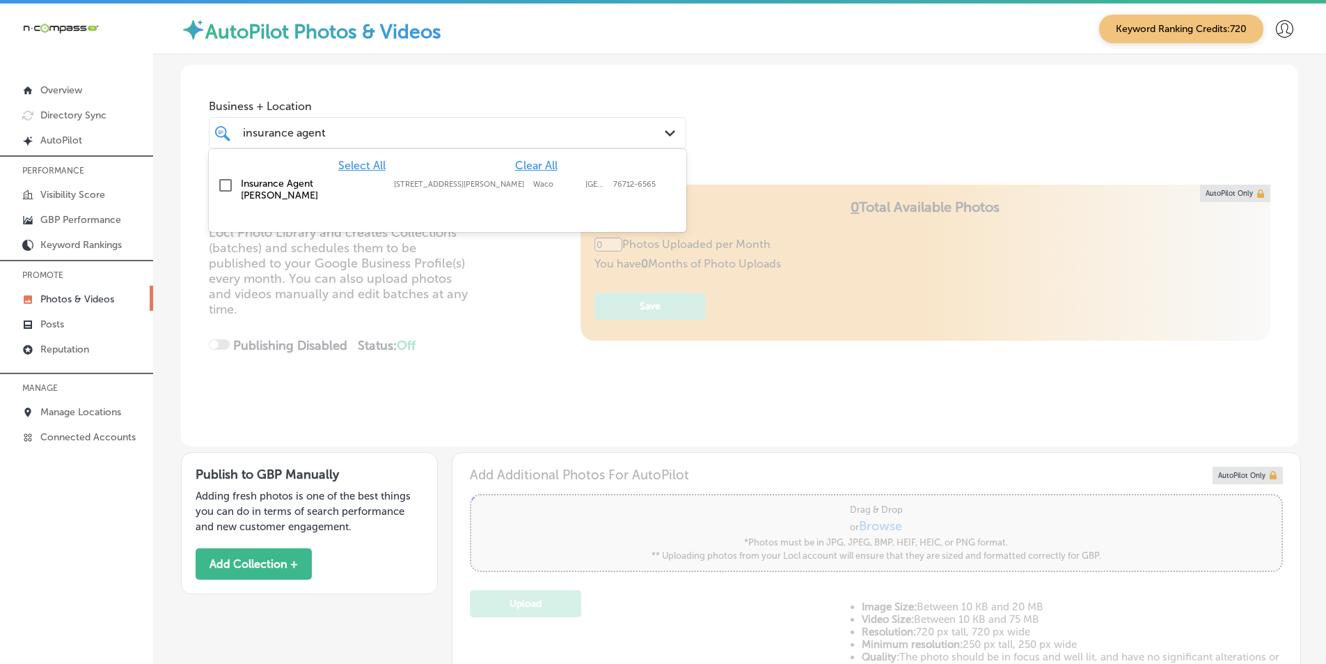
drag, startPoint x: 325, startPoint y: 132, endPoint x: 219, endPoint y: 129, distance: 106.6
click at [219, 129] on div "insurance agent insurance agent Path Created with Sketch." at bounding box center [448, 133] width 476 height 22
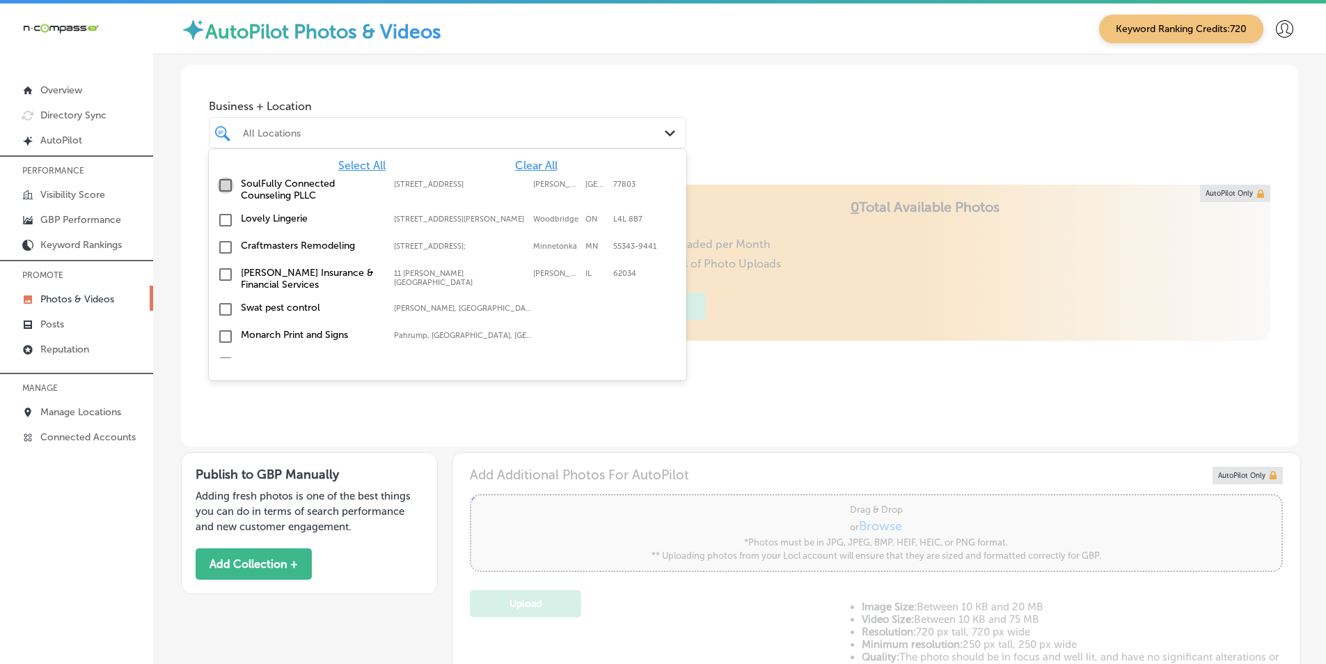
click at [225, 182] on input "checkbox" at bounding box center [225, 185] width 17 height 17
click at [348, 415] on div "Locl AutoPilot takes photos uploaded to your Locl Photo Library and creates Col…" at bounding box center [740, 316] width 1118 height 262
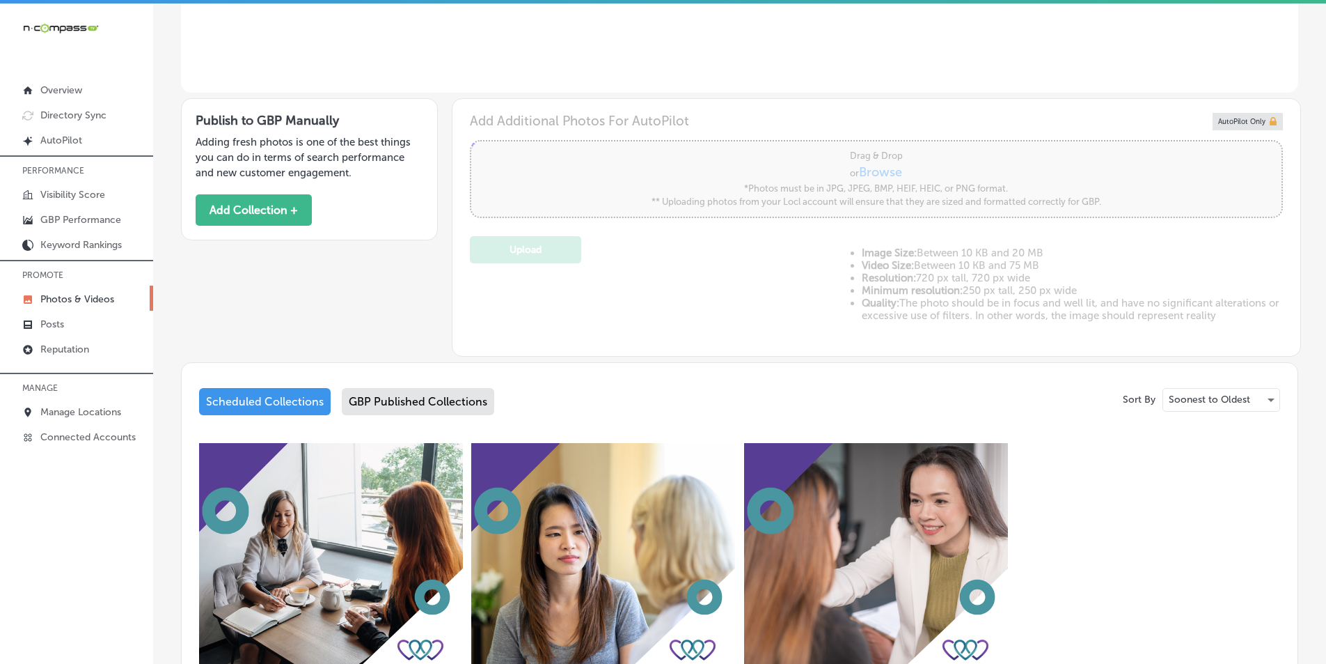
type input "5"
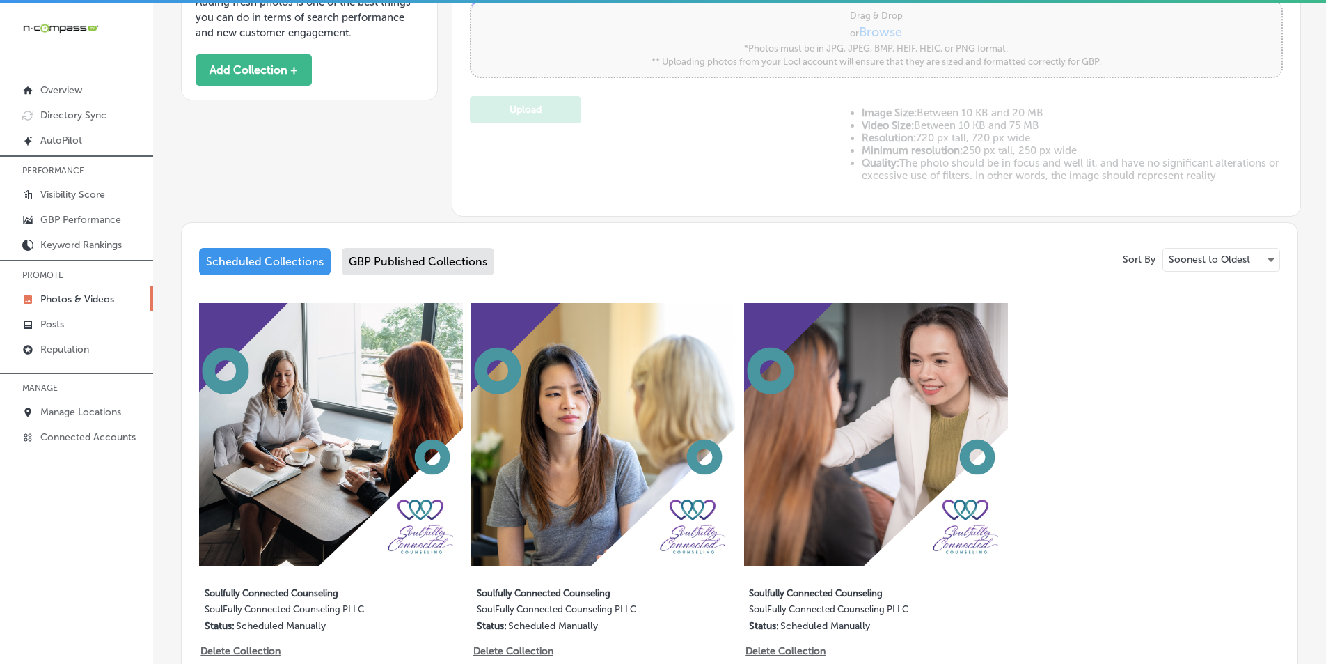
scroll to position [565, 0]
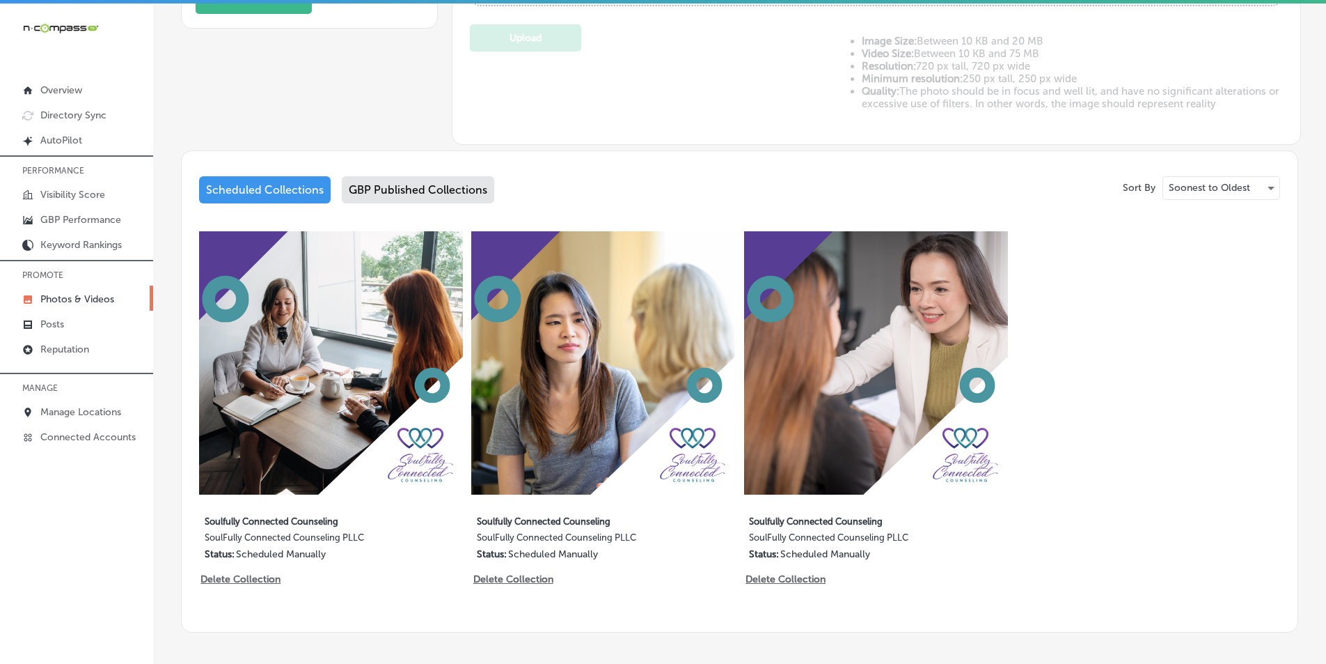
click at [400, 363] on img at bounding box center [331, 363] width 264 height 264
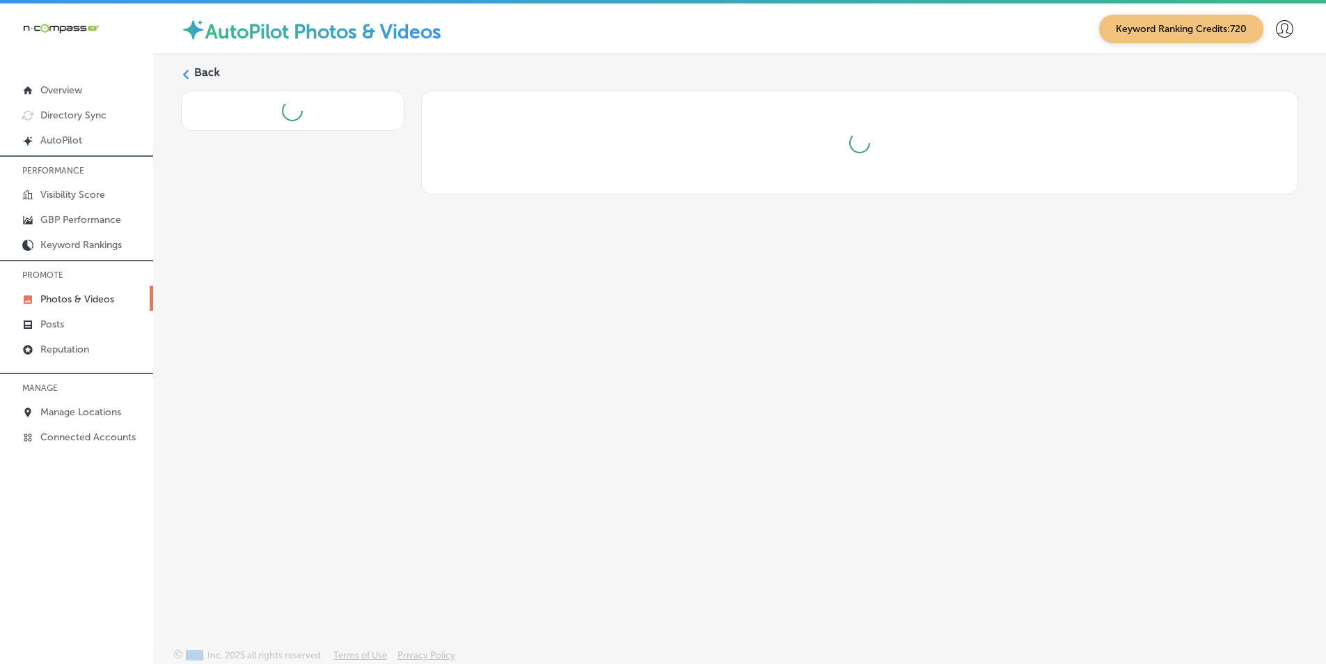
click at [400, 363] on div "Back" at bounding box center [739, 318] width 1173 height 528
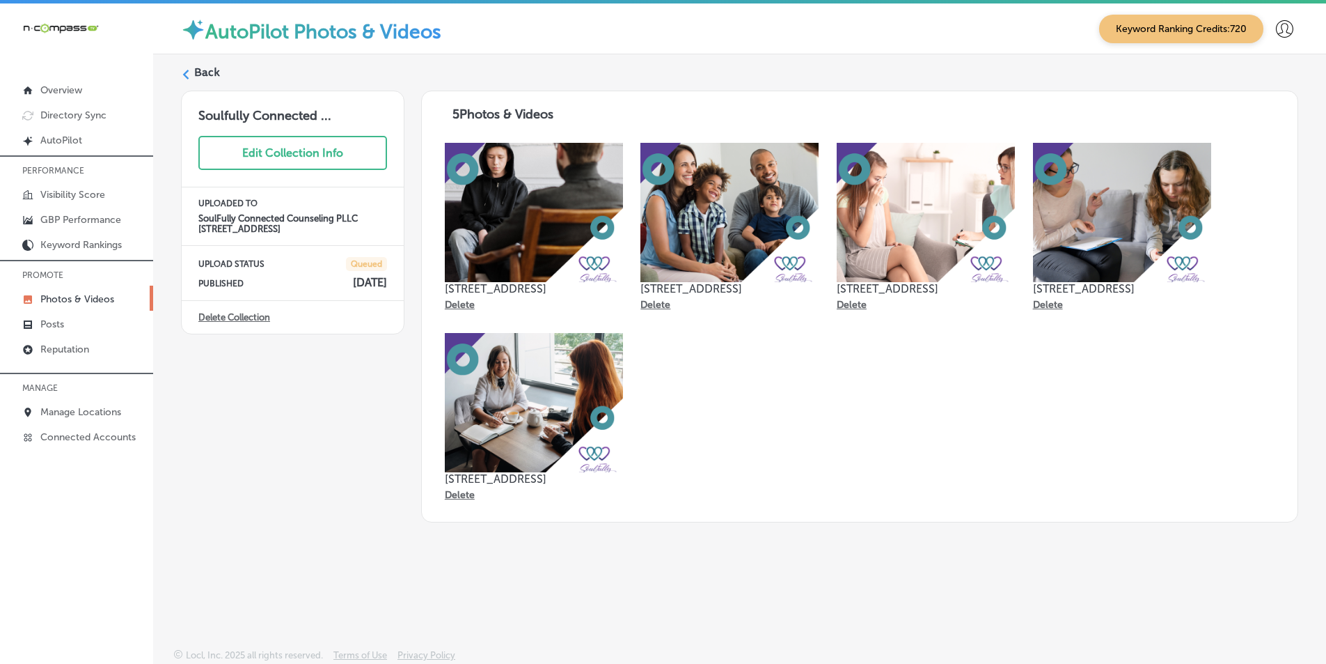
click at [185, 75] on polygon at bounding box center [186, 75] width 6 height 10
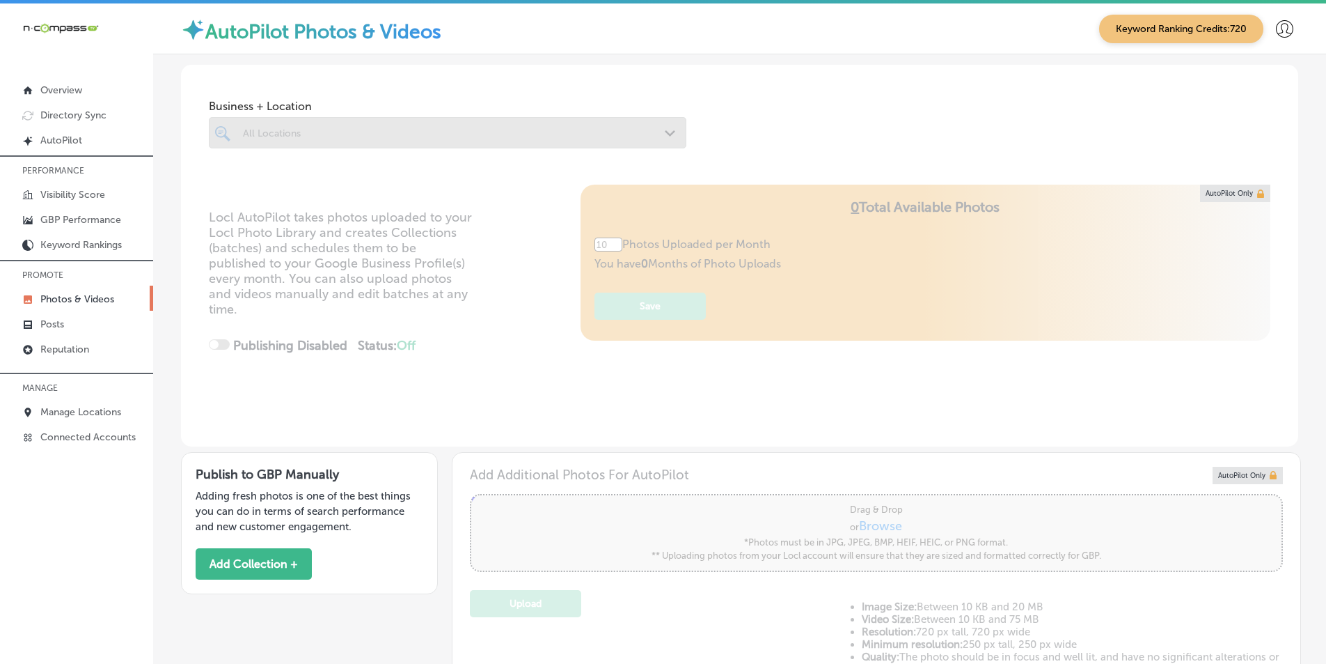
click at [284, 129] on div at bounding box center [448, 132] width 478 height 31
type input "5"
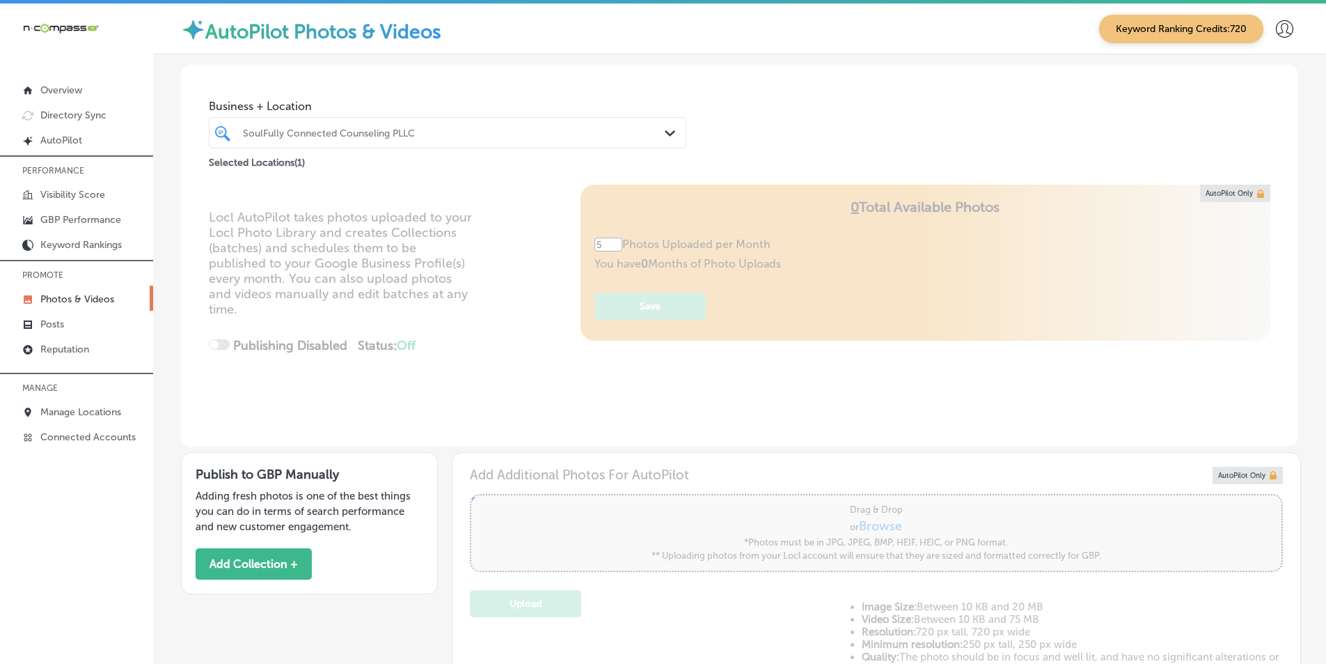
click at [436, 133] on div "SoulFully Connected Counseling PLLC" at bounding box center [454, 133] width 423 height 12
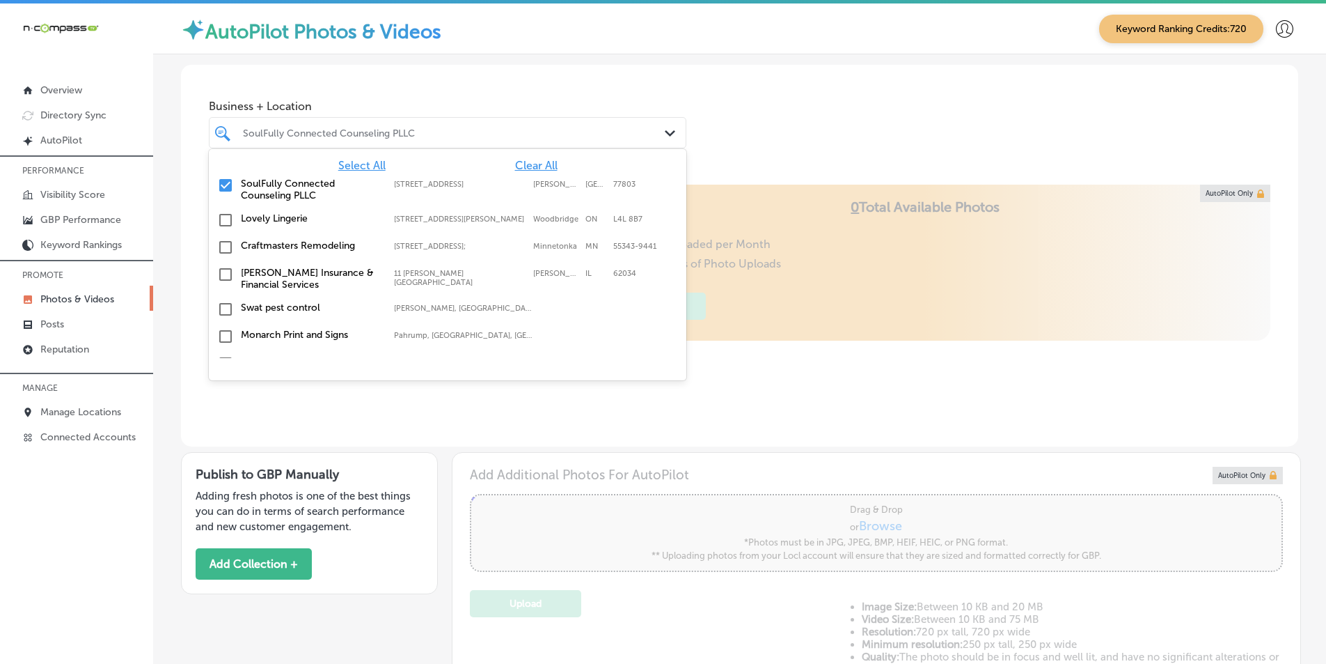
drag, startPoint x: 222, startPoint y: 183, endPoint x: 305, endPoint y: 126, distance: 100.6
click at [223, 183] on input "checkbox" at bounding box center [225, 185] width 17 height 17
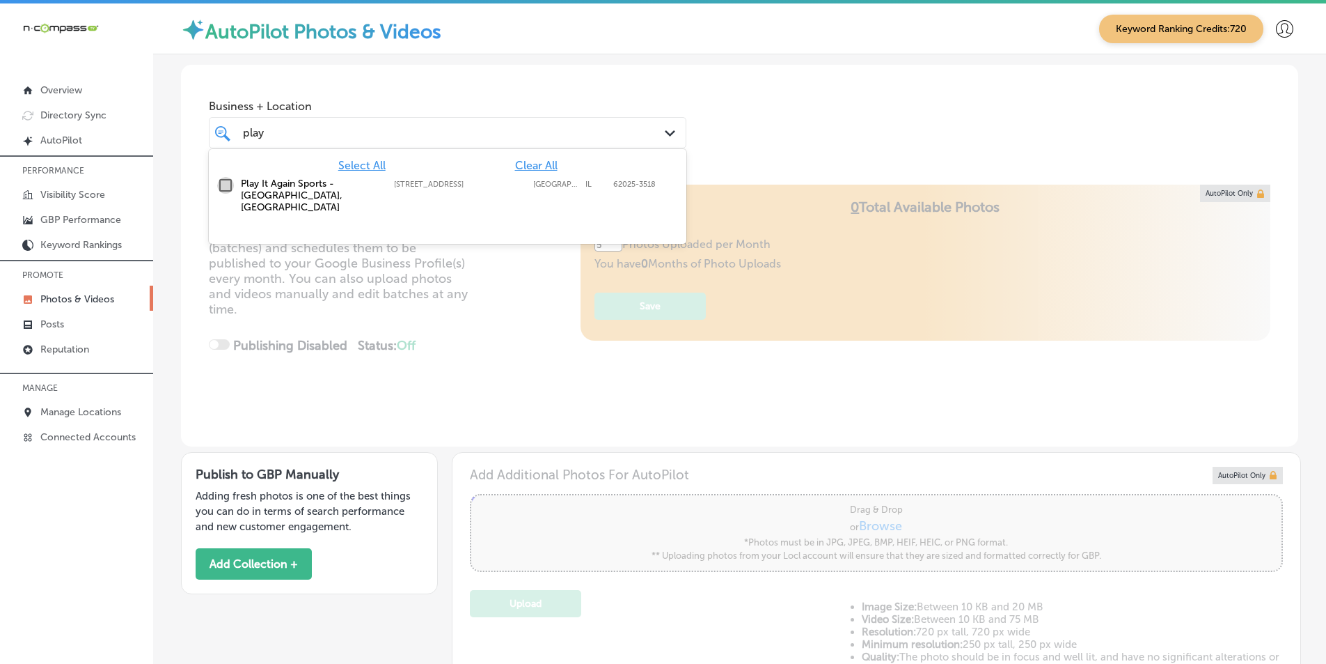
click at [224, 184] on input "checkbox" at bounding box center [225, 185] width 17 height 17
click at [538, 264] on div "Locl AutoPilot takes photos uploaded to your Locl Photo Library and creates Col…" at bounding box center [740, 316] width 1118 height 262
drag, startPoint x: 267, startPoint y: 134, endPoint x: 226, endPoint y: 185, distance: 65.9
click at [230, 142] on div "play play Path Created with Sketch." at bounding box center [448, 133] width 476 height 22
click at [226, 185] on input "checkbox" at bounding box center [225, 185] width 17 height 17
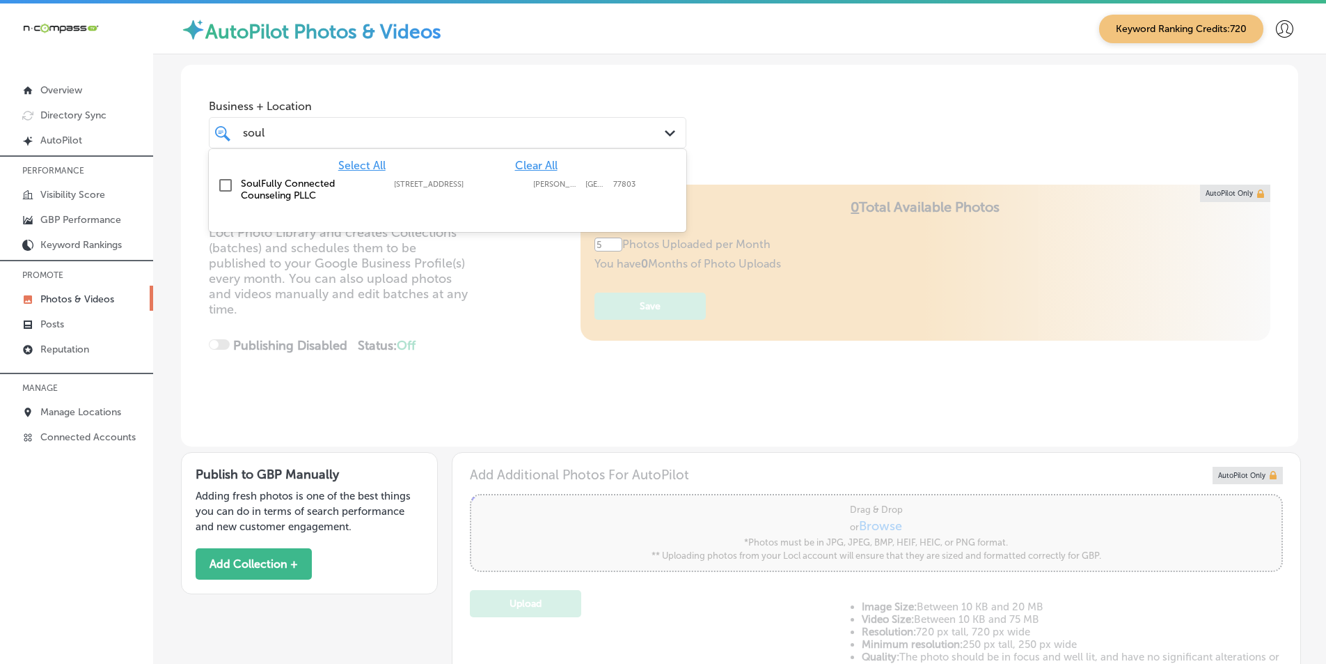
click at [225, 182] on input "checkbox" at bounding box center [225, 185] width 17 height 17
type input "soul"
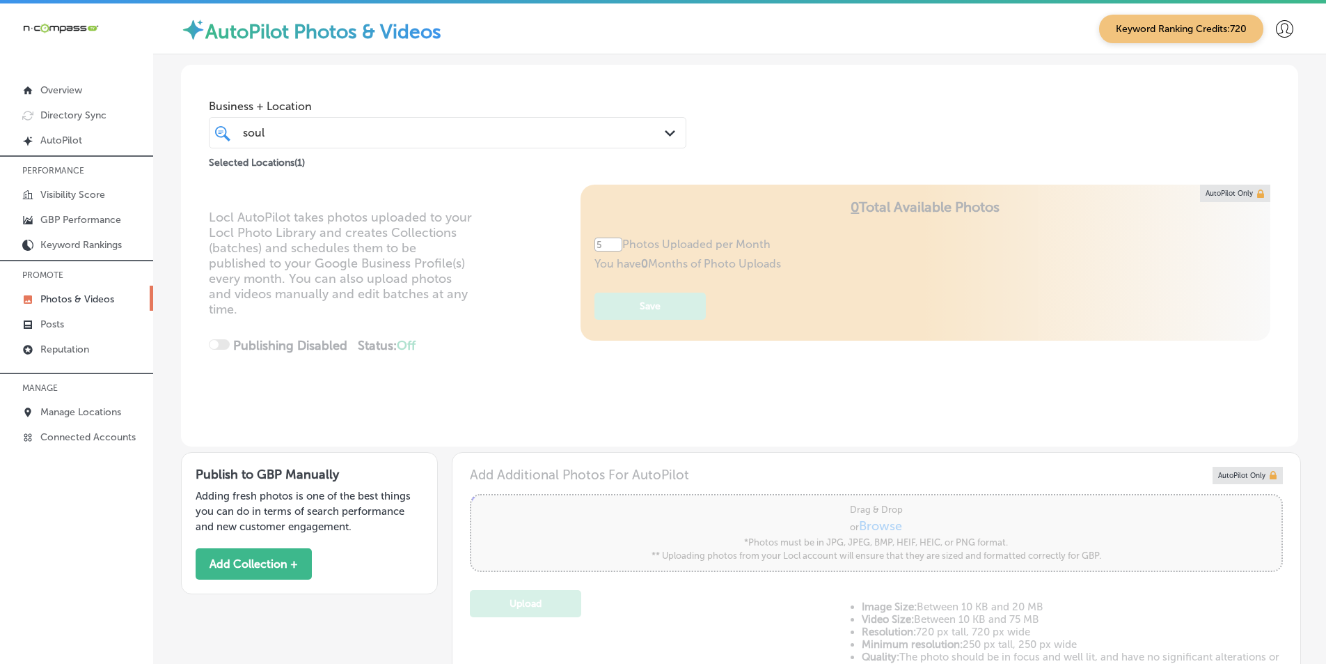
click at [485, 253] on div "Locl AutoPilot takes photos uploaded to your Locl Photo Library and creates Col…" at bounding box center [740, 316] width 1118 height 262
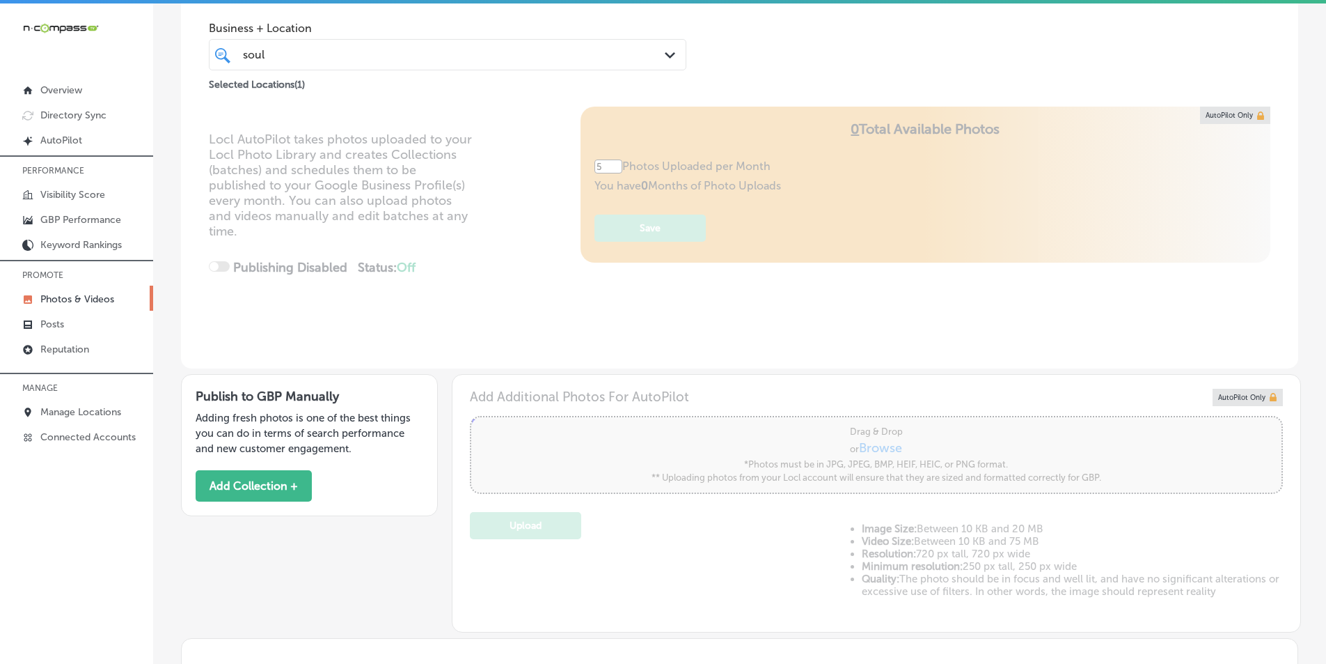
scroll to position [209, 0]
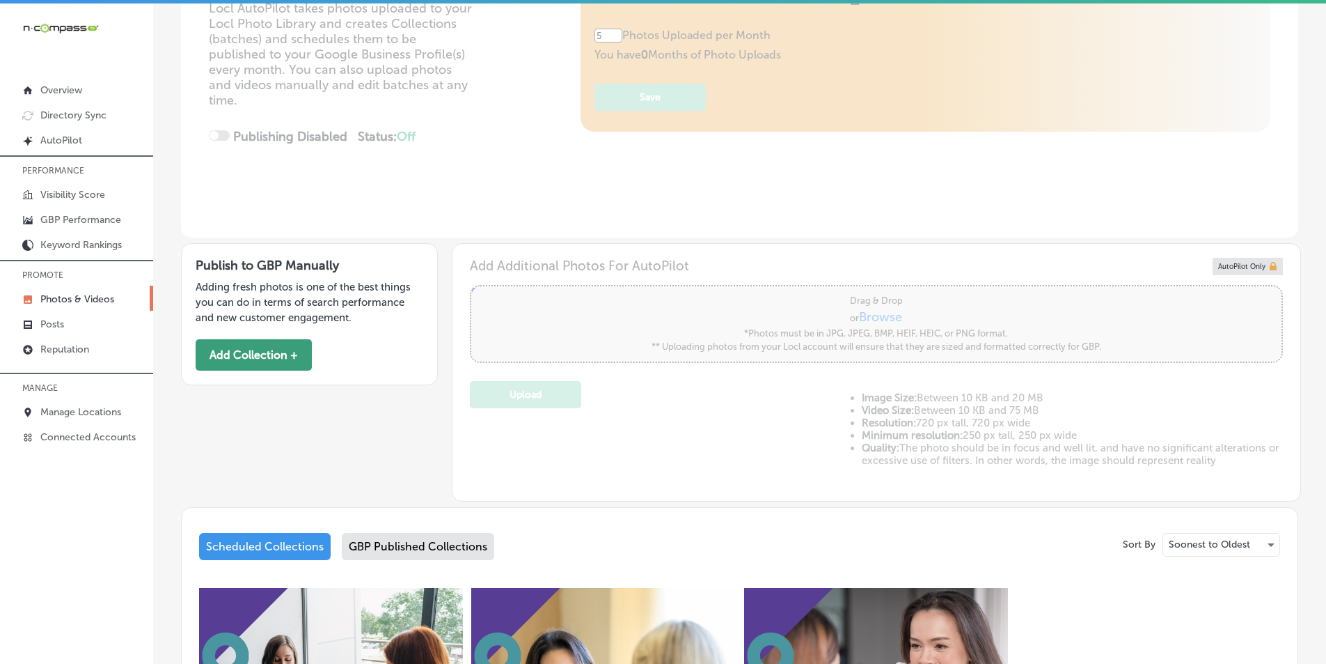
click at [271, 352] on button "Add Collection +" at bounding box center [254, 354] width 116 height 31
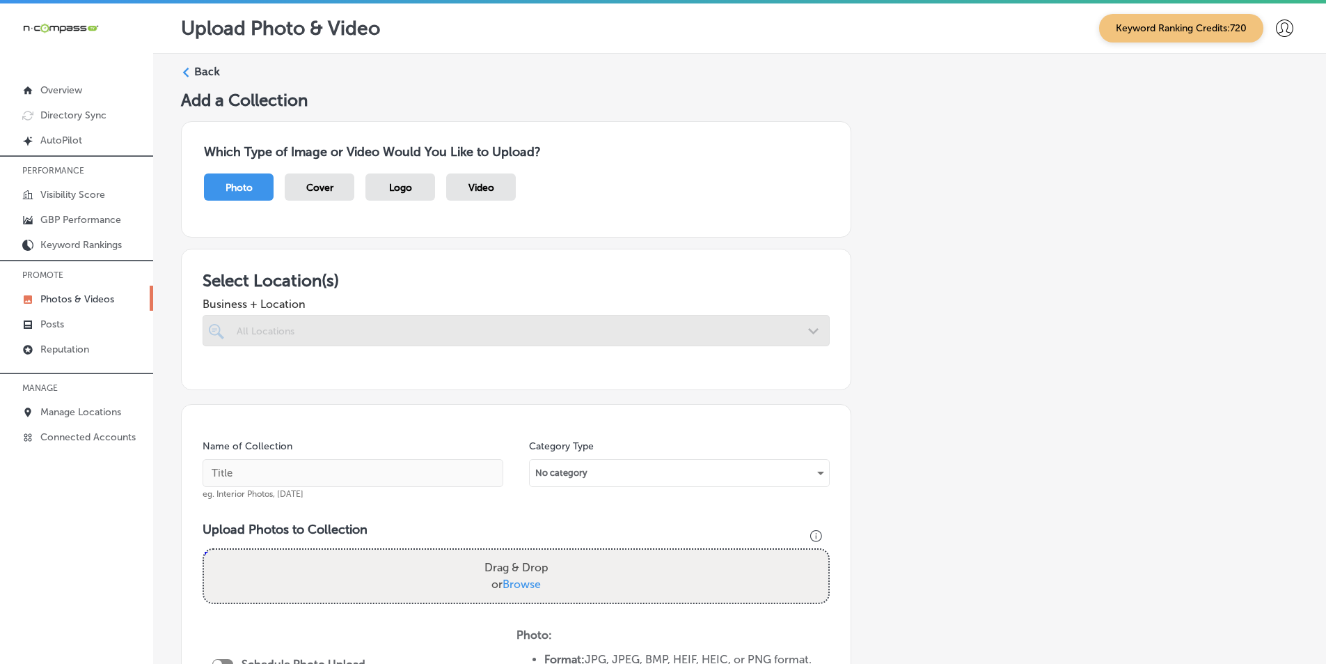
click at [183, 68] on icon at bounding box center [186, 73] width 10 height 10
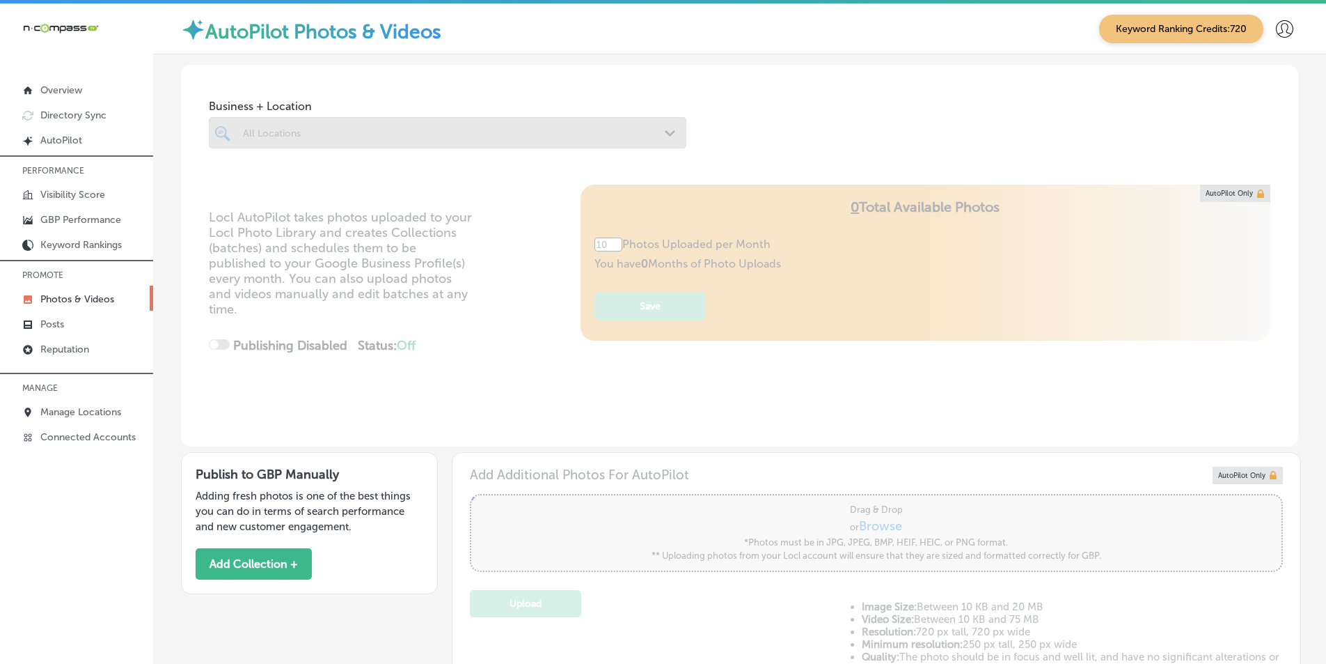
click at [301, 134] on div at bounding box center [448, 132] width 478 height 31
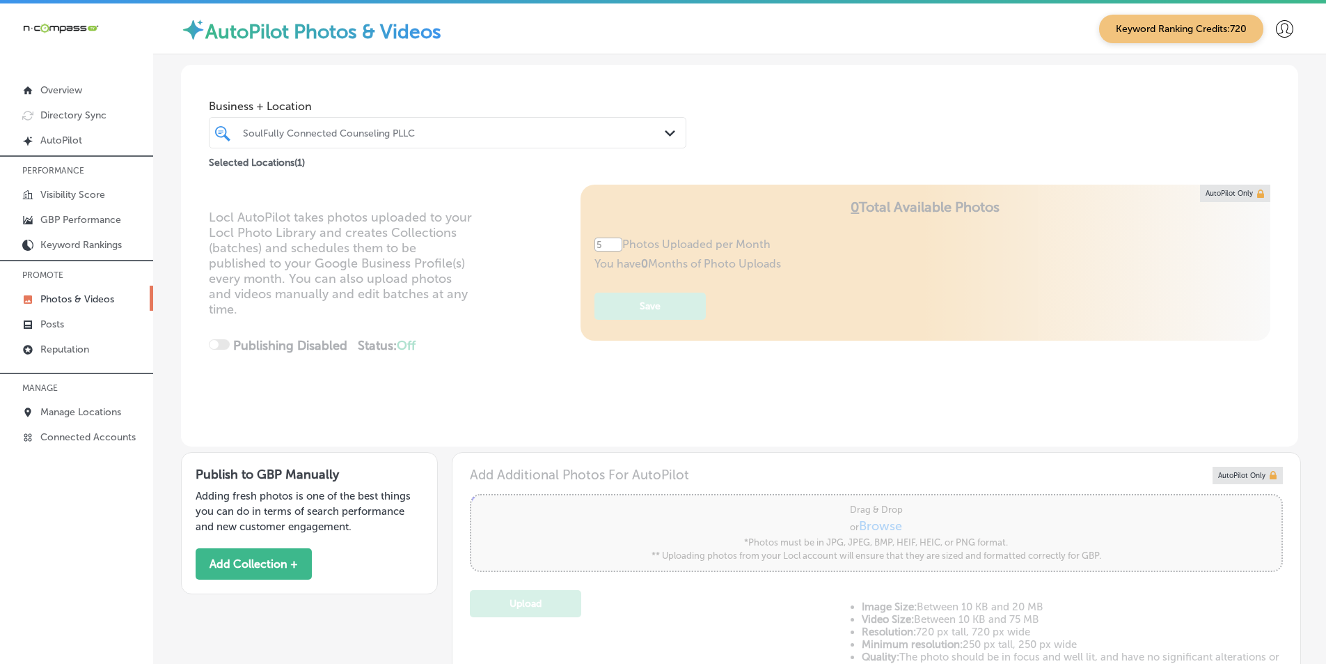
type input "5"
click at [281, 557] on button "Add Collection +" at bounding box center [254, 563] width 116 height 31
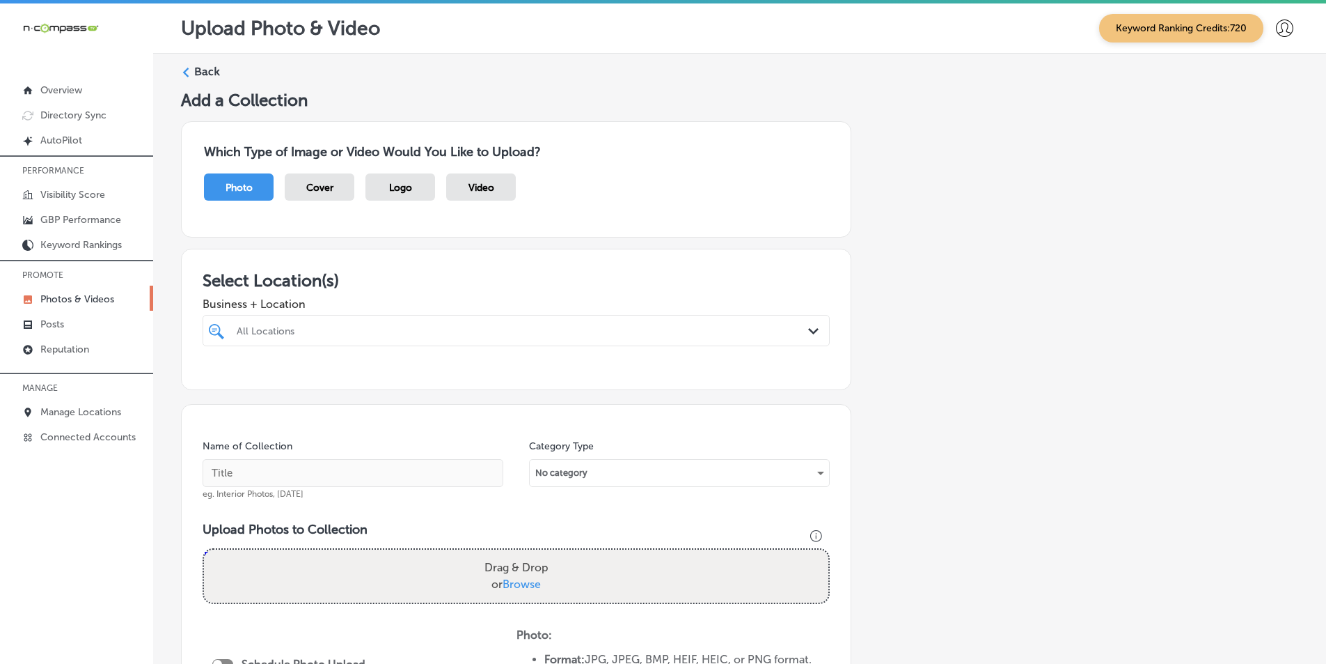
click at [304, 325] on div "All Locations" at bounding box center [523, 330] width 573 height 12
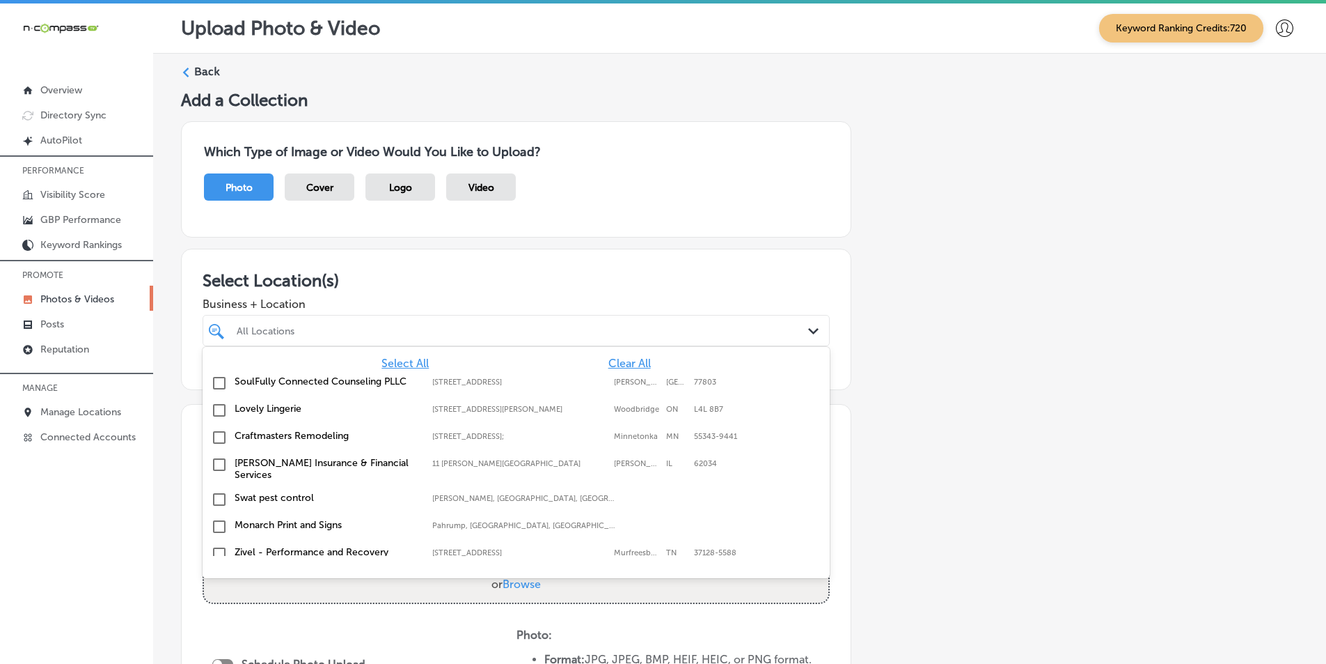
click at [213, 379] on input "checkbox" at bounding box center [219, 383] width 17 height 17
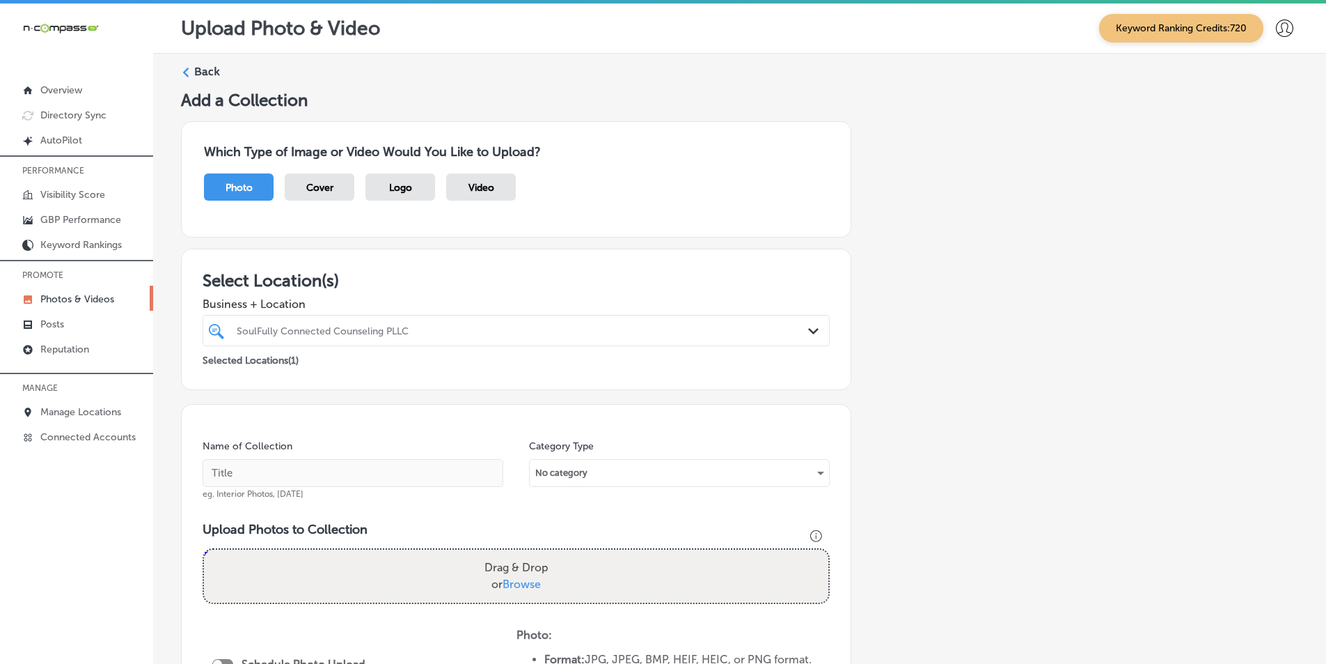
click at [864, 340] on div "Add a Collection Which Type of Image or Video Would You Like to Upload? Photo C…" at bounding box center [740, 503] width 1118 height 827
click at [629, 95] on h5 "Add a Collection" at bounding box center [740, 100] width 1118 height 20
drag, startPoint x: 742, startPoint y: 153, endPoint x: 734, endPoint y: 154, distance: 7.7
click at [734, 154] on h3 "Which Type of Image or Video Would You Like to Upload?" at bounding box center [516, 151] width 625 height 15
click at [55, 324] on p "Posts" at bounding box center [52, 324] width 24 height 12
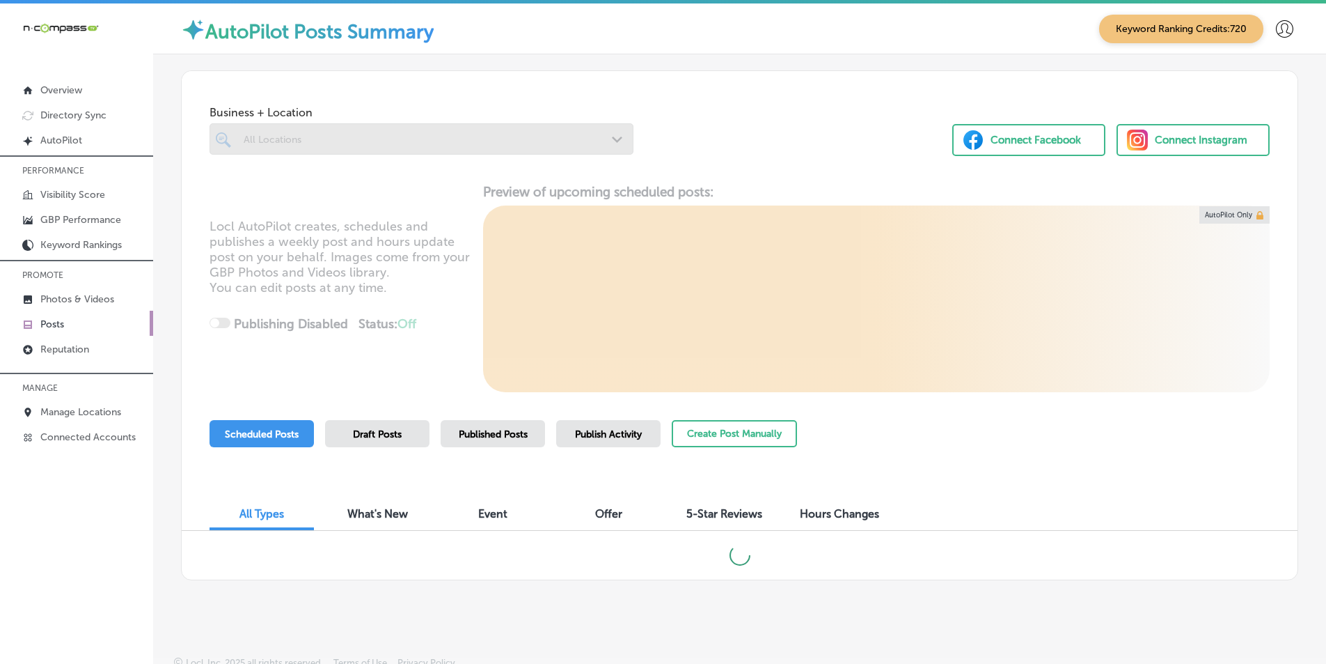
click at [327, 138] on div at bounding box center [422, 138] width 424 height 31
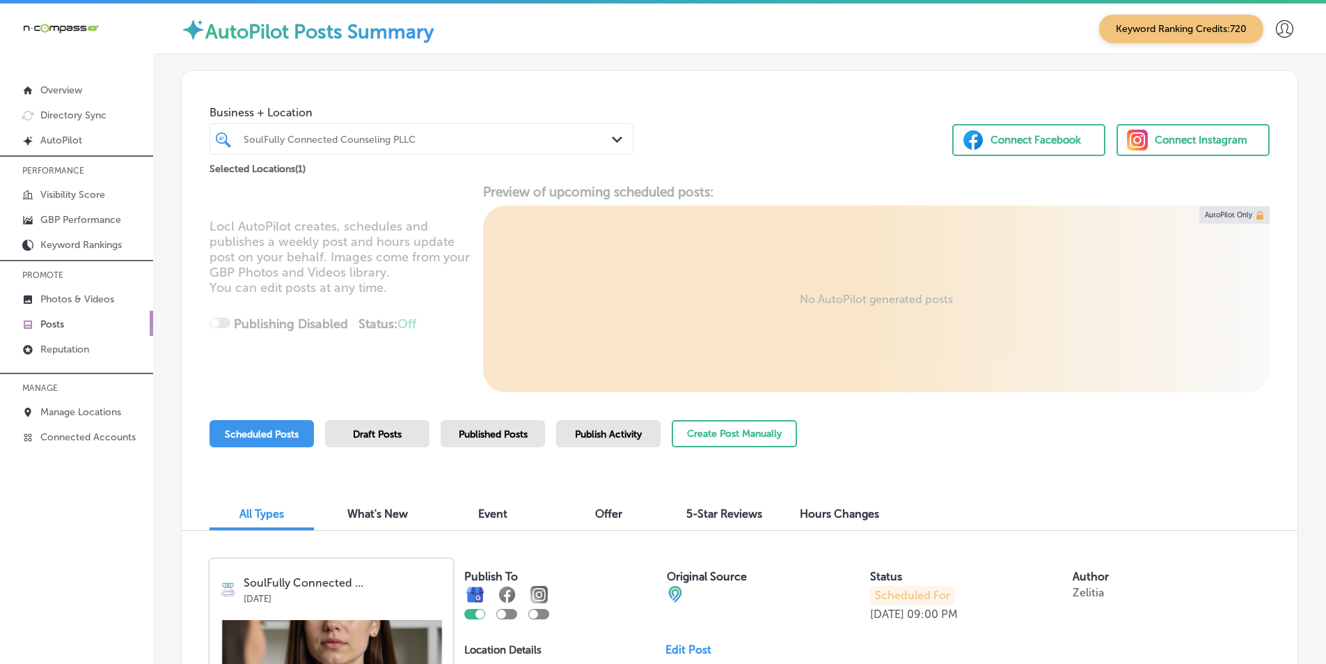
drag, startPoint x: 423, startPoint y: 138, endPoint x: 453, endPoint y: 152, distance: 33.0
click at [424, 138] on div "SoulFully Connected Counseling PLLC" at bounding box center [429, 139] width 370 height 12
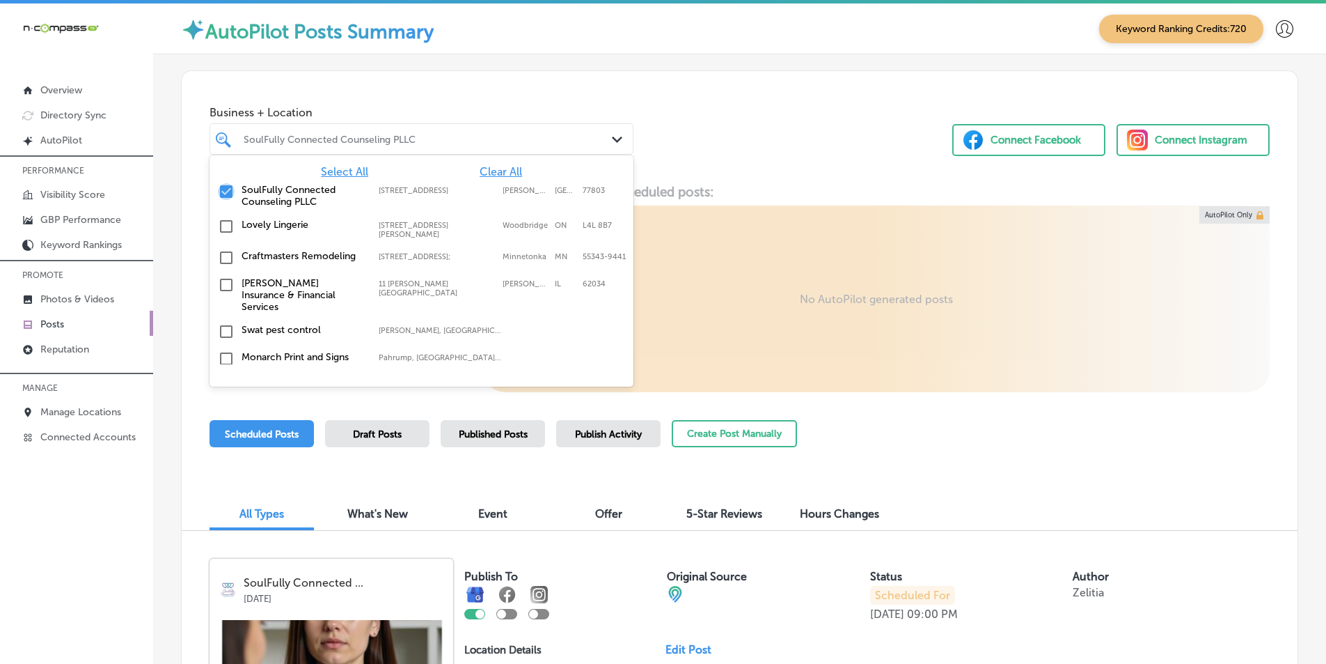
click at [221, 189] on input "checkbox" at bounding box center [226, 191] width 17 height 17
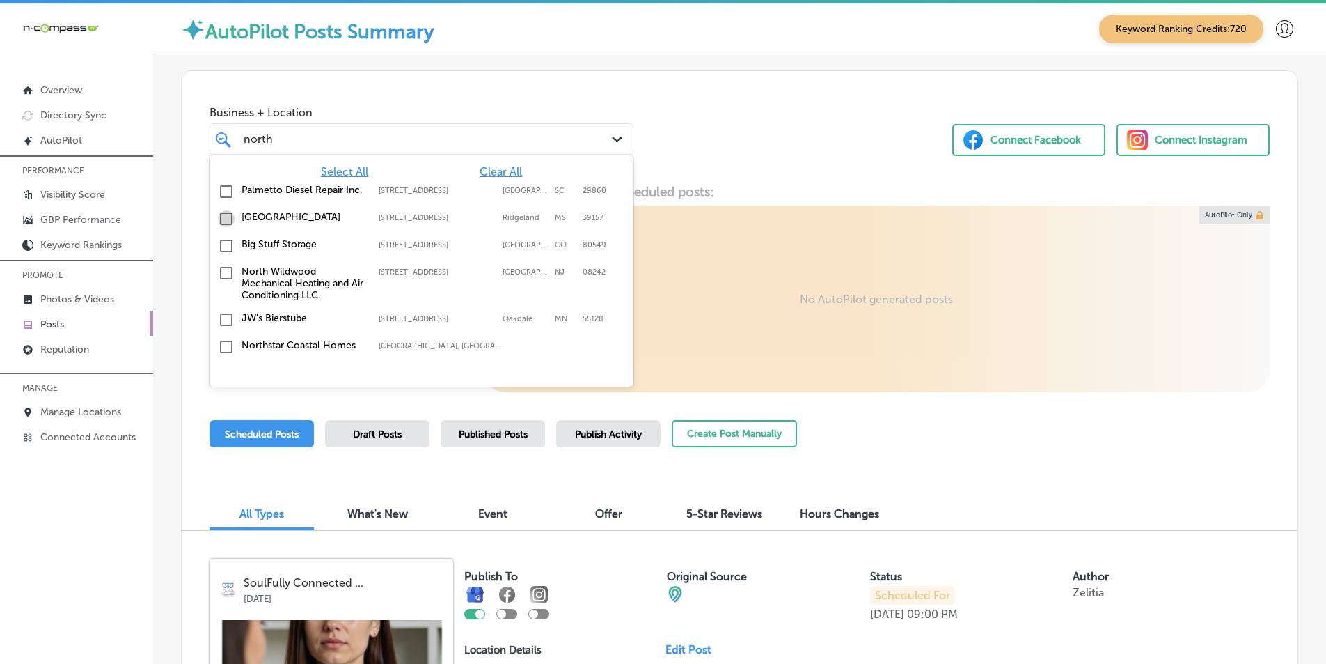
click at [224, 224] on input "checkbox" at bounding box center [226, 218] width 17 height 17
type input "north"
click at [722, 318] on div "Locl AutoPilot creates, schedules and publishes a weekly post and hours update …" at bounding box center [740, 288] width 1116 height 208
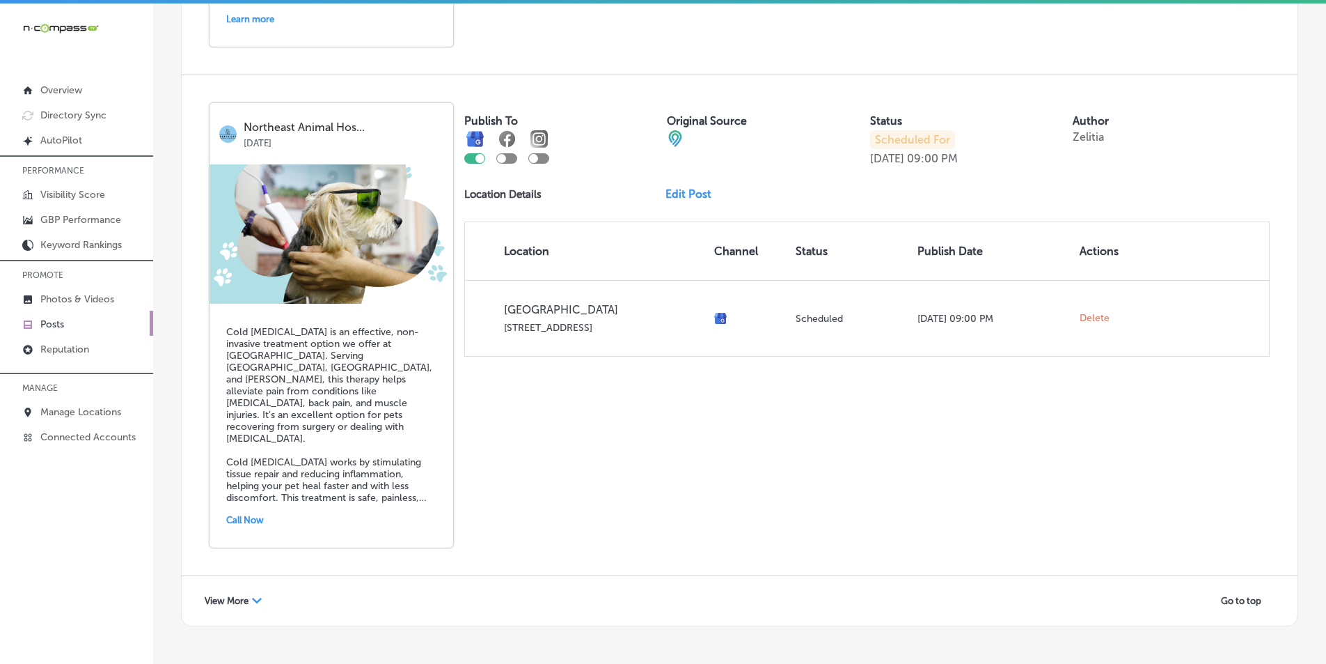
scroll to position [3012, 0]
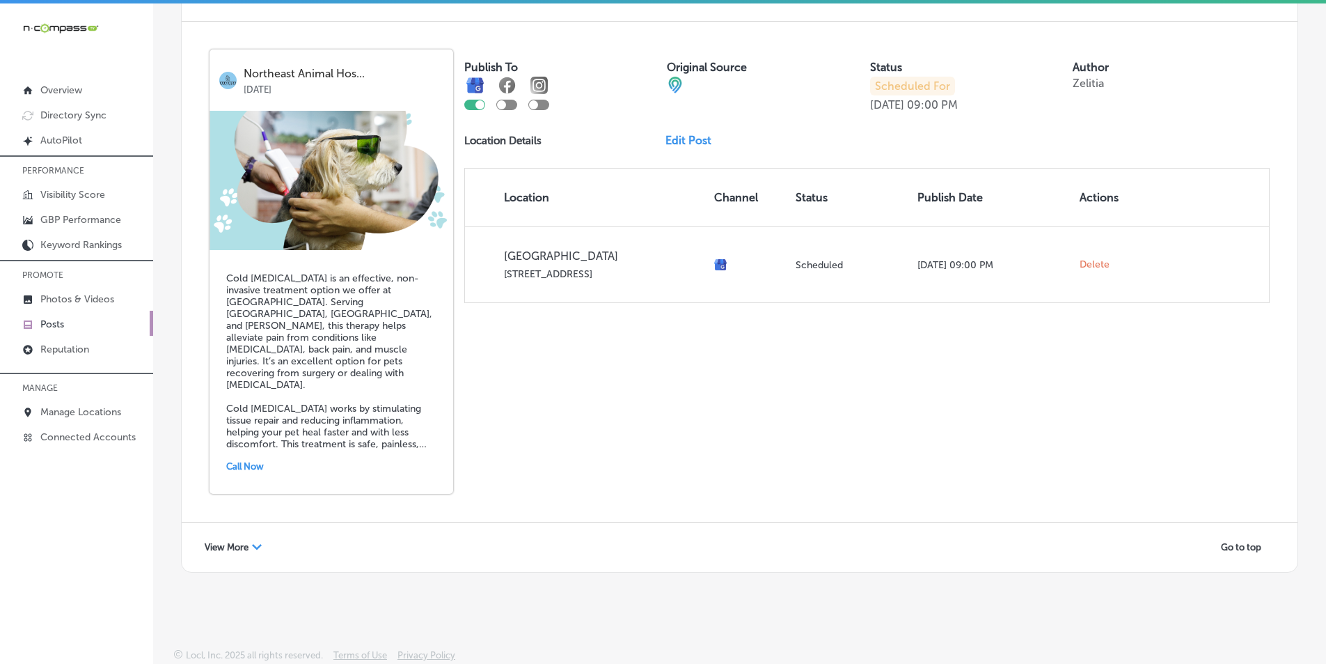
click at [253, 538] on div "View More Path Created with Sketch." at bounding box center [233, 547] width 75 height 22
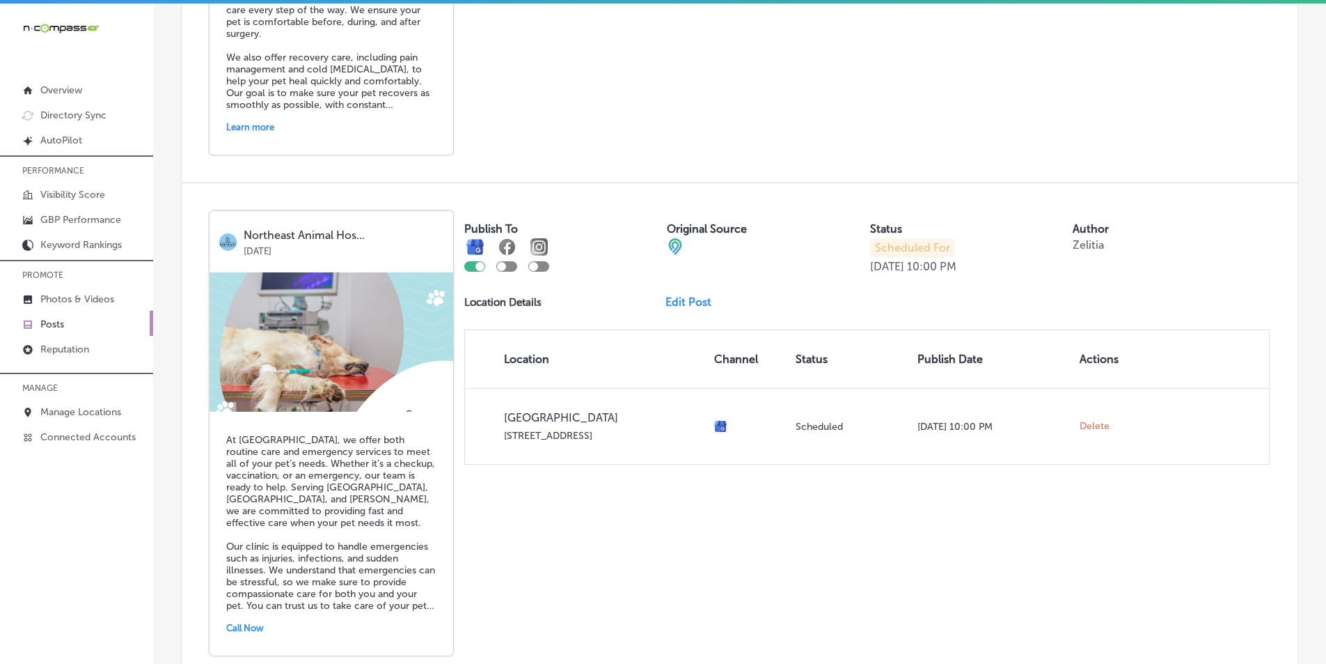
scroll to position [5015, 0]
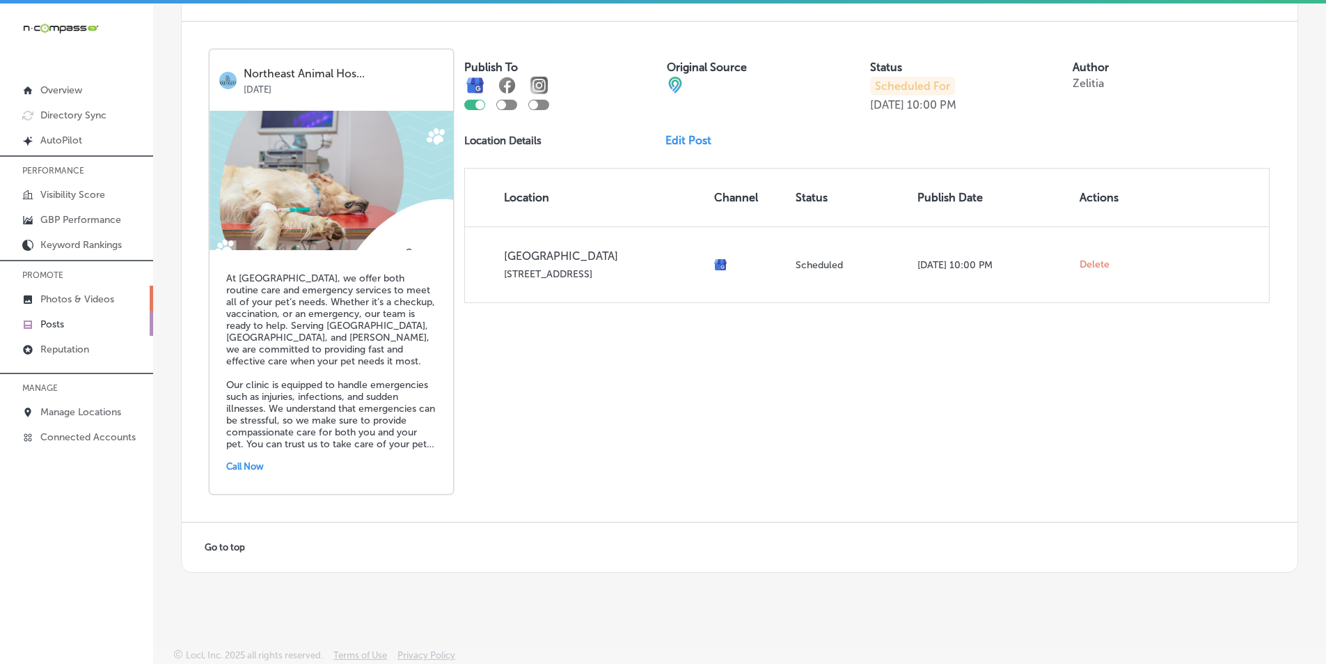
click at [81, 297] on p "Photos & Videos" at bounding box center [77, 299] width 74 height 12
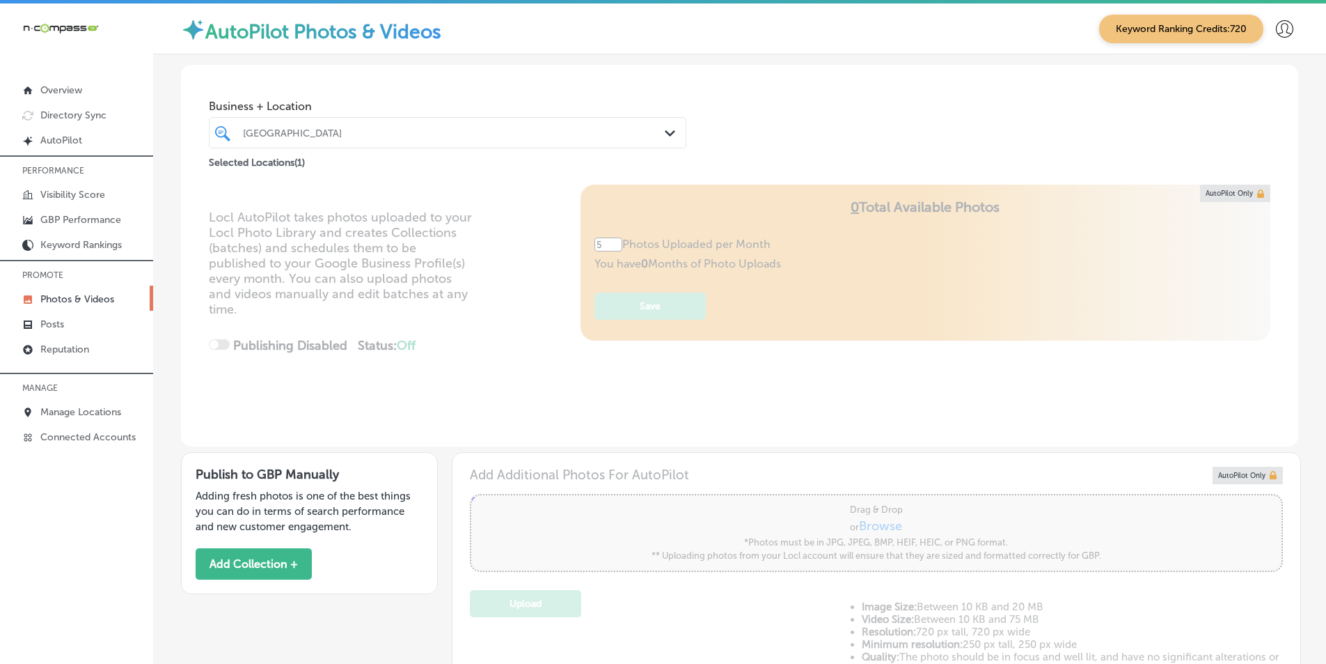
click at [269, 135] on div "[GEOGRAPHIC_DATA]" at bounding box center [454, 133] width 423 height 12
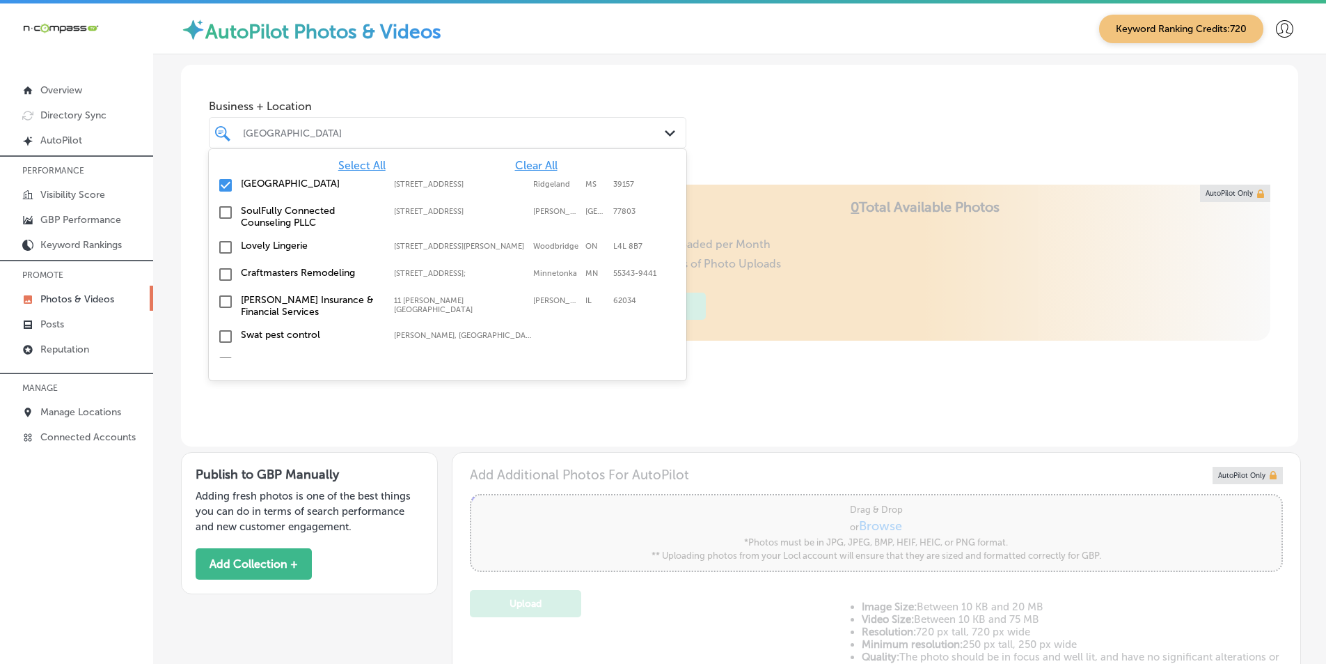
click at [224, 183] on input "checkbox" at bounding box center [225, 185] width 17 height 17
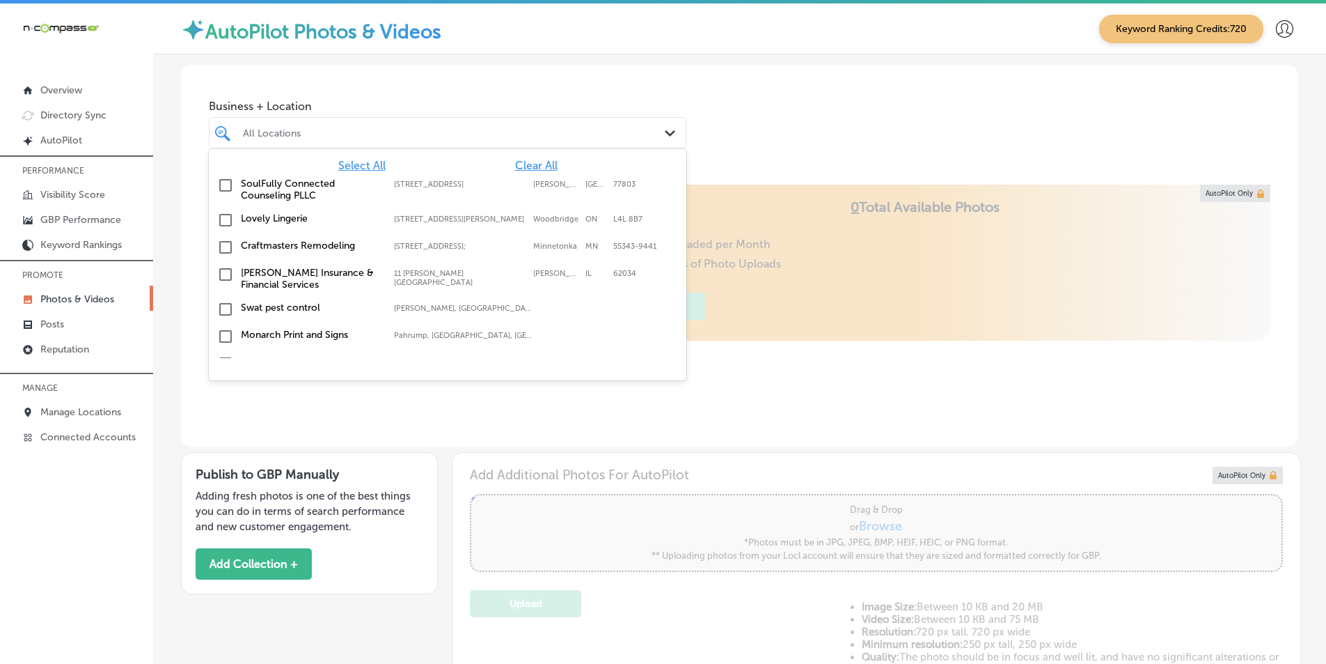
click at [782, 94] on div "Business + Location option 401 N. Main Street; Suite 106, deselected. option 40…" at bounding box center [740, 118] width 1118 height 106
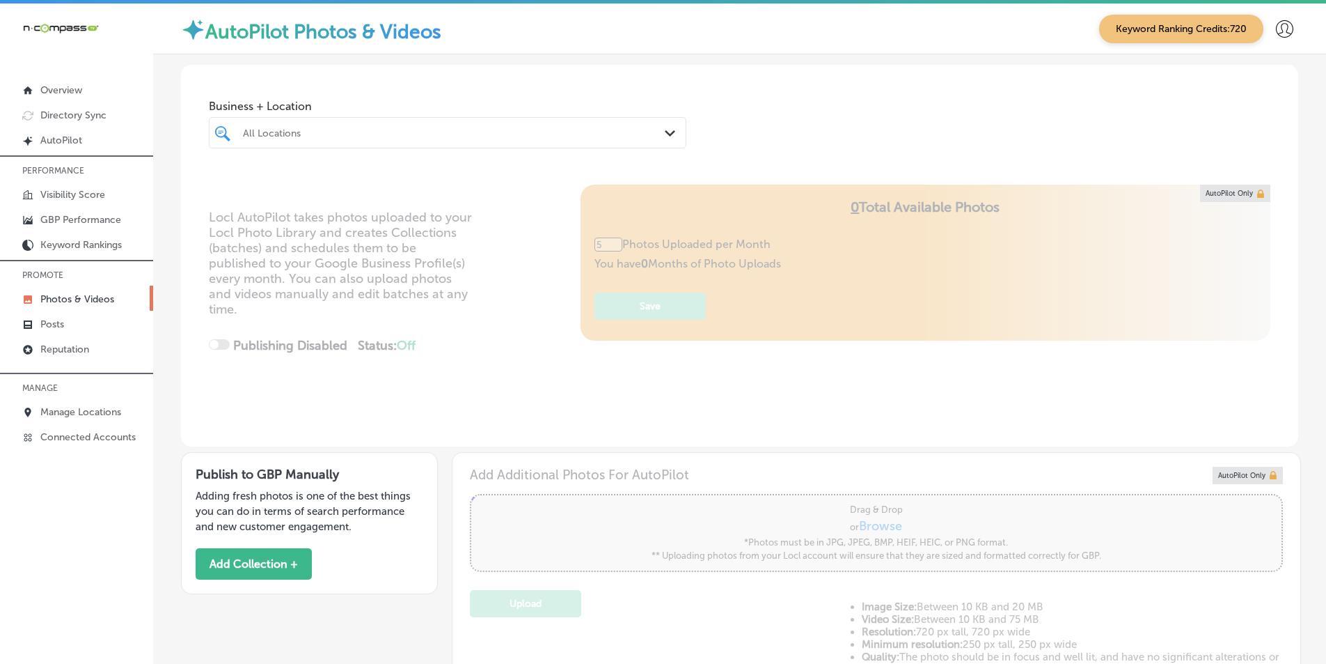
click at [376, 128] on div "All Locations" at bounding box center [447, 133] width 423 height 22
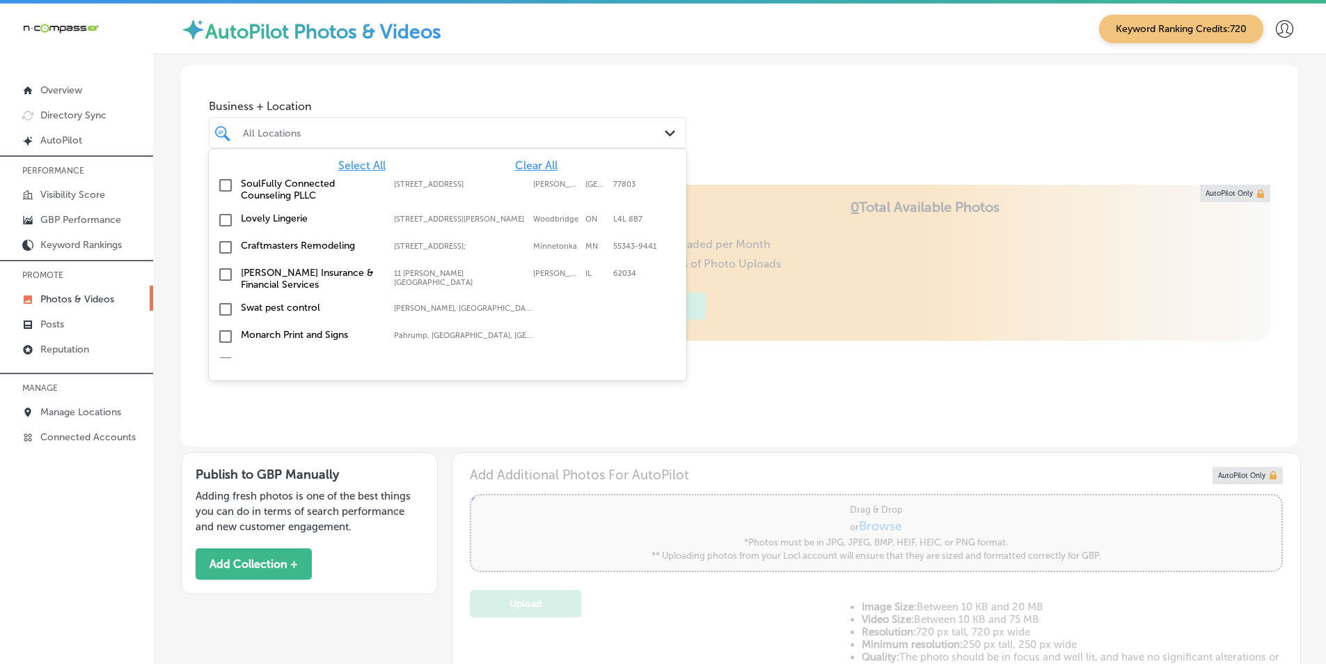
click at [223, 185] on input "checkbox" at bounding box center [225, 185] width 17 height 17
click at [787, 365] on div "Locl AutoPilot takes photos uploaded to your Locl Photo Library and creates Col…" at bounding box center [740, 316] width 1118 height 262
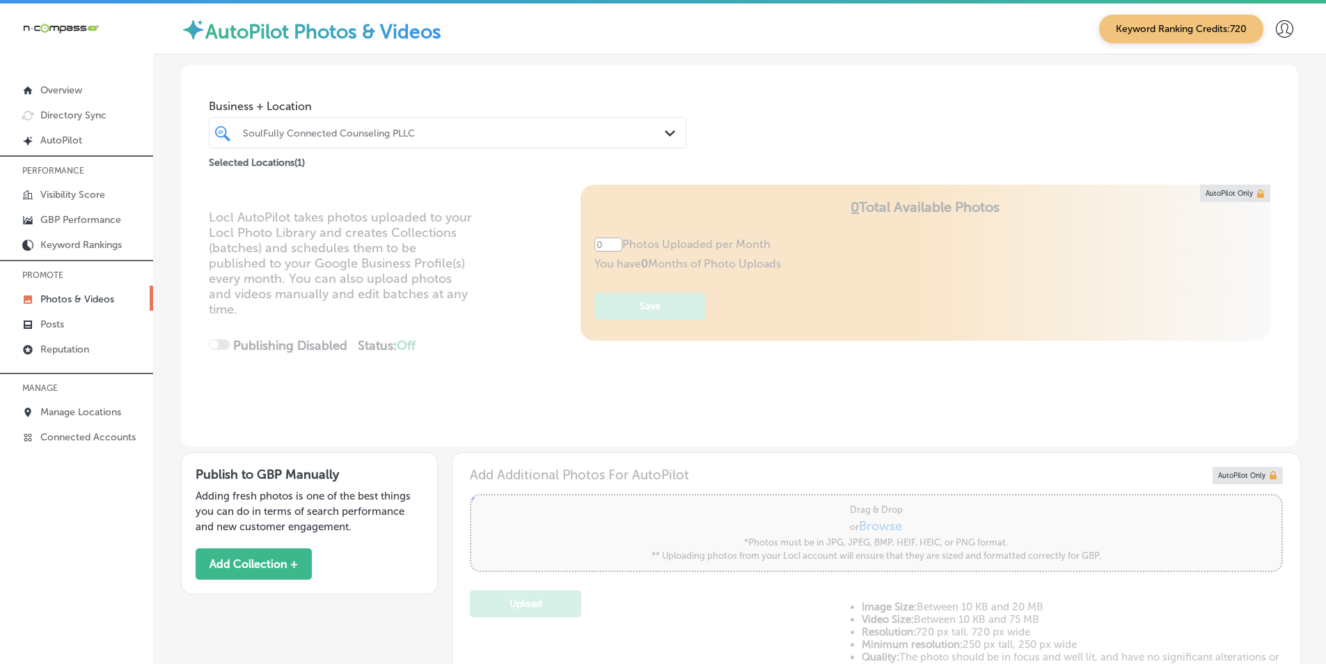
type input "5"
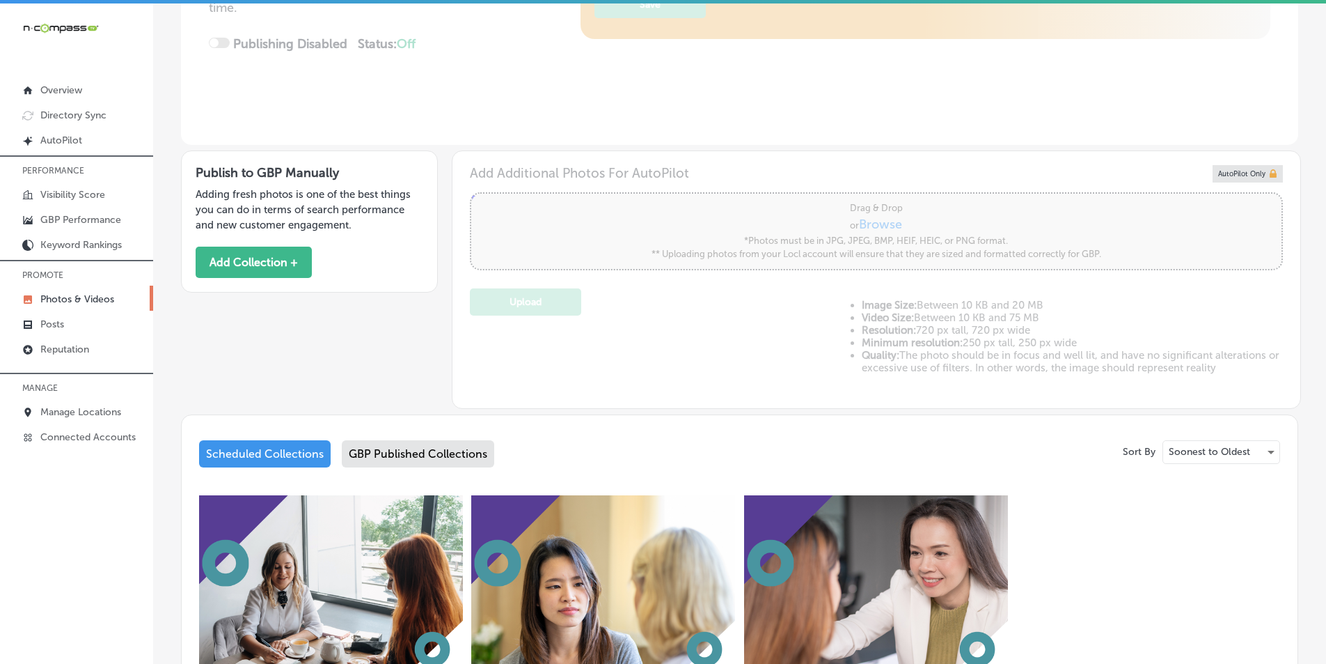
scroll to position [279, 0]
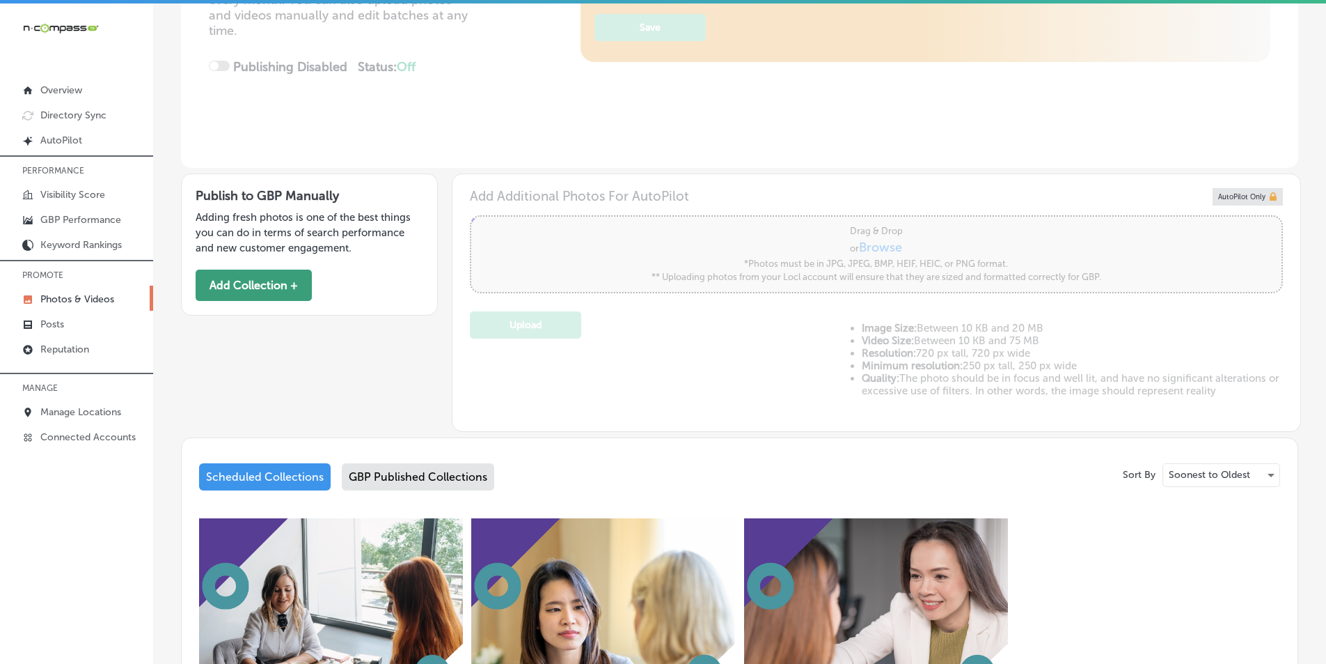
click at [266, 281] on button "Add Collection +" at bounding box center [254, 284] width 116 height 31
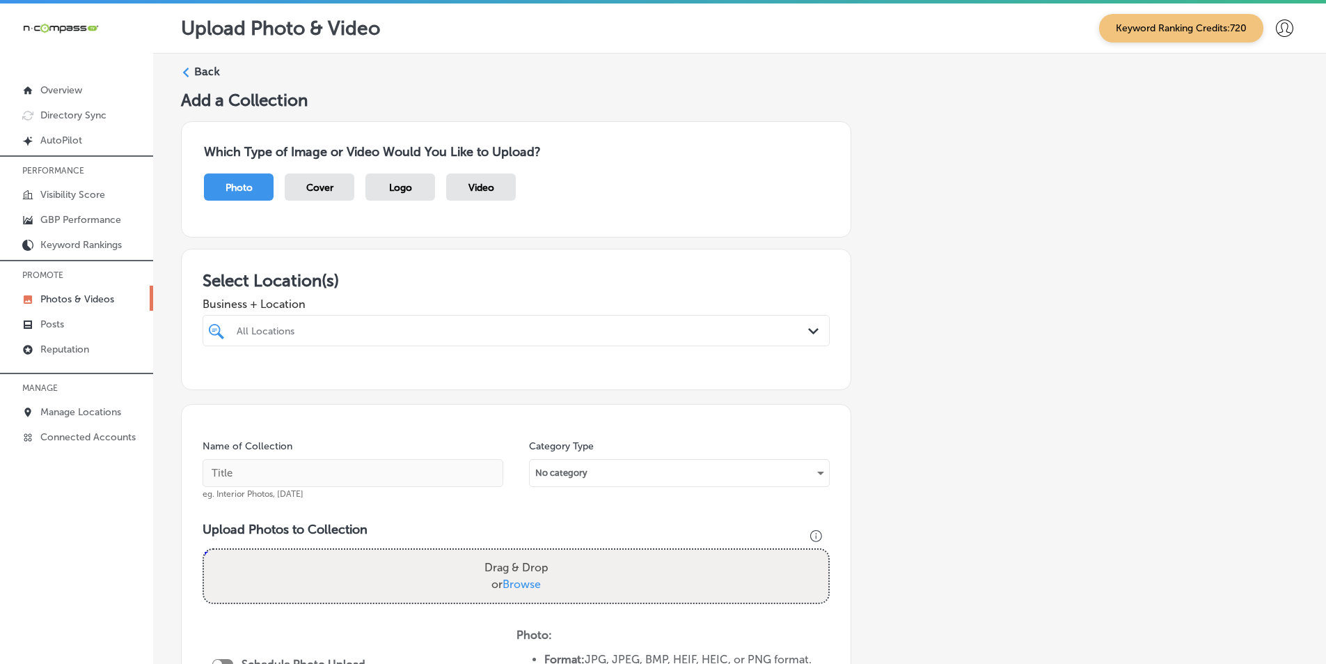
click at [271, 331] on div "All Locations" at bounding box center [523, 330] width 573 height 12
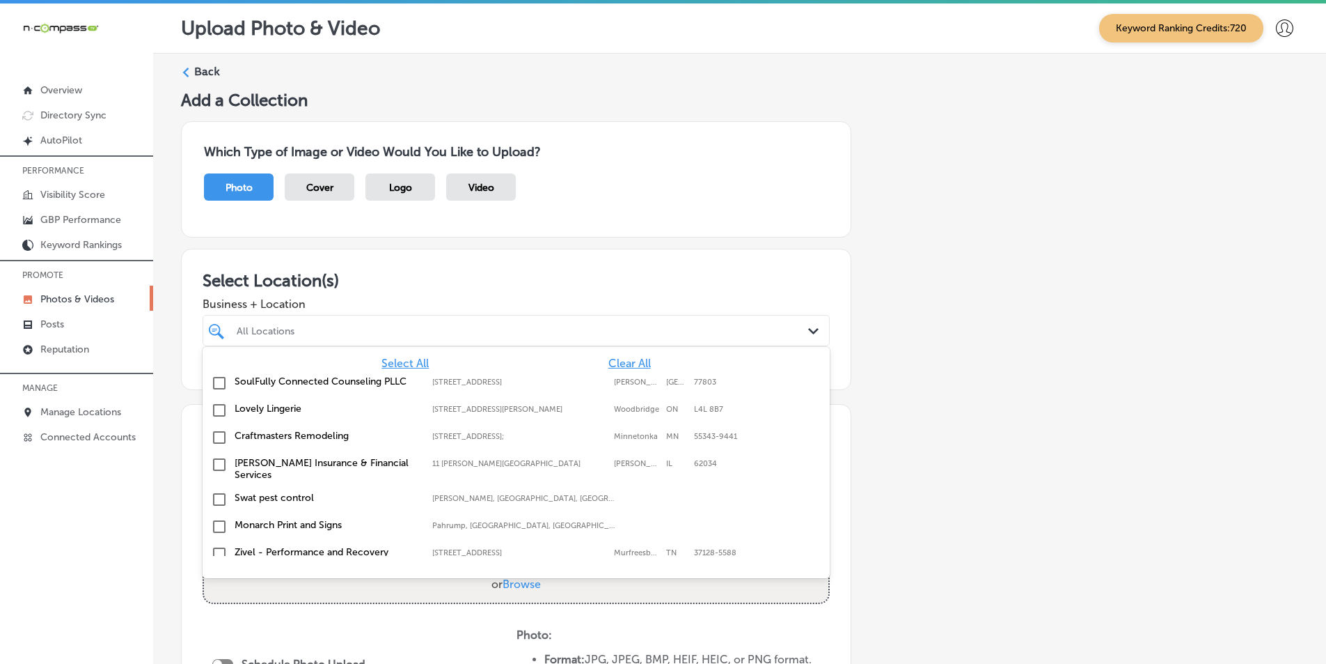
click at [214, 380] on input "checkbox" at bounding box center [219, 383] width 17 height 17
click at [897, 400] on div "Add a Collection Which Type of Image or Video Would You Like to Upload? Photo C…" at bounding box center [740, 503] width 1118 height 827
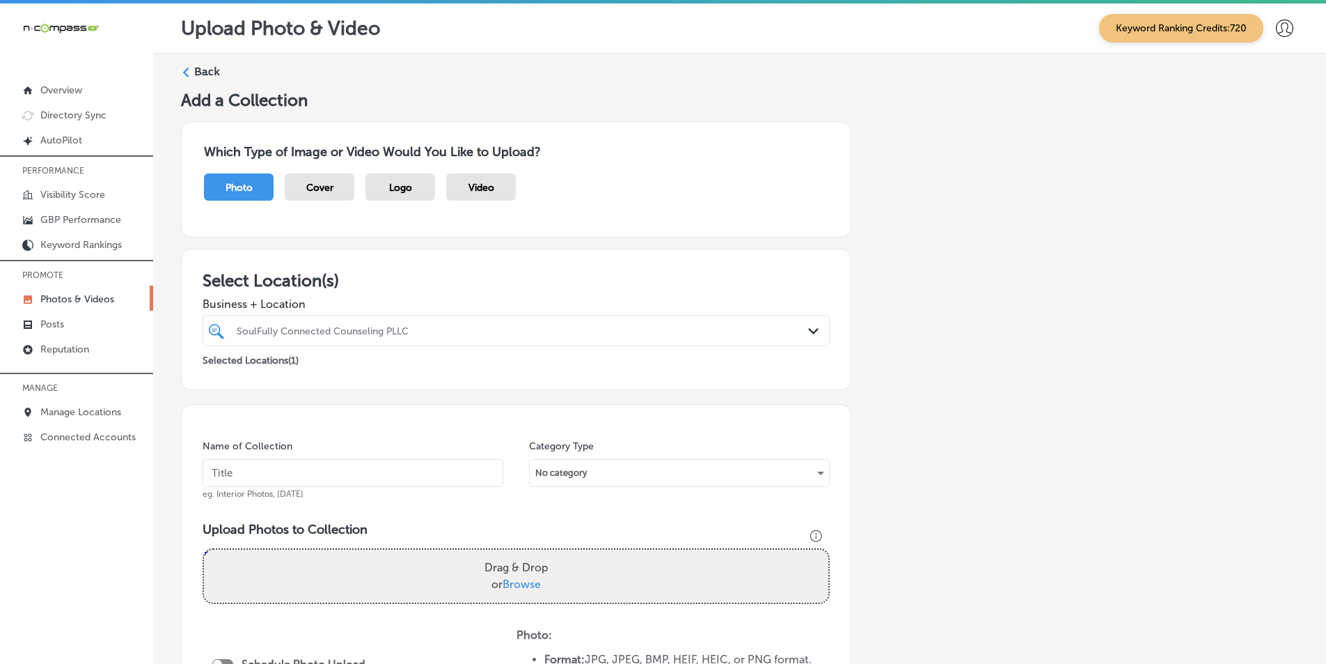
click at [292, 473] on input "text" at bounding box center [353, 473] width 301 height 28
paste input "therapist near me"
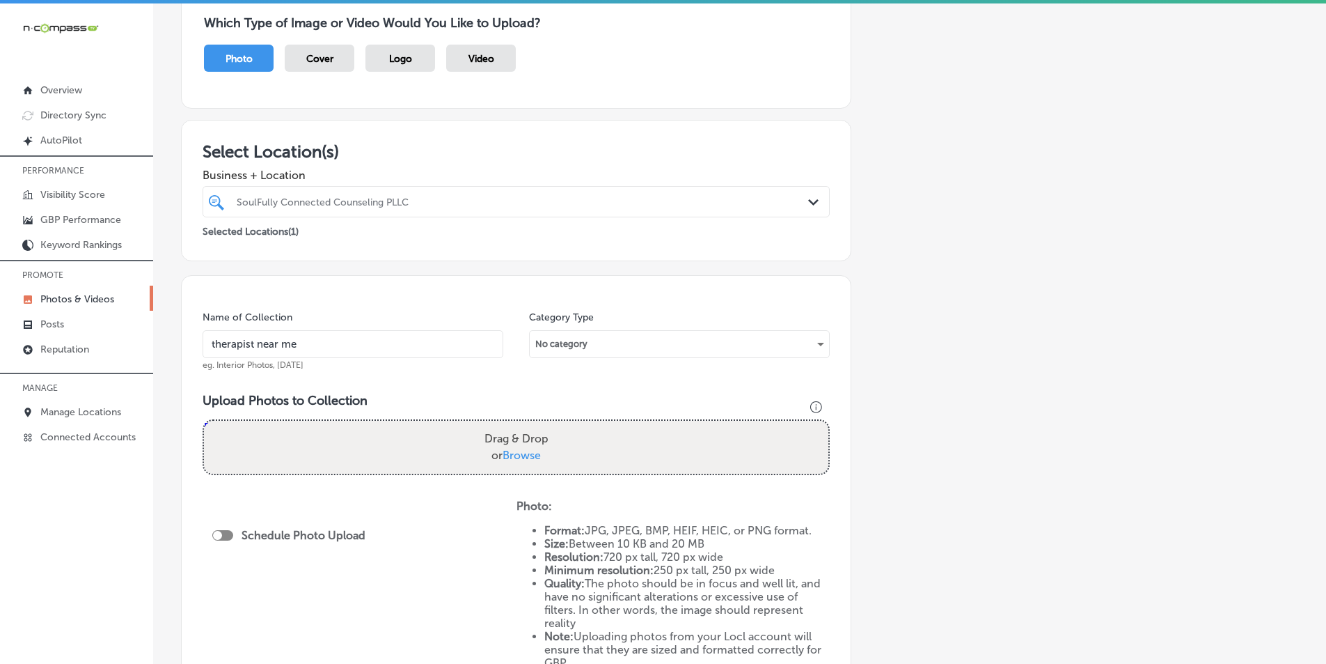
scroll to position [139, 0]
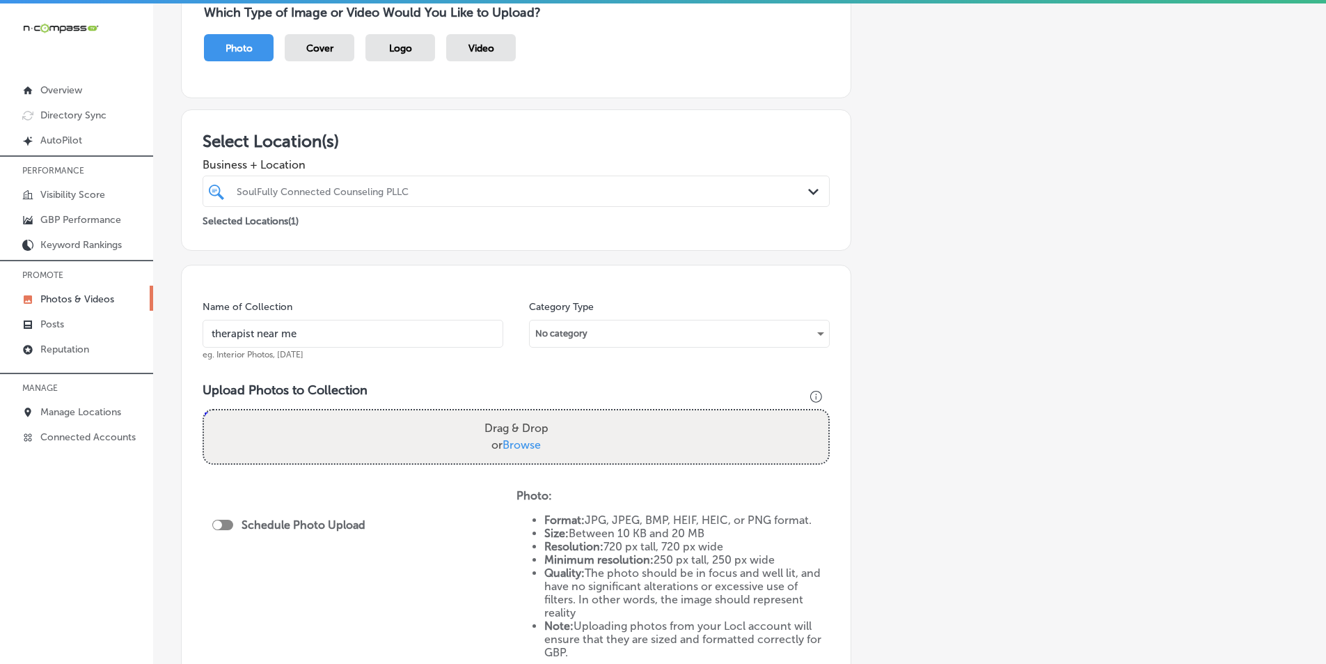
type input "therapist near me"
click at [318, 433] on div "Drag & Drop or Browse" at bounding box center [516, 436] width 625 height 53
click at [204, 410] on input "Drag & Drop or Browse" at bounding box center [516, 412] width 625 height 4
type input "C:\fakepath\3.png"
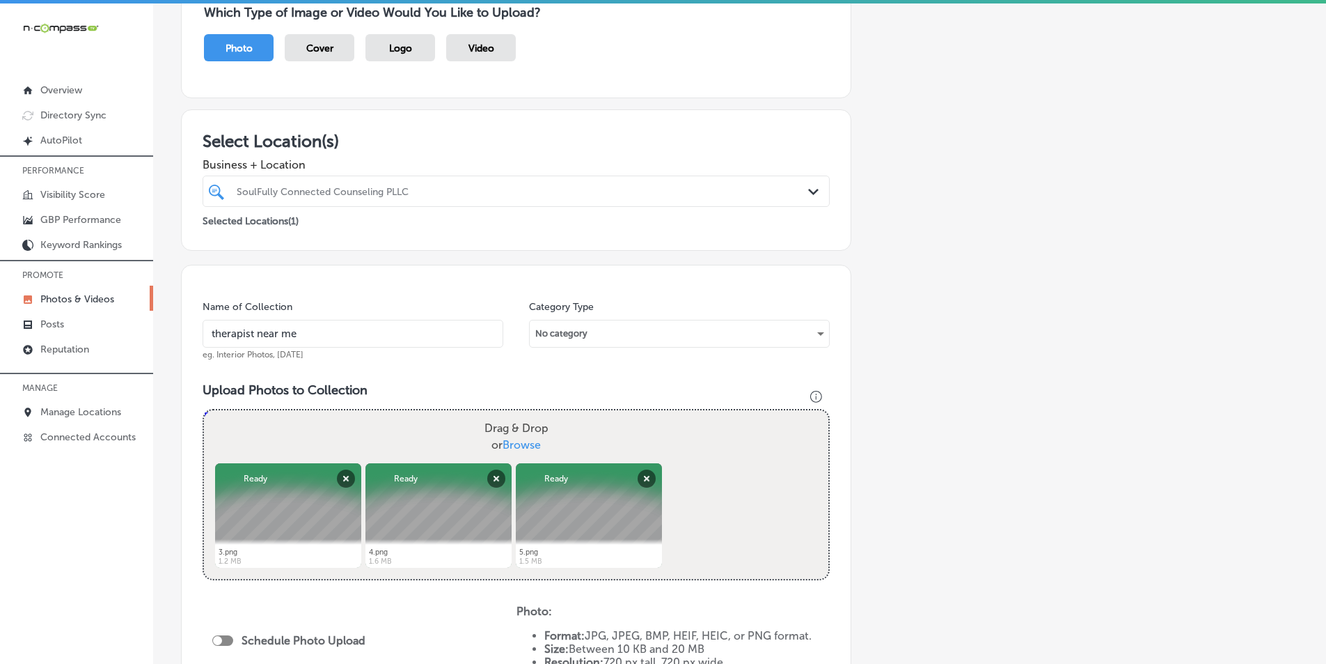
click at [310, 438] on div "Drag & Drop or Browse" at bounding box center [516, 436] width 625 height 53
click at [204, 410] on input "Drag & Drop or Browse" at bounding box center [516, 412] width 625 height 4
type input "C:\fakepath\6.png"
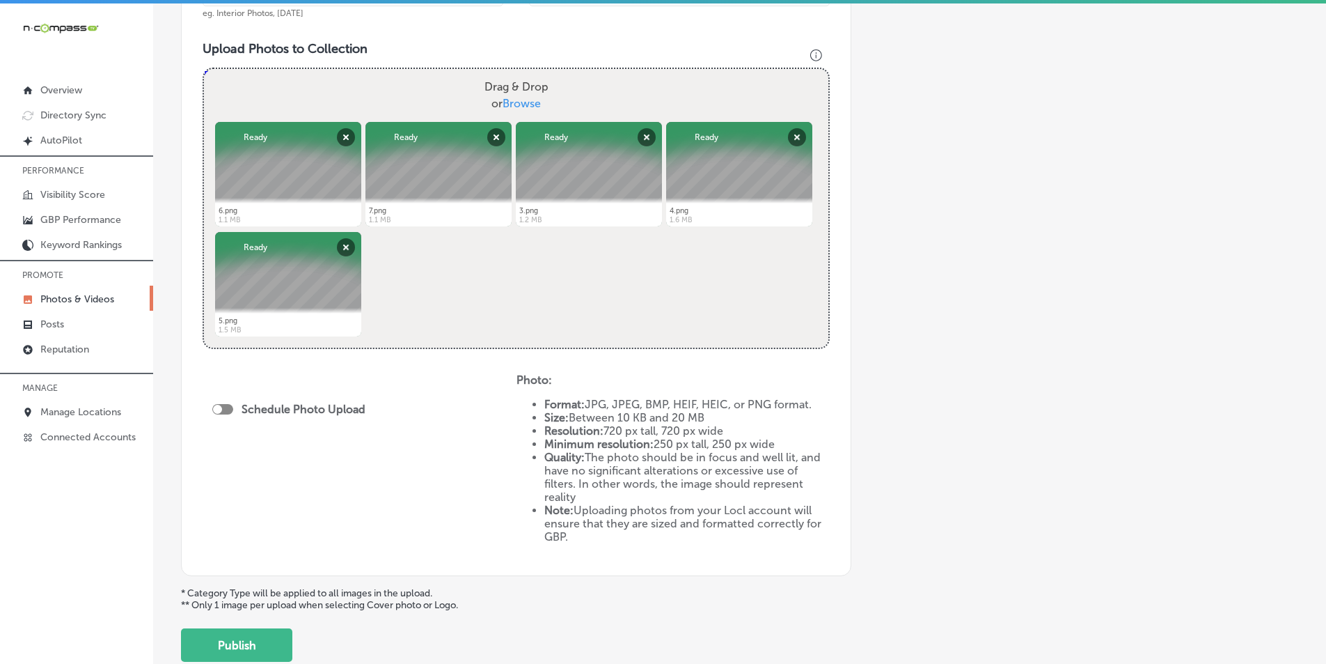
scroll to position [487, 0]
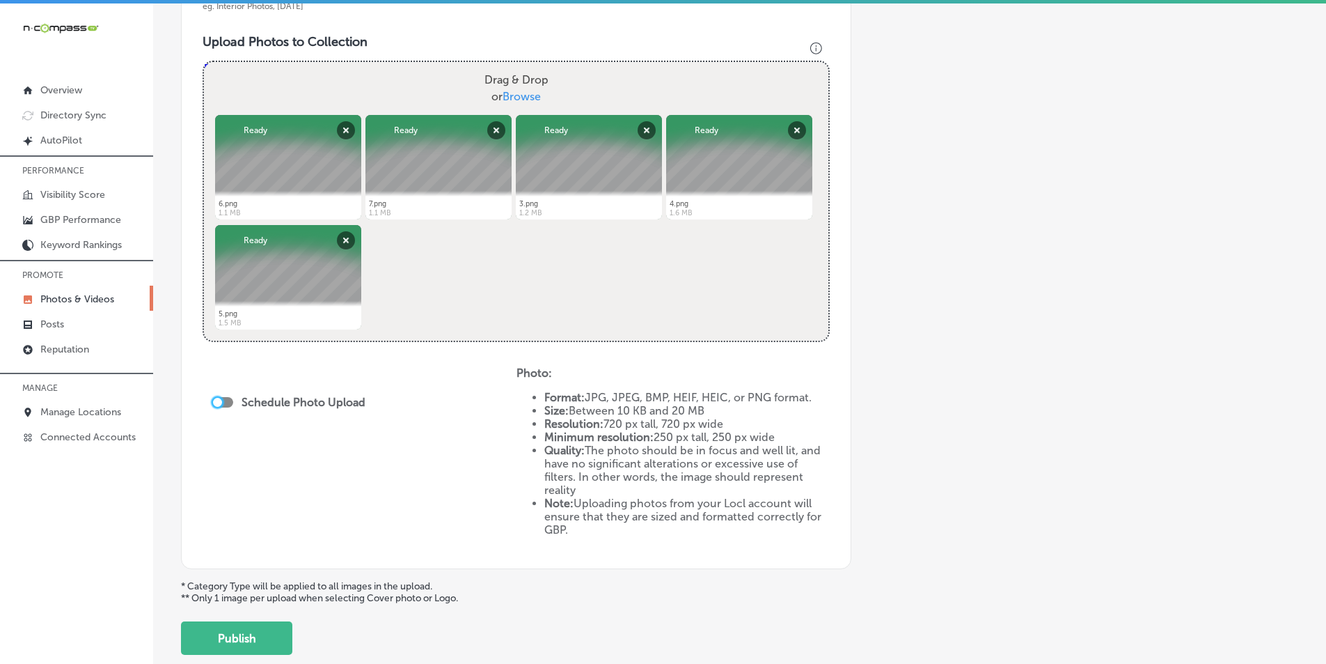
click at [219, 402] on div at bounding box center [217, 402] width 9 height 9
checkbox input "true"
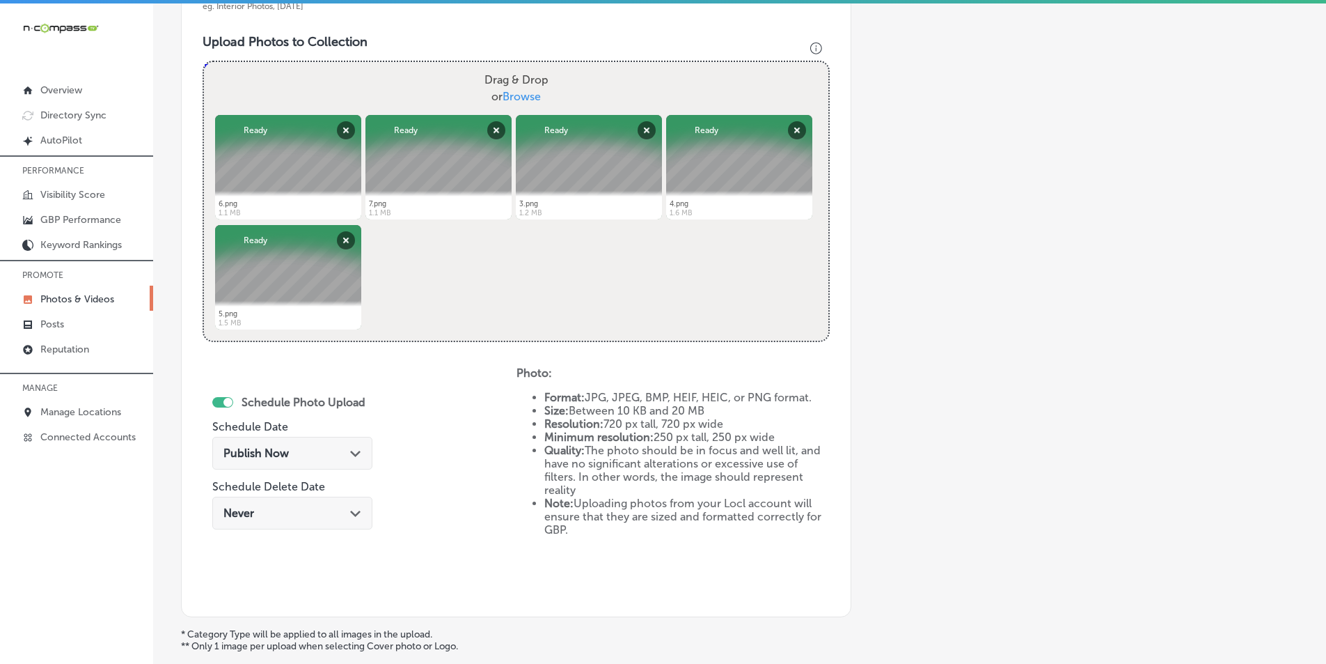
click at [269, 448] on span "Publish Now" at bounding box center [256, 452] width 65 height 13
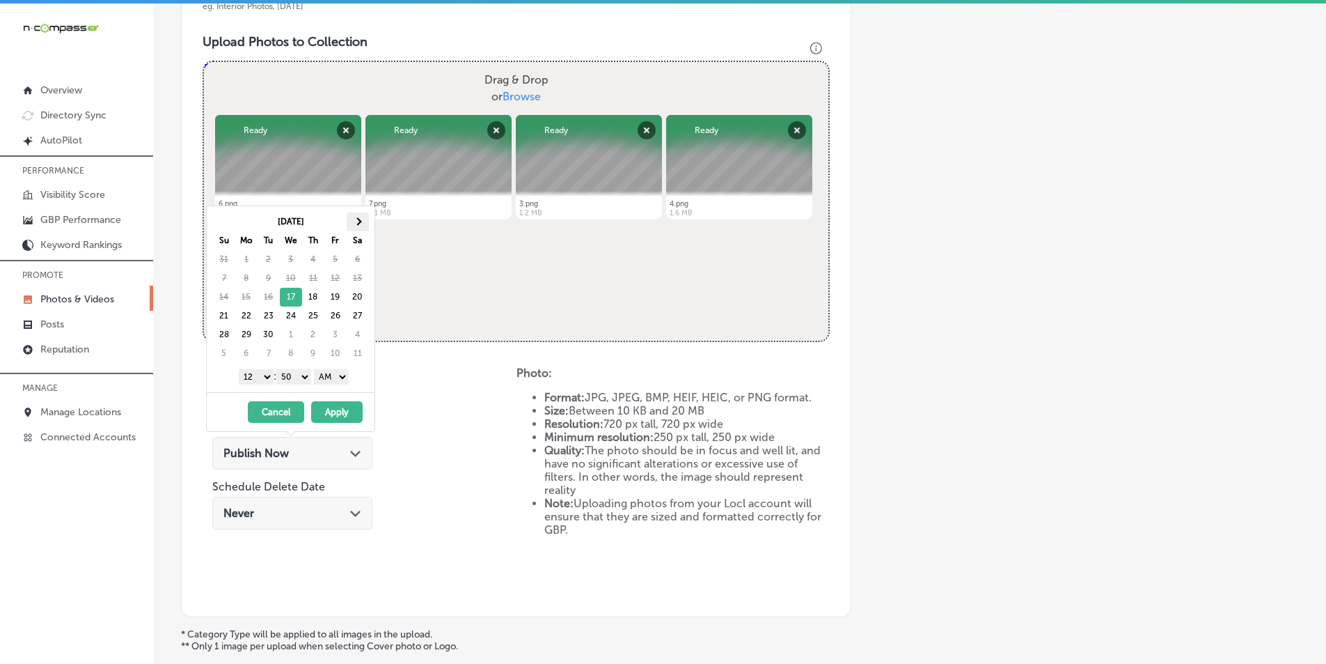
click at [357, 221] on span at bounding box center [358, 221] width 8 height 8
click at [424, 262] on div "Powered by PQINA Drag & Drop or Browse 6.png Abort Retry Remove Upload Cancel R…" at bounding box center [516, 201] width 625 height 279
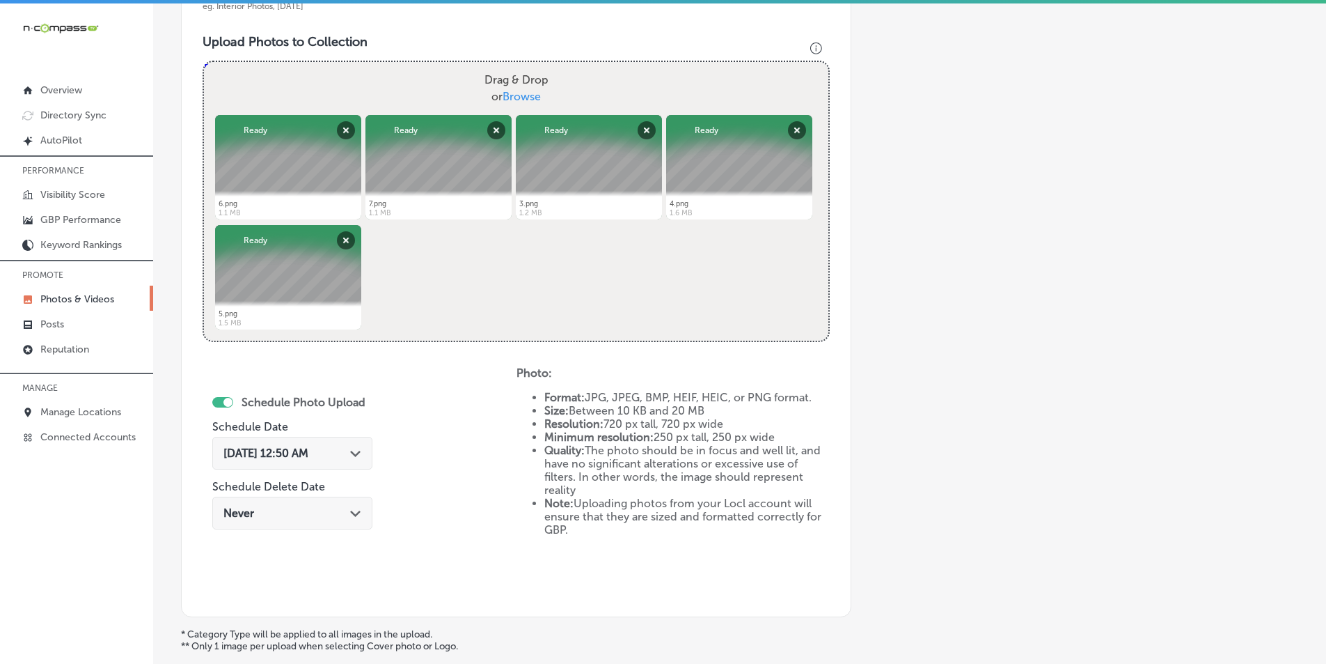
click at [353, 452] on polygon at bounding box center [355, 454] width 10 height 6
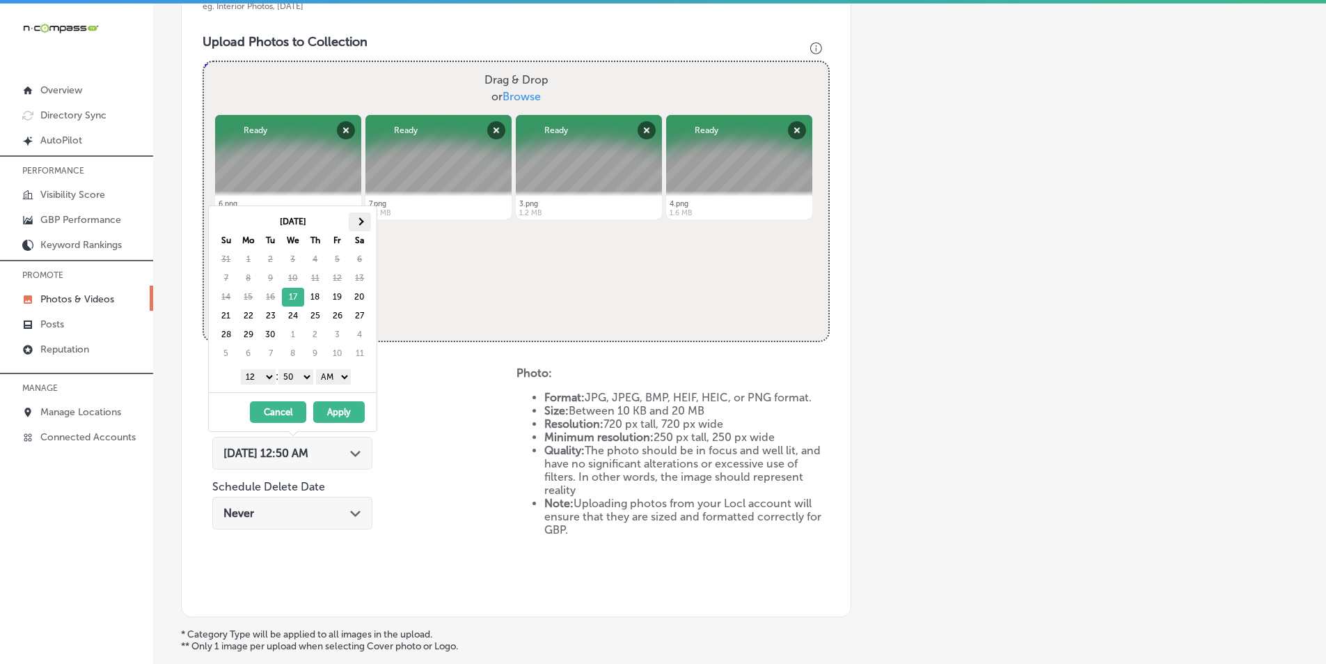
click at [354, 217] on th at bounding box center [360, 221] width 22 height 19
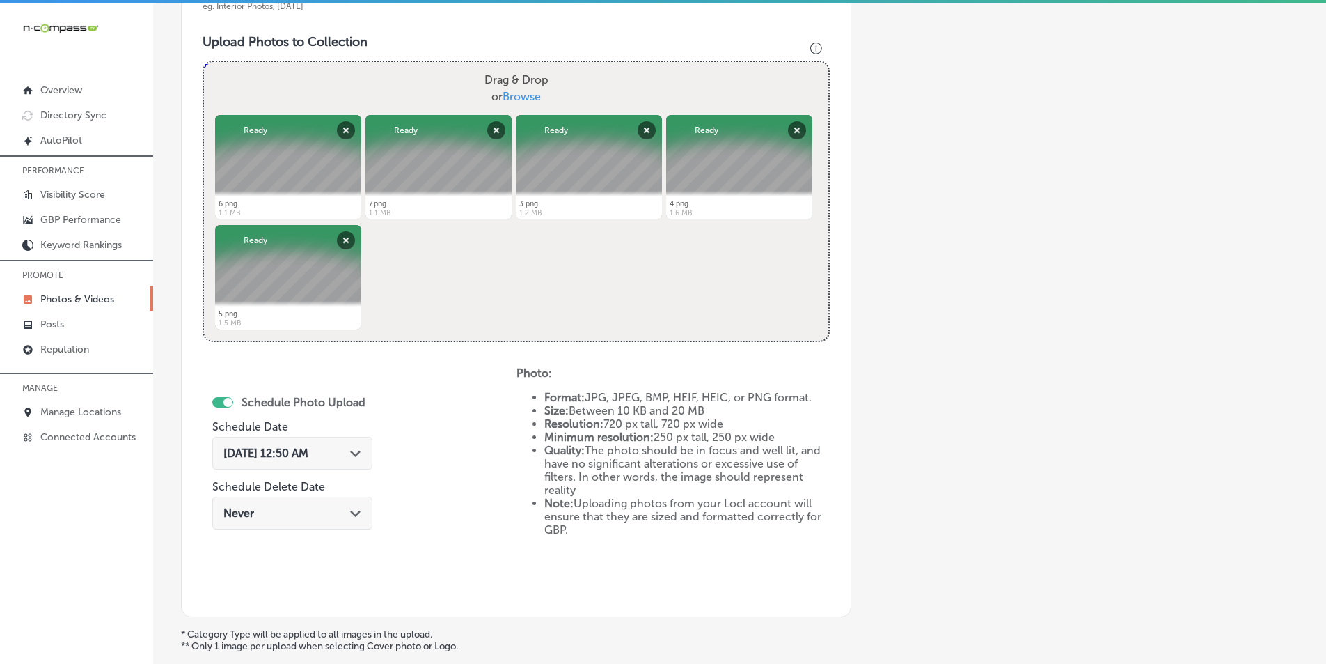
click at [424, 273] on div "Powered by PQINA Drag & Drop or Browse 6.png Abort Retry Remove Upload Cancel R…" at bounding box center [516, 201] width 625 height 279
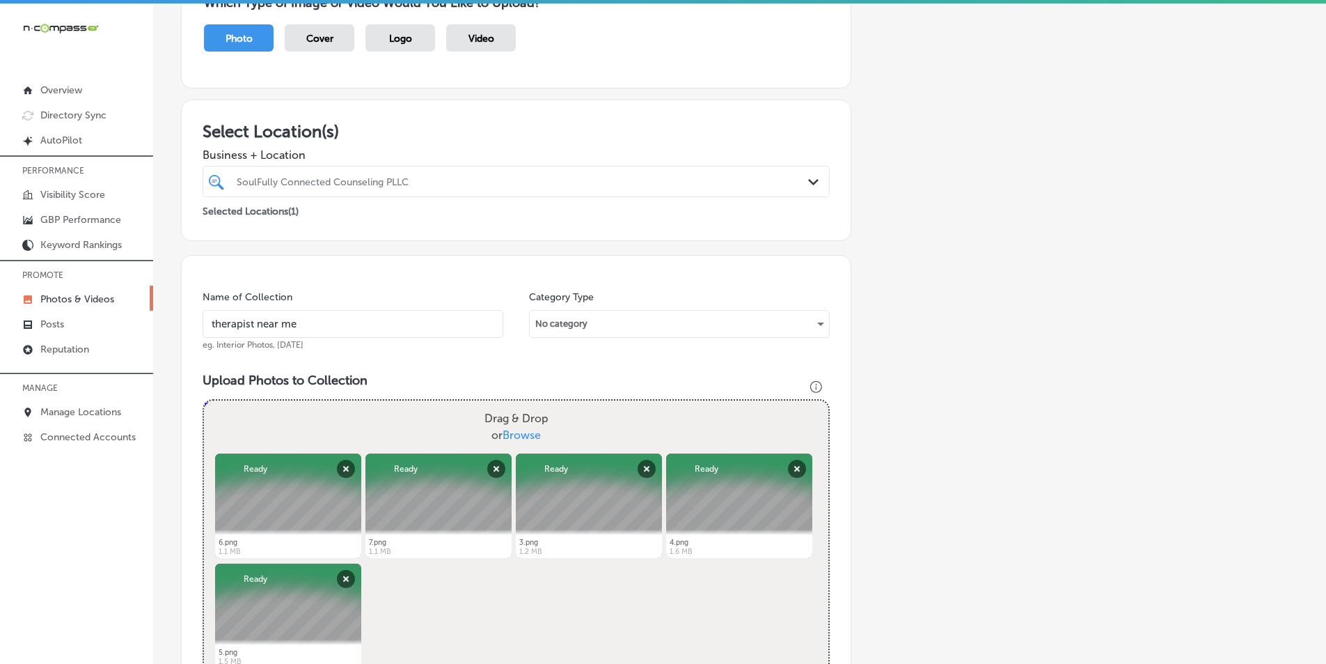
scroll to position [0, 0]
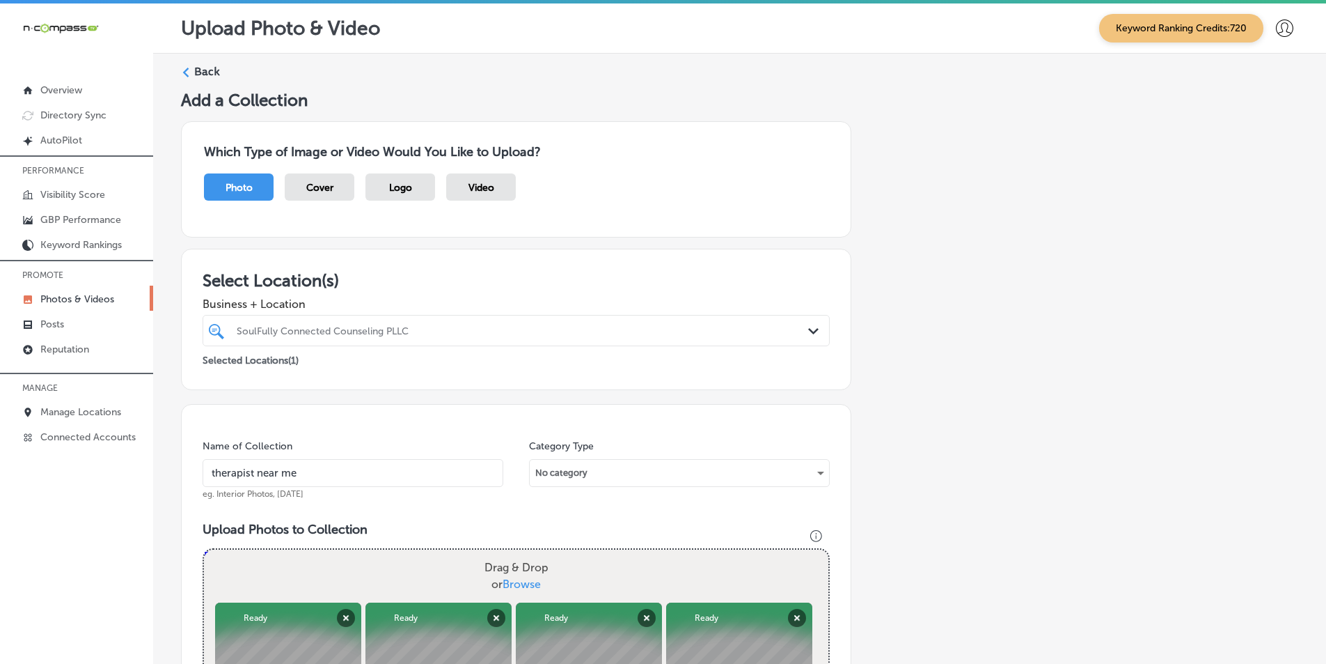
click at [202, 73] on label "Back" at bounding box center [207, 71] width 26 height 15
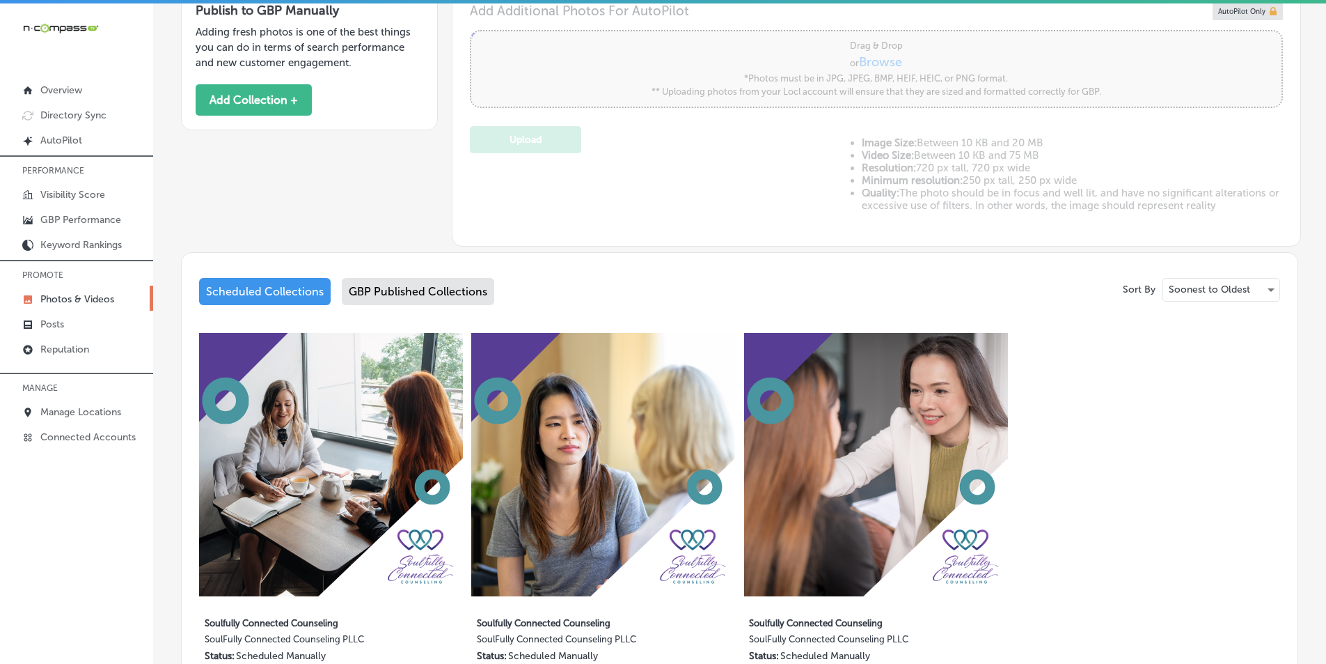
scroll to position [496, 0]
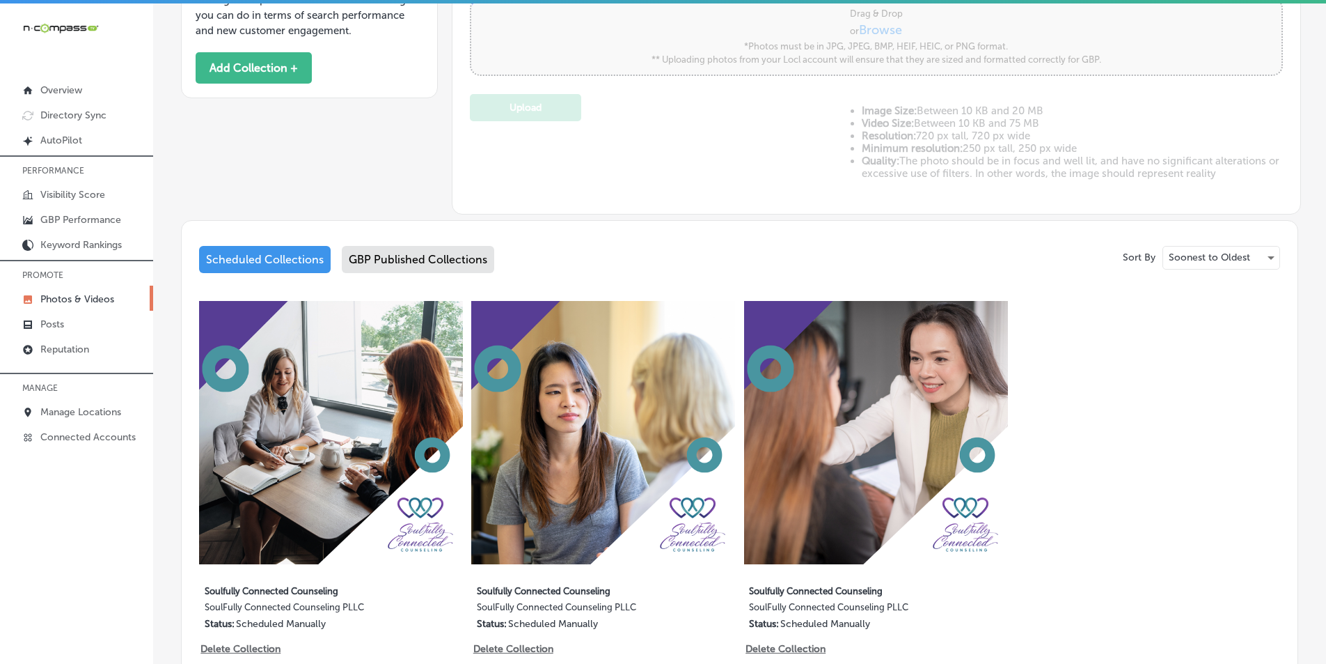
click at [446, 259] on div "GBP Published Collections" at bounding box center [418, 259] width 152 height 27
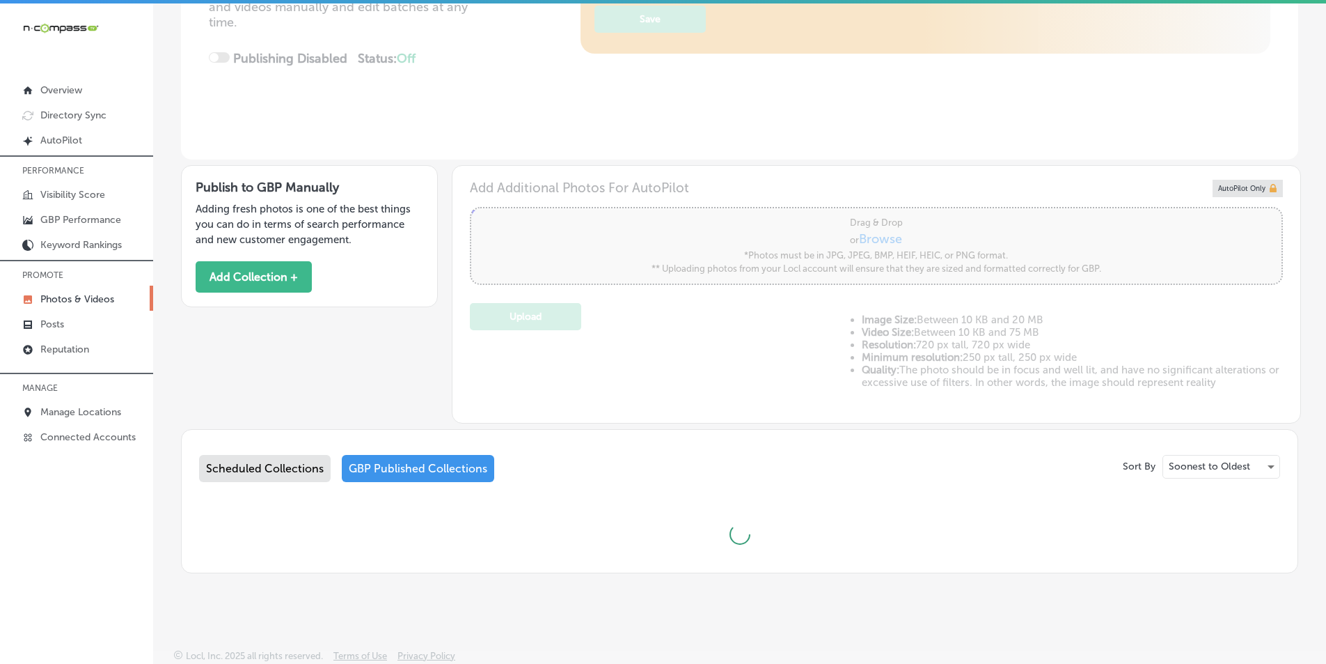
scroll to position [496, 0]
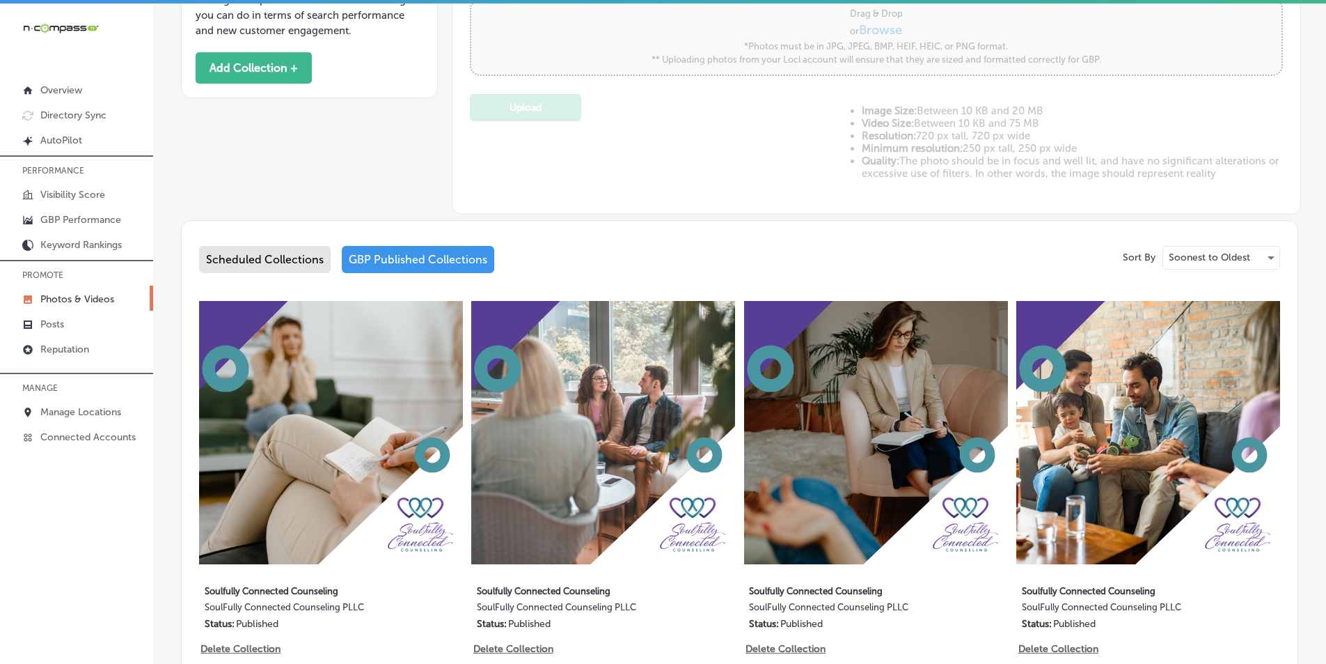
click at [245, 255] on div "Scheduled Collections" at bounding box center [265, 259] width 132 height 27
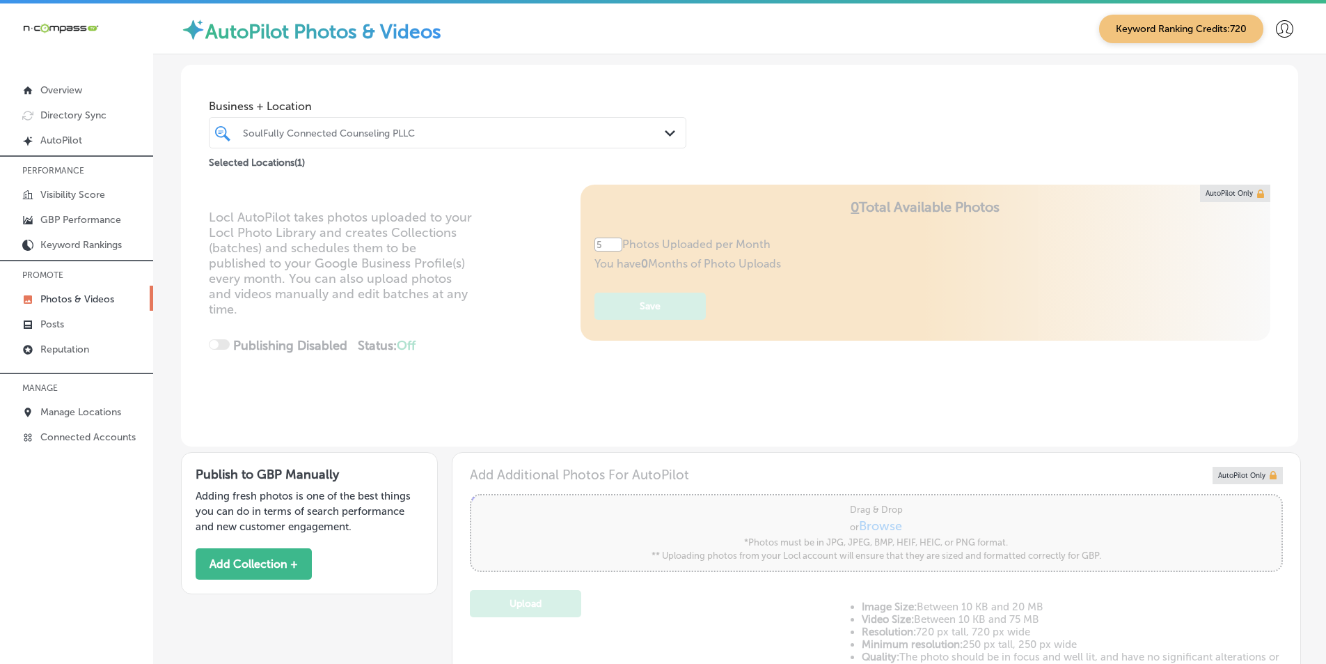
click at [466, 129] on div "SoulFully Connected Counseling PLLC" at bounding box center [454, 133] width 423 height 12
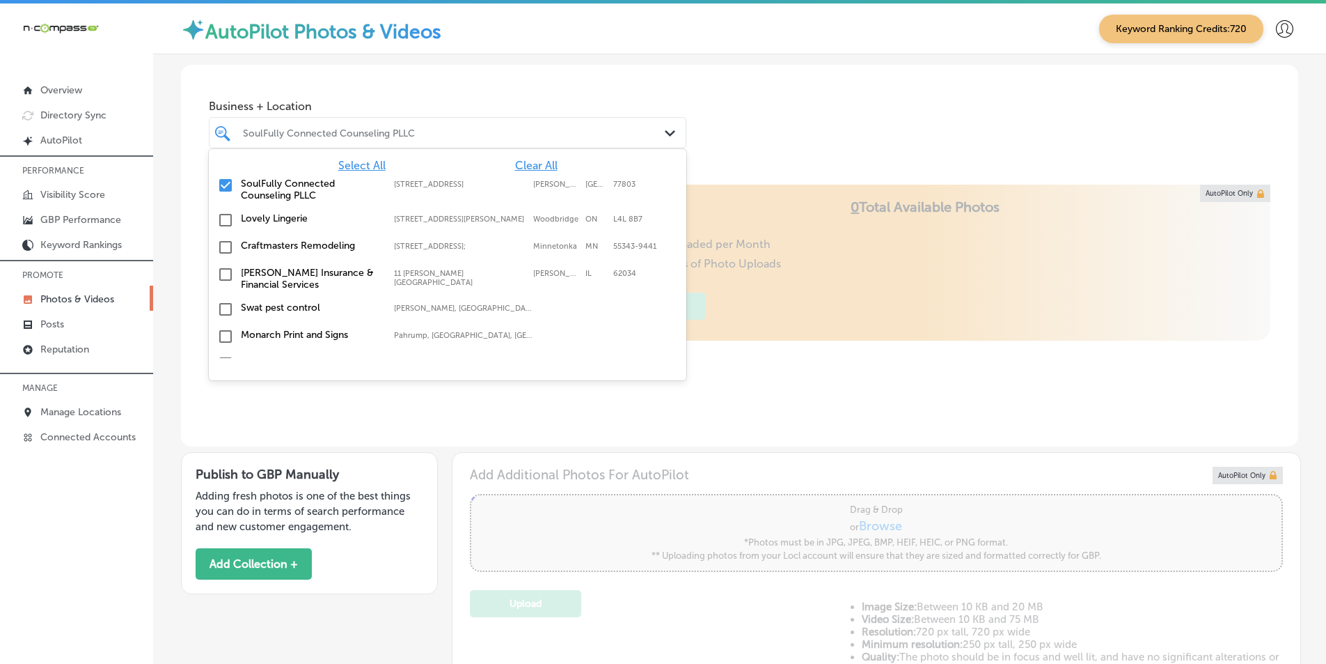
click at [227, 185] on input "checkbox" at bounding box center [225, 185] width 17 height 17
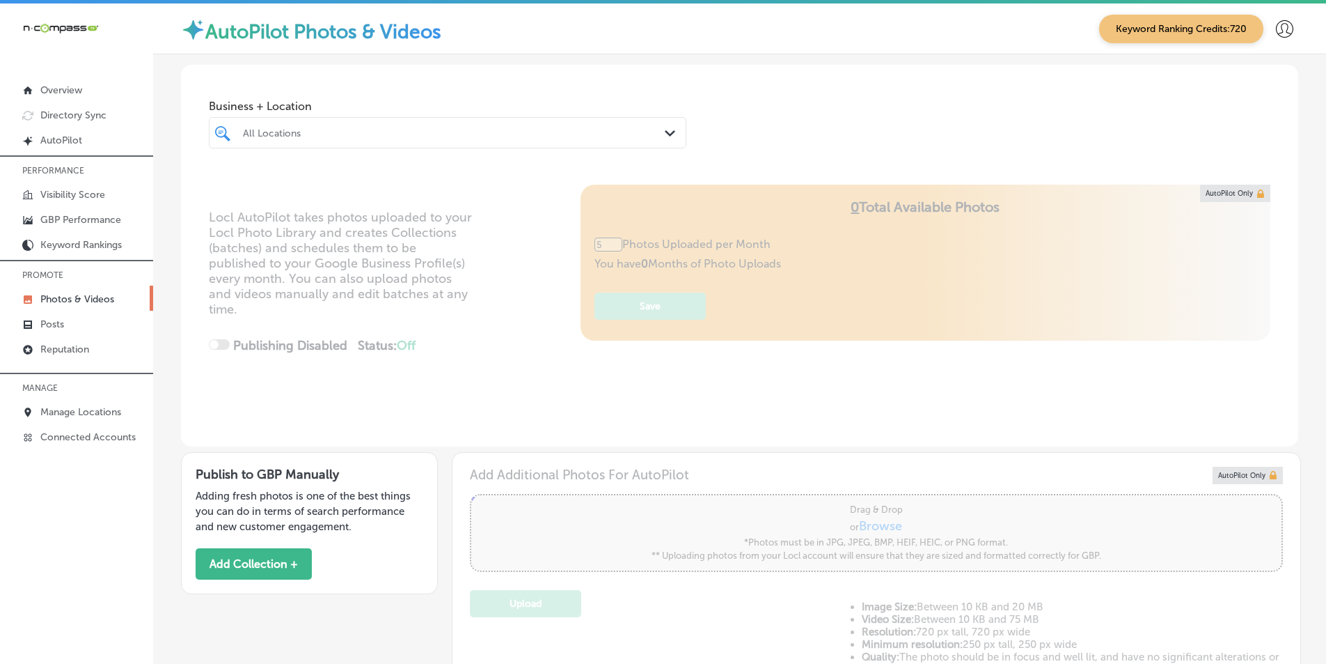
type input "0"
click at [320, 130] on div "All Locations" at bounding box center [454, 133] width 423 height 12
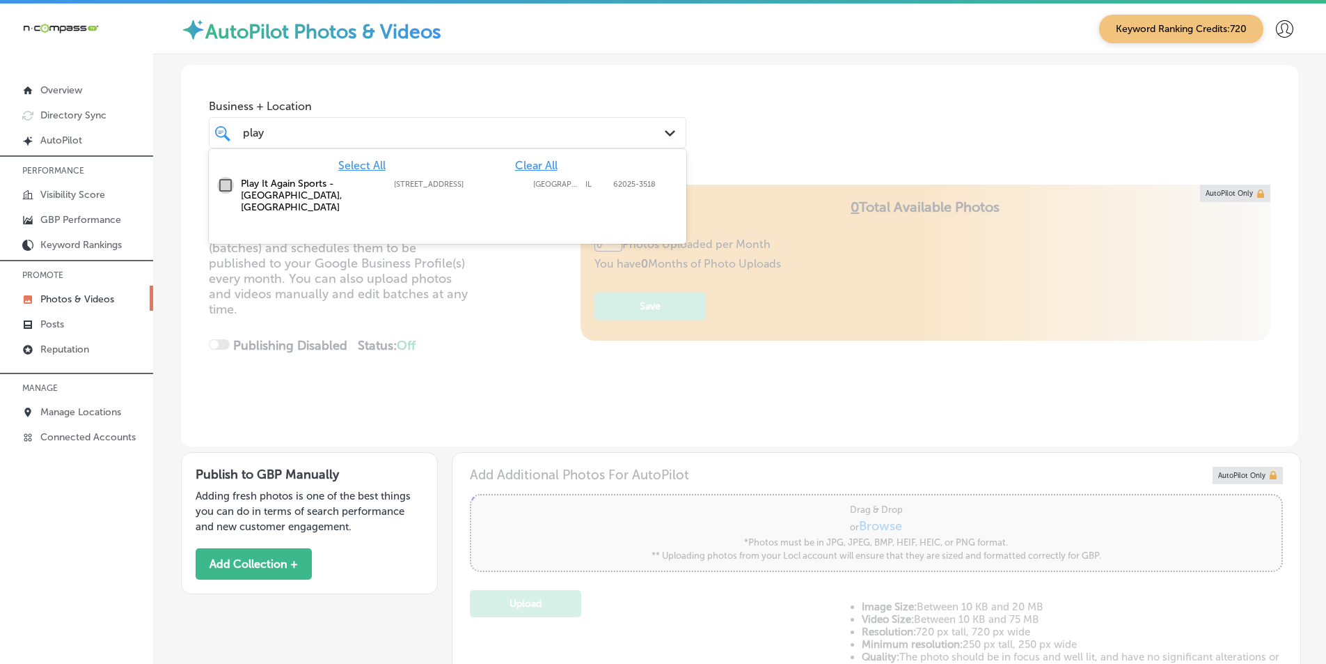
click at [223, 183] on input "checkbox" at bounding box center [225, 185] width 17 height 17
type input "play"
click at [729, 125] on div "Business + Location option 4 Club Centre Ct ste a, selected. option 4 Club Cent…" at bounding box center [740, 118] width 1118 height 106
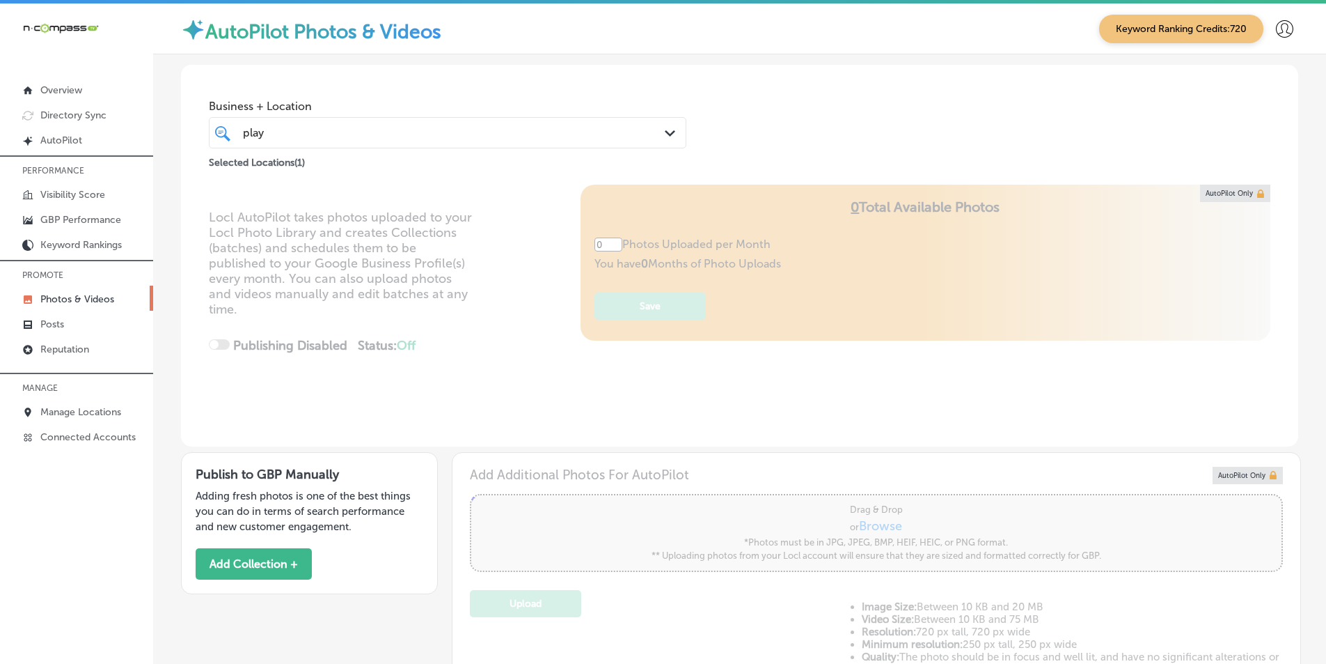
type input "5"
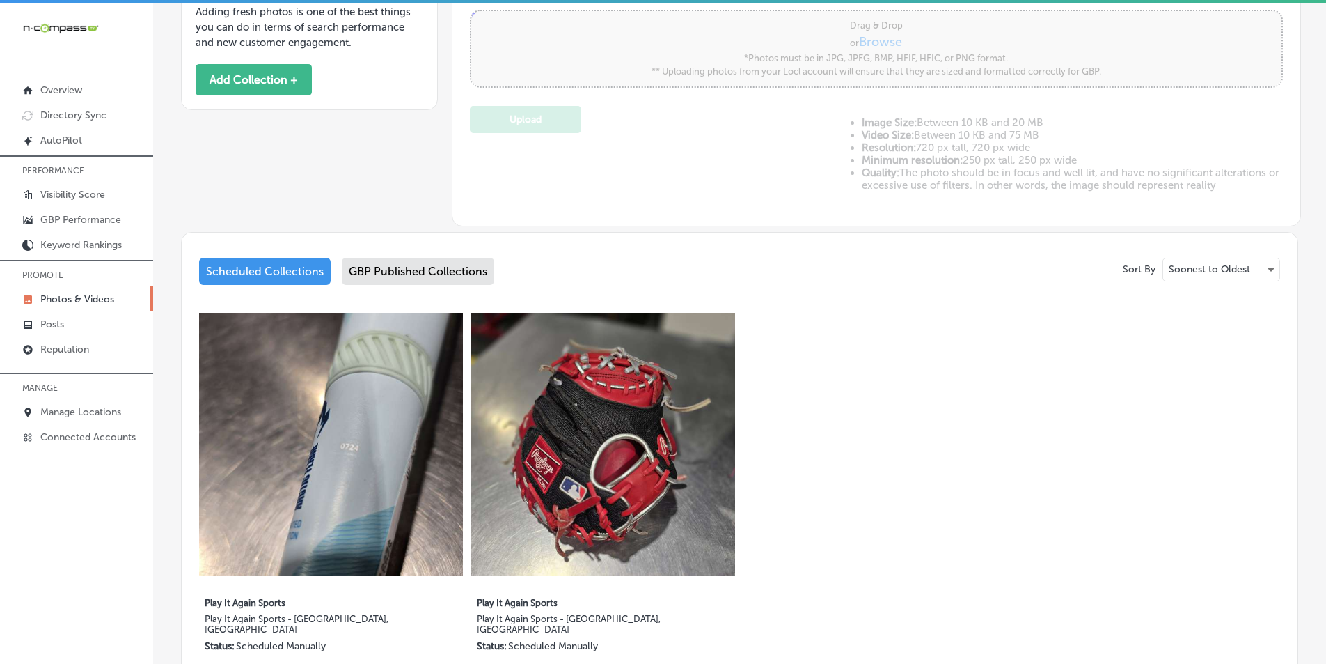
scroll to position [487, 0]
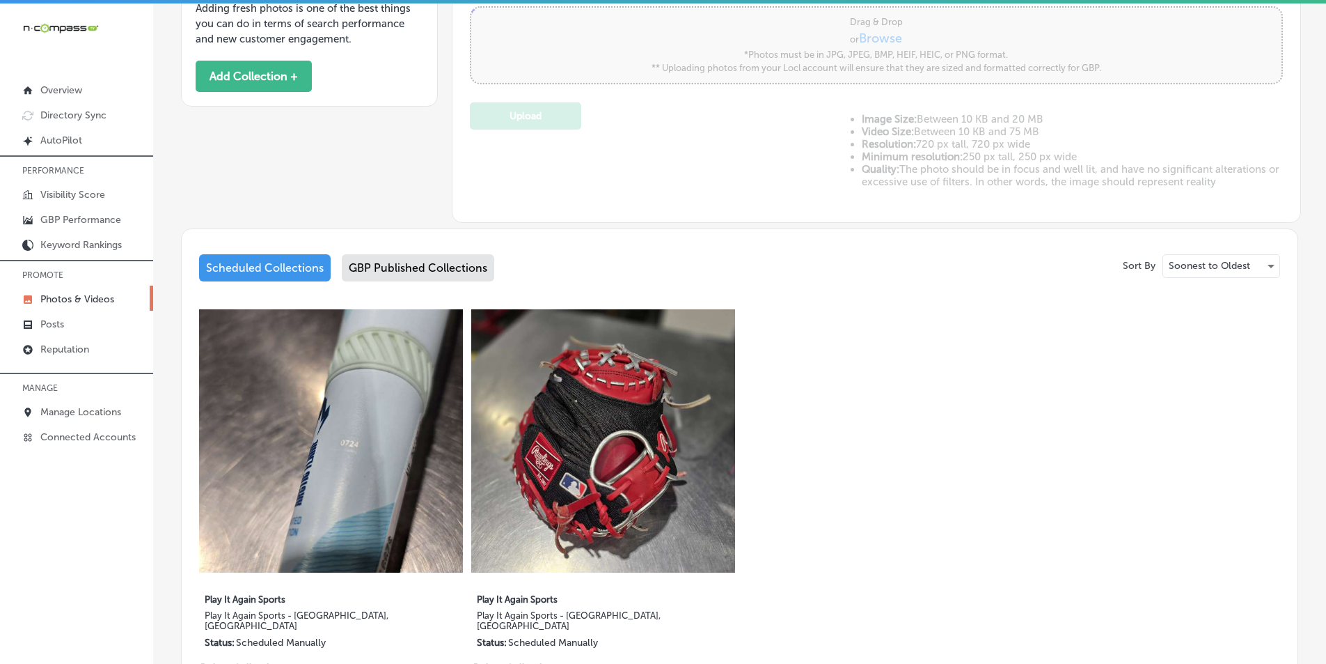
click at [446, 268] on div "GBP Published Collections" at bounding box center [418, 267] width 152 height 27
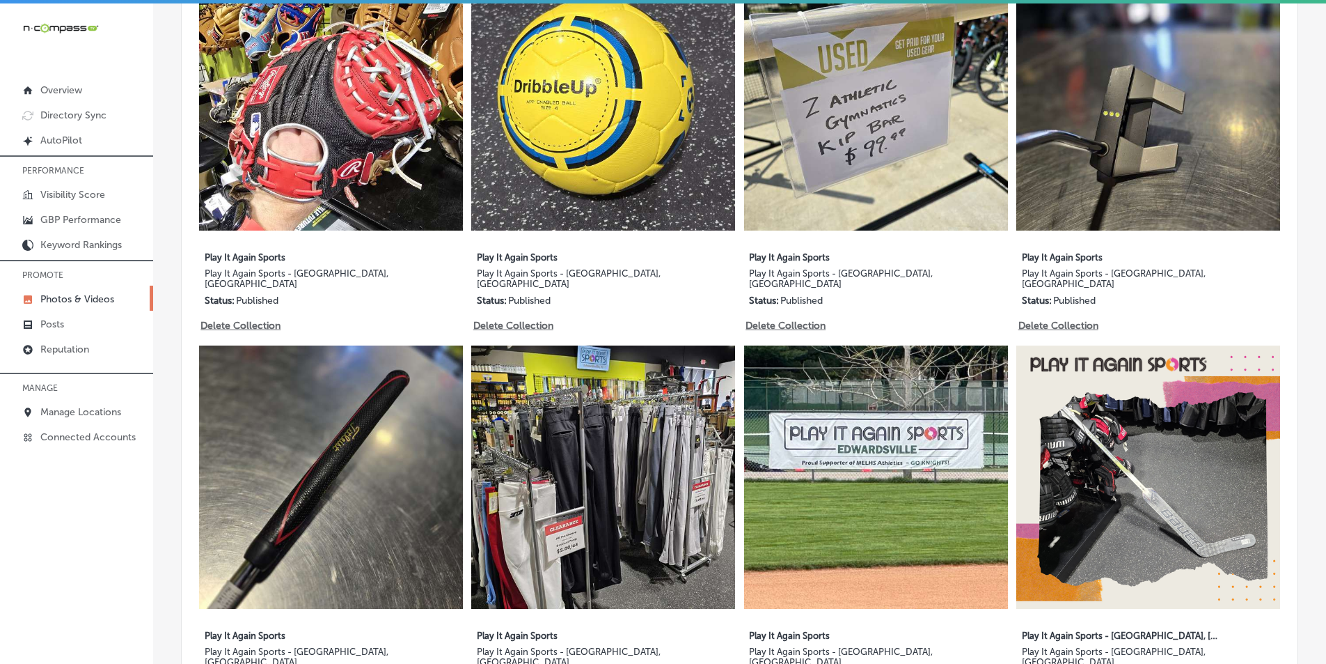
scroll to position [836, 0]
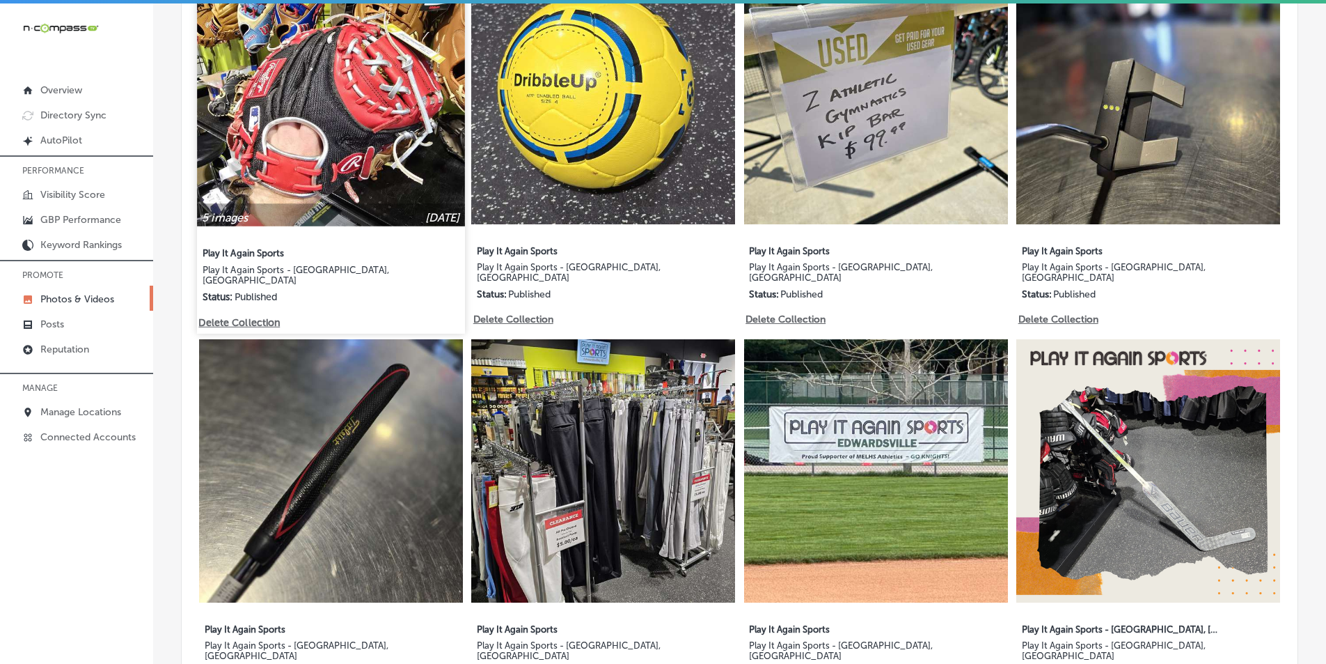
click at [404, 108] on img at bounding box center [330, 91] width 267 height 267
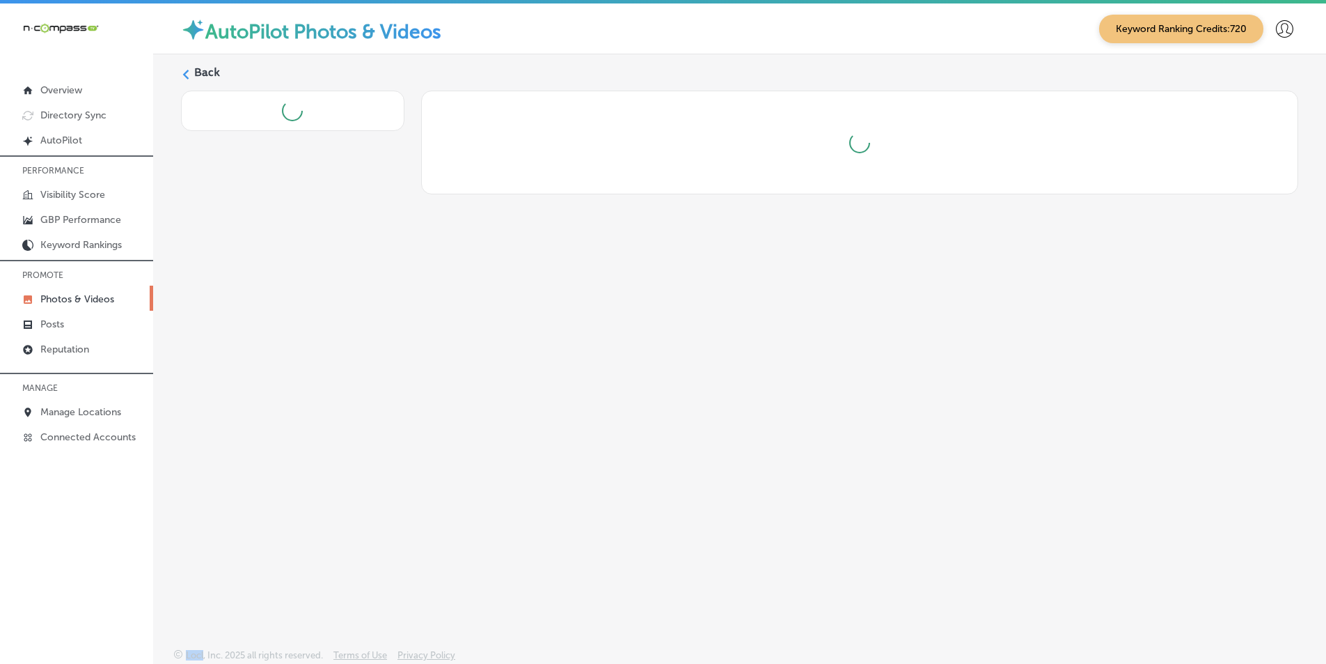
click at [404, 108] on div at bounding box center [293, 111] width 224 height 40
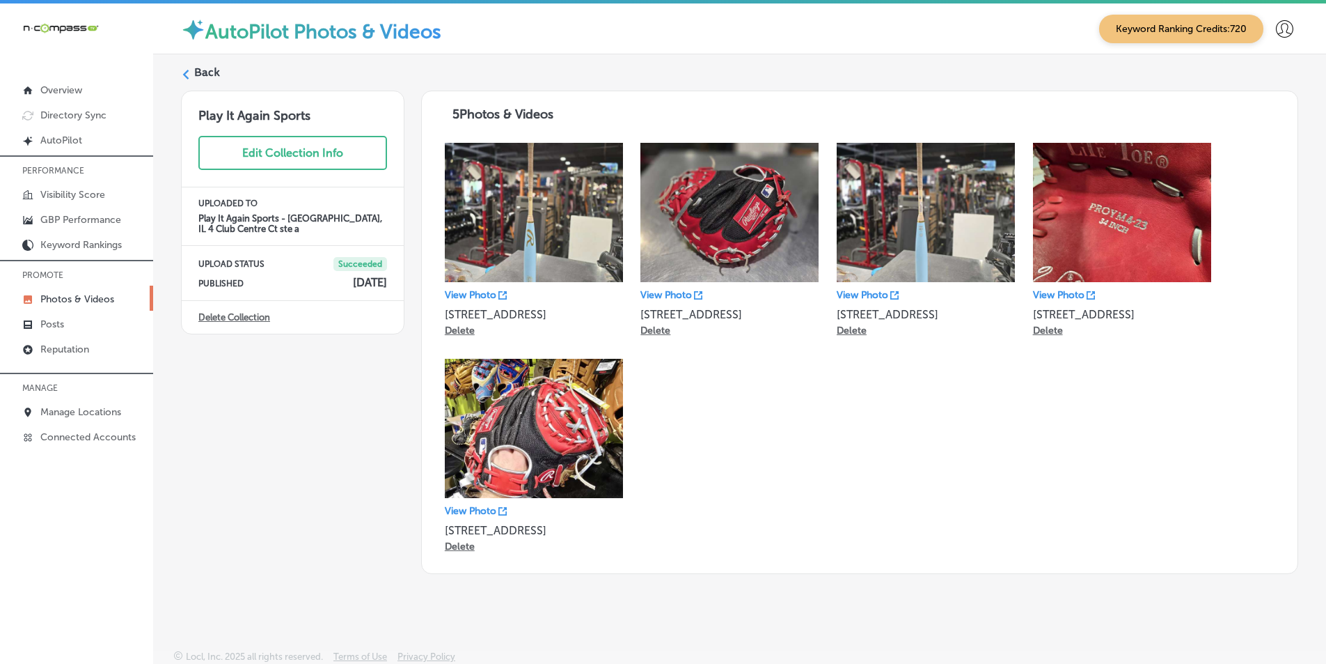
click at [201, 70] on label "Back" at bounding box center [207, 72] width 26 height 15
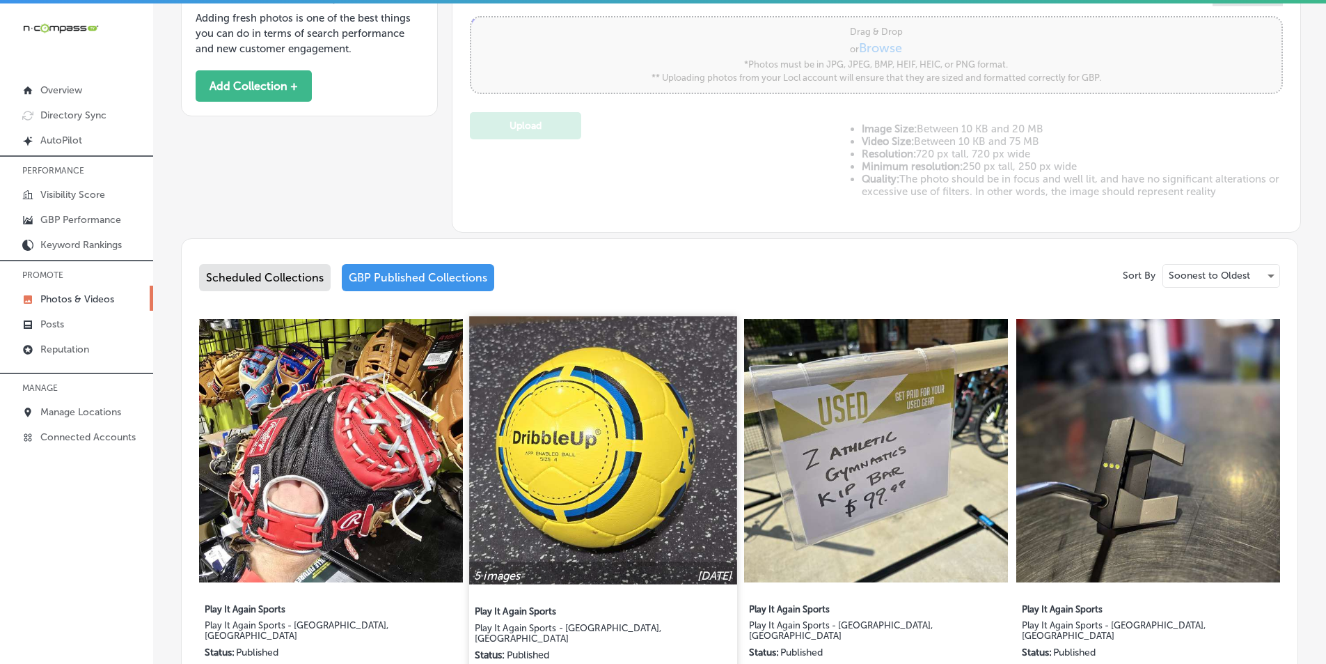
scroll to position [557, 0]
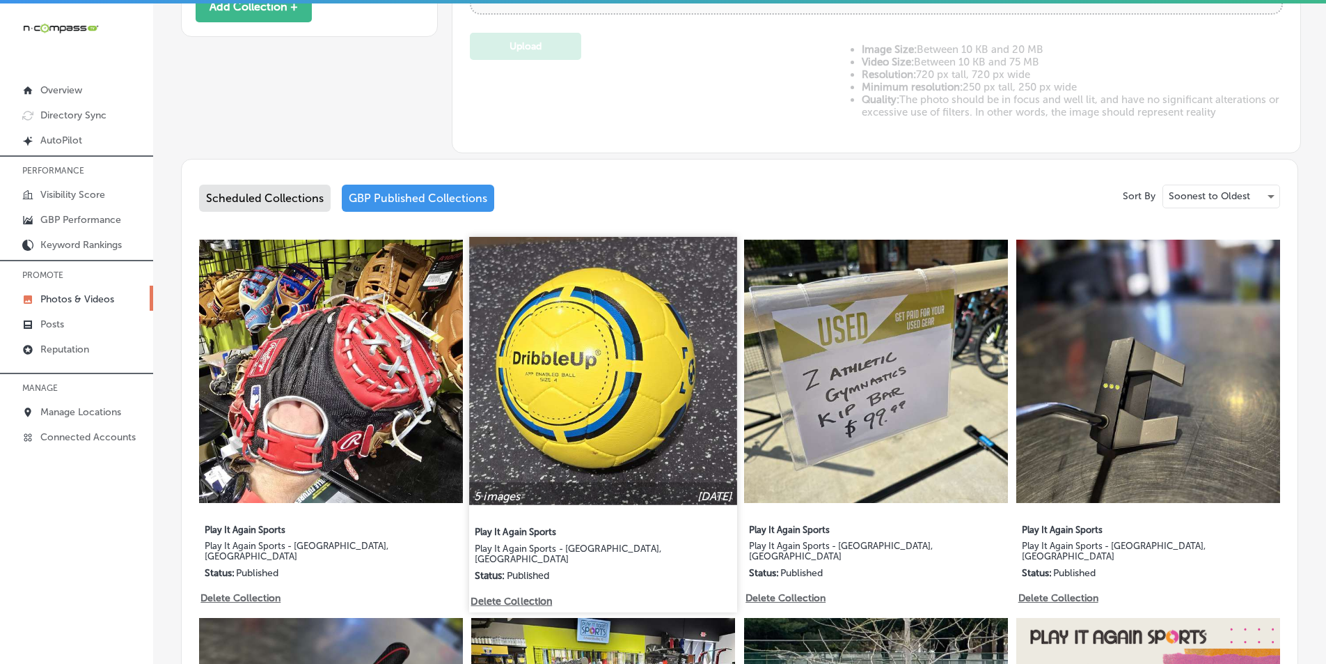
click at [668, 399] on img at bounding box center [603, 370] width 267 height 267
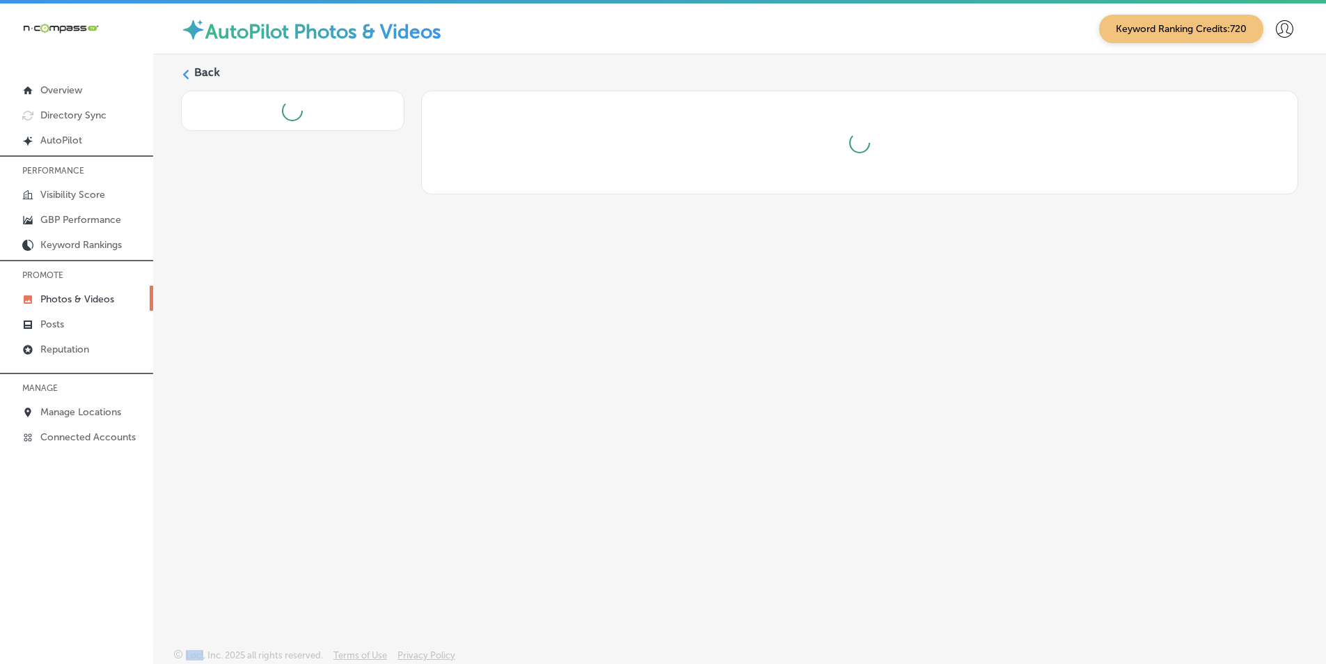
click at [668, 399] on div "Back" at bounding box center [739, 318] width 1173 height 528
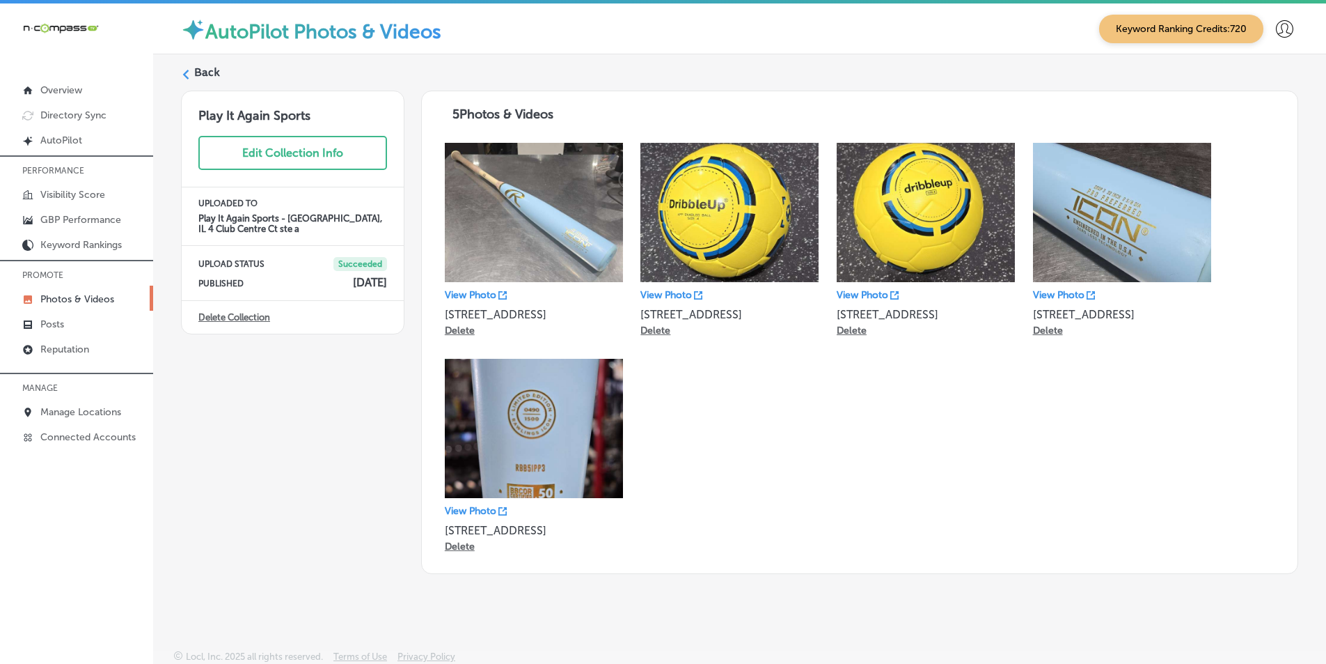
click at [205, 73] on label "Back" at bounding box center [207, 72] width 26 height 15
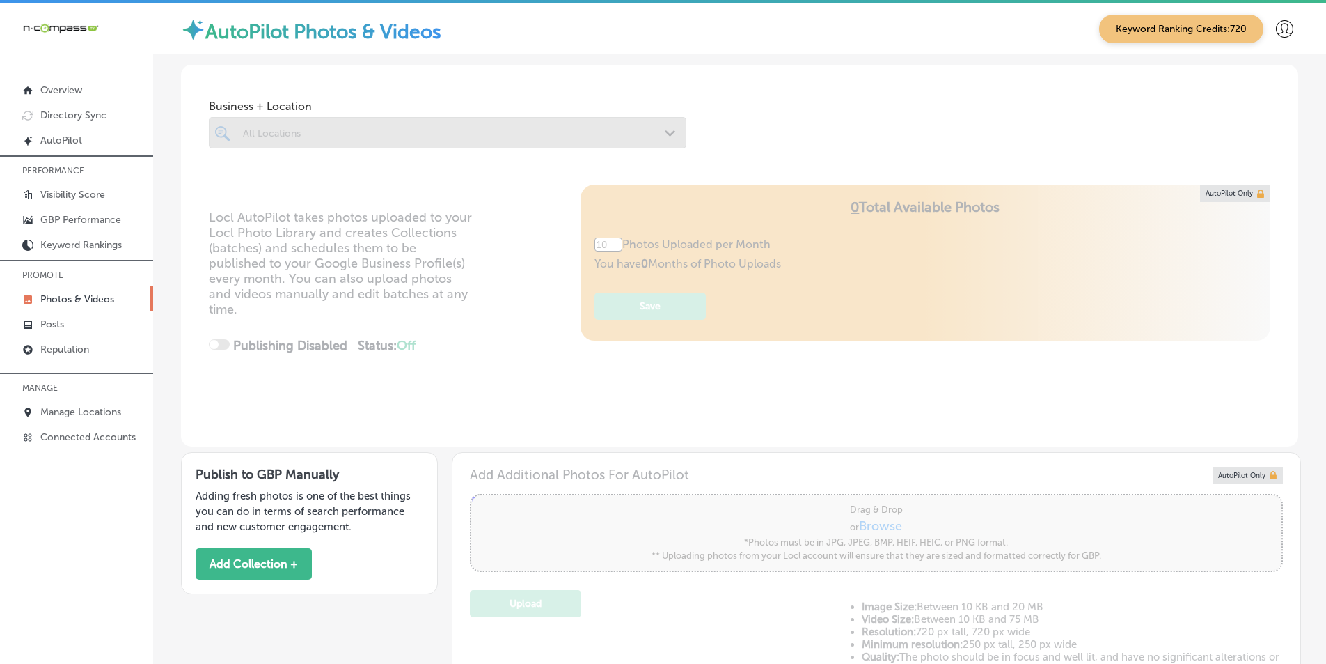
type input "5"
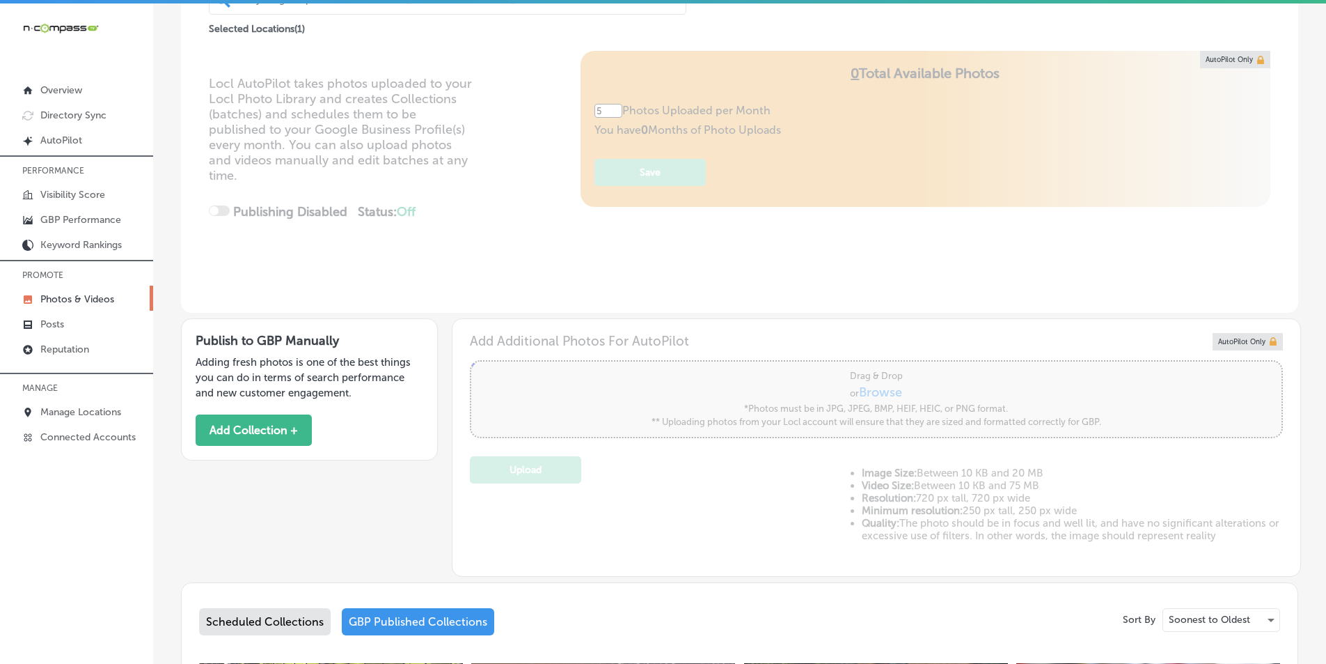
scroll to position [139, 0]
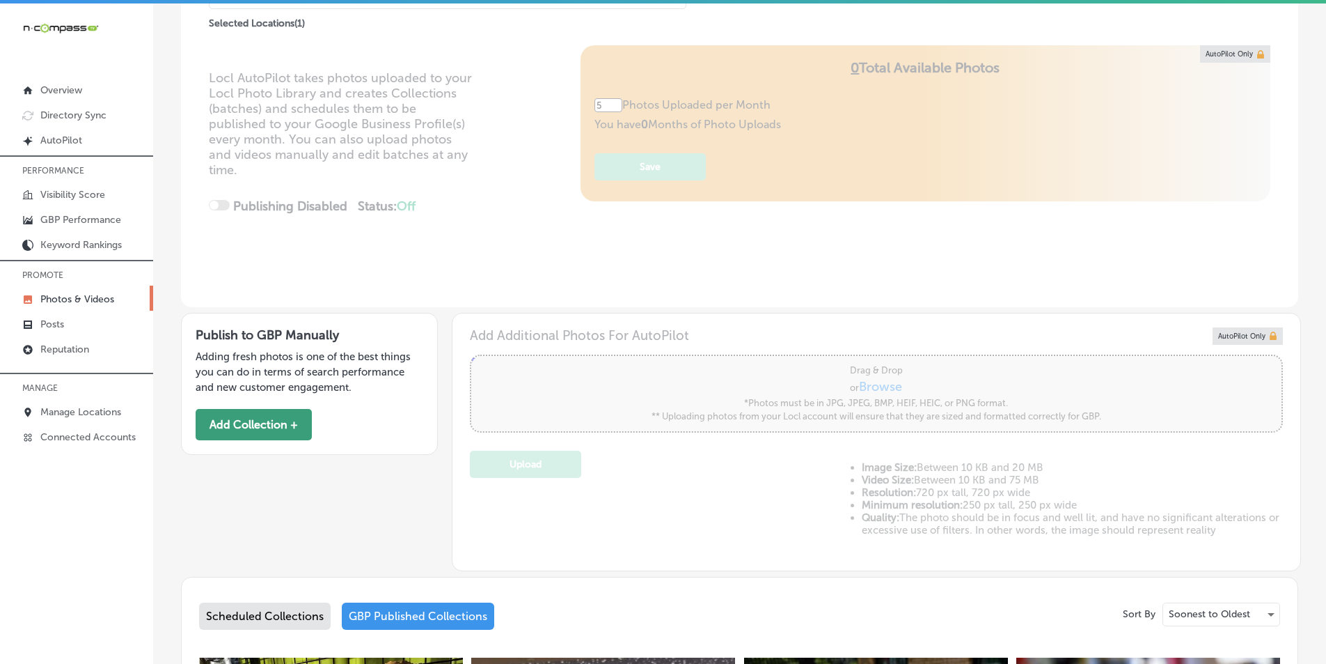
click at [273, 420] on button "Add Collection +" at bounding box center [254, 424] width 116 height 31
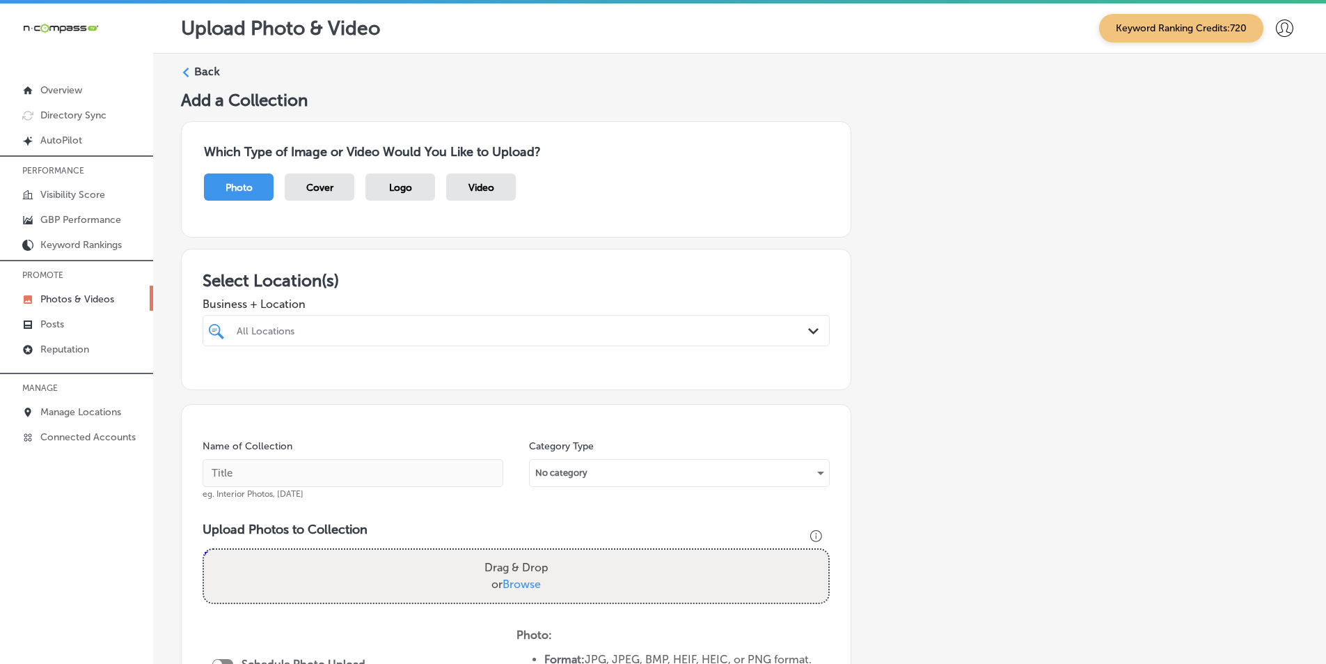
click at [328, 326] on div "All Locations" at bounding box center [523, 330] width 573 height 12
click at [218, 380] on input "checkbox" at bounding box center [219, 383] width 17 height 17
type input "play"
click at [471, 432] on div "Name of Collection eg. Interior Photos, March 2020 Category Type No category Up…" at bounding box center [516, 617] width 671 height 427
click at [296, 473] on input "text" at bounding box center [353, 473] width 301 height 28
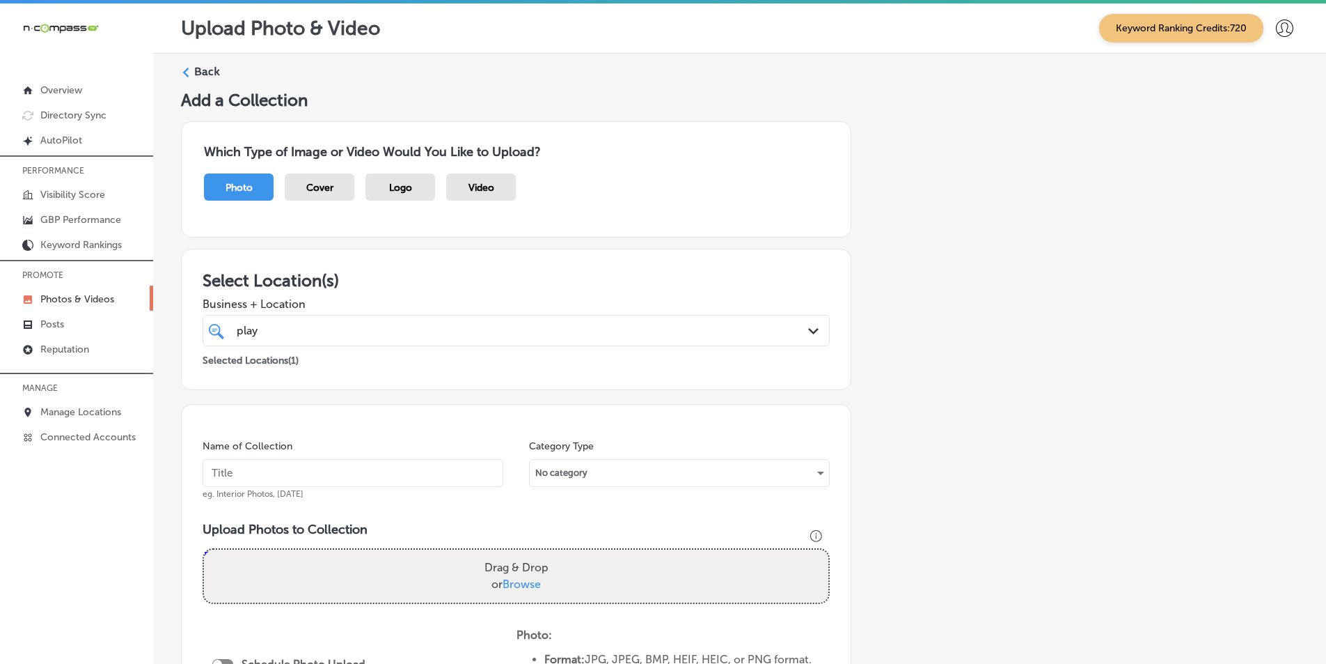
click at [283, 473] on input "text" at bounding box center [353, 473] width 301 height 28
paste input "play it again sports"
type input "play it again sports"
click at [308, 576] on div "Drag & Drop or Browse" at bounding box center [516, 575] width 625 height 53
click at [204, 549] on input "Drag & Drop or Browse" at bounding box center [516, 551] width 625 height 4
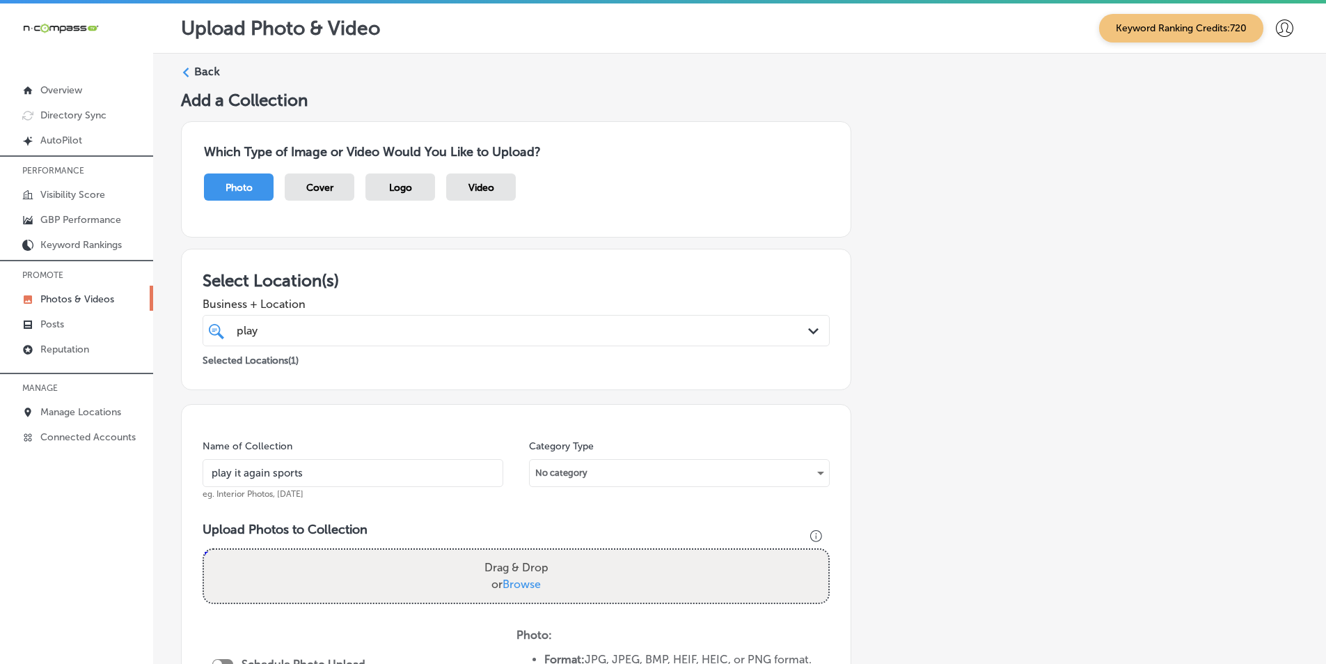
click at [297, 563] on div "Drag & Drop or Browse" at bounding box center [516, 575] width 625 height 53
click at [204, 549] on input "Drag & Drop or Browse" at bounding box center [516, 551] width 625 height 4
click at [264, 576] on div "Drag & Drop or Browse" at bounding box center [516, 575] width 625 height 53
click at [204, 549] on input "Drag & Drop or Browse" at bounding box center [516, 551] width 625 height 4
drag, startPoint x: 333, startPoint y: 565, endPoint x: 1050, endPoint y: 387, distance: 739.0
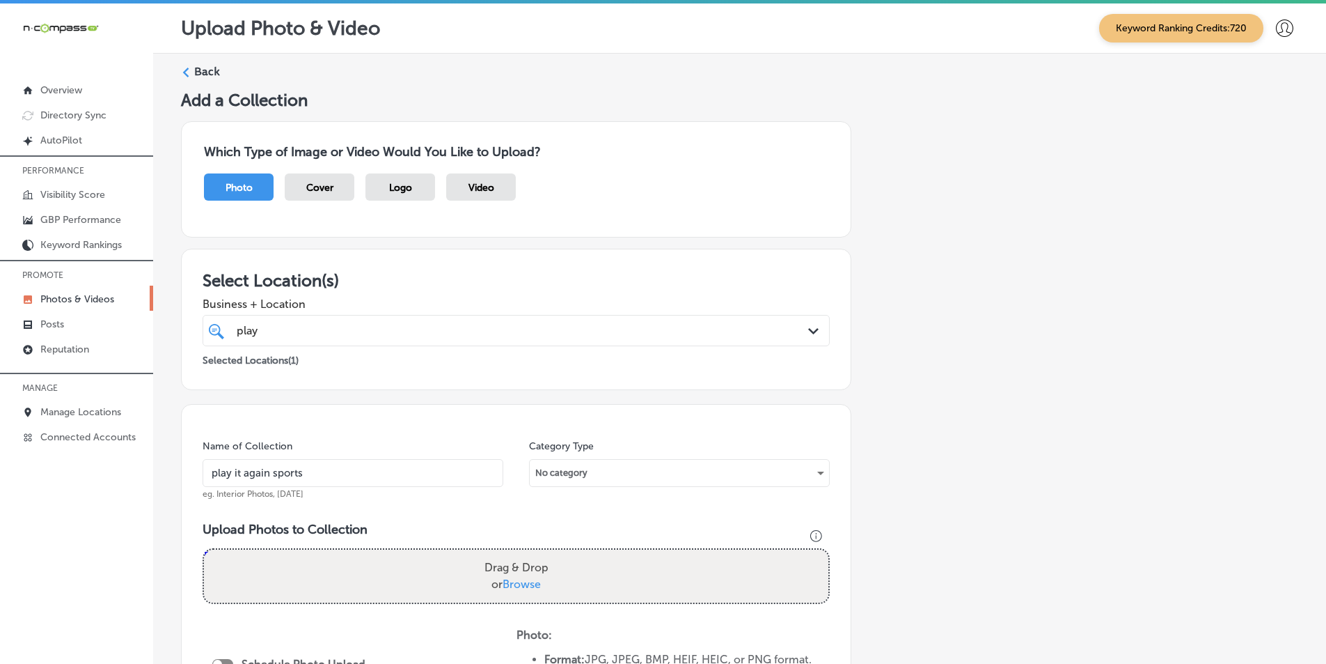
click at [1050, 387] on div "Add a Collection Which Type of Image or Video Would You Like to Upload? Photo C…" at bounding box center [740, 503] width 1118 height 827
click at [248, 561] on div "Drag & Drop or Browse" at bounding box center [516, 575] width 625 height 53
click at [204, 549] on input "Drag & Drop or Browse" at bounding box center [516, 551] width 625 height 4
click at [257, 579] on div "Drag & Drop or Browse" at bounding box center [516, 575] width 625 height 53
click at [204, 549] on input "Drag & Drop or Browse" at bounding box center [516, 551] width 625 height 4
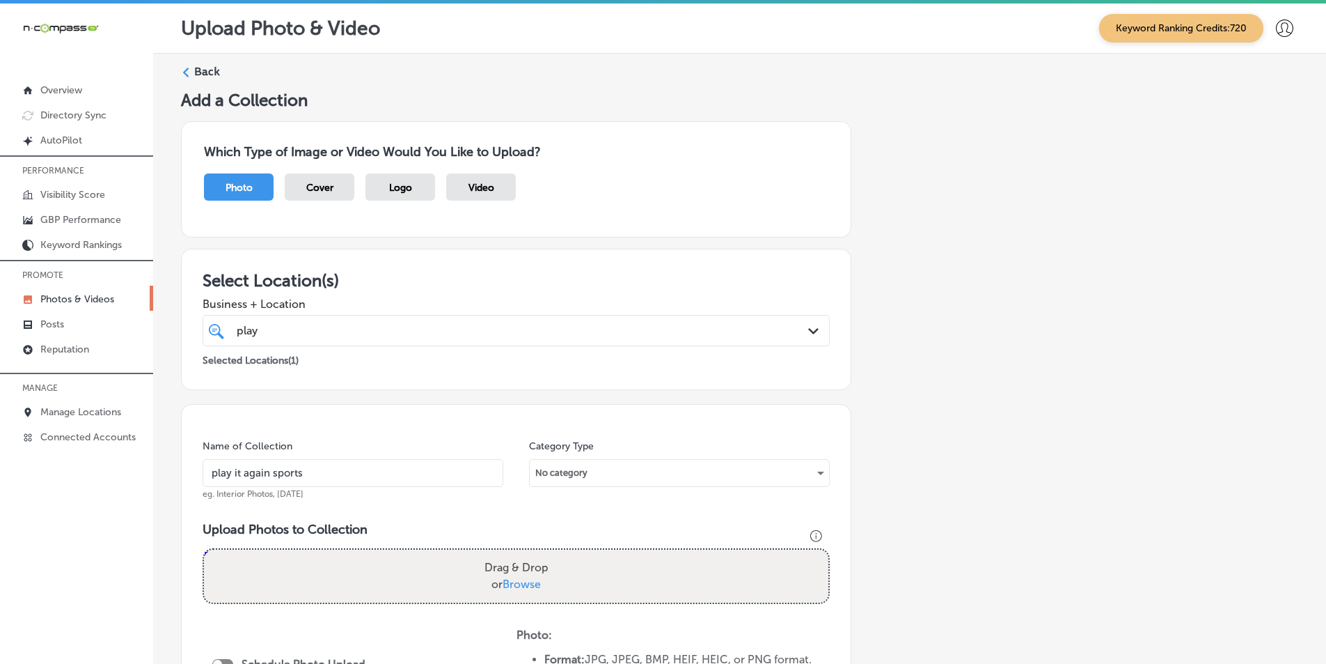
type input "C:\fakepath\524498031_726330333513614_2448735125413914740_n.jpg"
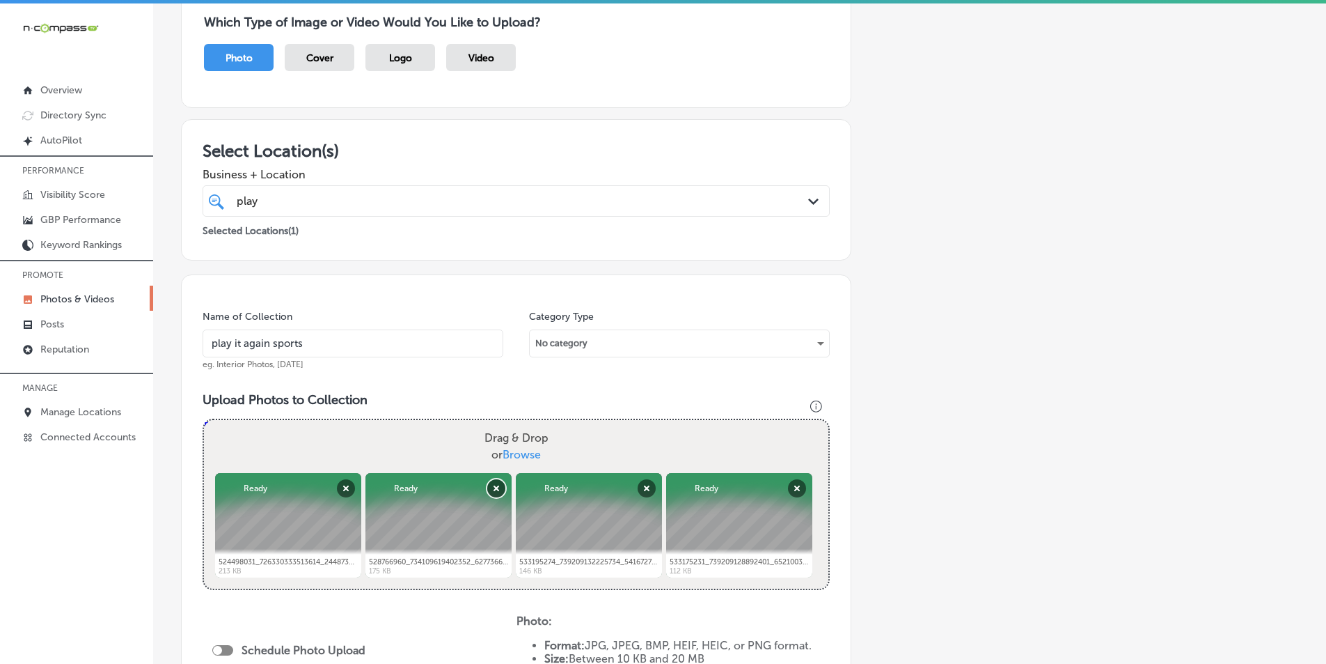
scroll to position [70, 0]
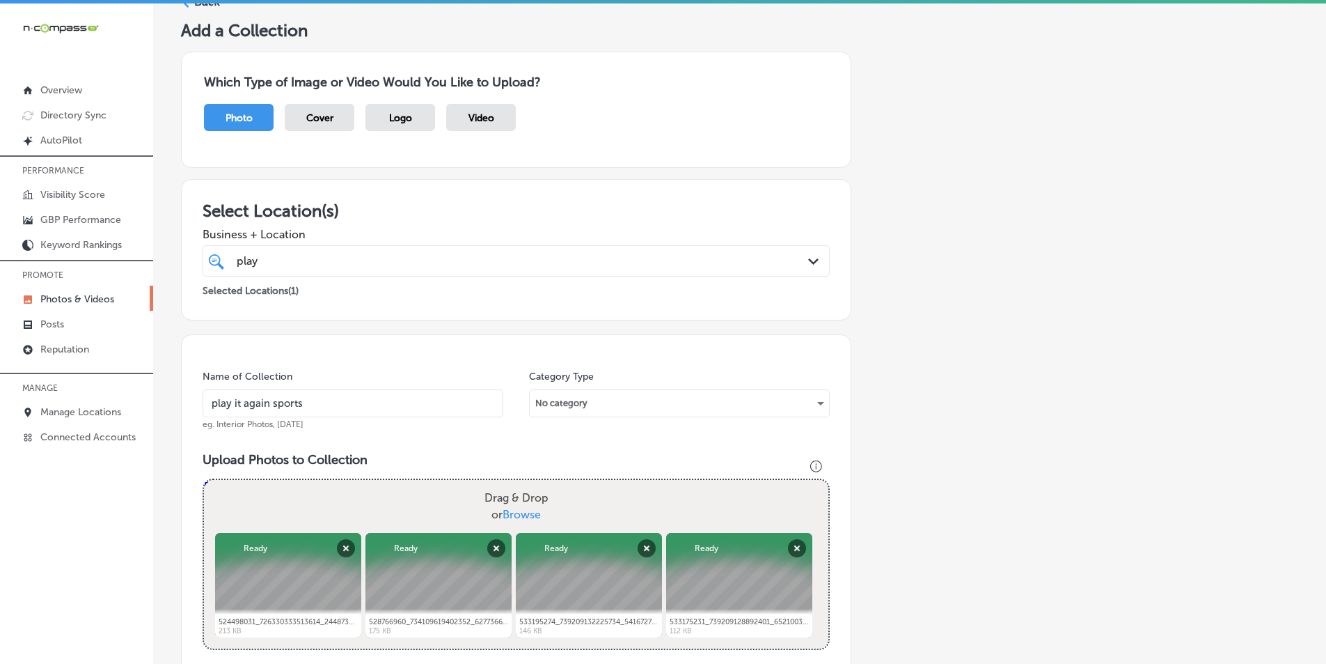
click at [357, 493] on div "Drag & Drop or Browse" at bounding box center [516, 506] width 625 height 53
click at [204, 480] on input "Drag & Drop or Browse" at bounding box center [516, 482] width 625 height 4
type input "C:\fakepath\520651028_722280977251883_3694211226715859936_n.jpg"
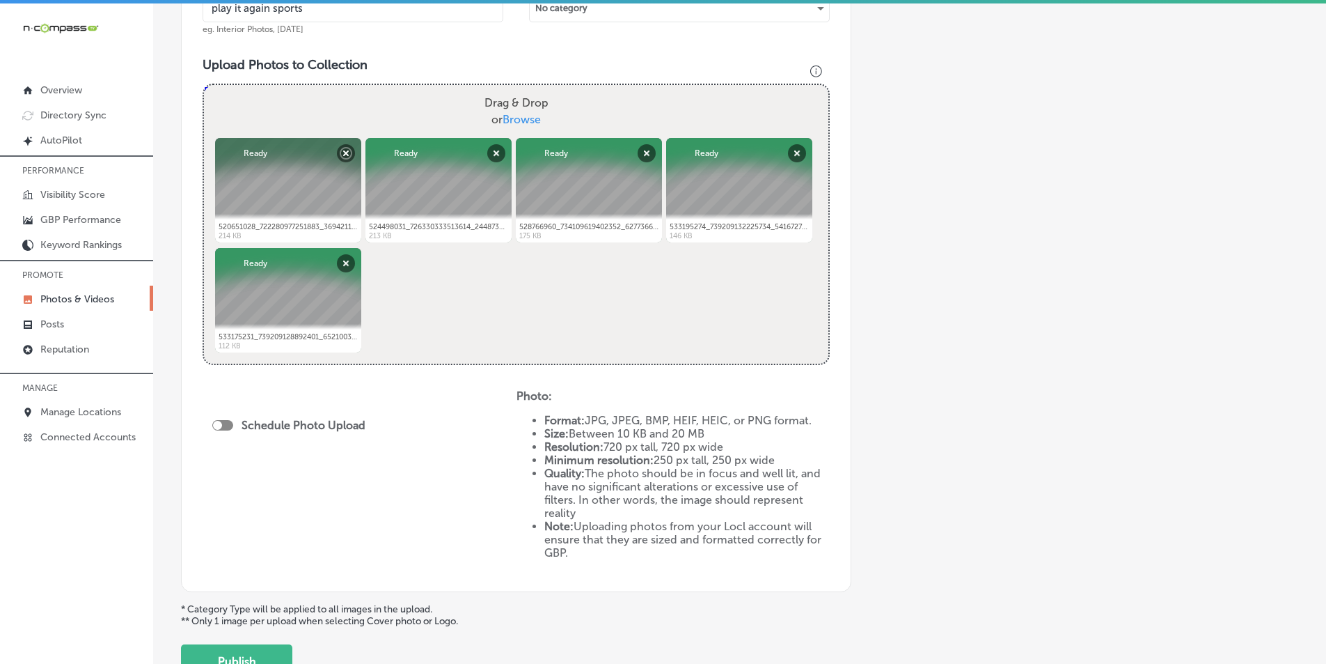
scroll to position [557, 0]
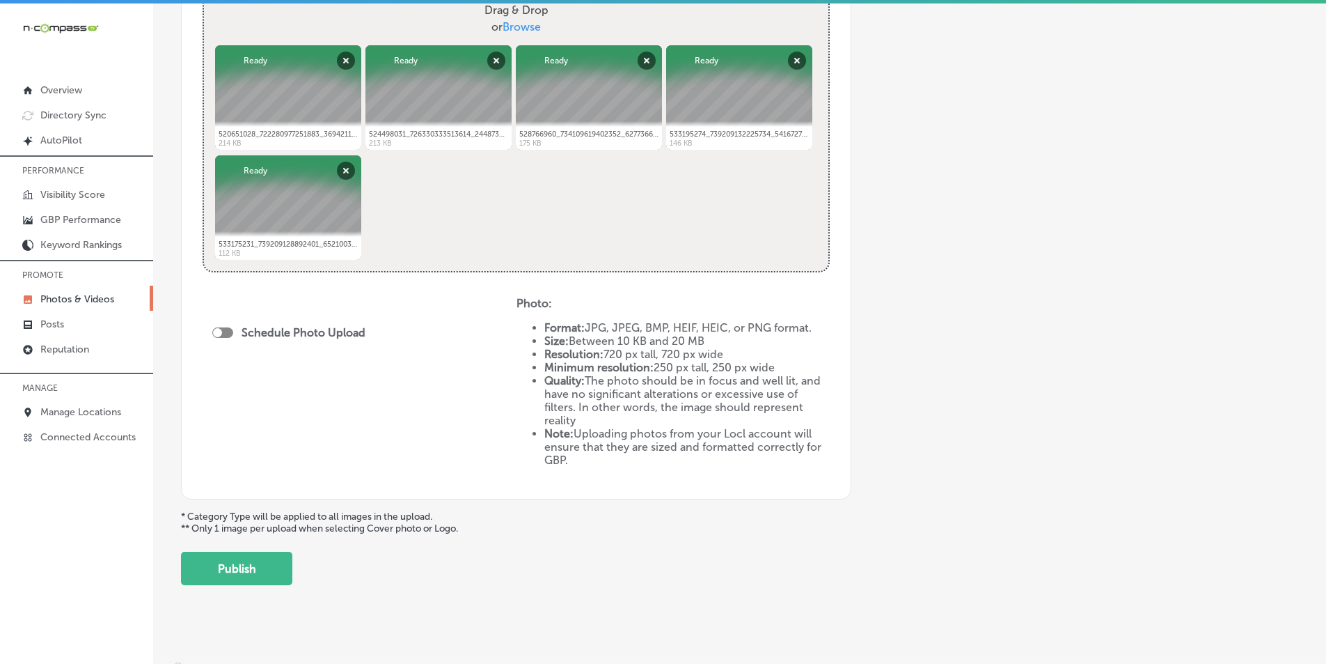
click at [222, 331] on div at bounding box center [222, 332] width 21 height 10
checkbox input "true"
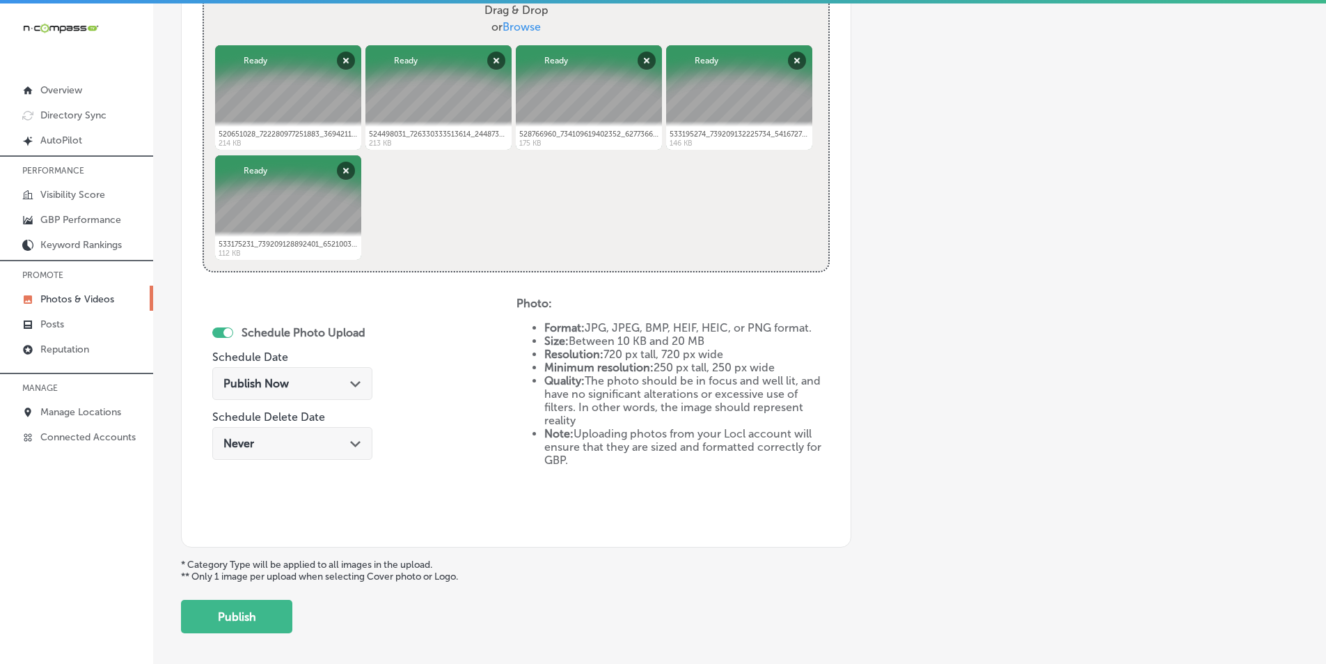
click at [350, 382] on polygon at bounding box center [355, 384] width 10 height 6
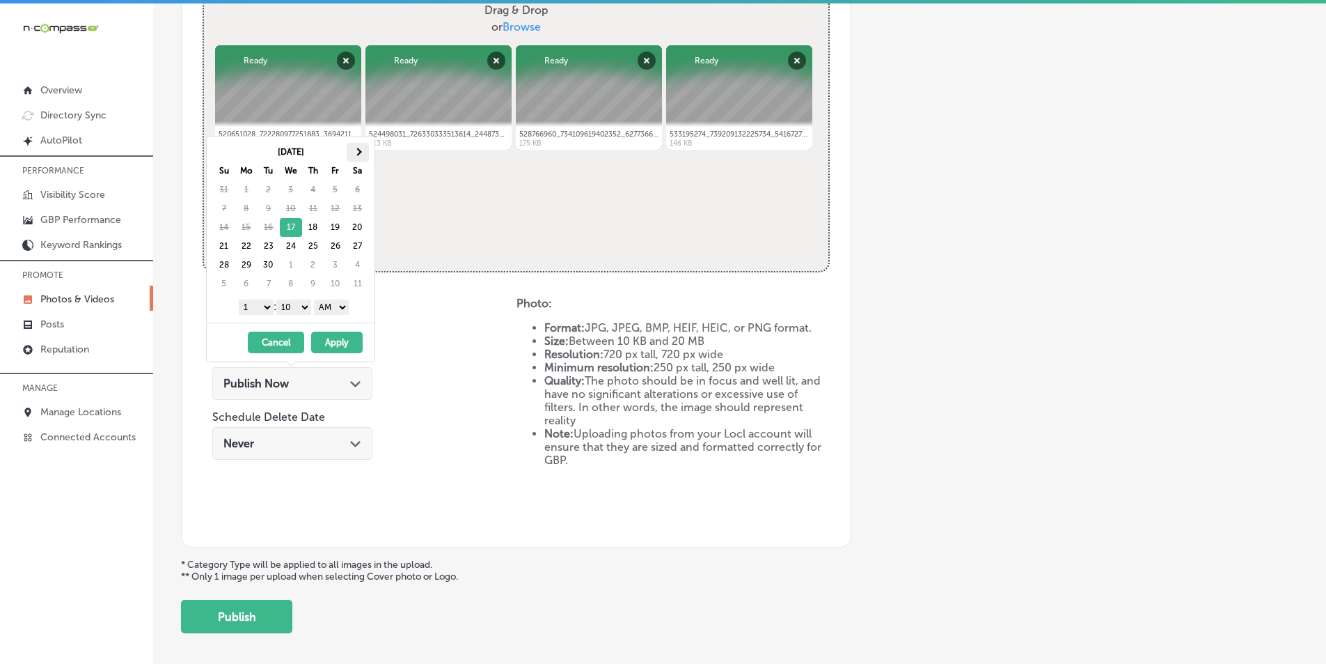
click at [357, 156] on th at bounding box center [358, 152] width 22 height 19
click at [264, 307] on select "1 2 3 4 5 6 7 8 9 10 11 12" at bounding box center [256, 306] width 35 height 15
click at [306, 304] on select "00 10 20 30 40 50" at bounding box center [293, 306] width 35 height 15
click at [344, 306] on select "AM PM" at bounding box center [331, 306] width 35 height 15
click at [345, 338] on button "Apply" at bounding box center [337, 342] width 52 height 22
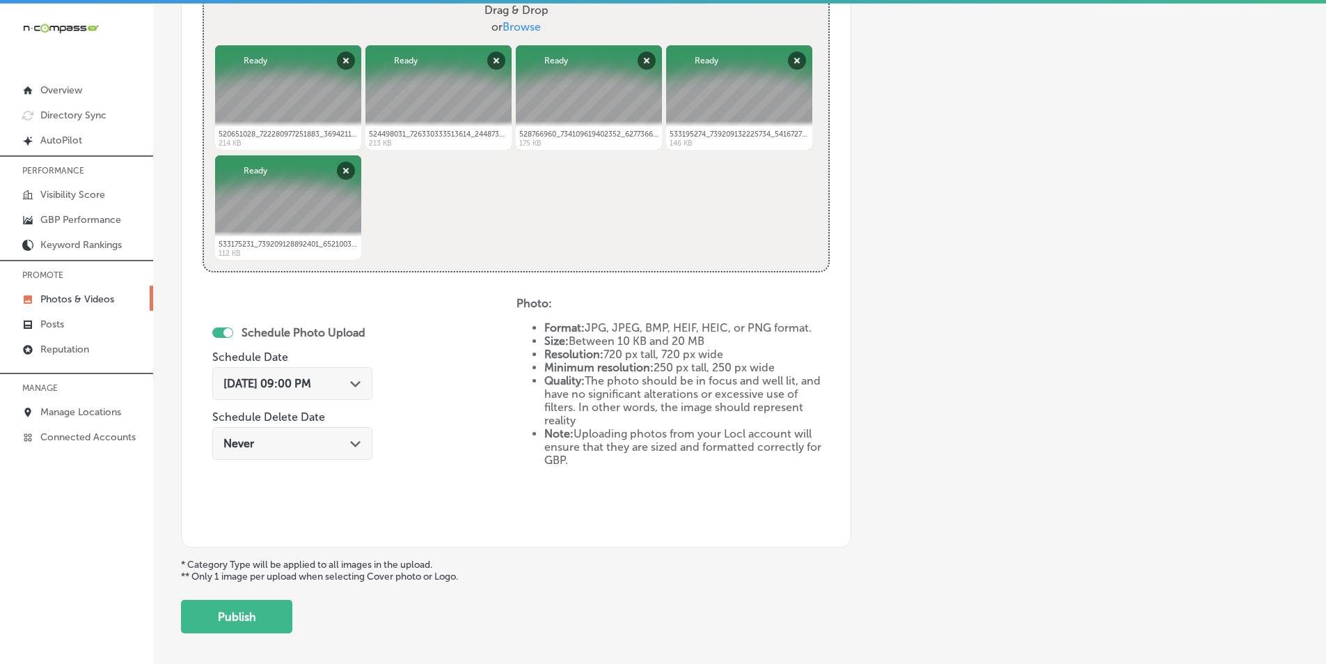
click at [347, 377] on div "Oct 7, 2025 09:00 PM Path Created with Sketch." at bounding box center [293, 383] width 138 height 13
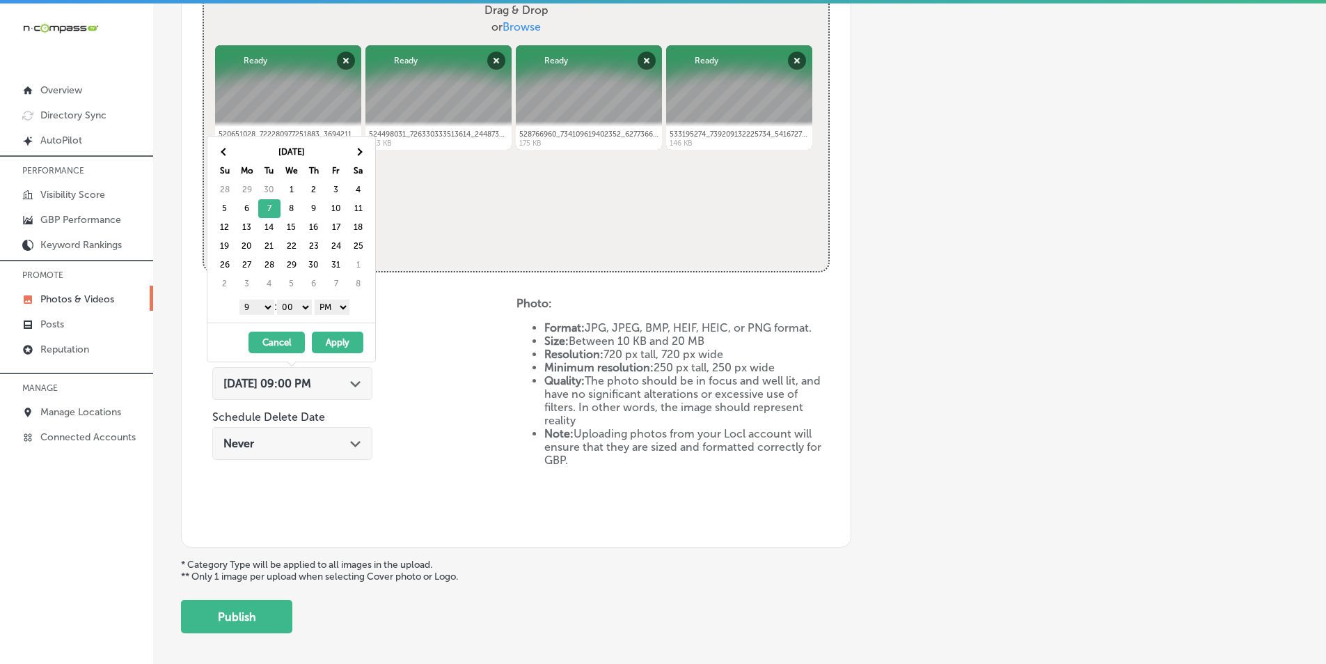
click at [350, 343] on button "Apply" at bounding box center [338, 342] width 52 height 22
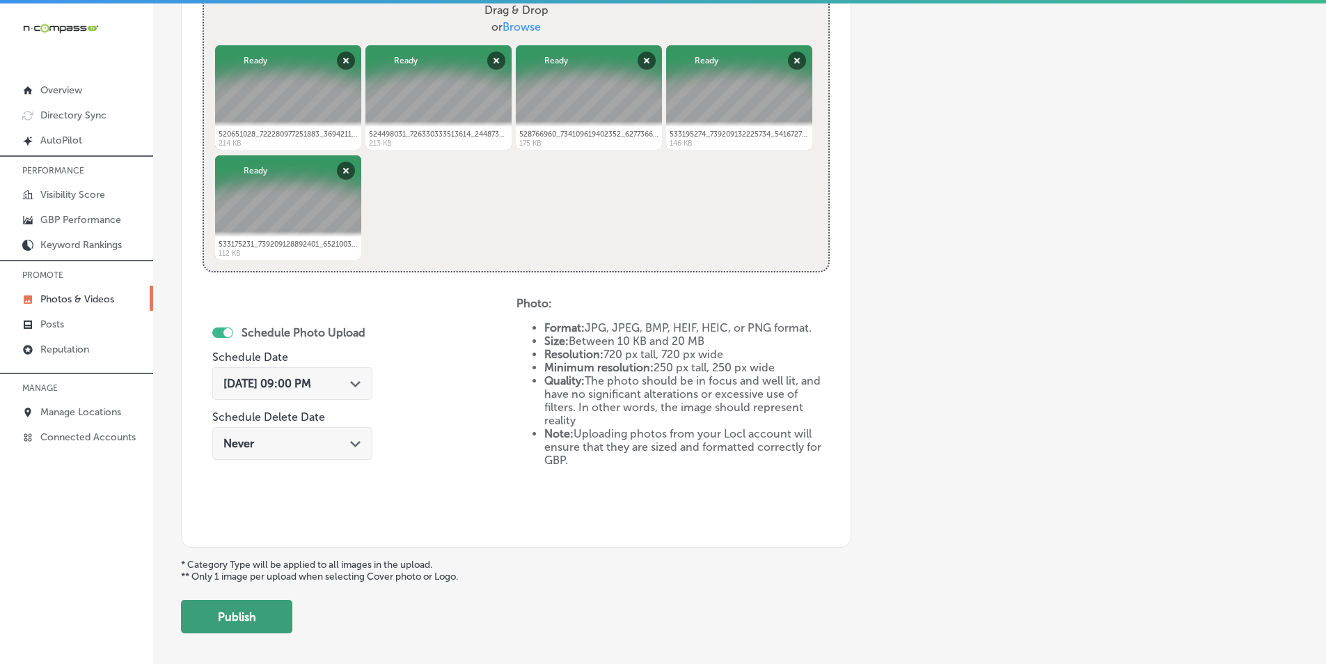
click at [260, 610] on button "Publish" at bounding box center [236, 616] width 111 height 33
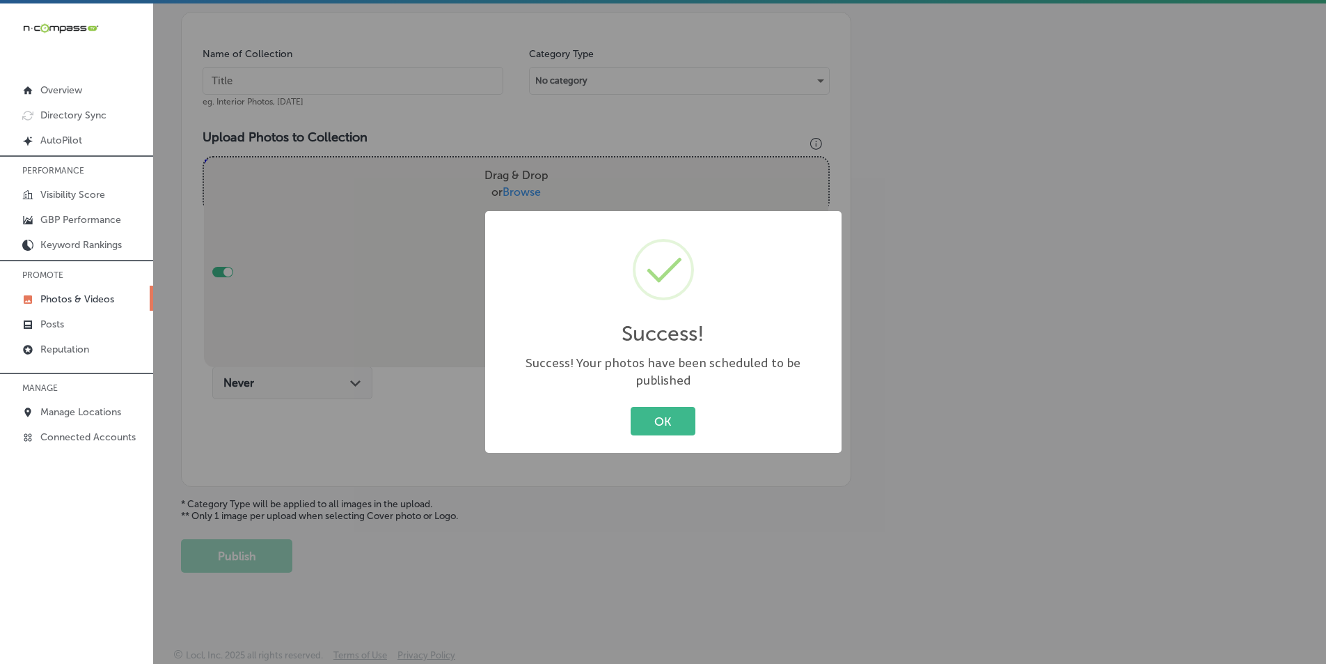
scroll to position [392, 0]
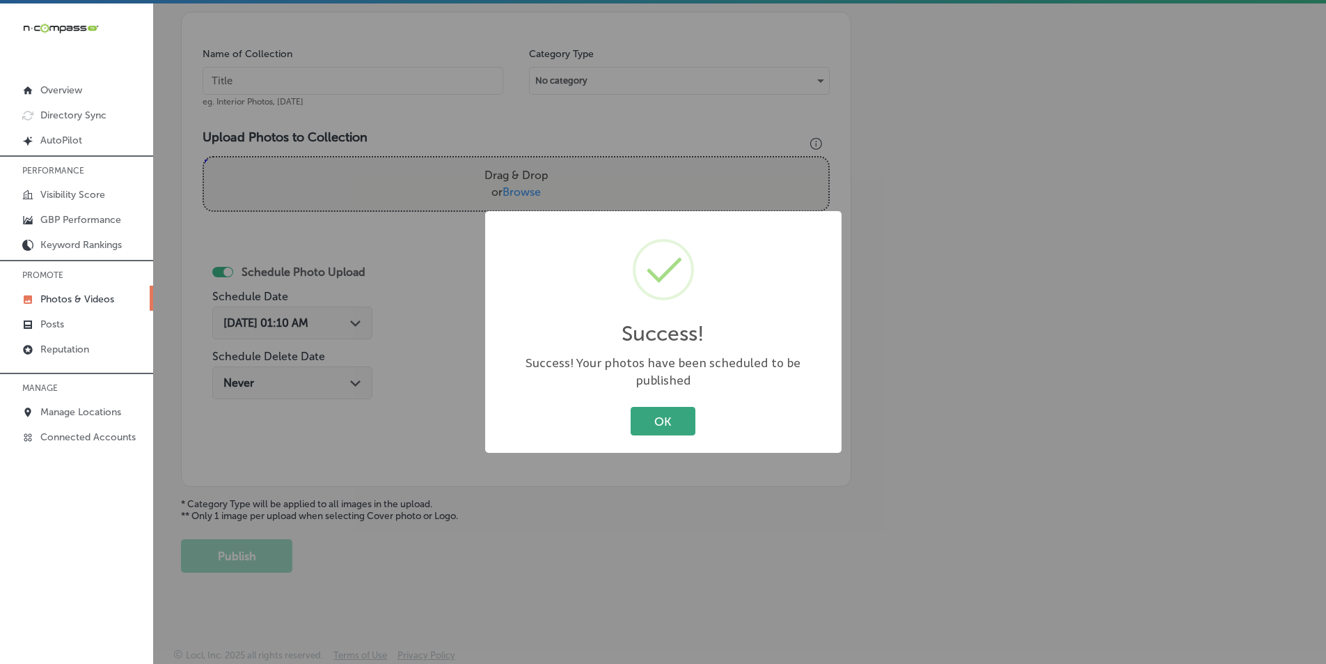
click at [650, 414] on button "OK" at bounding box center [663, 421] width 65 height 29
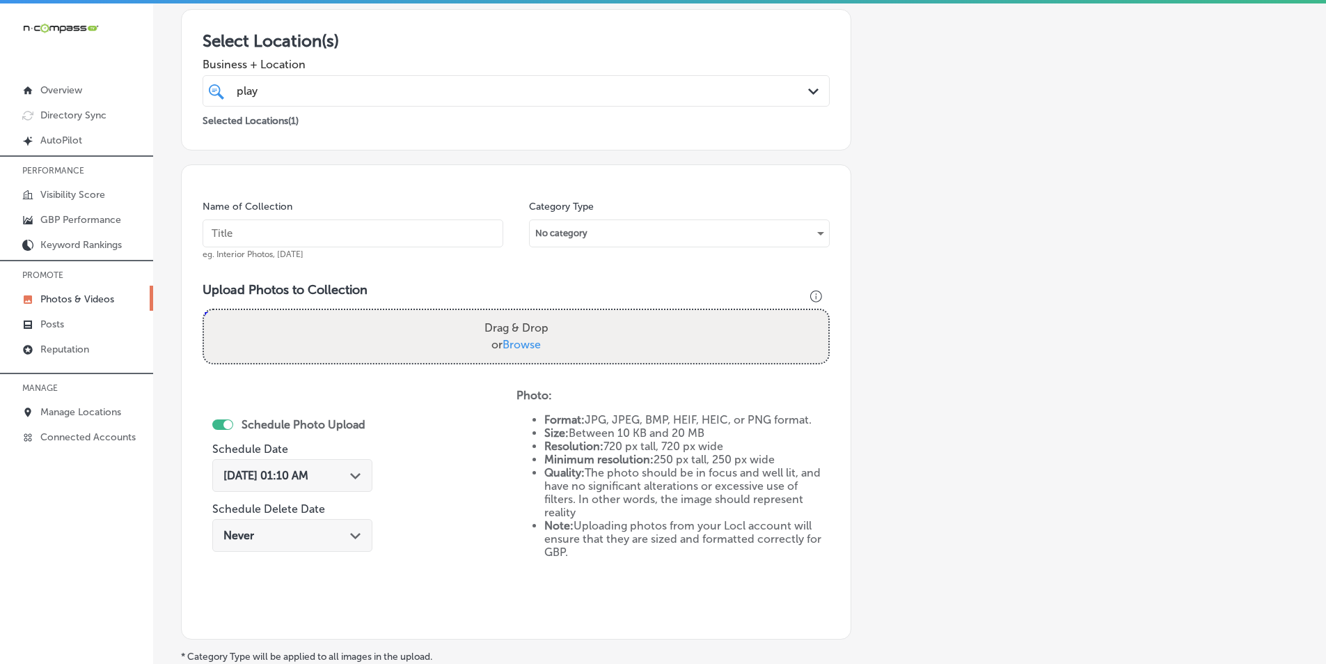
scroll to position [183, 0]
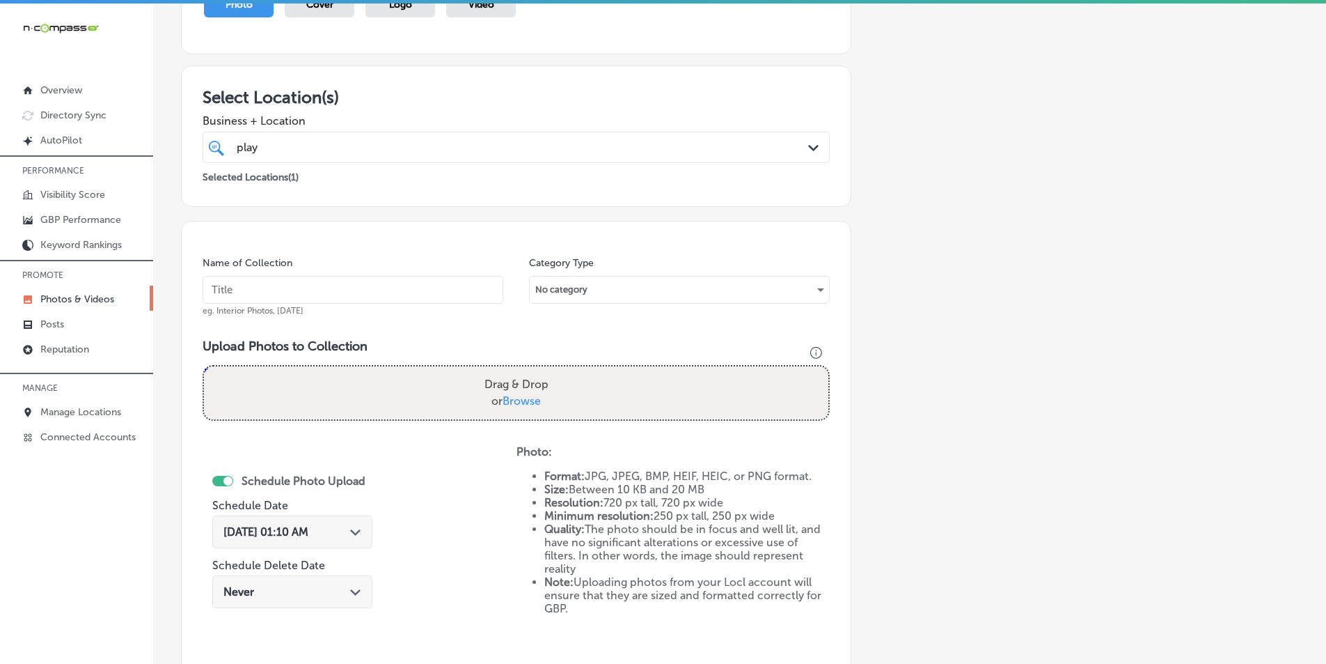
click at [349, 296] on input "text" at bounding box center [353, 290] width 301 height 28
paste input "play it again sports near me"
type input "play it again sports near me"
drag, startPoint x: 318, startPoint y: 377, endPoint x: 309, endPoint y: 384, distance: 11.4
click at [309, 384] on div "Drag & Drop or Browse" at bounding box center [516, 392] width 625 height 53
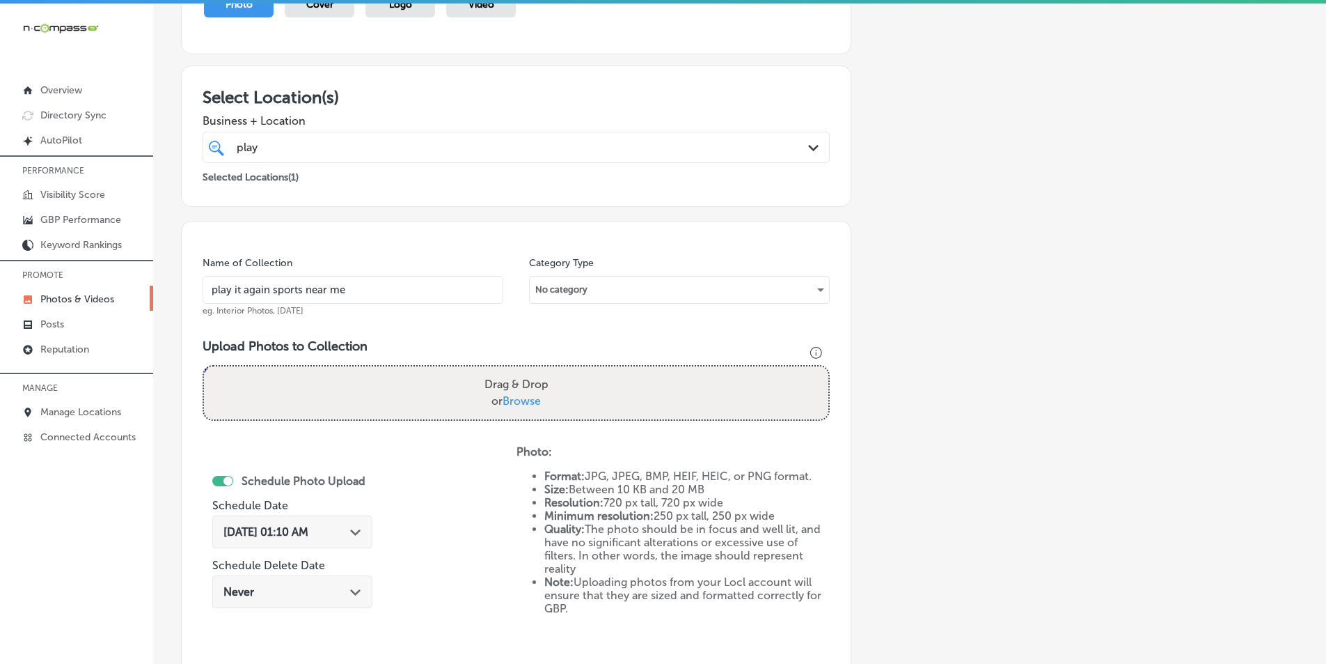
click at [204, 366] on input "Drag & Drop or Browse" at bounding box center [516, 368] width 625 height 4
type input "C:\fakepath\536274999_743113428501971_137344961905893999_n (1).jpg"
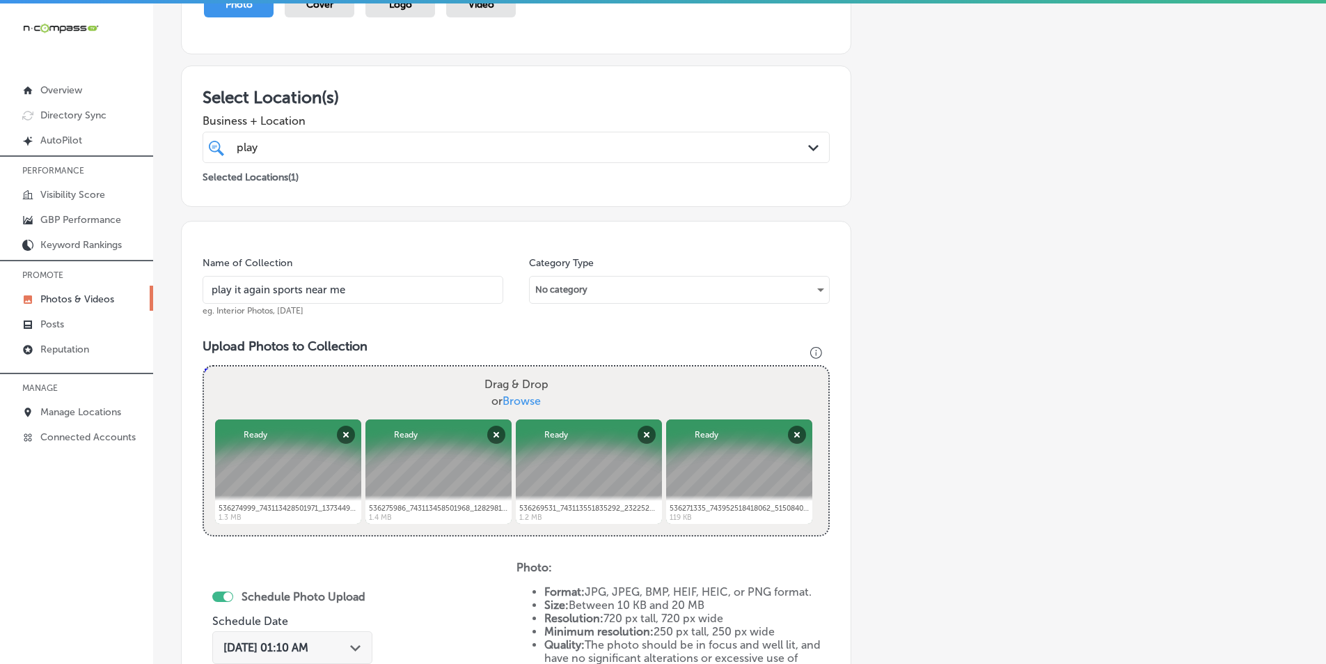
click at [357, 385] on div "Drag & Drop or Browse" at bounding box center [516, 392] width 625 height 53
click at [204, 366] on input "Drag & Drop or Browse" at bounding box center [516, 368] width 625 height 4
type input "C:\fakepath\522716979_722280990585215_4064157713783609034_n (1).jpg"
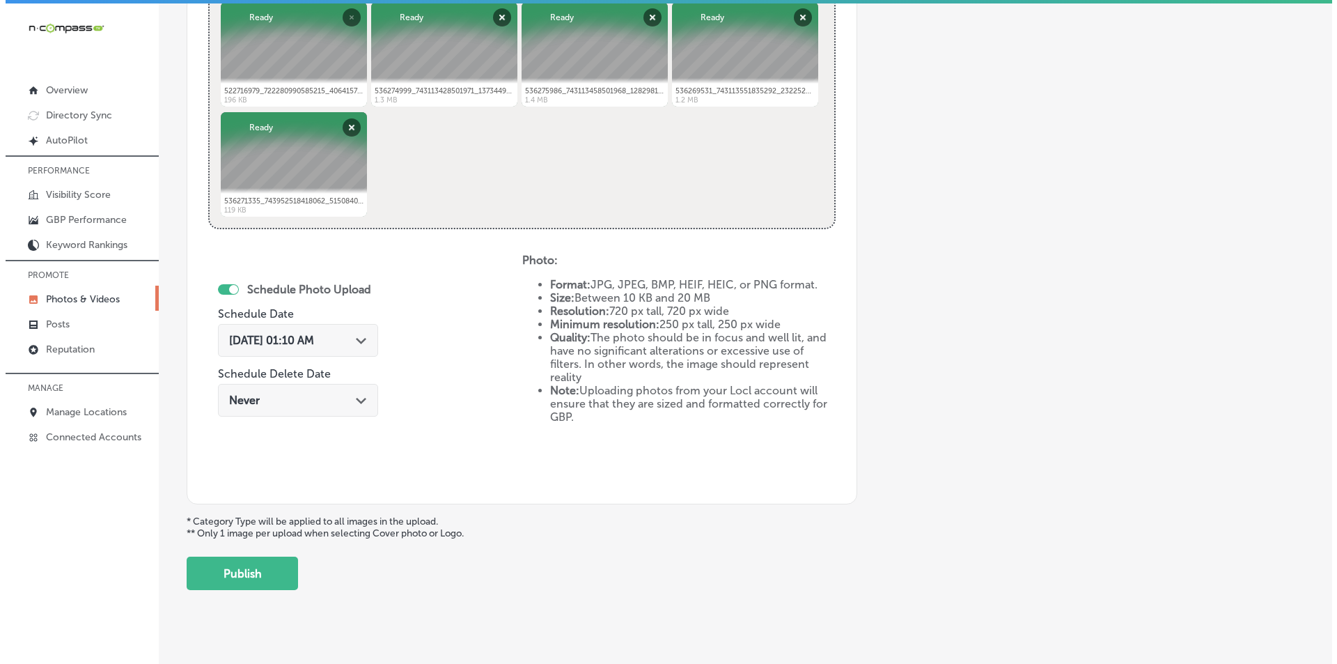
scroll to position [618, 0]
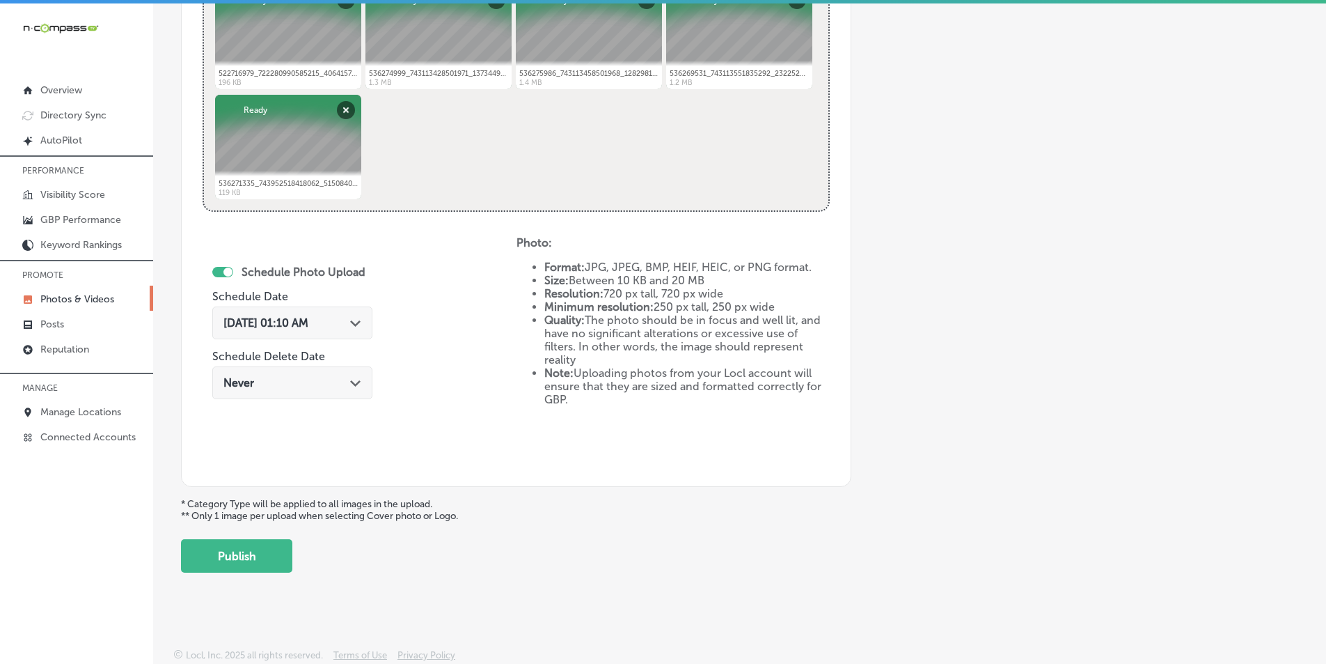
click at [358, 324] on polygon at bounding box center [355, 323] width 10 height 6
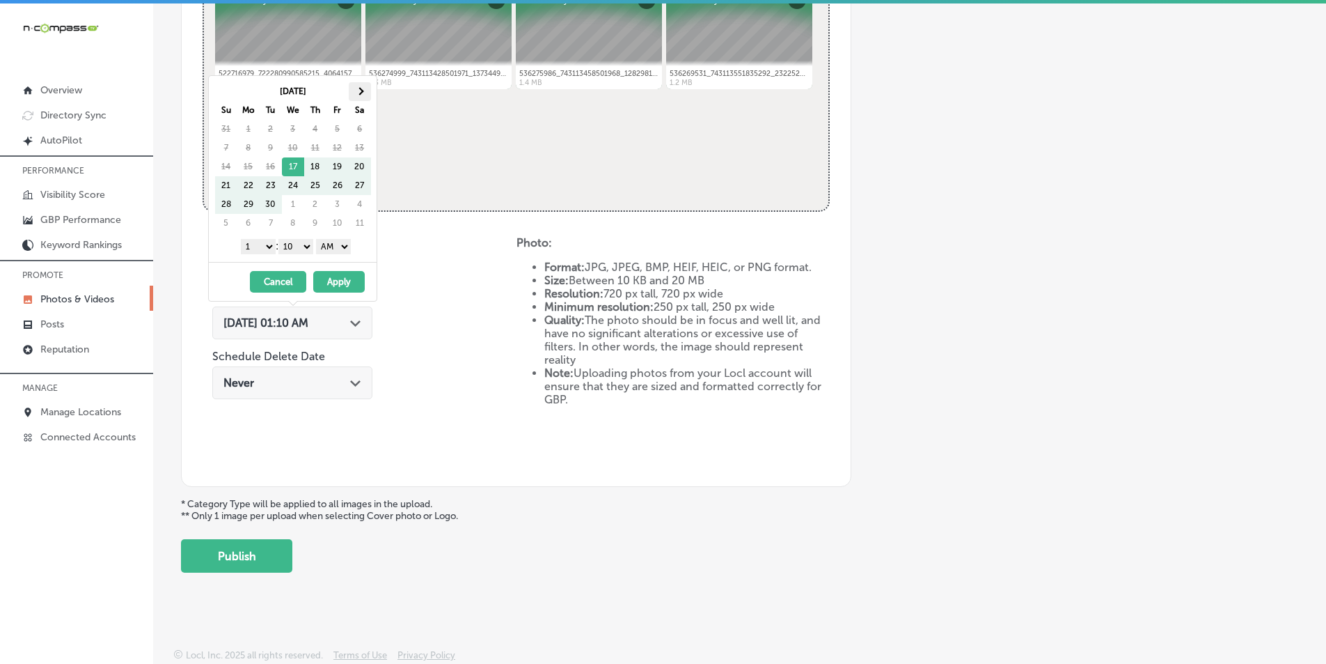
click at [364, 90] on th at bounding box center [360, 91] width 22 height 19
click at [267, 246] on select "1 2 3 4 5 6 7 8 9 10 11 12" at bounding box center [258, 246] width 35 height 15
click at [308, 244] on select "00 10 20 30 40 50" at bounding box center [296, 246] width 35 height 15
click at [348, 246] on select "AM PM" at bounding box center [333, 246] width 35 height 15
click at [352, 280] on button "Apply" at bounding box center [339, 282] width 52 height 22
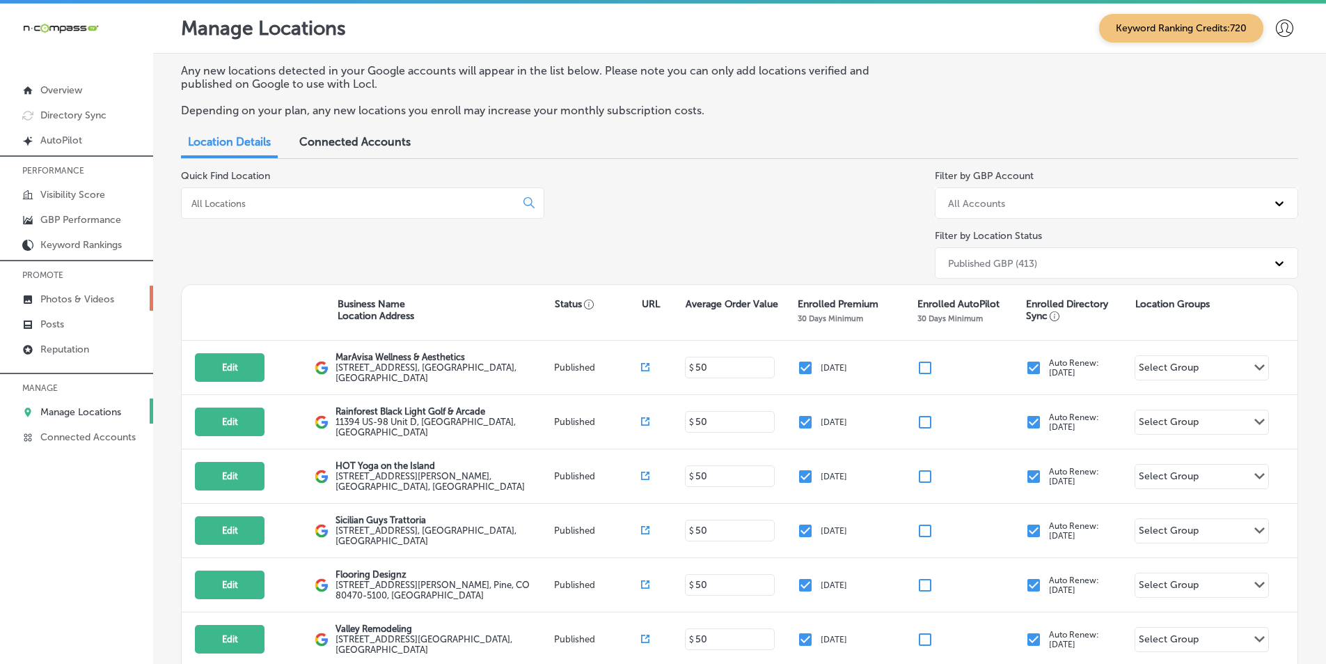
click at [91, 297] on p "Photos & Videos" at bounding box center [77, 299] width 74 height 12
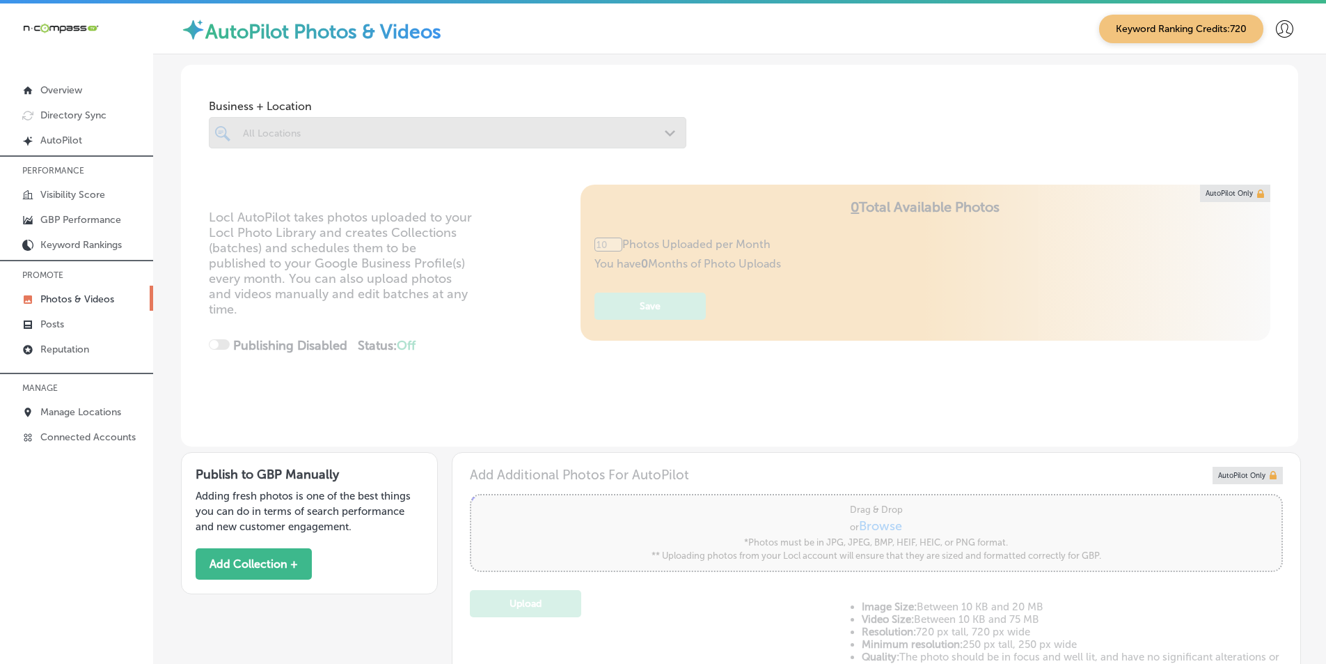
click at [329, 127] on div at bounding box center [448, 132] width 478 height 31
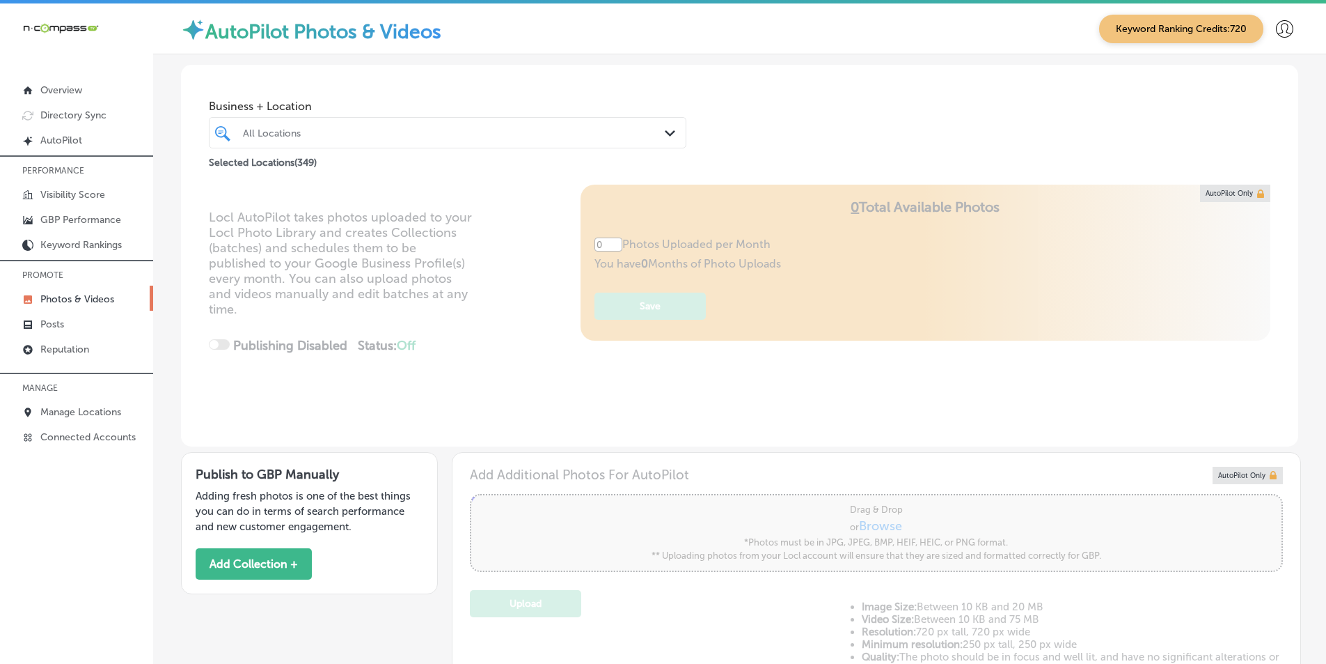
type input "5"
click at [451, 128] on div "All Locations" at bounding box center [454, 133] width 423 height 12
click at [456, 138] on div "All Locations" at bounding box center [454, 133] width 423 height 12
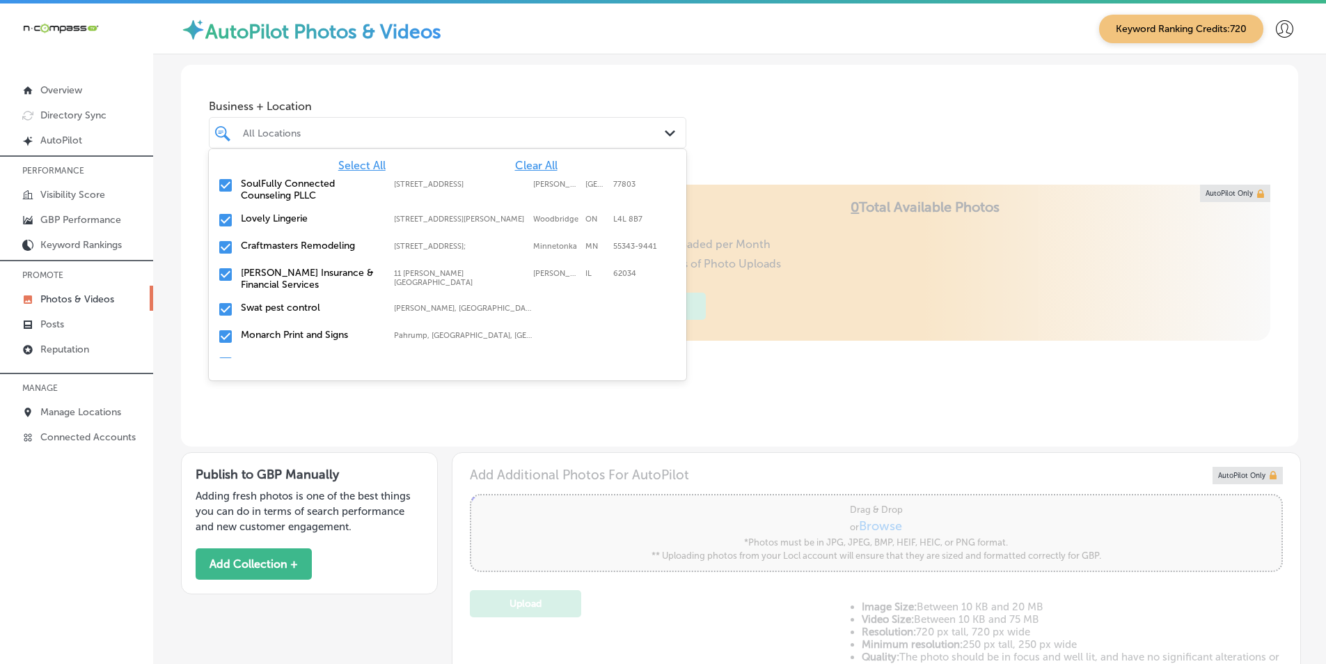
click at [524, 166] on span "Clear All" at bounding box center [536, 165] width 42 height 13
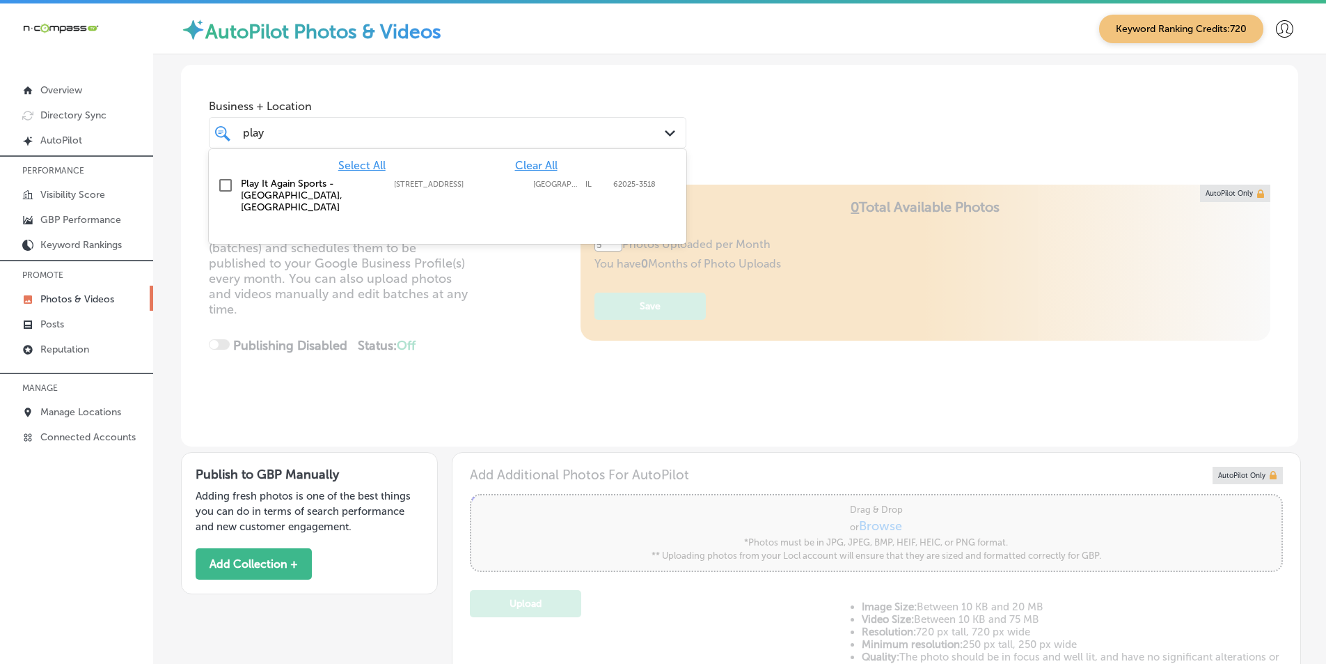
click at [226, 183] on input "checkbox" at bounding box center [225, 185] width 17 height 17
type input "play"
click at [493, 259] on div "Locl AutoPilot takes photos uploaded to your Locl Photo Library and creates Col…" at bounding box center [740, 316] width 1118 height 262
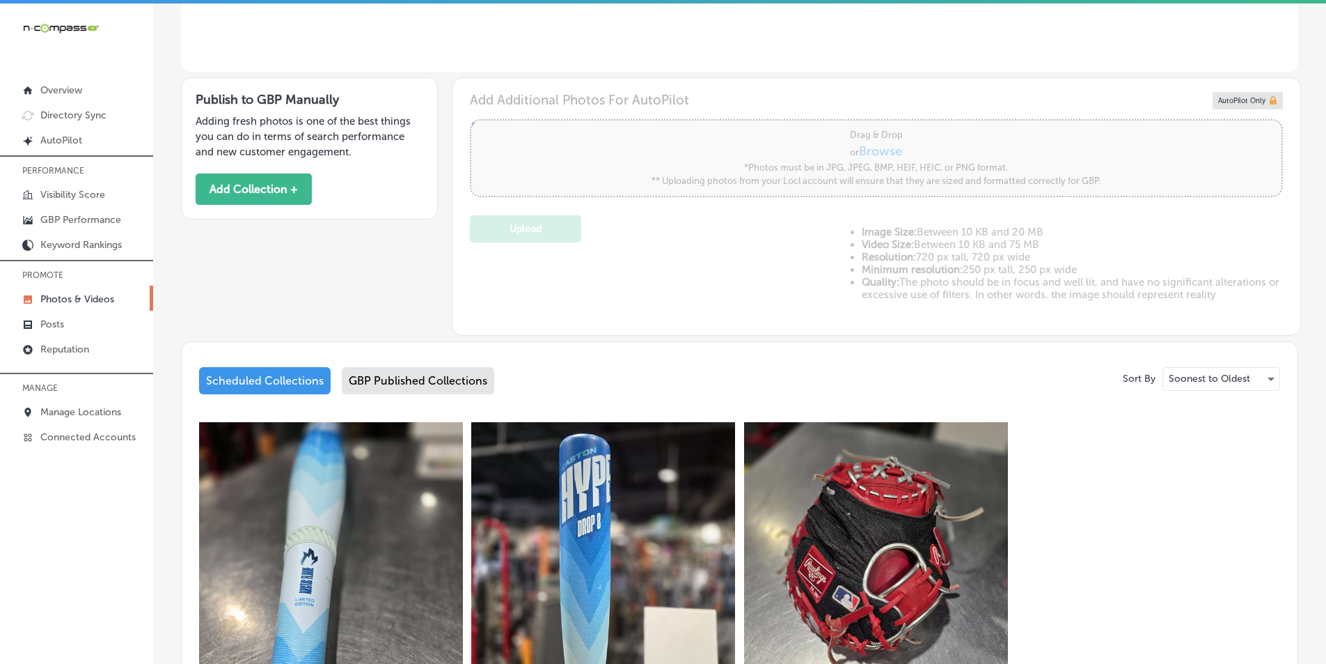
scroll to position [343, 0]
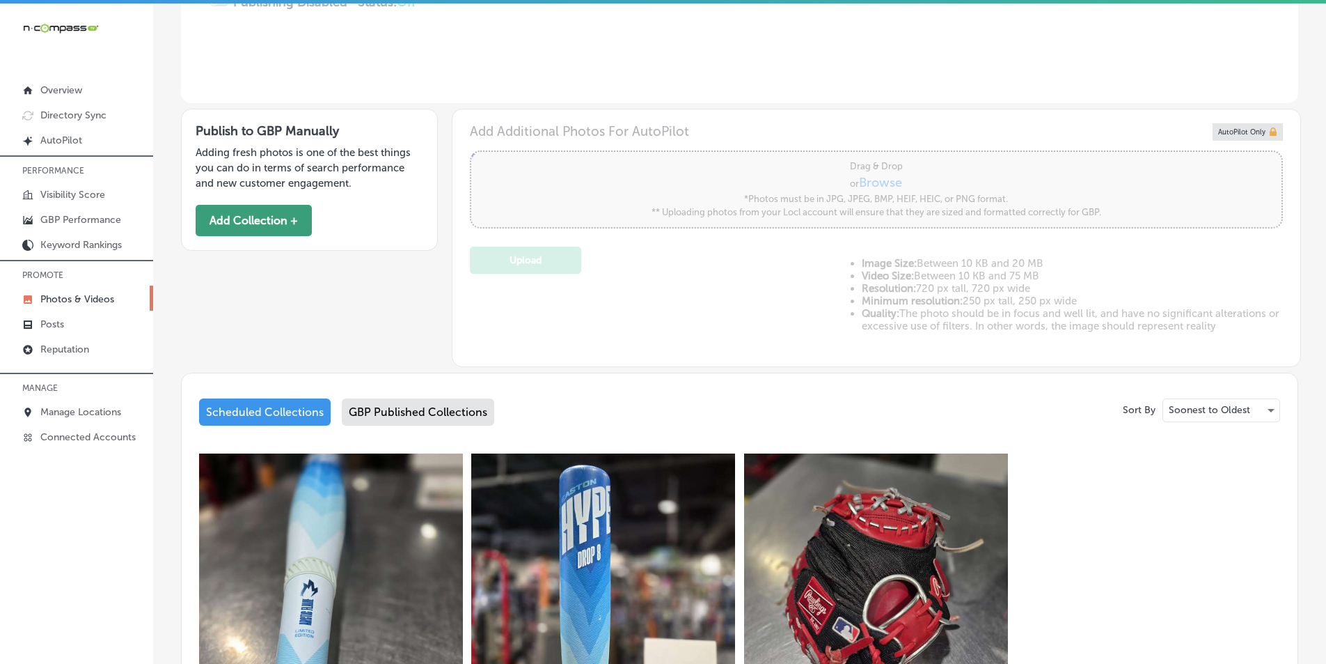
click at [269, 222] on button "Add Collection +" at bounding box center [254, 220] width 116 height 31
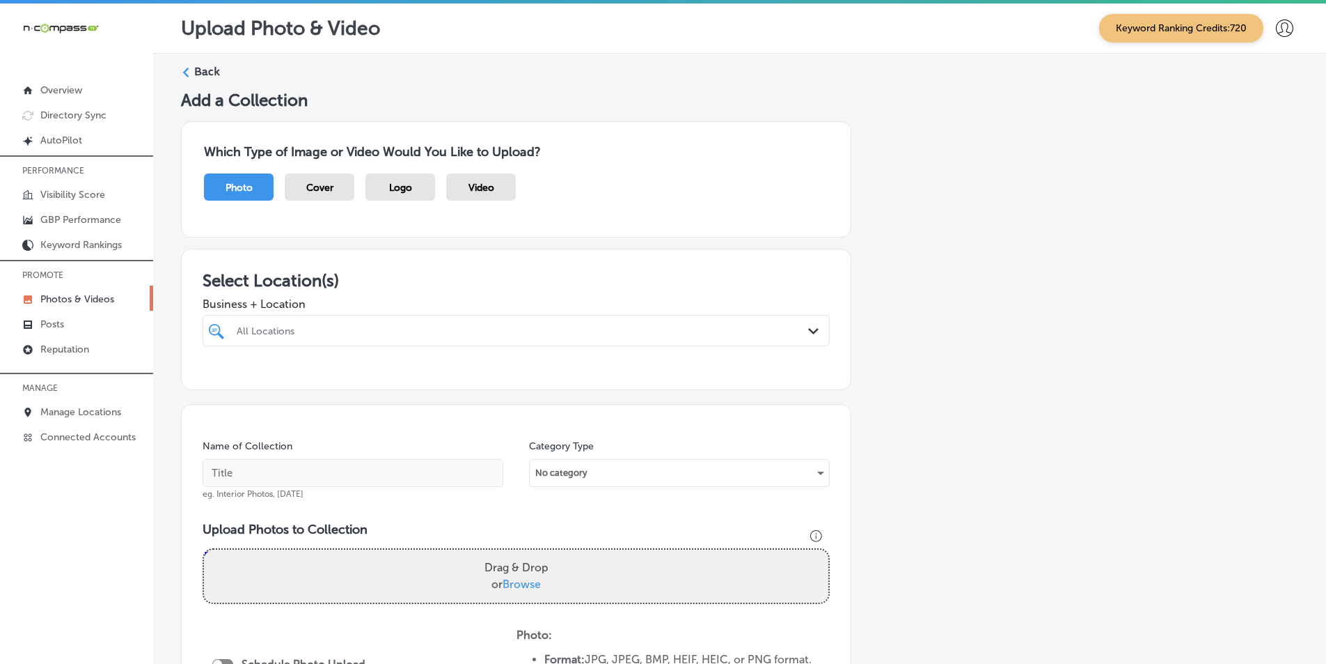
click at [368, 325] on div "All Locations" at bounding box center [523, 330] width 573 height 12
click at [217, 382] on input "checkbox" at bounding box center [219, 383] width 17 height 17
type input "play"
click at [490, 439] on div "Name of Collection eg. Interior Photos, [DATE] Category Type No category Upload…" at bounding box center [516, 617] width 671 height 427
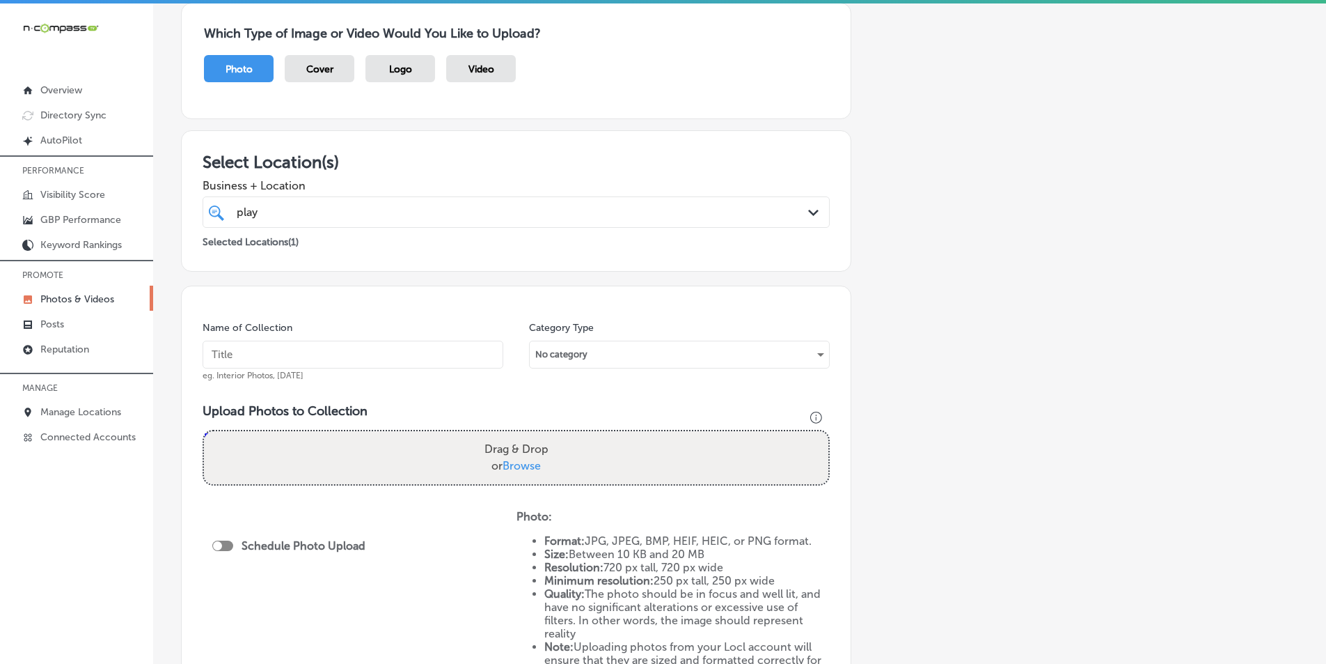
scroll to position [139, 0]
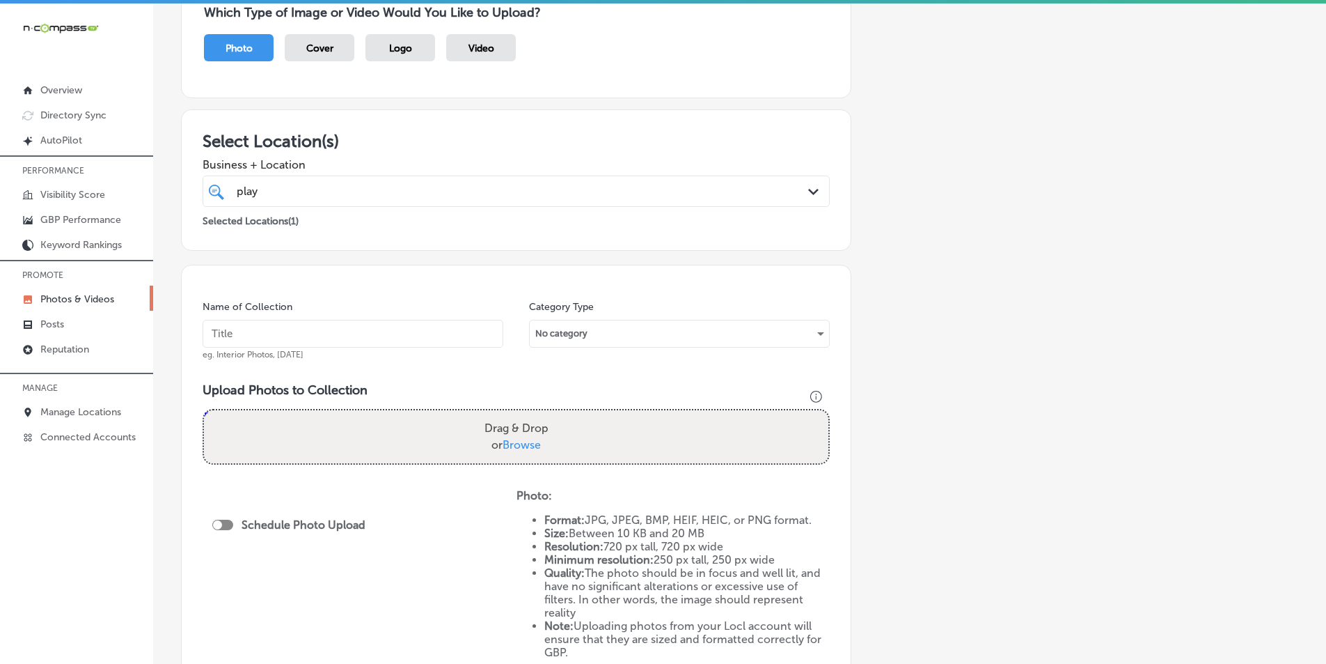
click at [313, 336] on input "text" at bounding box center [353, 334] width 301 height 28
paste input "play it again sports near me"
type input "play it again sports near me"
click at [335, 435] on div "Drag & Drop or Browse" at bounding box center [516, 436] width 625 height 53
click at [204, 410] on input "Drag & Drop or Browse" at bounding box center [516, 412] width 625 height 4
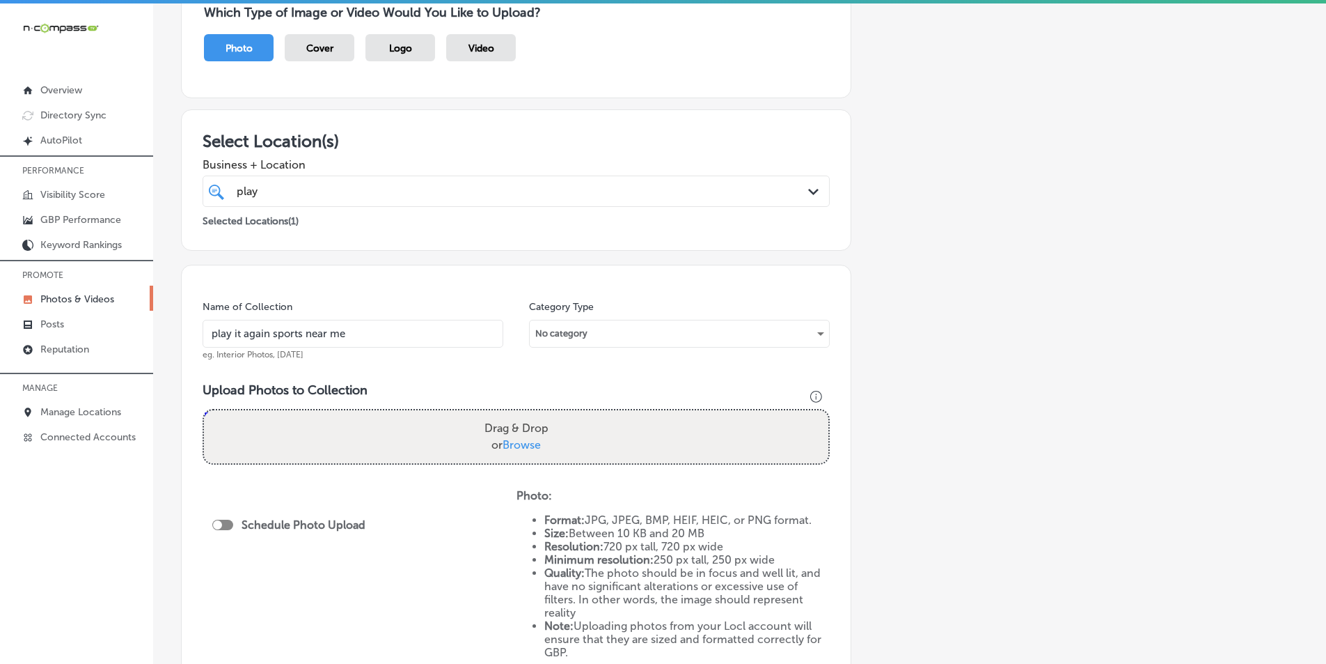
type input "C:\fakepath\536274999_743113428501971_137344961905893999_n (1).jpg"
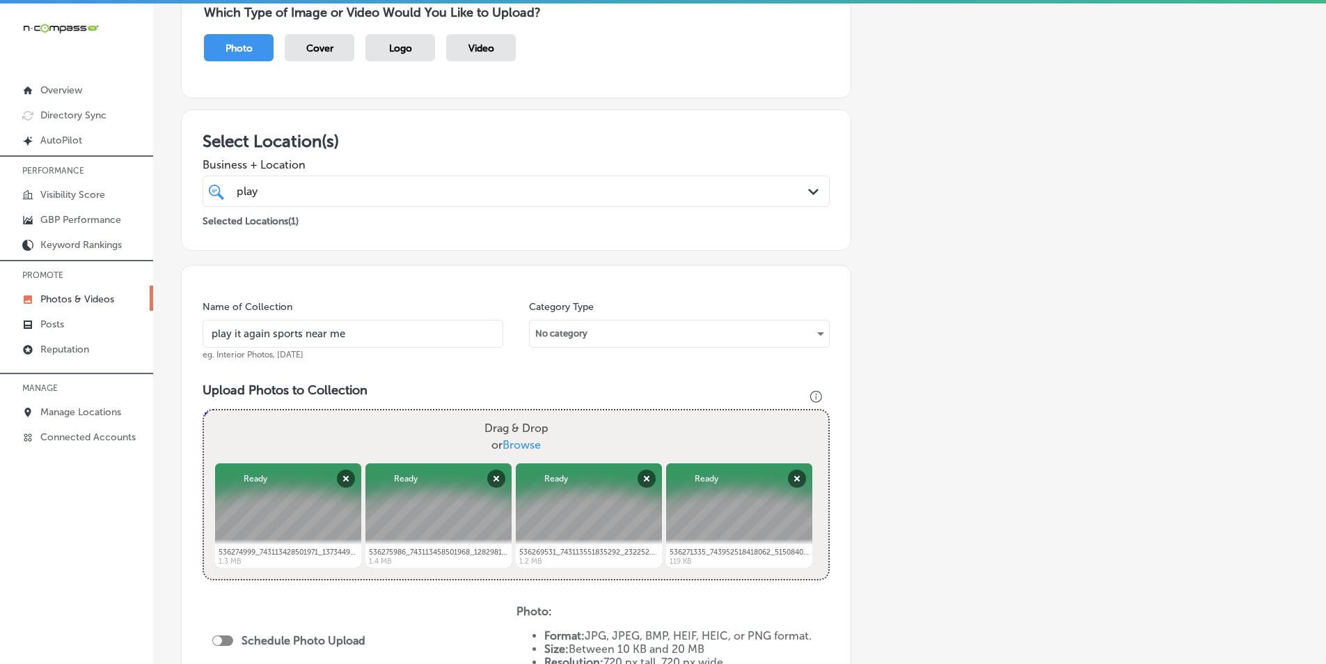
click at [313, 436] on div "Drag & Drop or Browse" at bounding box center [516, 436] width 625 height 53
click at [204, 410] on input "Drag & Drop or Browse" at bounding box center [516, 412] width 625 height 4
type input "C:\fakepath\521614912_722281017251879_8656909212278413838_n (1).jpg"
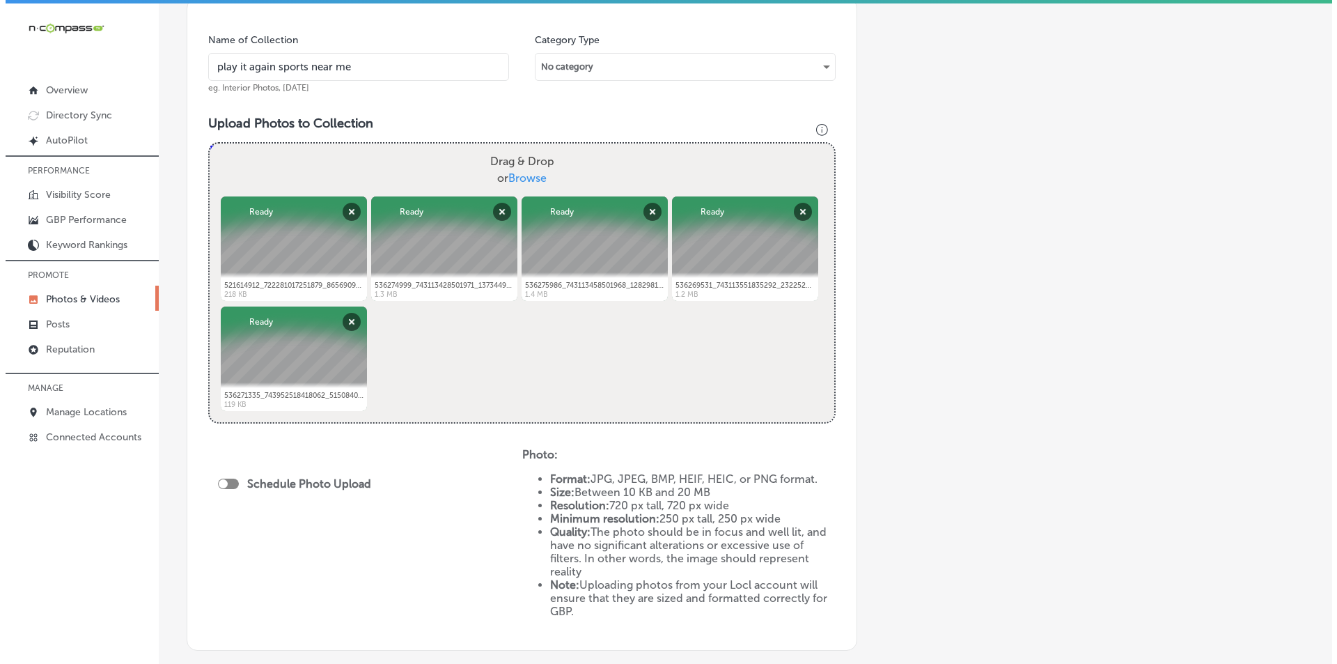
scroll to position [557, 0]
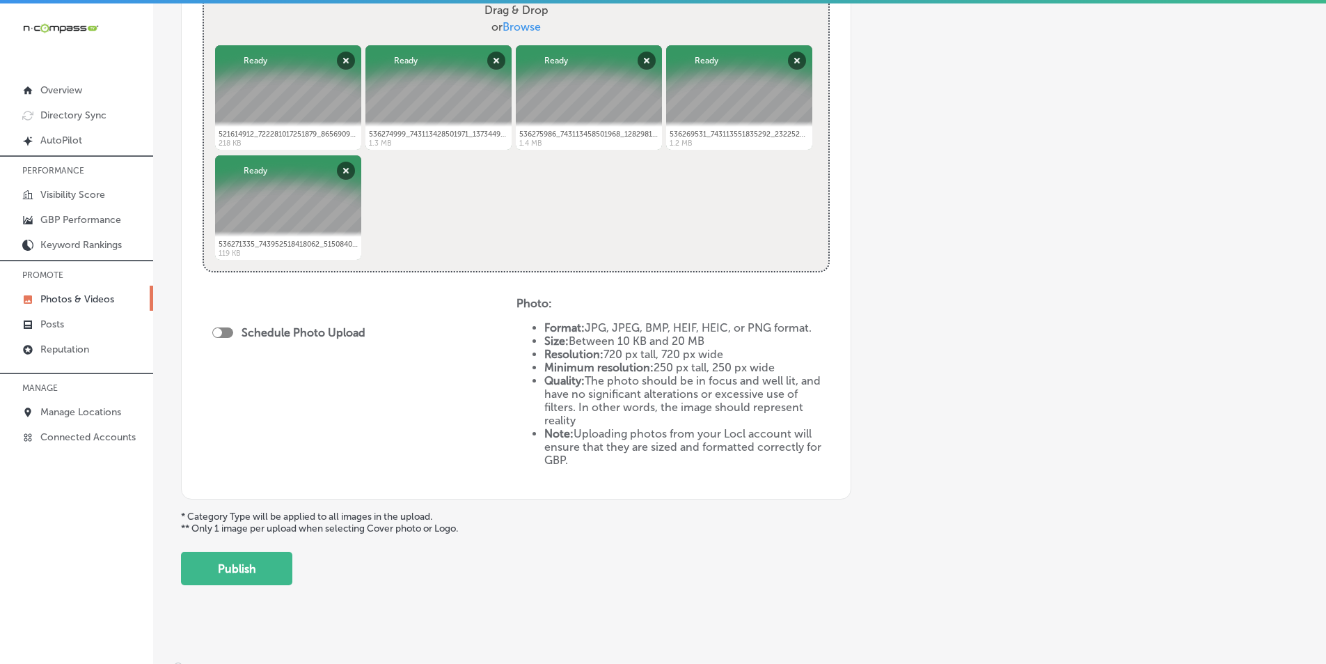
click at [235, 327] on div "Schedule Photo Upload" at bounding box center [292, 332] width 160 height 13
click at [219, 329] on div at bounding box center [218, 332] width 9 height 9
checkbox input "true"
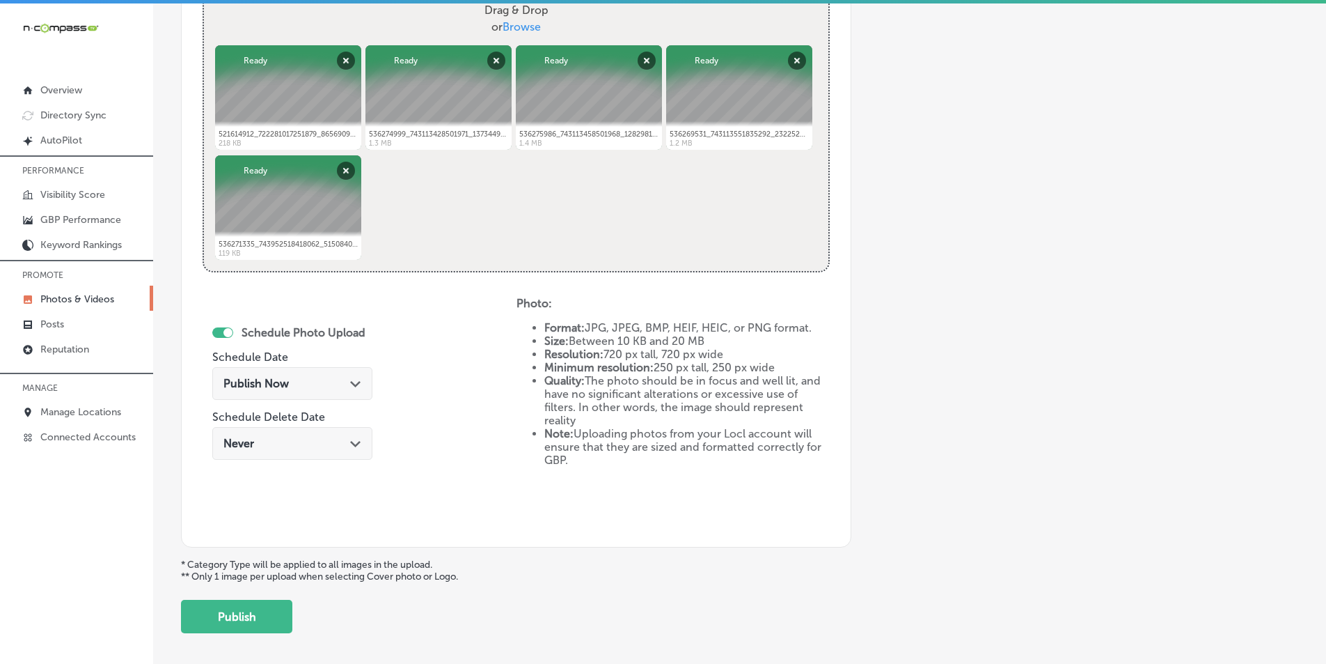
click at [322, 379] on div "Publish Now Path Created with Sketch." at bounding box center [293, 383] width 138 height 13
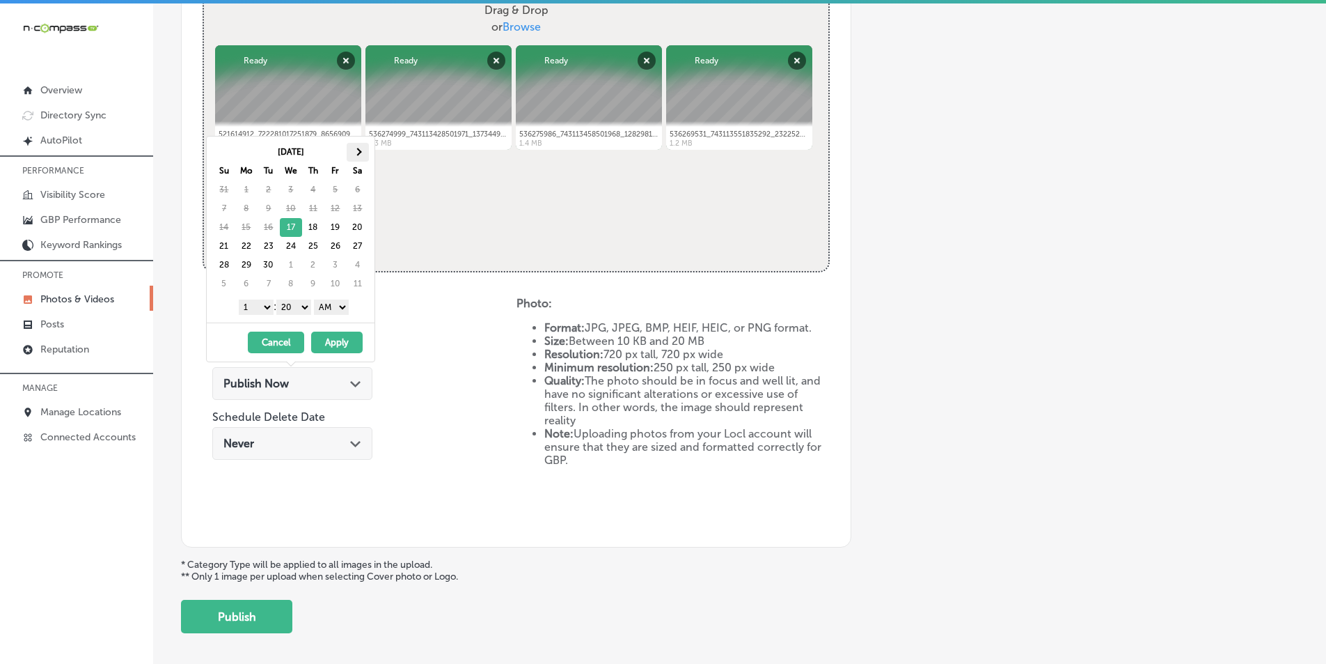
click at [353, 149] on th at bounding box center [358, 152] width 22 height 19
click at [265, 308] on select "1 2 3 4 5 6 7 8 9 10 11 12" at bounding box center [256, 306] width 35 height 15
click at [308, 306] on select "00 10 20 30 40 50" at bounding box center [293, 306] width 35 height 15
click at [342, 307] on select "AM PM" at bounding box center [331, 306] width 35 height 15
click at [338, 339] on button "Apply" at bounding box center [337, 342] width 52 height 22
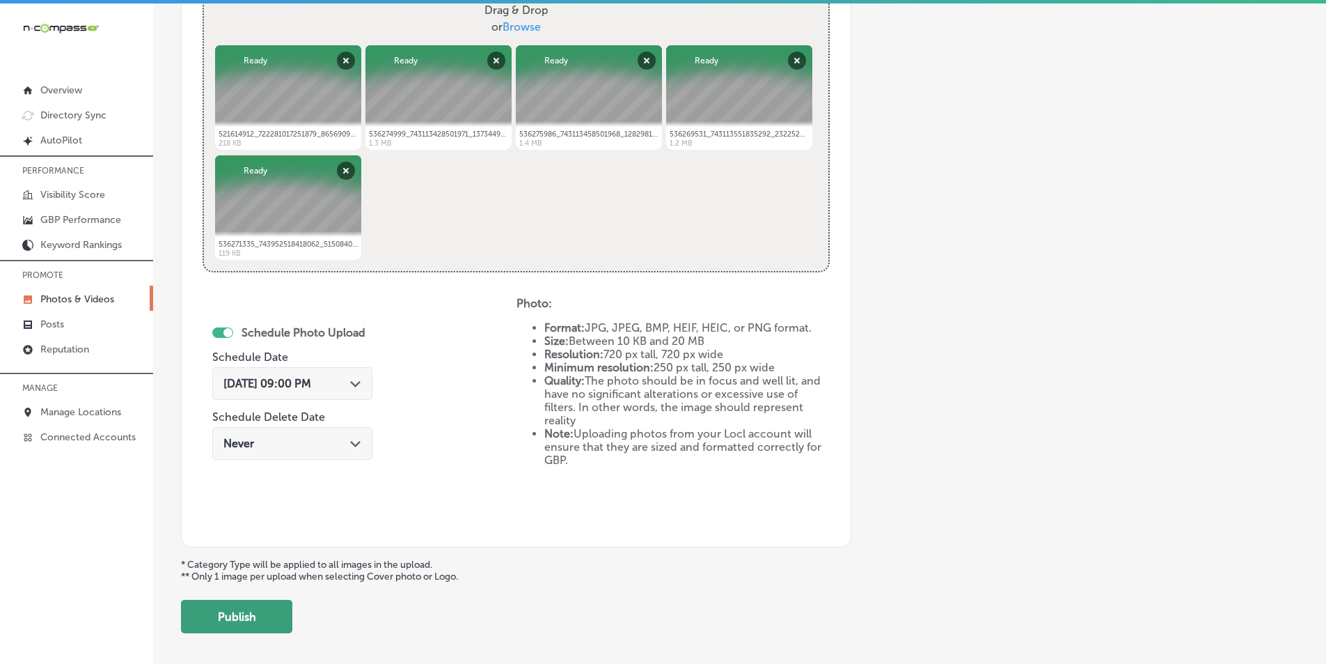
click at [233, 617] on button "Publish" at bounding box center [236, 616] width 111 height 33
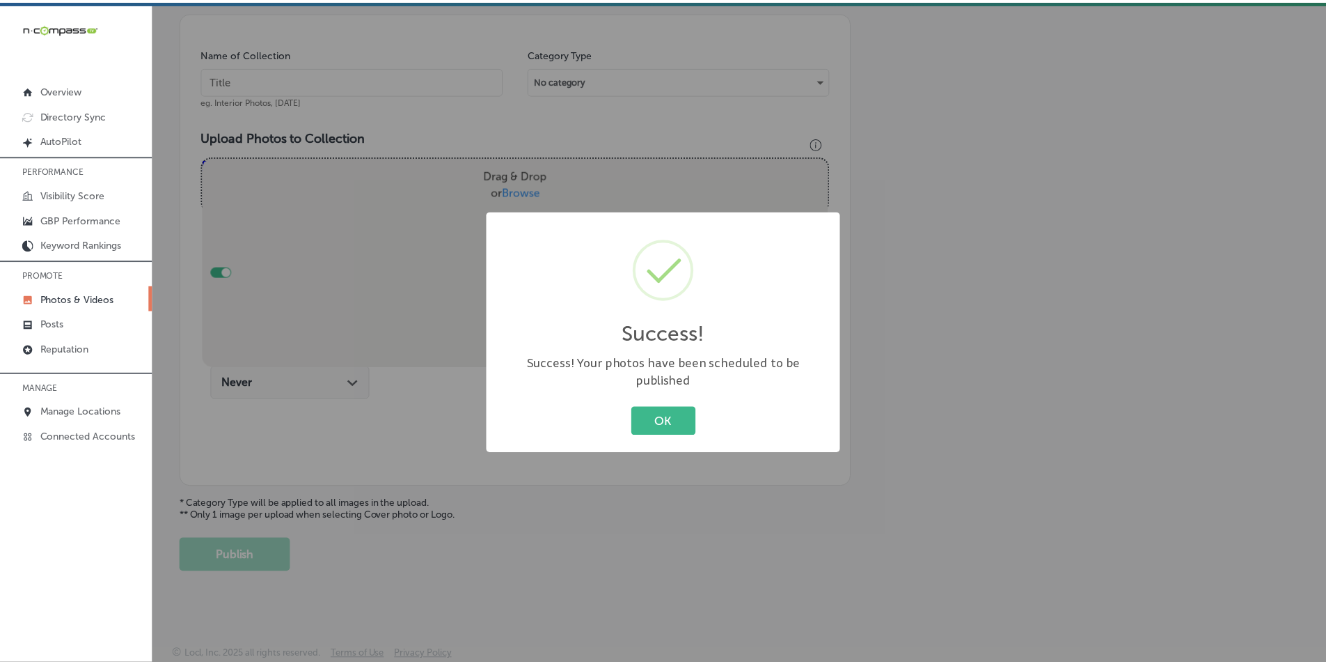
scroll to position [392, 0]
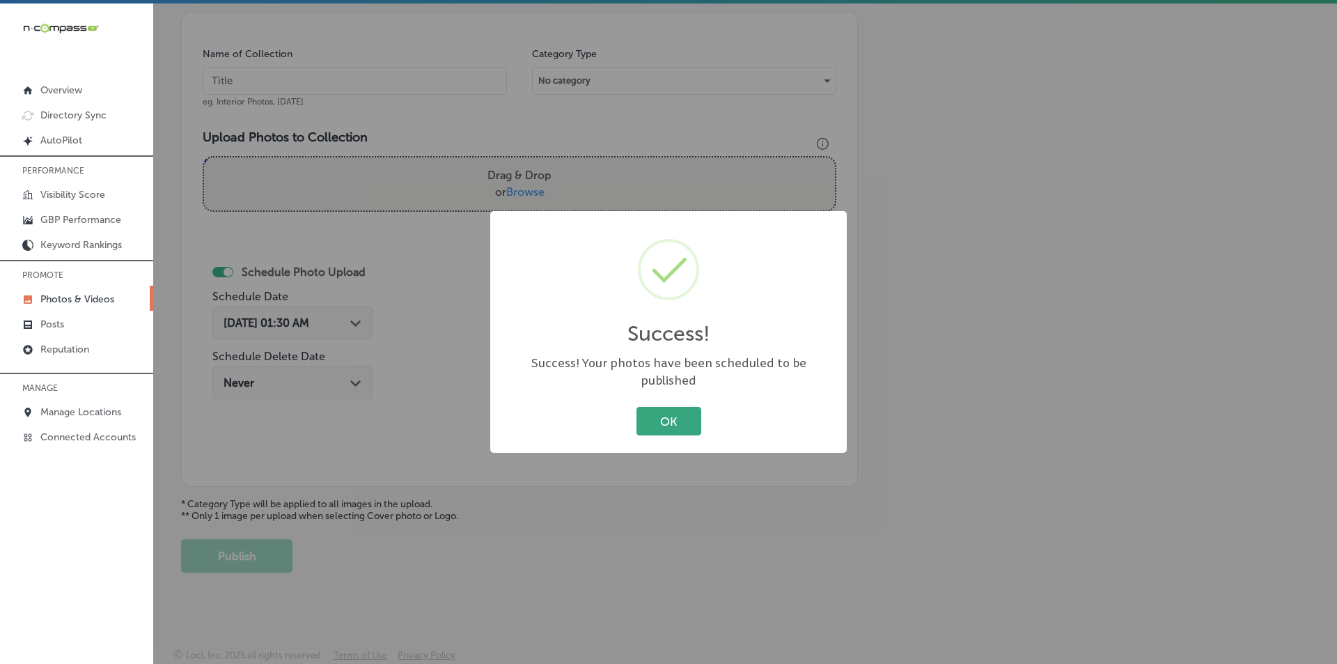
click at [673, 413] on button "OK" at bounding box center [668, 421] width 65 height 29
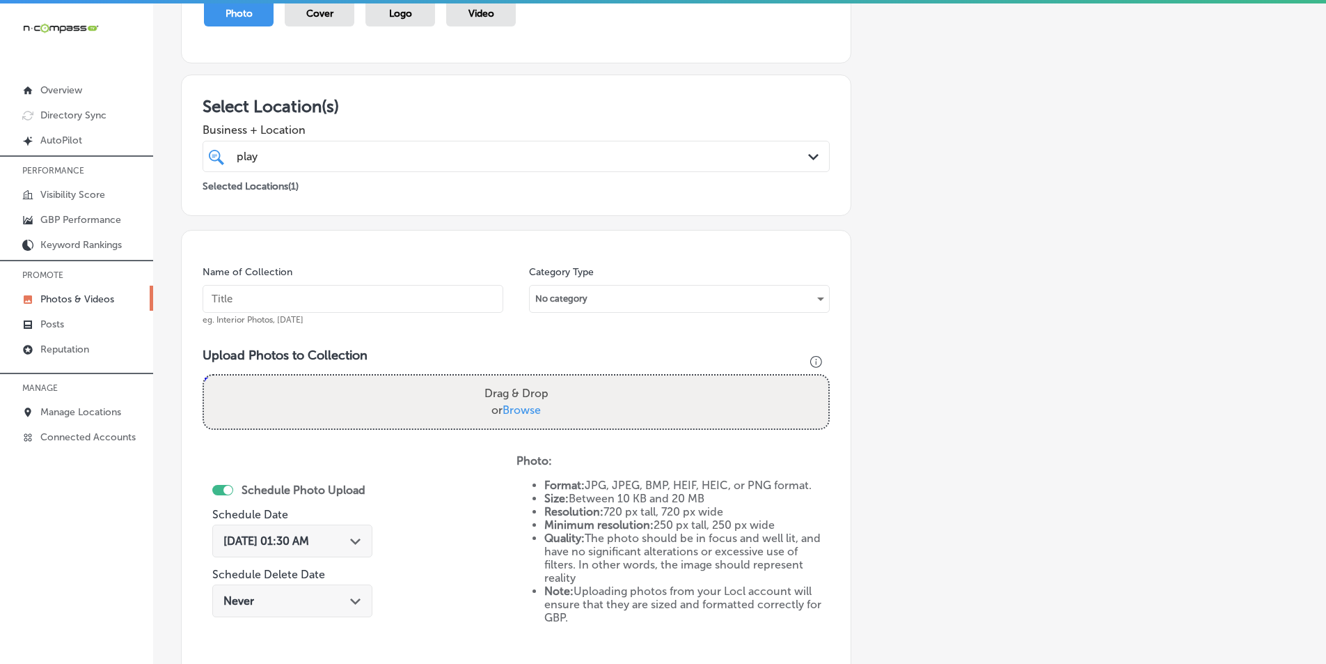
scroll to position [183, 0]
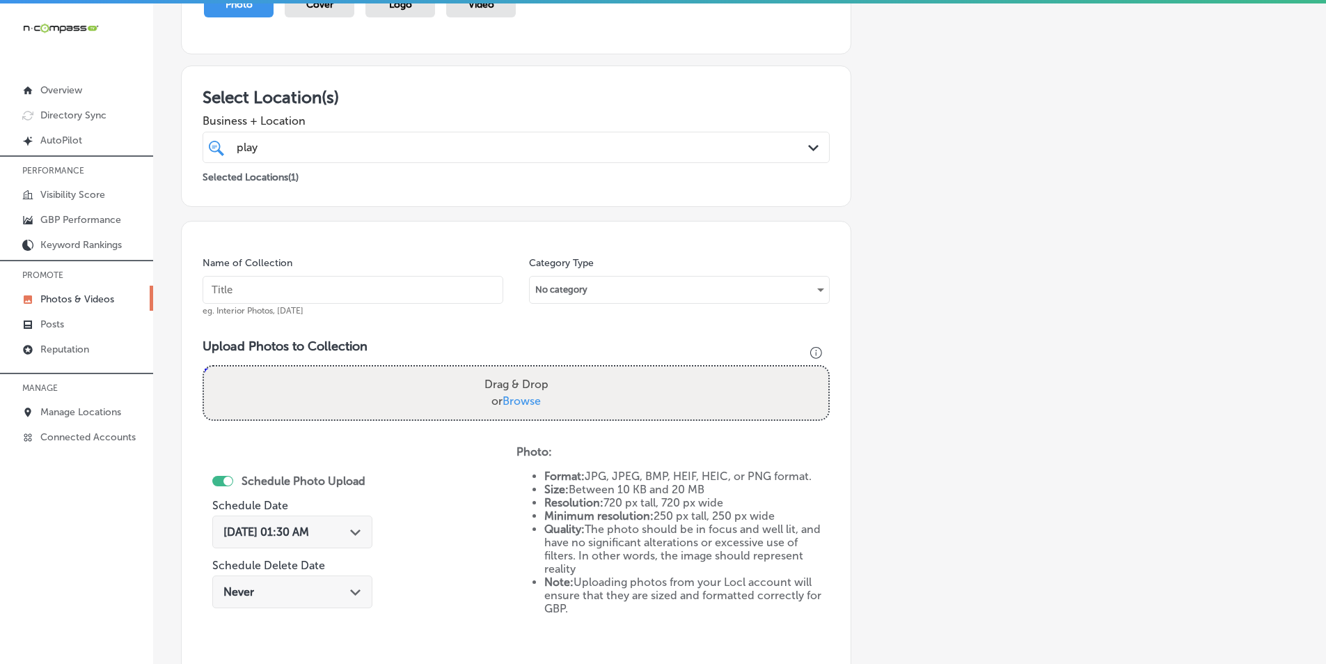
click at [322, 290] on input "text" at bounding box center [353, 290] width 301 height 28
paste input "play it again"
type input "play it again"
click at [311, 379] on div "Drag & Drop or Browse" at bounding box center [516, 392] width 625 height 53
click at [204, 366] on input "Drag & Drop or Browse" at bounding box center [516, 368] width 625 height 4
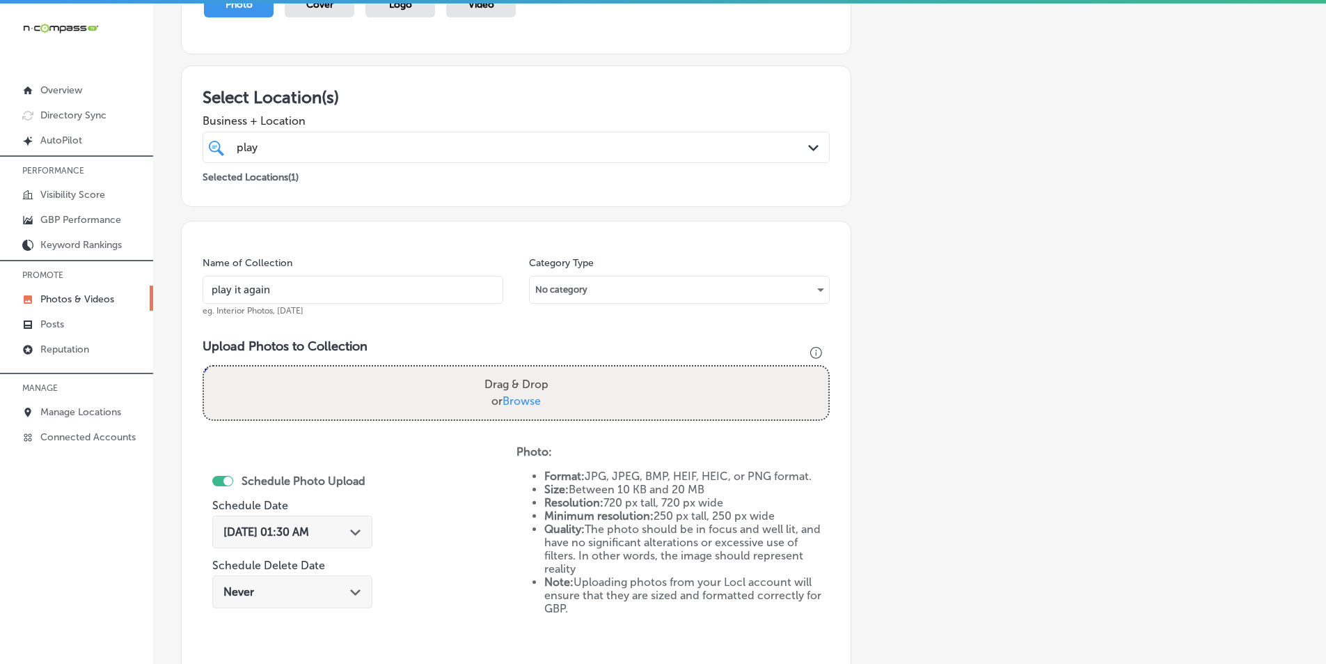
type input "C:\fakepath\536279476_743113481835299_3138996634198216588_n (1).jpg"
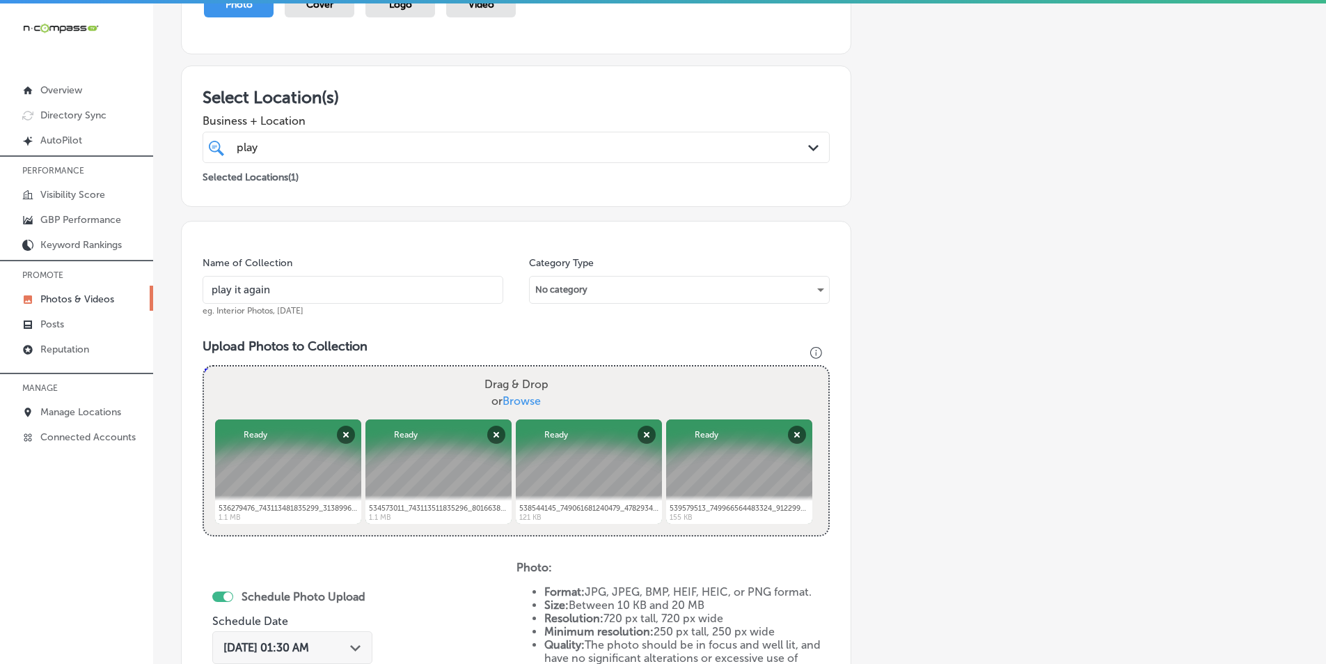
click at [358, 395] on div "Drag & Drop or Browse" at bounding box center [516, 392] width 625 height 53
click at [204, 366] on input "Drag & Drop or Browse" at bounding box center [516, 368] width 625 height 4
type input "C:\fakepath\522716979_722280990585215_4064157713783609034_n (1).jpg"
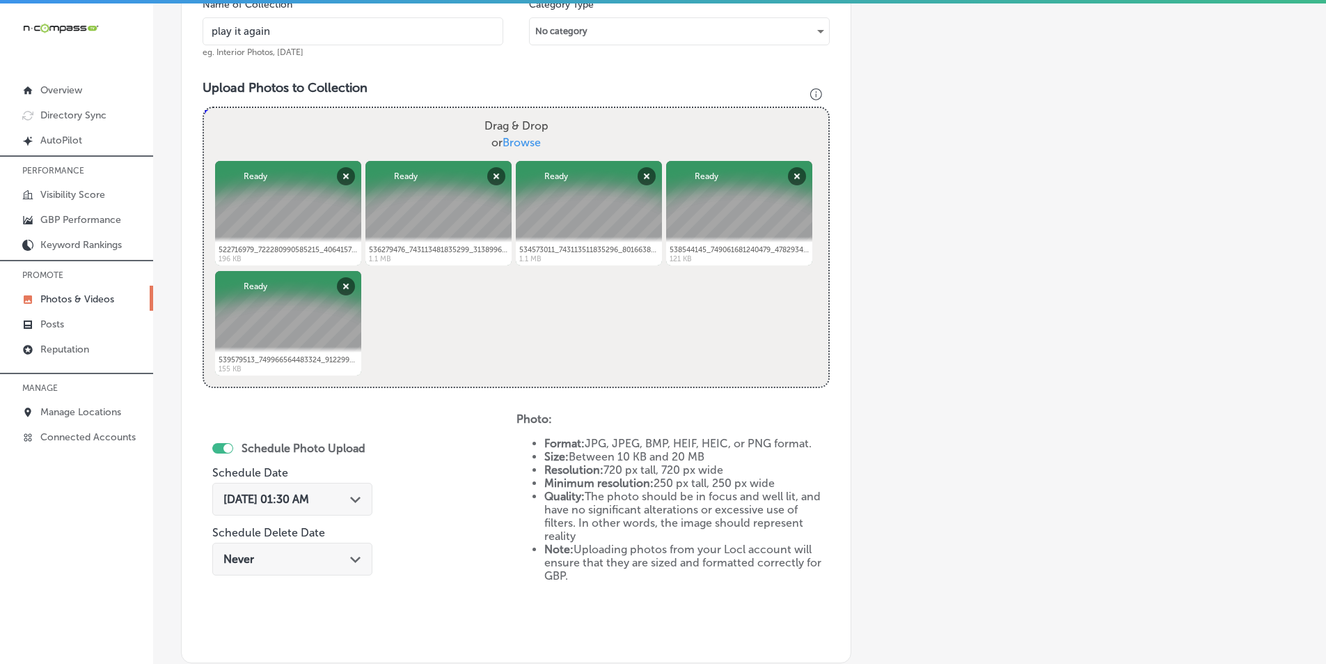
scroll to position [462, 0]
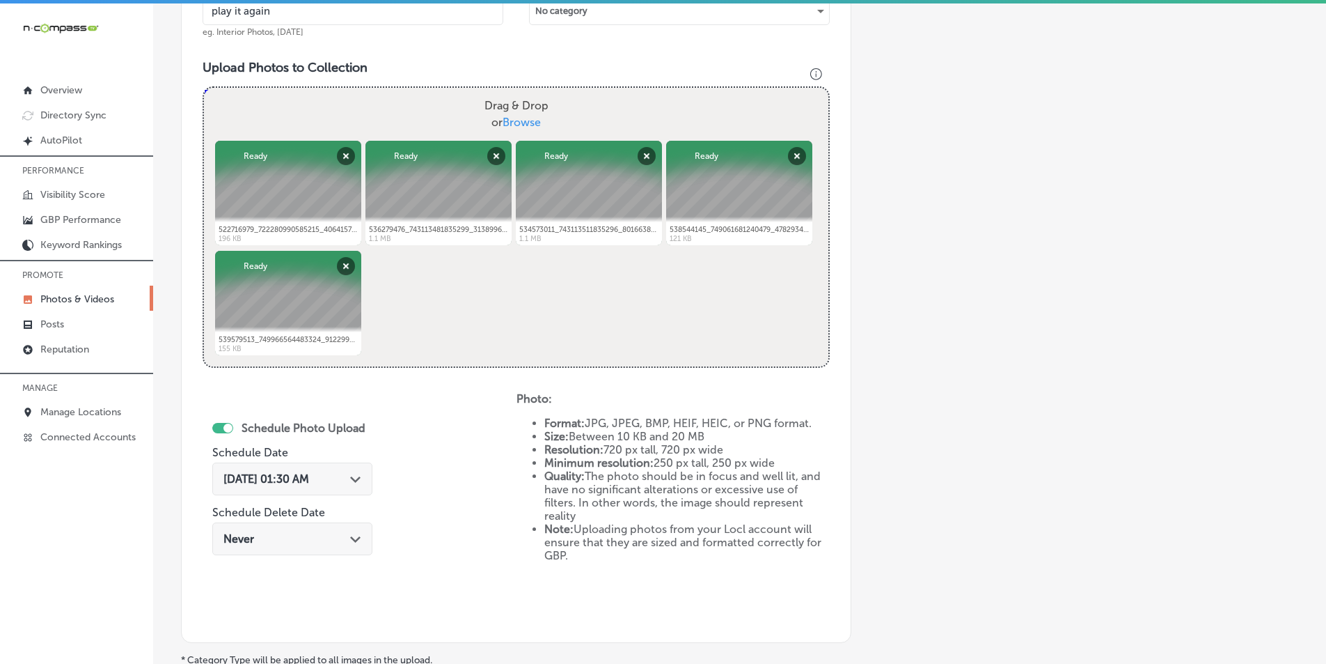
click at [356, 483] on div "Path Created with Sketch." at bounding box center [355, 477] width 11 height 11
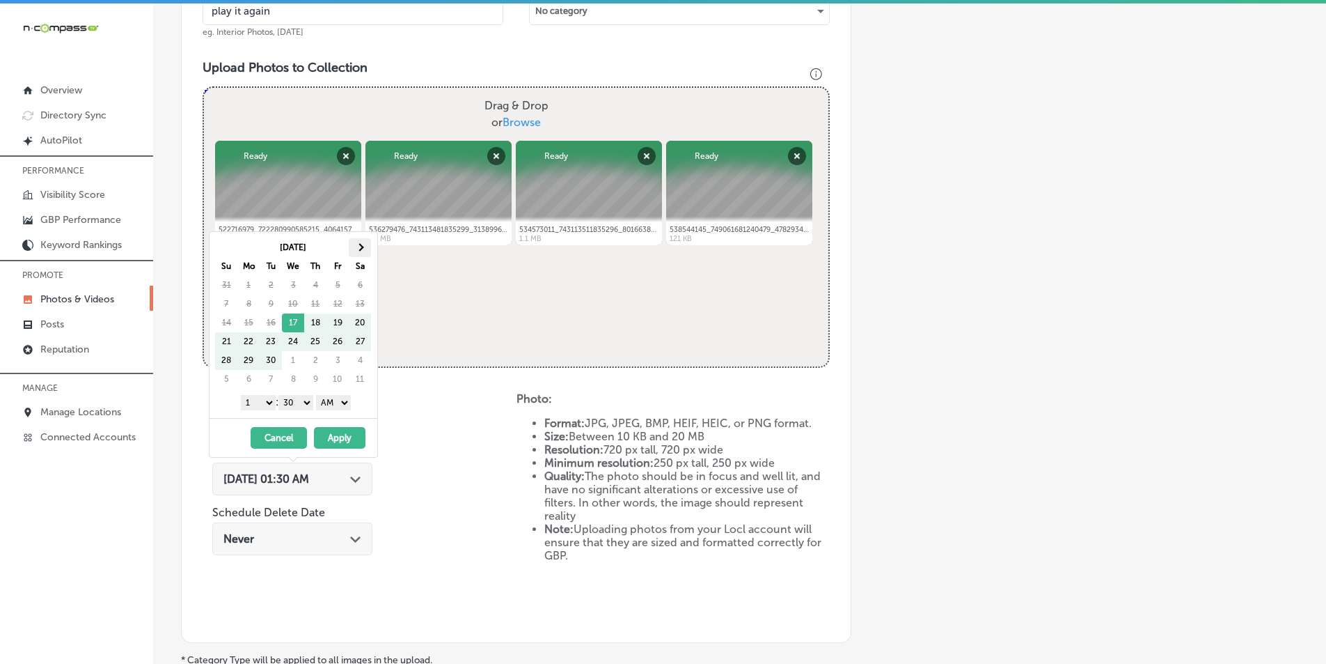
click at [357, 244] on th at bounding box center [360, 247] width 22 height 19
click at [267, 403] on select "1 2 3 4 5 6 7 8 9 10 11 12" at bounding box center [258, 402] width 35 height 15
click at [307, 403] on select "00 10 20 30 40 50" at bounding box center [296, 402] width 35 height 15
click at [346, 404] on select "AM PM" at bounding box center [333, 402] width 35 height 15
click at [343, 436] on button "Apply" at bounding box center [340, 438] width 52 height 22
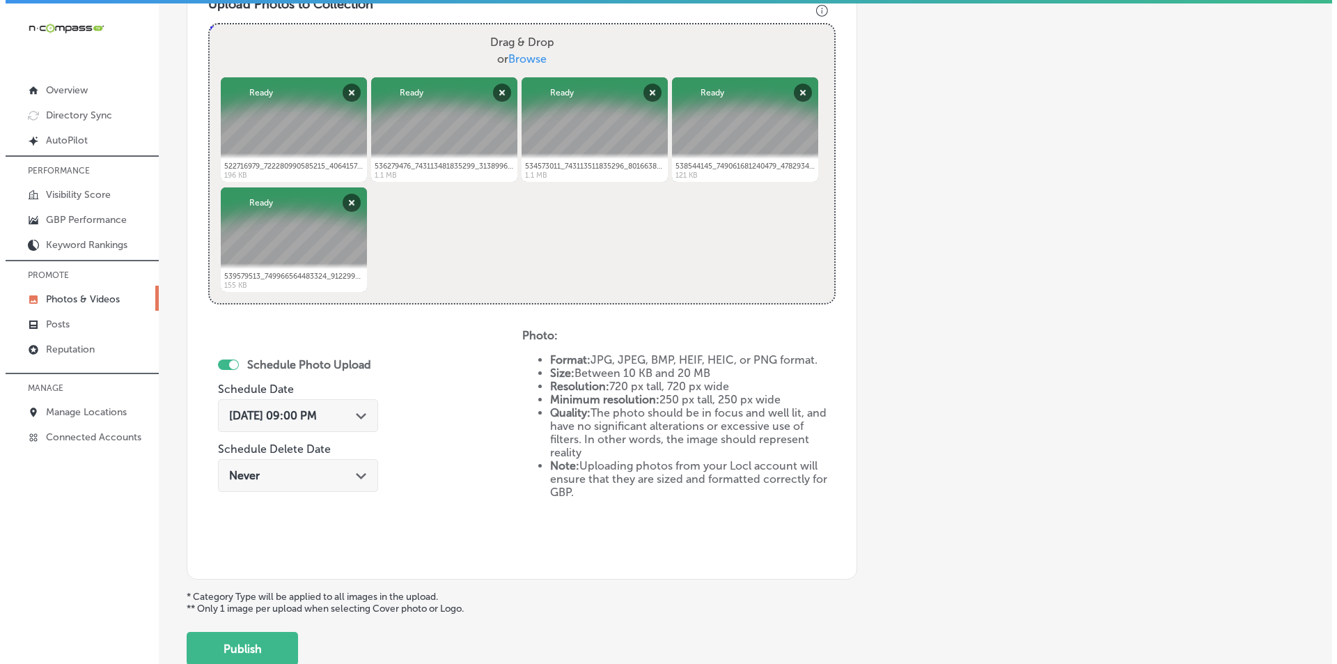
scroll to position [618, 0]
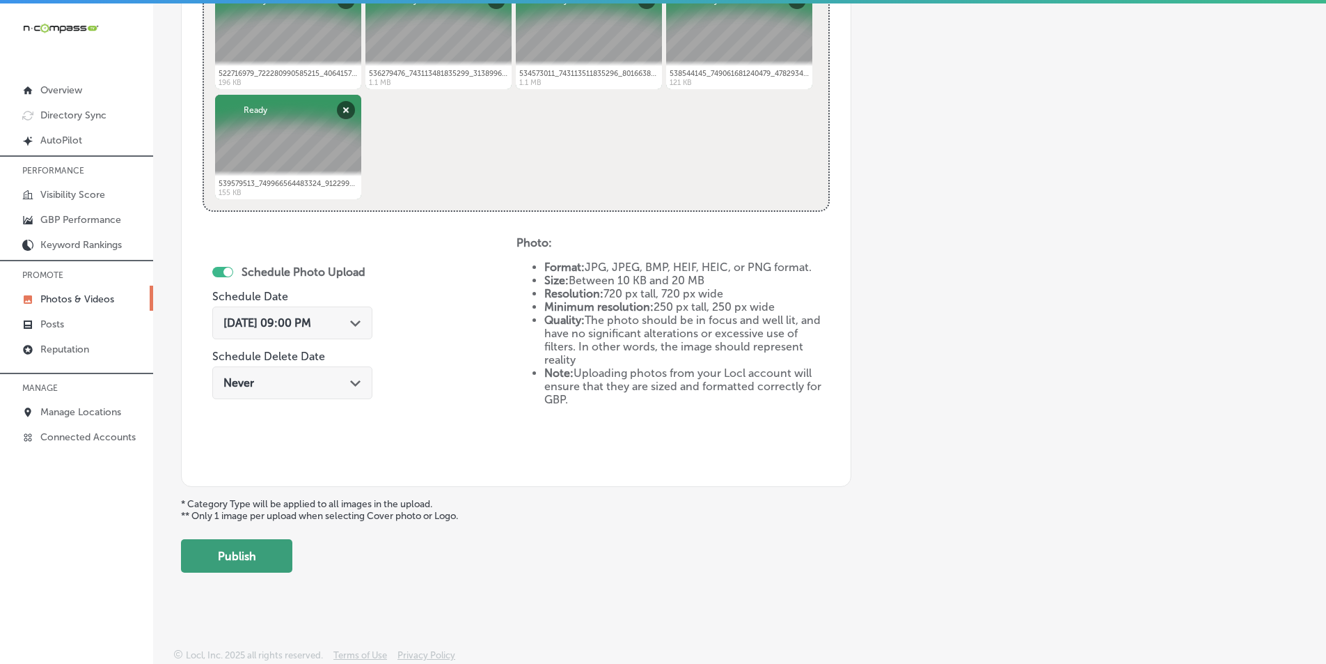
click at [246, 554] on button "Publish" at bounding box center [236, 555] width 111 height 33
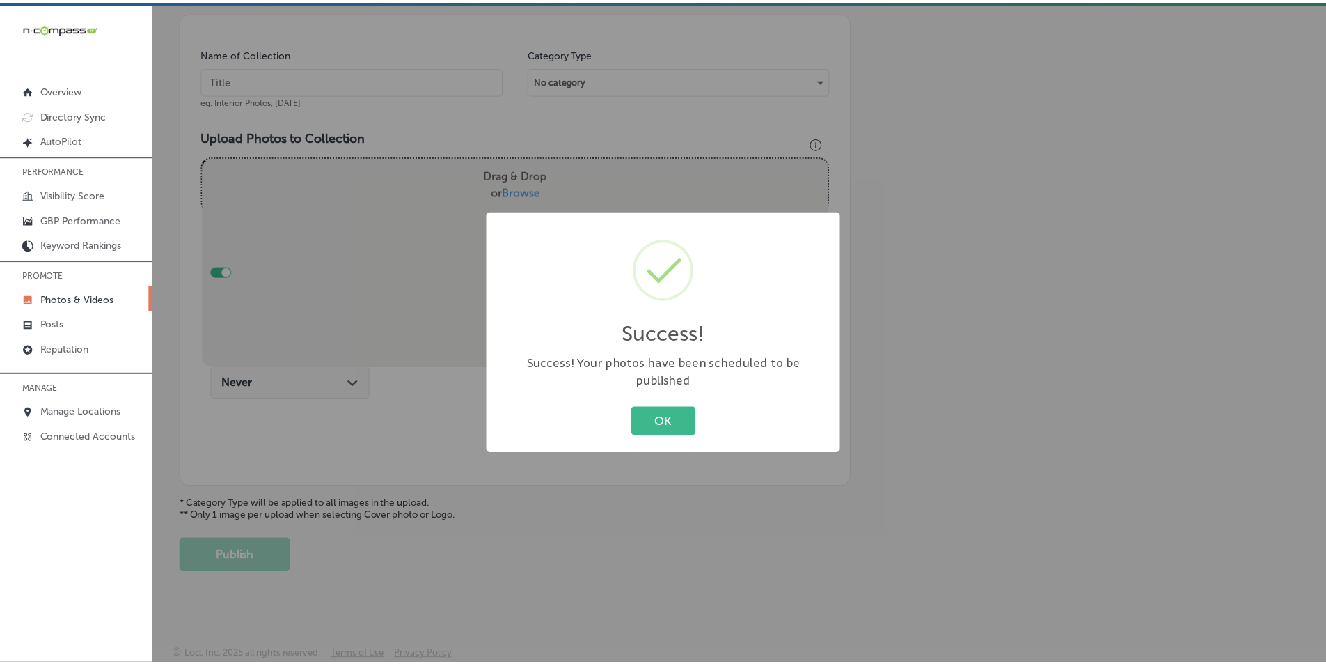
scroll to position [392, 0]
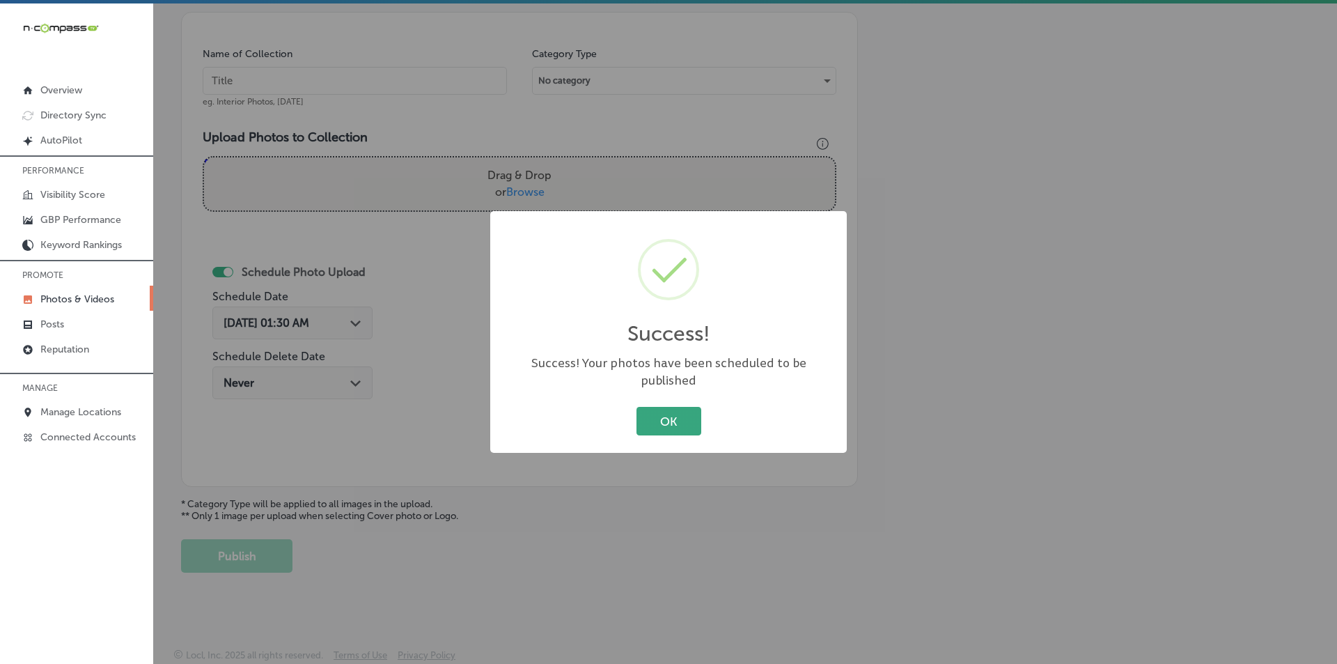
click at [654, 407] on button "OK" at bounding box center [668, 421] width 65 height 29
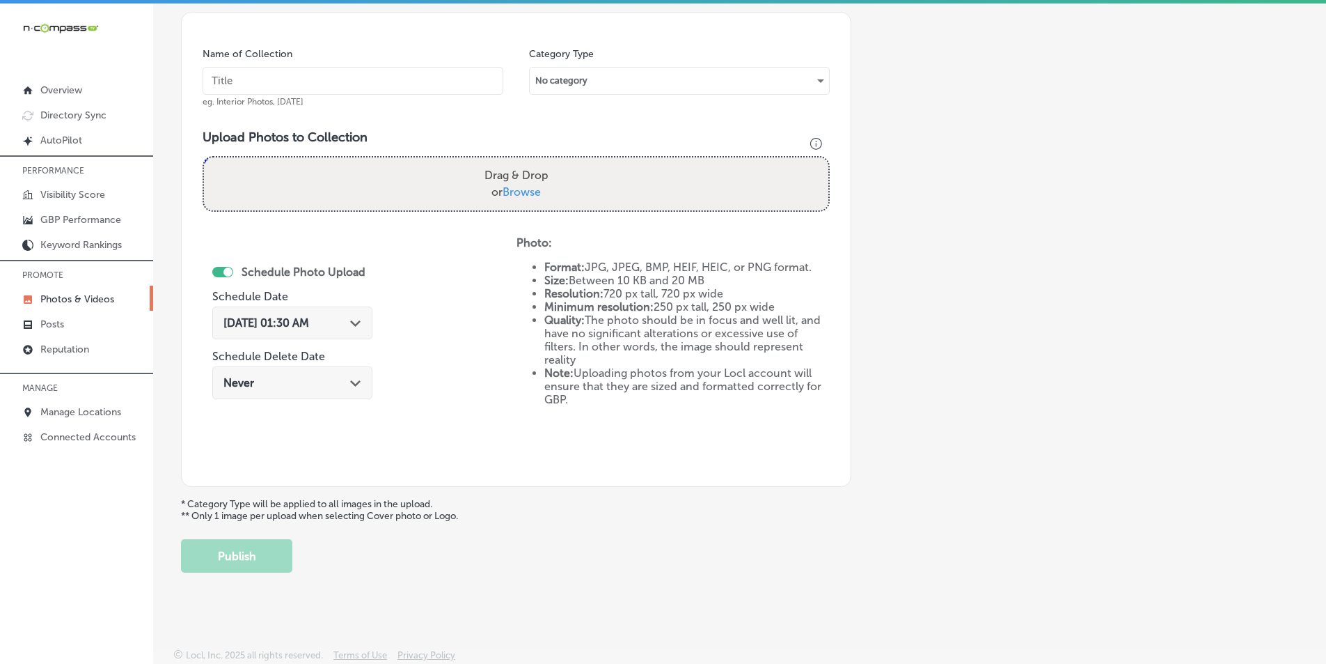
click at [256, 84] on input "text" at bounding box center [353, 81] width 301 height 28
paste input "play it again sports - edwardsville, il,"
type input "play it again sports - edwardsville, il,"
click at [359, 188] on div "Drag & Drop or Browse" at bounding box center [516, 183] width 625 height 53
click at [204, 157] on input "Drag & Drop or Browse" at bounding box center [516, 159] width 625 height 4
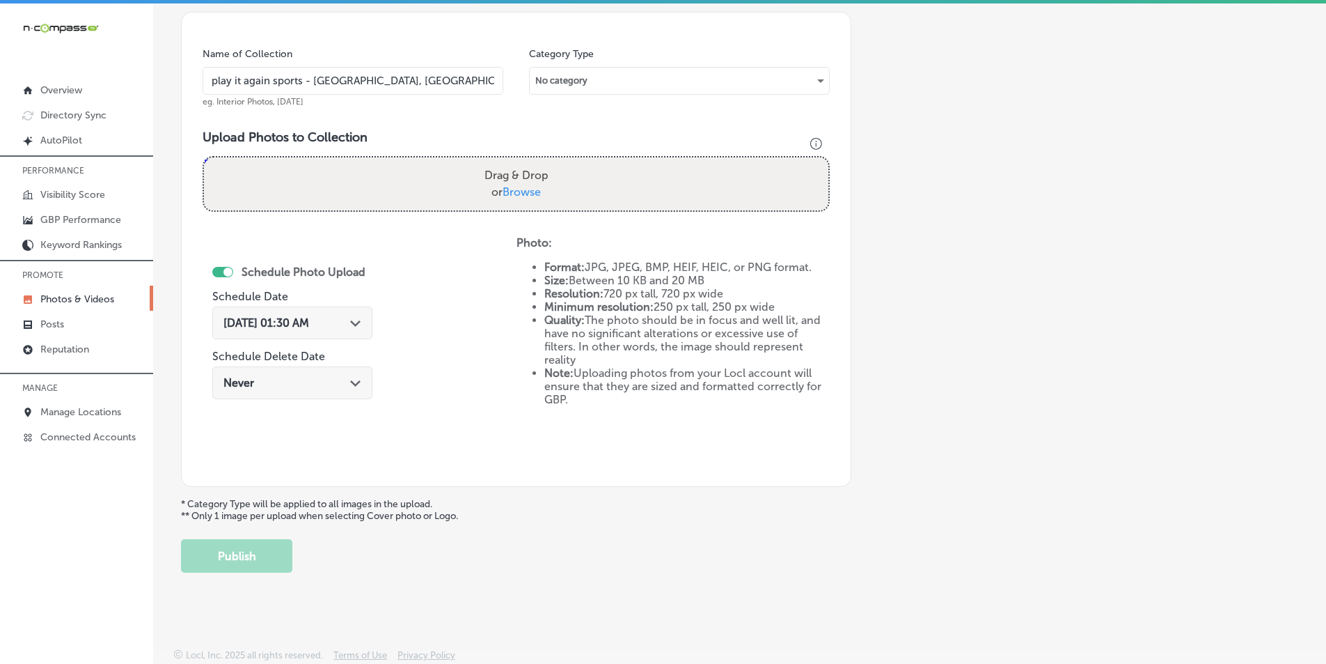
type input "C:\fakepath\538868112_749966577816656_5230226727942951027_n (1).jpg"
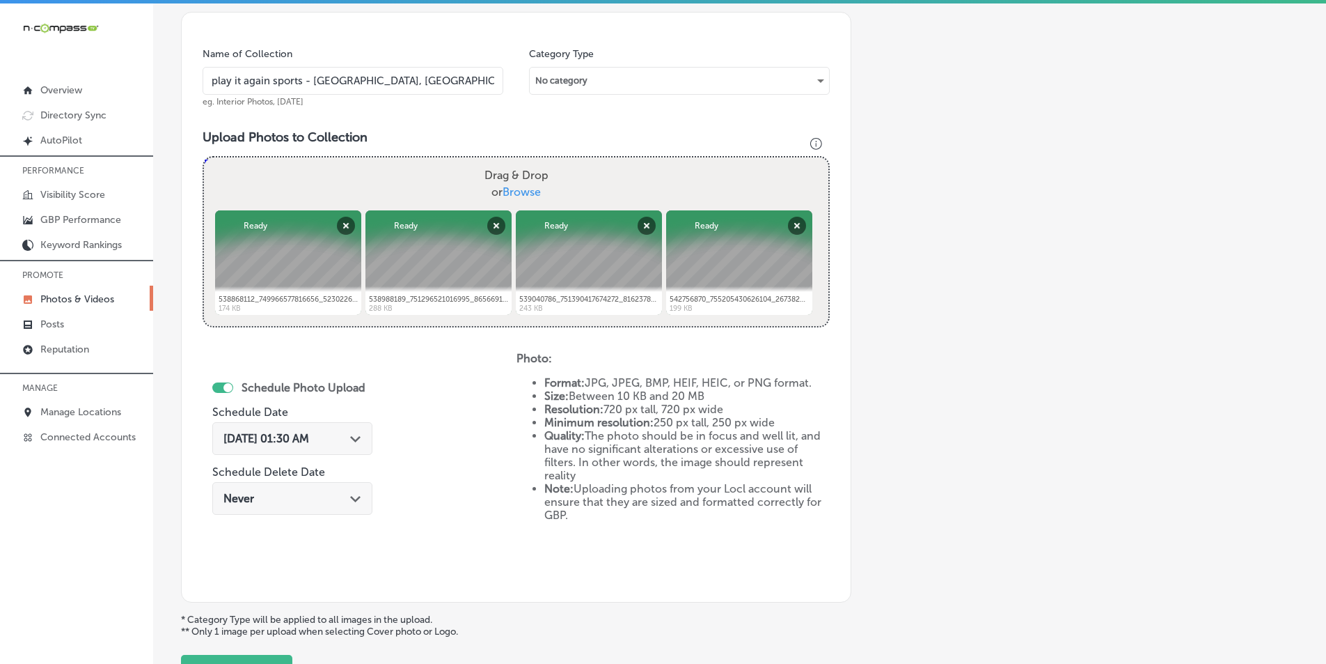
click at [312, 184] on div "Drag & Drop or Browse" at bounding box center [516, 183] width 625 height 53
click at [204, 157] on input "Drag & Drop or Browse" at bounding box center [516, 159] width 625 height 4
type input "C:\fakepath\544843078_759020690244578_7132967799778375880_n (2).jpg"
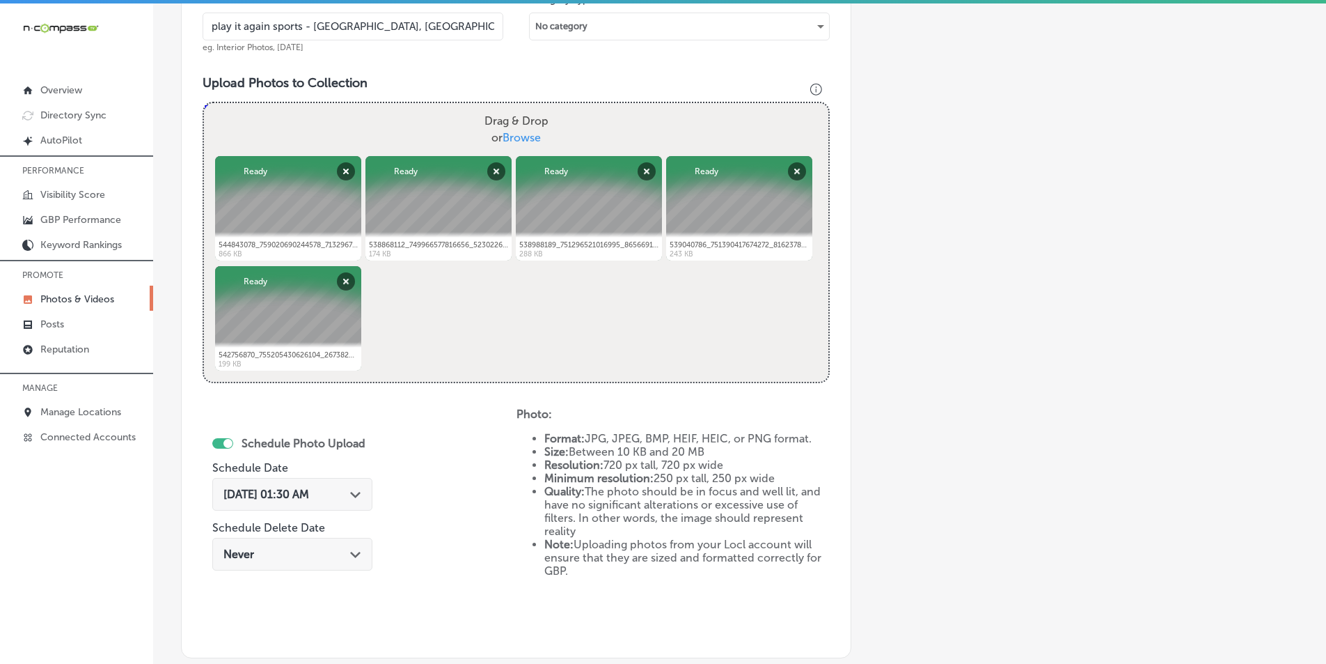
scroll to position [462, 0]
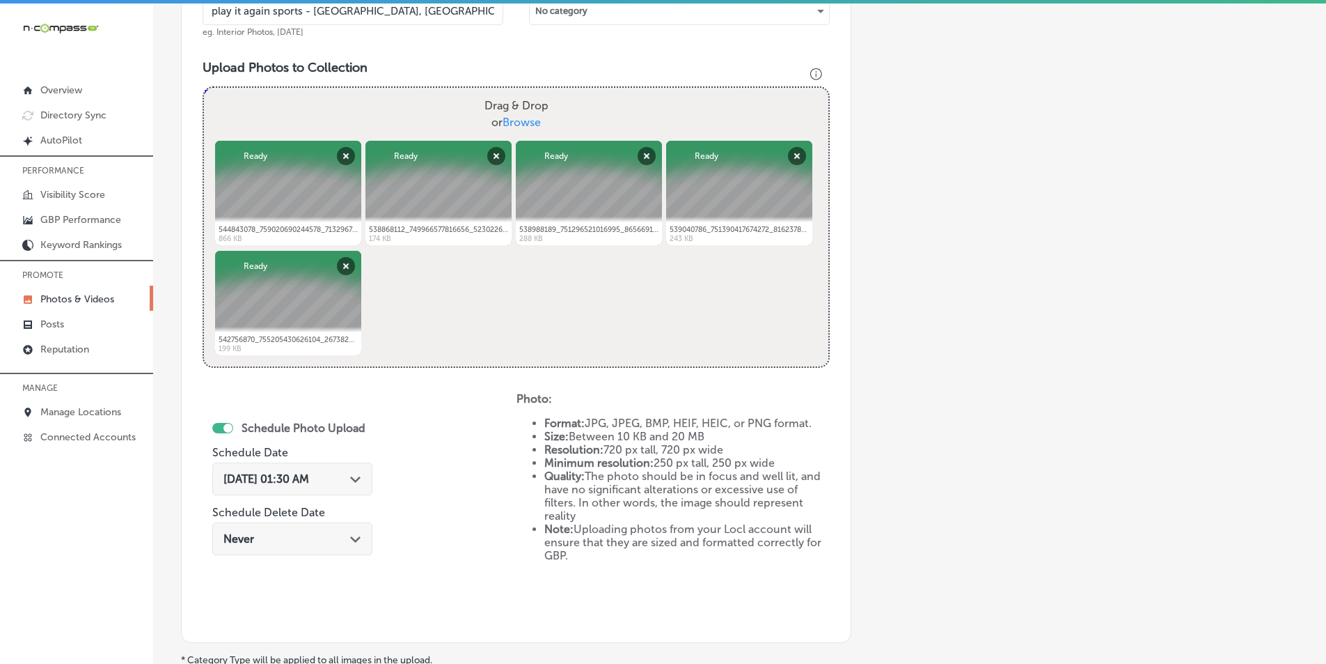
click at [228, 424] on div at bounding box center [228, 427] width 9 height 9
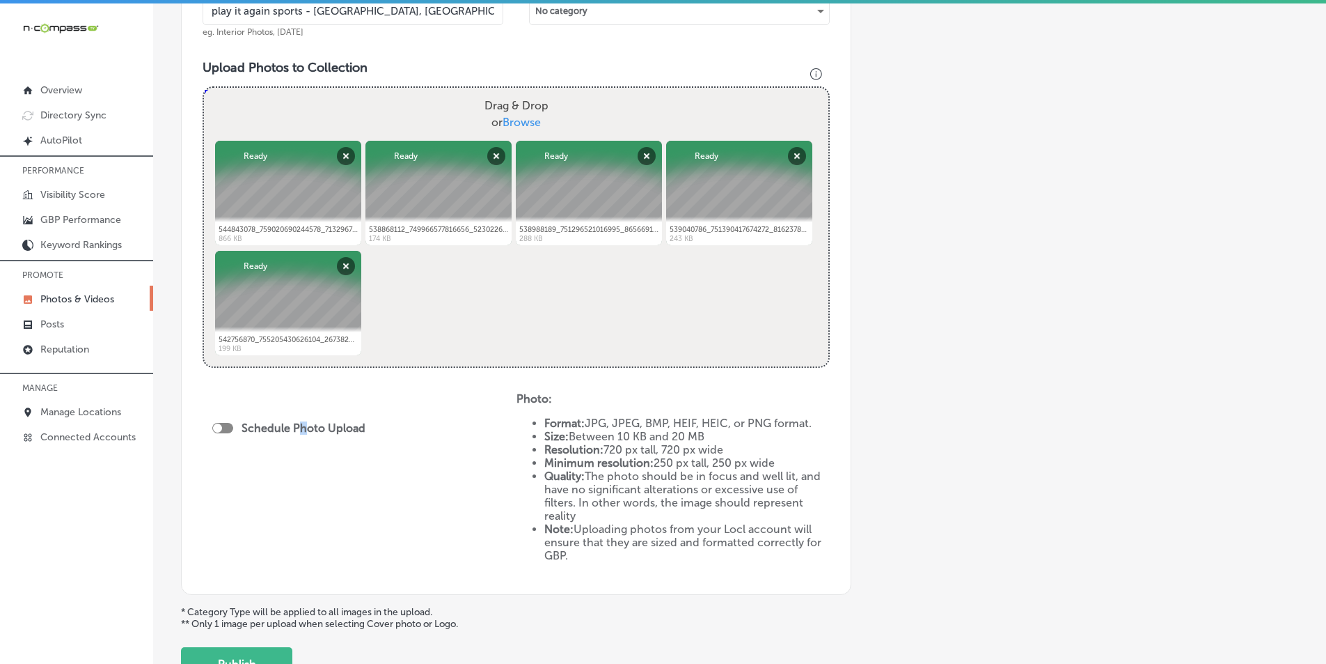
click at [303, 428] on label "Schedule Photo Upload" at bounding box center [304, 427] width 124 height 13
click at [230, 427] on div at bounding box center [222, 428] width 21 height 10
checkbox input "true"
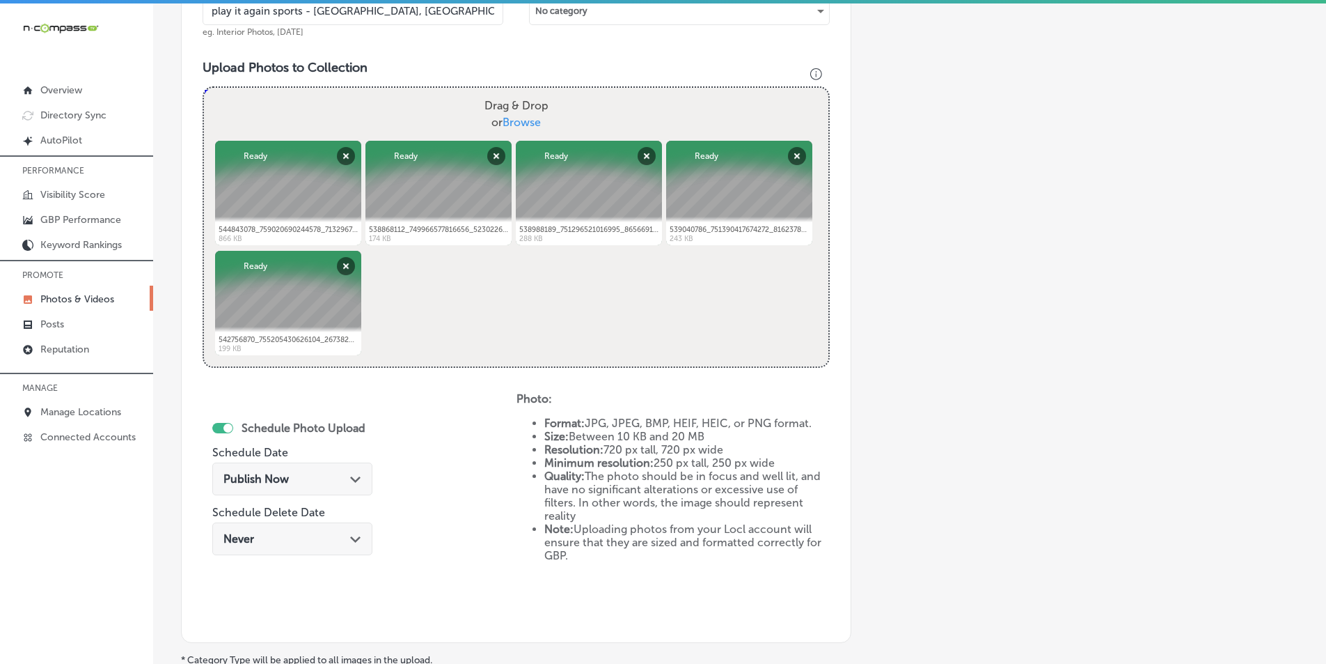
click at [304, 479] on div "Publish Now Path Created with Sketch." at bounding box center [293, 478] width 138 height 13
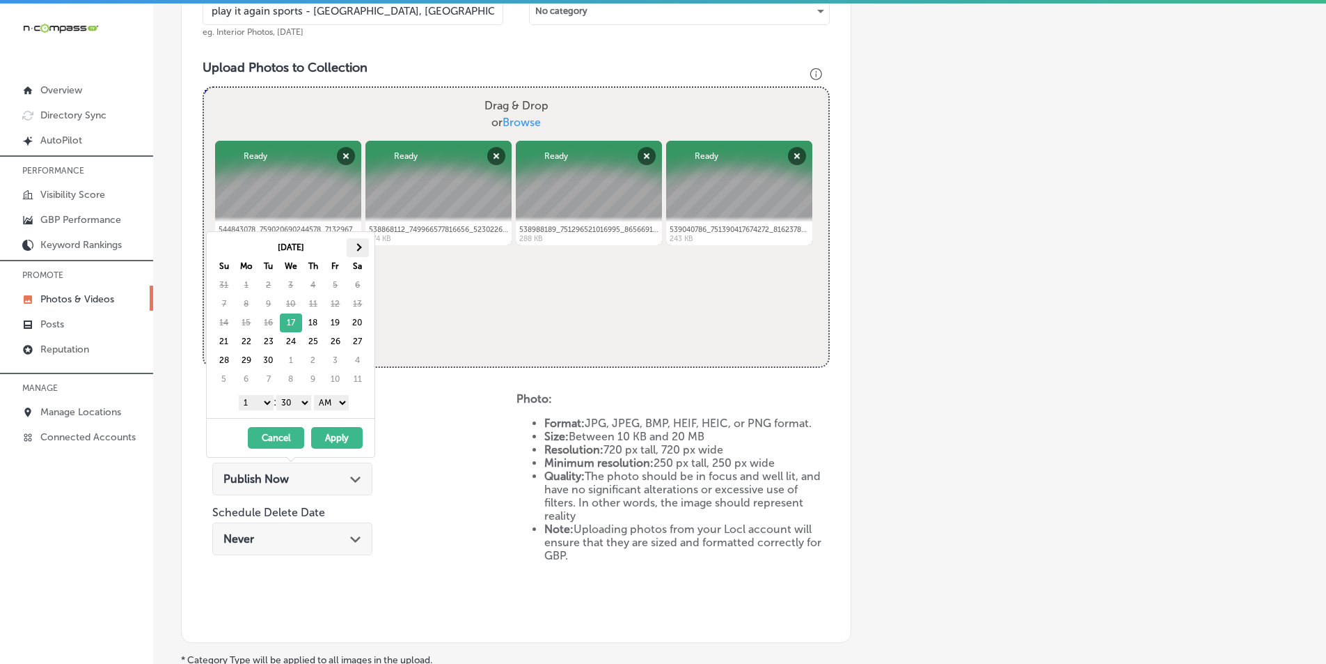
click at [359, 247] on span at bounding box center [358, 247] width 8 height 8
click at [265, 405] on select "1 2 3 4 5 6 7 8 9 10 11 12" at bounding box center [256, 402] width 35 height 15
click at [305, 400] on select "00 10 20 30 40 50" at bounding box center [293, 402] width 35 height 15
click at [349, 402] on select "AM PM" at bounding box center [331, 402] width 35 height 15
click at [337, 435] on button "Apply" at bounding box center [337, 438] width 52 height 22
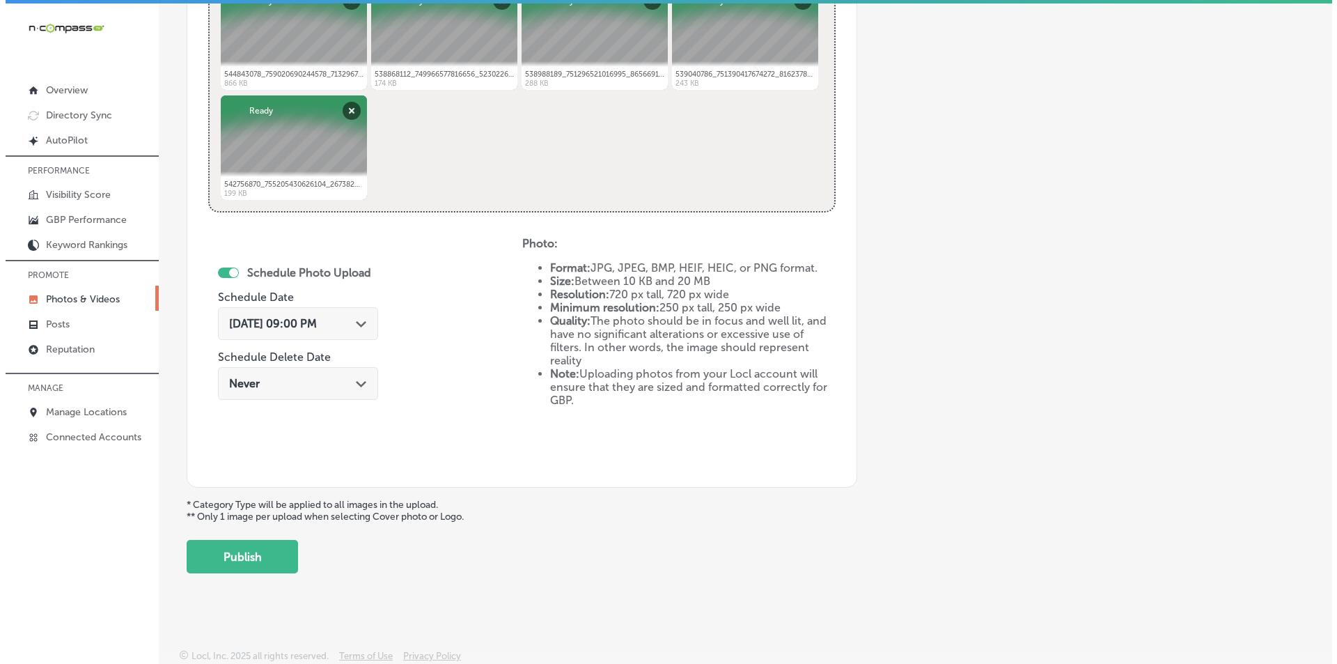
scroll to position [618, 0]
click at [279, 552] on button "Publish" at bounding box center [236, 555] width 111 height 33
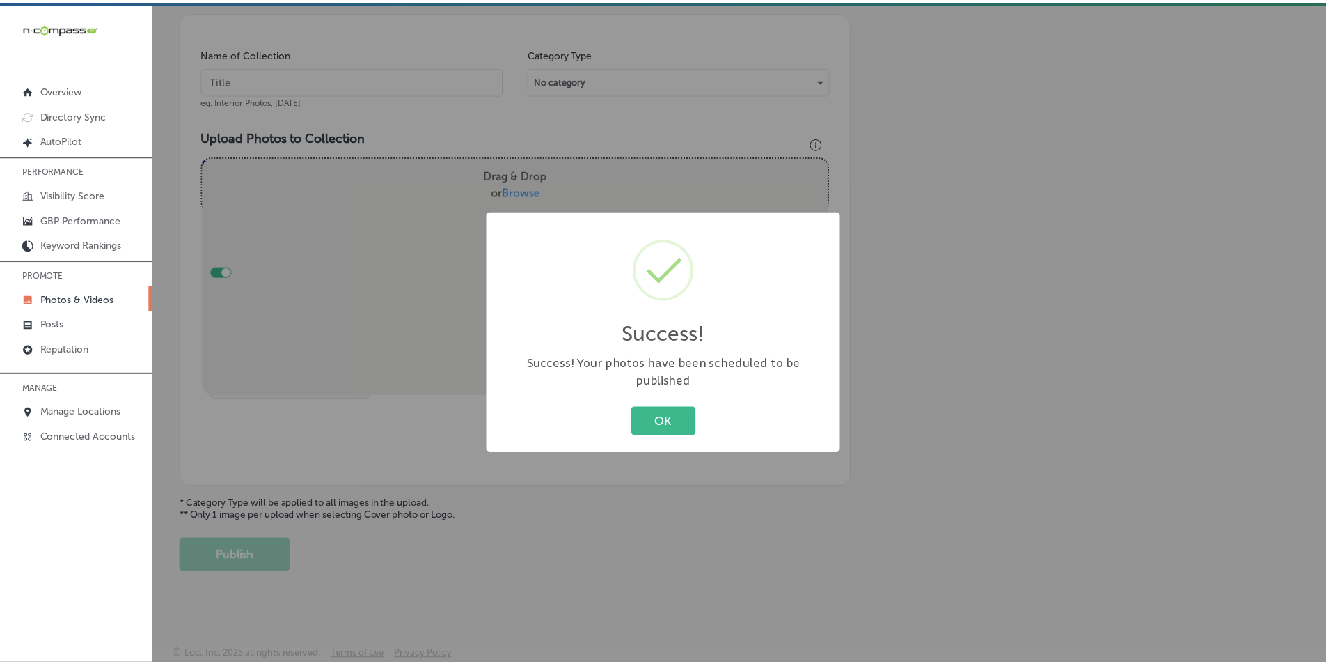
scroll to position [392, 0]
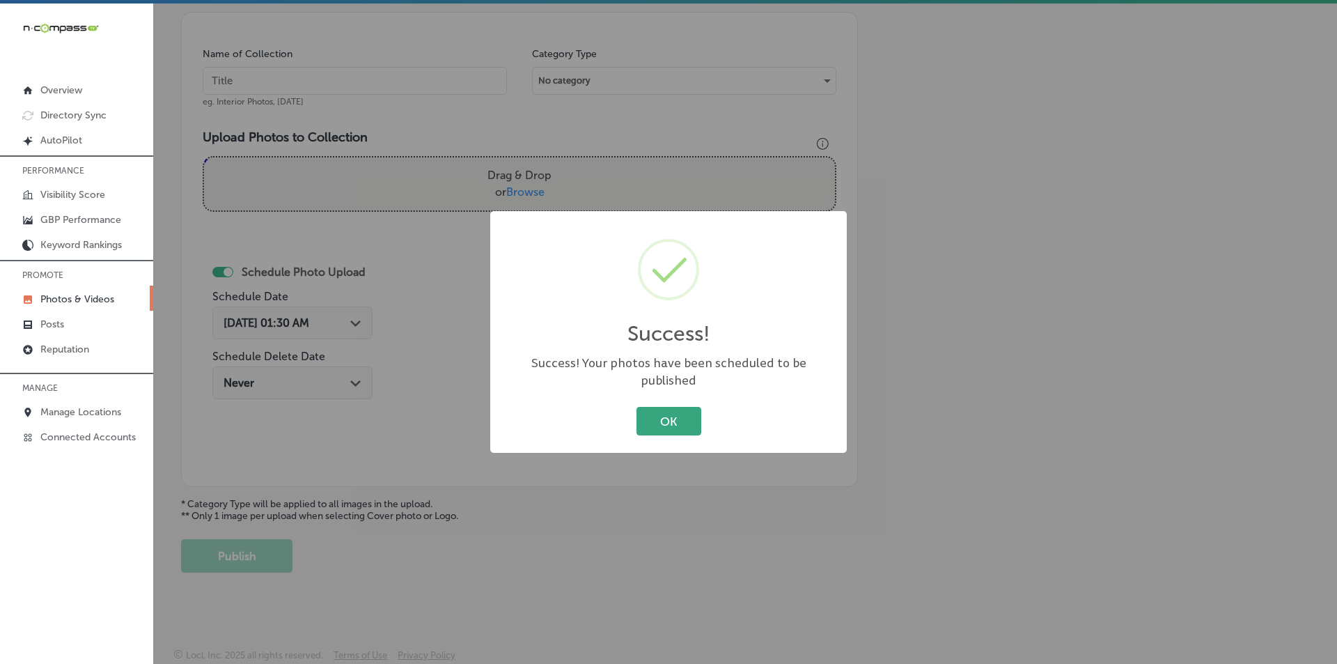
click at [659, 410] on button "OK" at bounding box center [668, 421] width 65 height 29
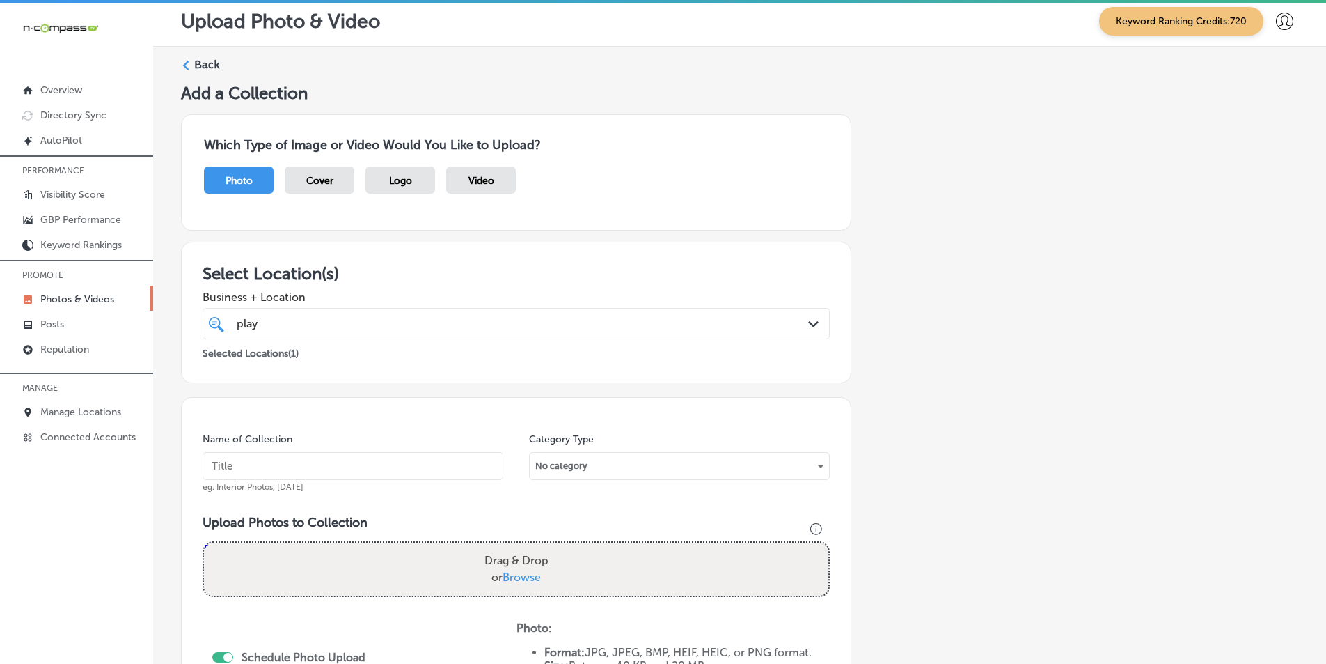
scroll to position [0, 0]
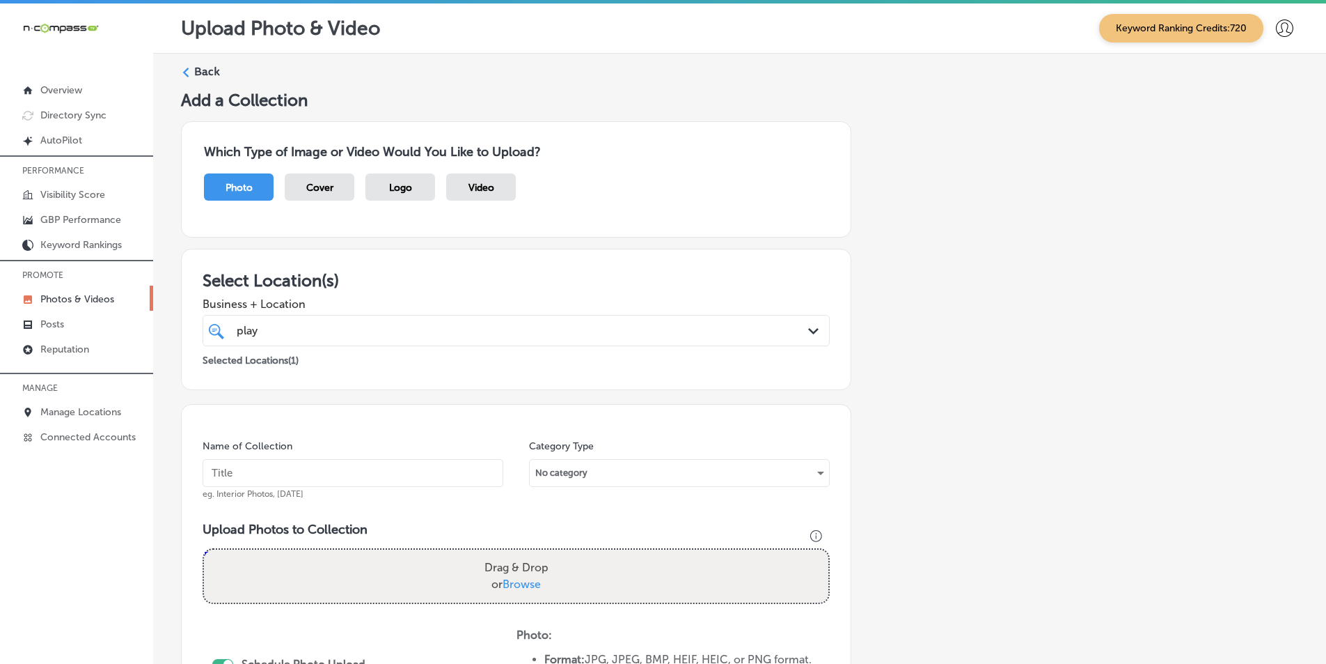
click at [203, 67] on label "Back" at bounding box center [207, 71] width 26 height 15
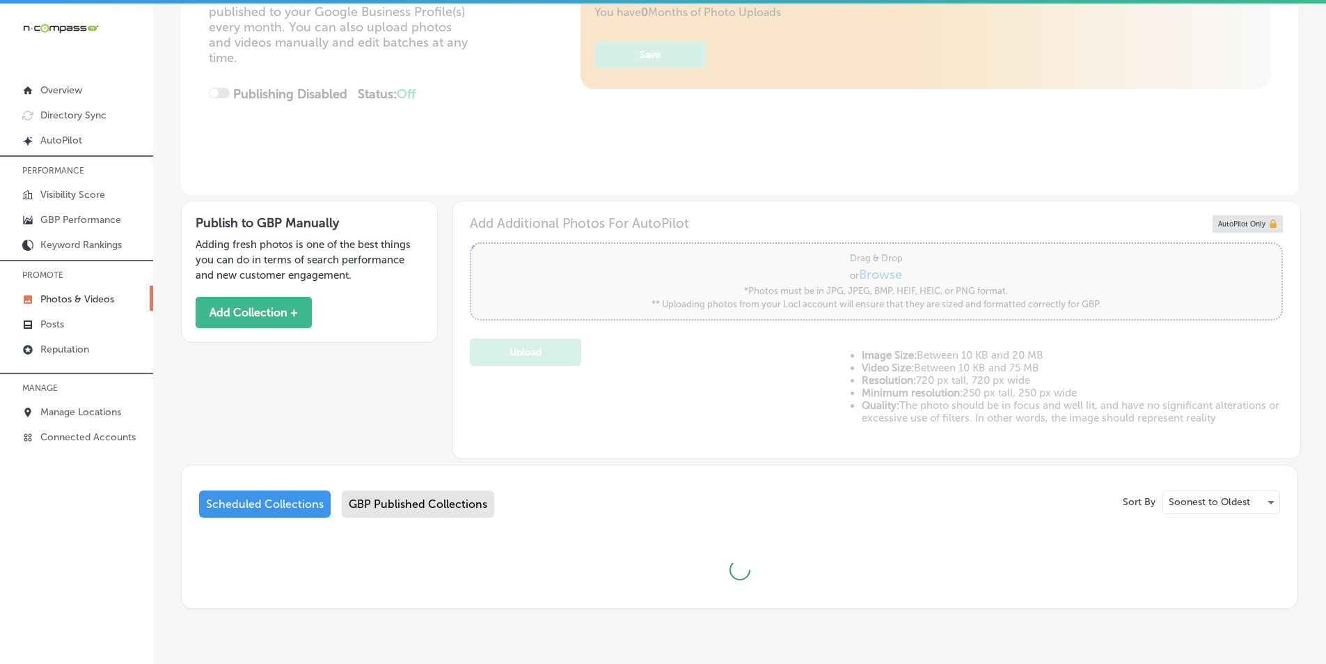
scroll to position [287, 0]
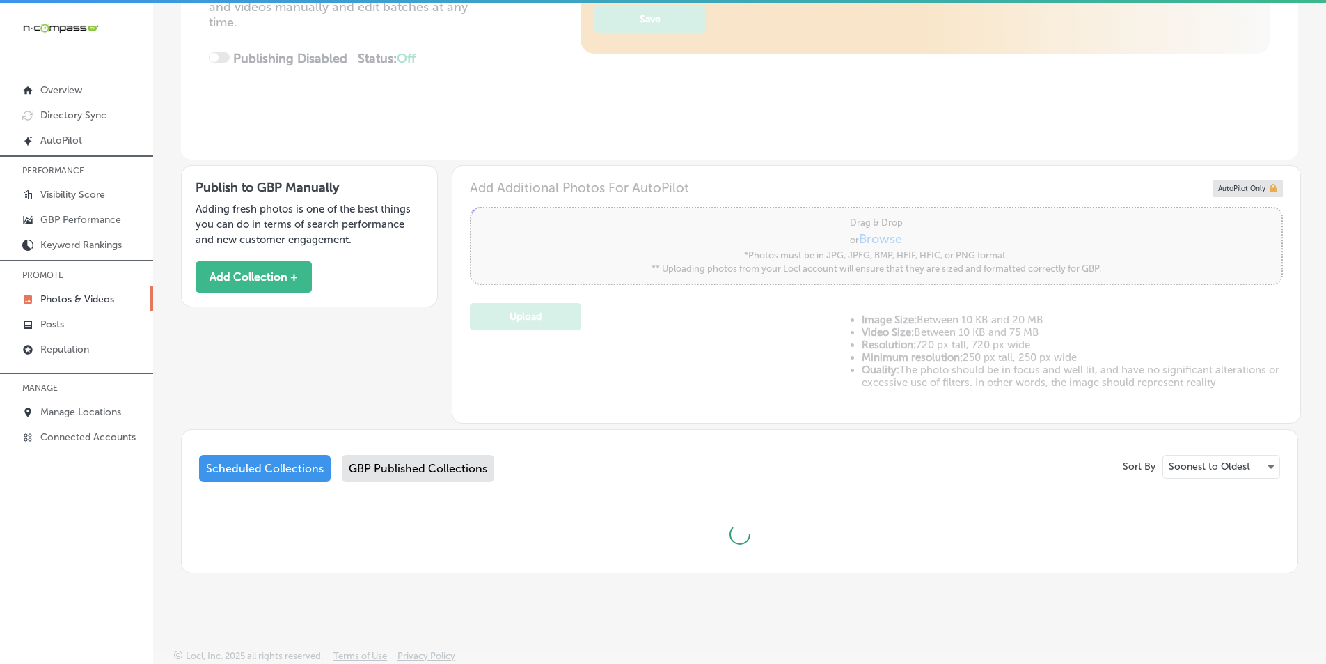
type input "5"
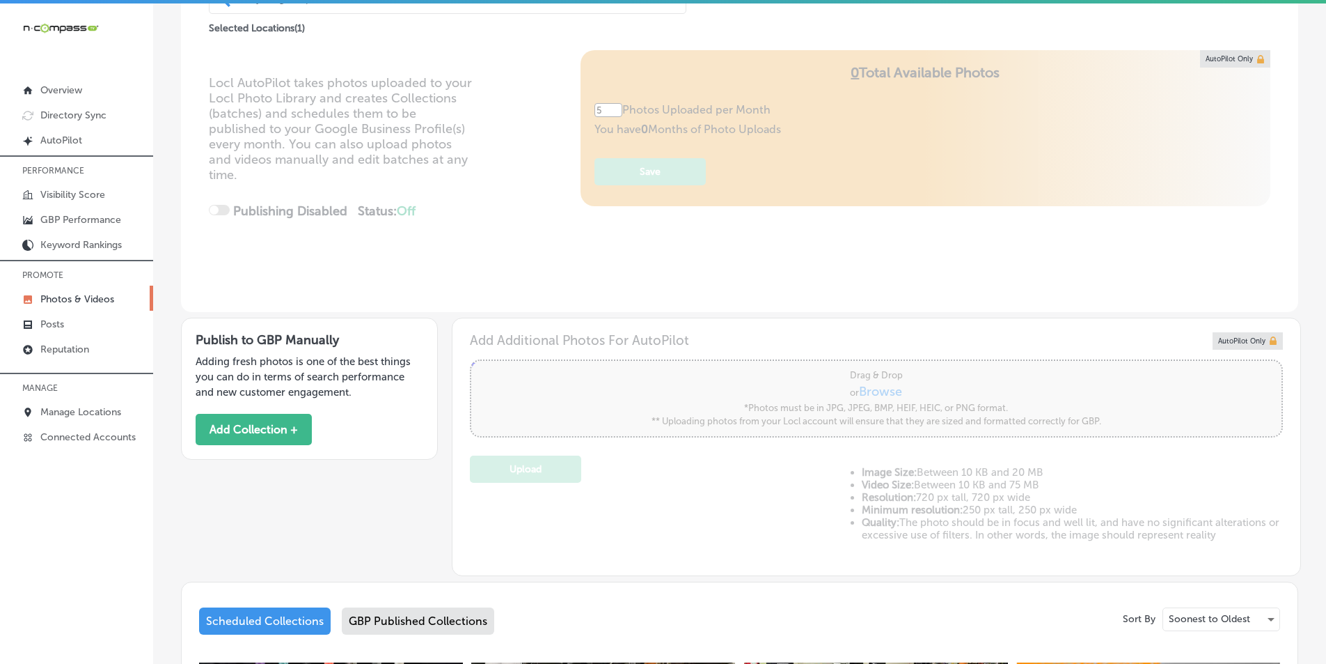
scroll to position [0, 0]
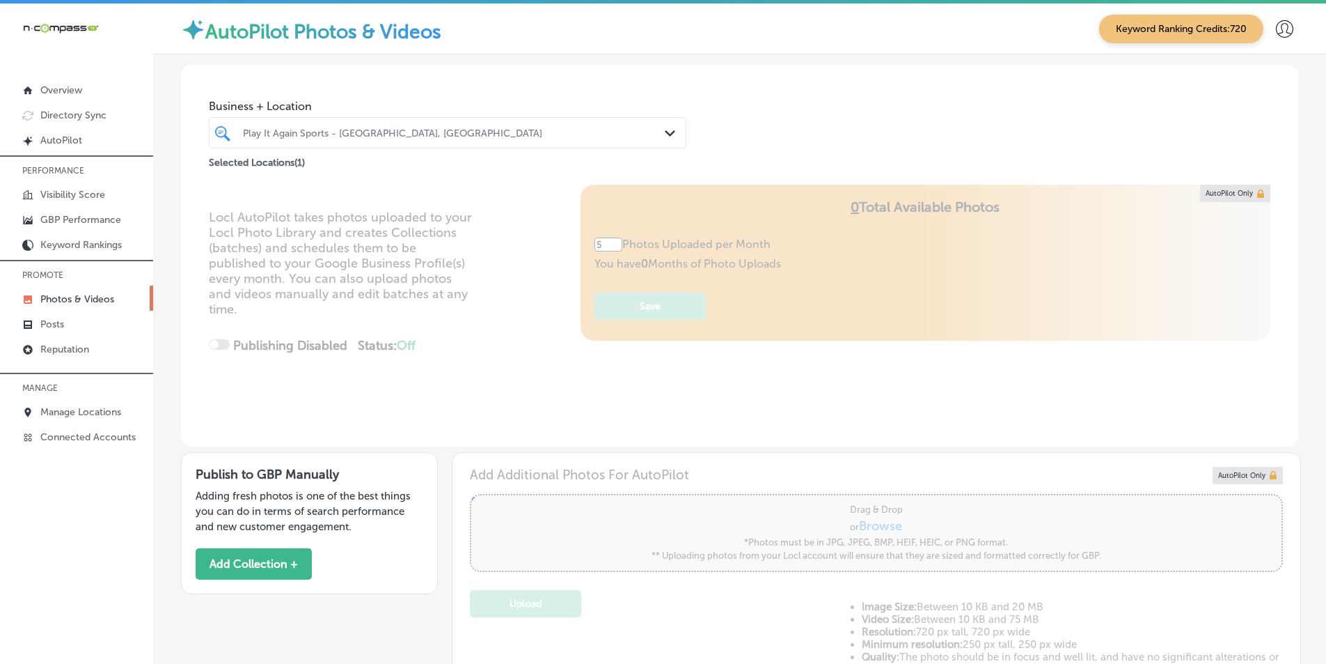
drag, startPoint x: 469, startPoint y: 133, endPoint x: 453, endPoint y: 128, distance: 17.4
click at [470, 133] on div "Play It Again Sports - [GEOGRAPHIC_DATA], [GEOGRAPHIC_DATA]" at bounding box center [454, 133] width 423 height 12
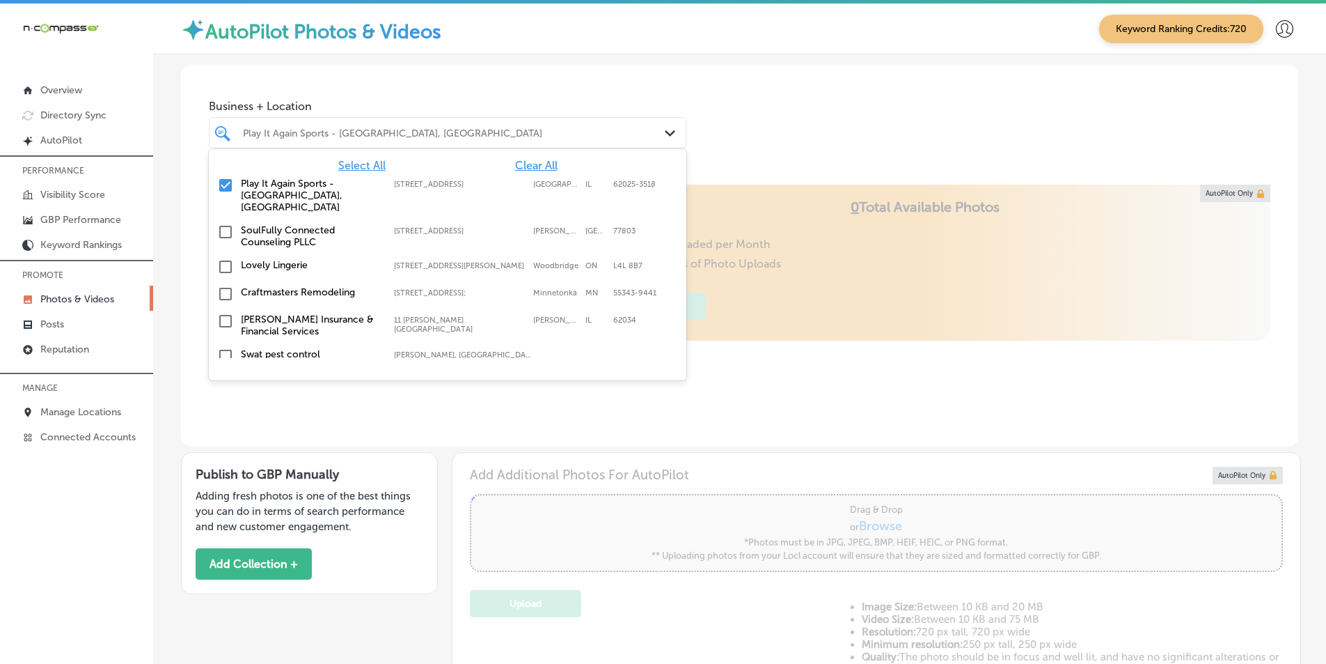
click at [229, 182] on input "checkbox" at bounding box center [225, 185] width 17 height 17
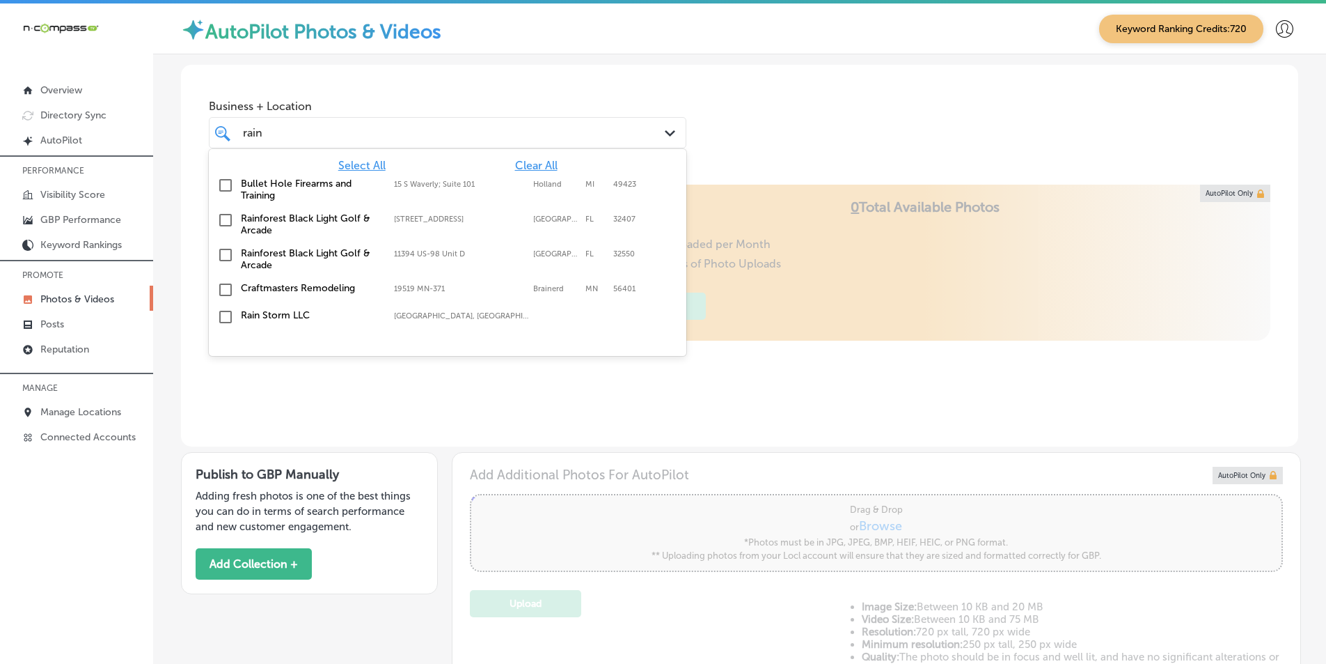
click at [226, 255] on input "checkbox" at bounding box center [225, 254] width 17 height 17
drag, startPoint x: 639, startPoint y: 88, endPoint x: 652, endPoint y: 63, distance: 29.0
click at [641, 86] on div "Business + Location option 11394 US-98 Unit D, selected. option 11394 US-98 Uni…" at bounding box center [740, 118] width 1118 height 106
drag, startPoint x: 274, startPoint y: 128, endPoint x: 237, endPoint y: 139, distance: 38.4
click at [235, 139] on div "rain rain Path Created with Sketch." at bounding box center [448, 133] width 476 height 22
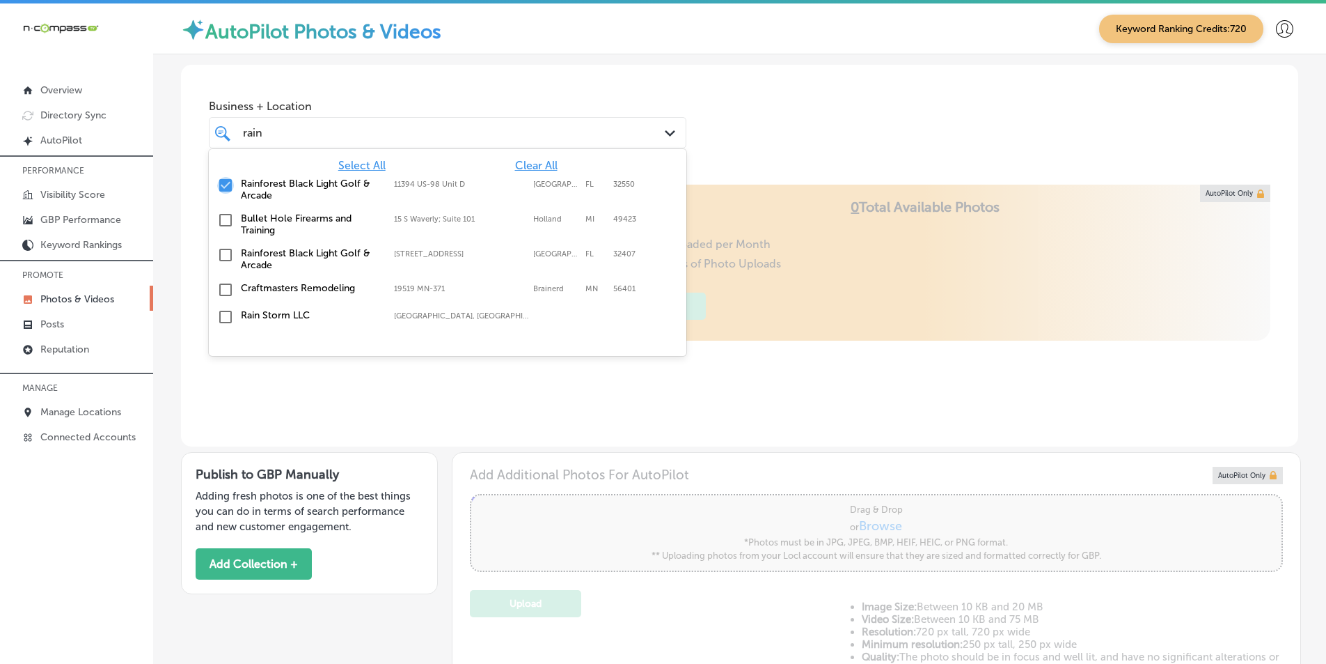
click at [225, 181] on input "checkbox" at bounding box center [225, 185] width 17 height 17
type input "r"
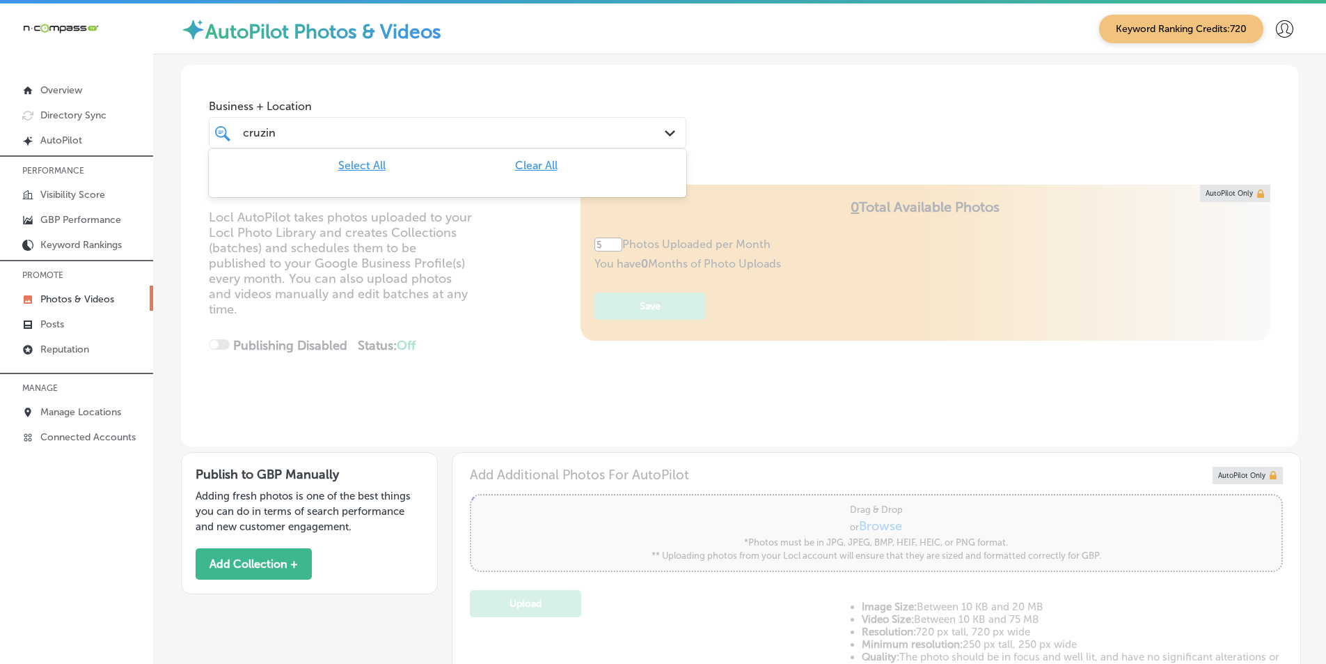
type input "cruzin"
click at [396, 134] on div "cruzin cruzin" at bounding box center [427, 132] width 371 height 19
type input "0"
click at [315, 130] on div "cruzin cruzin" at bounding box center [427, 132] width 371 height 19
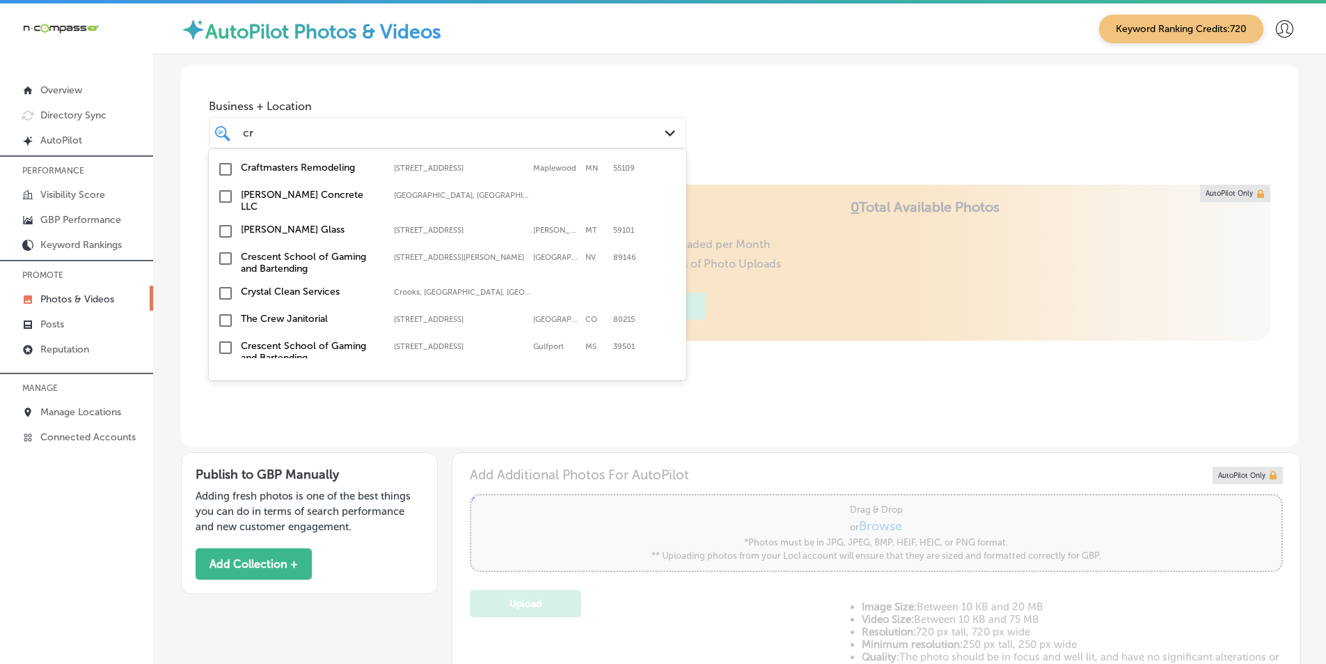
scroll to position [318, 0]
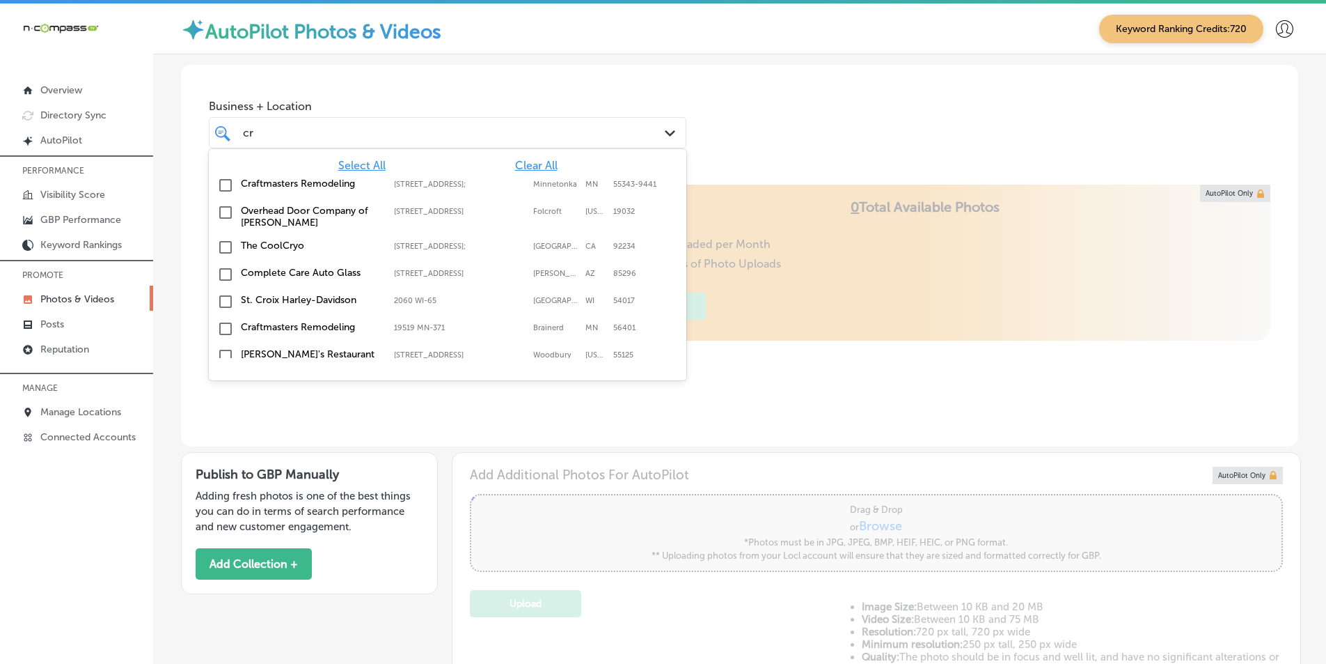
click at [283, 129] on div "cr cr" at bounding box center [427, 132] width 371 height 19
type input "c"
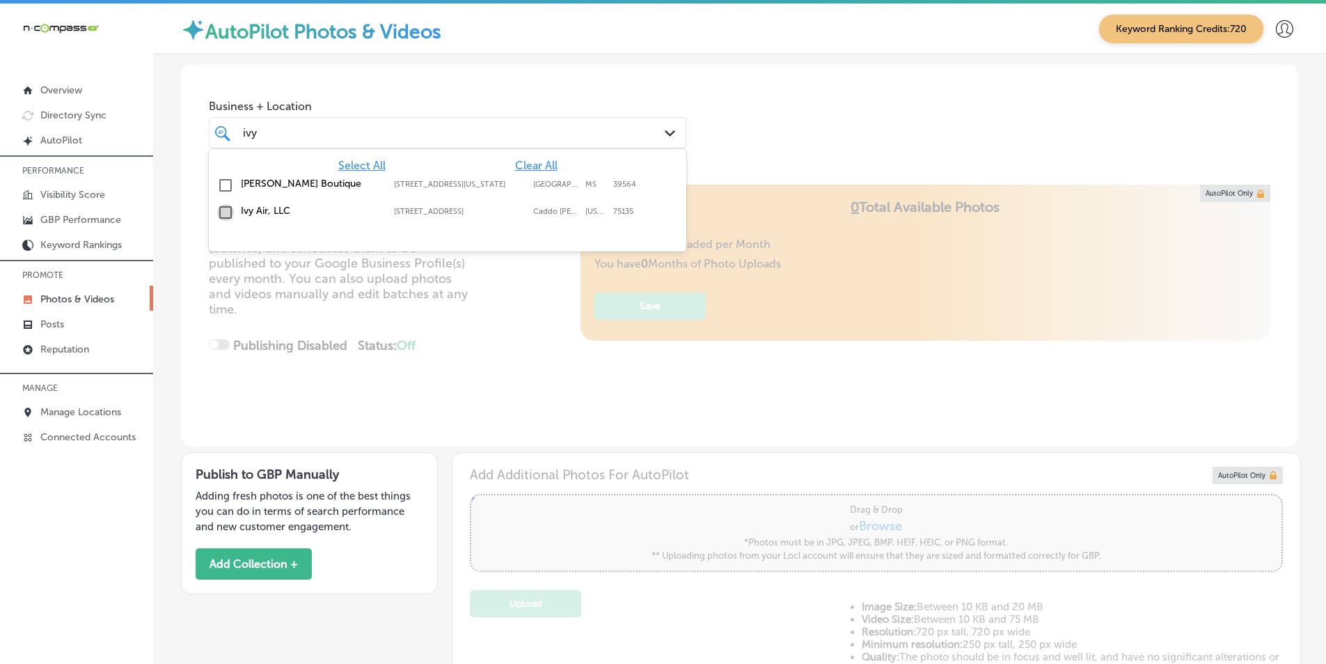
click at [226, 209] on input "checkbox" at bounding box center [225, 212] width 17 height 17
type input "ivy"
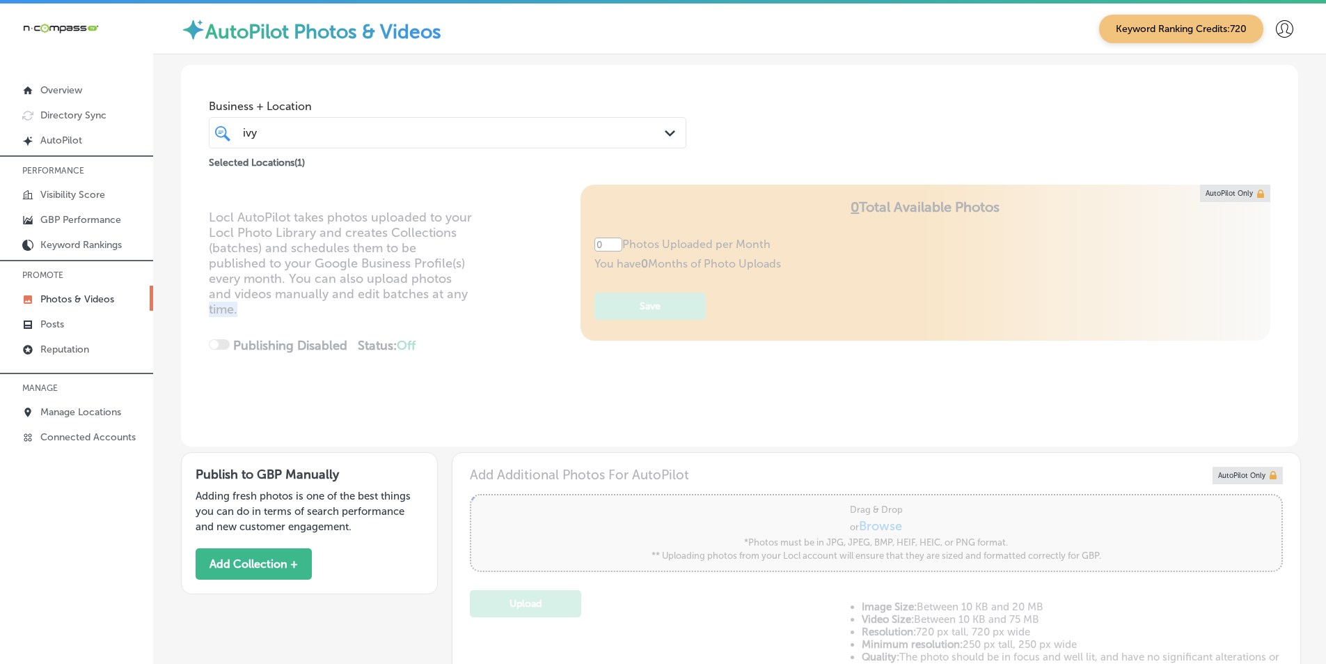
click at [497, 302] on div "Locl AutoPilot takes photos uploaded to your Locl Photo Library and creates Col…" at bounding box center [740, 316] width 1118 height 262
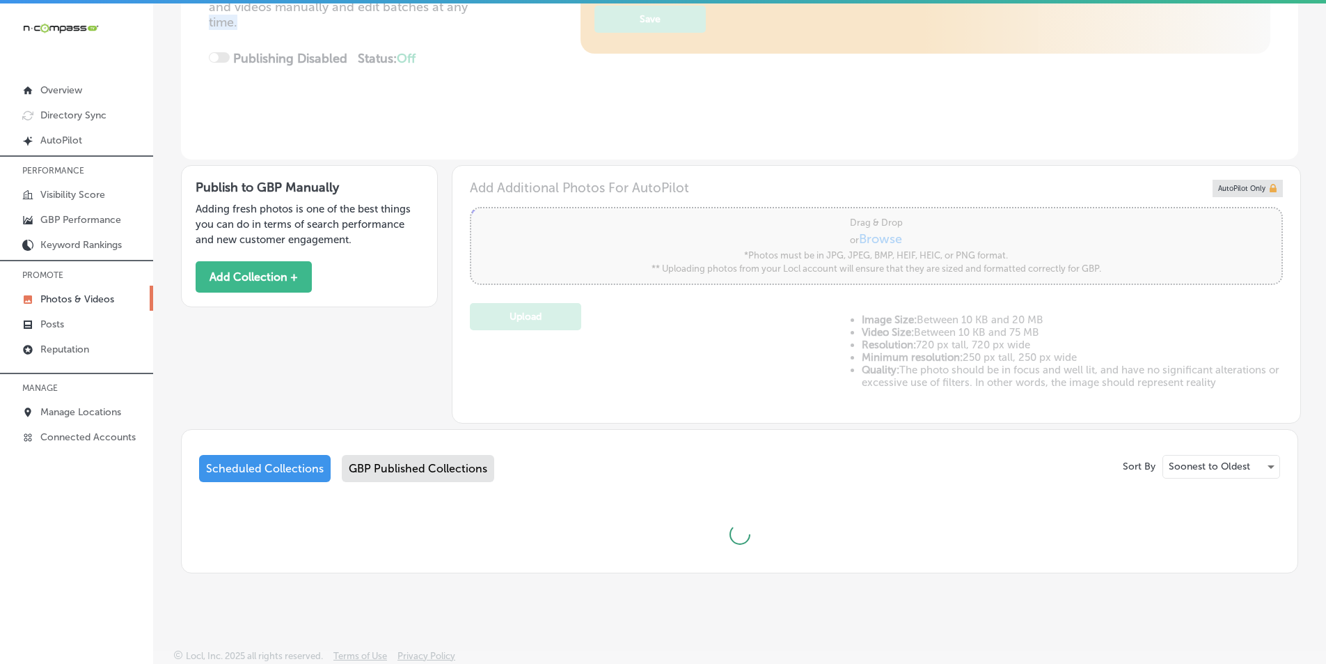
type input "5"
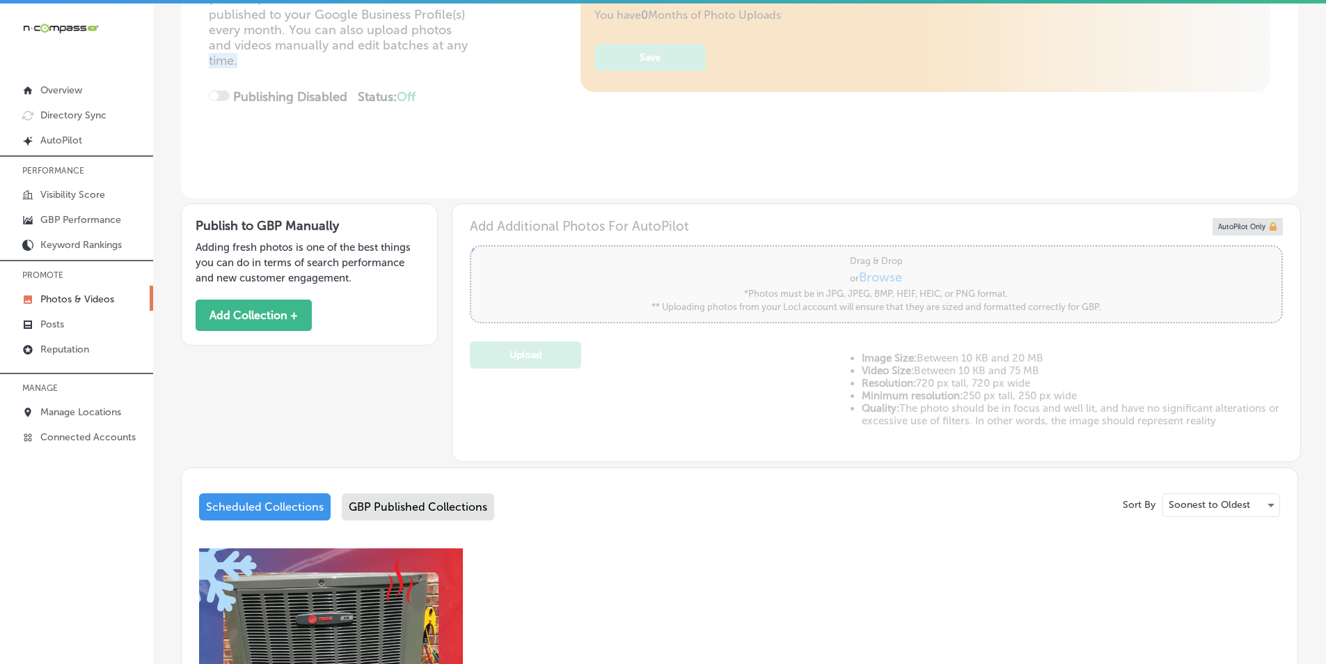
scroll to position [279, 0]
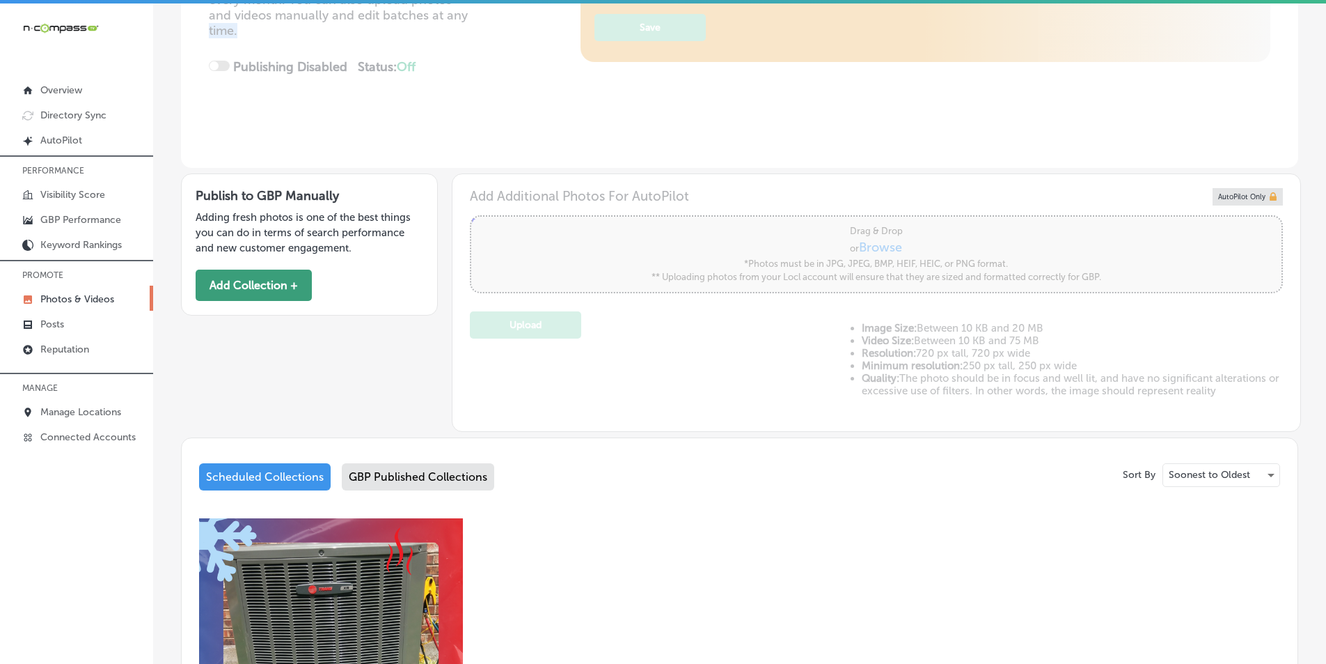
click at [277, 282] on button "Add Collection +" at bounding box center [254, 284] width 116 height 31
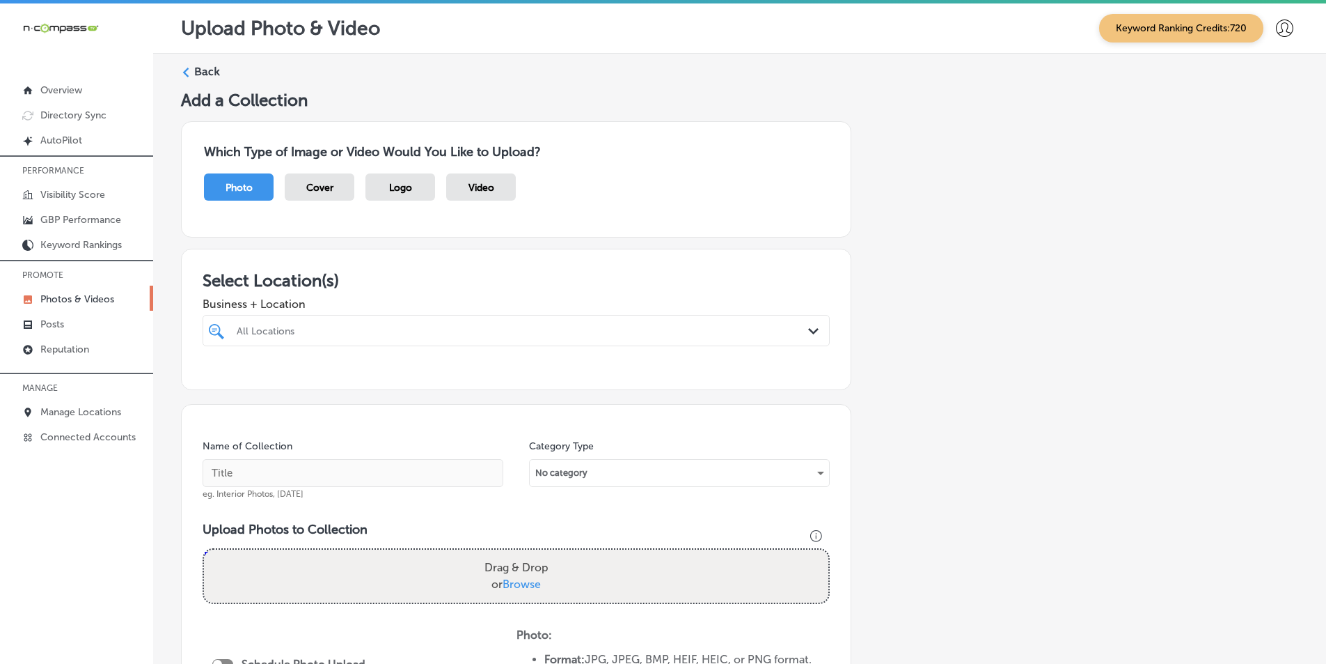
click at [198, 76] on label "Back" at bounding box center [207, 71] width 26 height 15
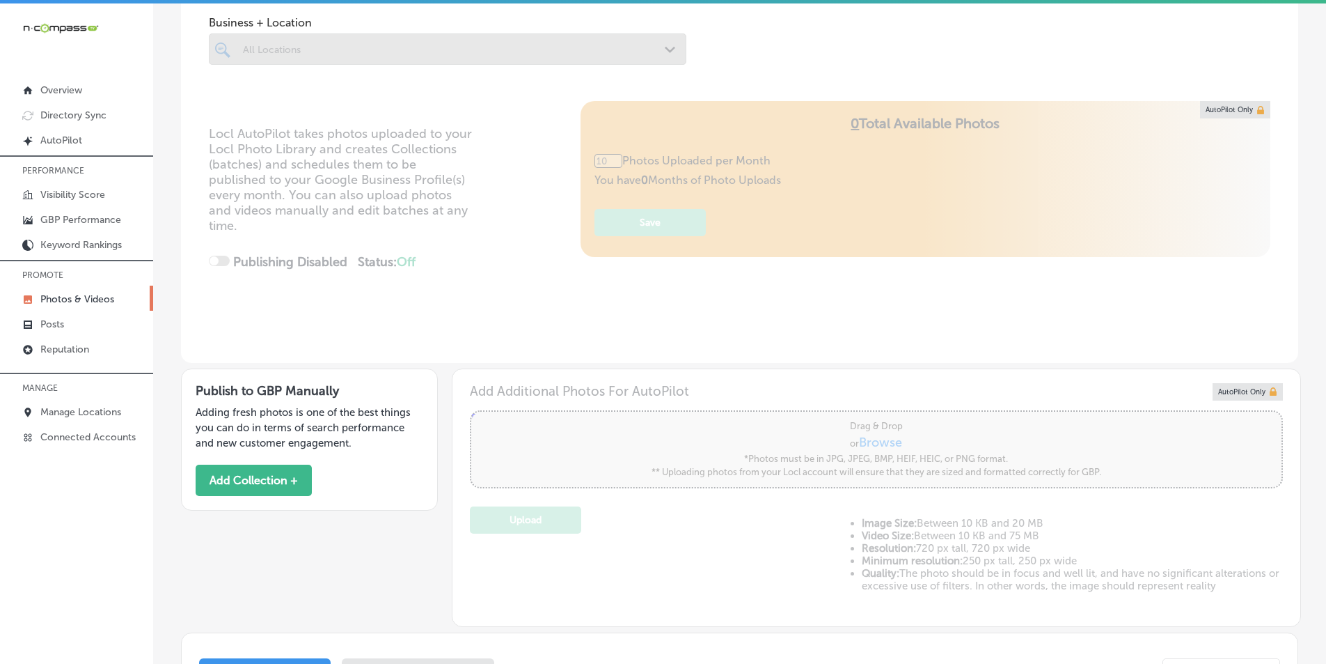
scroll to position [287, 0]
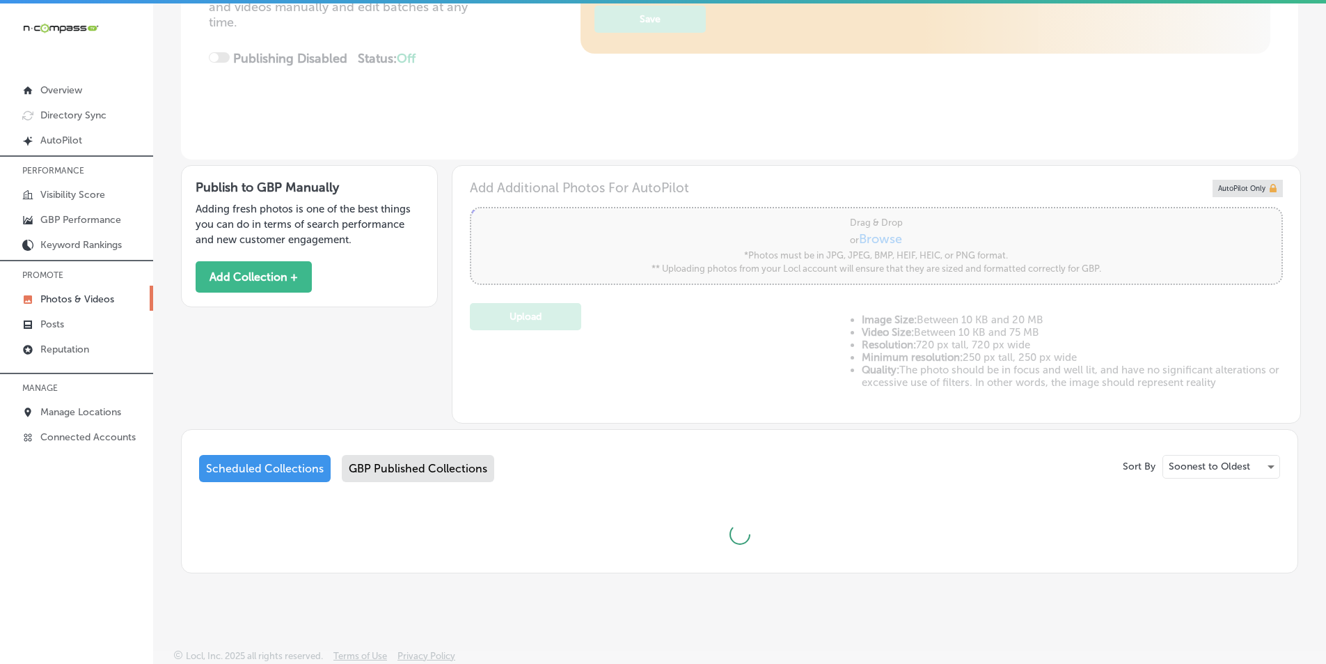
type input "5"
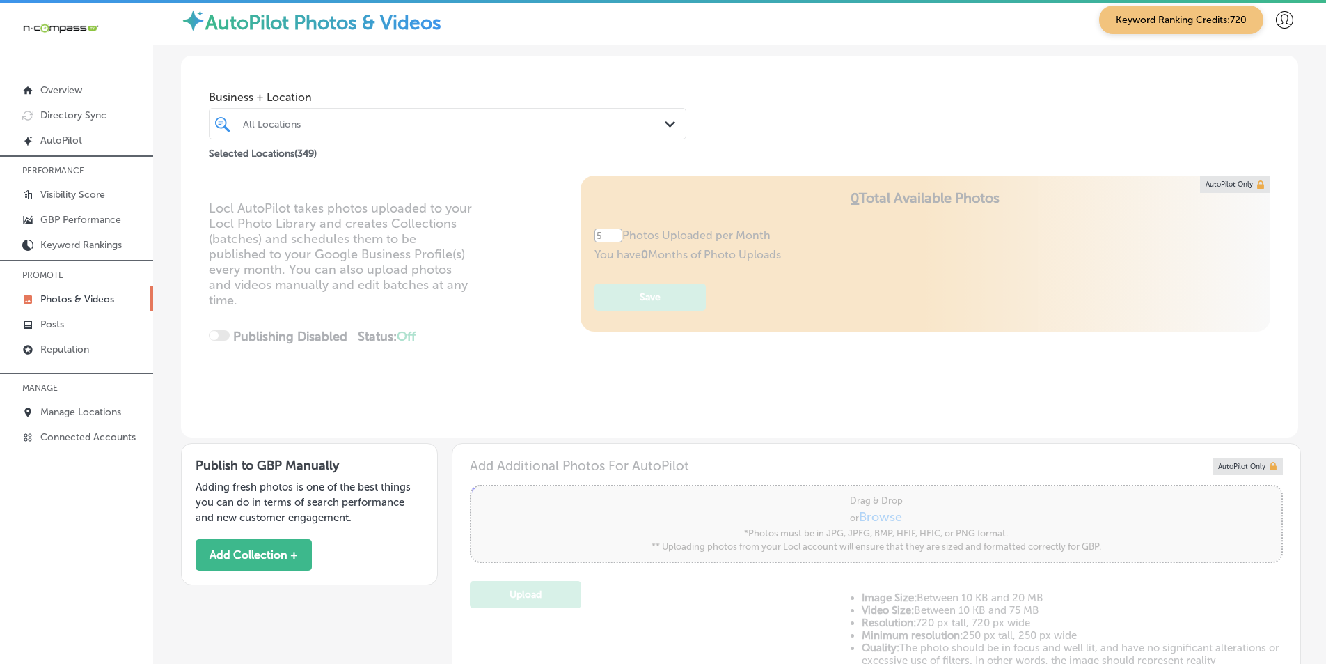
scroll to position [8, 0]
click at [457, 136] on div "All Locations Path Created with Sketch." at bounding box center [448, 124] width 478 height 31
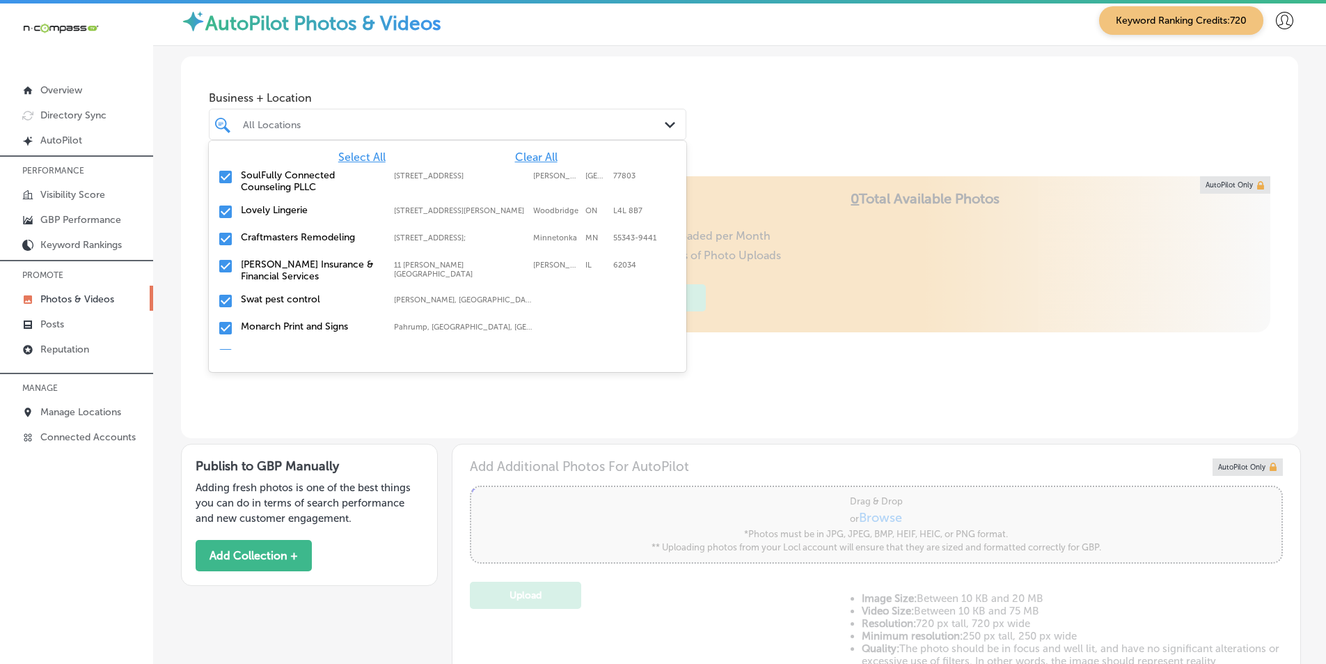
click at [535, 155] on span "Clear All" at bounding box center [536, 156] width 42 height 13
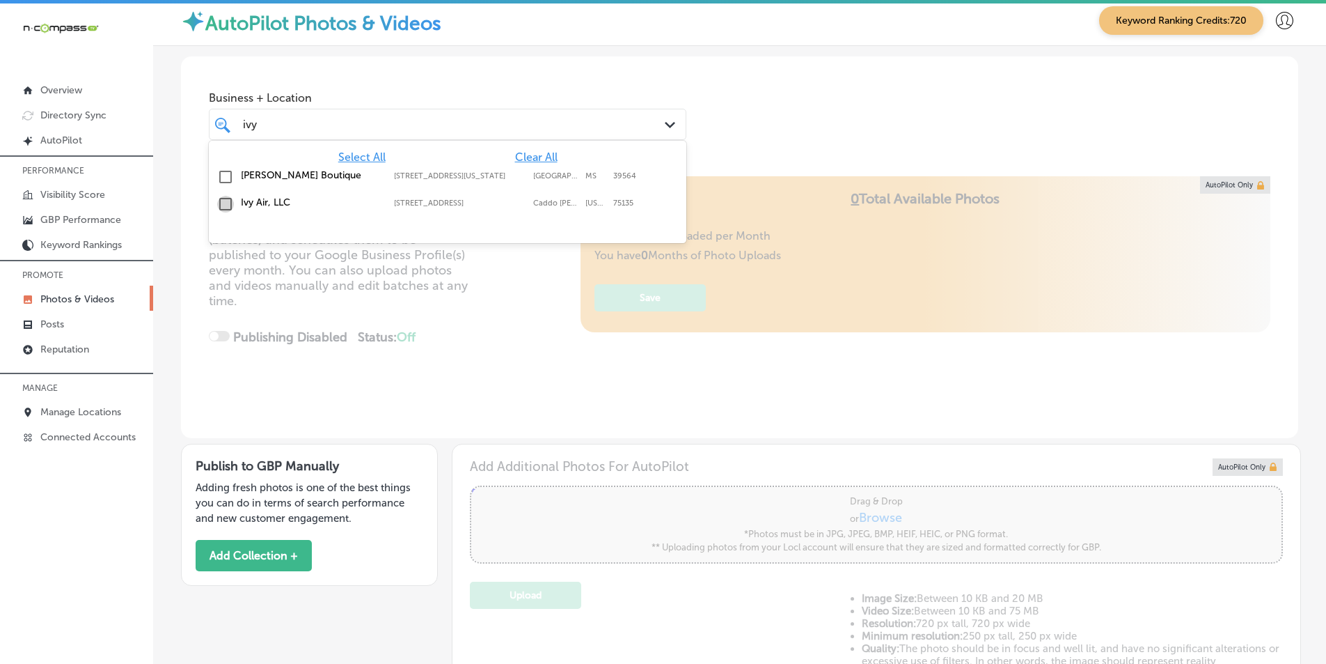
click at [222, 202] on input "checkbox" at bounding box center [225, 204] width 17 height 17
type input "ivy"
click at [462, 328] on div "Locl AutoPilot takes photos uploaded to your Locl Photo Library and creates Col…" at bounding box center [740, 307] width 1118 height 262
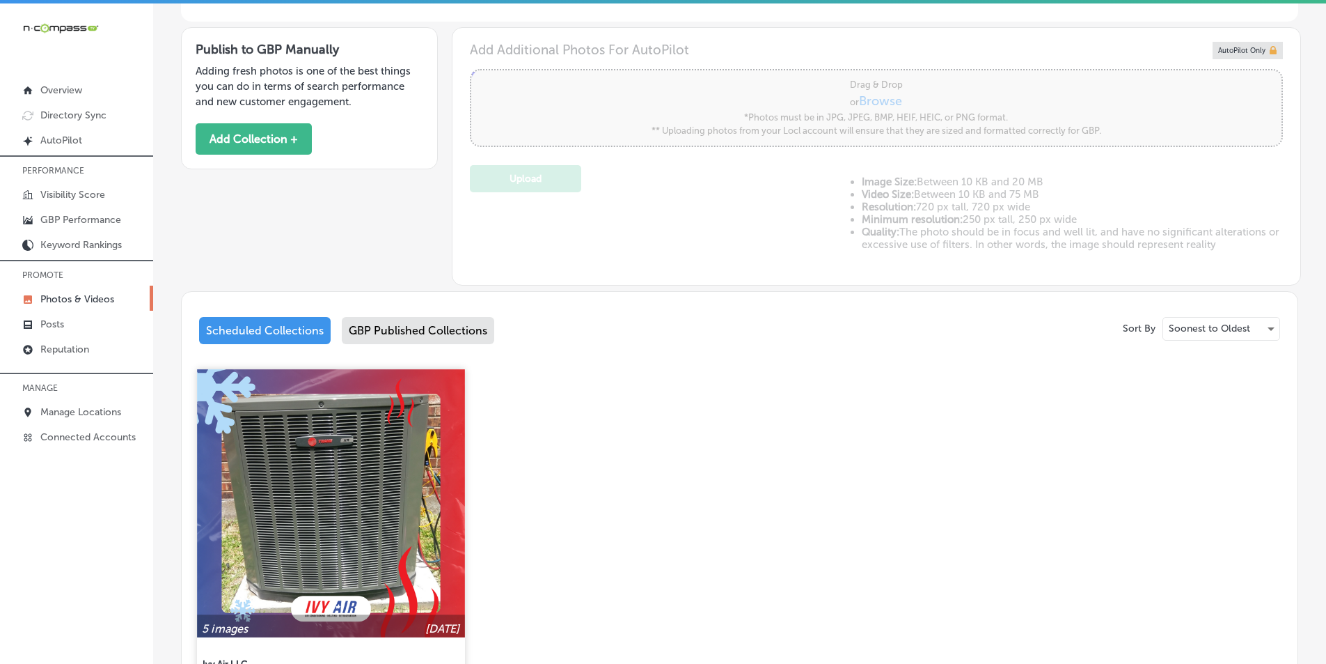
scroll to position [426, 0]
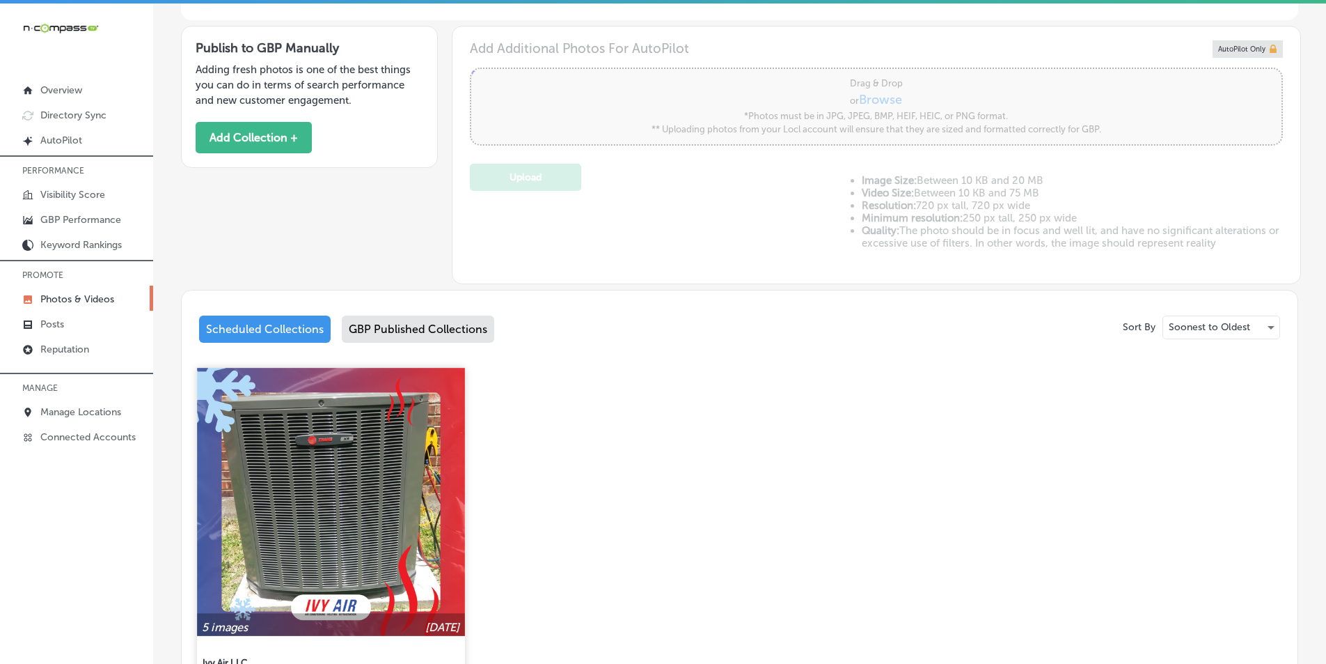
click at [382, 466] on img at bounding box center [330, 501] width 267 height 267
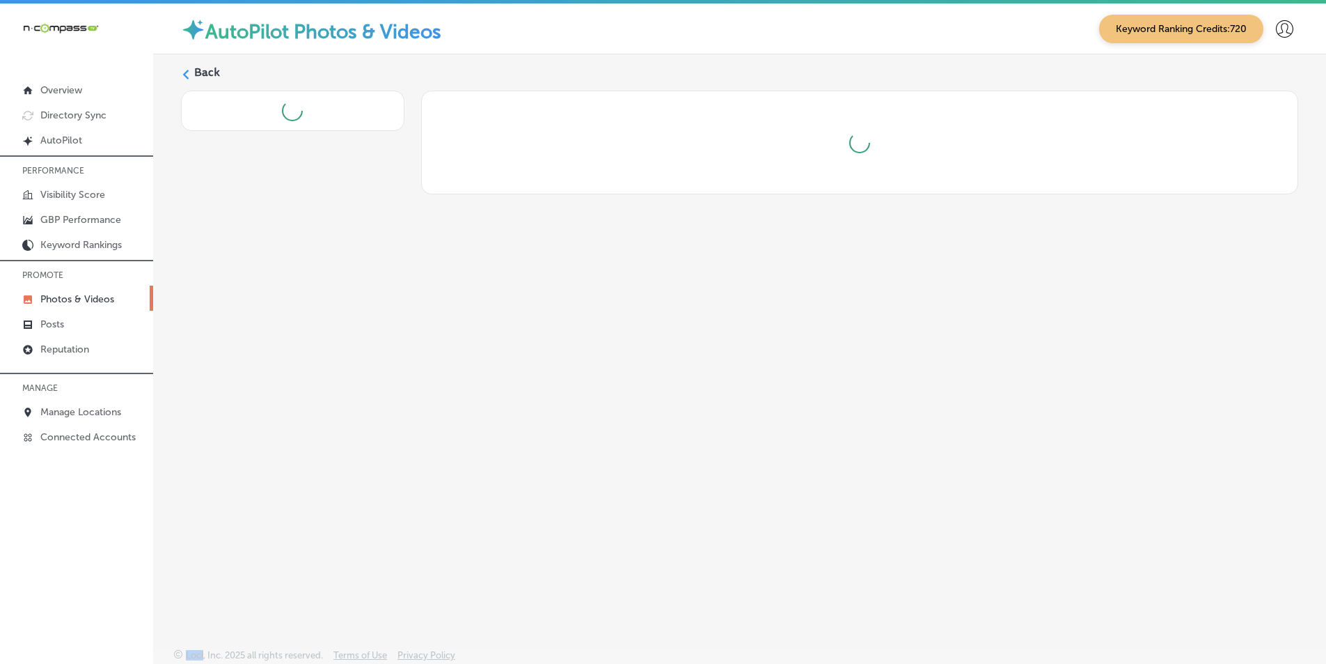
click at [383, 466] on div "Back" at bounding box center [739, 318] width 1173 height 528
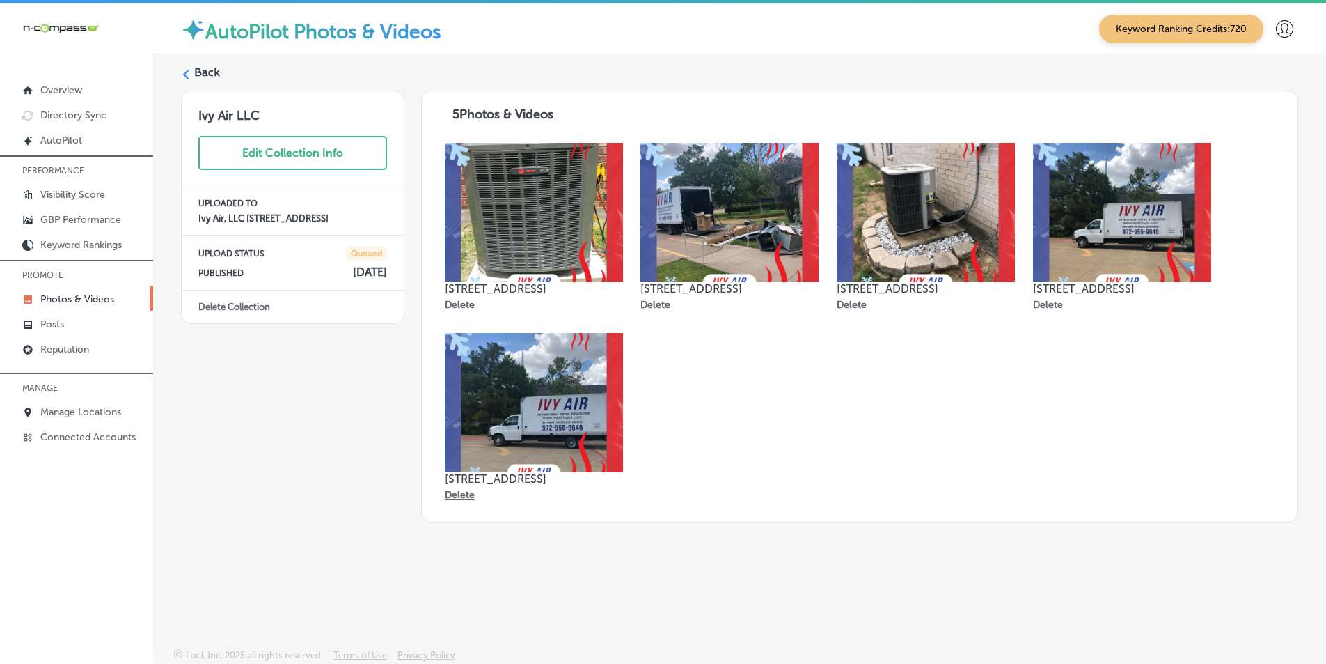
click at [187, 72] on icon at bounding box center [186, 75] width 10 height 10
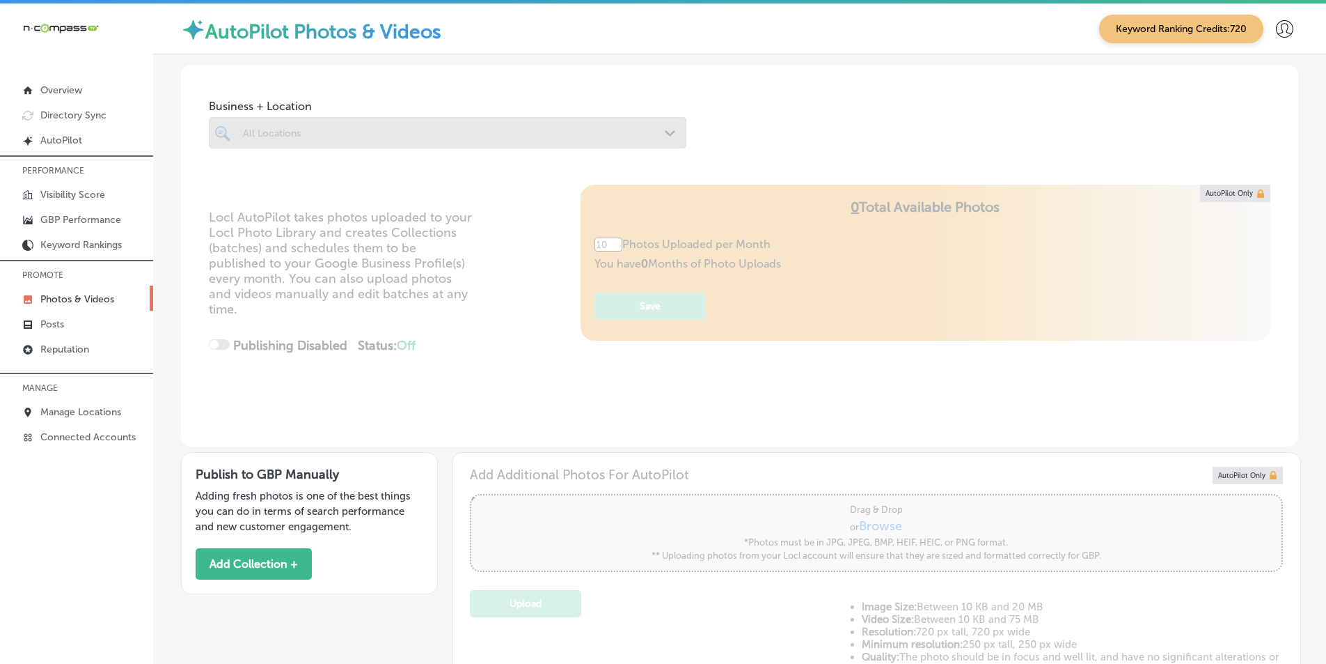
type input "5"
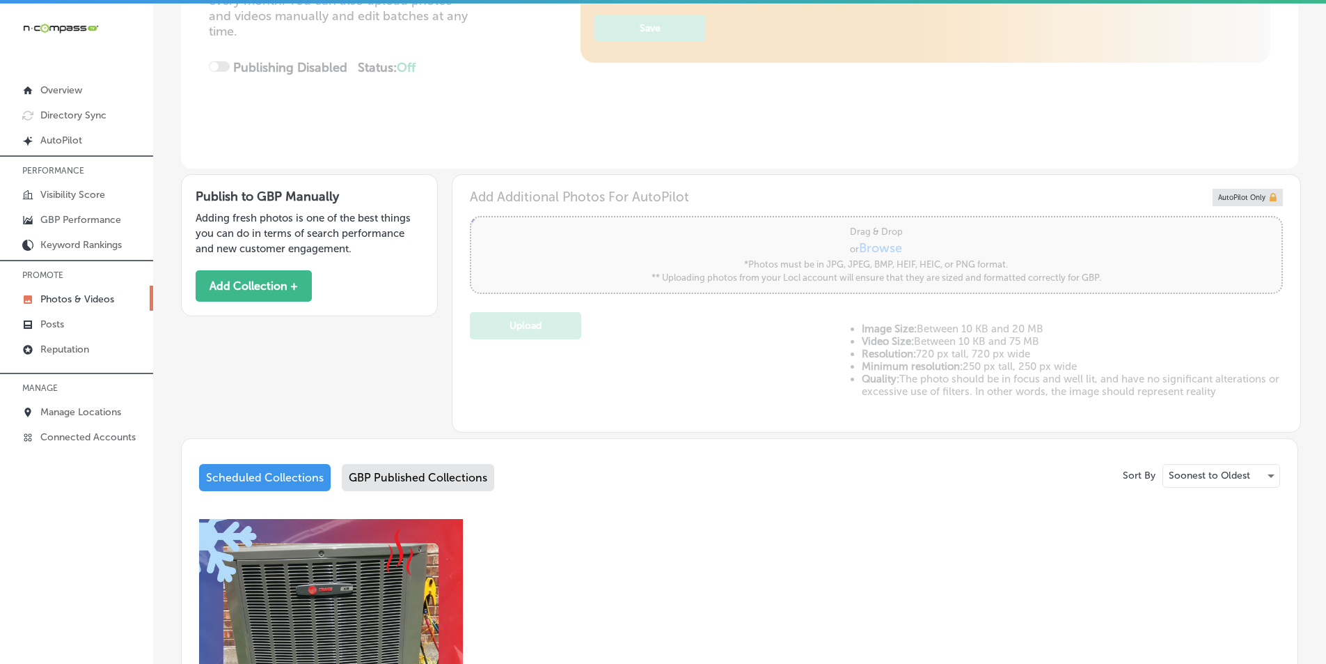
scroll to position [279, 0]
click at [435, 478] on div "GBP Published Collections" at bounding box center [418, 476] width 152 height 27
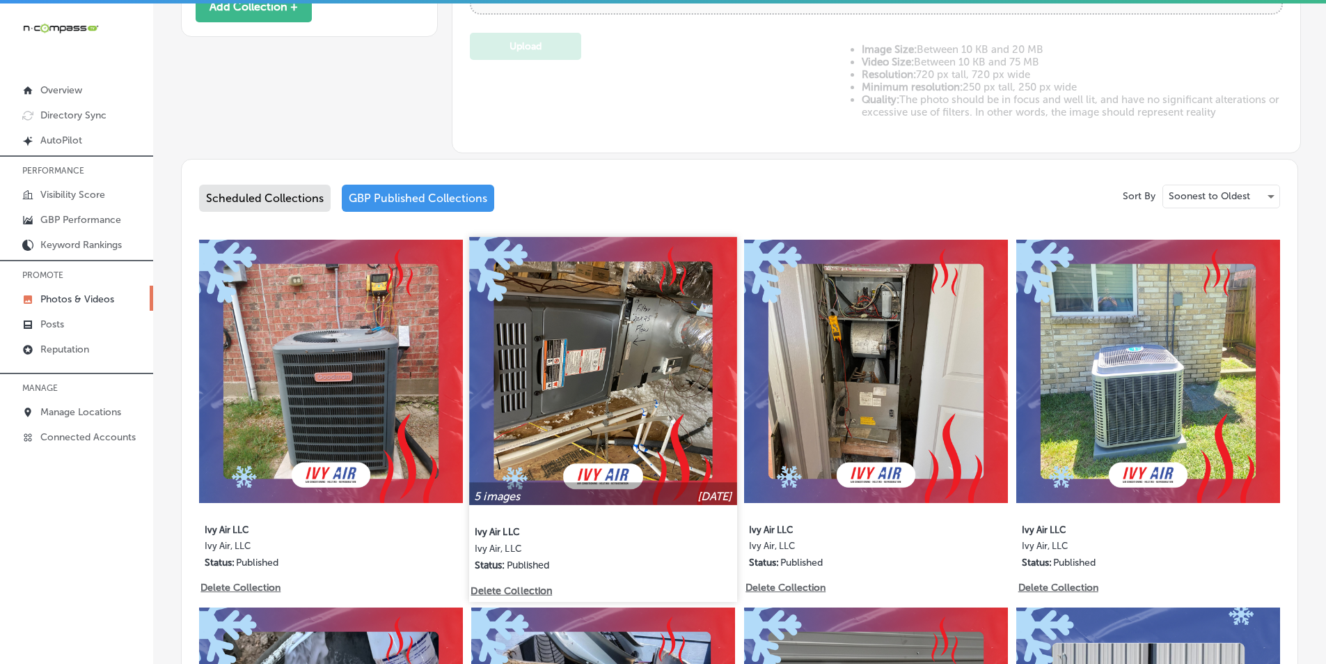
scroll to position [627, 0]
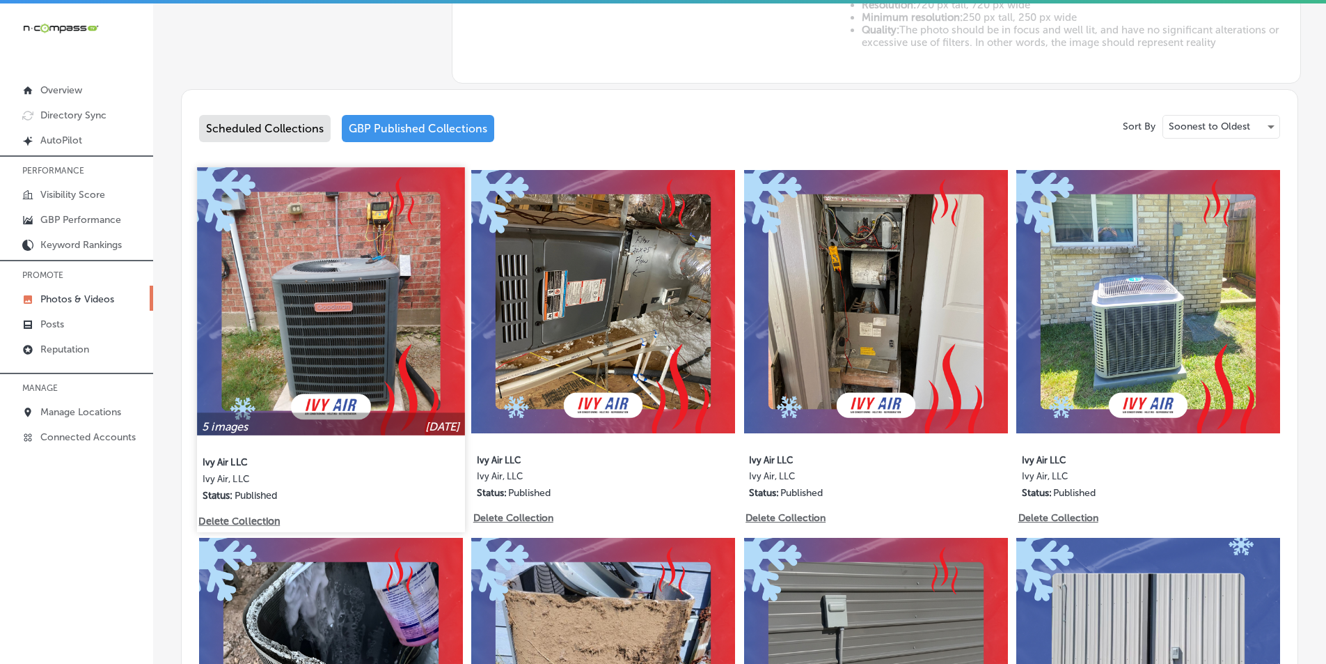
click at [414, 311] on img at bounding box center [330, 300] width 267 height 267
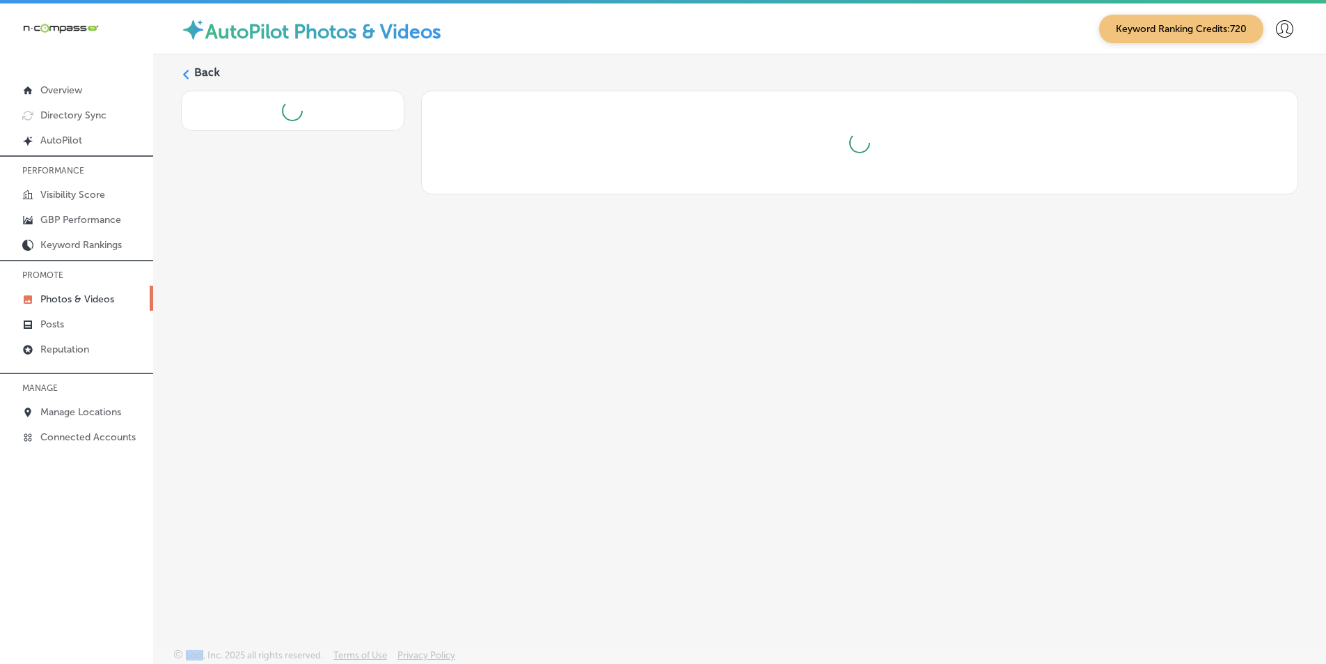
click at [414, 311] on div "Back" at bounding box center [739, 318] width 1173 height 528
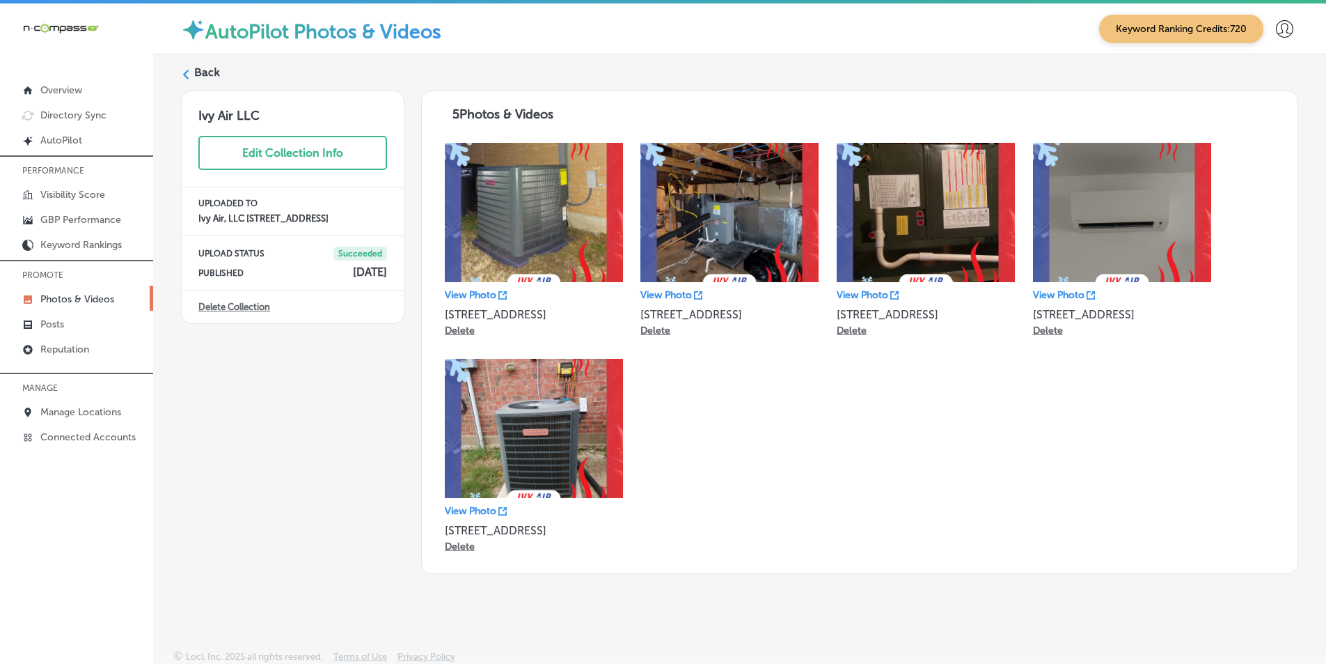
click at [188, 72] on icon at bounding box center [186, 75] width 10 height 10
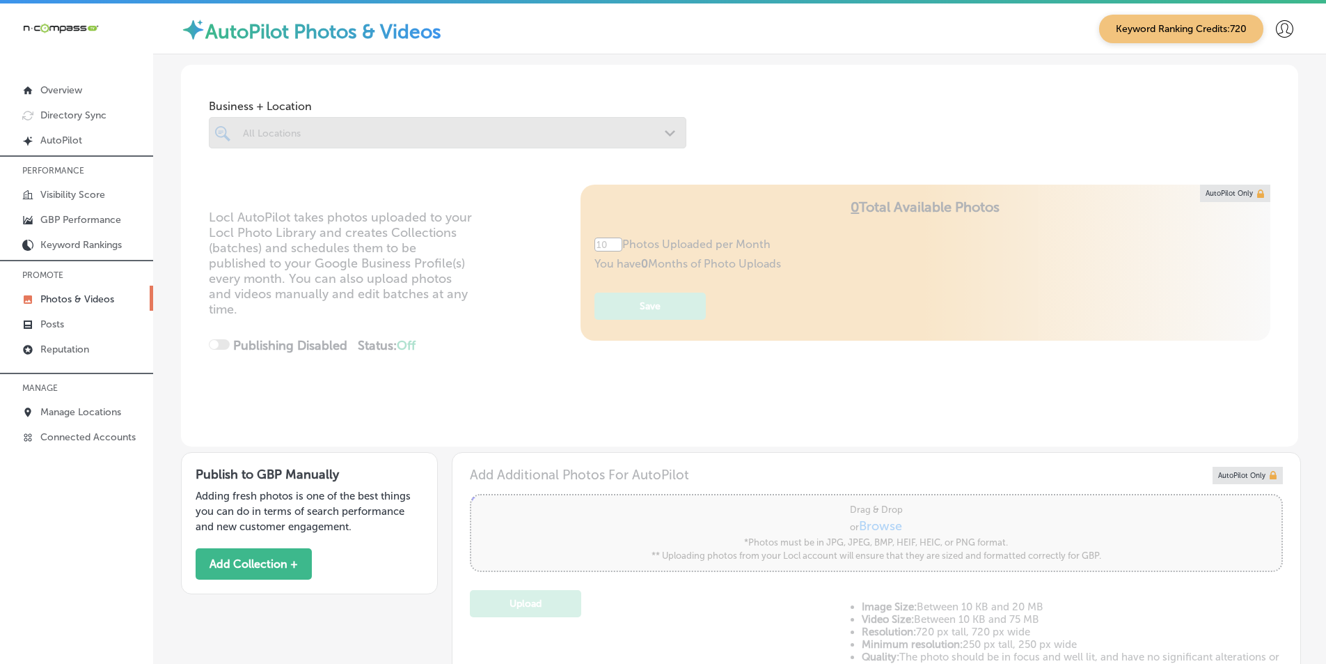
type input "5"
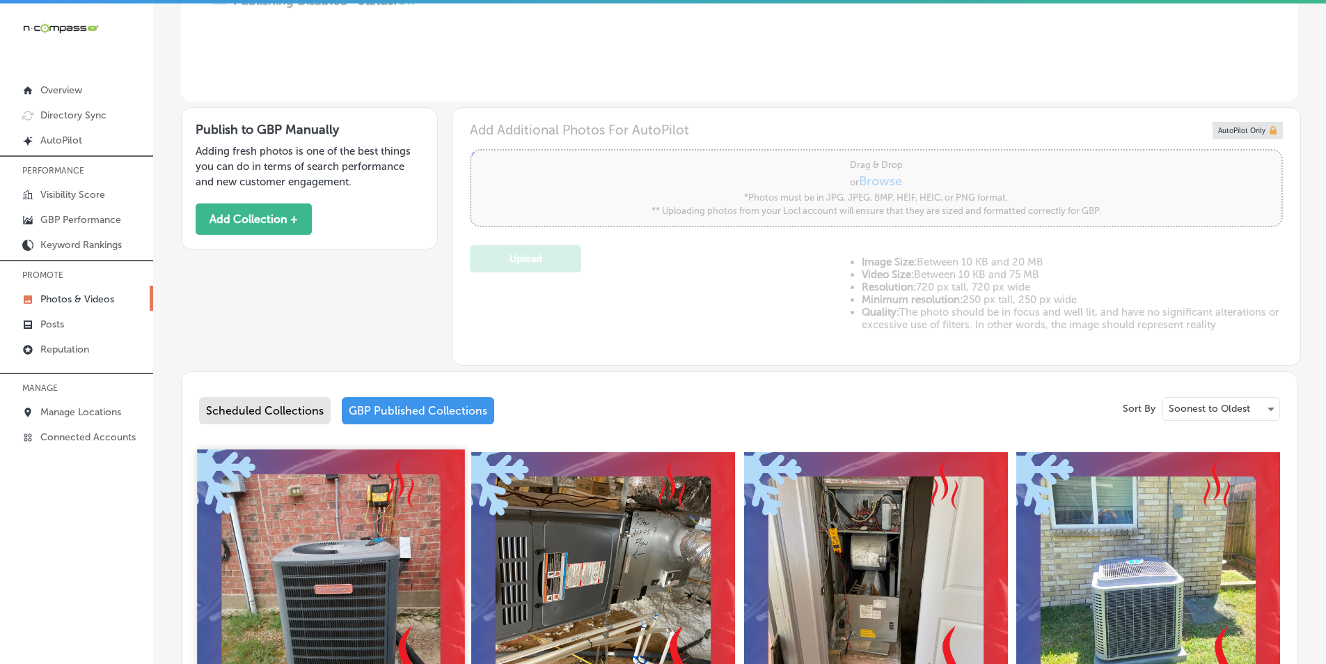
scroll to position [348, 0]
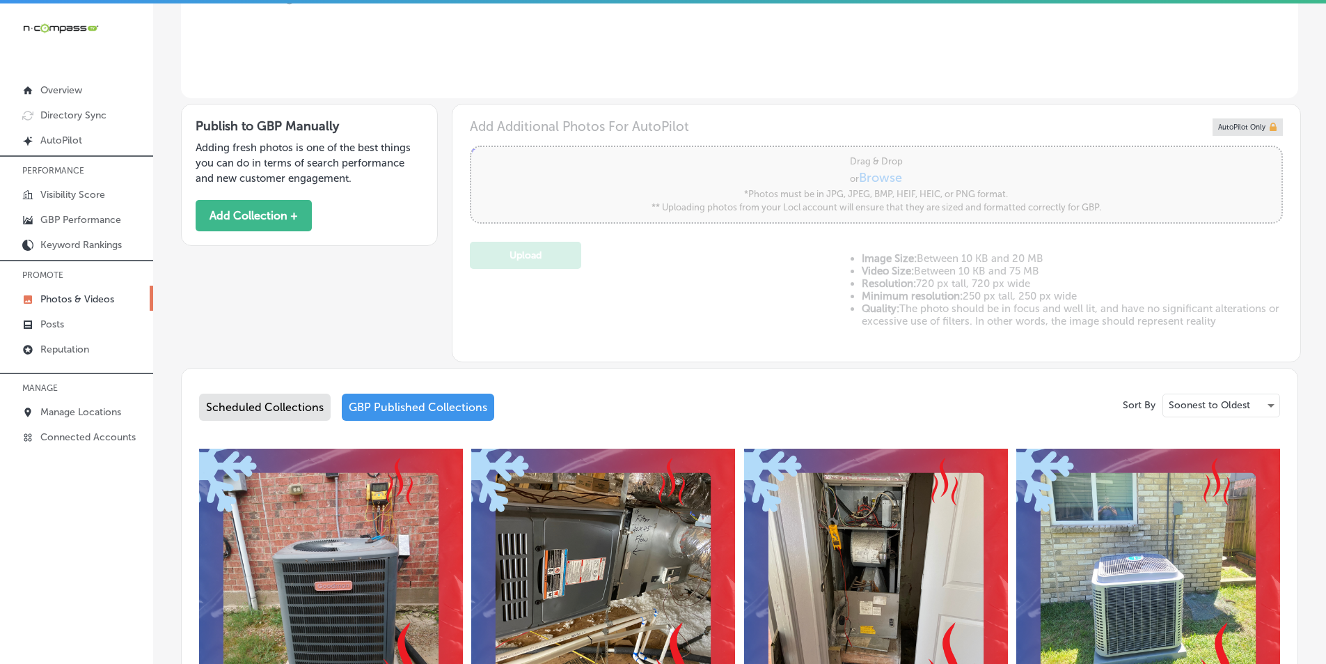
click at [300, 404] on div "Scheduled Collections" at bounding box center [265, 406] width 132 height 27
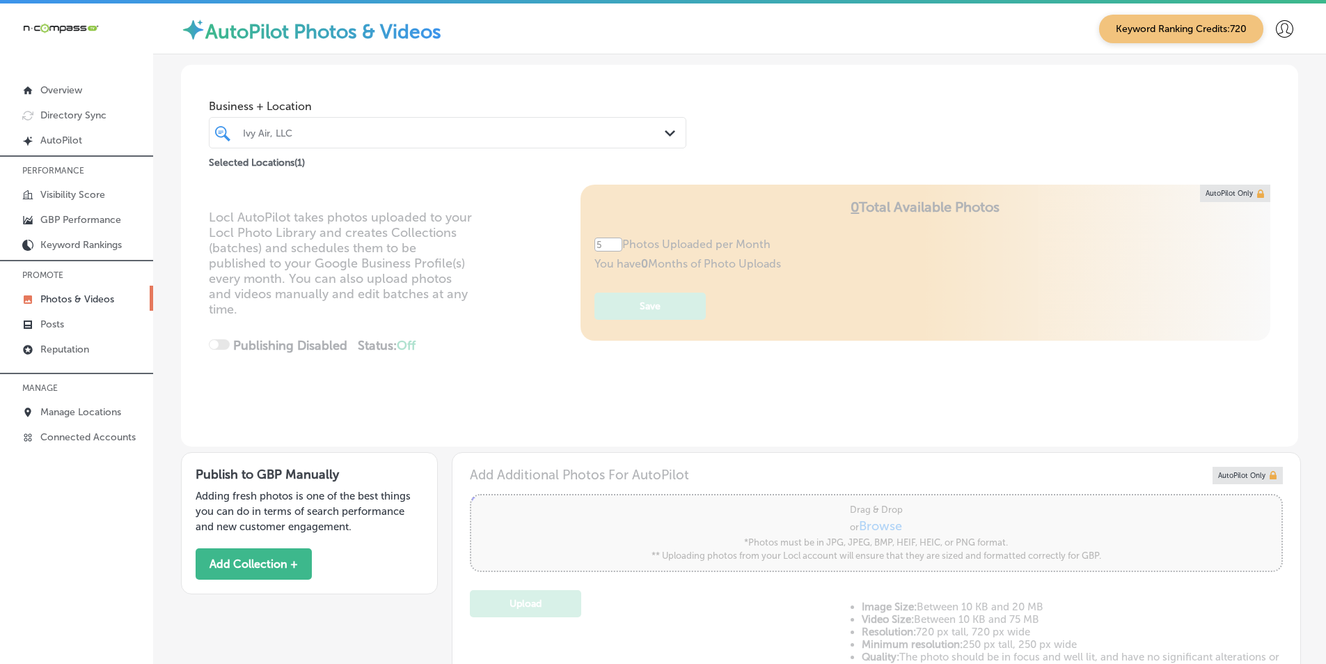
click at [296, 130] on div "Ivy Air, LLC" at bounding box center [454, 133] width 423 height 12
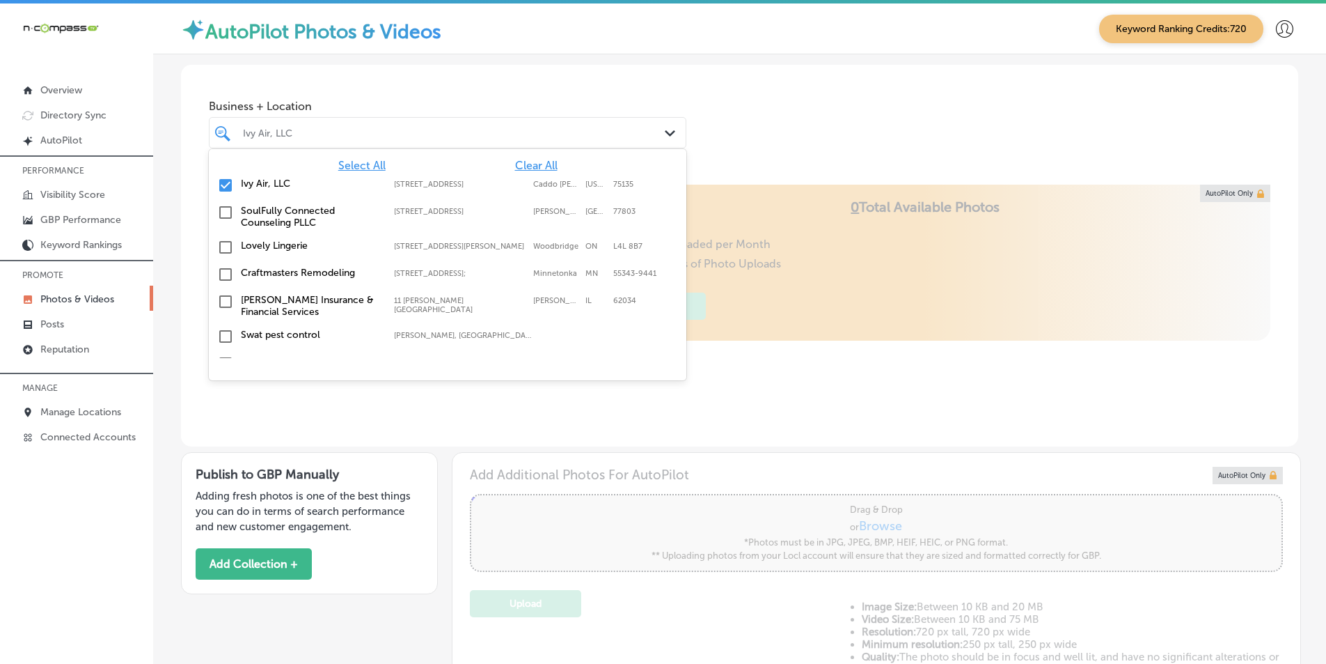
click at [228, 182] on input "checkbox" at bounding box center [225, 185] width 17 height 17
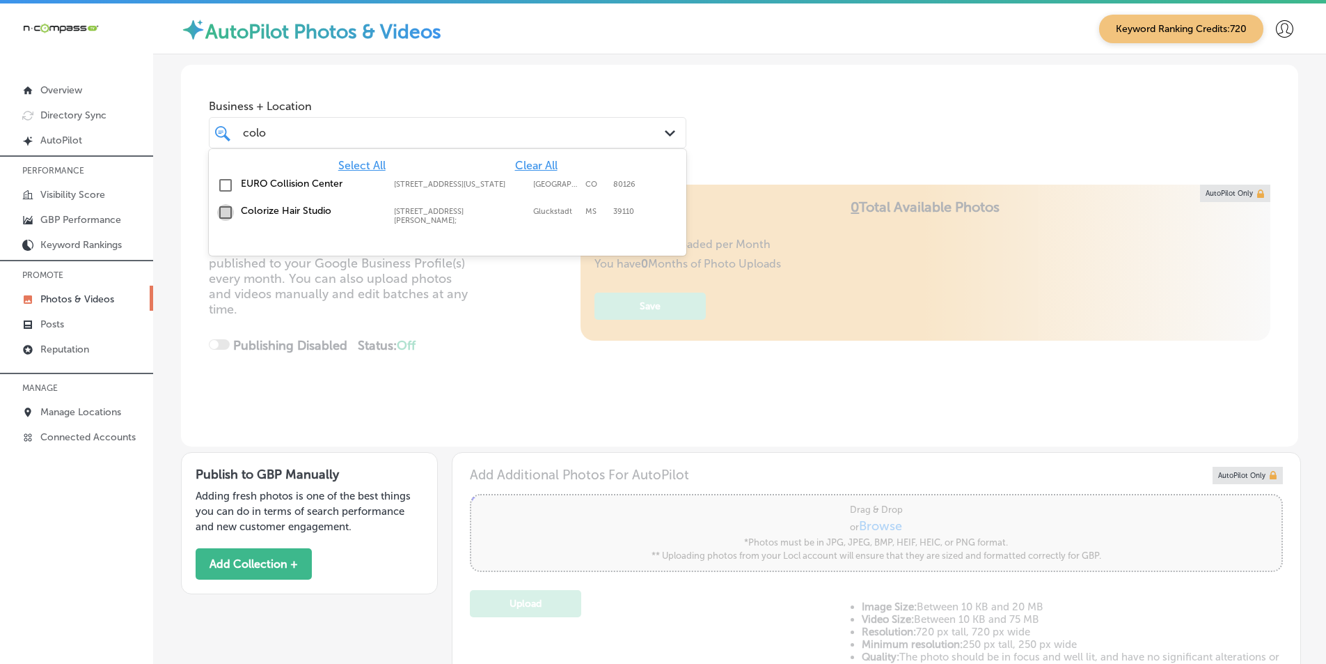
click at [224, 213] on input "checkbox" at bounding box center [225, 212] width 17 height 17
click at [448, 348] on div "Locl AutoPilot takes photos uploaded to your Locl Photo Library and creates Col…" at bounding box center [740, 316] width 1118 height 262
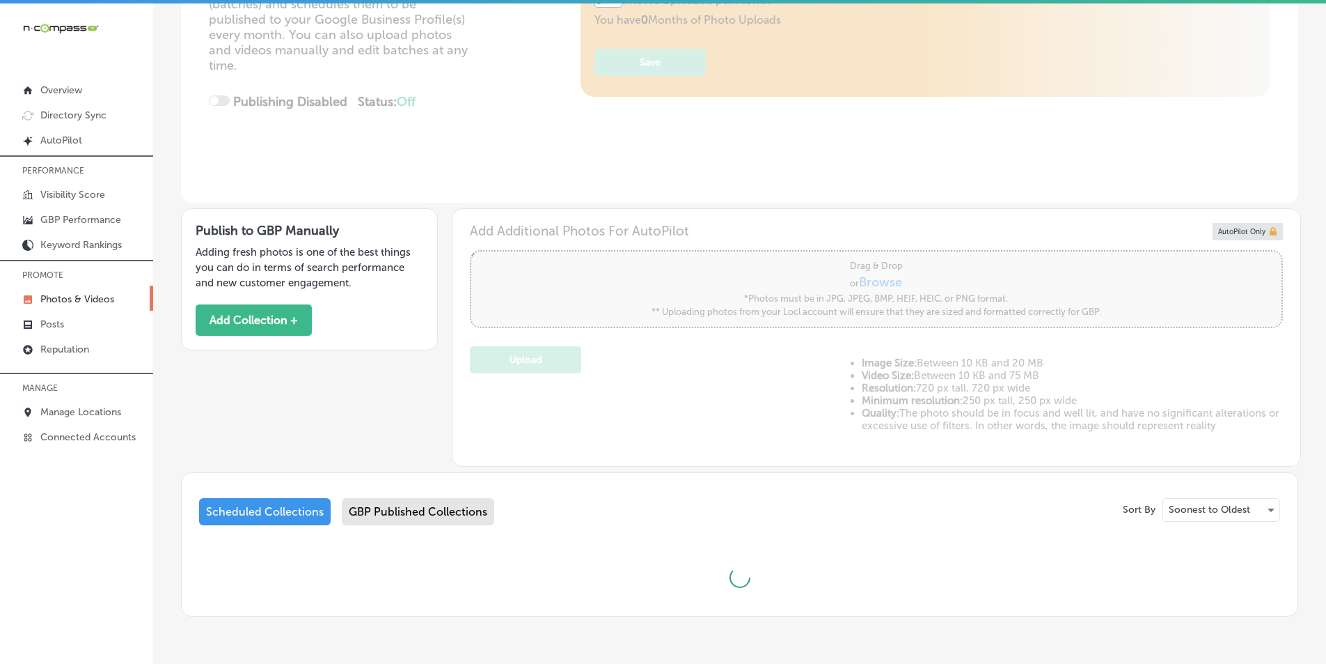
scroll to position [287, 0]
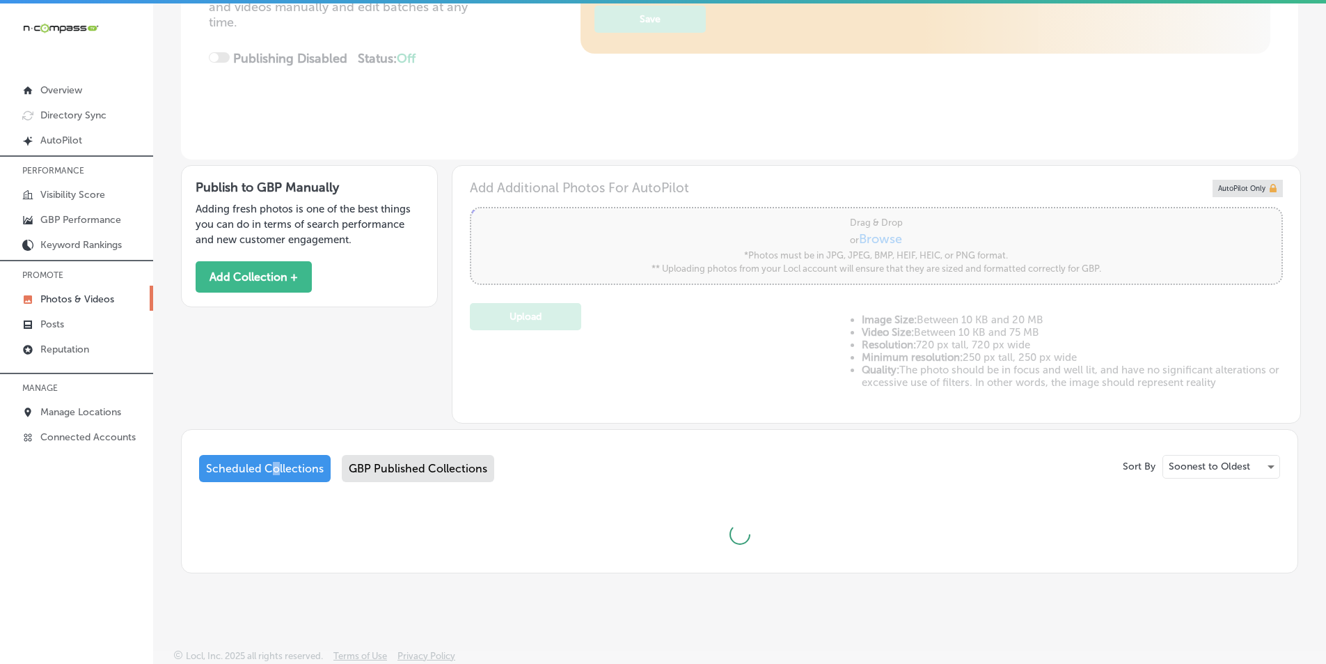
click at [275, 467] on div "Scheduled Collections" at bounding box center [265, 468] width 132 height 27
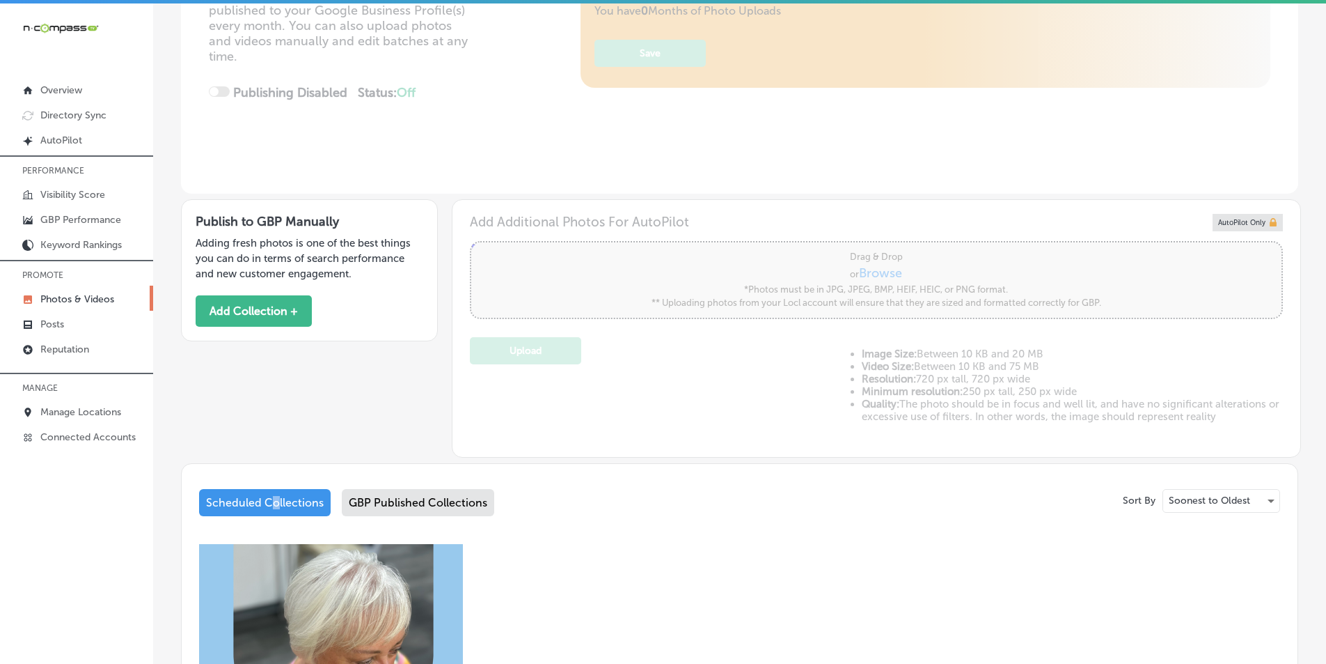
scroll to position [78, 0]
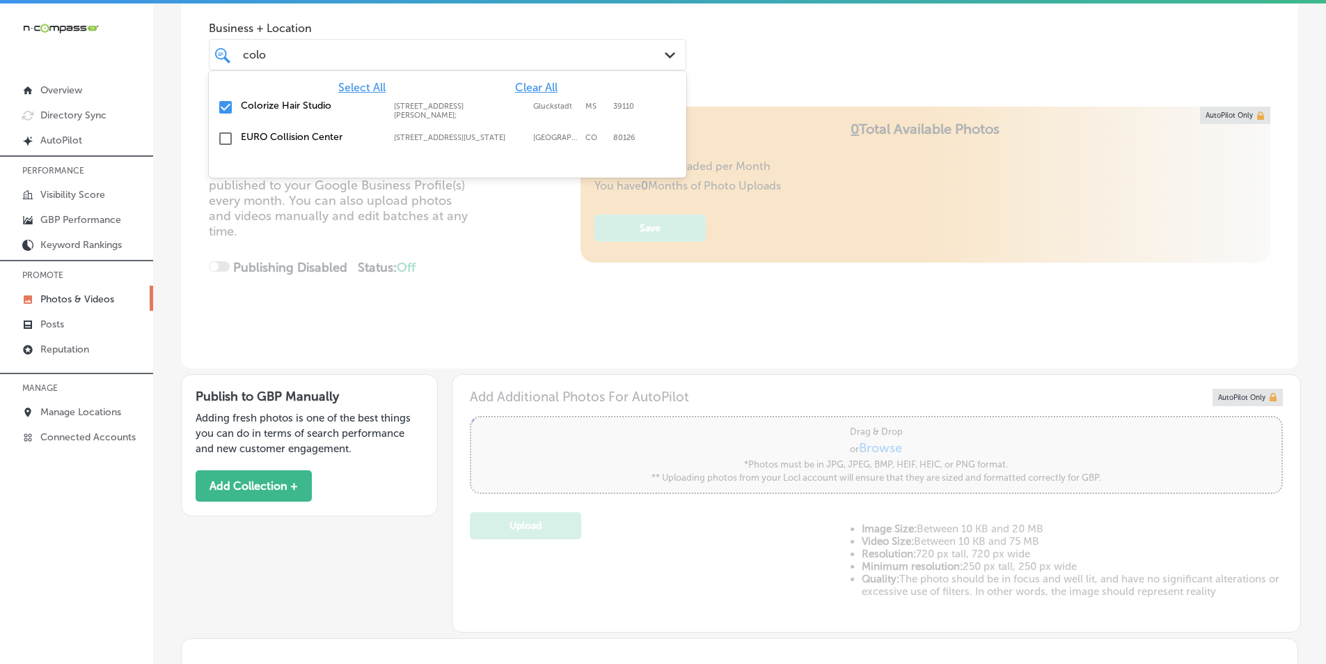
click at [350, 51] on div "colo colo" at bounding box center [427, 54] width 371 height 19
click at [226, 104] on input "checkbox" at bounding box center [225, 107] width 17 height 17
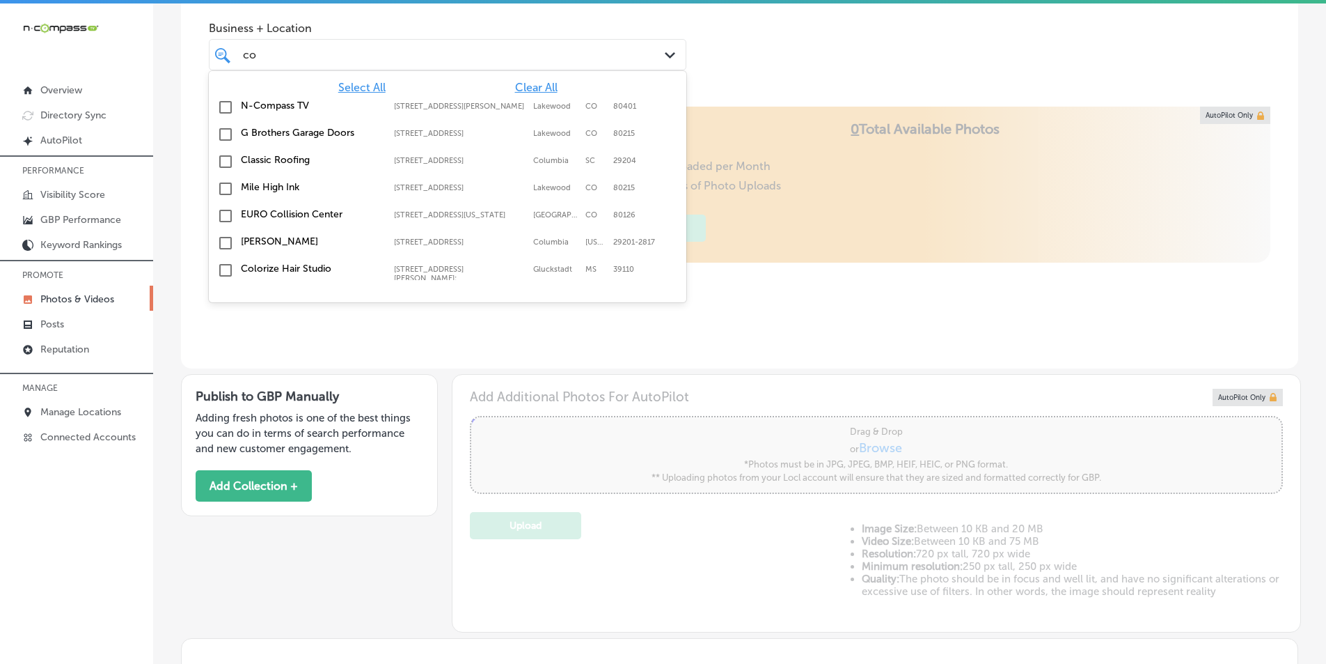
type input "c"
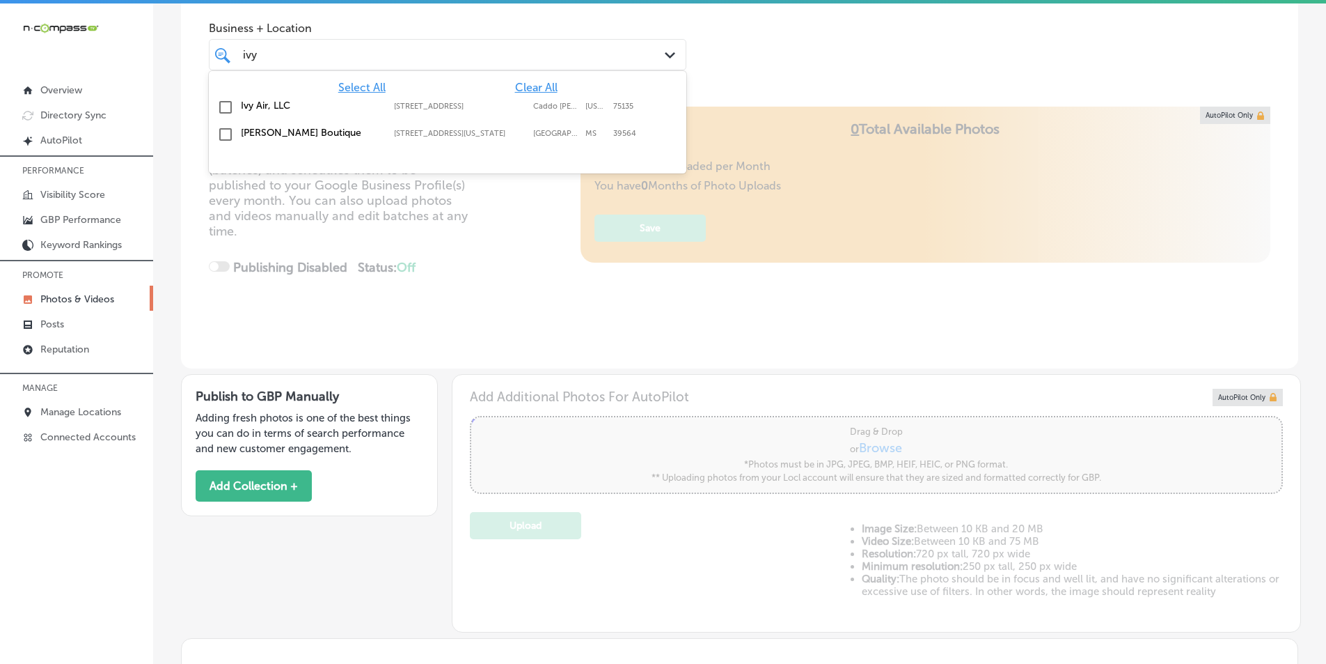
click at [226, 107] on input "checkbox" at bounding box center [225, 107] width 17 height 17
type input "ivy"
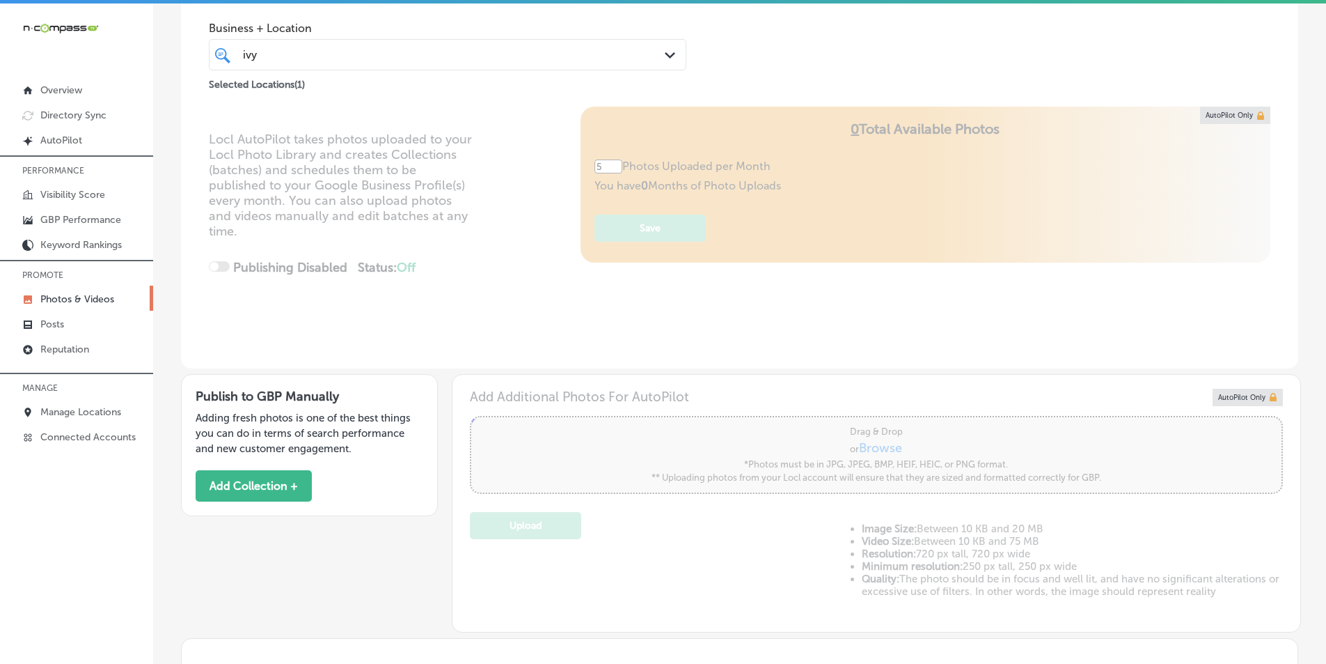
click at [471, 261] on div "Locl AutoPilot takes photos uploaded to your Locl Photo Library and creates Col…" at bounding box center [740, 238] width 1118 height 262
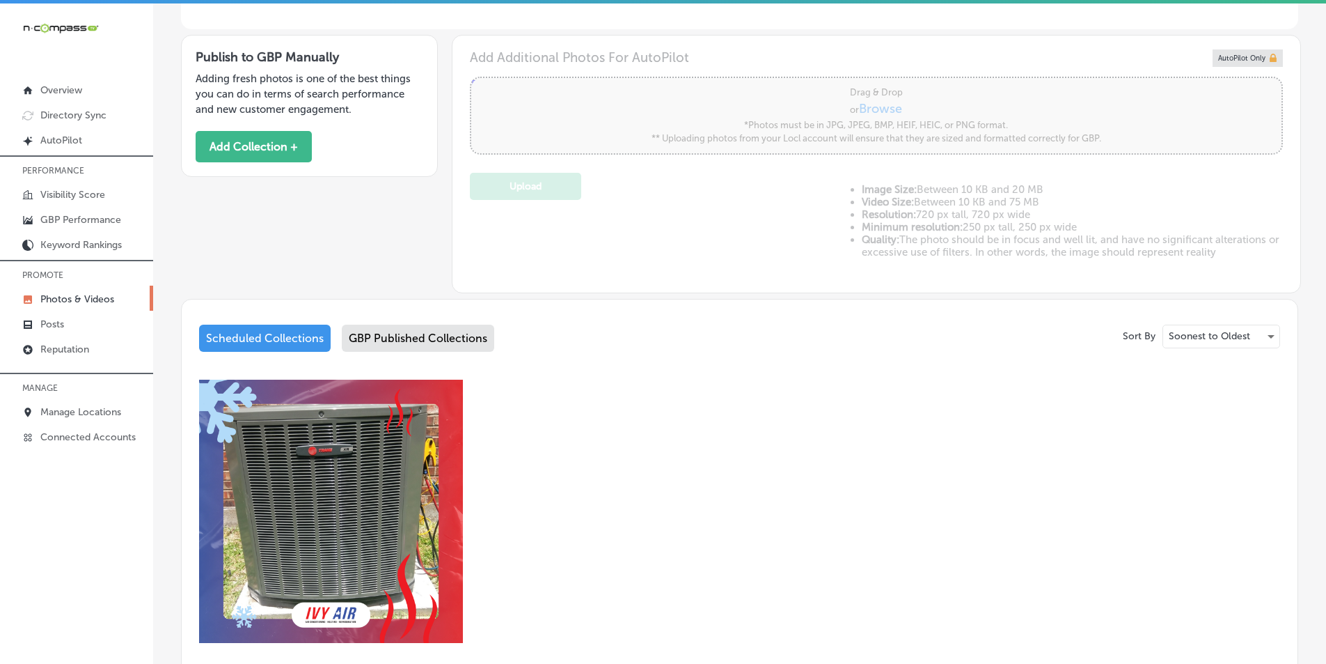
scroll to position [426, 0]
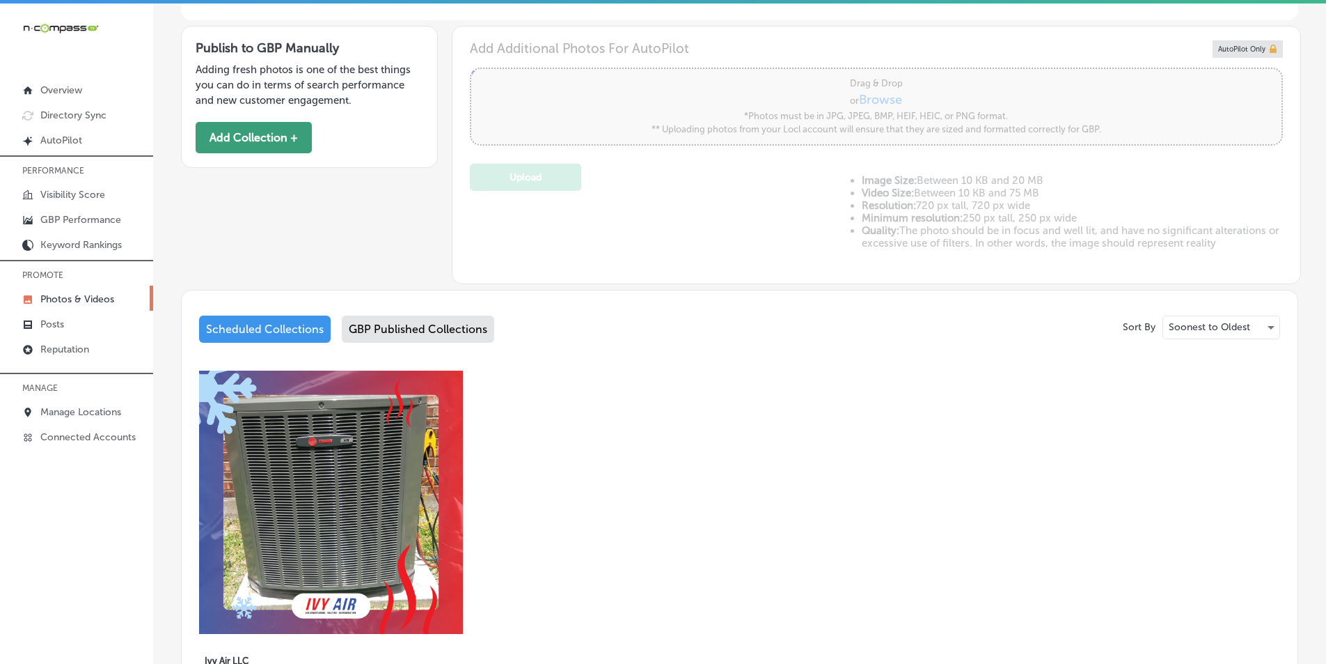
click at [267, 132] on button "Add Collection +" at bounding box center [254, 137] width 116 height 31
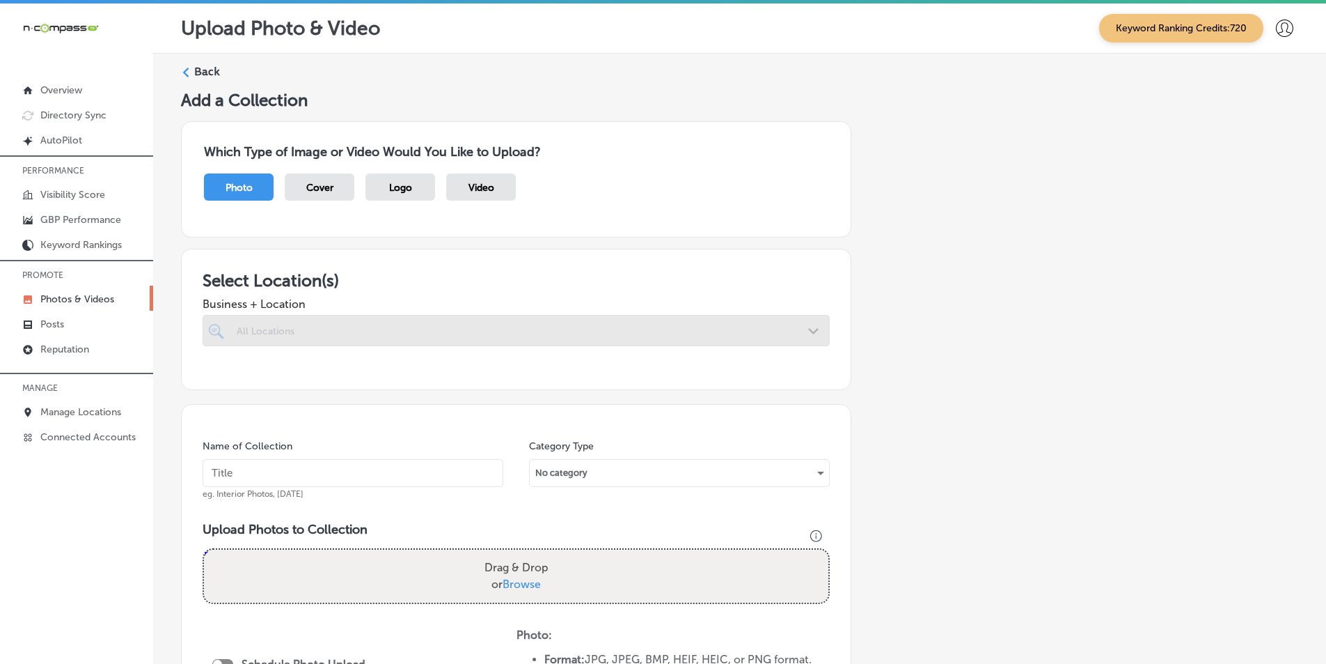
click at [368, 330] on div at bounding box center [516, 330] width 627 height 31
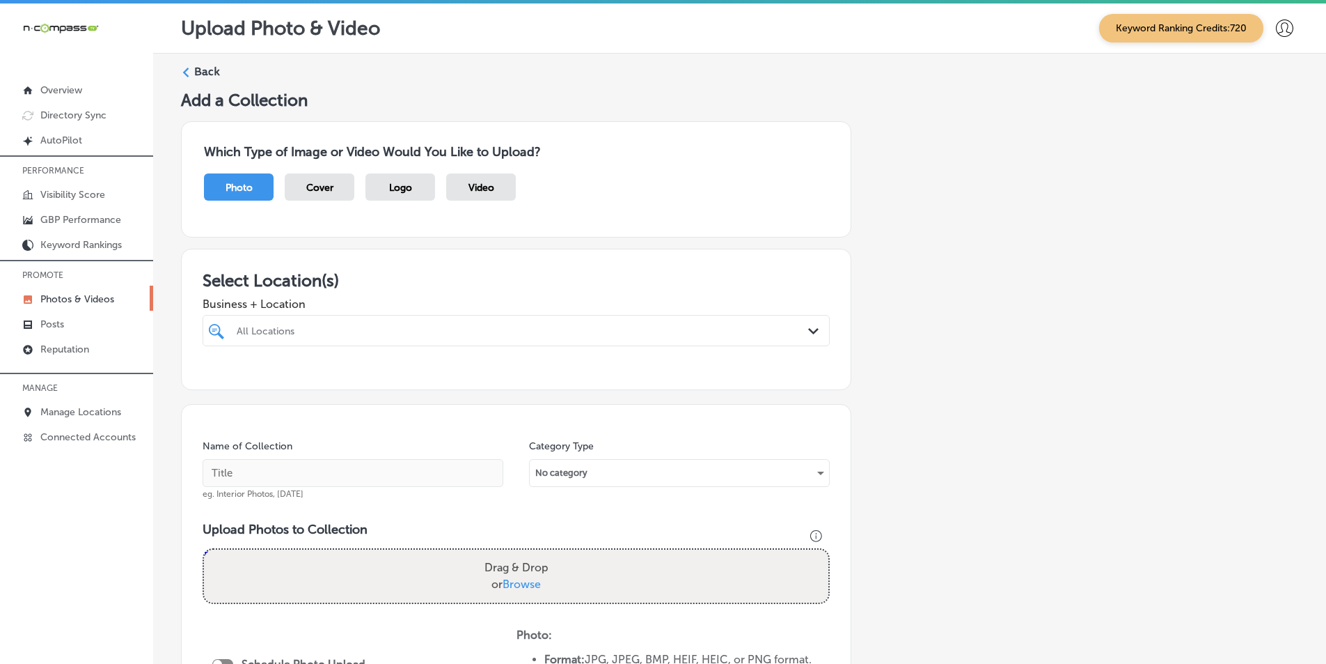
click at [372, 328] on div "All Locations" at bounding box center [523, 330] width 573 height 12
click at [219, 405] on input "checkbox" at bounding box center [219, 410] width 17 height 17
type input "ivy"
click at [921, 421] on div "Add a Collection Which Type of Image or Video Would You Like to Upload? Photo C…" at bounding box center [740, 503] width 1118 height 827
click at [281, 467] on input "text" at bounding box center [353, 473] width 301 height 28
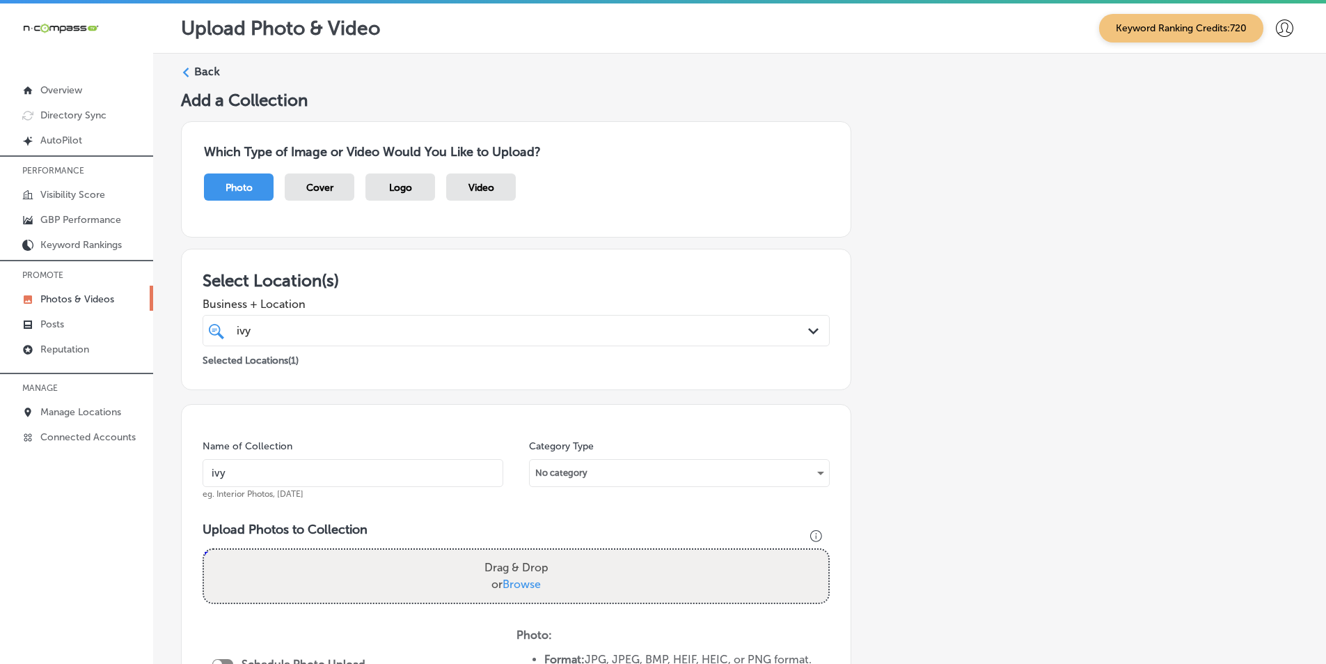
type input "ivy"
click at [409, 578] on div "Drag & Drop or Browse" at bounding box center [516, 575] width 625 height 53
click at [204, 549] on input "Drag & Drop or Browse" at bounding box center [516, 551] width 625 height 4
drag, startPoint x: 270, startPoint y: 566, endPoint x: 272, endPoint y: 541, distance: 25.2
click at [270, 565] on div "Drag & Drop or Browse" at bounding box center [516, 575] width 625 height 53
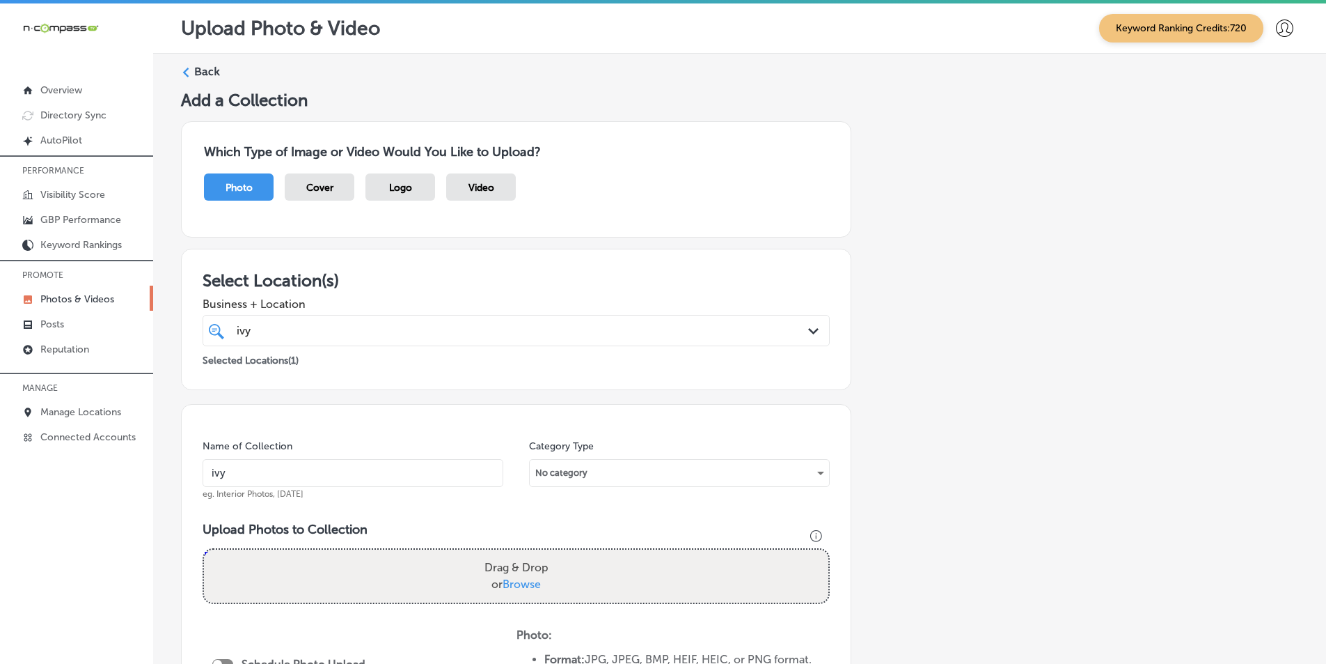
click at [204, 549] on input "Drag & Drop or Browse" at bounding box center [516, 551] width 625 height 4
type input "C:\fakepath\2.png"
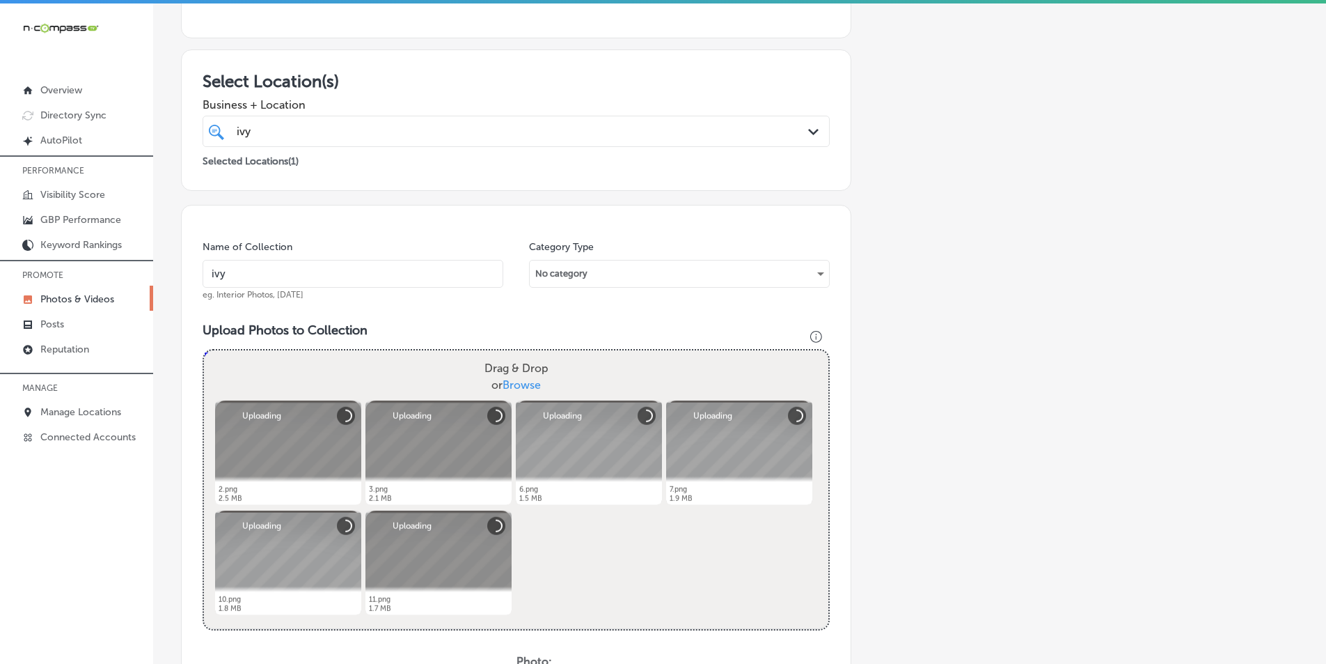
scroll to position [209, 0]
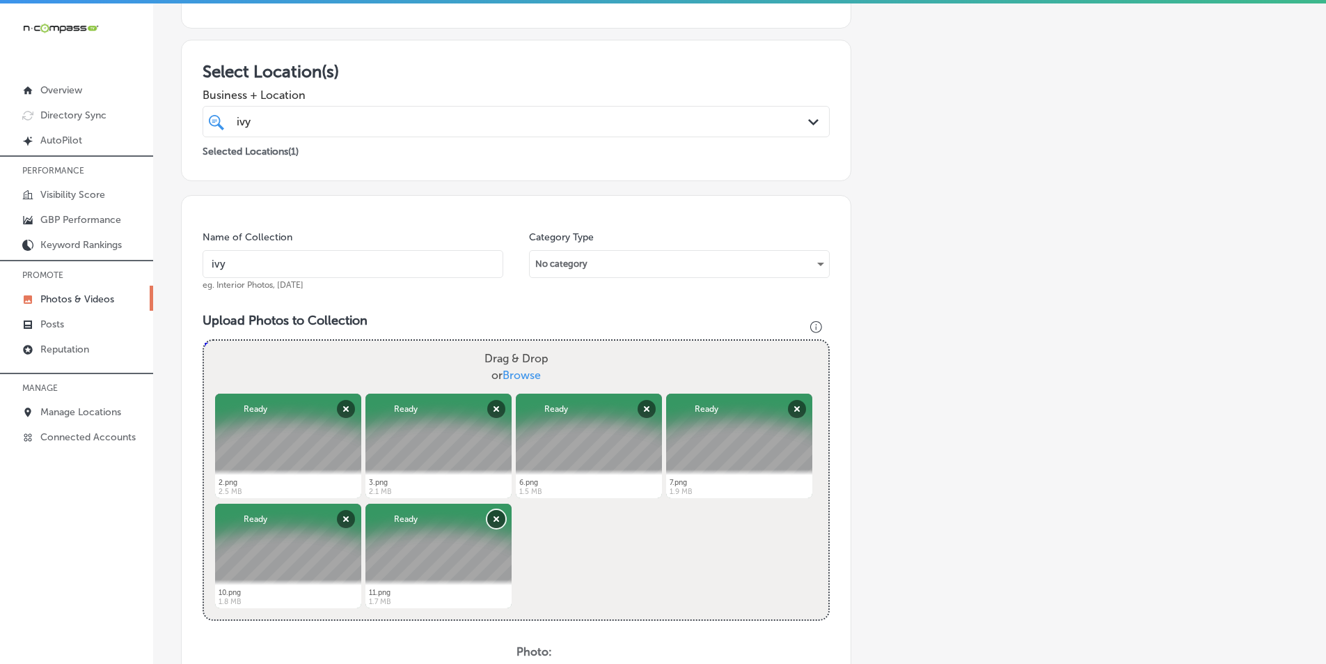
drag, startPoint x: 492, startPoint y: 517, endPoint x: 500, endPoint y: 518, distance: 7.7
click at [496, 517] on button "Remove" at bounding box center [496, 519] width 18 height 18
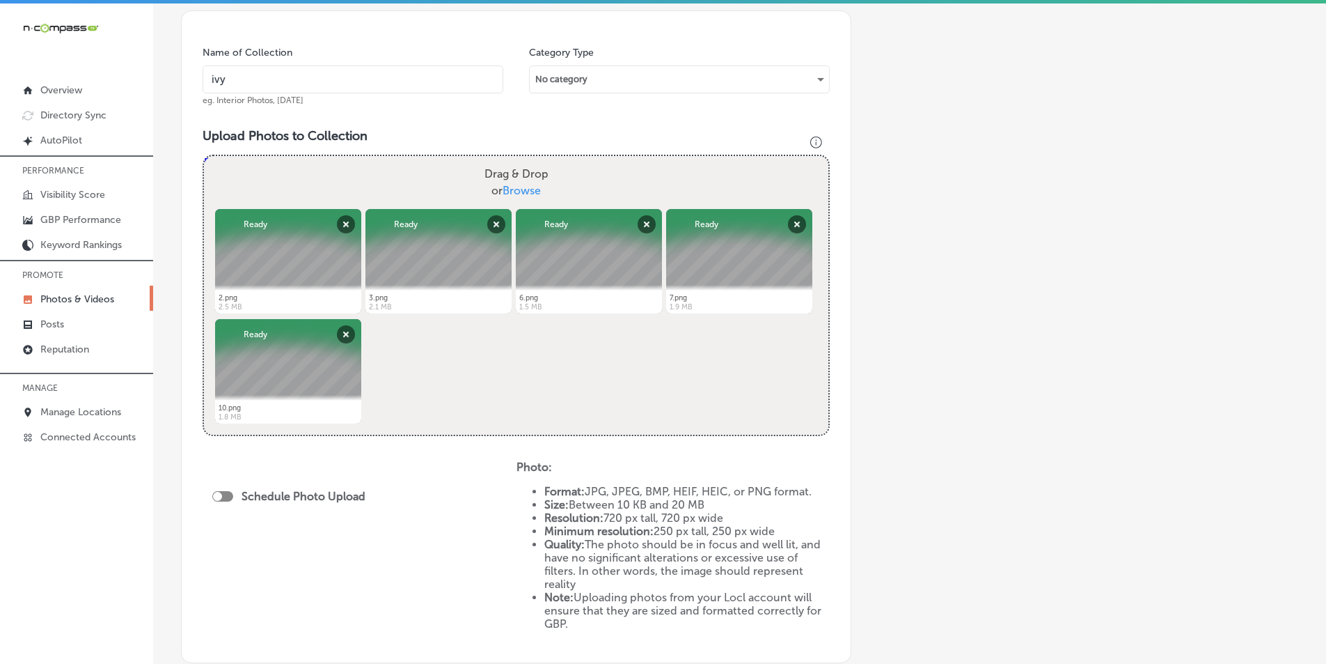
scroll to position [487, 0]
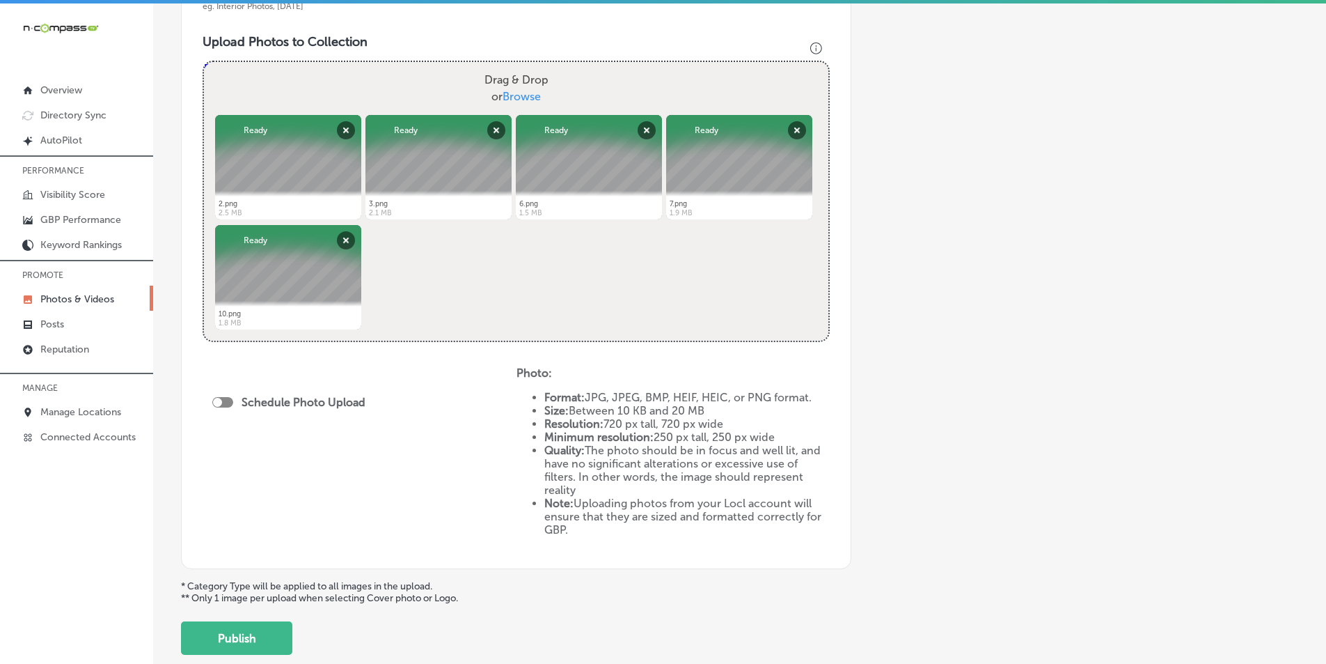
click at [221, 396] on div "Schedule Photo Upload" at bounding box center [292, 402] width 160 height 13
click at [223, 400] on div at bounding box center [222, 402] width 21 height 10
checkbox input "true"
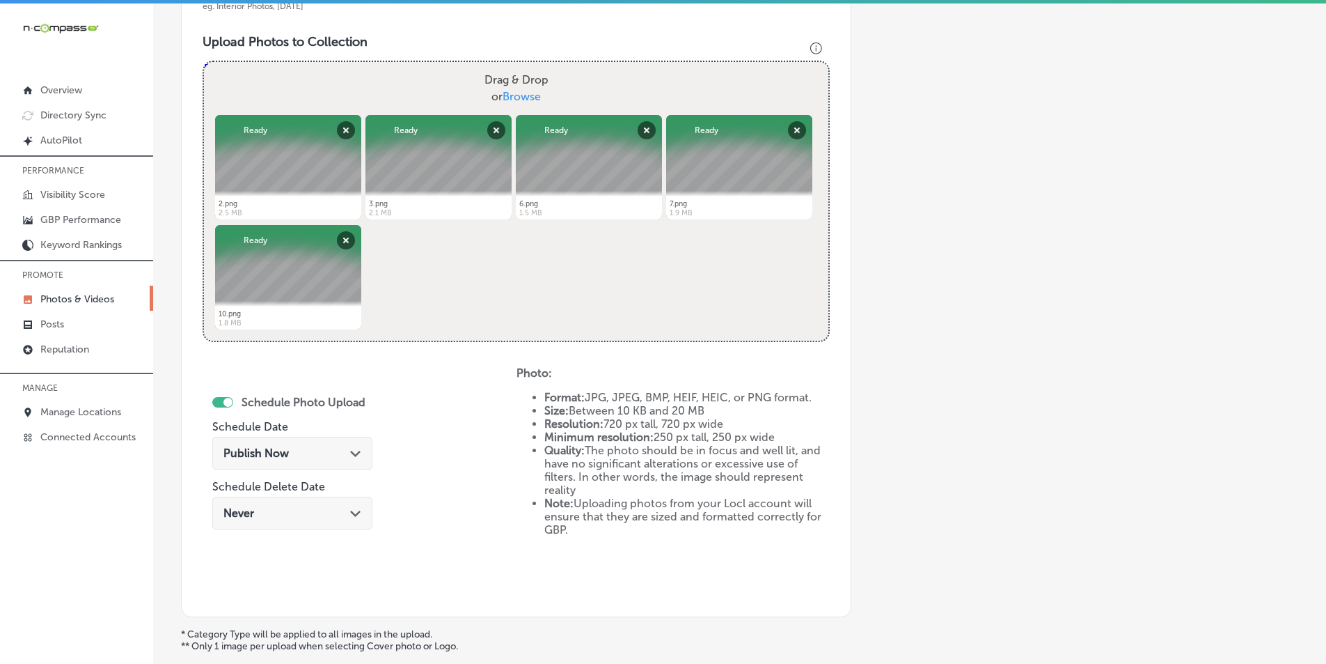
click at [301, 448] on div "Publish Now Path Created with Sketch." at bounding box center [293, 452] width 138 height 13
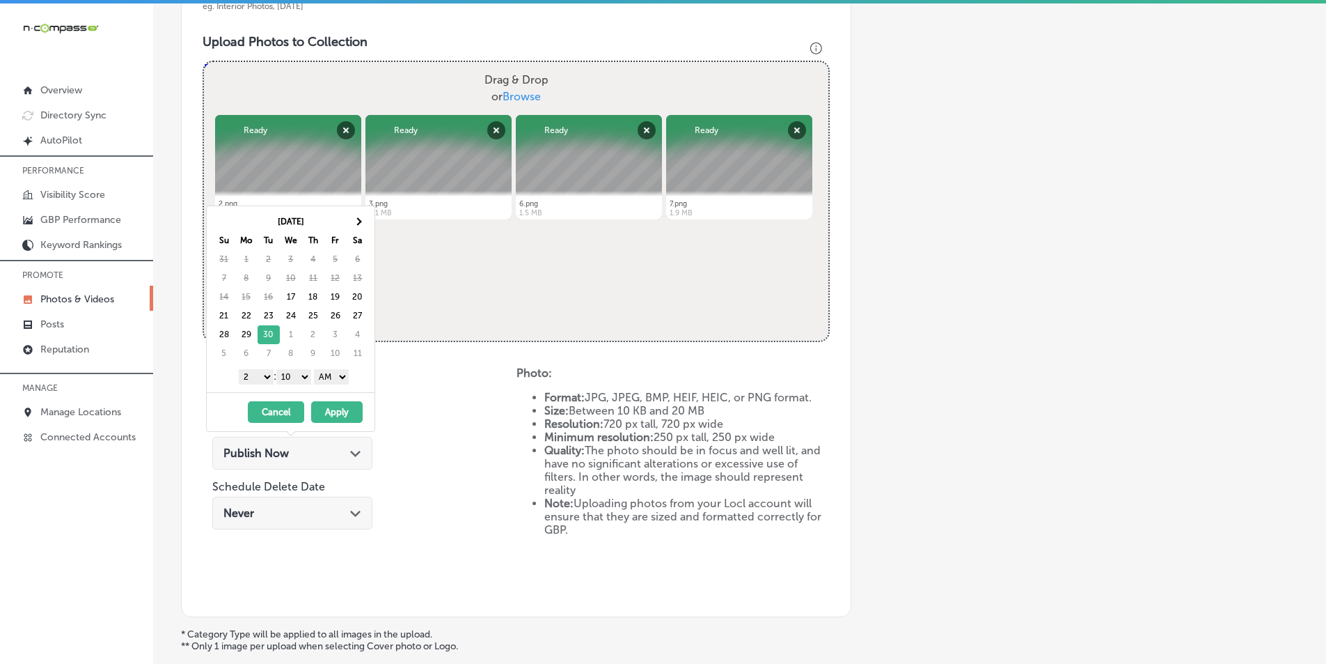
click at [262, 377] on select "1 2 3 4 5 6 7 8 9 10 11 12" at bounding box center [256, 376] width 35 height 15
click at [304, 377] on select "00 10 20 30 40 50" at bounding box center [293, 376] width 35 height 15
click at [344, 377] on select "AM PM" at bounding box center [331, 376] width 35 height 15
click at [330, 411] on button "Apply" at bounding box center [337, 412] width 52 height 22
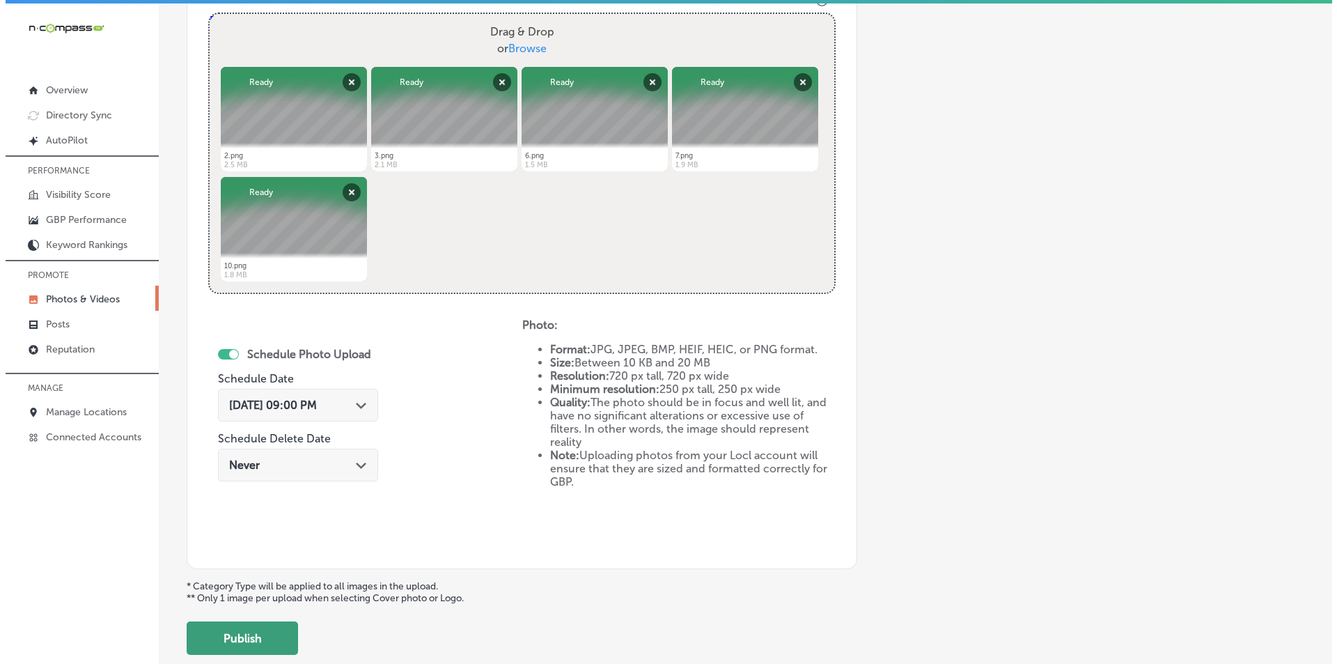
scroll to position [618, 0]
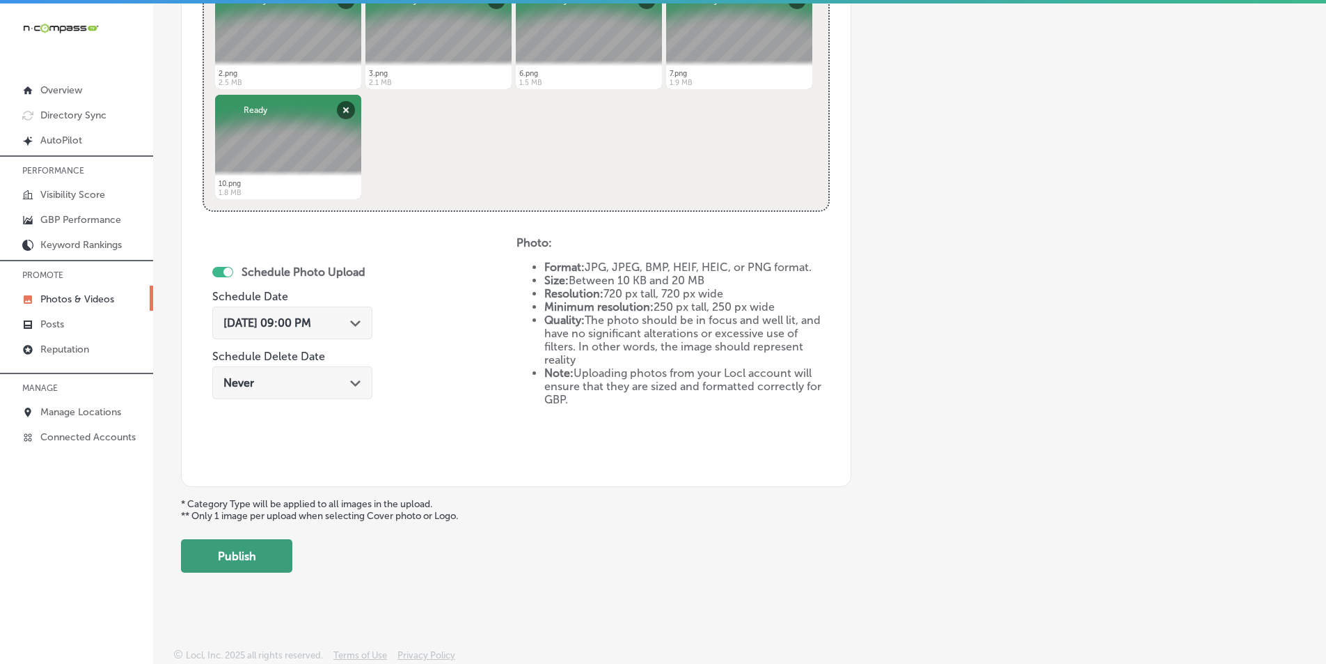
click at [255, 553] on button "Publish" at bounding box center [236, 555] width 111 height 33
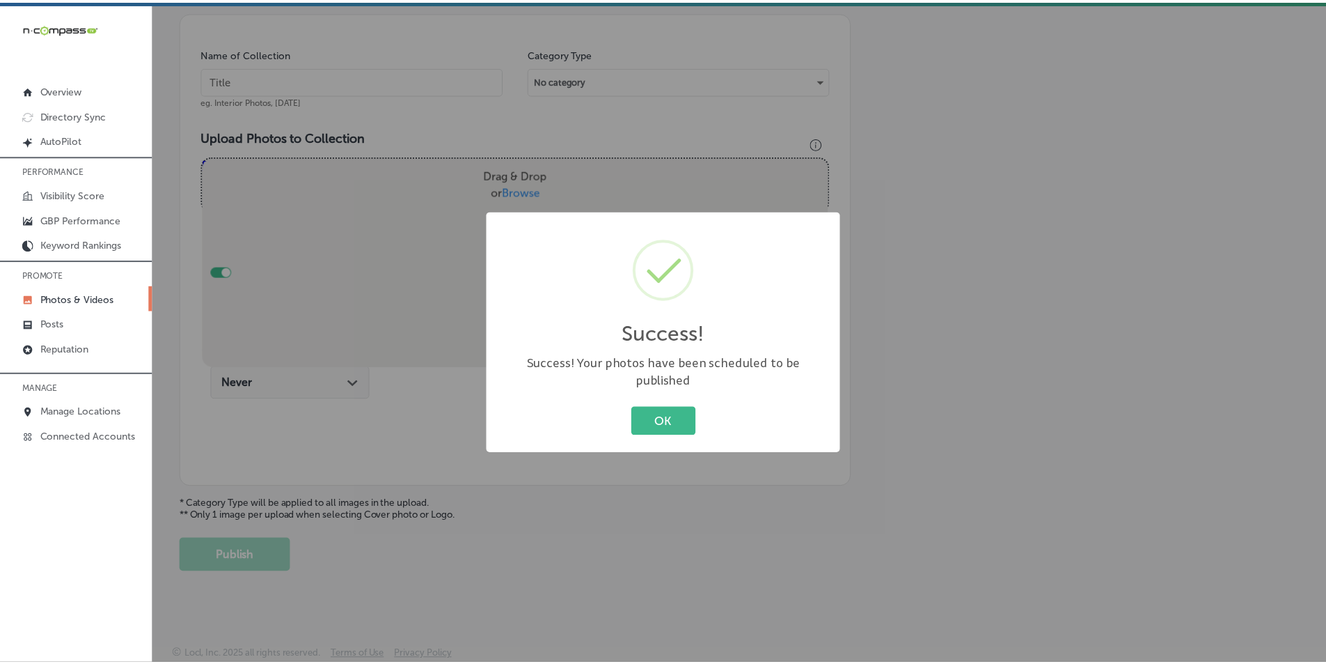
scroll to position [392, 0]
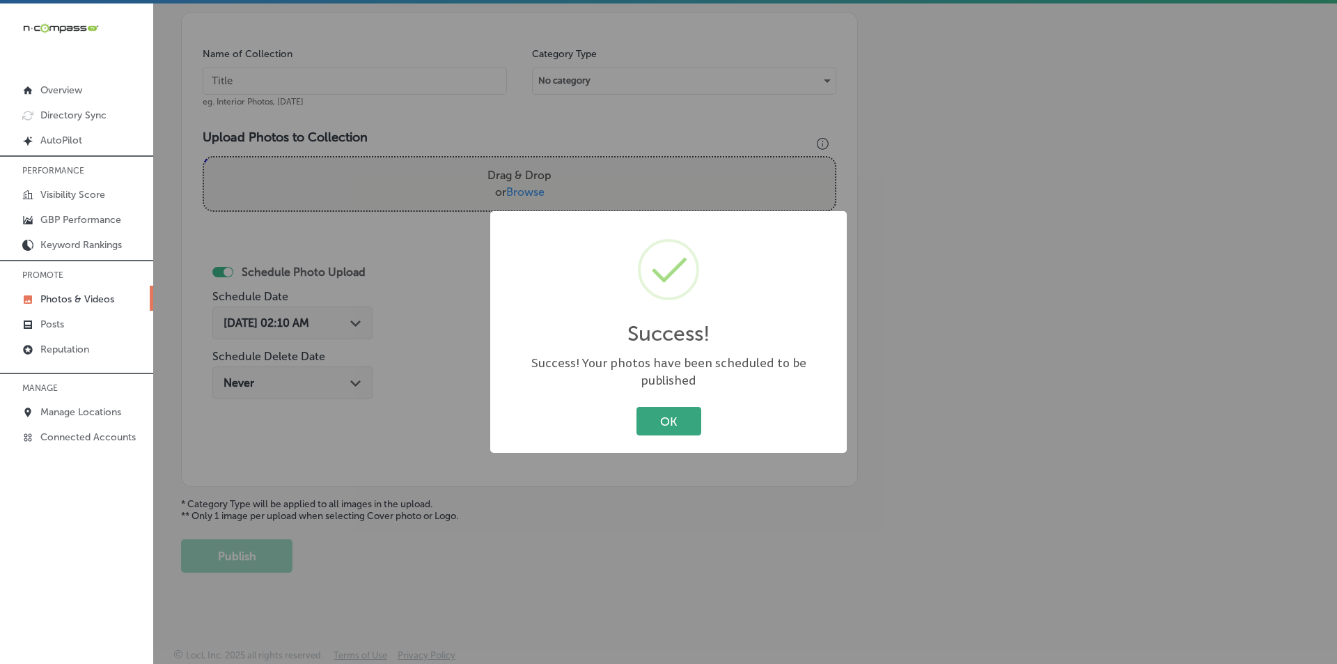
click at [658, 414] on button "OK" at bounding box center [668, 421] width 65 height 29
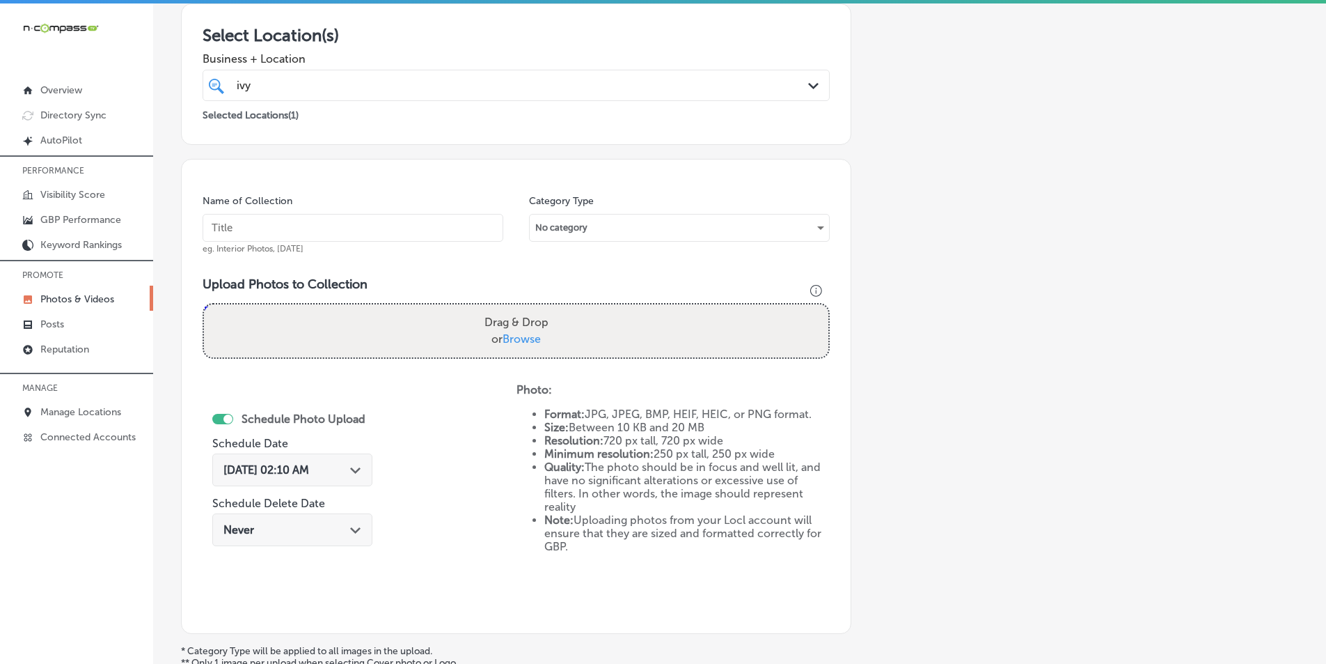
scroll to position [183, 0]
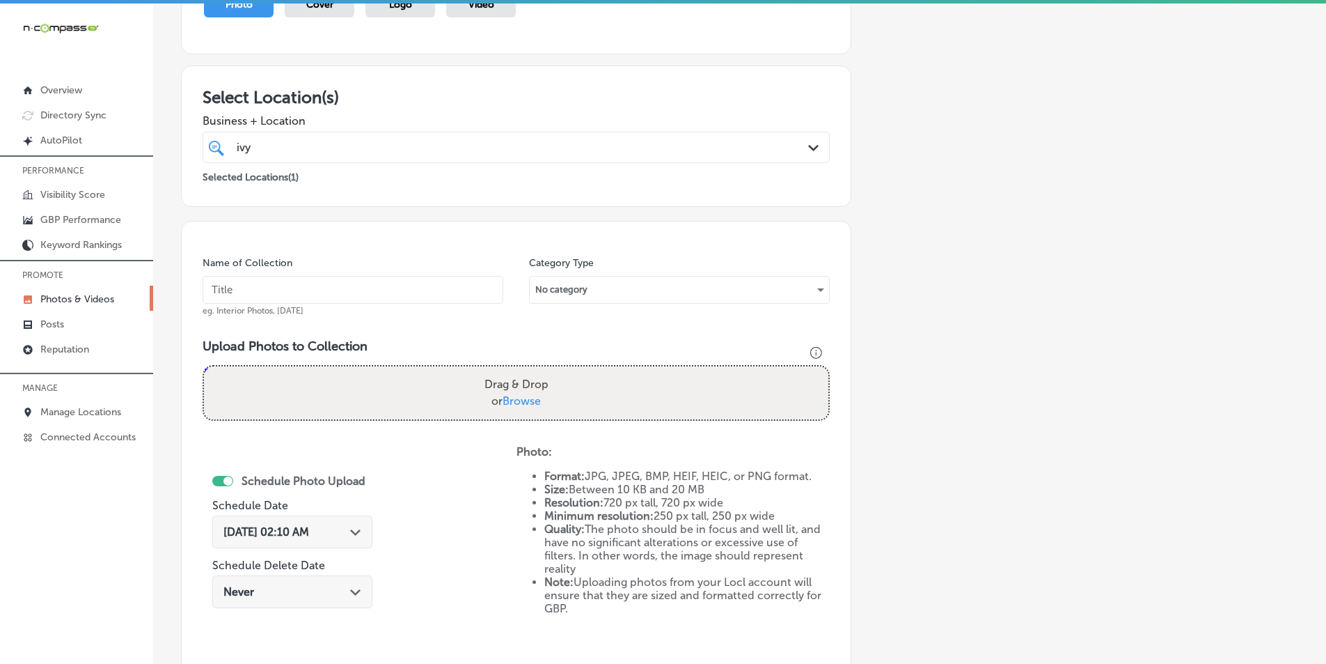
click at [348, 282] on input "text" at bounding box center [353, 290] width 301 height 28
click at [246, 285] on input "text" at bounding box center [353, 290] width 301 height 28
paste input "hvac"
type input "hvac"
click at [266, 369] on div "Drag & Drop or Browse" at bounding box center [516, 392] width 625 height 53
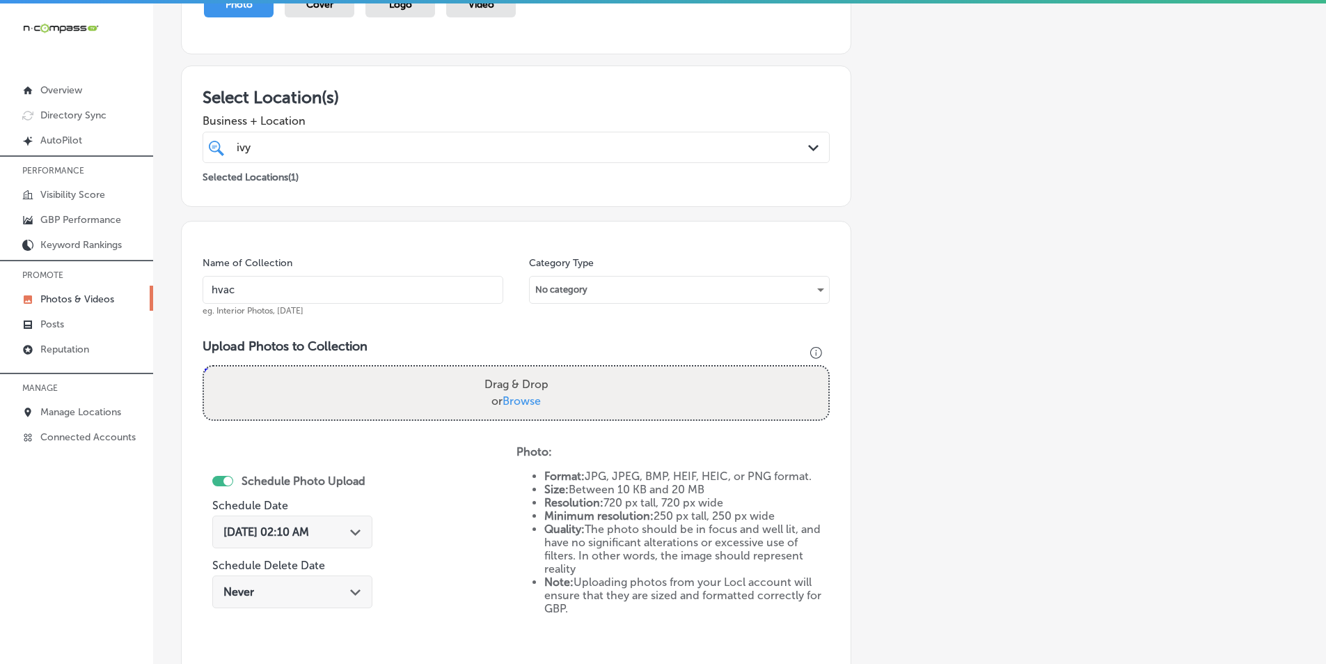
click at [204, 366] on input "Drag & Drop or Browse" at bounding box center [516, 368] width 625 height 4
type input "C:\fakepath\4.png"
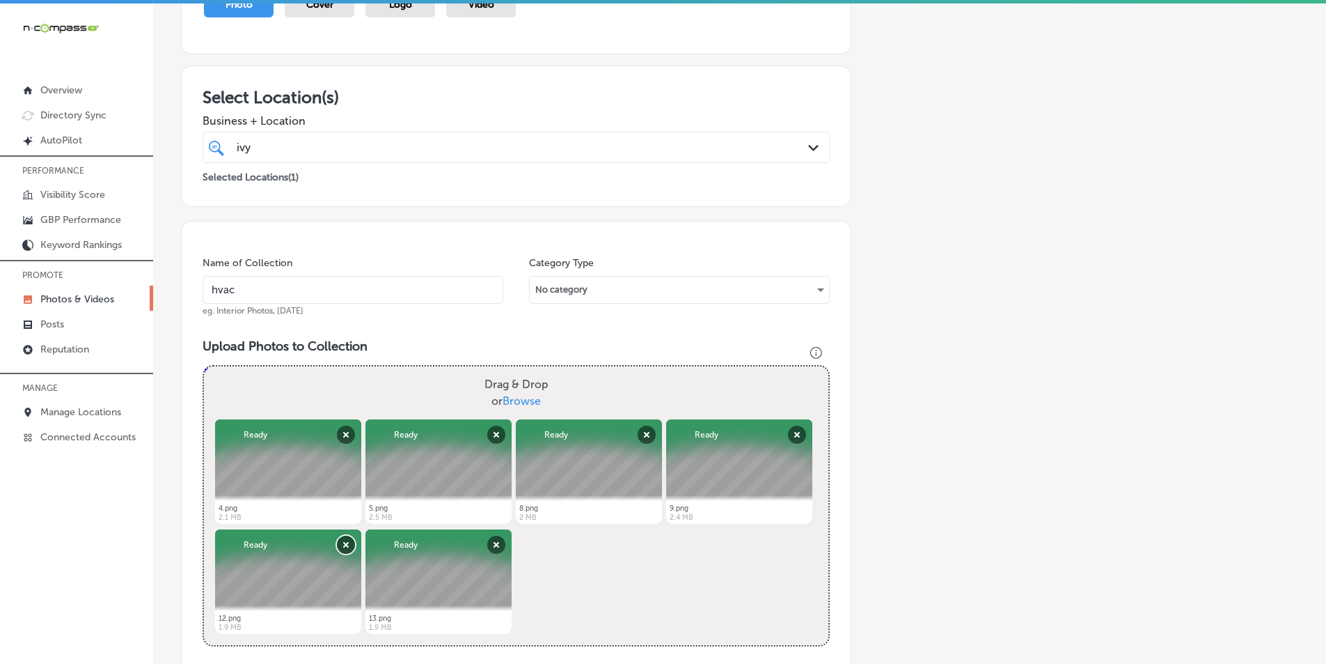
click at [342, 542] on button "Remove" at bounding box center [346, 544] width 18 height 18
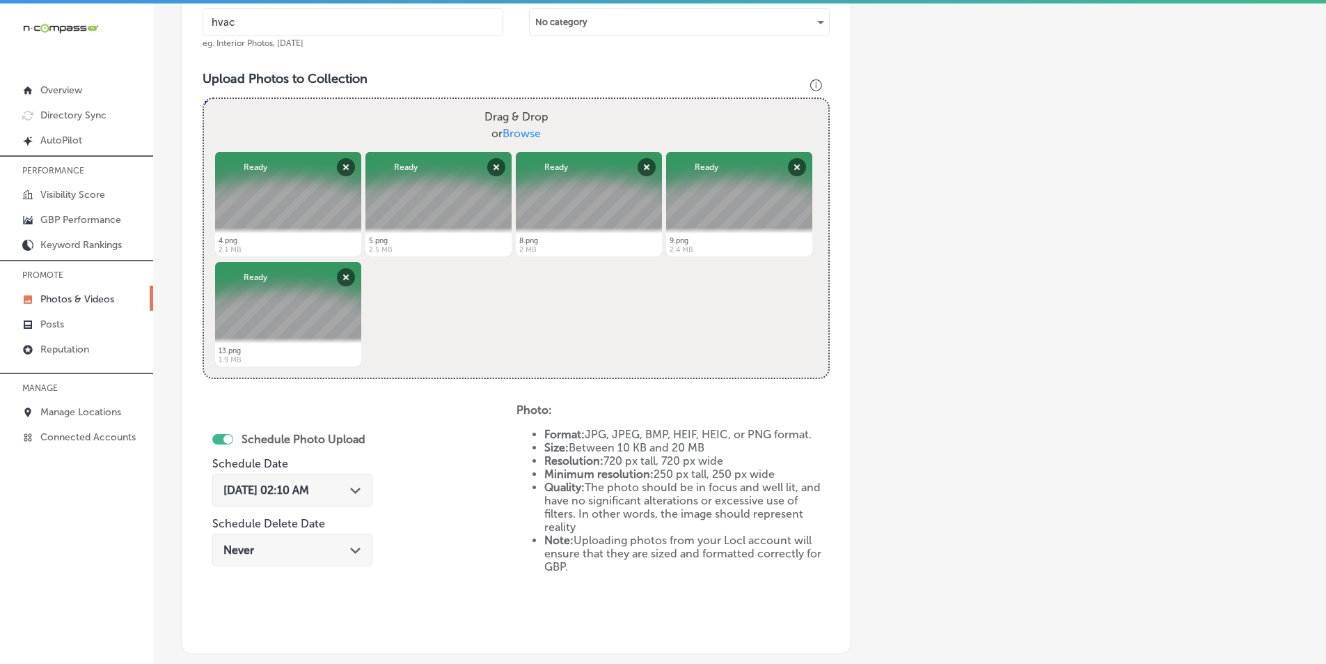
scroll to position [462, 0]
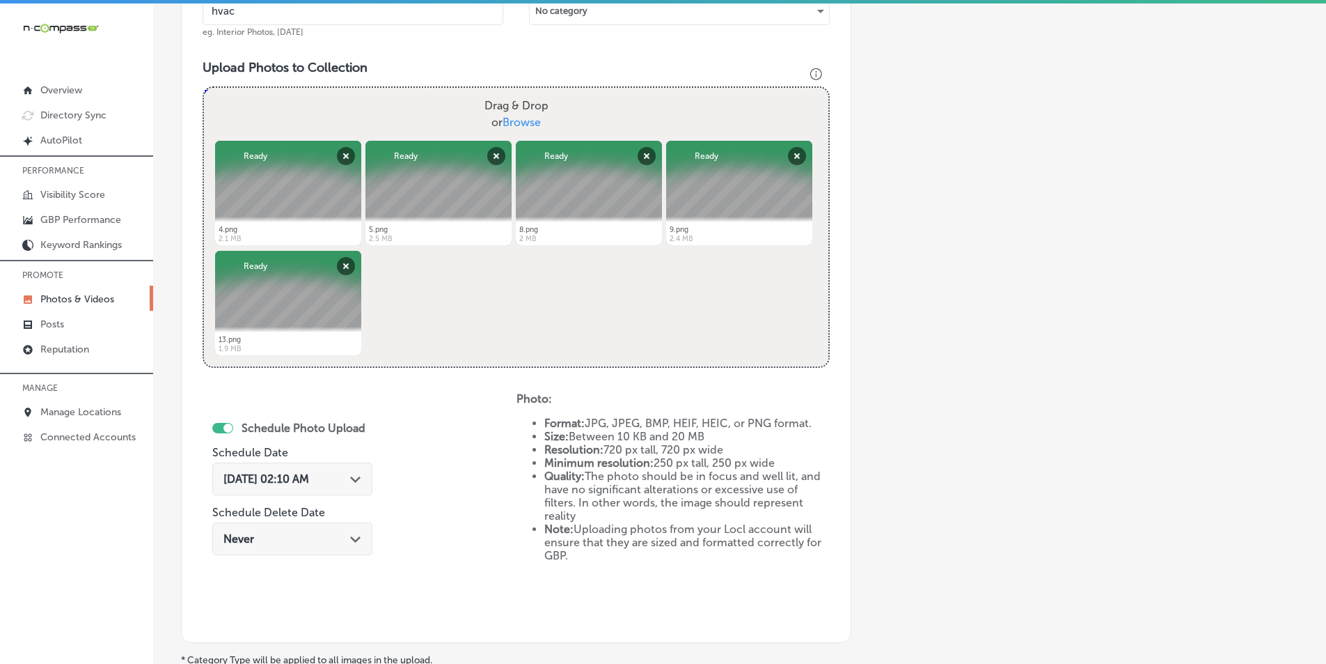
click at [354, 477] on polygon at bounding box center [355, 479] width 10 height 6
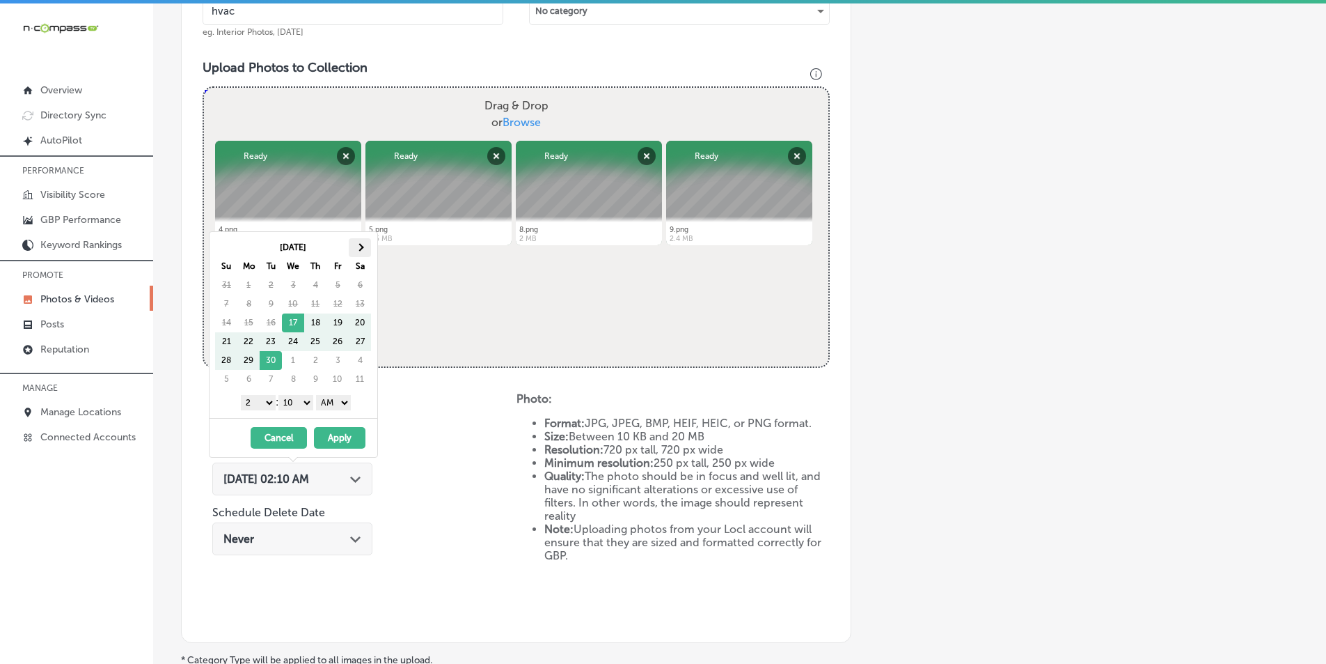
click at [363, 246] on span at bounding box center [361, 247] width 8 height 8
click at [264, 401] on select "1 2 3 4 5 6 7 8 9 10 11 12" at bounding box center [258, 402] width 35 height 15
click at [311, 399] on select "00 10 20 30 40 50" at bounding box center [296, 402] width 35 height 15
click at [343, 402] on select "AM PM" at bounding box center [333, 402] width 35 height 15
click at [334, 438] on button "Apply" at bounding box center [340, 438] width 52 height 22
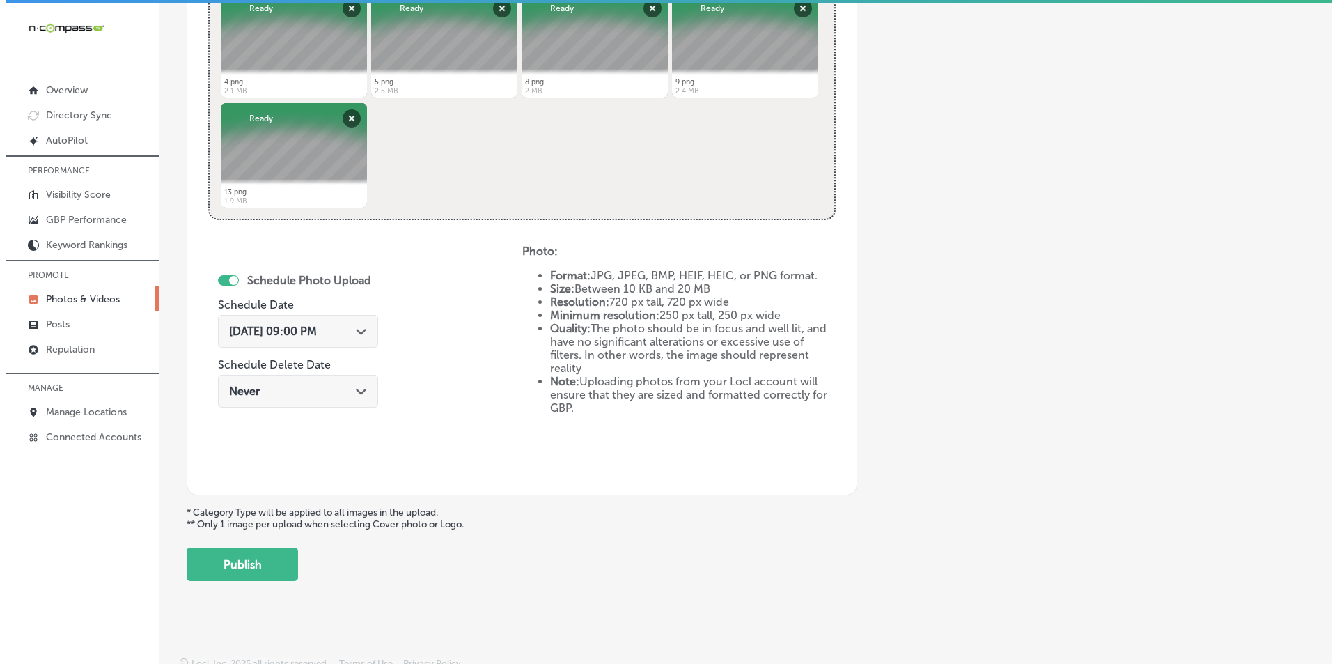
scroll to position [618, 0]
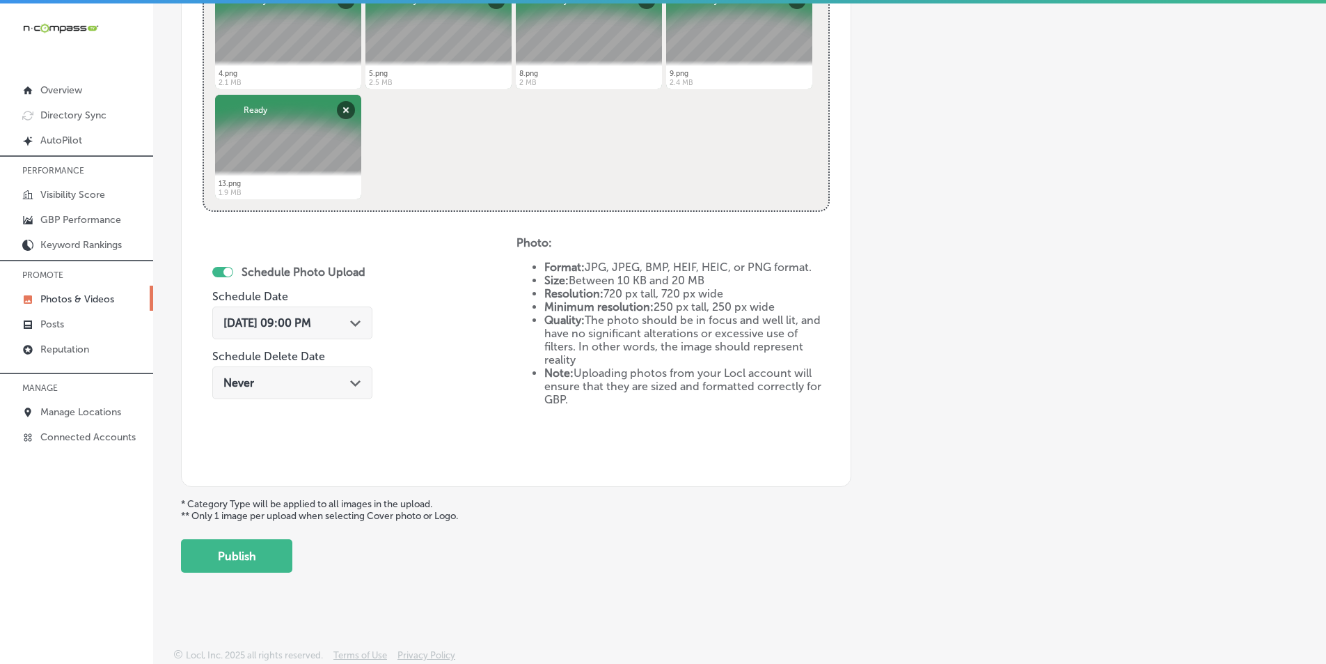
click at [249, 555] on button "Publish" at bounding box center [236, 555] width 111 height 33
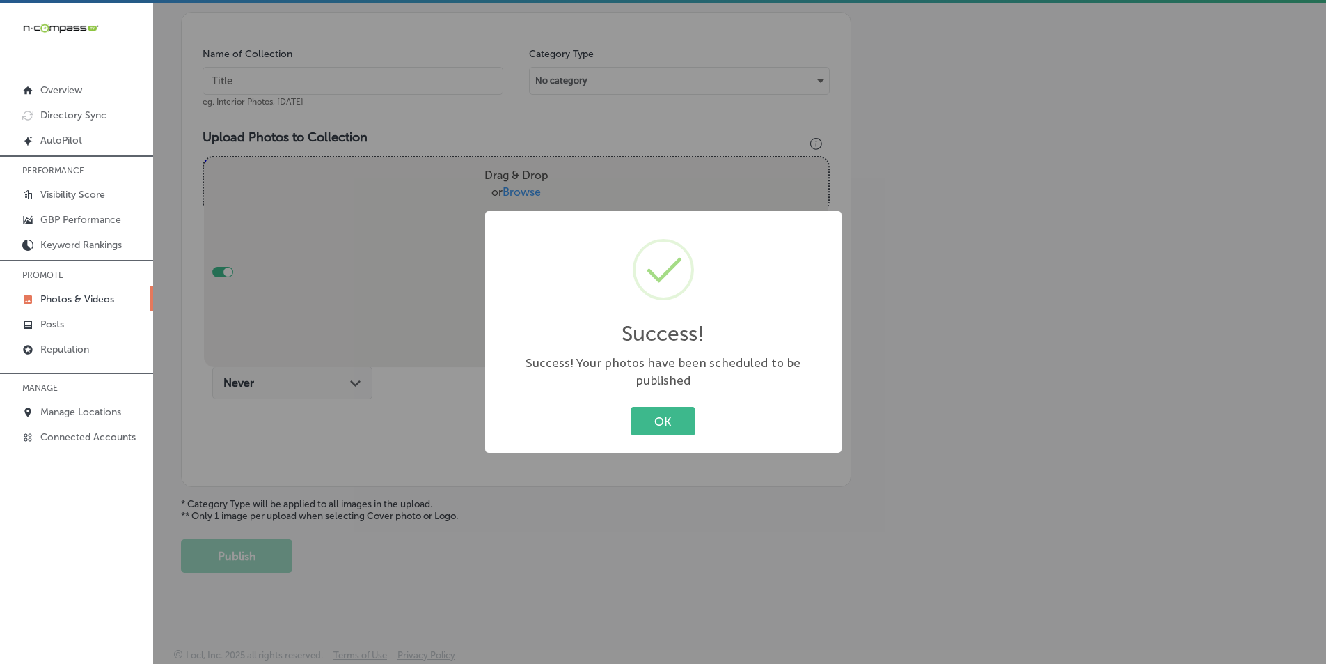
scroll to position [392, 0]
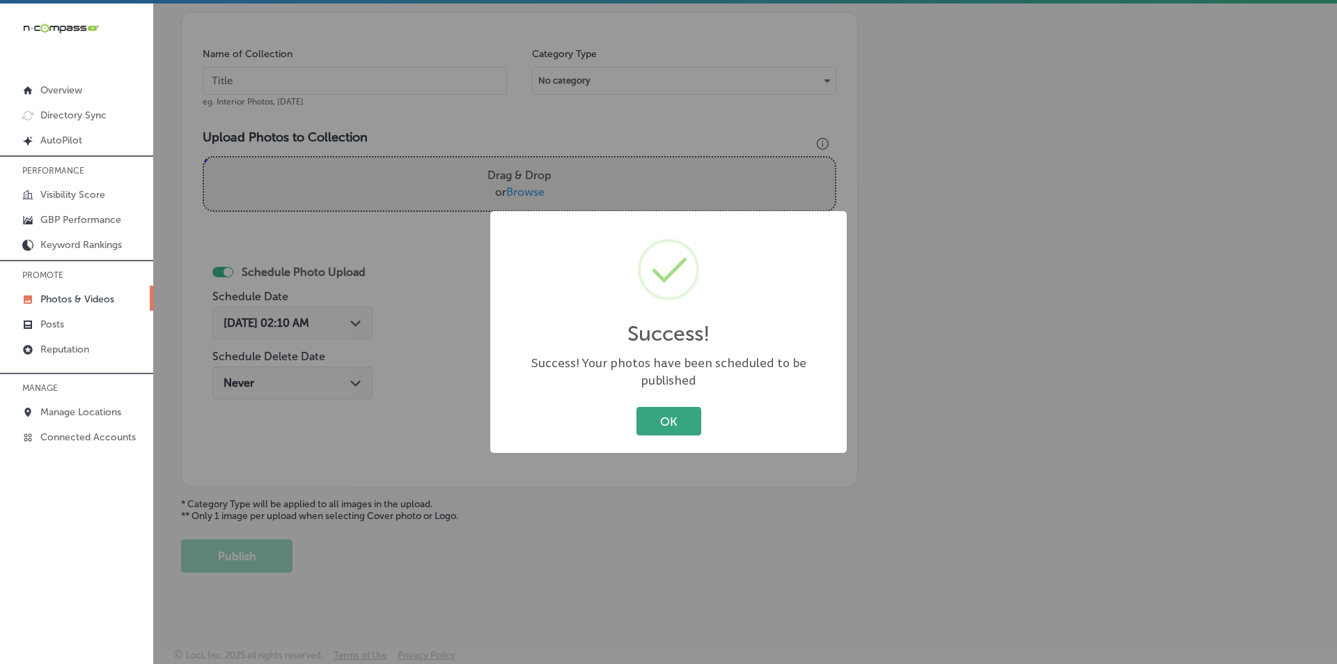
click at [674, 414] on button "OK" at bounding box center [668, 421] width 65 height 29
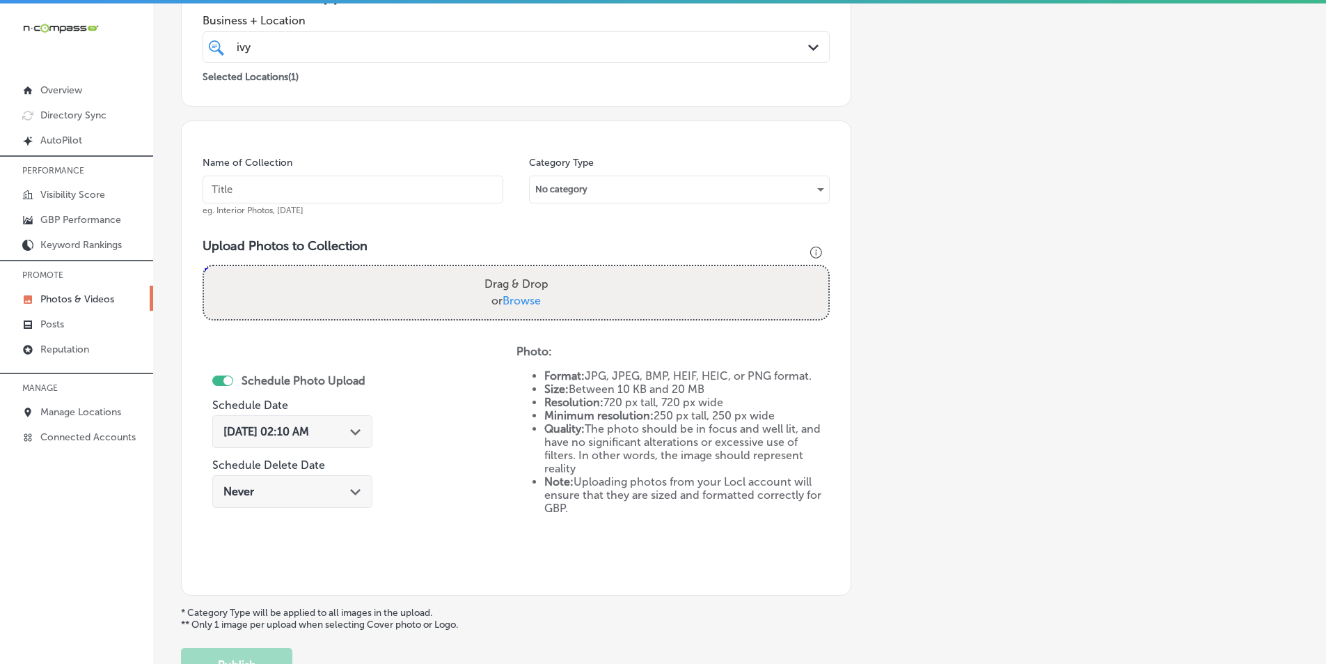
scroll to position [253, 0]
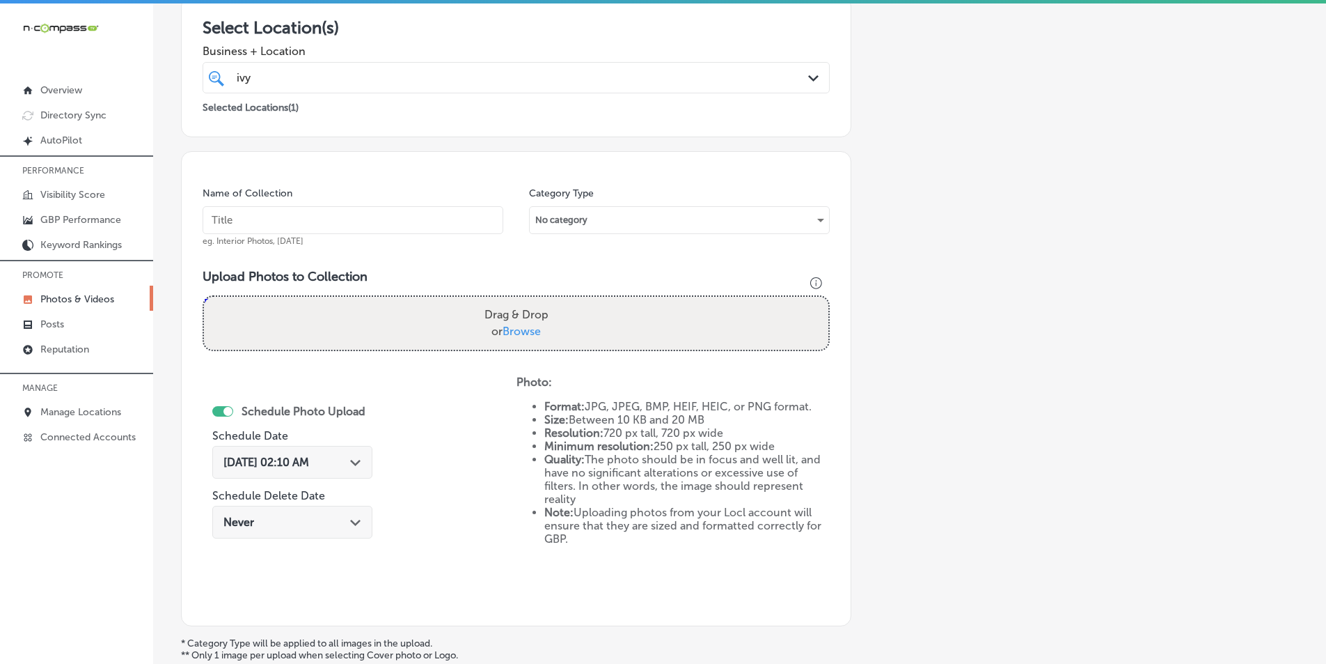
click at [233, 220] on input "text" at bounding box center [353, 220] width 301 height 28
paste input "ivy air, llc, farm to [GEOGRAPHIC_DATA], [GEOGRAPHIC_DATA][PERSON_NAME], [GEOGR…"
type input "ivy air, llc, farm to [GEOGRAPHIC_DATA], [GEOGRAPHIC_DATA][PERSON_NAME], [GEOGR…"
click at [349, 314] on div "Drag & Drop or Browse" at bounding box center [516, 323] width 625 height 53
click at [204, 297] on input "Drag & Drop or Browse" at bounding box center [516, 299] width 625 height 4
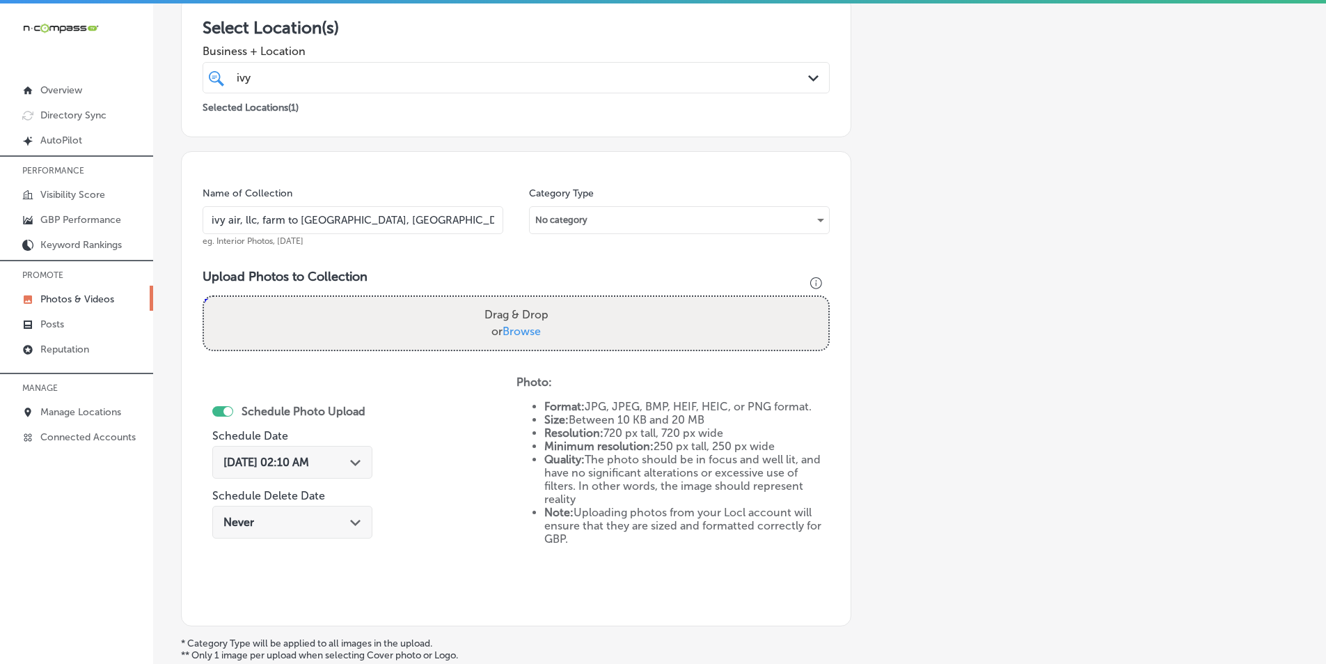
type input "C:\fakepath\11.png"
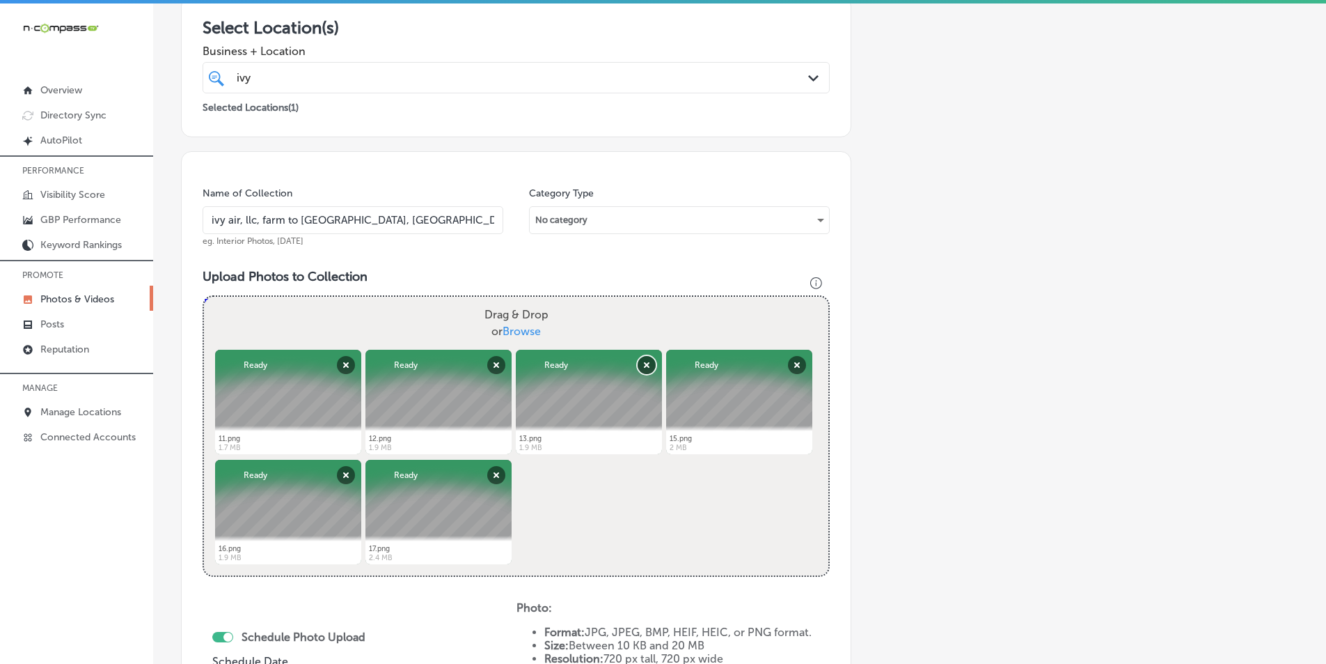
click at [644, 363] on button "Remove" at bounding box center [647, 365] width 18 height 18
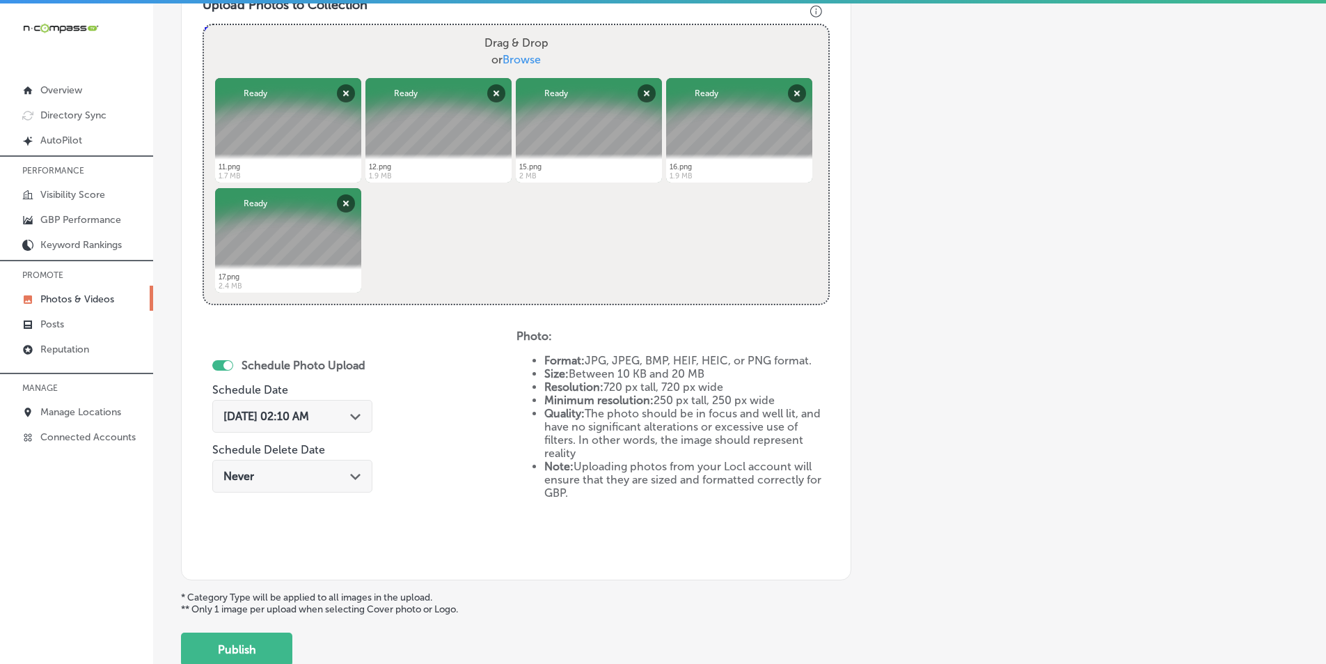
scroll to position [531, 0]
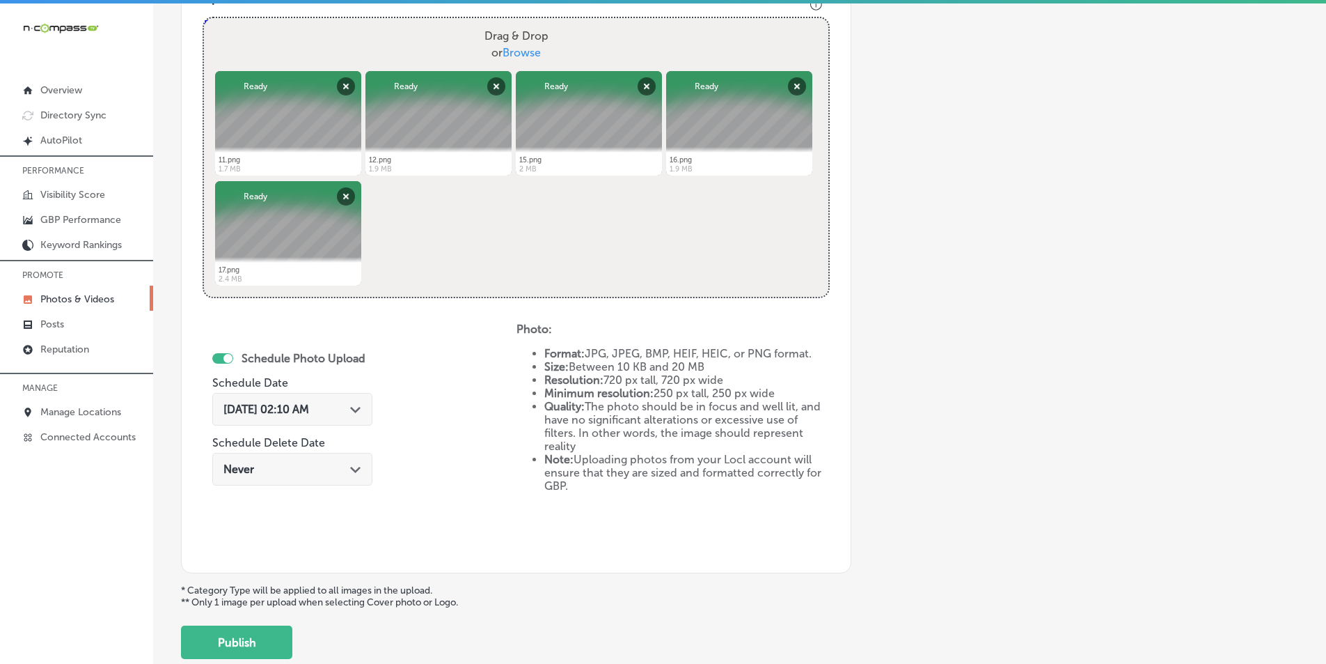
click at [226, 354] on div at bounding box center [228, 358] width 9 height 9
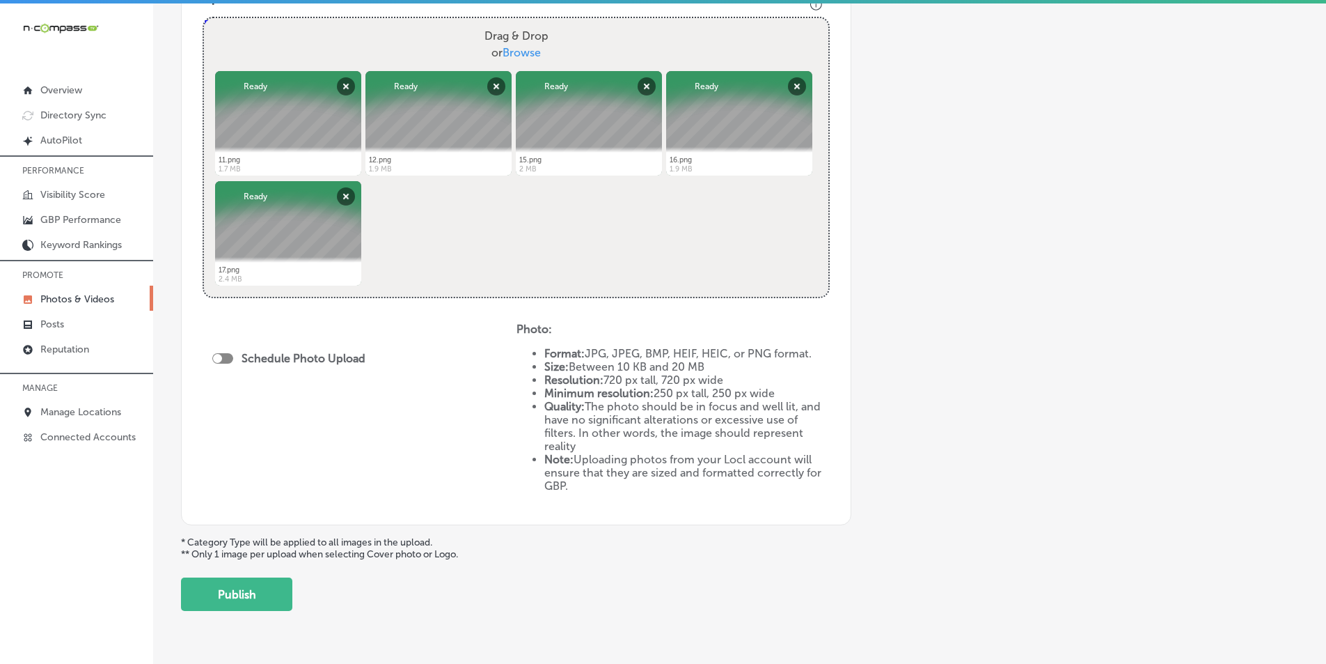
drag, startPoint x: 309, startPoint y: 361, endPoint x: 279, endPoint y: 363, distance: 30.7
click at [308, 361] on label "Schedule Photo Upload" at bounding box center [304, 358] width 124 height 13
click at [226, 354] on div at bounding box center [222, 358] width 21 height 10
checkbox input "true"
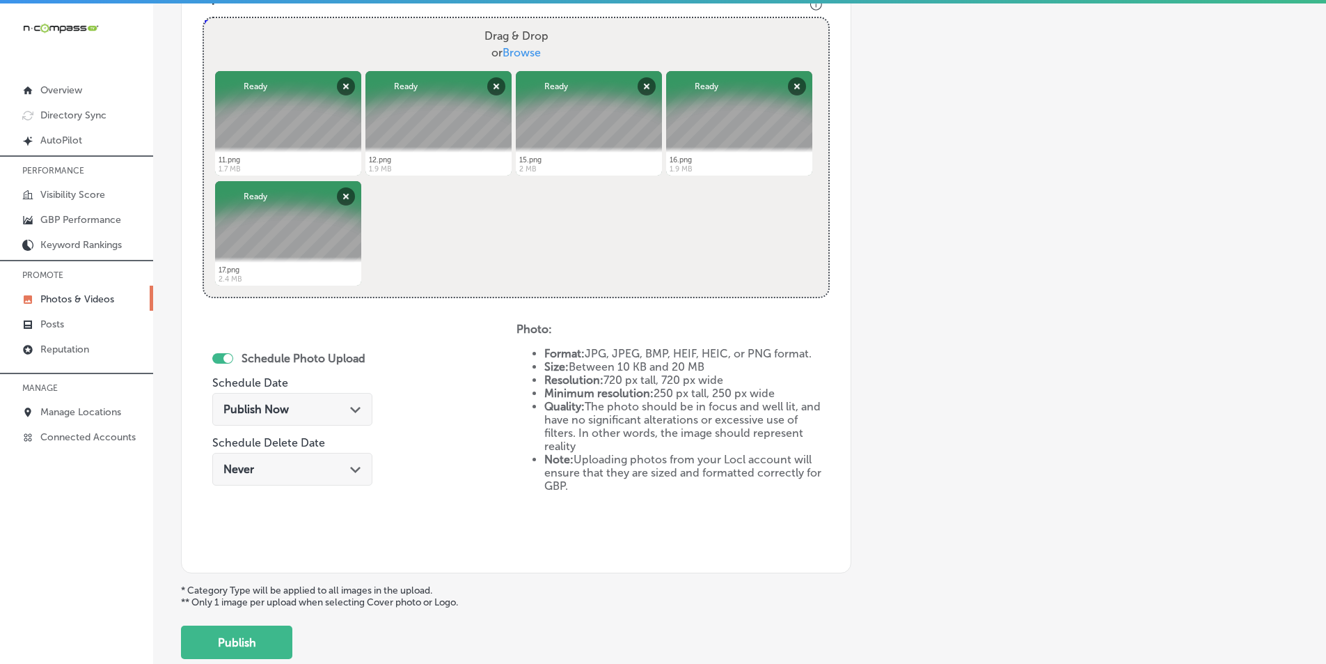
click at [304, 402] on div "Publish Now Path Created with Sketch." at bounding box center [293, 408] width 138 height 13
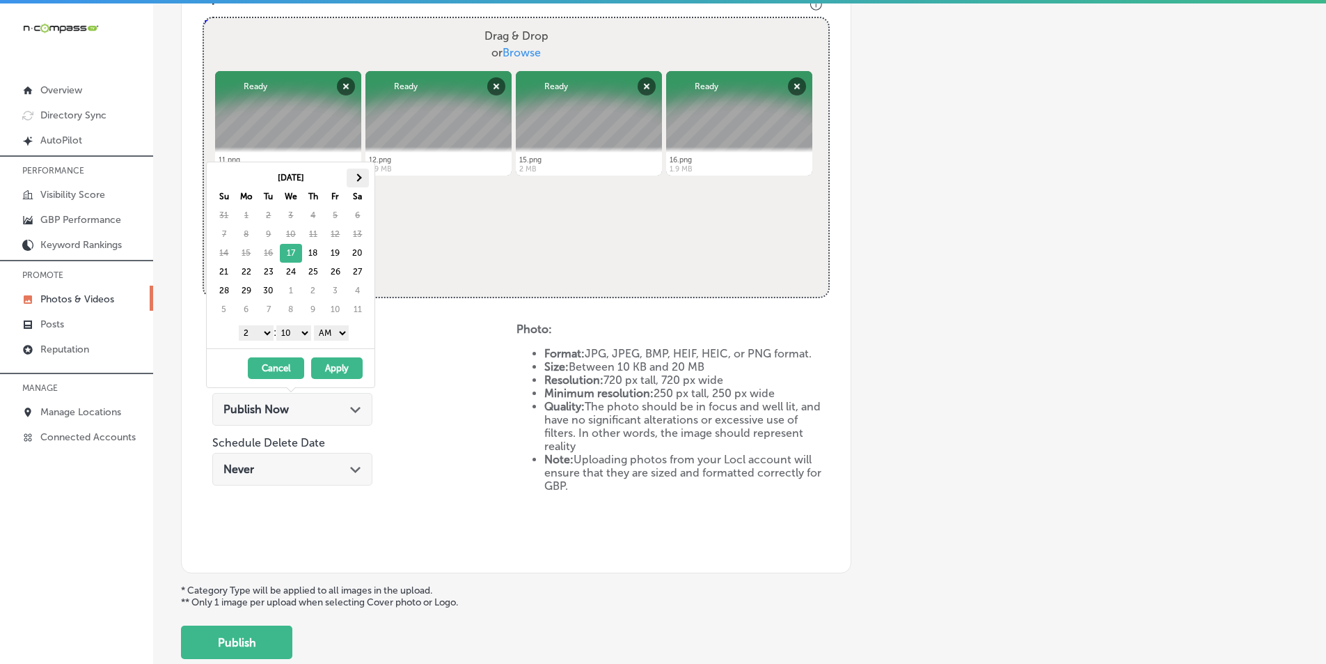
click at [357, 177] on span at bounding box center [358, 177] width 8 height 8
click at [265, 334] on select "1 2 3 4 5 6 7 8 9 10 11 12" at bounding box center [256, 332] width 35 height 15
click at [304, 334] on select "00 10 20 30 40 50" at bounding box center [293, 332] width 35 height 15
click at [343, 332] on select "AM PM" at bounding box center [331, 332] width 35 height 15
click at [332, 368] on button "Apply" at bounding box center [337, 368] width 52 height 22
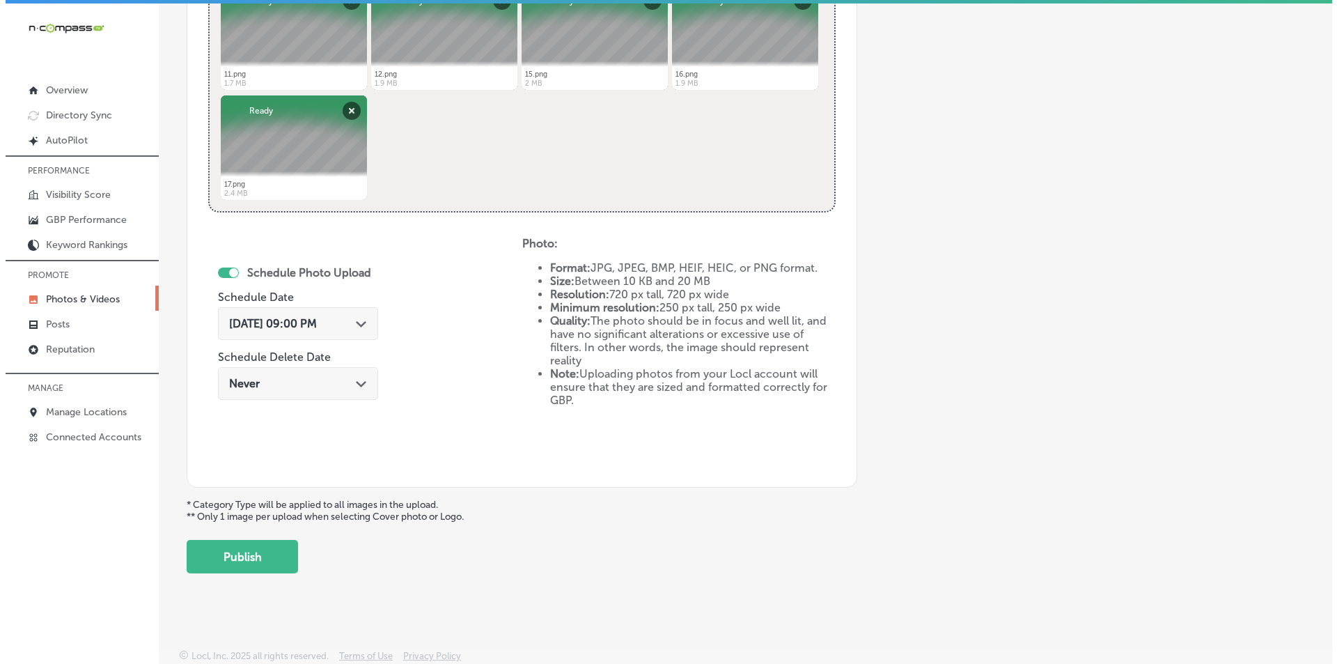
scroll to position [618, 0]
click at [259, 550] on button "Publish" at bounding box center [236, 555] width 111 height 33
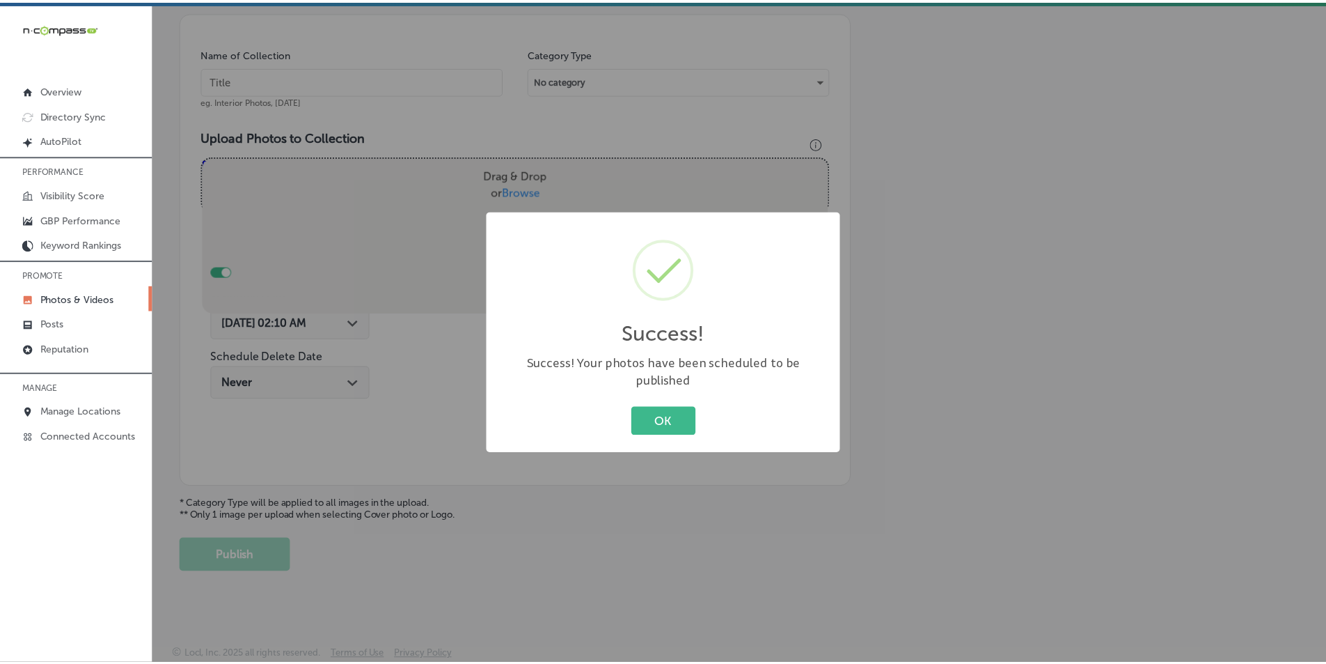
scroll to position [392, 0]
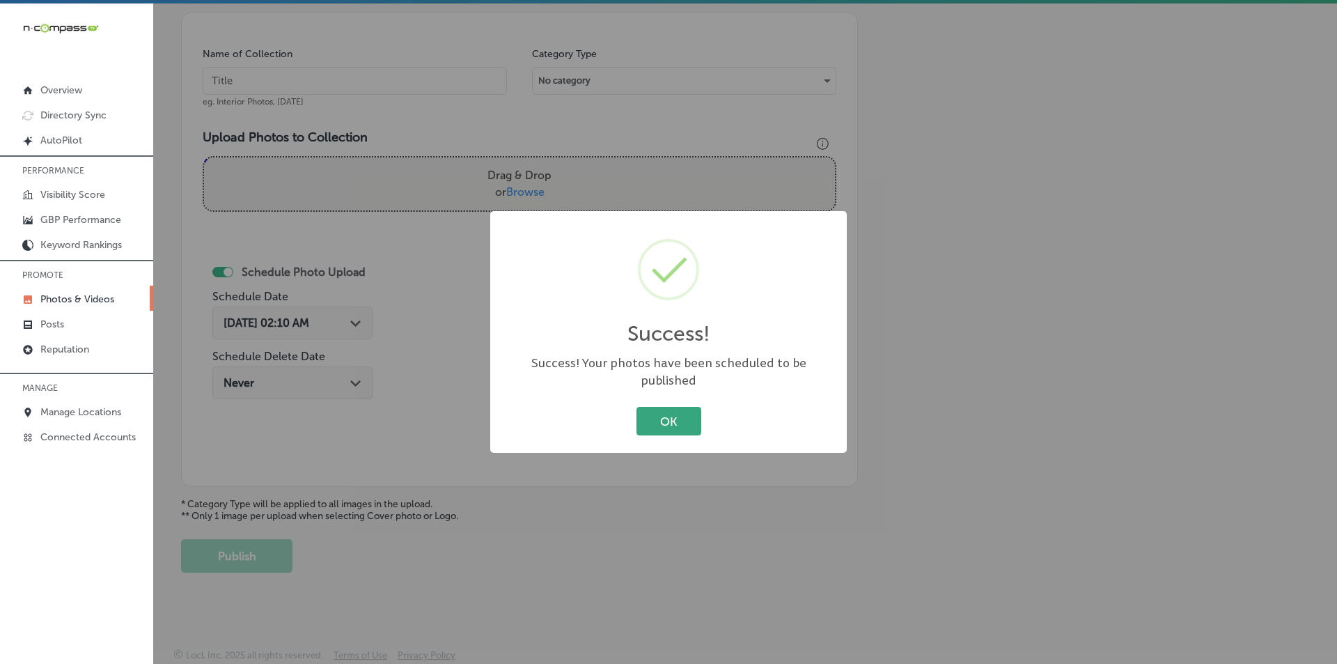
click at [655, 410] on button "OK" at bounding box center [668, 421] width 65 height 29
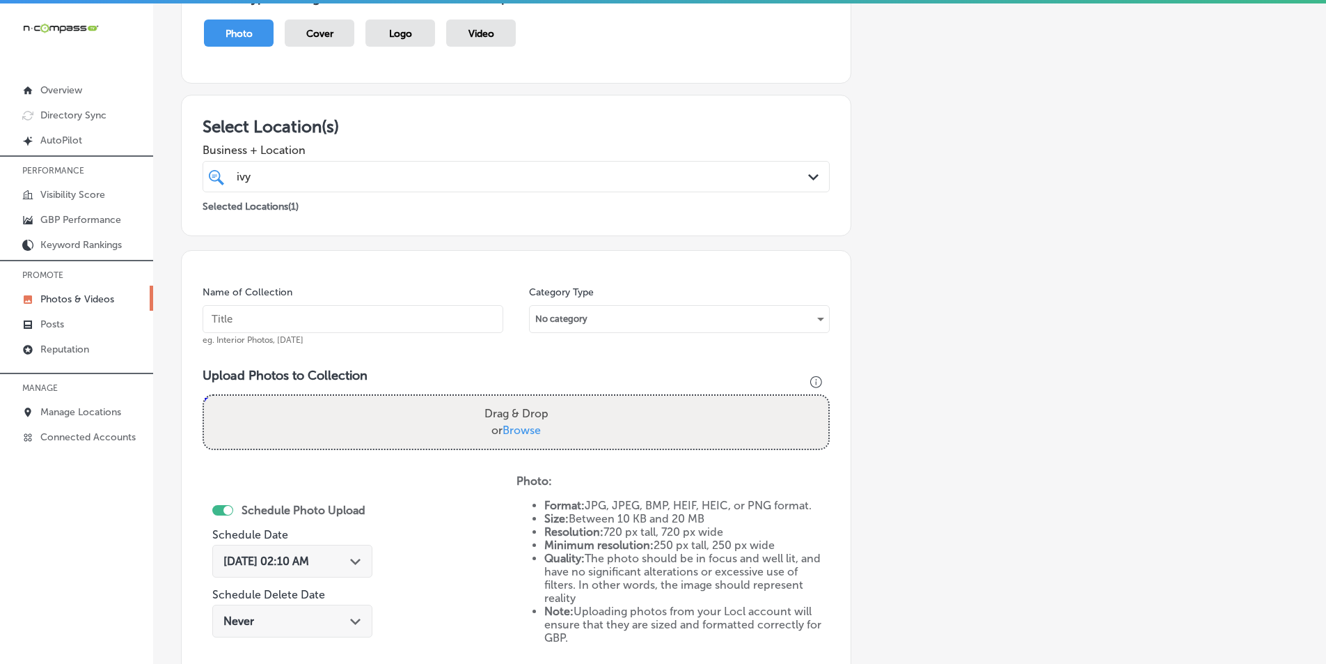
scroll to position [183, 0]
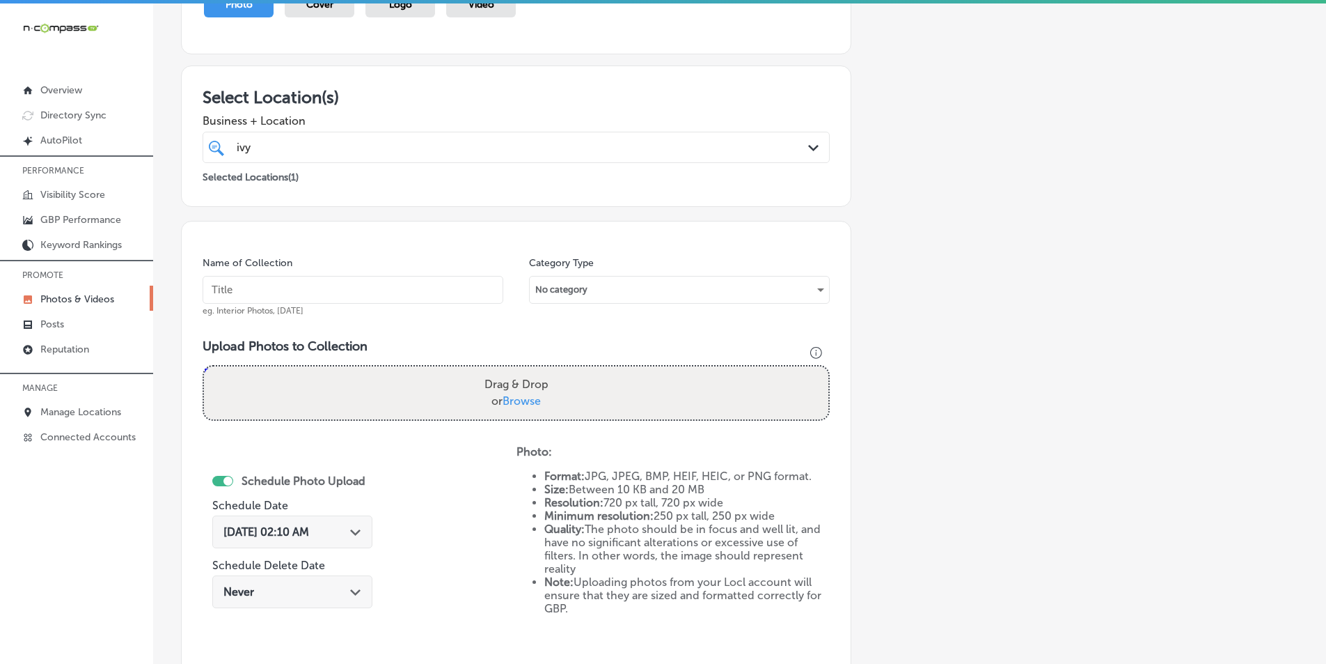
click at [249, 285] on input "text" at bounding box center [353, 290] width 301 height 28
paste input "a/c repair near me"
type input "a/c repair near me"
click at [310, 389] on div "Drag & Drop or Browse" at bounding box center [516, 392] width 625 height 53
click at [204, 366] on input "Drag & Drop or Browse" at bounding box center [516, 368] width 625 height 4
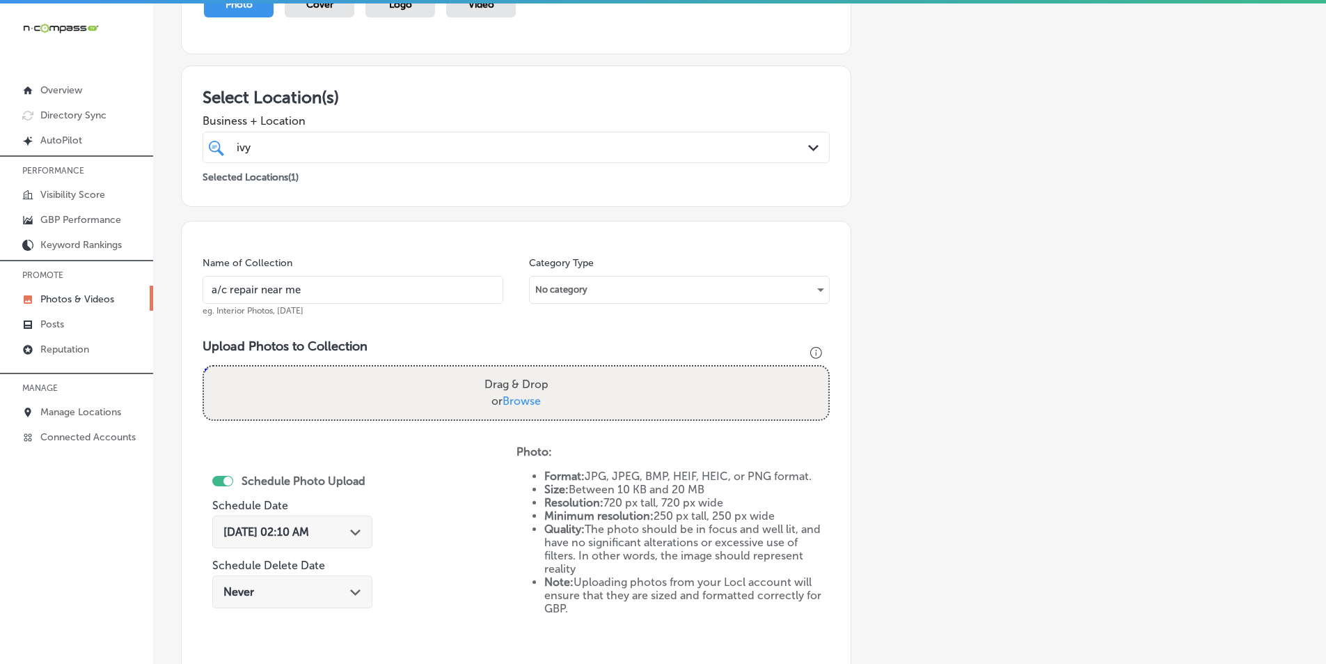
type input "C:\fakepath\18.png"
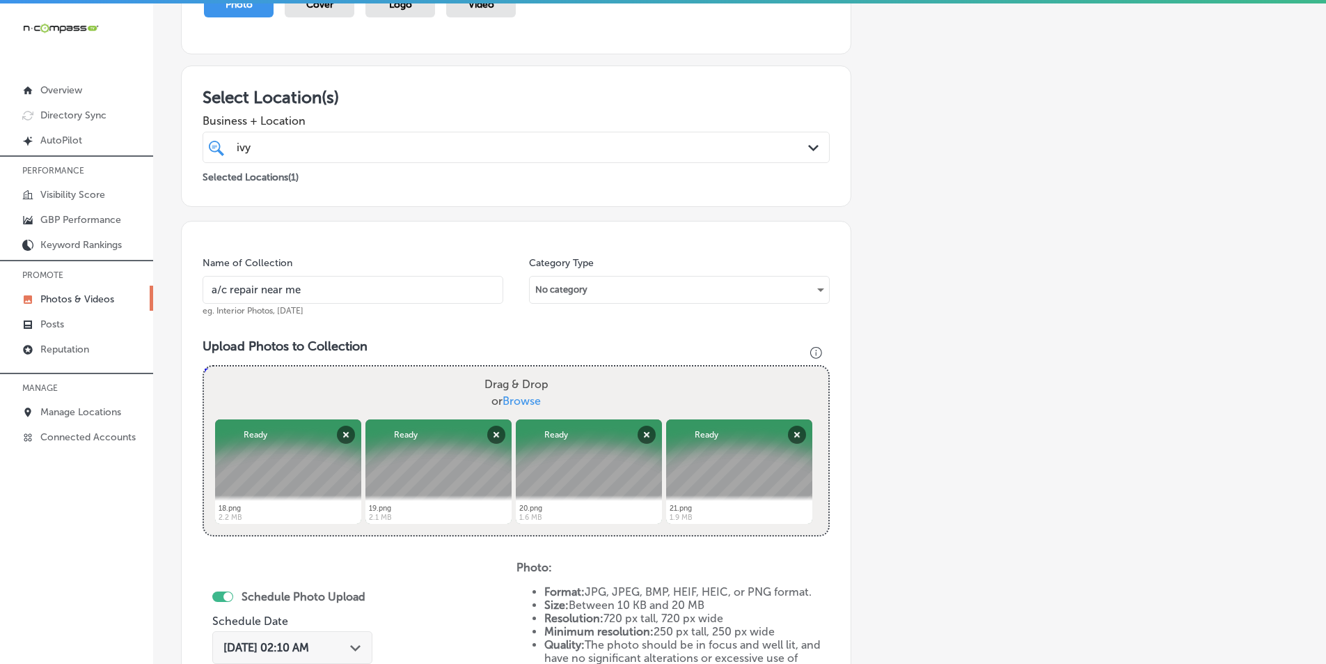
click at [437, 393] on div "Drag & Drop or Browse" at bounding box center [516, 392] width 625 height 53
click at [204, 366] on input "Drag & Drop or Browse" at bounding box center [516, 368] width 625 height 4
type input "C:\fakepath\14.png"
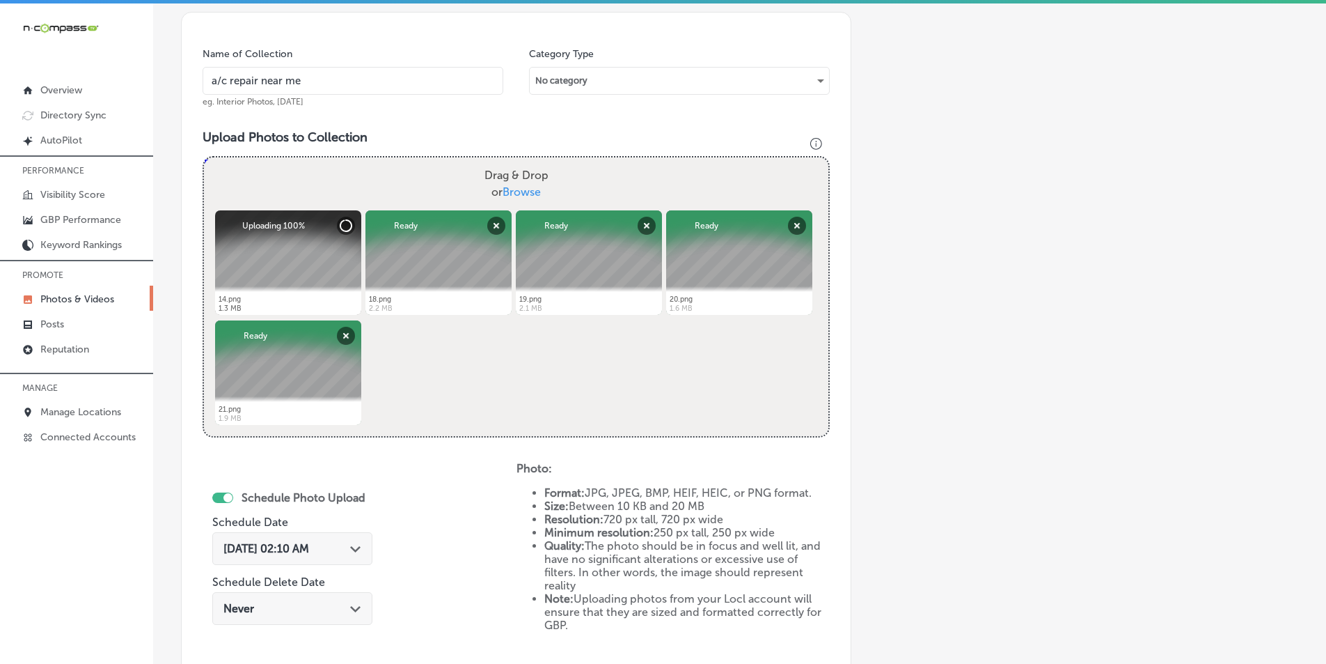
scroll to position [462, 0]
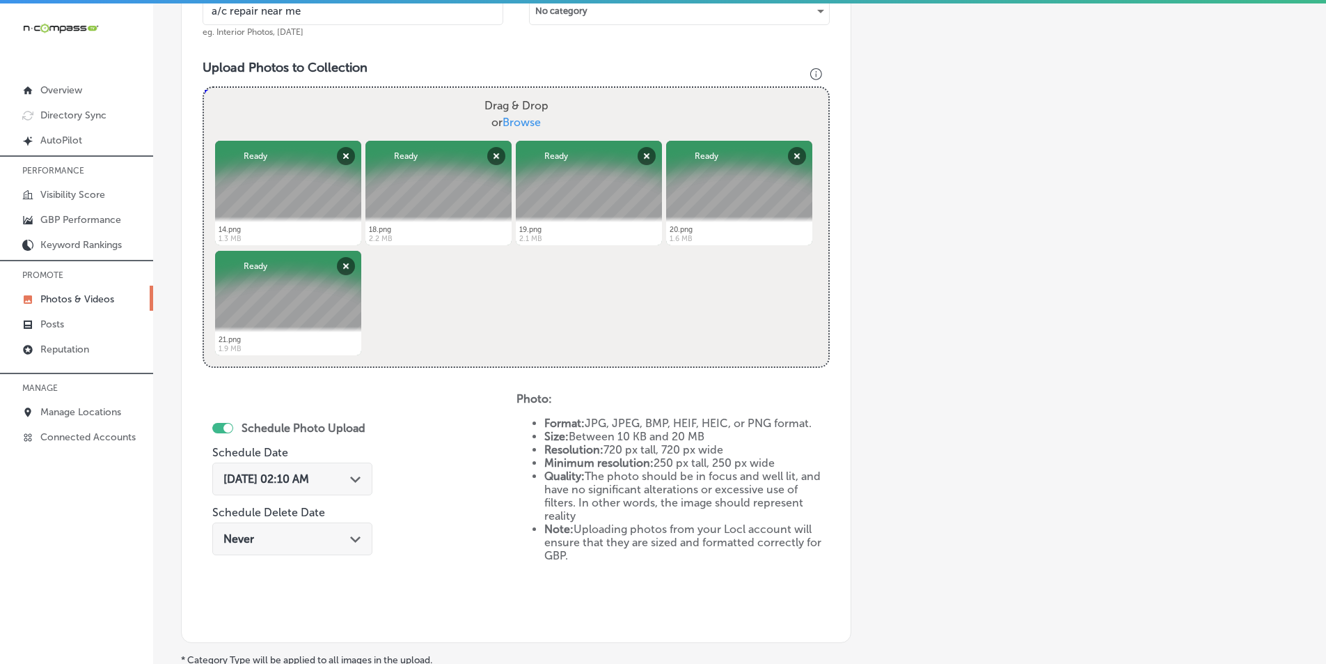
drag, startPoint x: 258, startPoint y: 476, endPoint x: 265, endPoint y: 473, distance: 7.8
click at [258, 476] on span "Sep 17, 2025 02:10 AM" at bounding box center [267, 478] width 86 height 13
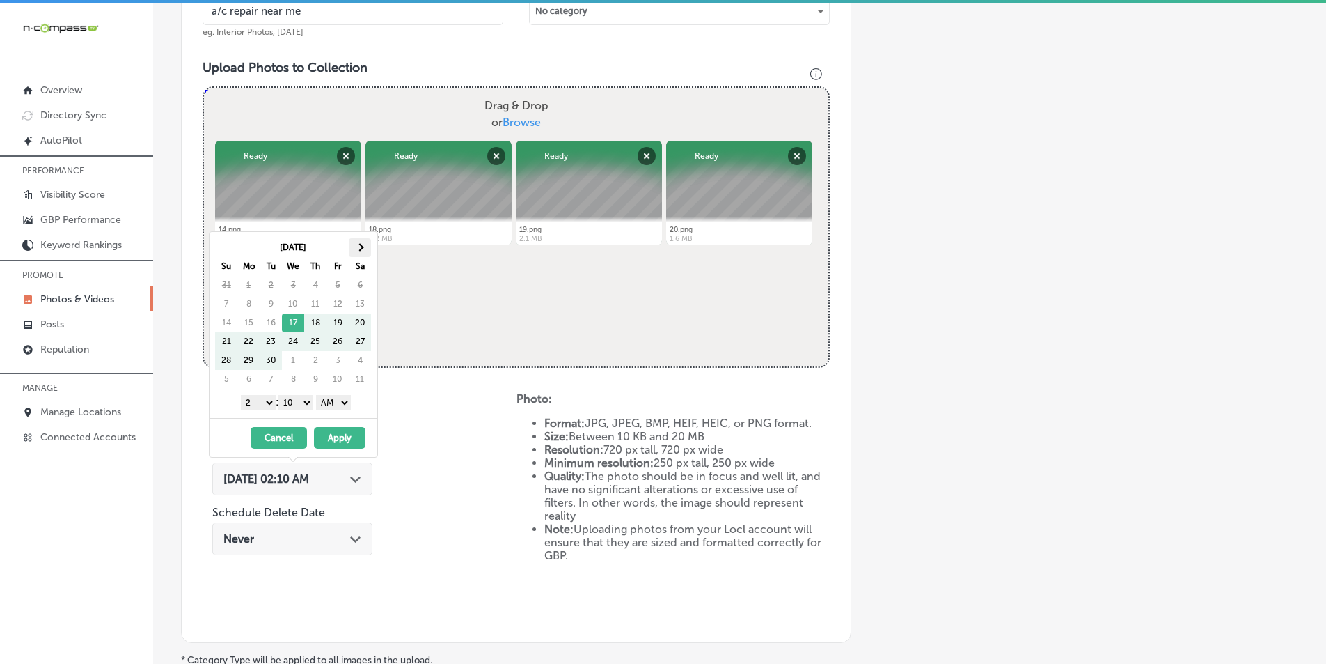
click at [361, 246] on span at bounding box center [361, 247] width 8 height 8
click at [267, 399] on select "1 2 3 4 5 6 7 8 9 10 11 12" at bounding box center [258, 402] width 35 height 15
click at [308, 403] on select "00 10 20 30 40 50" at bounding box center [296, 402] width 35 height 15
click at [347, 400] on select "AM PM" at bounding box center [333, 402] width 35 height 15
click at [334, 435] on button "Apply" at bounding box center [340, 438] width 52 height 22
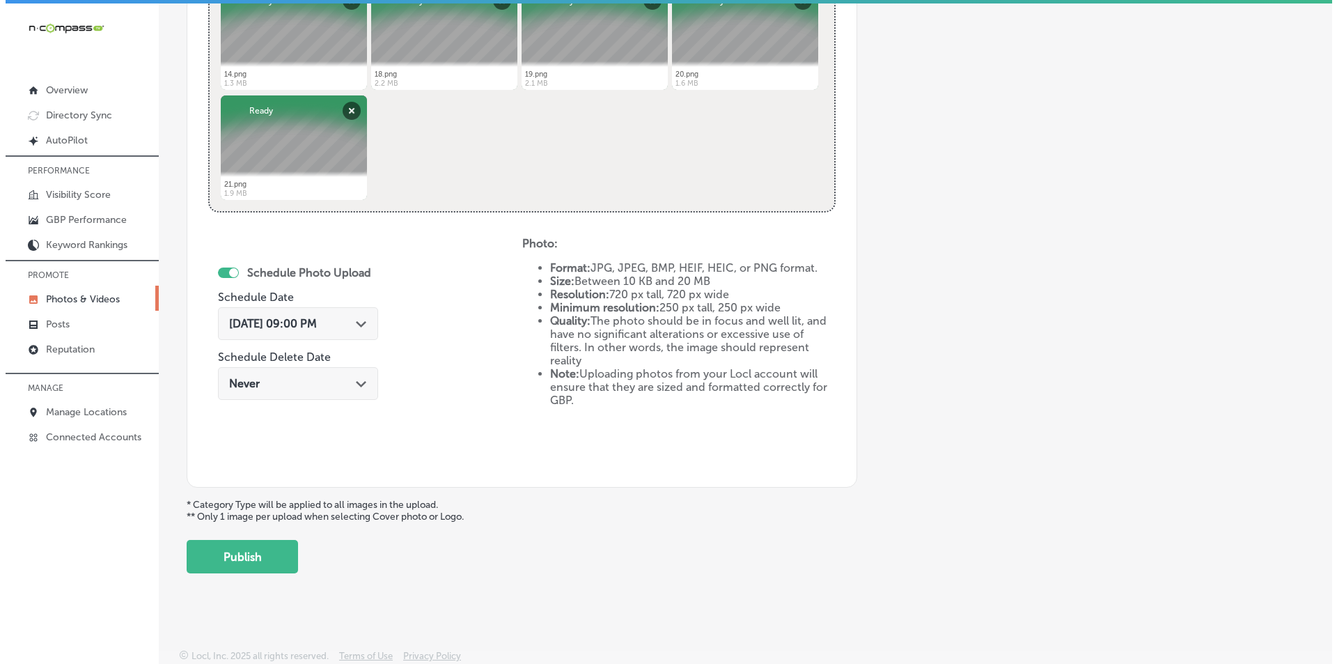
scroll to position [618, 0]
click at [256, 549] on button "Publish" at bounding box center [236, 555] width 111 height 33
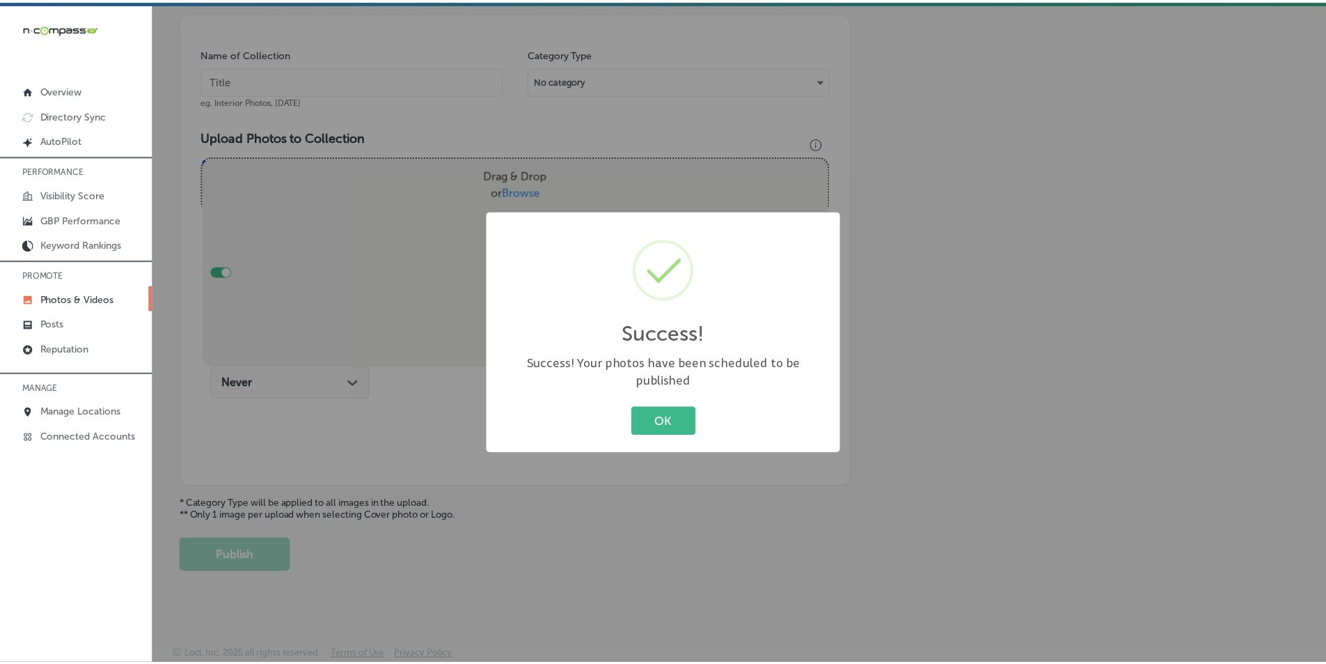
scroll to position [392, 0]
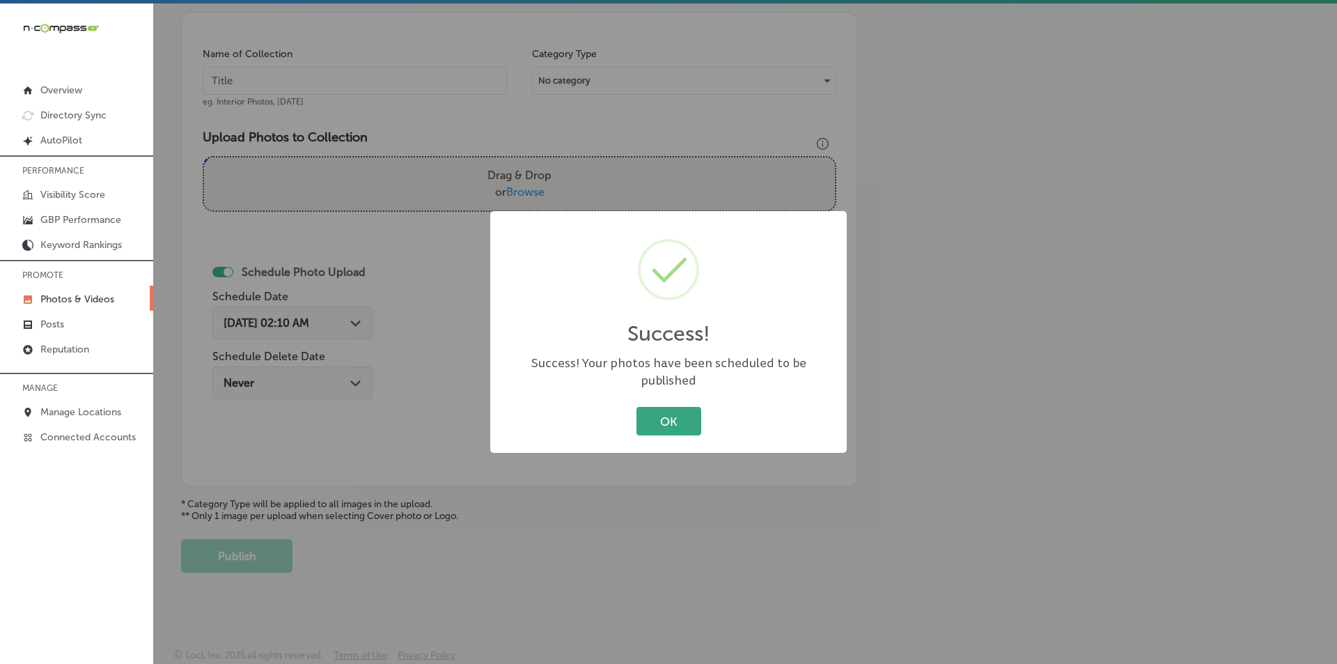
click at [673, 407] on button "OK" at bounding box center [668, 421] width 65 height 29
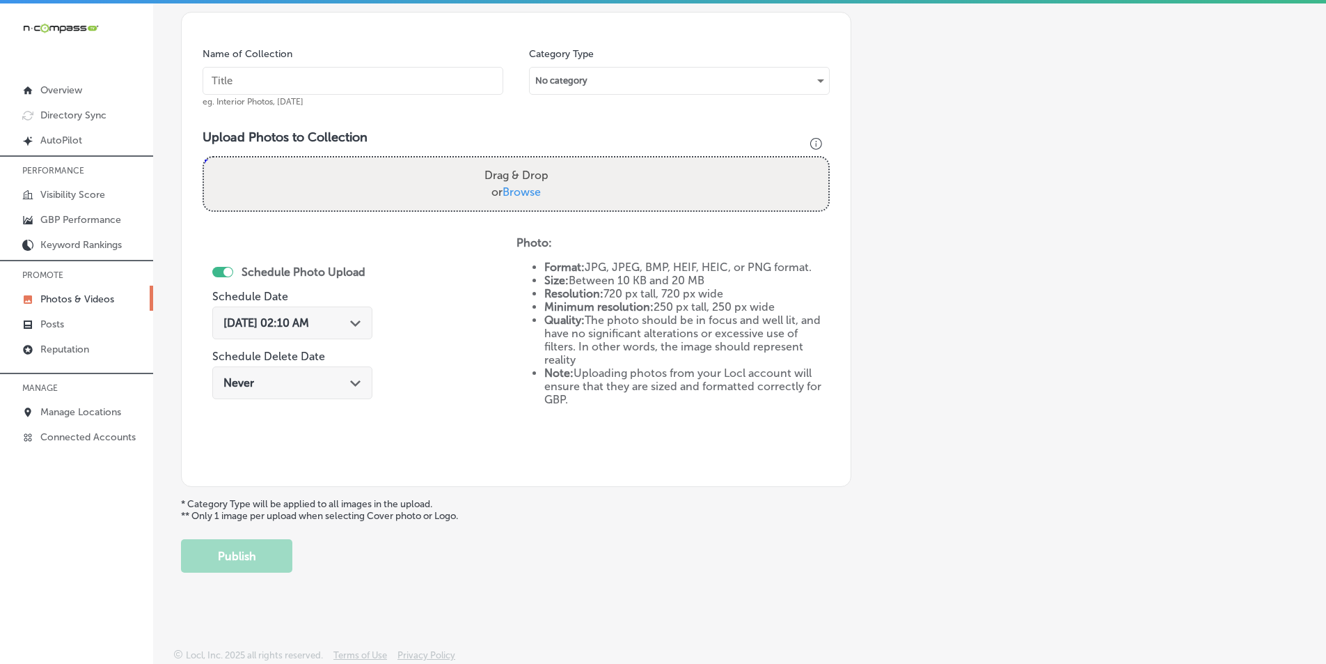
click at [244, 79] on input "text" at bounding box center [353, 81] width 301 height 28
type input "ac"
click at [246, 171] on div "Drag & Drop or Browse" at bounding box center [516, 183] width 625 height 53
click at [204, 157] on input "Drag & Drop or Browse" at bounding box center [516, 159] width 625 height 4
type input "C:\fakepath\22.png"
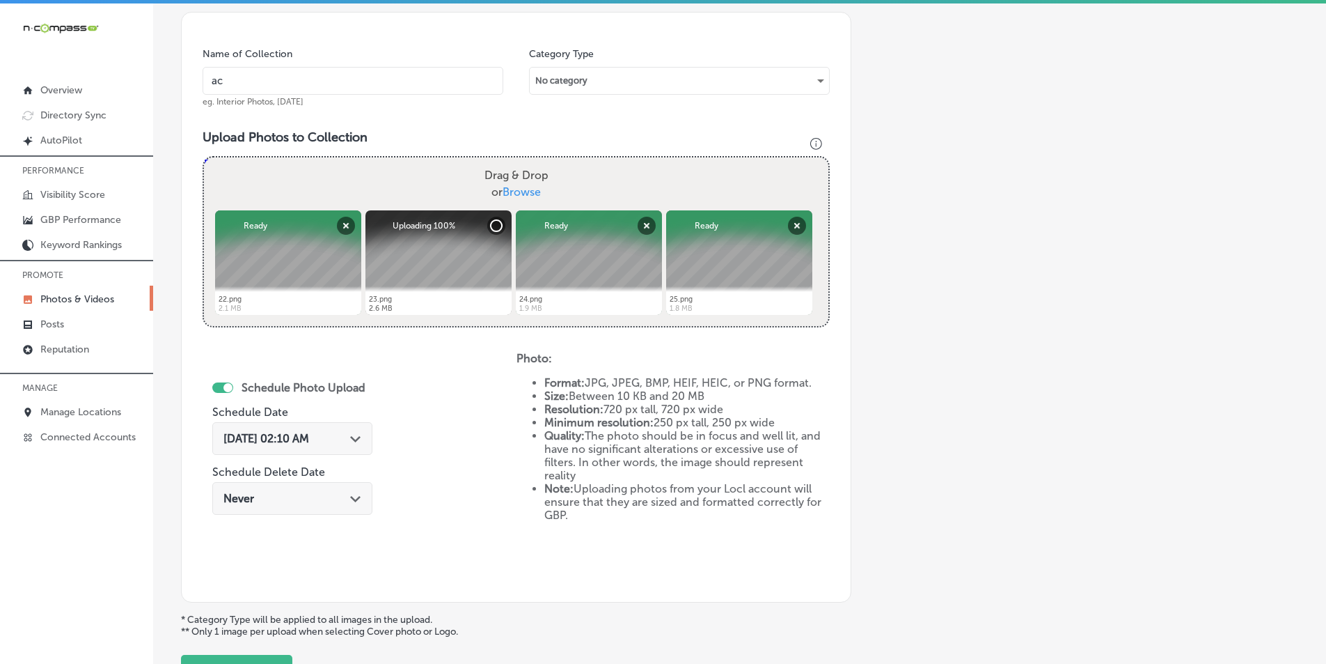
click at [377, 196] on div "Drag & Drop or Browse" at bounding box center [516, 183] width 625 height 53
click at [204, 157] on input "Drag & Drop or Browse" at bounding box center [516, 159] width 625 height 4
type input "C:\fakepath\26.png"
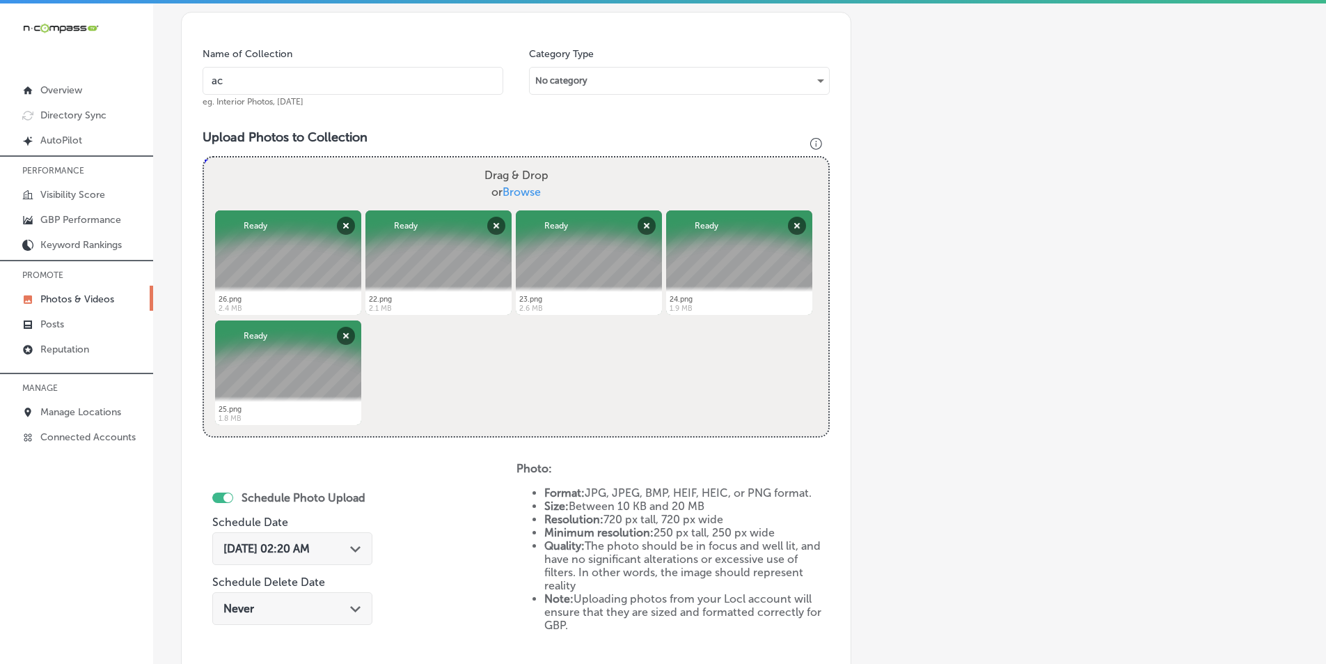
click at [295, 549] on span "Sep 17, 2025 02:20 AM" at bounding box center [267, 548] width 86 height 13
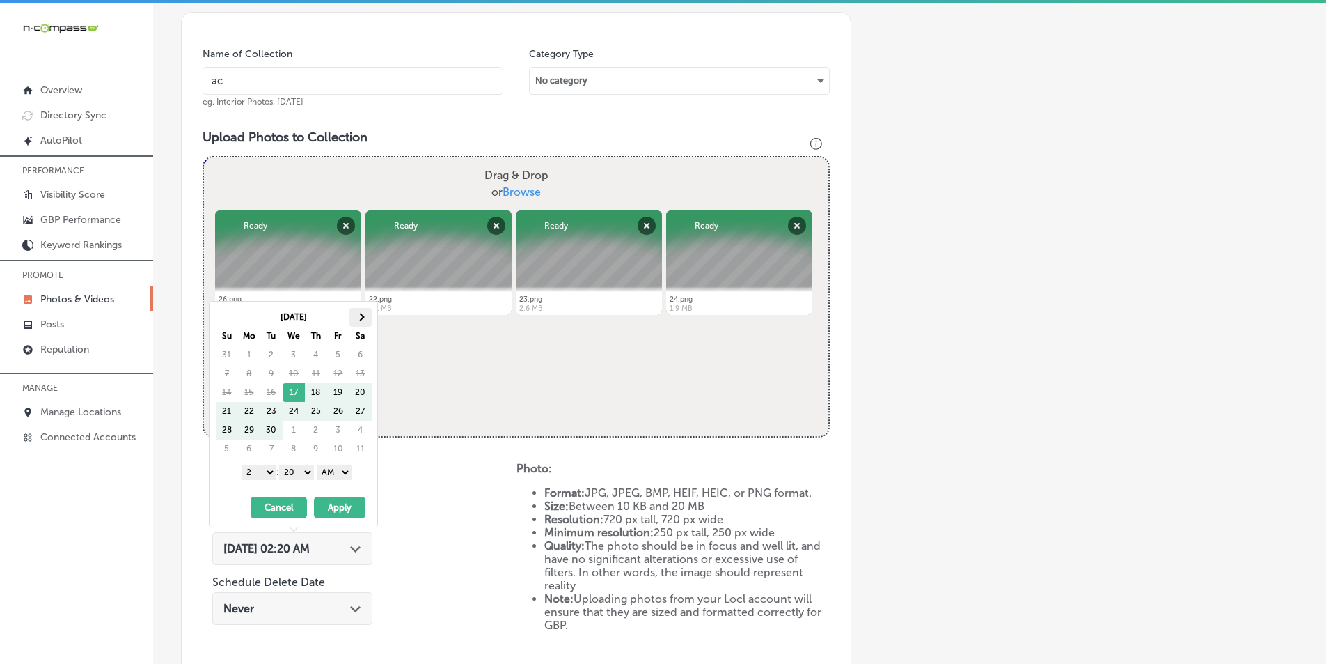
click at [364, 313] on th at bounding box center [361, 317] width 22 height 19
click at [270, 471] on select "1 2 3 4 5 6 7 8 9 10 11 12" at bounding box center [259, 471] width 35 height 15
click at [304, 469] on select "00 10 20 30 40 50" at bounding box center [296, 471] width 35 height 15
click at [345, 467] on select "AM PM" at bounding box center [334, 471] width 35 height 15
click at [345, 507] on button "Apply" at bounding box center [340, 507] width 52 height 22
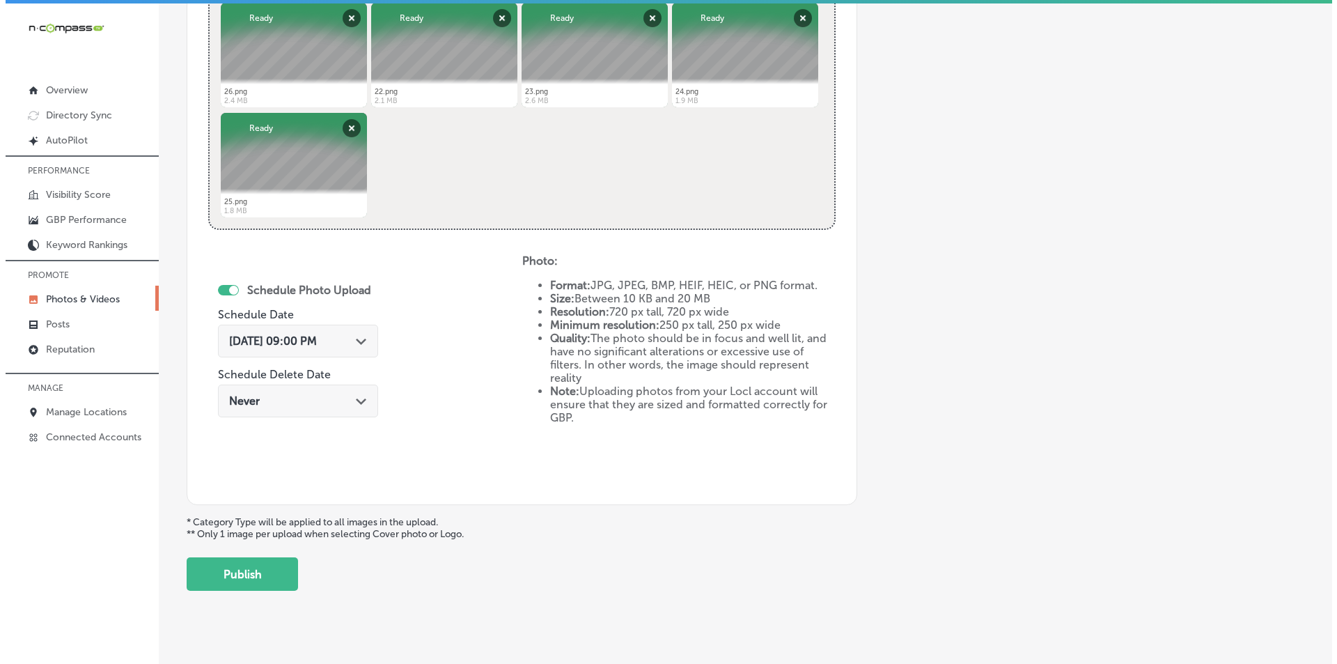
scroll to position [601, 0]
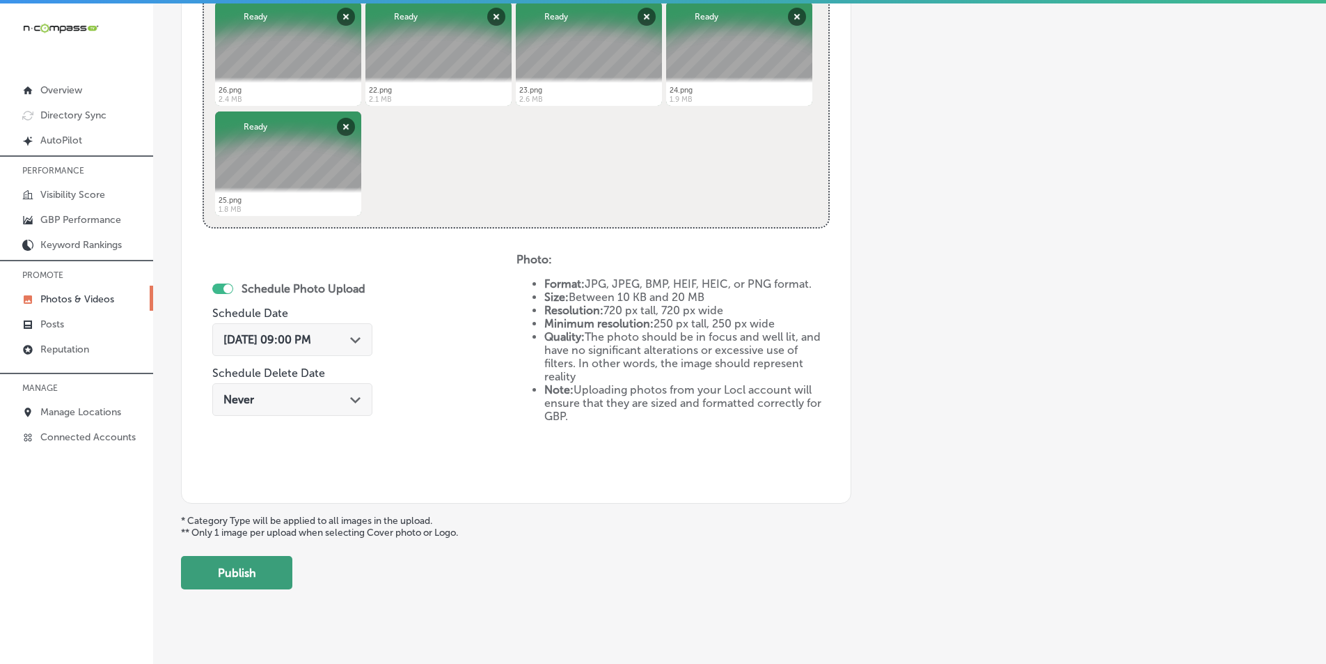
click at [267, 567] on button "Publish" at bounding box center [236, 572] width 111 height 33
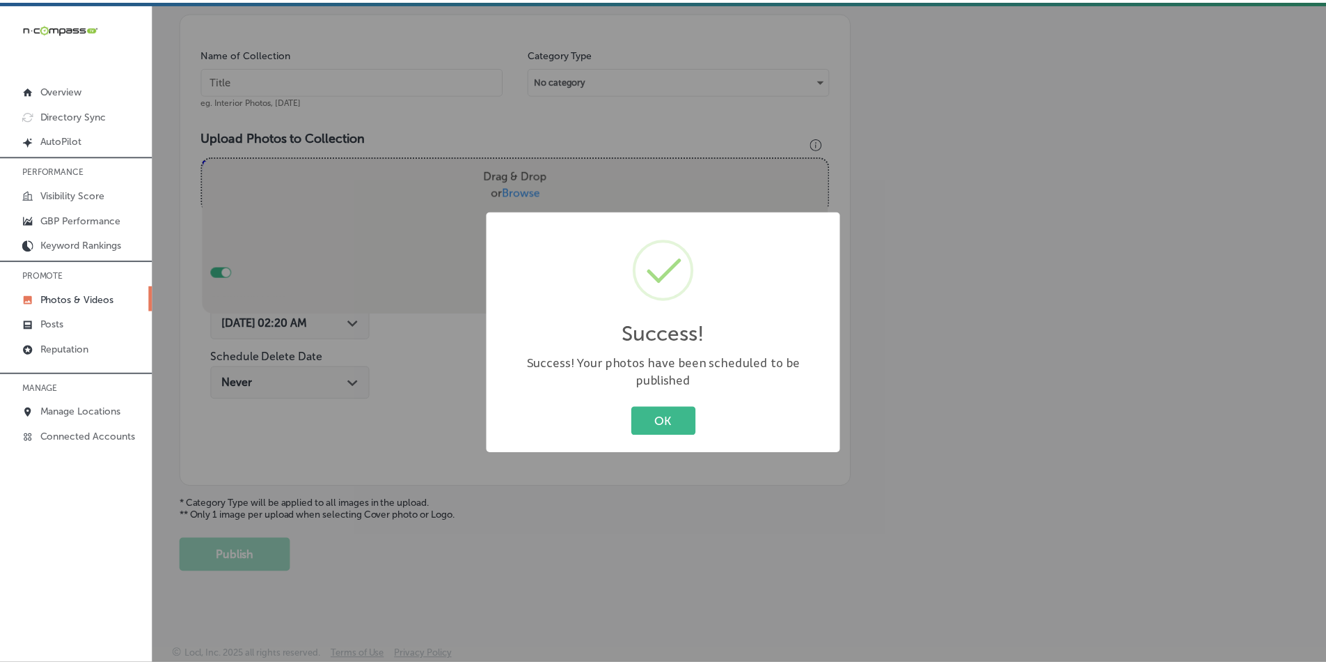
scroll to position [392, 0]
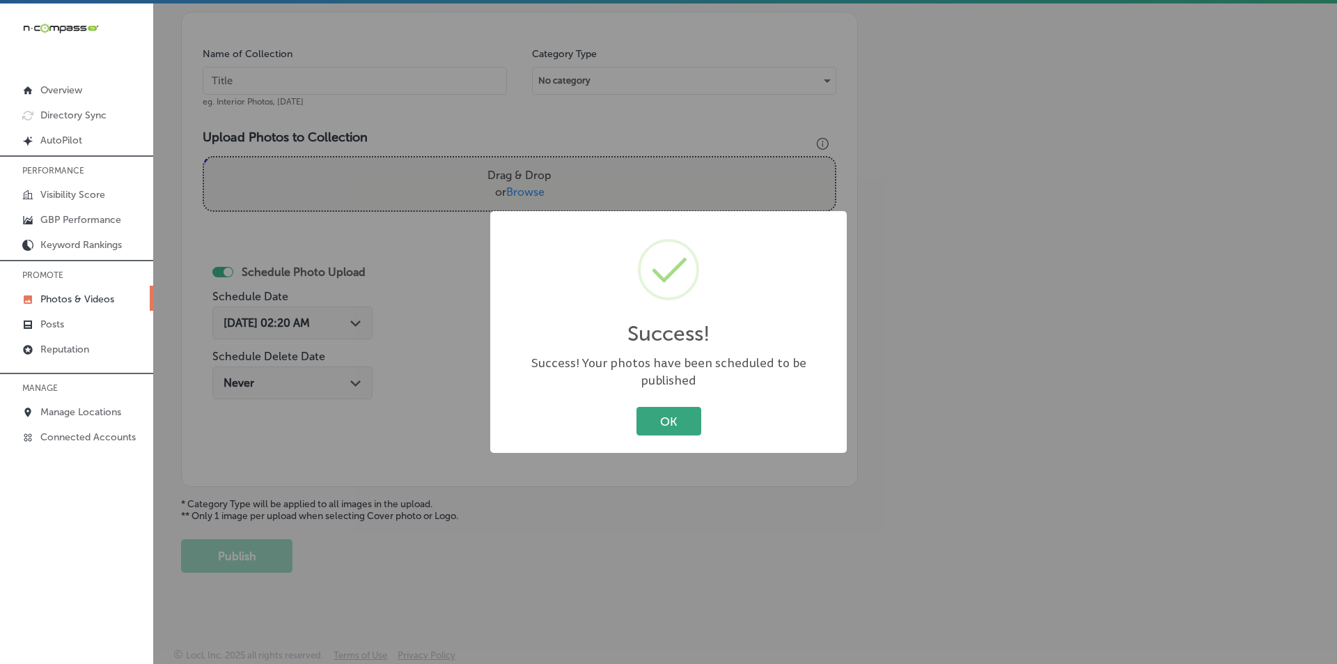
click at [659, 412] on button "OK" at bounding box center [668, 421] width 65 height 29
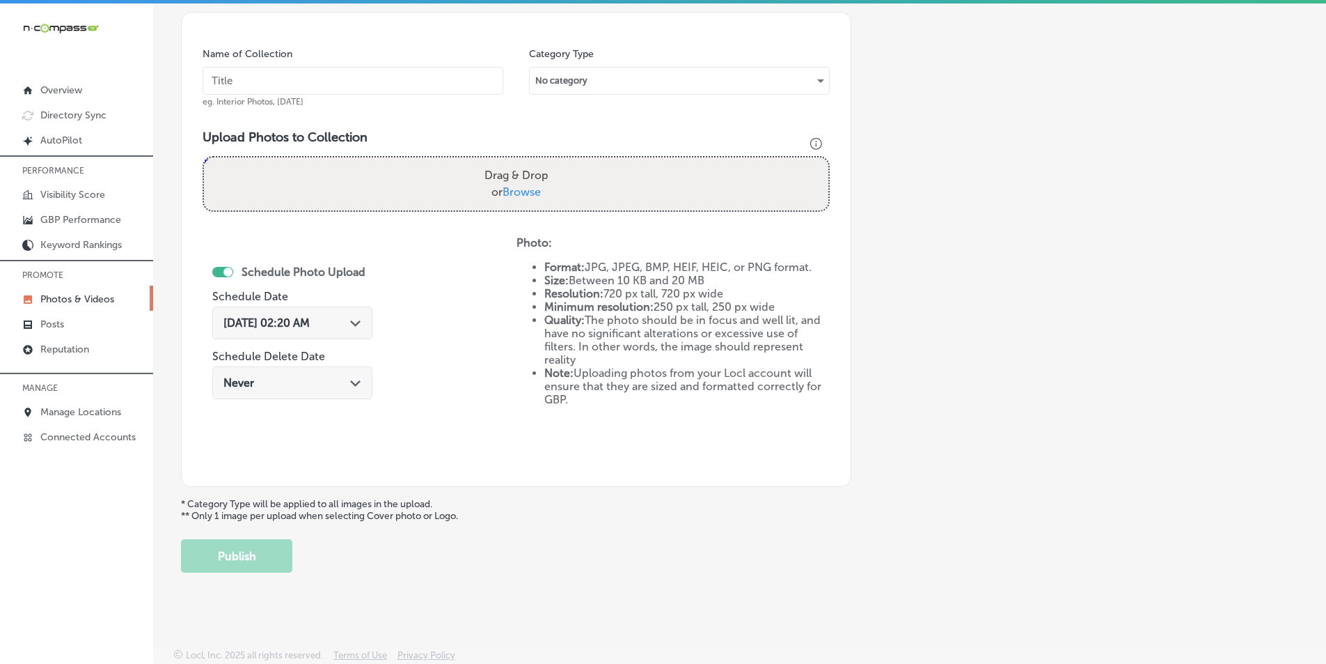
click at [251, 79] on input "text" at bounding box center [353, 81] width 301 height 28
paste input "ivy"
type input "ivy"
click at [295, 180] on div "Drag & Drop or Browse" at bounding box center [516, 183] width 625 height 53
click at [204, 157] on input "Drag & Drop or Browse" at bounding box center [516, 159] width 625 height 4
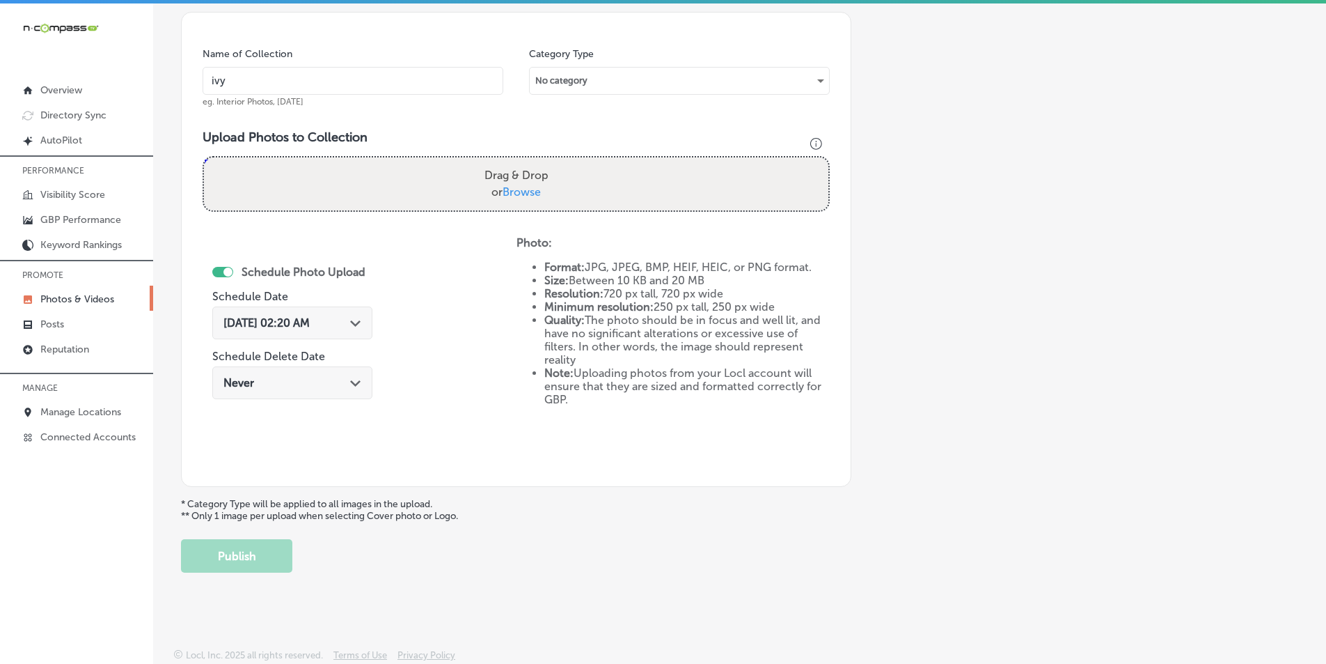
type input "C:\fakepath\514236248_1394556655593692_4557441653542232634_n.jpg"
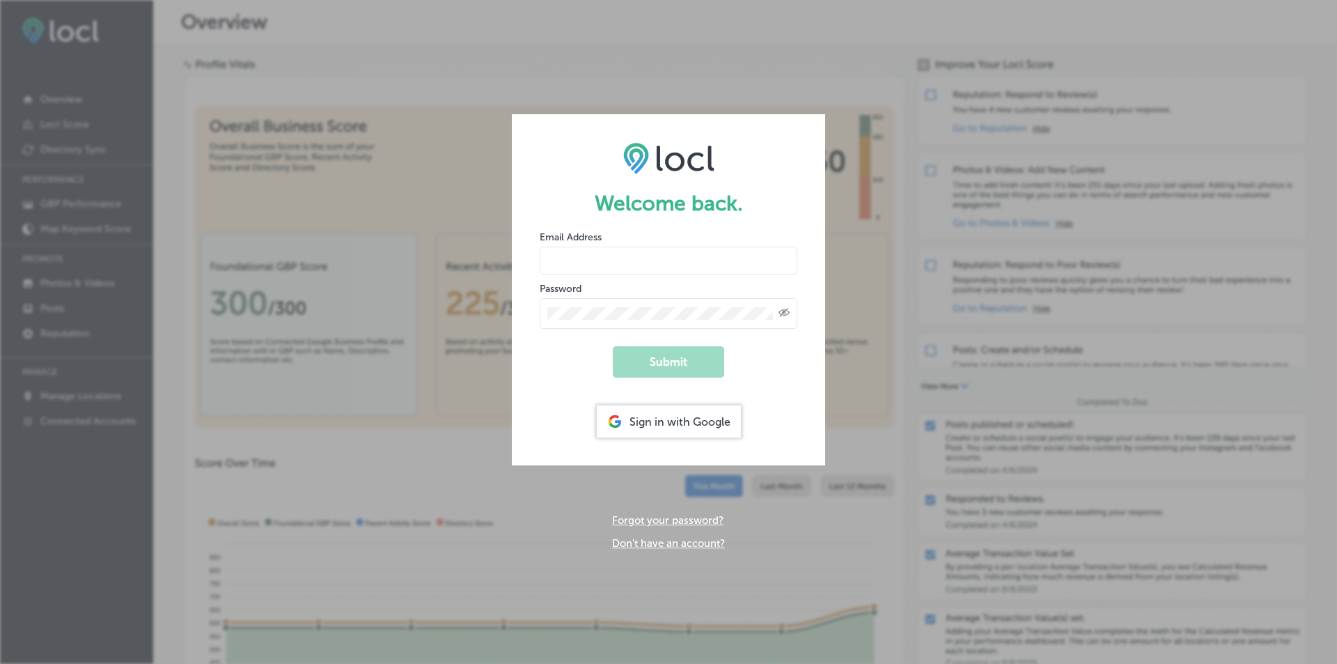
click at [648, 418] on div "Sign in with Google" at bounding box center [669, 421] width 144 height 32
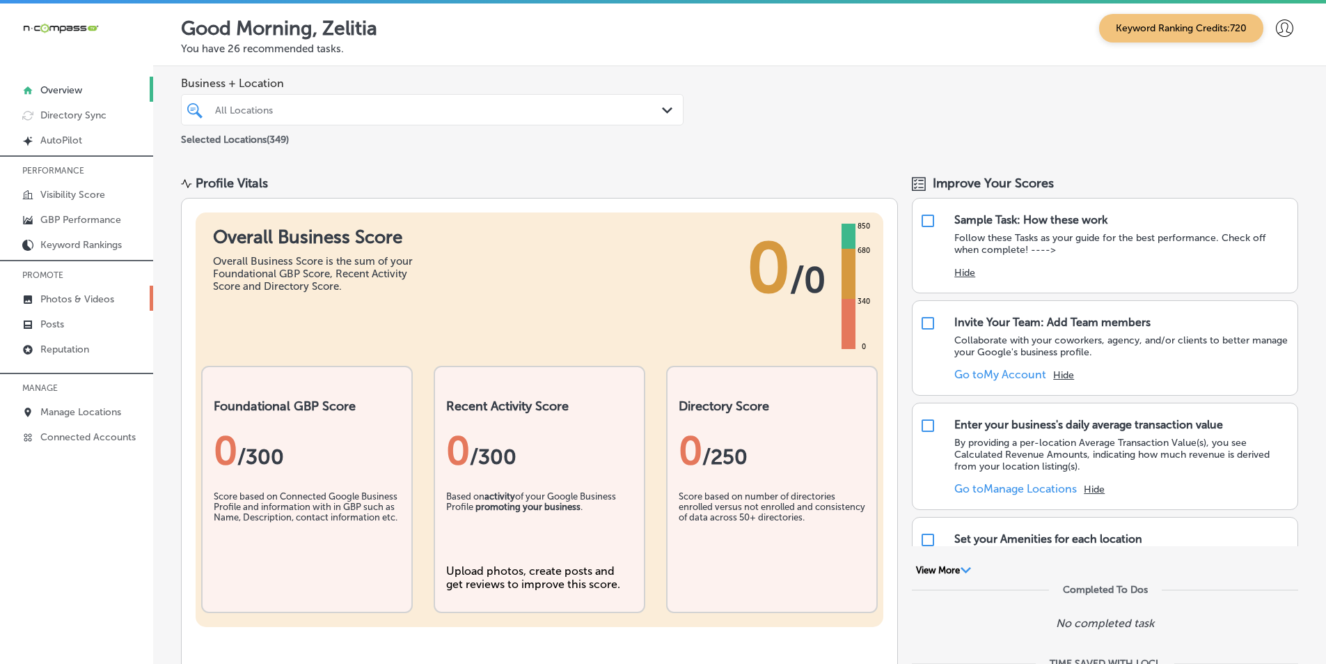
click at [92, 295] on p "Photos & Videos" at bounding box center [77, 299] width 74 height 12
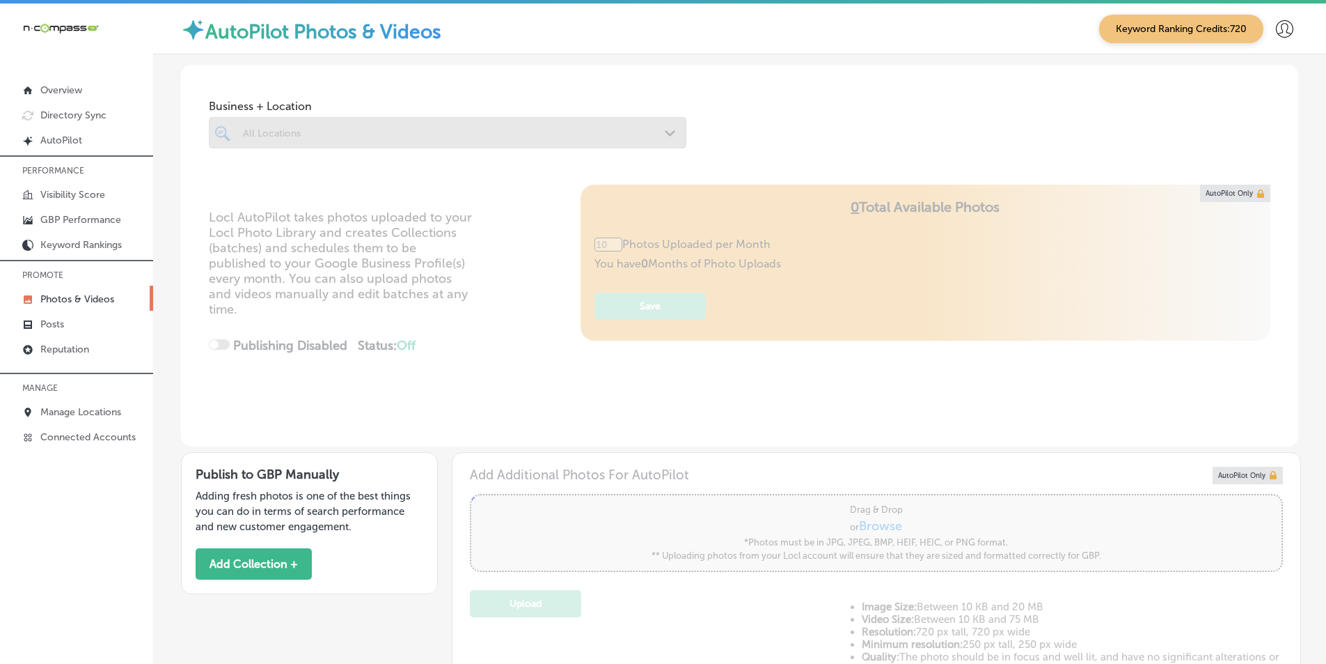
click at [254, 130] on div at bounding box center [448, 132] width 478 height 31
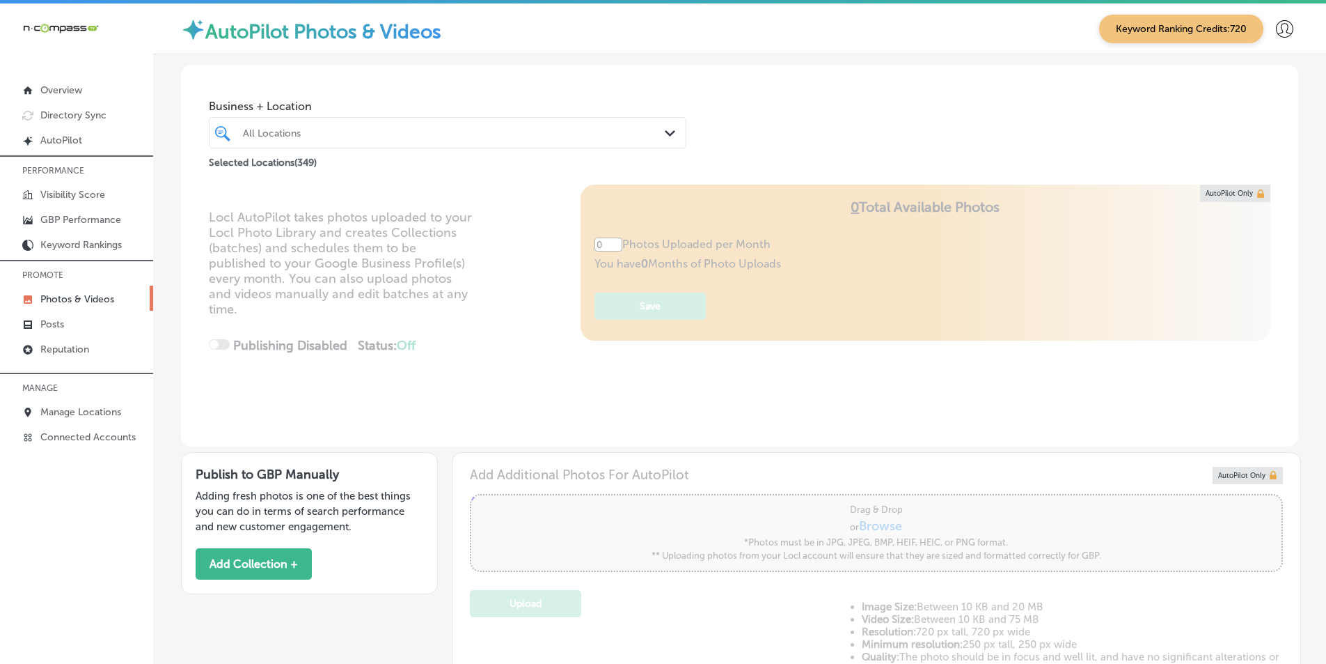
type input "5"
click at [266, 128] on div "All Locations" at bounding box center [454, 133] width 423 height 12
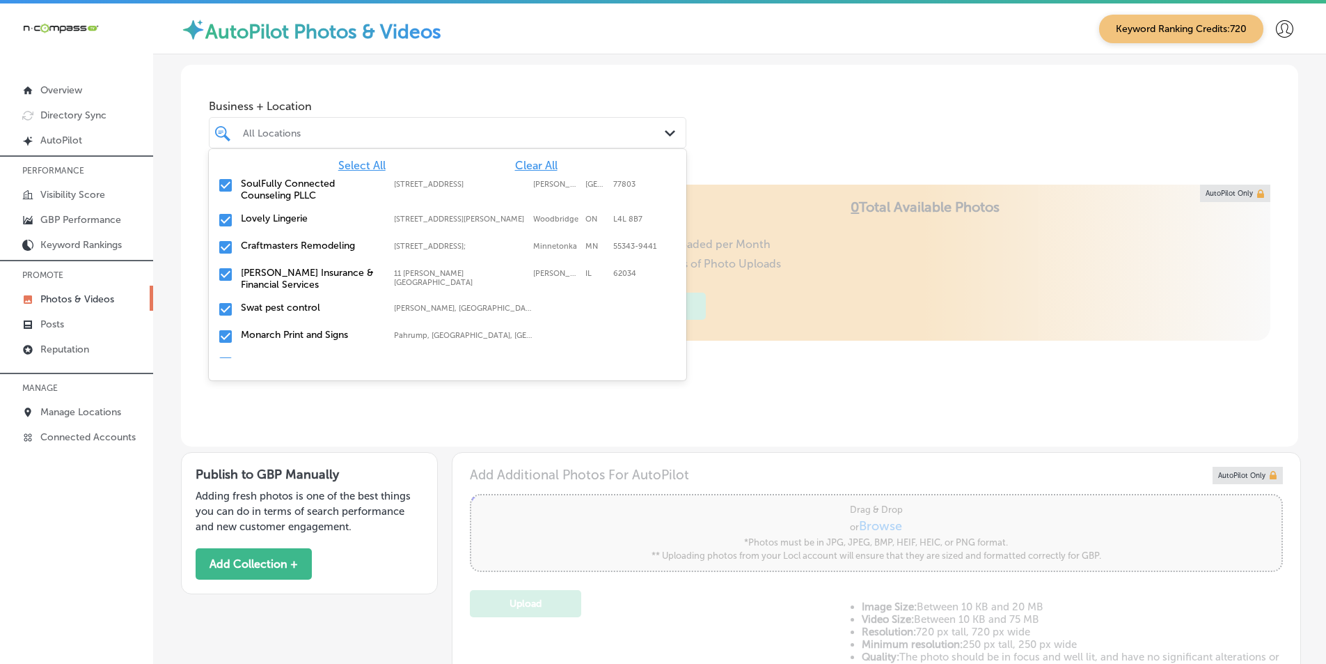
click at [520, 163] on span "Clear All" at bounding box center [536, 165] width 42 height 13
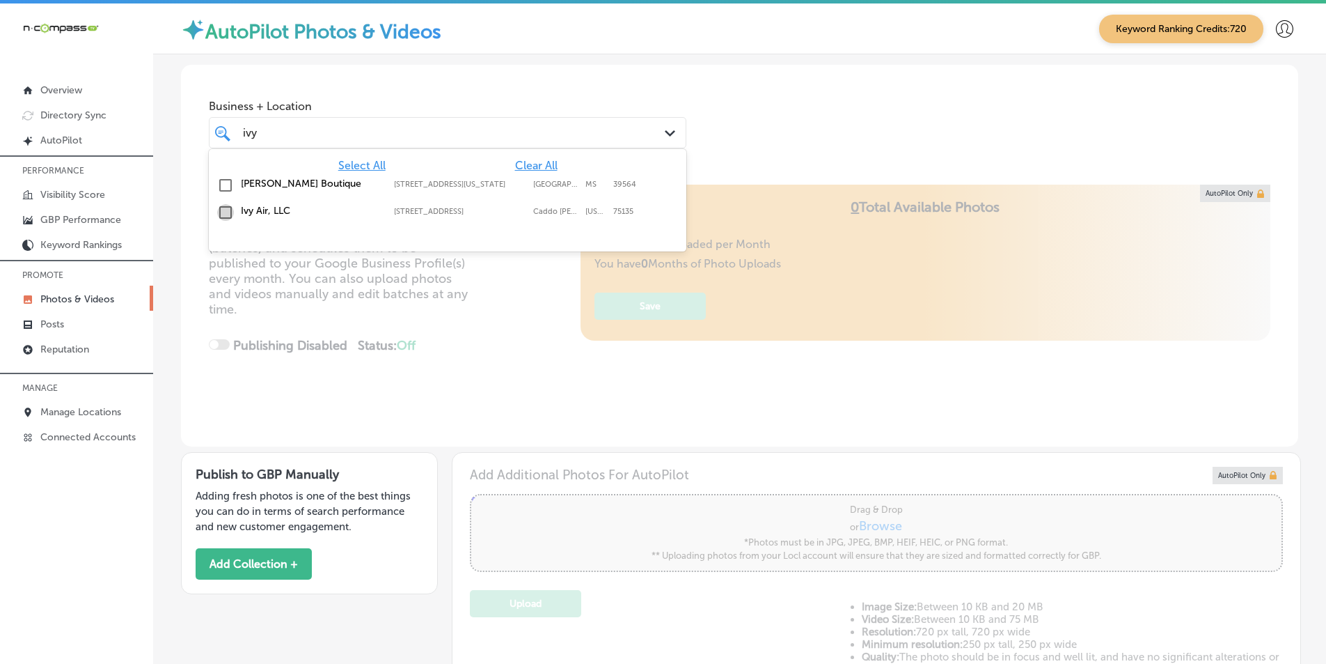
click at [226, 212] on input "checkbox" at bounding box center [225, 212] width 17 height 17
type input "ivy"
click at [517, 349] on div "Locl AutoPilot takes photos uploaded to your Locl Photo Library and creates Col…" at bounding box center [740, 316] width 1118 height 262
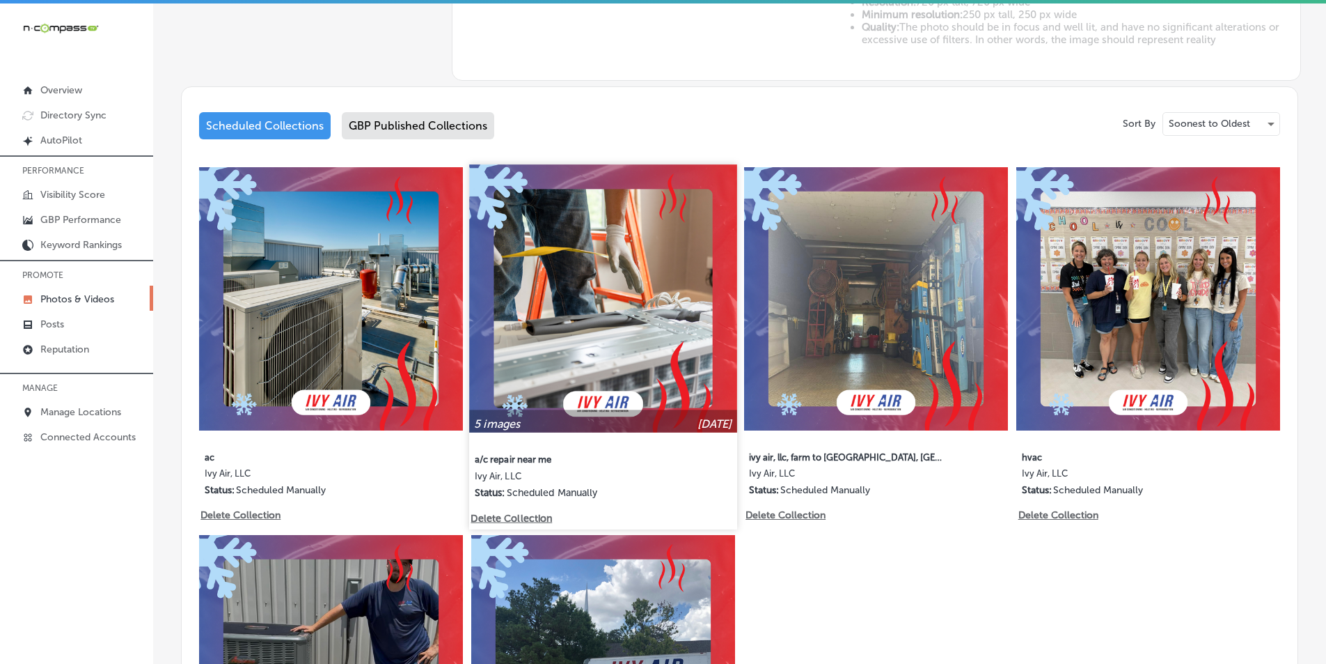
scroll to position [627, 0]
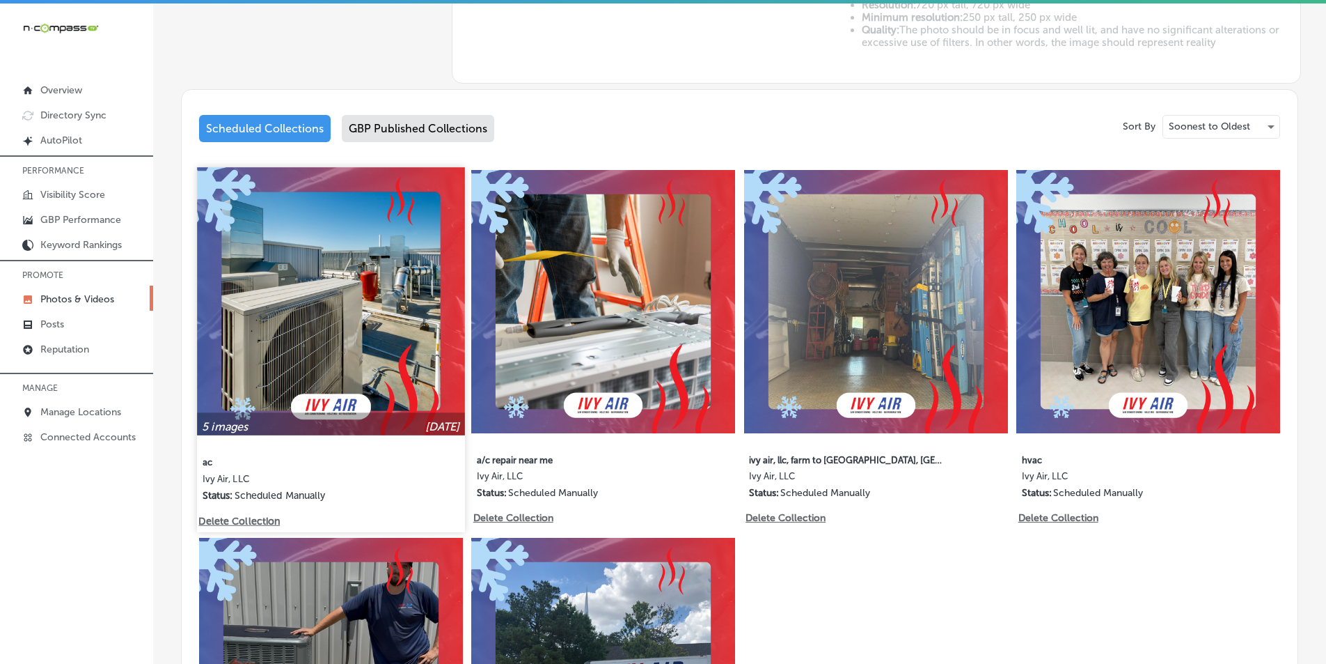
click at [340, 257] on img at bounding box center [330, 300] width 267 height 267
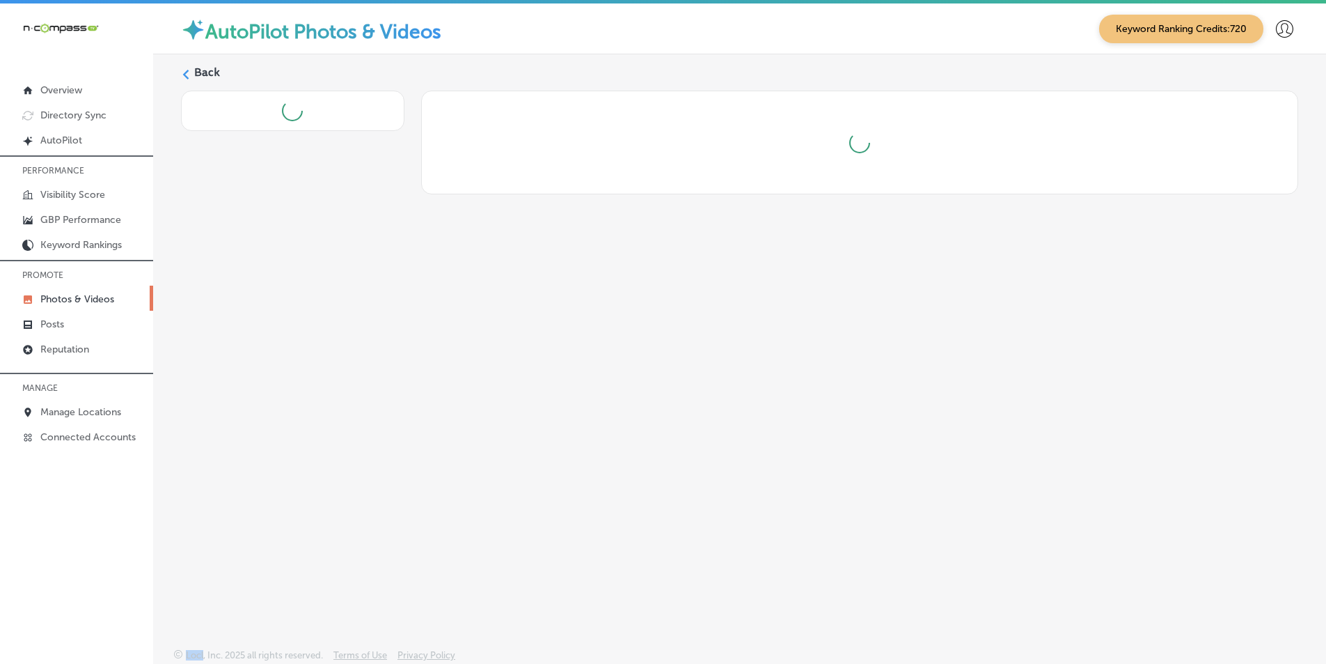
click at [340, 257] on div "Back" at bounding box center [739, 318] width 1173 height 528
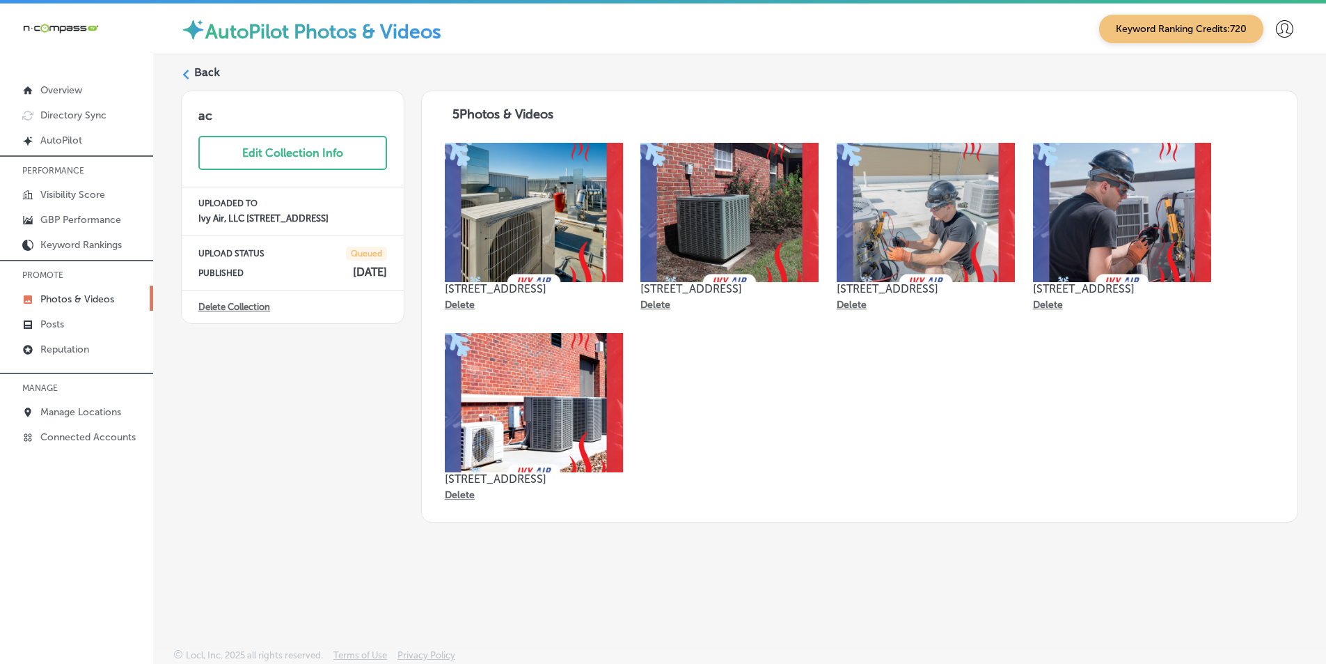
click at [189, 71] on icon at bounding box center [186, 75] width 10 height 10
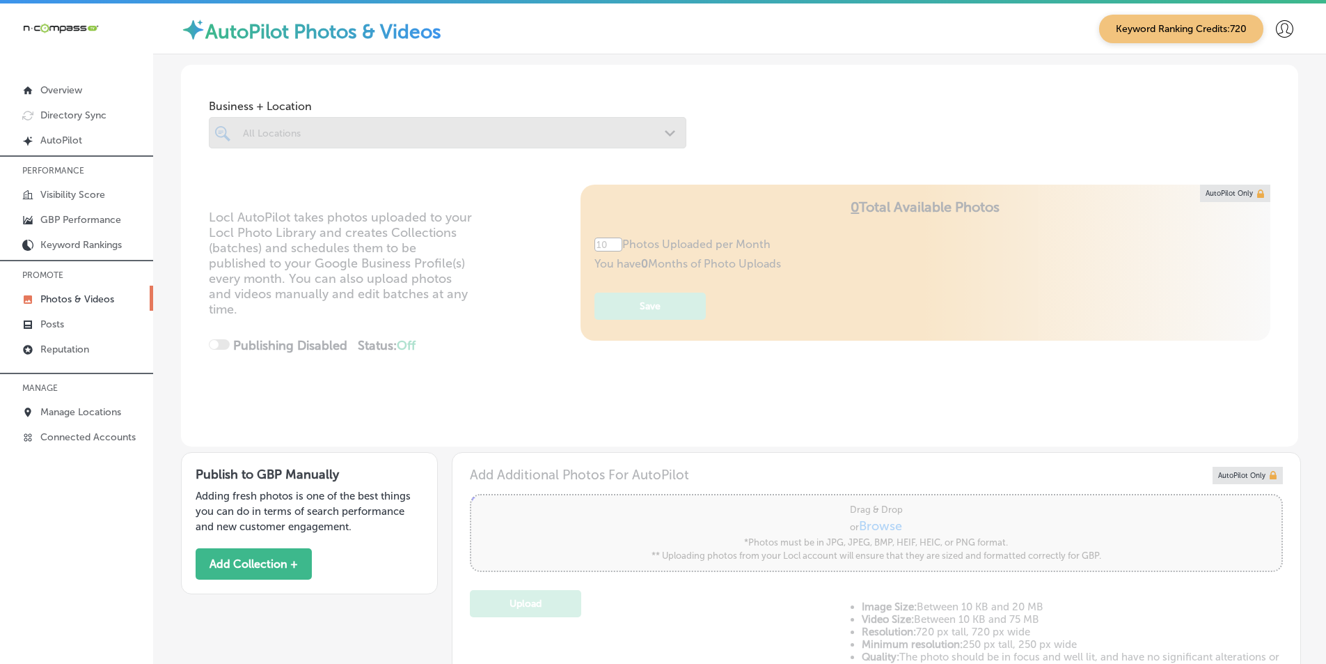
type input "5"
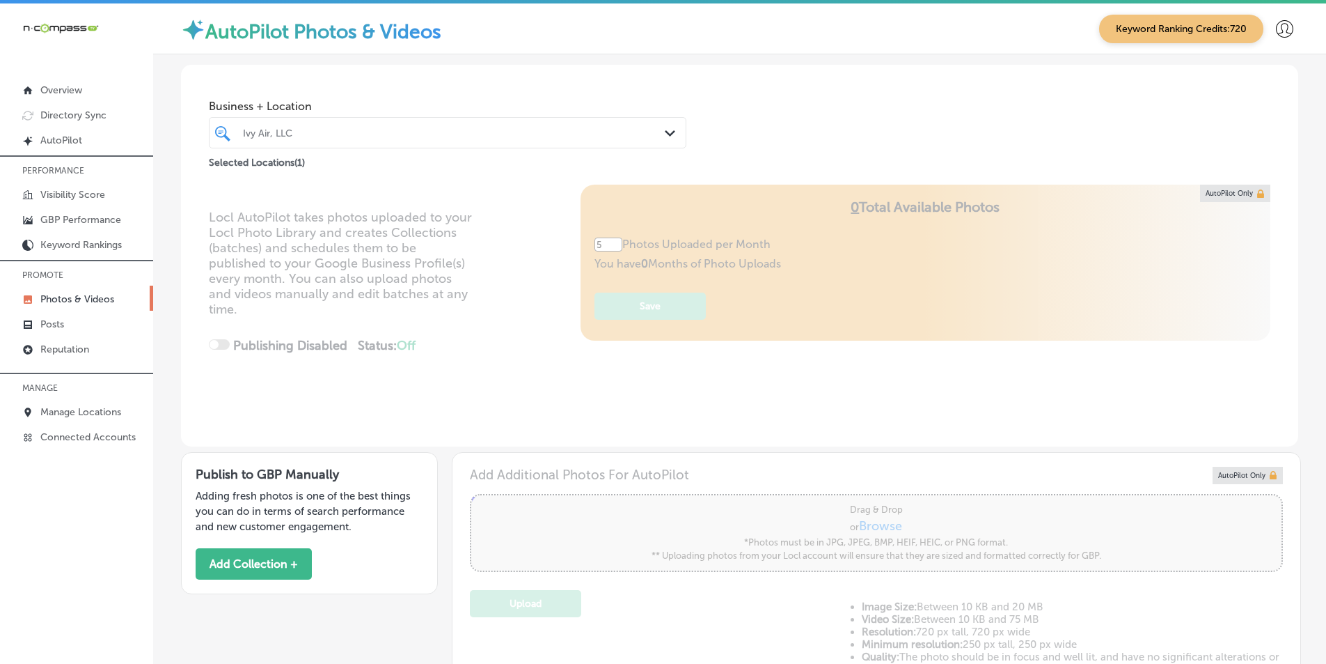
click at [374, 132] on div "Ivy Air, LLC" at bounding box center [454, 133] width 423 height 12
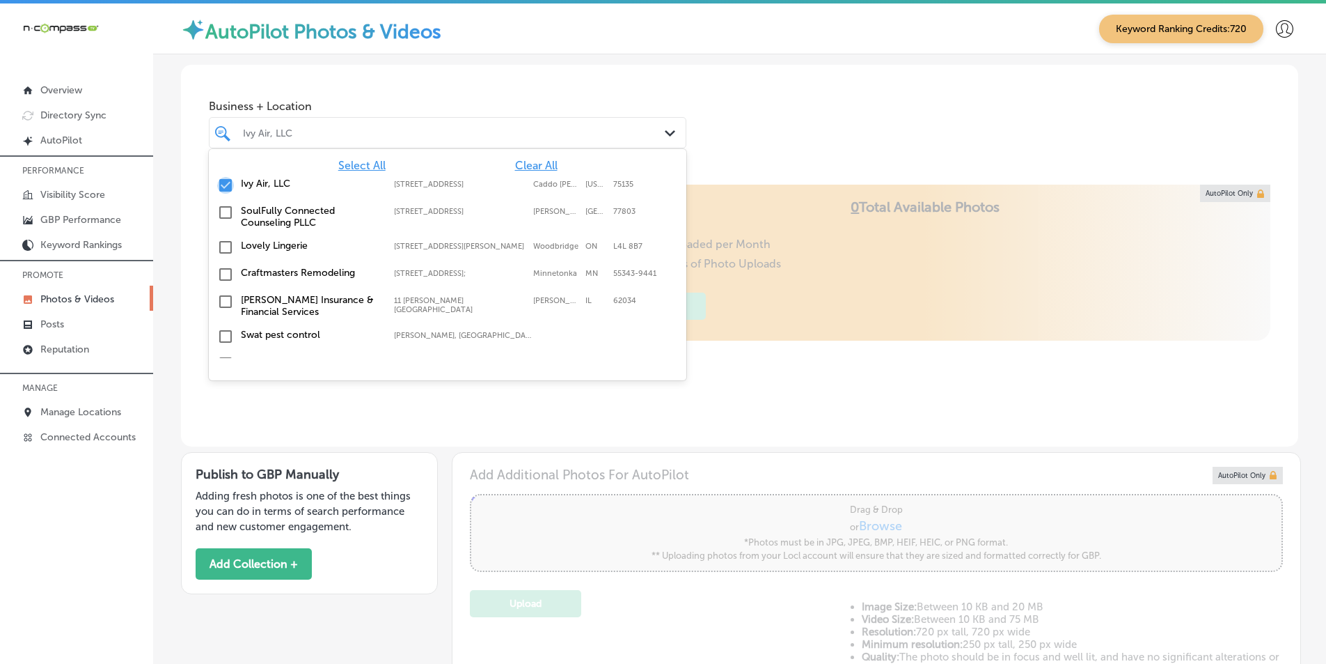
click at [224, 185] on input "checkbox" at bounding box center [225, 185] width 17 height 17
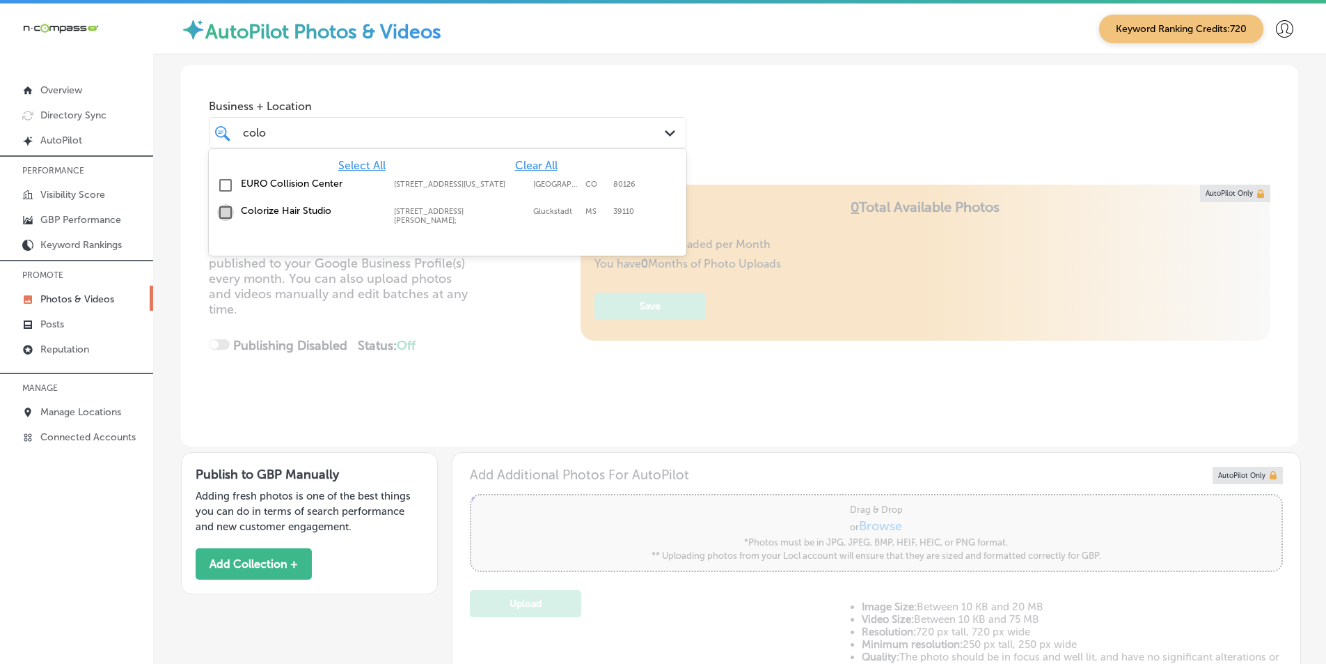
click at [228, 211] on input "checkbox" at bounding box center [225, 212] width 17 height 17
type input "colo"
drag, startPoint x: 802, startPoint y: 138, endPoint x: 778, endPoint y: 158, distance: 31.1
click at [801, 139] on div "Business + Location option [STREET_ADDRESS][PERSON_NAME]. option [STREET_ADDRES…" at bounding box center [740, 118] width 1118 height 106
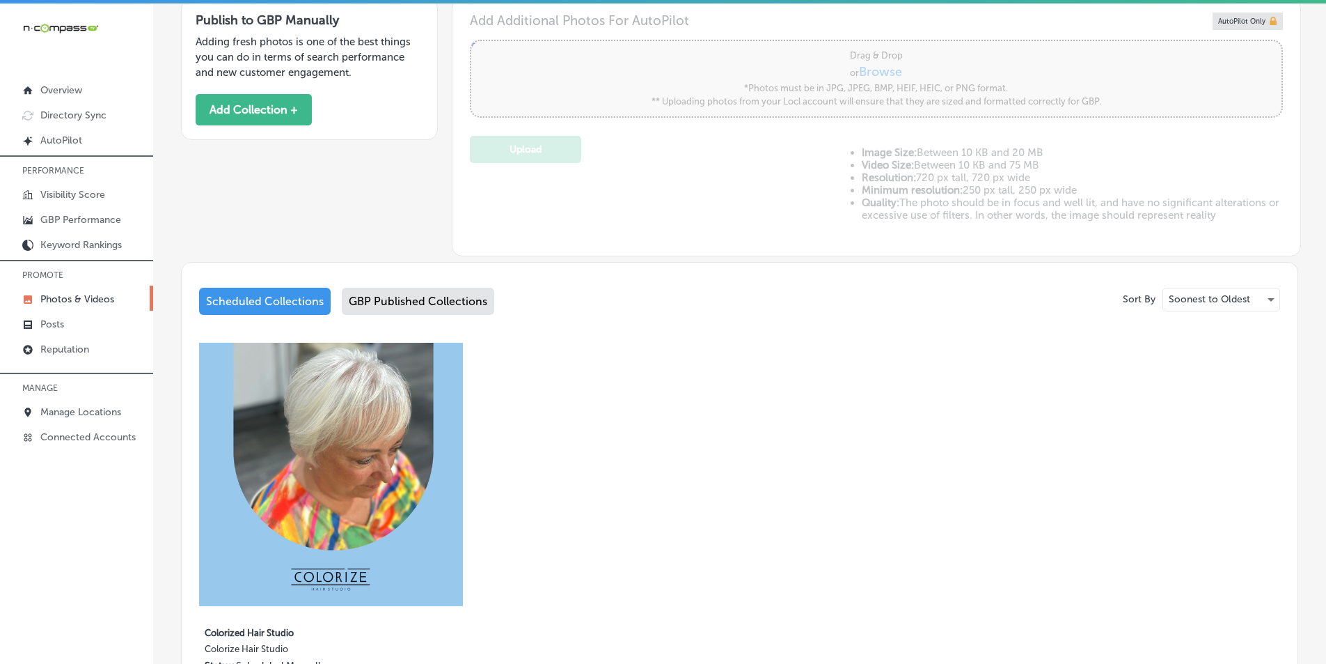
scroll to position [496, 0]
